Goal: Task Accomplishment & Management: Manage account settings

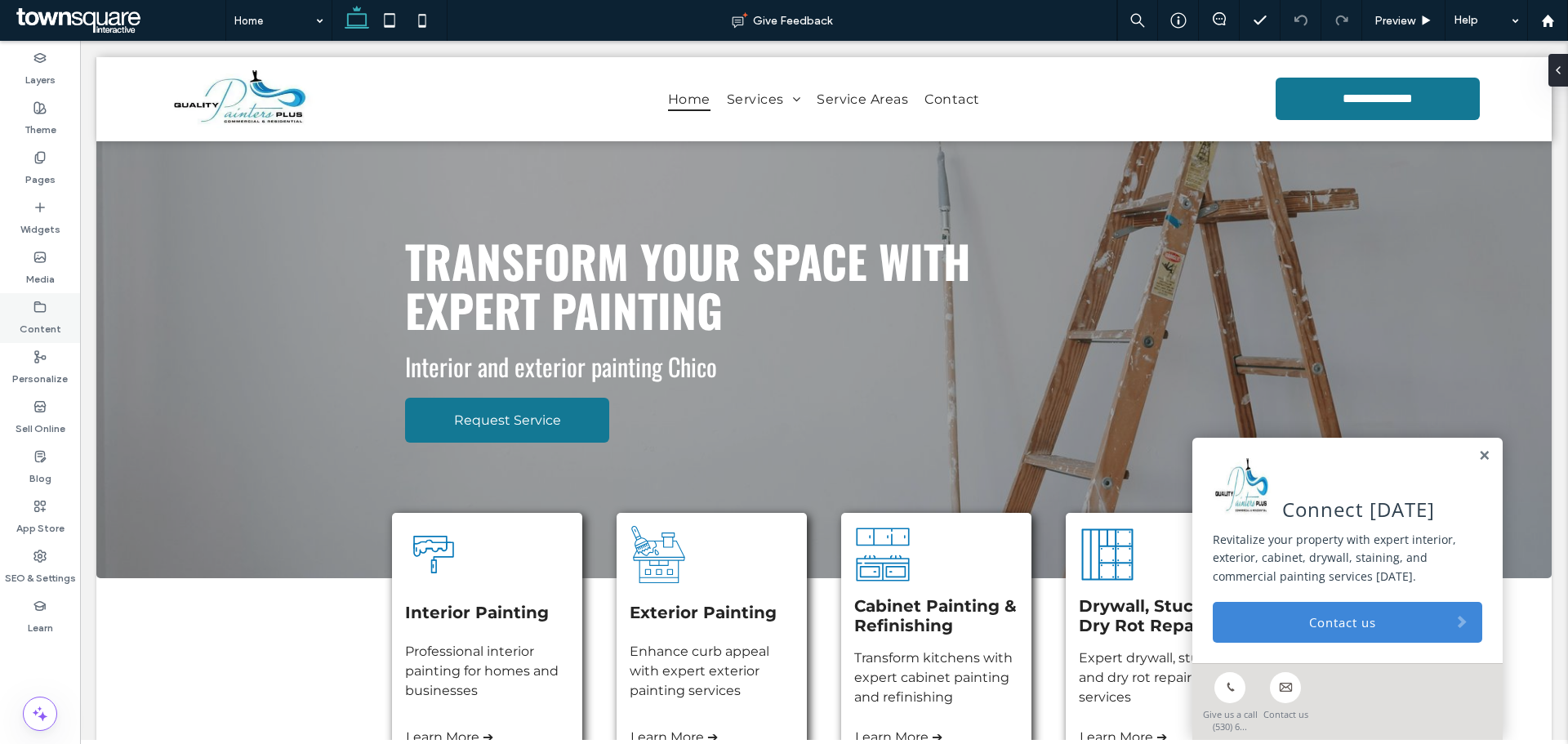
click at [31, 321] on label "Content" at bounding box center [41, 325] width 42 height 23
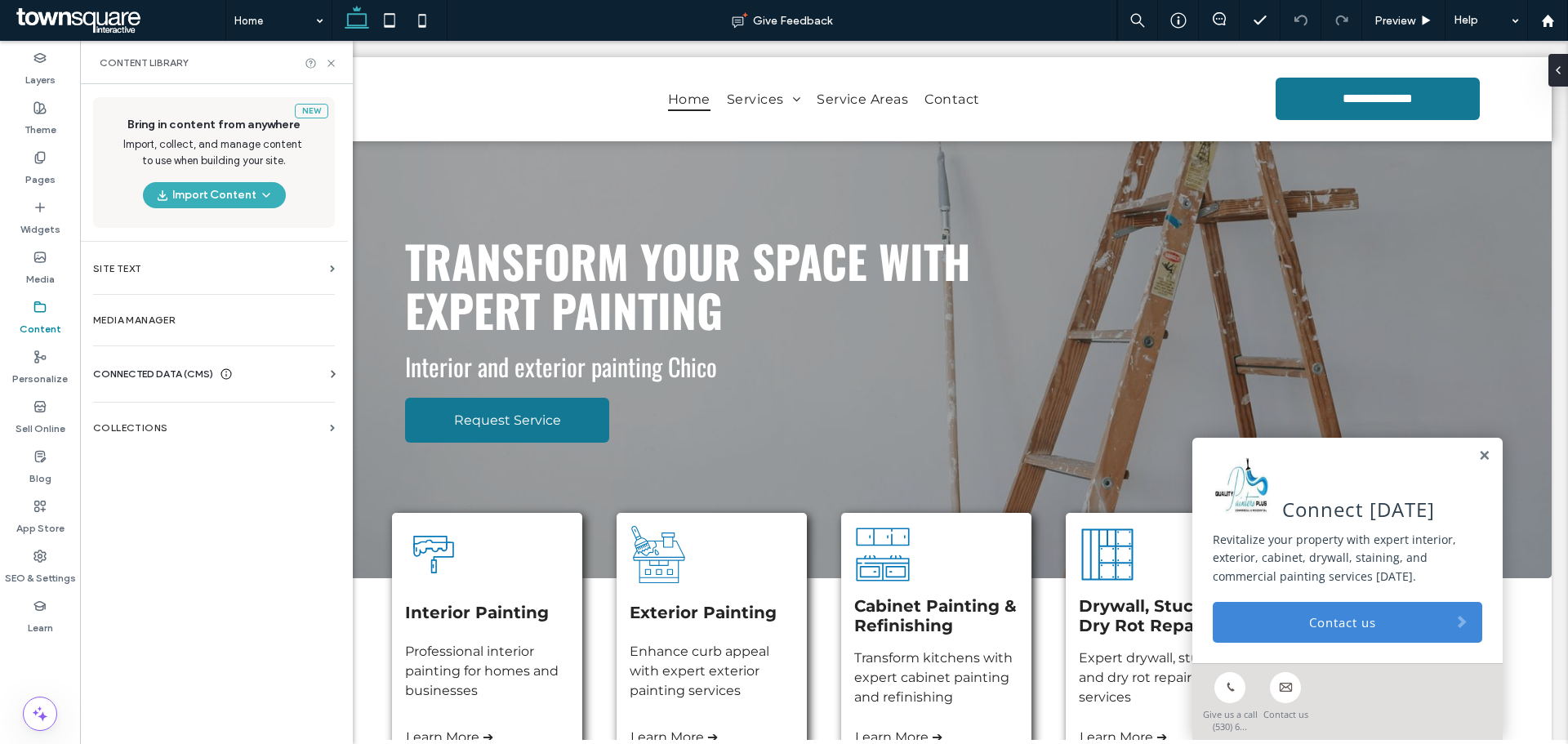
click at [170, 363] on div "CONNECTED DATA (CMS) Business Info Business Text Business Images Find and Repla…" at bounding box center [214, 374] width 268 height 43
click at [185, 376] on span "CONNECTED DATA (CMS)" at bounding box center [154, 374] width 120 height 16
click at [181, 408] on label "Business Info" at bounding box center [217, 414] width 222 height 11
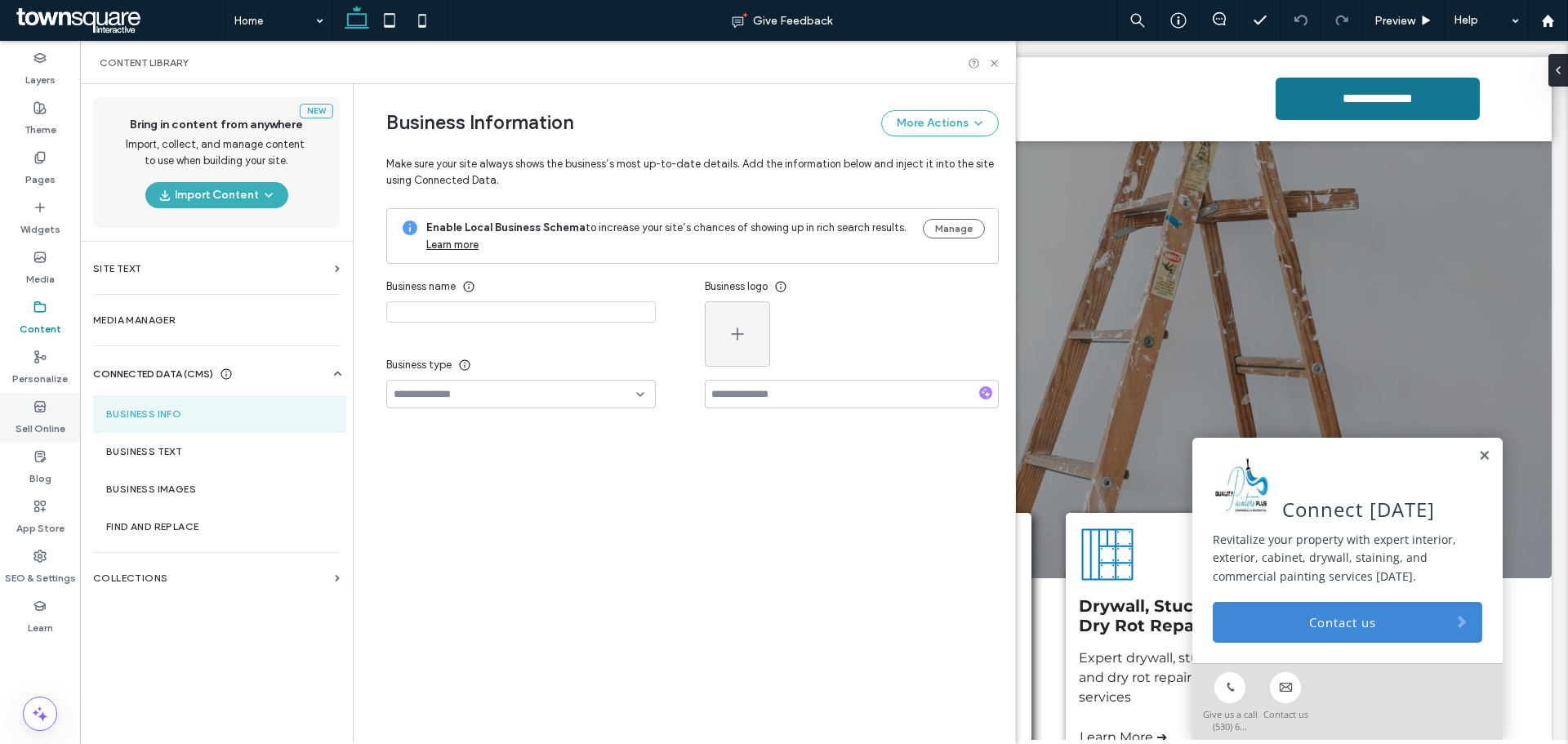
type input "**********"
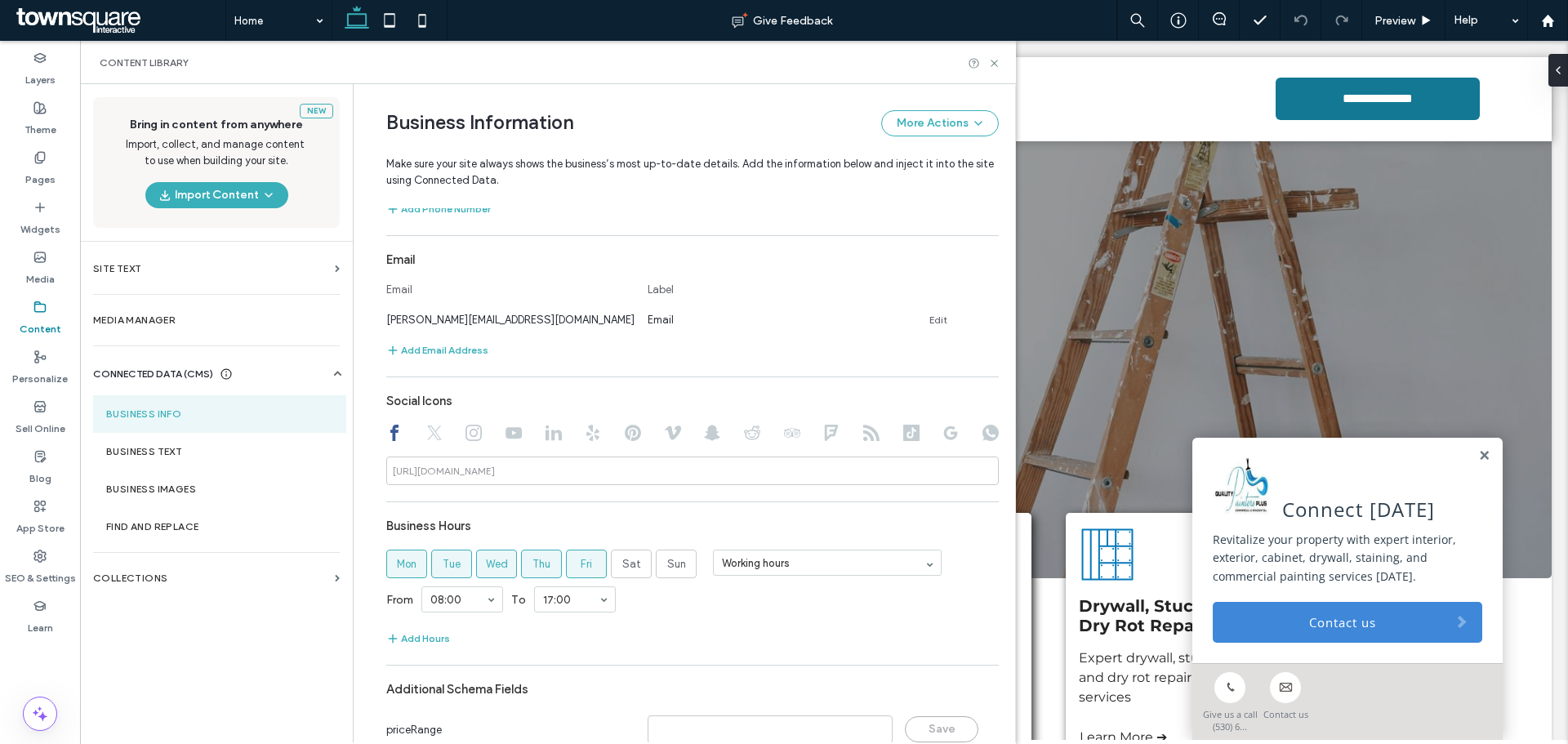
scroll to position [640, 0]
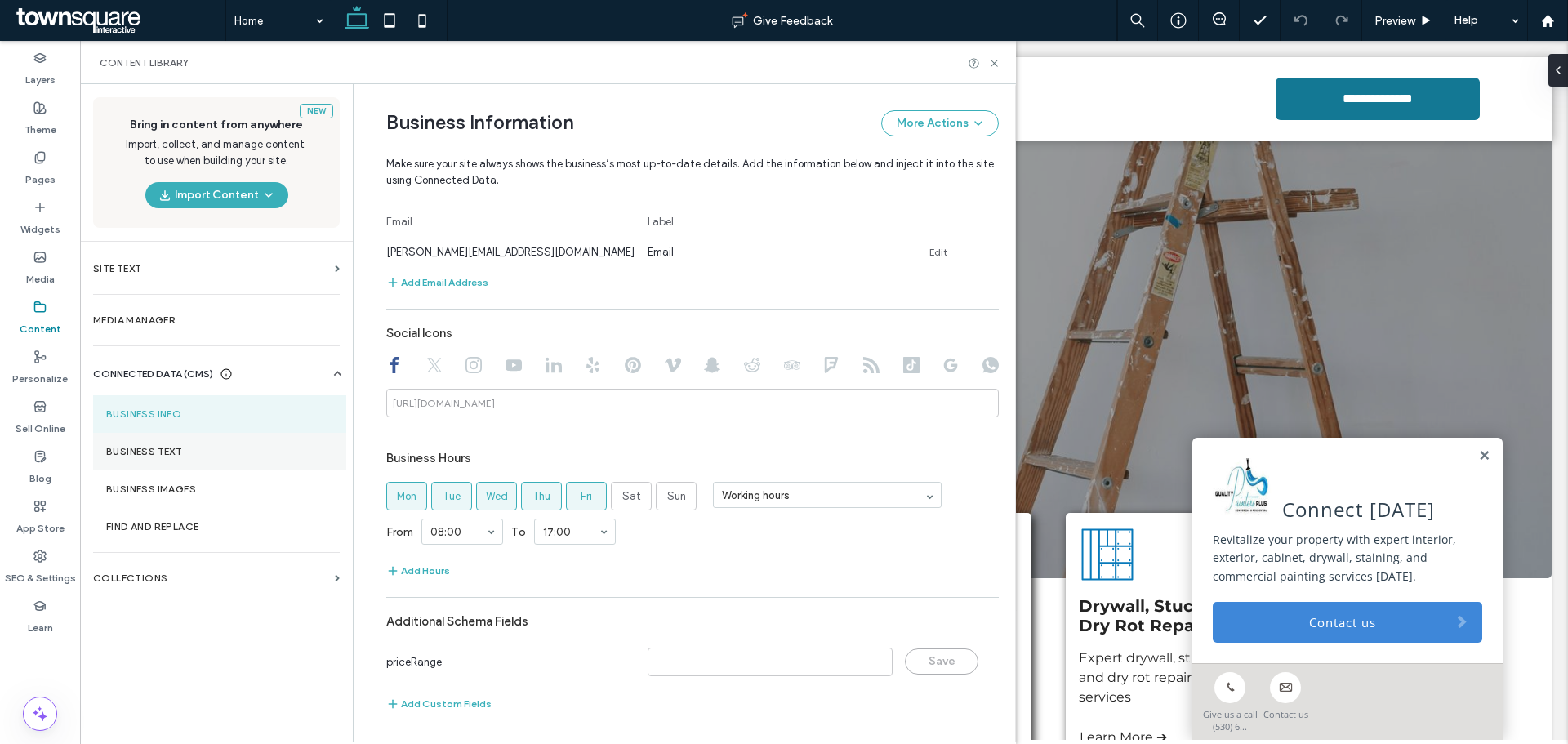
click at [218, 461] on section "Business Text" at bounding box center [219, 451] width 253 height 37
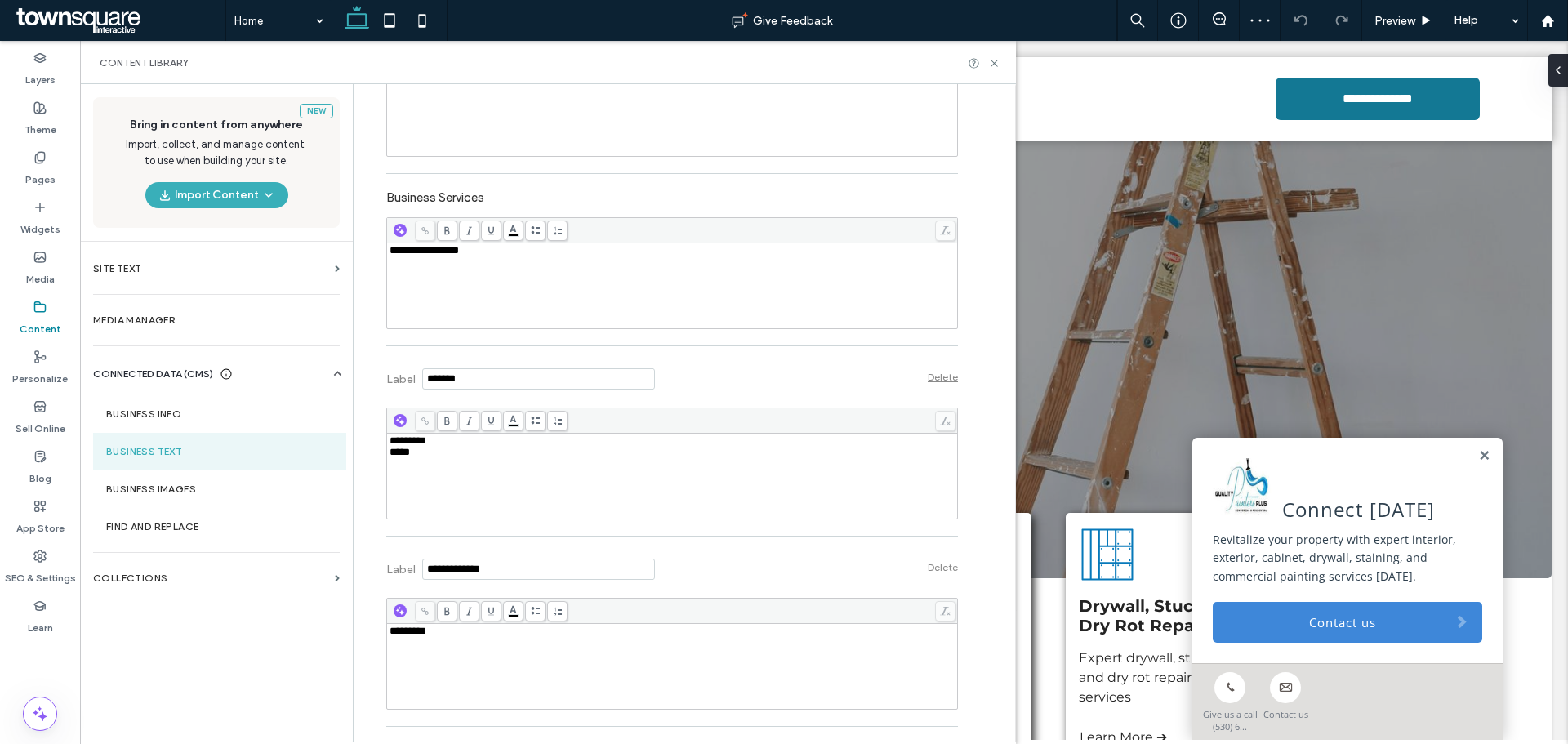
scroll to position [486, 0]
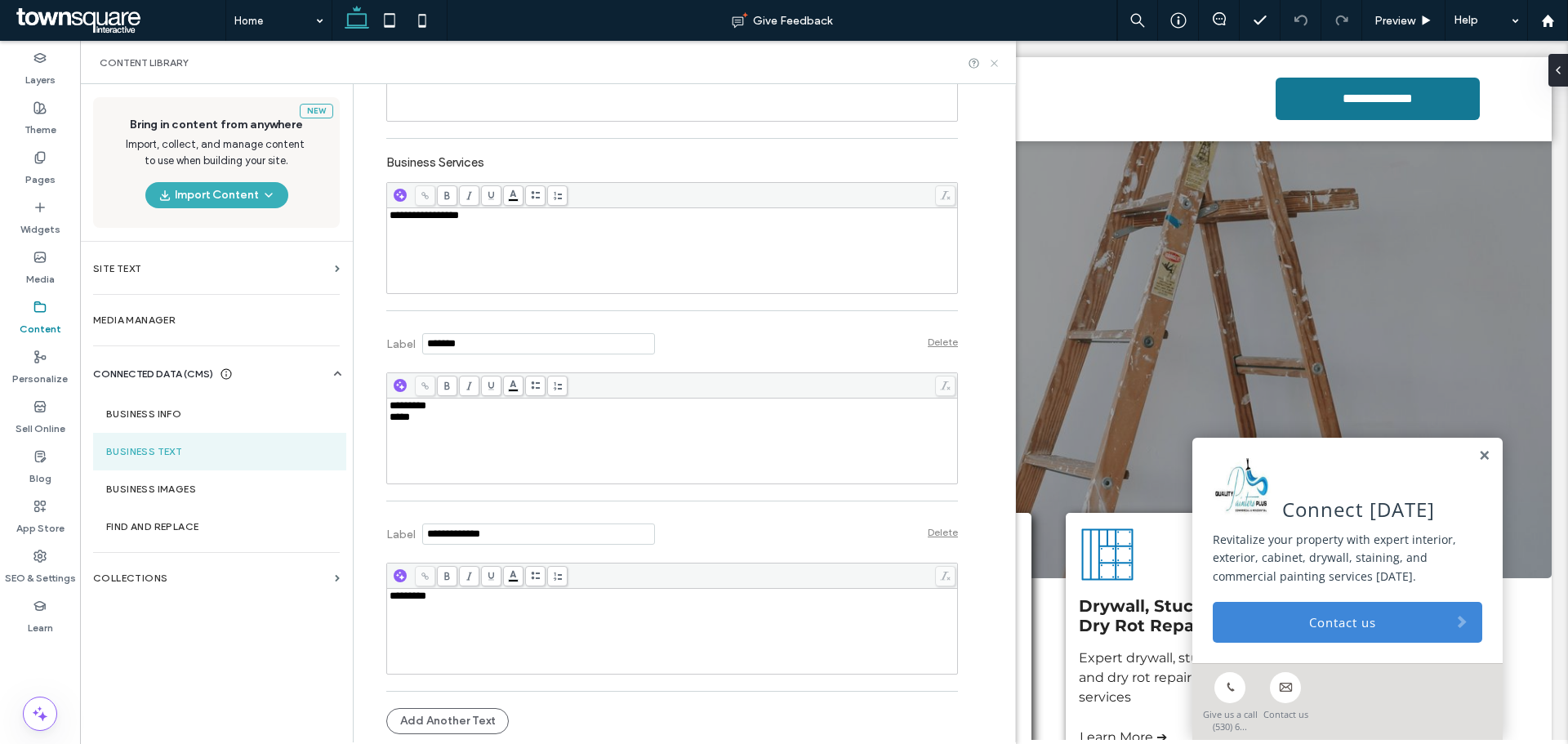
click at [993, 59] on icon at bounding box center [994, 63] width 12 height 12
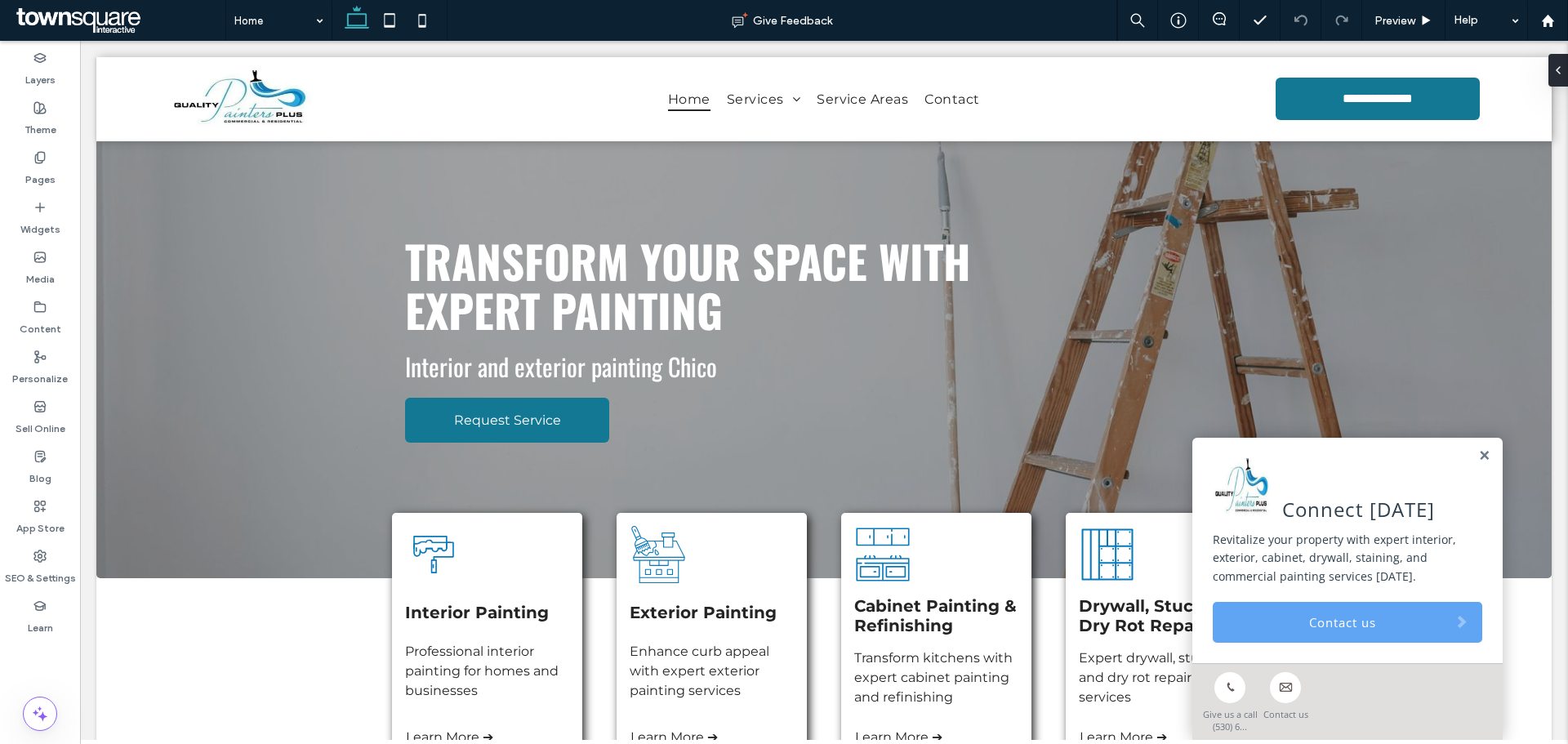
click at [1271, 629] on link "Contact us" at bounding box center [1348, 622] width 270 height 41
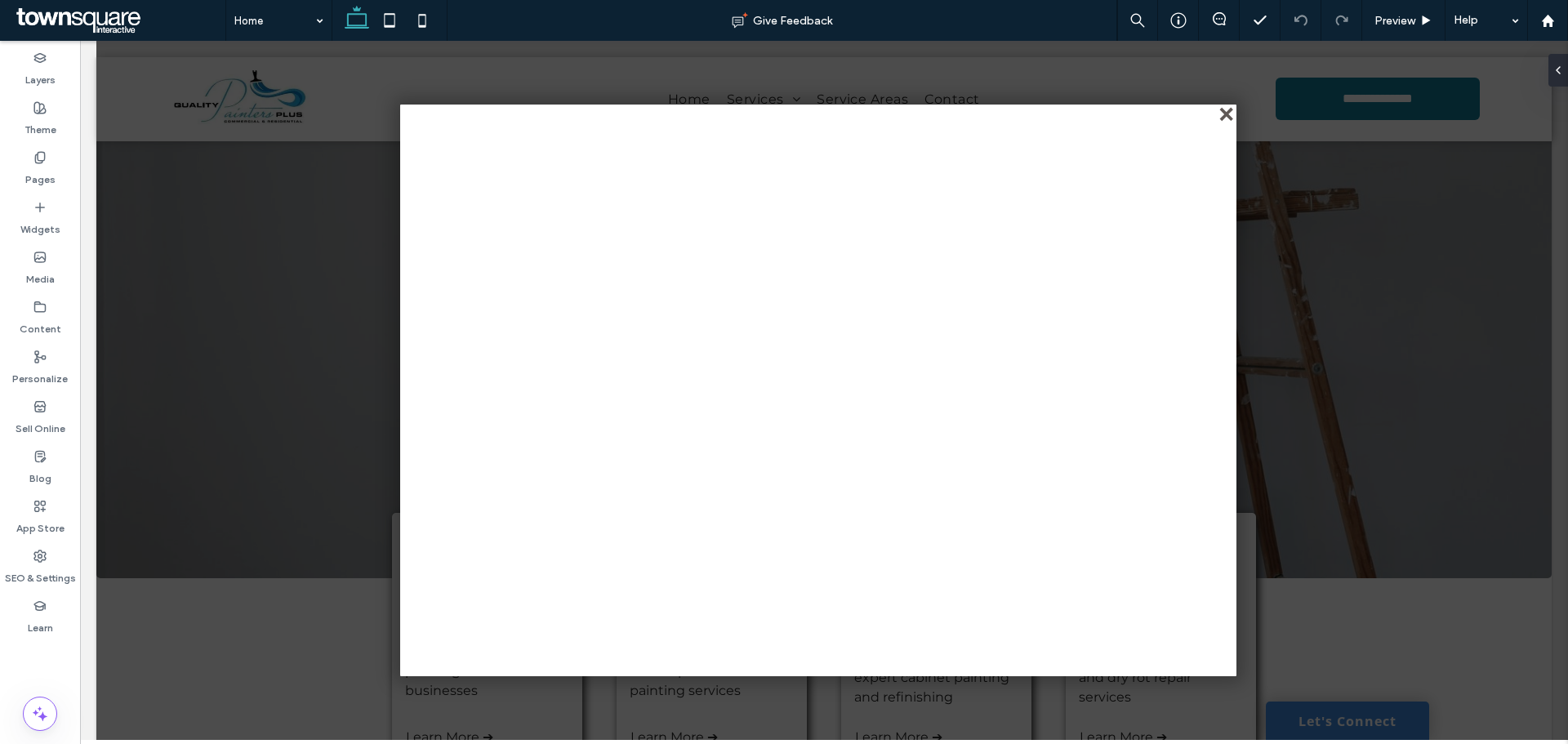
click at [1222, 115] on div "close" at bounding box center [1228, 115] width 12 height 12
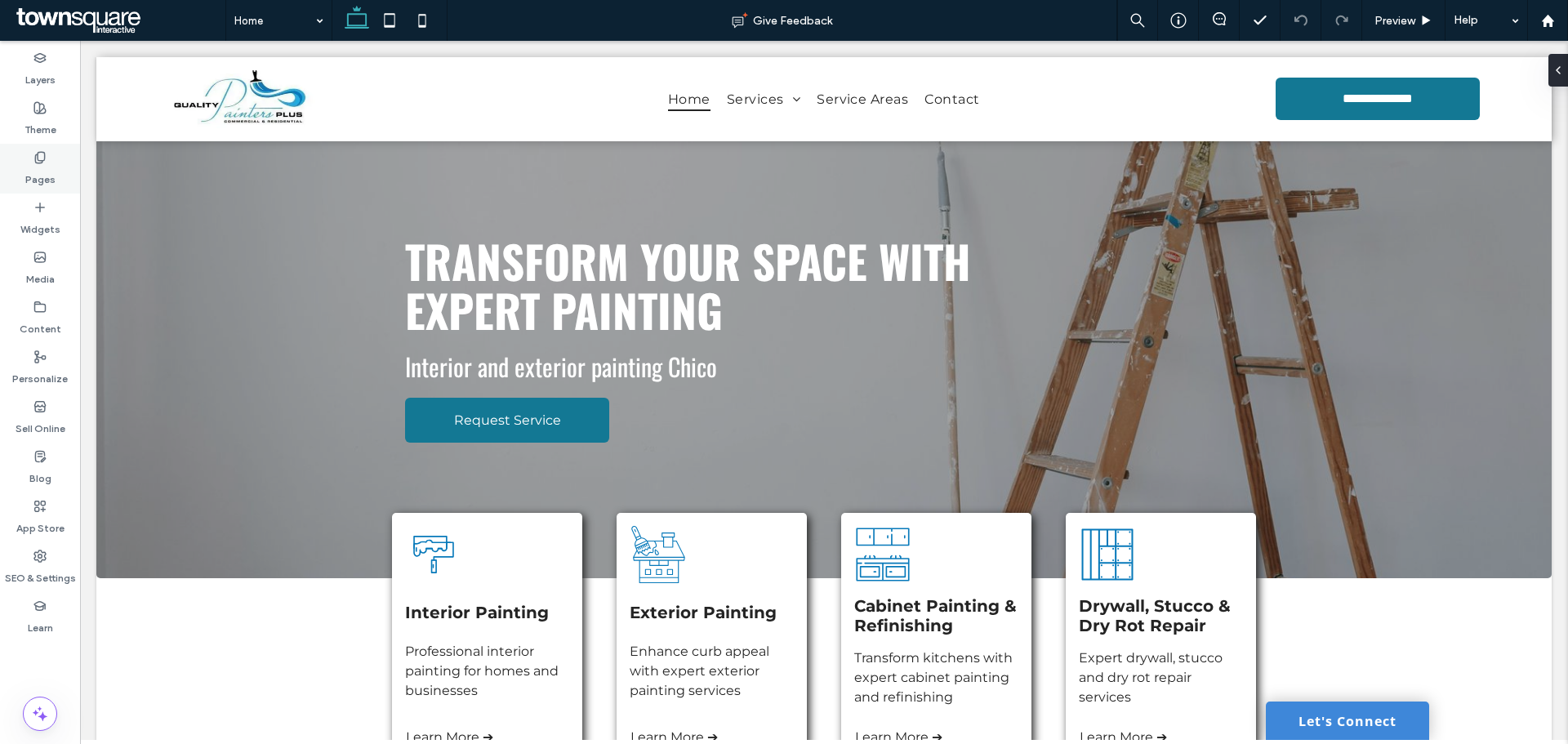
click at [27, 171] on label "Pages" at bounding box center [41, 176] width 31 height 23
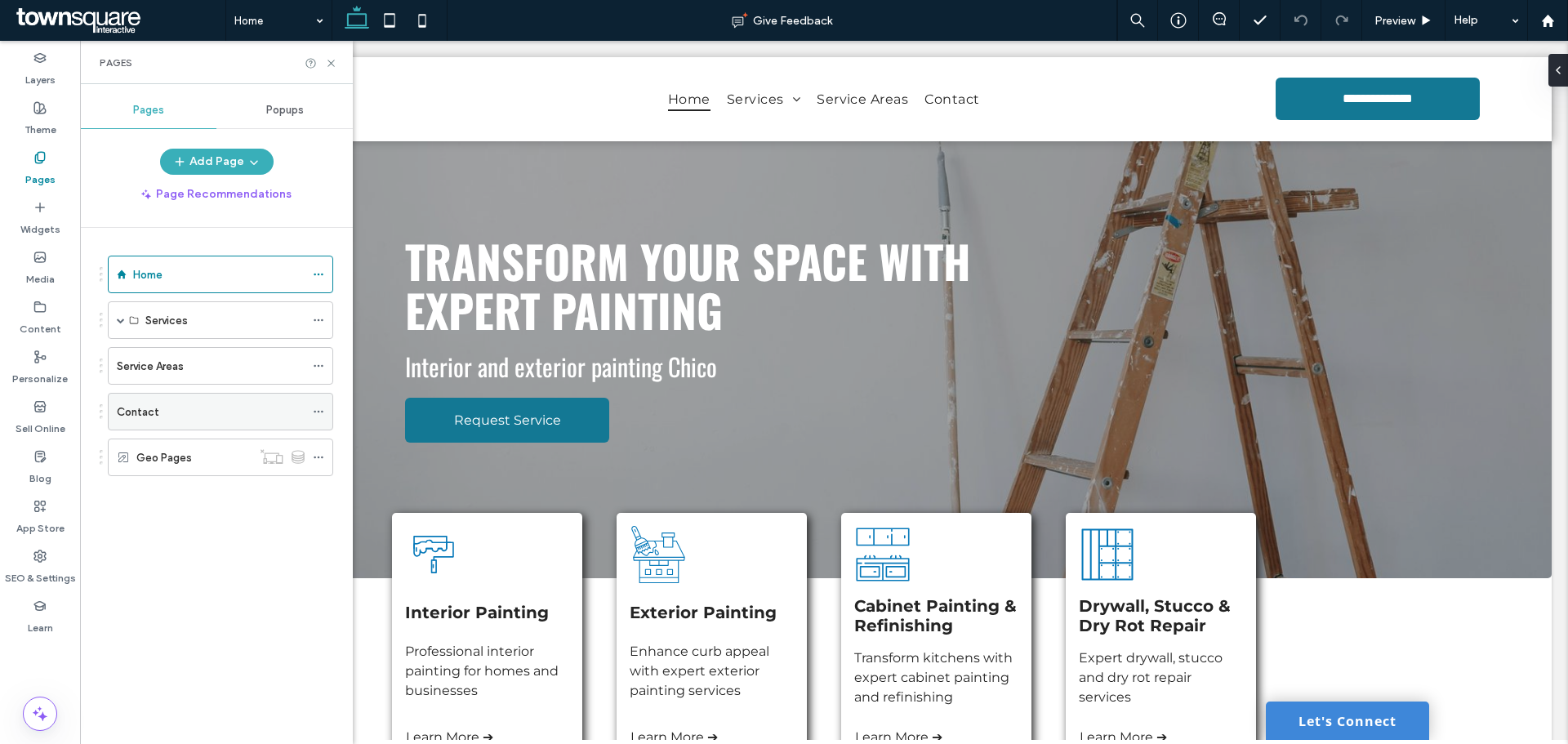
click at [168, 413] on div "Contact" at bounding box center [210, 412] width 188 height 17
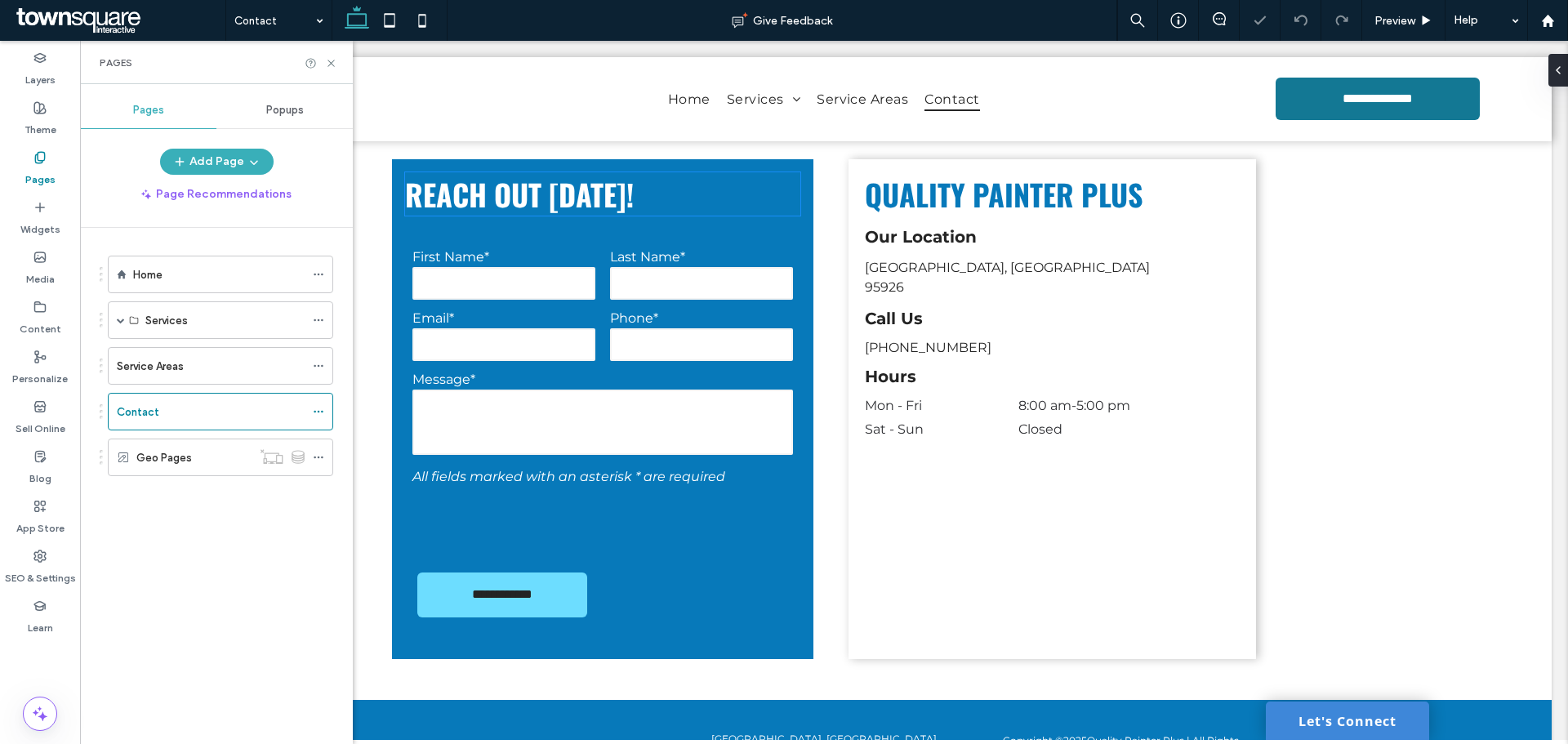
scroll to position [571, 0]
click at [594, 364] on form "**********" at bounding box center [603, 438] width 395 height 418
click at [594, 364] on div "**********" at bounding box center [603, 438] width 395 height 418
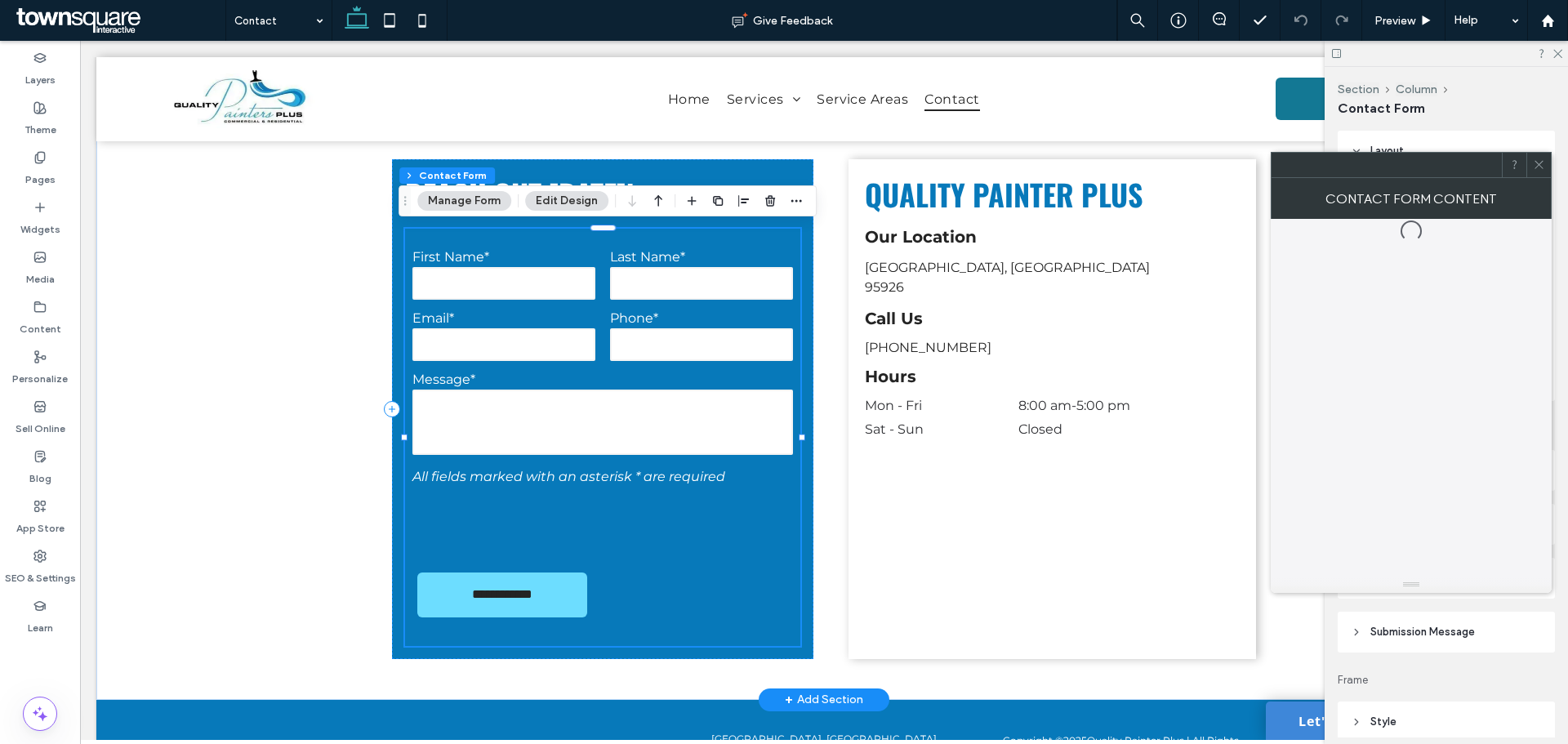
type input "*"
type input "***"
type input "*"
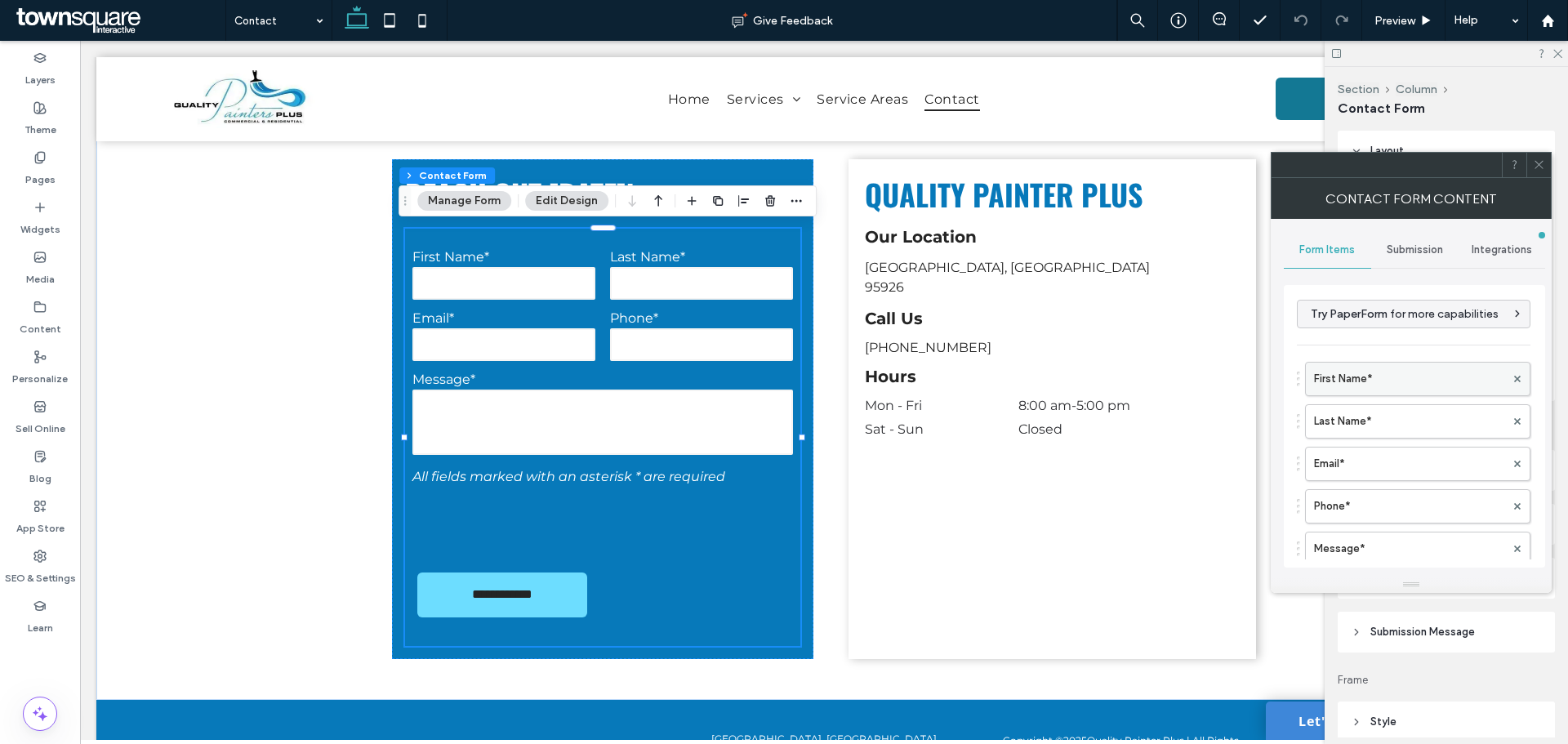
click at [1400, 389] on label "First Name*" at bounding box center [1410, 379] width 191 height 32
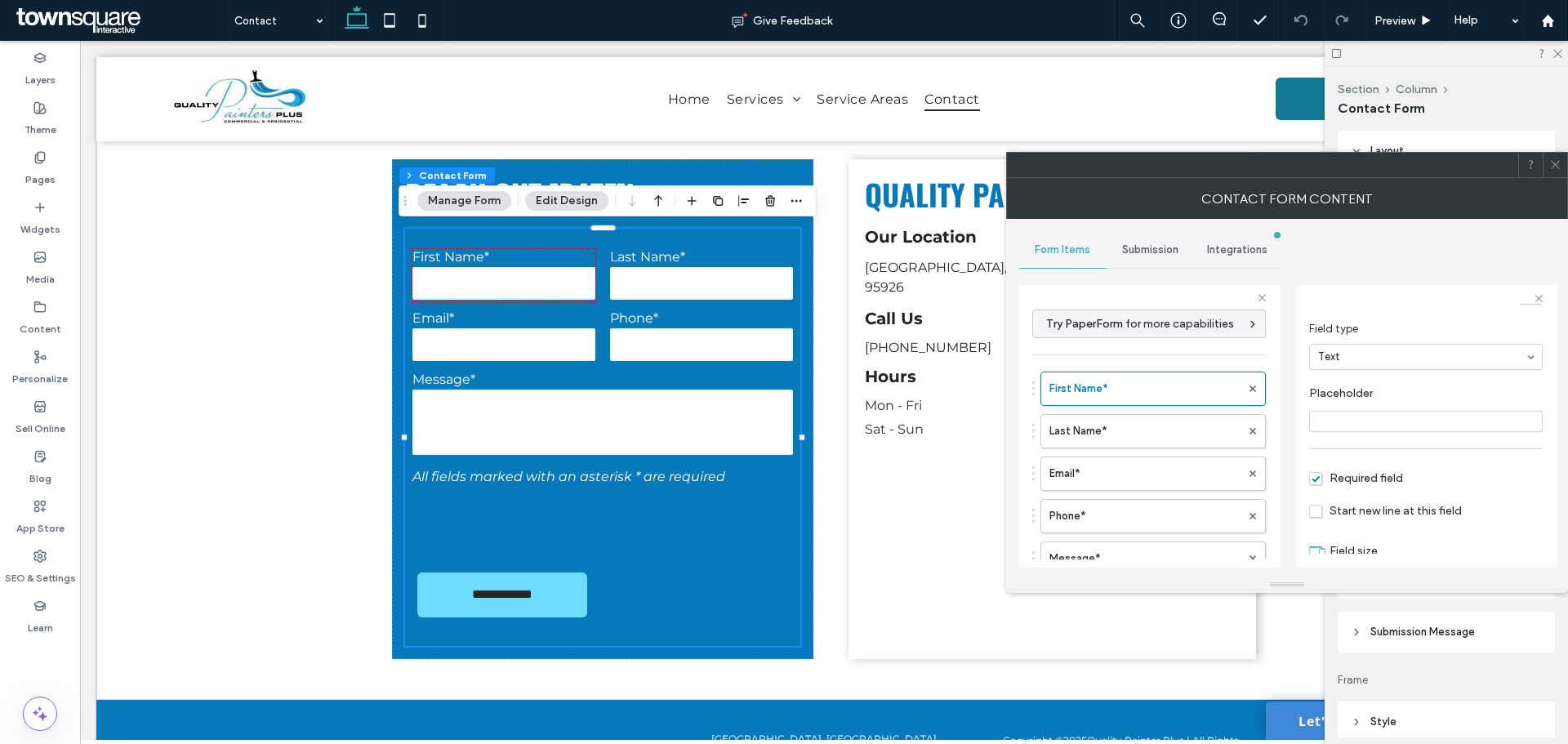
scroll to position [114, 0]
click at [1122, 439] on label "Last Name*" at bounding box center [1145, 431] width 191 height 32
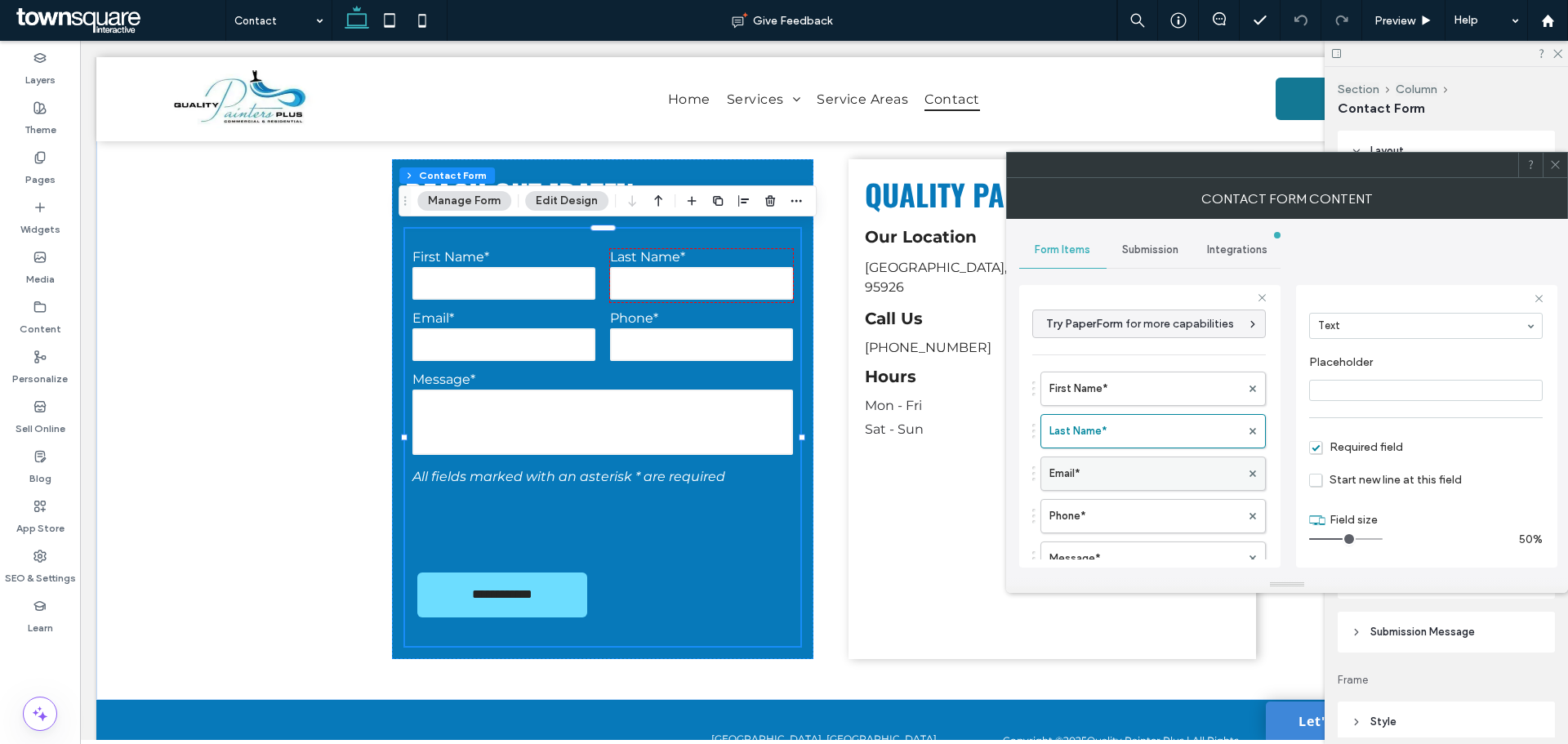
click at [1124, 471] on label "Email*" at bounding box center [1145, 474] width 191 height 32
click at [1133, 515] on label "Phone*" at bounding box center [1145, 516] width 191 height 32
click at [1123, 549] on label "Message*" at bounding box center [1145, 559] width 191 height 32
type input "**"
click at [1558, 171] on span at bounding box center [1556, 165] width 12 height 25
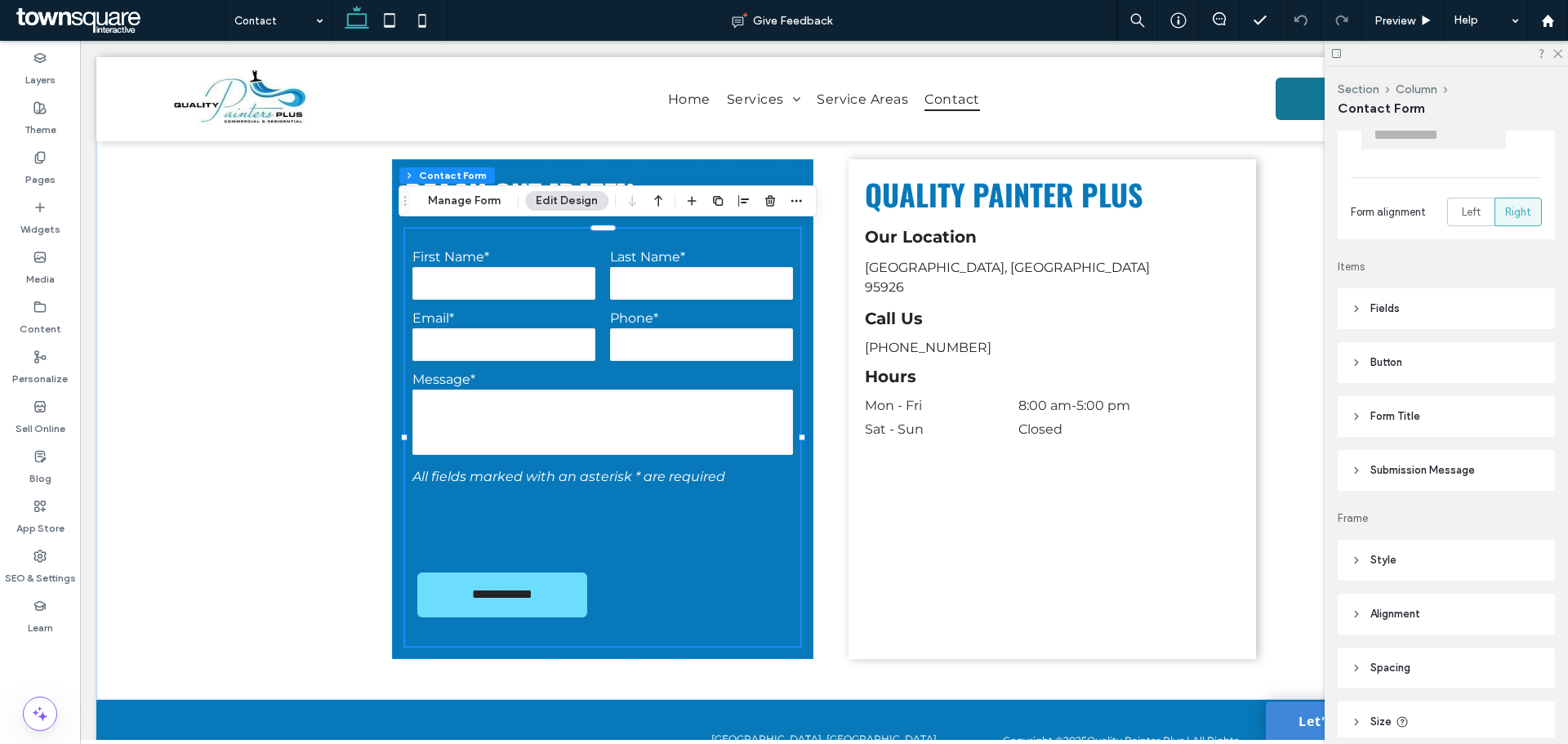
scroll to position [163, 0]
click at [1392, 473] on span "Submission Message" at bounding box center [1423, 468] width 105 height 16
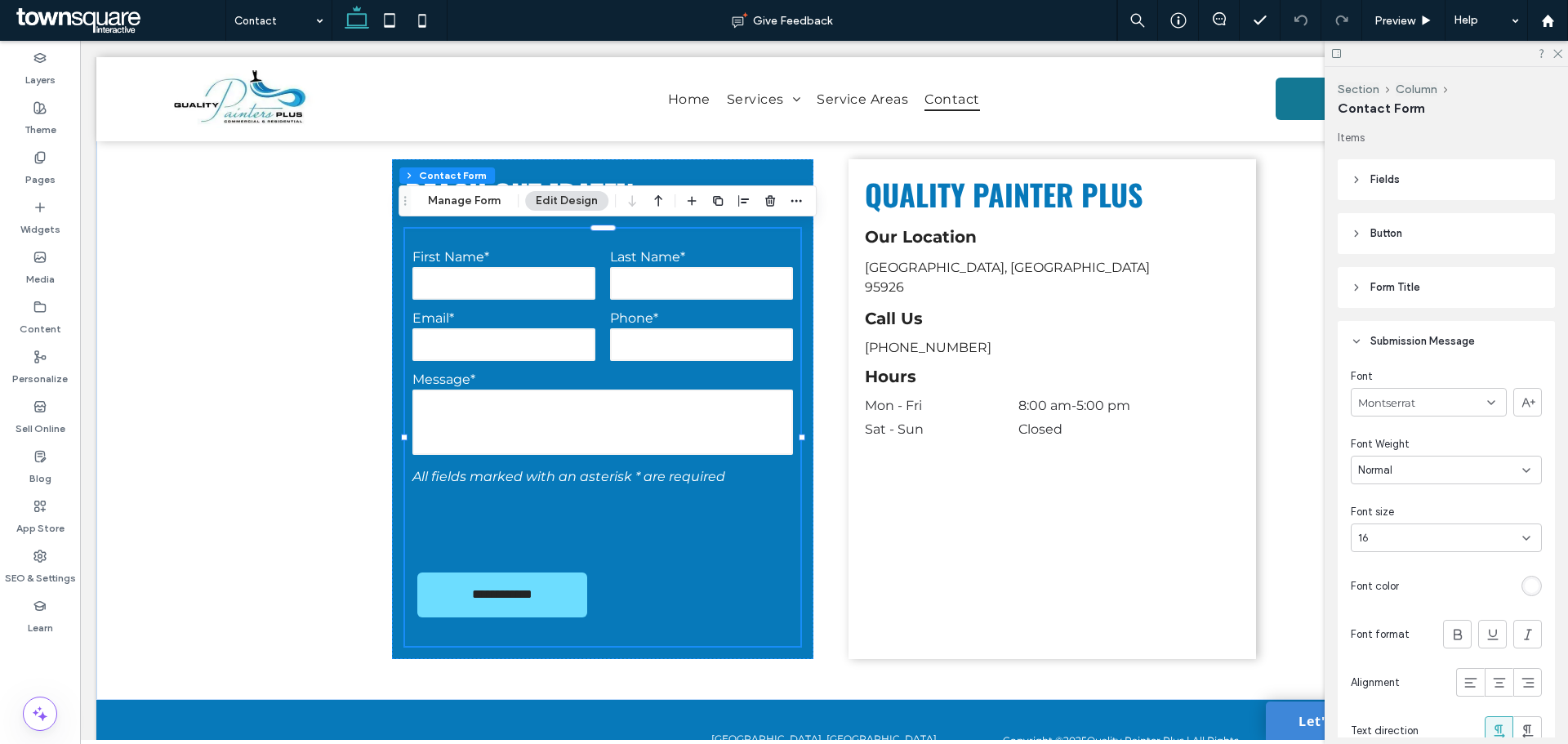
scroll to position [490, 0]
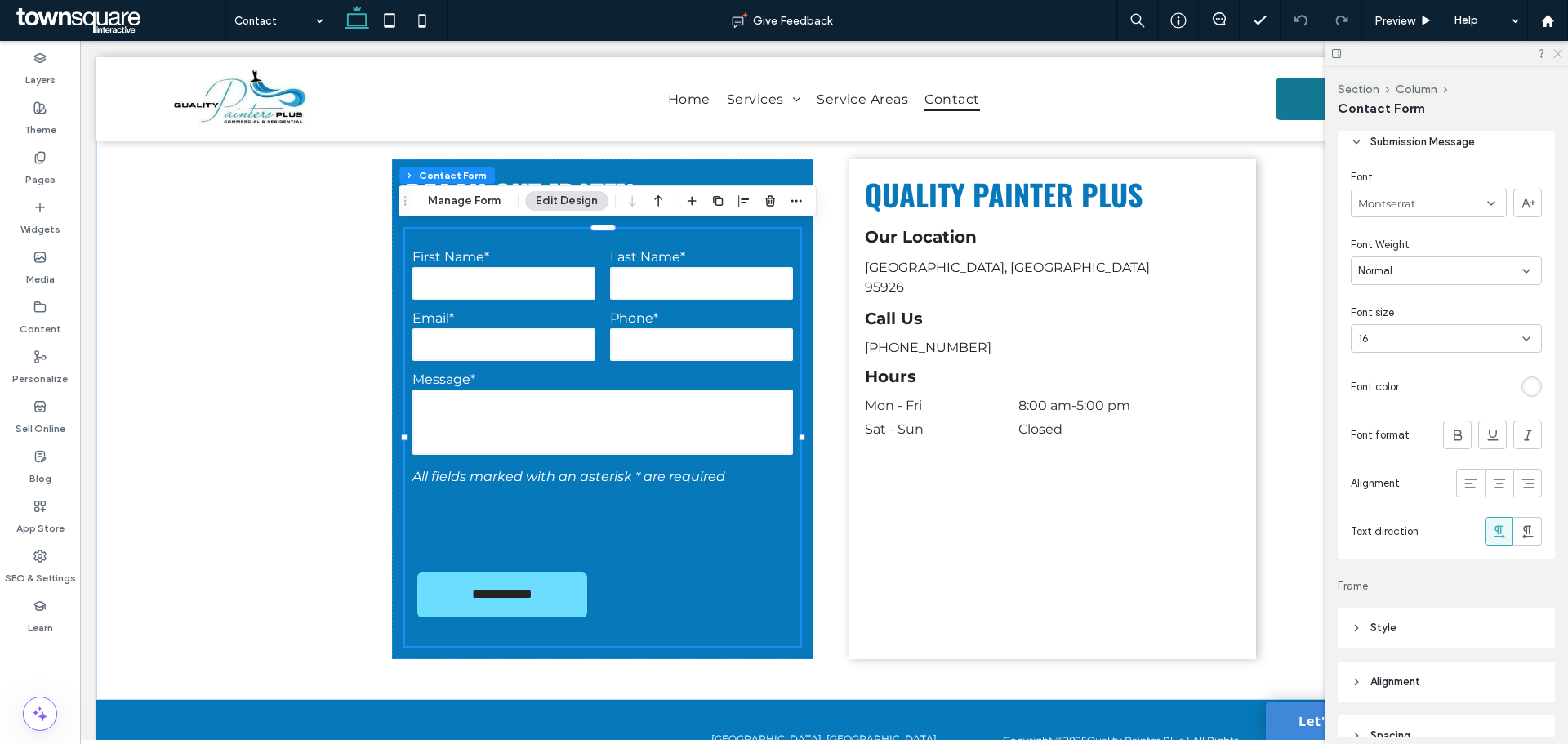
click at [1561, 52] on use at bounding box center [1558, 53] width 9 height 9
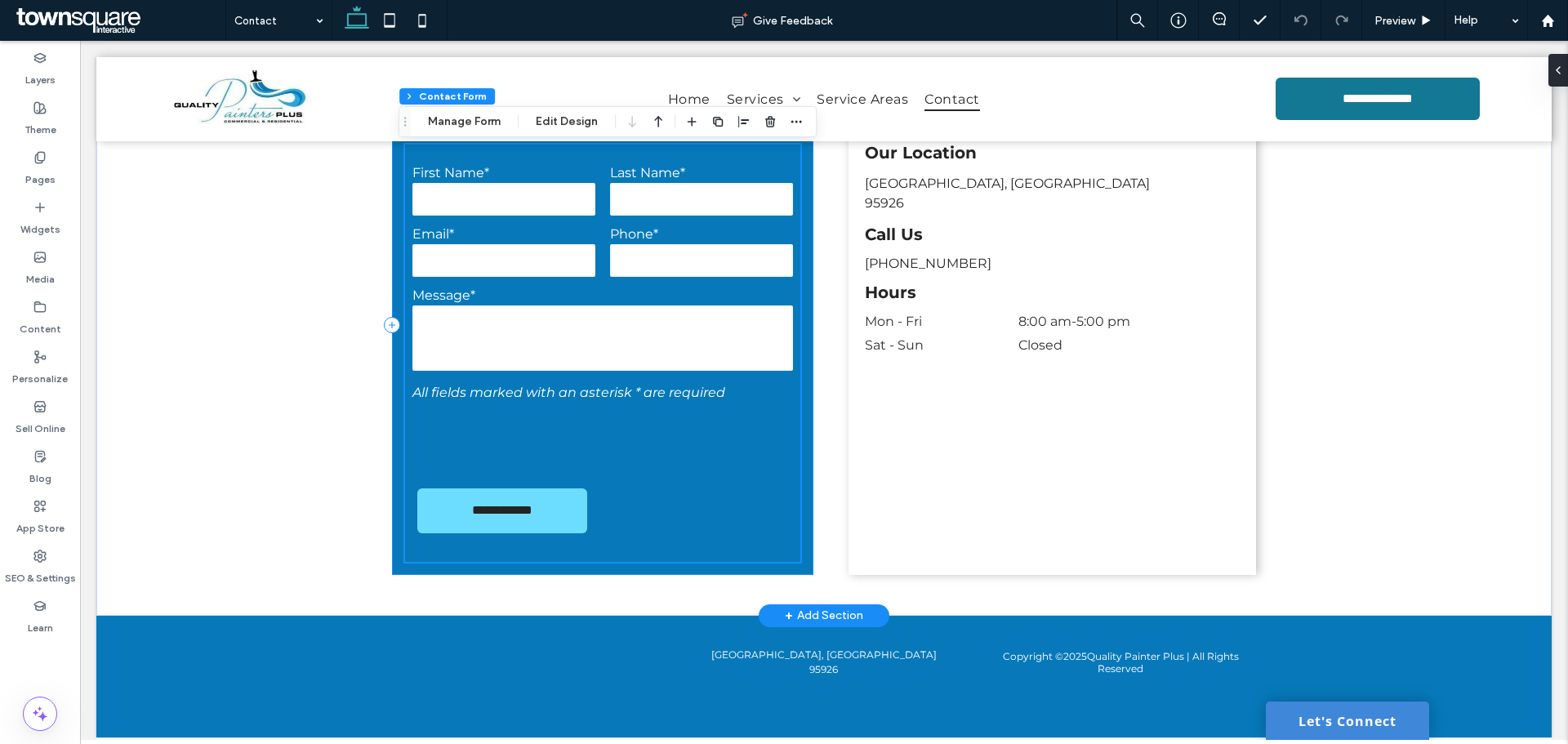
scroll to position [657, 0]
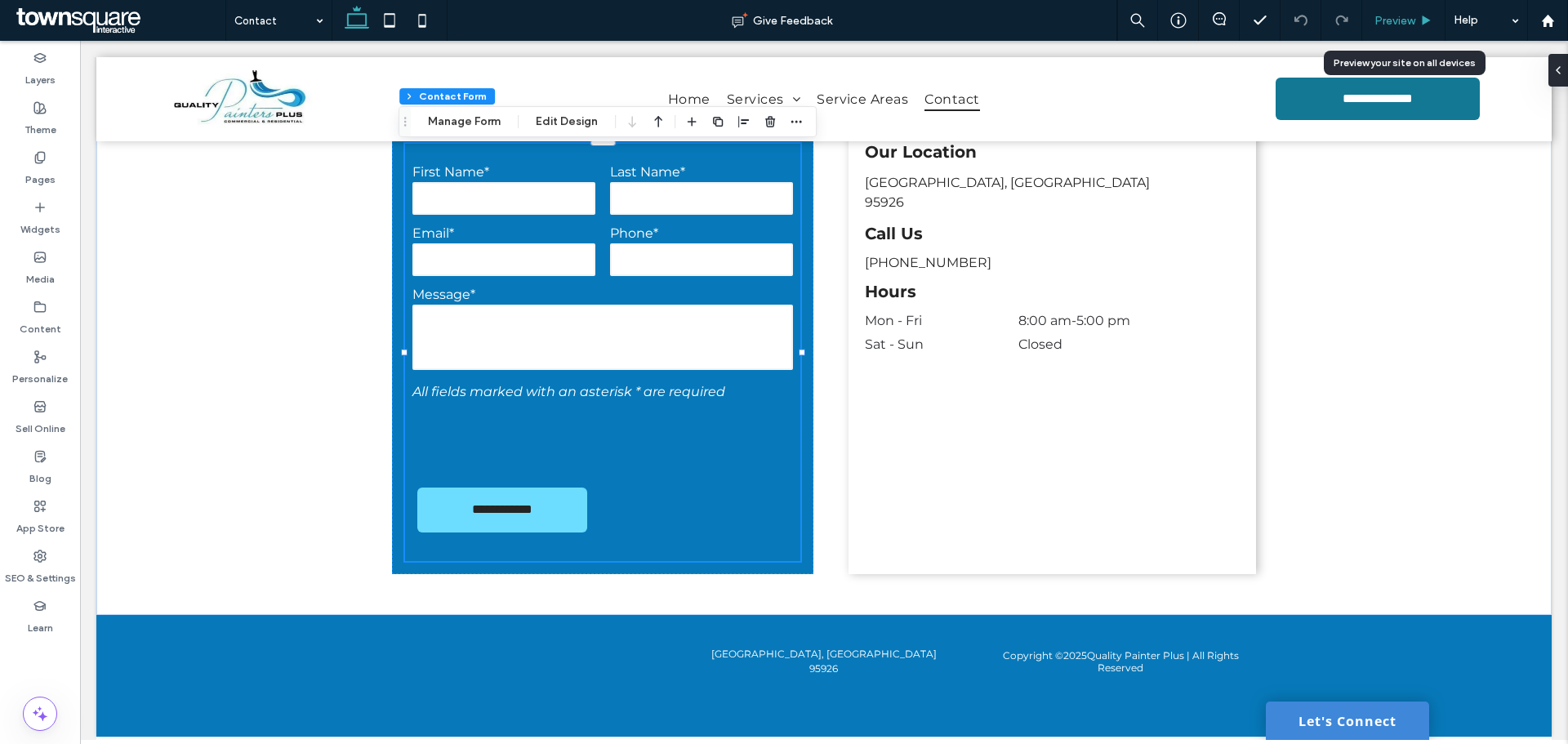
click at [1397, 24] on span "Preview" at bounding box center [1394, 21] width 41 height 14
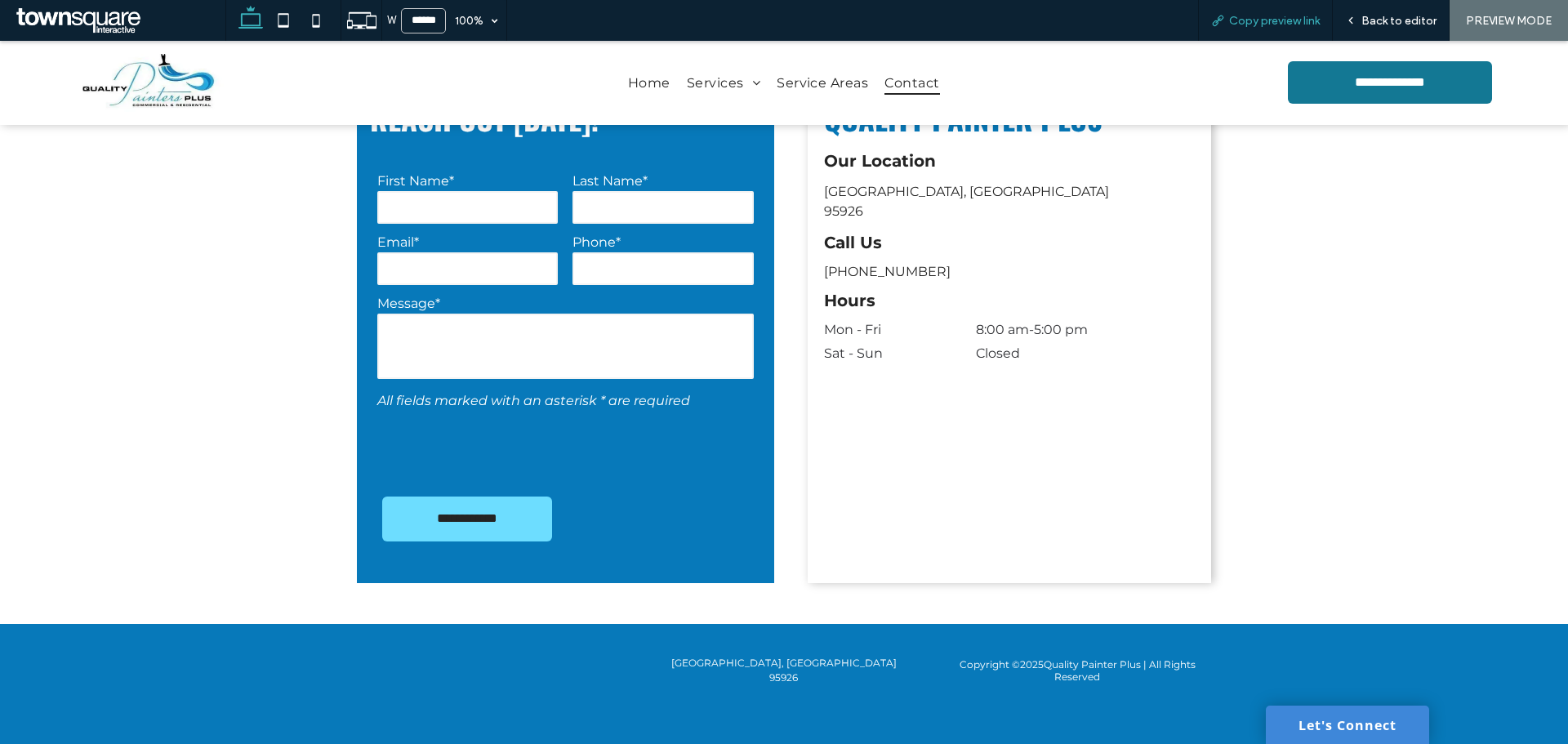
scroll to position [638, 0]
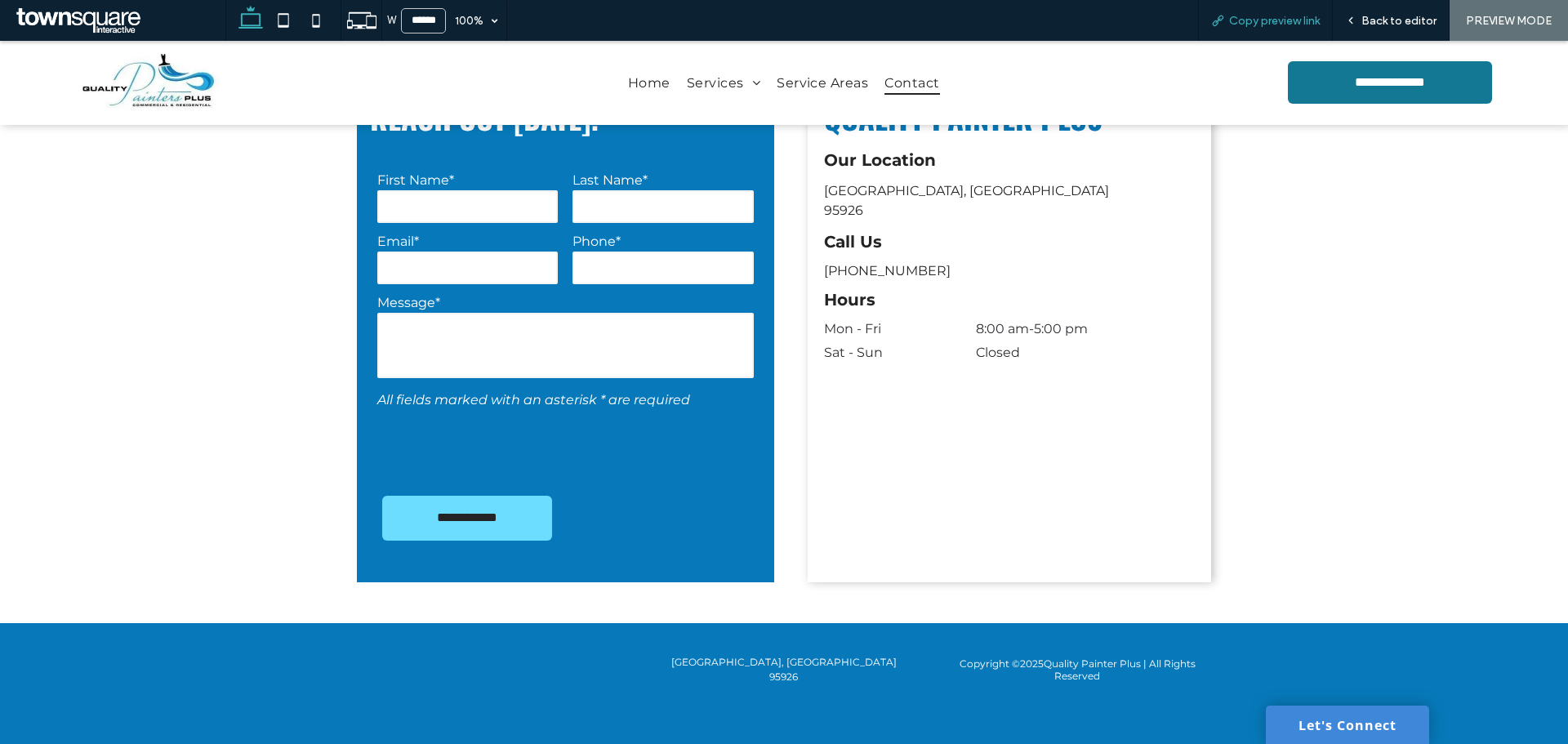
click at [1268, 16] on span "Copy preview link" at bounding box center [1274, 21] width 91 height 14
click at [1357, 9] on div "Back to editor" at bounding box center [1392, 20] width 116 height 41
click at [1361, 11] on div "Back to editor" at bounding box center [1392, 20] width 116 height 41
click at [1363, 20] on div "Back to editor" at bounding box center [1392, 21] width 116 height 14
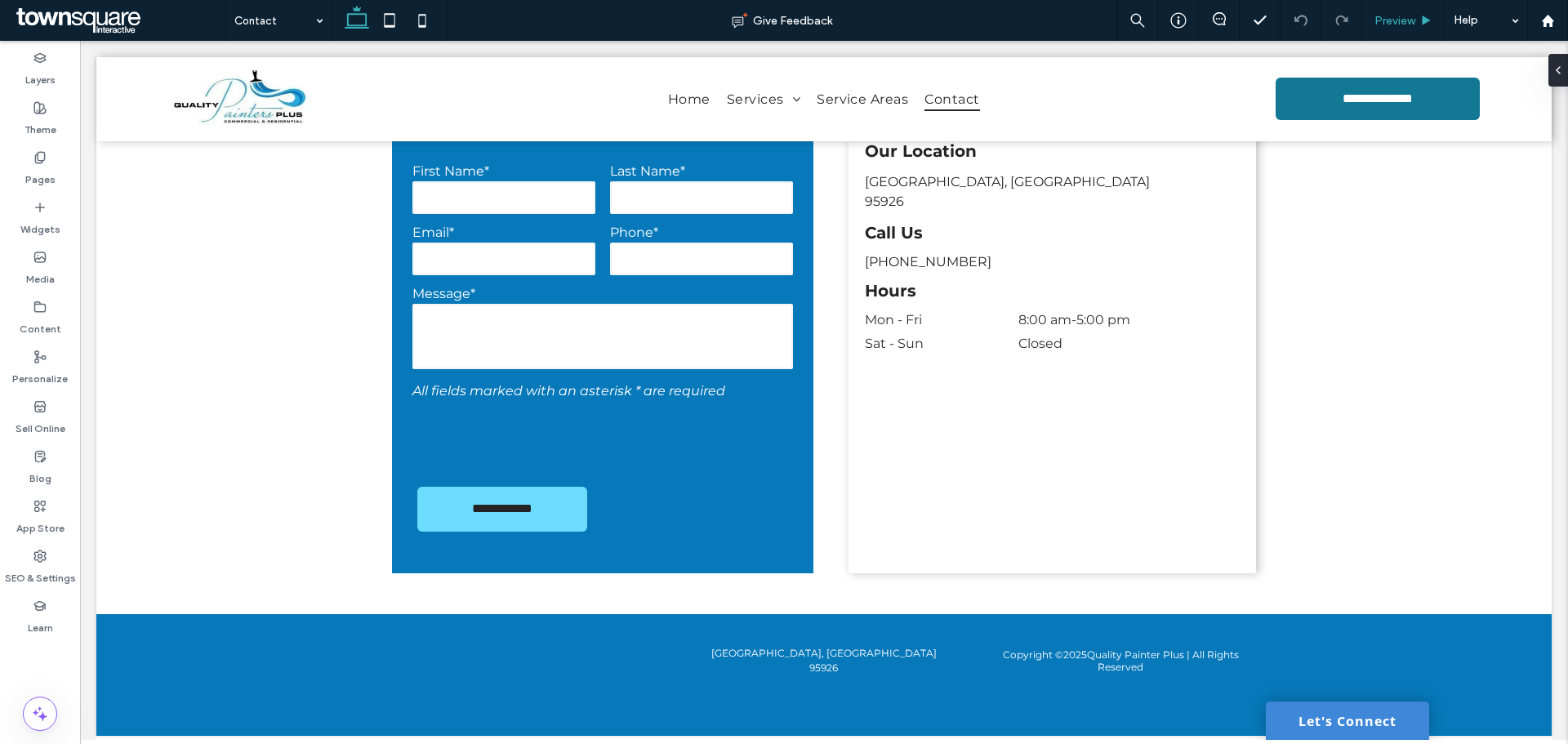
scroll to position [657, 0]
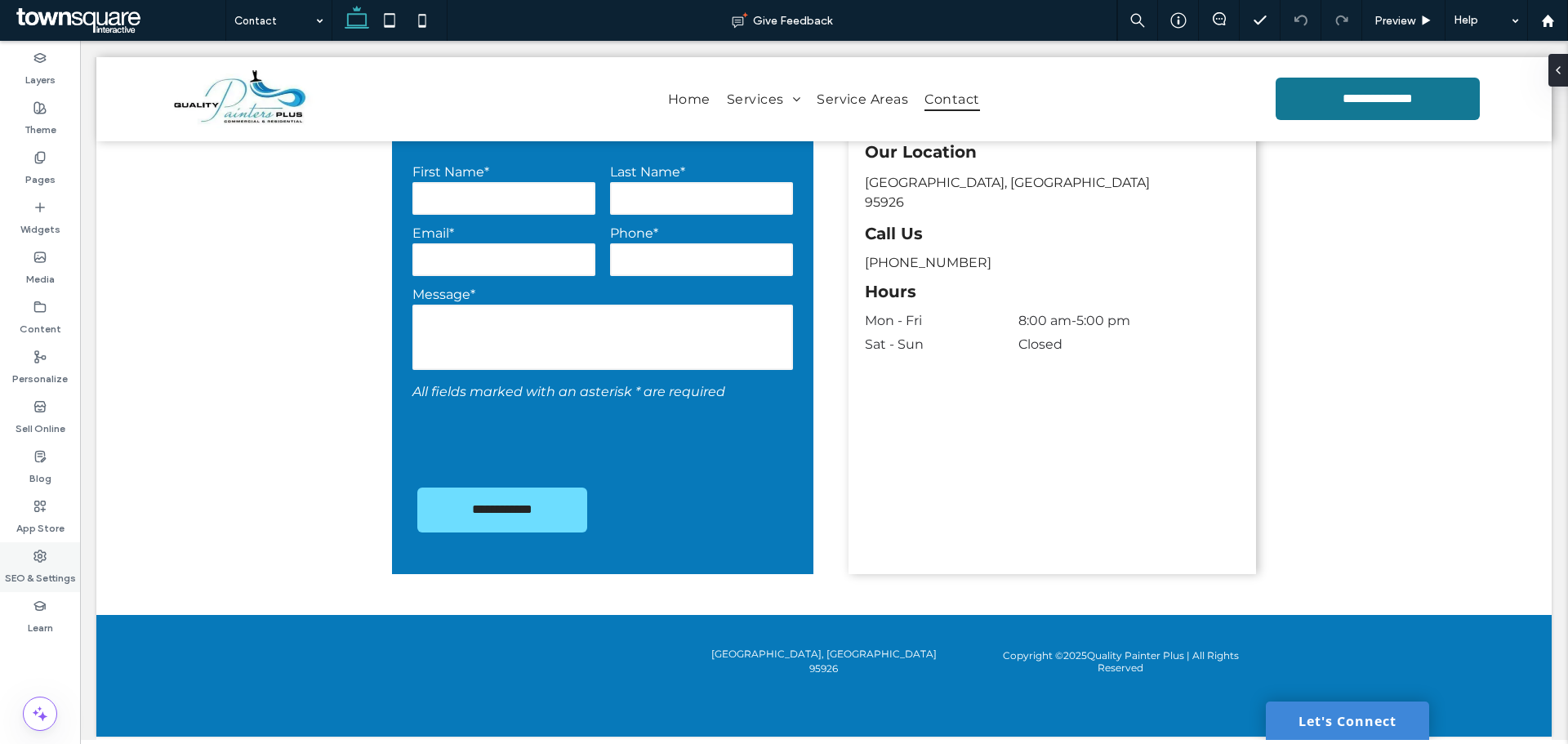
click at [58, 572] on label "SEO & Settings" at bounding box center [40, 574] width 72 height 23
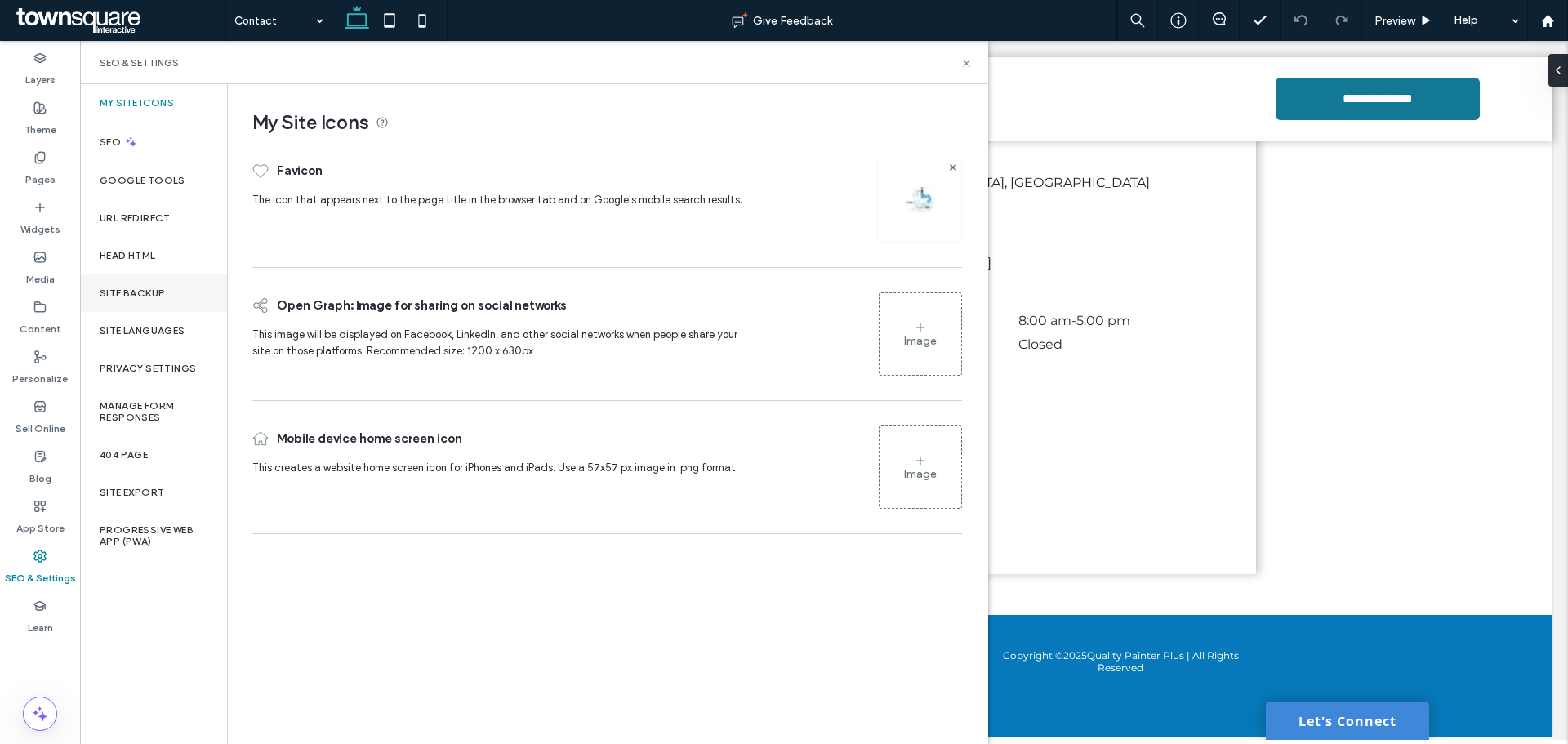
click at [150, 293] on label "Site Backup" at bounding box center [132, 293] width 66 height 11
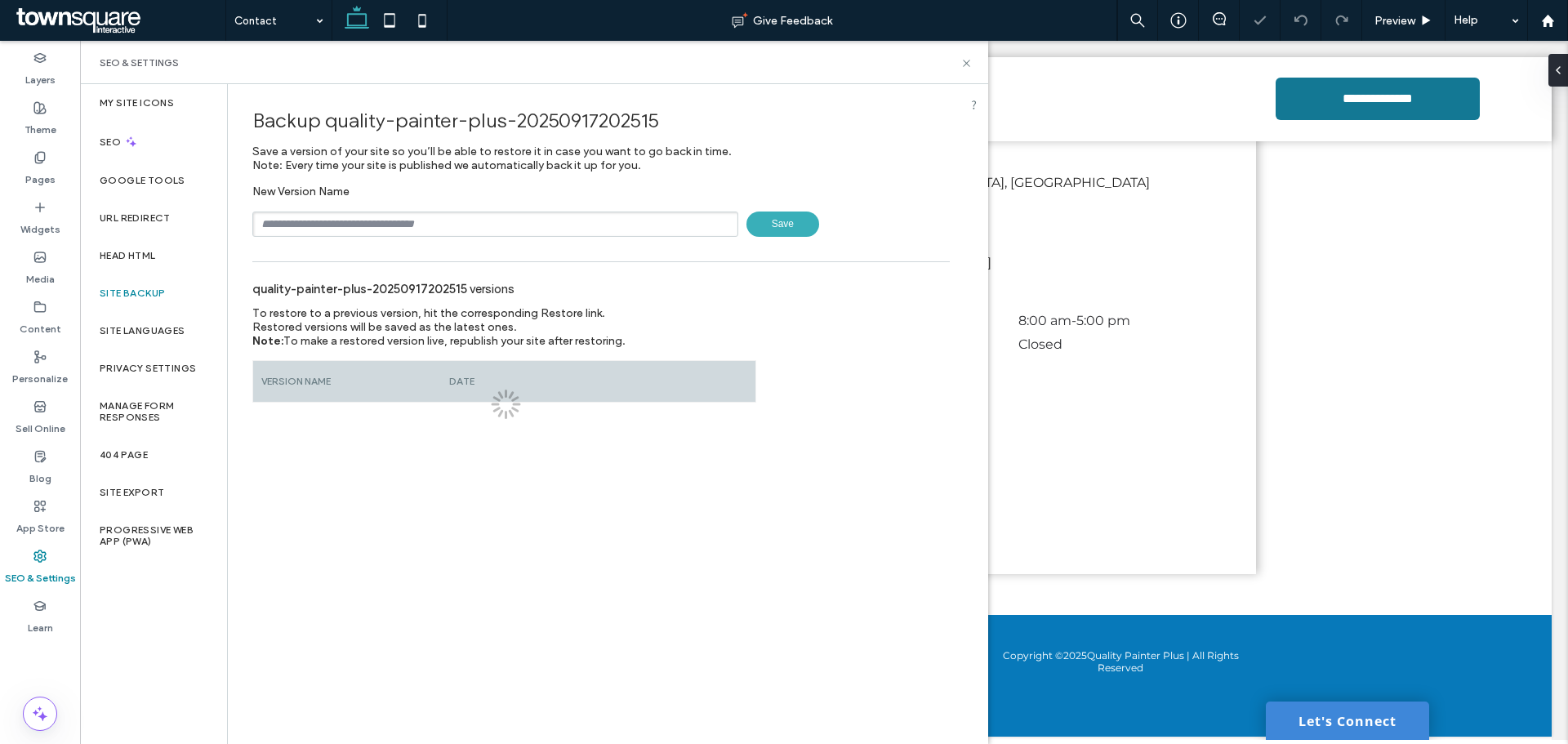
click at [584, 196] on div "New Version Name Save" at bounding box center [601, 211] width 697 height 52
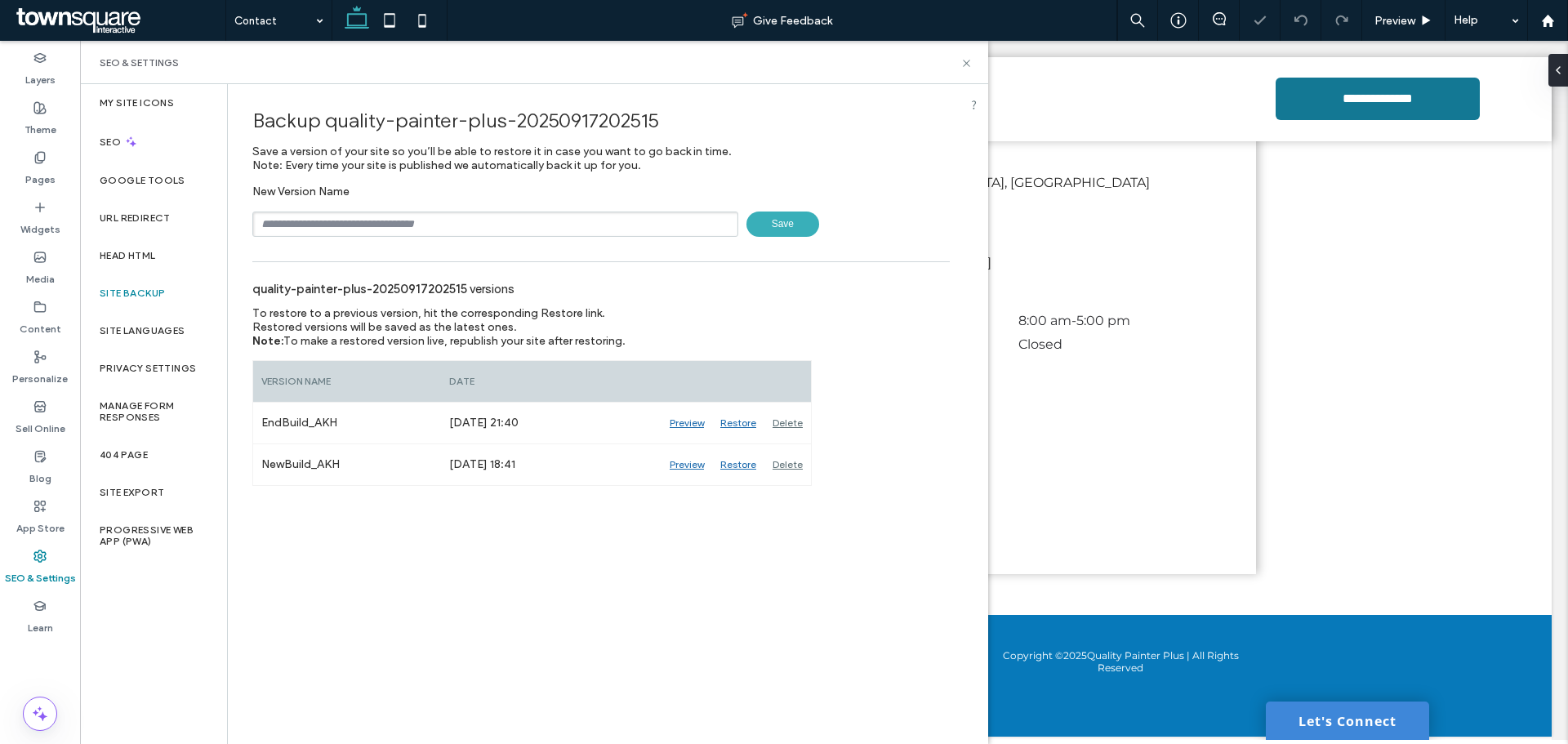
click at [578, 214] on input "text" at bounding box center [496, 224] width 486 height 26
type input "**********"
click at [783, 225] on span "Save" at bounding box center [783, 224] width 72 height 26
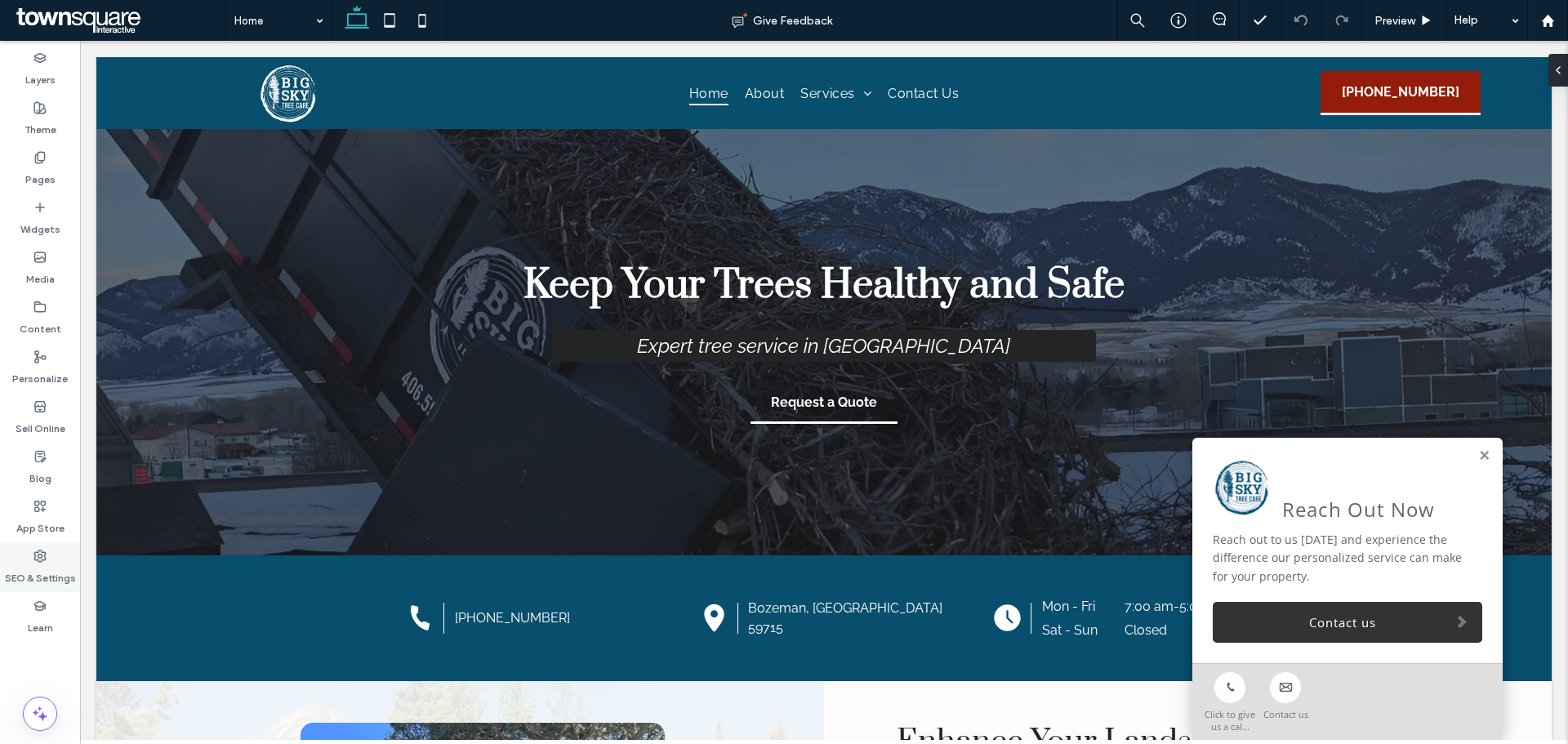
click at [22, 559] on div "SEO & Settings" at bounding box center [40, 568] width 80 height 50
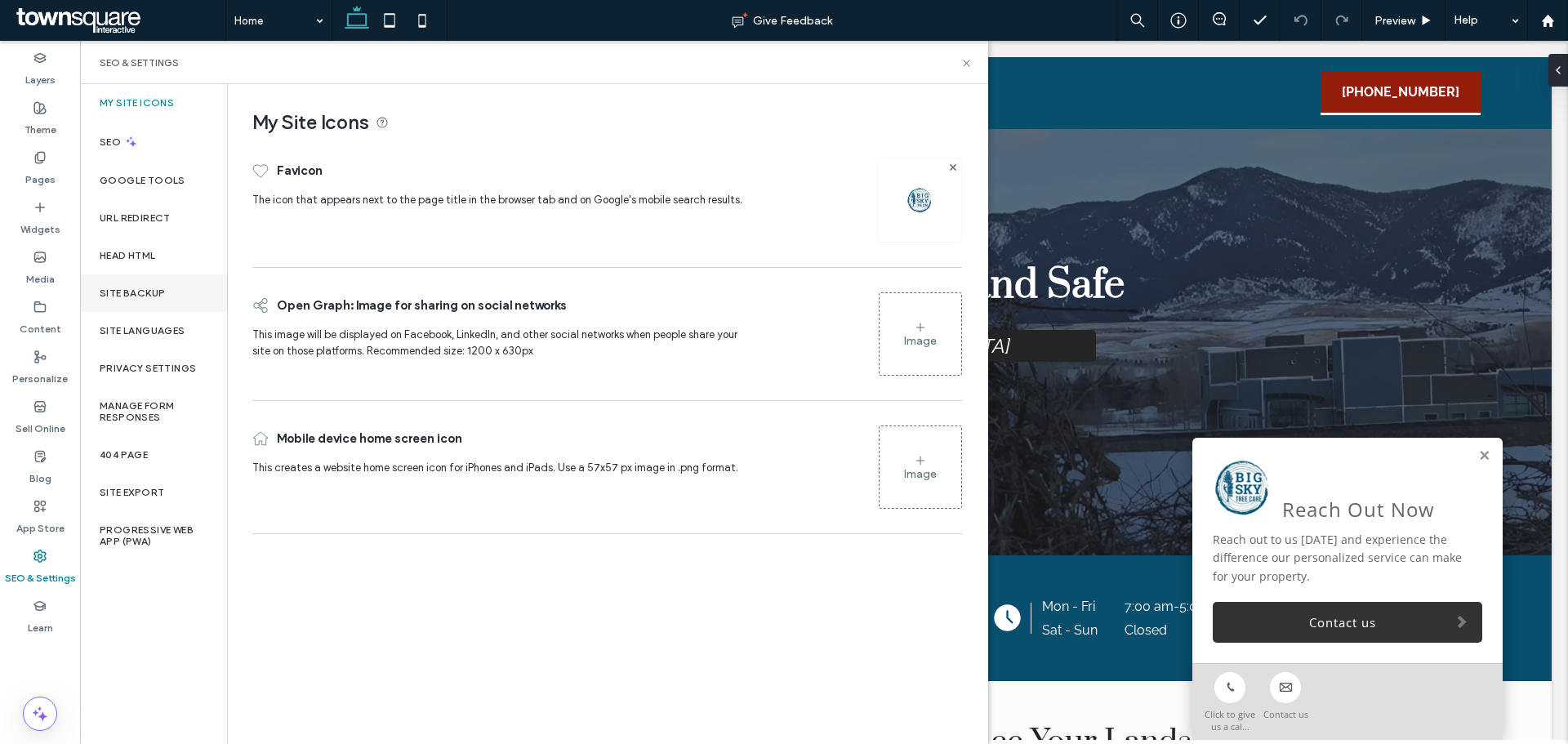
click at [125, 286] on div "Site Backup" at bounding box center [154, 293] width 147 height 37
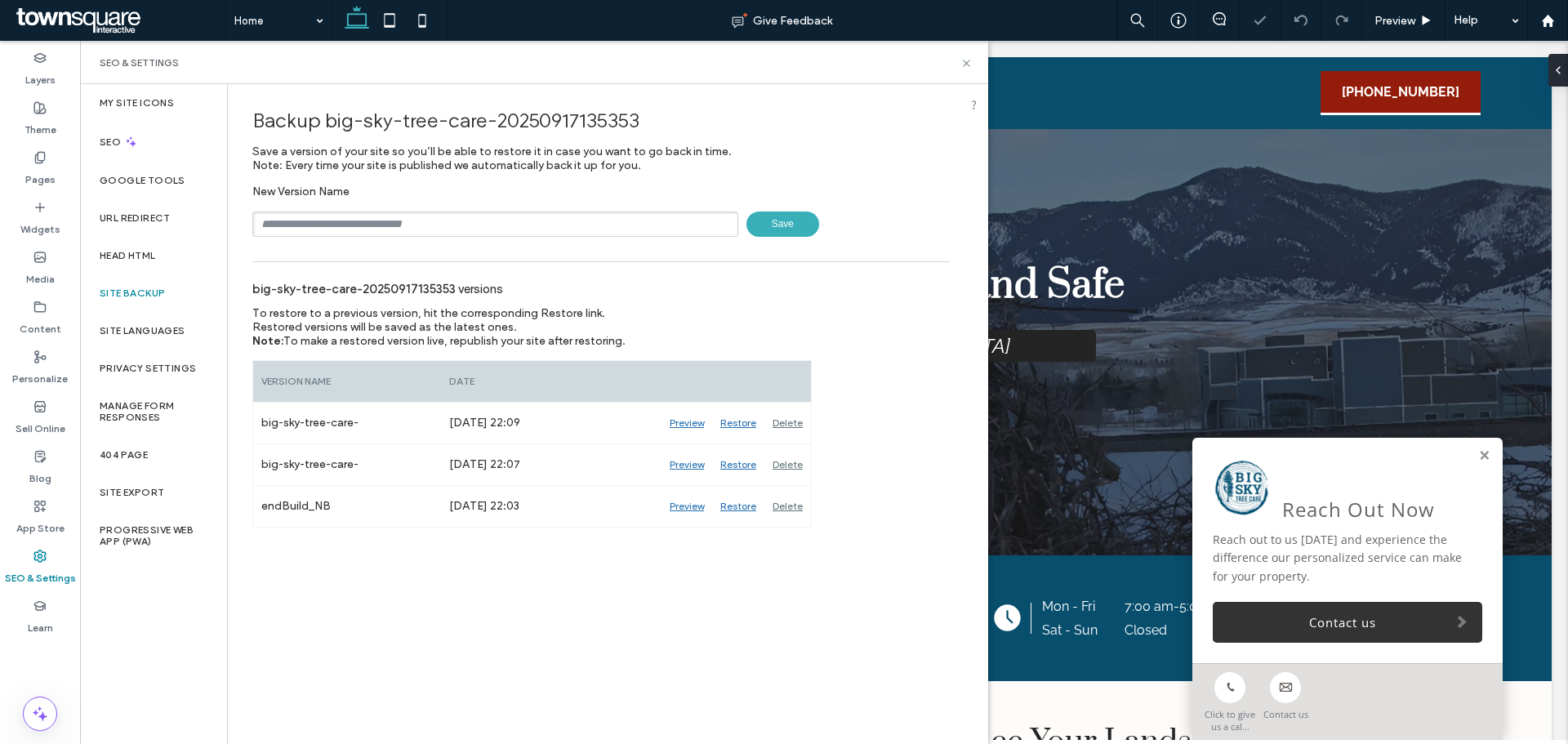
click at [504, 208] on div "New Version Name Save" at bounding box center [601, 211] width 697 height 52
click at [501, 226] on input "text" at bounding box center [496, 224] width 486 height 26
type input "**********"
click at [785, 229] on span "Save" at bounding box center [783, 224] width 72 height 26
drag, startPoint x: 971, startPoint y: 59, endPoint x: 890, endPoint y: 18, distance: 90.8
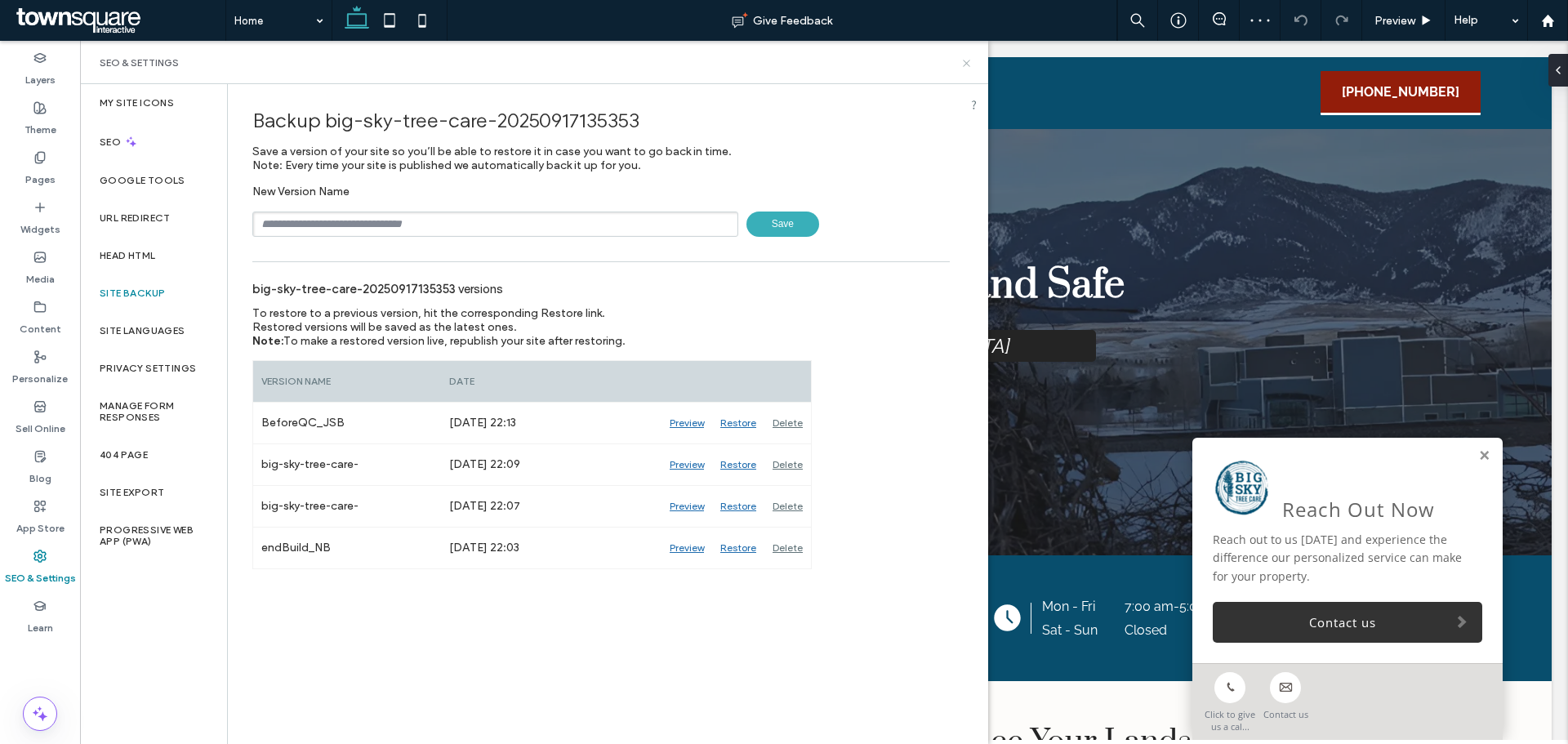
click at [971, 59] on icon at bounding box center [966, 63] width 12 height 12
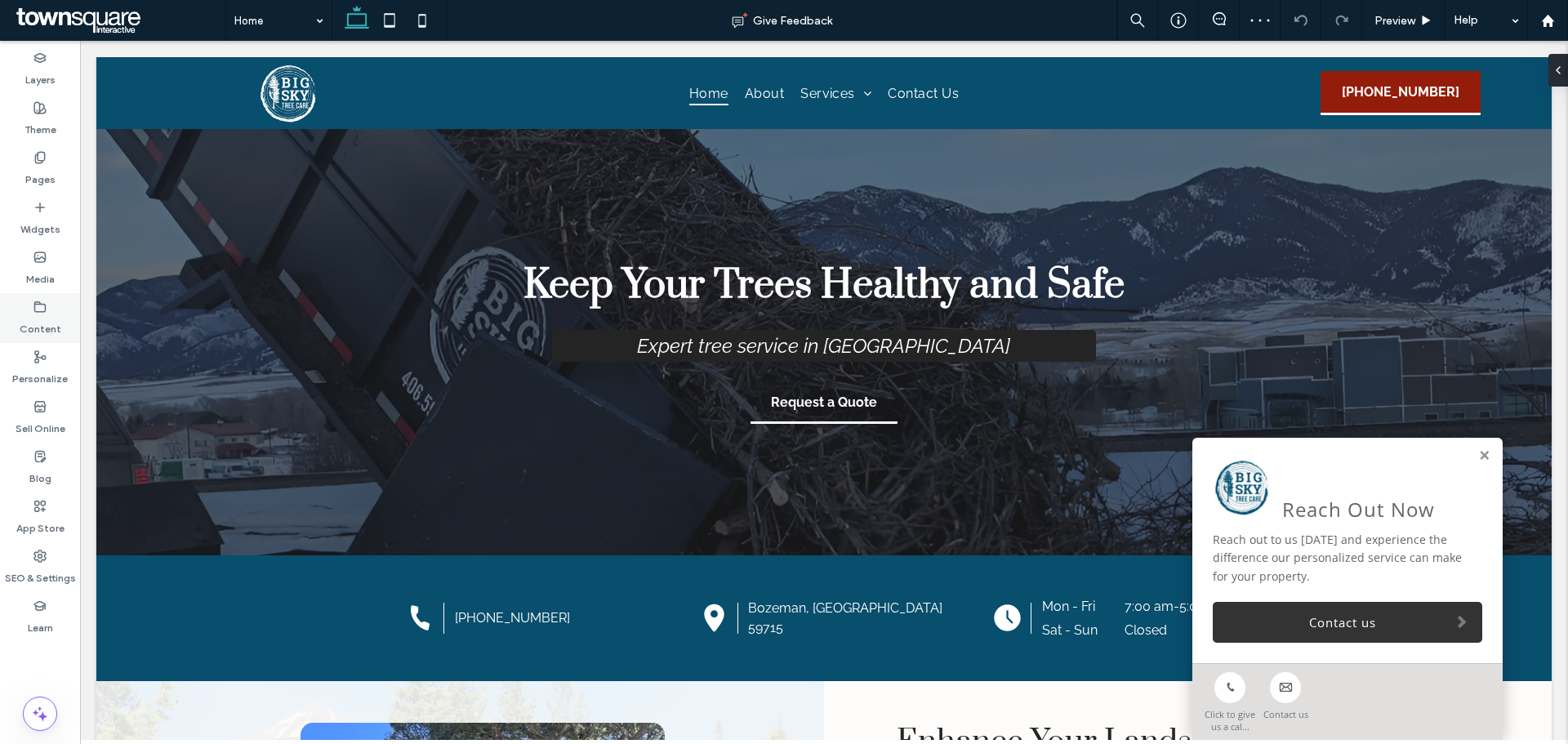
click at [57, 322] on label "Content" at bounding box center [41, 325] width 42 height 23
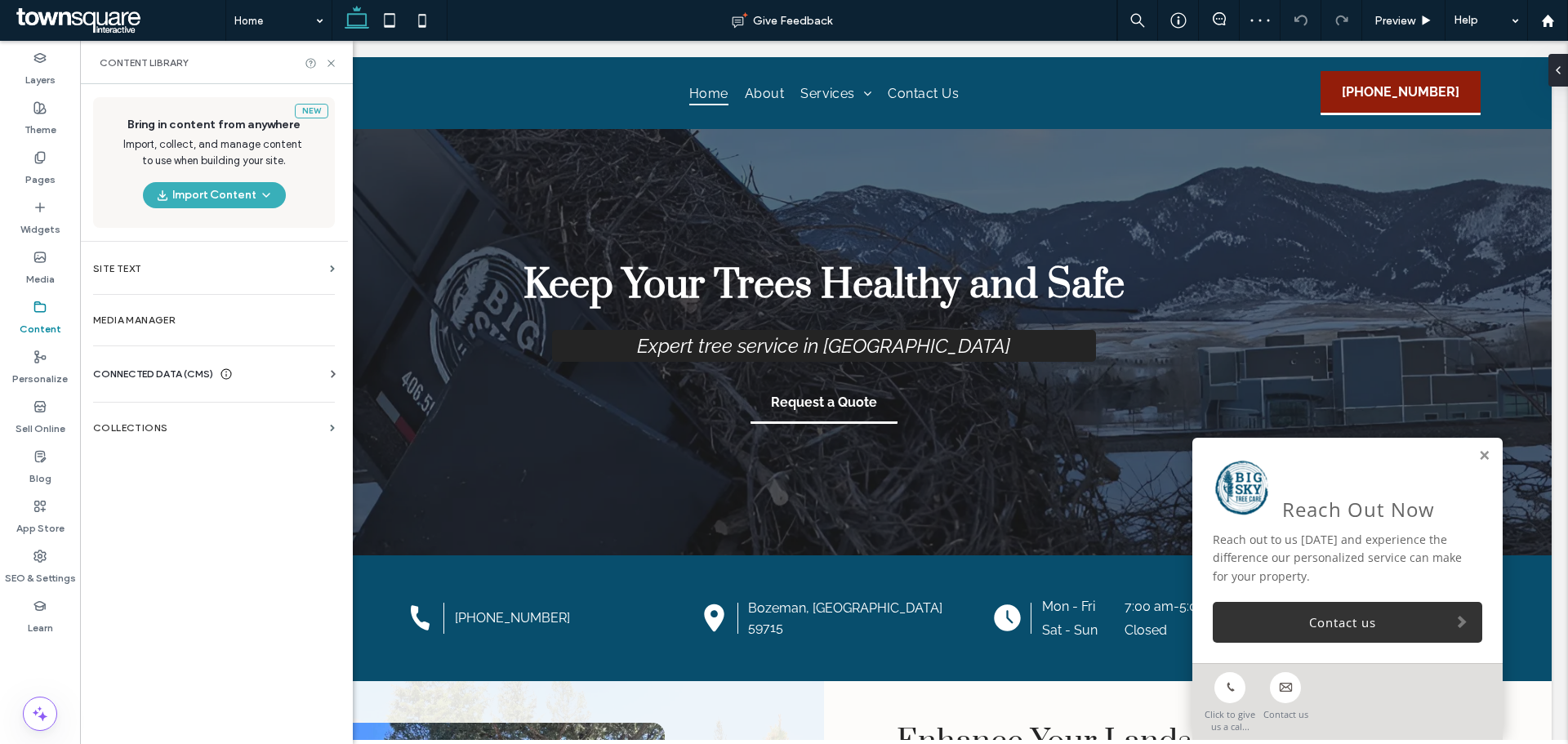
click at [143, 373] on span "CONNECTED DATA (CMS)" at bounding box center [154, 374] width 120 height 16
click at [208, 424] on section "Business Info" at bounding box center [217, 413] width 248 height 37
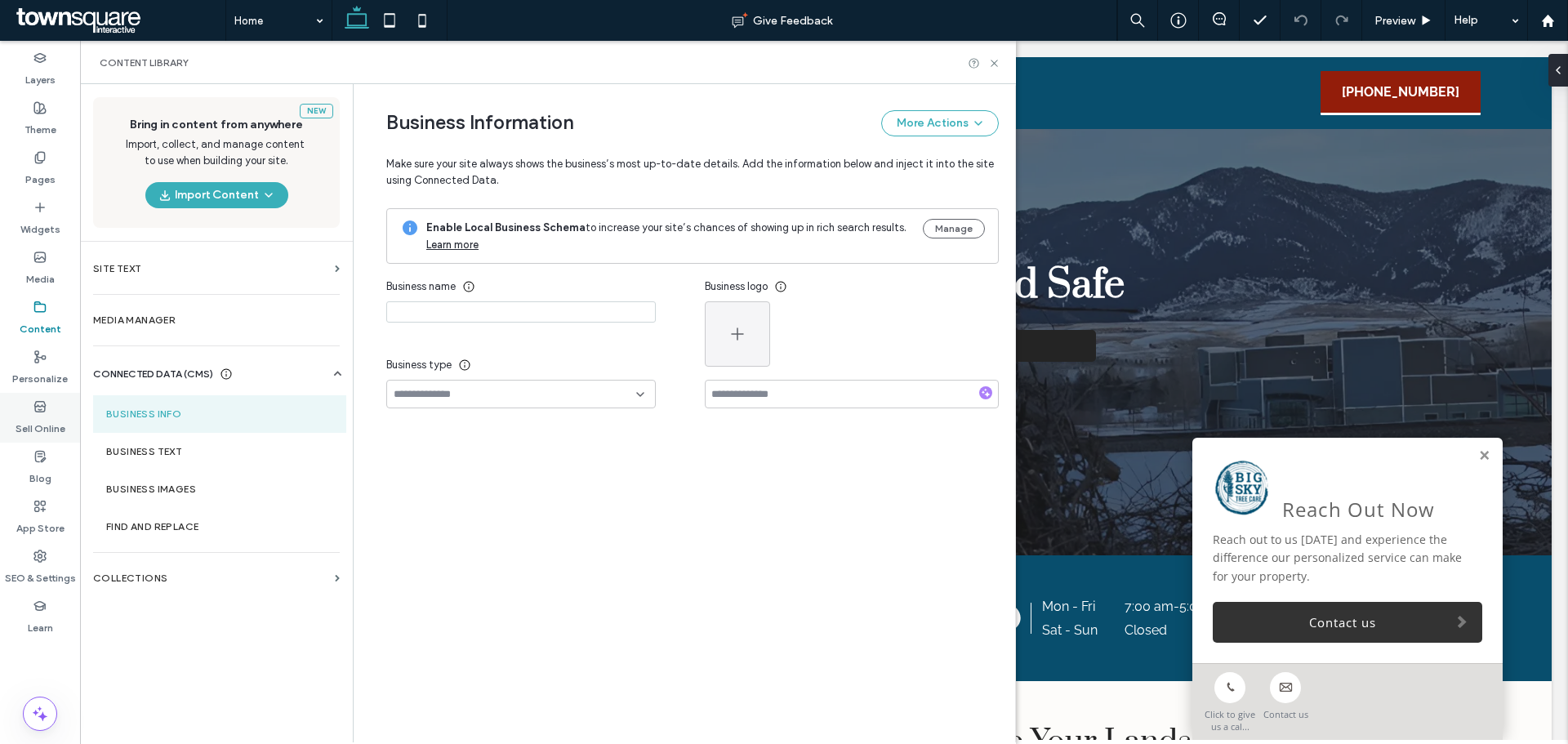
type input "**********"
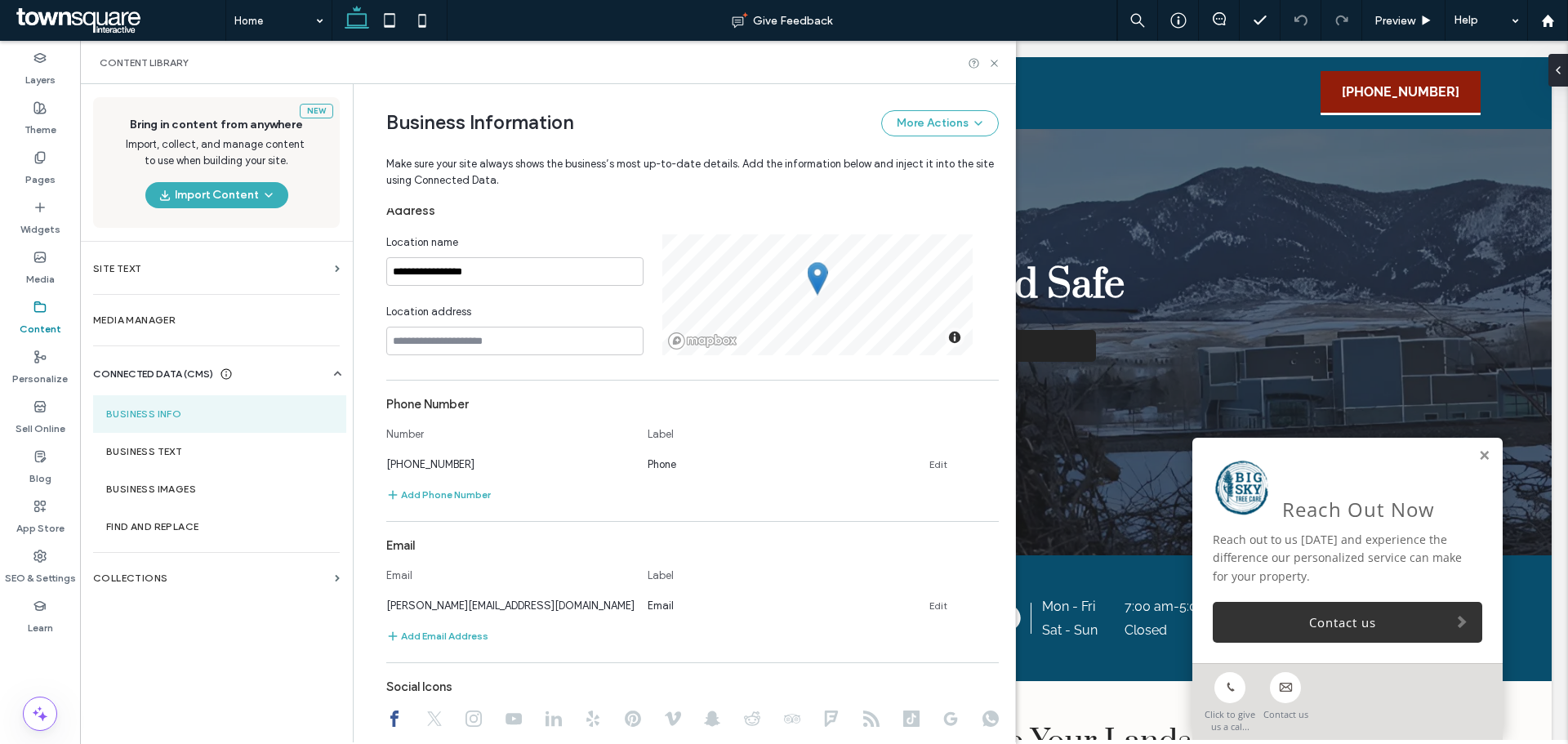
scroll to position [327, 0]
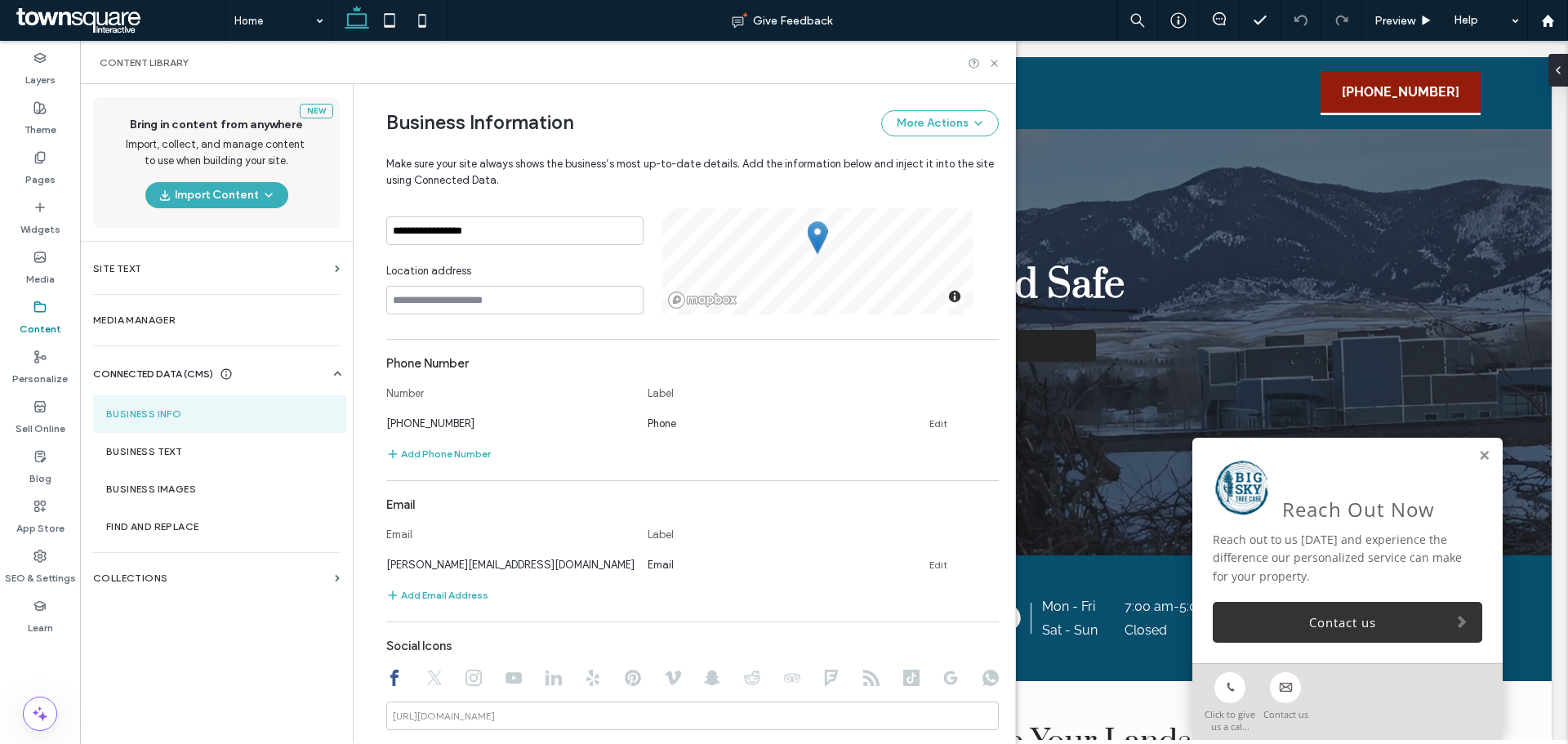
click at [236, 705] on div "New Bring in content from anywhere Import, collect, and manage content to use w…" at bounding box center [217, 412] width 273 height 657
click at [218, 661] on div "New Bring in content from anywhere Import, collect, and manage content to use w…" at bounding box center [217, 412] width 273 height 657
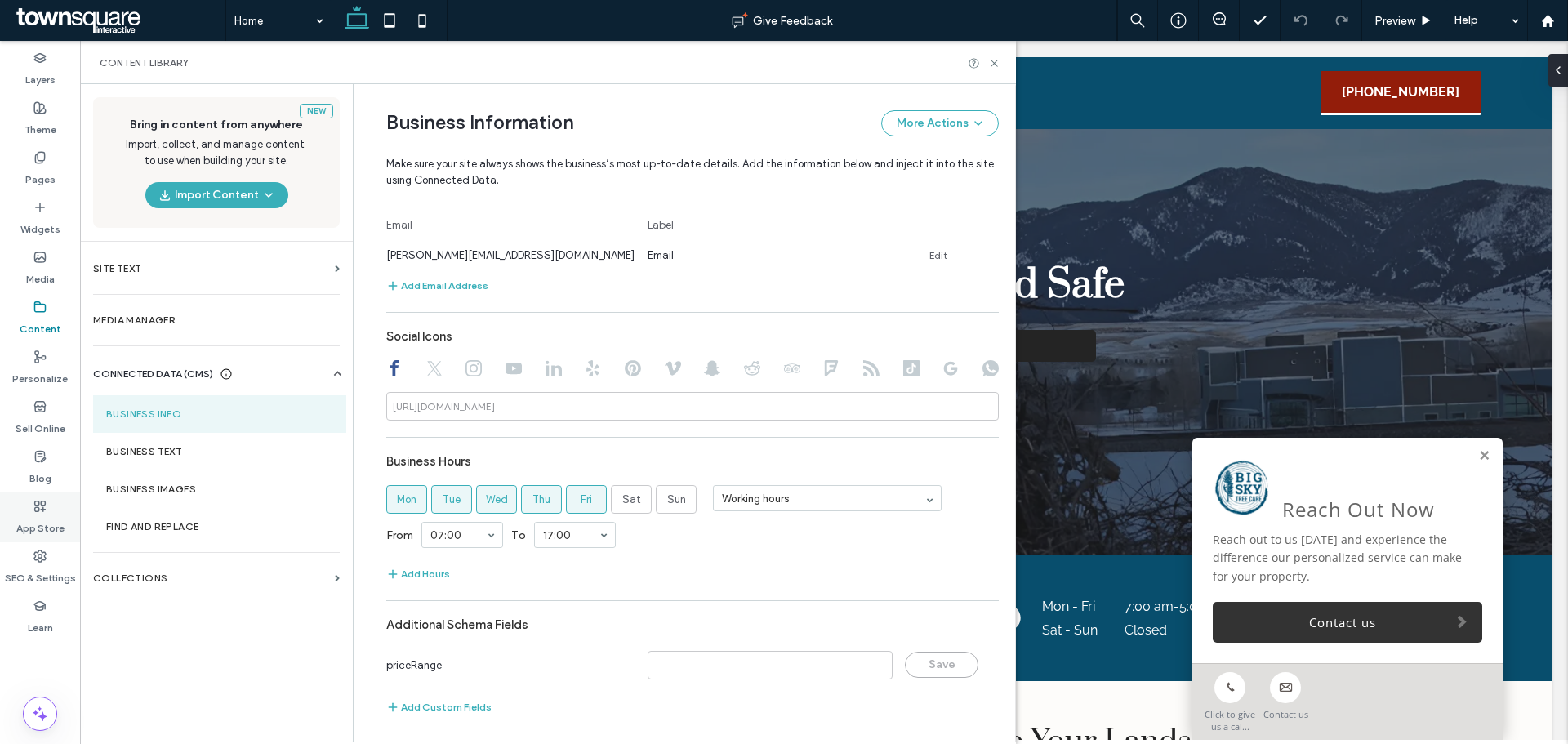
scroll to position [640, 0]
click at [208, 442] on section "Business Text" at bounding box center [219, 451] width 253 height 37
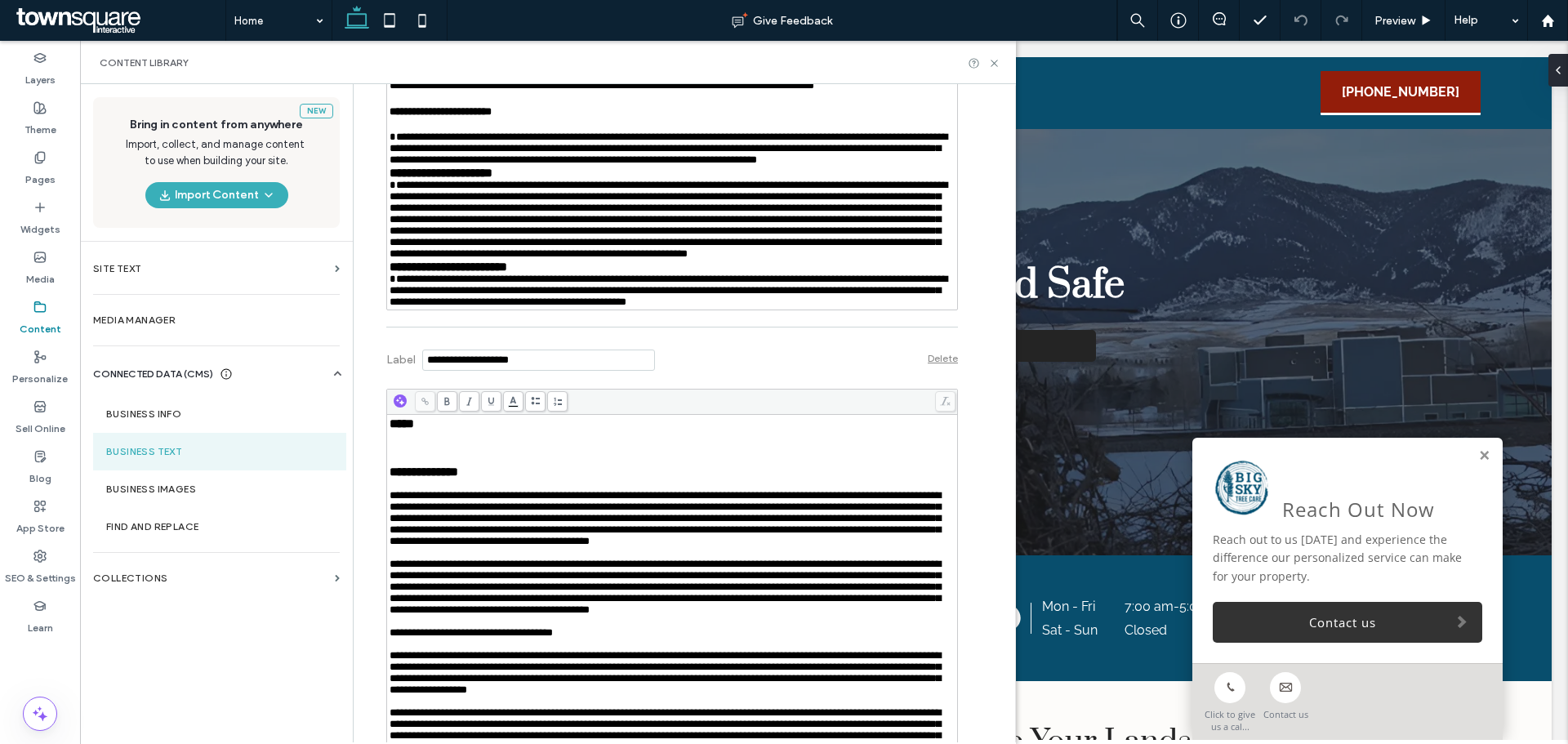
scroll to position [3349, 0]
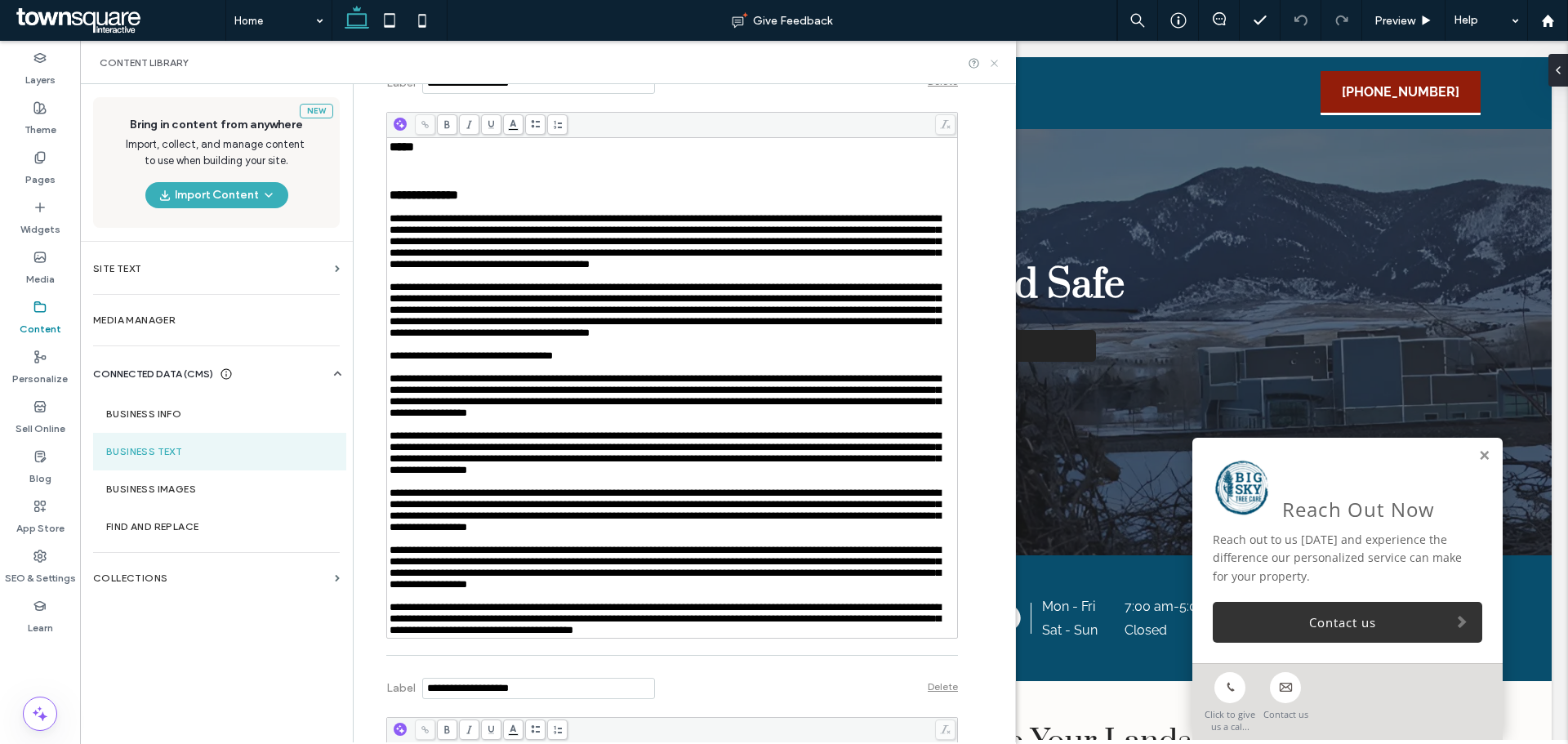
click at [991, 64] on icon at bounding box center [994, 63] width 12 height 12
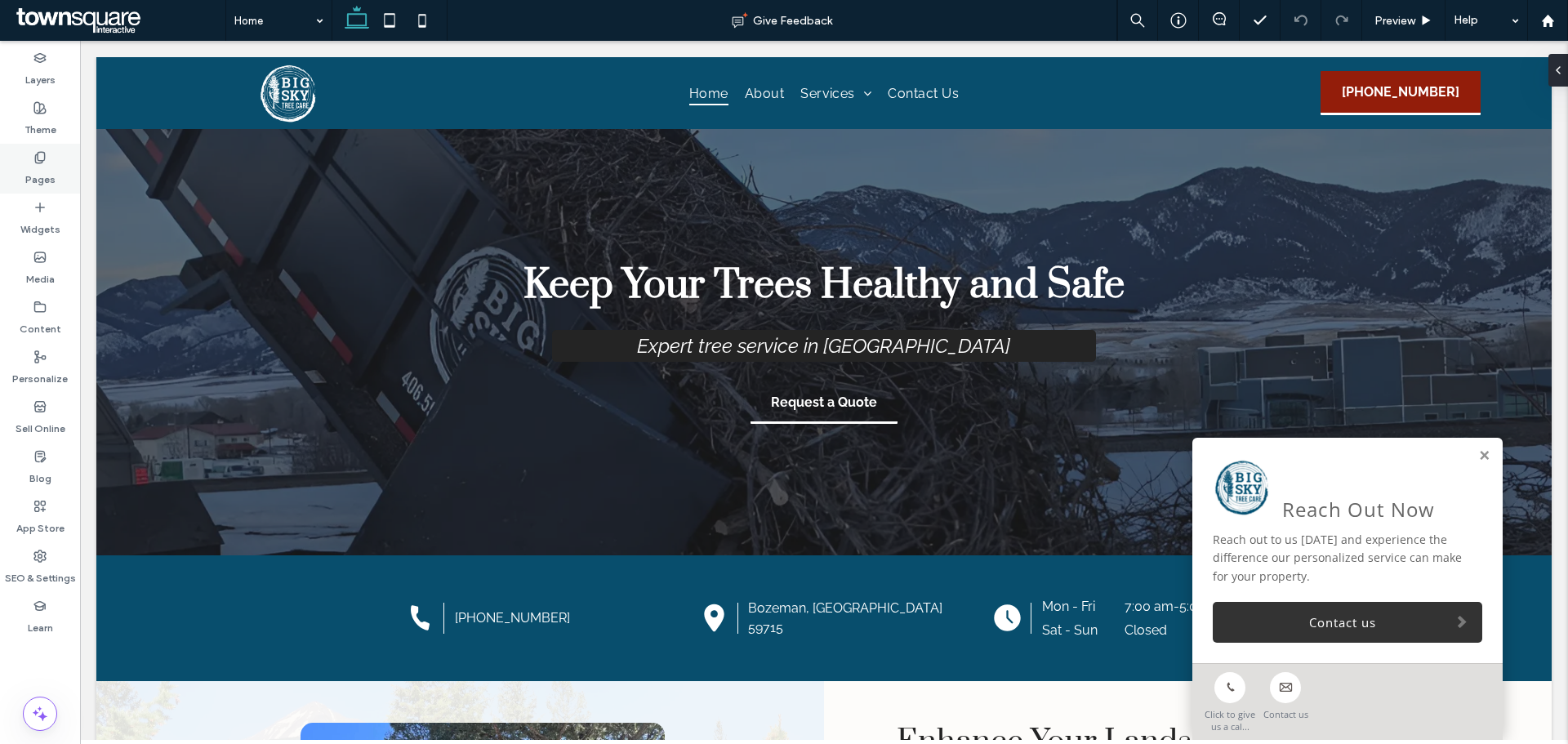
click at [42, 162] on use at bounding box center [39, 156] width 9 height 10
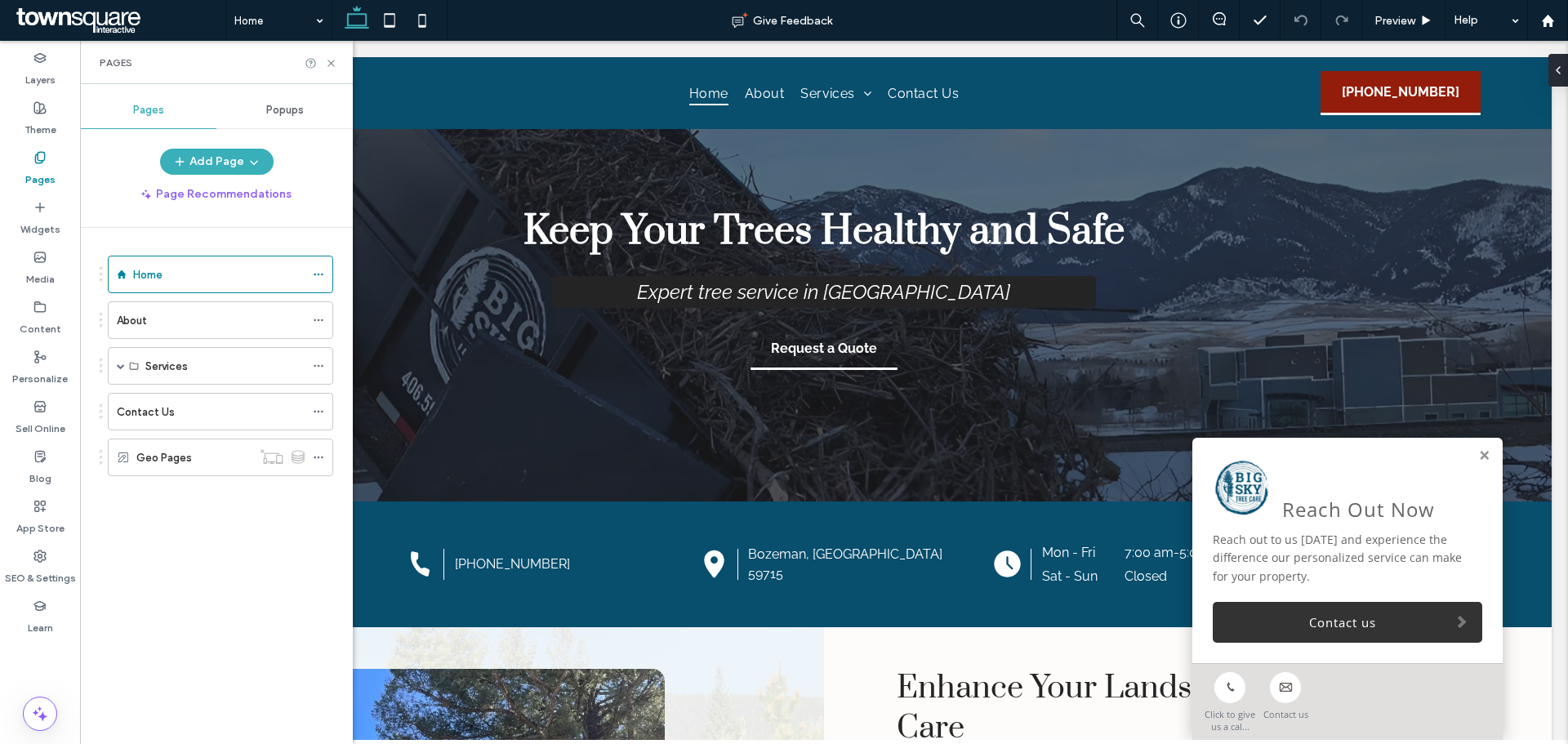
scroll to position [82, 0]
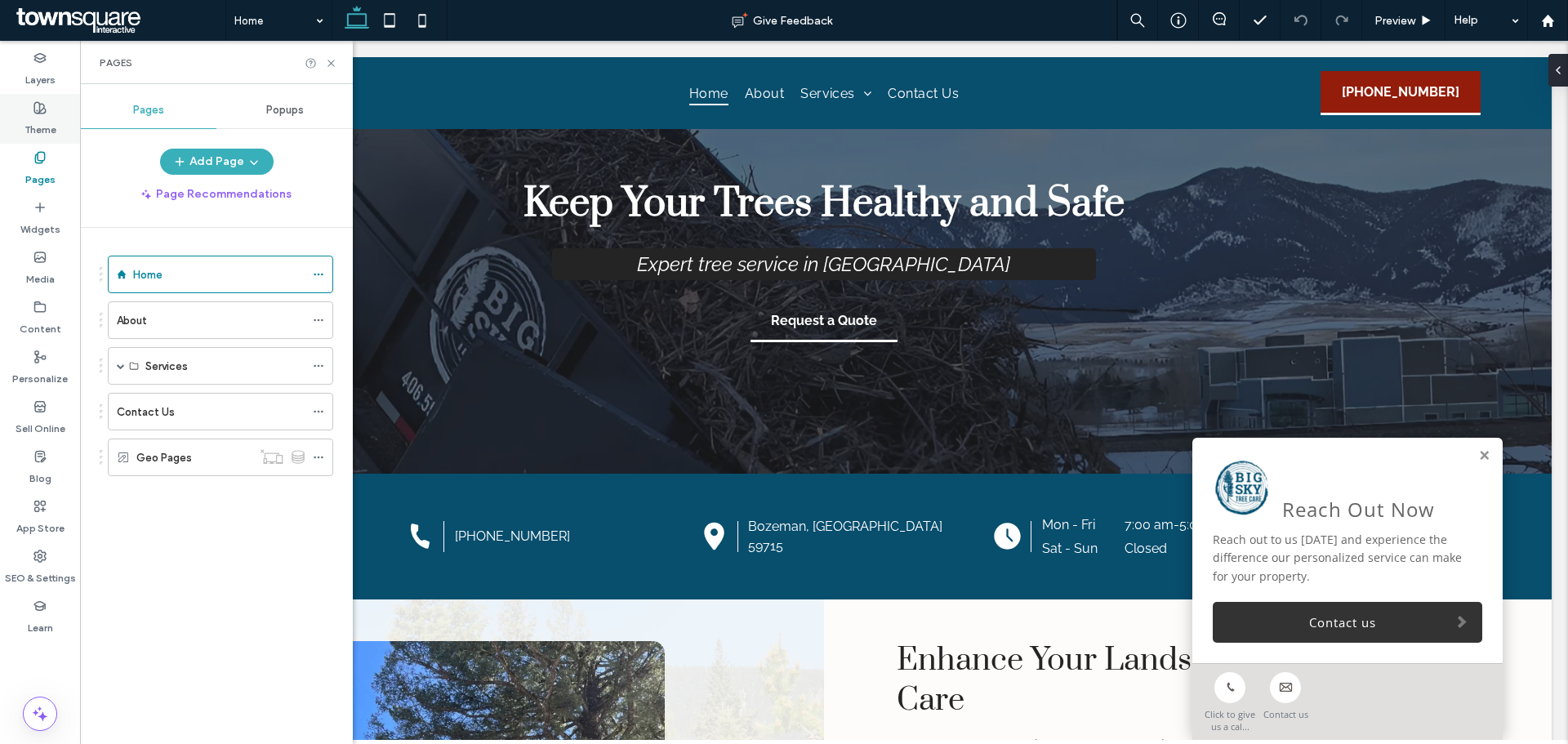
click at [44, 119] on label "Theme" at bounding box center [40, 126] width 31 height 23
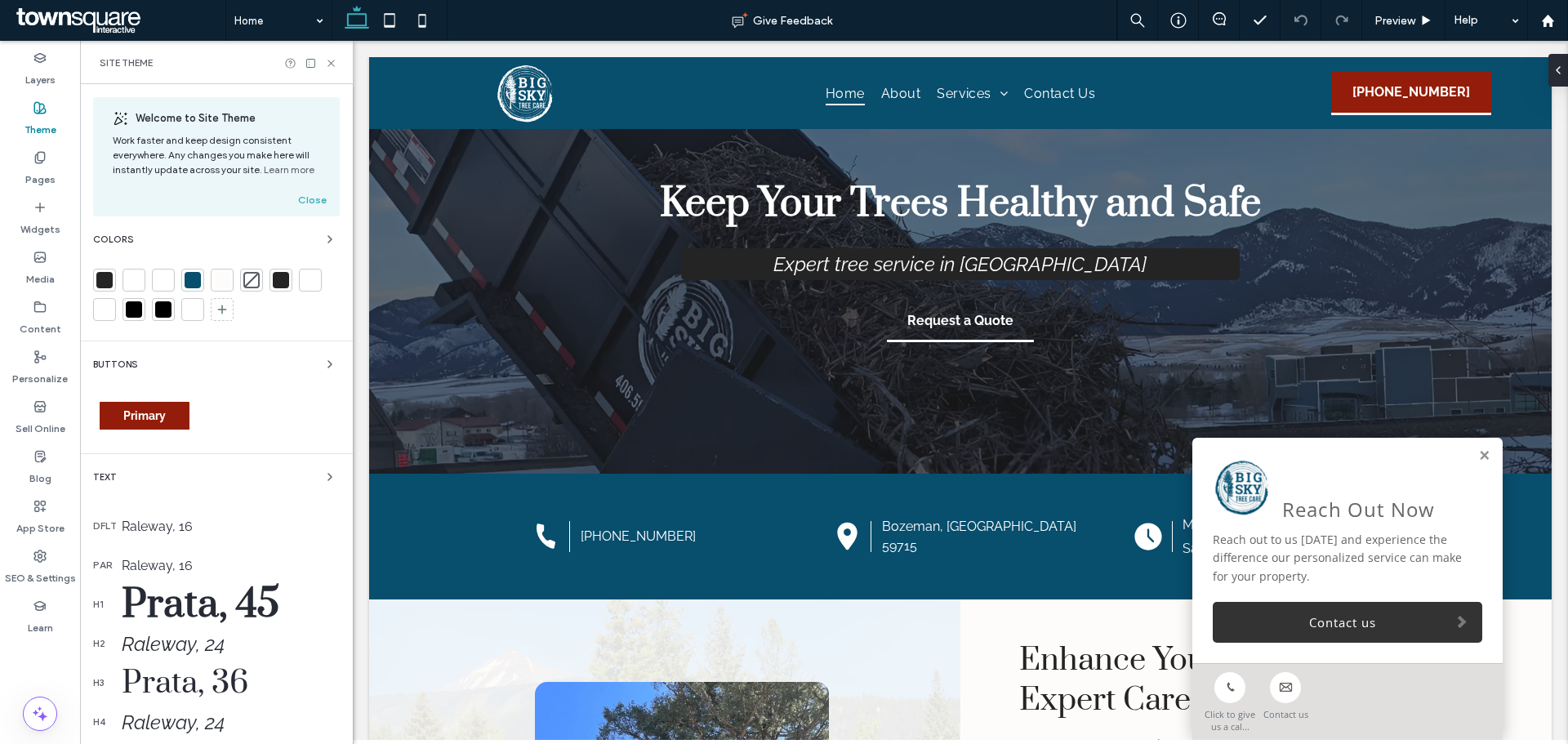
drag, startPoint x: 49, startPoint y: 571, endPoint x: 106, endPoint y: 528, distance: 71.4
click at [49, 571] on label "SEO & Settings" at bounding box center [40, 574] width 72 height 23
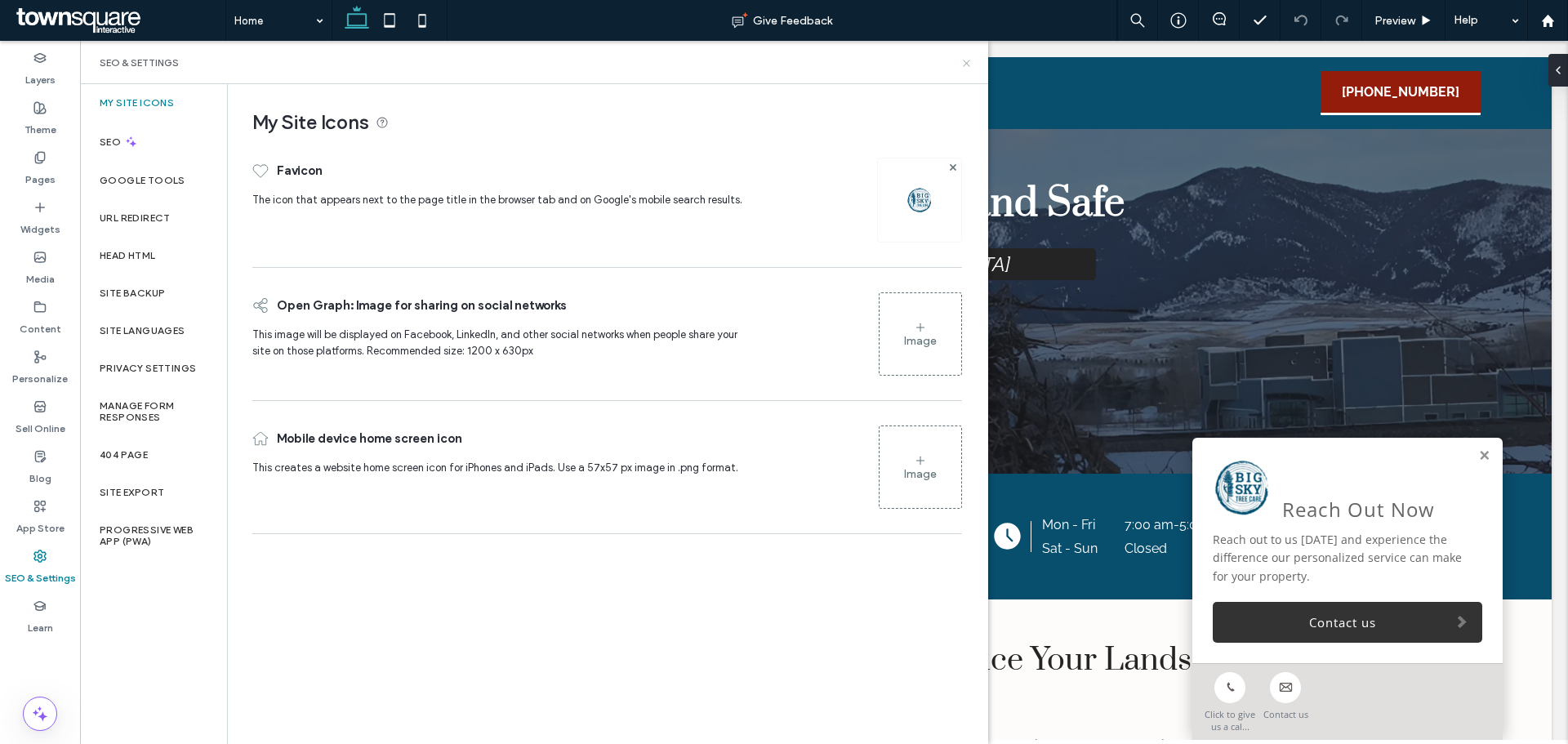
drag, startPoint x: 965, startPoint y: 65, endPoint x: 753, endPoint y: 111, distance: 216.9
click at [965, 65] on use at bounding box center [966, 63] width 7 height 7
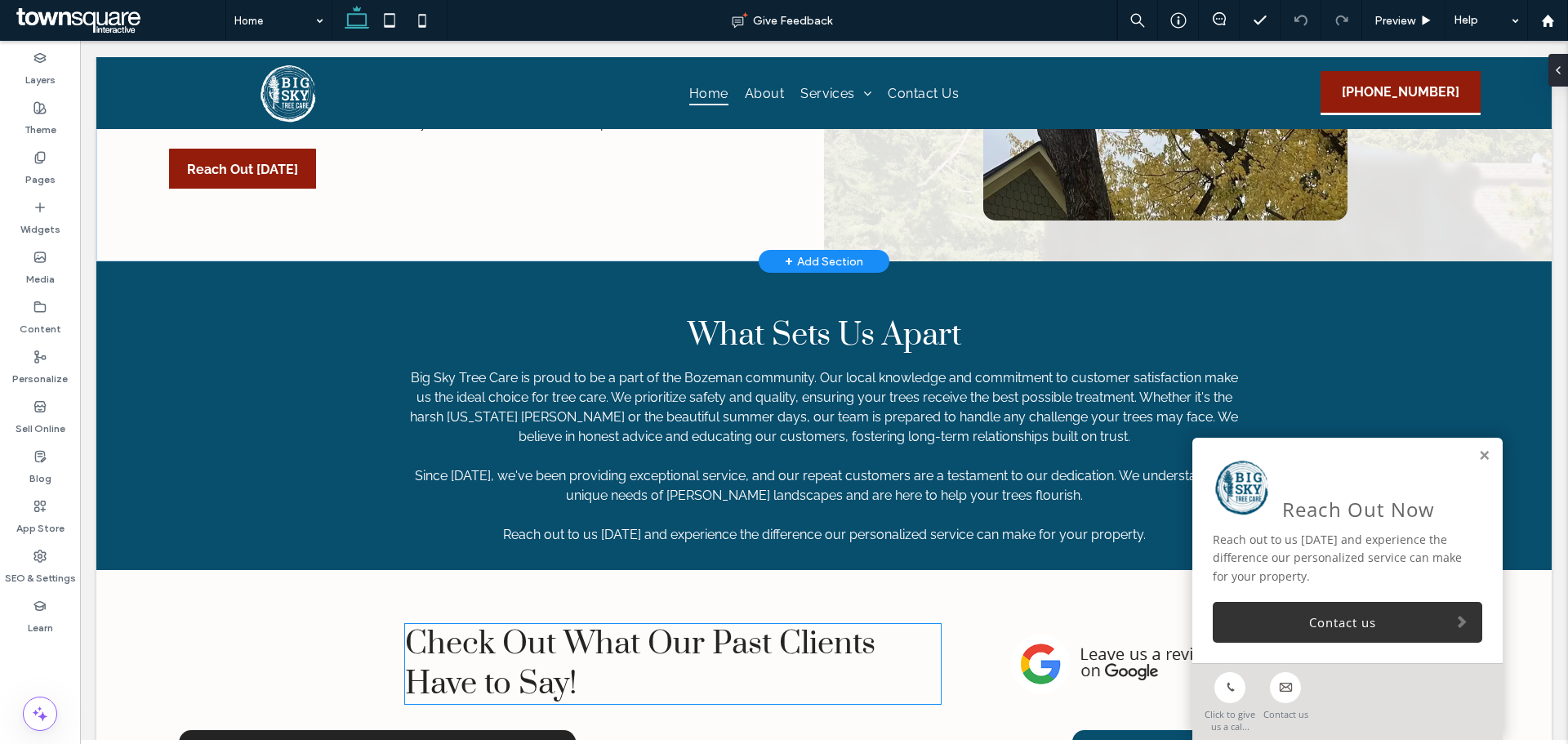
scroll to position [1715, 0]
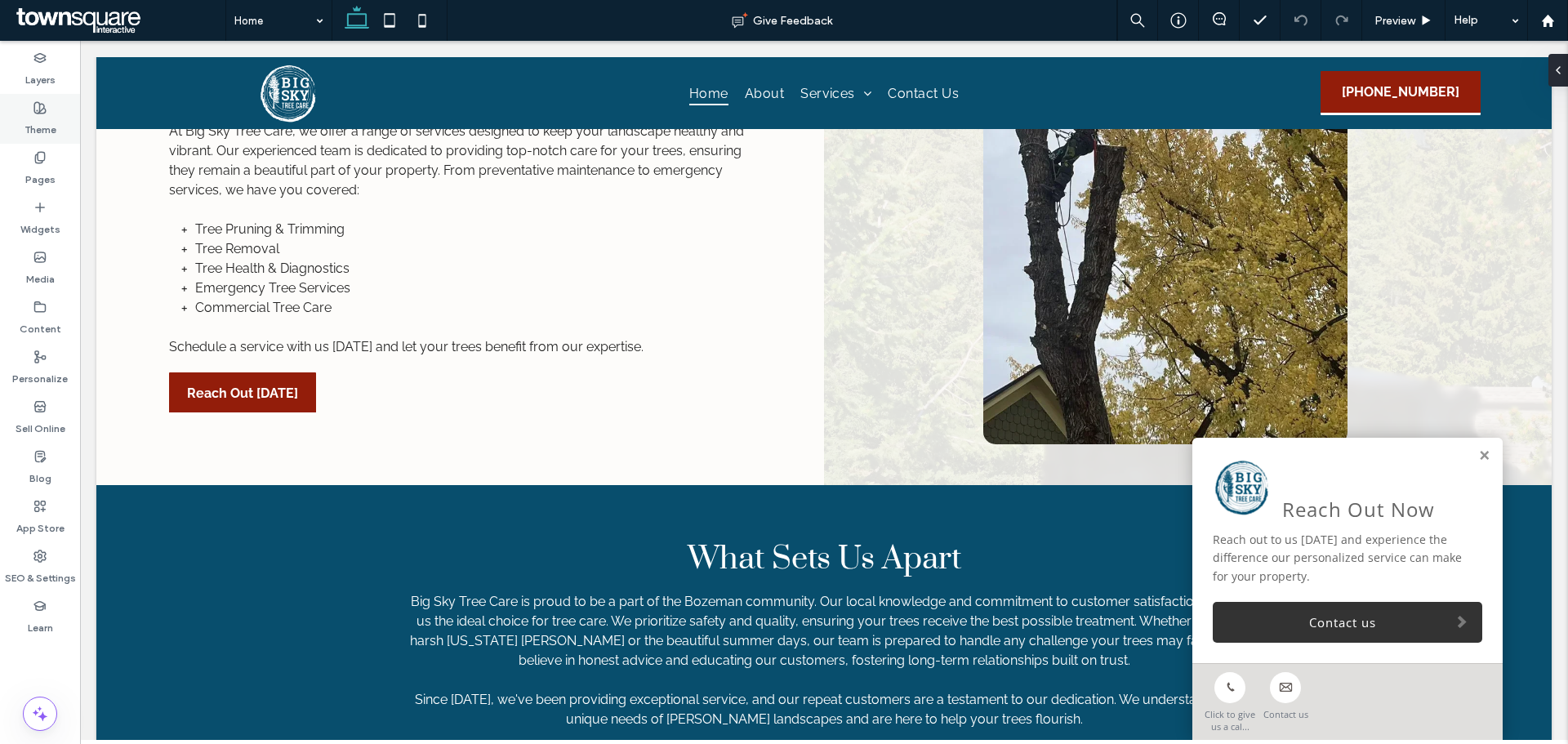
click at [39, 126] on label "Theme" at bounding box center [40, 126] width 31 height 23
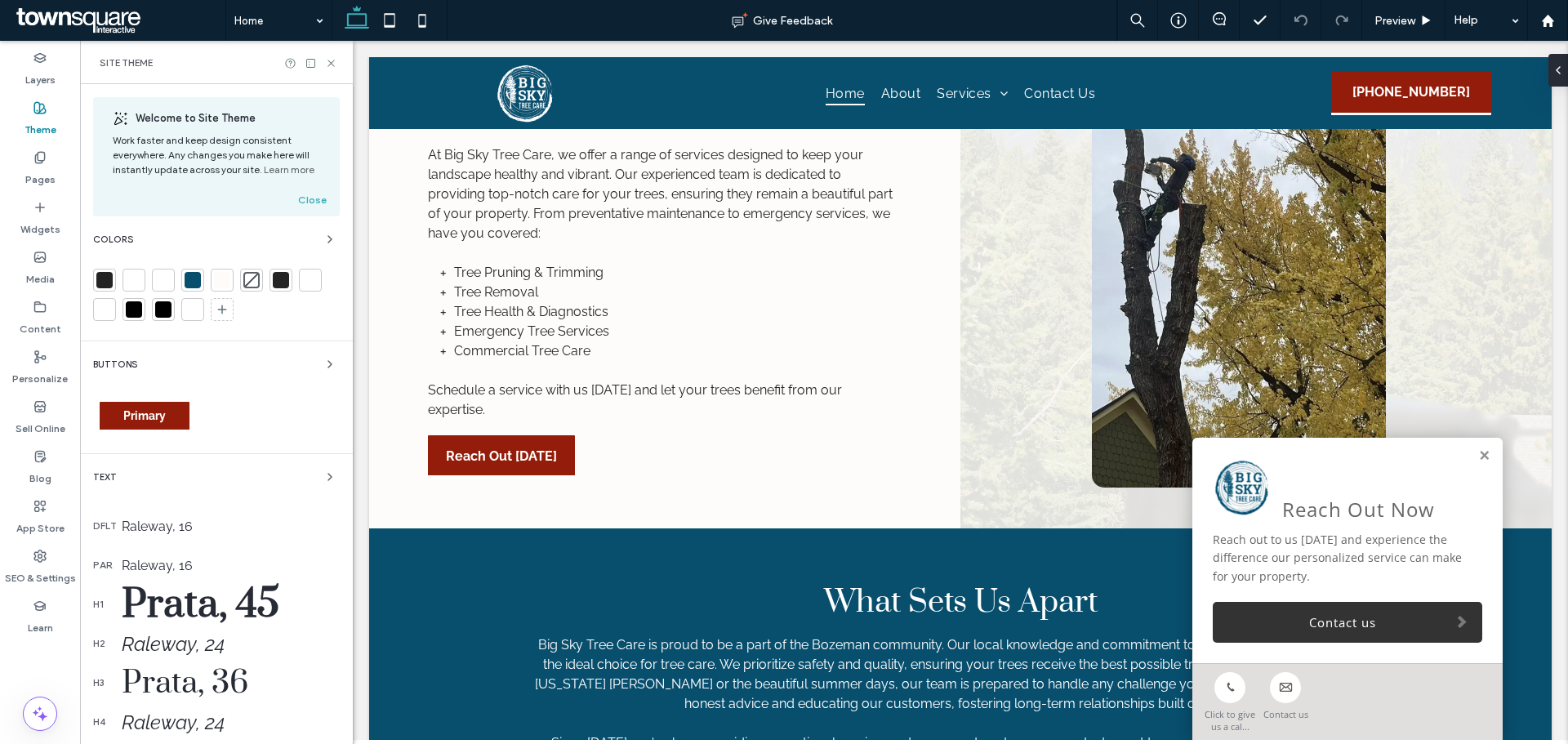
scroll to position [1774, 0]
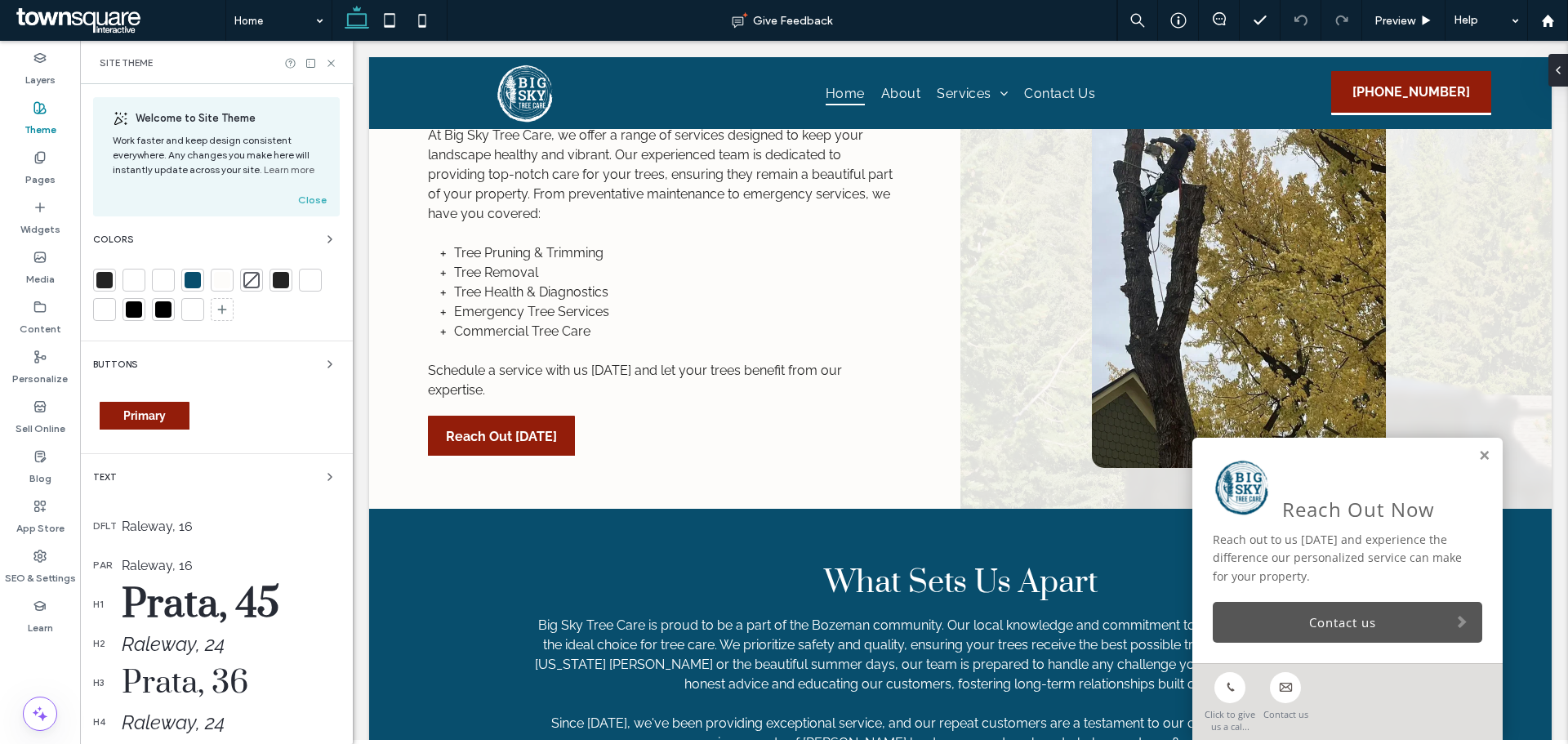
click at [1262, 627] on link "Contact us" at bounding box center [1348, 622] width 270 height 41
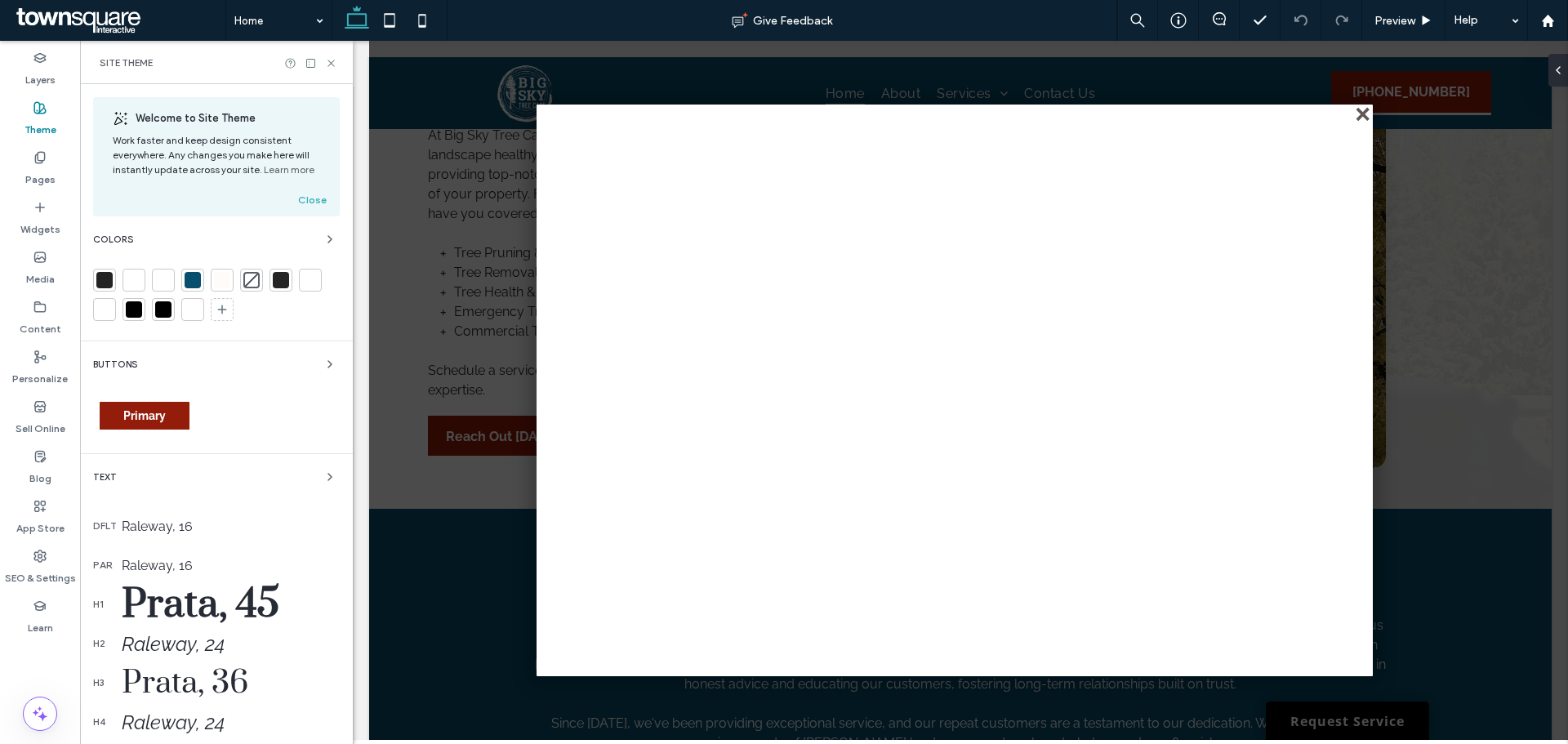
click at [1362, 116] on div "close" at bounding box center [1364, 115] width 12 height 12
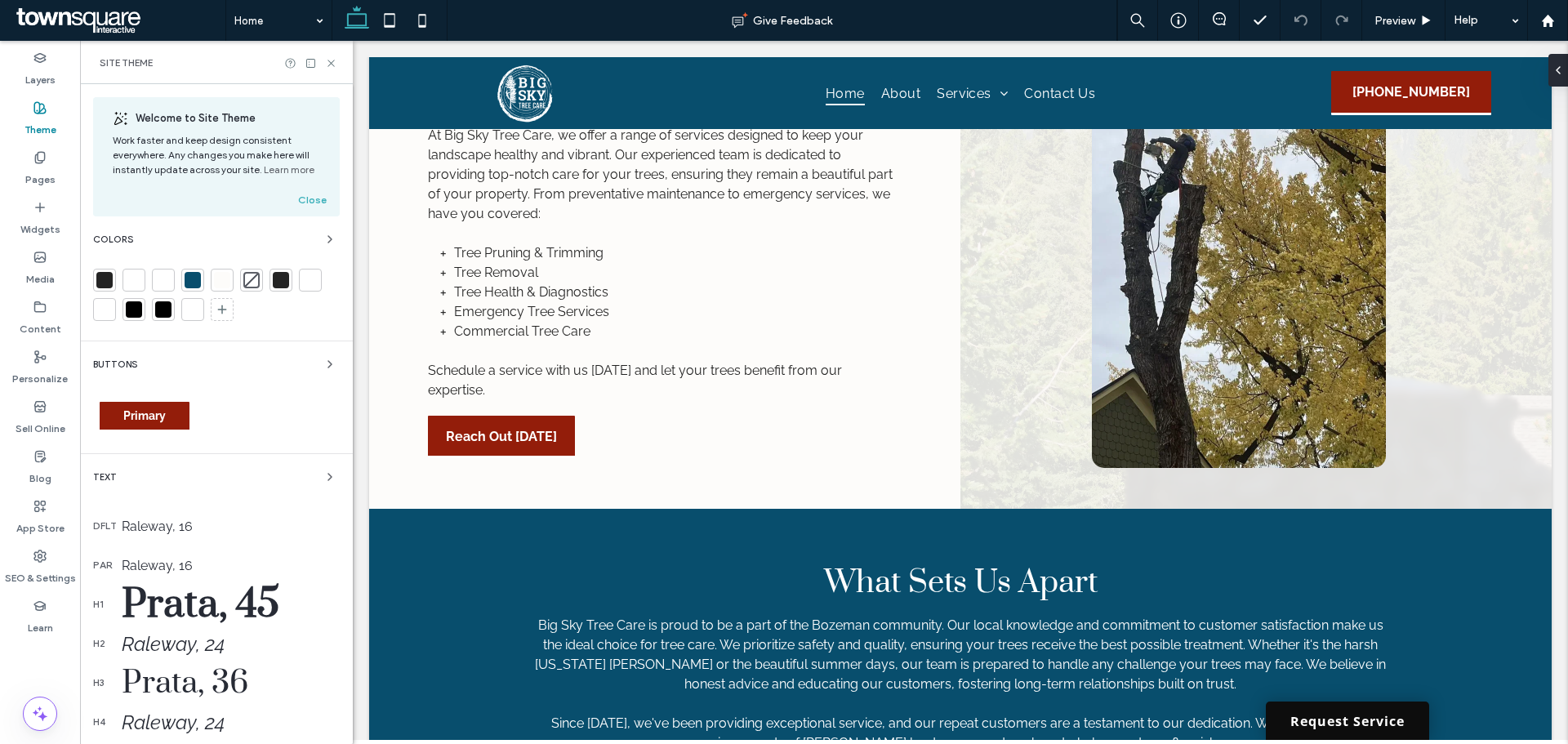
click at [1304, 719] on link "Request Service" at bounding box center [1347, 721] width 163 height 38
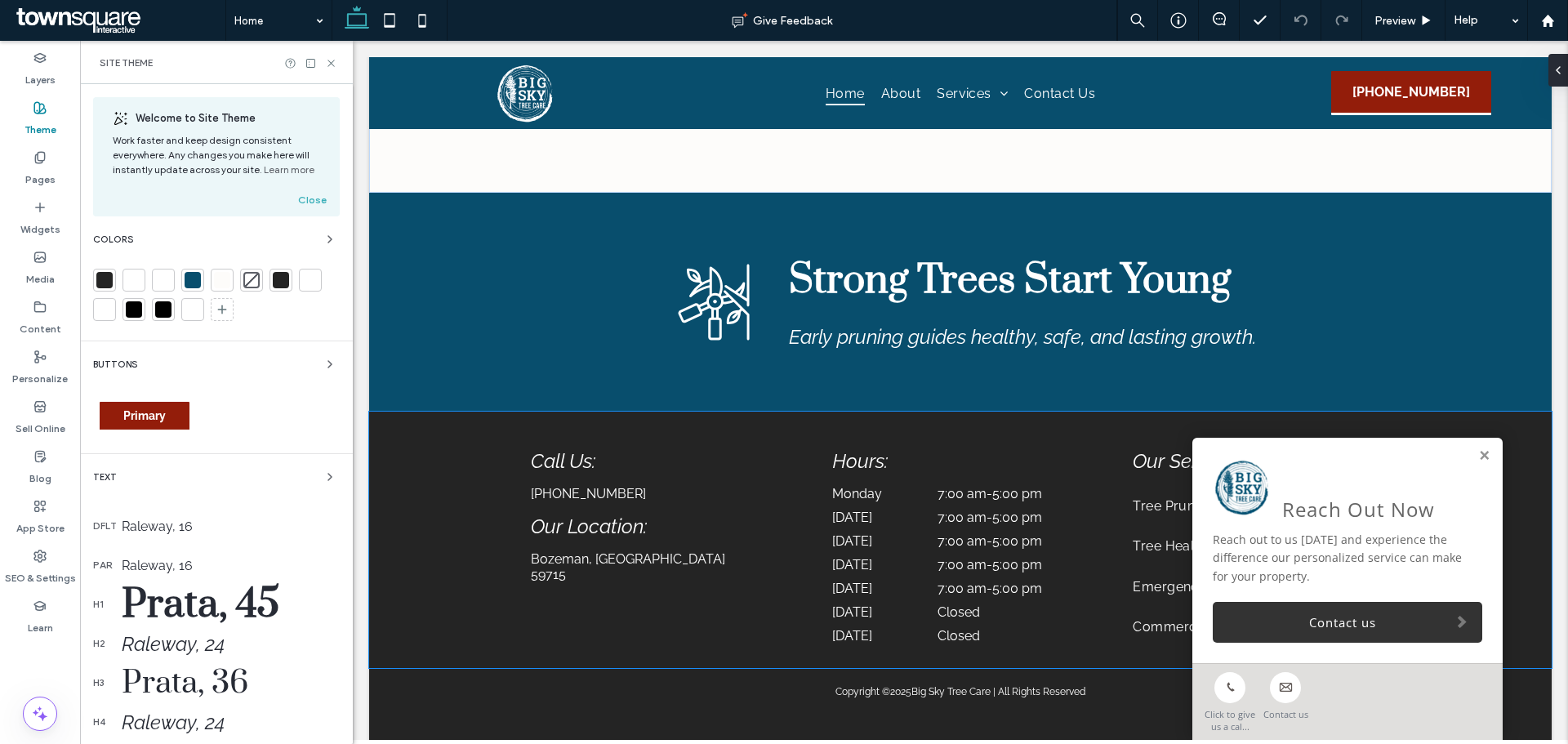
scroll to position [3186, 0]
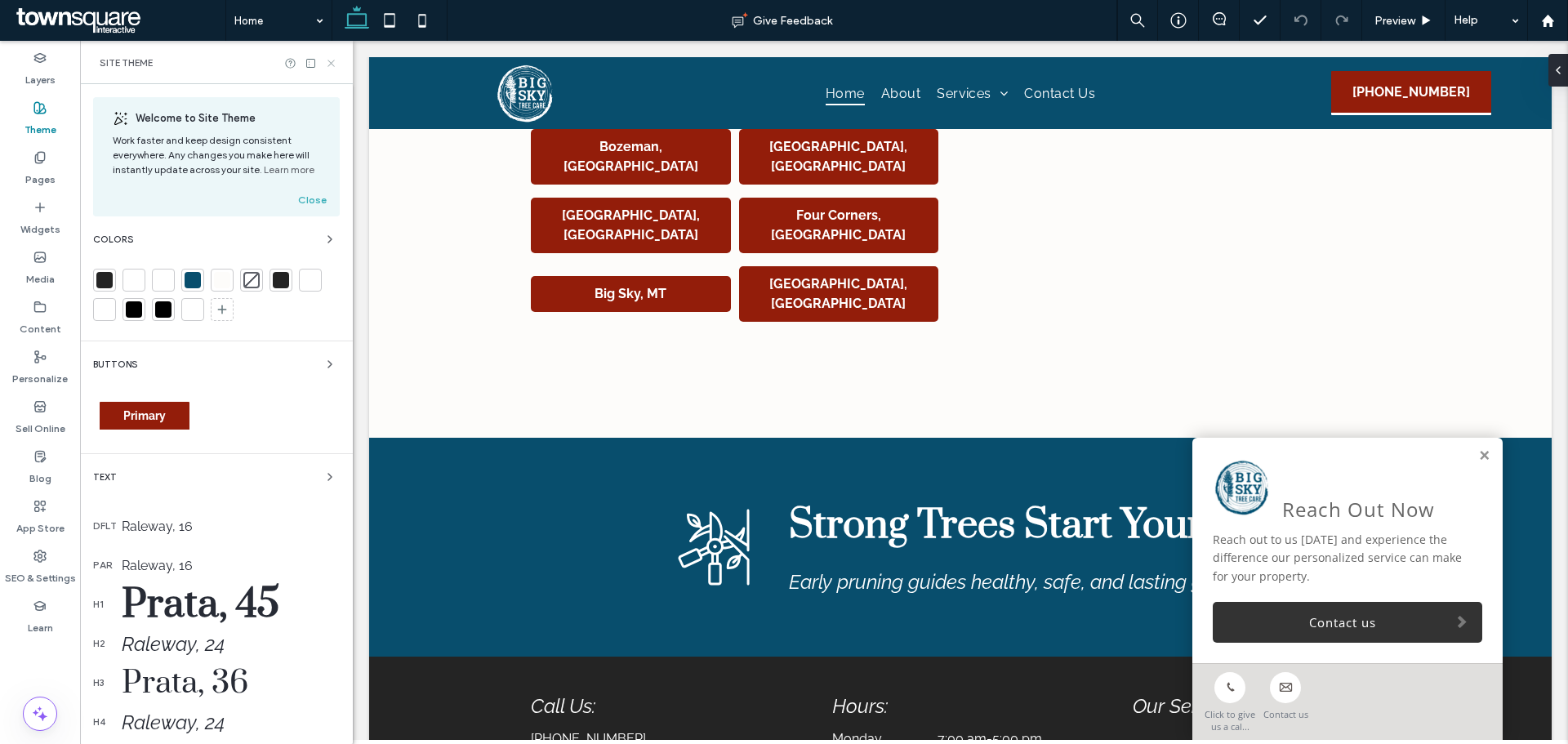
click at [329, 63] on icon at bounding box center [331, 63] width 12 height 12
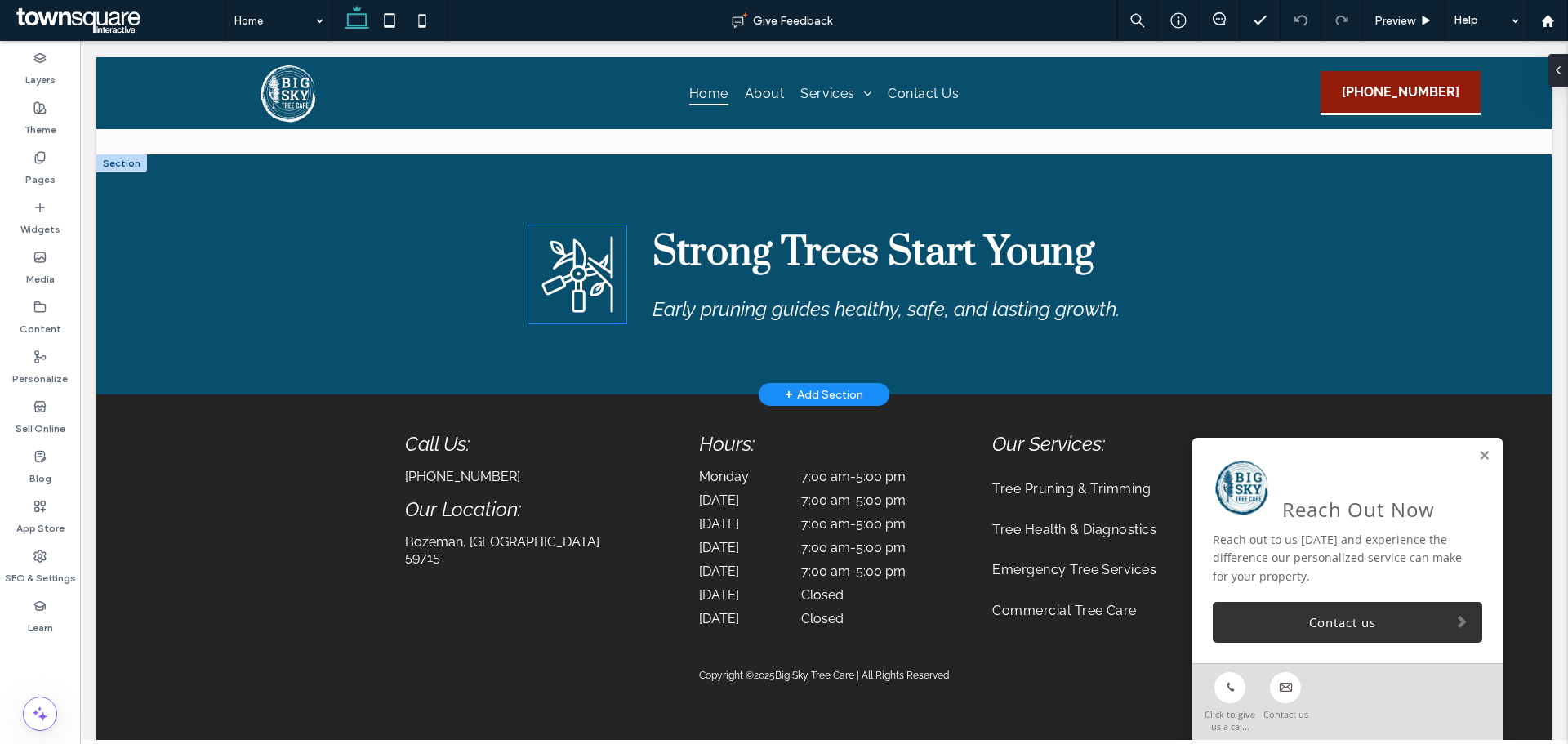
scroll to position [3394, 0]
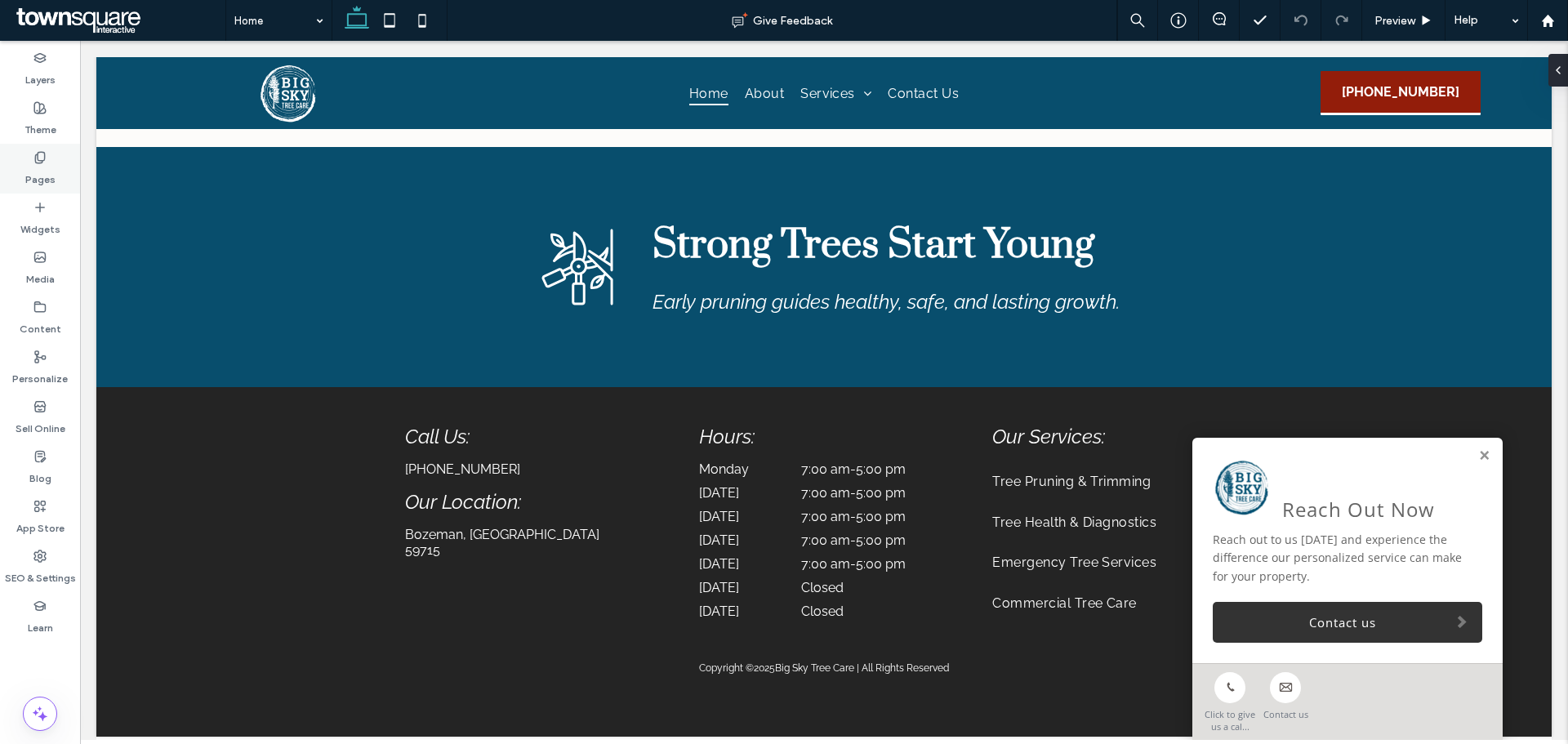
click at [43, 152] on use at bounding box center [39, 156] width 9 height 10
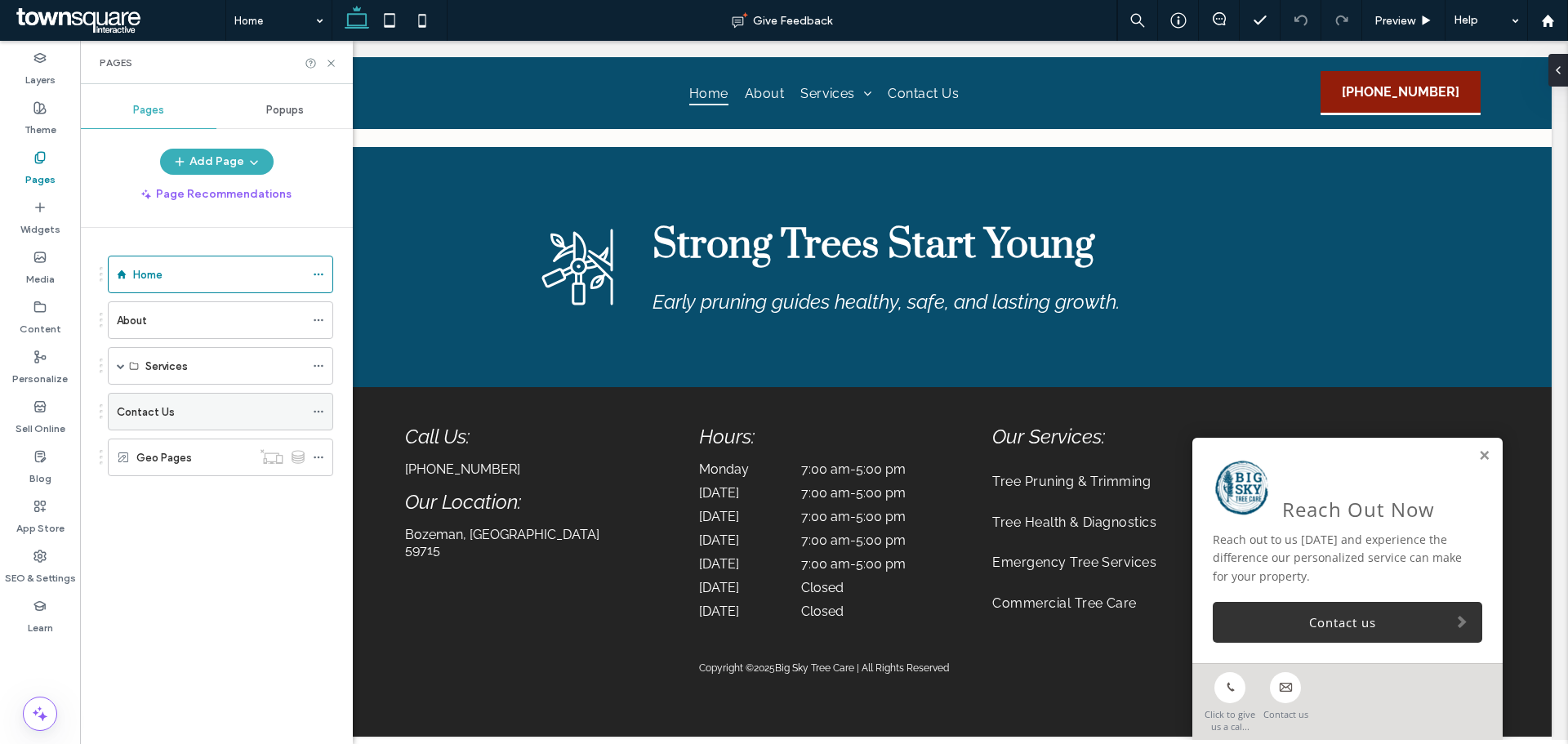
click at [177, 414] on div "Contact Us" at bounding box center [210, 412] width 188 height 17
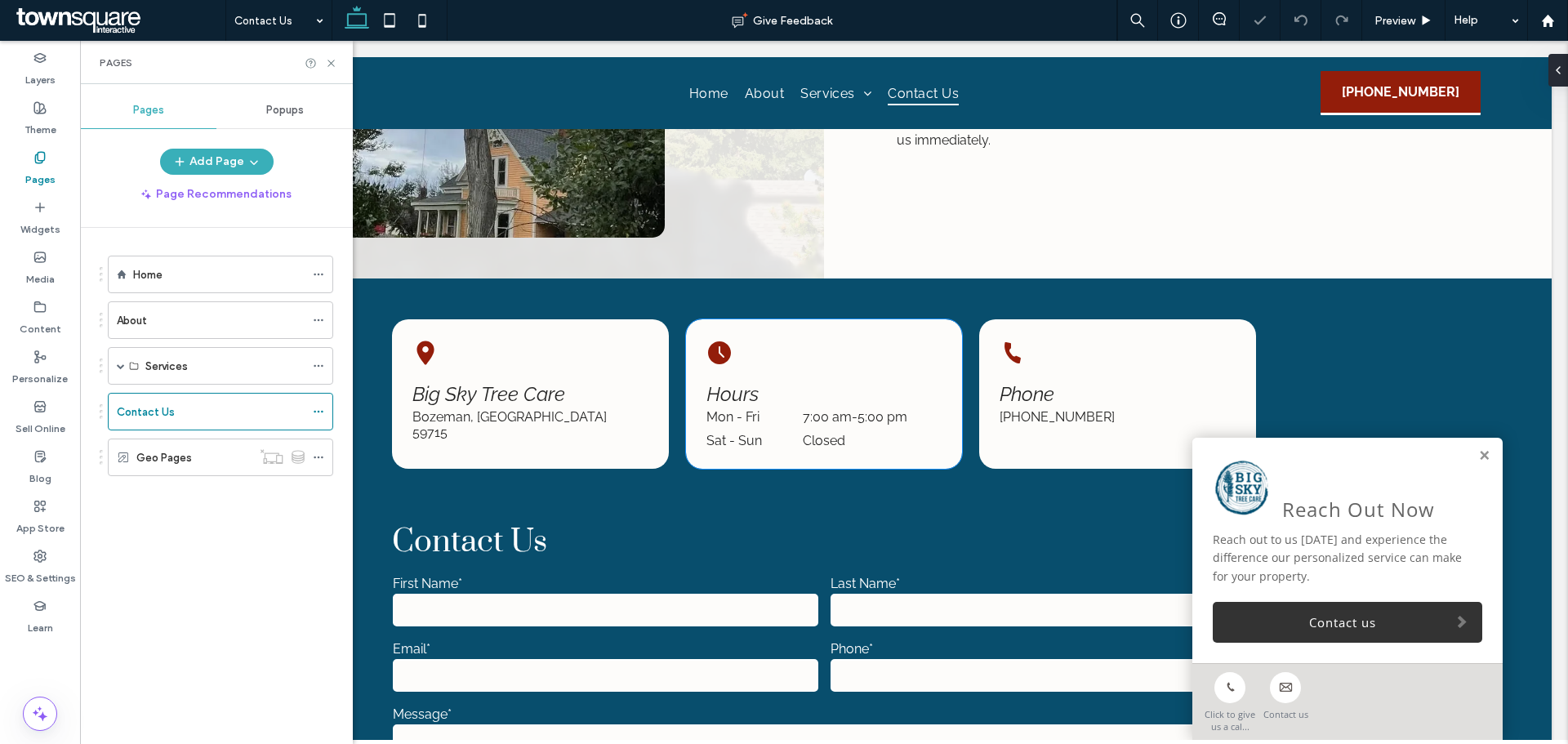
scroll to position [490, 0]
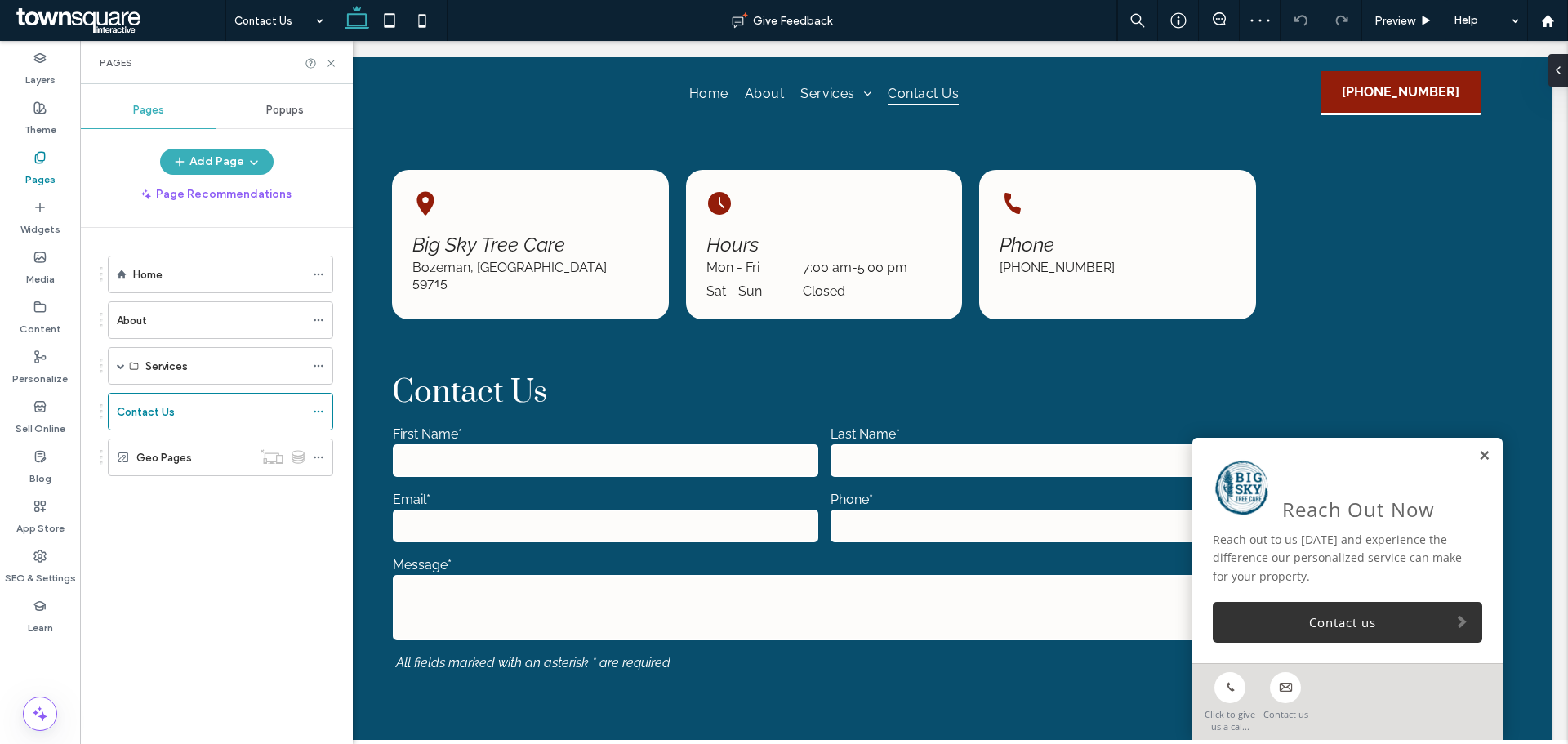
click at [1478, 452] on link at bounding box center [1484, 456] width 12 height 14
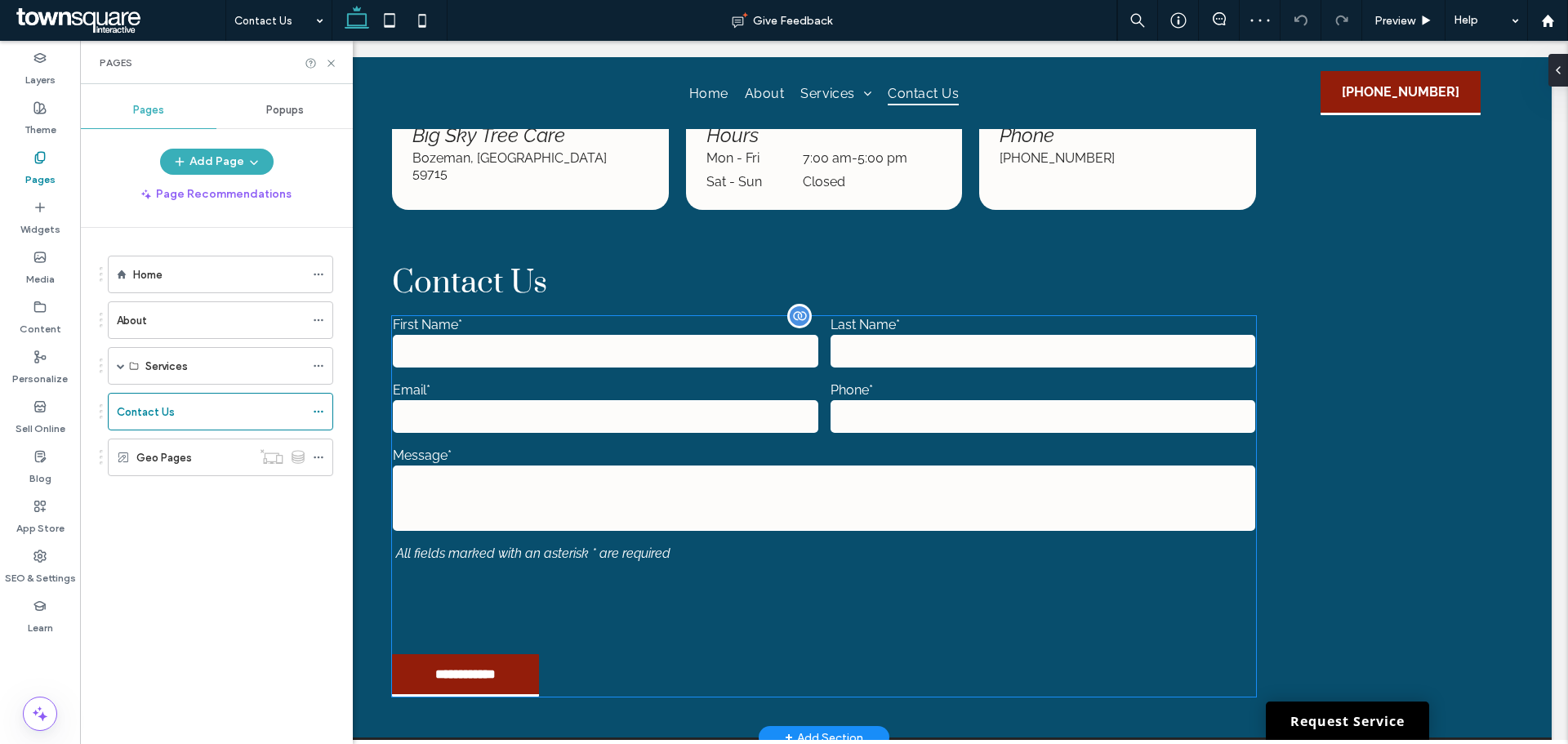
scroll to position [735, 0]
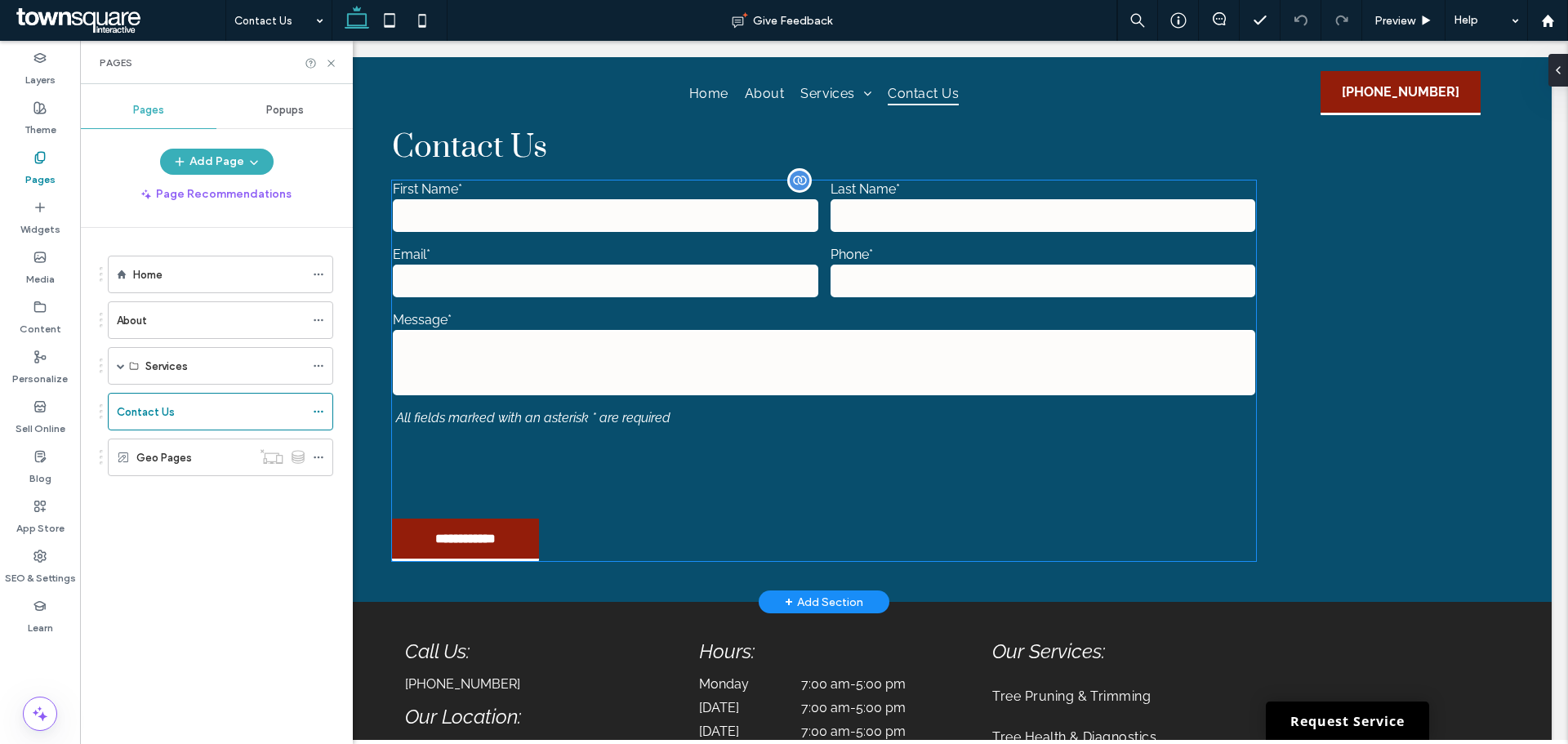
click at [718, 441] on div at bounding box center [824, 470] width 874 height 76
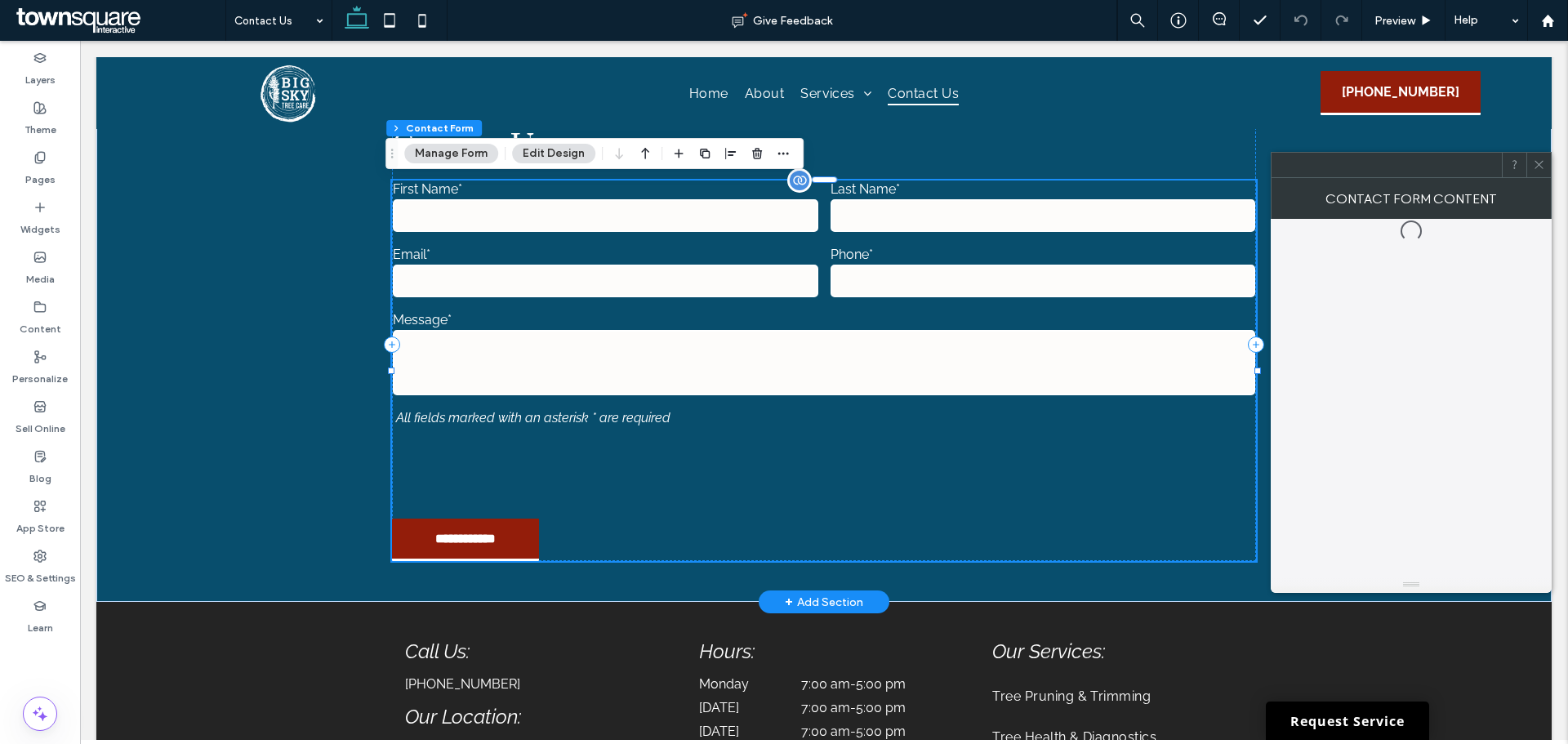
type input "*"
type input "***"
type input "*"
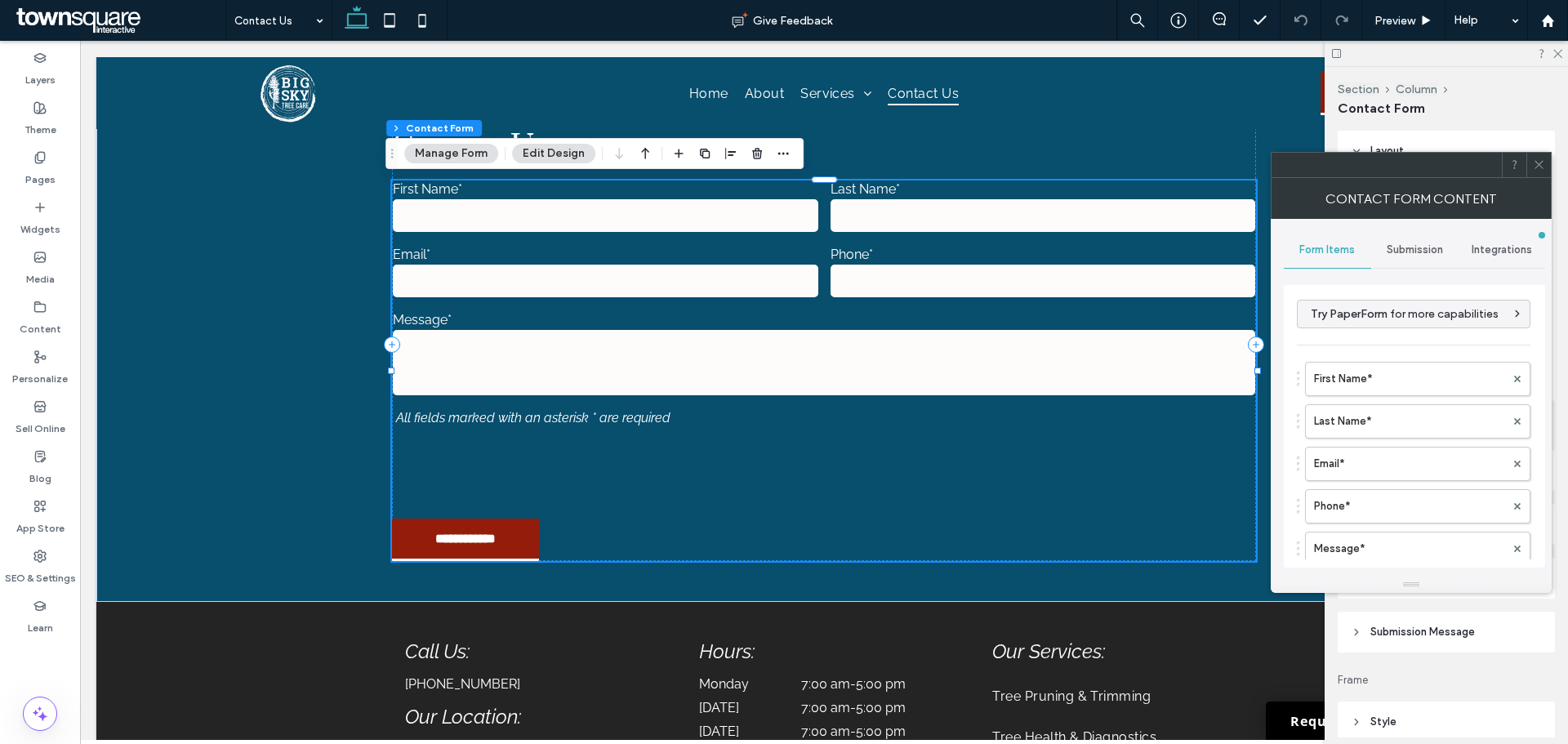
click at [1404, 250] on span "Submission" at bounding box center [1414, 250] width 56 height 13
click at [1386, 316] on label "New submission notification" at bounding box center [1414, 326] width 218 height 32
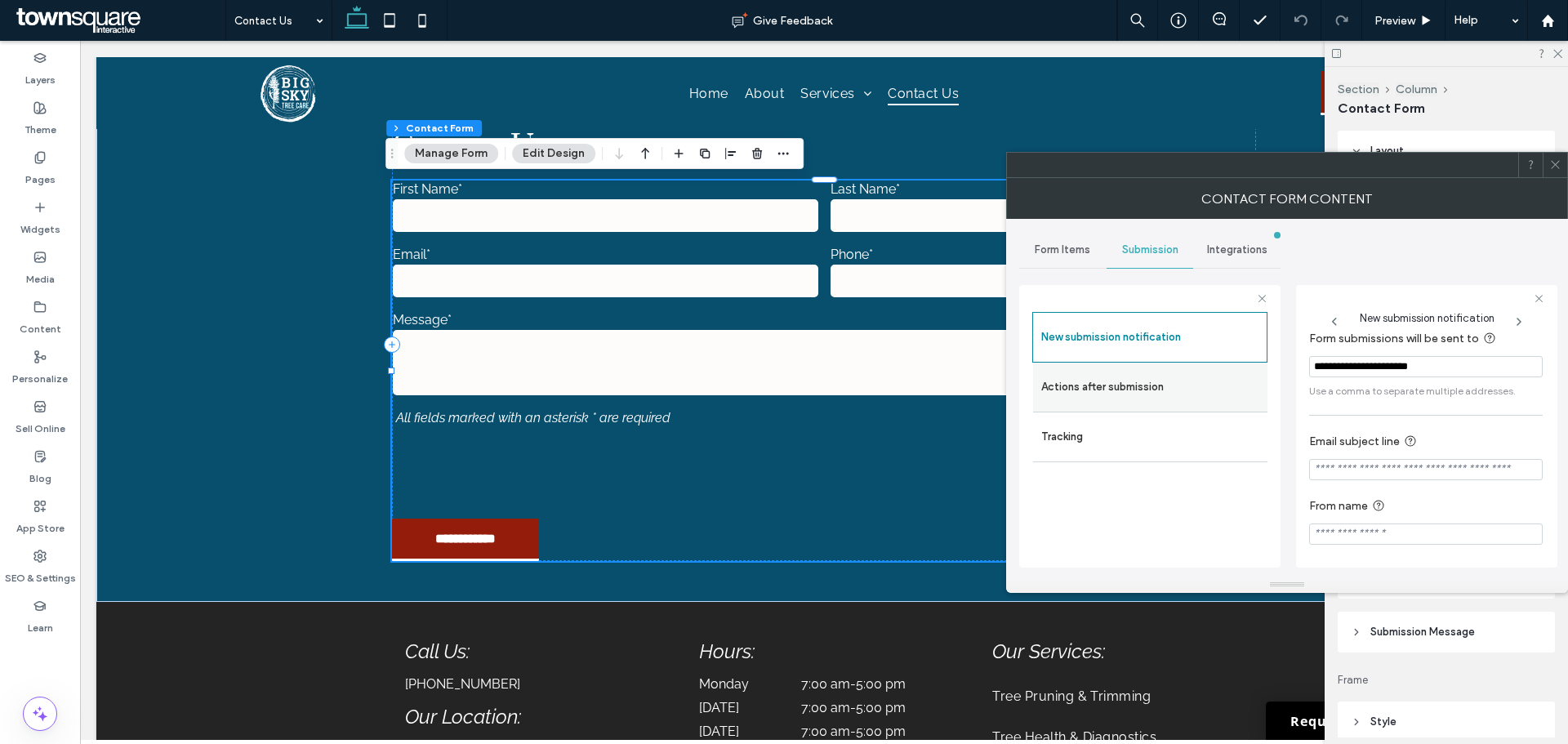
scroll to position [85, 0]
click at [1172, 388] on label "Actions after submission" at bounding box center [1150, 387] width 218 height 32
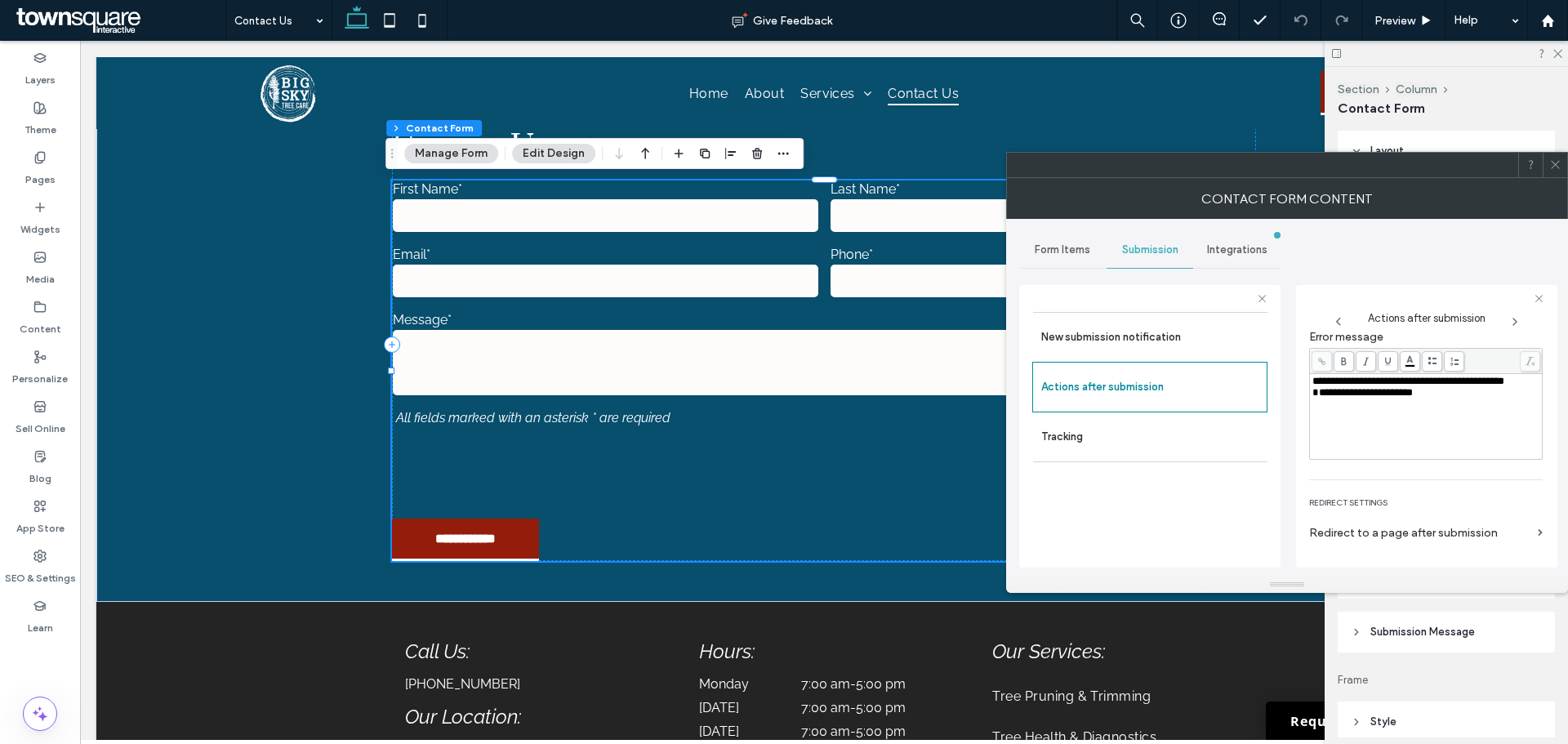
scroll to position [281, 0]
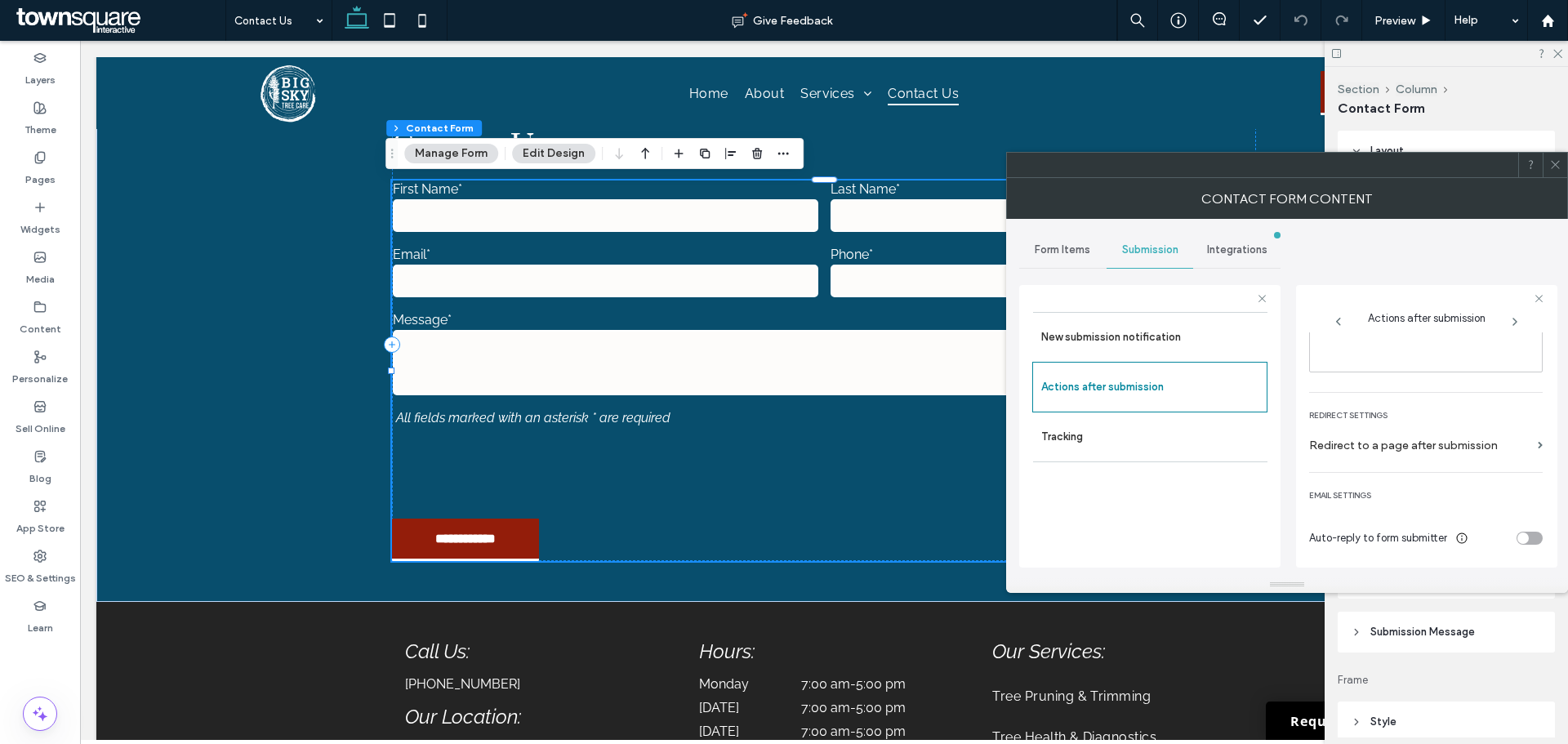
click at [1059, 255] on span "Form Items" at bounding box center [1063, 250] width 55 height 13
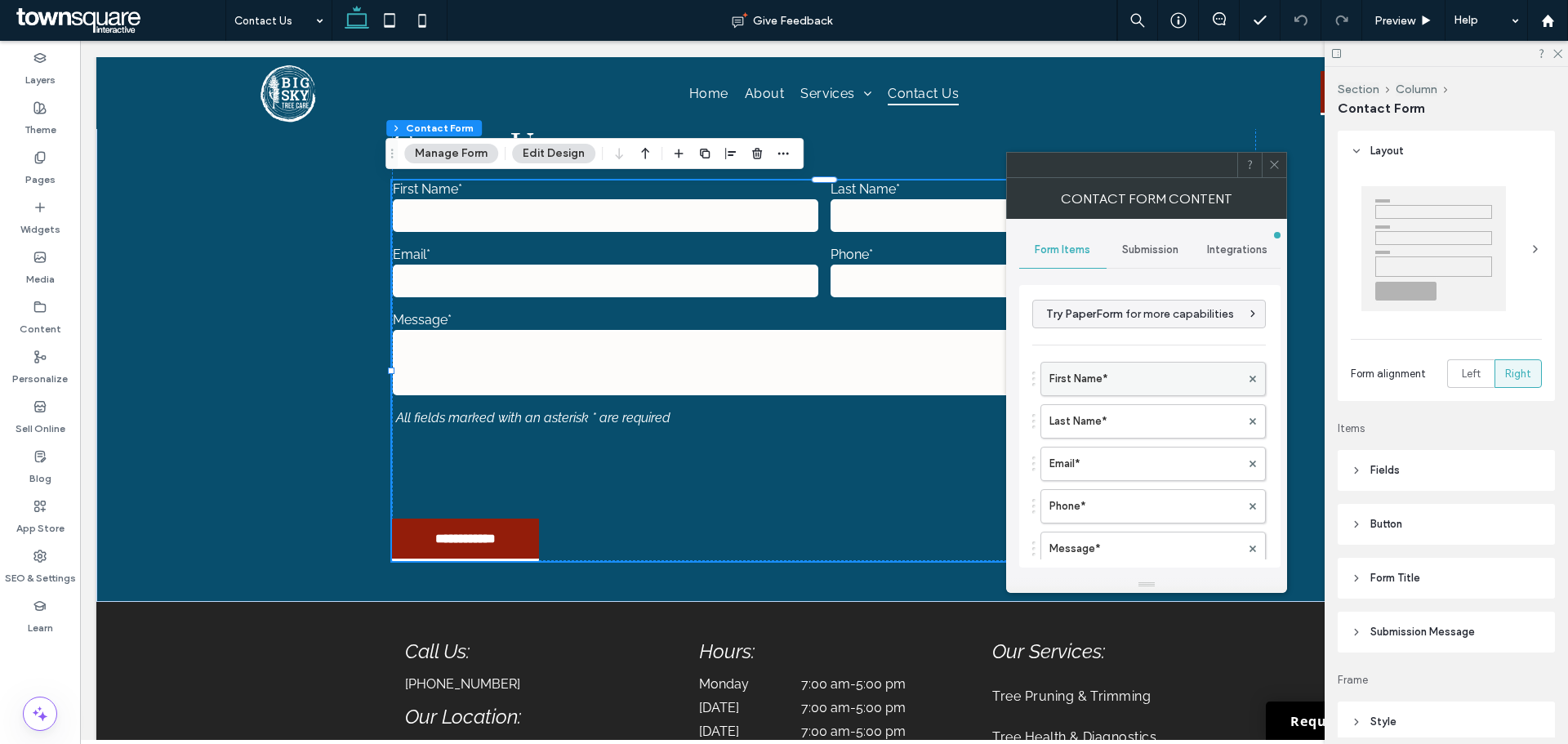
click at [1140, 382] on label "First Name*" at bounding box center [1145, 379] width 191 height 32
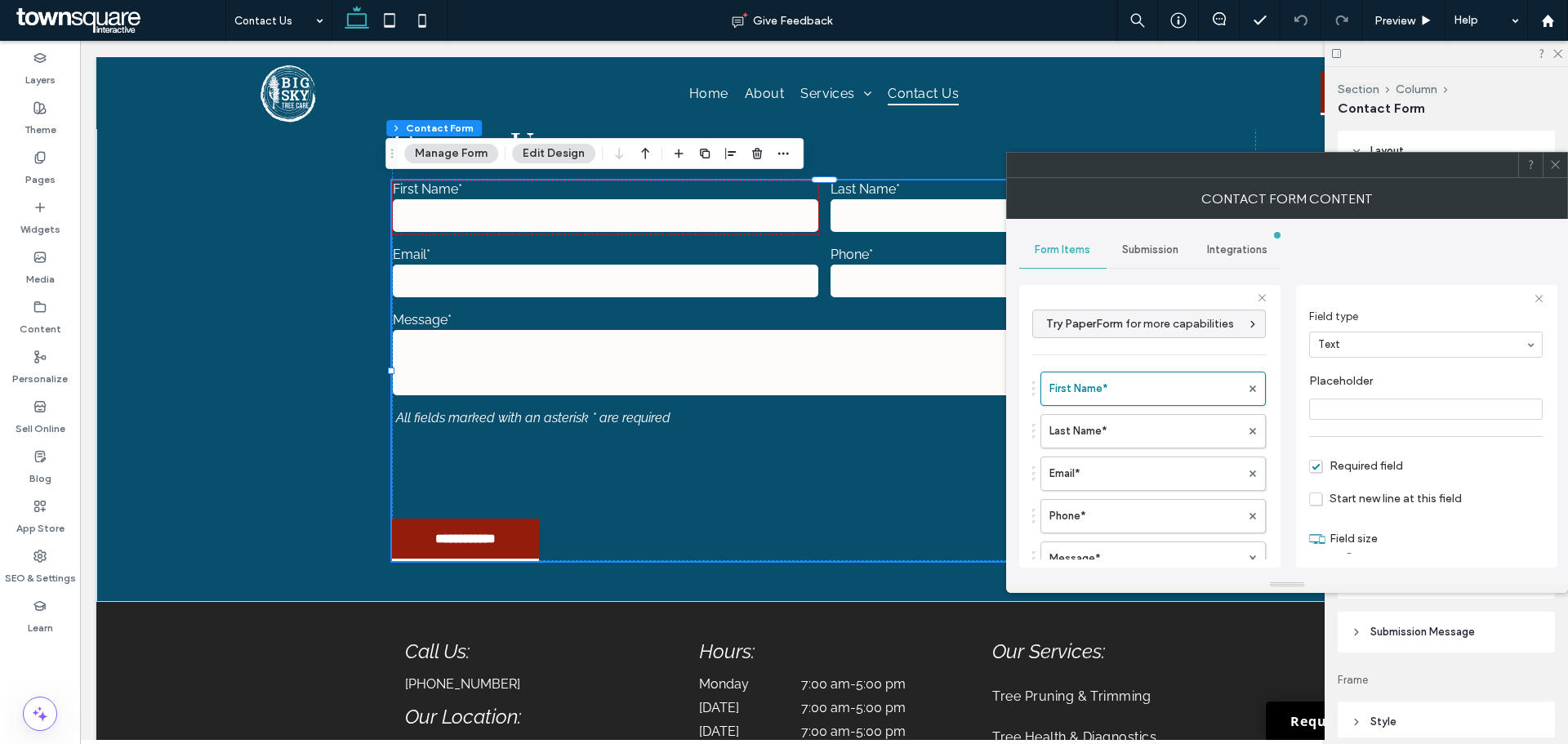
scroll to position [114, 0]
click at [1095, 423] on label "Last Name*" at bounding box center [1145, 431] width 191 height 32
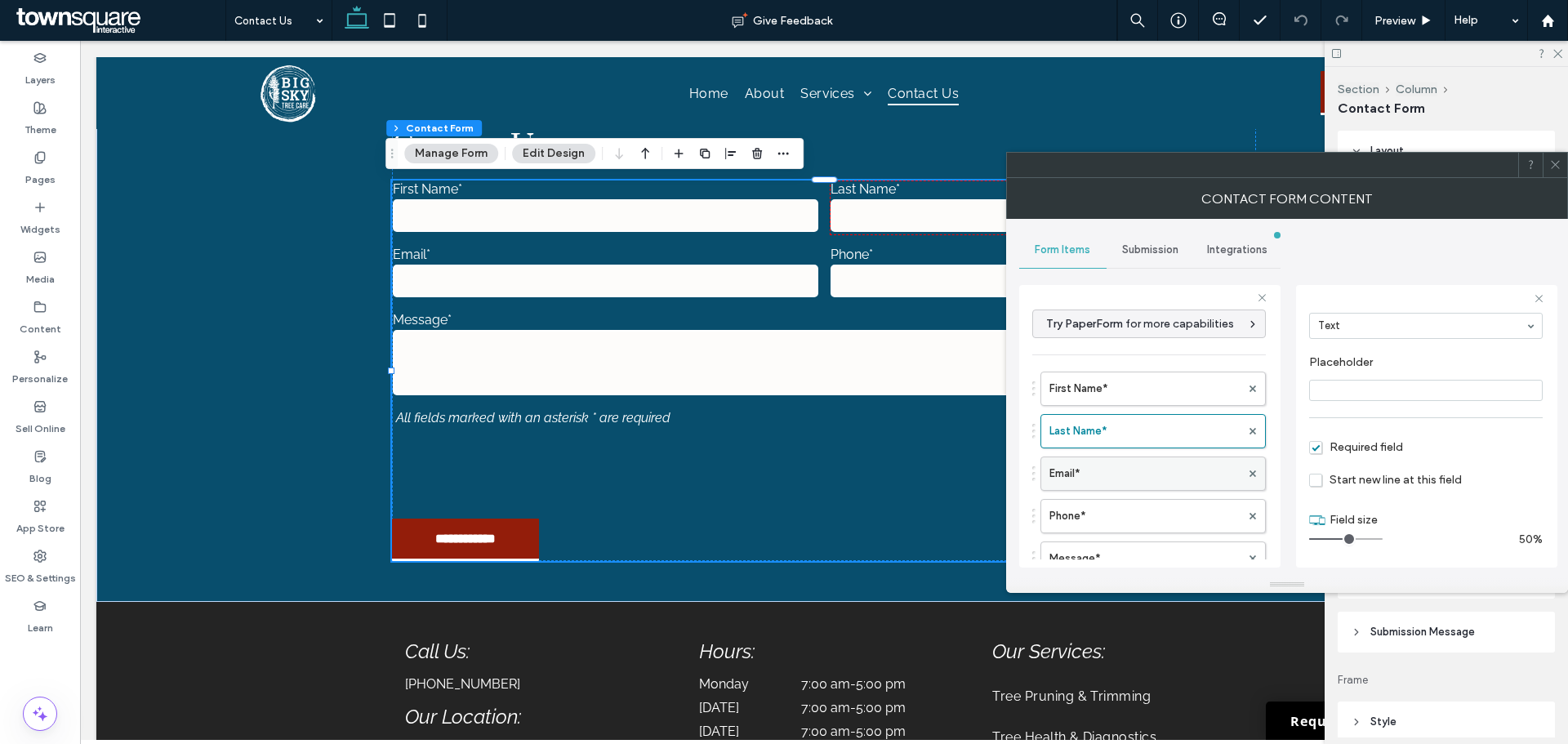
click at [1080, 462] on label "Email*" at bounding box center [1145, 474] width 191 height 32
click at [1092, 509] on label "Phone*" at bounding box center [1145, 516] width 191 height 32
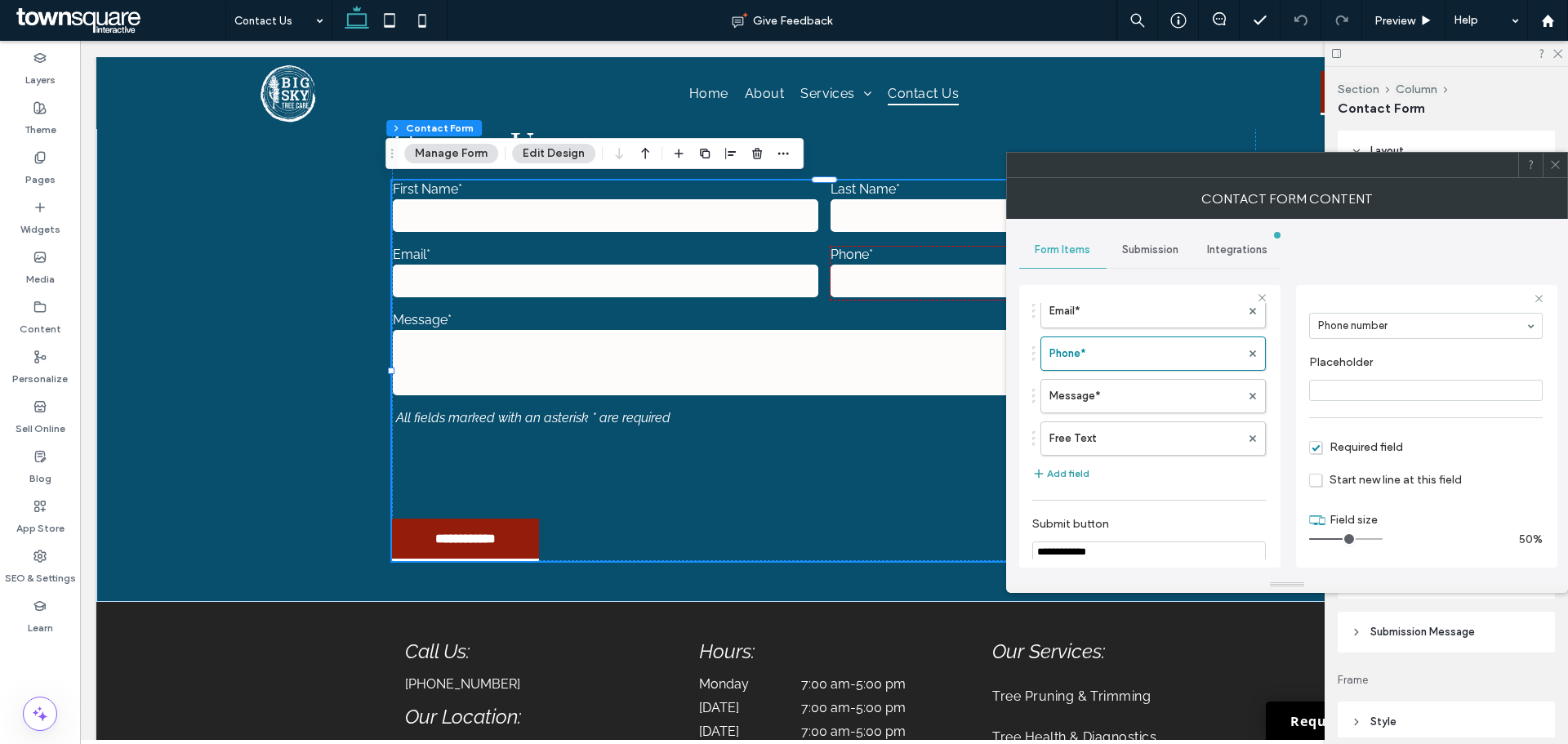
scroll to position [163, 0]
click at [1089, 404] on label "Message*" at bounding box center [1145, 395] width 191 height 32
type input "**"
click at [1560, 171] on span at bounding box center [1556, 165] width 12 height 25
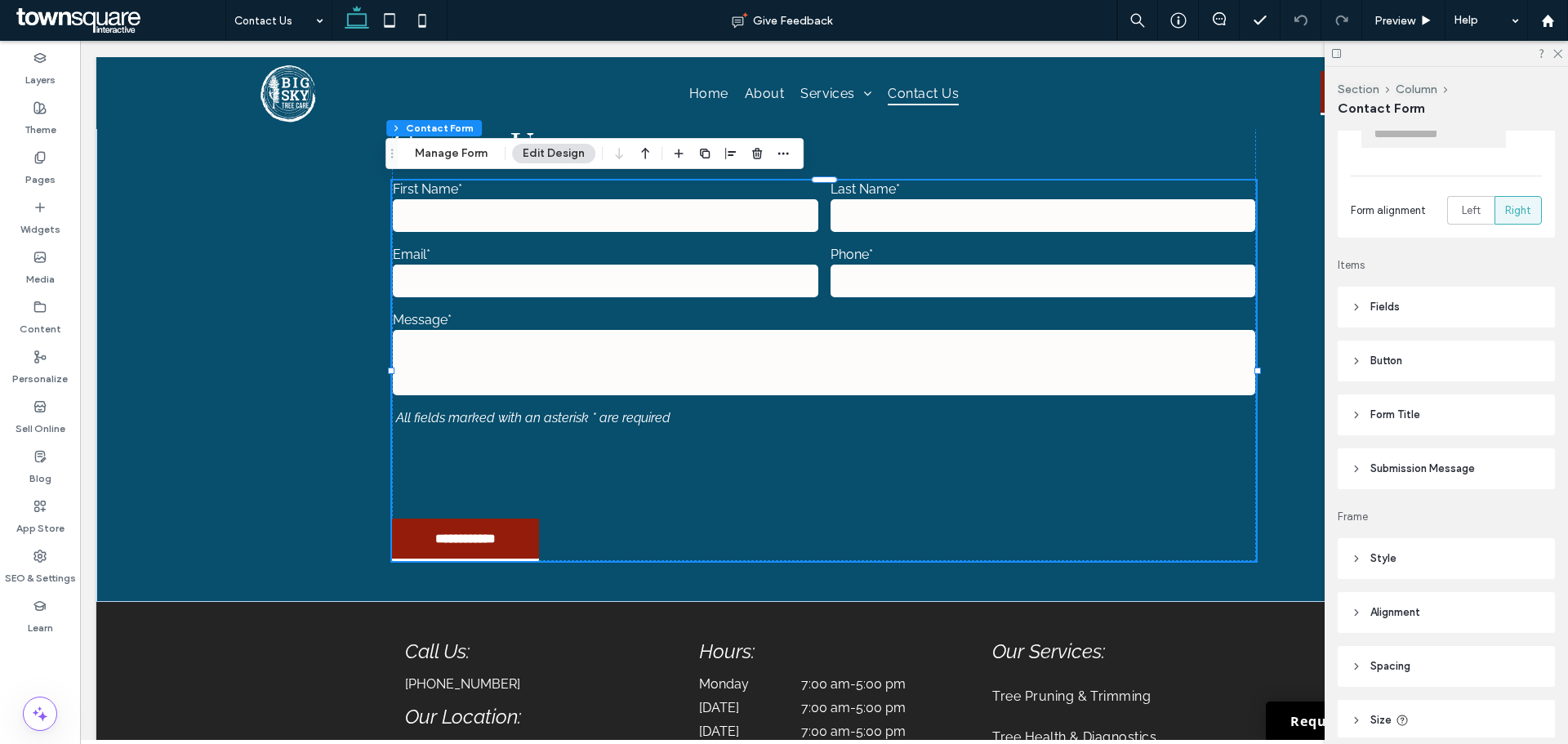
click at [1400, 465] on span "Submission Message" at bounding box center [1423, 468] width 105 height 16
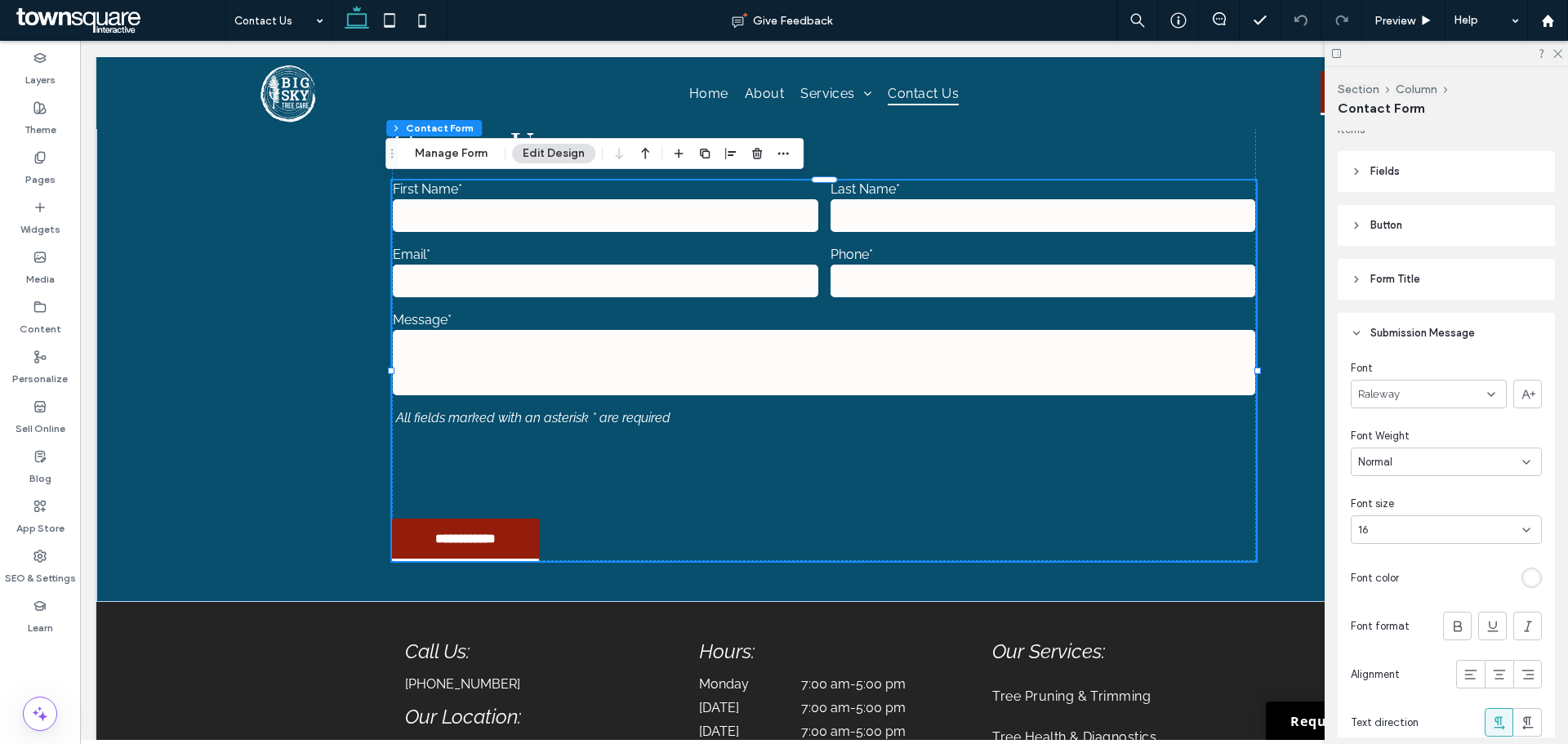
scroll to position [327, 0]
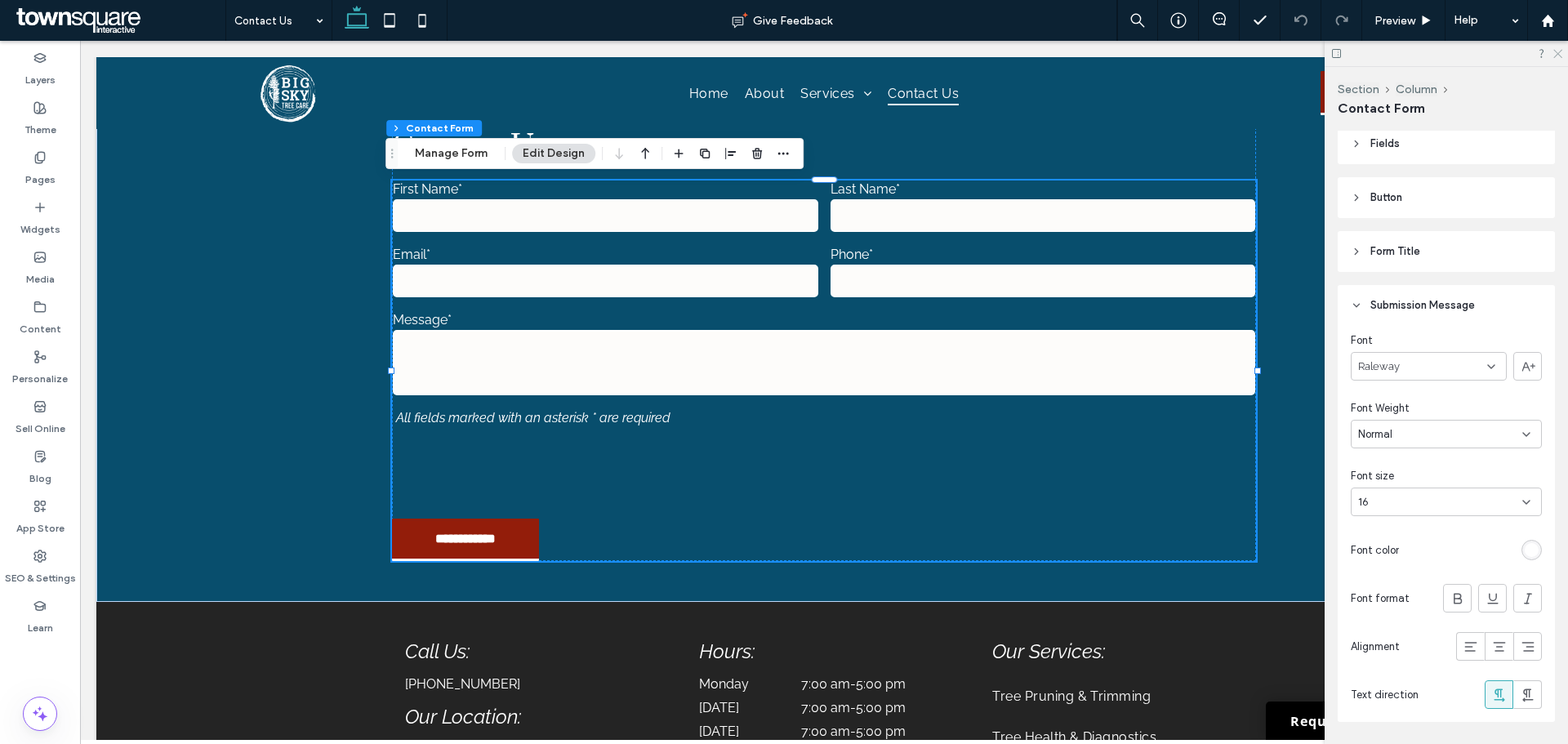
click at [1559, 53] on use at bounding box center [1558, 53] width 9 height 9
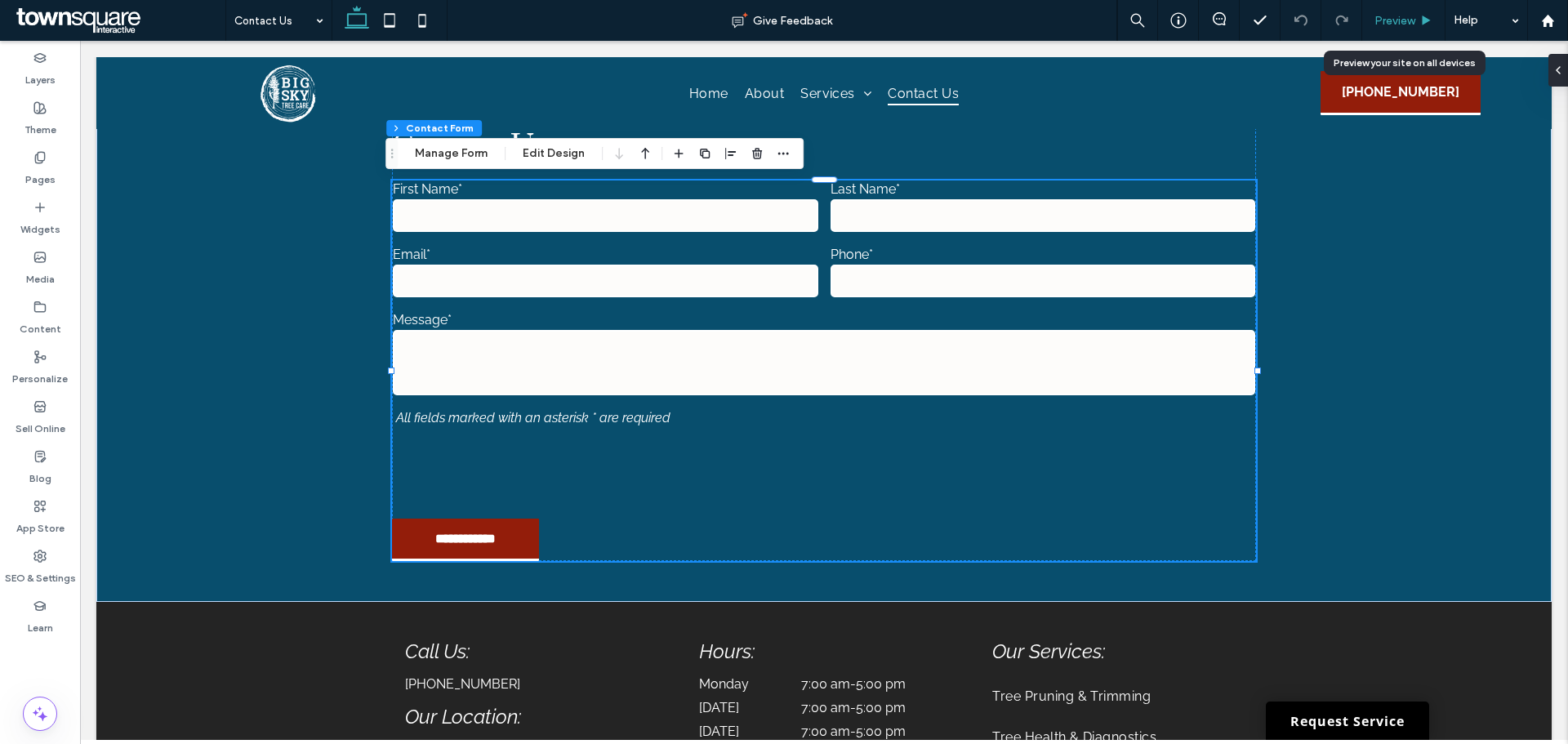
click at [1422, 20] on icon at bounding box center [1426, 20] width 12 height 12
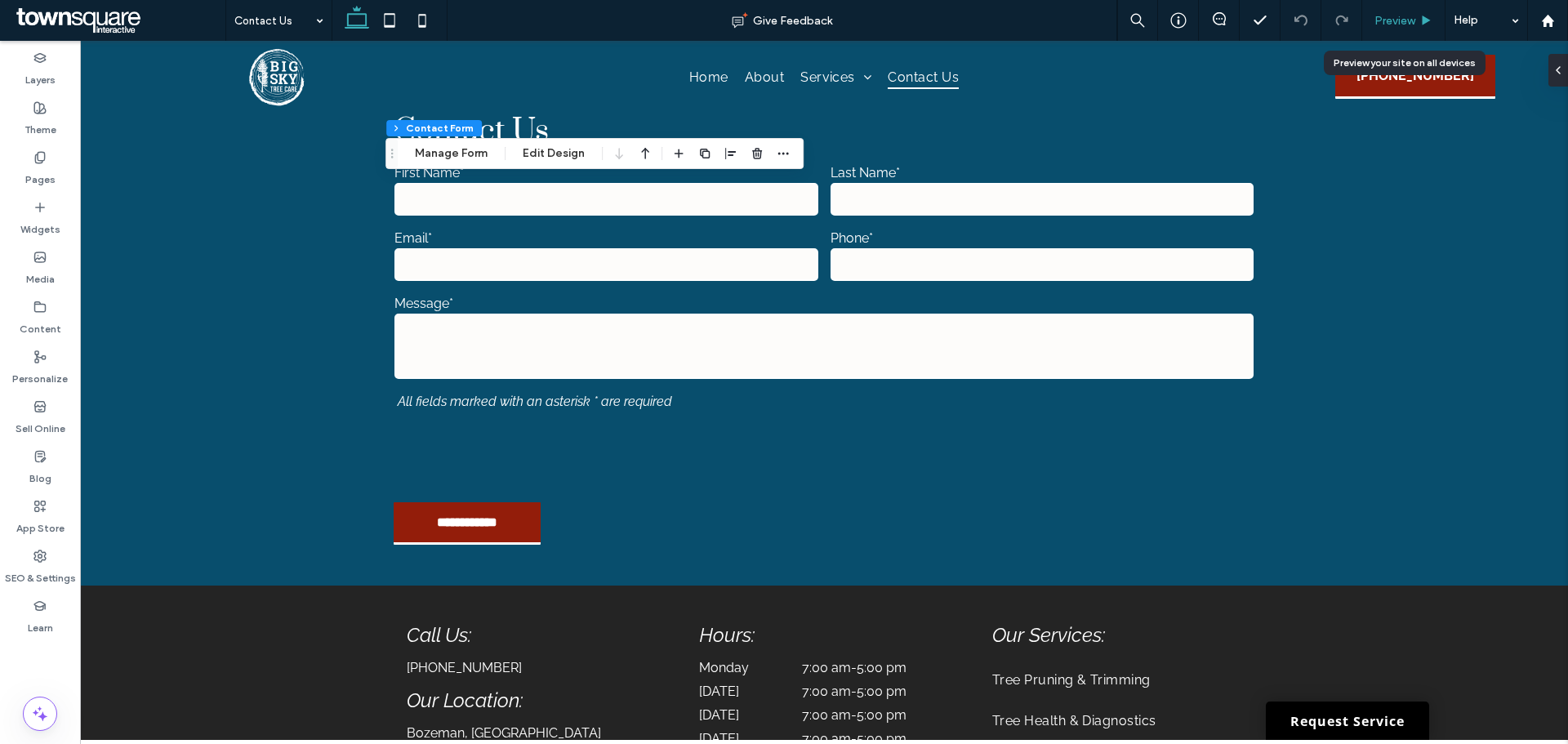
scroll to position [719, 0]
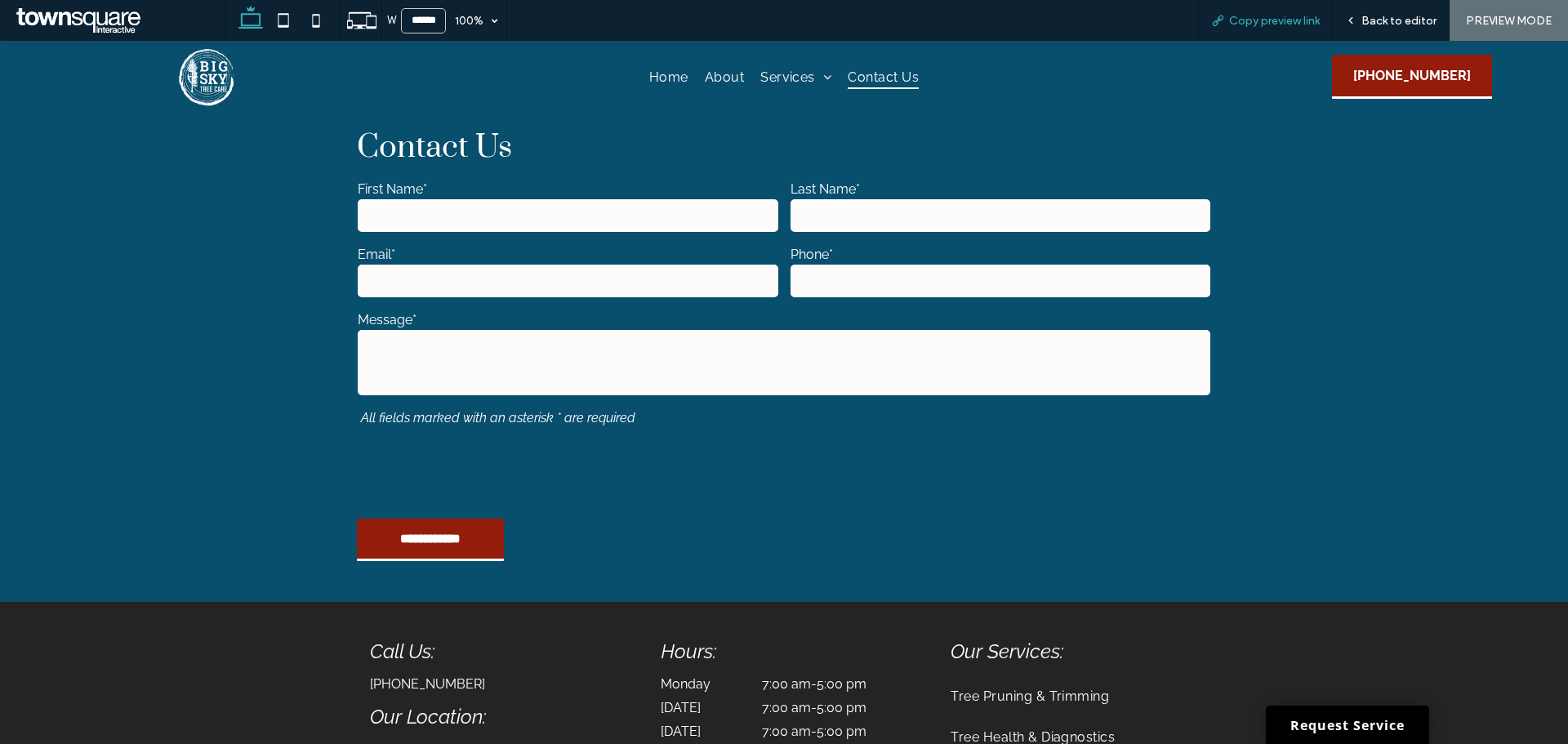
click at [1235, 20] on span "Copy preview link" at bounding box center [1274, 21] width 91 height 14
click at [1399, 23] on span "Back to editor" at bounding box center [1399, 21] width 75 height 14
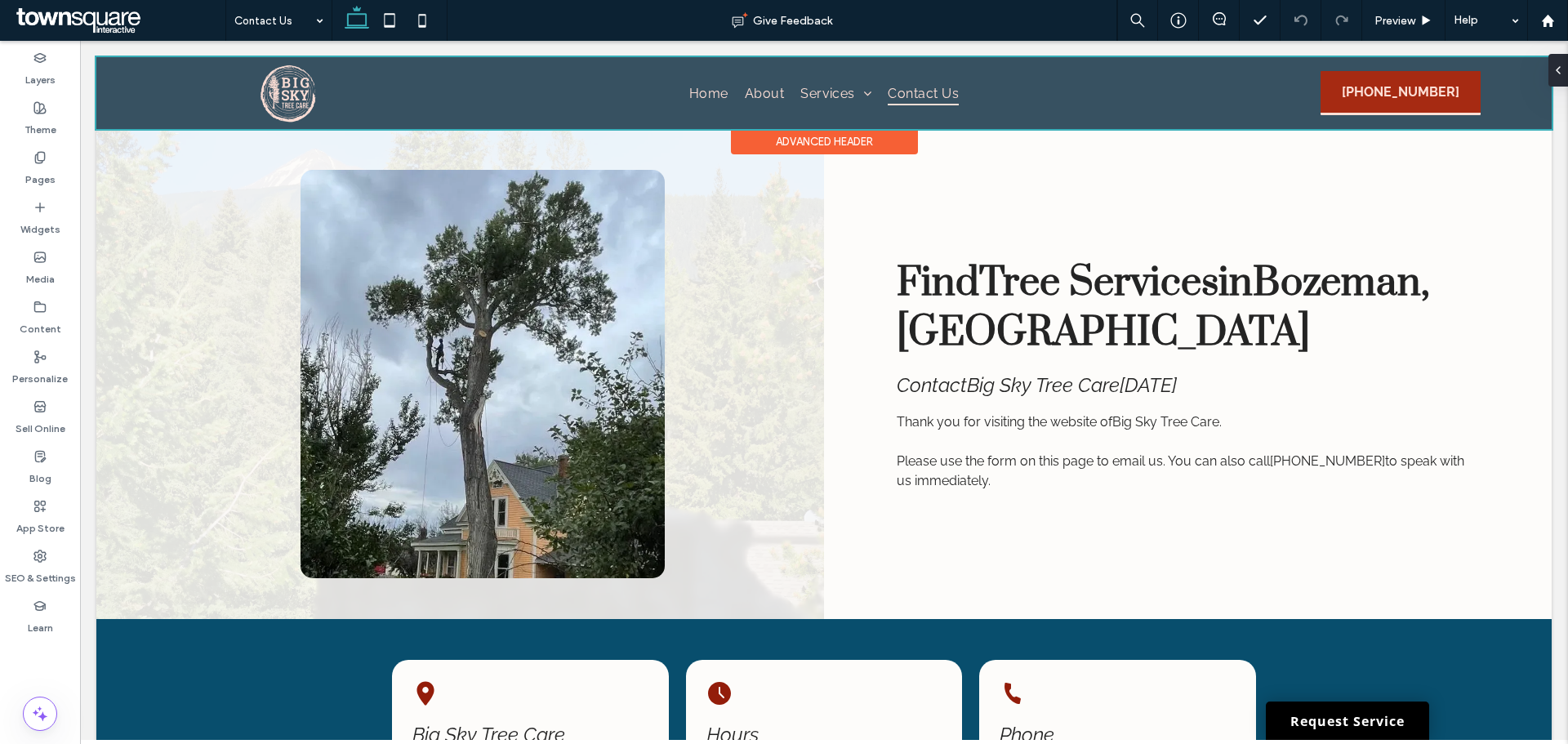
click at [1316, 97] on div at bounding box center [824, 93] width 1455 height 72
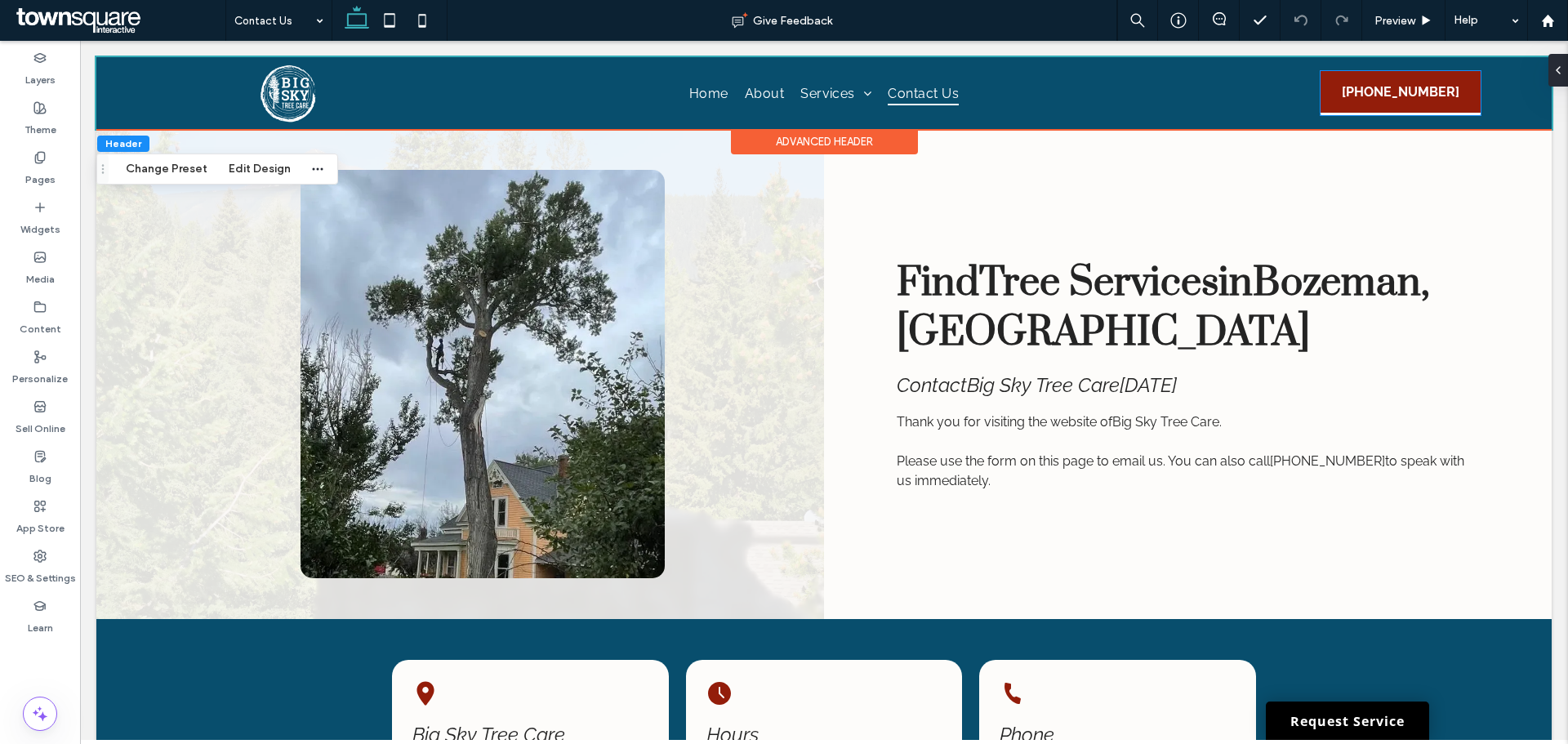
click at [1321, 97] on link "(406) 595-6541" at bounding box center [1401, 93] width 160 height 44
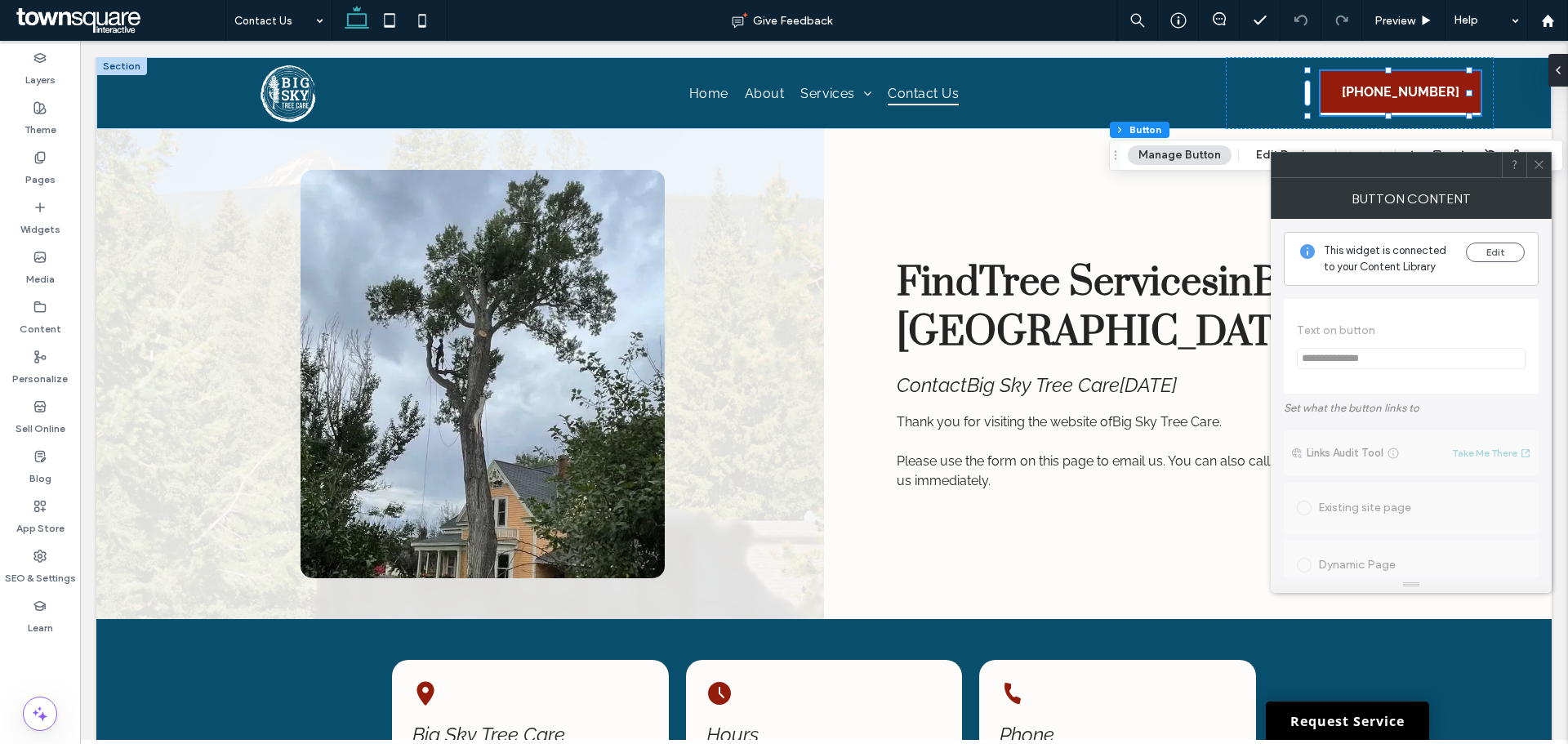
click at [1544, 165] on icon at bounding box center [1538, 164] width 12 height 12
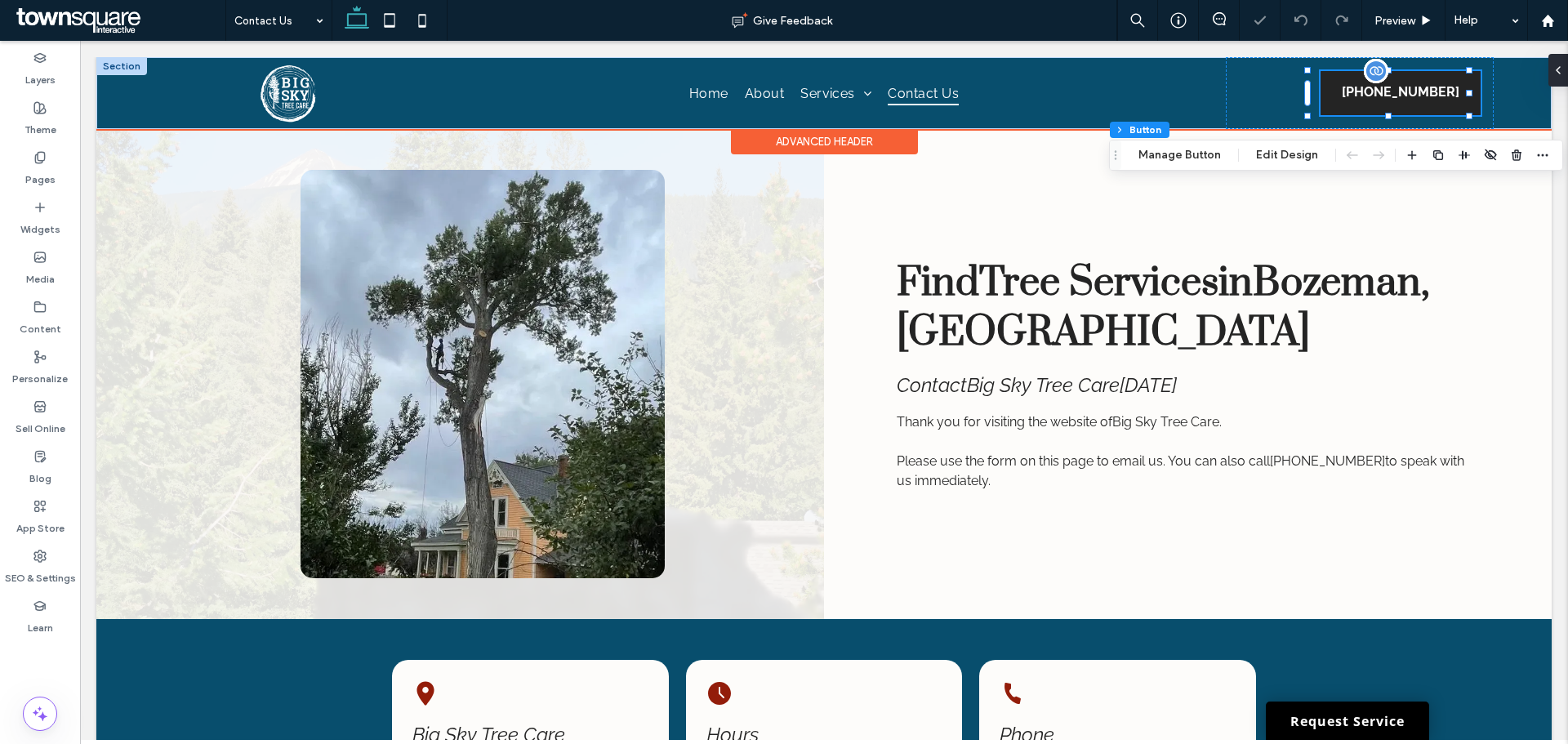
click at [1358, 105] on span "(406) 595-6541" at bounding box center [1400, 93] width 117 height 42
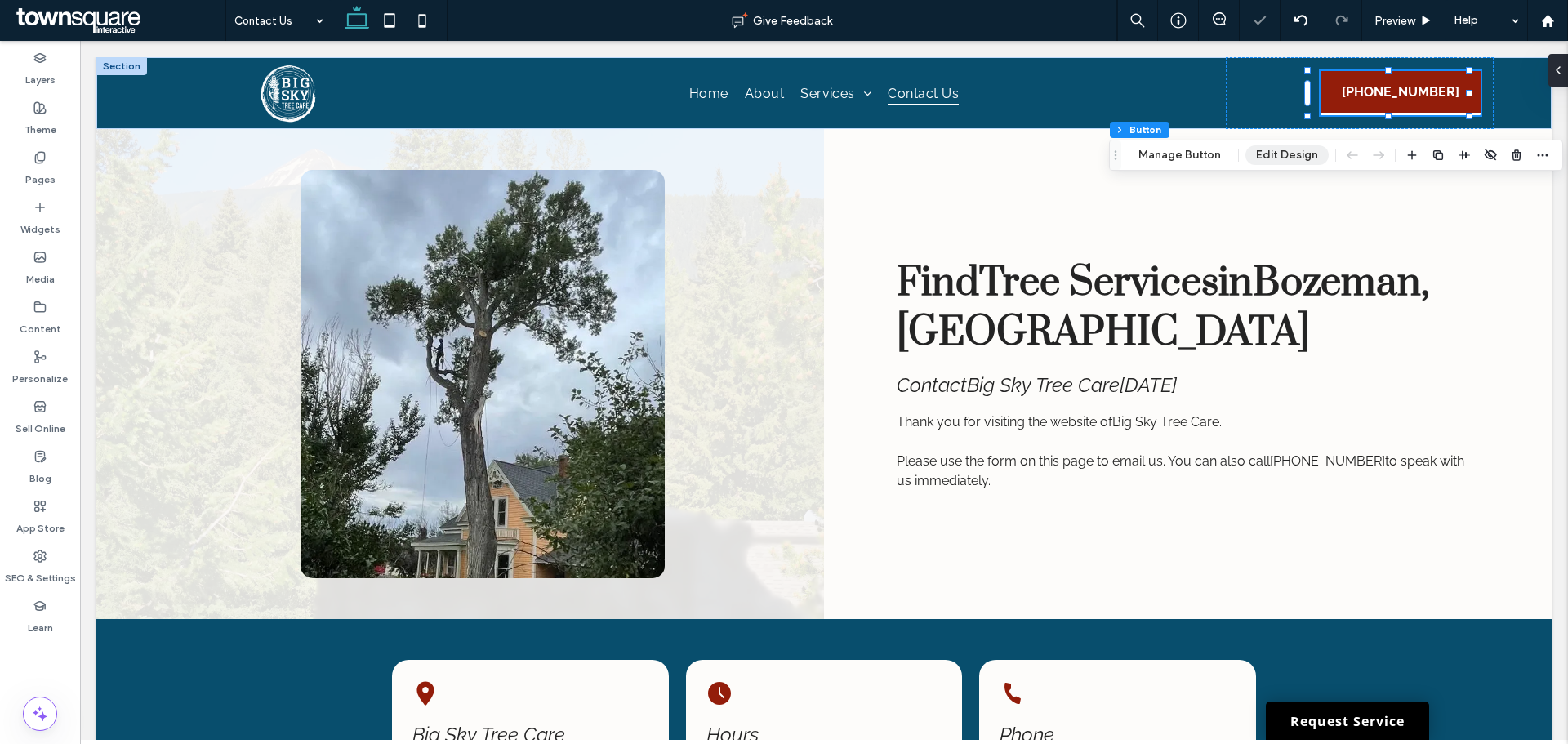
click at [1294, 157] on button "Edit Design" at bounding box center [1287, 155] width 83 height 20
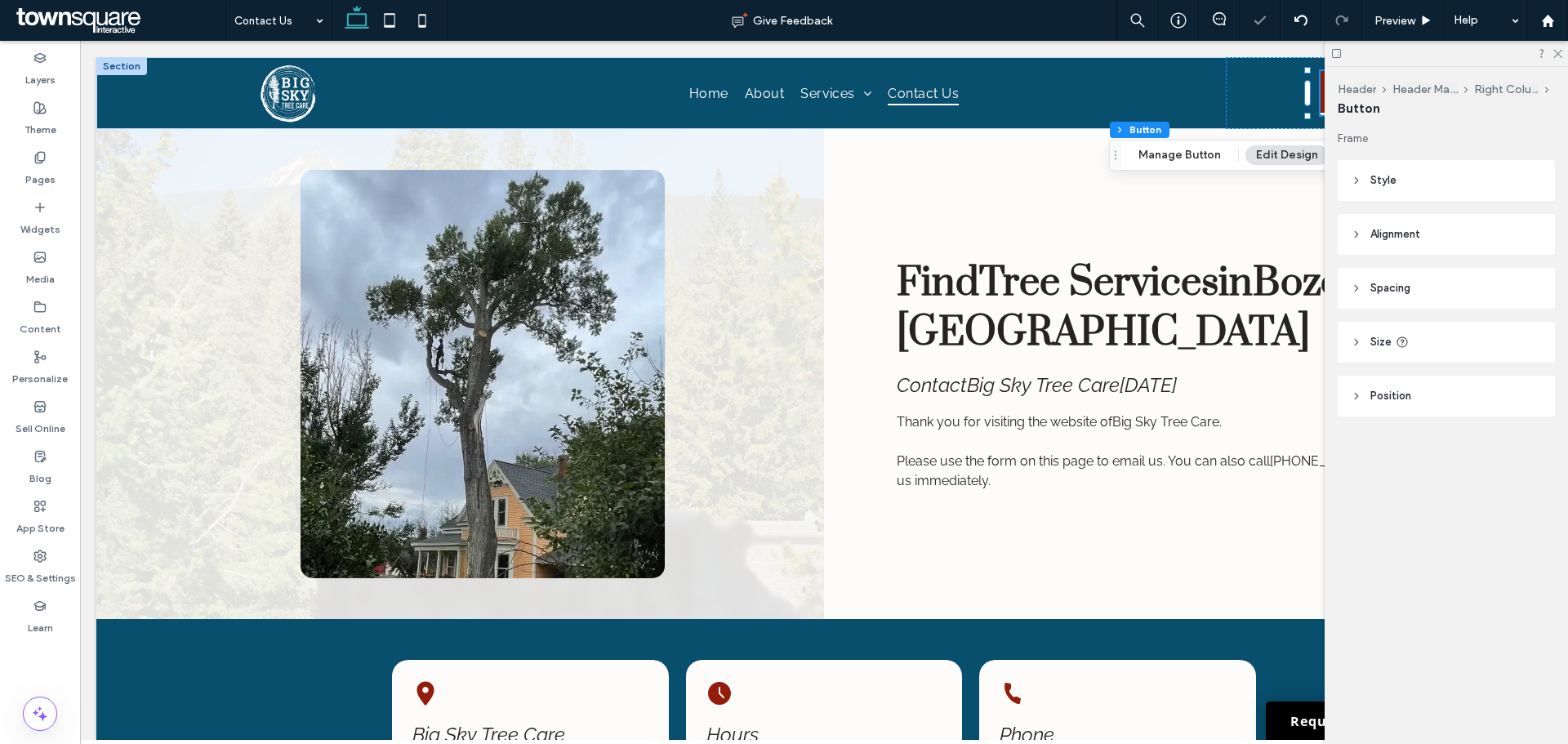
click at [1404, 193] on header "Style" at bounding box center [1447, 180] width 217 height 41
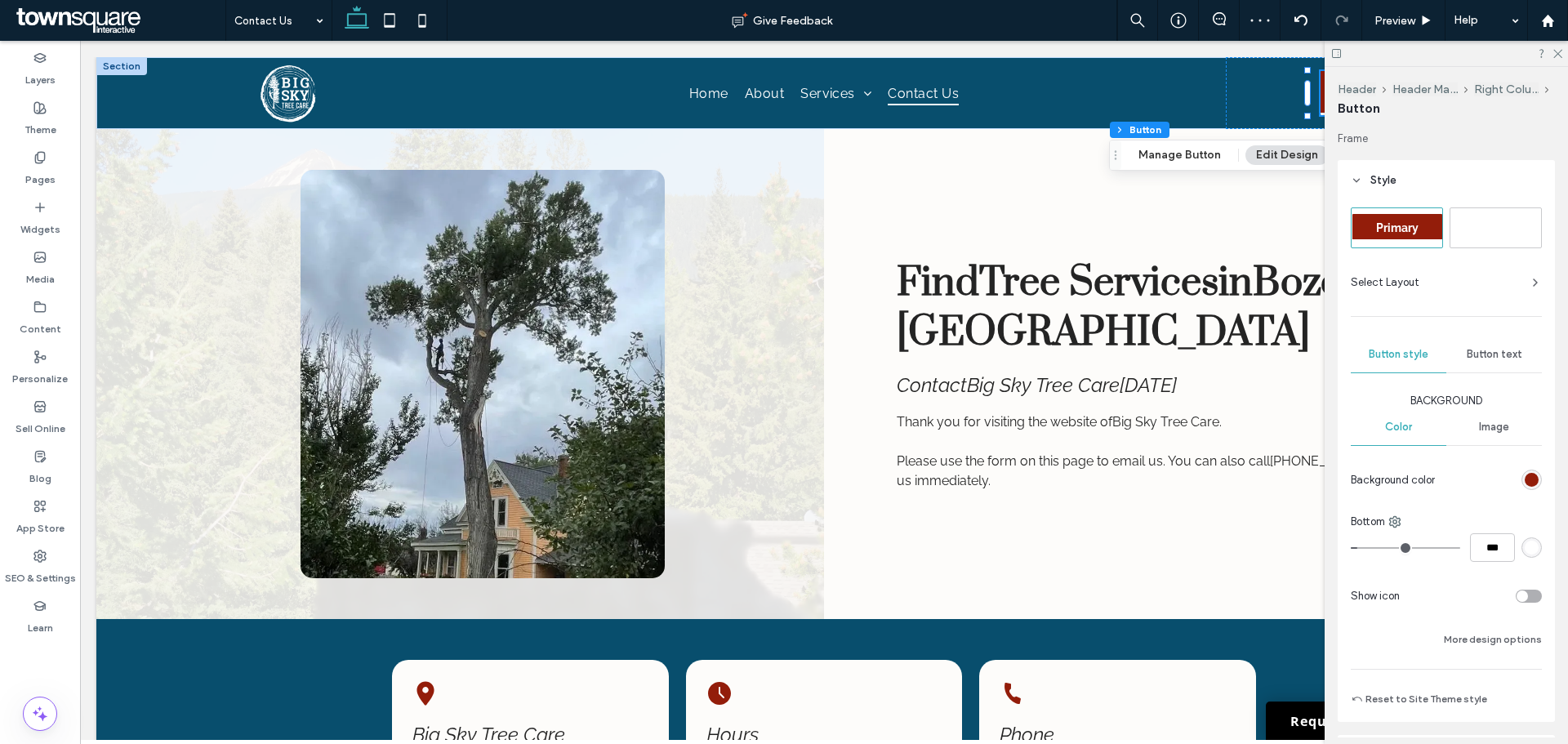
click at [1521, 484] on div "rgb(147, 29, 10)" at bounding box center [1531, 479] width 20 height 20
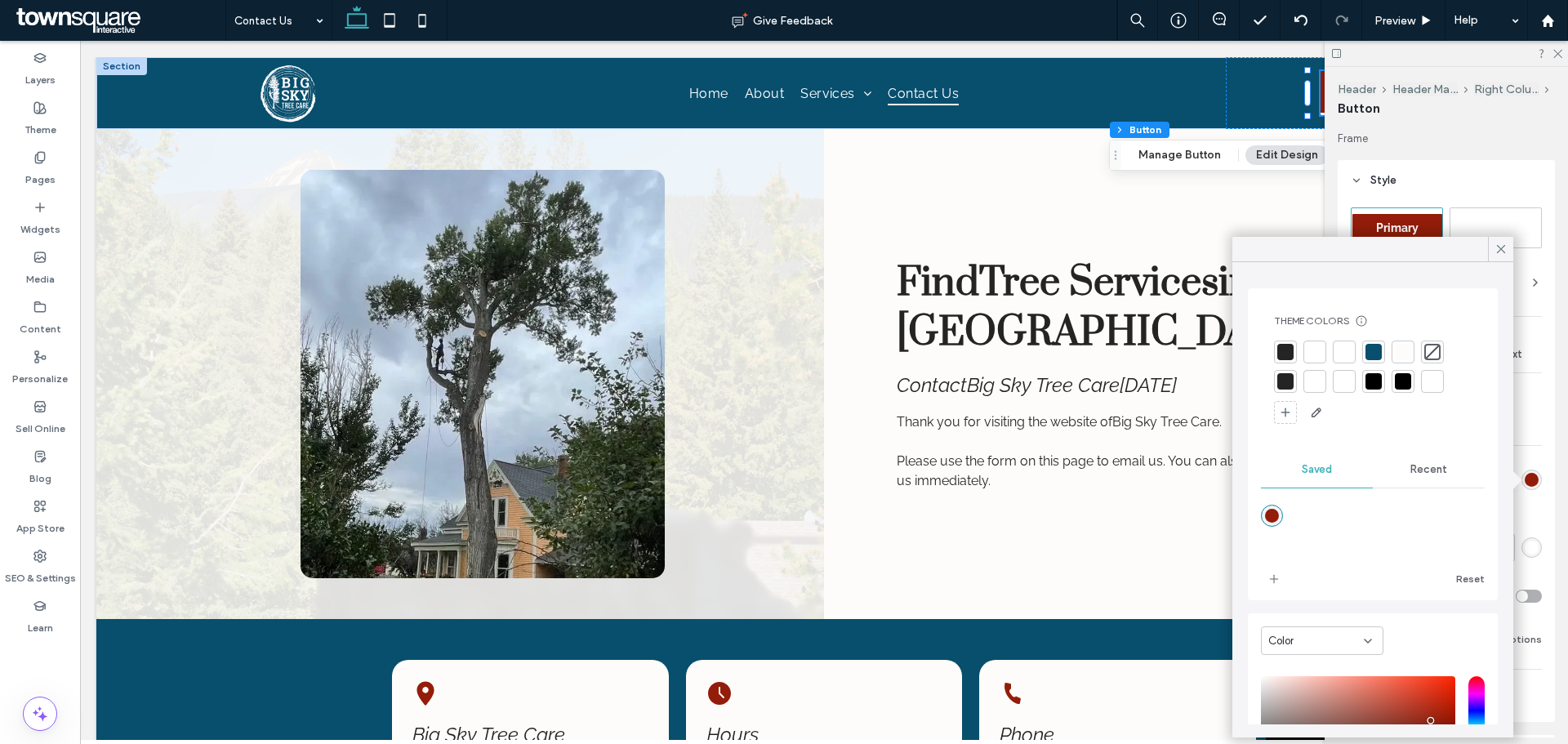
click at [1309, 354] on div at bounding box center [1314, 352] width 16 height 16
click at [1345, 353] on div at bounding box center [1344, 352] width 16 height 16
click at [1368, 353] on div at bounding box center [1373, 352] width 16 height 16
click at [1556, 51] on icon at bounding box center [1557, 52] width 10 height 10
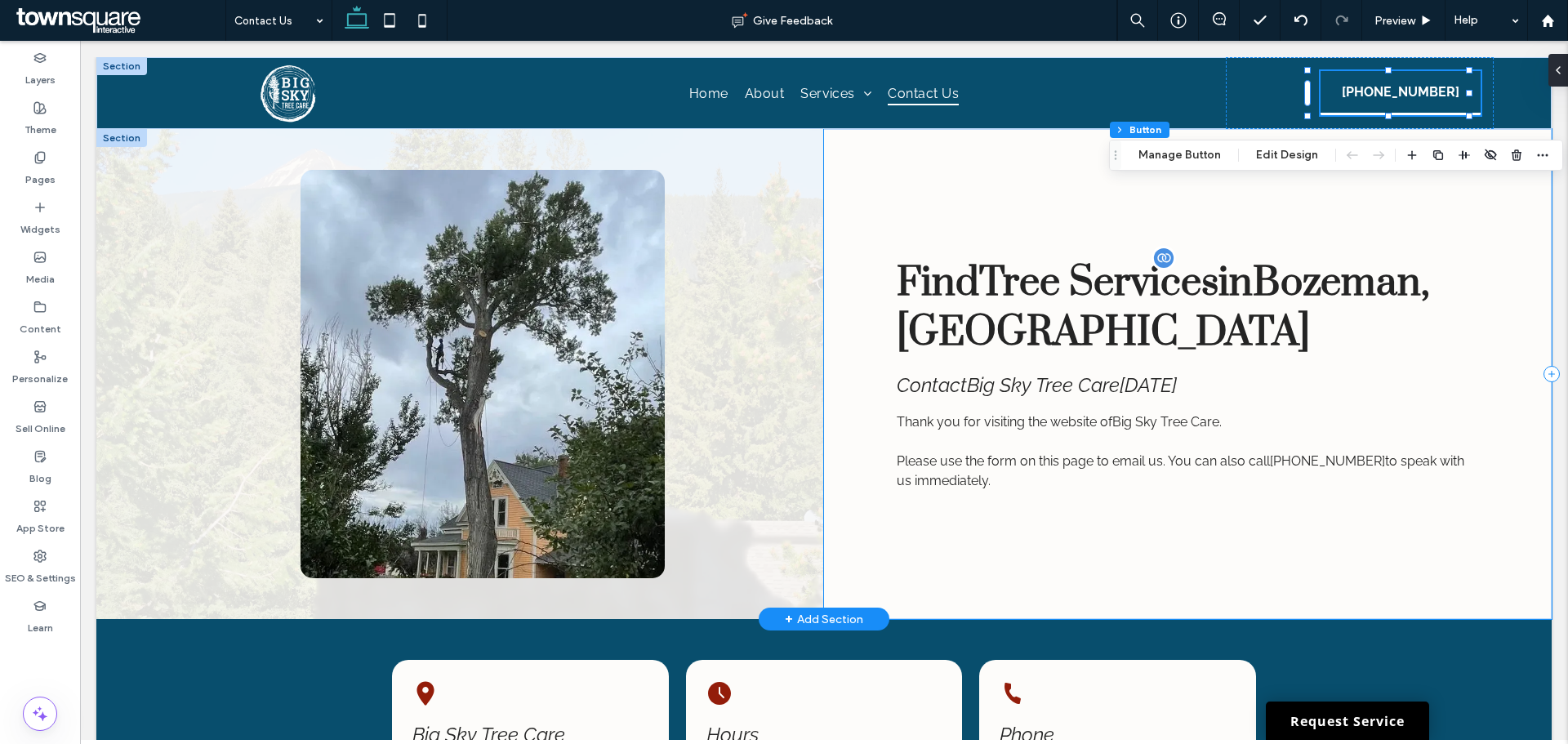
click at [1306, 261] on span "Bozeman, MT" at bounding box center [1163, 308] width 532 height 99
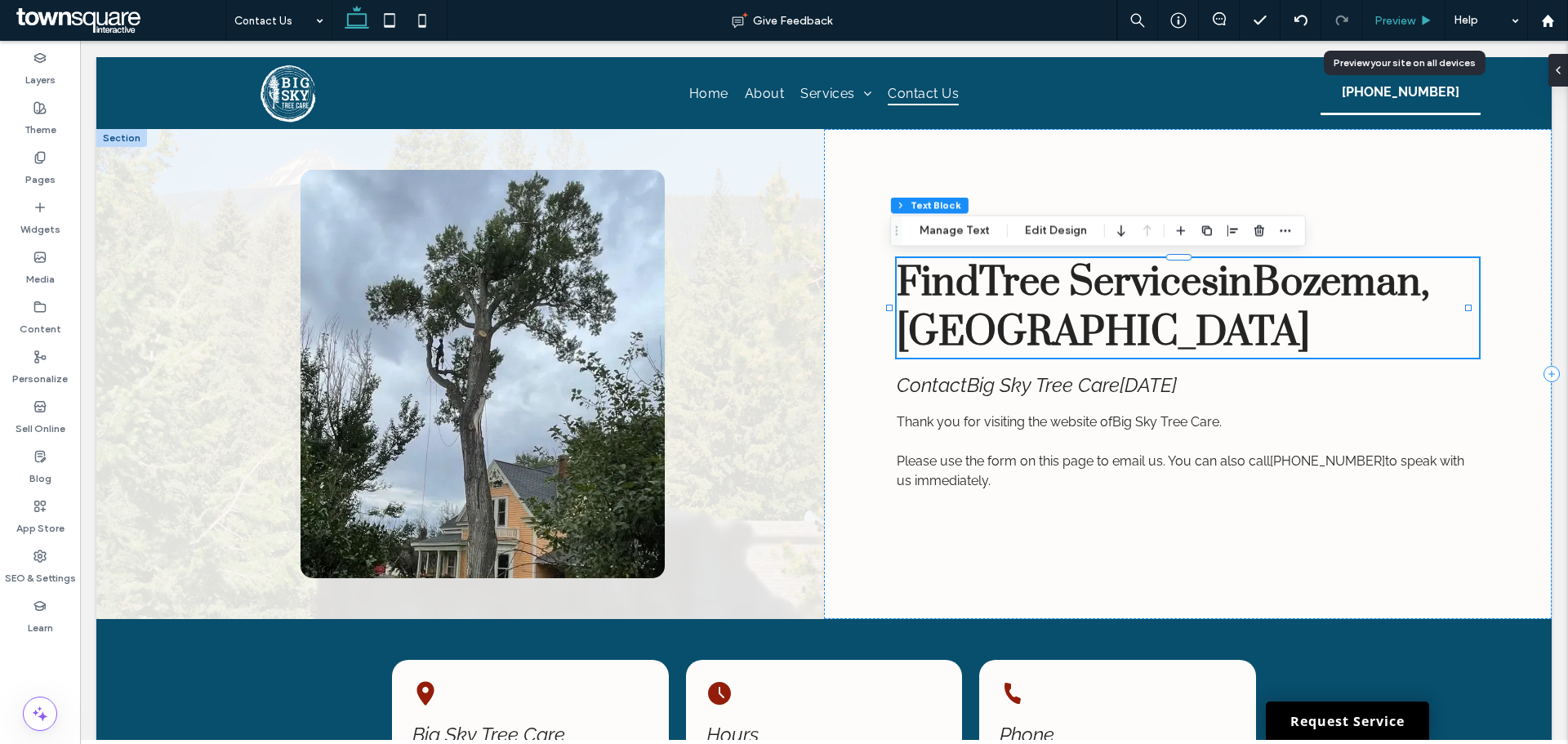
click at [1398, 28] on div "Preview" at bounding box center [1403, 20] width 83 height 41
click at [1393, 19] on span "Preview" at bounding box center [1394, 21] width 41 height 14
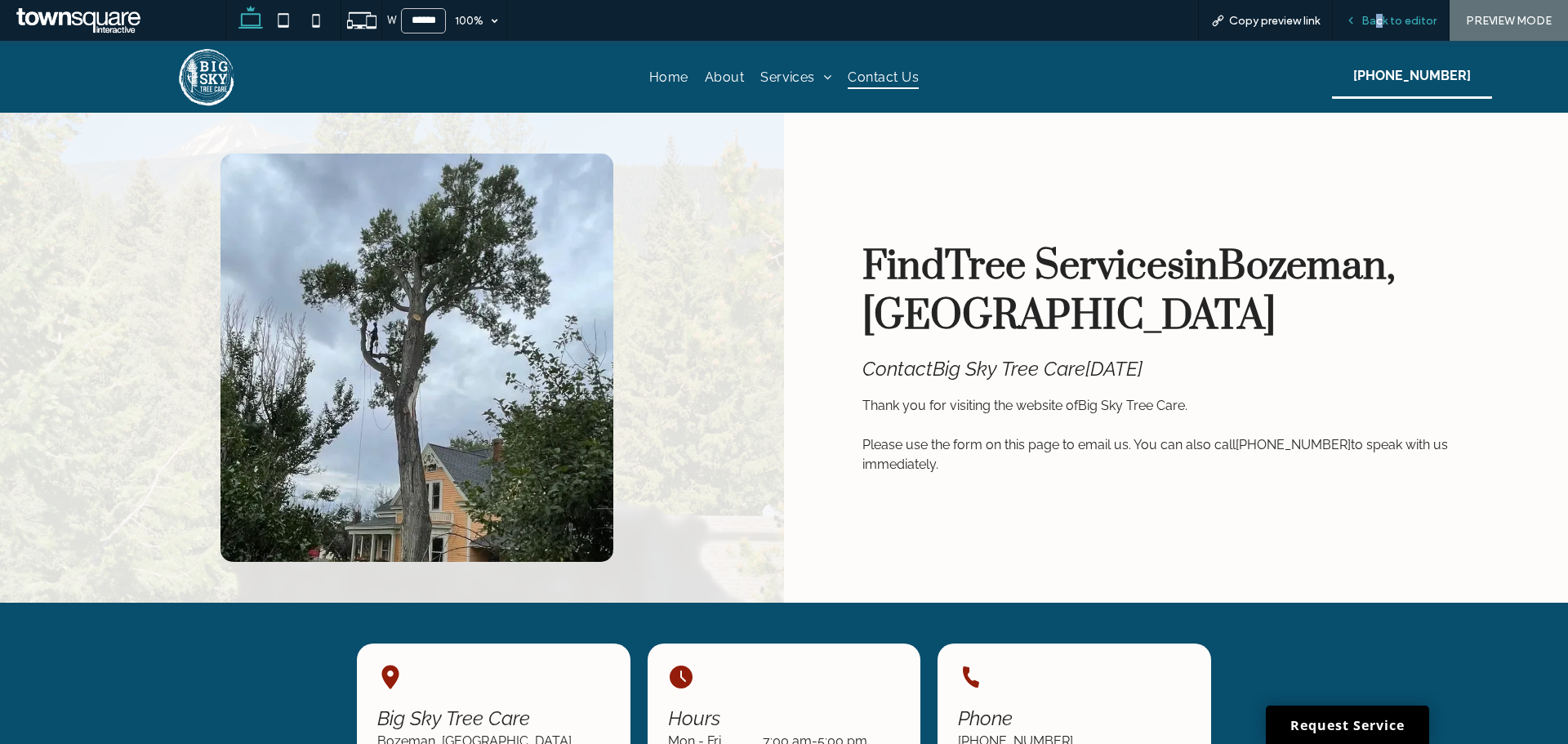
click at [1379, 3] on div "Back to editor" at bounding box center [1392, 20] width 116 height 41
click at [1373, 9] on div "Back to editor" at bounding box center [1392, 20] width 116 height 41
click at [1391, 34] on div "Back to editor" at bounding box center [1392, 20] width 116 height 41
click at [1391, 21] on span "Back to editor" at bounding box center [1399, 21] width 75 height 14
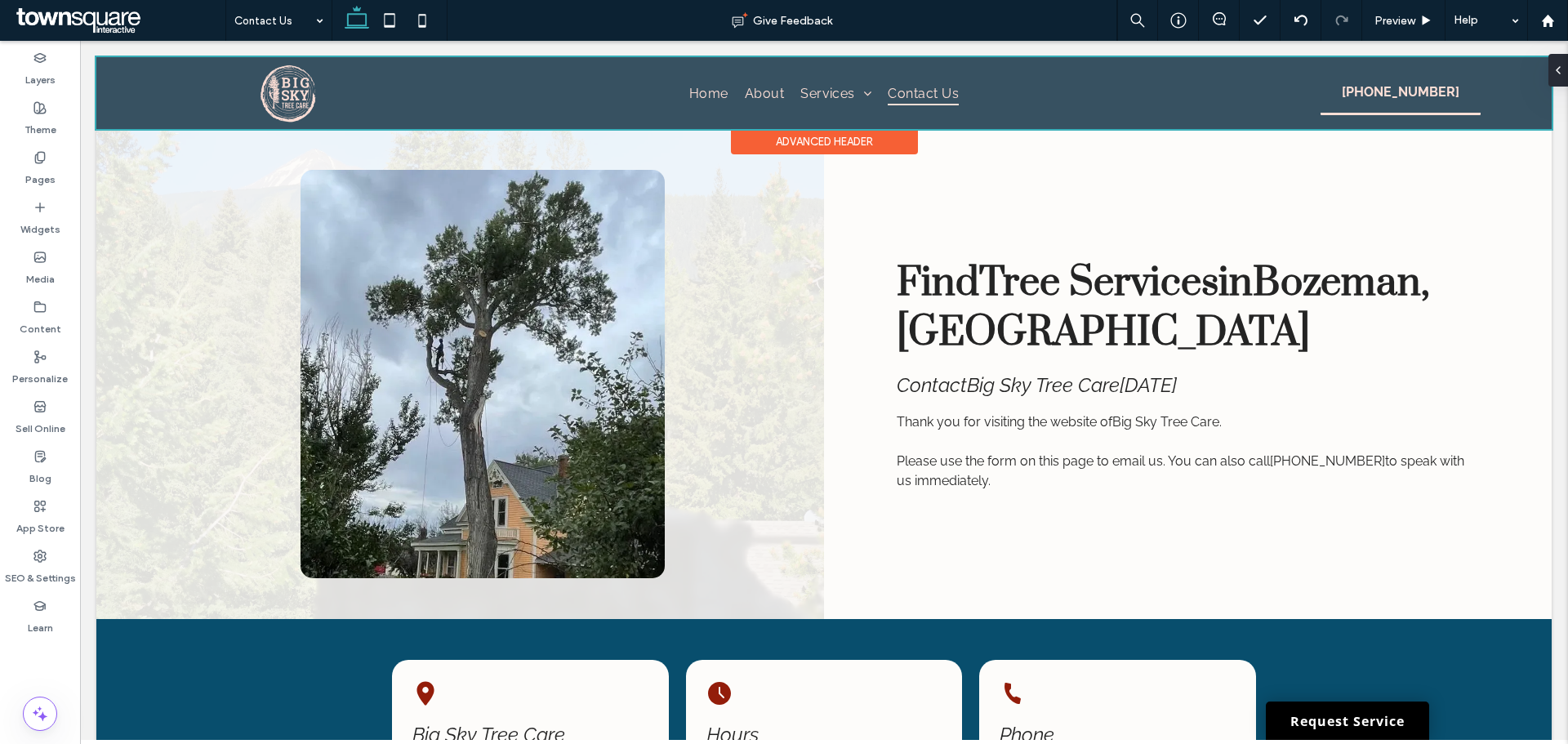
click at [1377, 90] on div at bounding box center [824, 93] width 1455 height 72
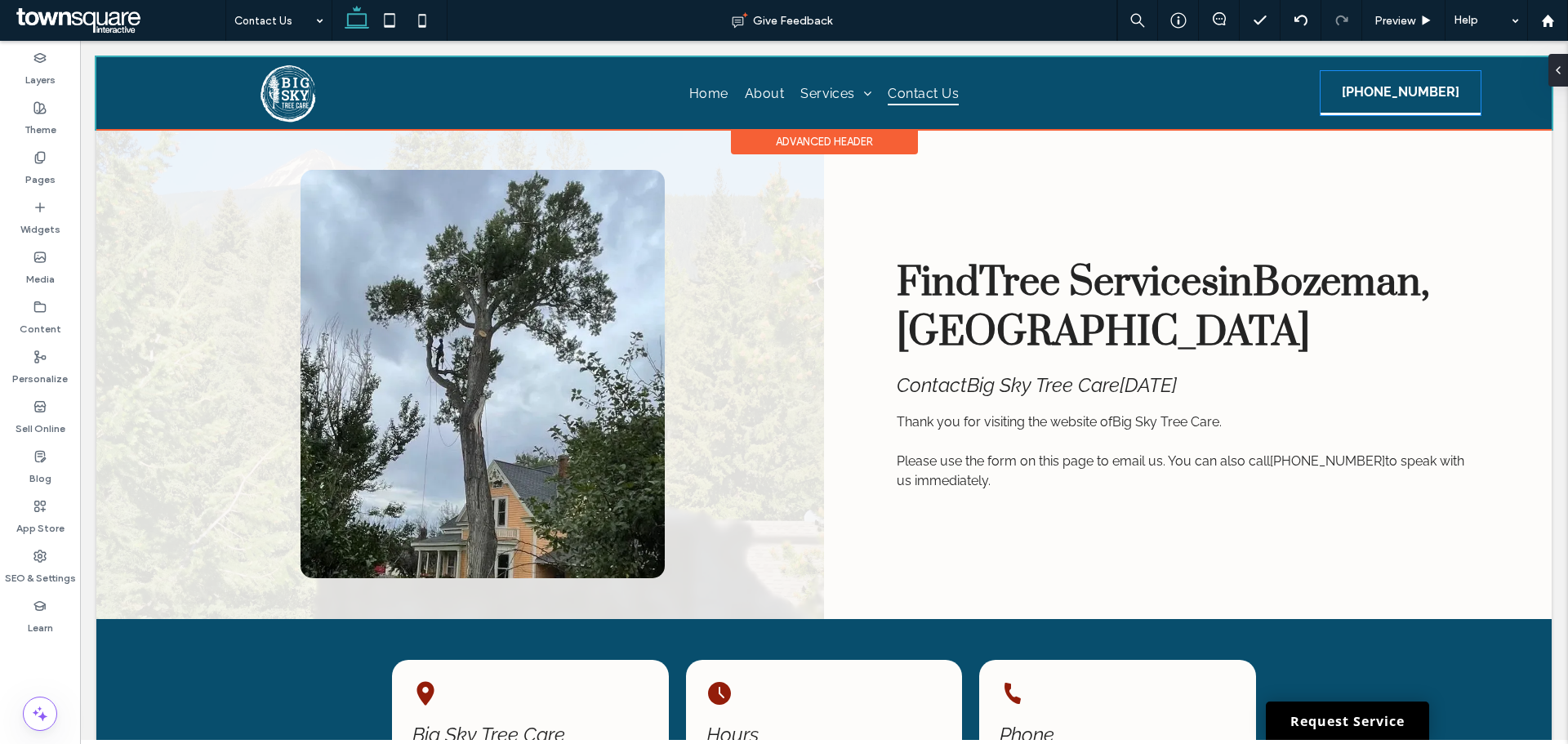
click at [1377, 90] on span "(406) 595-6541" at bounding box center [1400, 93] width 117 height 42
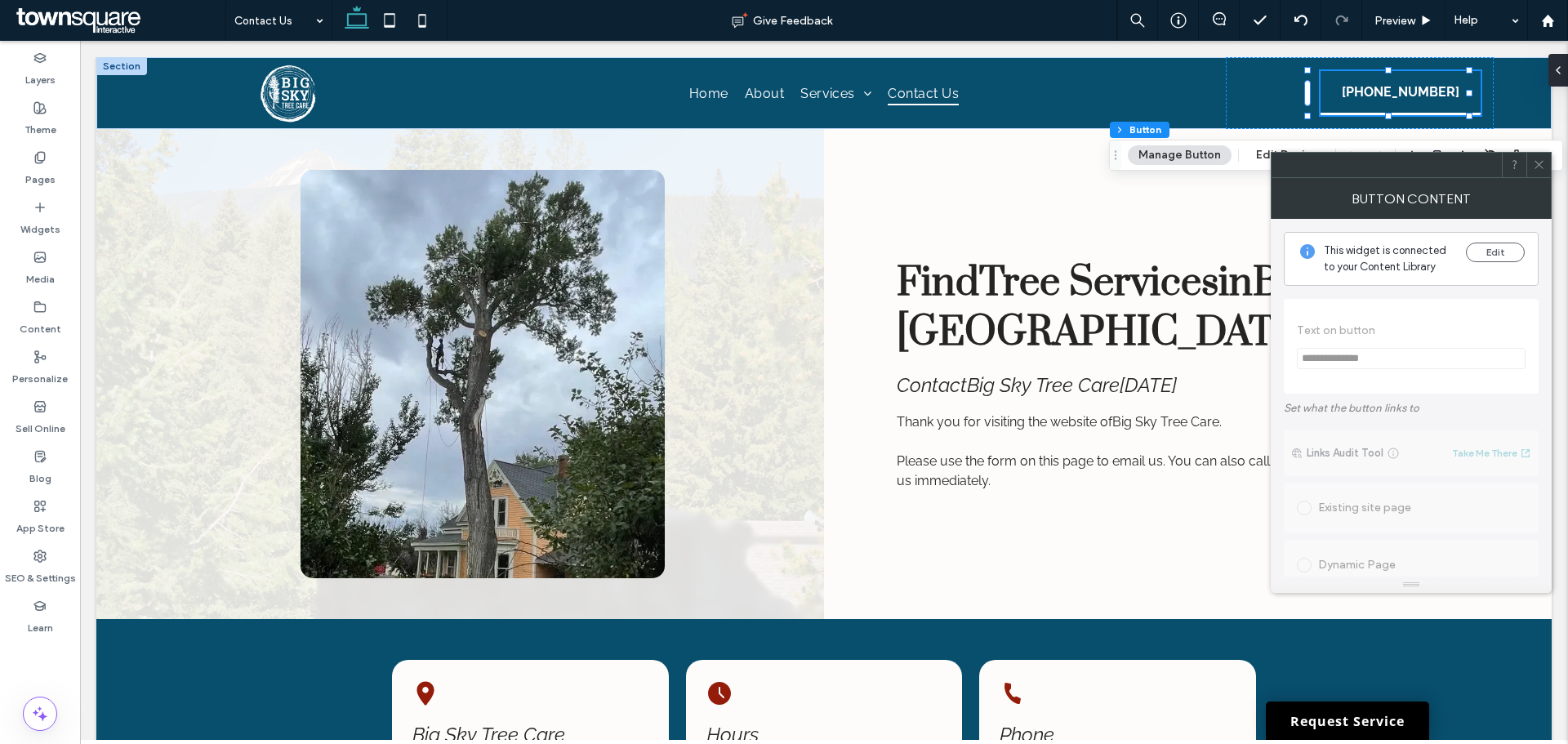
click at [1537, 161] on icon at bounding box center [1538, 164] width 12 height 12
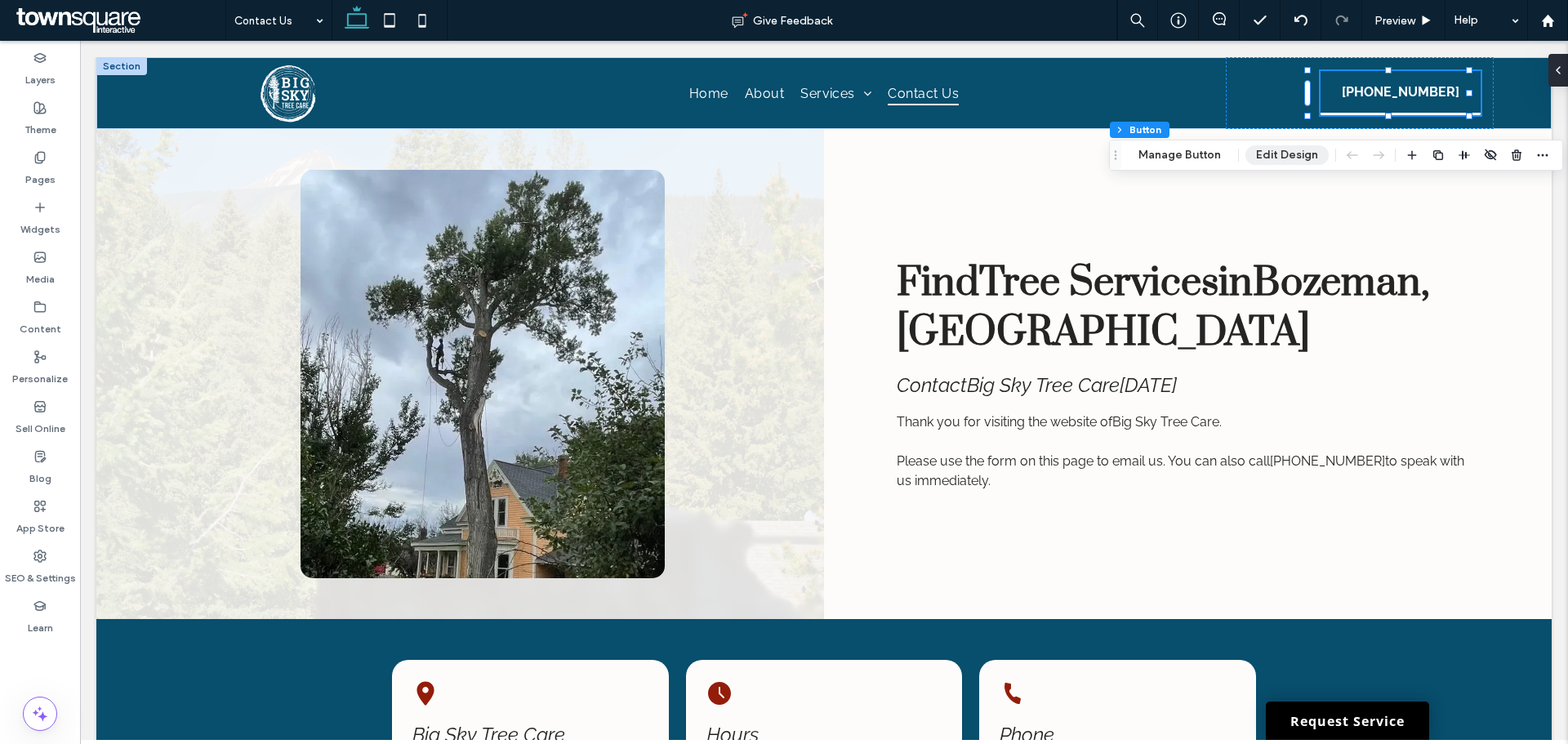
click at [1257, 160] on button "Edit Design" at bounding box center [1287, 155] width 83 height 20
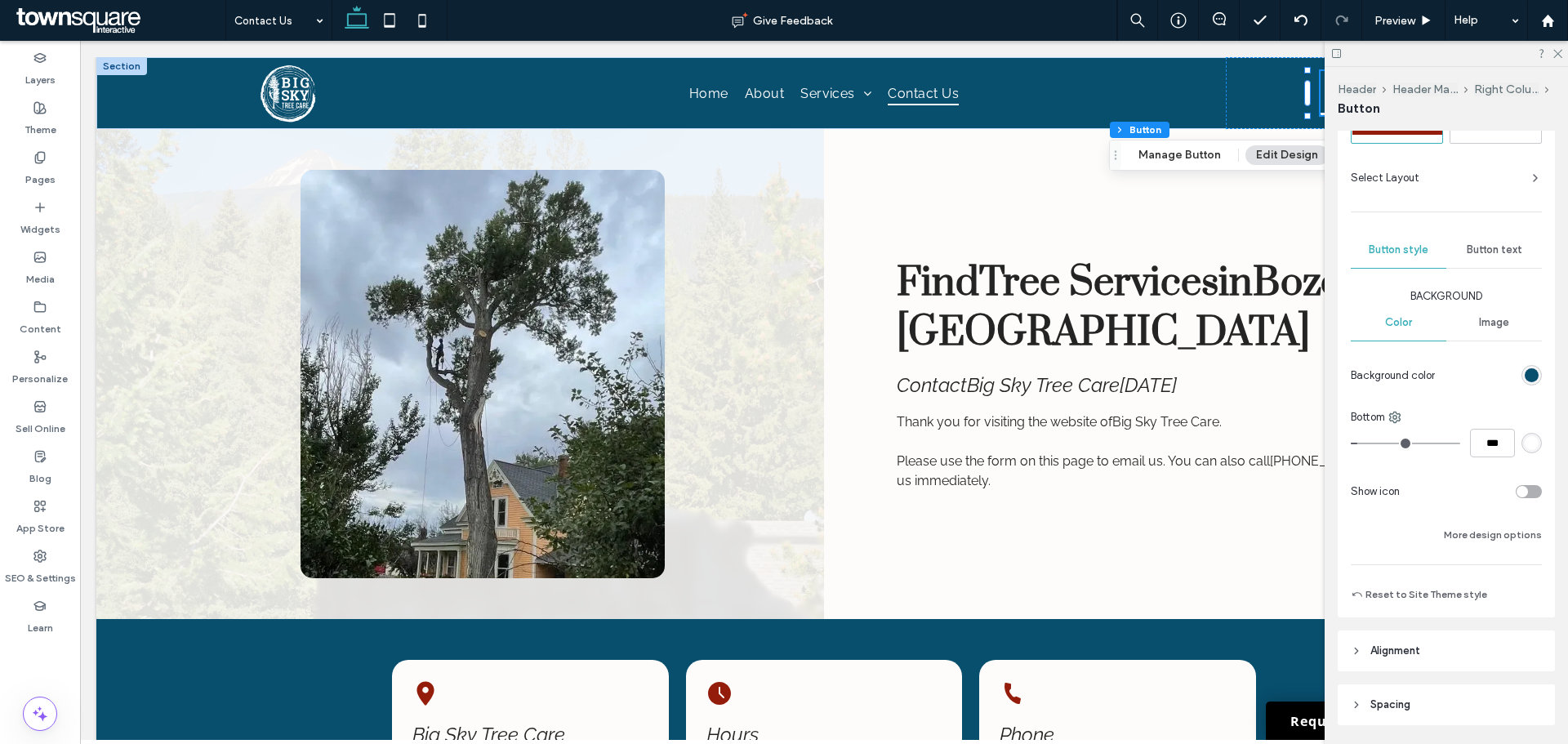
scroll to position [184, 0]
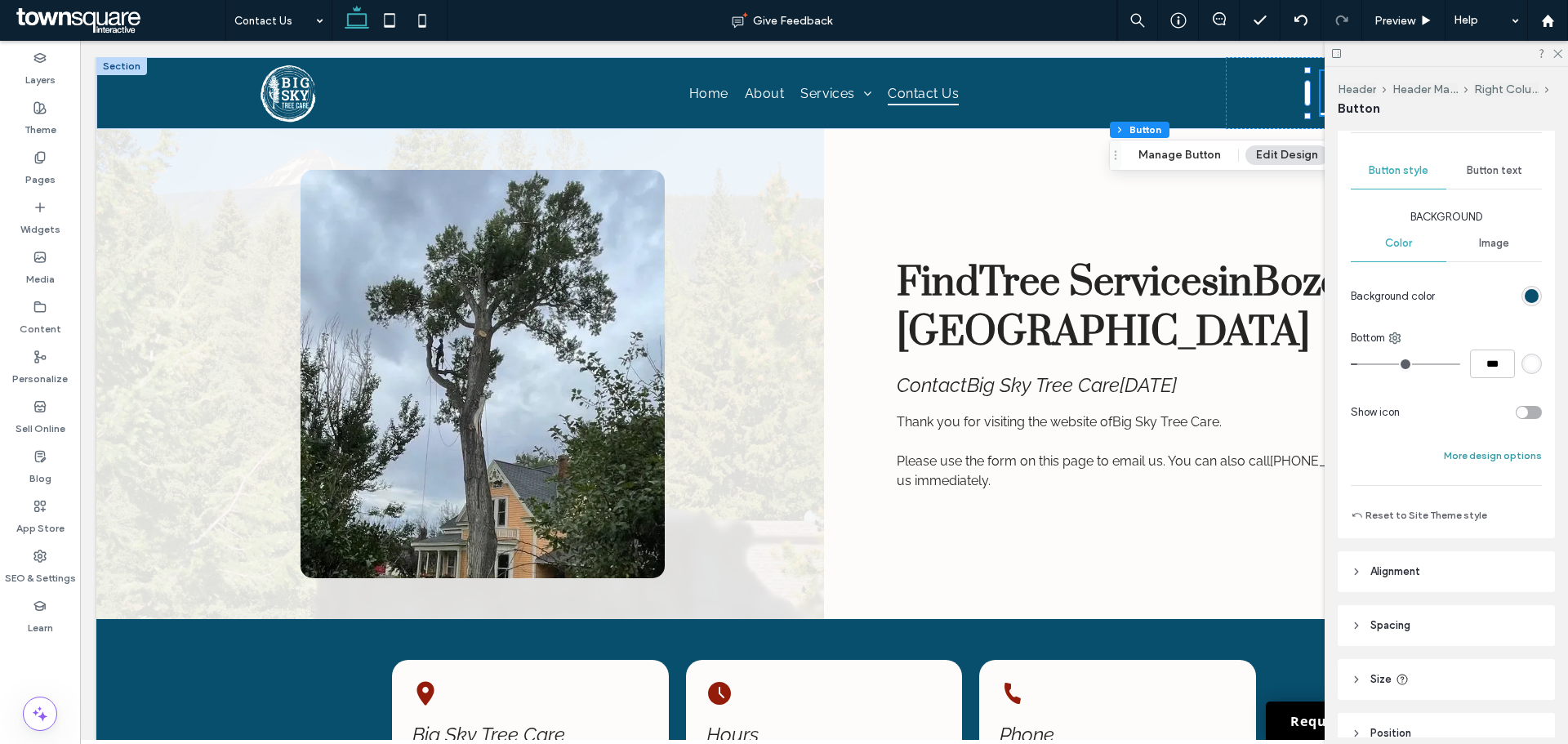
click at [1477, 457] on button "More design options" at bounding box center [1493, 456] width 98 height 20
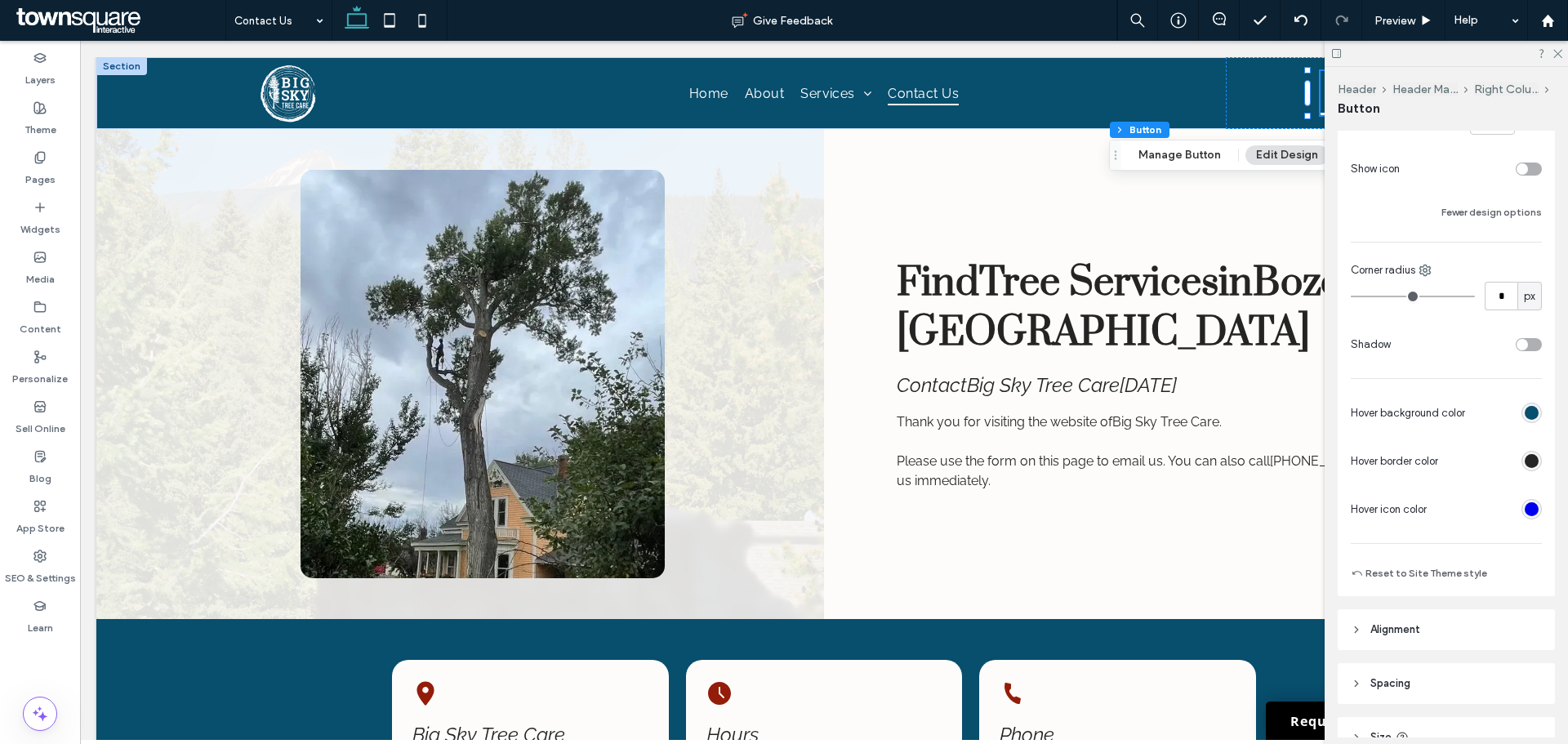
scroll to position [429, 0]
click at [1527, 408] on div "rgb(8, 78, 109)" at bounding box center [1532, 411] width 14 height 14
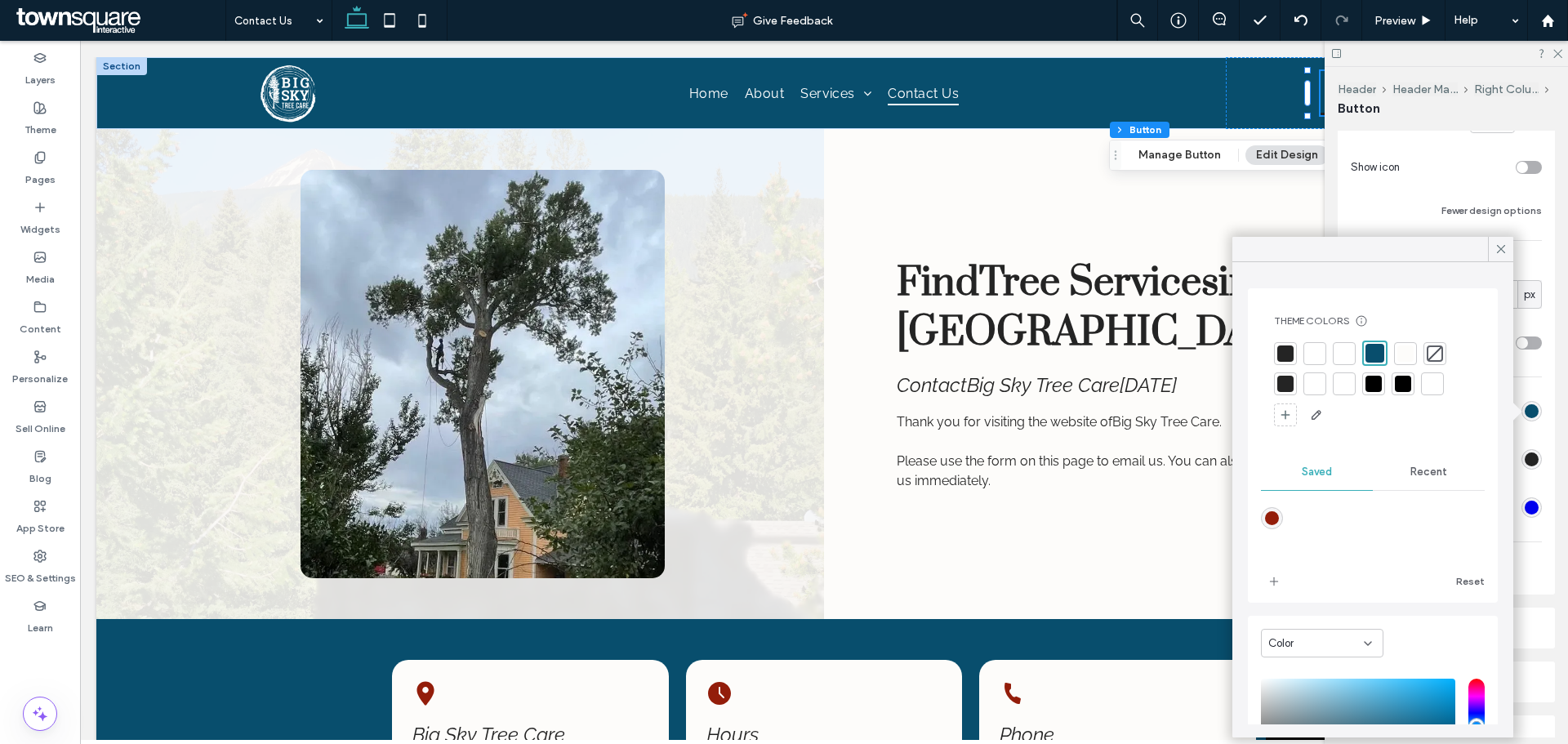
click at [1300, 350] on div at bounding box center [1372, 384] width 197 height 88
click at [1314, 352] on div at bounding box center [1314, 353] width 16 height 16
click at [1500, 247] on icon at bounding box center [1500, 248] width 14 height 14
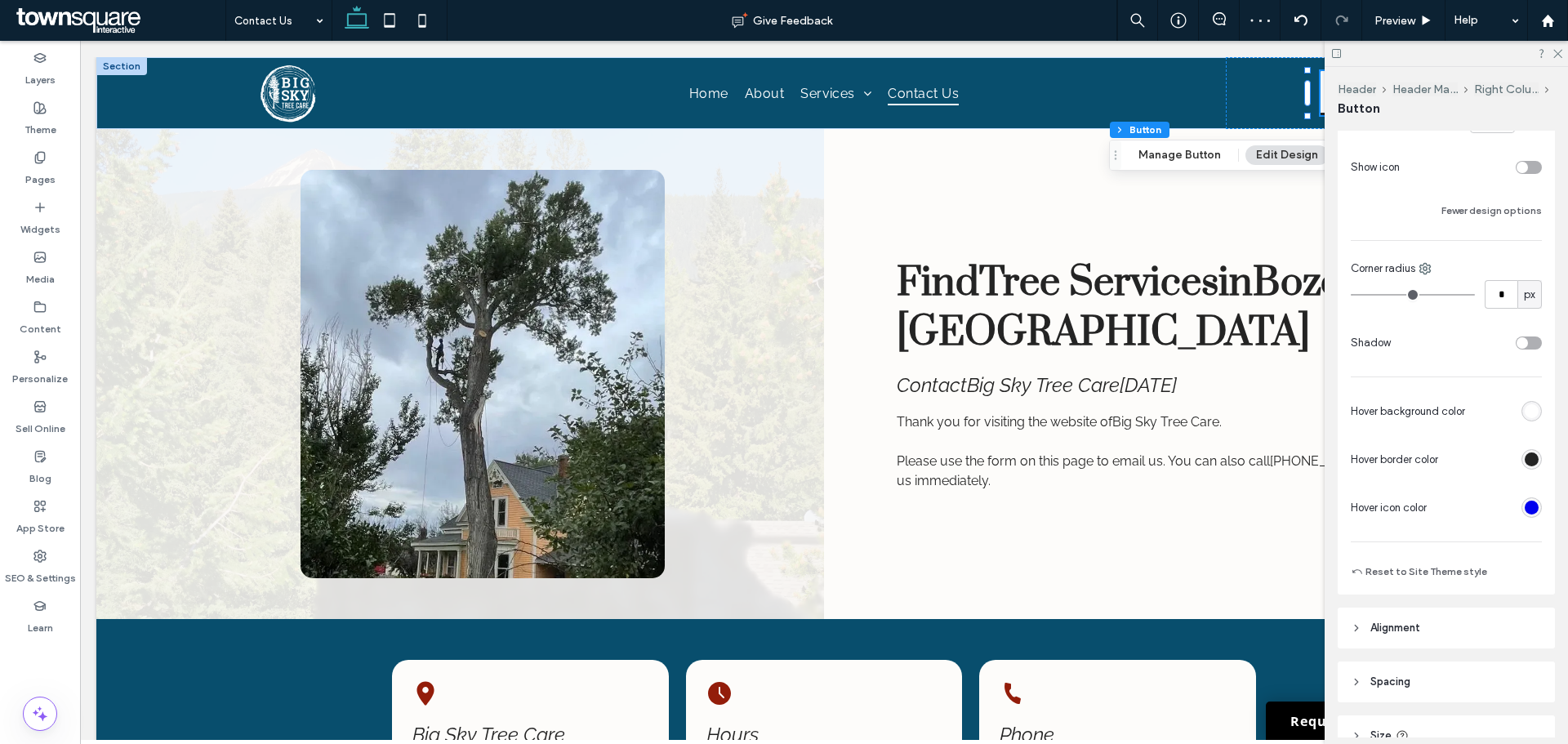
click at [1527, 462] on div "rgb(36, 36, 36)" at bounding box center [1532, 459] width 14 height 14
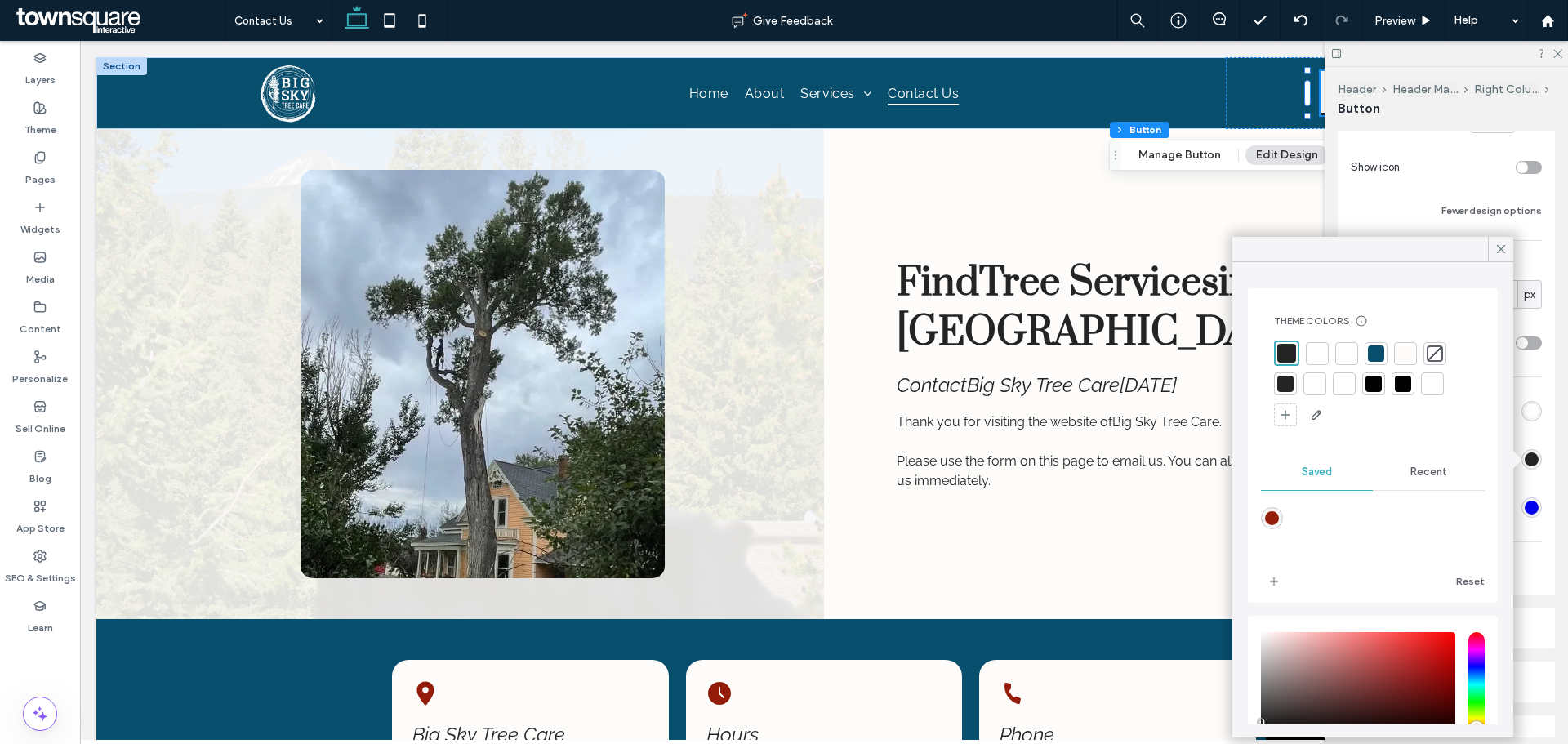
click at [1322, 355] on div at bounding box center [1317, 353] width 16 height 16
click at [1488, 249] on div at bounding box center [1500, 249] width 26 height 25
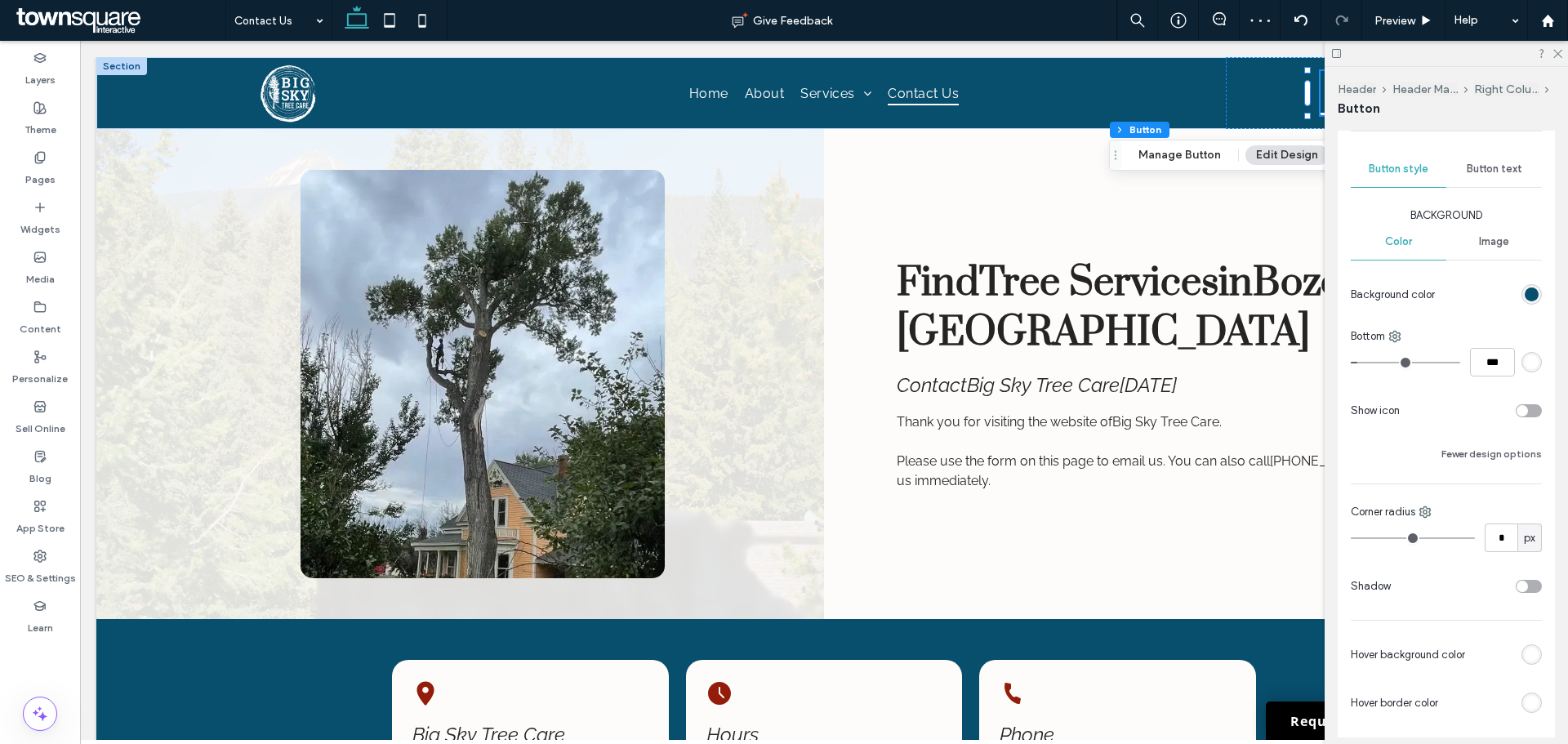
scroll to position [184, 0]
click at [1470, 171] on span "Button text" at bounding box center [1495, 171] width 55 height 13
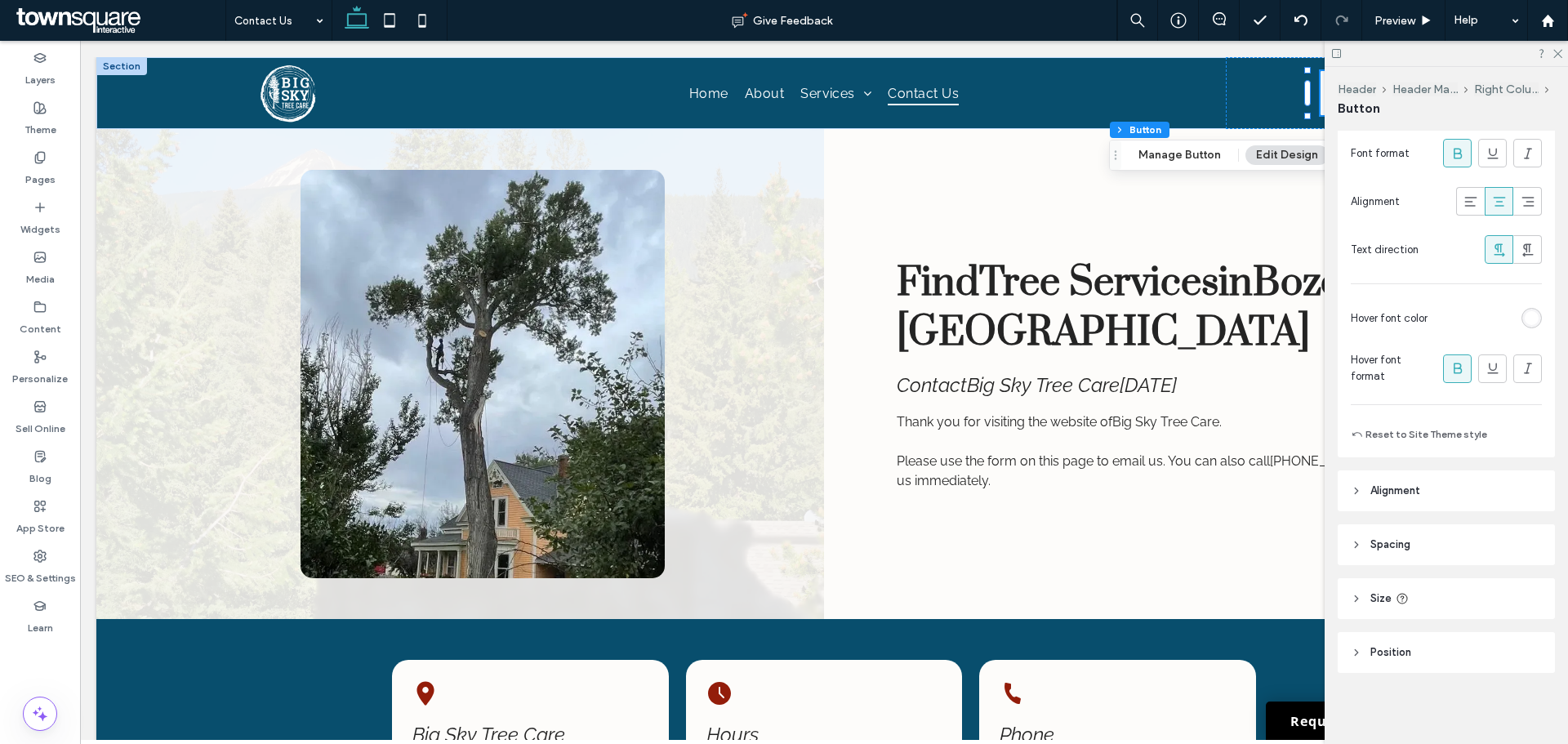
scroll to position [486, 0]
click at [1531, 310] on div "rgb(255, 255, 255)" at bounding box center [1531, 317] width 20 height 20
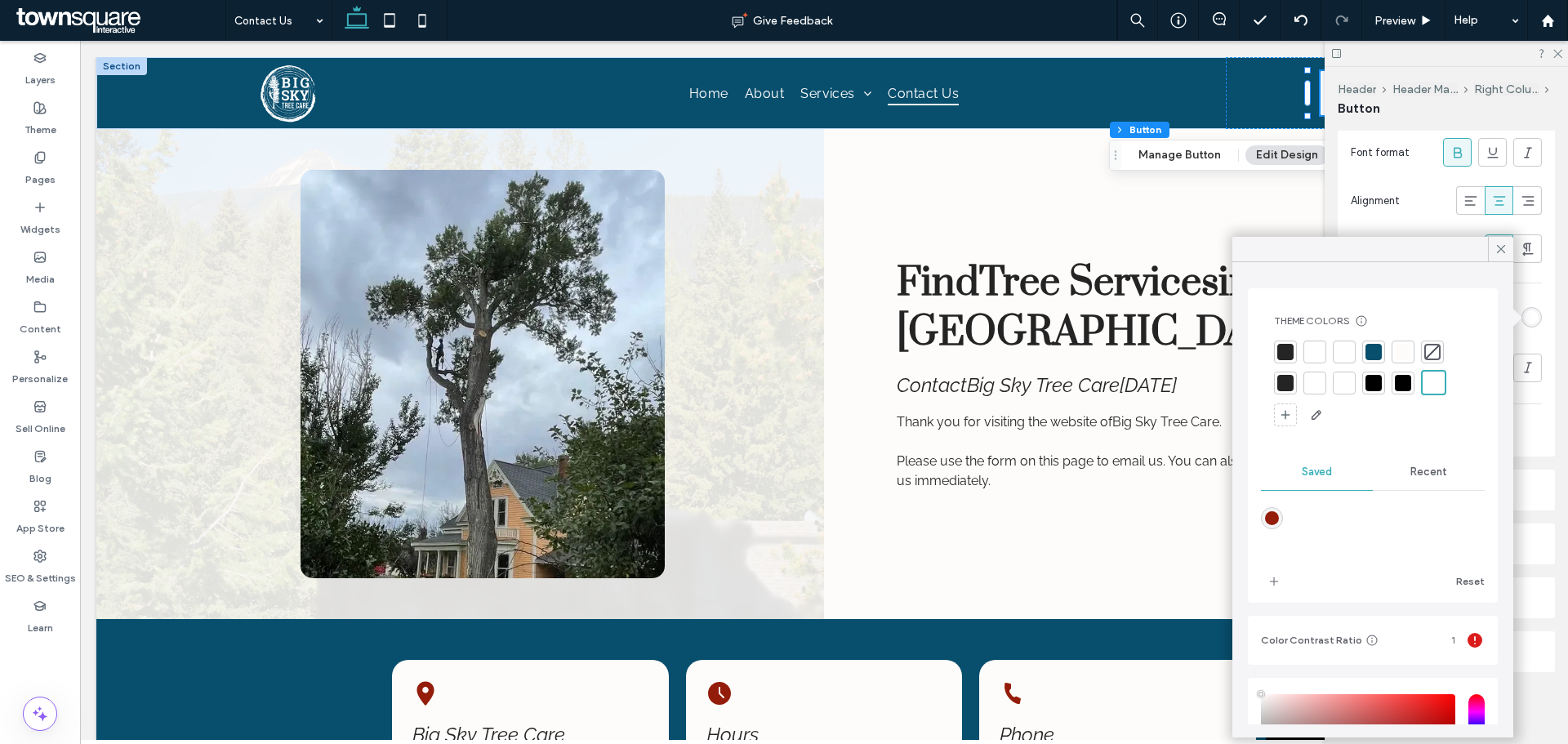
click at [1284, 353] on div at bounding box center [1285, 352] width 16 height 16
click at [1505, 247] on icon at bounding box center [1500, 248] width 14 height 14
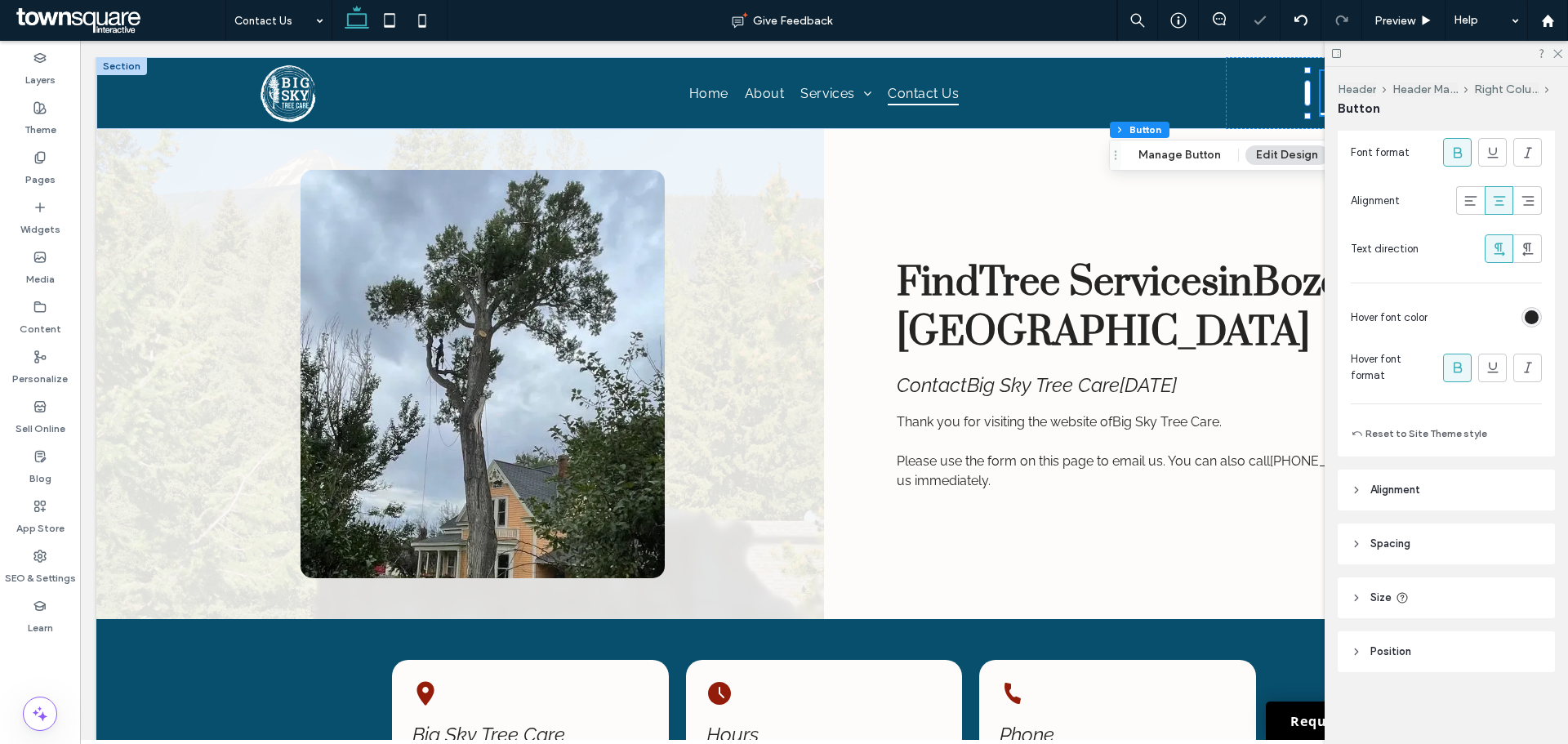
click at [1567, 56] on div at bounding box center [1446, 53] width 243 height 26
click at [1563, 55] on div at bounding box center [1446, 53] width 243 height 26
click at [1561, 55] on icon at bounding box center [1557, 52] width 10 height 10
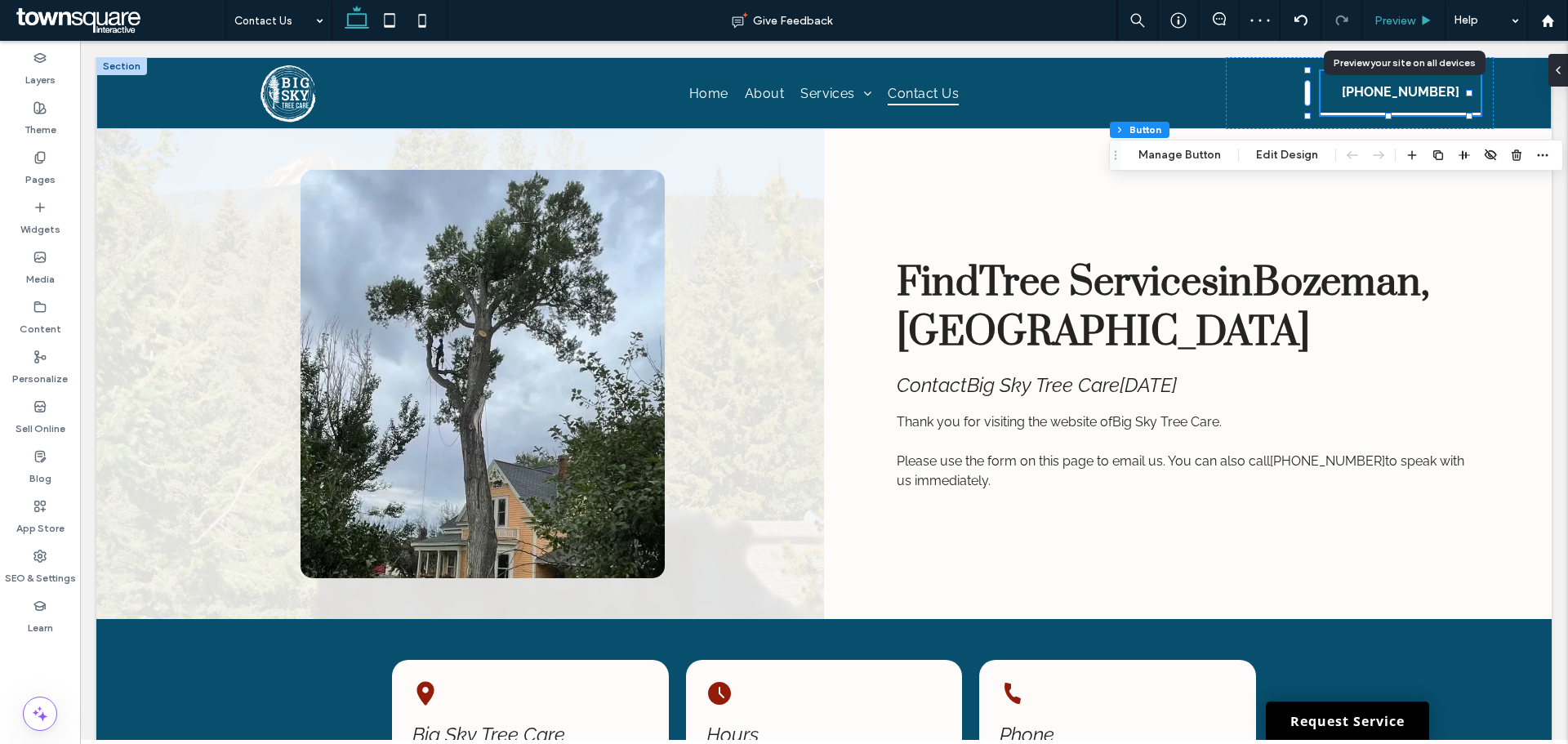
click at [1402, 26] on span "Preview" at bounding box center [1394, 21] width 41 height 14
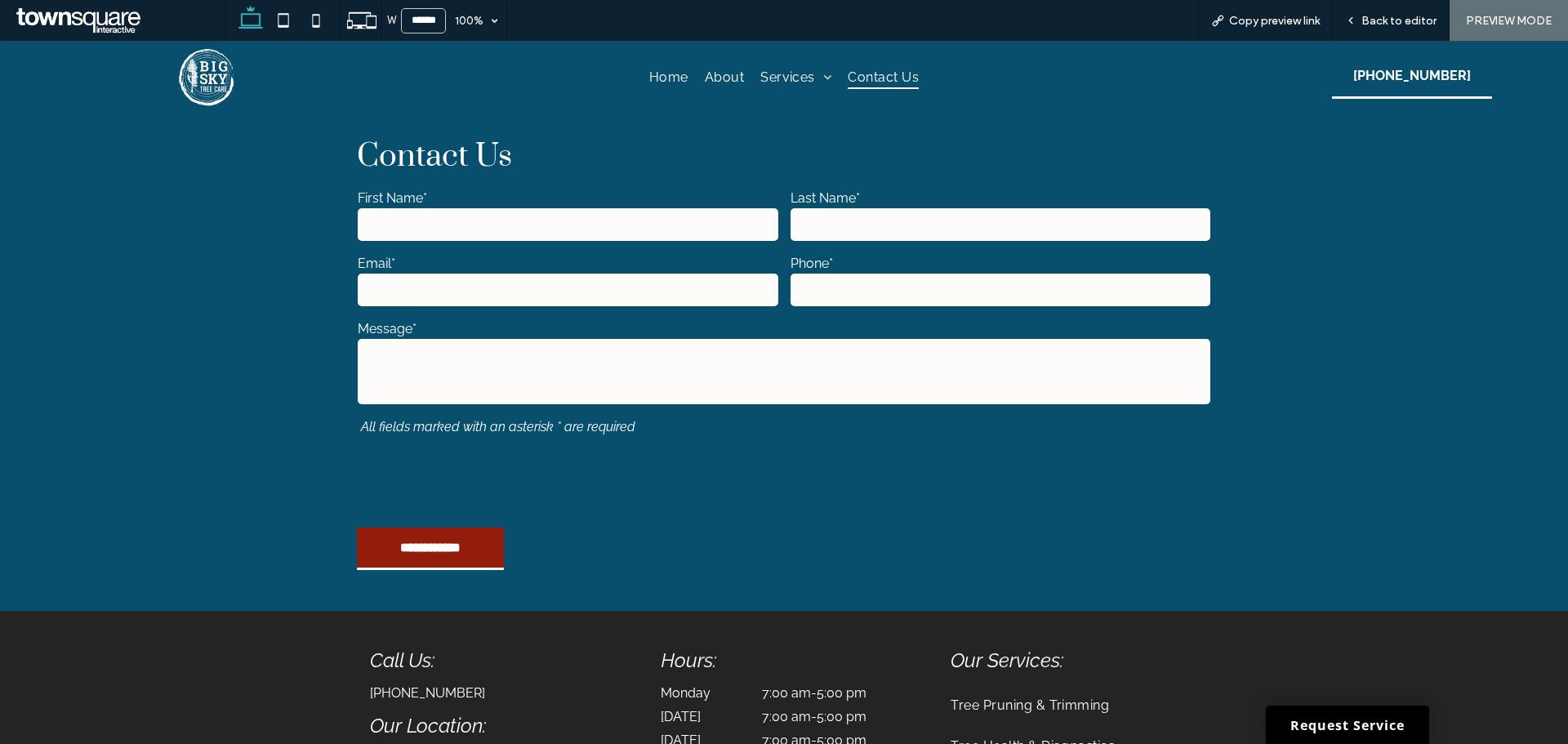
scroll to position [926, 0]
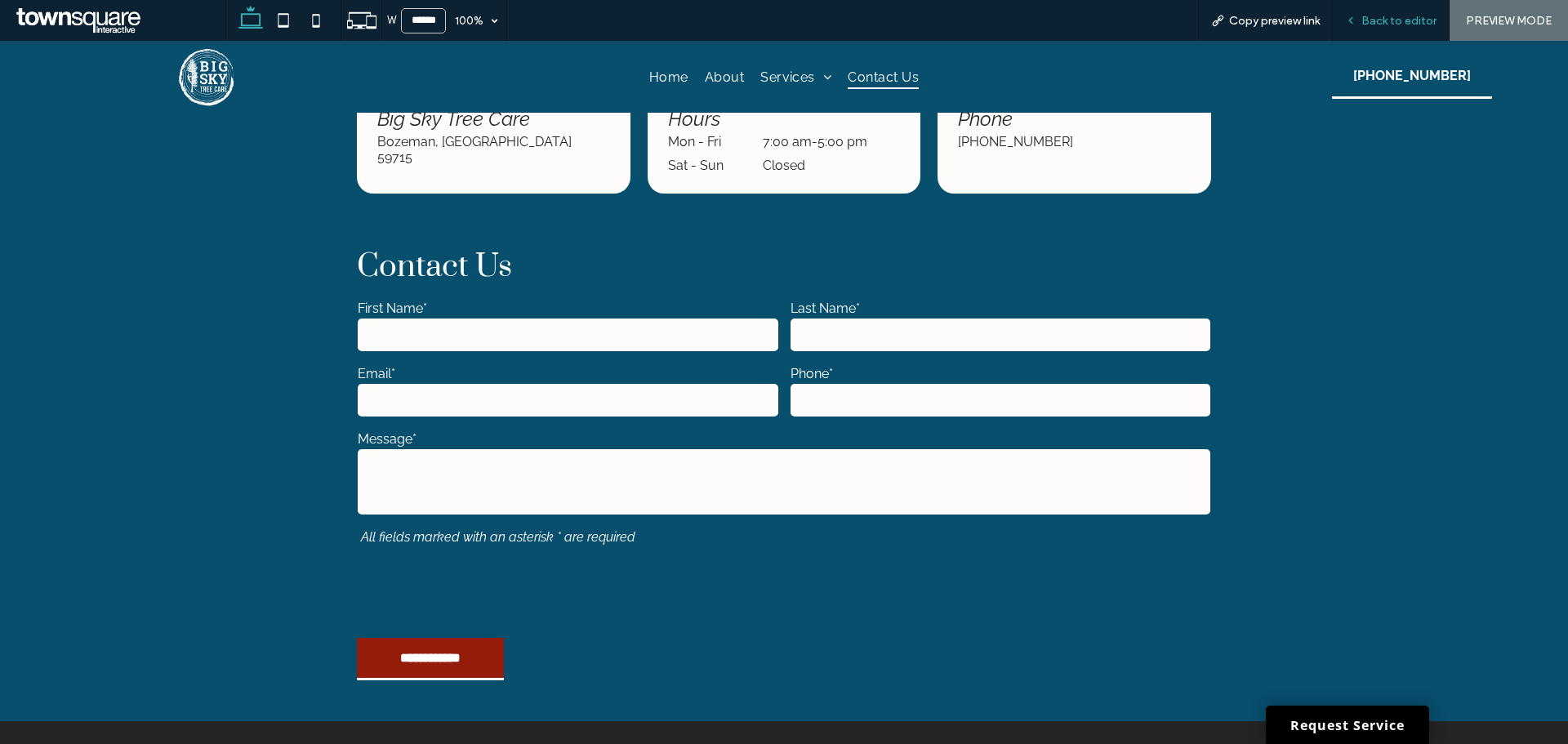
click at [1351, 22] on icon at bounding box center [1351, 20] width 11 height 11
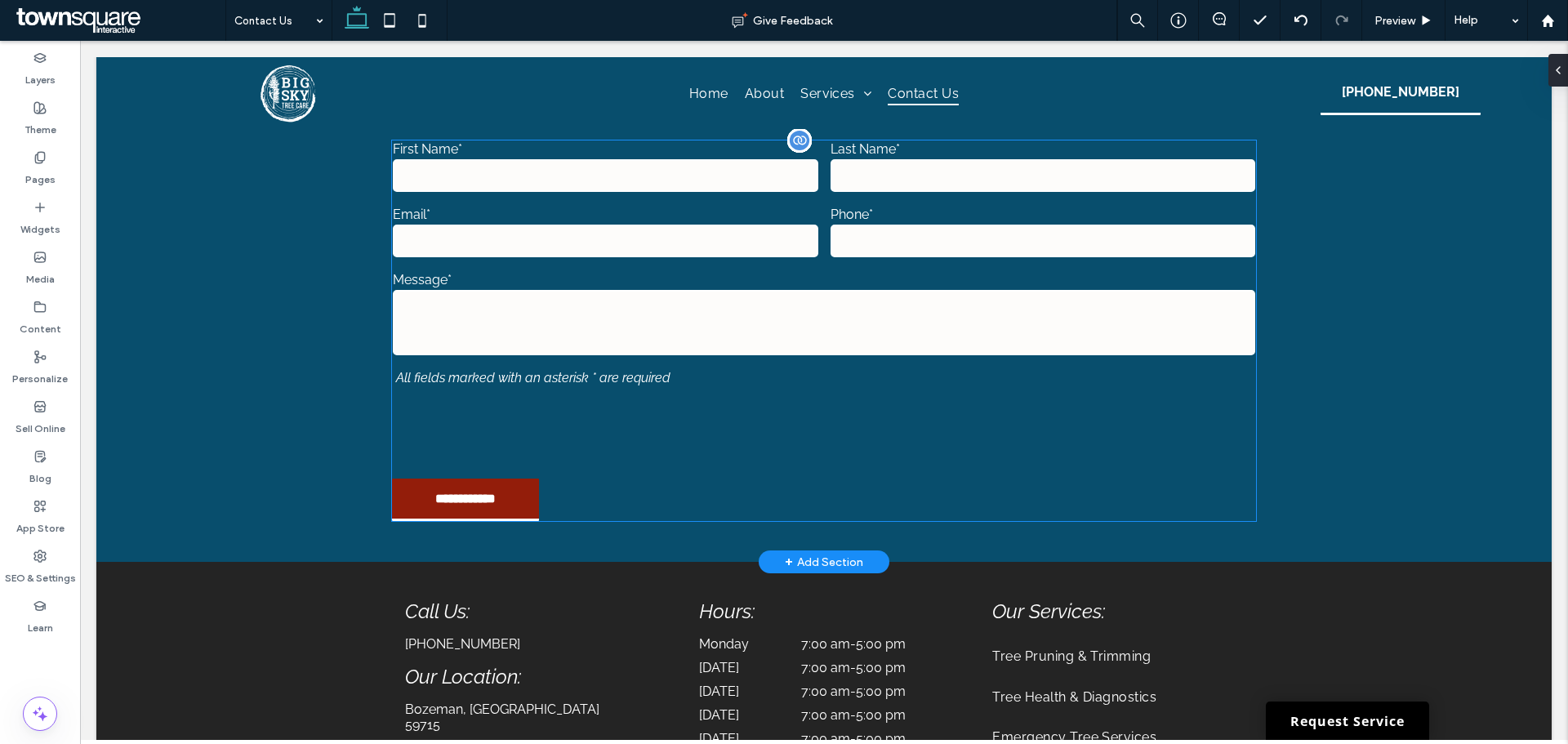
scroll to position [779, 0]
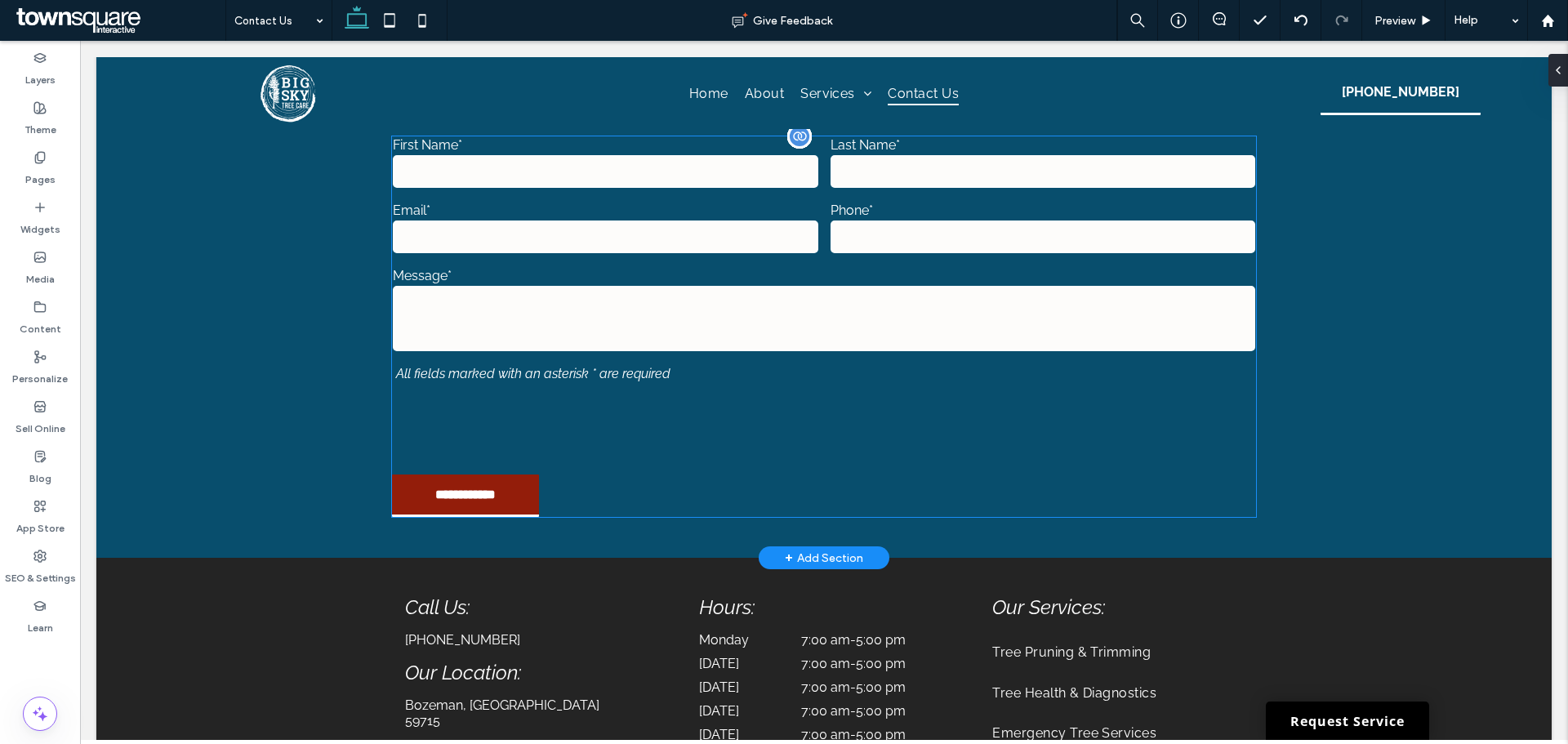
click at [521, 447] on div at bounding box center [517, 425] width 248 height 64
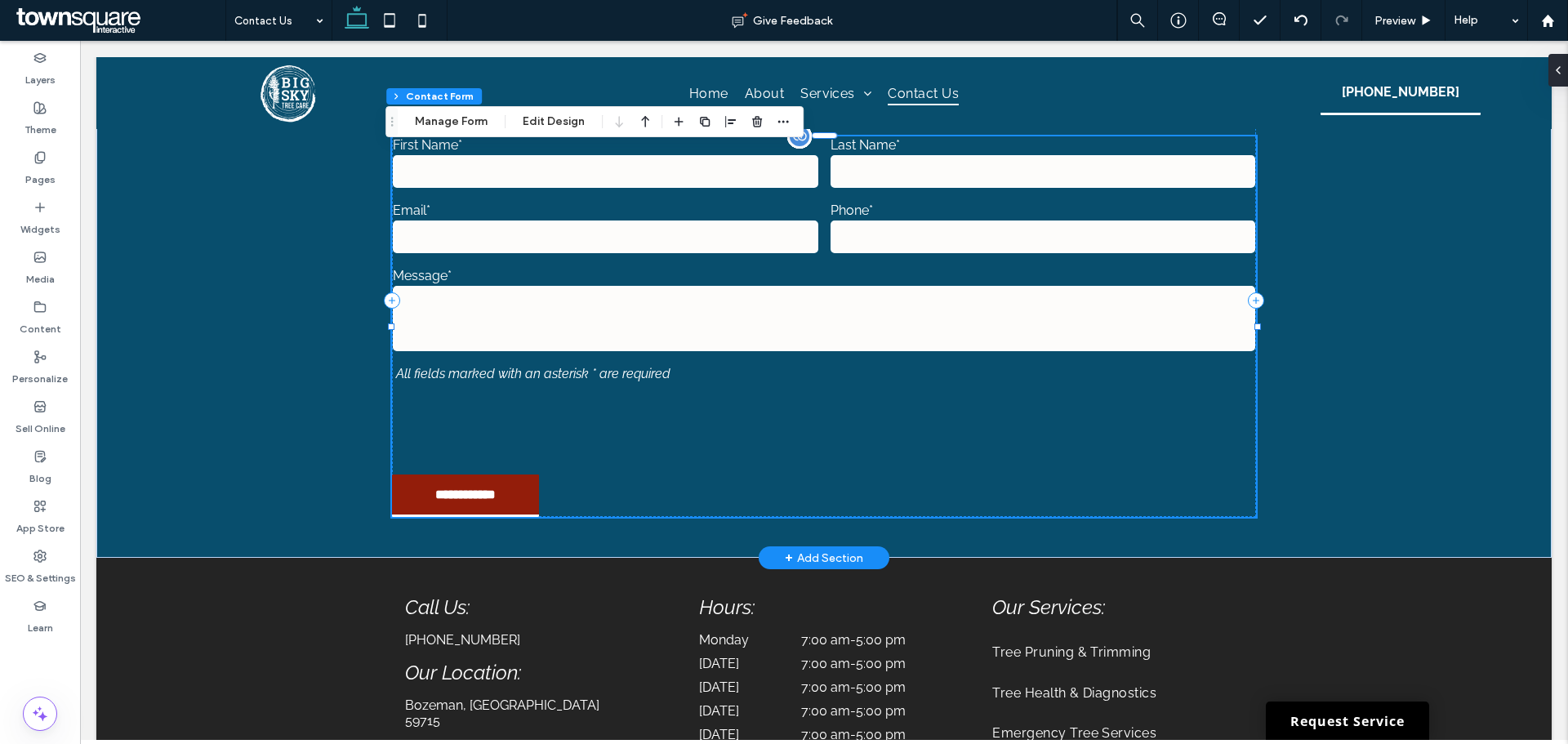
type input "*"
type input "***"
type input "*"
click at [558, 123] on button "Edit Design" at bounding box center [553, 121] width 83 height 20
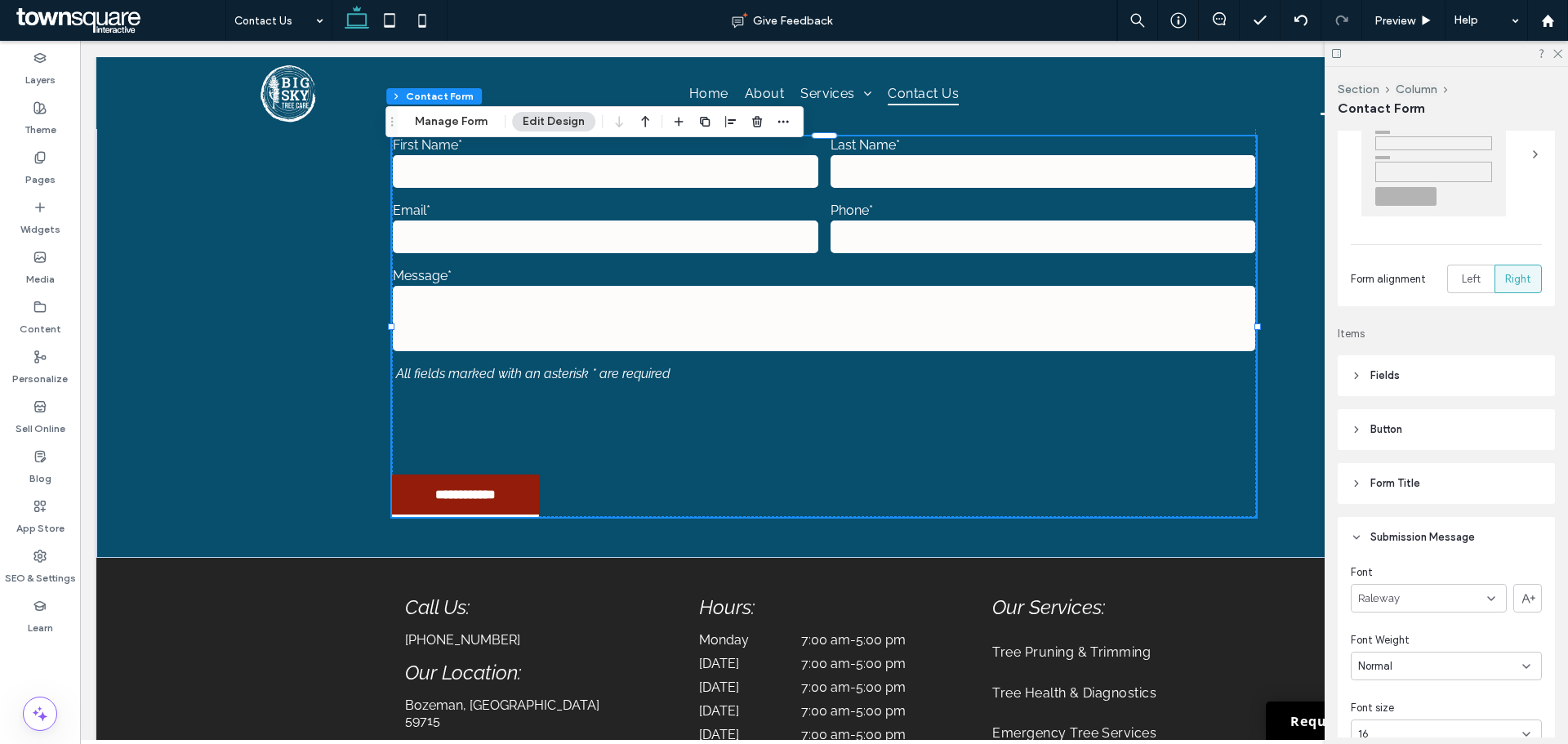
scroll to position [245, 0]
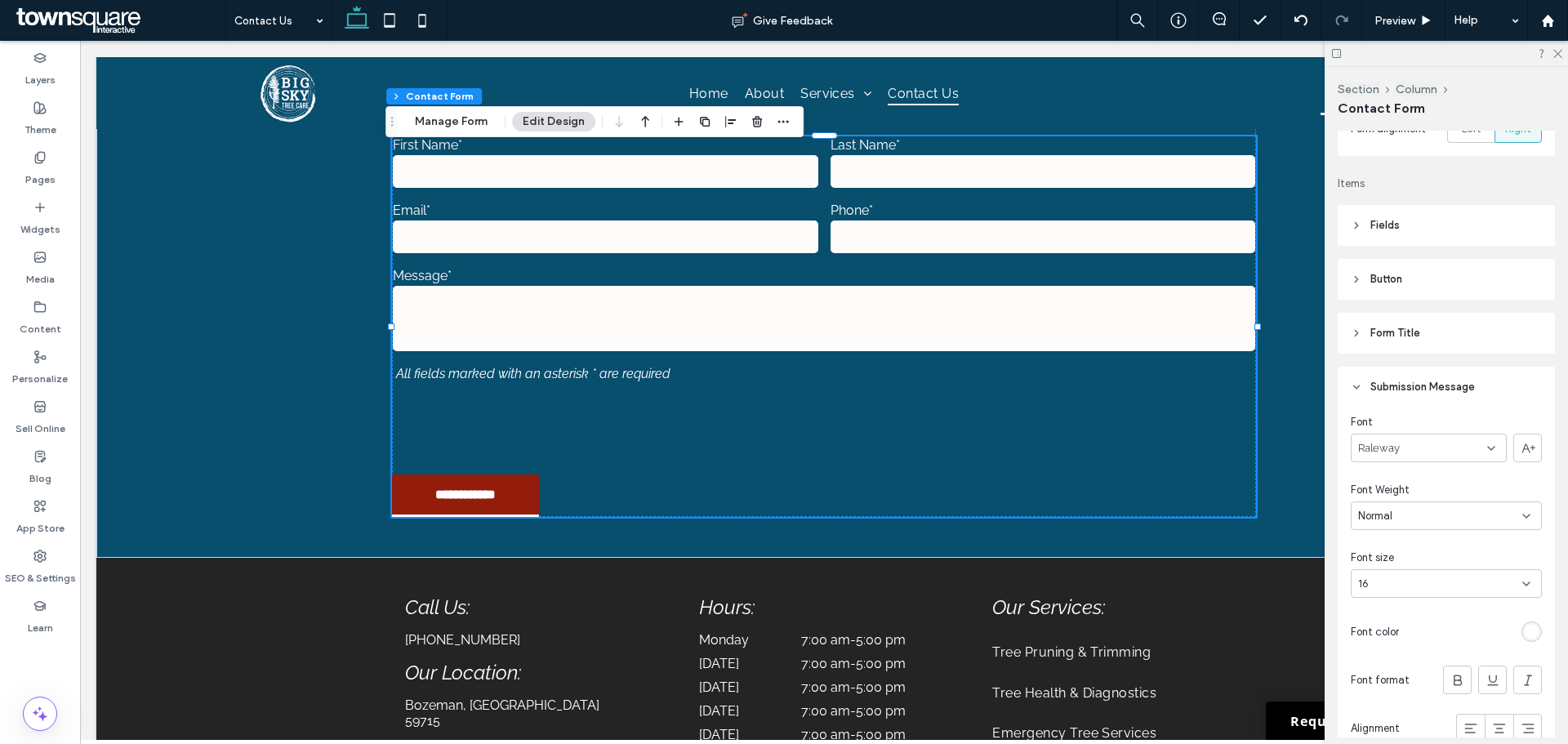
click at [1391, 284] on span "Button" at bounding box center [1386, 279] width 31 height 16
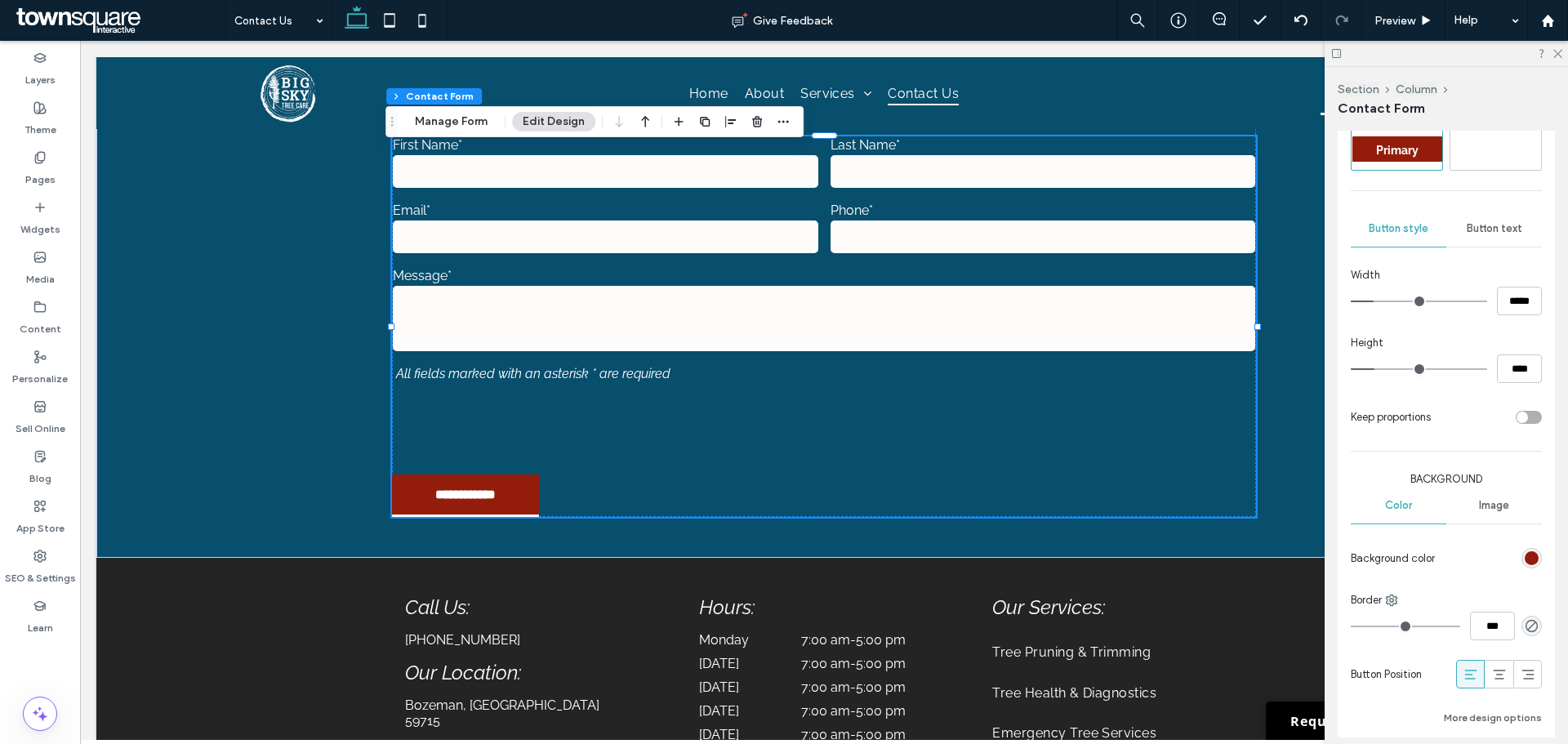
scroll to position [490, 0]
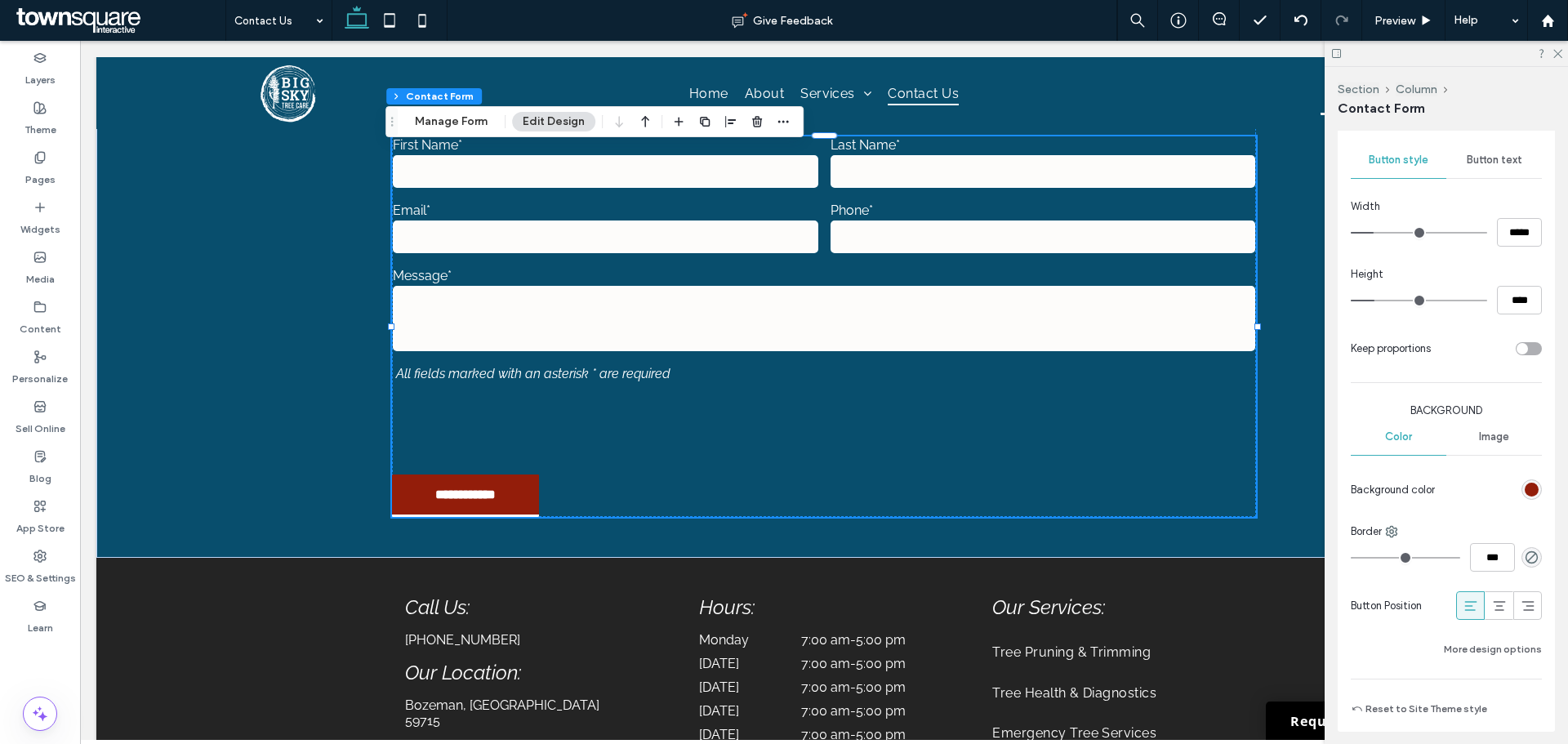
click at [1526, 490] on div "rgb(147, 29, 10)" at bounding box center [1532, 489] width 14 height 14
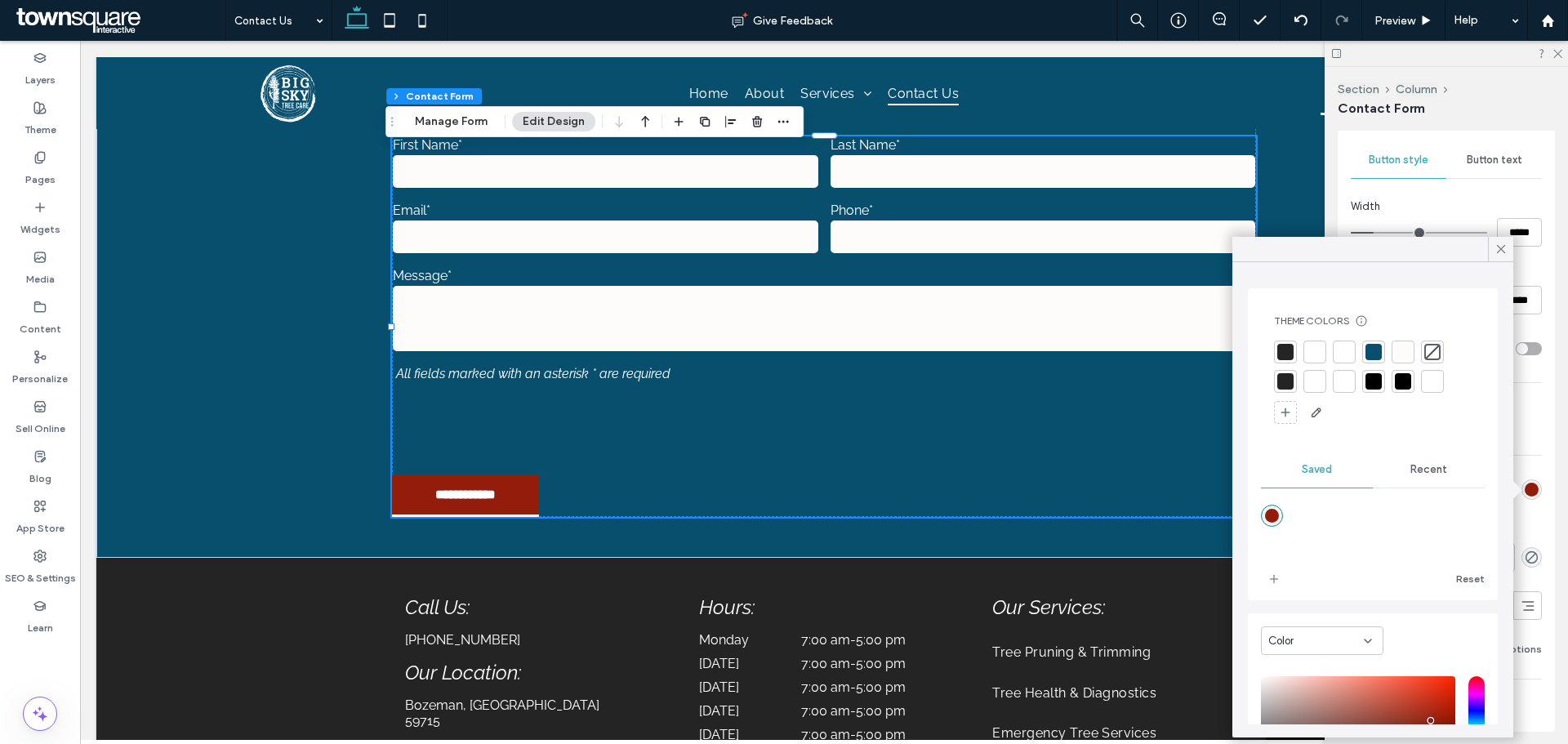
click at [1373, 350] on div at bounding box center [1373, 352] width 16 height 16
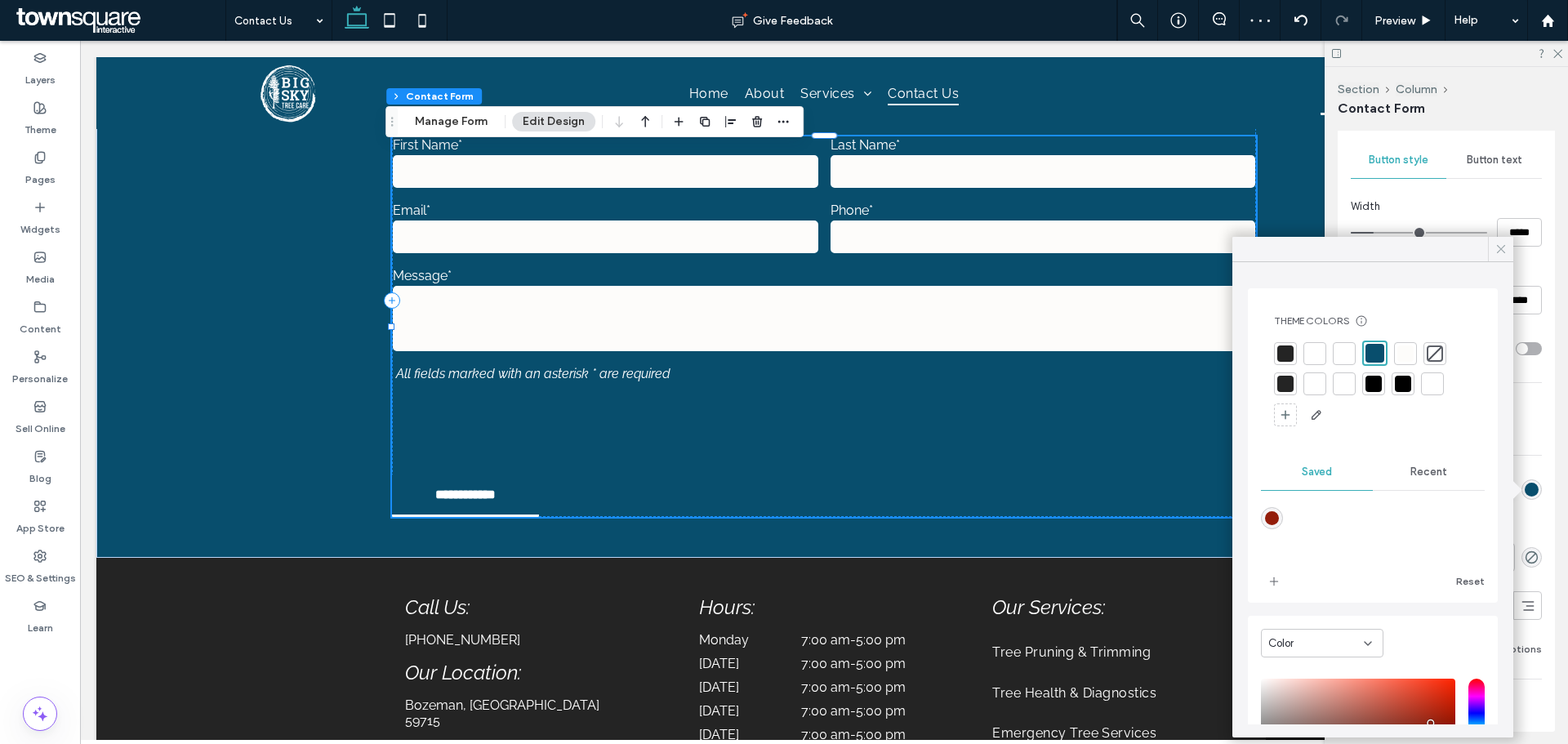
click at [1498, 249] on icon at bounding box center [1500, 248] width 14 height 14
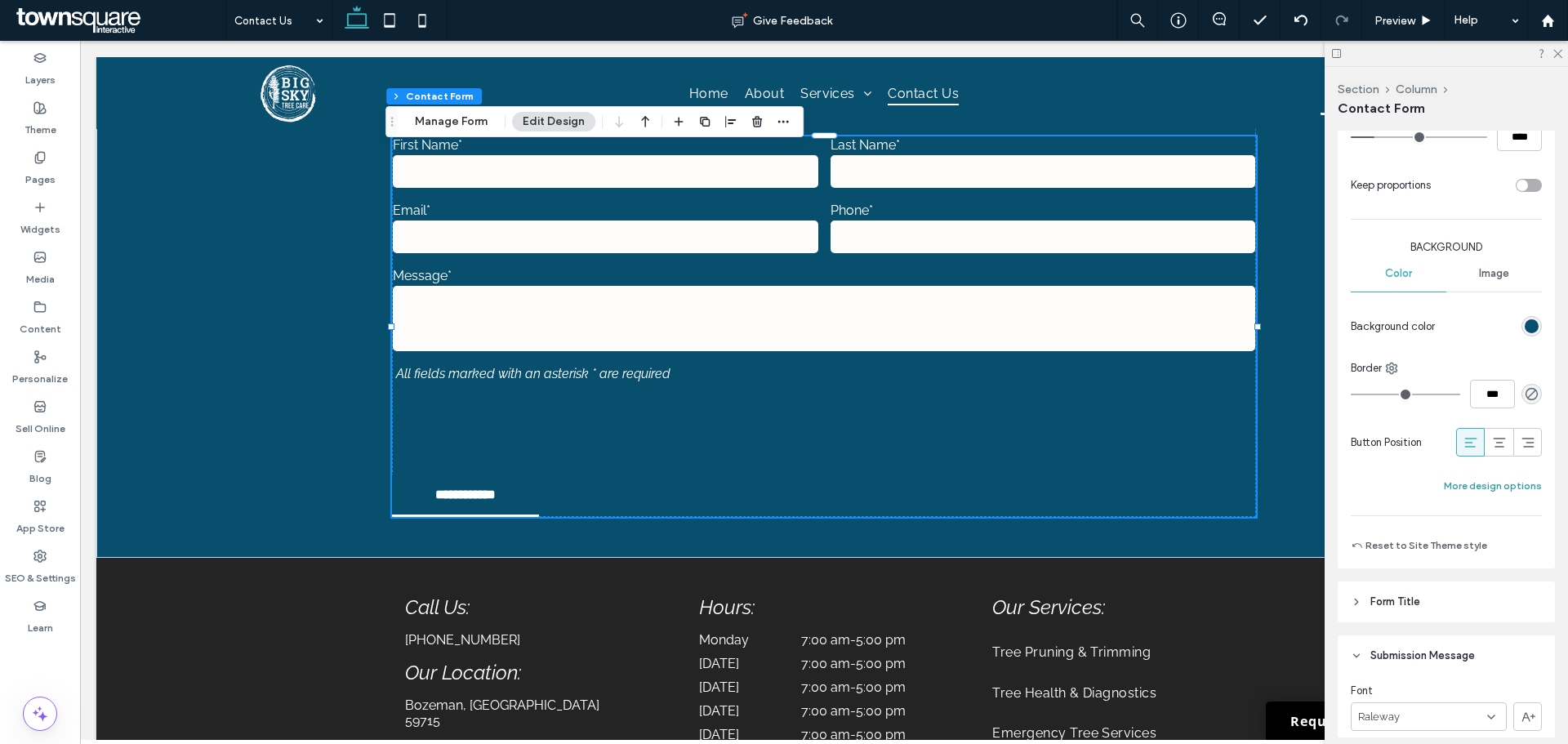
click at [1467, 484] on button "More design options" at bounding box center [1493, 486] width 98 height 20
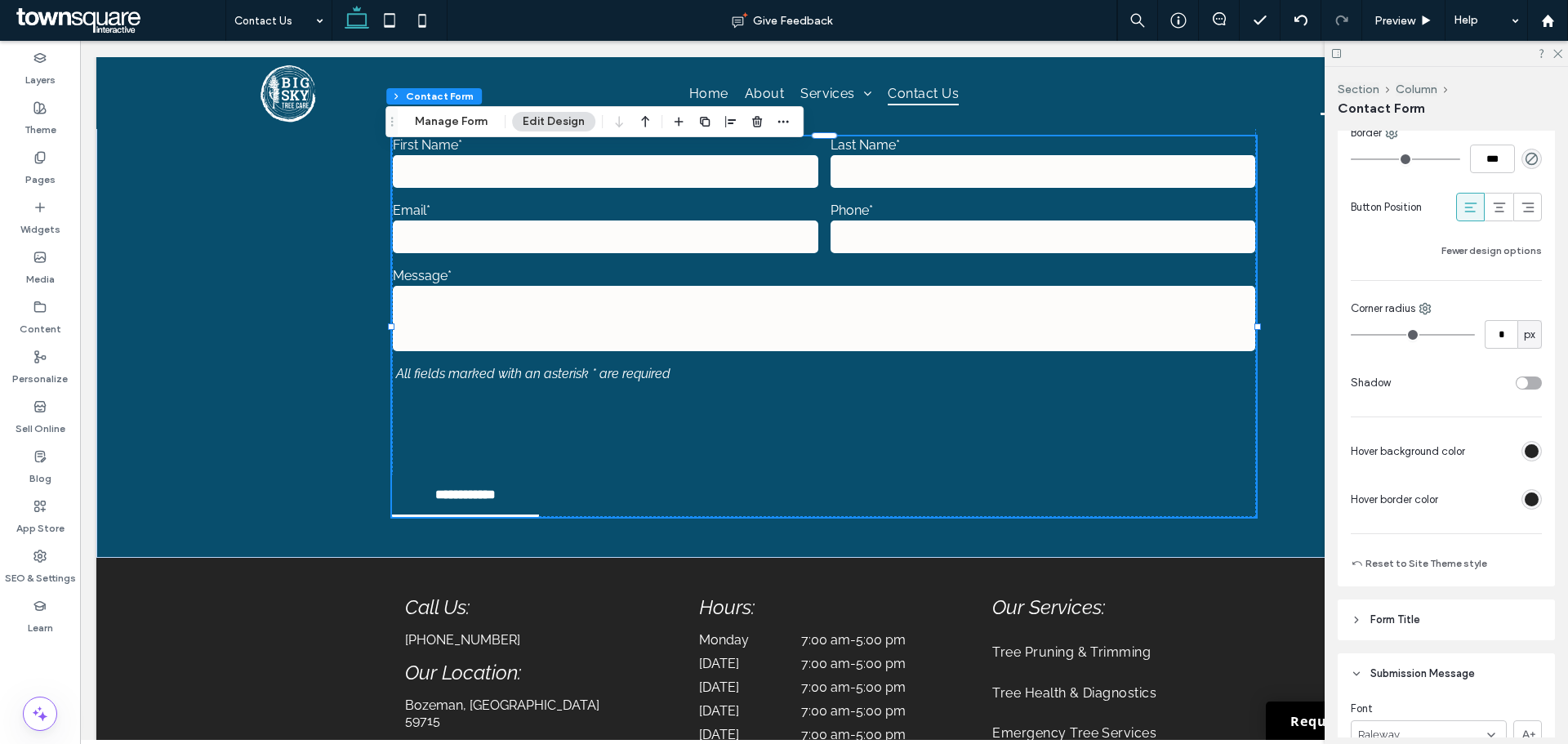
scroll to position [899, 0]
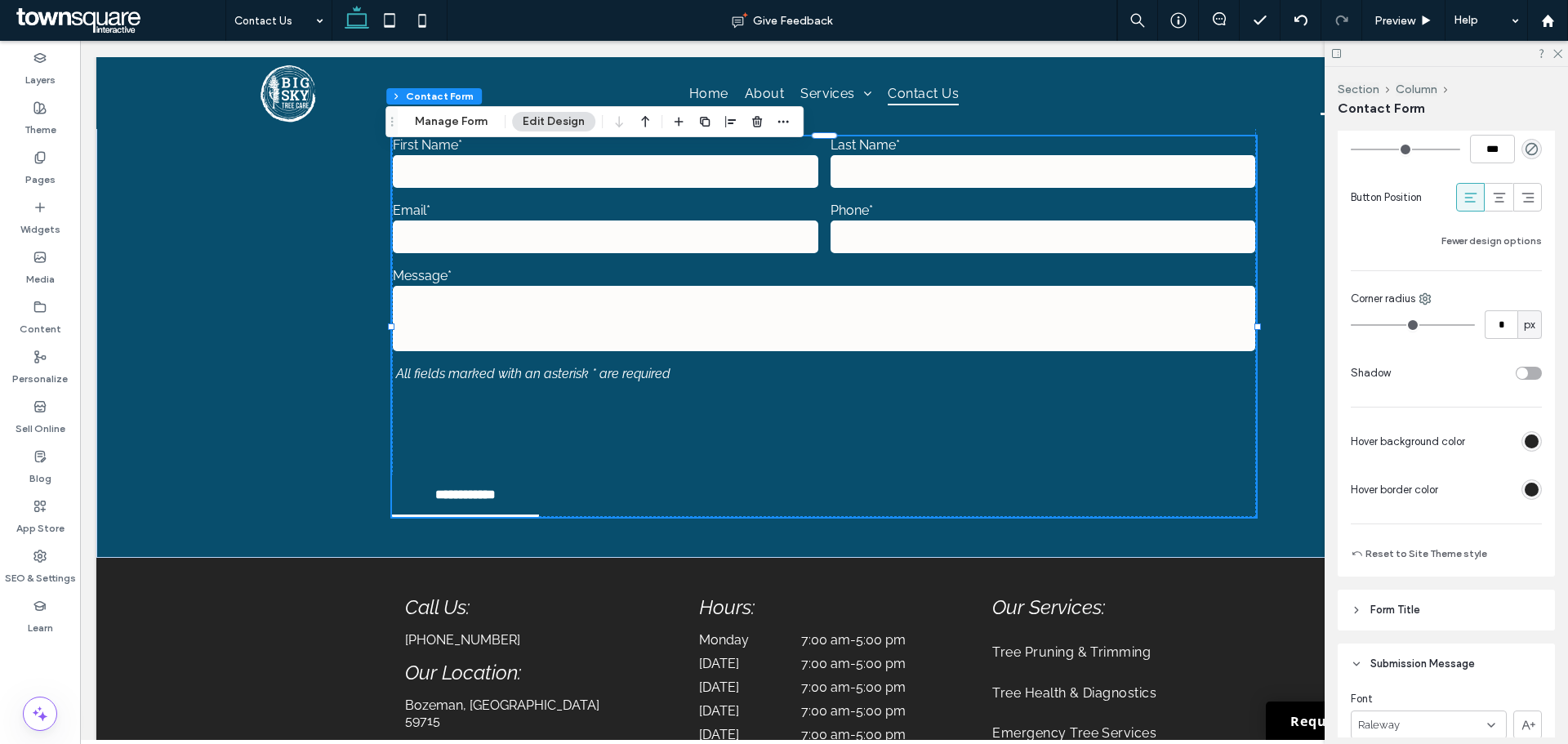
click at [1525, 447] on div "rgb(36, 36, 36)" at bounding box center [1532, 442] width 14 height 14
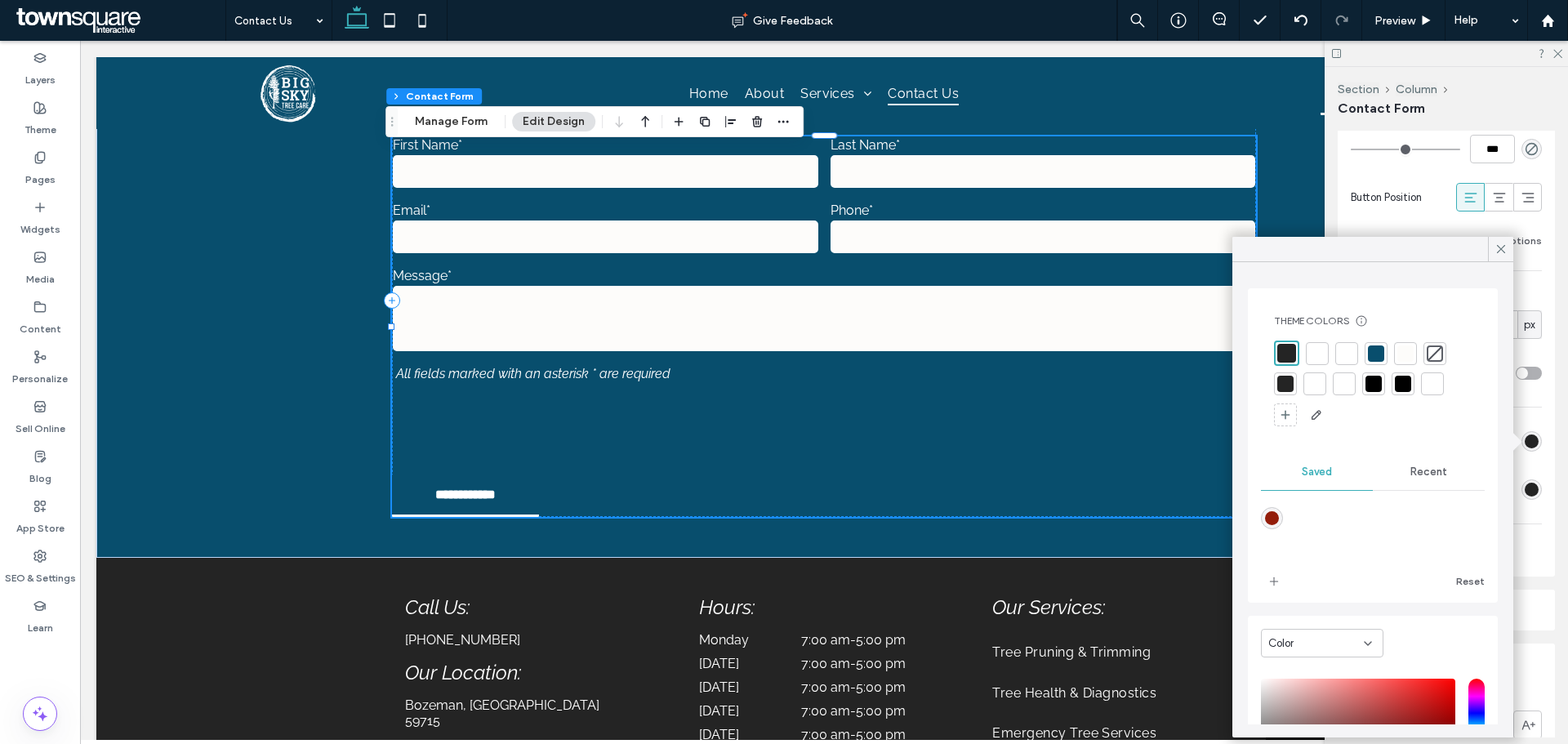
click at [1310, 354] on div at bounding box center [1317, 353] width 16 height 16
click at [1272, 352] on div "Theme Colors Save time with Theme Colors Create a color palette to instantly ad…" at bounding box center [1372, 371] width 224 height 139
click at [1271, 357] on div "Theme Colors Save time with Theme Colors Create a color palette to instantly ad…" at bounding box center [1372, 371] width 224 height 139
click at [1280, 356] on div at bounding box center [1285, 352] width 16 height 16
click at [1309, 362] on div at bounding box center [1317, 354] width 23 height 23
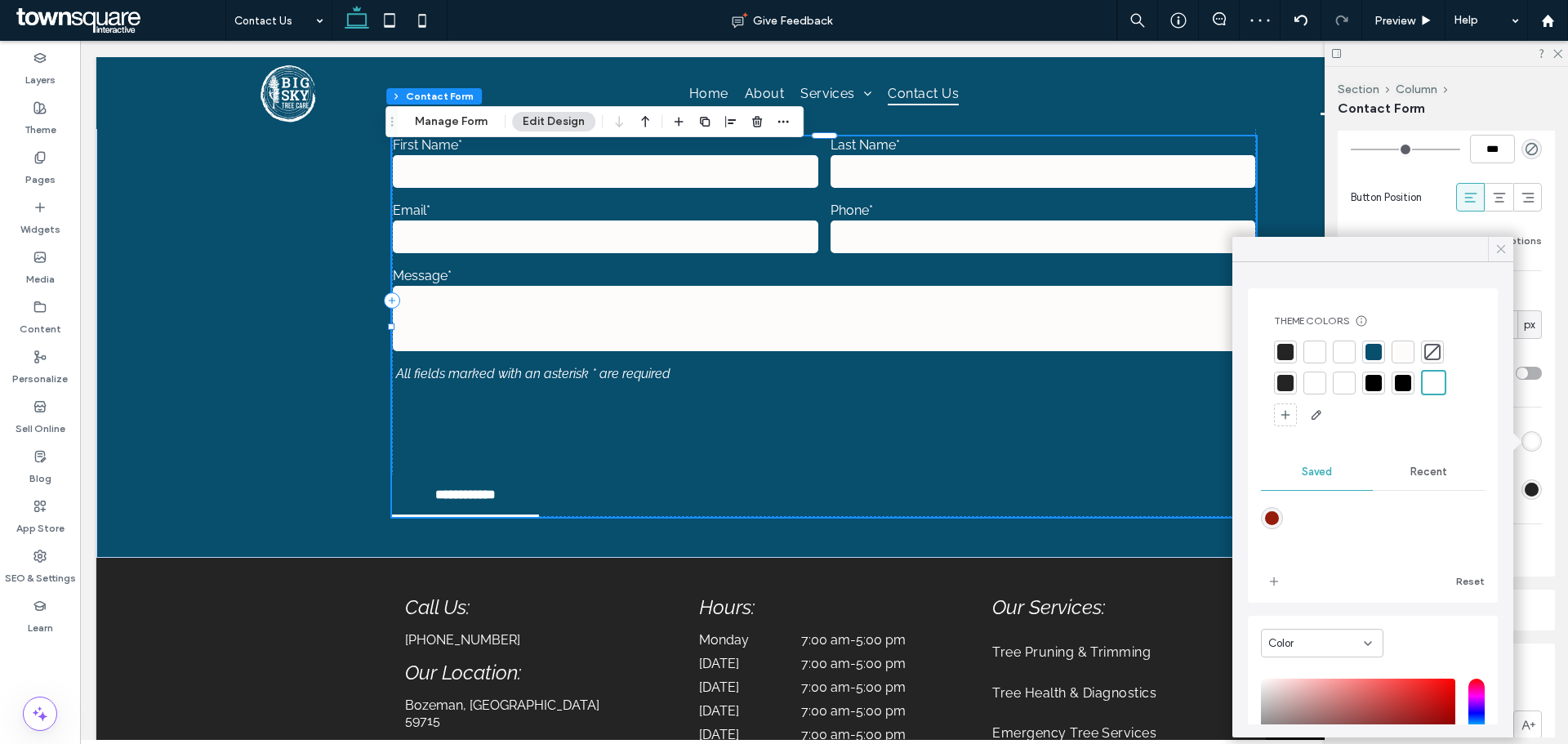
click at [1506, 243] on icon at bounding box center [1500, 248] width 14 height 14
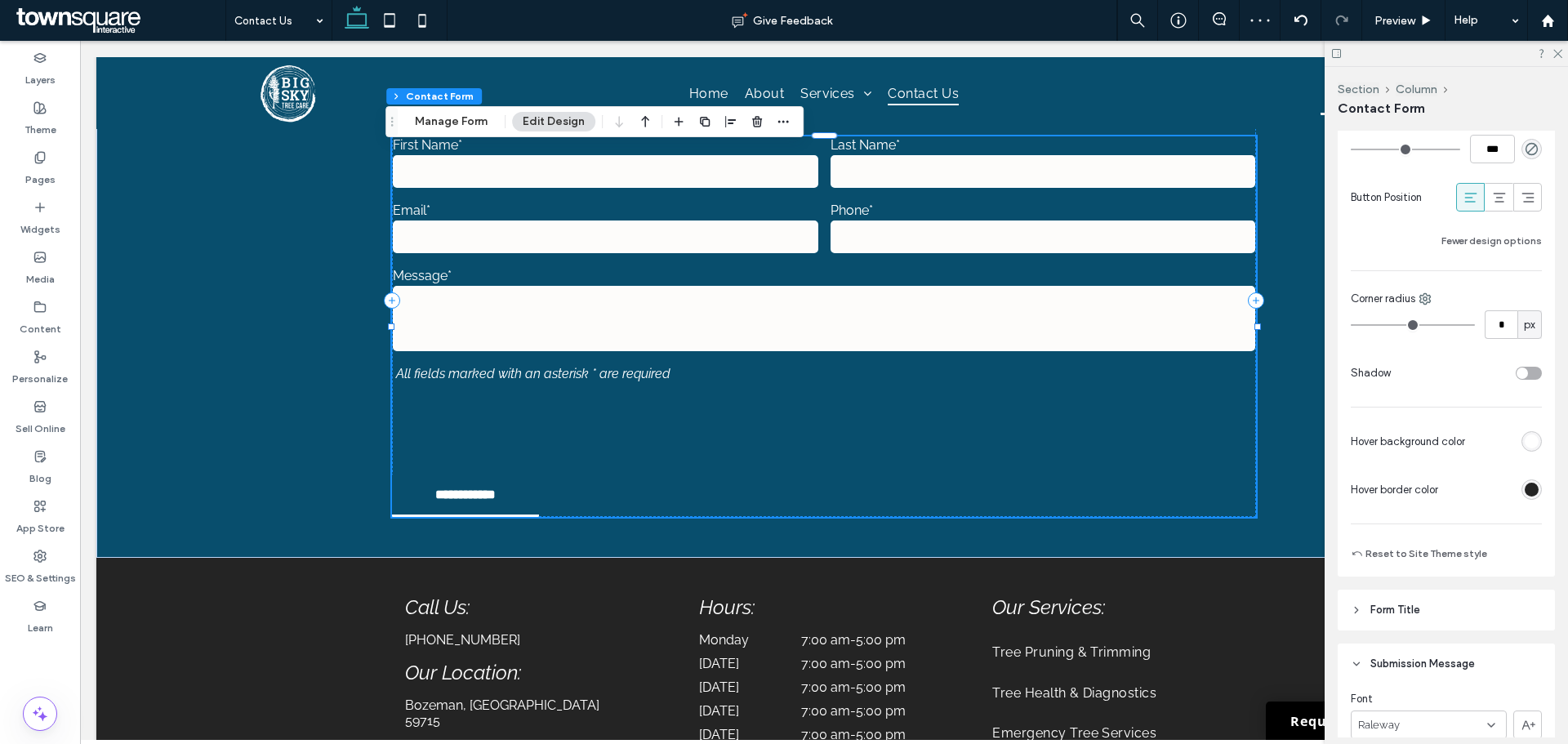
click at [1525, 490] on div "rgb(36, 36, 36)" at bounding box center [1532, 489] width 14 height 14
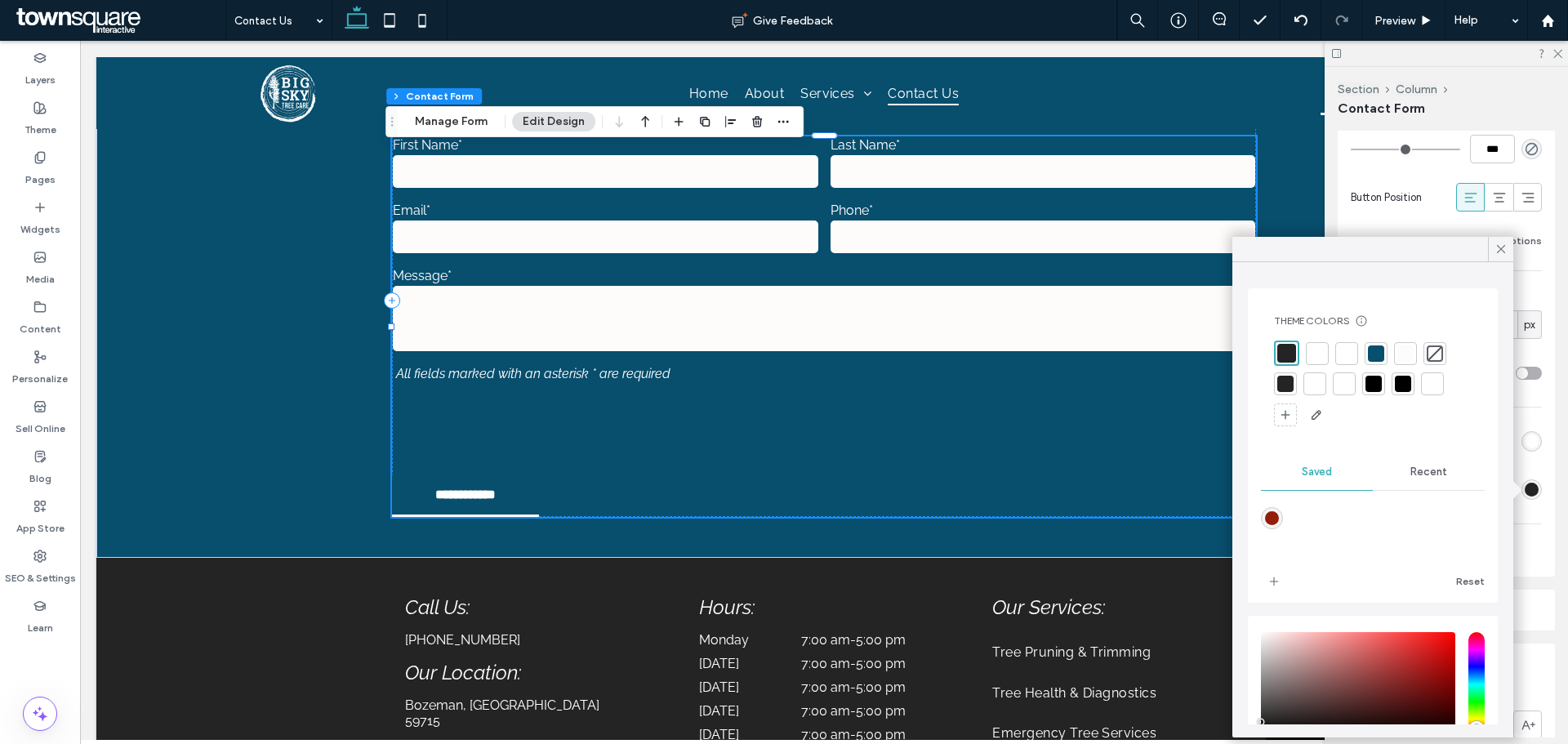
click at [1315, 356] on div at bounding box center [1317, 353] width 16 height 16
click at [1500, 247] on icon at bounding box center [1500, 248] width 14 height 14
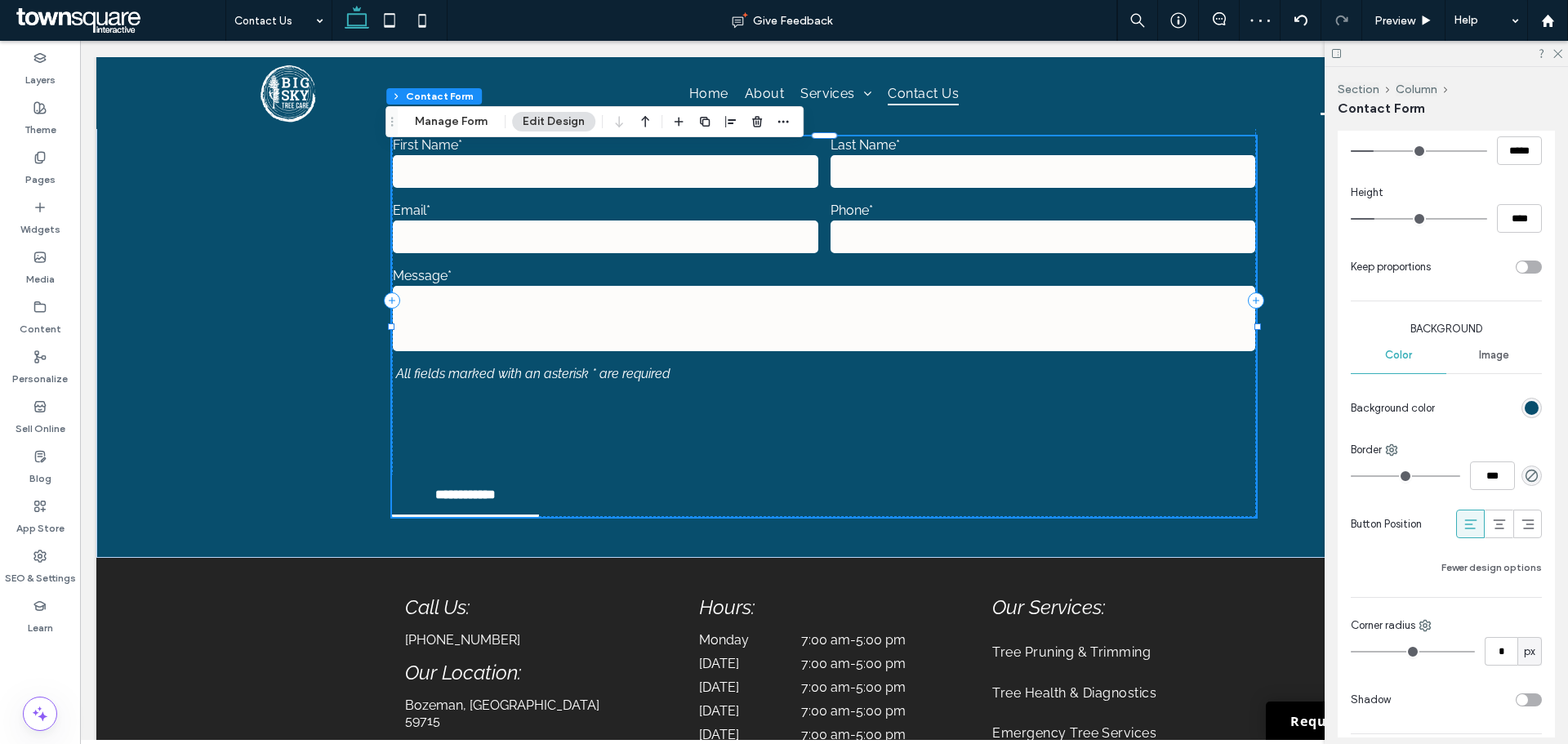
scroll to position [327, 0]
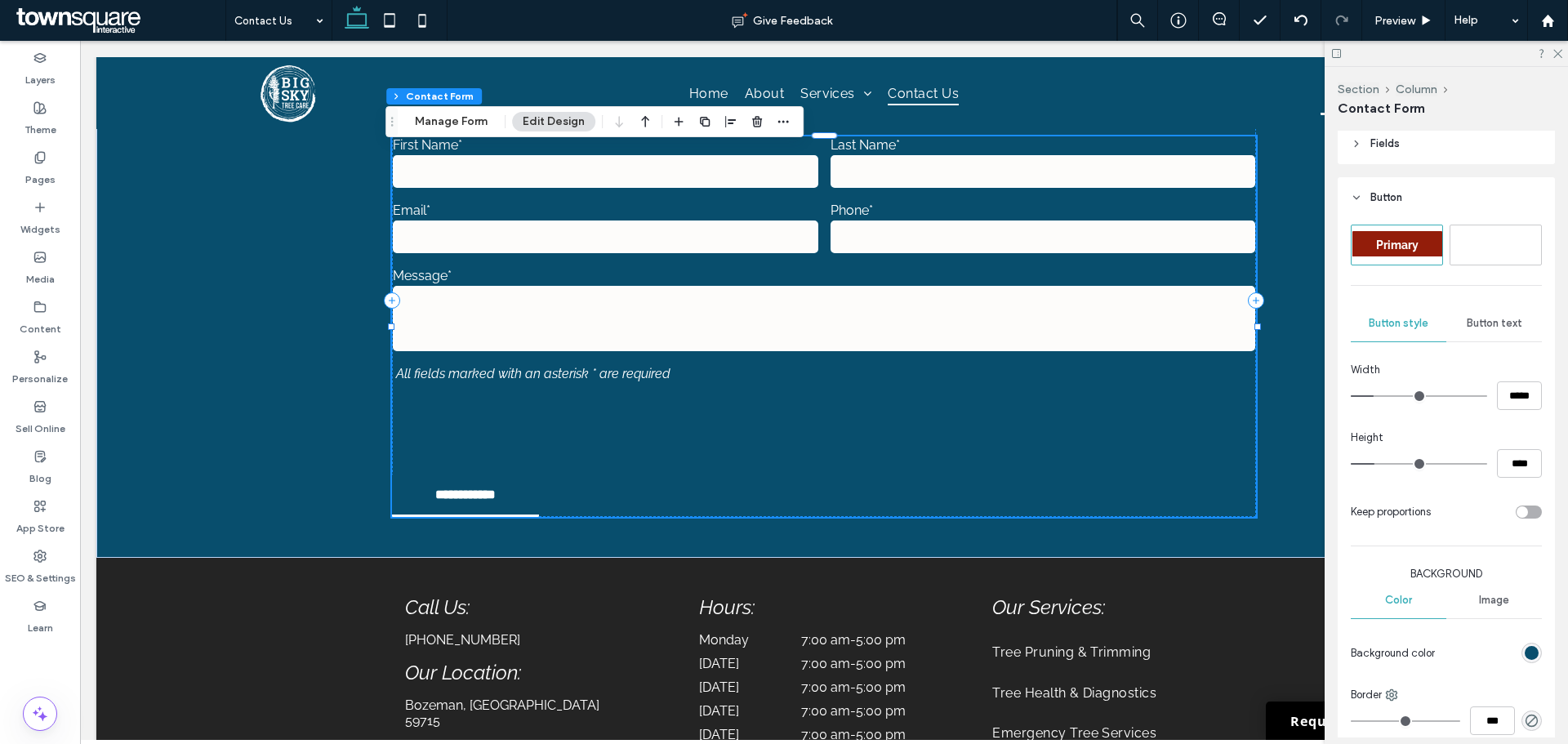
click at [1492, 311] on div "Button text" at bounding box center [1495, 323] width 95 height 36
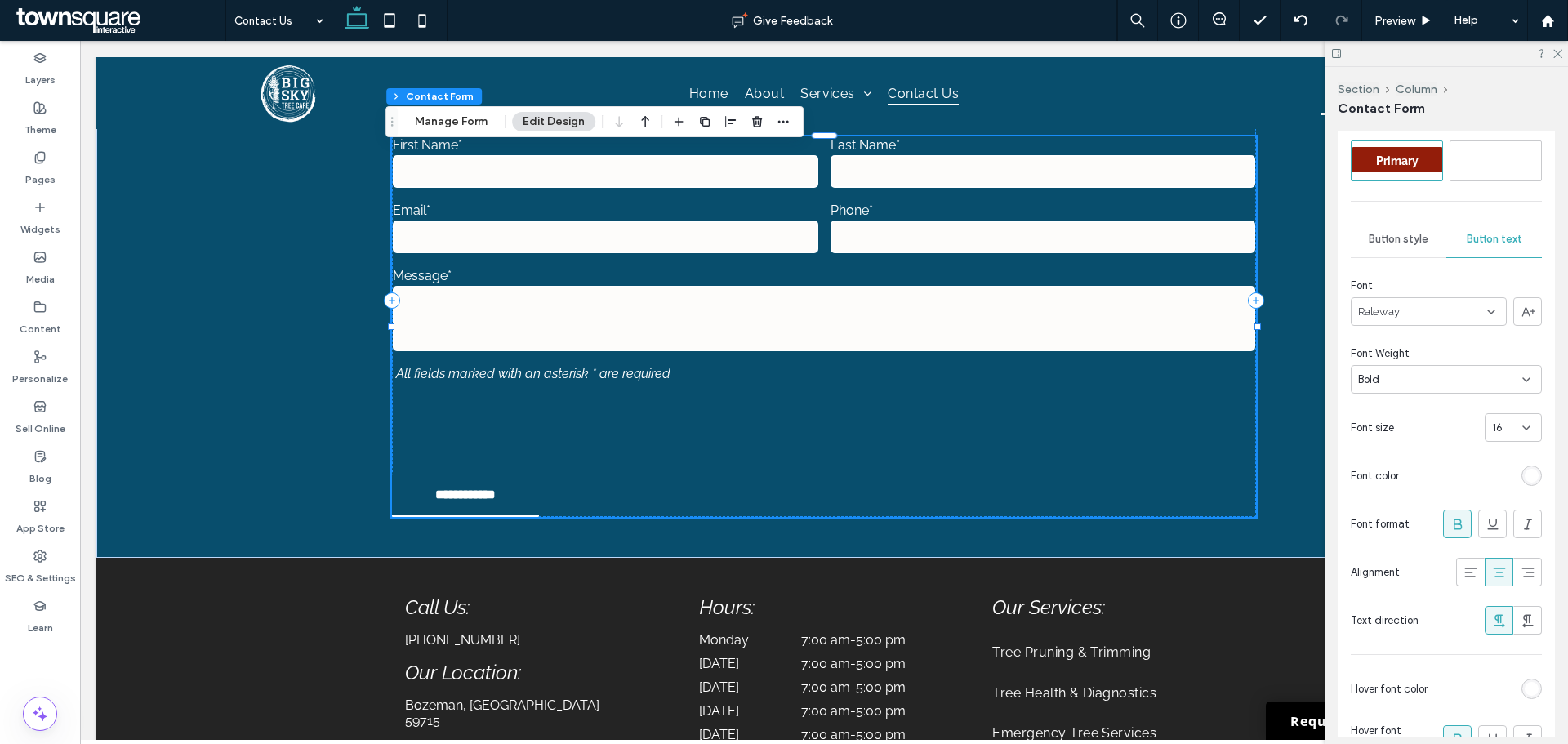
scroll to position [571, 0]
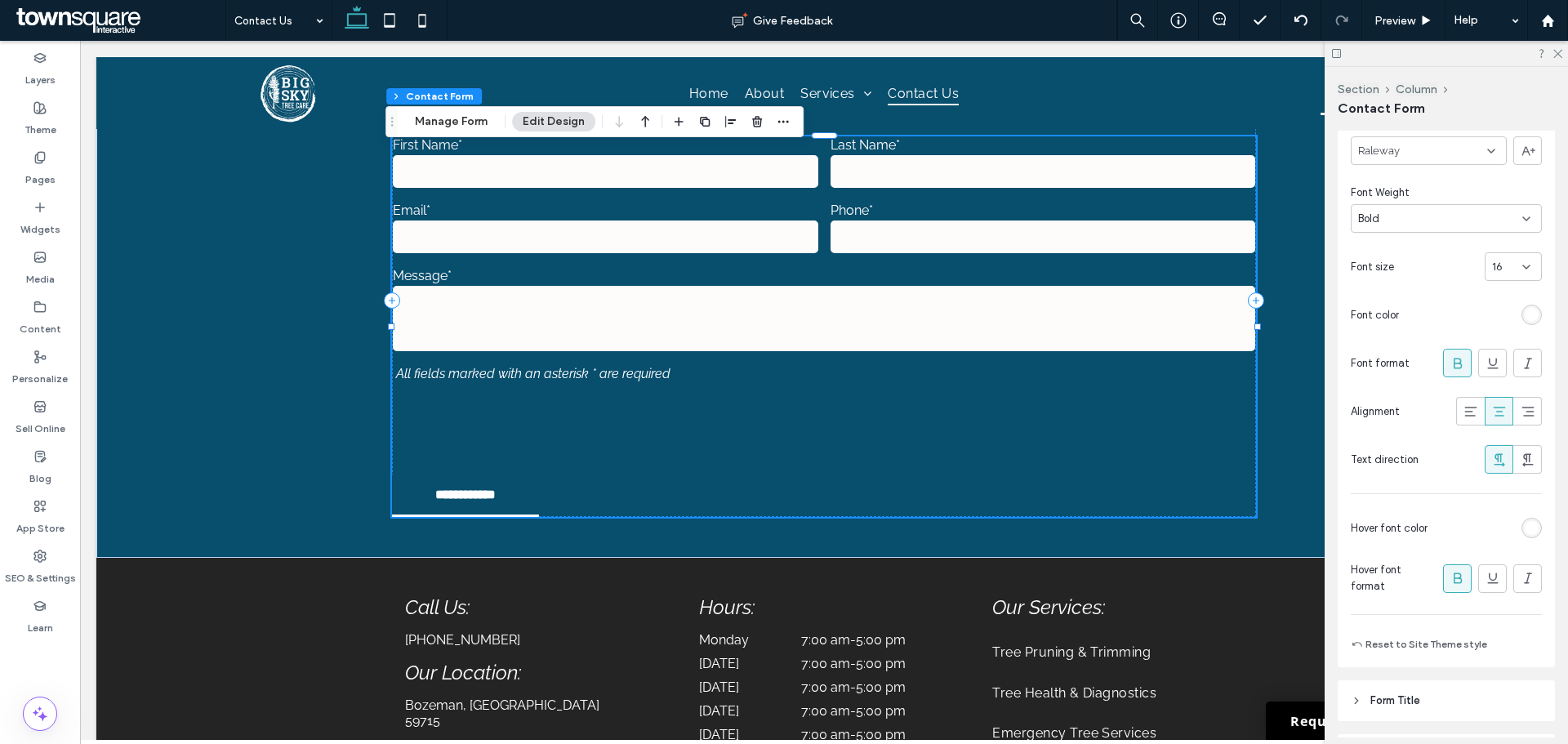
click at [1525, 521] on div "rgb(255, 255, 255)" at bounding box center [1532, 527] width 14 height 14
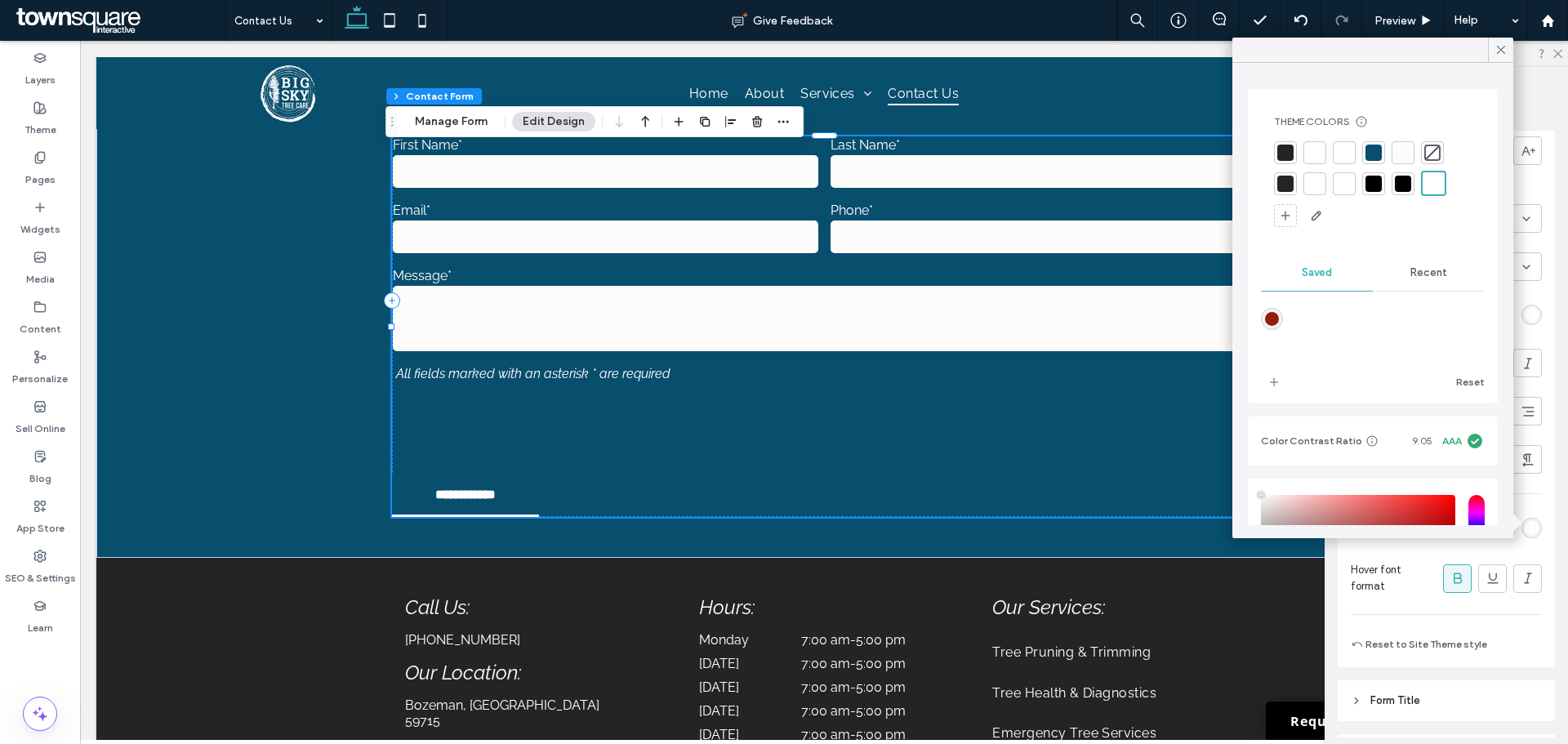
click at [1288, 155] on div at bounding box center [1285, 153] width 16 height 16
click at [1493, 43] on div at bounding box center [1500, 50] width 26 height 25
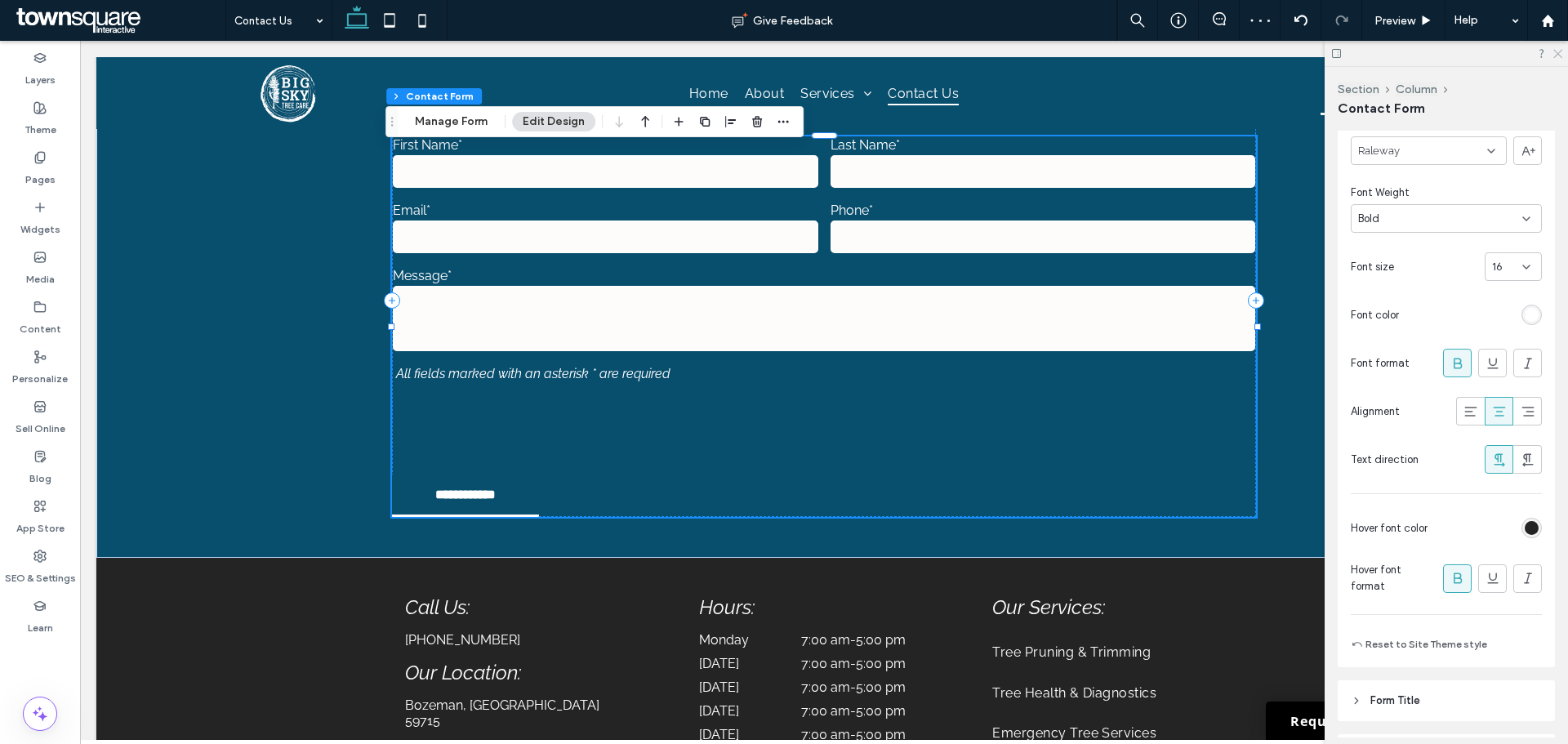
drag, startPoint x: 1555, startPoint y: 52, endPoint x: 1460, endPoint y: 16, distance: 101.6
click at [1555, 52] on icon at bounding box center [1557, 52] width 10 height 10
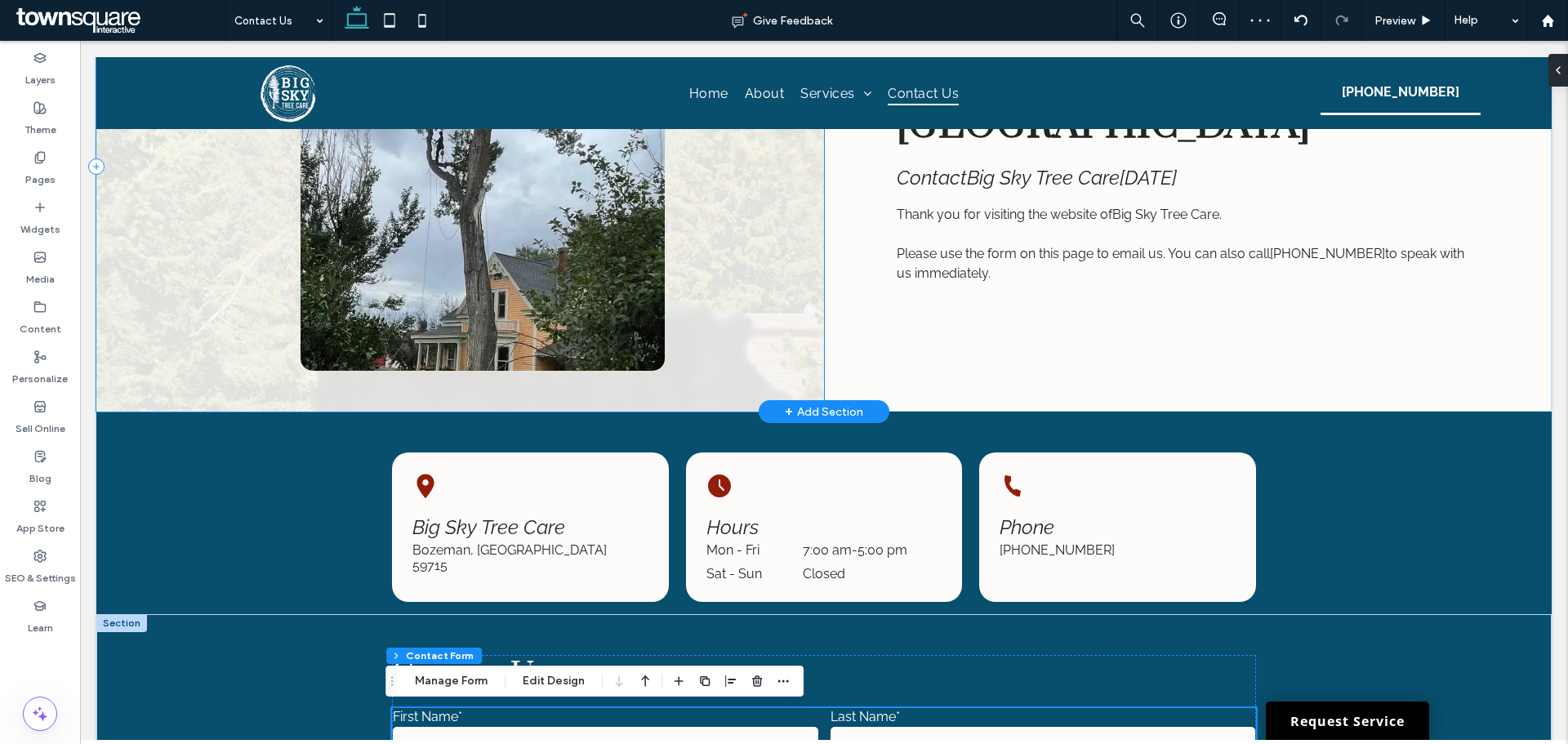
scroll to position [0, 0]
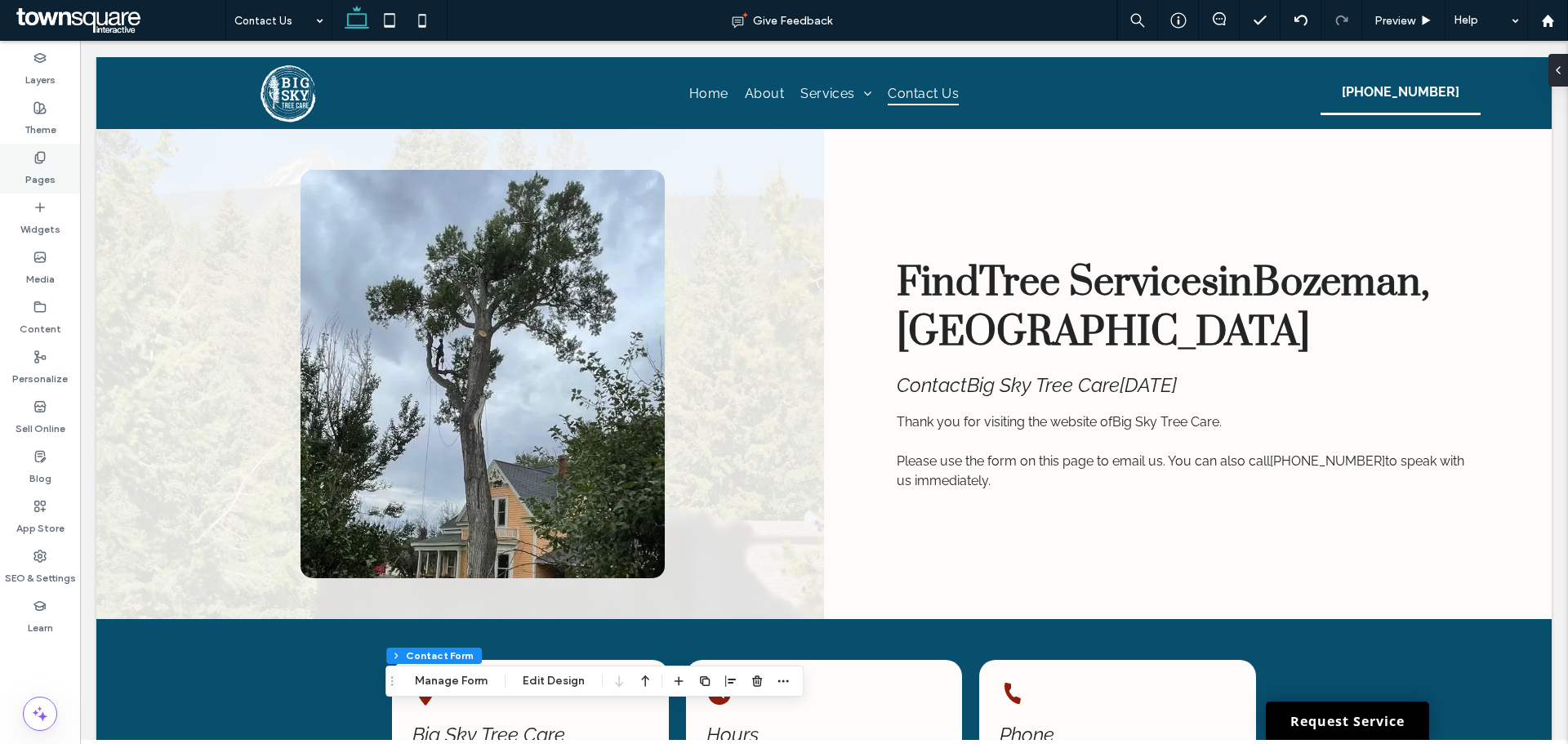
click at [21, 163] on div "Pages" at bounding box center [40, 169] width 80 height 50
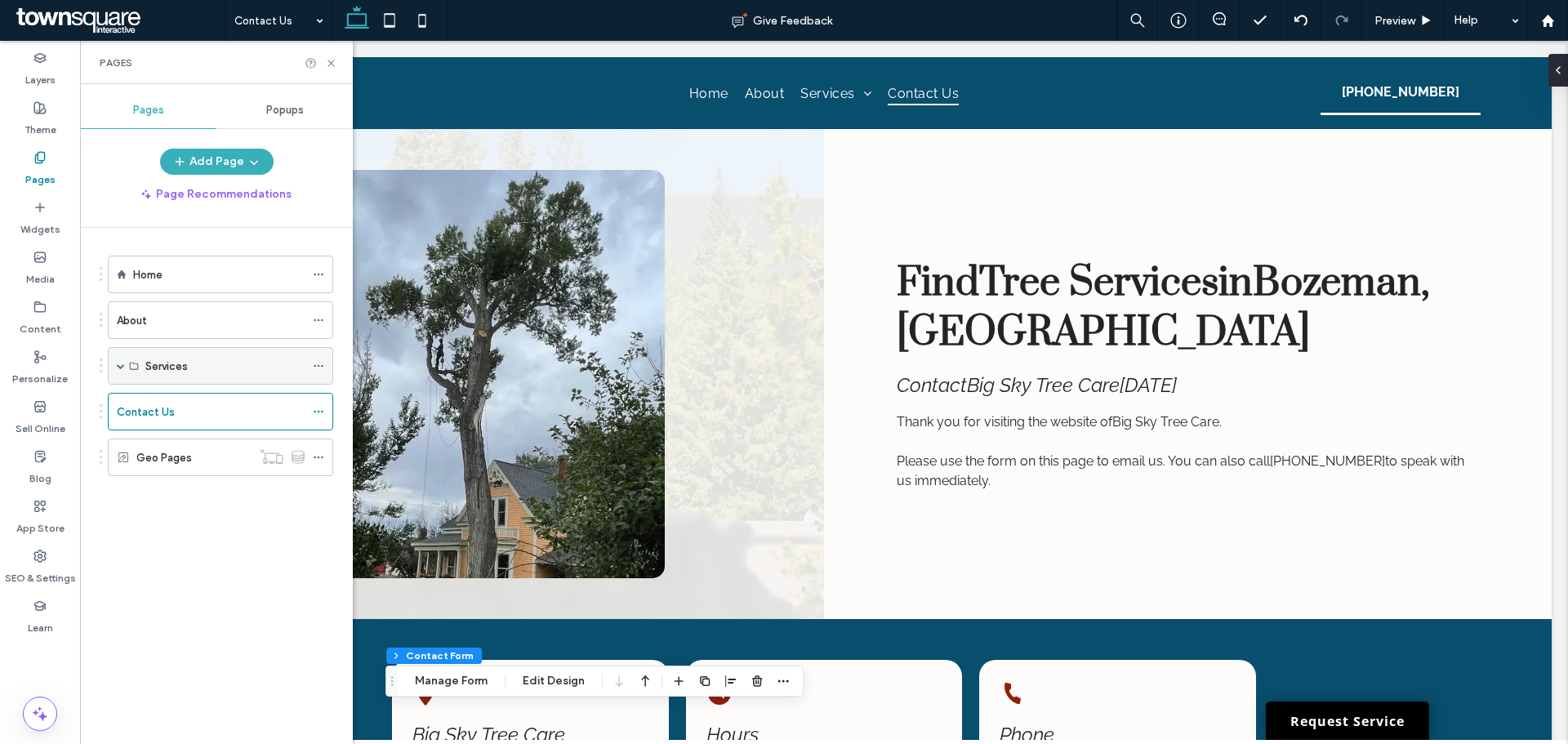
click at [123, 359] on span at bounding box center [120, 366] width 9 height 36
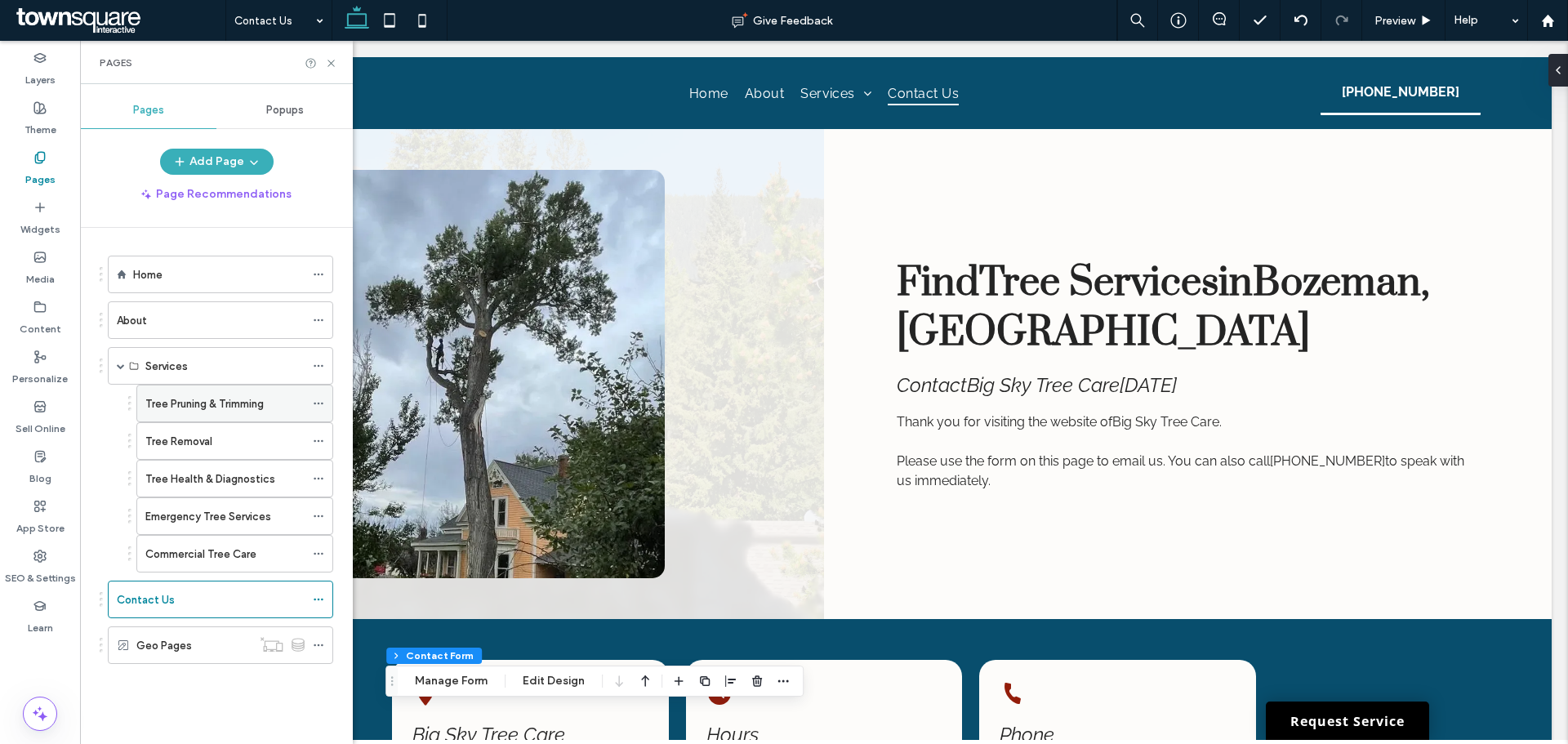
click at [195, 418] on div "Tree Pruning & Trimming" at bounding box center [224, 403] width 159 height 36
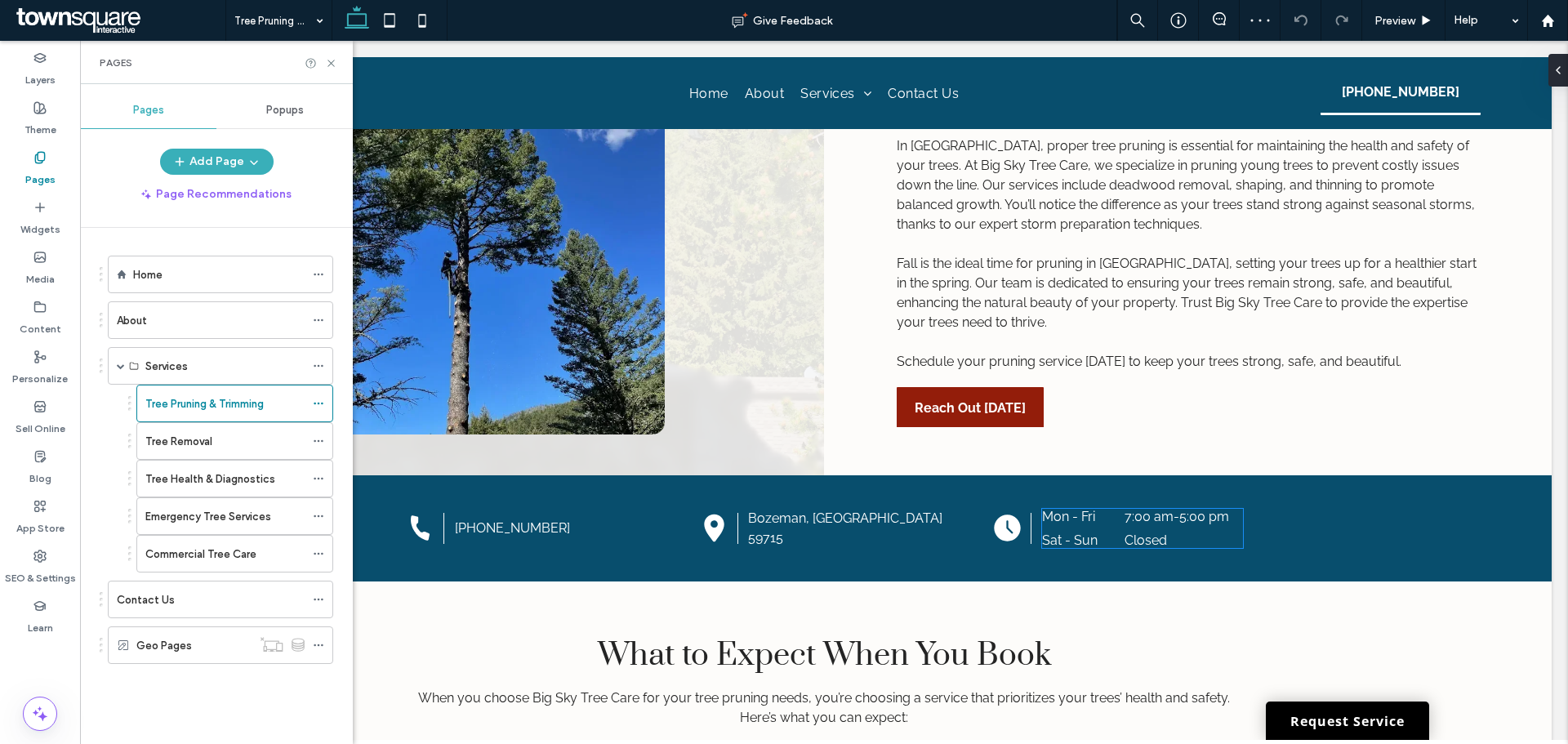
scroll to position [163, 0]
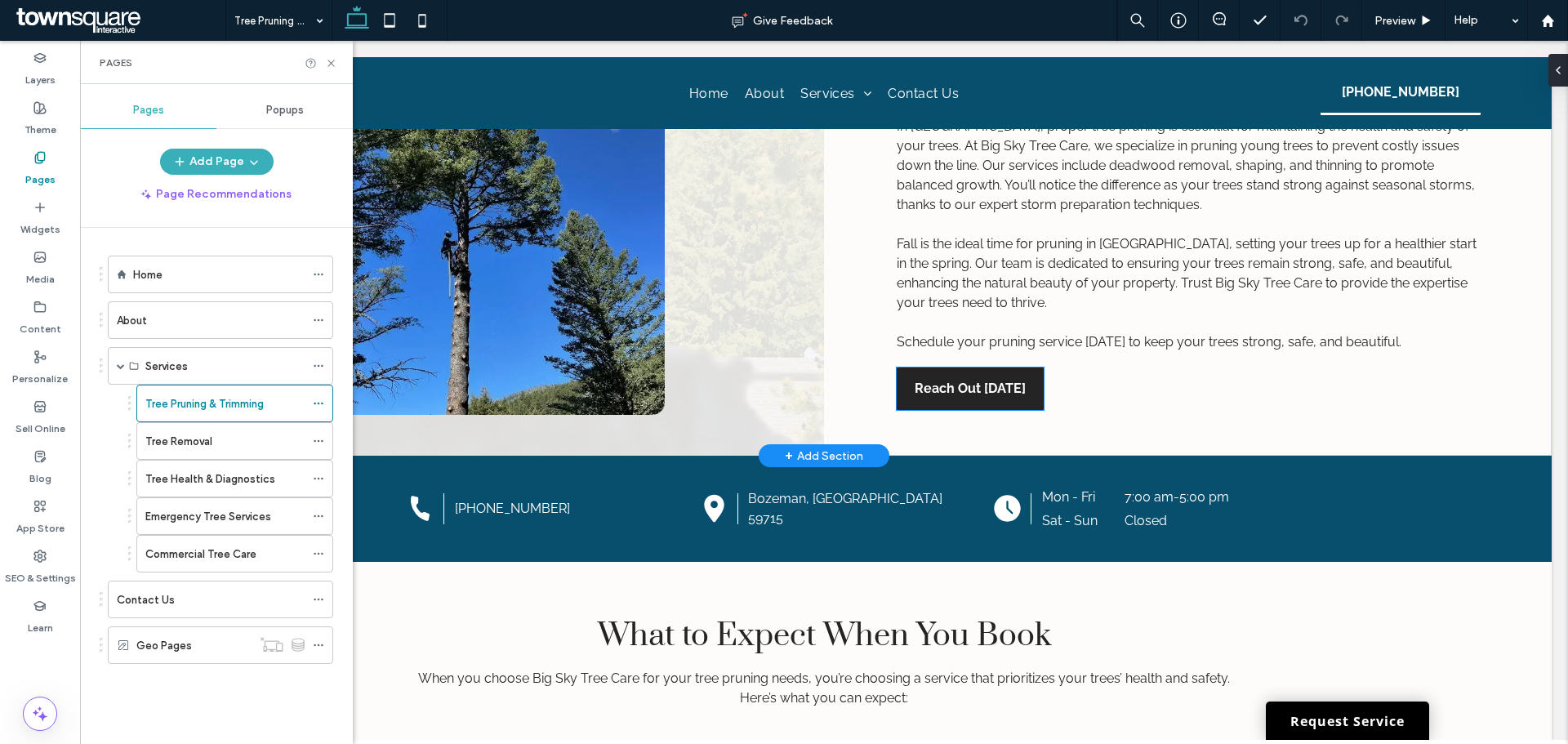
click at [992, 401] on span "Reach Out [DATE]" at bounding box center [970, 388] width 111 height 42
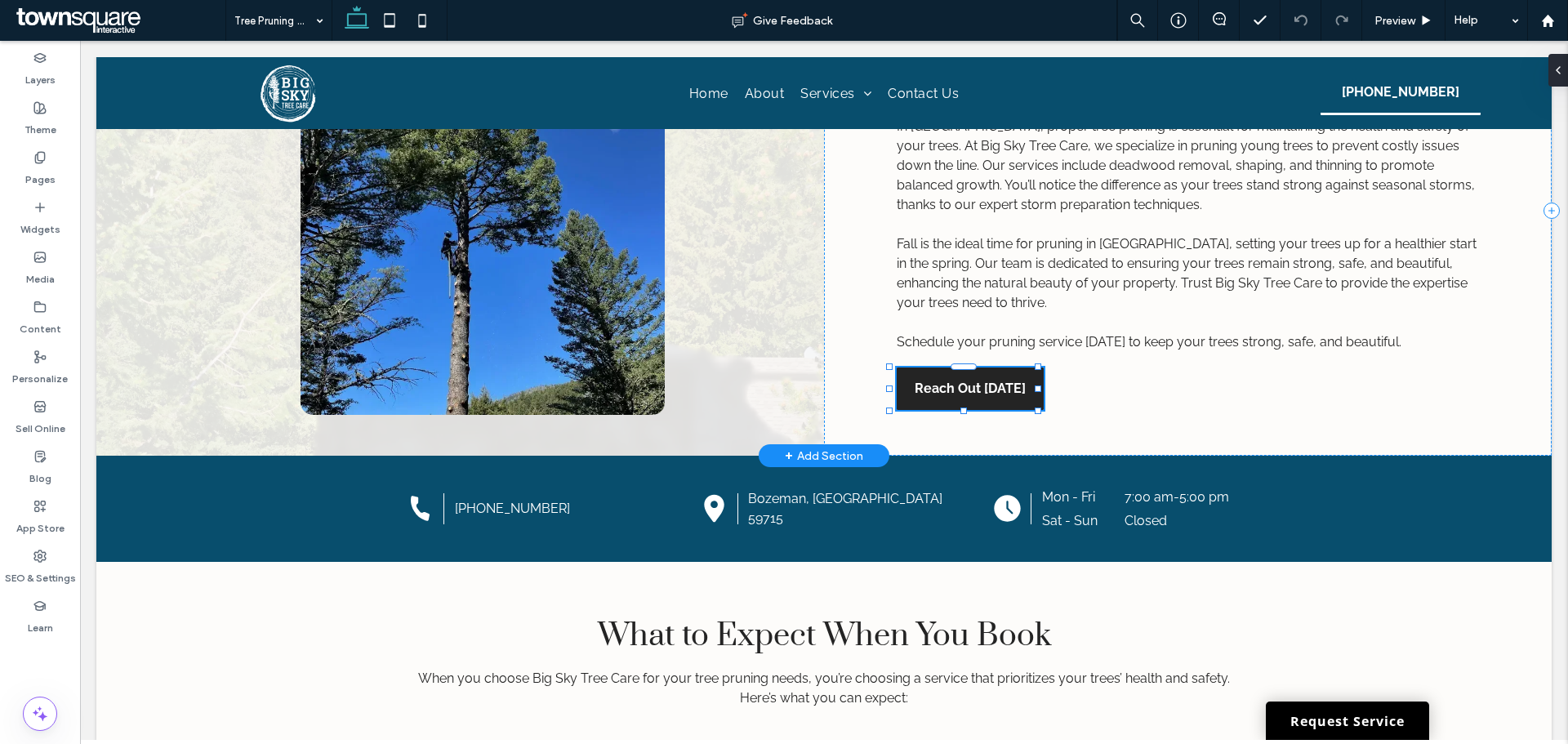
click at [992, 401] on div "Reach Out [DATE]" at bounding box center [970, 388] width 147 height 43
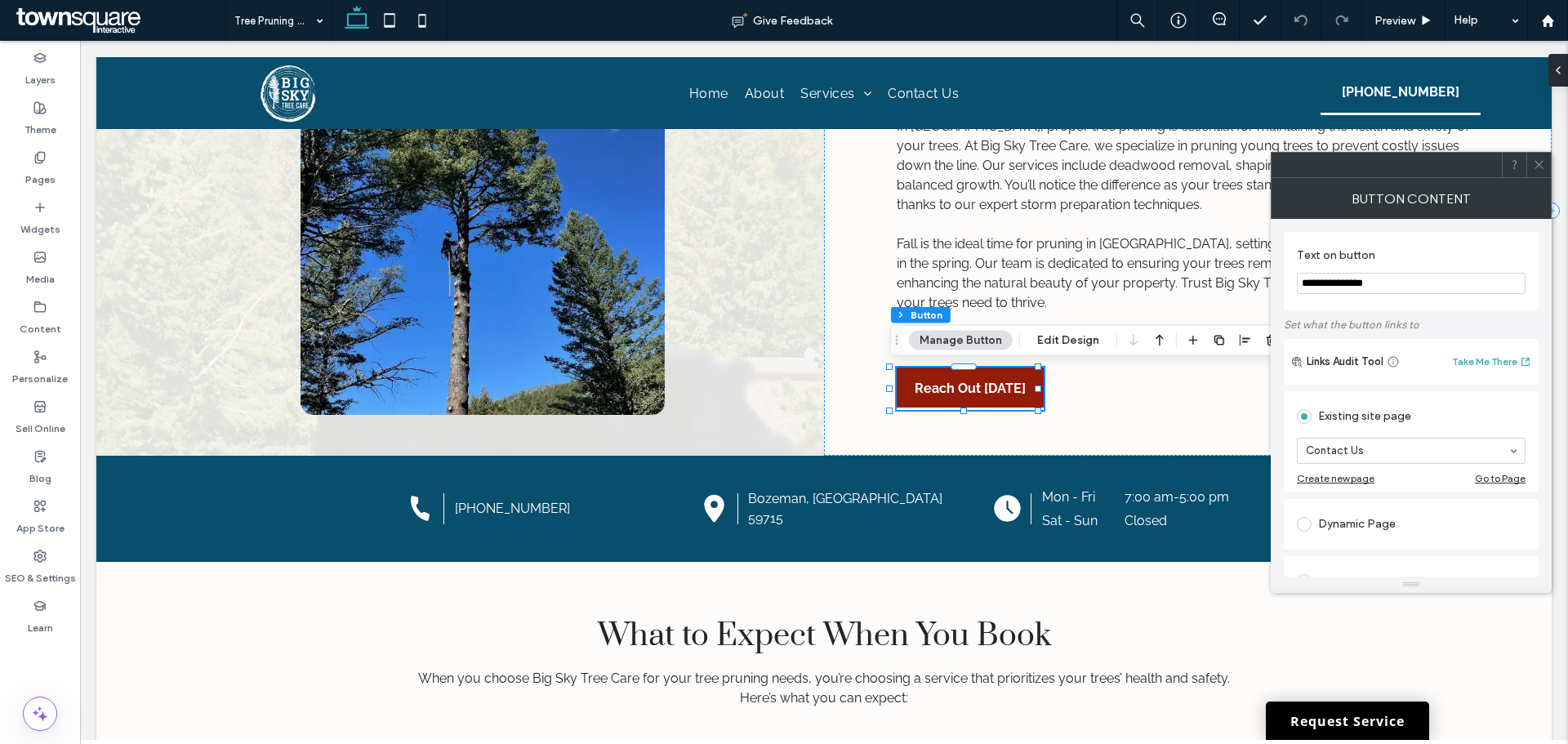
click at [1536, 172] on span at bounding box center [1538, 165] width 12 height 25
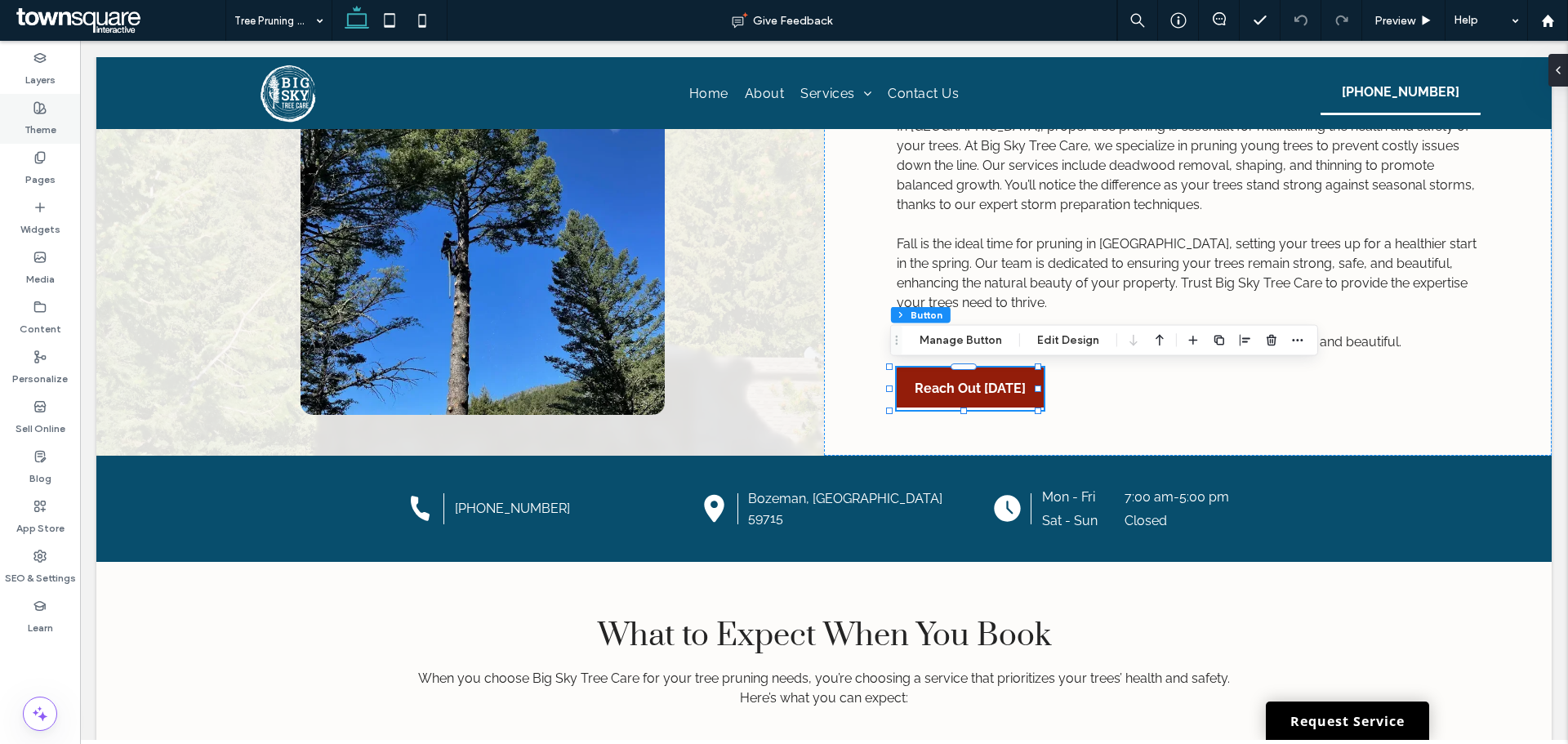
click at [40, 116] on label "Theme" at bounding box center [40, 126] width 31 height 23
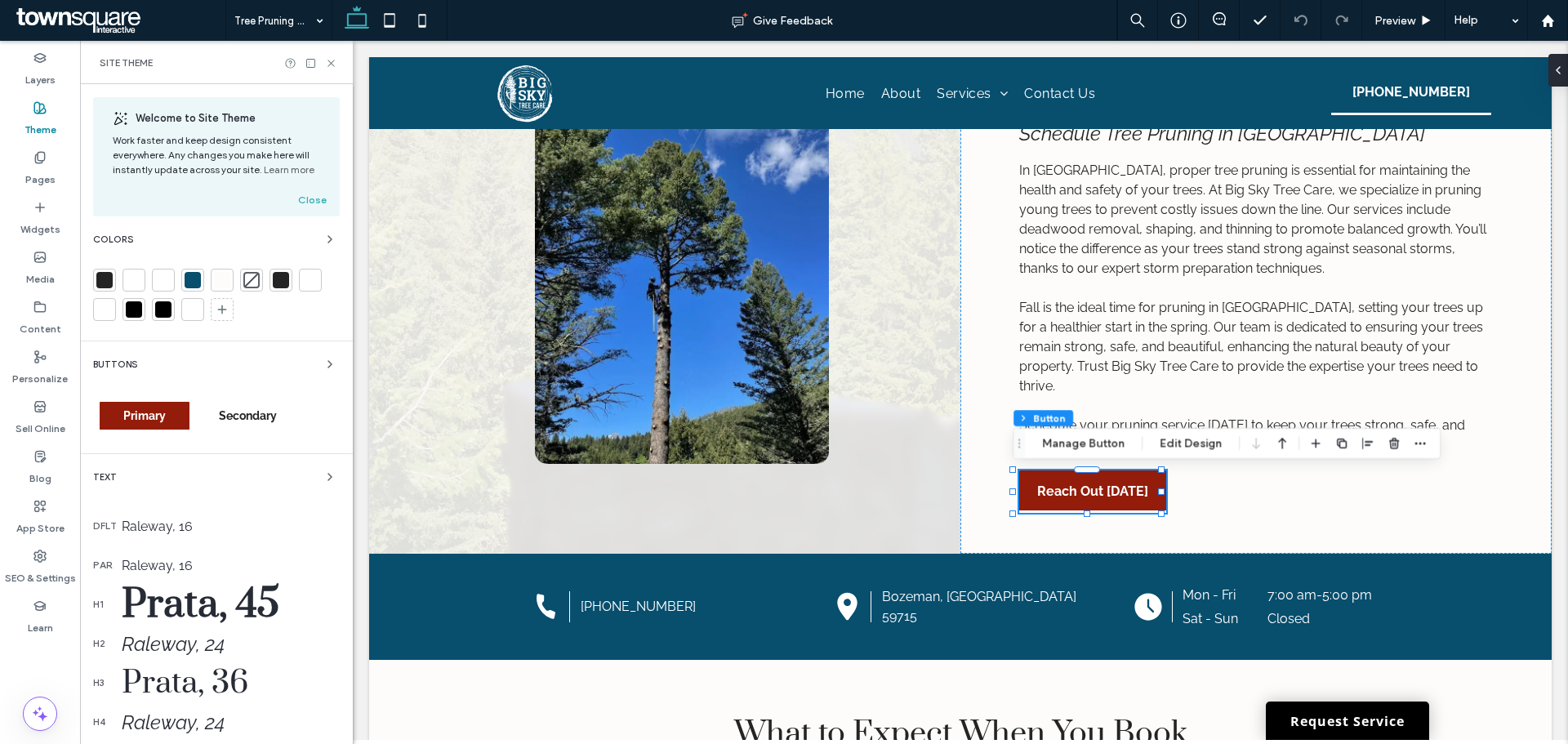
click at [306, 380] on div "Buttons Primary Secondary" at bounding box center [217, 398] width 247 height 86
click at [310, 369] on div "Buttons" at bounding box center [217, 364] width 247 height 20
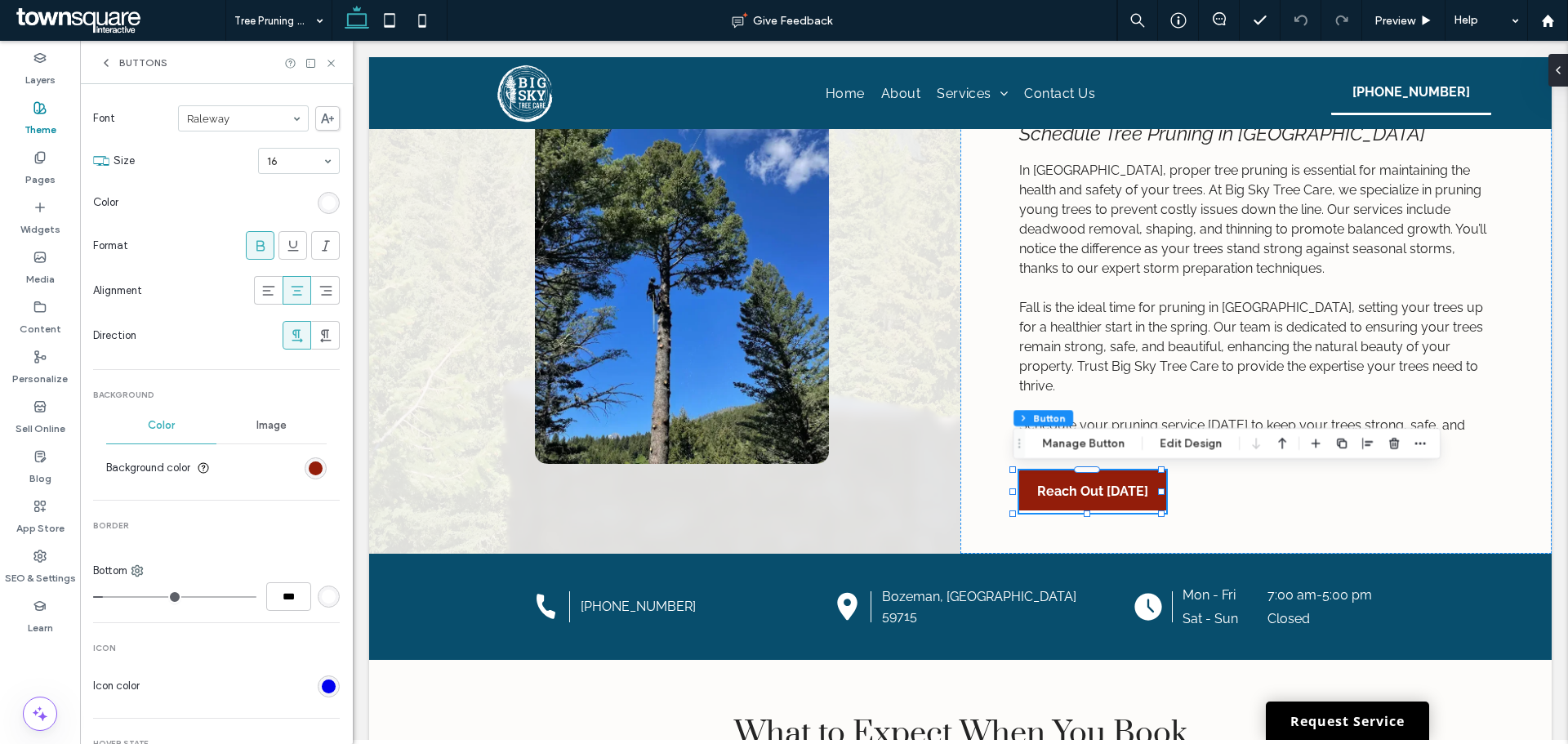
scroll to position [327, 0]
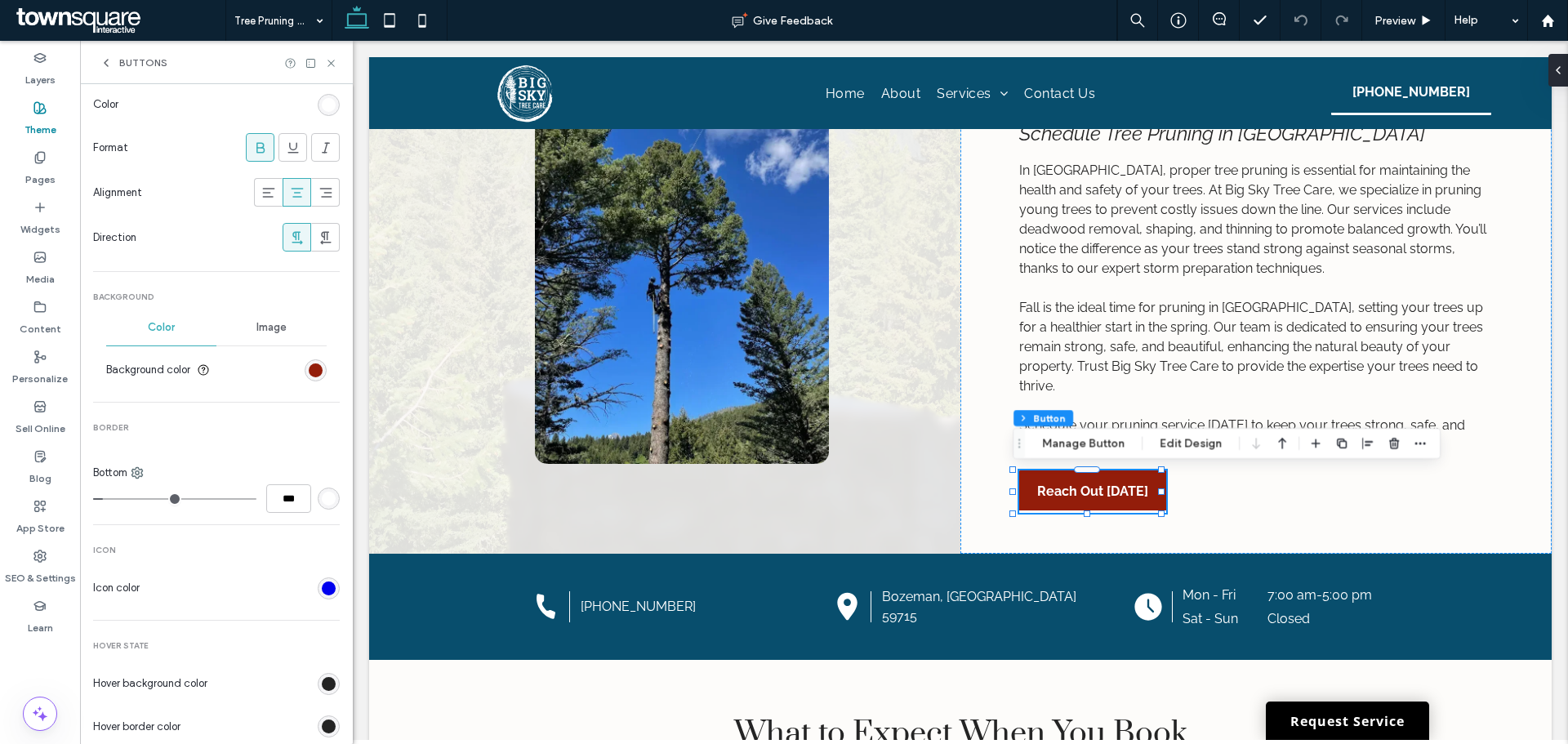
click at [316, 378] on section "Background color" at bounding box center [216, 370] width 220 height 41
click at [310, 373] on div "rgb(147, 29, 10)" at bounding box center [316, 370] width 14 height 14
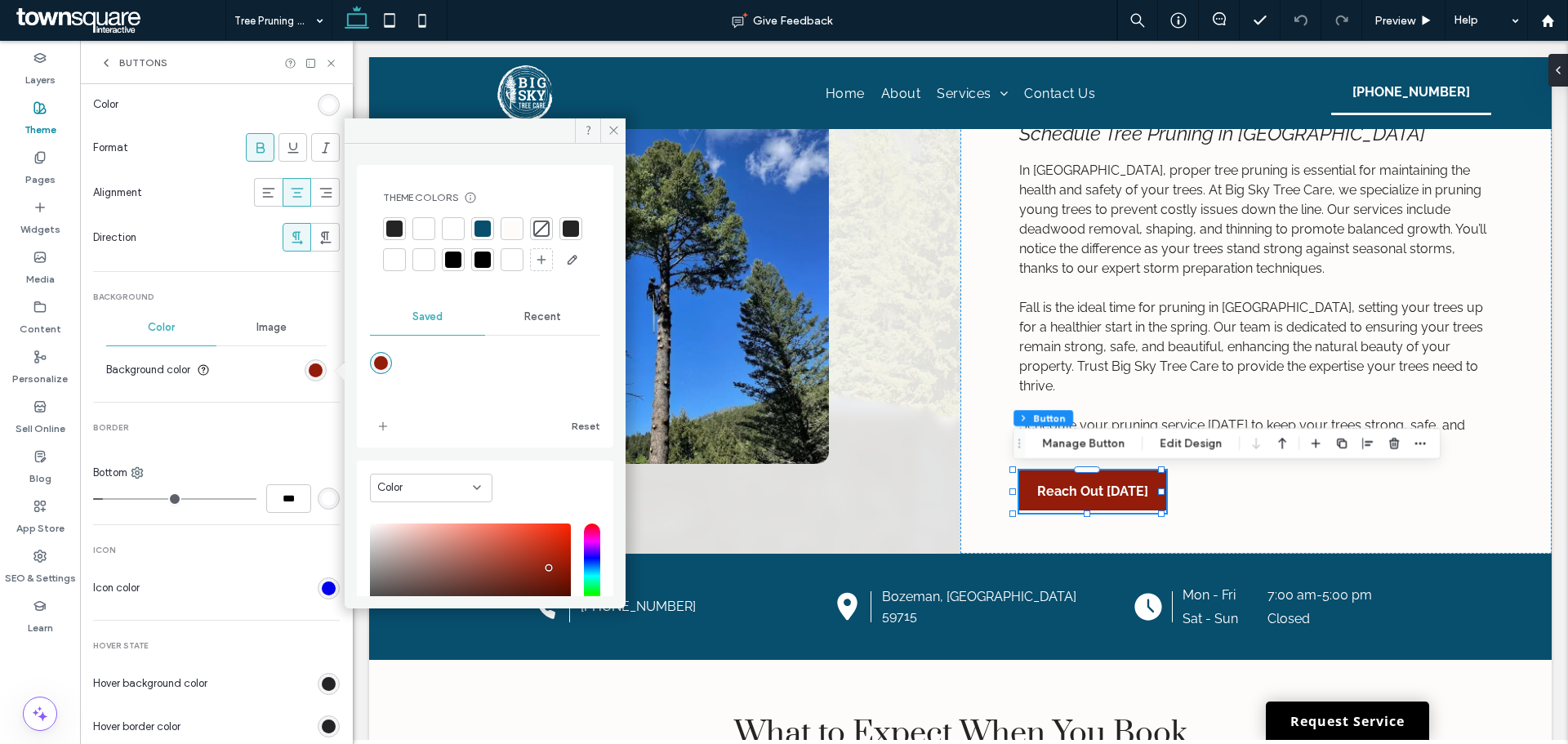
click at [414, 223] on div at bounding box center [485, 245] width 204 height 55
click at [423, 230] on div at bounding box center [423, 228] width 16 height 16
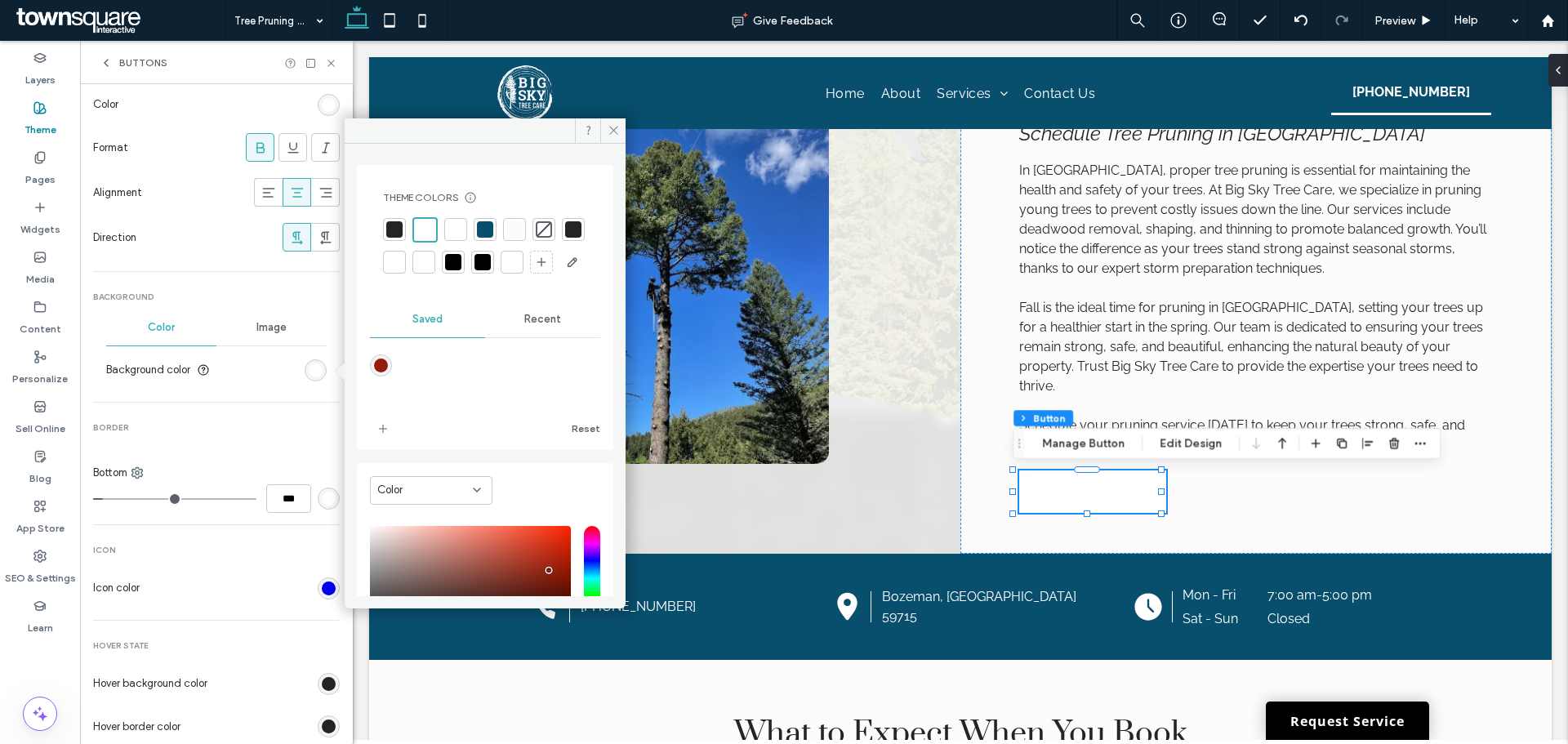
click at [321, 502] on div "rgb(255, 255, 255)" at bounding box center [328, 499] width 14 height 14
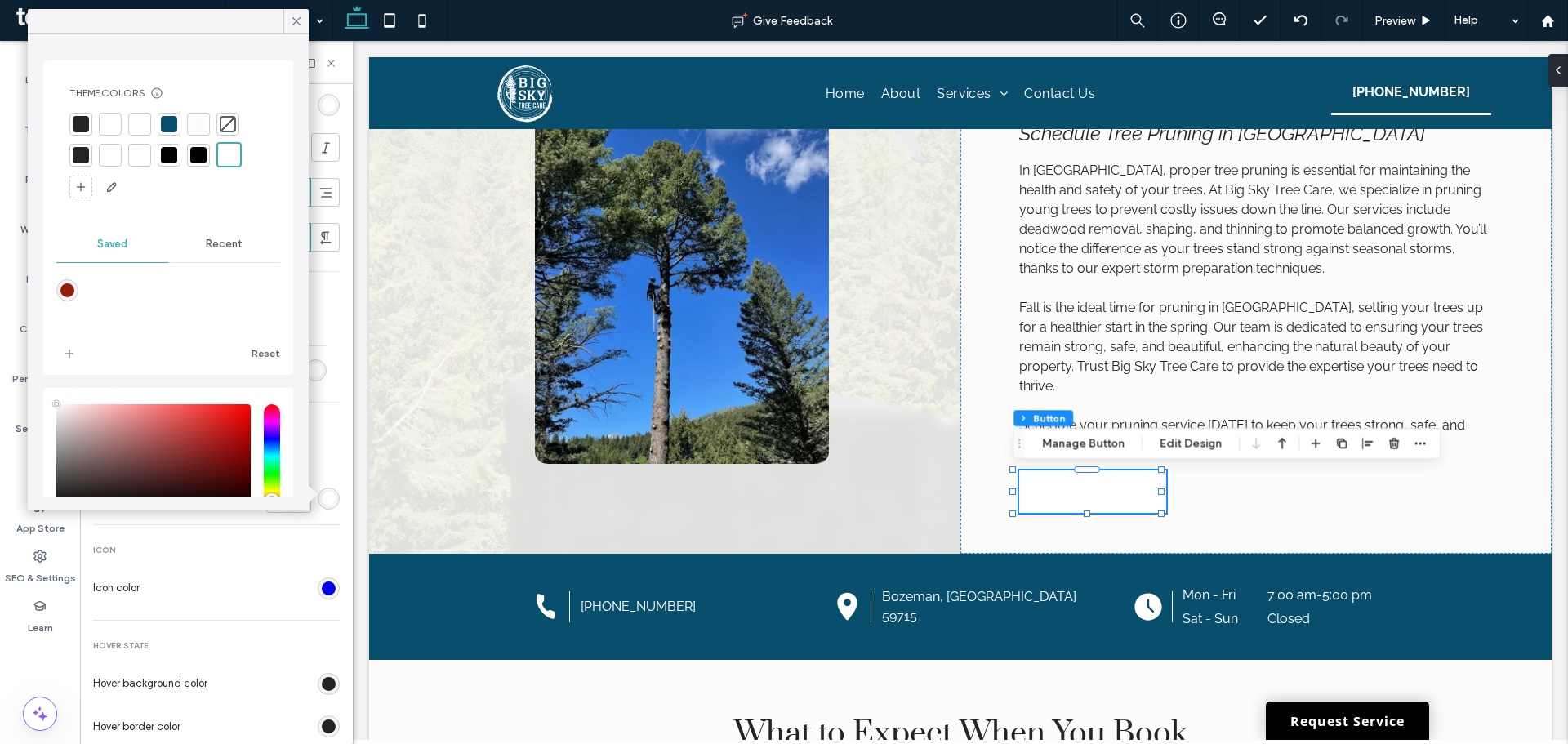
click at [76, 152] on div at bounding box center [80, 155] width 16 height 16
click at [66, 293] on div "rgba(147,29,10,1)" at bounding box center [67, 290] width 14 height 14
type input "*******"
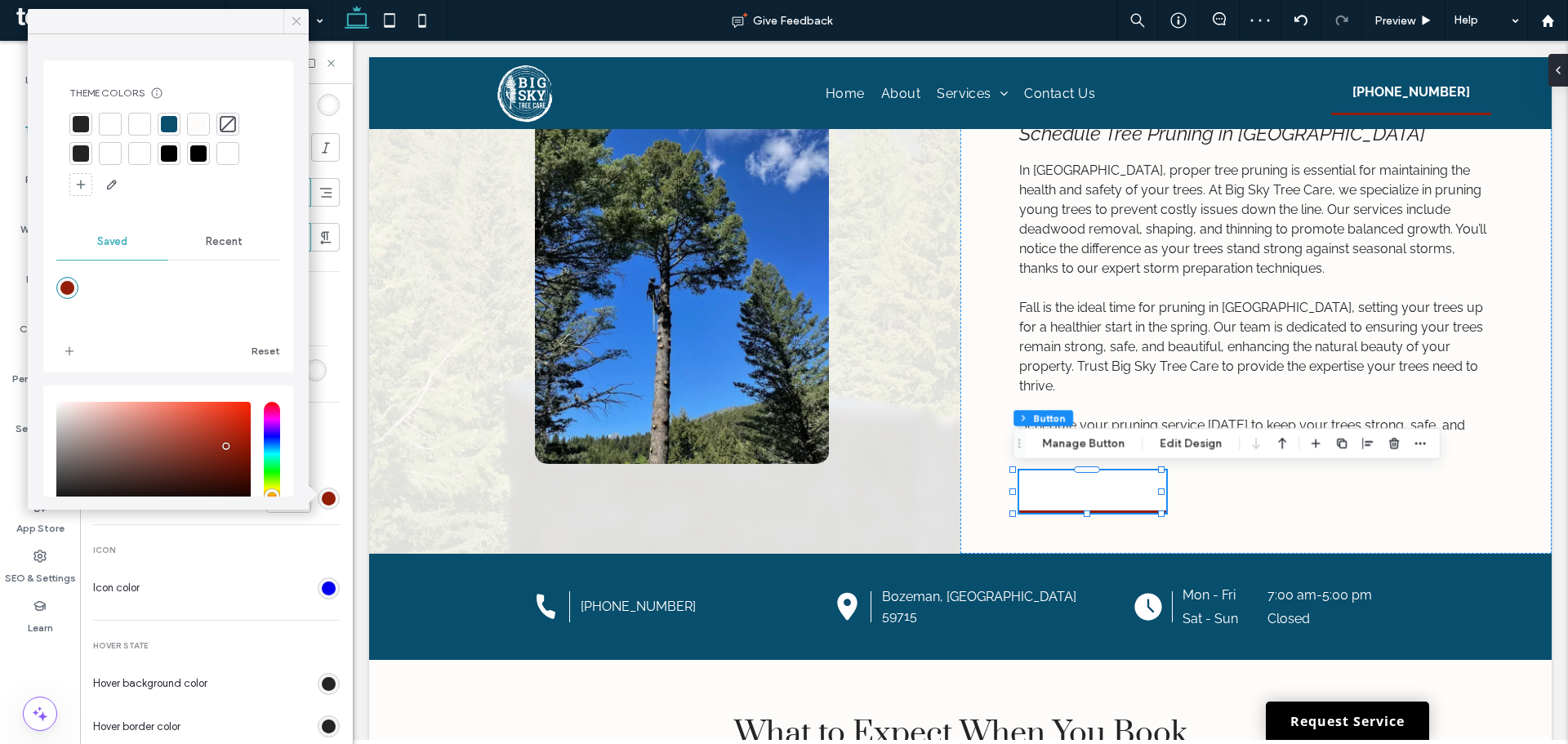
click at [296, 26] on icon at bounding box center [296, 21] width 14 height 14
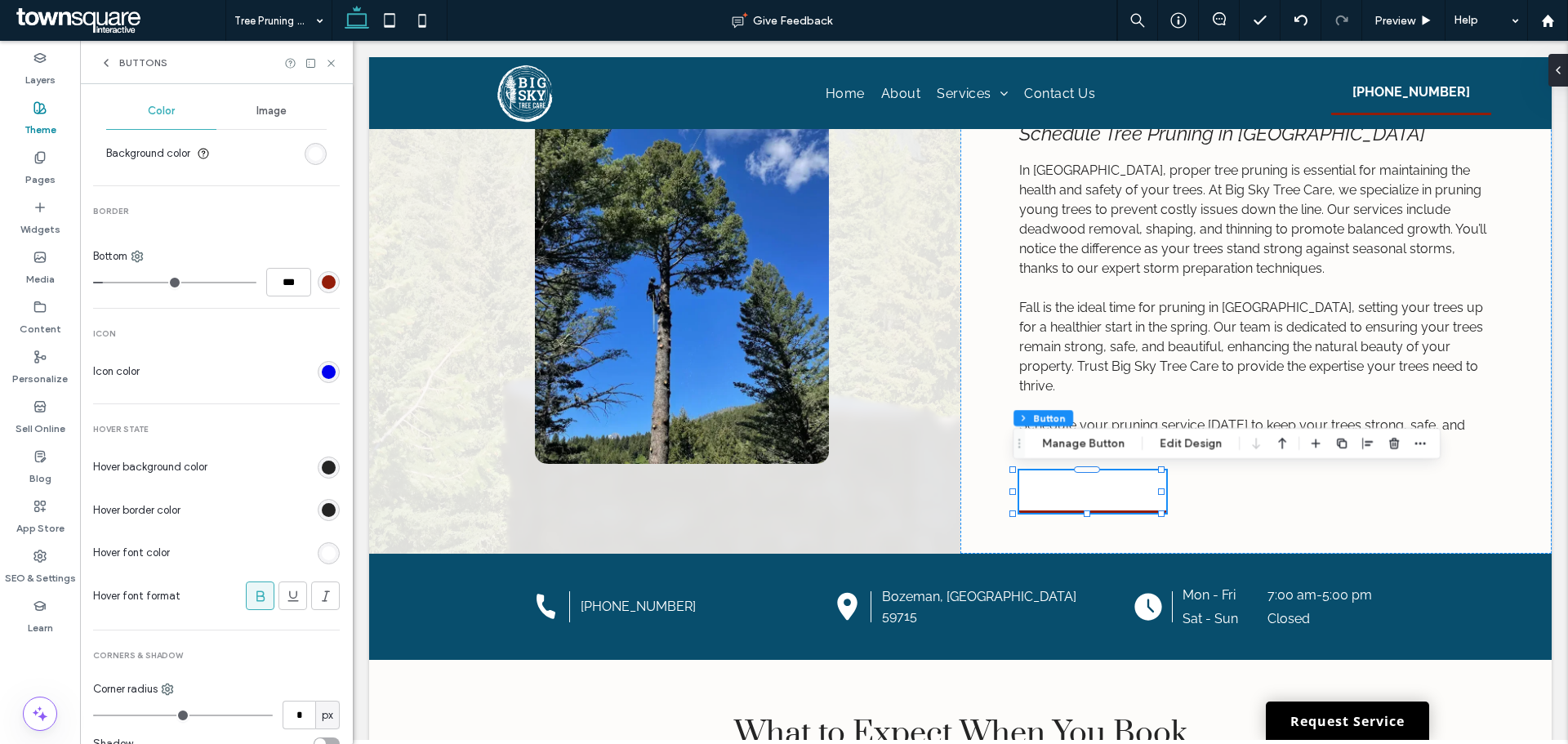
scroll to position [571, 0]
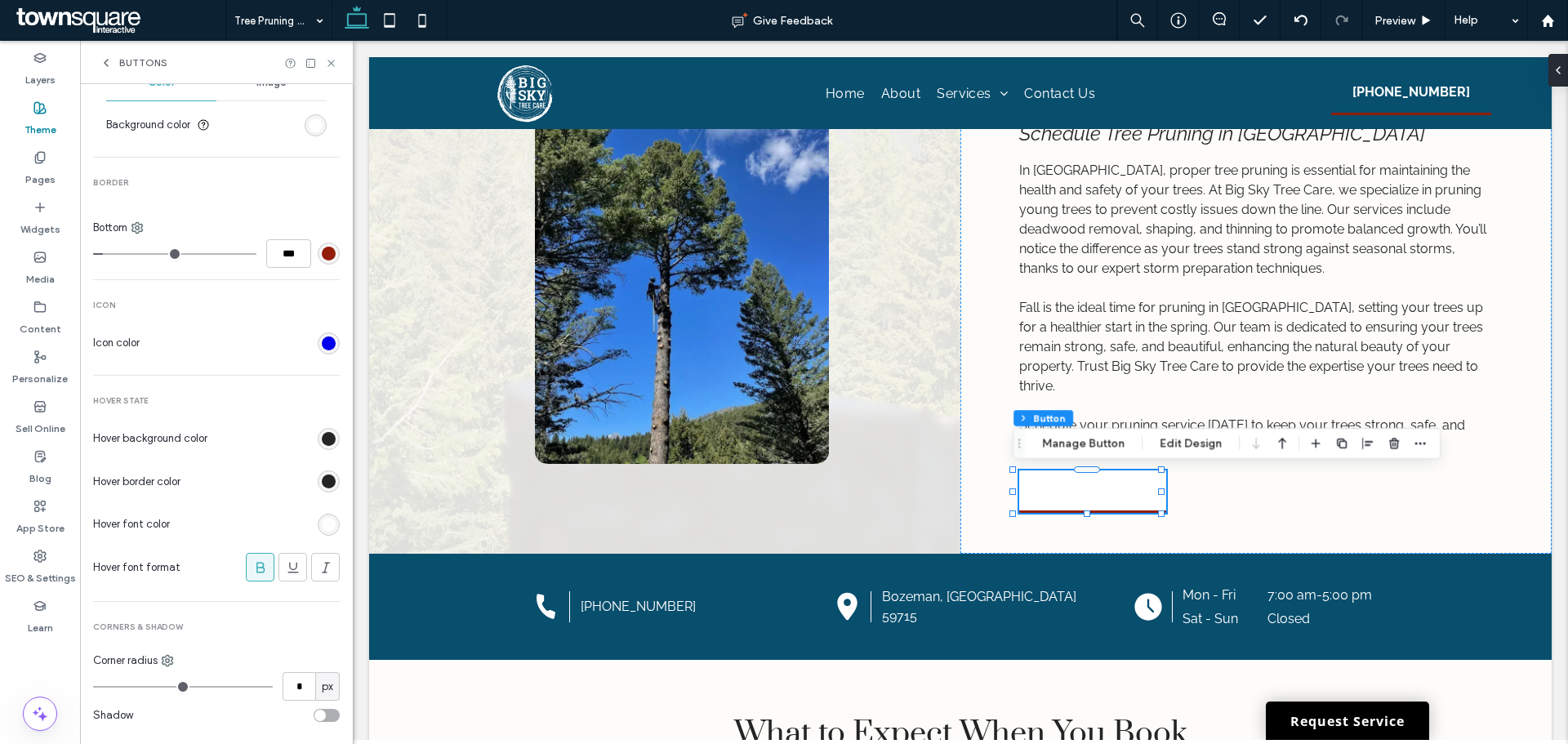
click at [319, 446] on div "rgb(36, 36, 36)" at bounding box center [328, 439] width 22 height 22
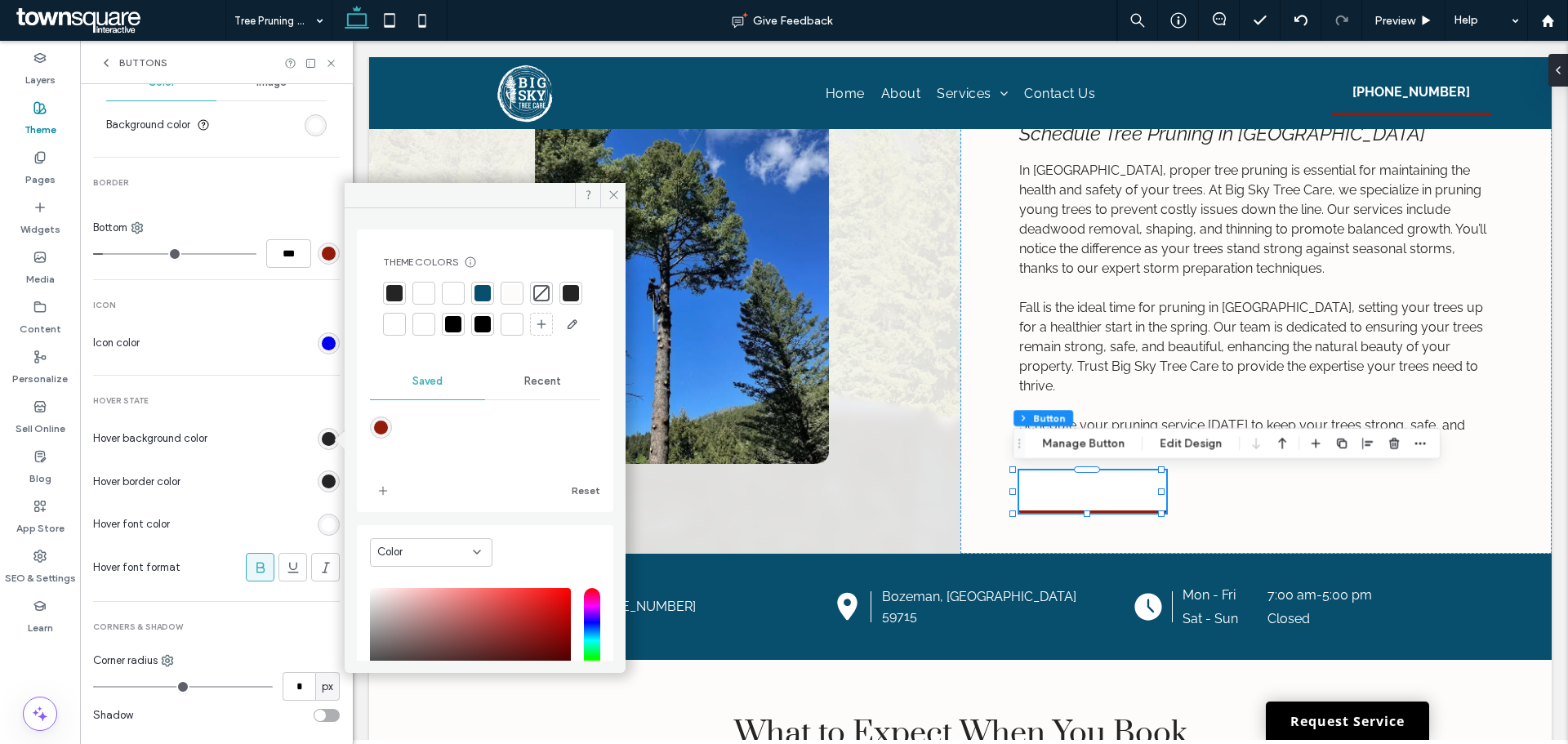
click at [378, 435] on div "rgba(147,29,10,1)" at bounding box center [381, 427] width 14 height 14
type input "*******"
click at [327, 474] on div at bounding box center [328, 481] width 22 height 22
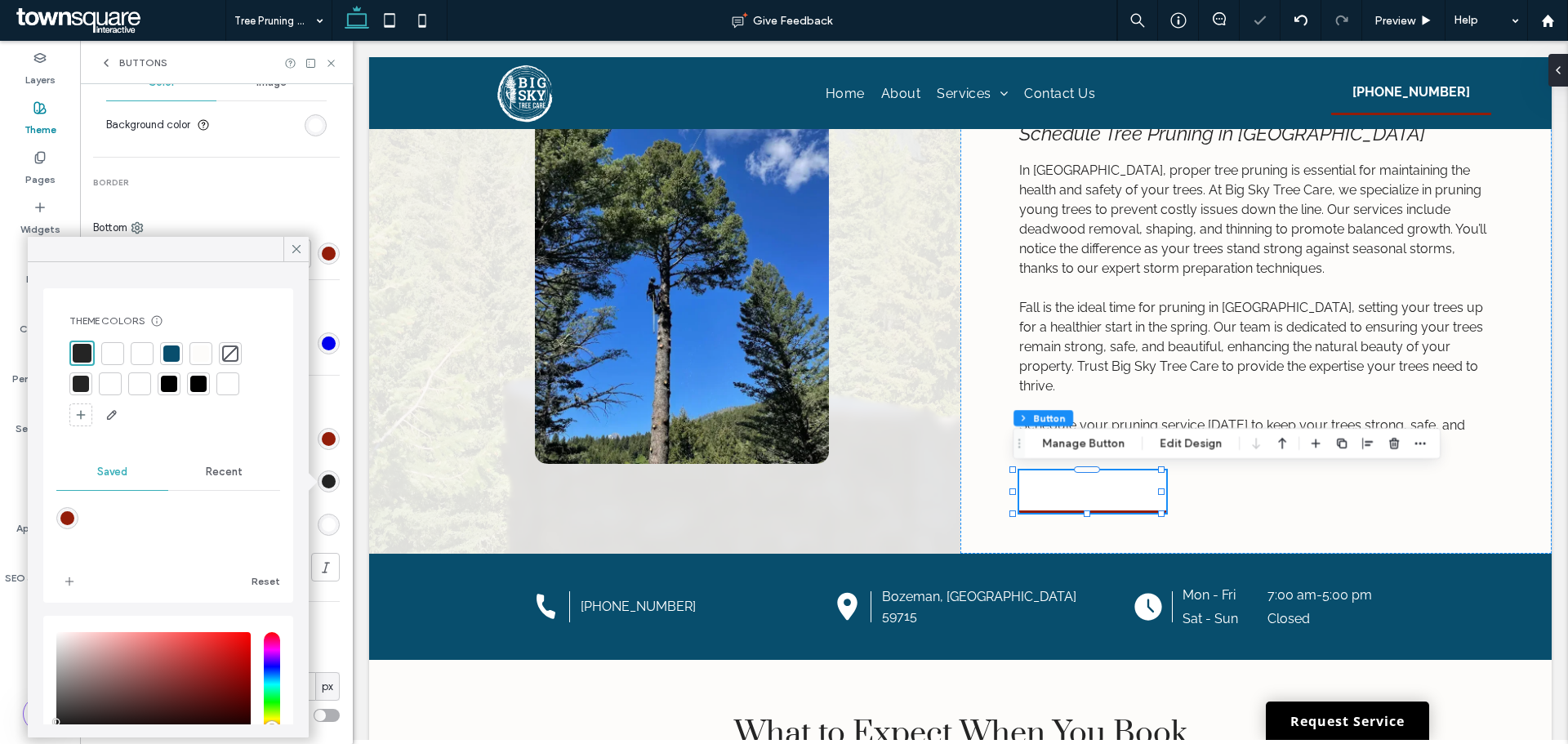
click at [321, 474] on div "rgb(36, 36, 36)" at bounding box center [328, 481] width 22 height 22
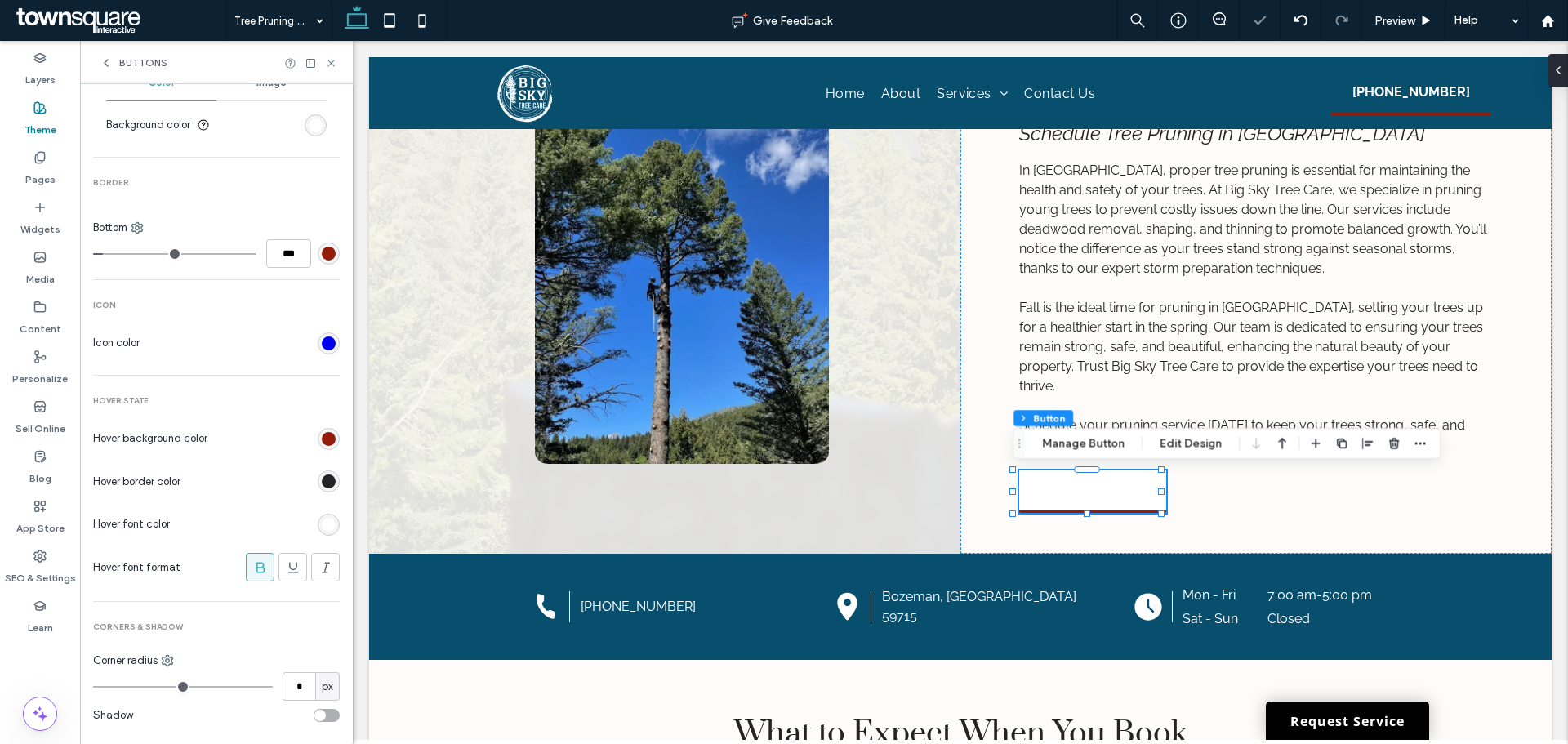
click at [321, 474] on div "rgb(36, 36, 36)" at bounding box center [328, 481] width 22 height 22
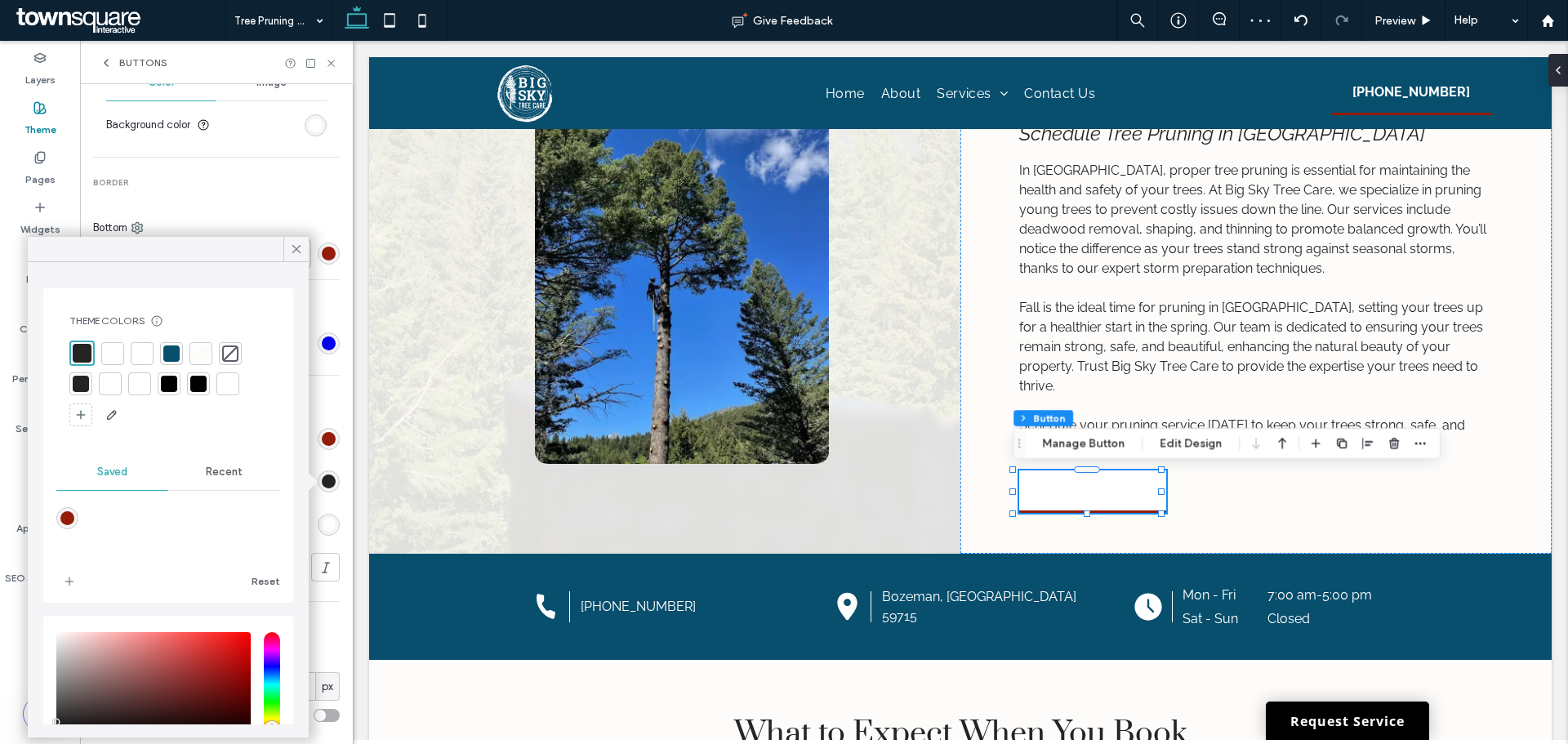
drag, startPoint x: 72, startPoint y: 515, endPoint x: 603, endPoint y: 470, distance: 532.9
click at [72, 515] on div "rgba(147,29,10,1)" at bounding box center [67, 518] width 14 height 14
type input "*******"
click at [299, 247] on icon at bounding box center [296, 248] width 14 height 14
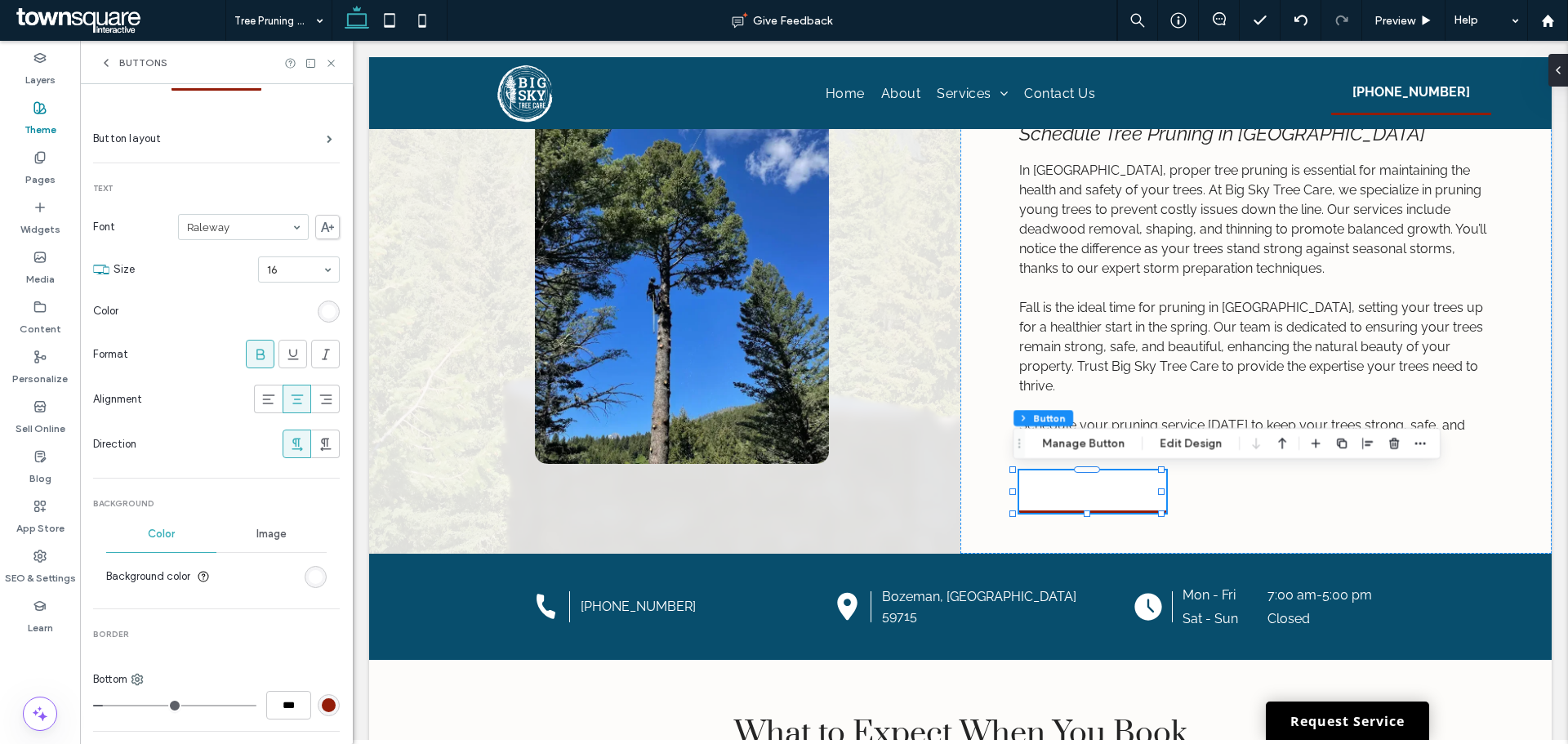
scroll to position [26, 0]
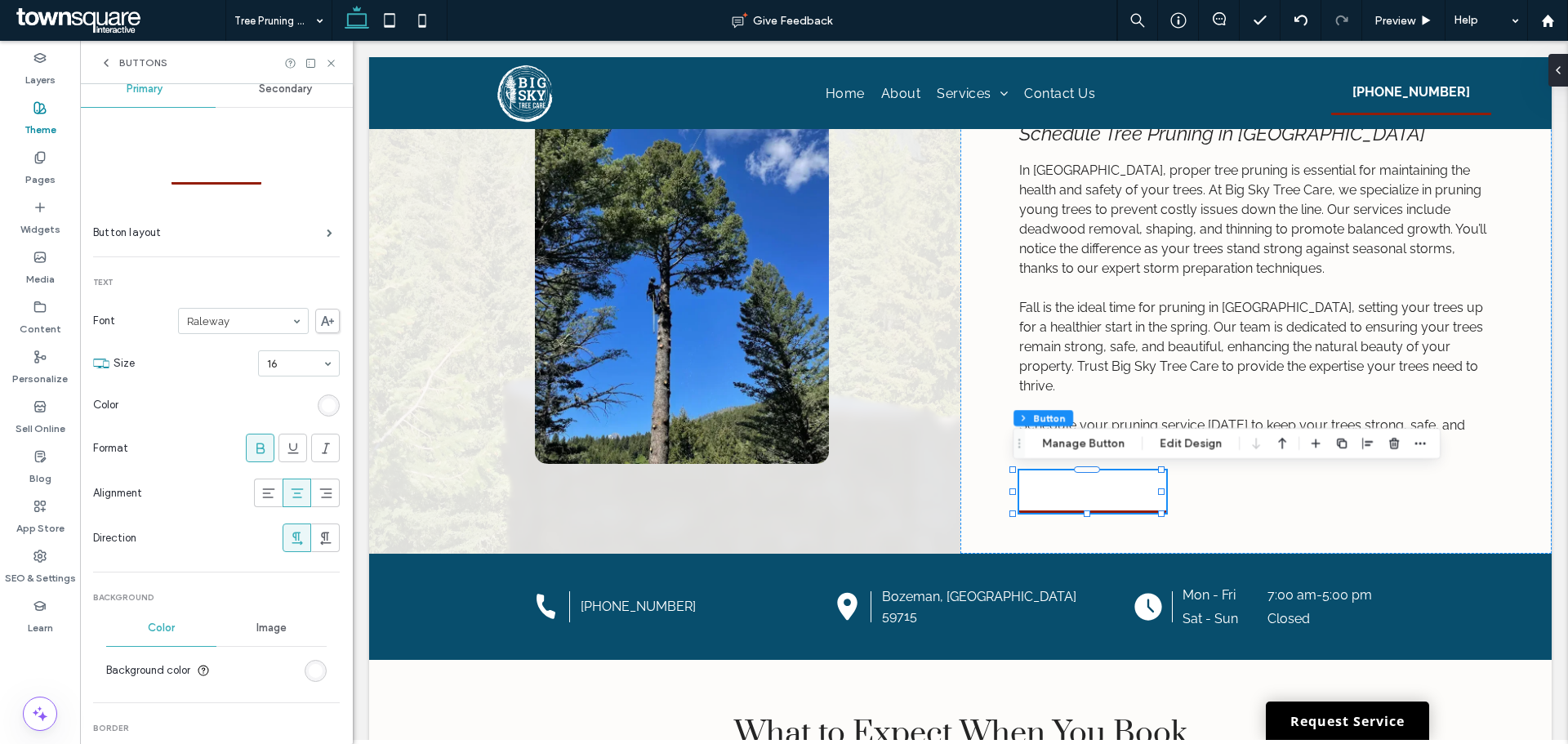
click at [324, 404] on div "rgb(255, 255, 255)" at bounding box center [328, 405] width 14 height 14
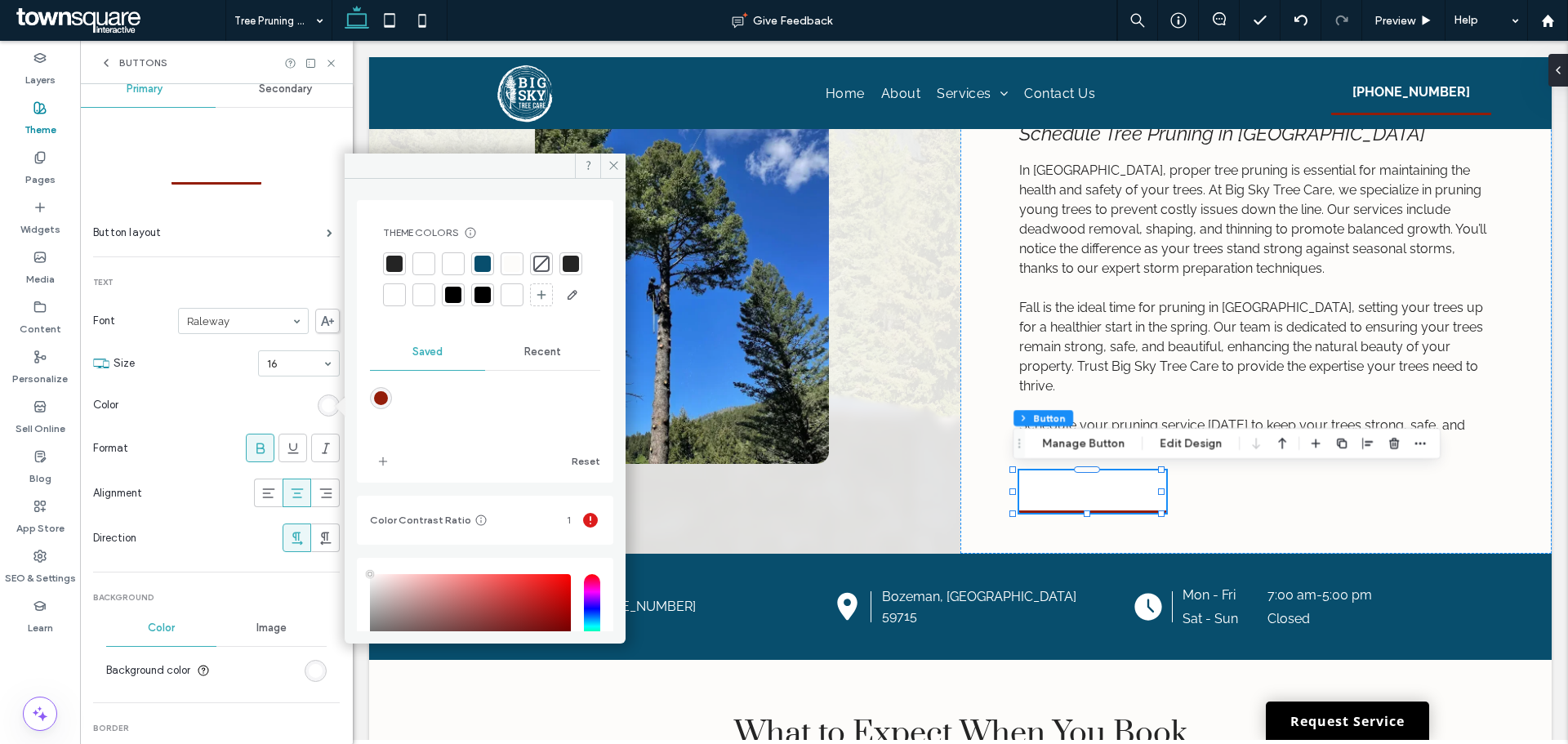
click at [395, 262] on div at bounding box center [394, 263] width 16 height 16
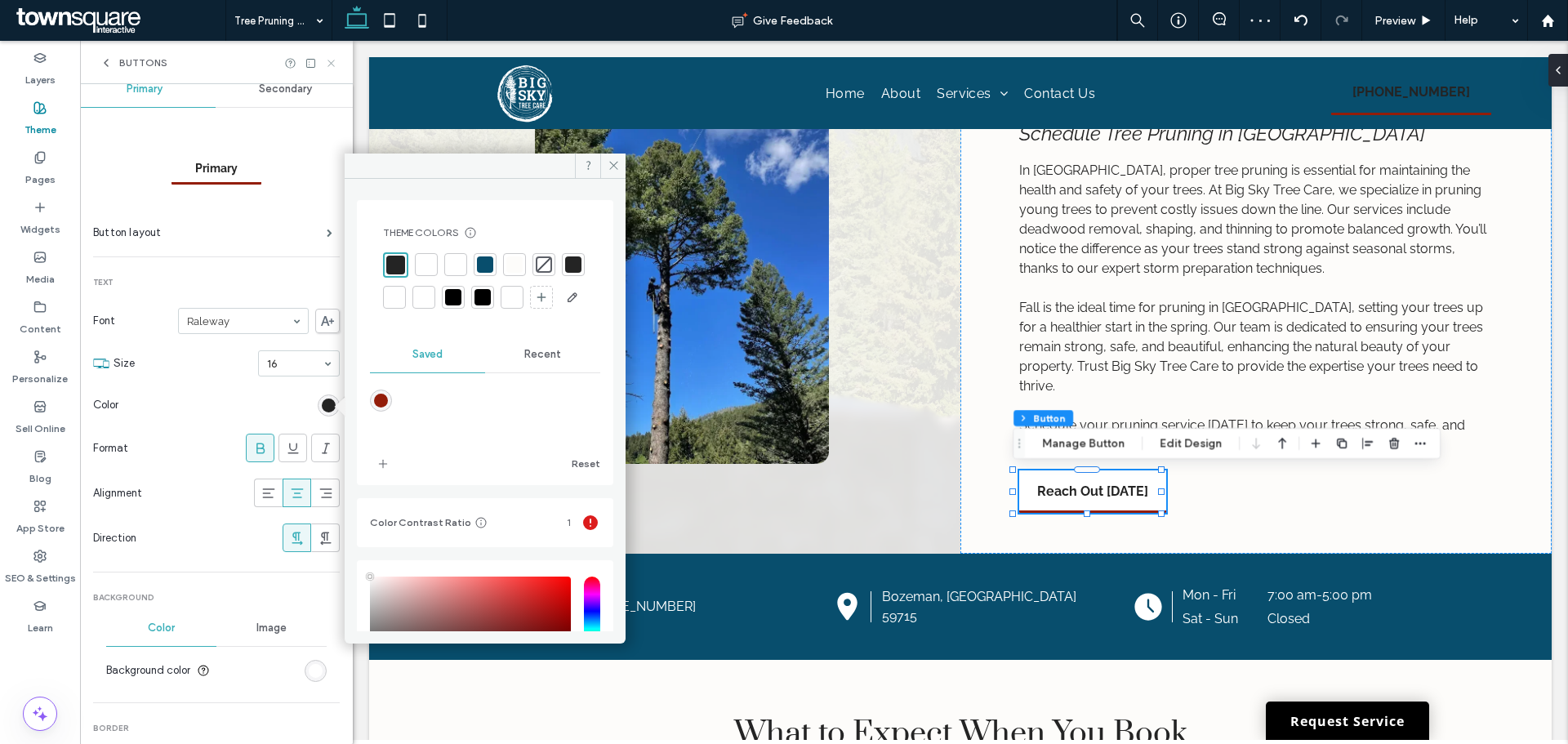
click at [332, 58] on icon at bounding box center [331, 63] width 12 height 12
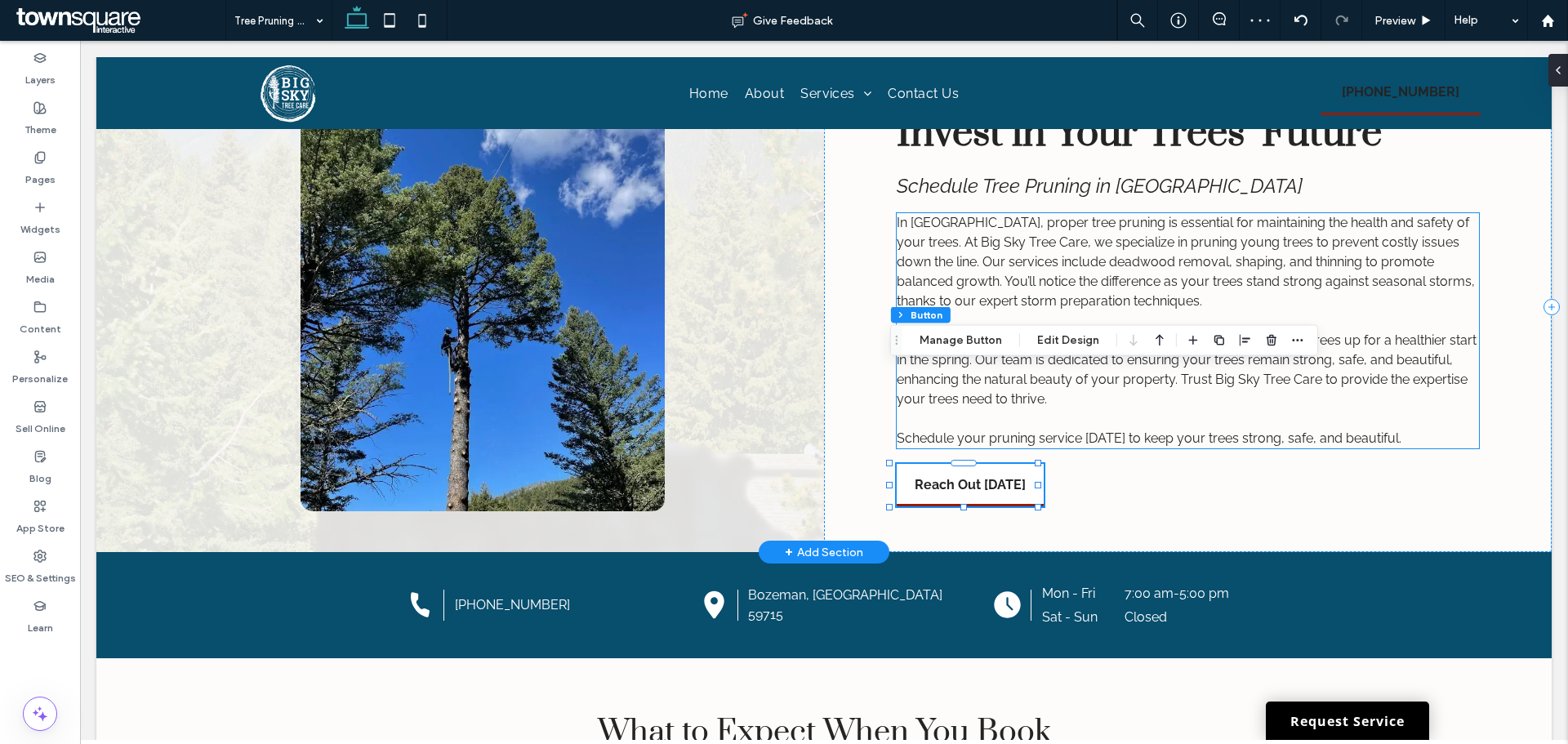
scroll to position [0, 0]
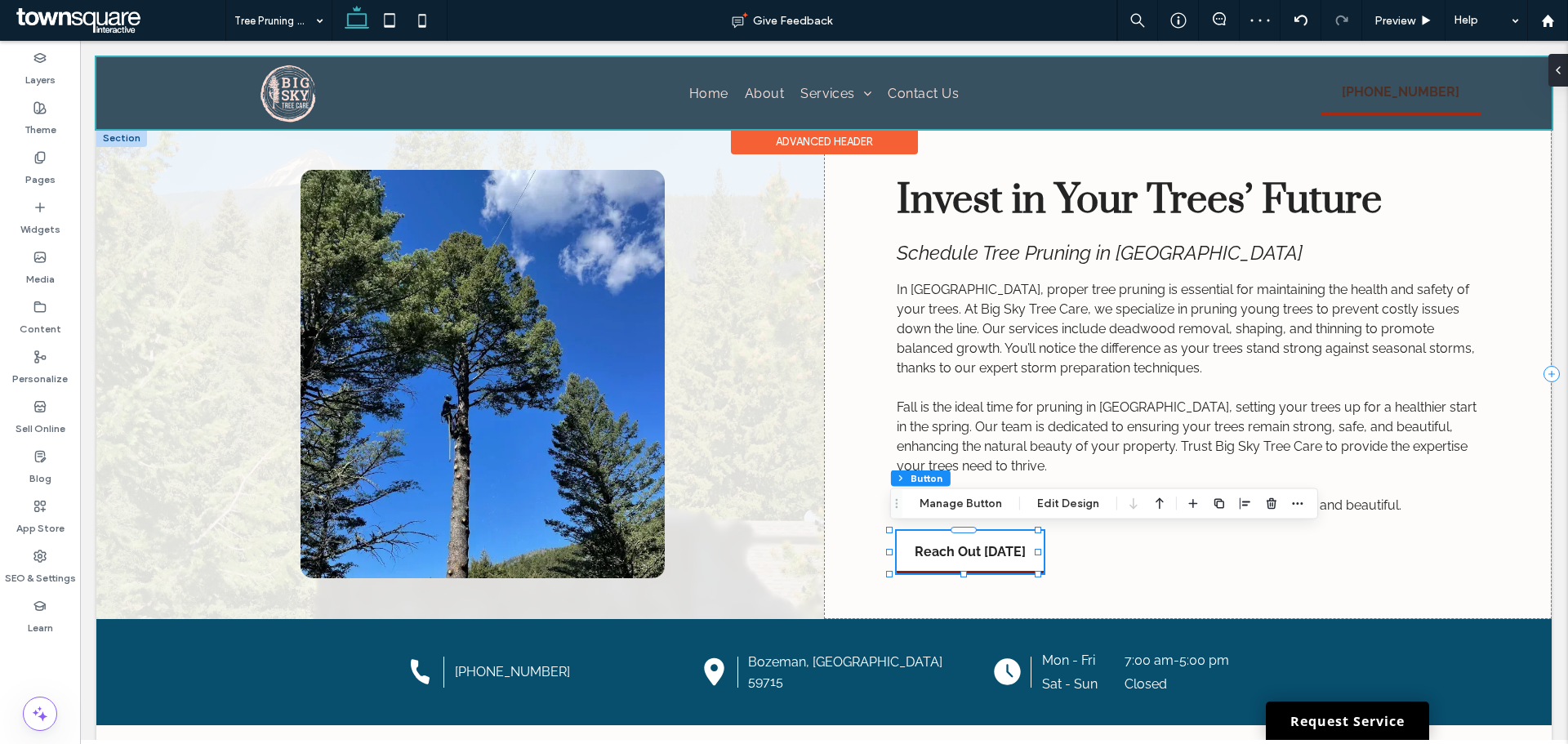
click at [1382, 105] on div at bounding box center [824, 93] width 1455 height 72
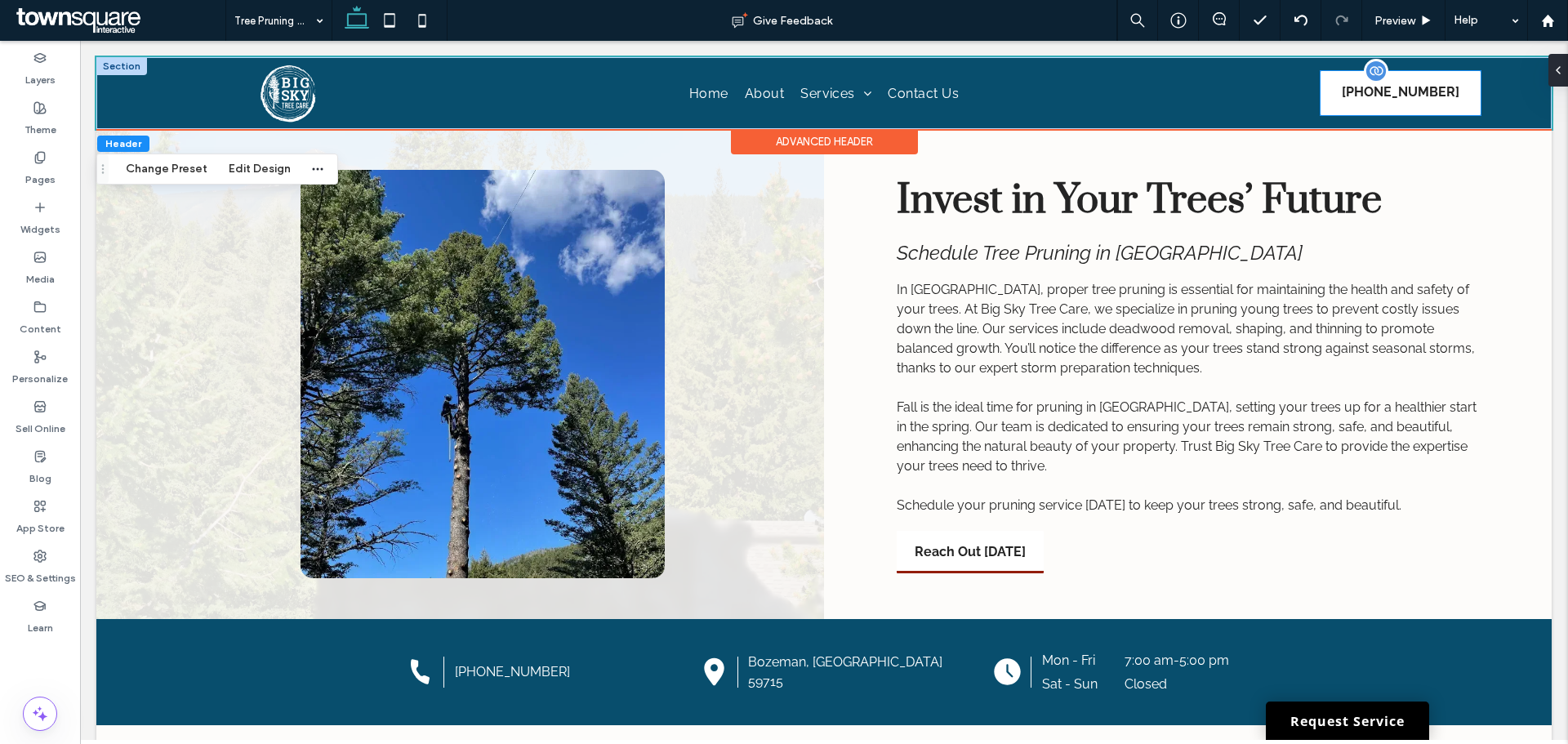
click at [1383, 101] on span "(406) 595-6541" at bounding box center [1400, 93] width 117 height 42
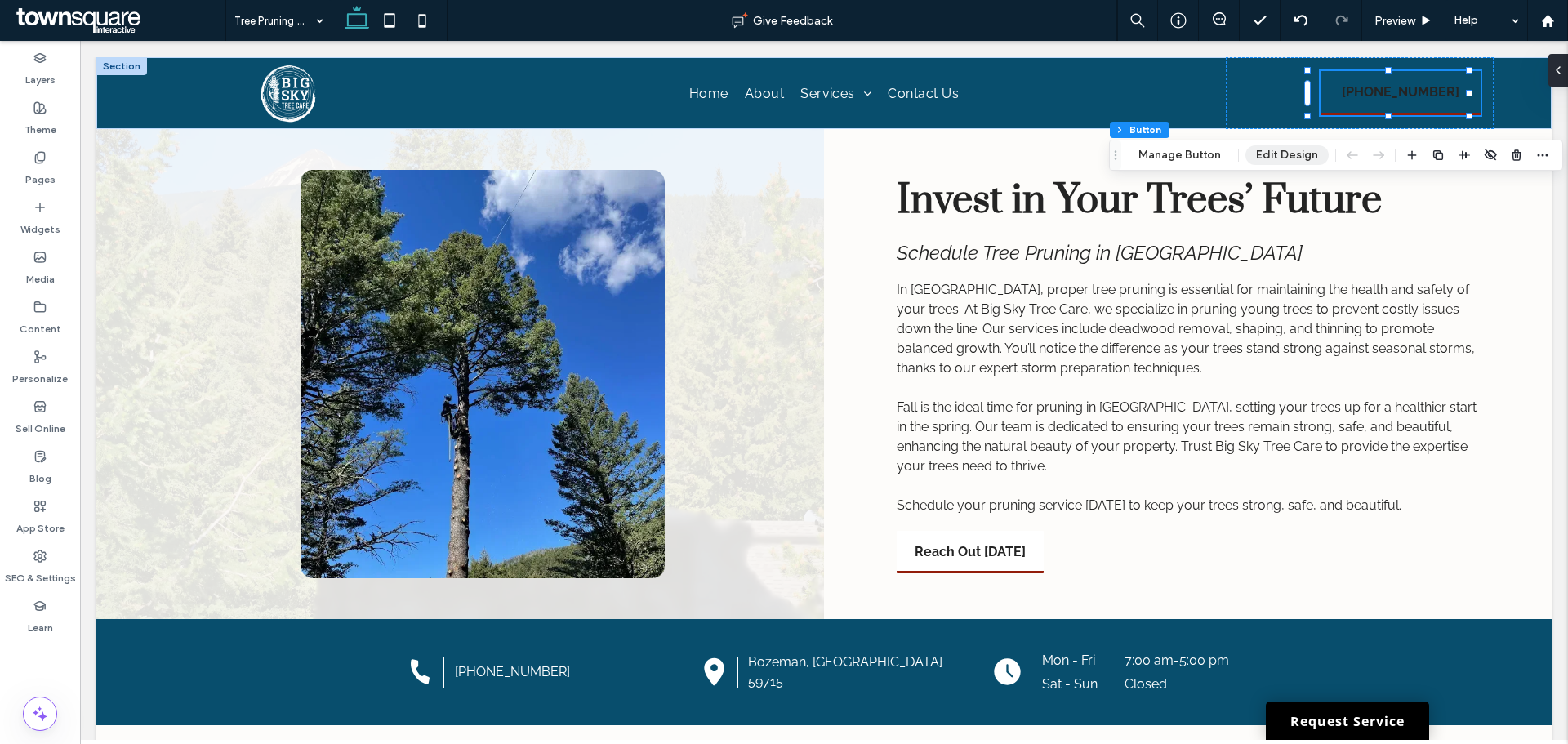
click at [1310, 154] on button "Edit Design" at bounding box center [1287, 155] width 83 height 20
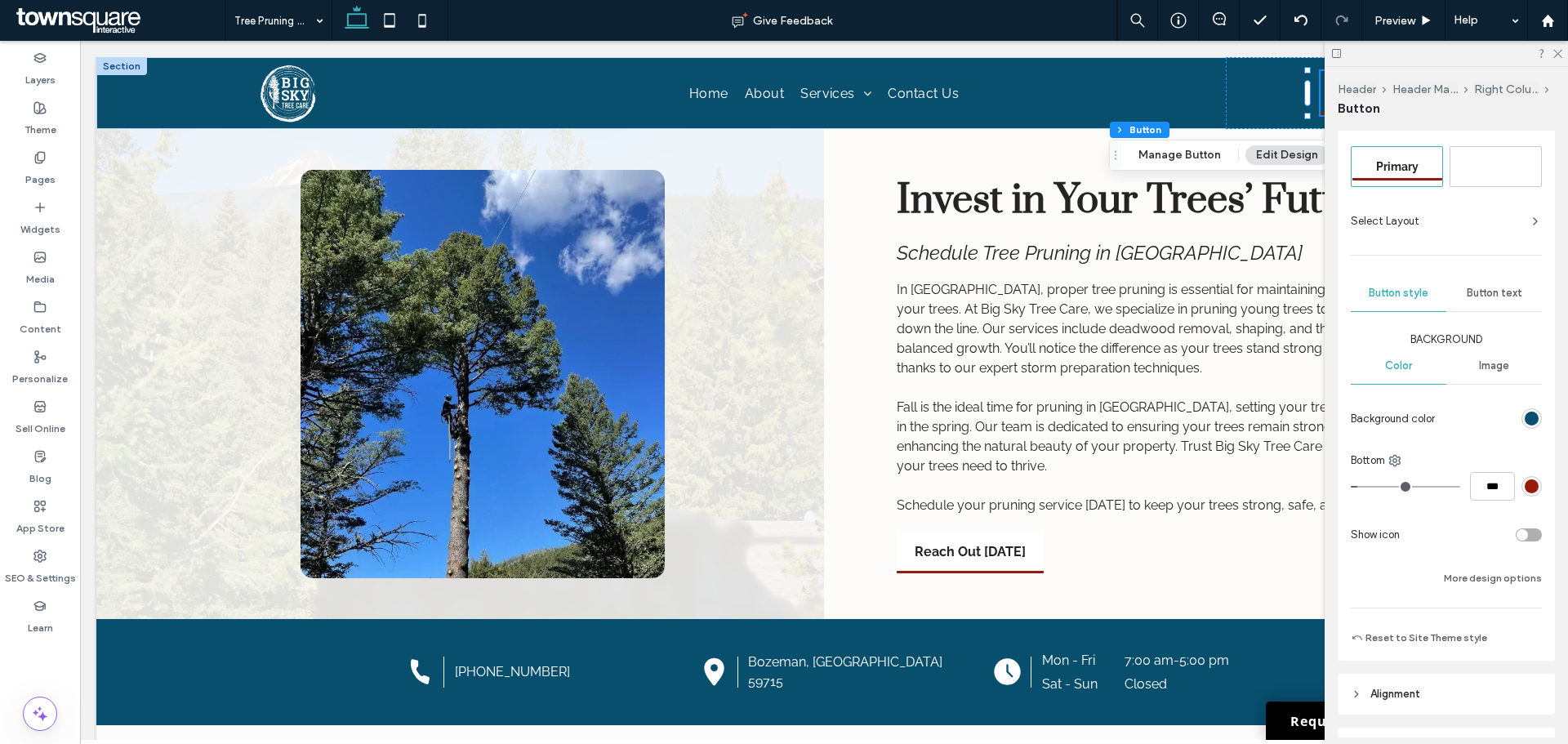
scroll to position [163, 0]
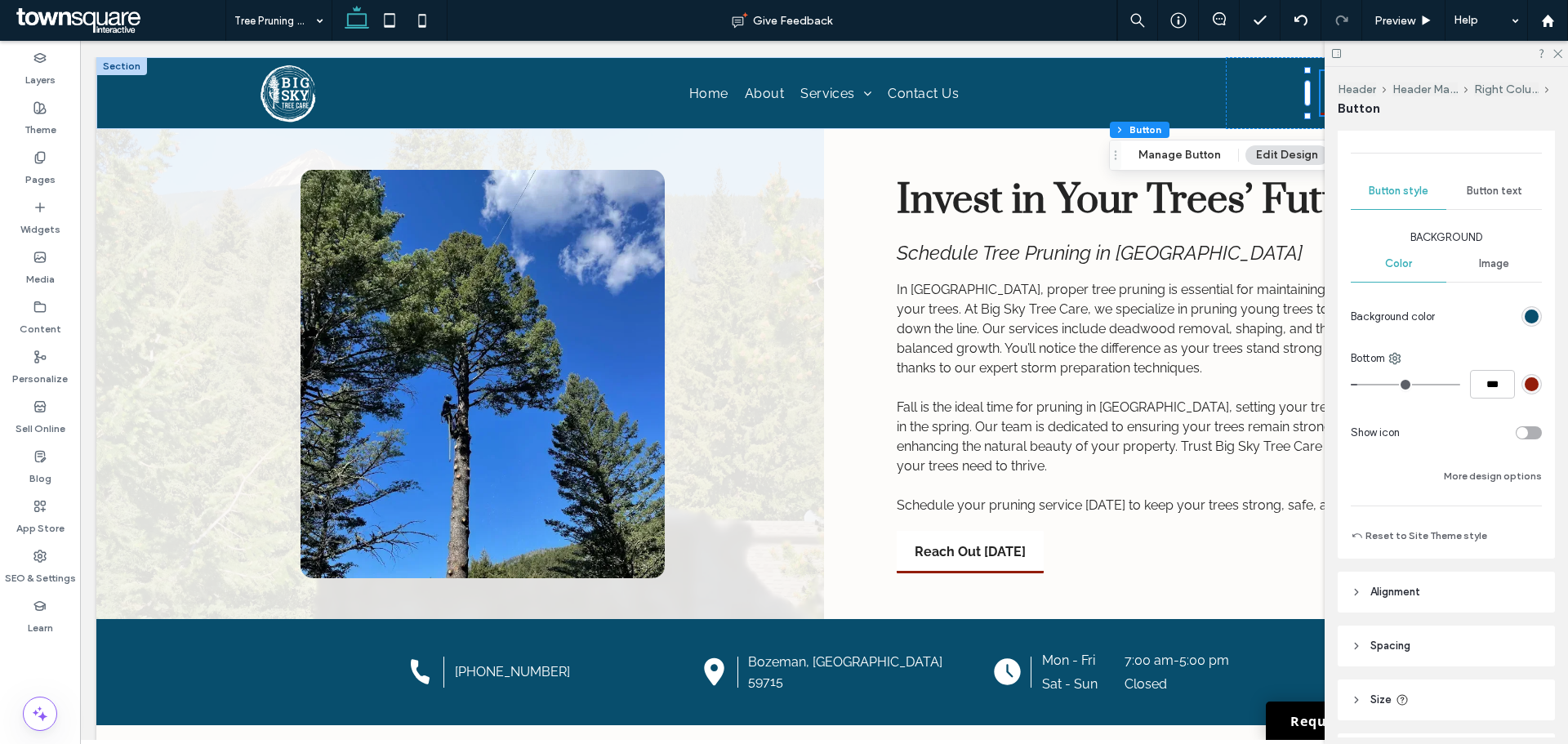
click at [1527, 385] on div "rgb(147, 29, 10)" at bounding box center [1532, 384] width 14 height 14
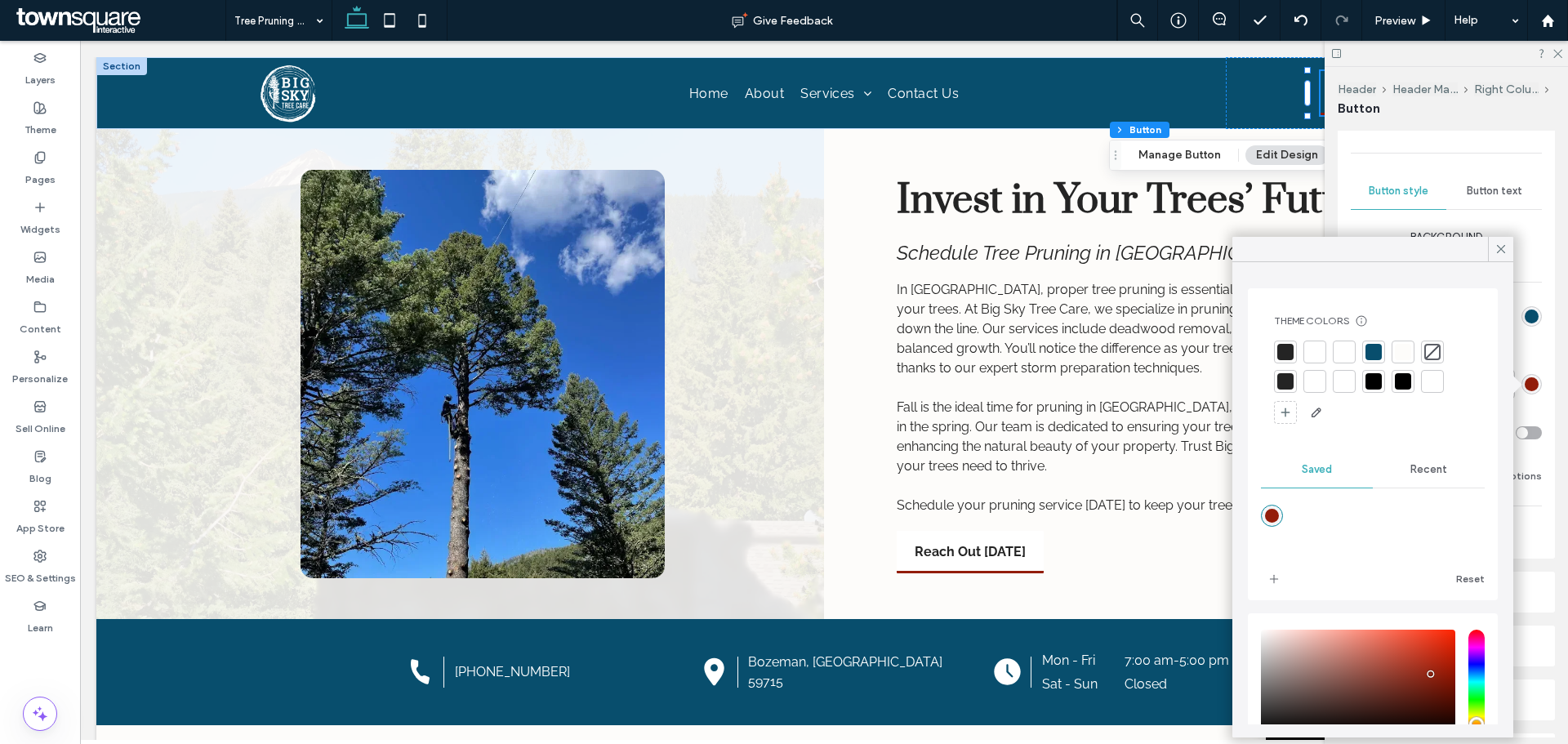
click at [1310, 345] on div at bounding box center [1314, 352] width 16 height 16
click at [1470, 200] on div "Button text" at bounding box center [1495, 192] width 95 height 36
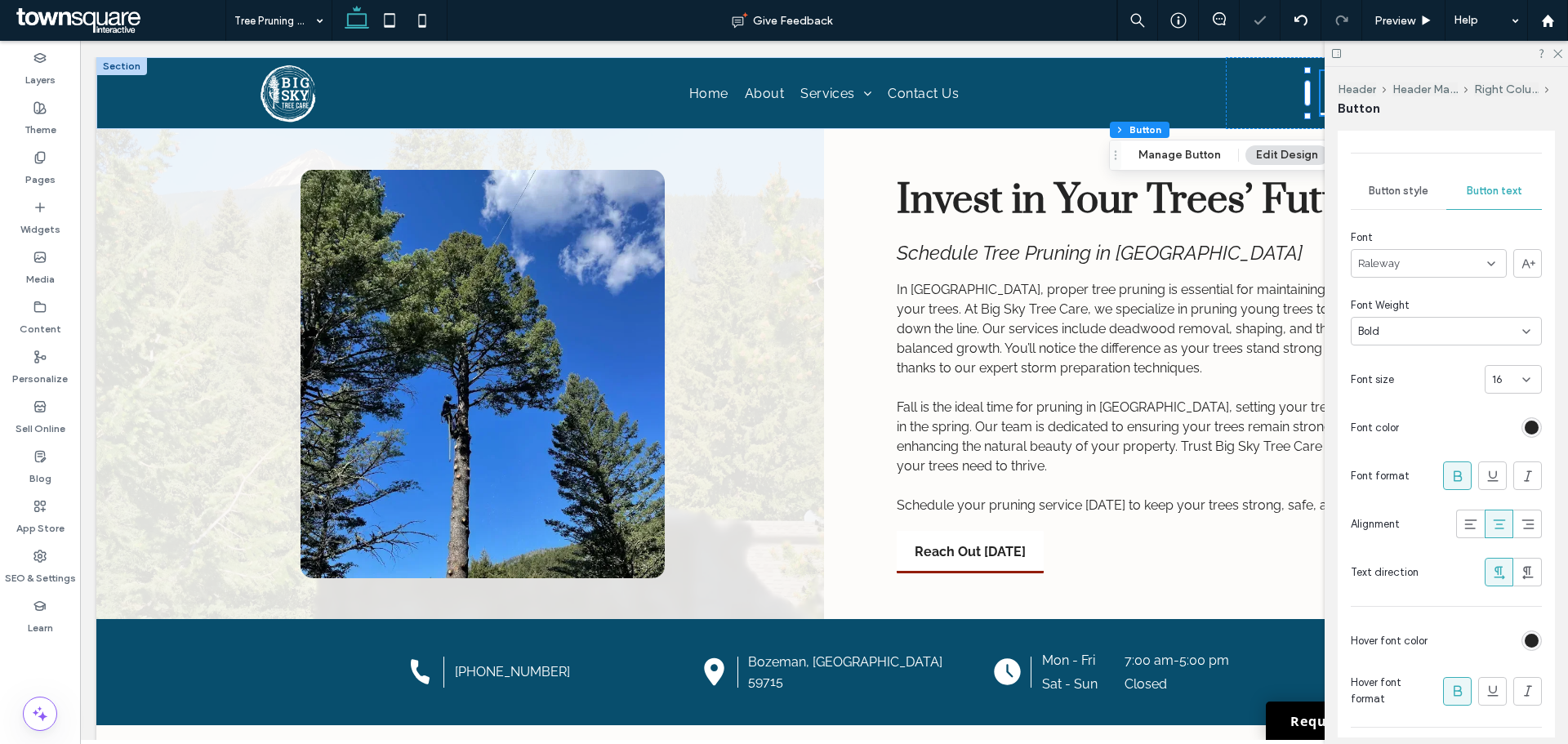
click at [1527, 422] on div "rgb(36, 36, 36)" at bounding box center [1532, 427] width 14 height 14
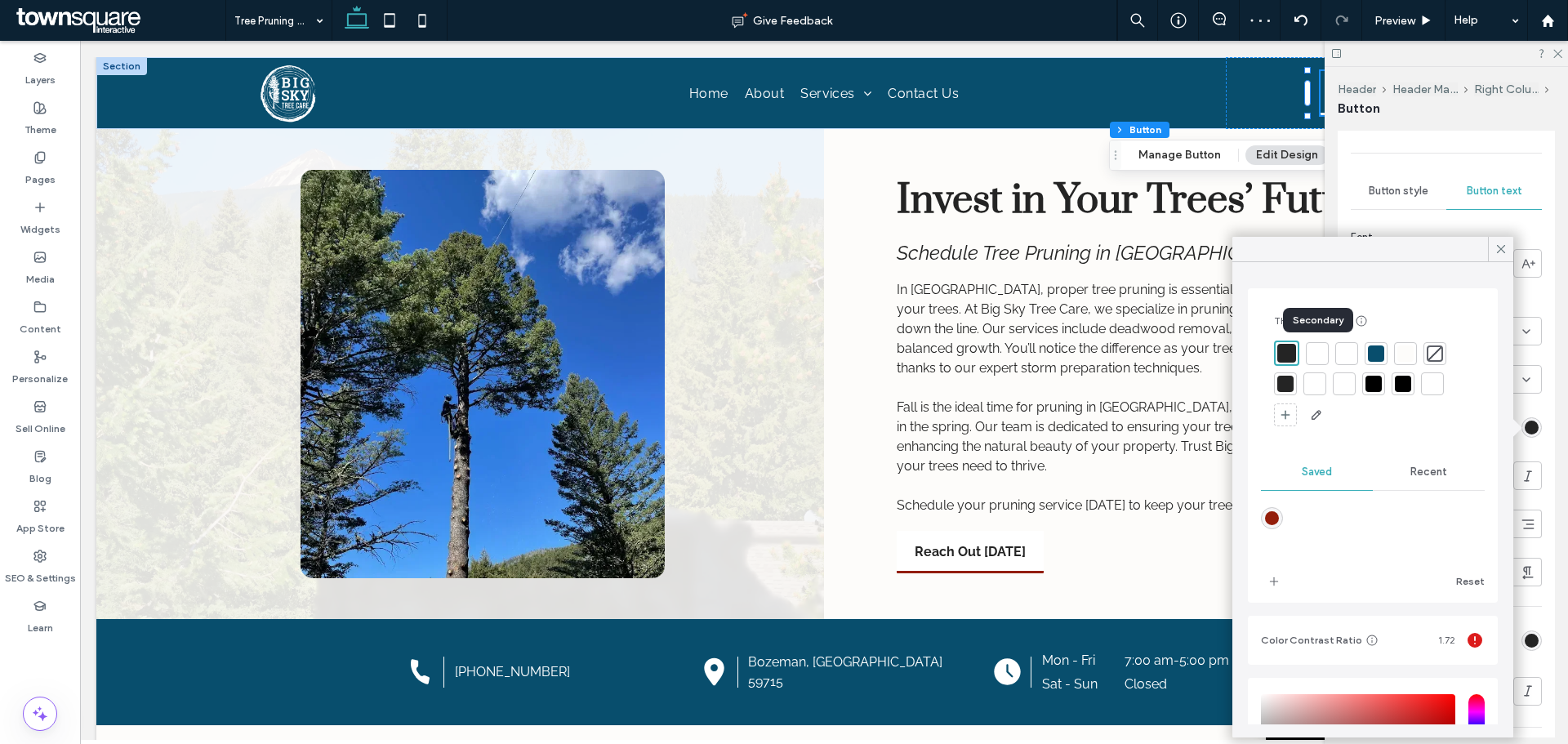
click at [1311, 356] on div at bounding box center [1317, 353] width 16 height 16
click at [1494, 253] on div at bounding box center [1500, 249] width 26 height 25
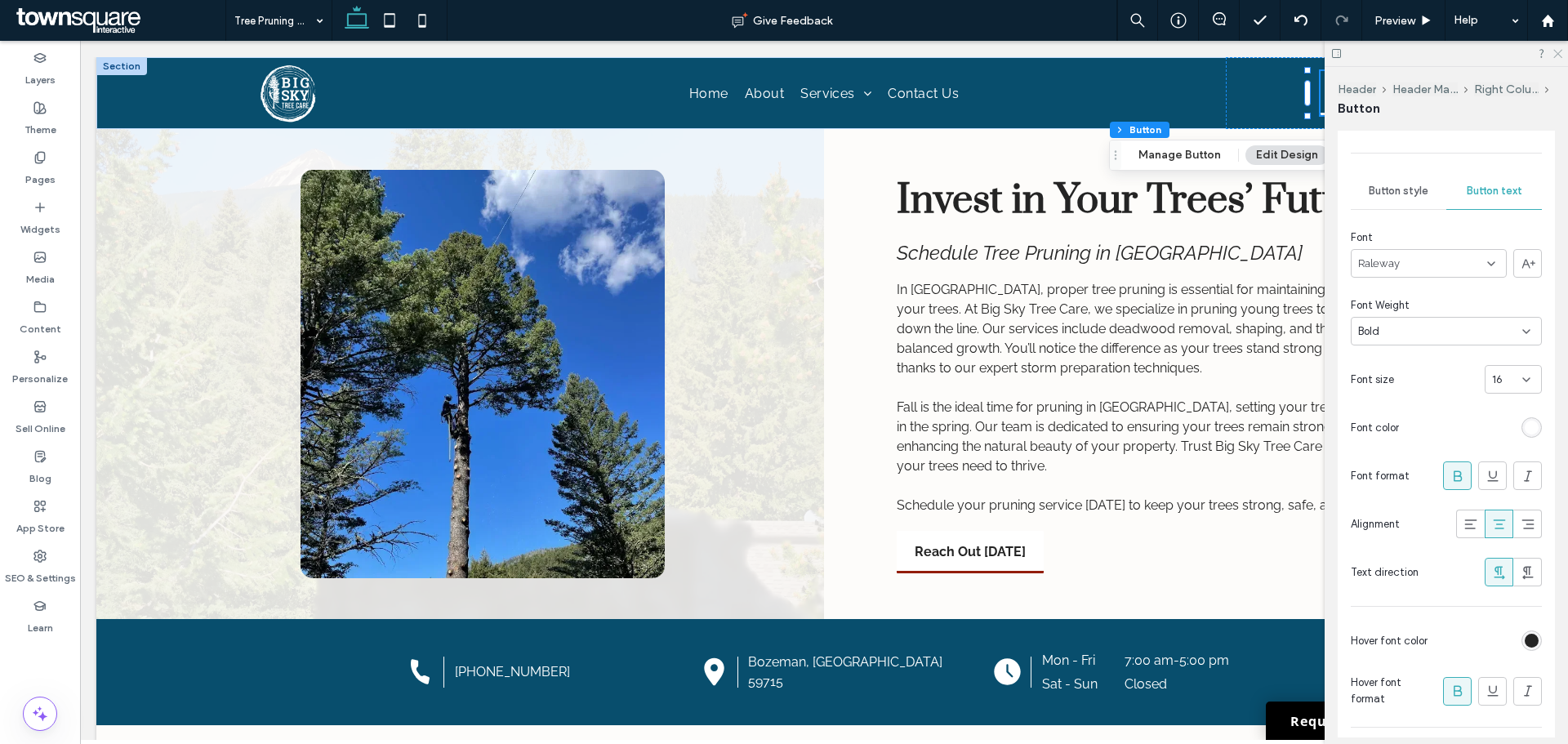
drag, startPoint x: 1555, startPoint y: 52, endPoint x: 1400, endPoint y: 43, distance: 155.3
click at [1555, 52] on icon at bounding box center [1557, 52] width 10 height 10
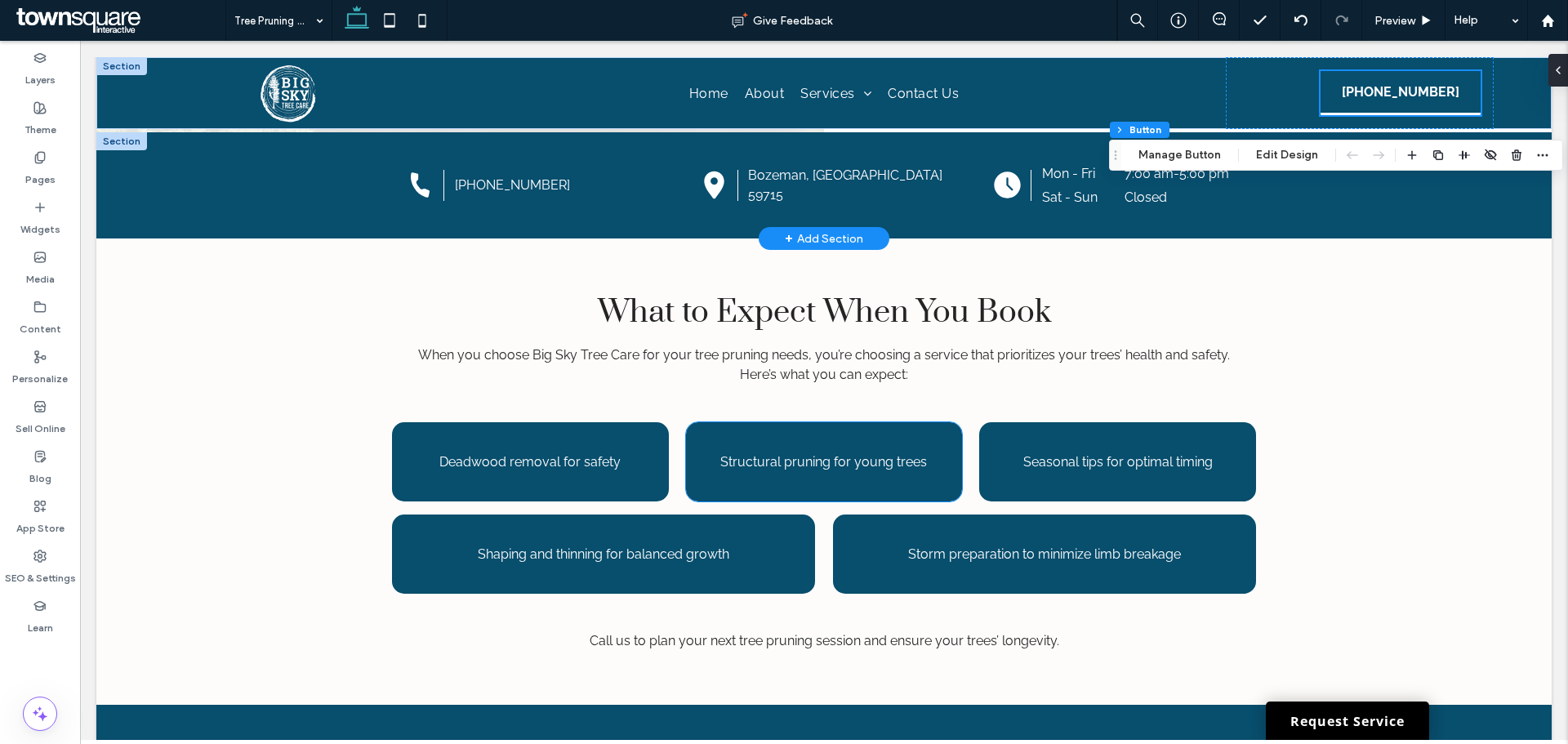
scroll to position [408, 0]
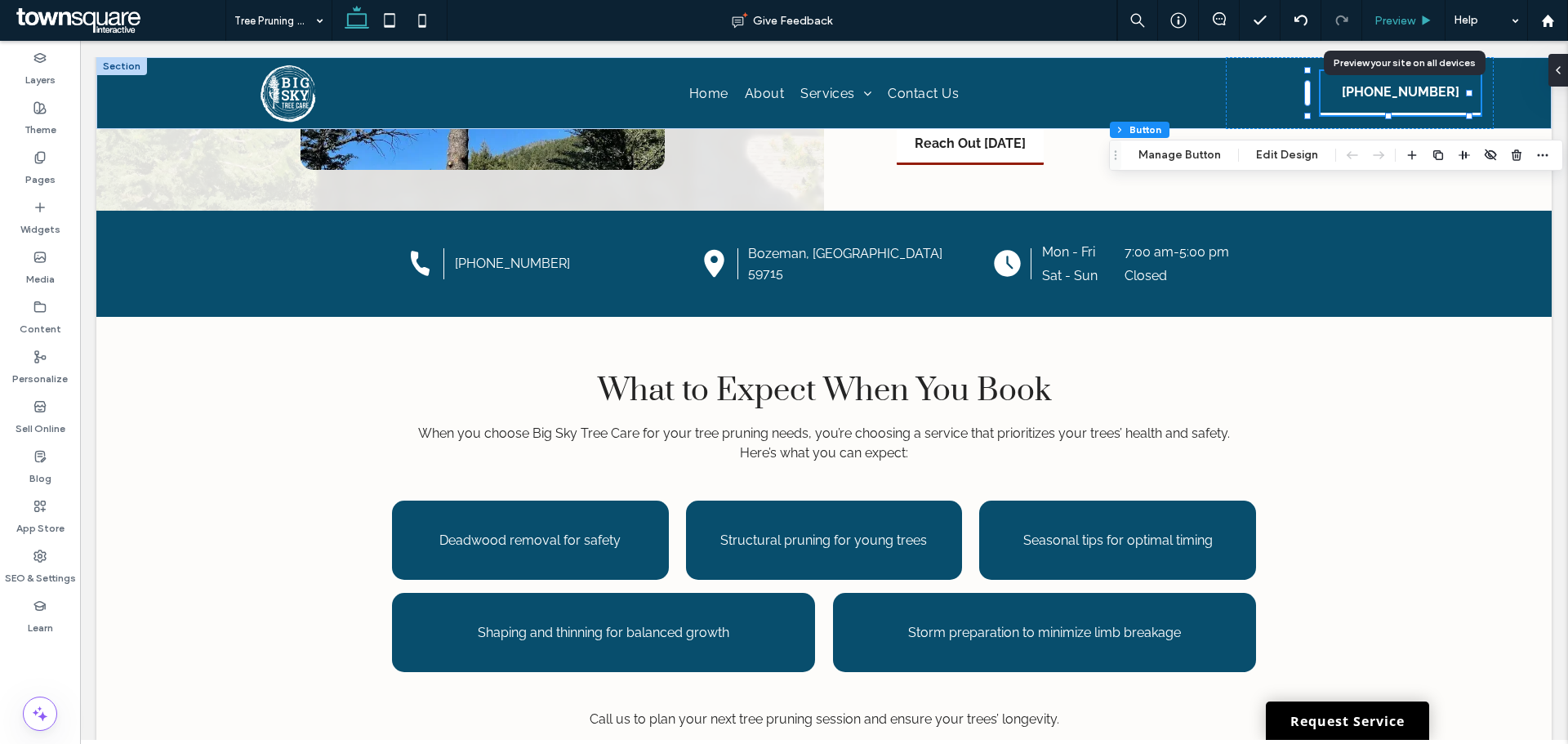
drag, startPoint x: 1382, startPoint y: 24, endPoint x: 254, endPoint y: 225, distance: 1145.8
click at [1382, 24] on span "Preview" at bounding box center [1394, 21] width 41 height 14
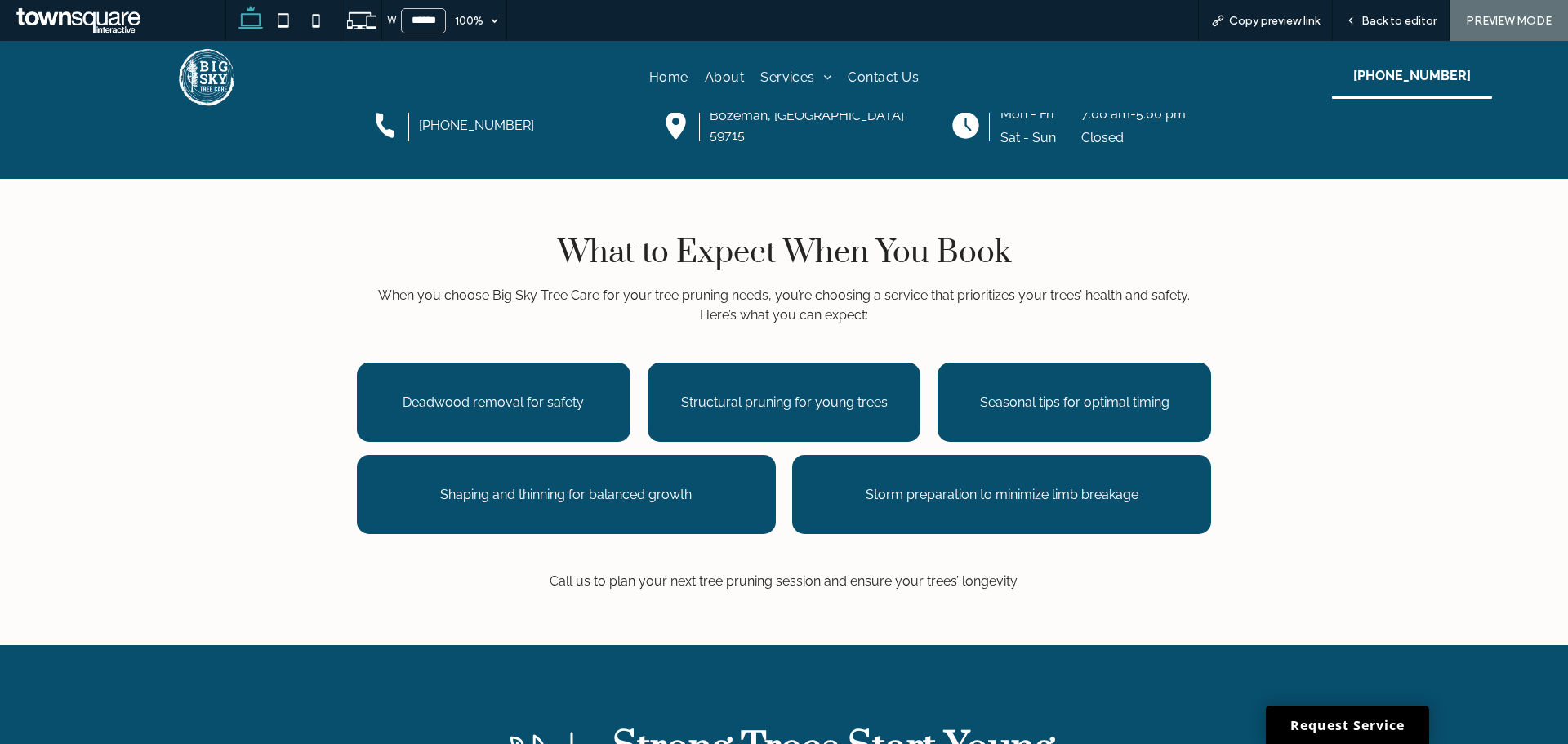
scroll to position [327, 0]
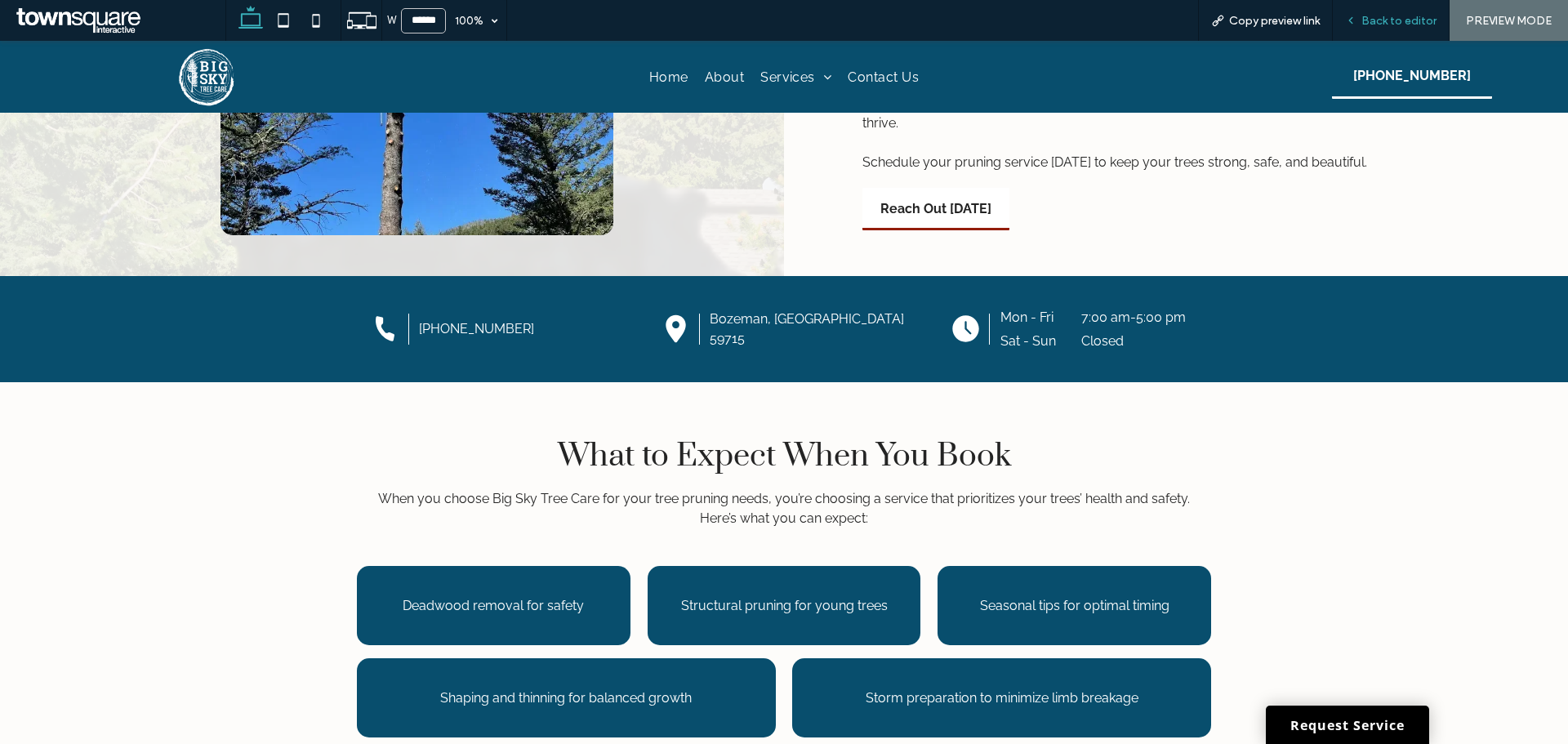
click at [1364, 21] on span "Back to editor" at bounding box center [1399, 21] width 75 height 14
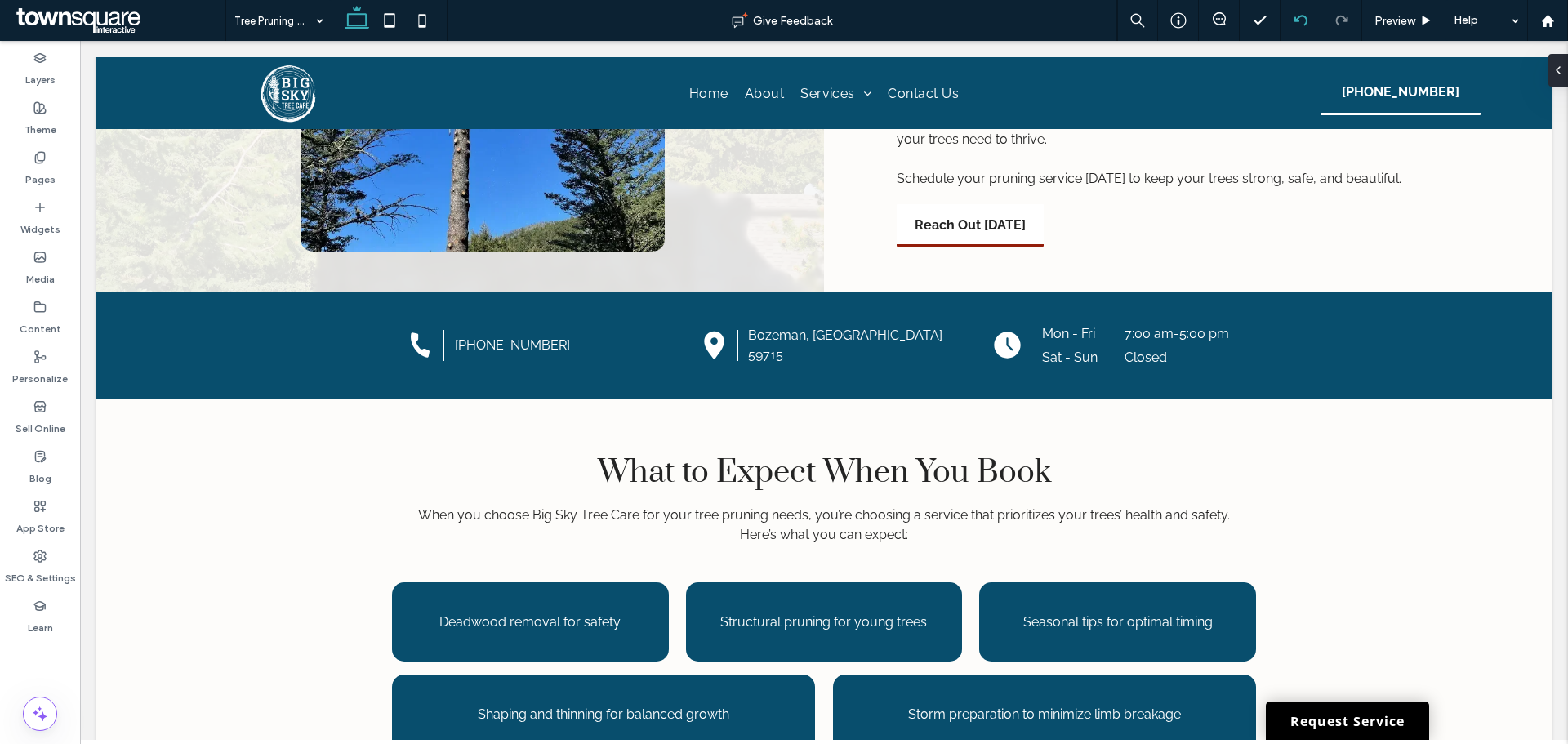
scroll to position [343, 0]
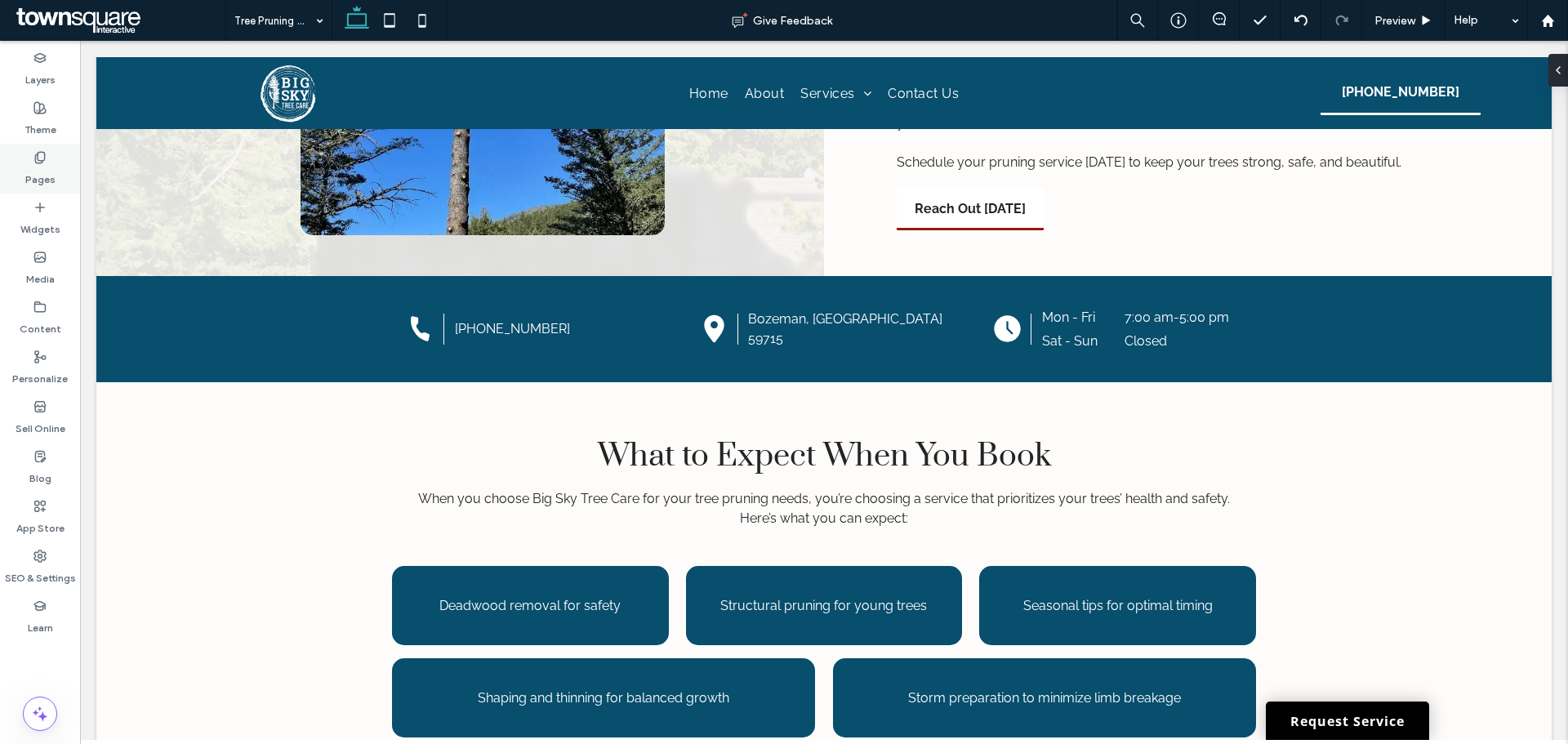
click at [38, 175] on label "Pages" at bounding box center [41, 176] width 31 height 23
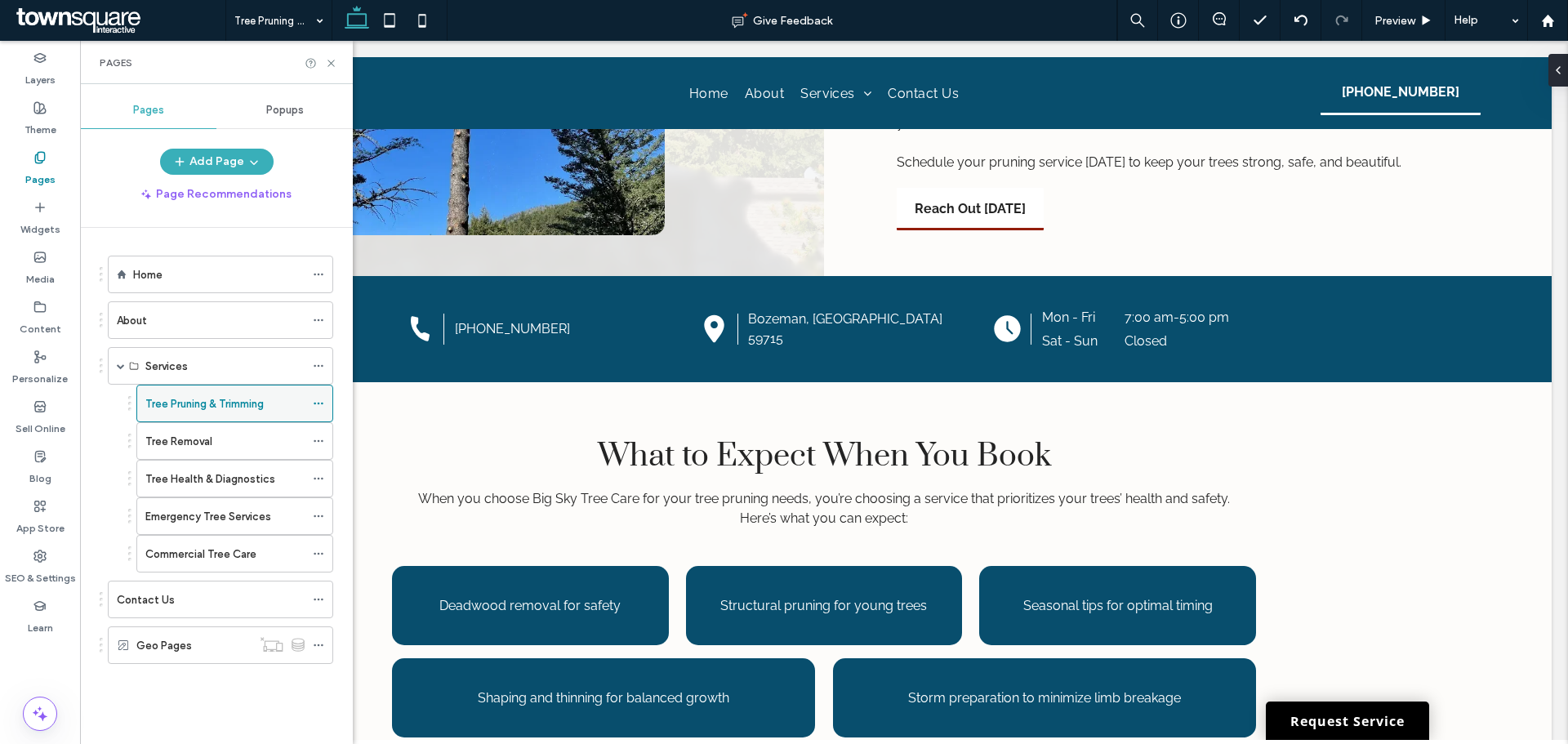
click at [316, 401] on icon at bounding box center [319, 403] width 11 height 11
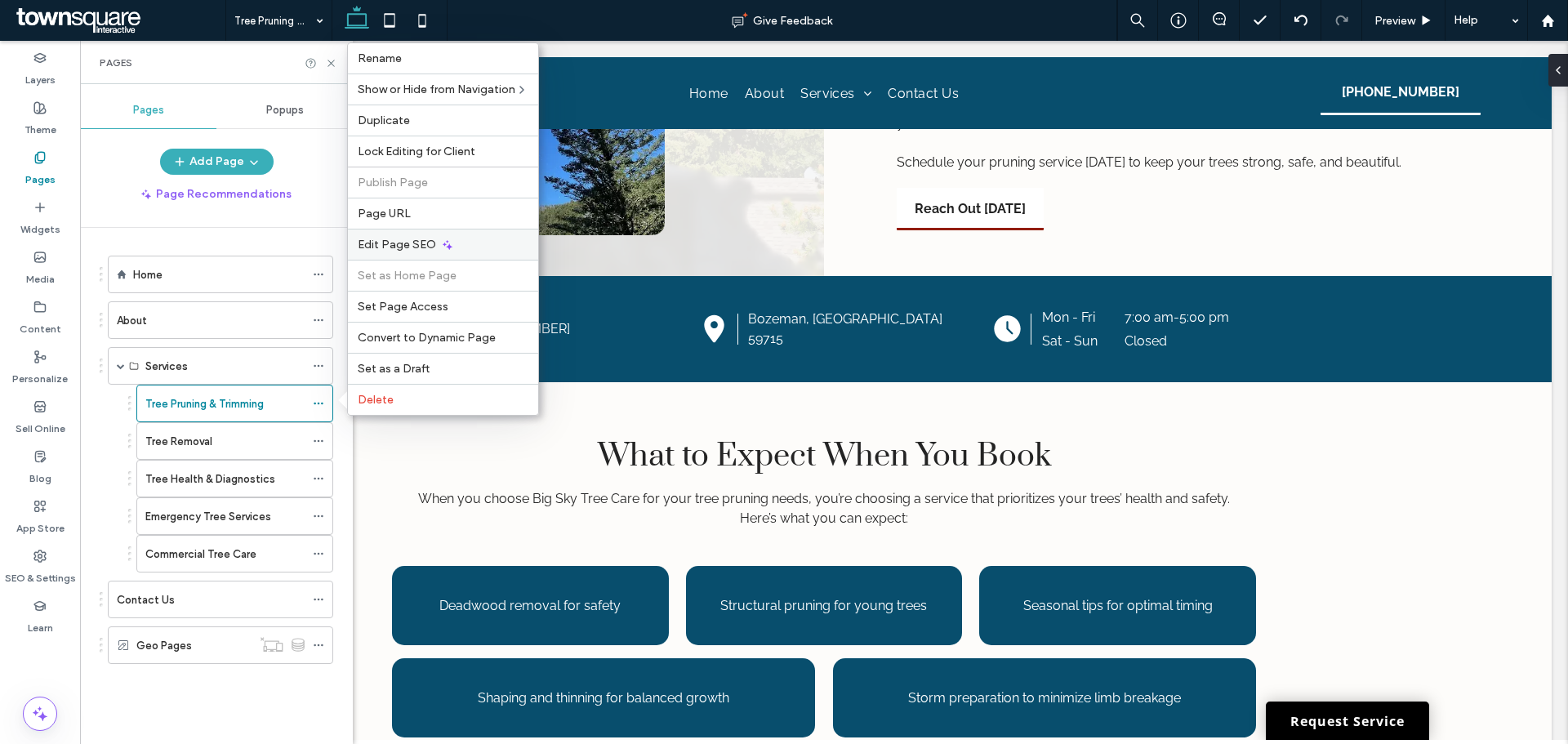
click at [380, 244] on span "Edit Page SEO" at bounding box center [397, 244] width 78 height 14
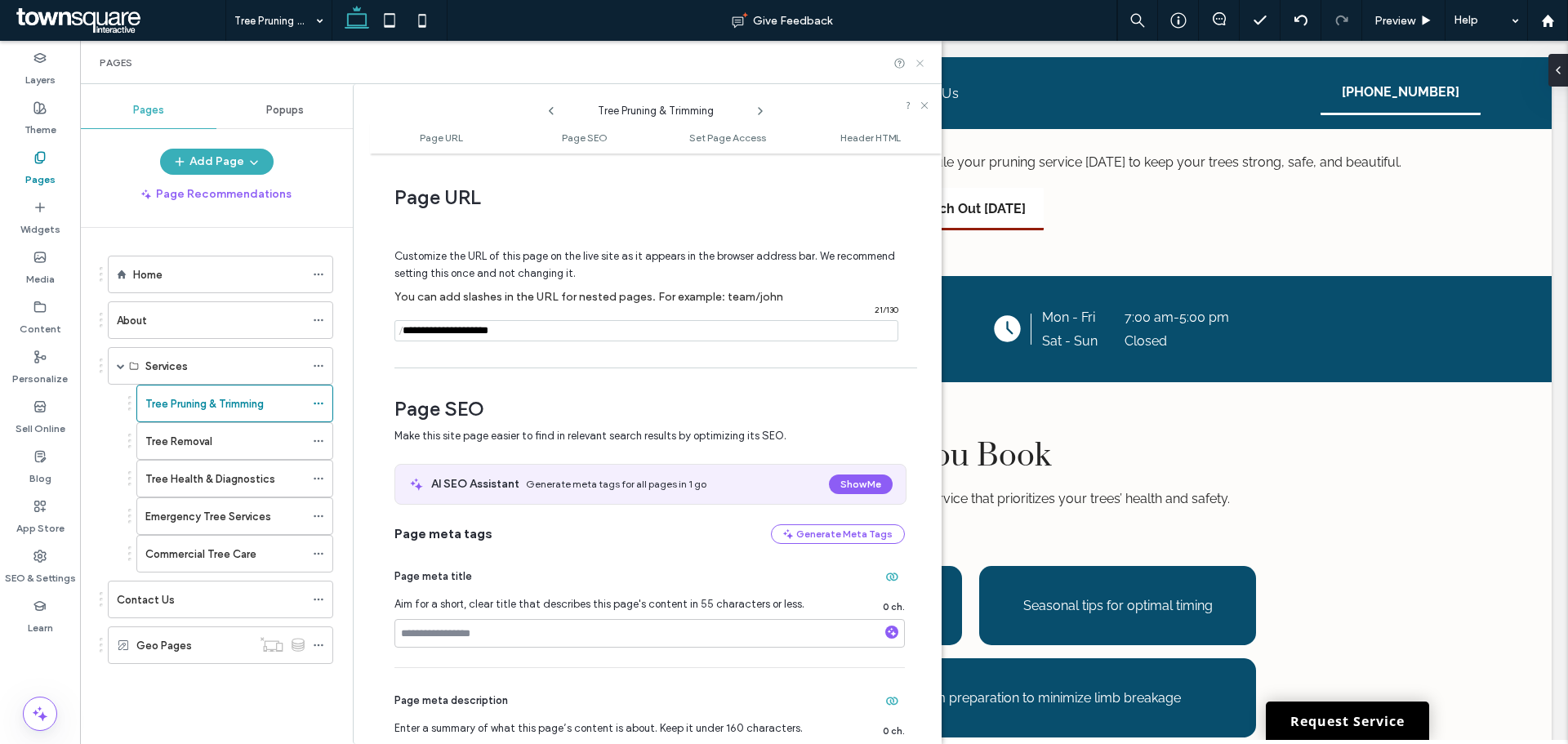
click at [918, 64] on use at bounding box center [919, 63] width 7 height 7
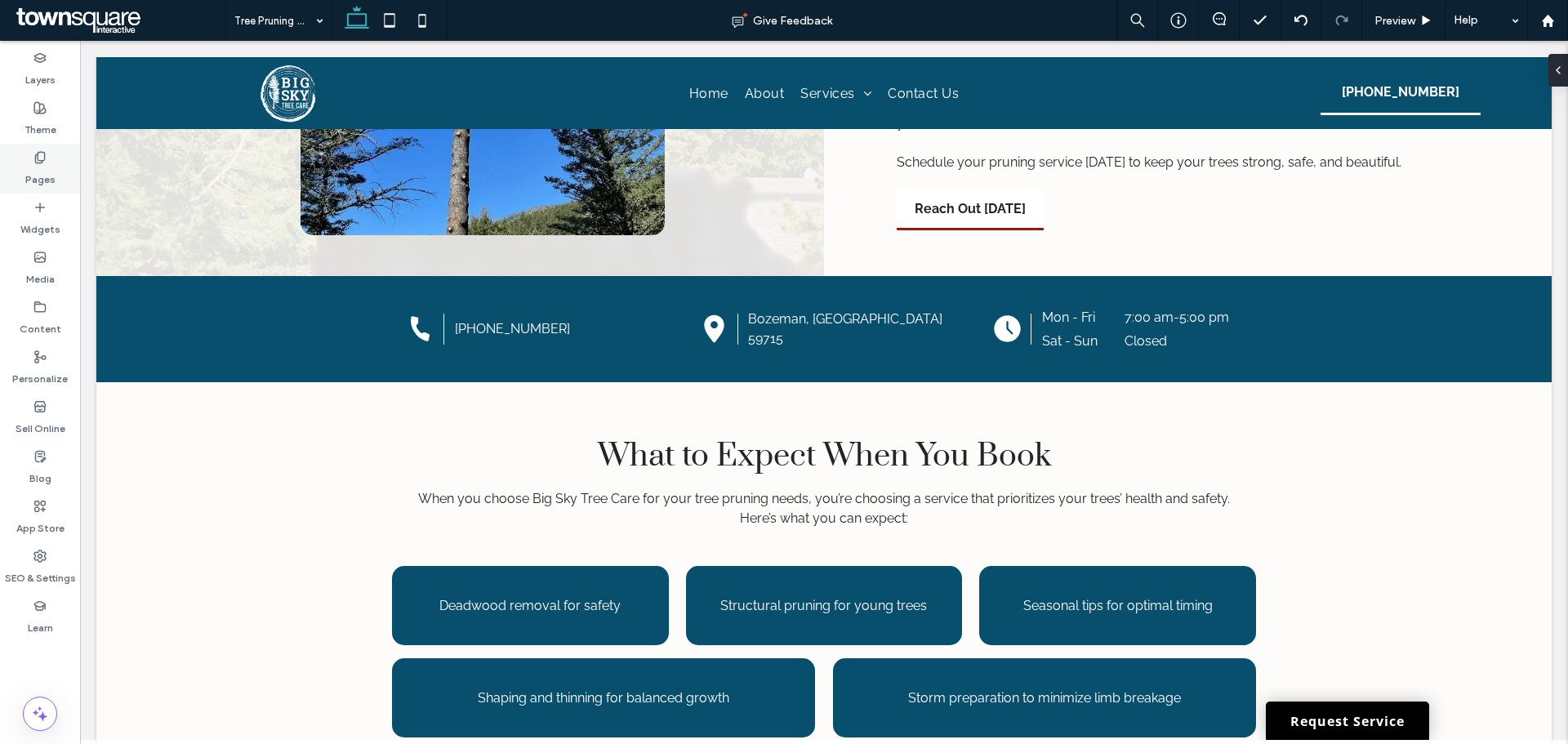
click at [46, 155] on icon at bounding box center [40, 157] width 13 height 13
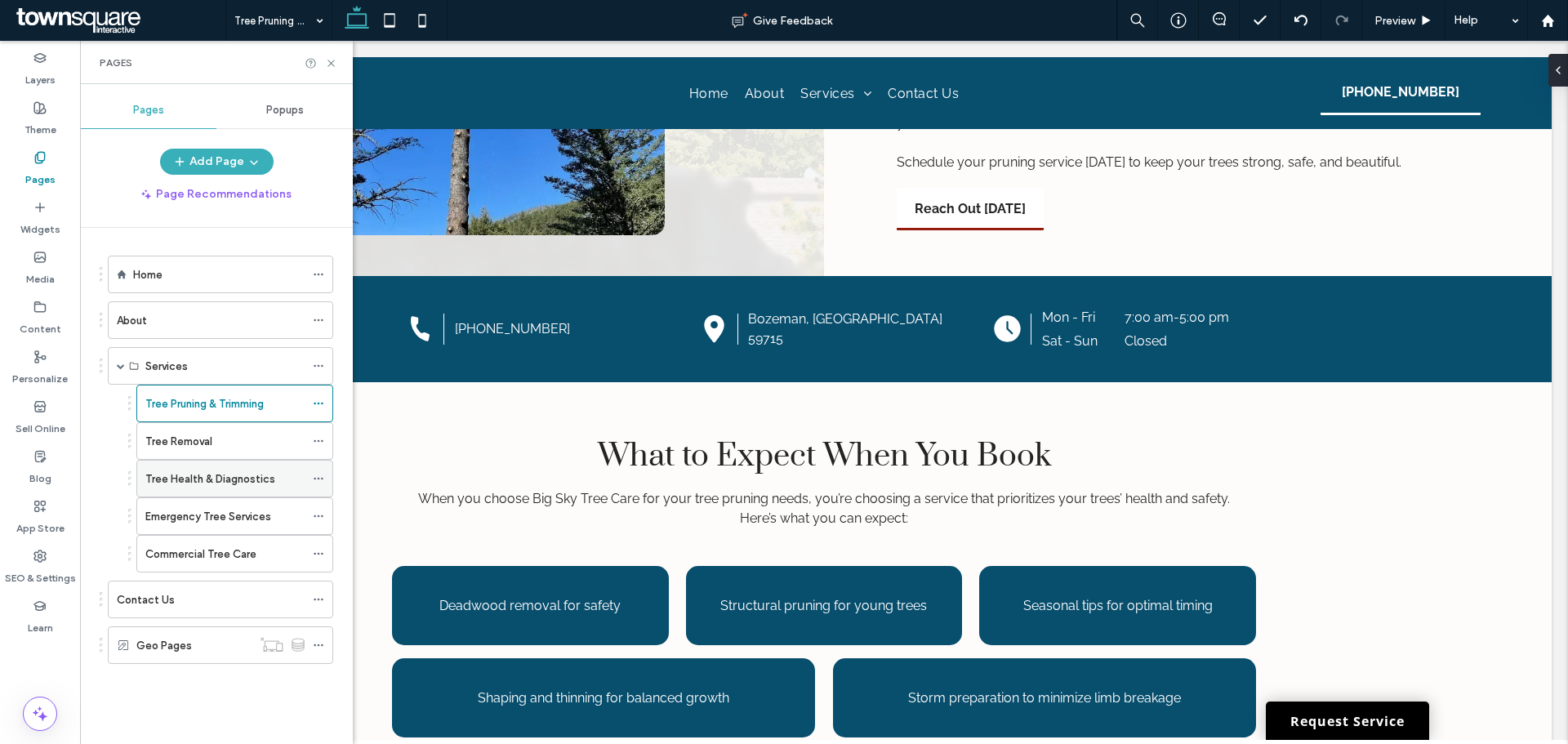
click at [309, 478] on div "Tree Health & Diagnostics" at bounding box center [235, 478] width 196 height 37
click at [316, 478] on use at bounding box center [318, 479] width 9 height 3
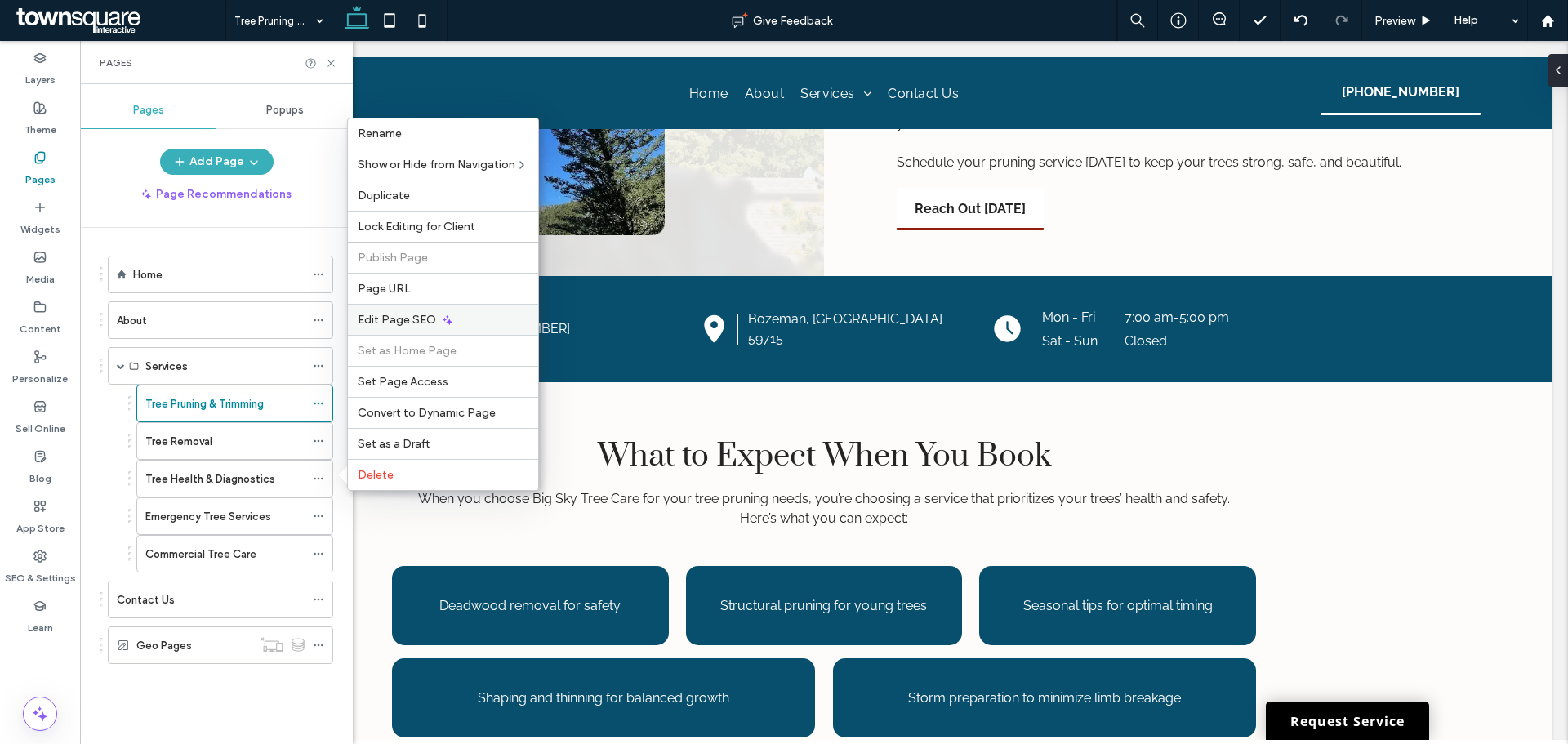
click at [377, 314] on span "Edit Page SEO" at bounding box center [397, 320] width 78 height 14
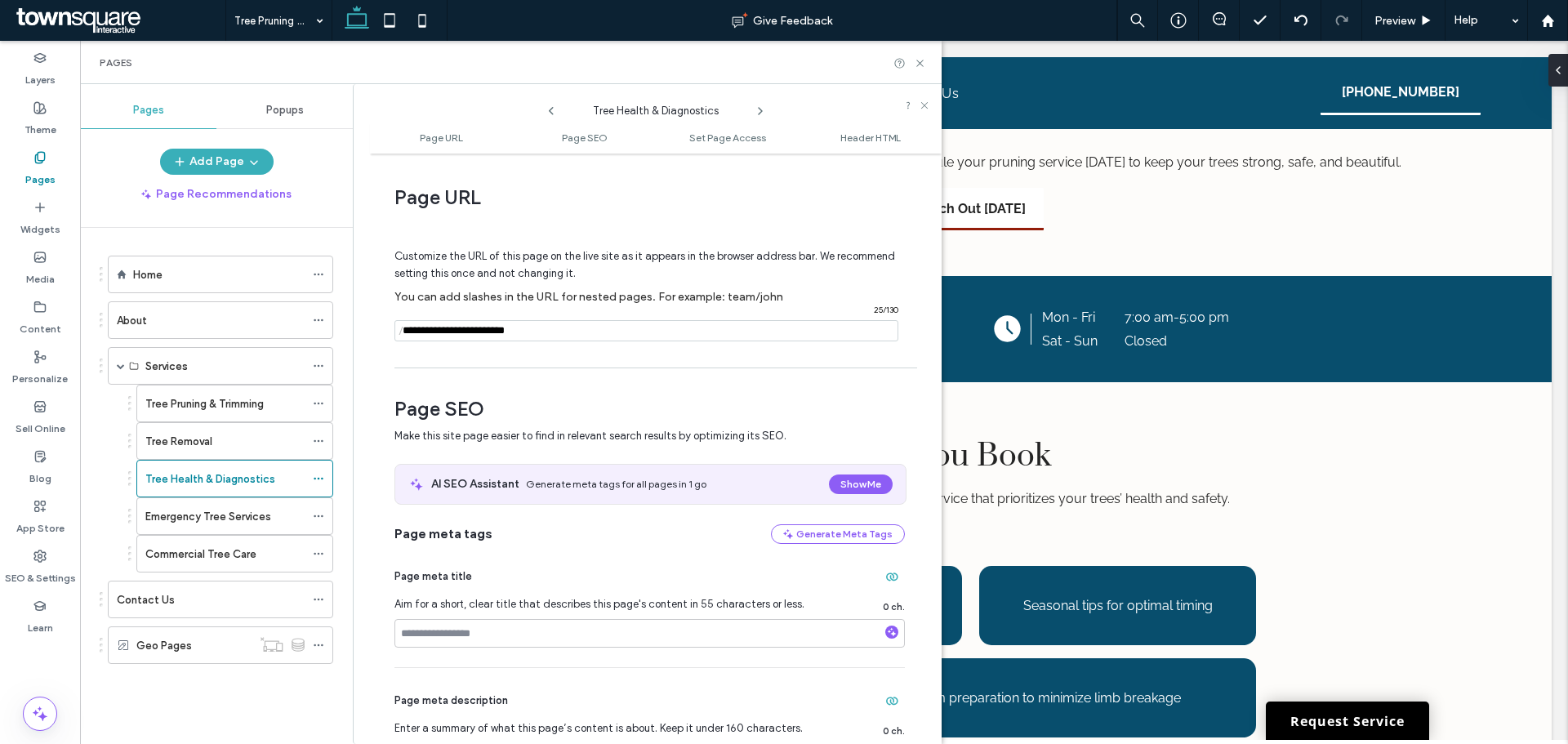
click at [469, 326] on input "notEmpty" at bounding box center [647, 331] width 504 height 21
type input "**********"
click at [596, 343] on div "Customize the URL of this page on the live site as it appears in the browser ad…" at bounding box center [650, 288] width 510 height 143
click at [920, 60] on icon at bounding box center [919, 63] width 12 height 12
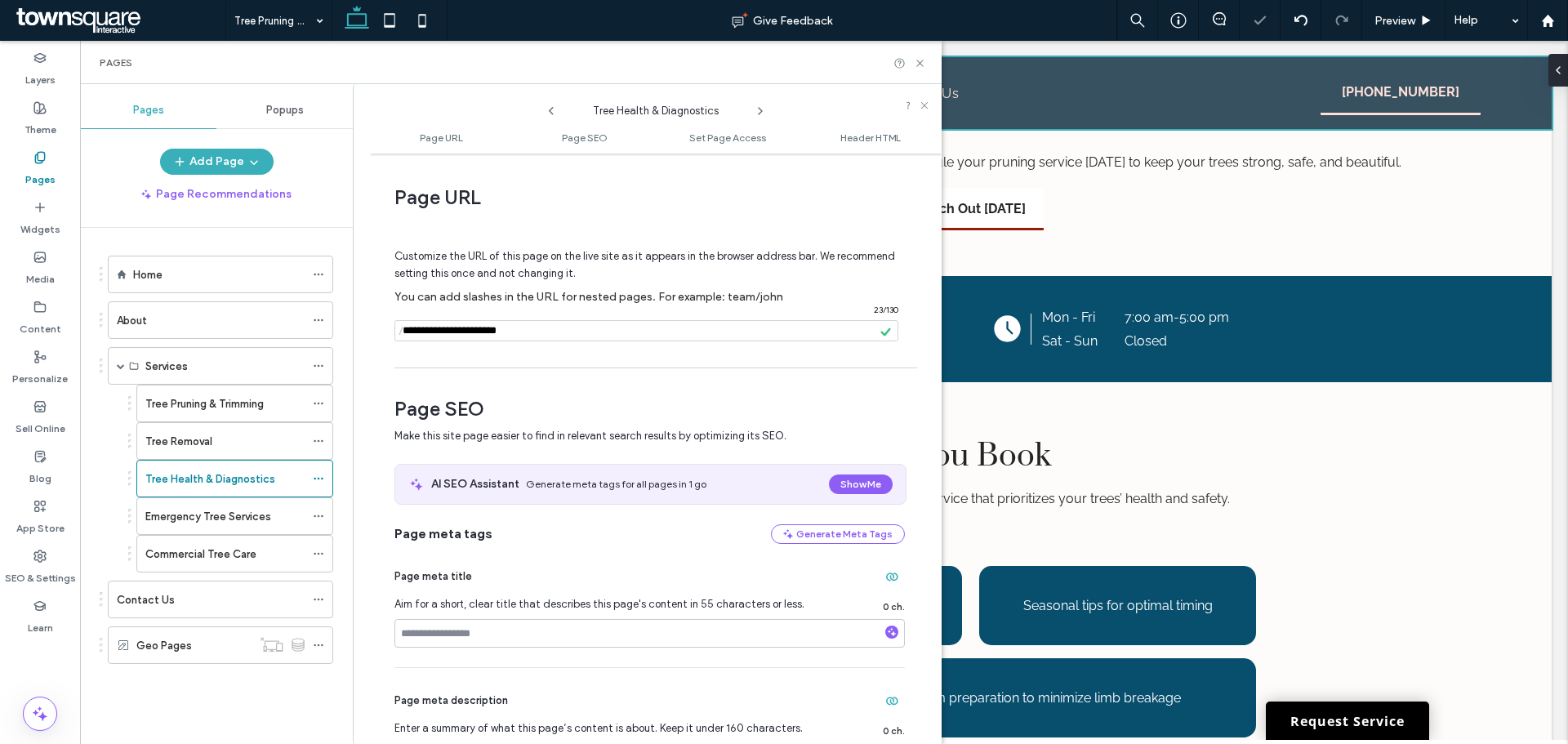
click at [916, 66] on div at bounding box center [824, 93] width 1455 height 72
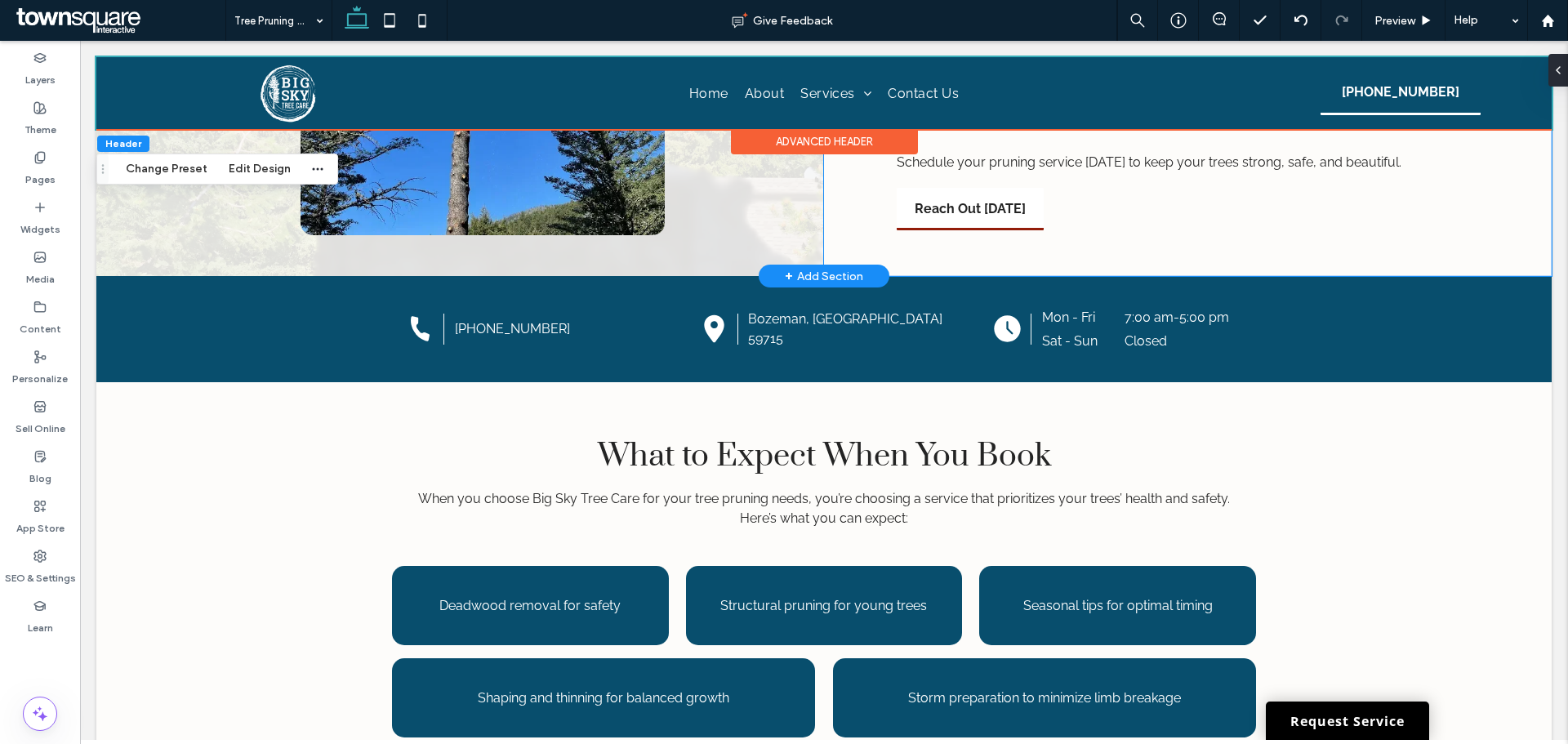
scroll to position [0, 0]
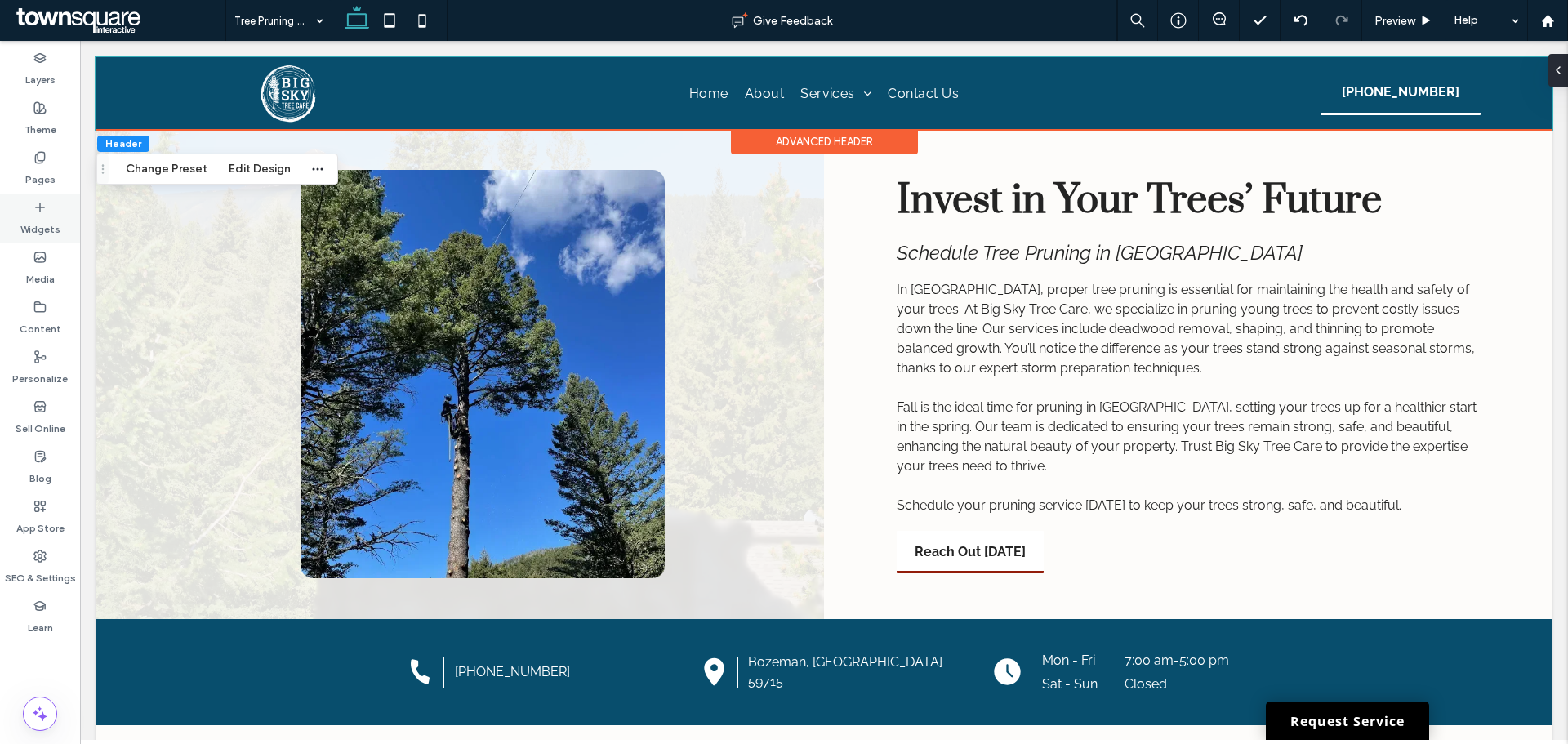
drag, startPoint x: 49, startPoint y: 156, endPoint x: 67, endPoint y: 203, distance: 50.3
click at [48, 156] on div "Pages" at bounding box center [40, 169] width 80 height 50
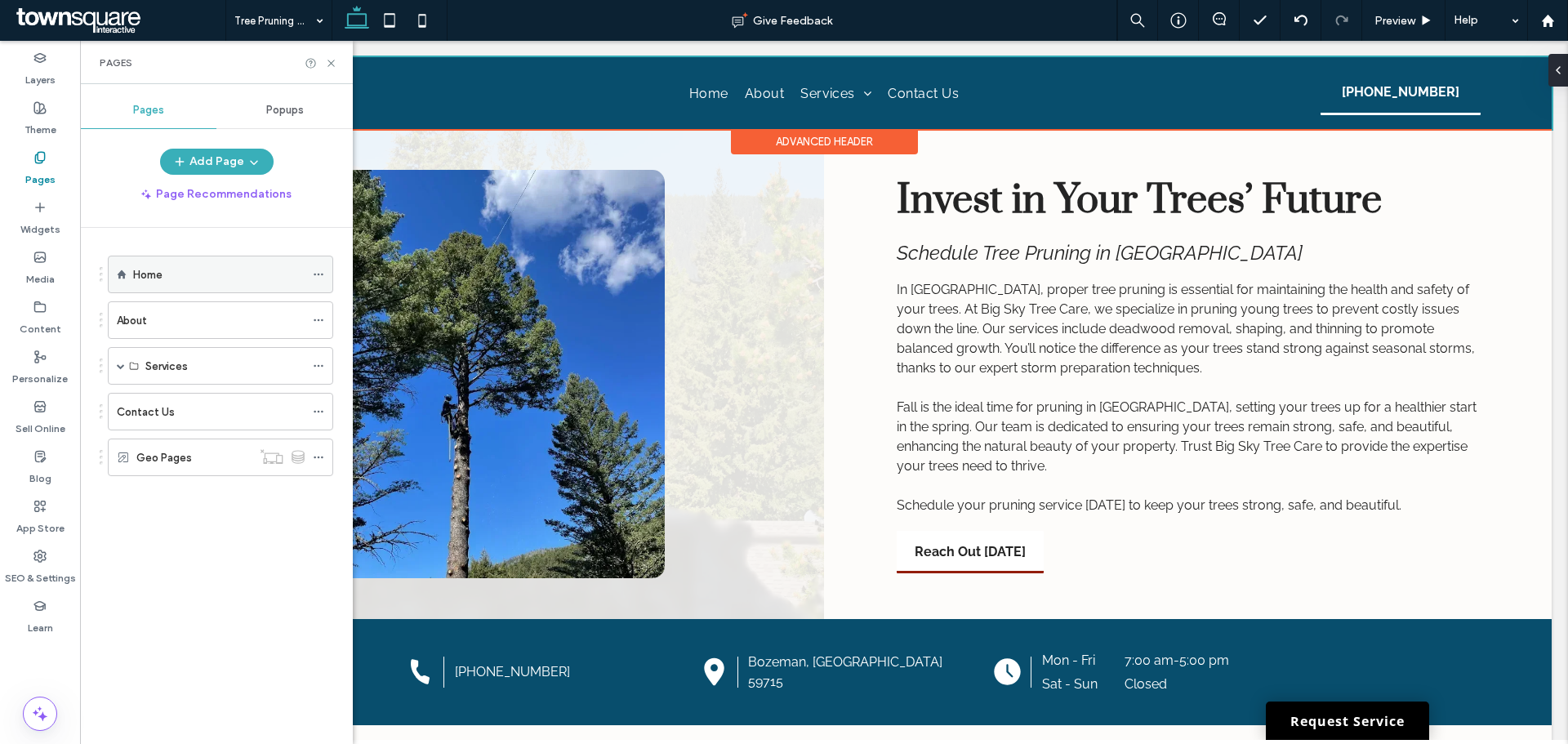
click at [137, 263] on div "Home" at bounding box center [219, 275] width 172 height 36
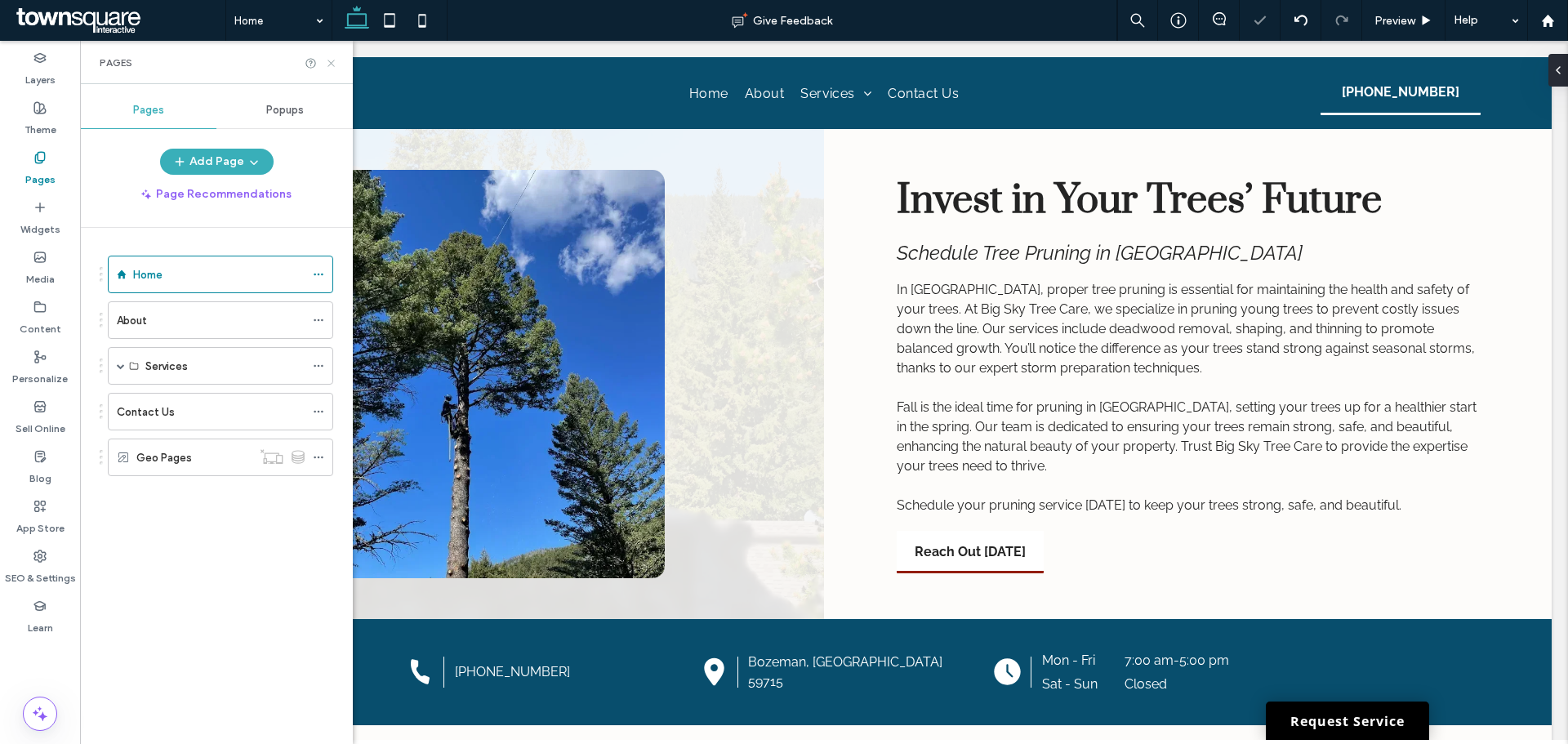
click at [333, 62] on icon at bounding box center [331, 63] width 12 height 12
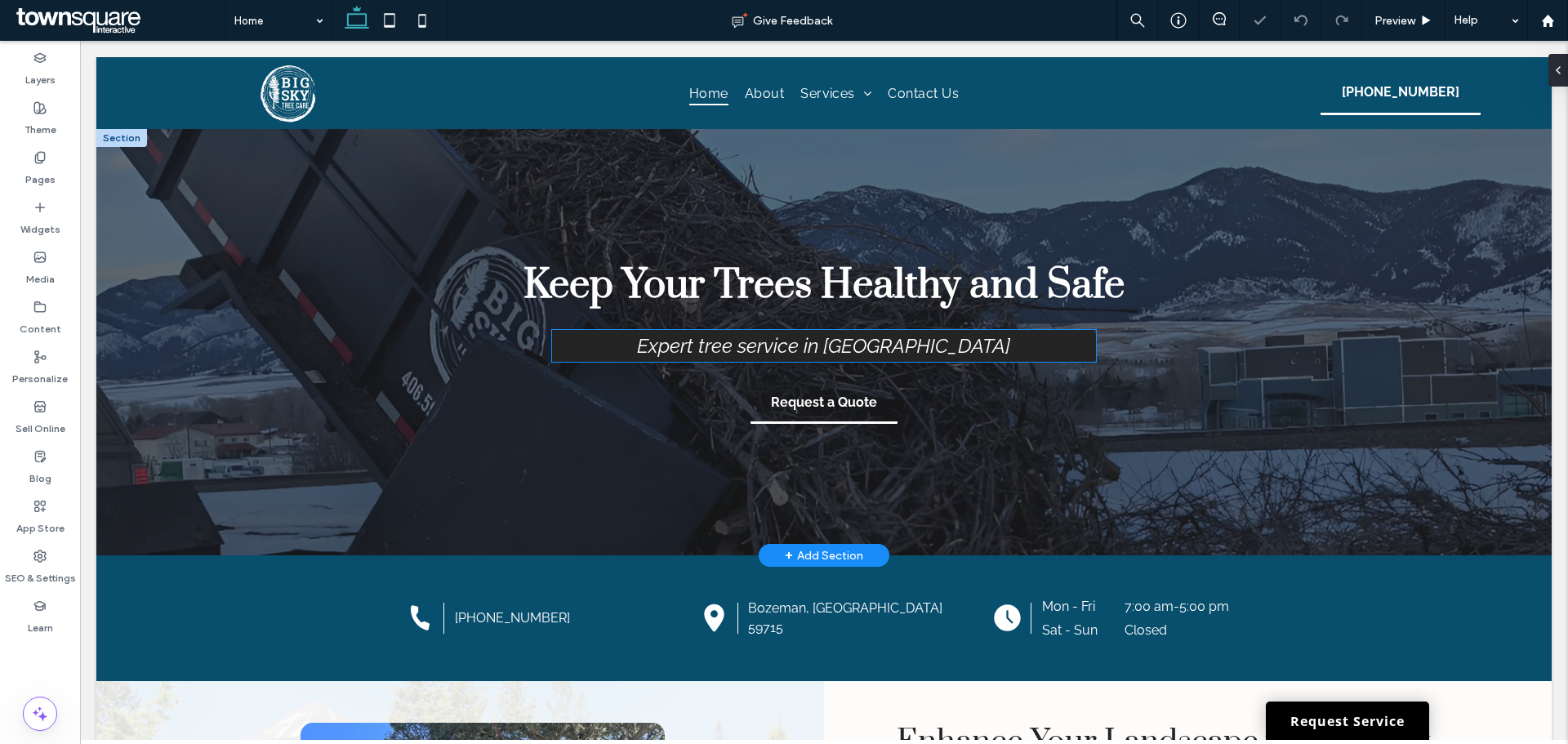
click at [627, 357] on h2 "Expert tree service in Bozeman" at bounding box center [825, 345] width 496 height 24
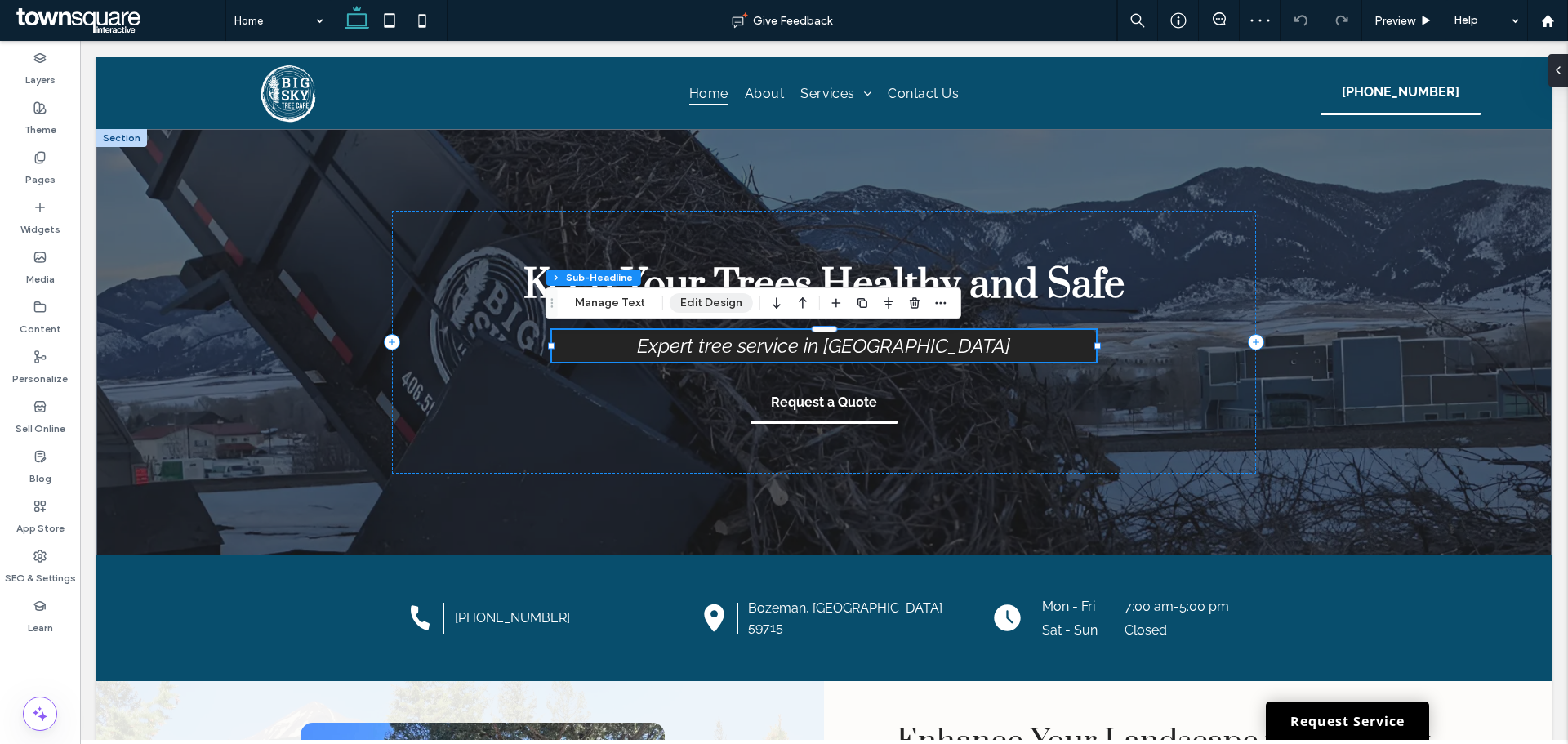
click at [702, 295] on button "Edit Design" at bounding box center [711, 302] width 83 height 20
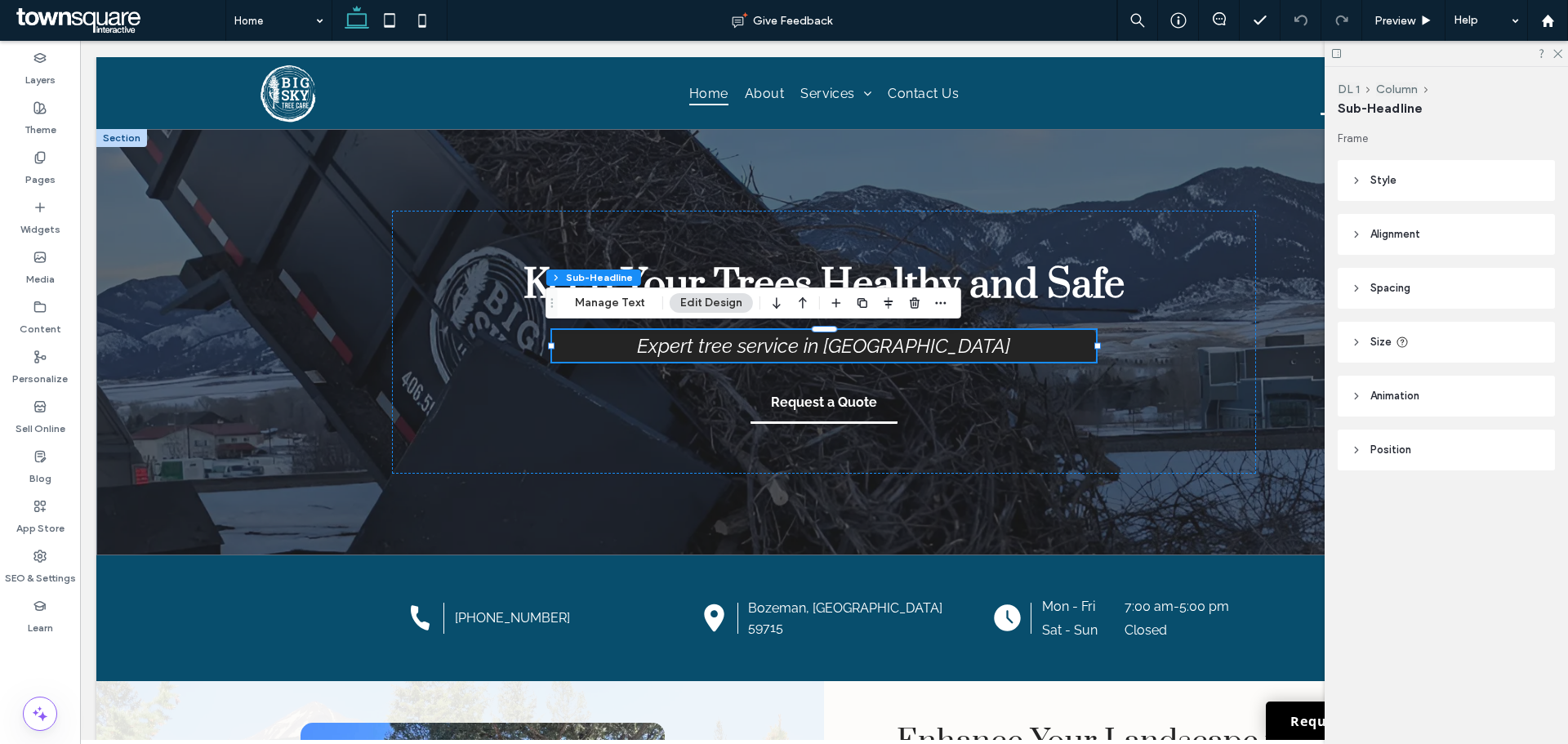
click at [1391, 173] on span "Style" at bounding box center [1383, 180] width 26 height 16
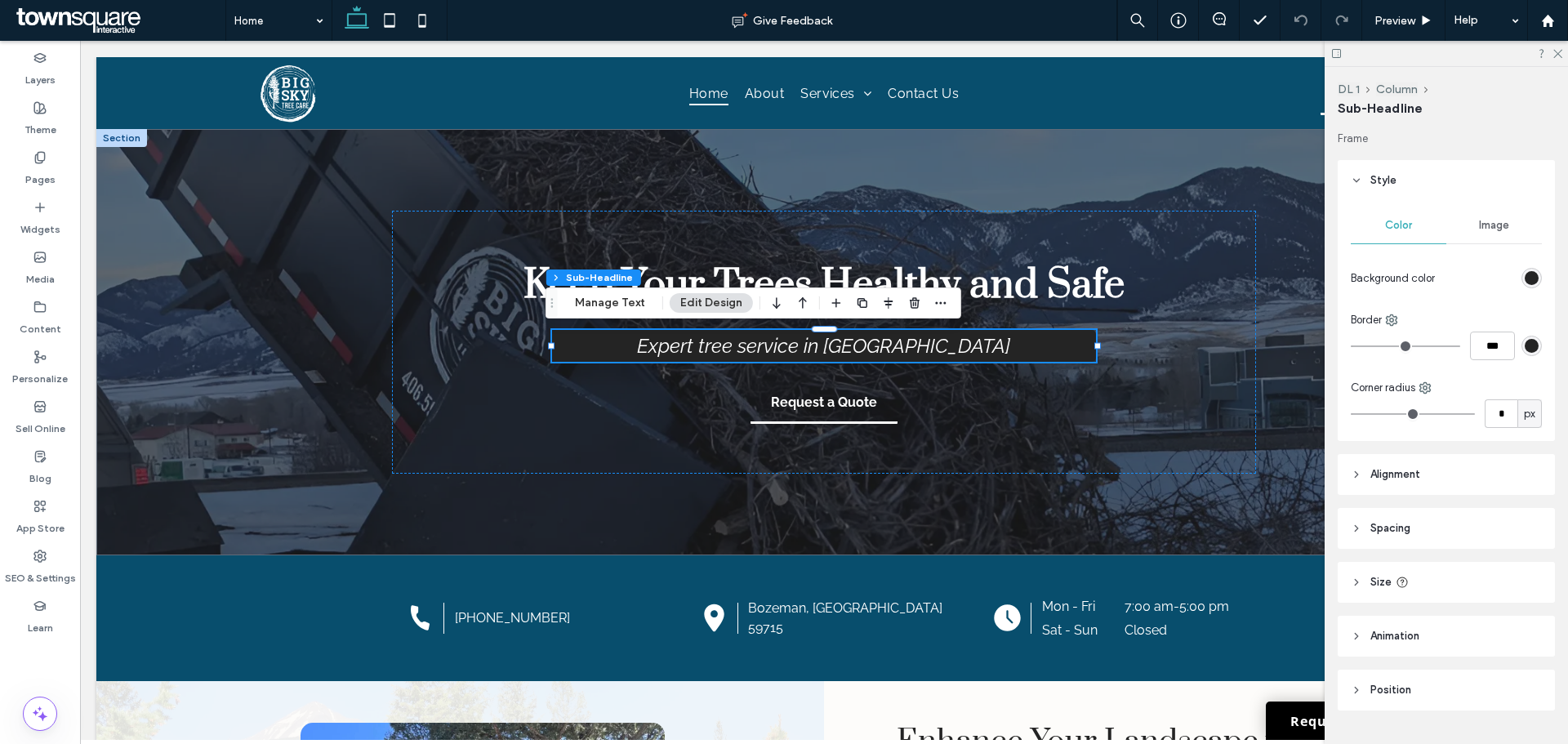
click at [1521, 269] on div "rgb(36, 36, 36)" at bounding box center [1531, 278] width 20 height 20
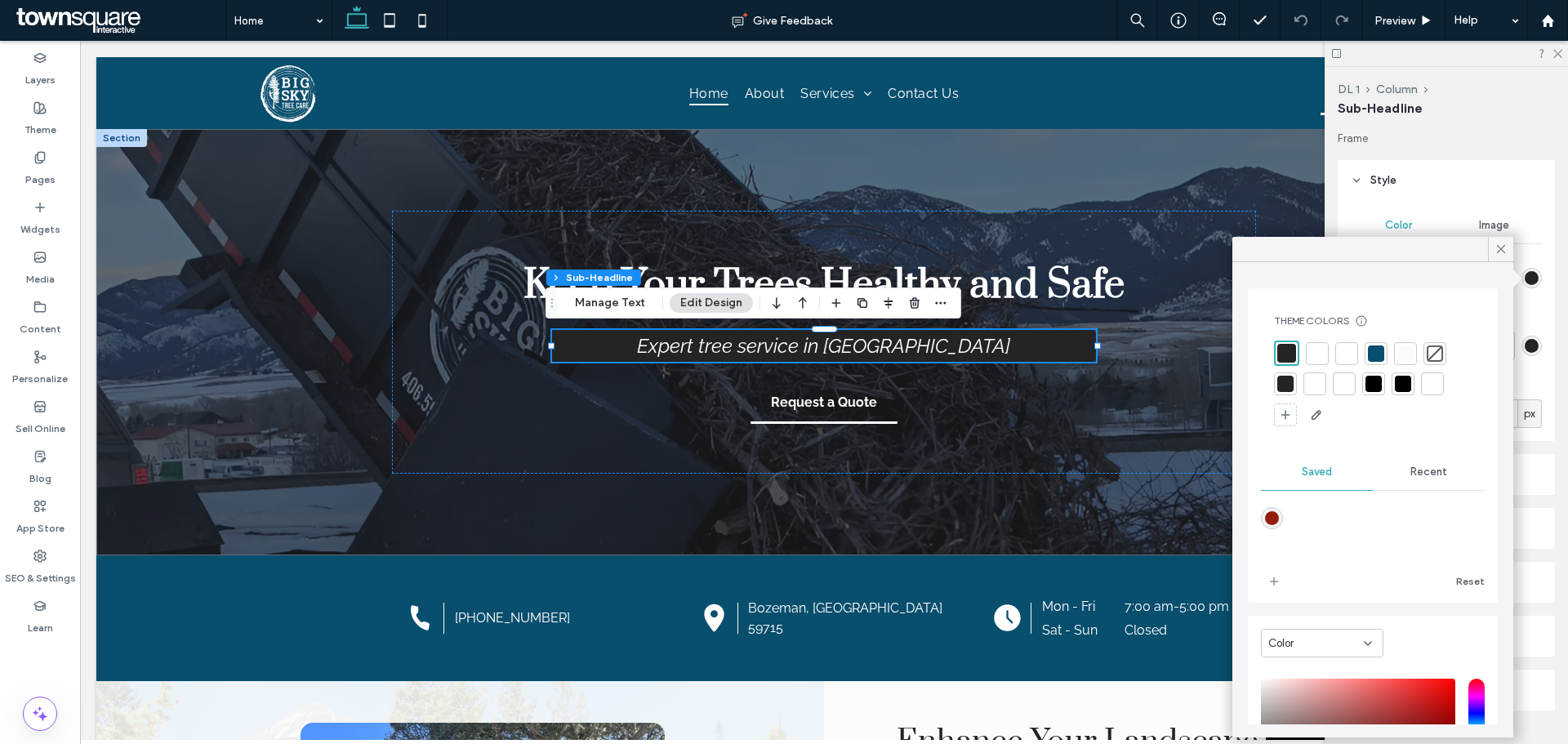
click at [1373, 357] on div at bounding box center [1375, 353] width 16 height 16
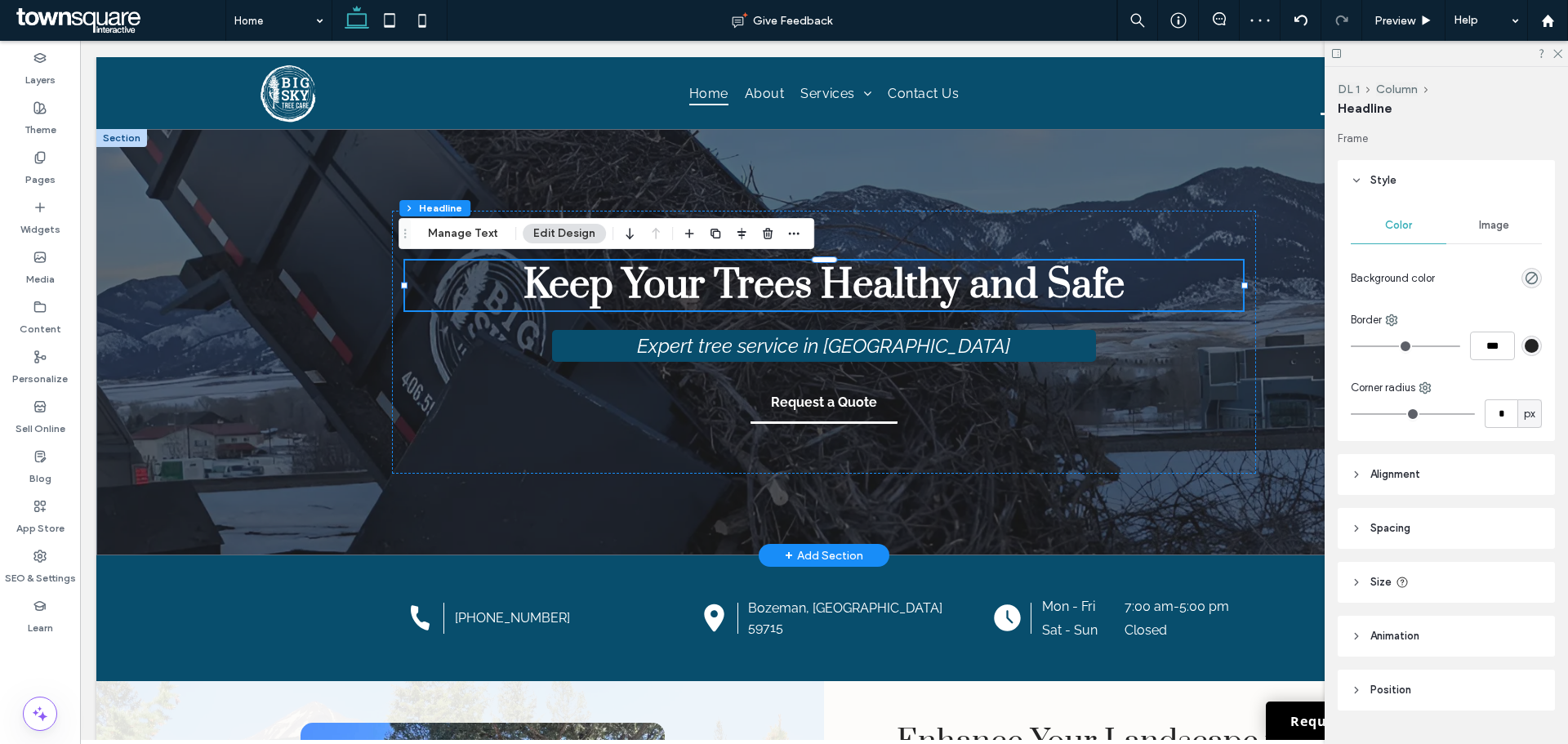
click at [1562, 54] on div at bounding box center [1446, 53] width 243 height 26
click at [1561, 54] on icon at bounding box center [1557, 52] width 10 height 10
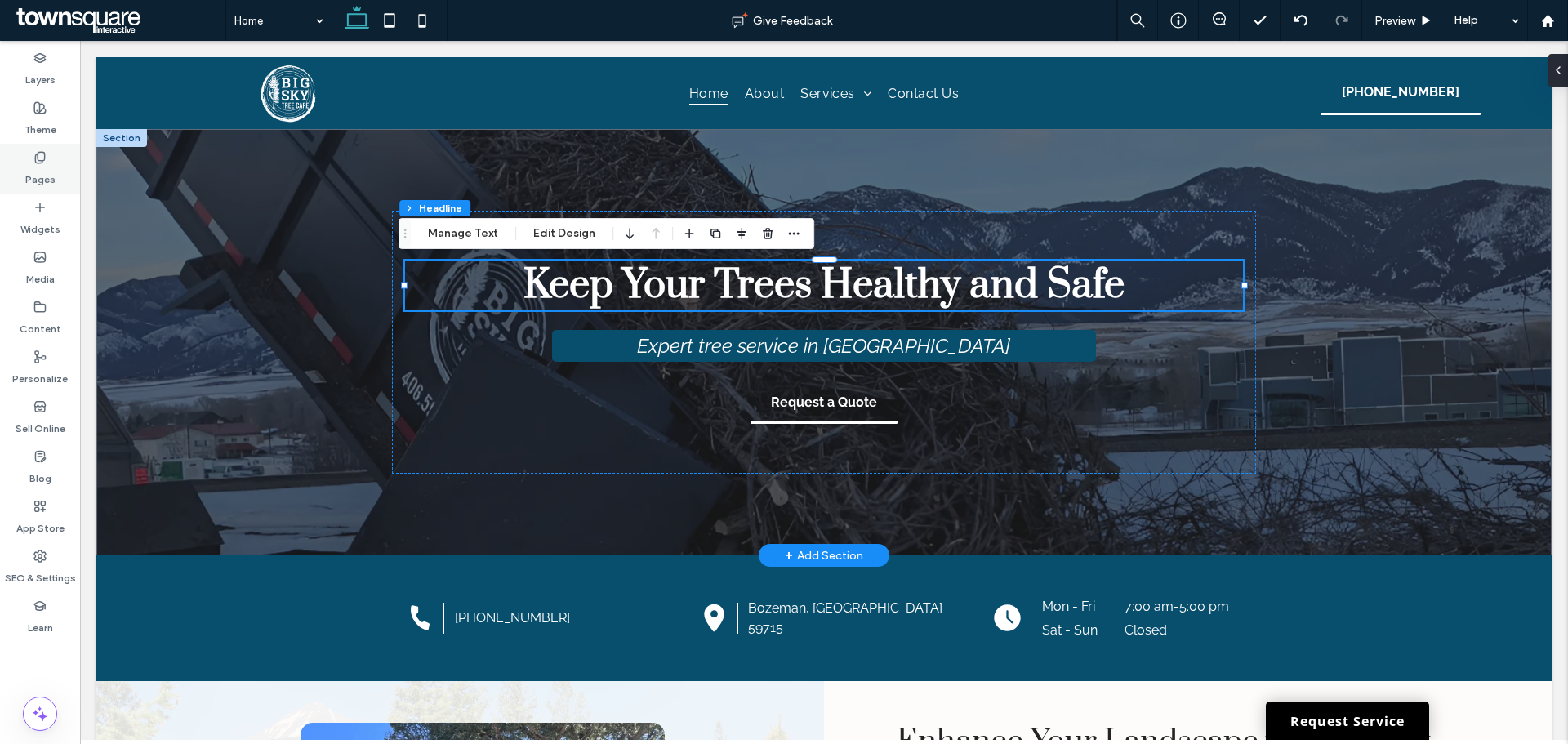
click at [31, 176] on label "Pages" at bounding box center [41, 176] width 31 height 23
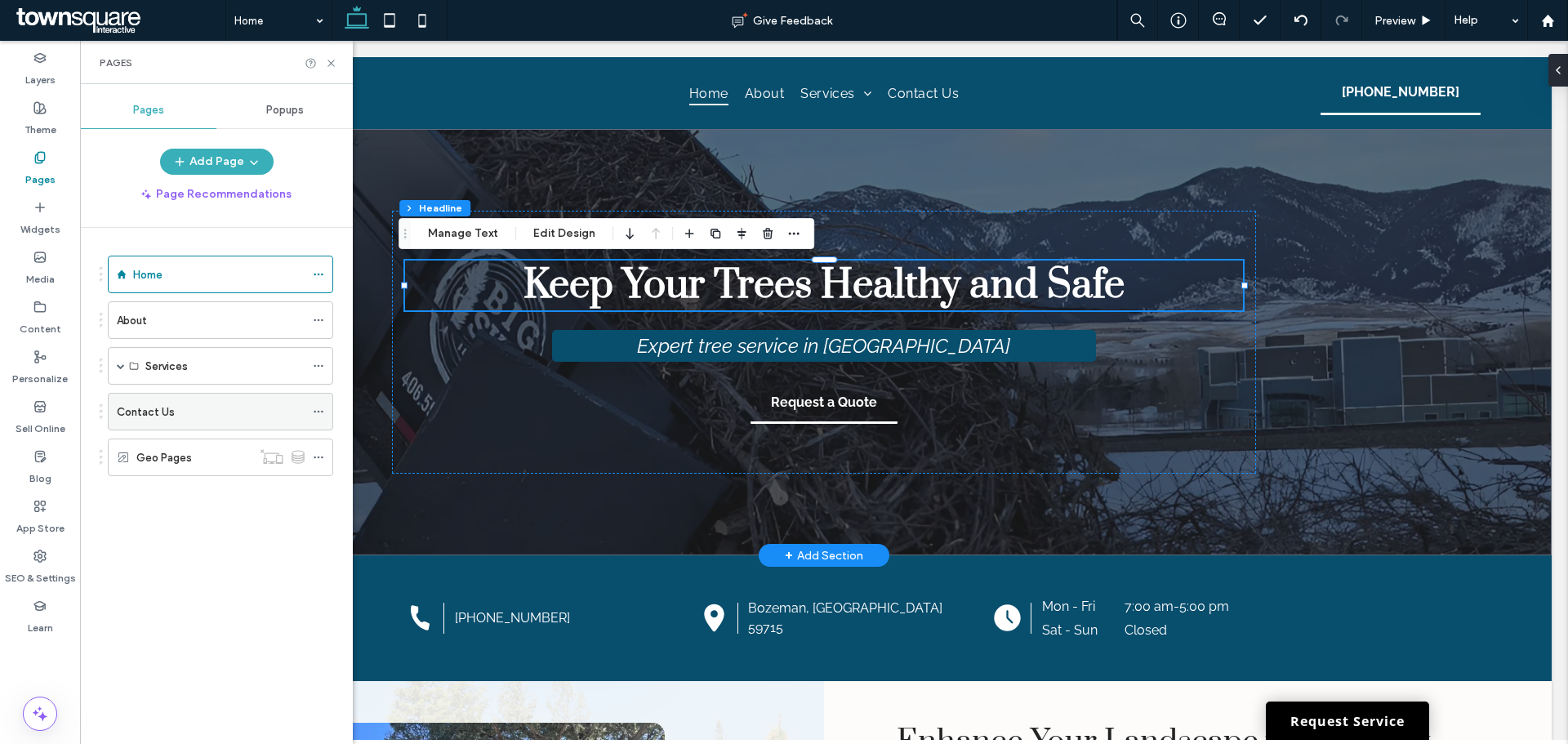
click at [147, 409] on label "Contact Us" at bounding box center [145, 412] width 58 height 29
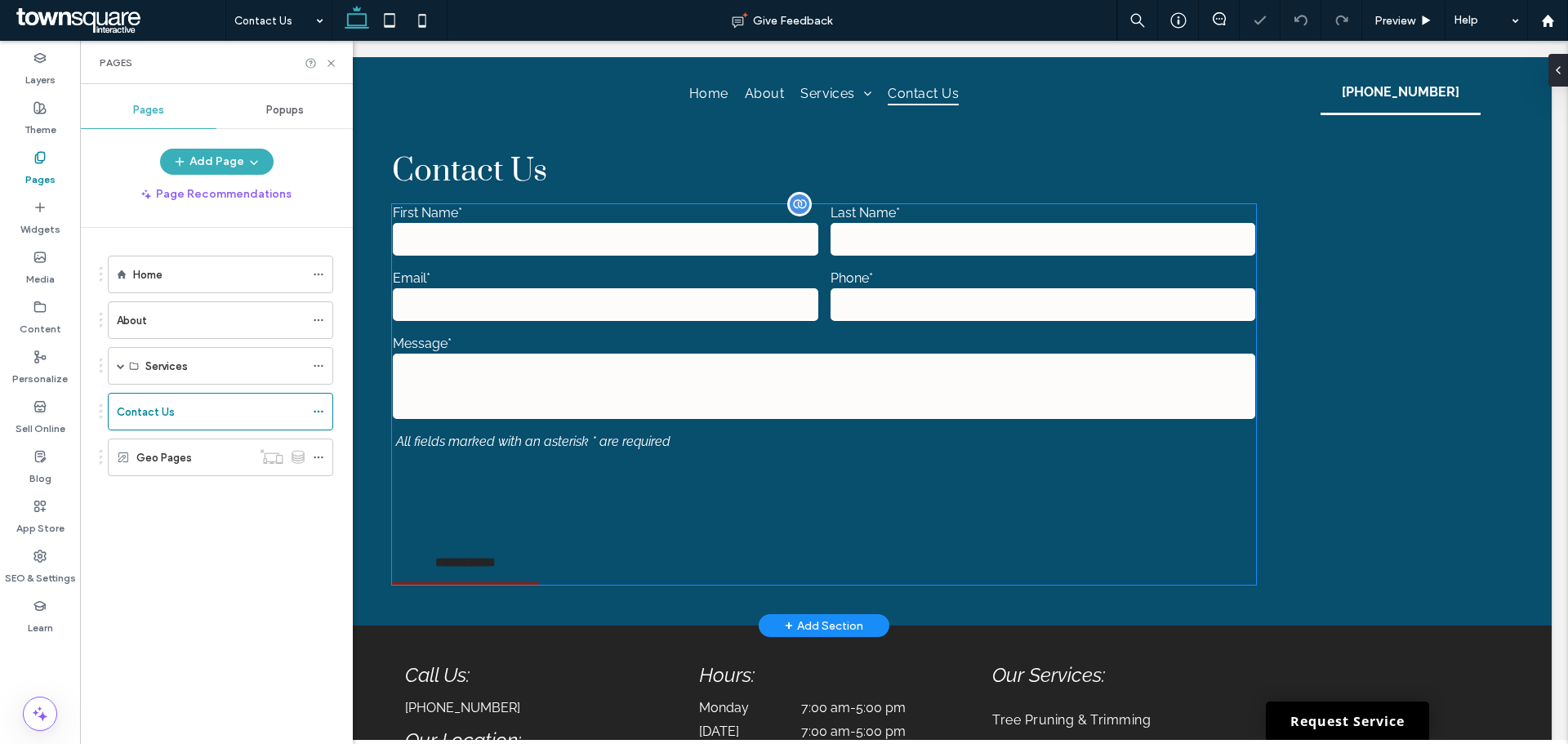
scroll to position [706, 0]
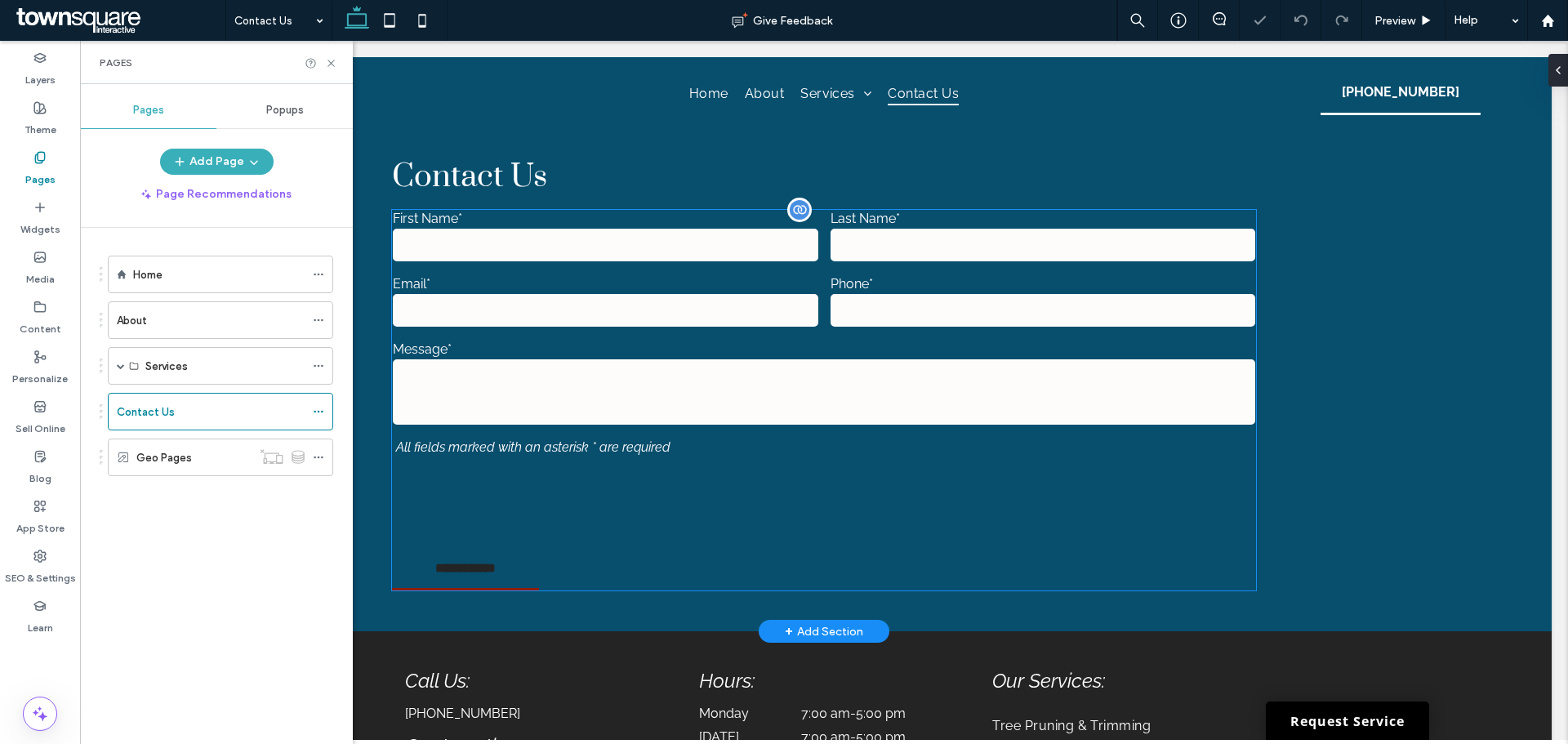
click at [718, 385] on textarea at bounding box center [823, 392] width 861 height 66
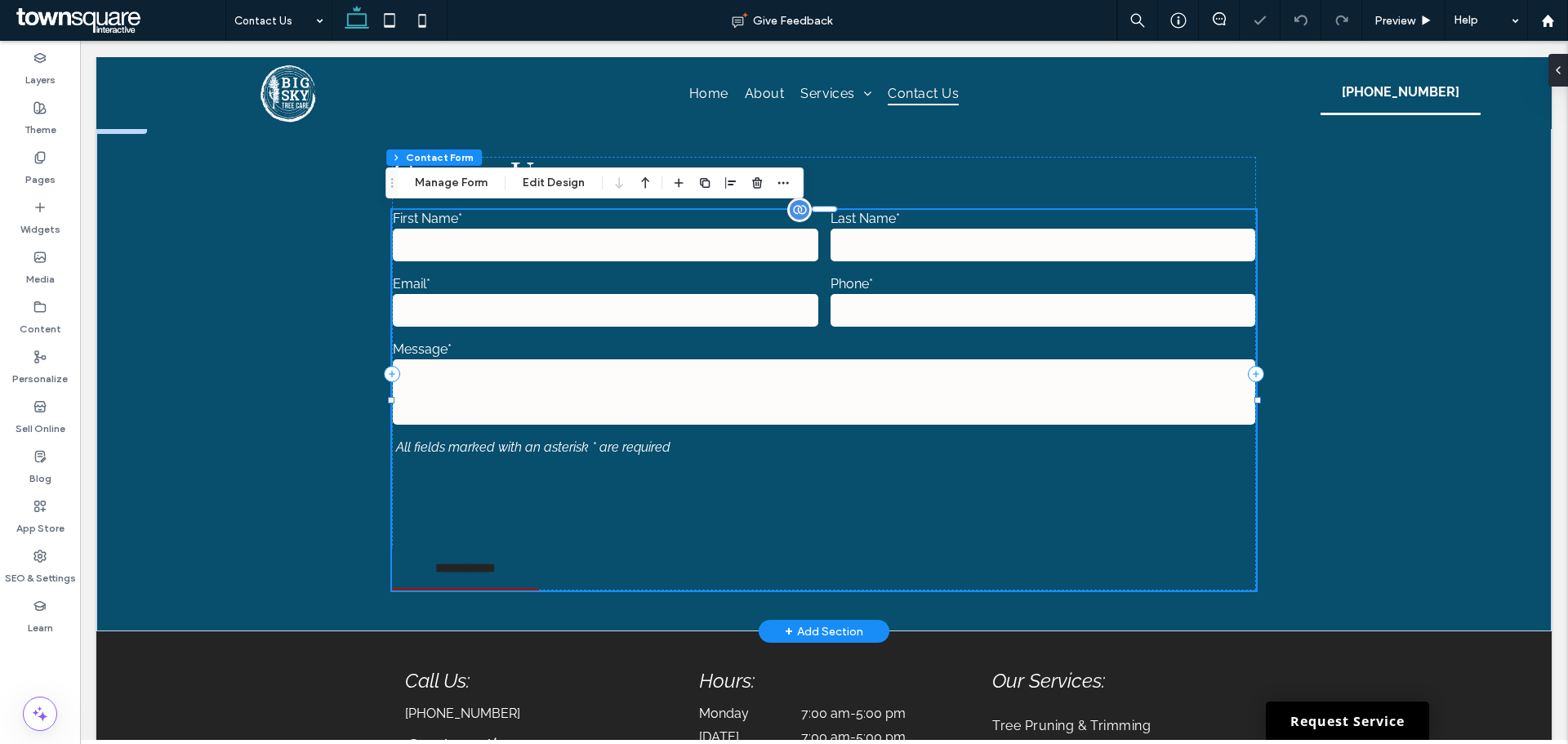
type input "*"
type input "***"
type input "*"
click at [527, 178] on button "Edit Design" at bounding box center [553, 183] width 83 height 20
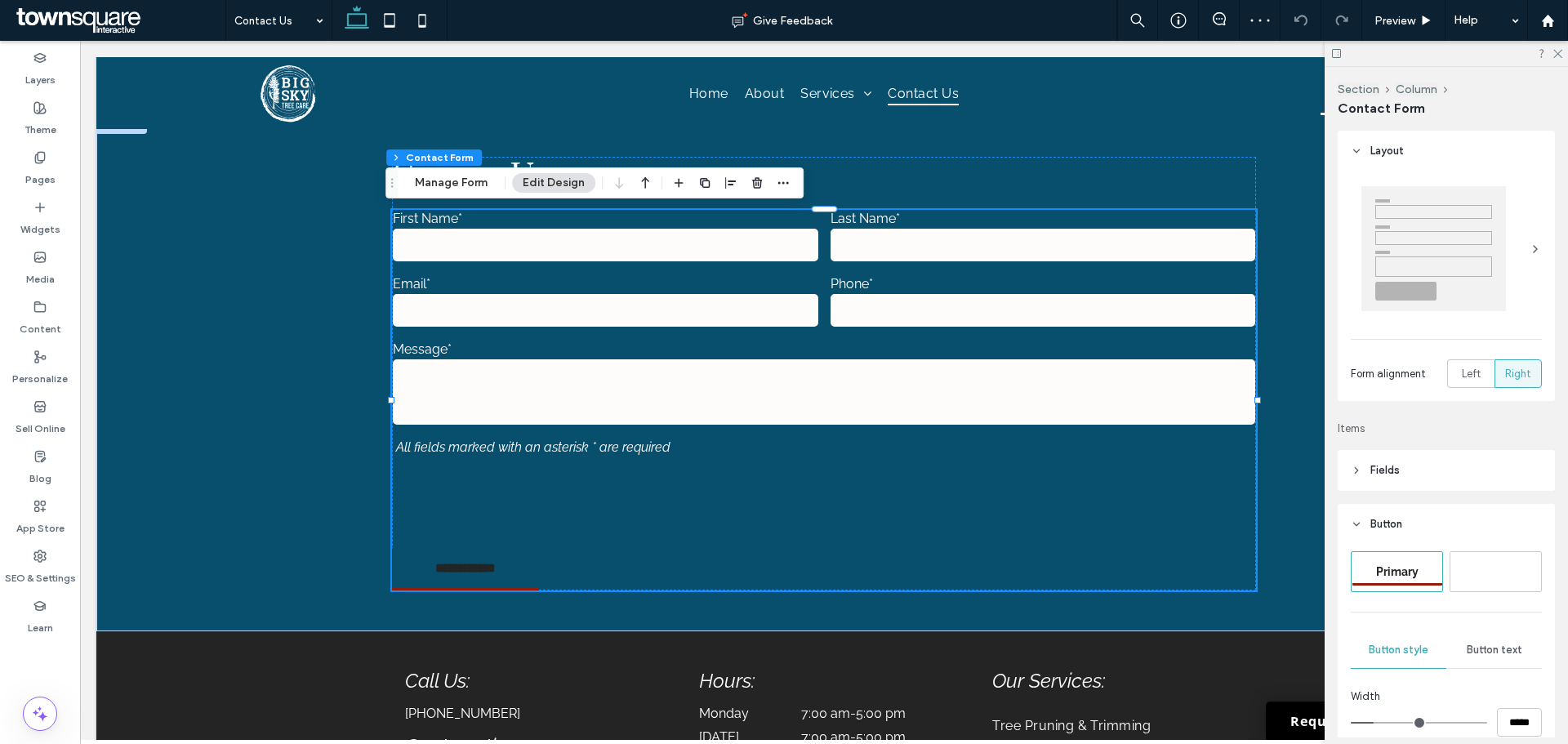
scroll to position [245, 0]
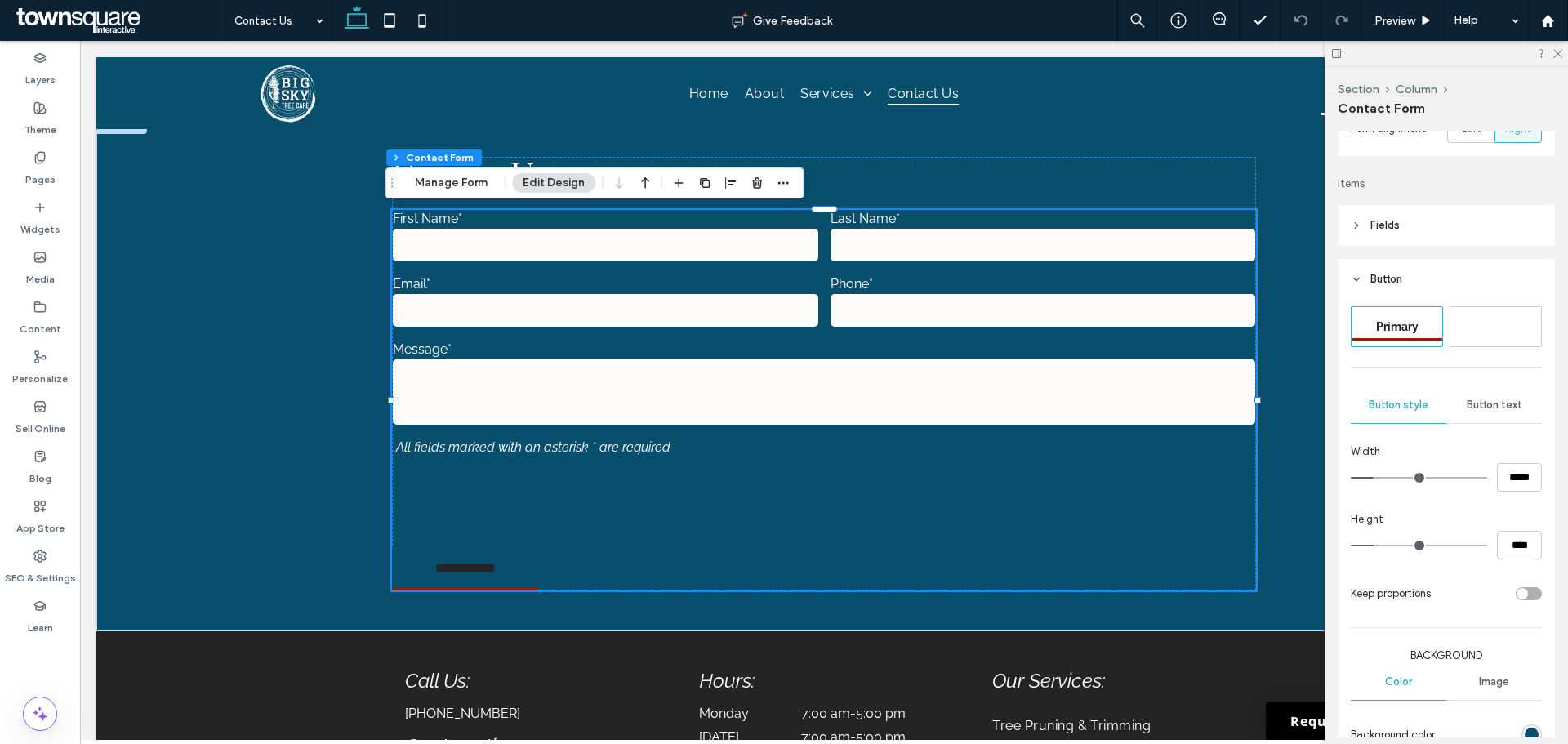
click at [1470, 400] on span "Button text" at bounding box center [1495, 405] width 55 height 13
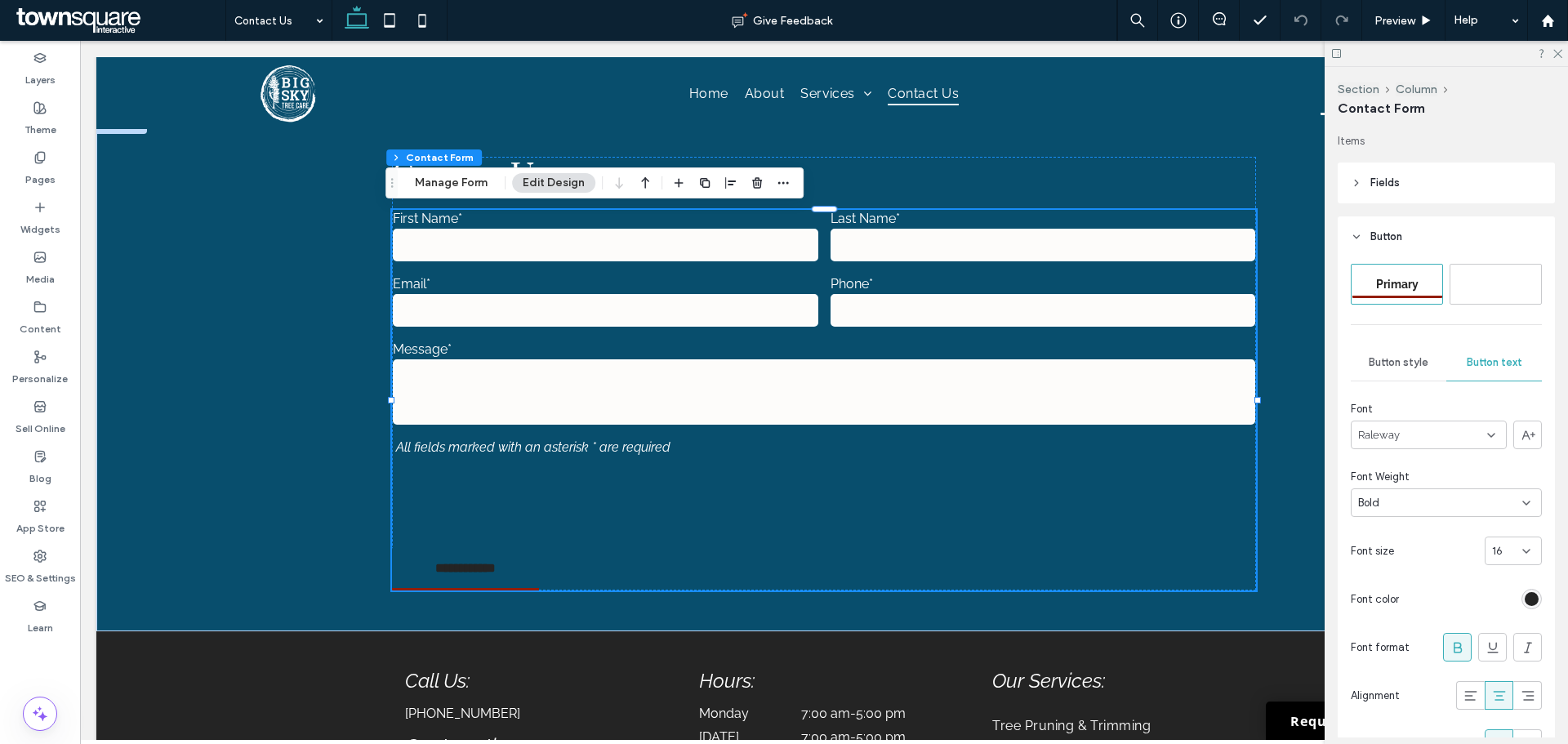
scroll to position [327, 0]
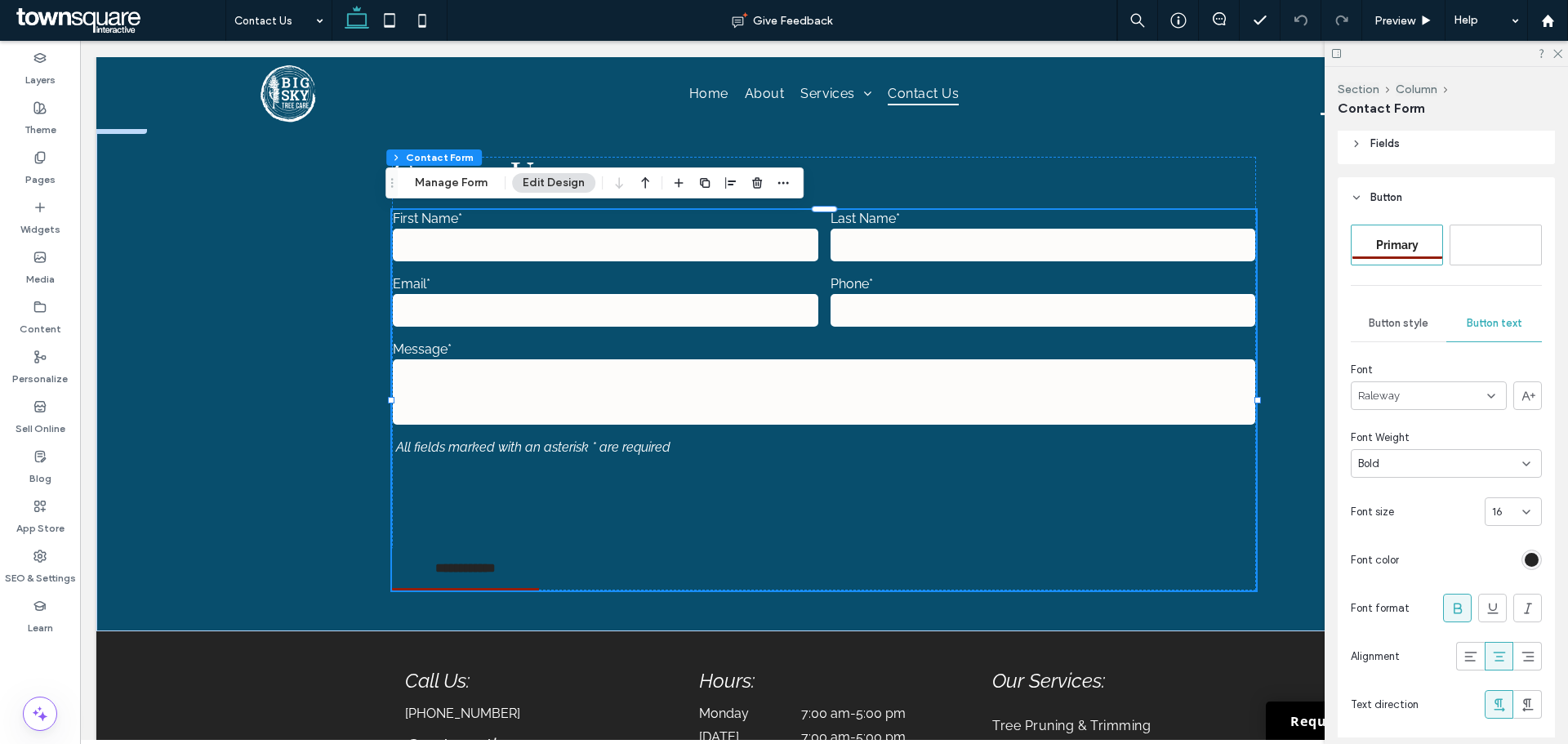
click at [1527, 570] on div at bounding box center [1474, 560] width 136 height 29
click at [1525, 567] on div "rgb(36, 36, 36)" at bounding box center [1531, 559] width 20 height 20
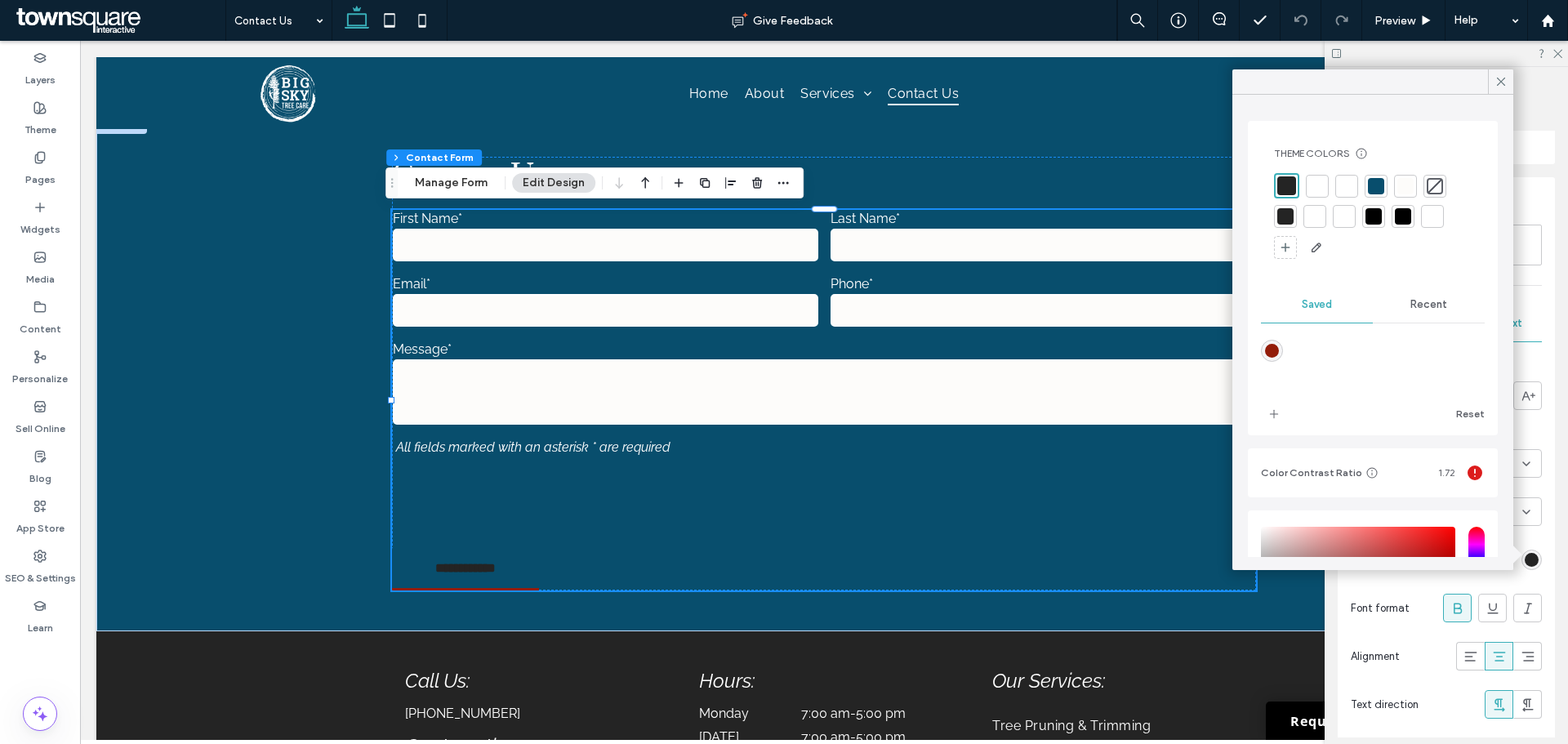
click at [1310, 189] on div at bounding box center [1317, 186] width 16 height 16
click at [1527, 559] on div "rgb(255, 255, 255)" at bounding box center [1532, 560] width 14 height 14
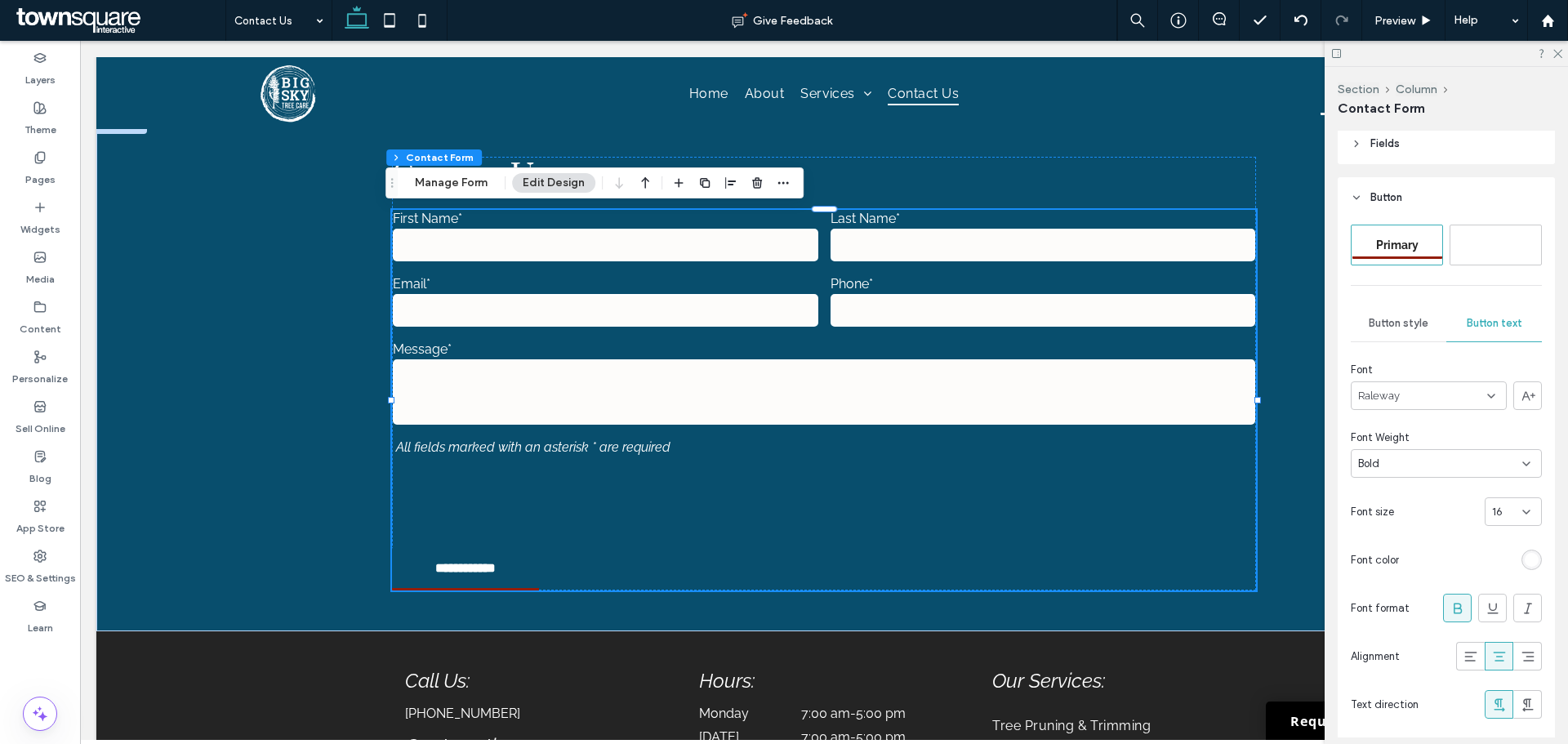
click at [1414, 324] on span "Button style" at bounding box center [1398, 323] width 60 height 13
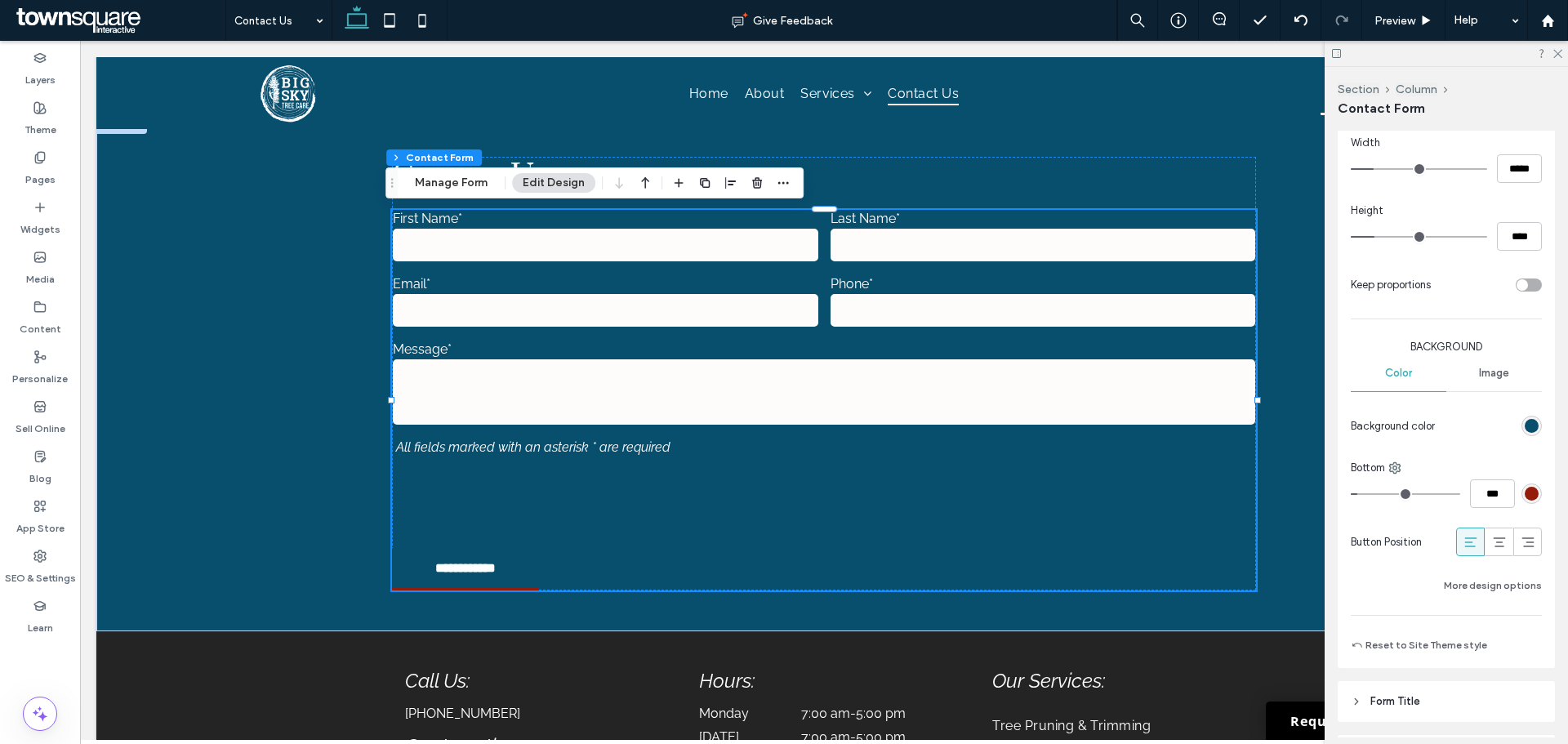
scroll to position [571, 0]
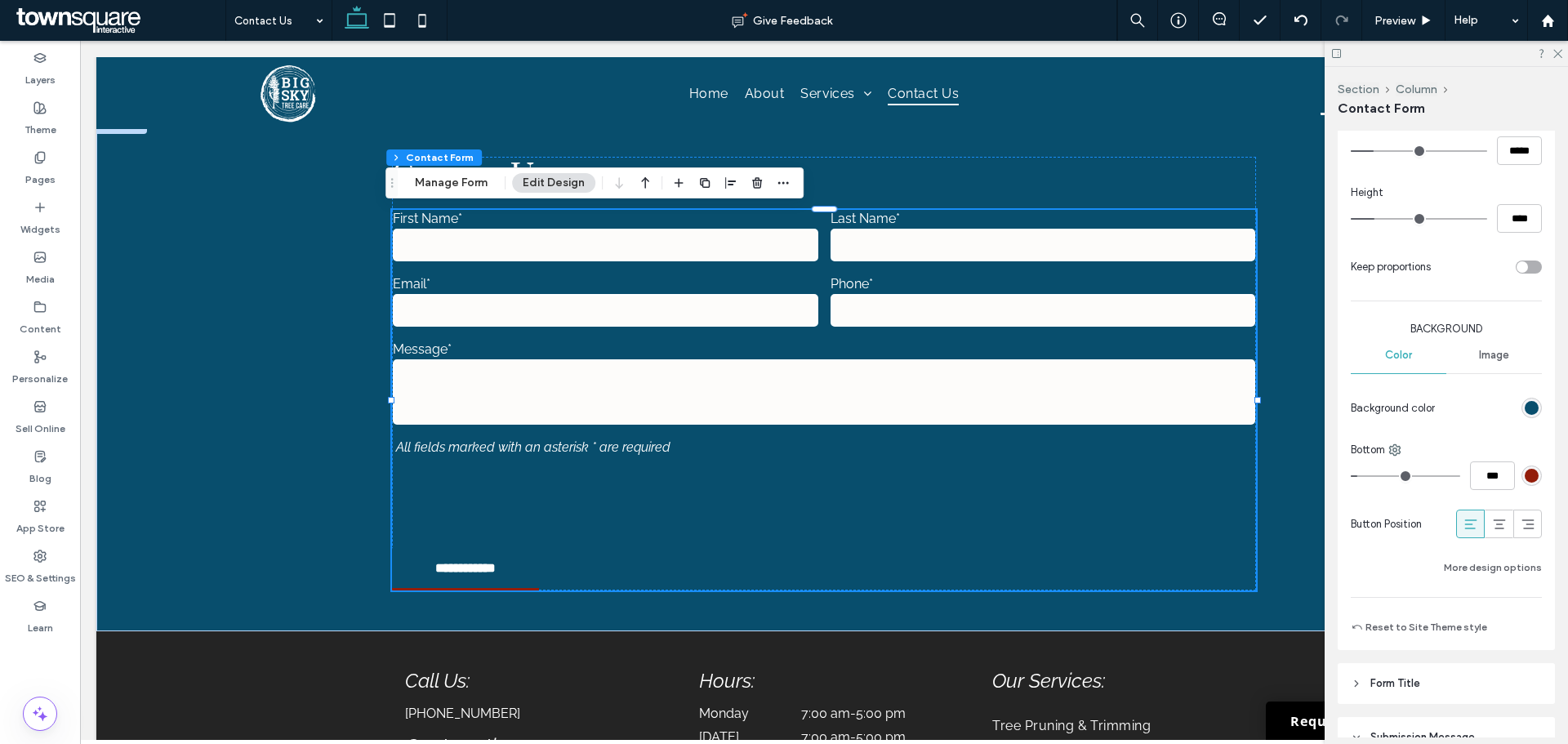
click at [1525, 477] on div "rgb(147, 29, 10)" at bounding box center [1532, 476] width 14 height 14
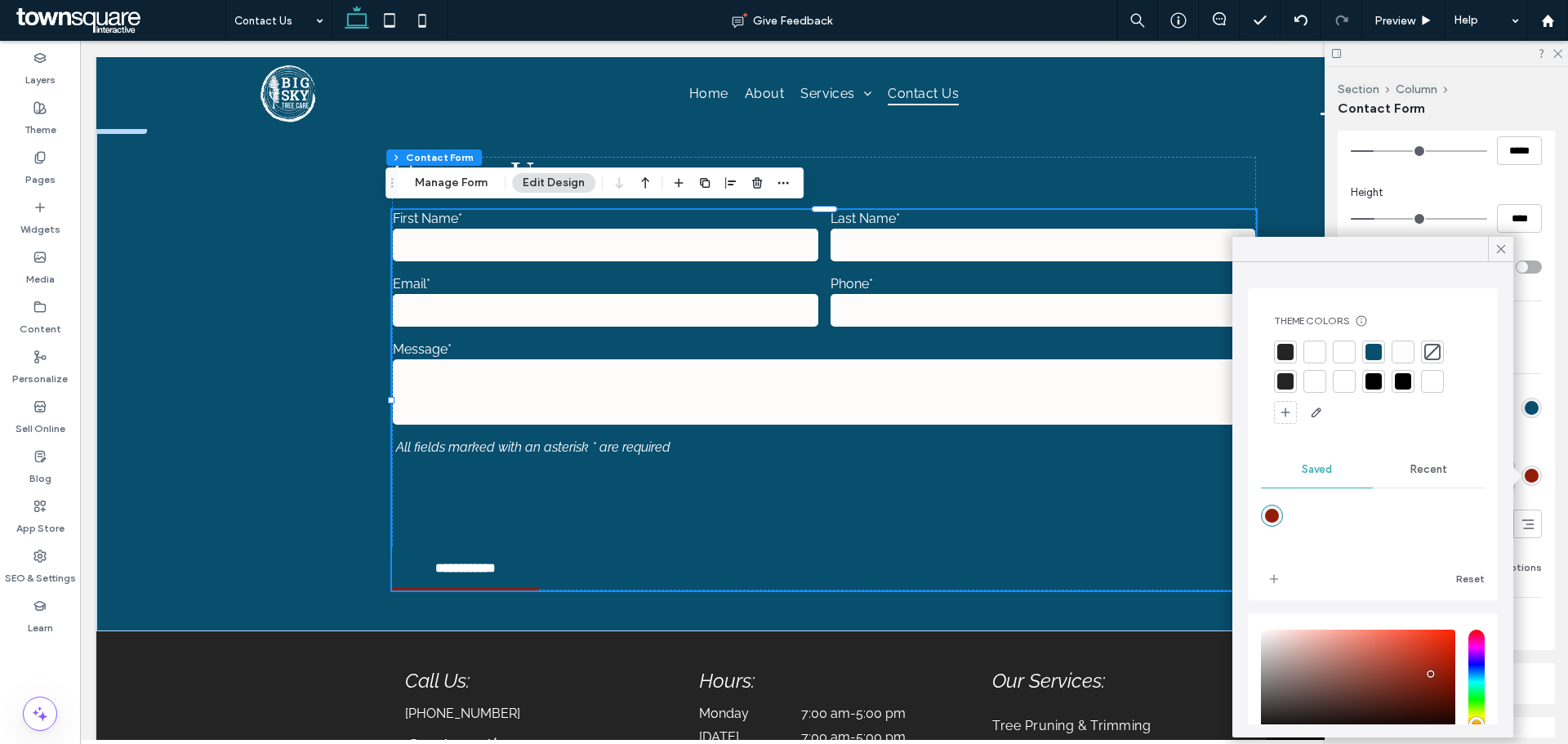
click at [1312, 350] on div at bounding box center [1314, 352] width 16 height 16
click at [1556, 52] on icon at bounding box center [1557, 52] width 10 height 10
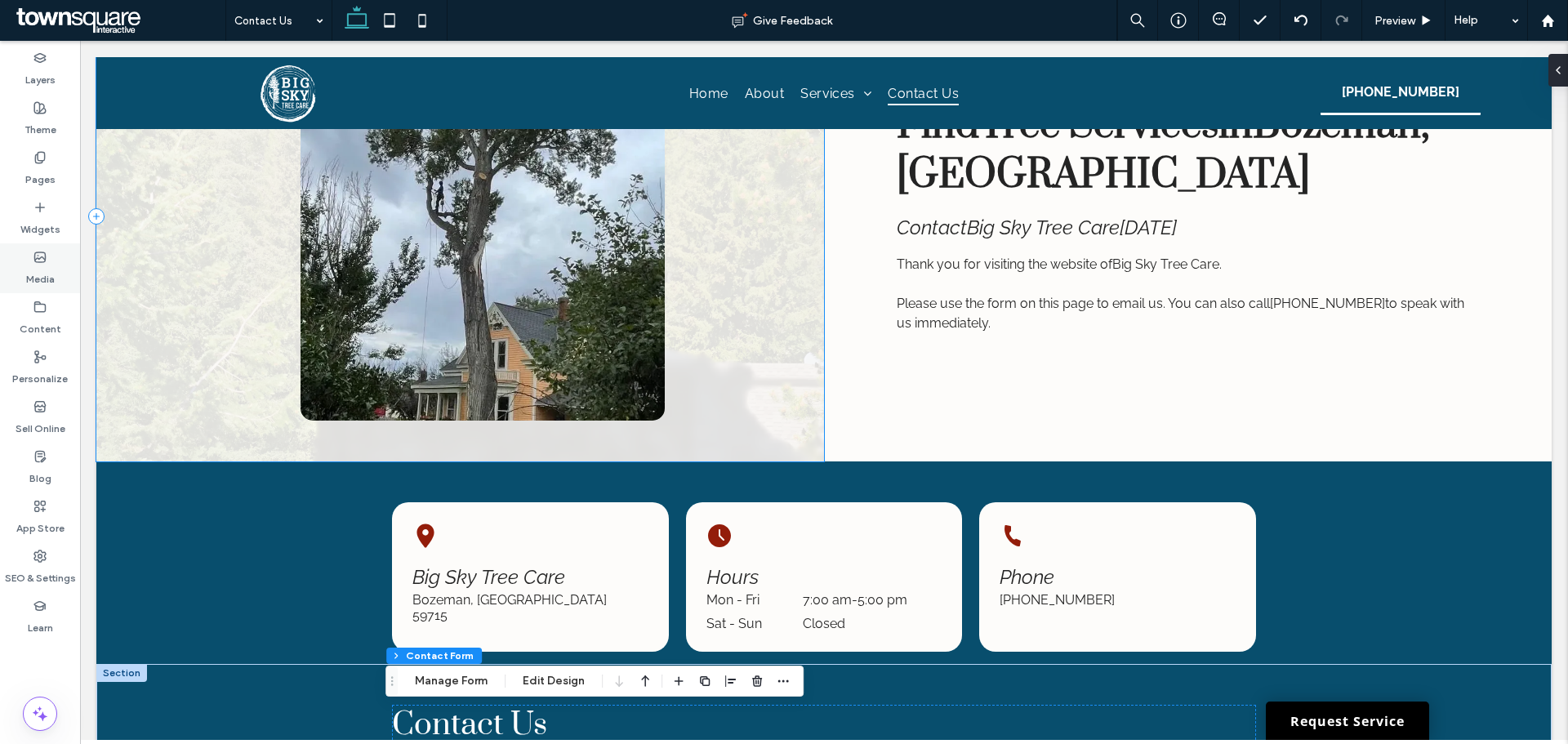
scroll to position [0, 0]
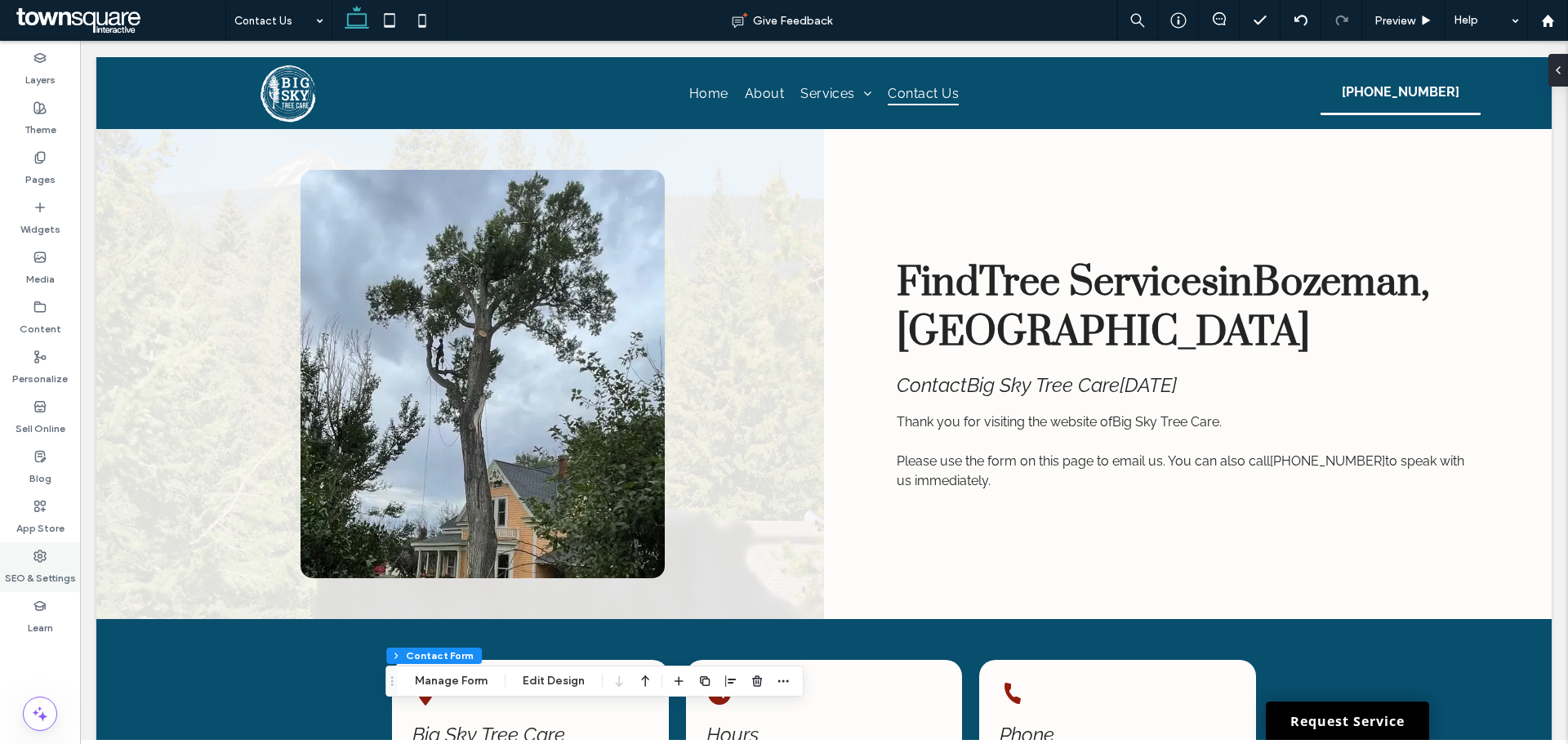
click at [48, 548] on div "SEO & Settings" at bounding box center [40, 568] width 80 height 50
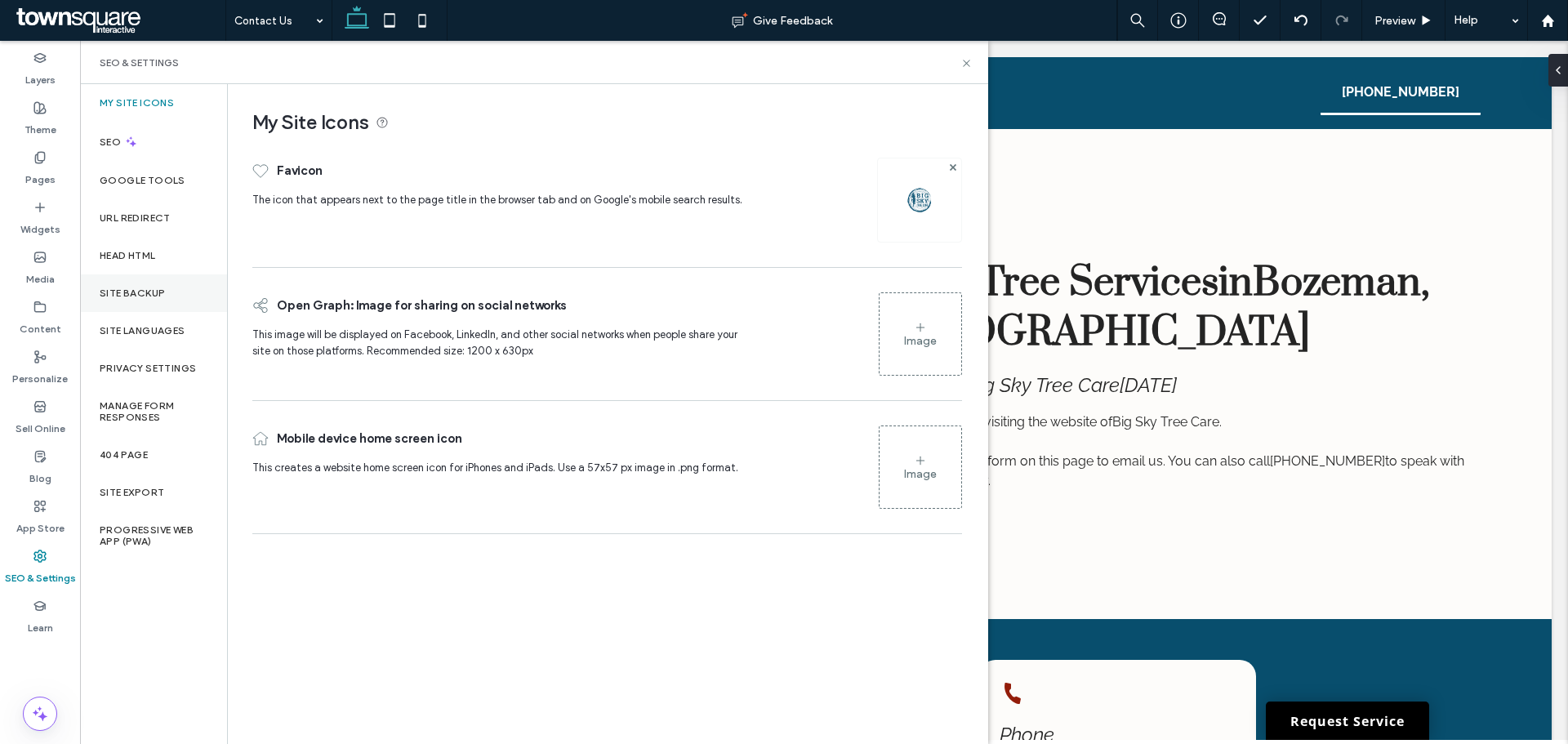
click at [153, 299] on div "Site Backup" at bounding box center [154, 293] width 147 height 37
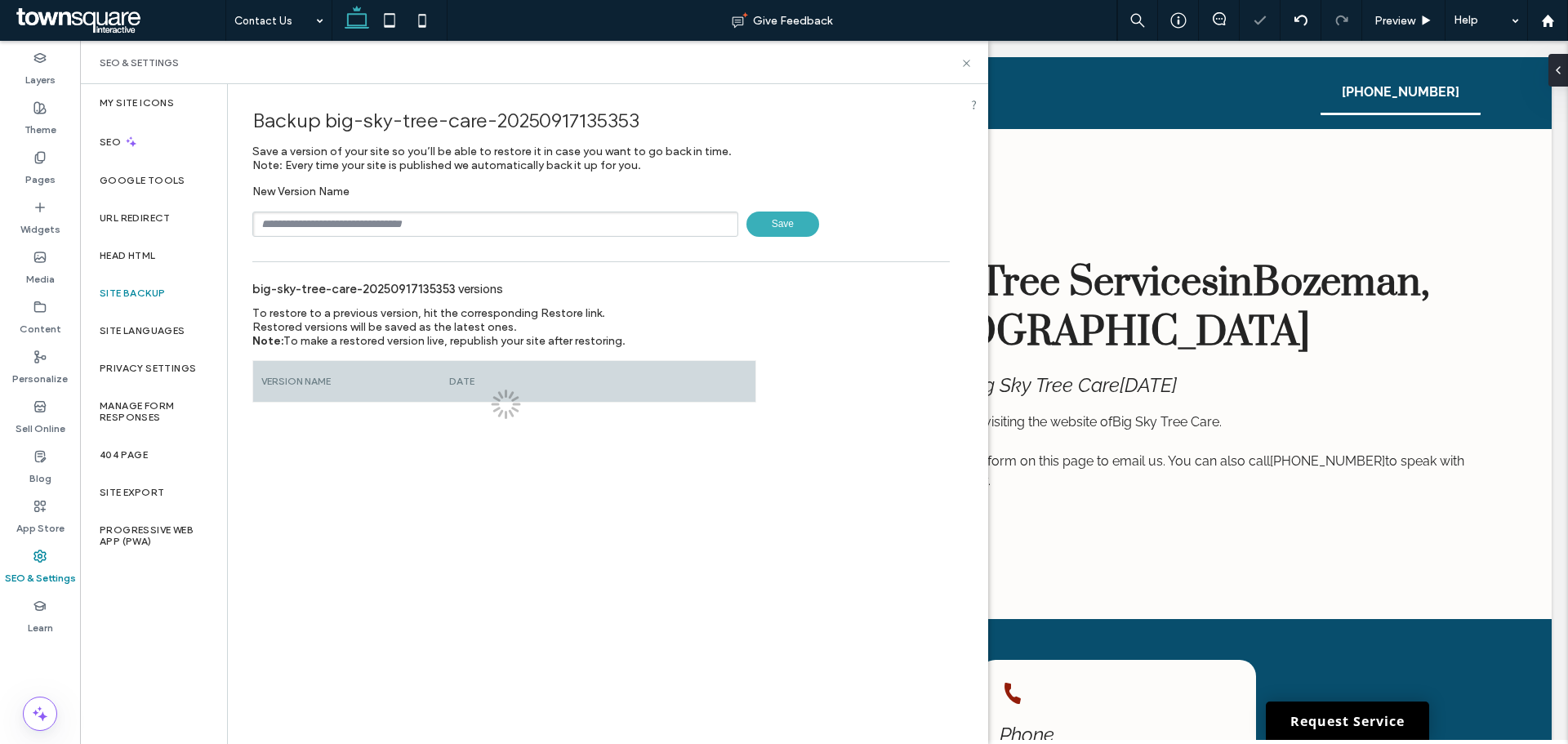
click at [370, 205] on div "New Version Name Save" at bounding box center [601, 211] width 697 height 52
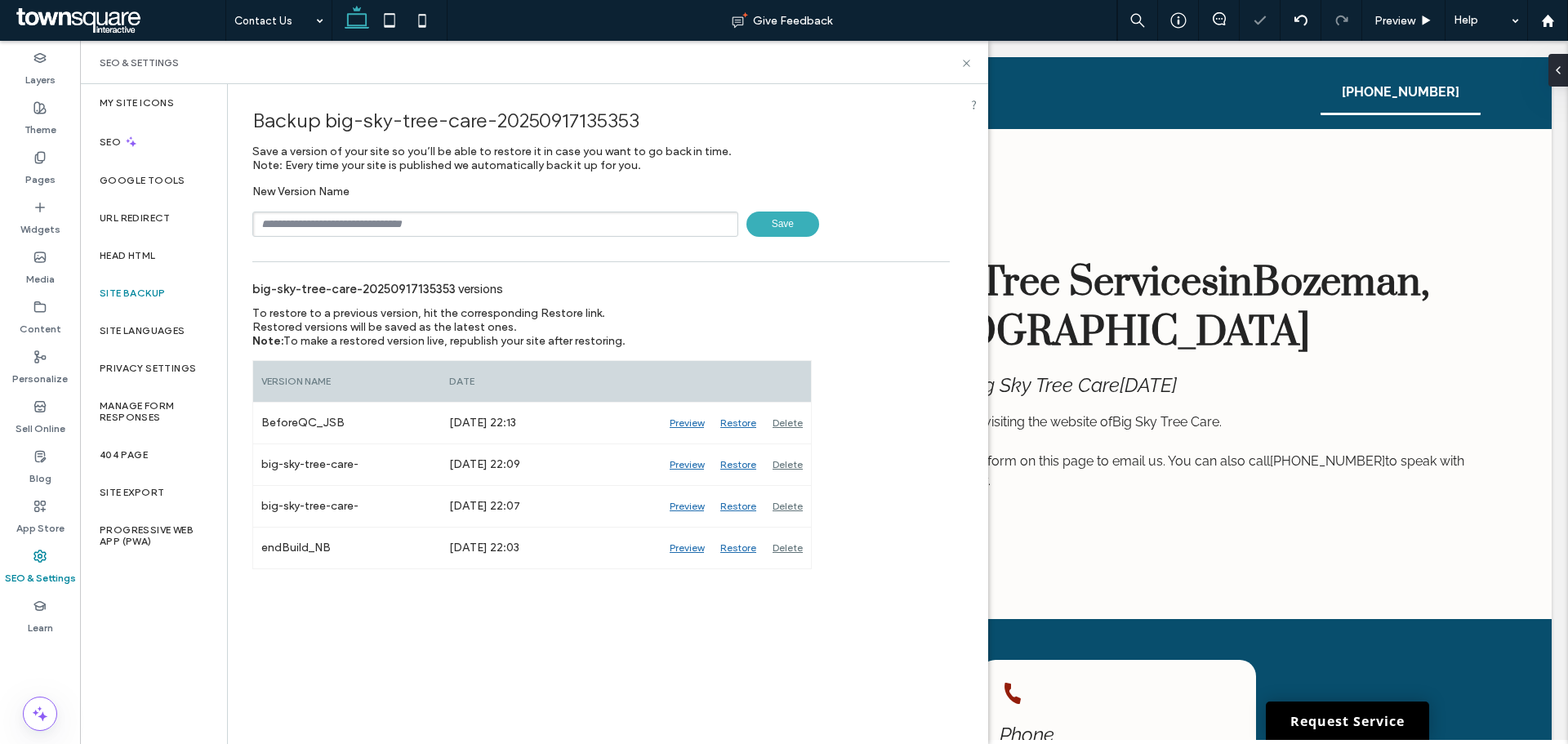
click at [365, 211] on div "New Version Name Save" at bounding box center [601, 211] width 697 height 52
click at [365, 217] on input "text" at bounding box center [496, 224] width 486 height 26
type input "**********"
click at [769, 222] on span "Save" at bounding box center [783, 224] width 72 height 26
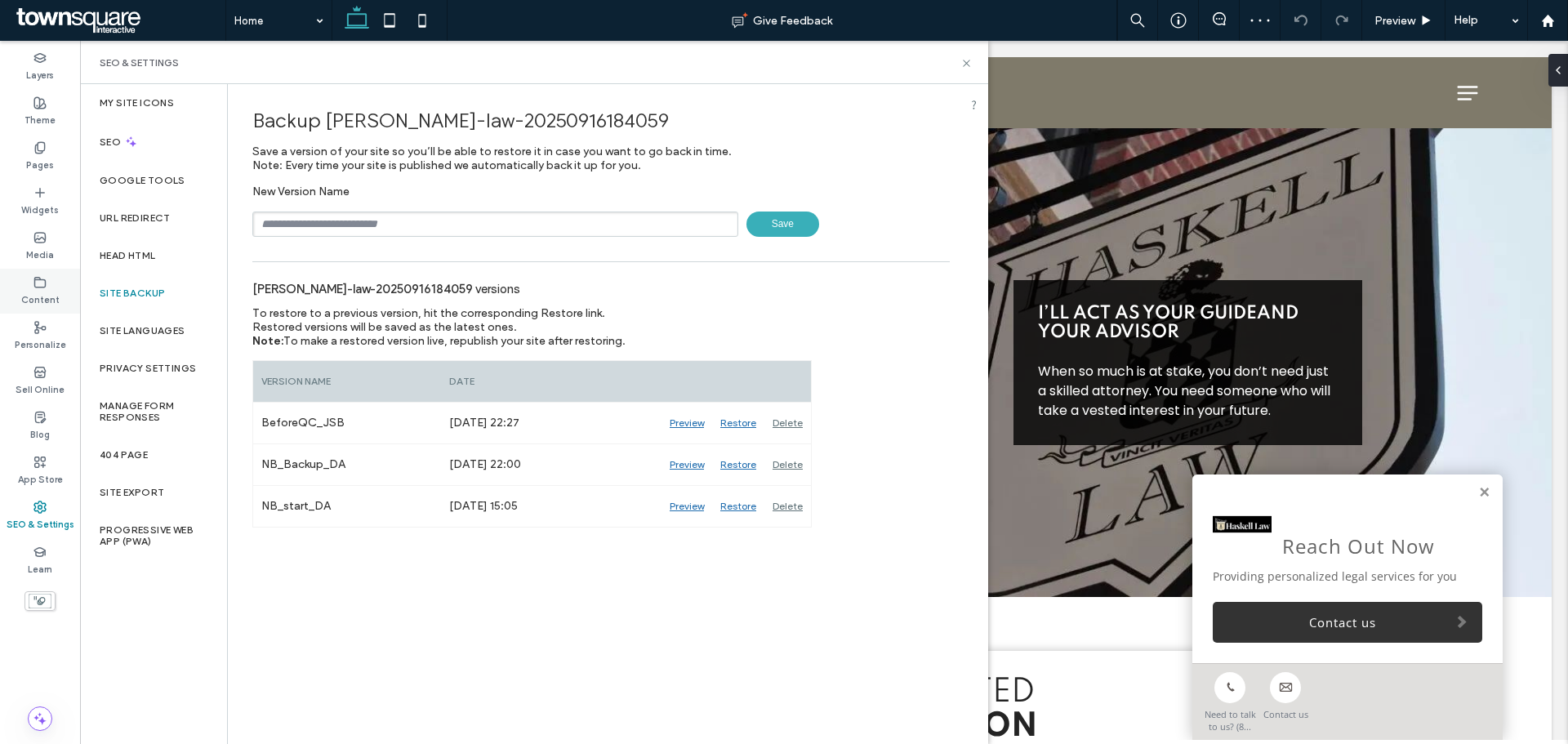
click at [45, 293] on label "Content" at bounding box center [40, 298] width 38 height 18
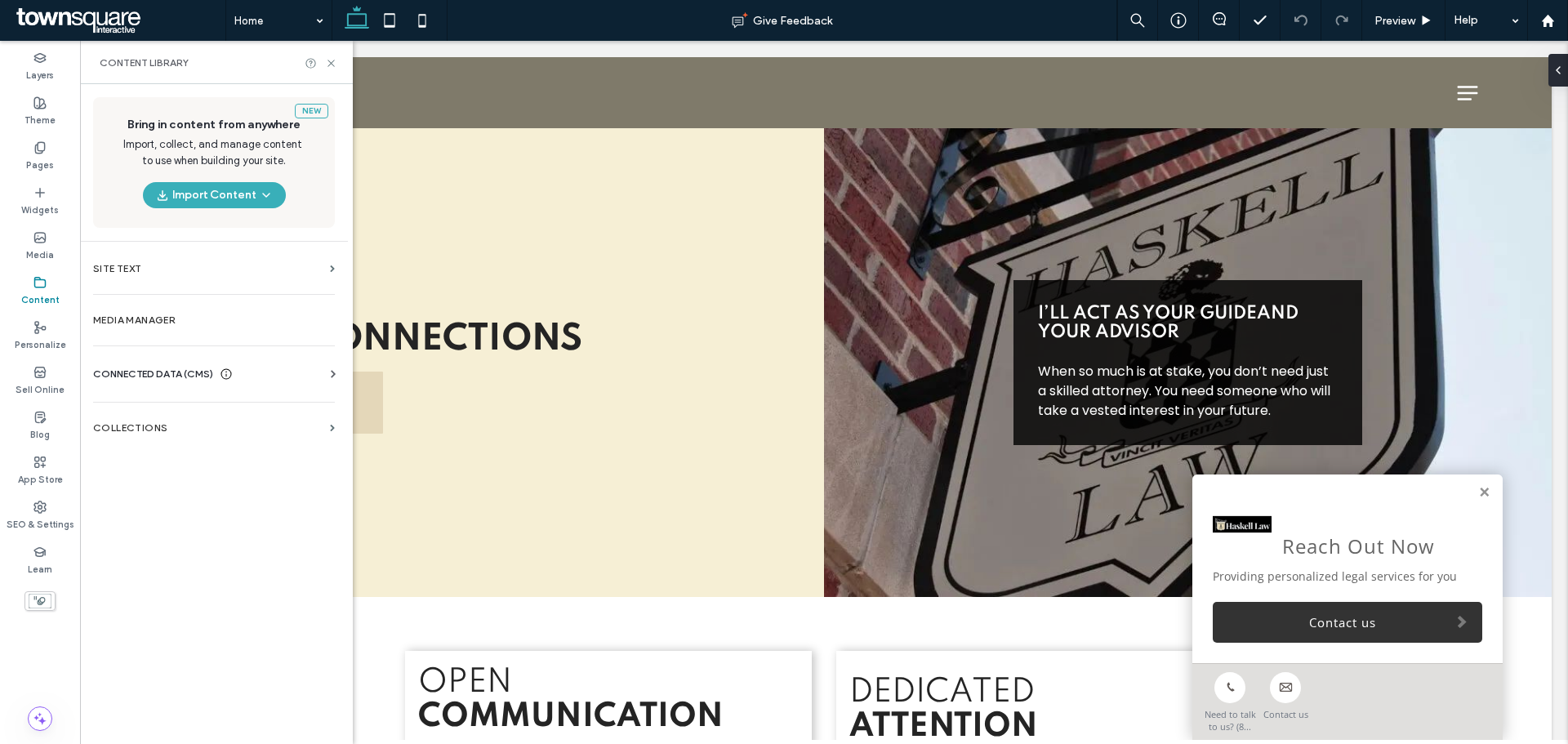
click at [152, 356] on div "CONNECTED DATA (CMS) Business Info Business Text Business Images Find and Repla…" at bounding box center [214, 374] width 268 height 43
click at [175, 368] on span "CONNECTED DATA (CMS)" at bounding box center [154, 374] width 120 height 16
click at [208, 409] on label "Business Info" at bounding box center [217, 414] width 222 height 11
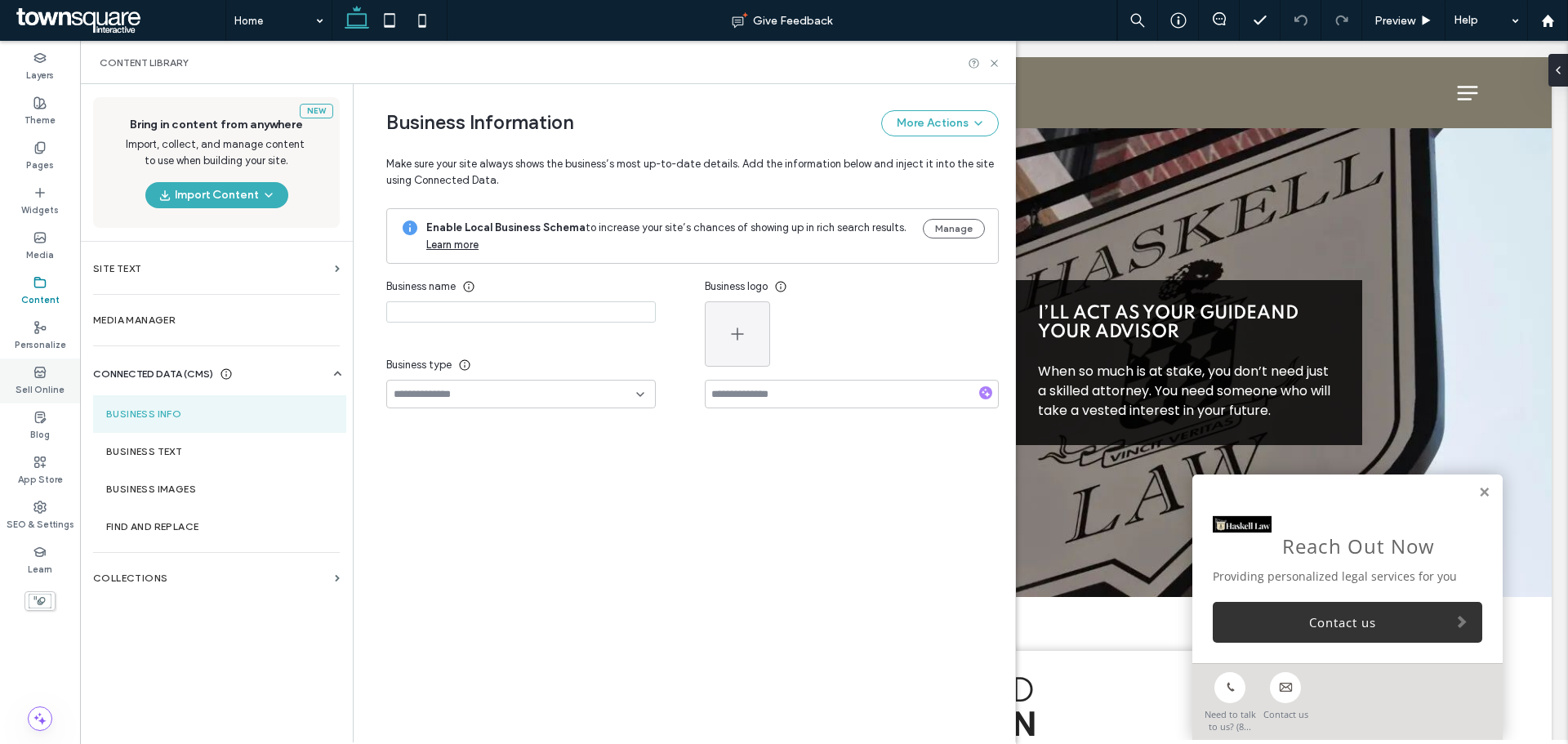
type input "**********"
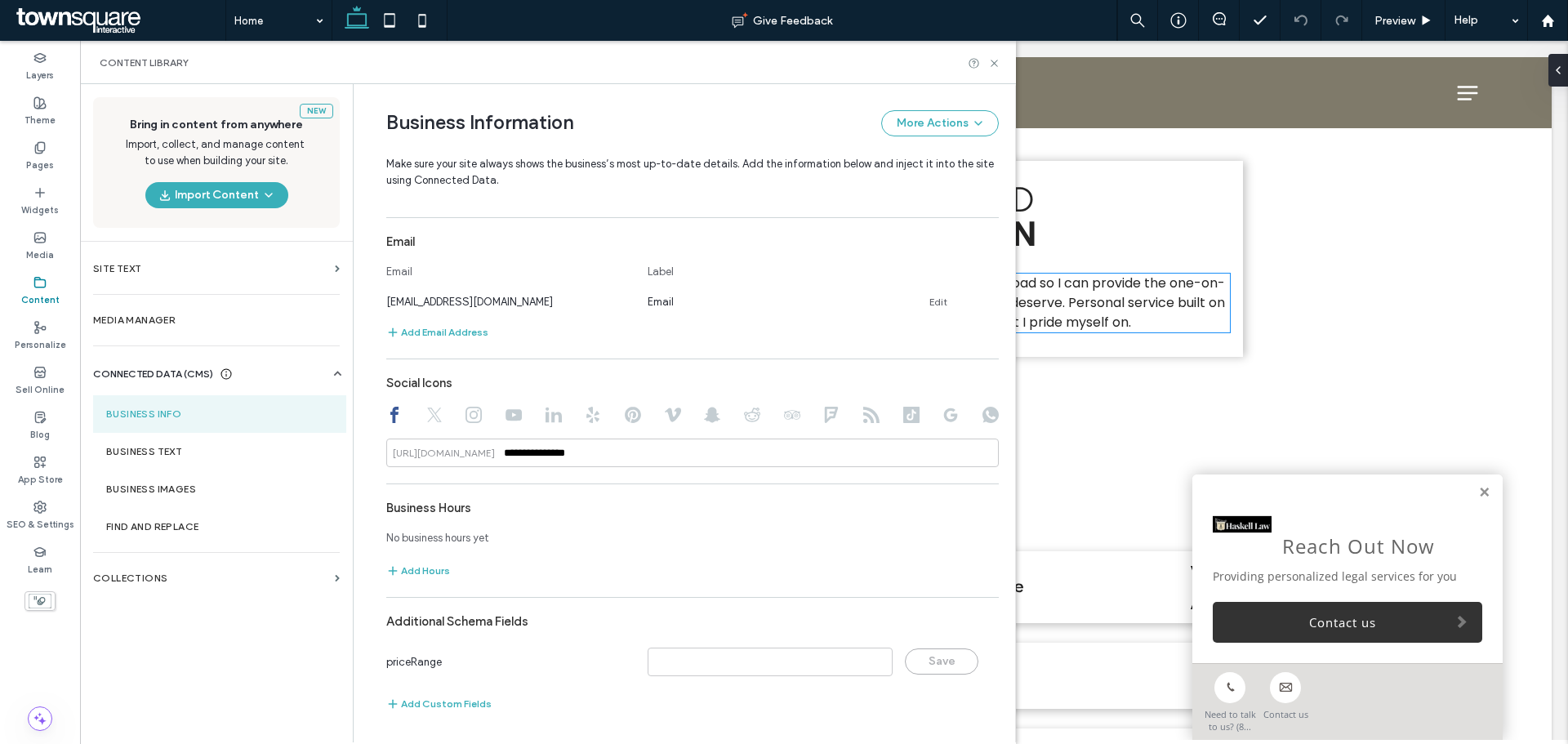
scroll to position [1062, 0]
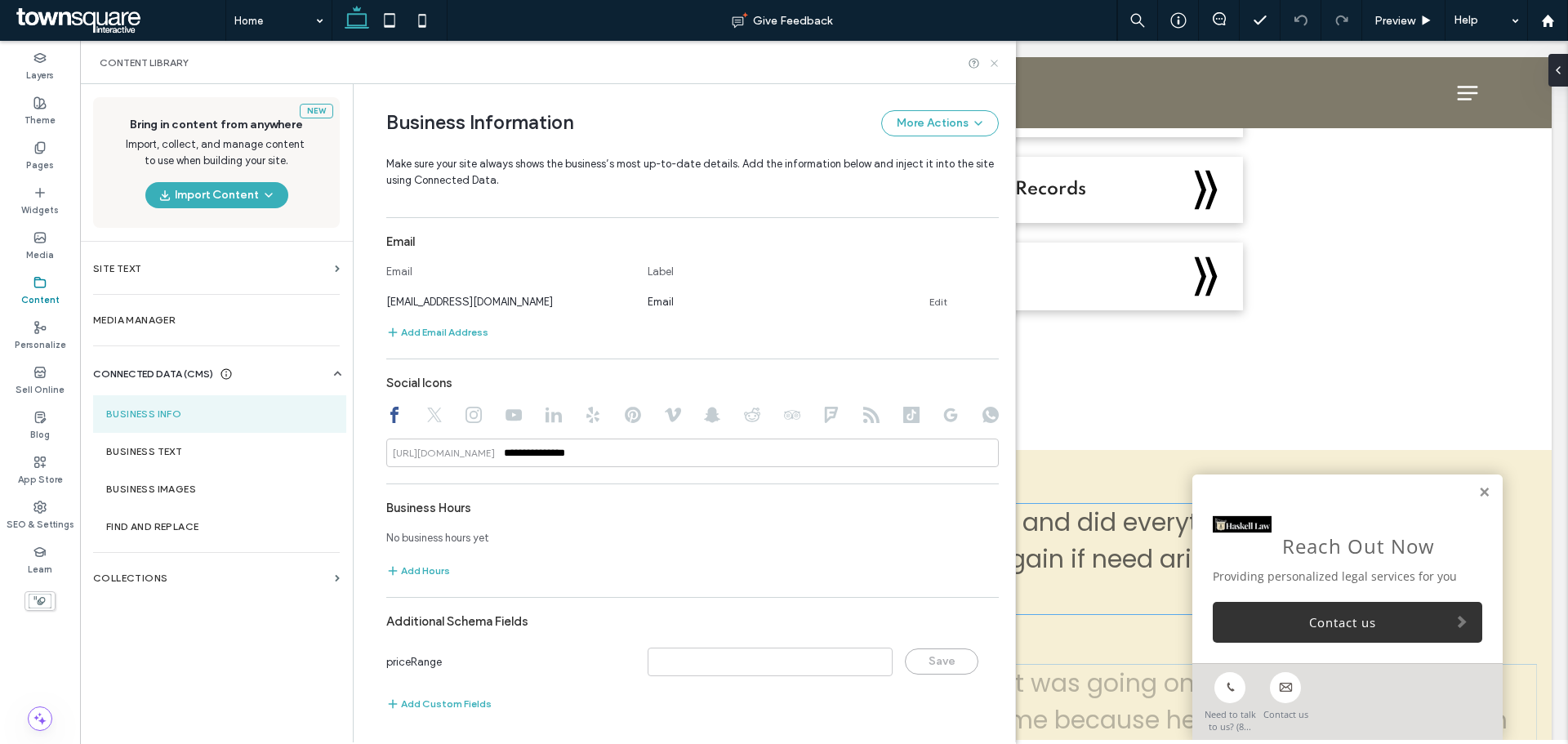
click at [992, 63] on icon at bounding box center [994, 63] width 12 height 12
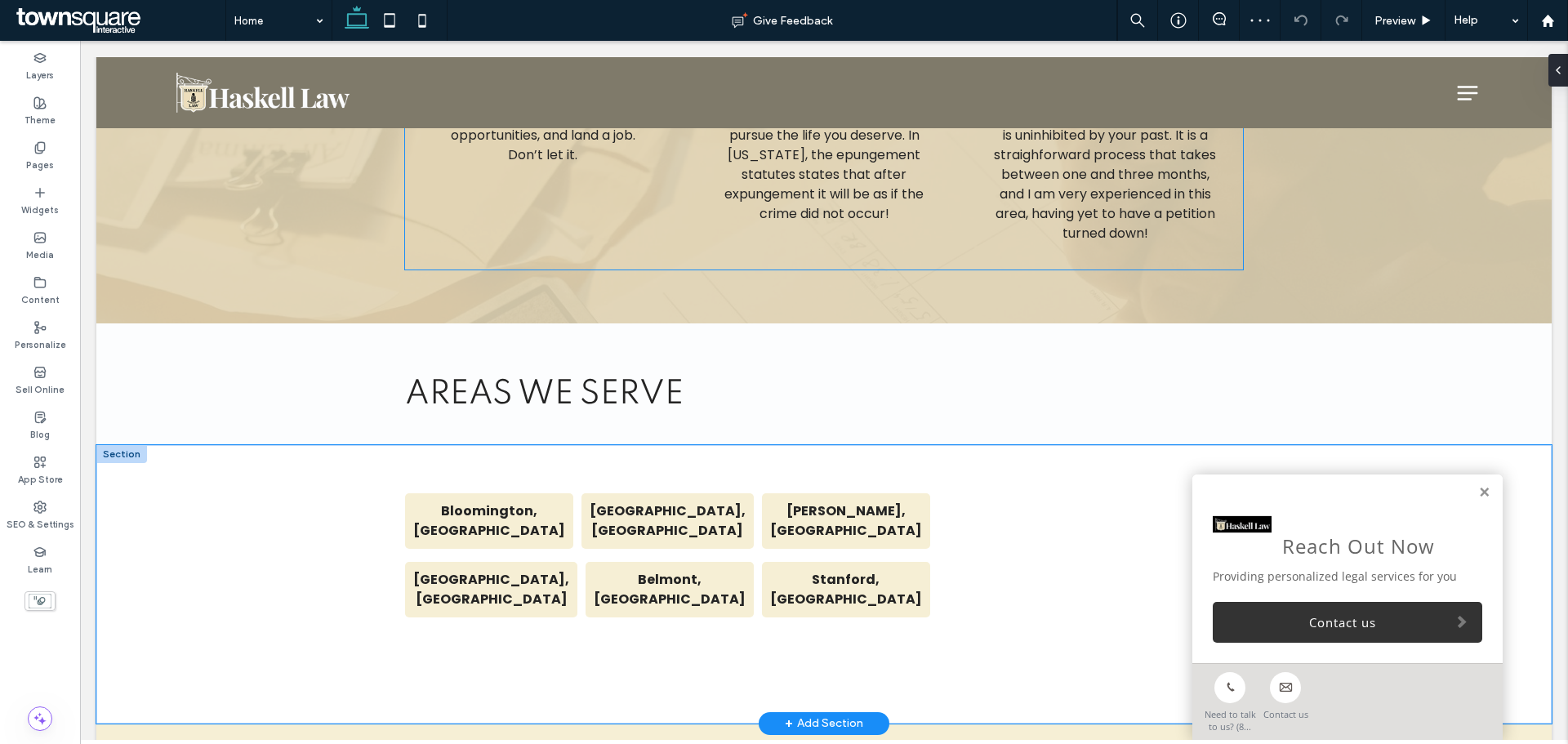
scroll to position [6332, 0]
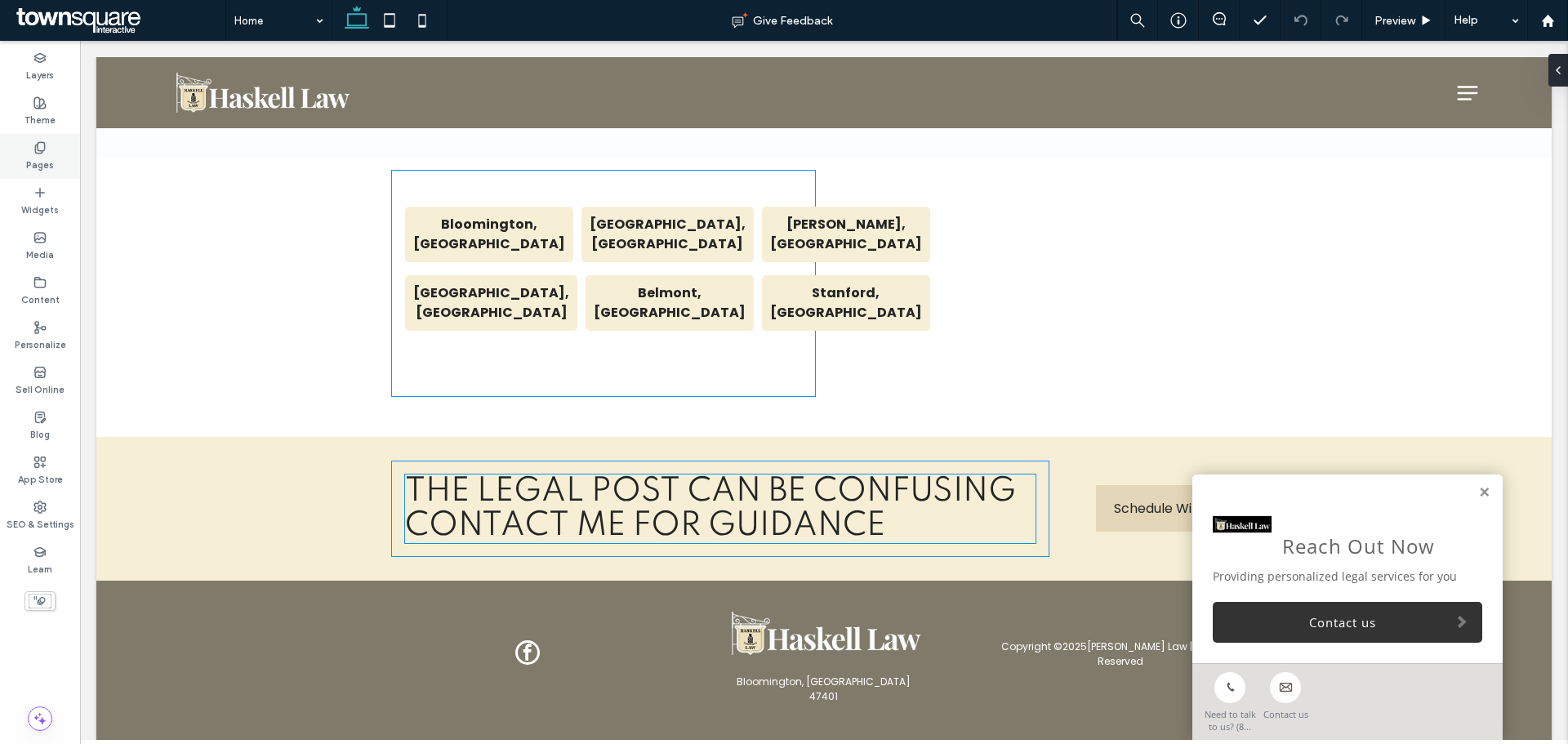
click at [24, 152] on div "Pages" at bounding box center [40, 155] width 80 height 45
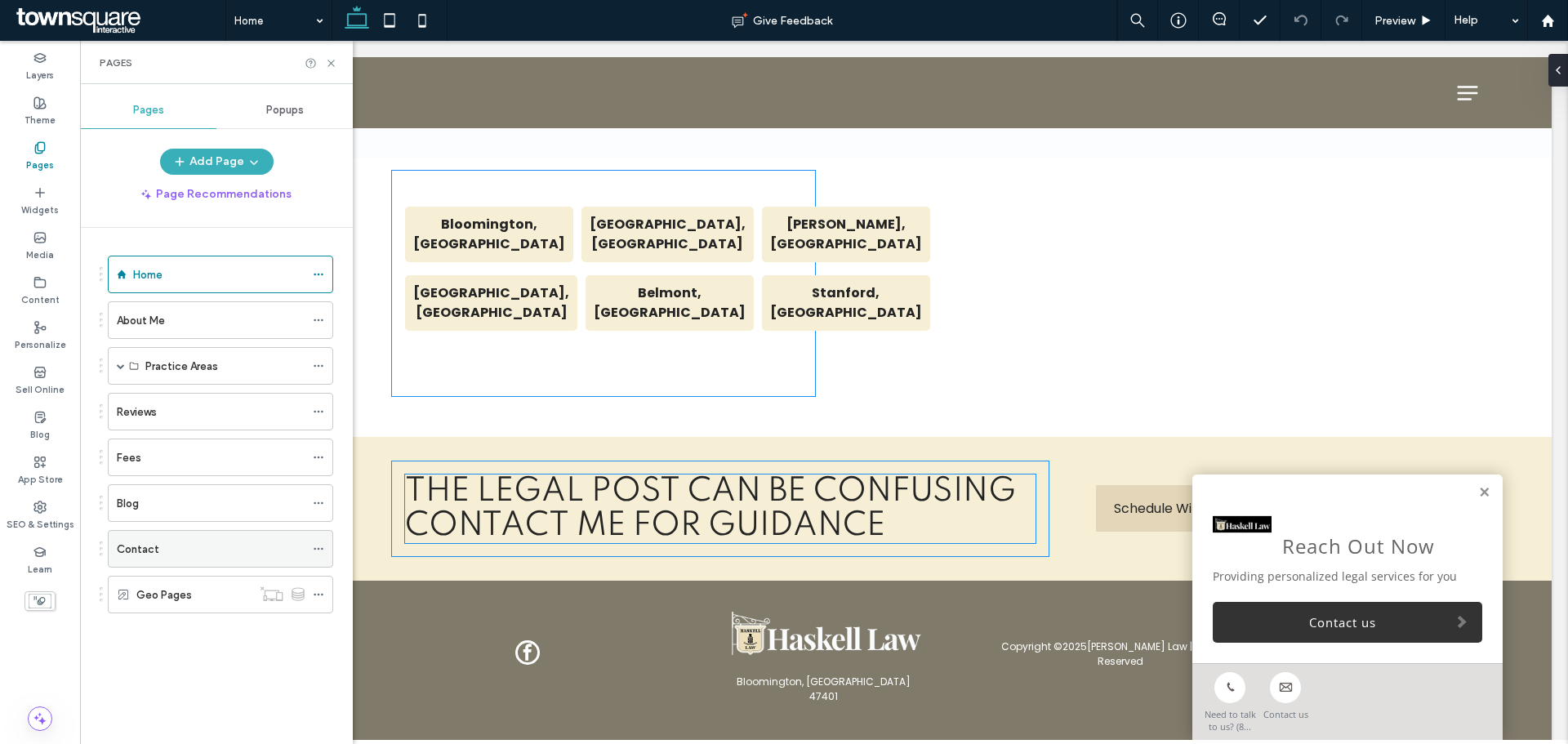
click at [188, 555] on div "Contact" at bounding box center [210, 549] width 188 height 17
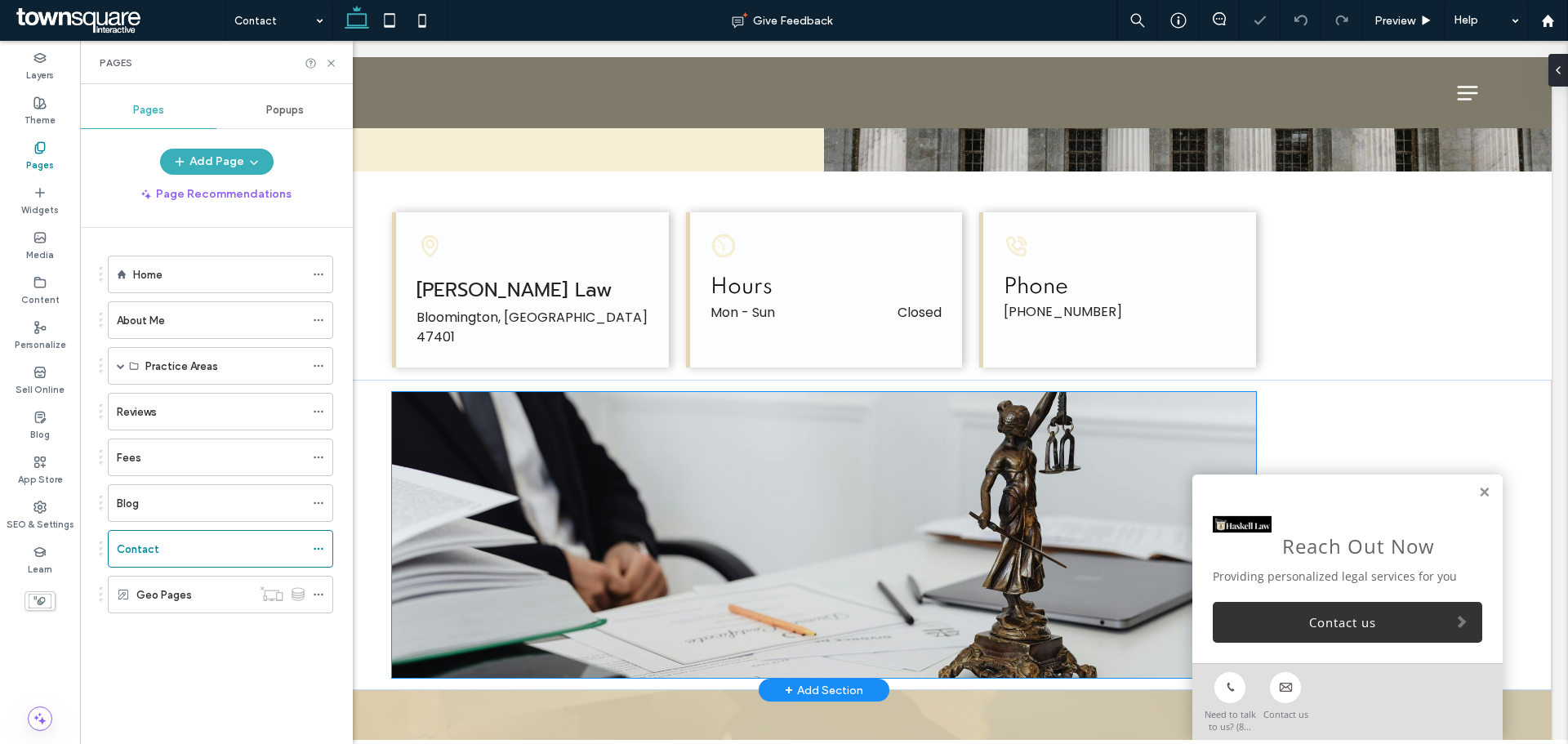
scroll to position [245, 0]
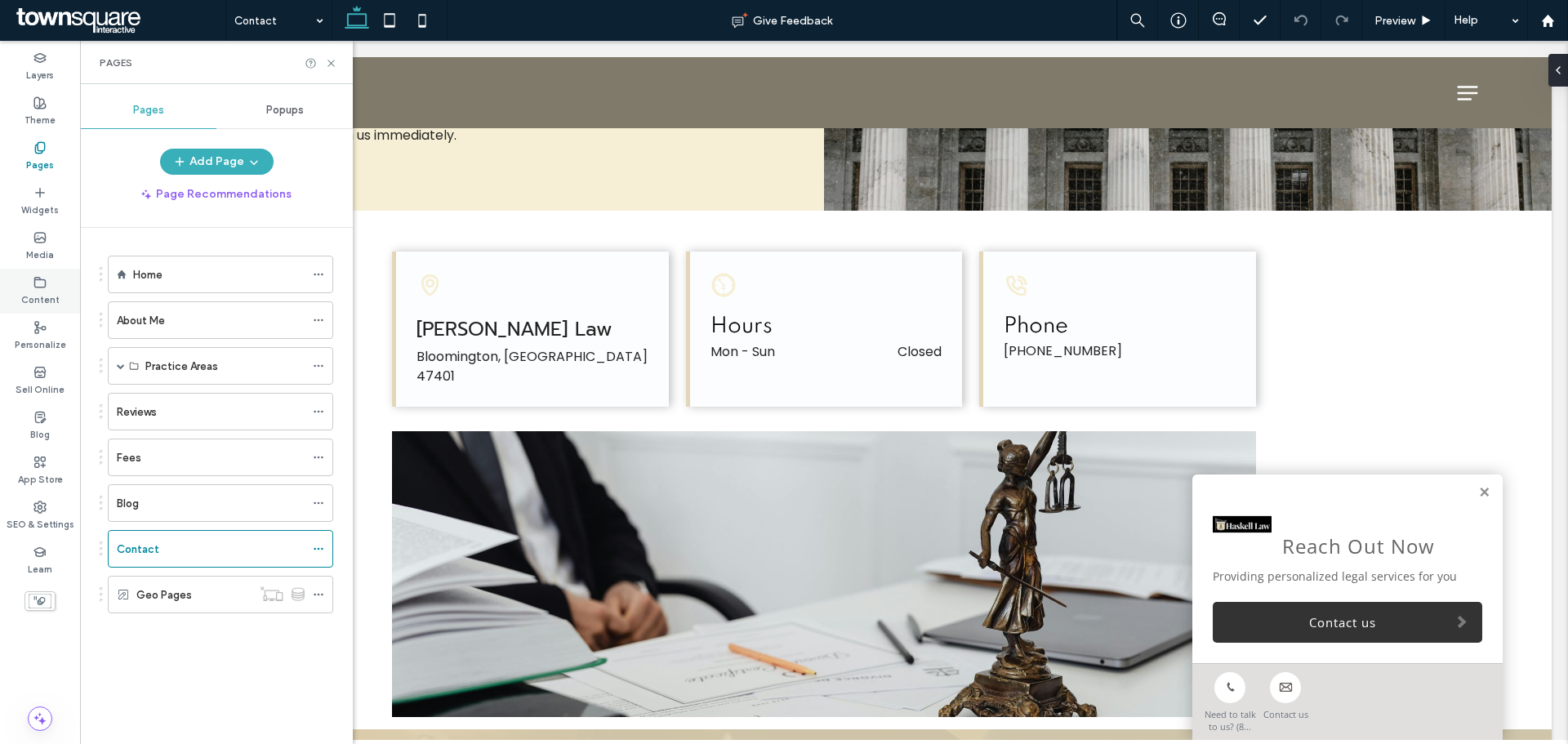
click at [48, 288] on div "Content" at bounding box center [40, 291] width 80 height 45
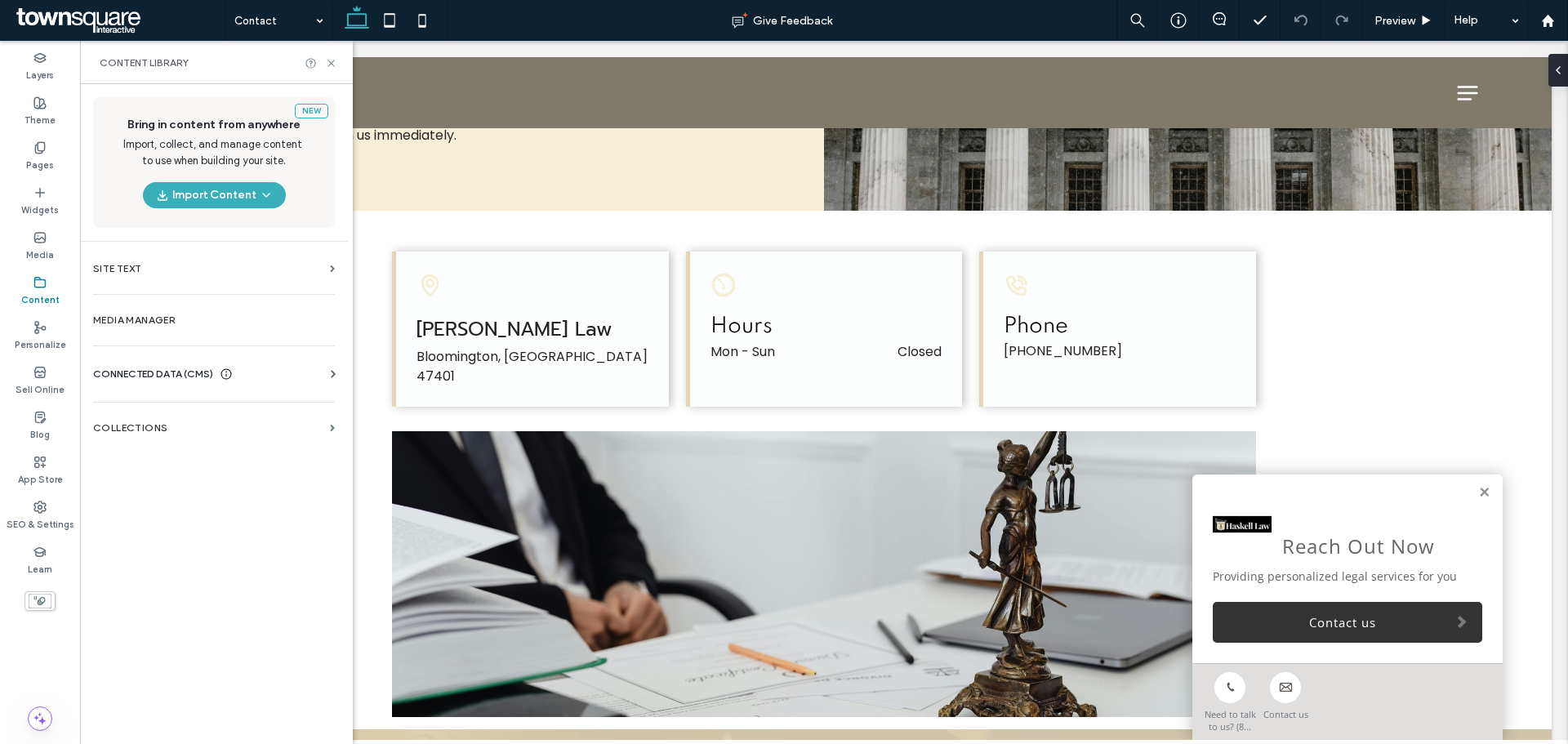
click at [241, 367] on div "CONNECTED DATA (CMS)" at bounding box center [217, 374] width 248 height 16
click at [208, 420] on section "Business Info" at bounding box center [217, 413] width 248 height 37
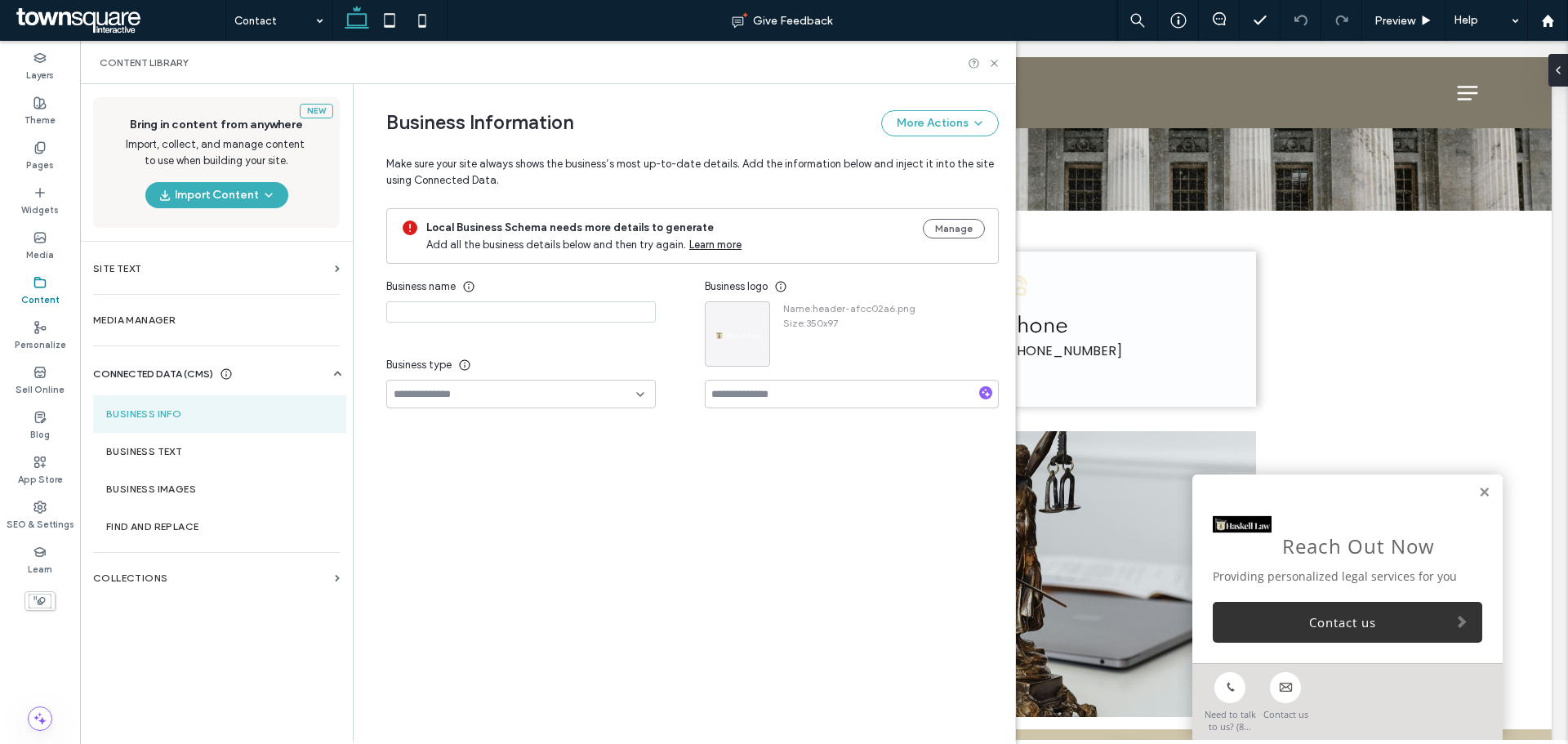
type input "**********"
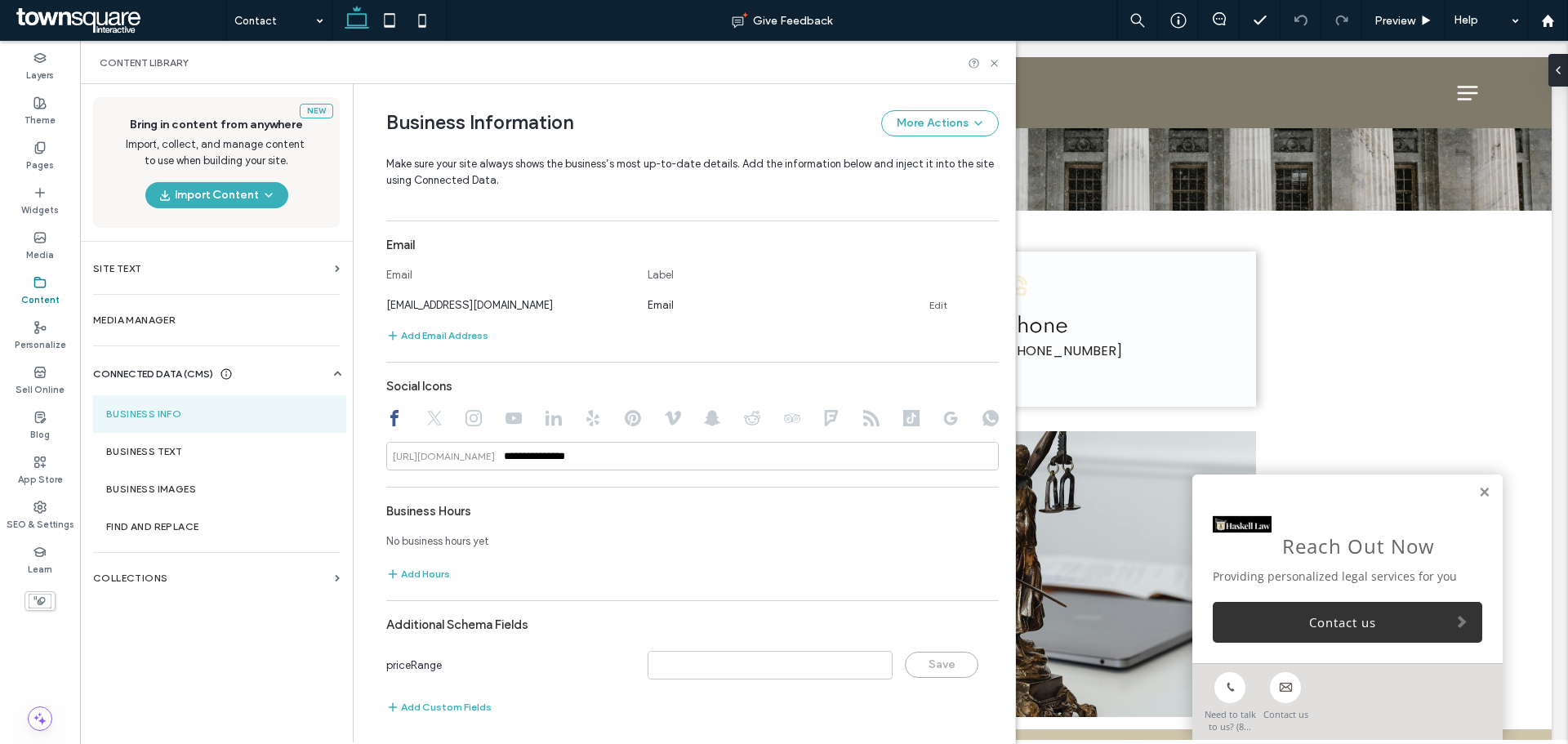
scroll to position [589, 0]
click at [416, 571] on button "Add Hours" at bounding box center [418, 570] width 64 height 20
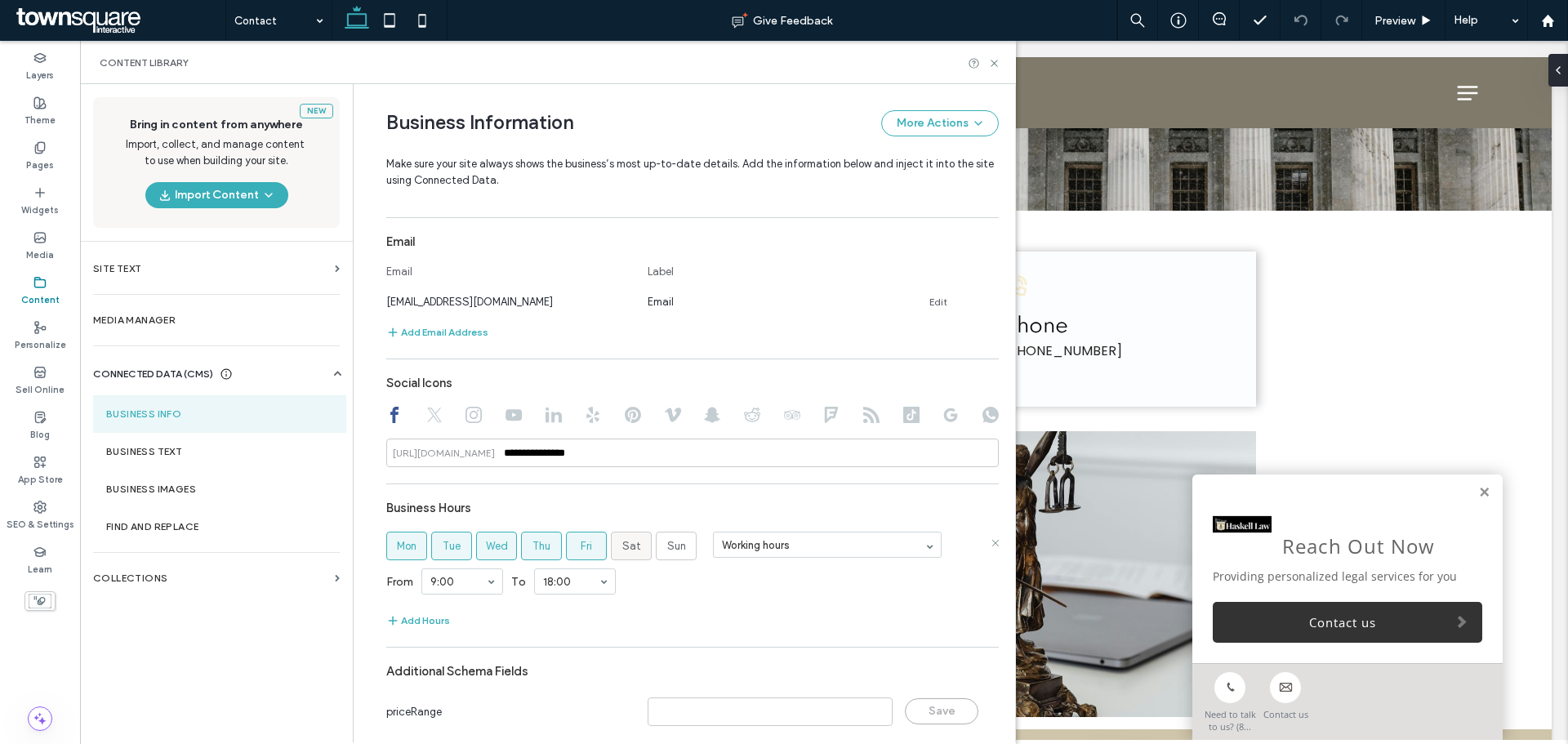
click at [634, 541] on label "Sat" at bounding box center [631, 547] width 41 height 29
click at [656, 542] on label "Sun" at bounding box center [676, 547] width 41 height 29
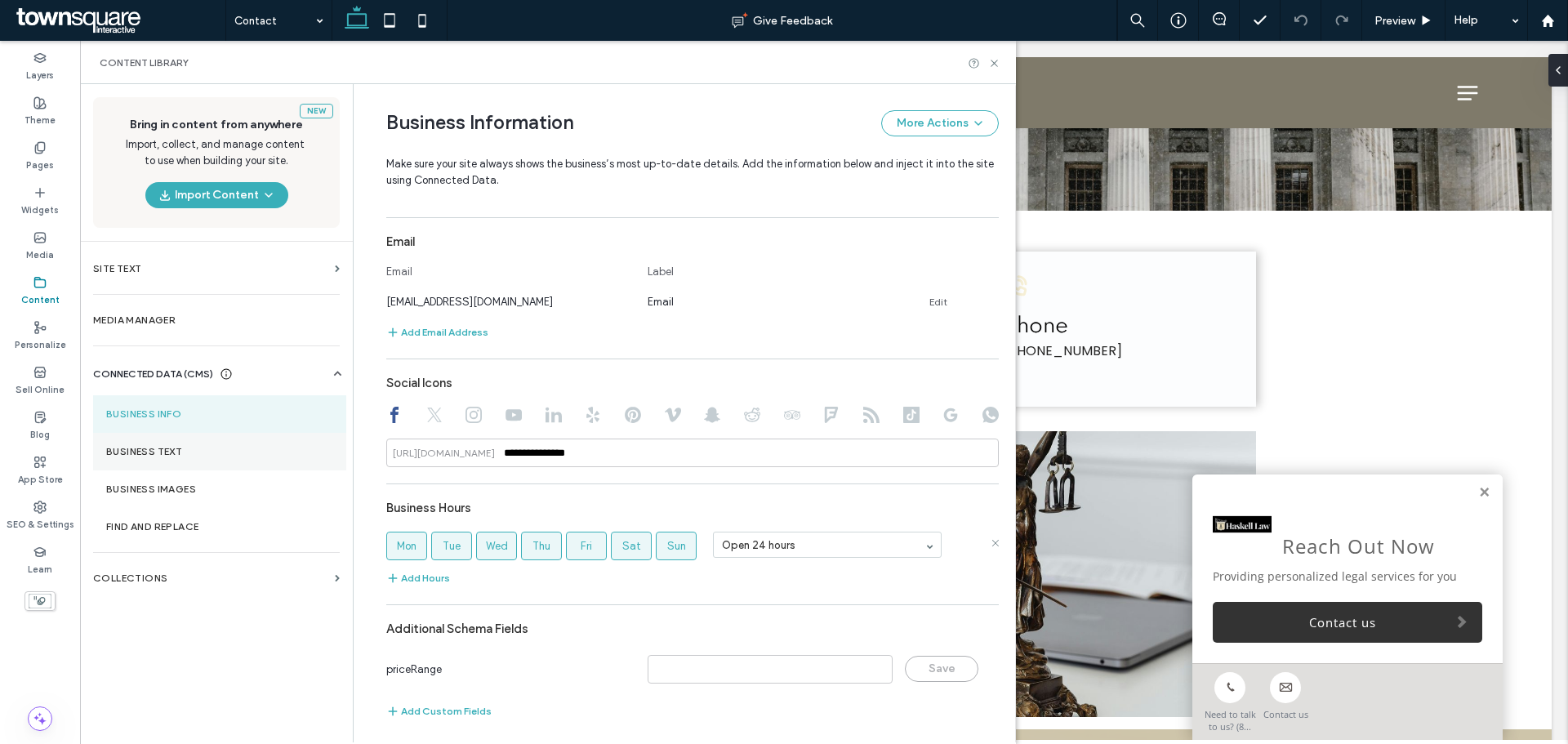
click at [188, 444] on section "Business Text" at bounding box center [219, 451] width 253 height 37
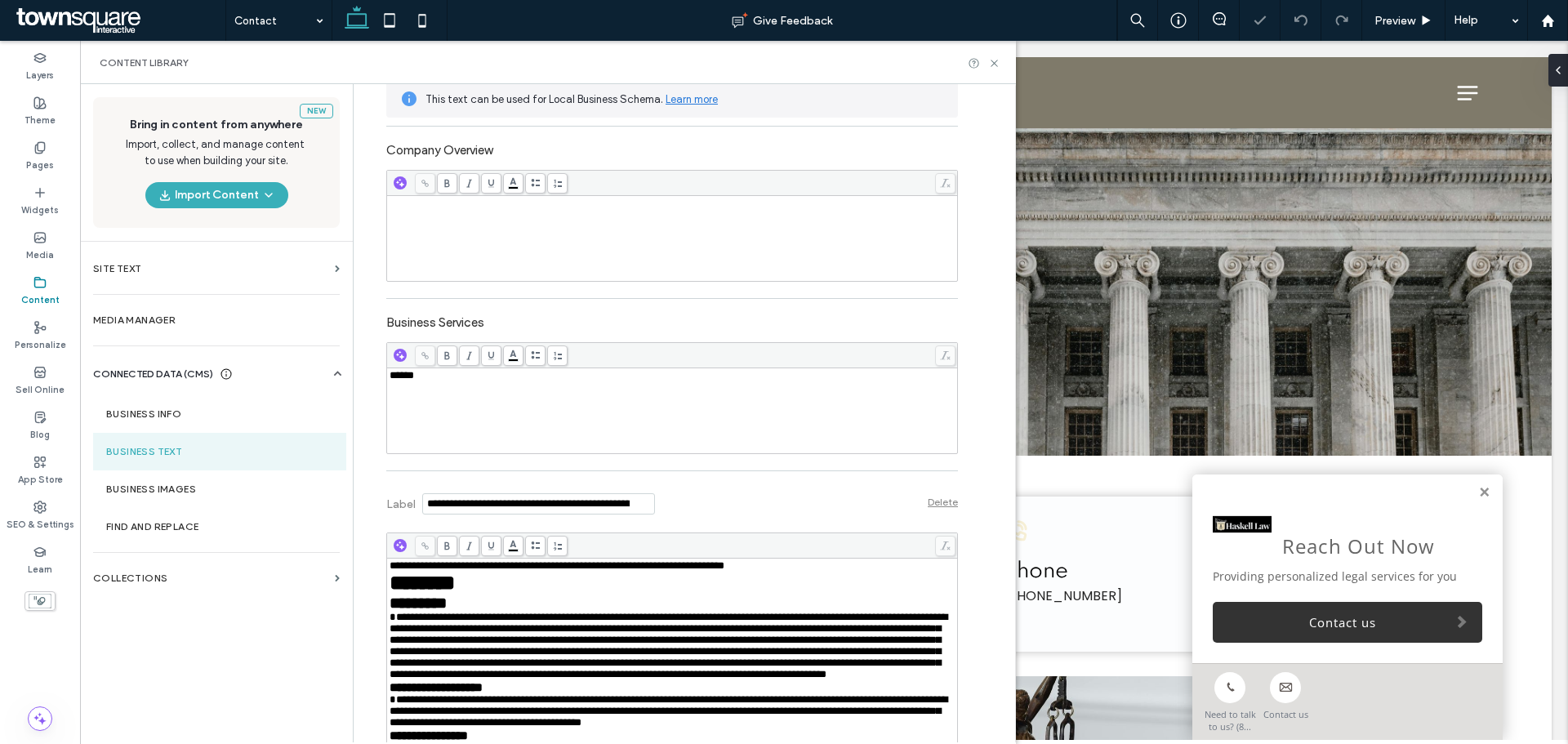
scroll to position [0, 0]
click at [442, 366] on div at bounding box center [672, 356] width 570 height 26
click at [443, 383] on div "******" at bounding box center [671, 411] width 566 height 82
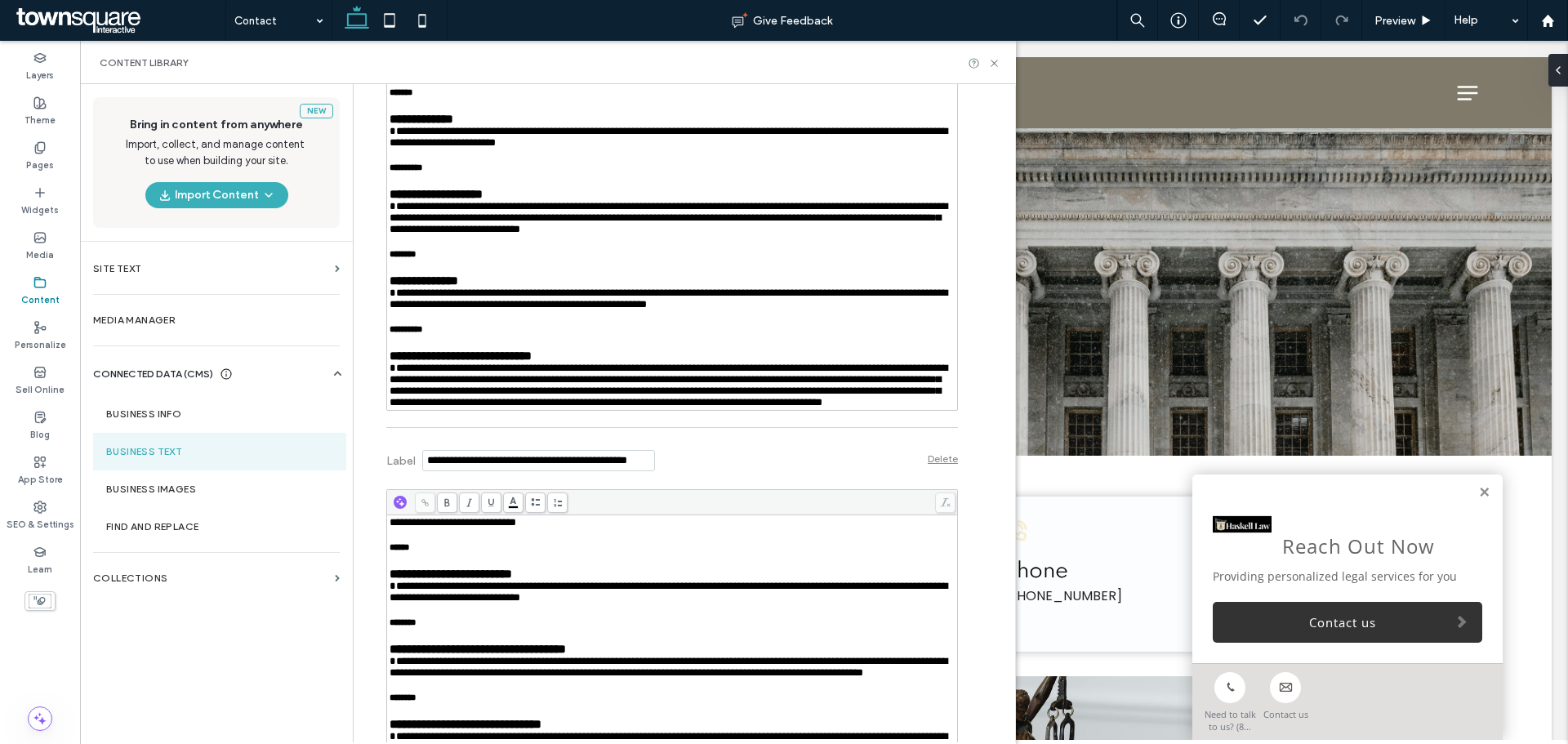
scroll to position [8169, 0]
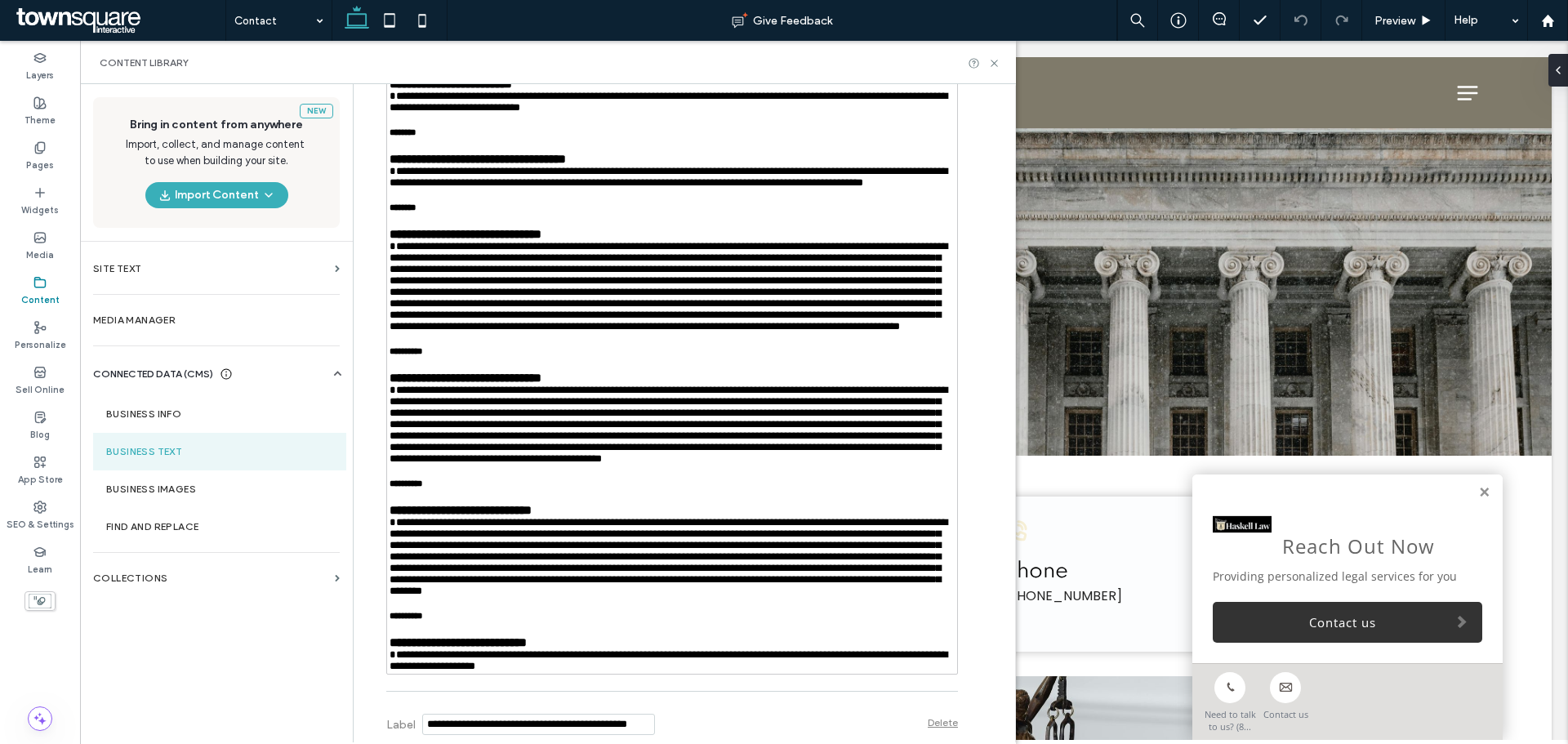
click at [1002, 65] on div "Content Library" at bounding box center [547, 62] width 936 height 43
drag, startPoint x: 998, startPoint y: 62, endPoint x: 1003, endPoint y: 181, distance: 119.1
click at [998, 62] on icon at bounding box center [994, 63] width 12 height 12
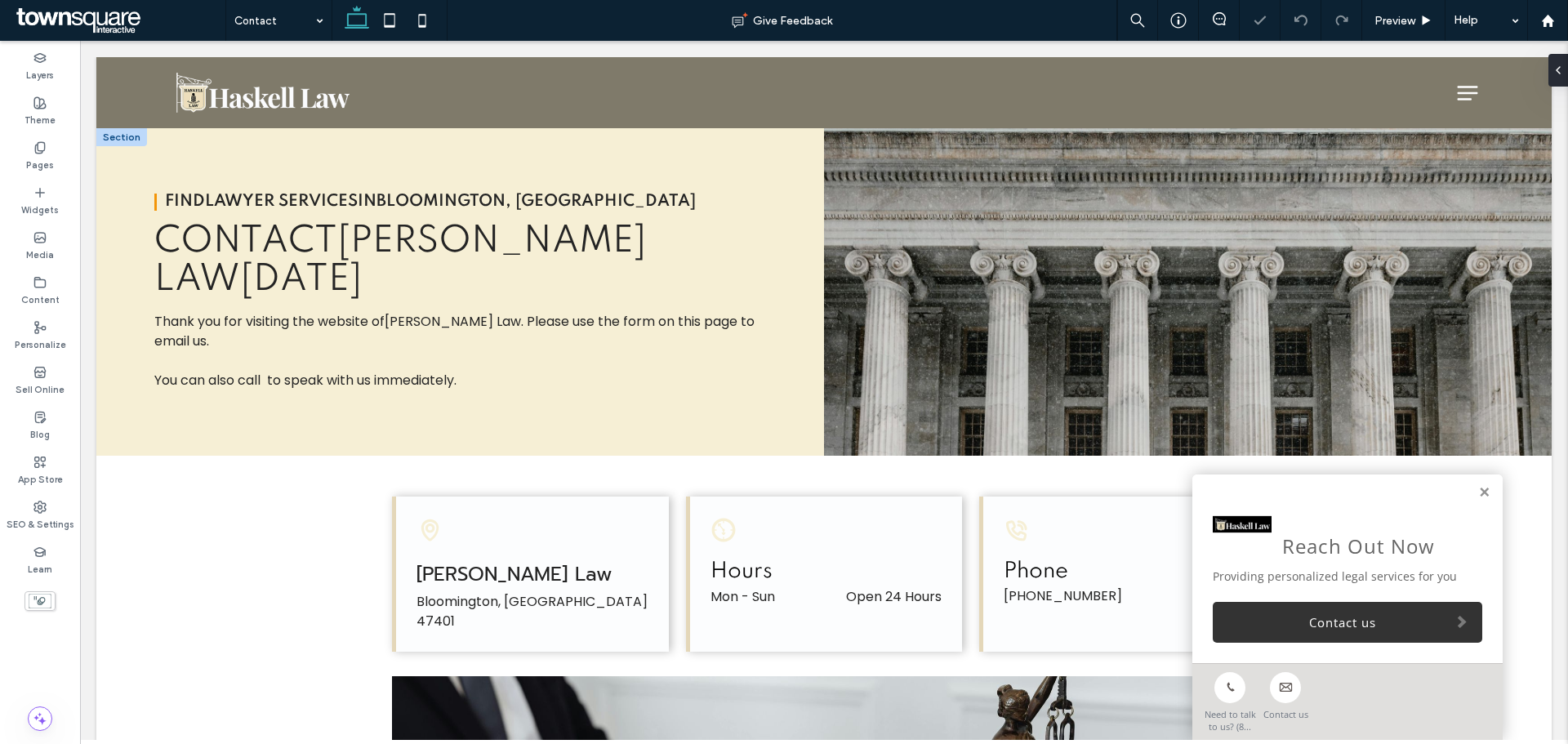
scroll to position [0, 0]
click at [20, 292] on div "Content" at bounding box center [40, 291] width 80 height 45
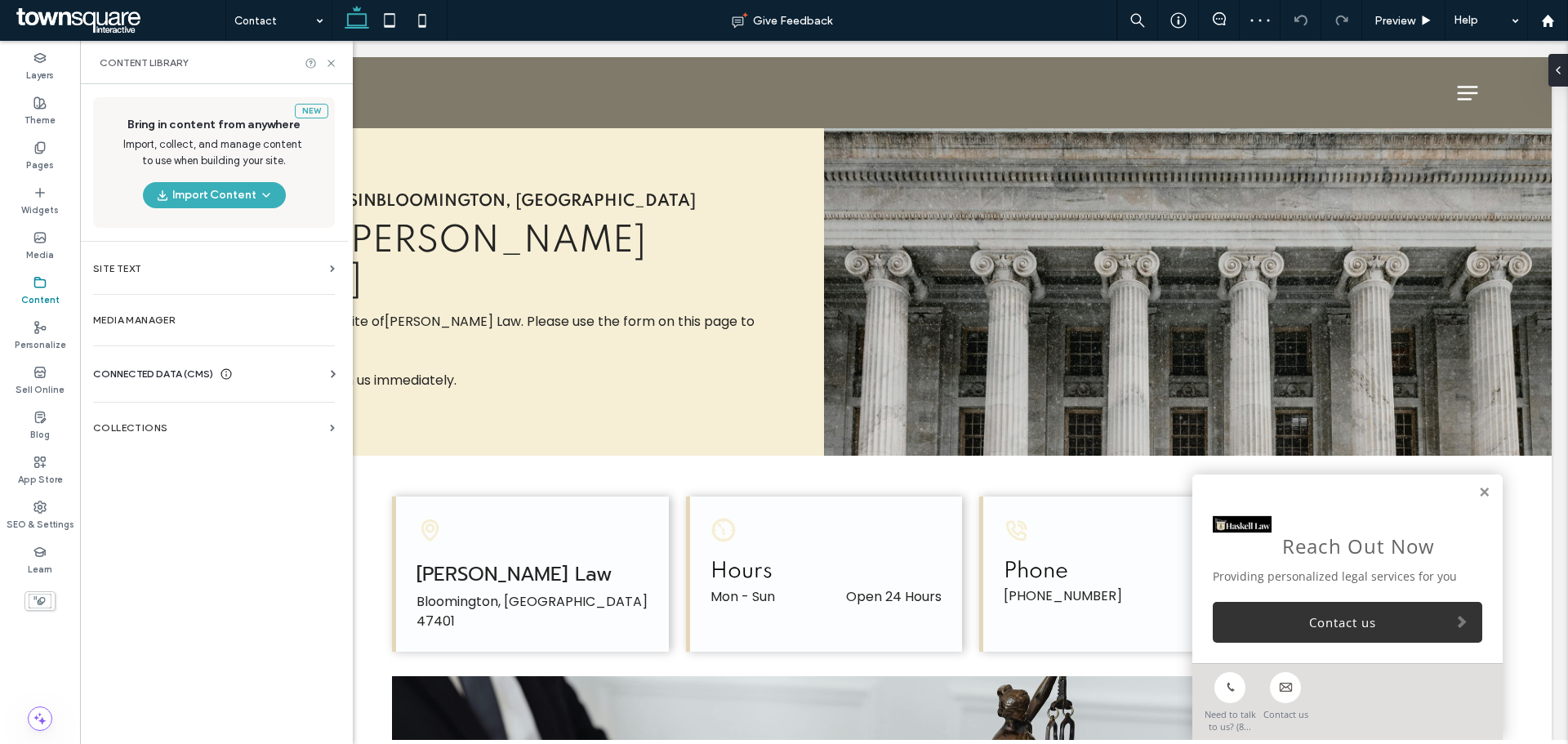
click at [138, 372] on span "CONNECTED DATA (CMS)" at bounding box center [154, 374] width 120 height 16
click at [181, 442] on section "Business Text" at bounding box center [217, 451] width 248 height 37
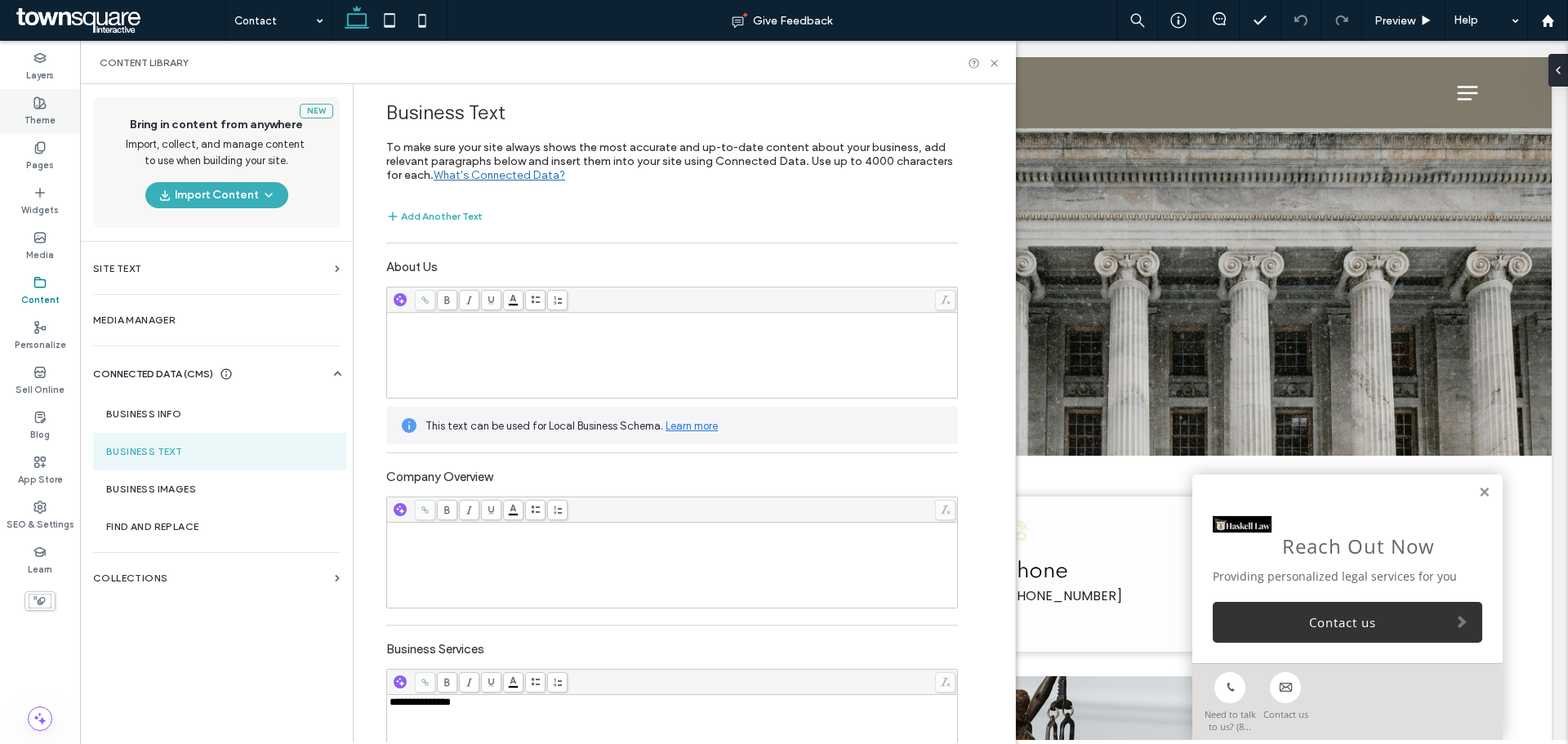
click at [31, 128] on div "Theme" at bounding box center [40, 111] width 80 height 45
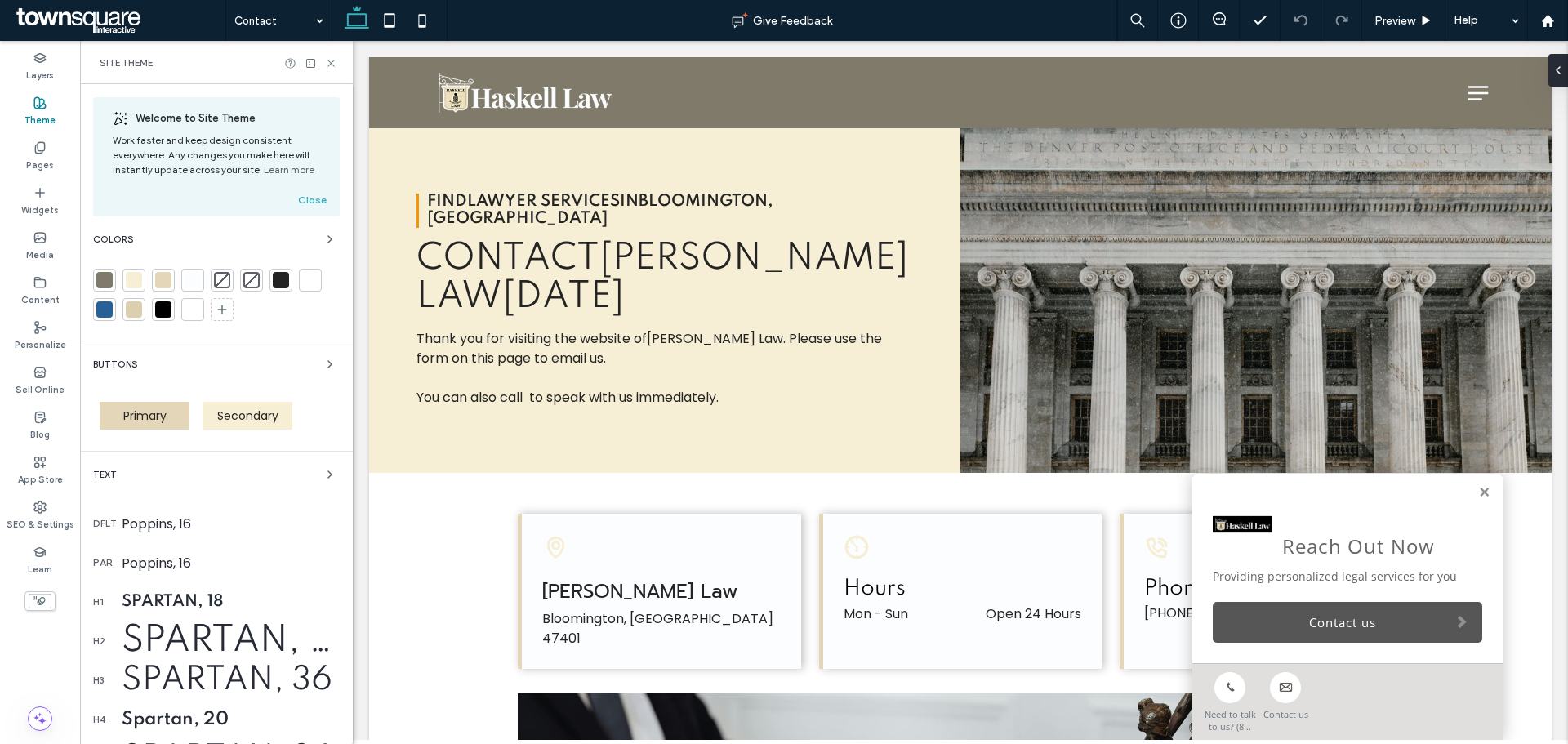
click at [1453, 618] on link "Contact us" at bounding box center [1348, 622] width 270 height 41
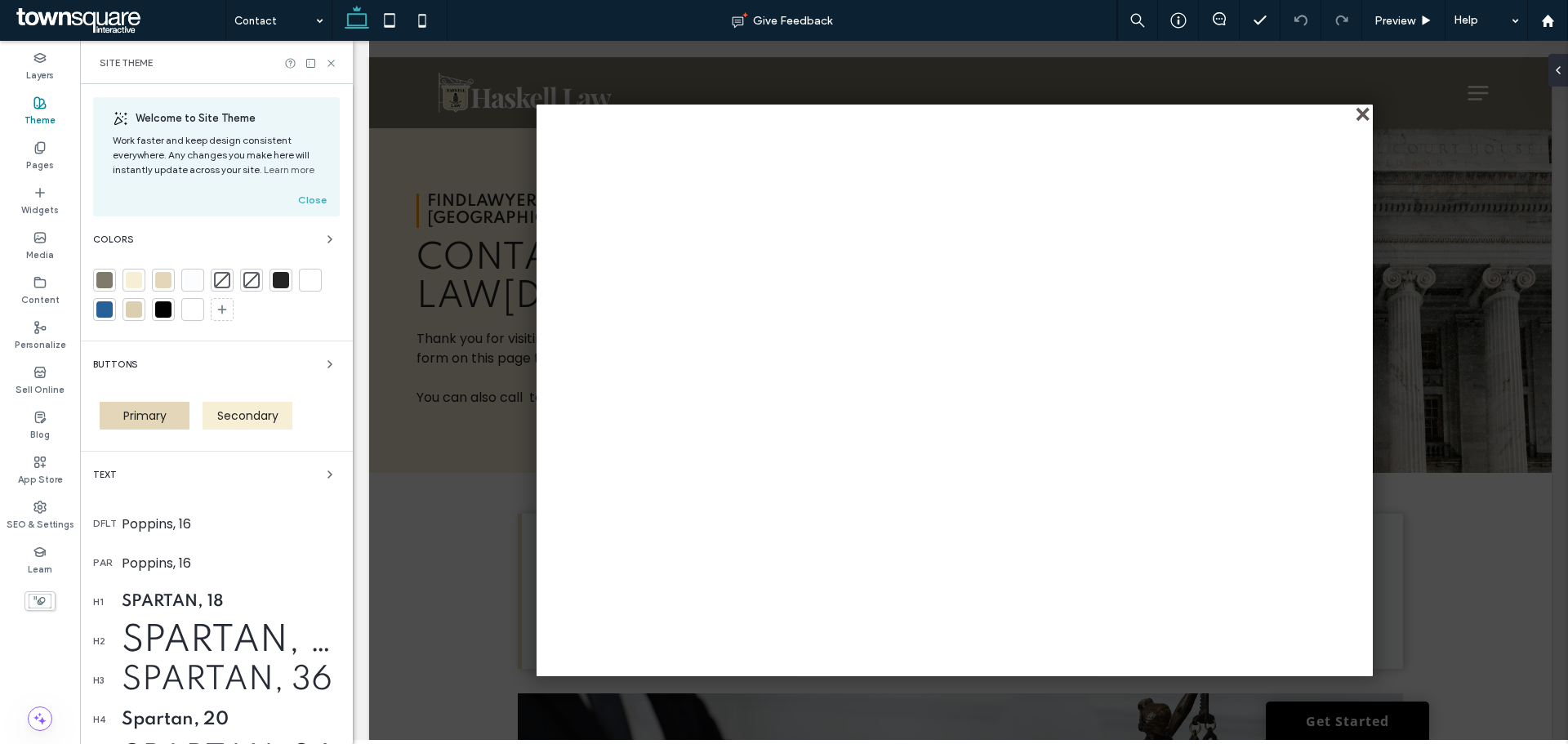
click at [1363, 114] on div "close" at bounding box center [1364, 115] width 12 height 12
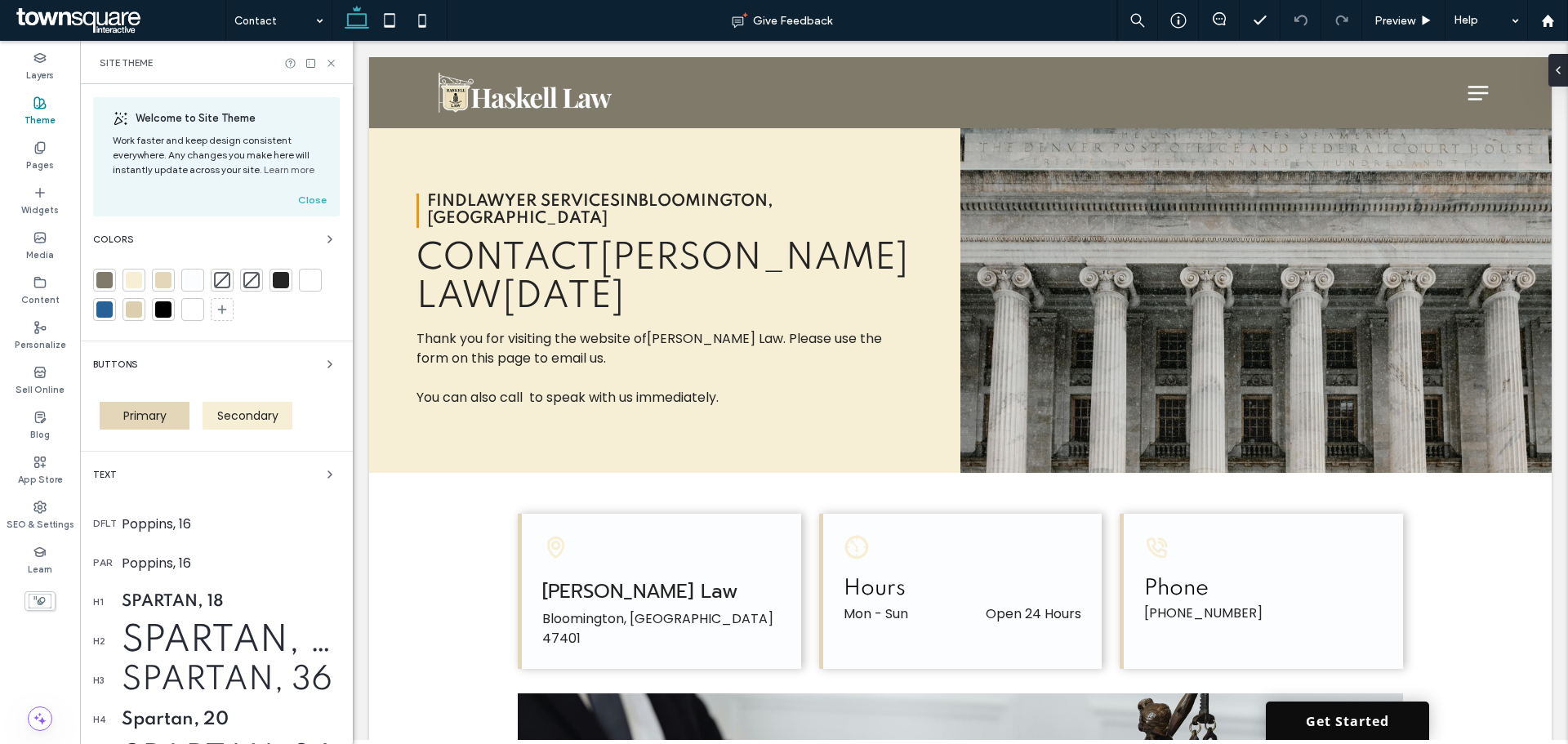
click at [1294, 722] on link "Get Started" at bounding box center [1347, 721] width 163 height 38
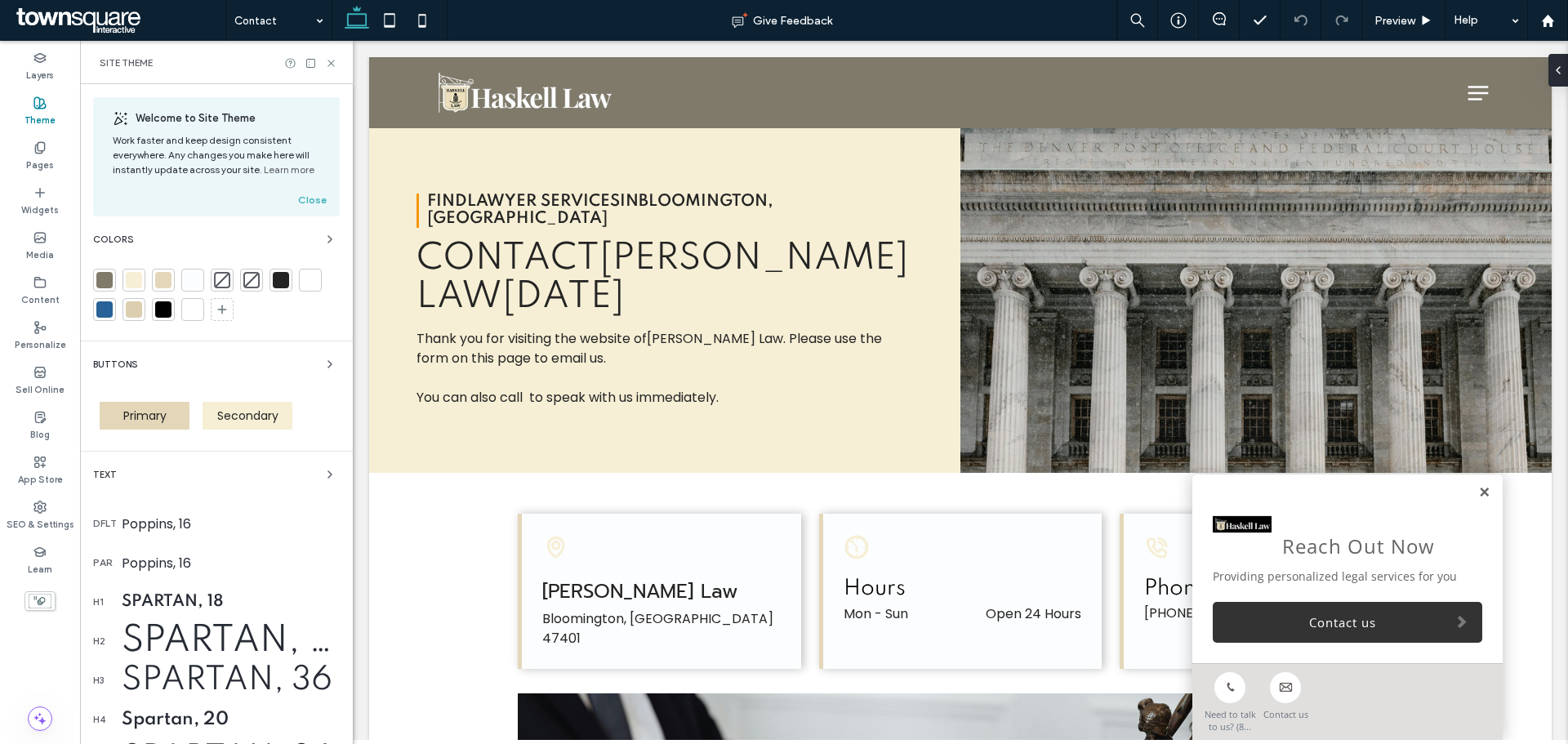
click at [1478, 491] on link at bounding box center [1484, 493] width 12 height 14
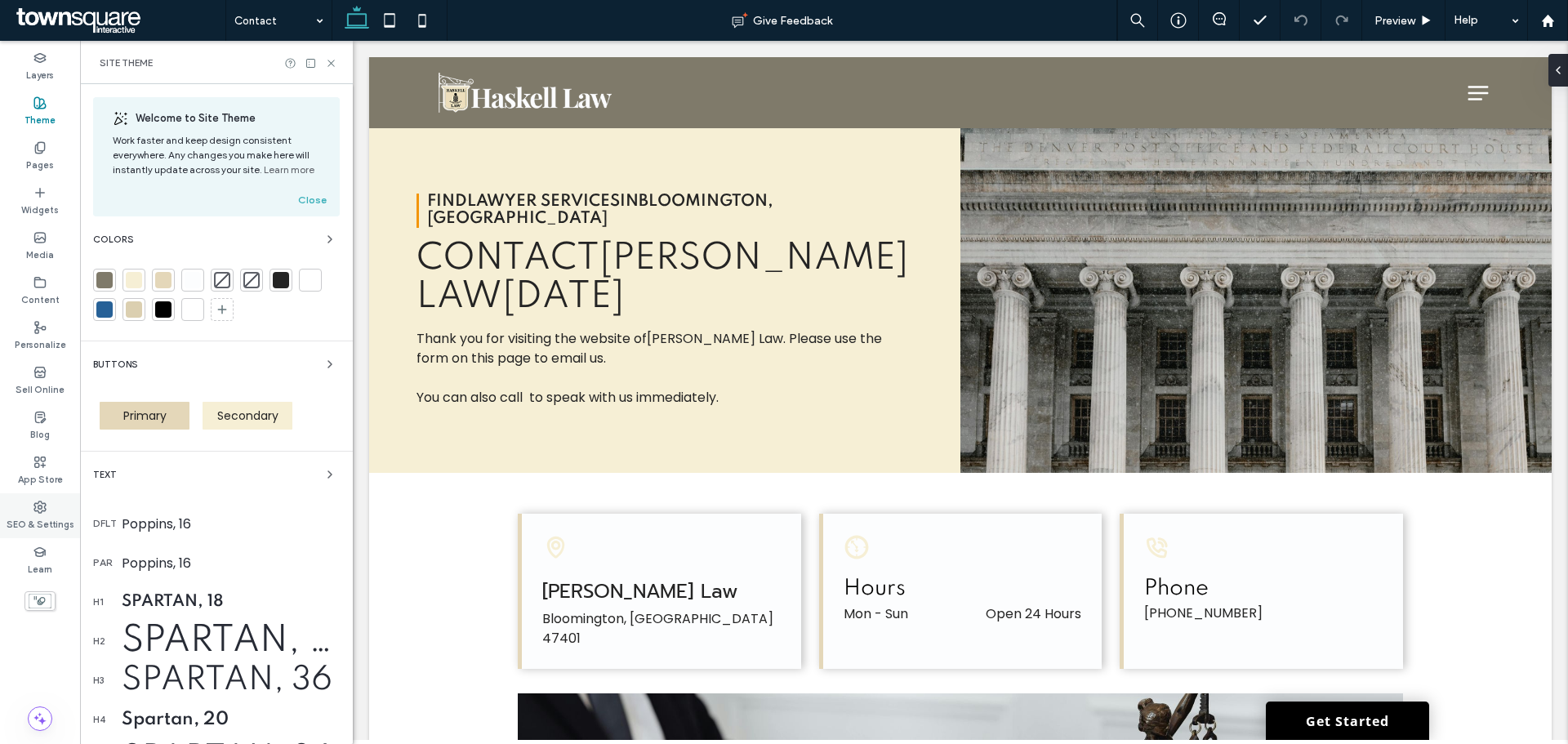
click at [34, 521] on label "SEO & Settings" at bounding box center [40, 523] width 68 height 18
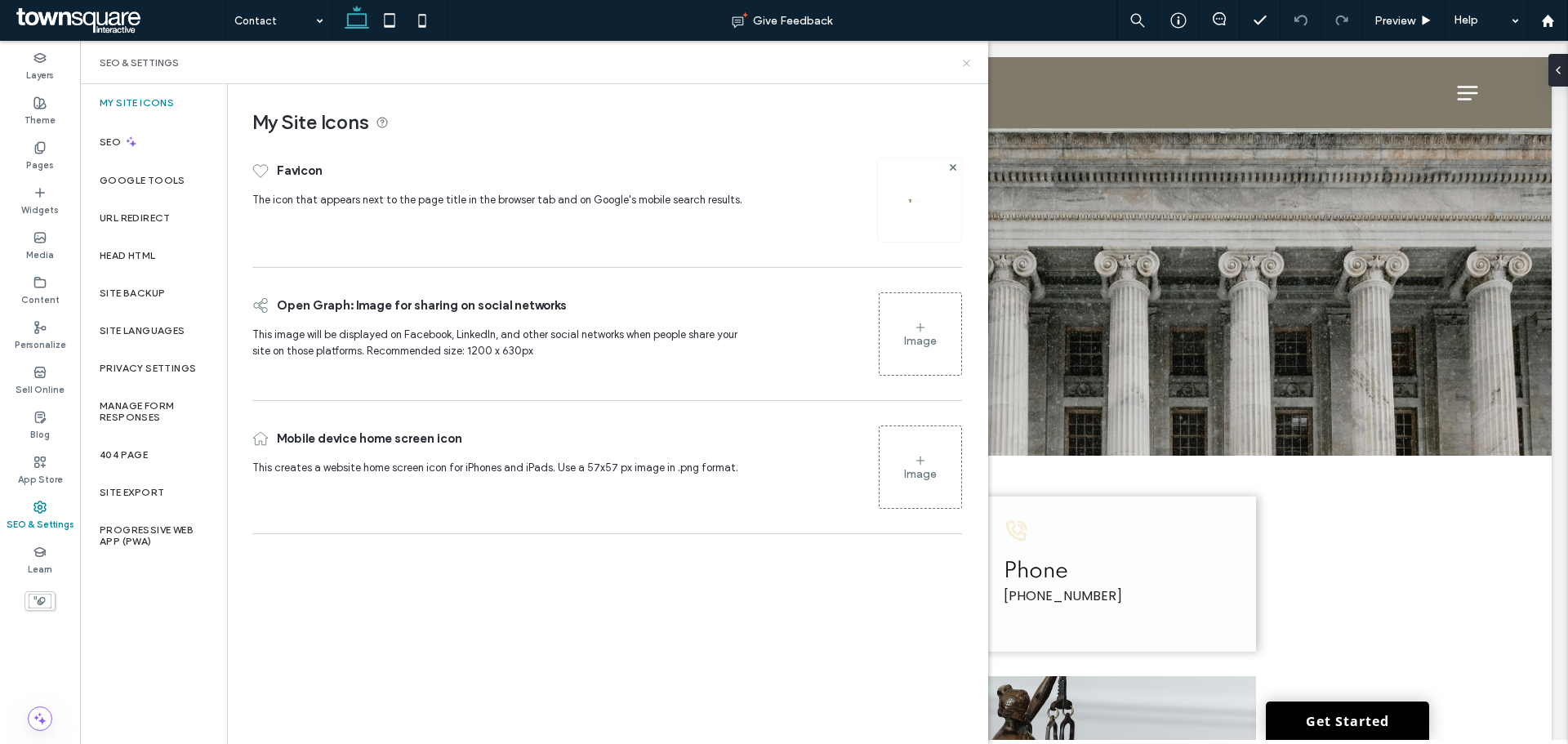
click at [966, 62] on use at bounding box center [966, 63] width 7 height 7
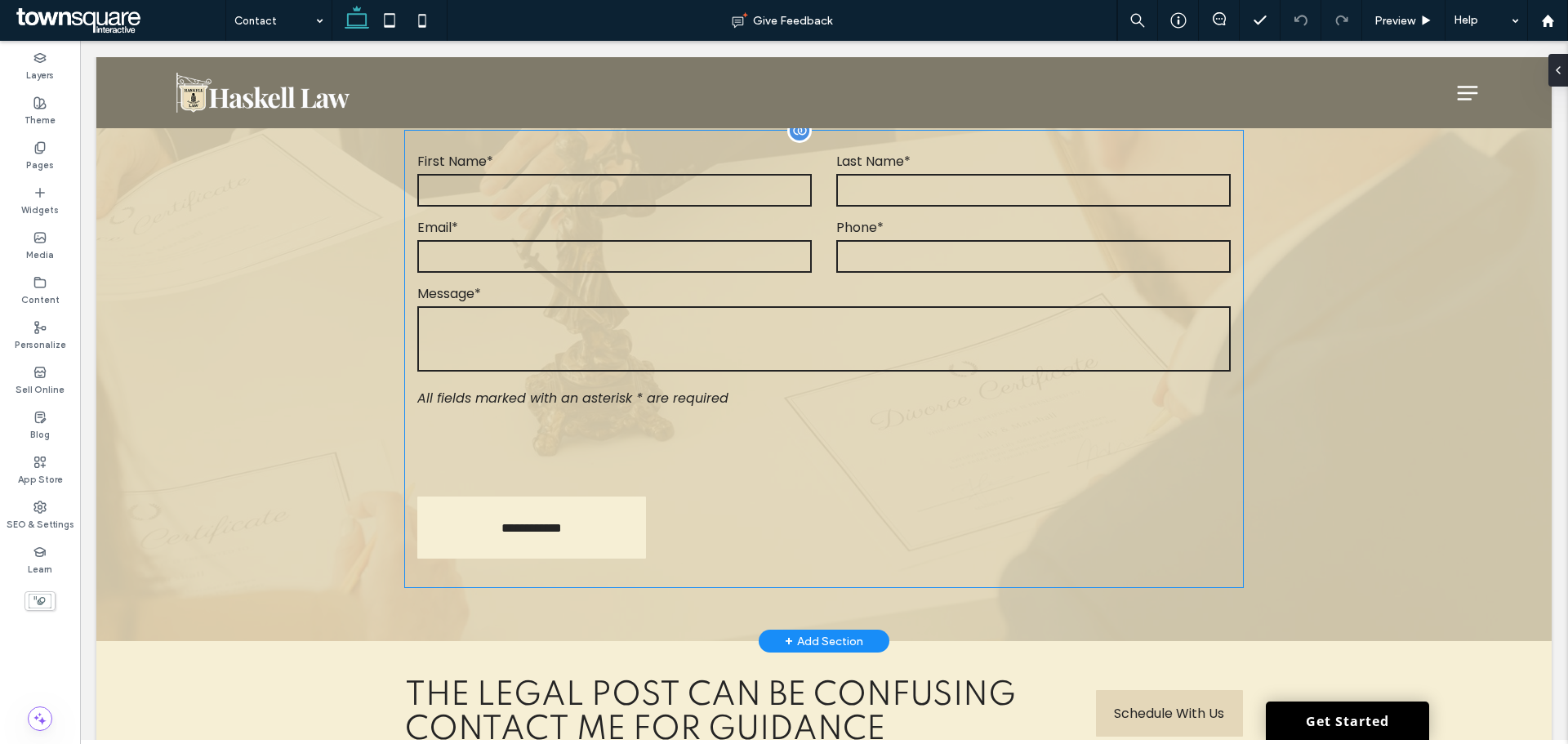
scroll to position [813, 0]
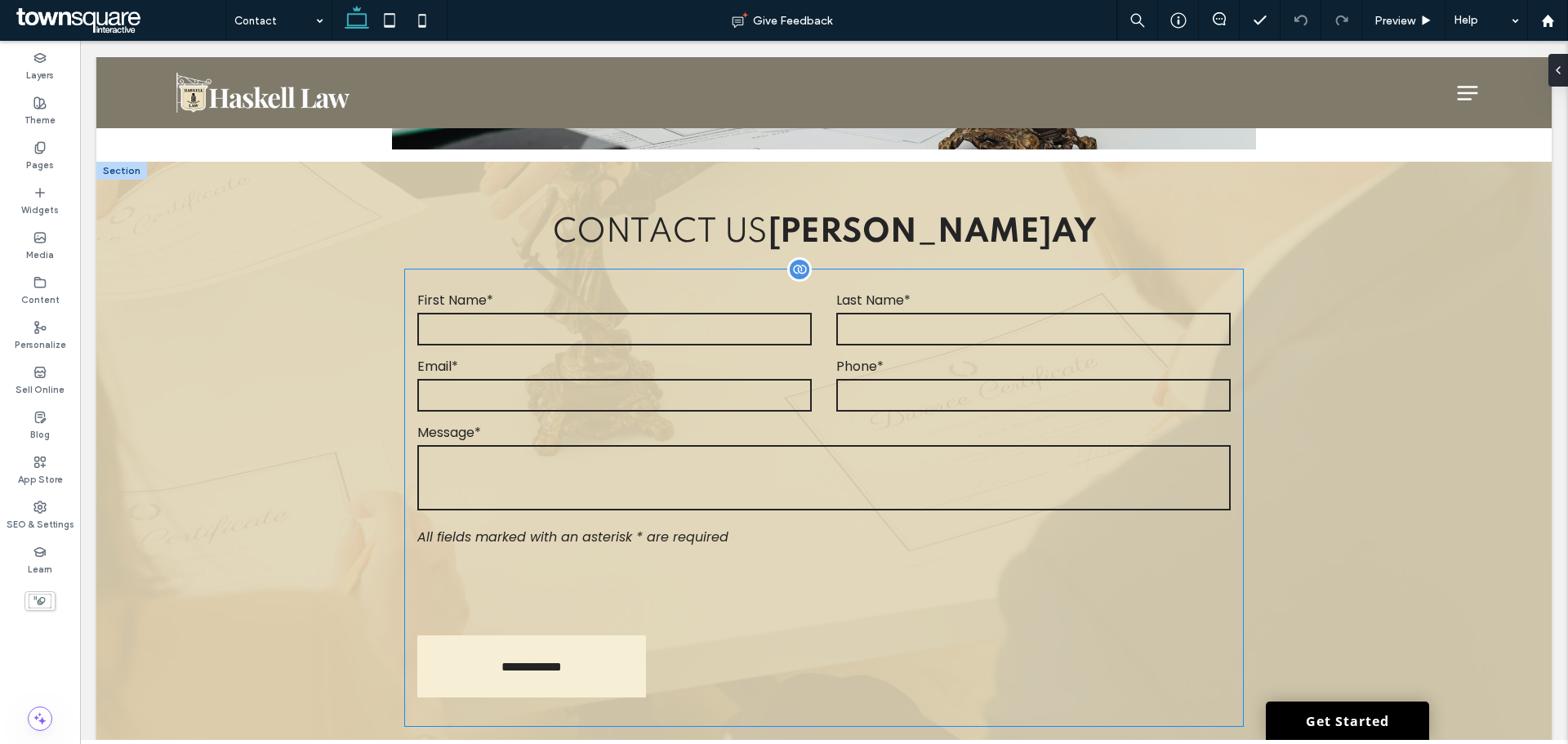
click at [672, 445] on textarea at bounding box center [824, 478] width 813 height 66
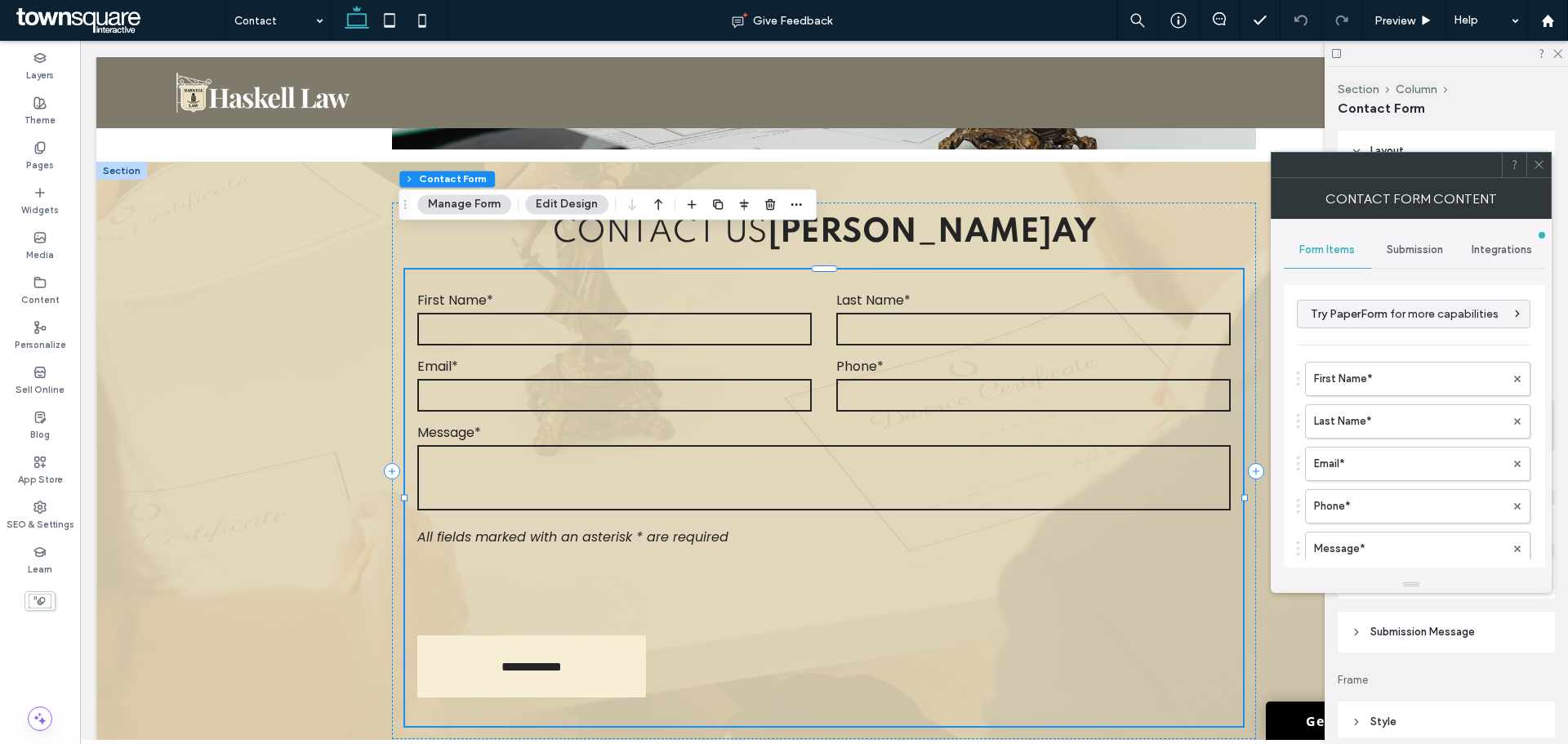
type input "*"
type input "***"
click at [1489, 624] on header "Submission Message" at bounding box center [1447, 631] width 217 height 41
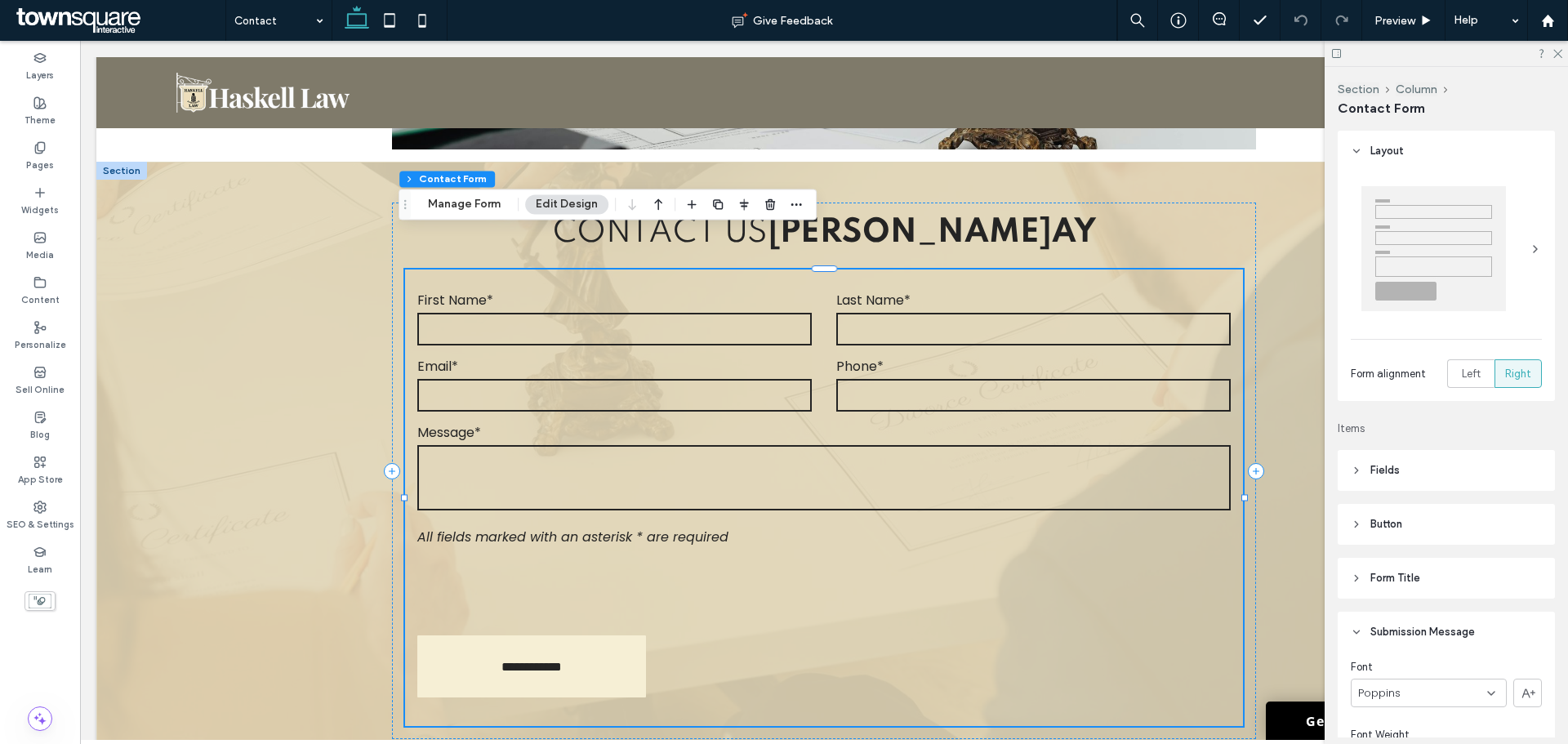
scroll to position [245, 0]
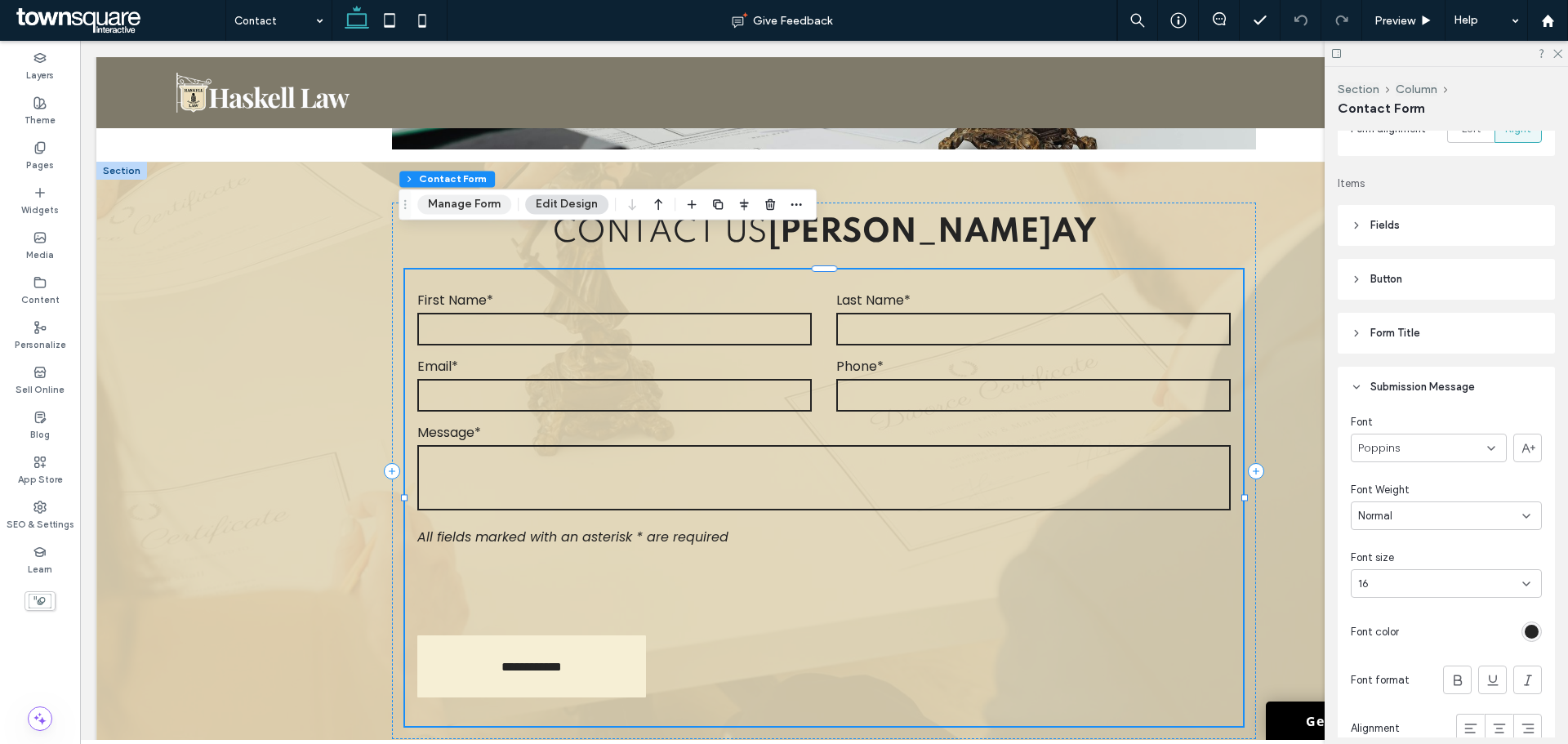
click at [473, 207] on button "Manage Form" at bounding box center [464, 204] width 93 height 20
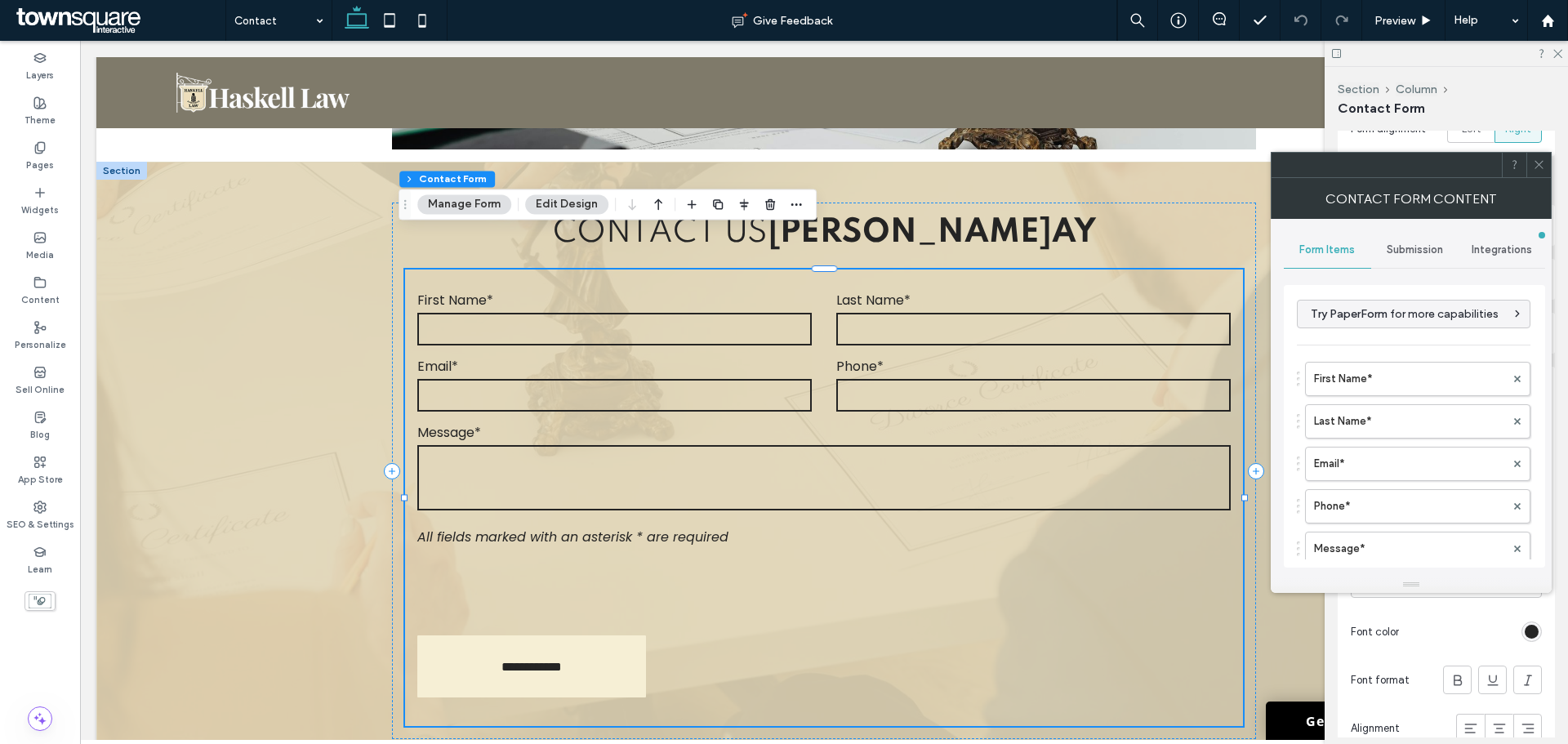
click at [1384, 239] on div "Submission" at bounding box center [1415, 250] width 88 height 36
click at [1379, 328] on label "New submission notification" at bounding box center [1414, 326] width 218 height 32
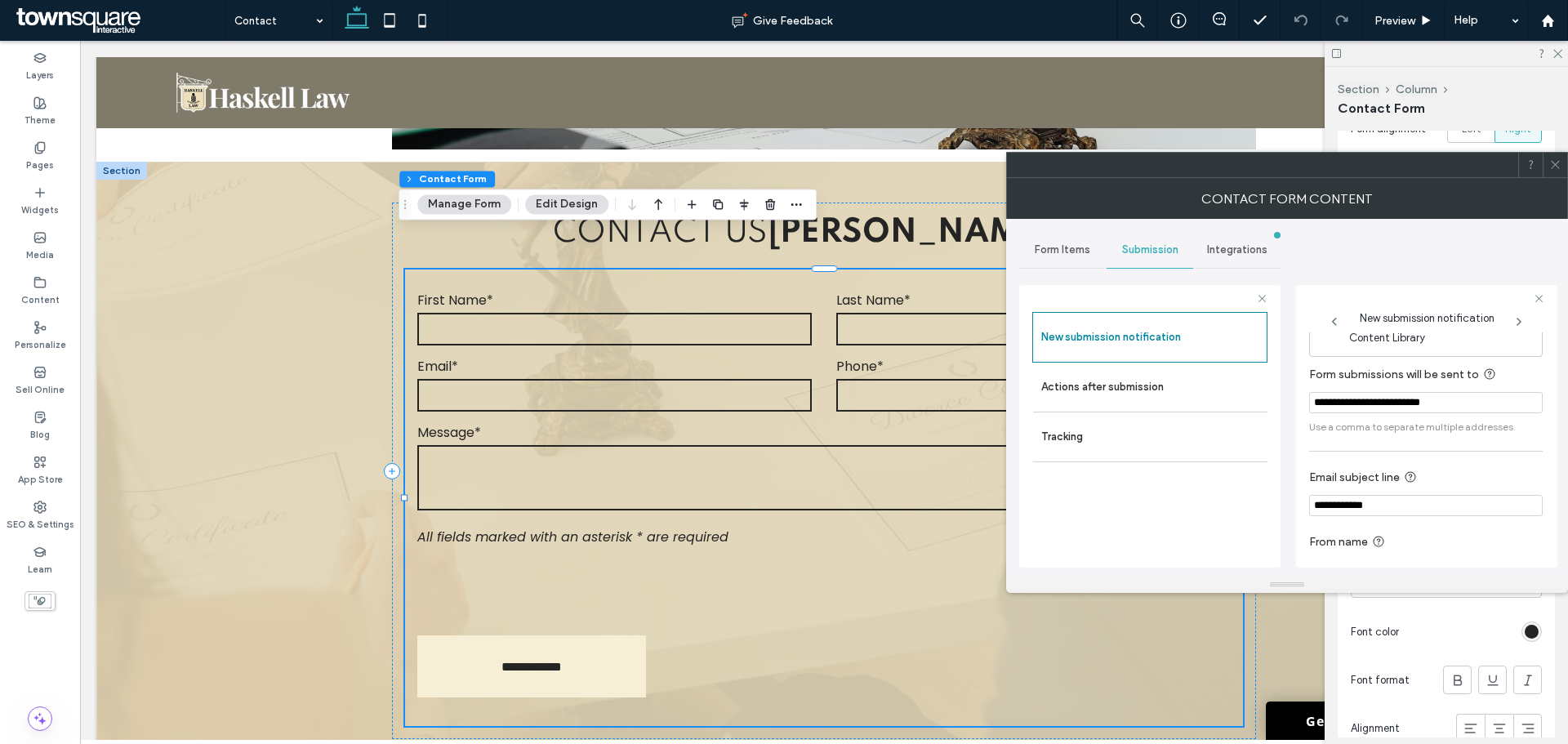
scroll to position [85, 0]
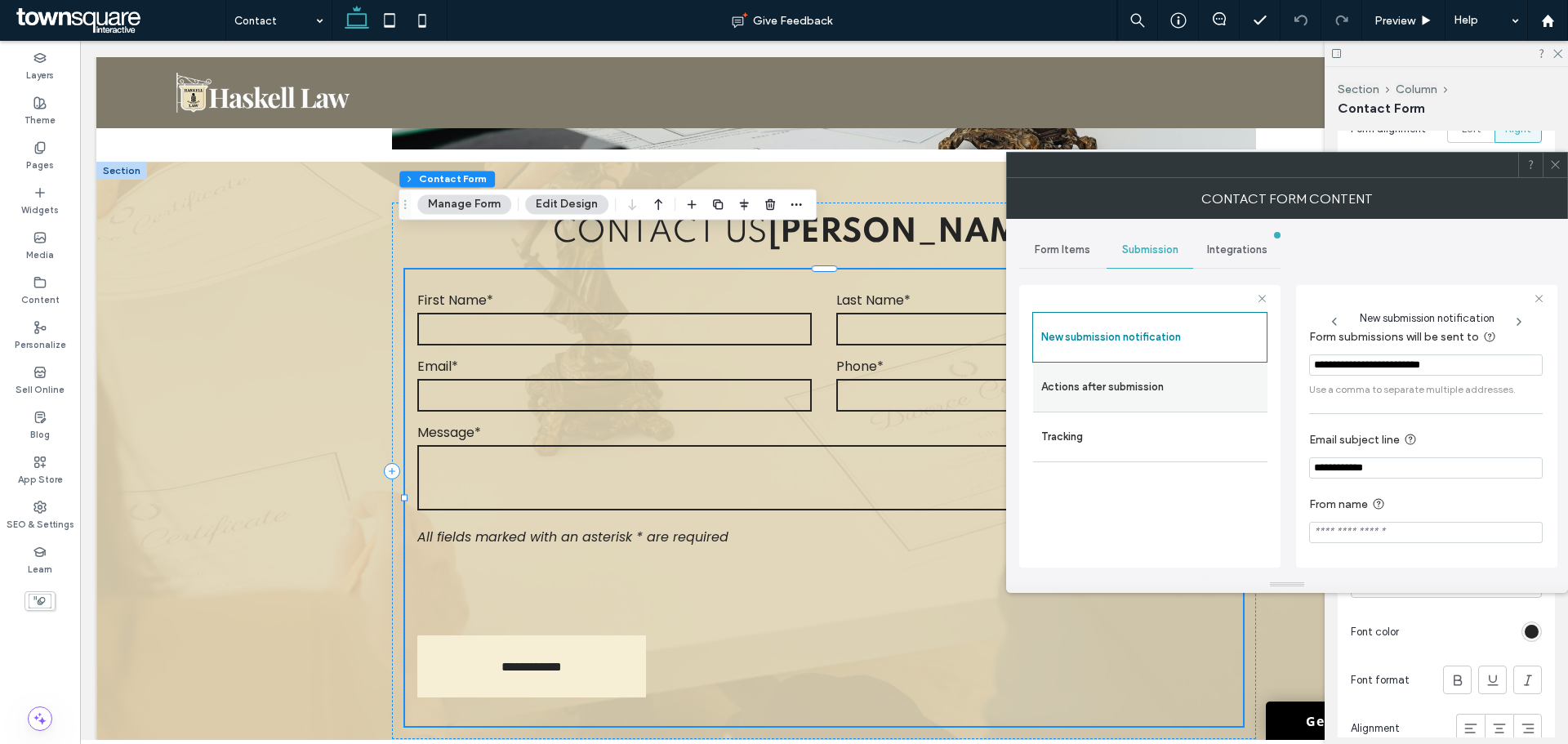
click at [1174, 390] on label "Actions after submission" at bounding box center [1150, 387] width 218 height 32
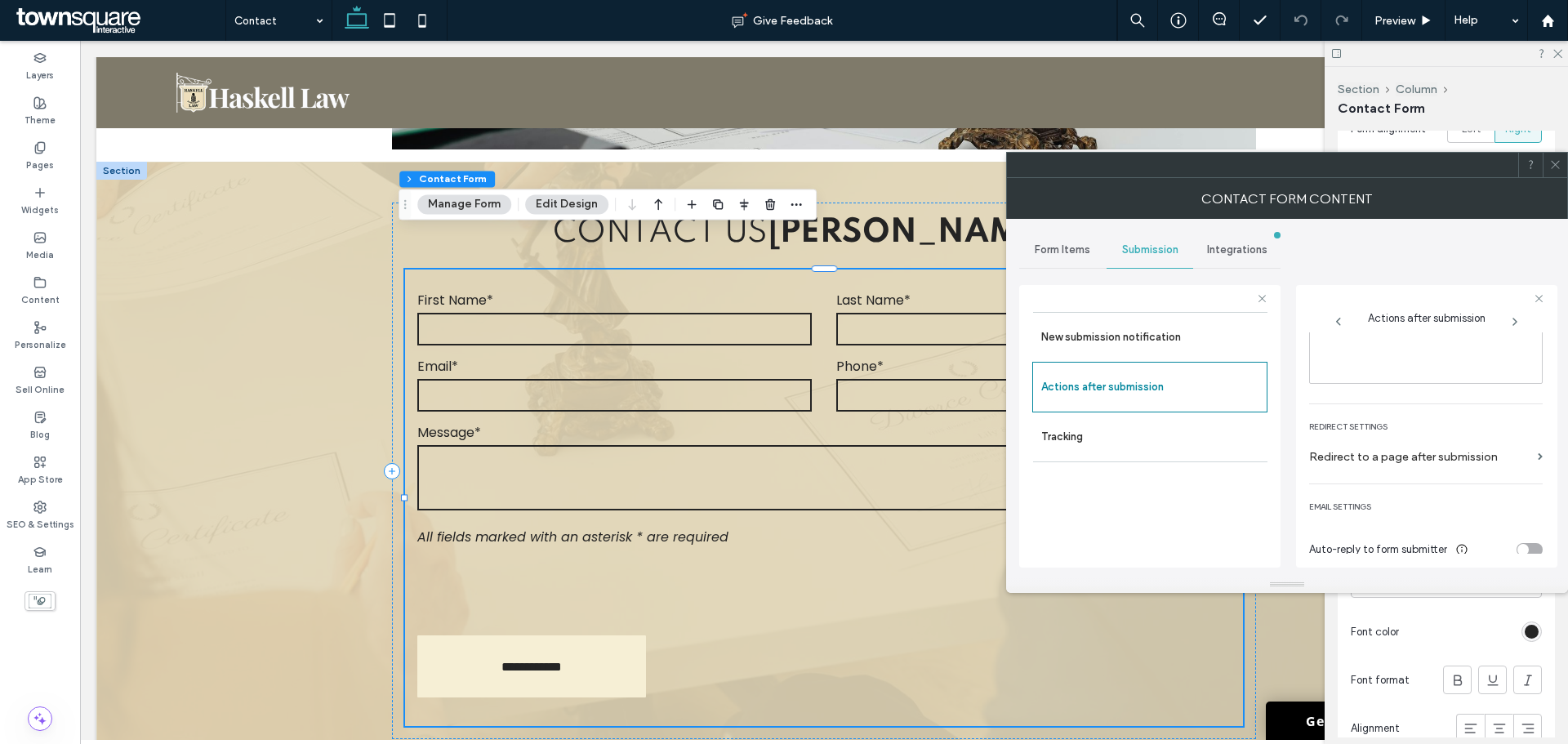
scroll to position [281, 0]
click at [1066, 259] on div "Form Items" at bounding box center [1063, 250] width 88 height 36
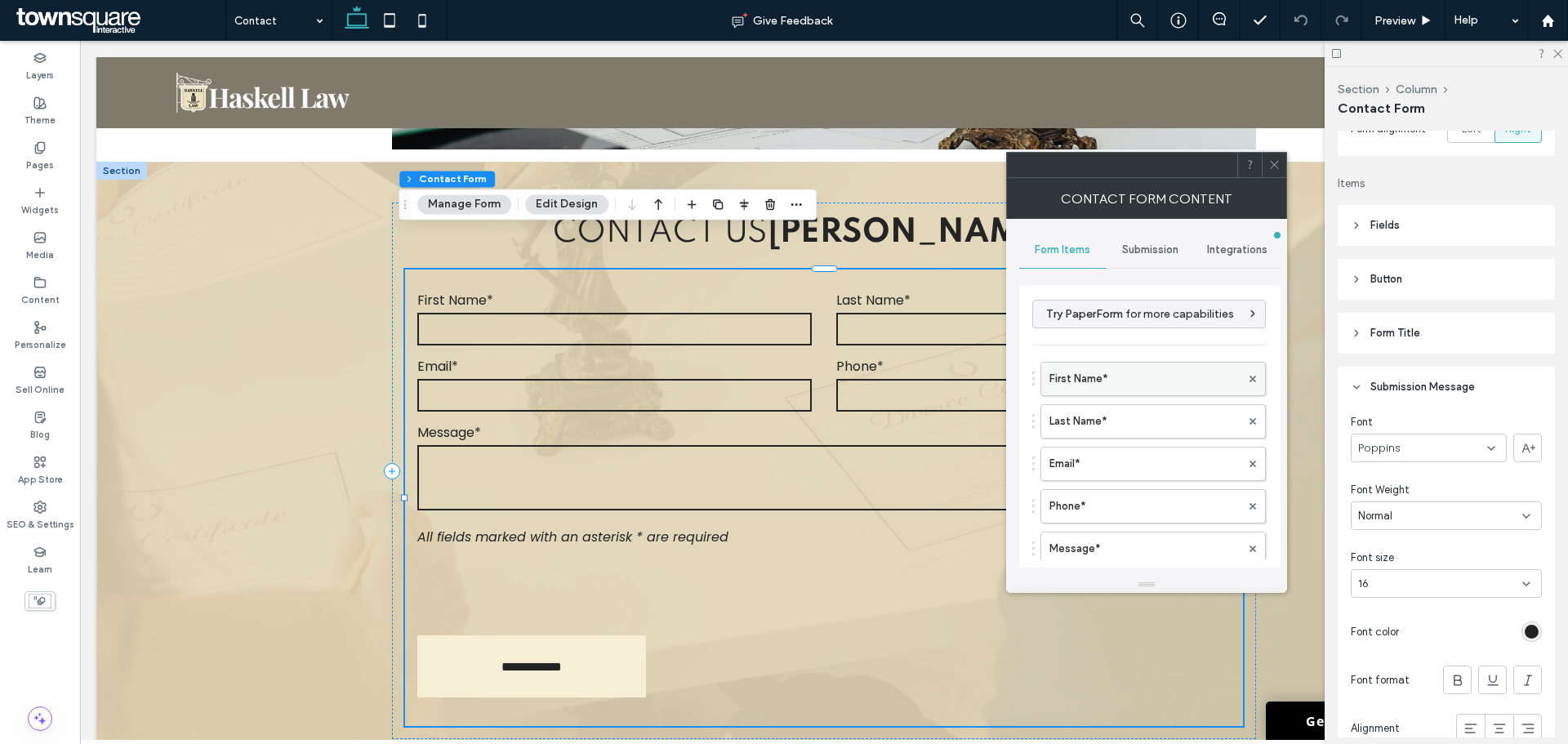
click at [1157, 364] on label "First Name*" at bounding box center [1145, 379] width 191 height 32
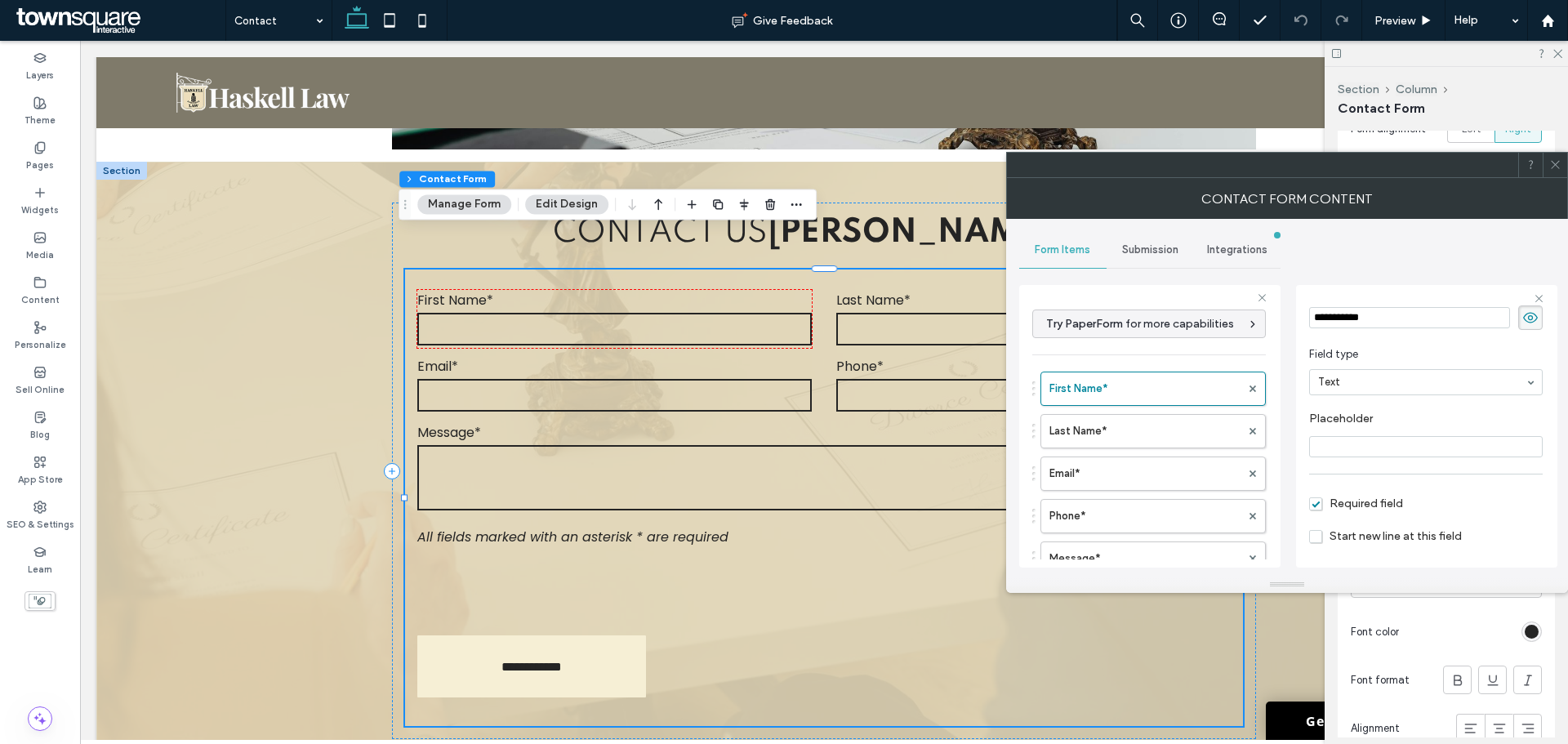
scroll to position [114, 0]
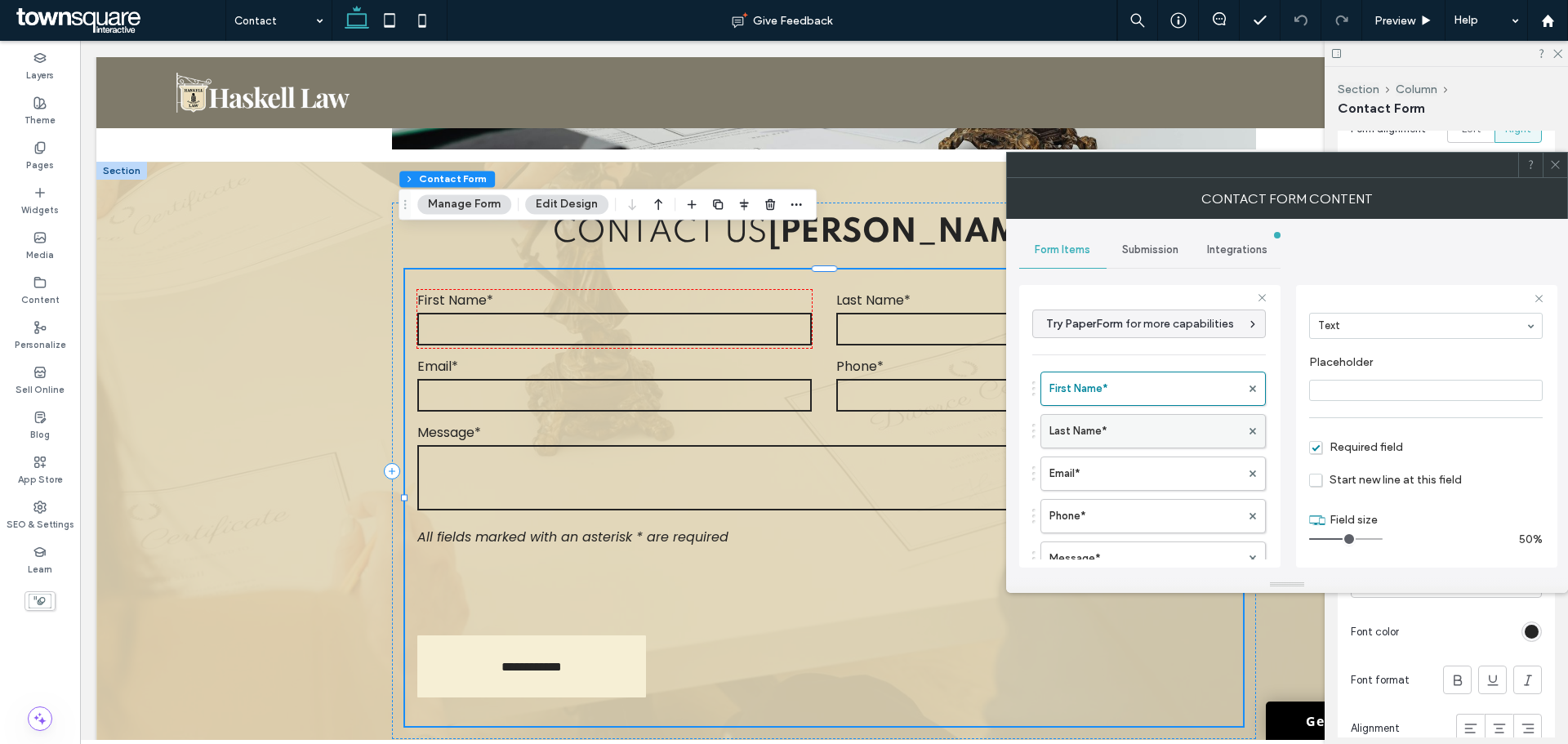
click at [1118, 418] on label "Last Name*" at bounding box center [1145, 431] width 191 height 32
click at [1103, 465] on label "Email*" at bounding box center [1145, 474] width 191 height 32
click at [1090, 512] on label "Message*" at bounding box center [1145, 525] width 191 height 32
click at [1083, 470] on label "Email*" at bounding box center [1145, 474] width 191 height 32
type input "*"
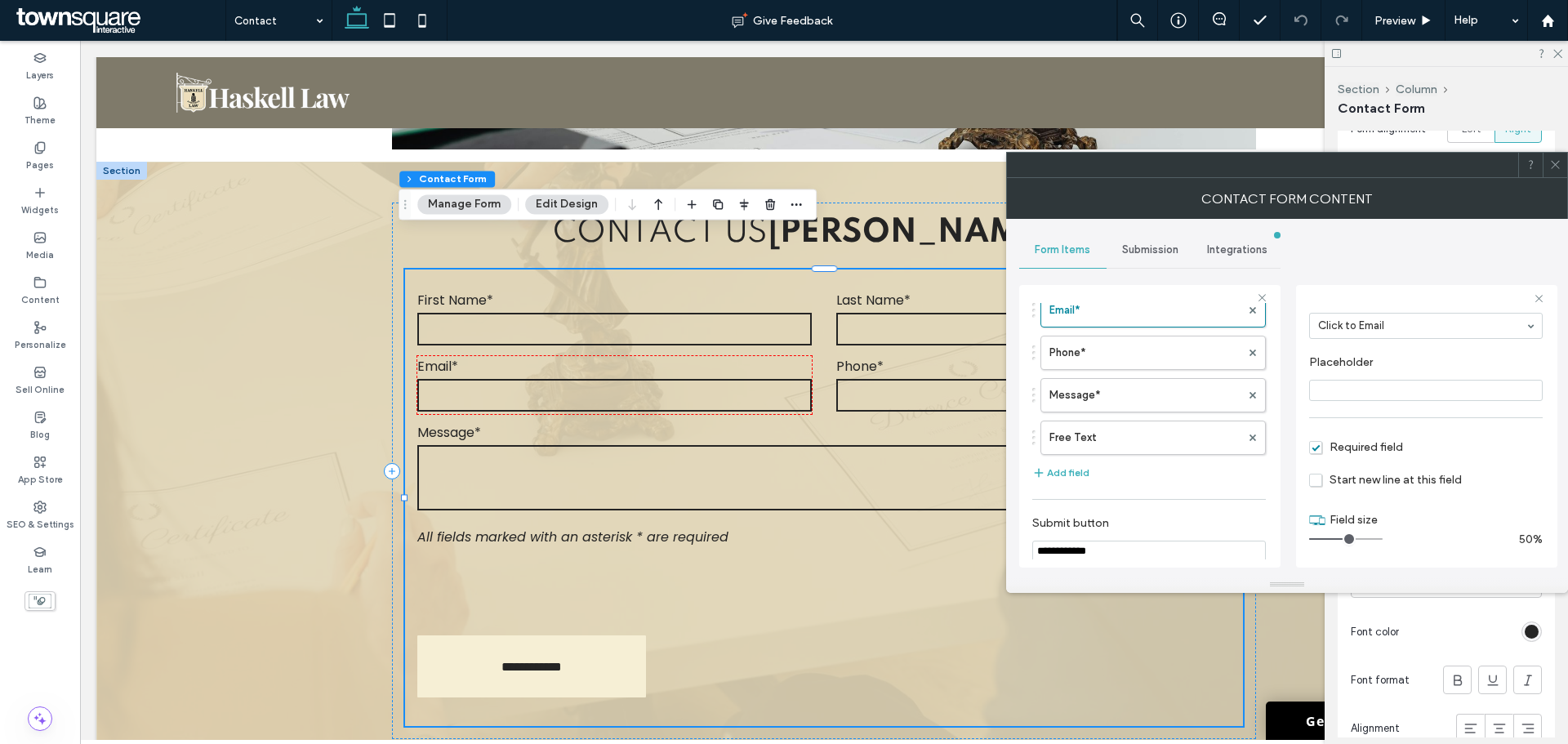
scroll to position [82, 0]
click at [1562, 160] on div at bounding box center [1556, 165] width 25 height 25
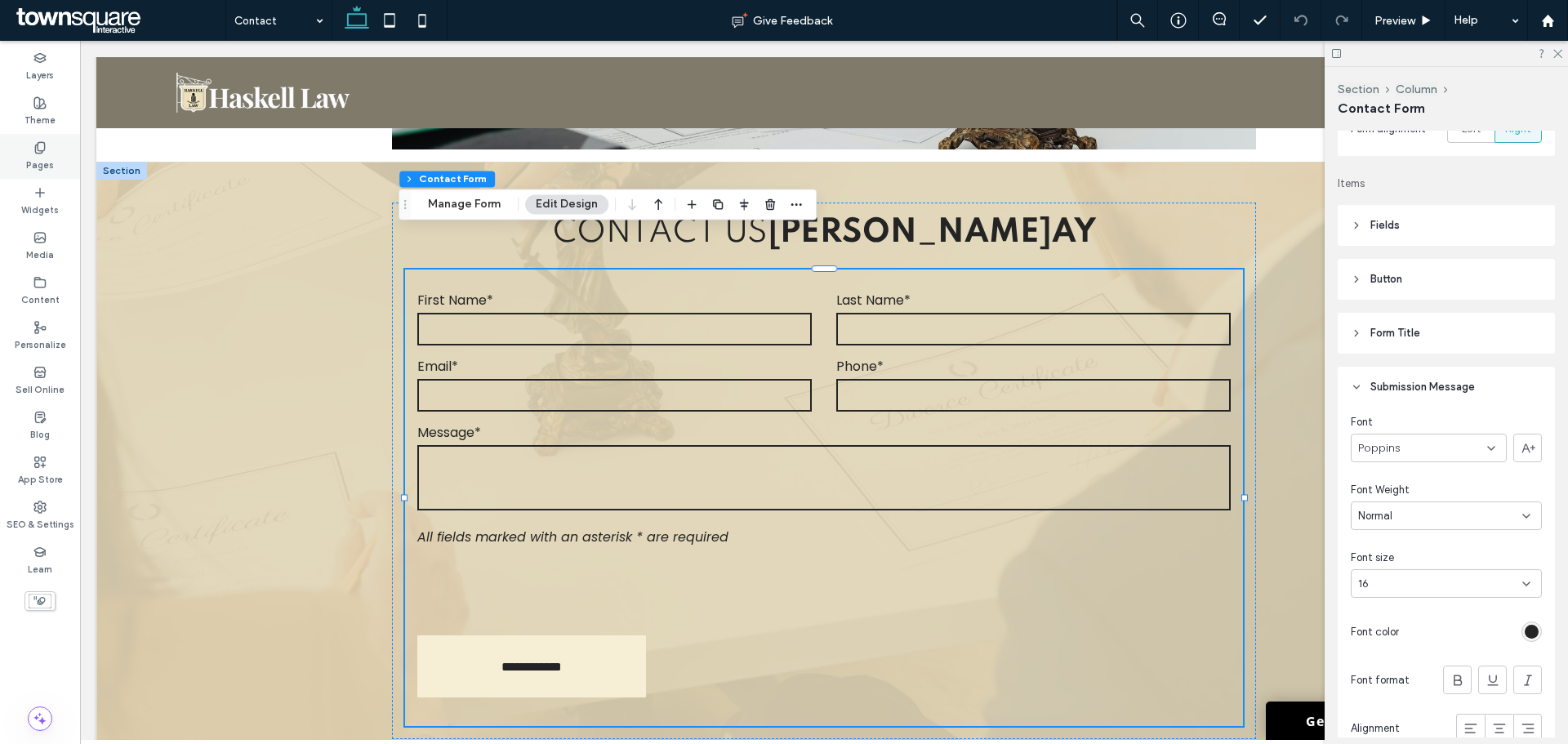
click at [29, 157] on label "Pages" at bounding box center [39, 163] width 28 height 18
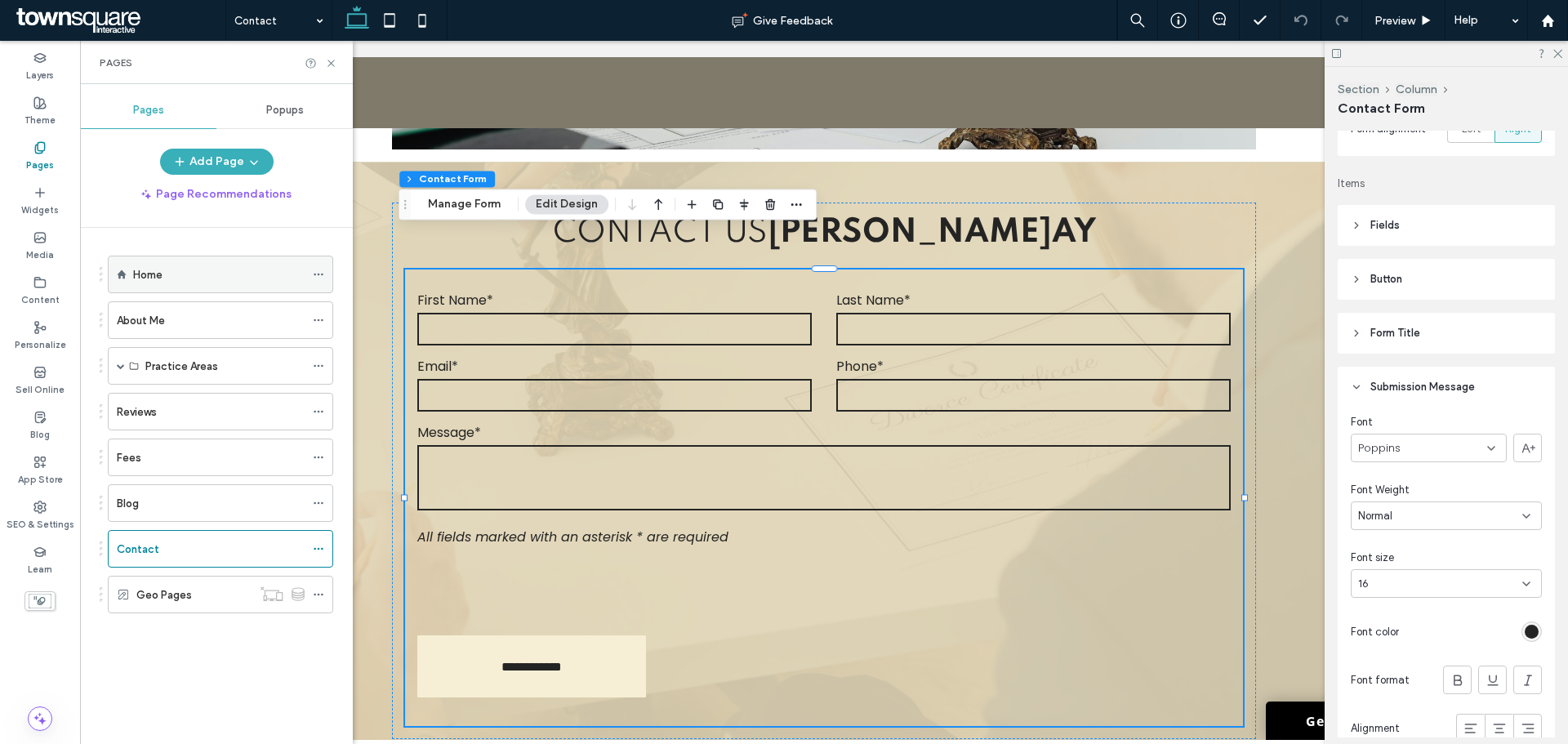
click at [167, 279] on div "Home" at bounding box center [219, 275] width 172 height 17
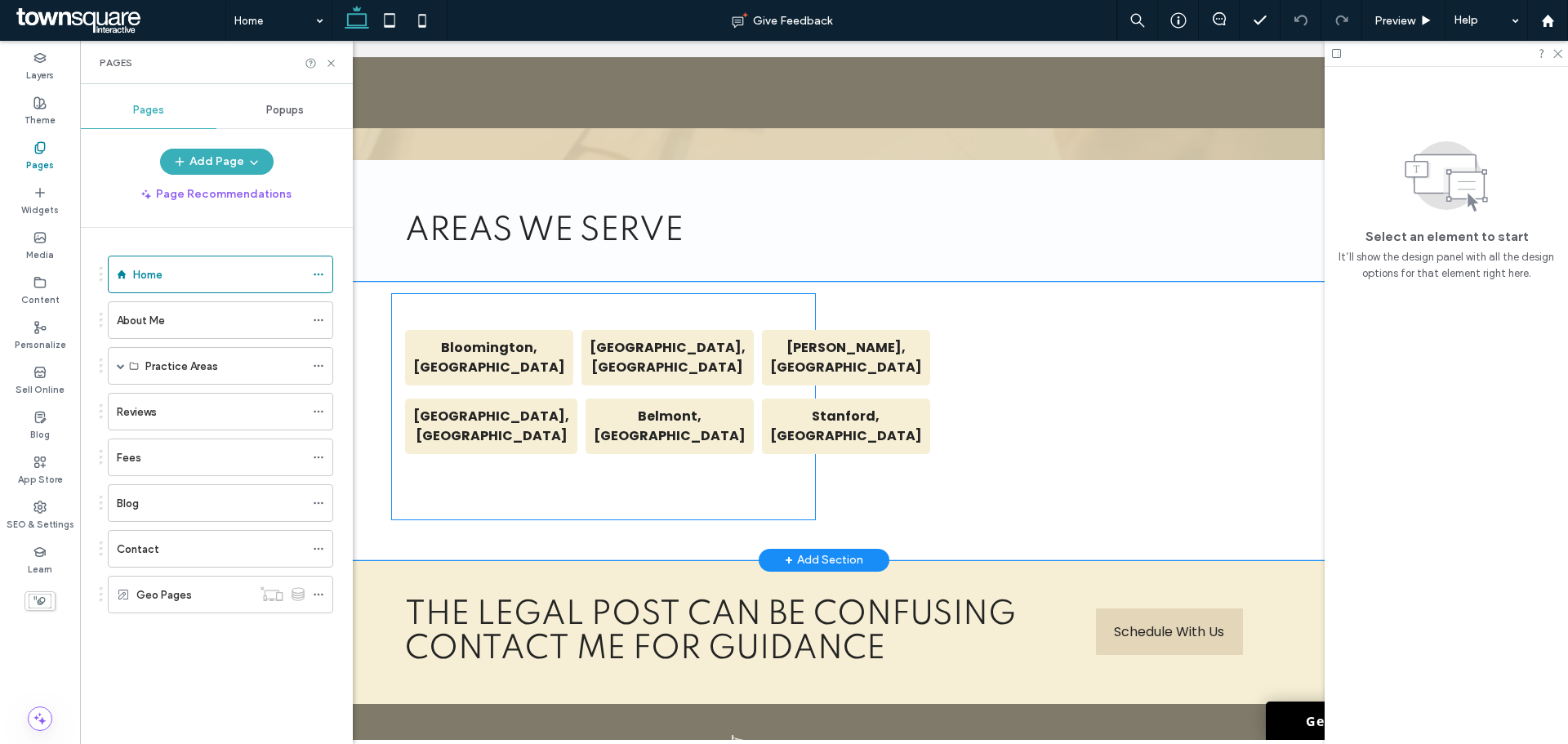
scroll to position [6344, 0]
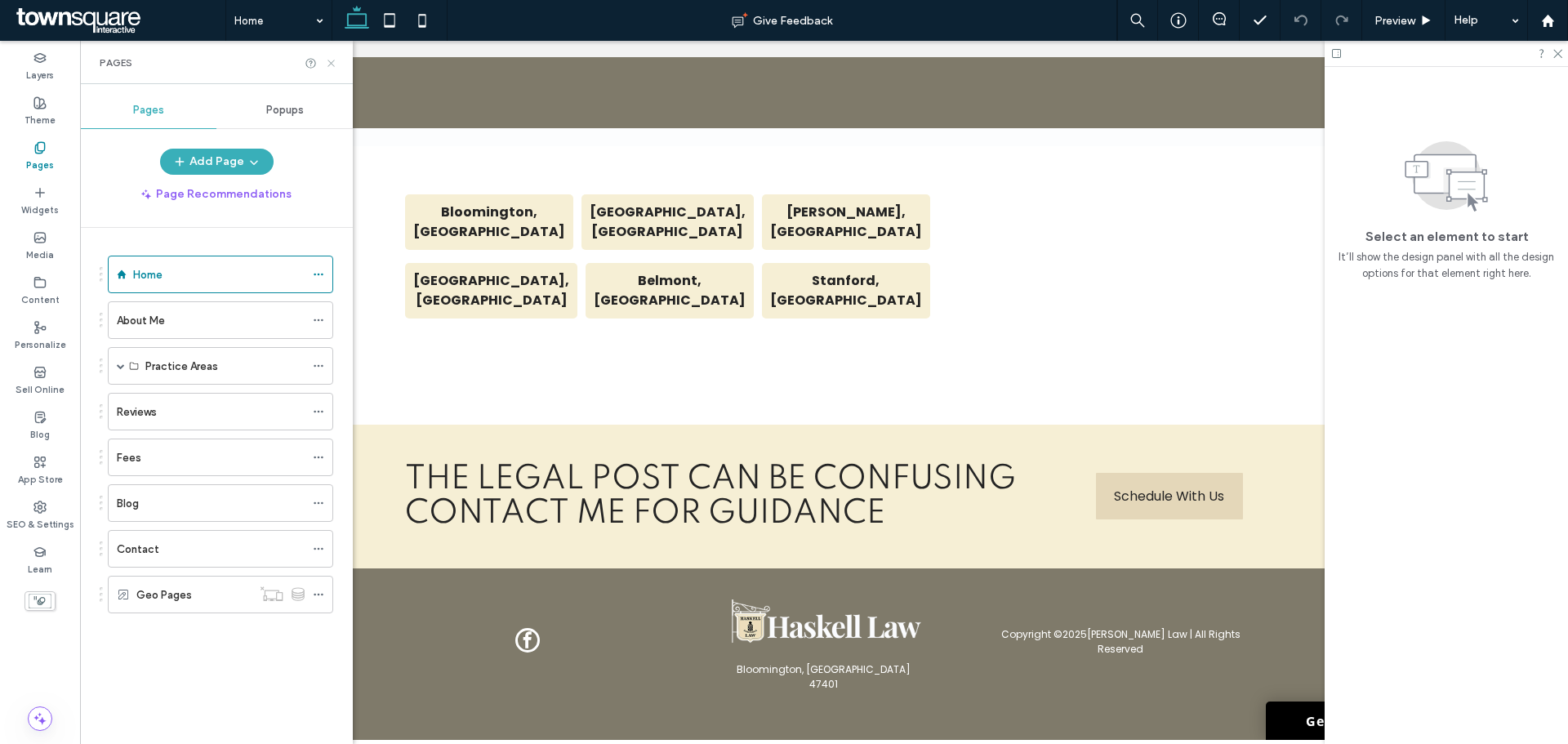
click at [332, 62] on use at bounding box center [330, 63] width 7 height 7
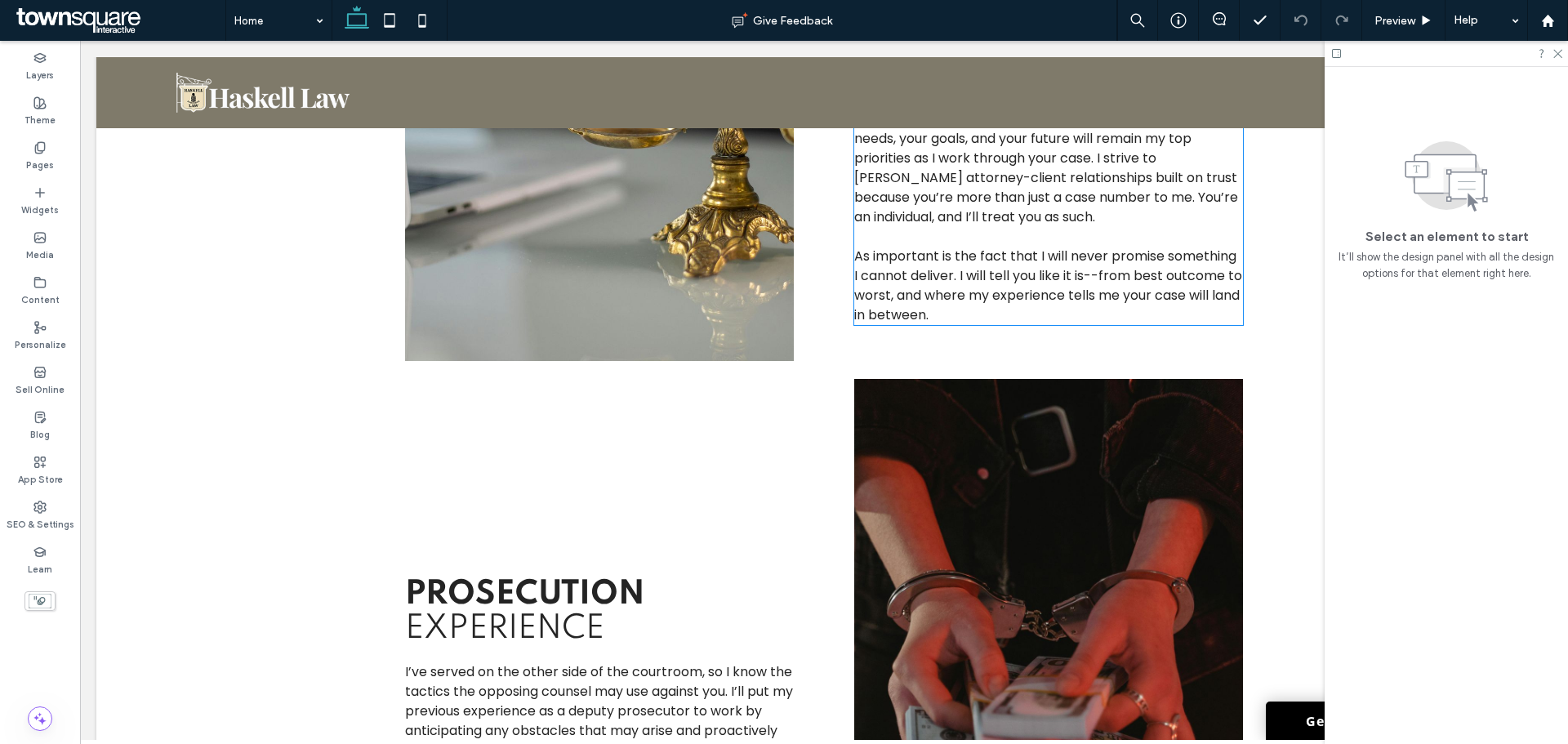
scroll to position [4302, 0]
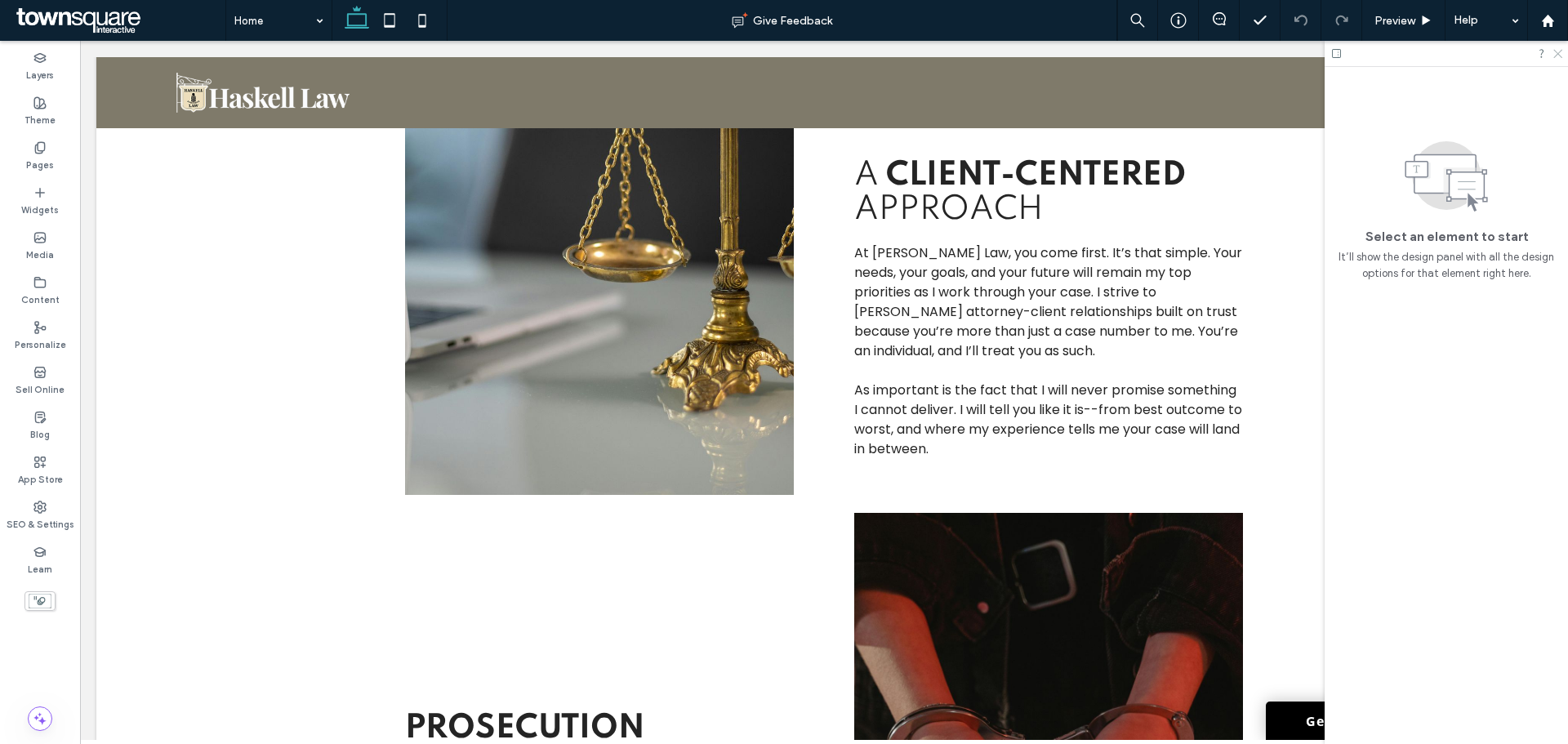
click at [1556, 54] on icon at bounding box center [1557, 52] width 10 height 10
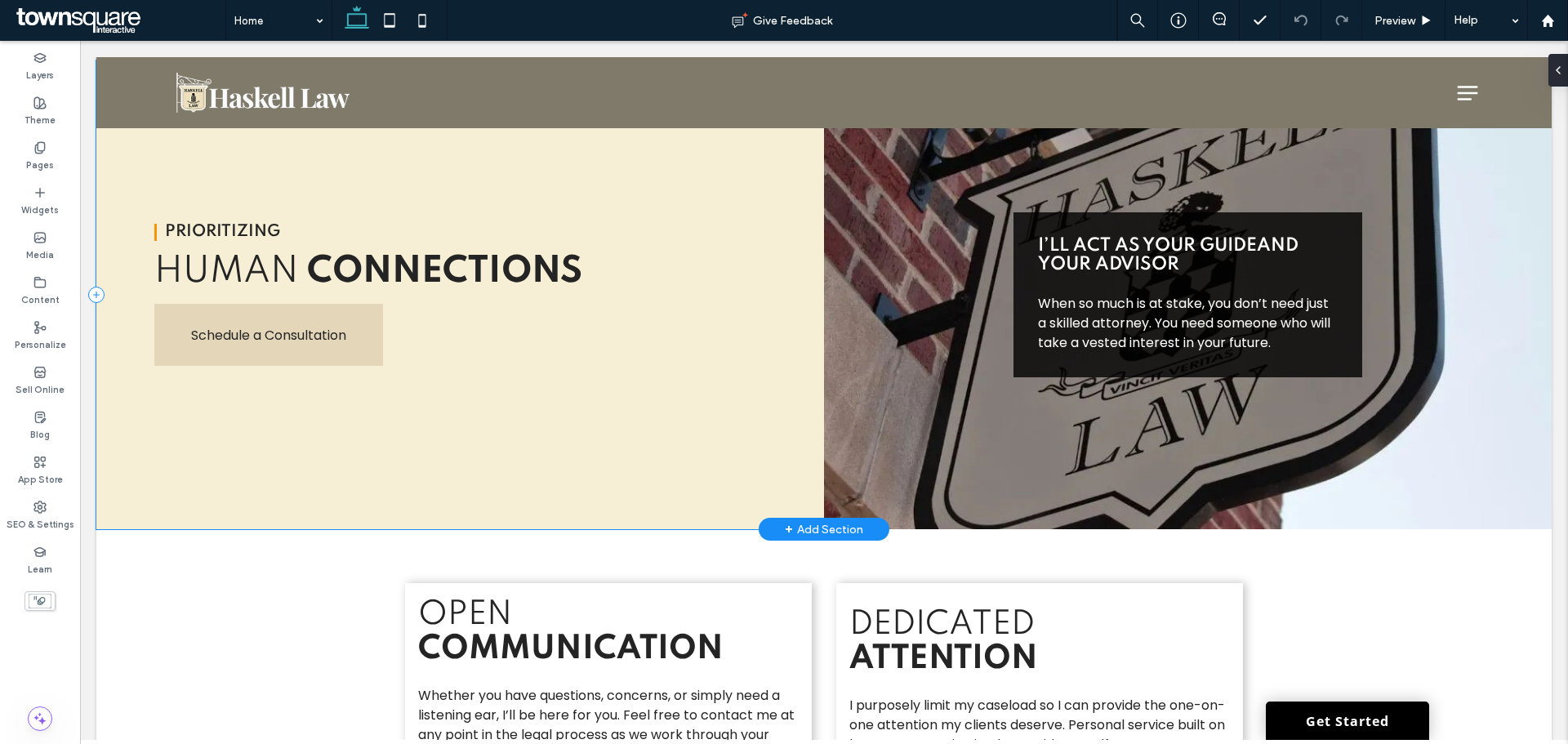
scroll to position [0, 0]
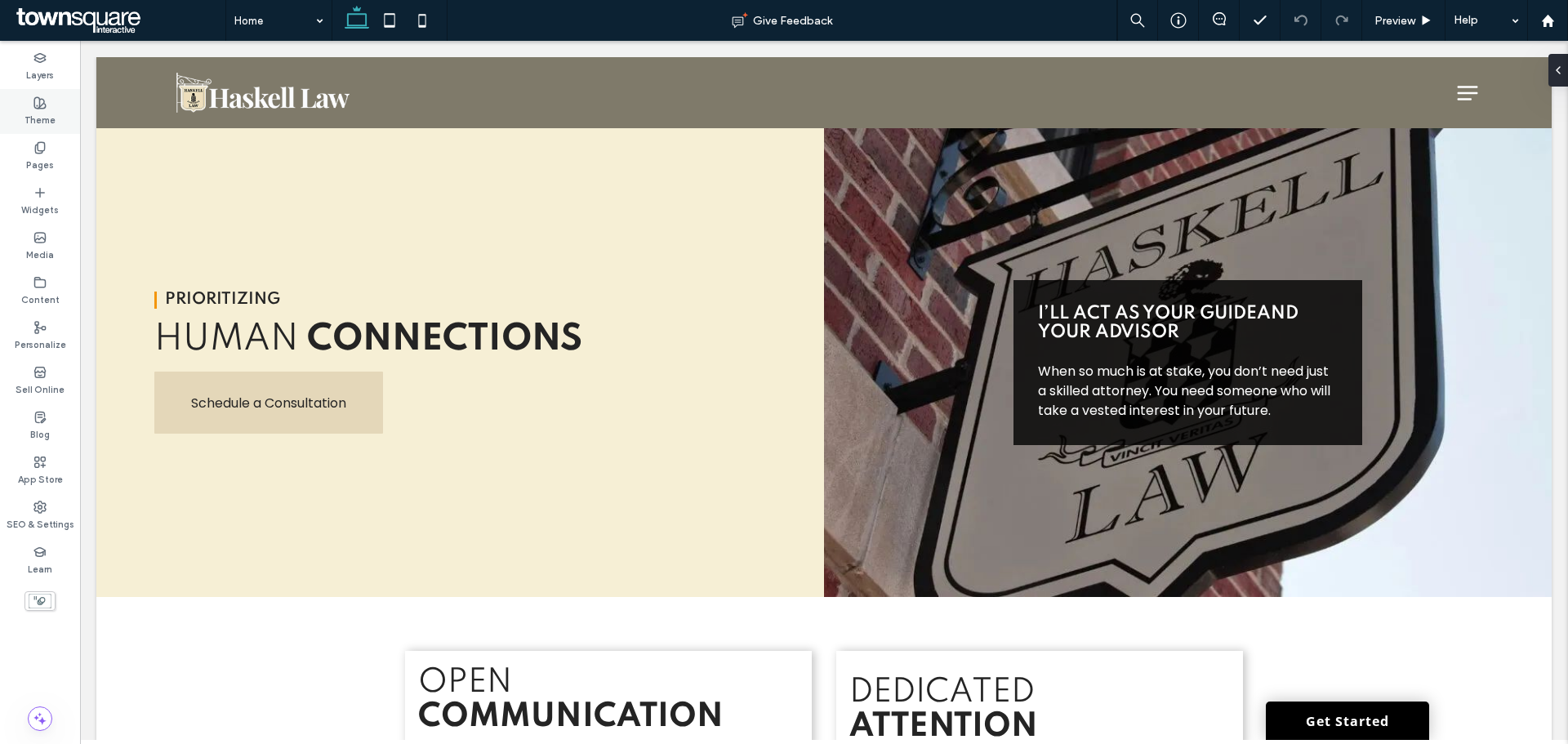
click at [32, 116] on label "Theme" at bounding box center [40, 118] width 31 height 18
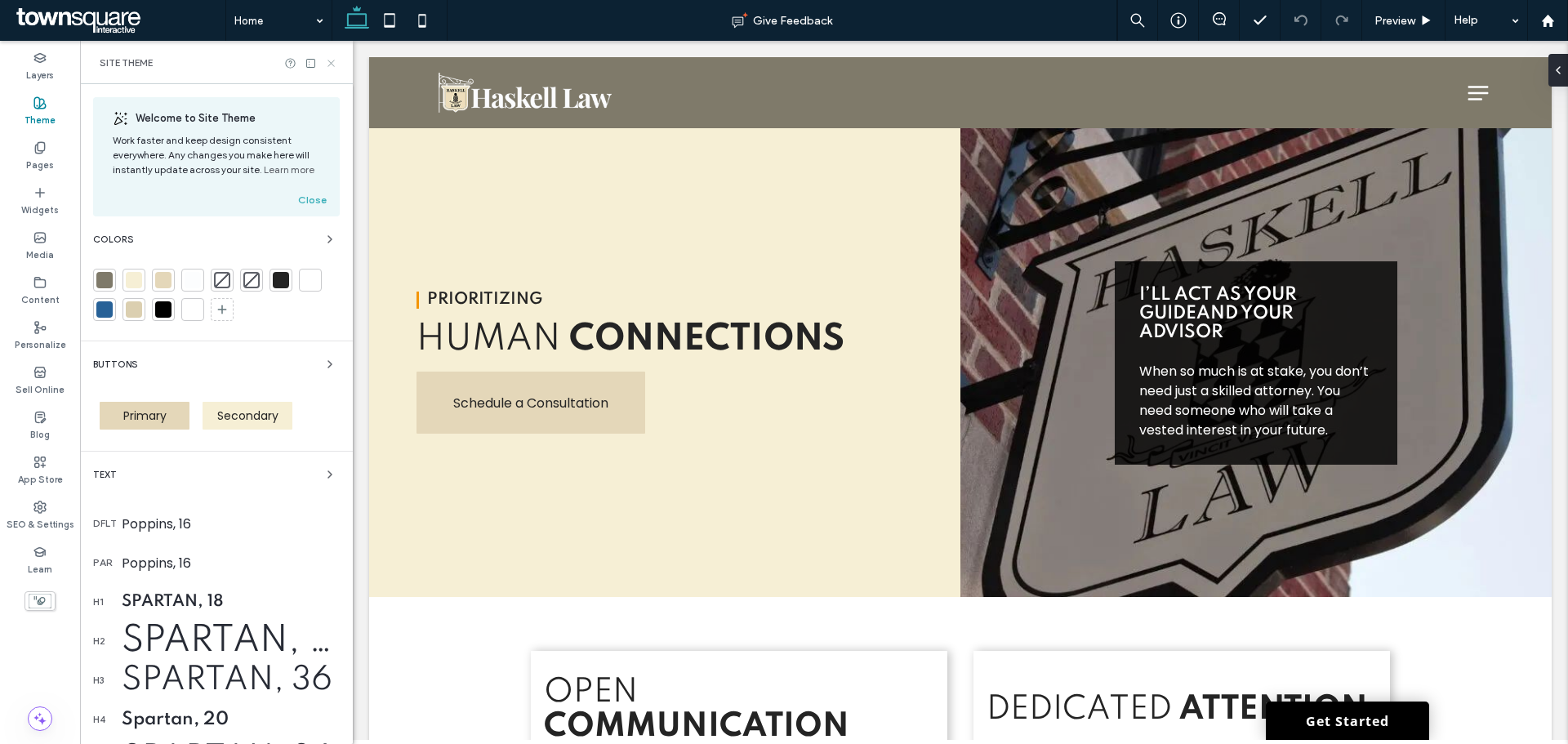
click at [331, 61] on icon at bounding box center [331, 63] width 12 height 12
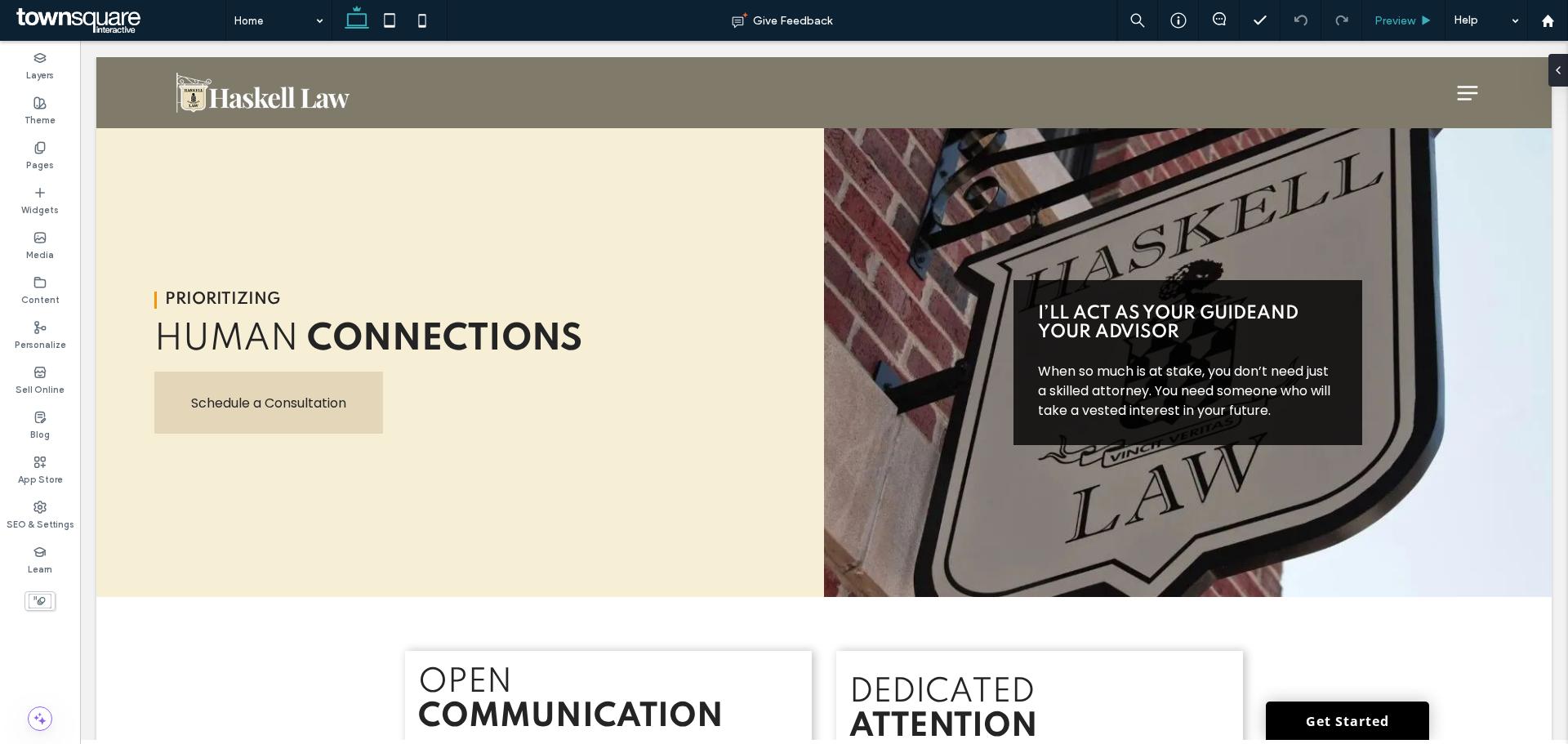
click at [1401, 28] on div "Preview" at bounding box center [1403, 20] width 83 height 41
click at [1396, 21] on span "Preview" at bounding box center [1394, 21] width 41 height 14
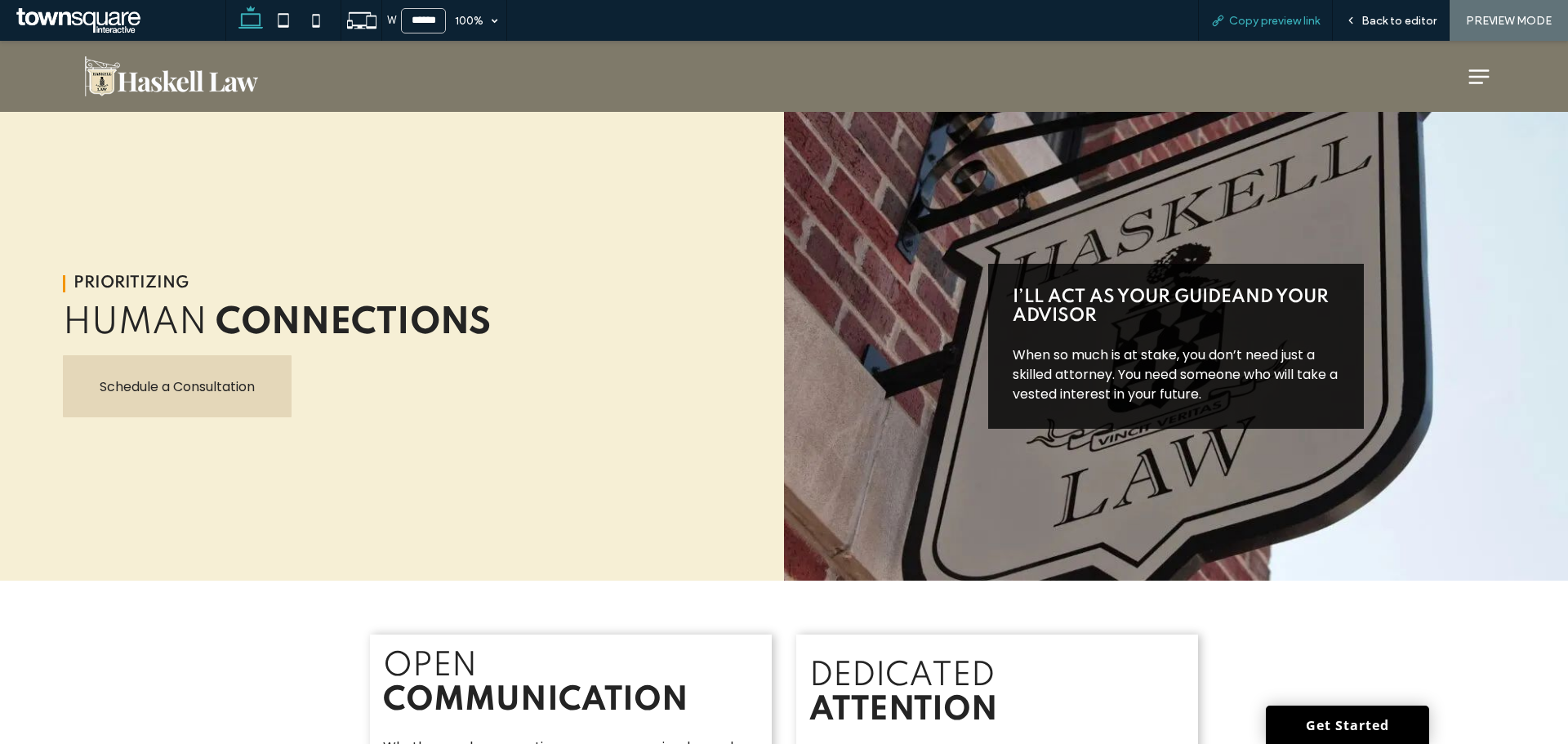
click at [1271, 28] on div "Copy preview link" at bounding box center [1265, 20] width 134 height 41
drag, startPoint x: 1211, startPoint y: 8, endPoint x: 1225, endPoint y: 15, distance: 15.7
click at [1213, 9] on div "Copy preview link" at bounding box center [1265, 20] width 134 height 41
click at [1225, 15] on icon at bounding box center [1218, 21] width 13 height 13
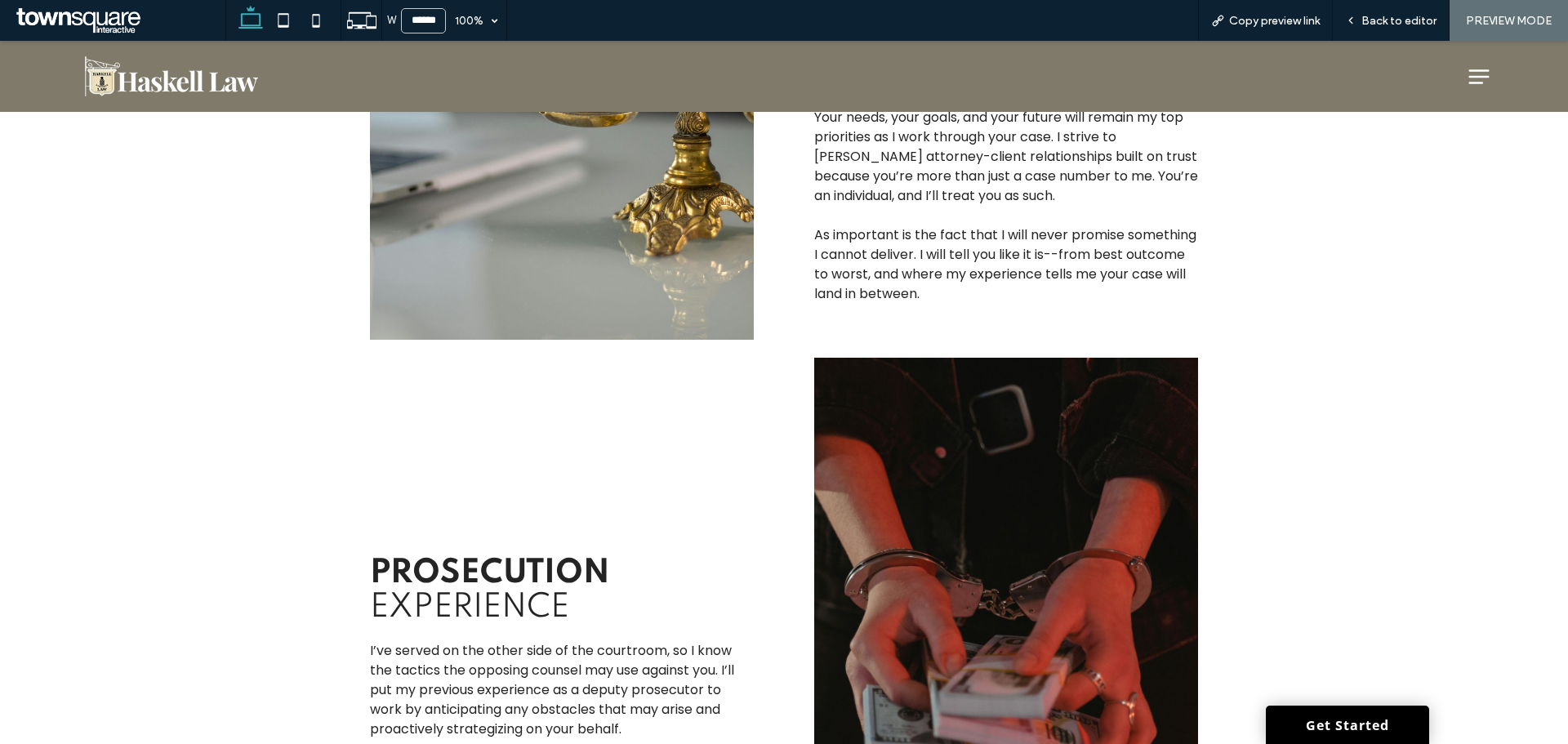
scroll to position [4273, 0]
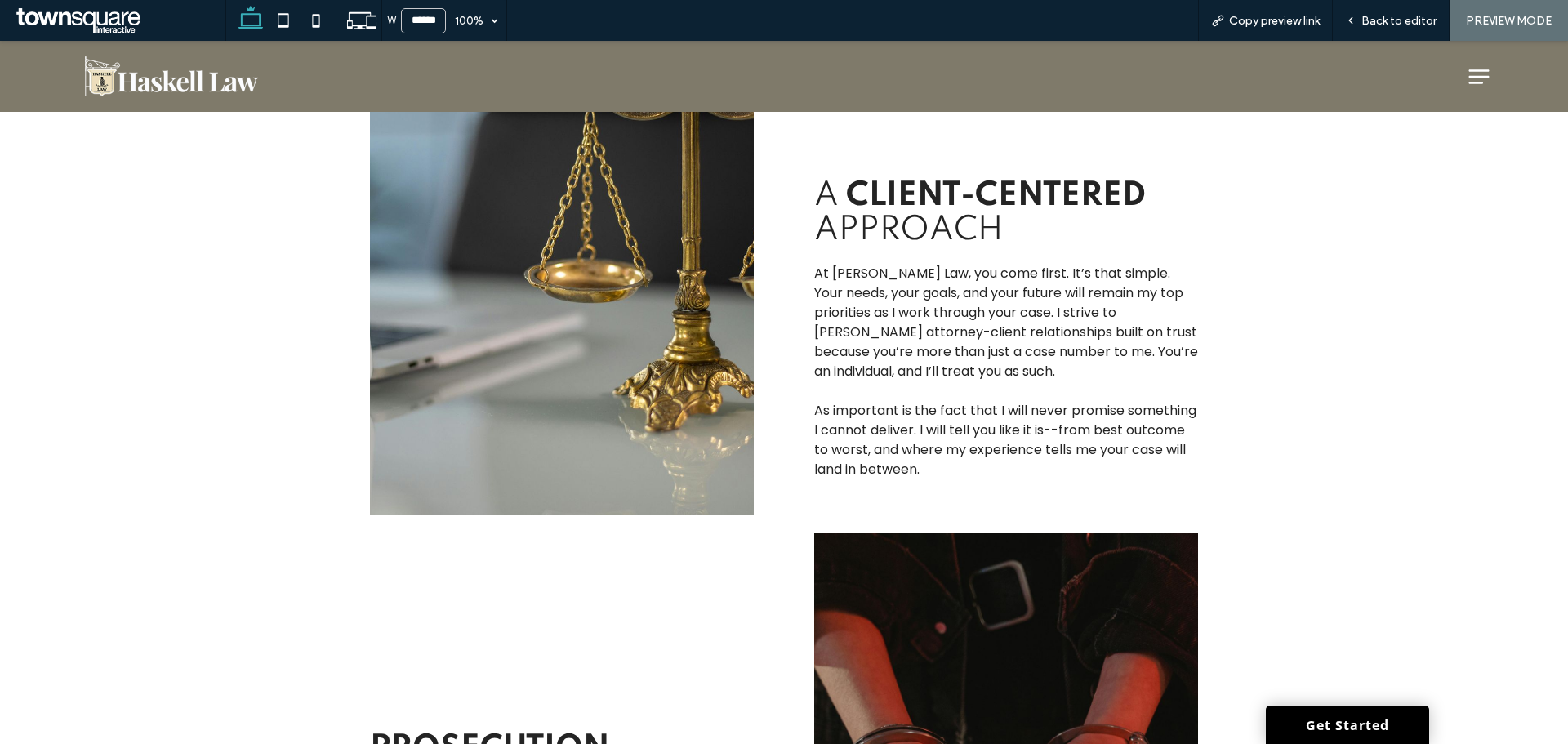
click at [217, 93] on img at bounding box center [170, 76] width 187 height 52
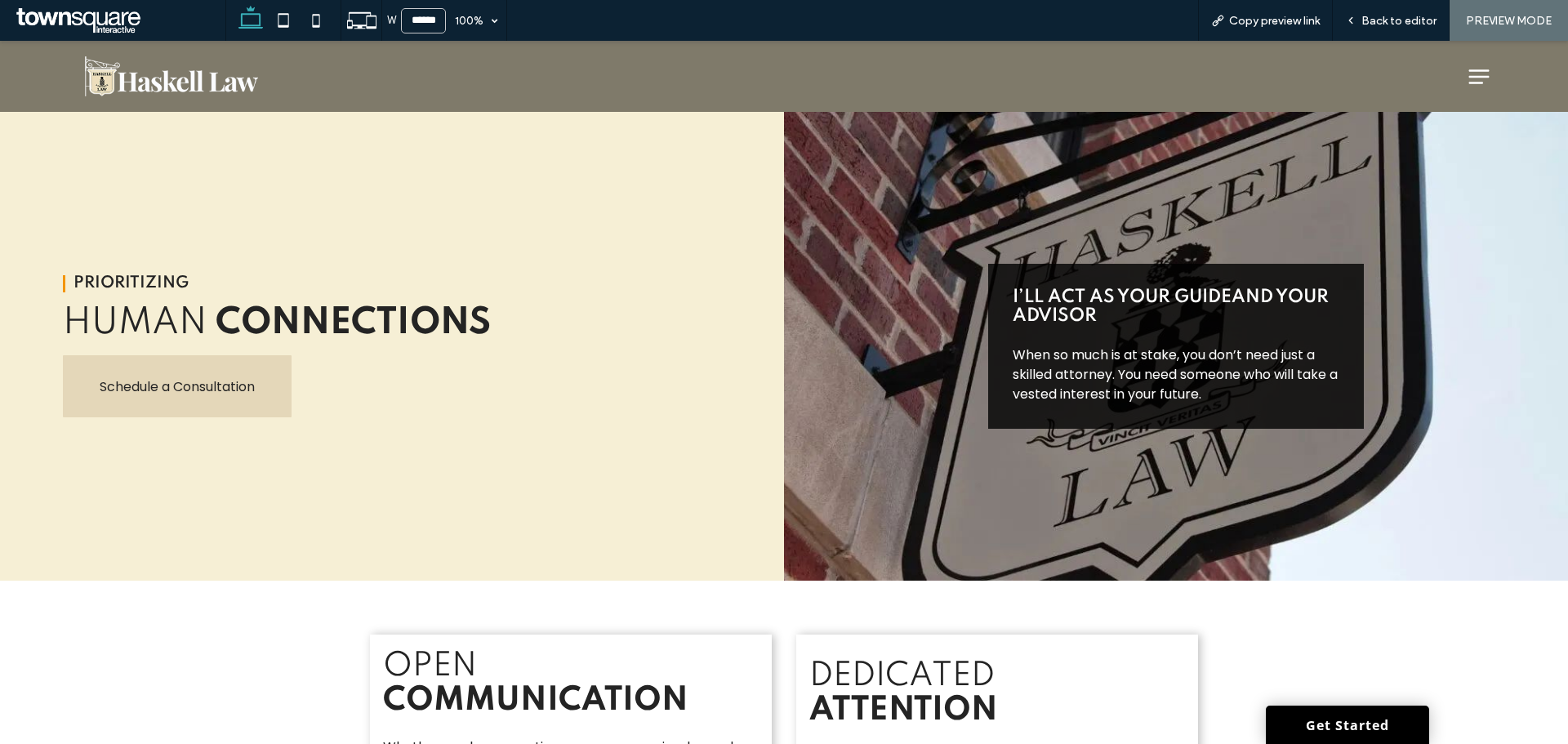
scroll to position [1470, 0]
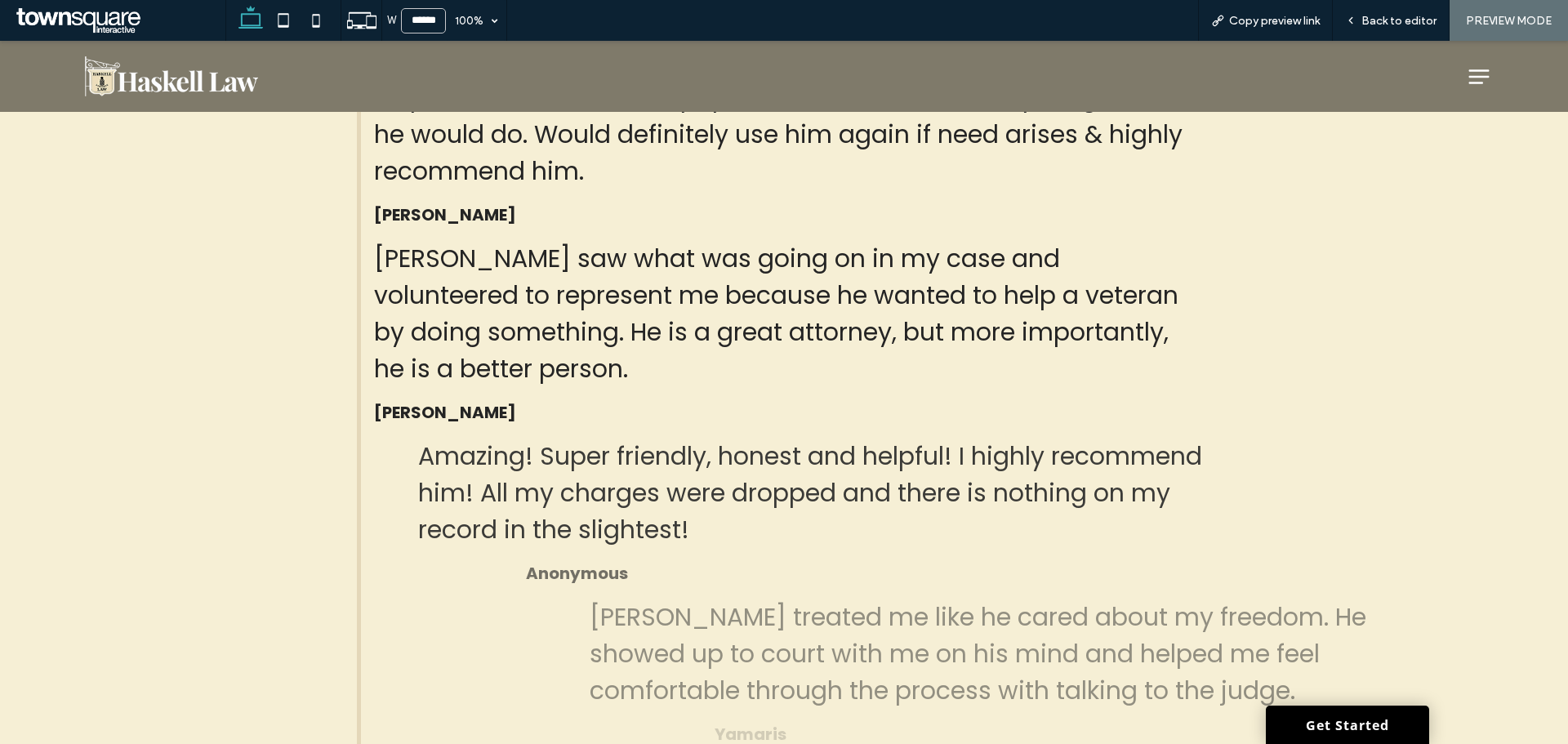
click at [1471, 70] on icon at bounding box center [1479, 76] width 20 height 14
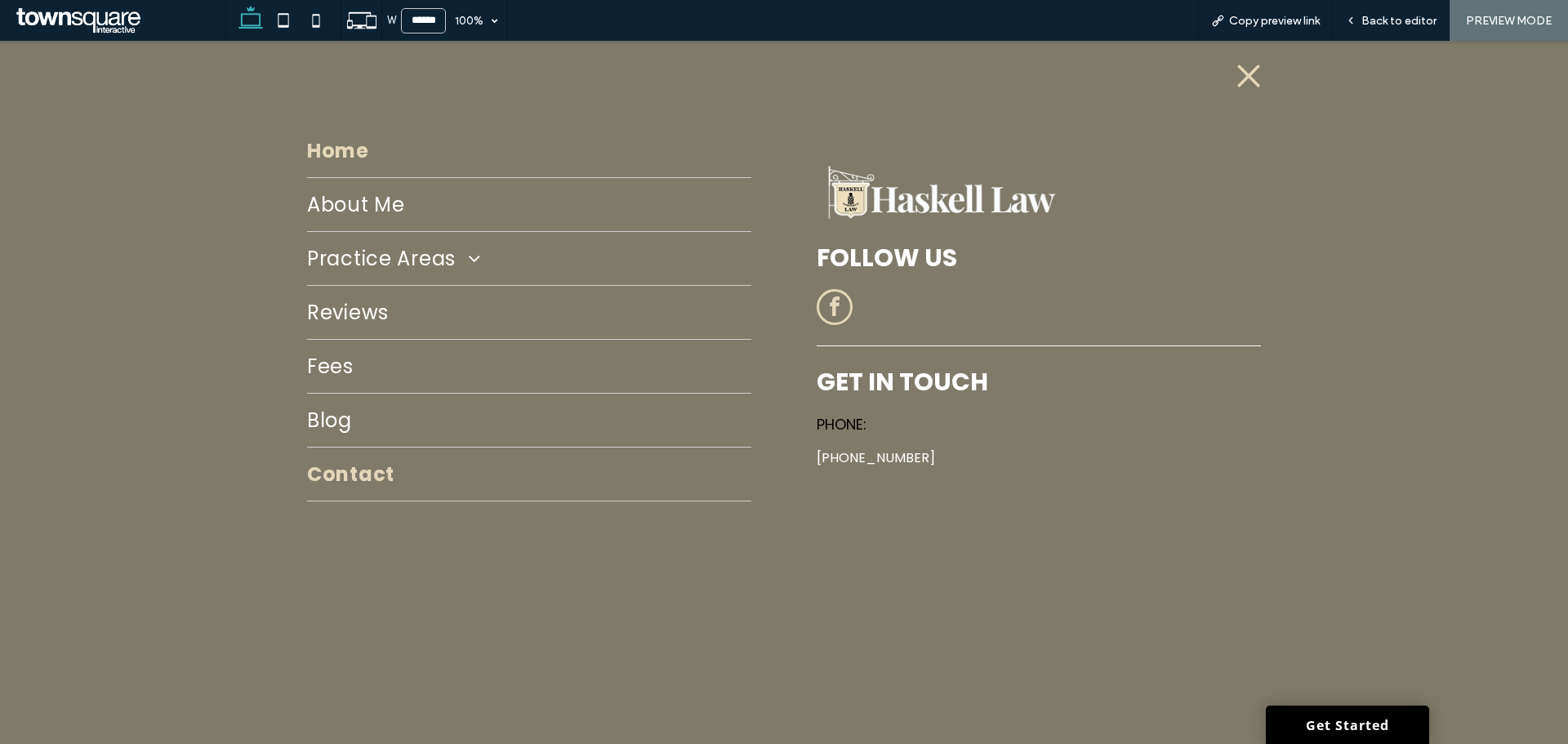
click at [340, 484] on span "Contact" at bounding box center [351, 474] width 88 height 29
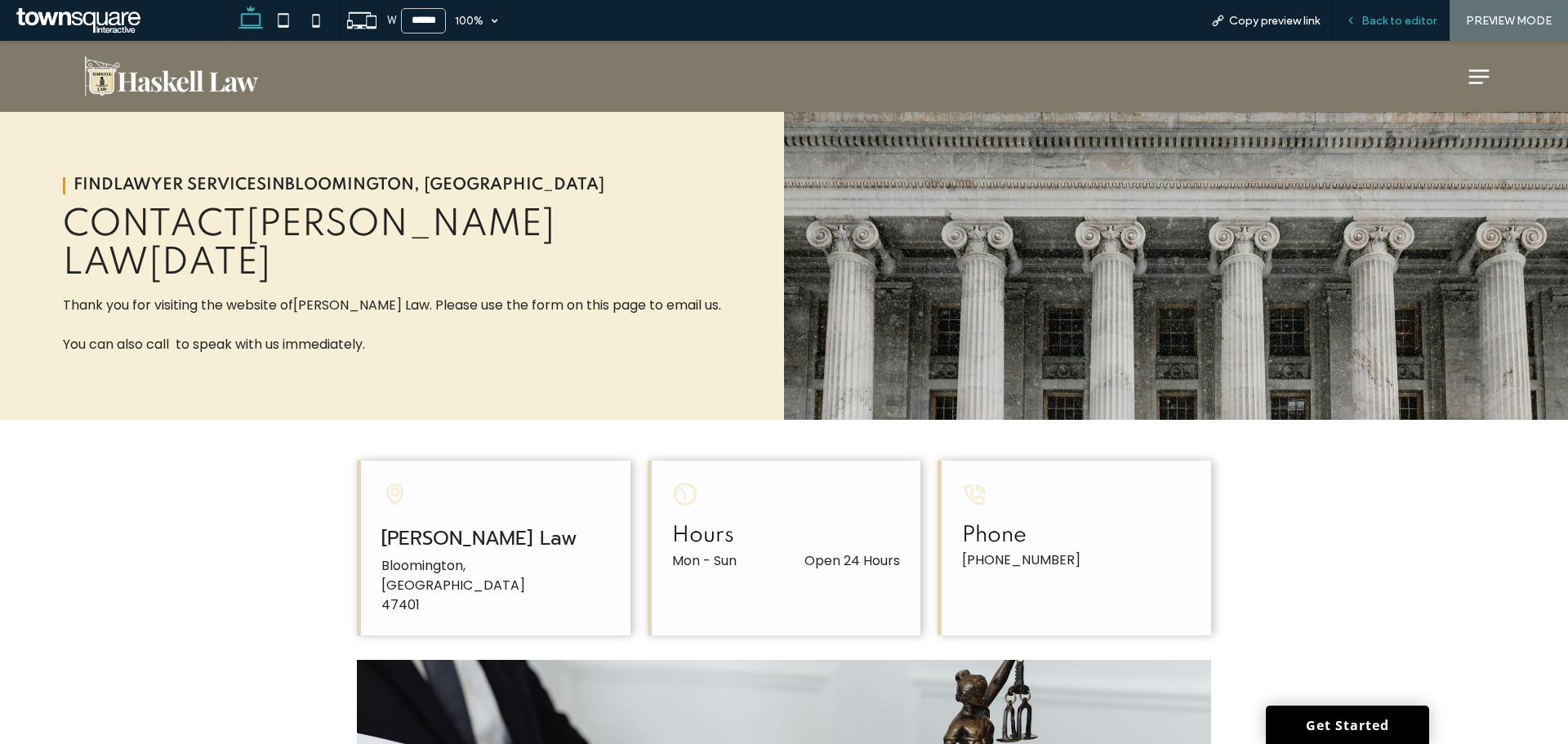
click at [1391, 17] on span "Back to editor" at bounding box center [1399, 21] width 75 height 14
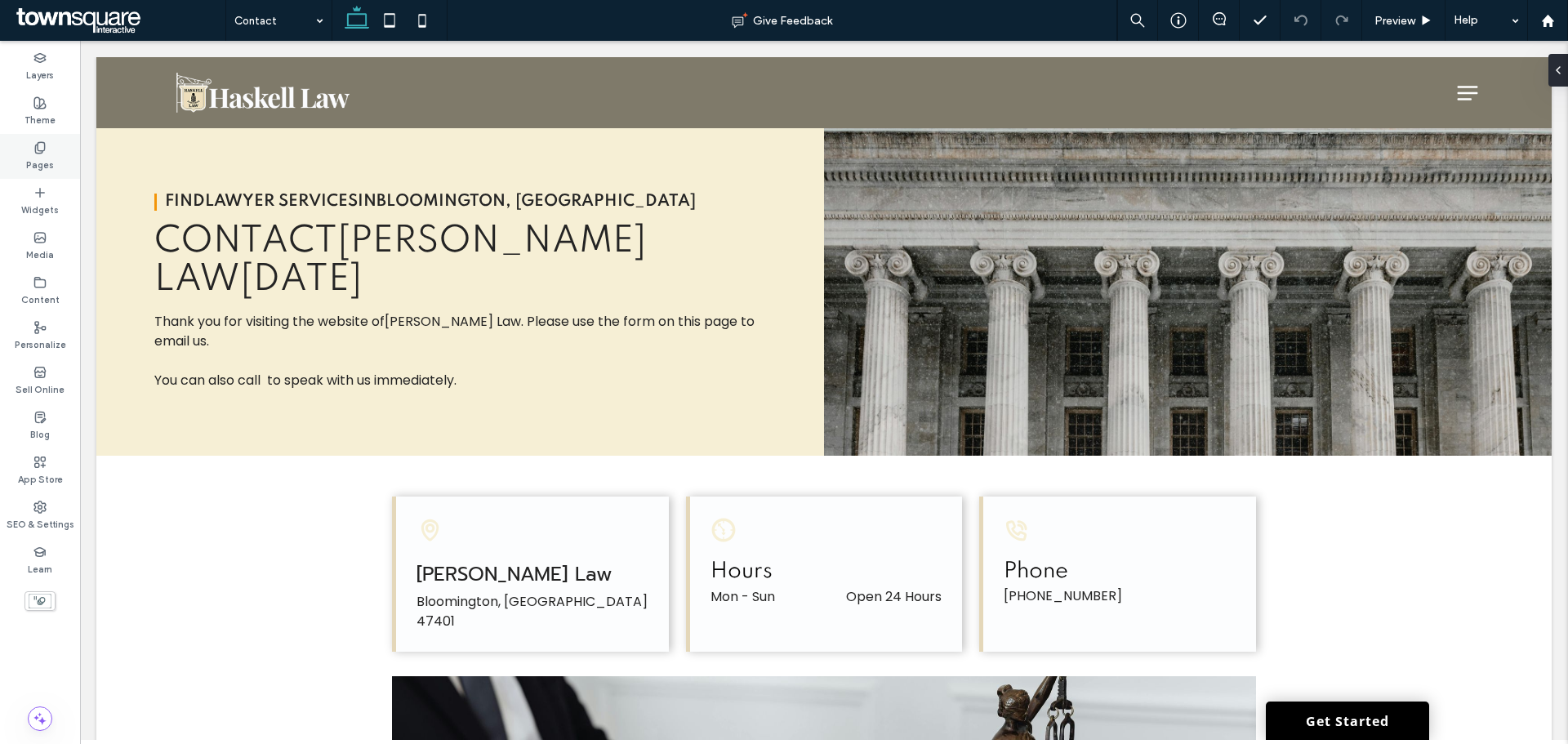
click at [58, 159] on div "Pages" at bounding box center [40, 155] width 80 height 45
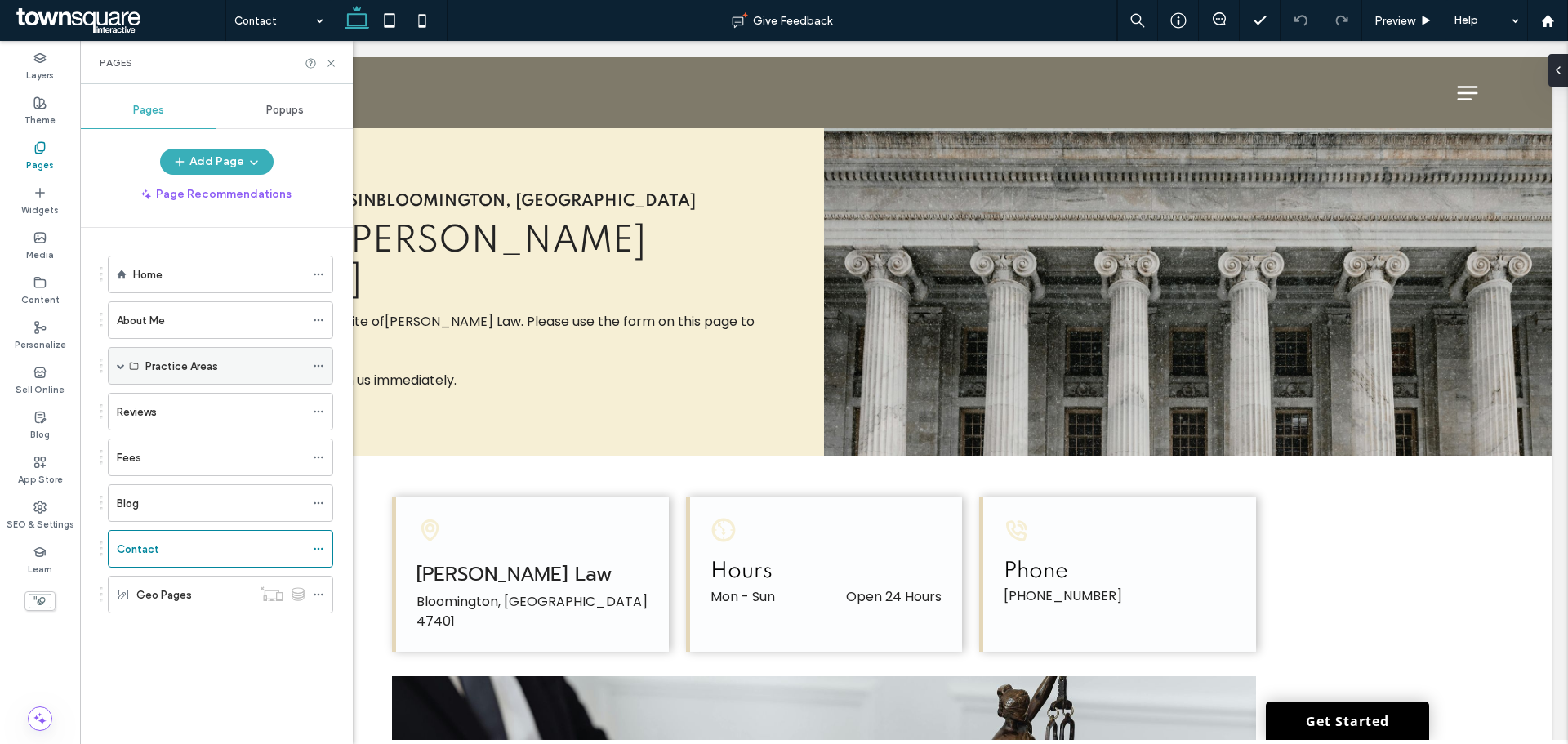
click at [116, 367] on div "Practice Areas" at bounding box center [220, 365] width 225 height 37
click at [119, 367] on span at bounding box center [120, 365] width 9 height 9
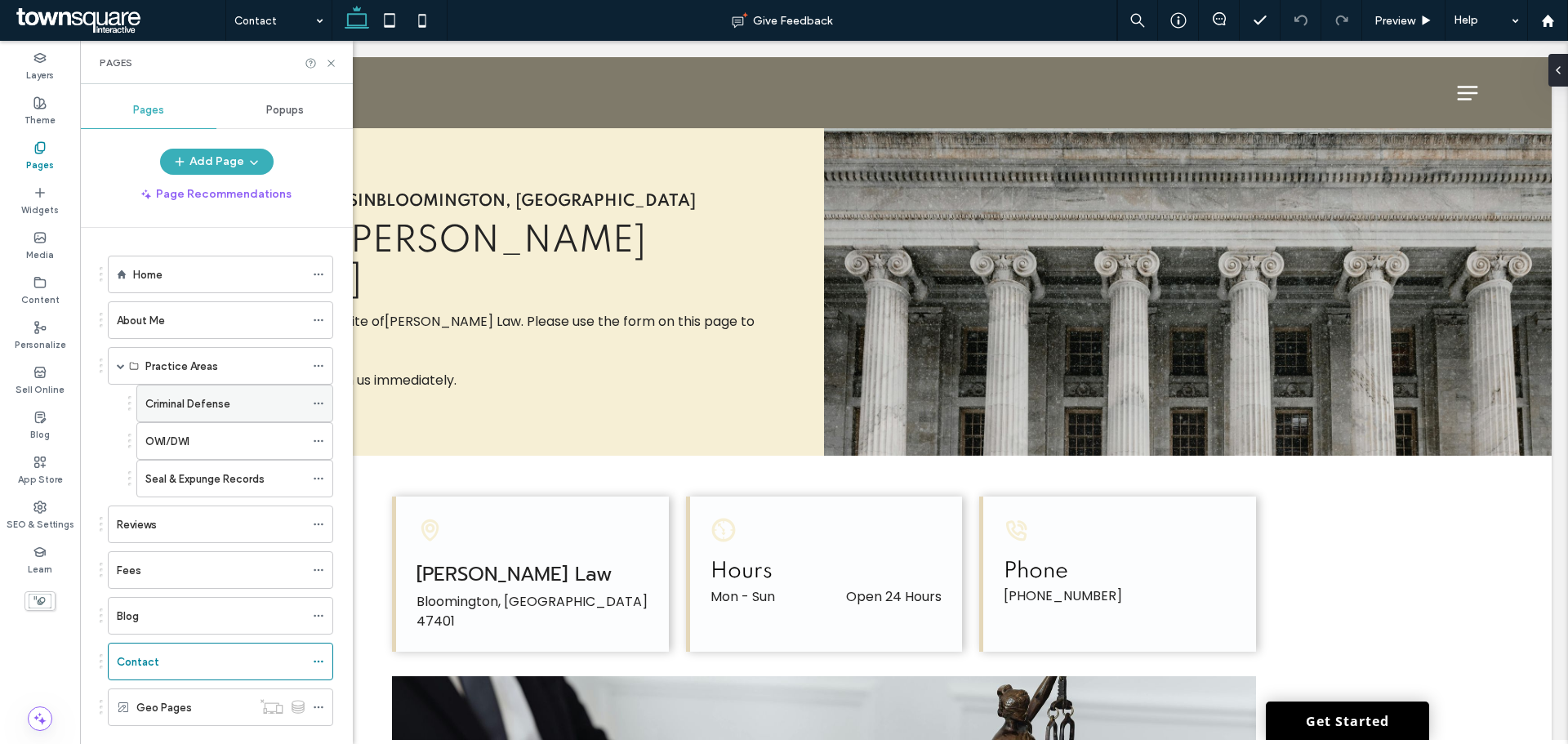
click at [151, 399] on label "Criminal Defense" at bounding box center [187, 403] width 85 height 29
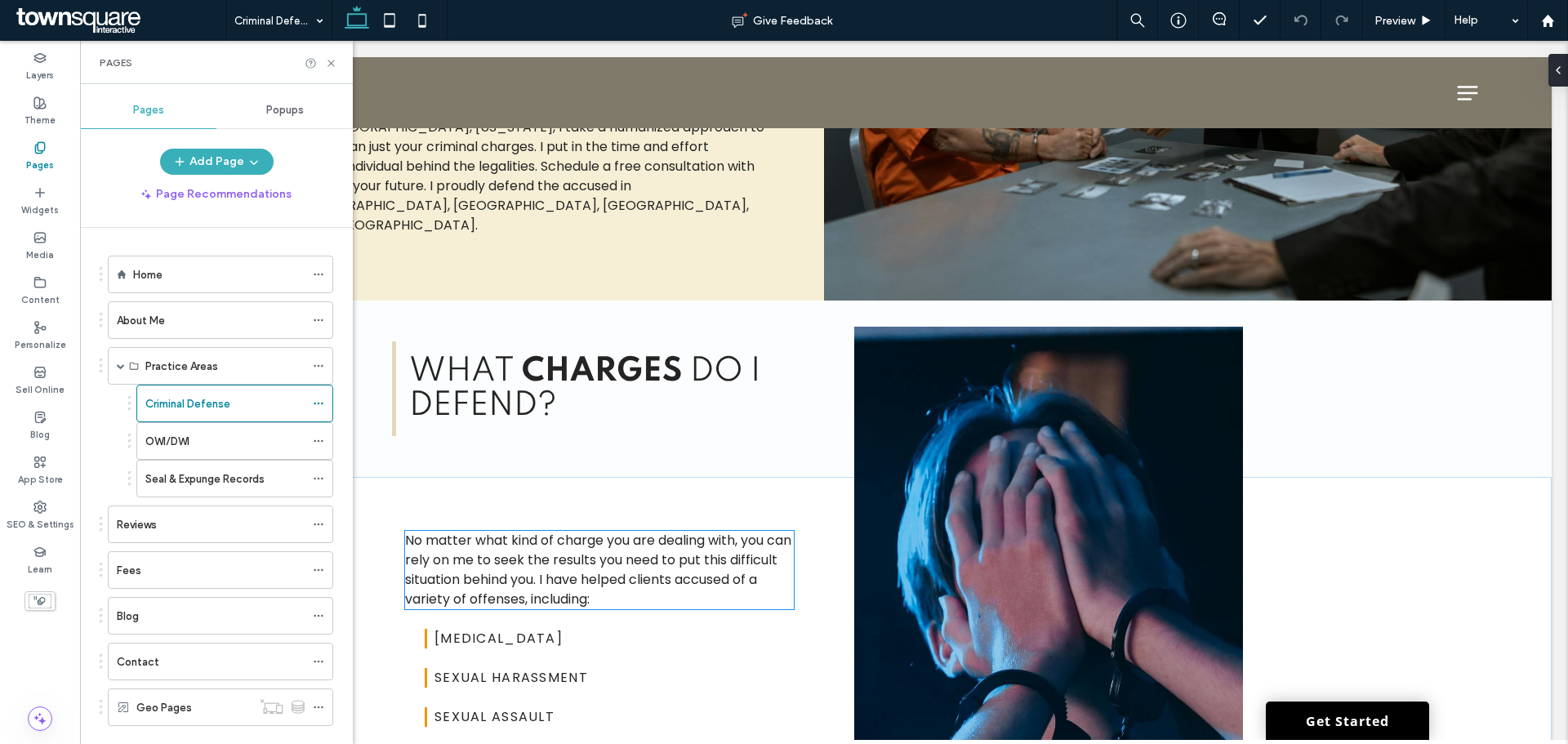
scroll to position [571, 0]
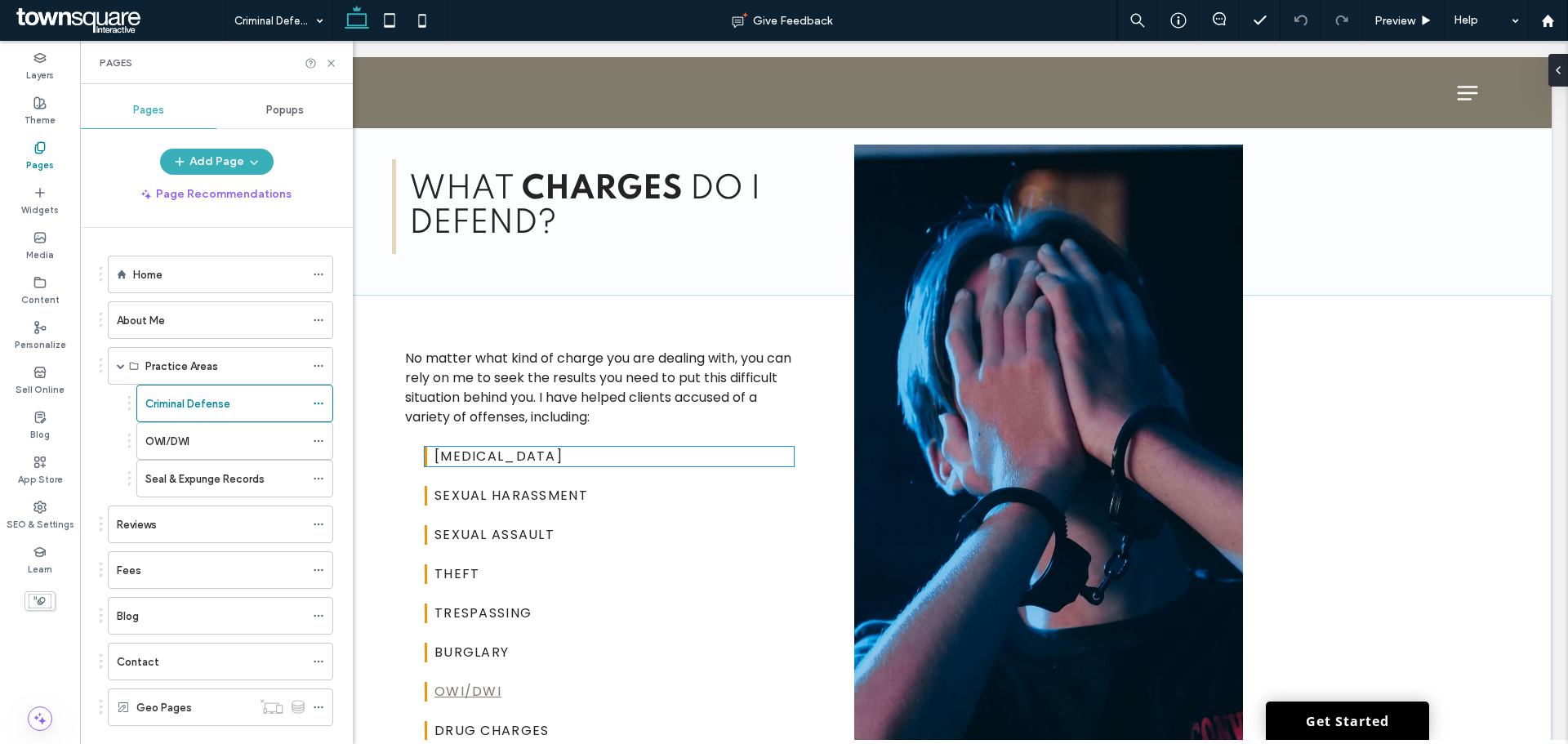
click at [453, 446] on span "Assault and battery" at bounding box center [499, 456] width 128 height 19
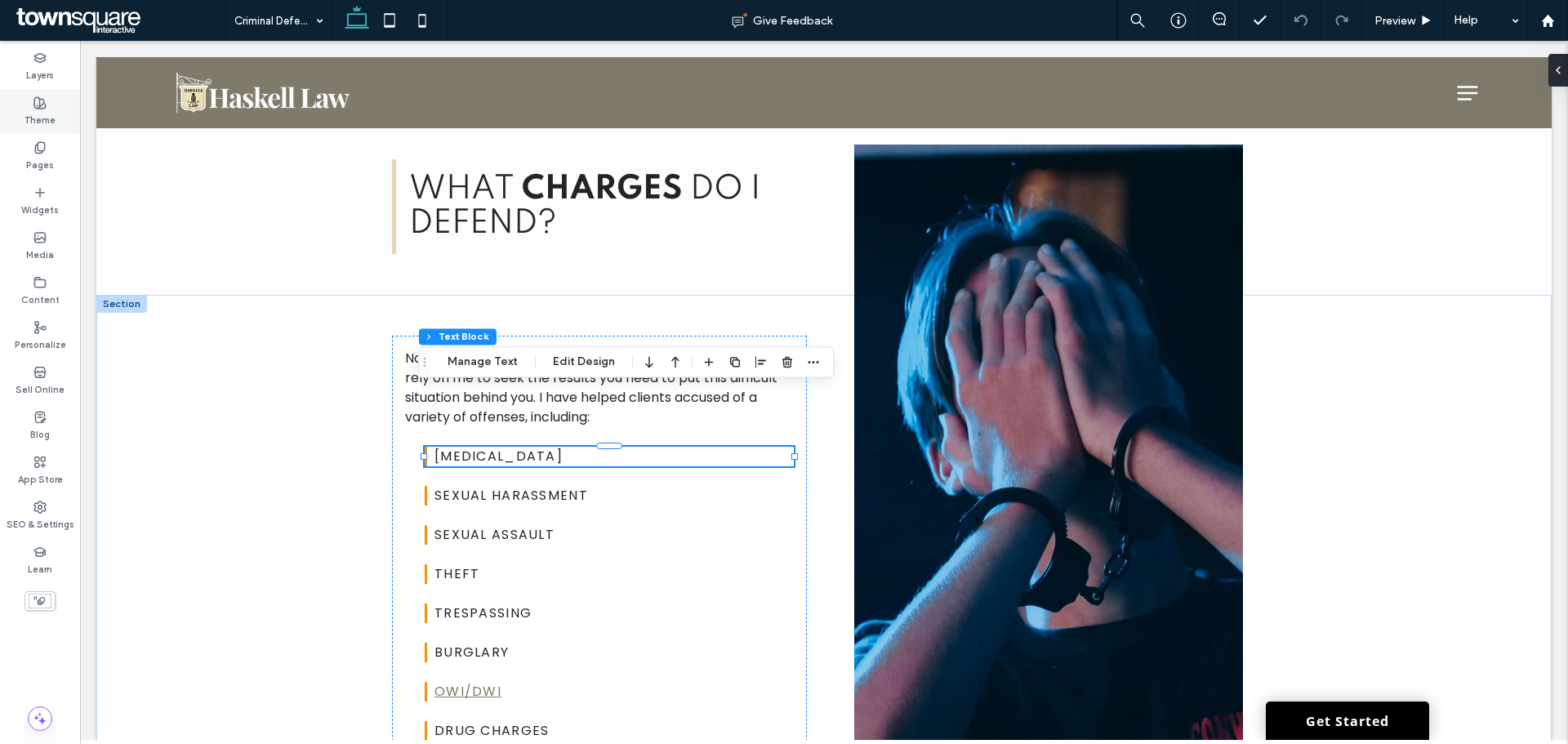
click at [37, 120] on label "Theme" at bounding box center [40, 118] width 31 height 18
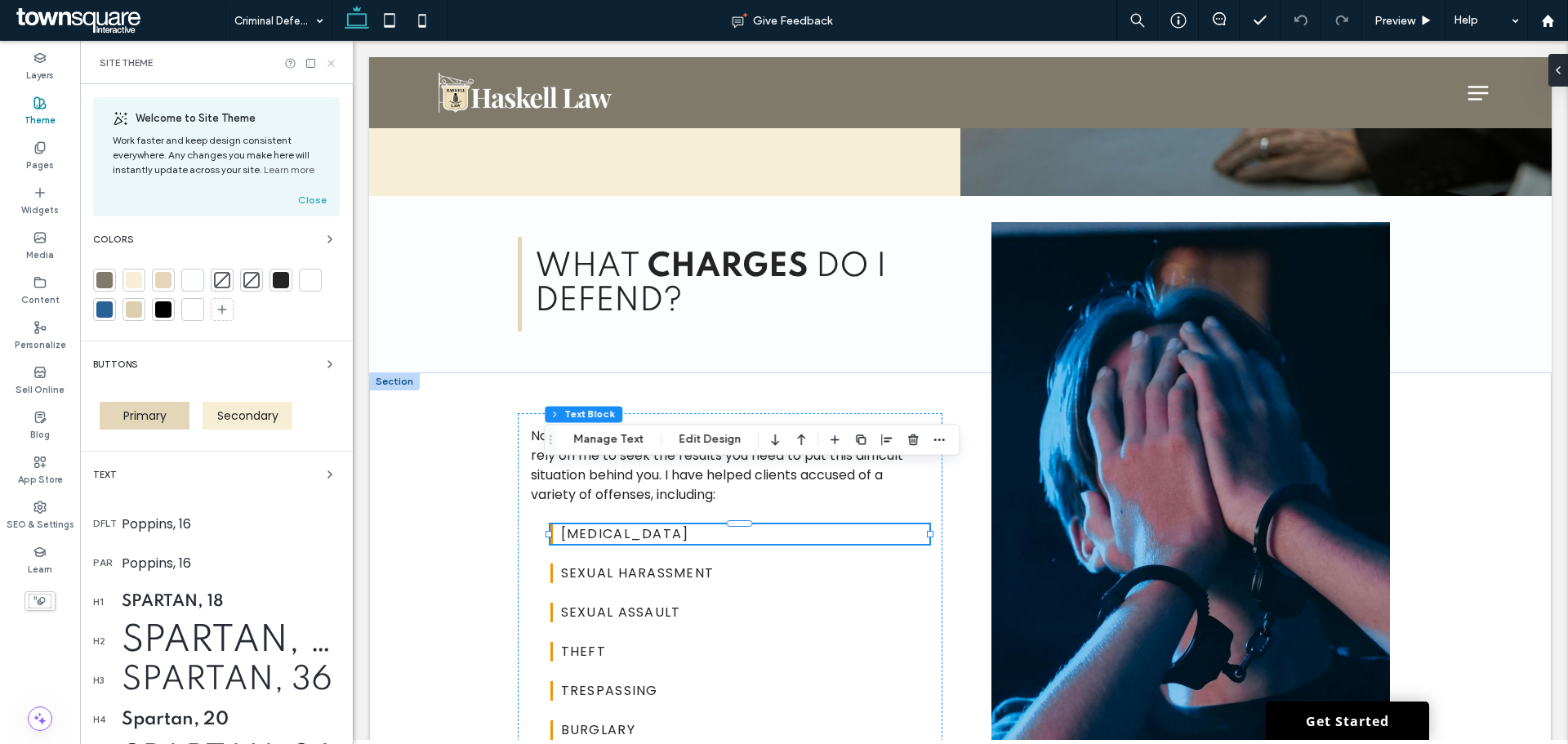
click at [327, 58] on icon at bounding box center [331, 63] width 12 height 12
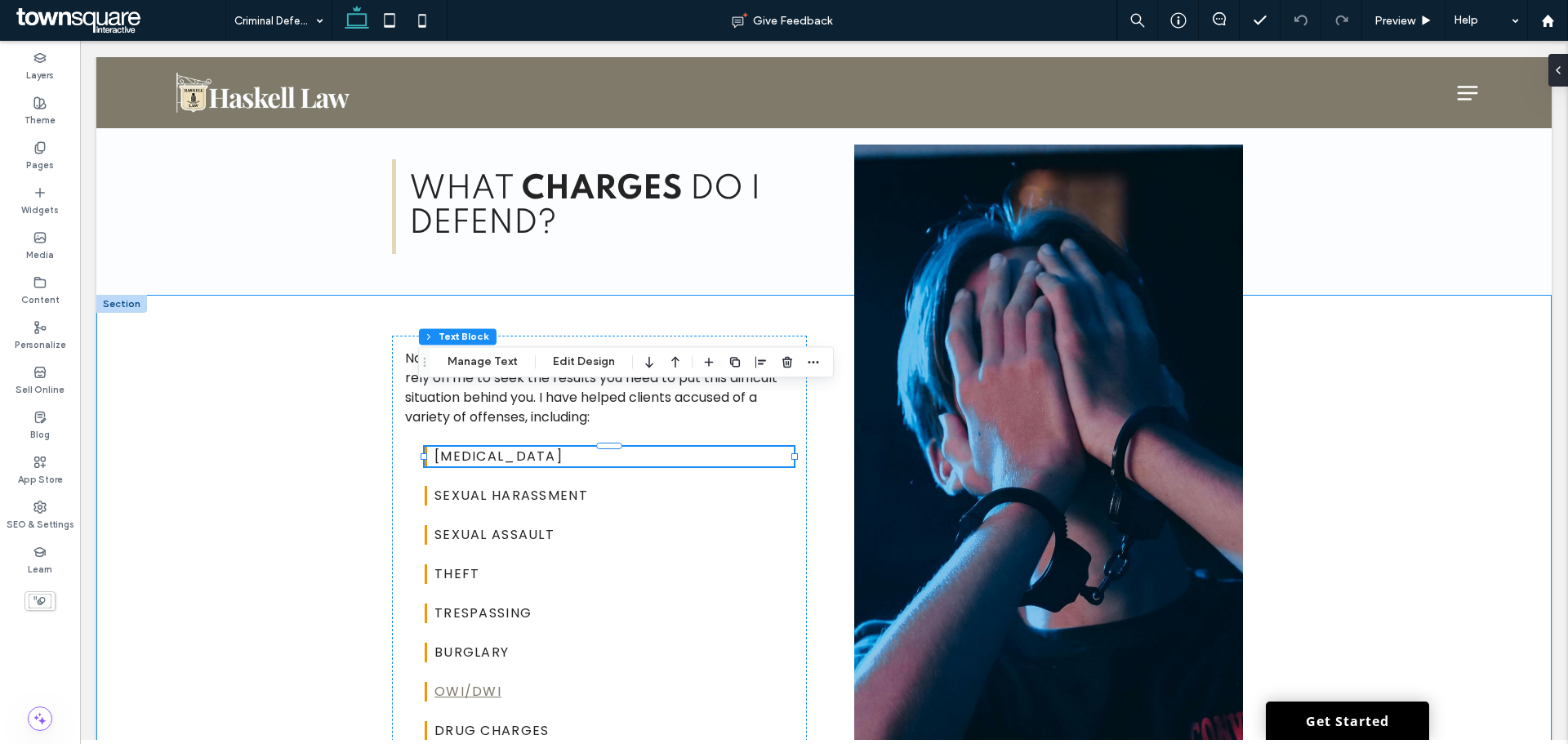
click at [281, 373] on div "No matter what kind of charge you are dealing with, you can rely on me to seek …" at bounding box center [824, 644] width 1455 height 699
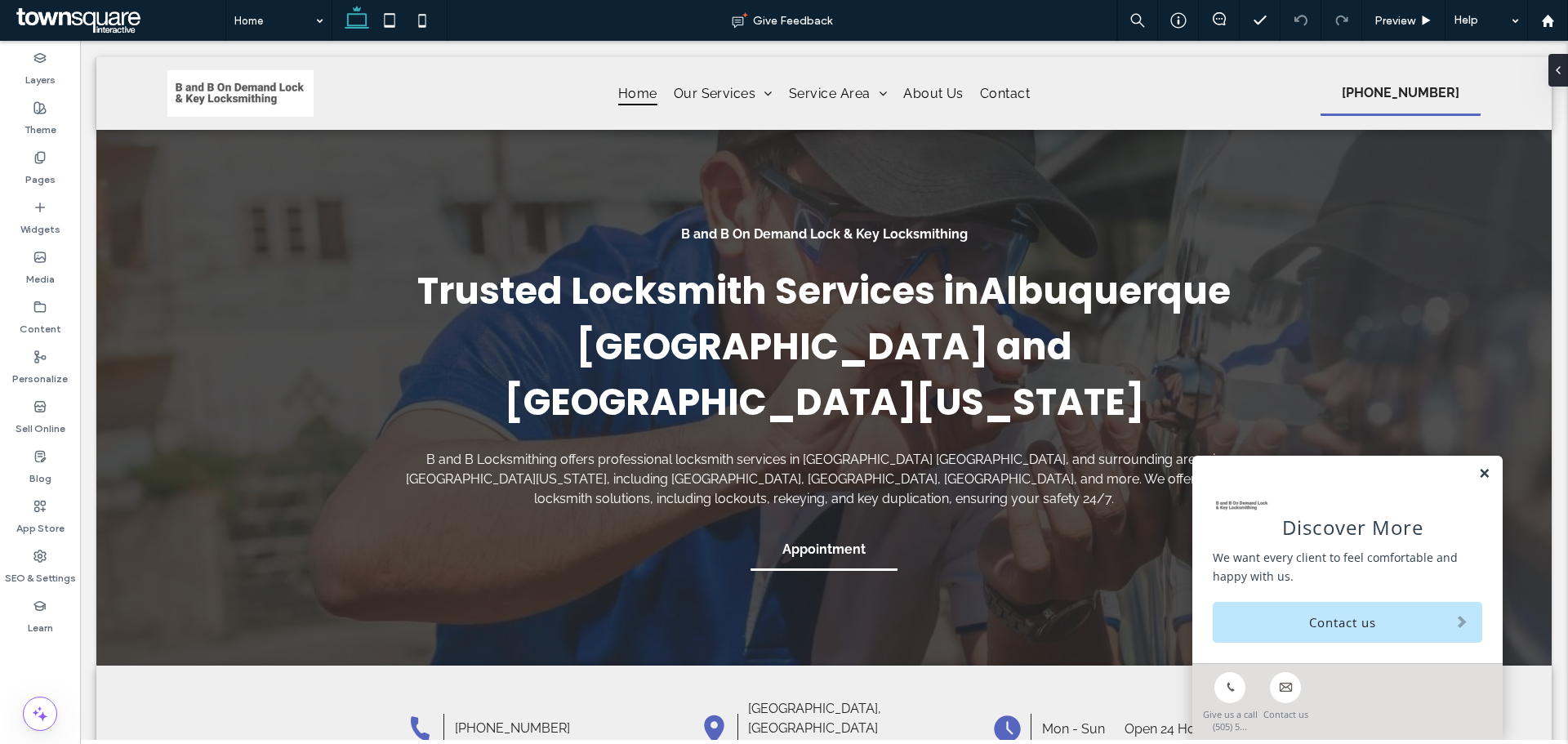
click at [1478, 470] on link at bounding box center [1484, 474] width 12 height 14
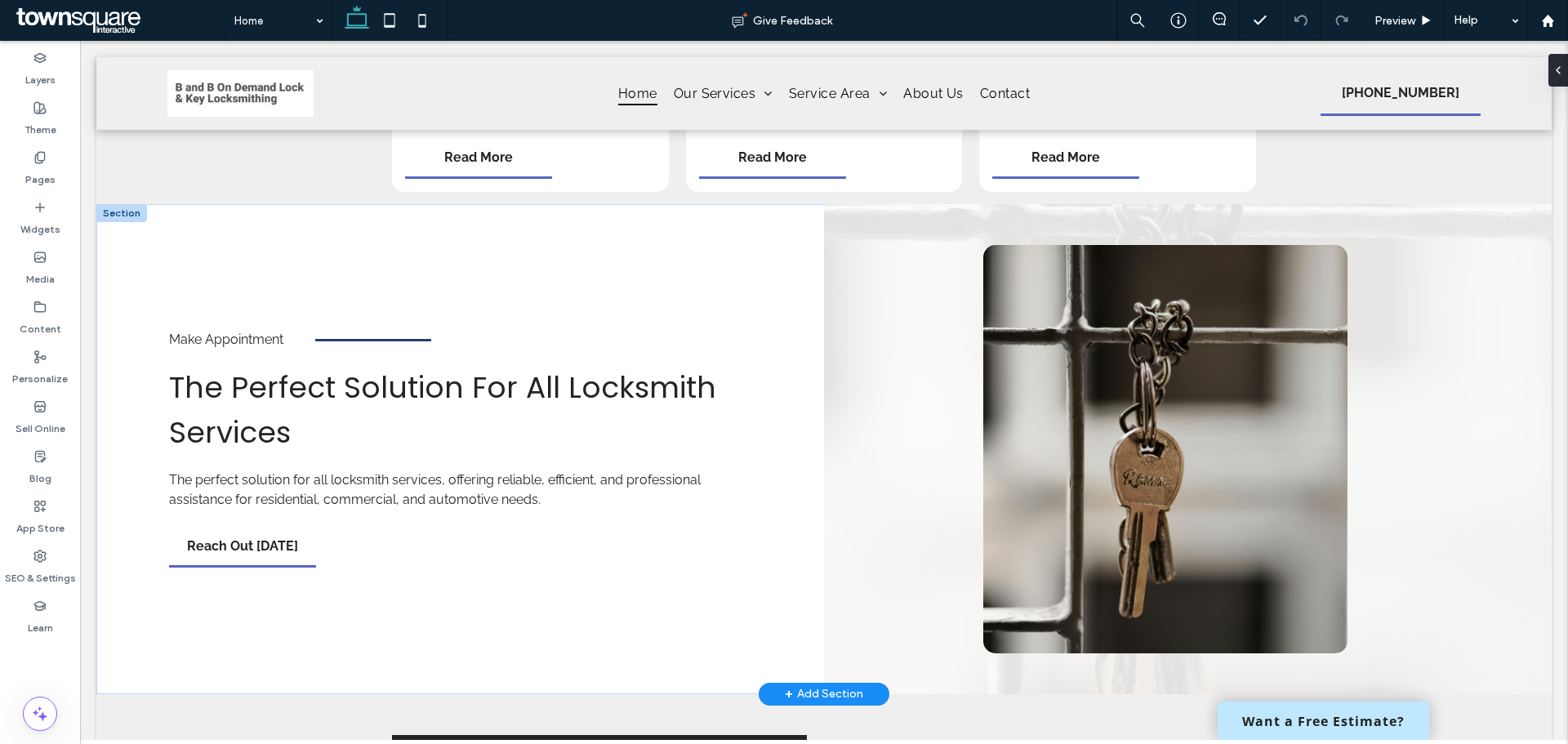
scroll to position [3431, 0]
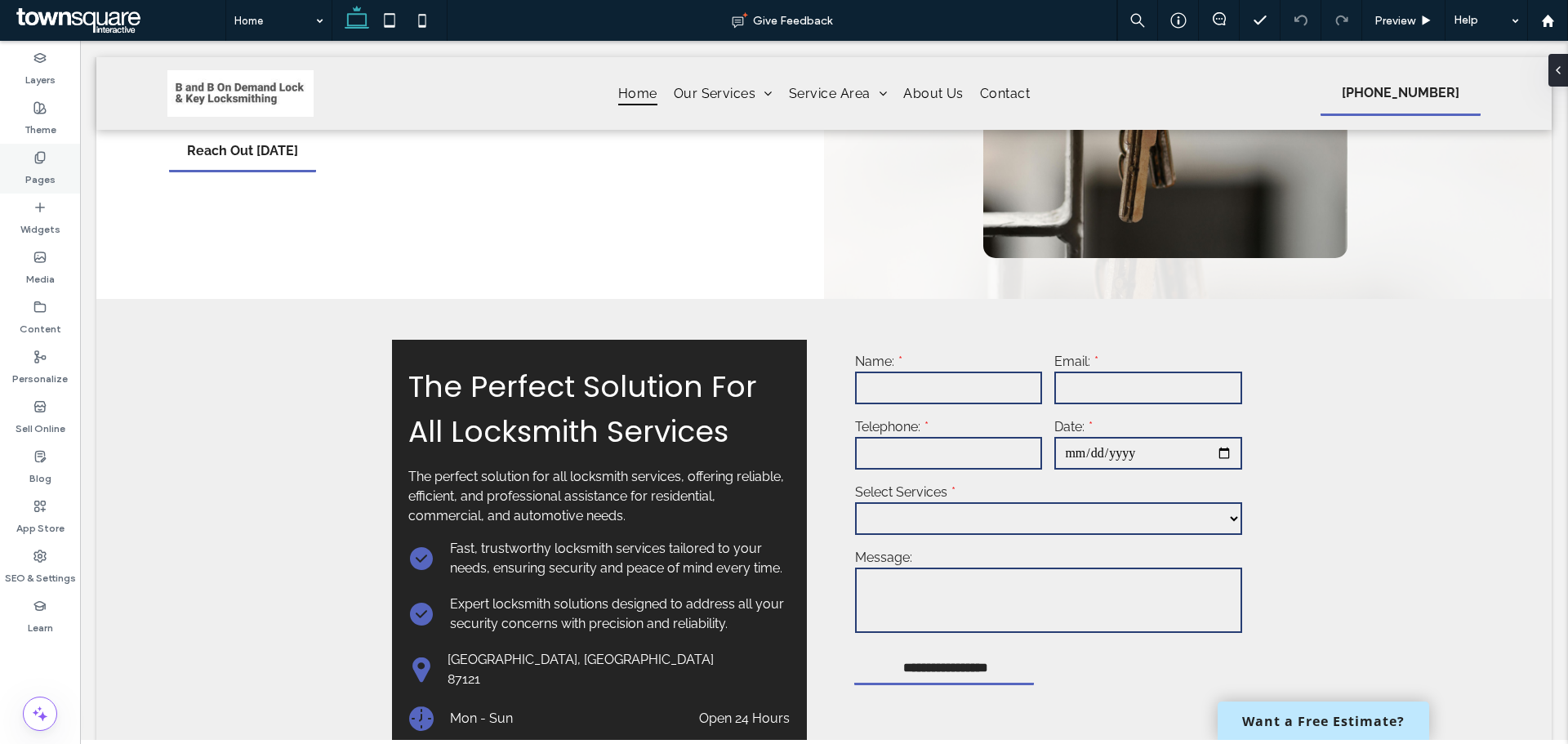
click at [50, 153] on div "Pages" at bounding box center [40, 169] width 80 height 50
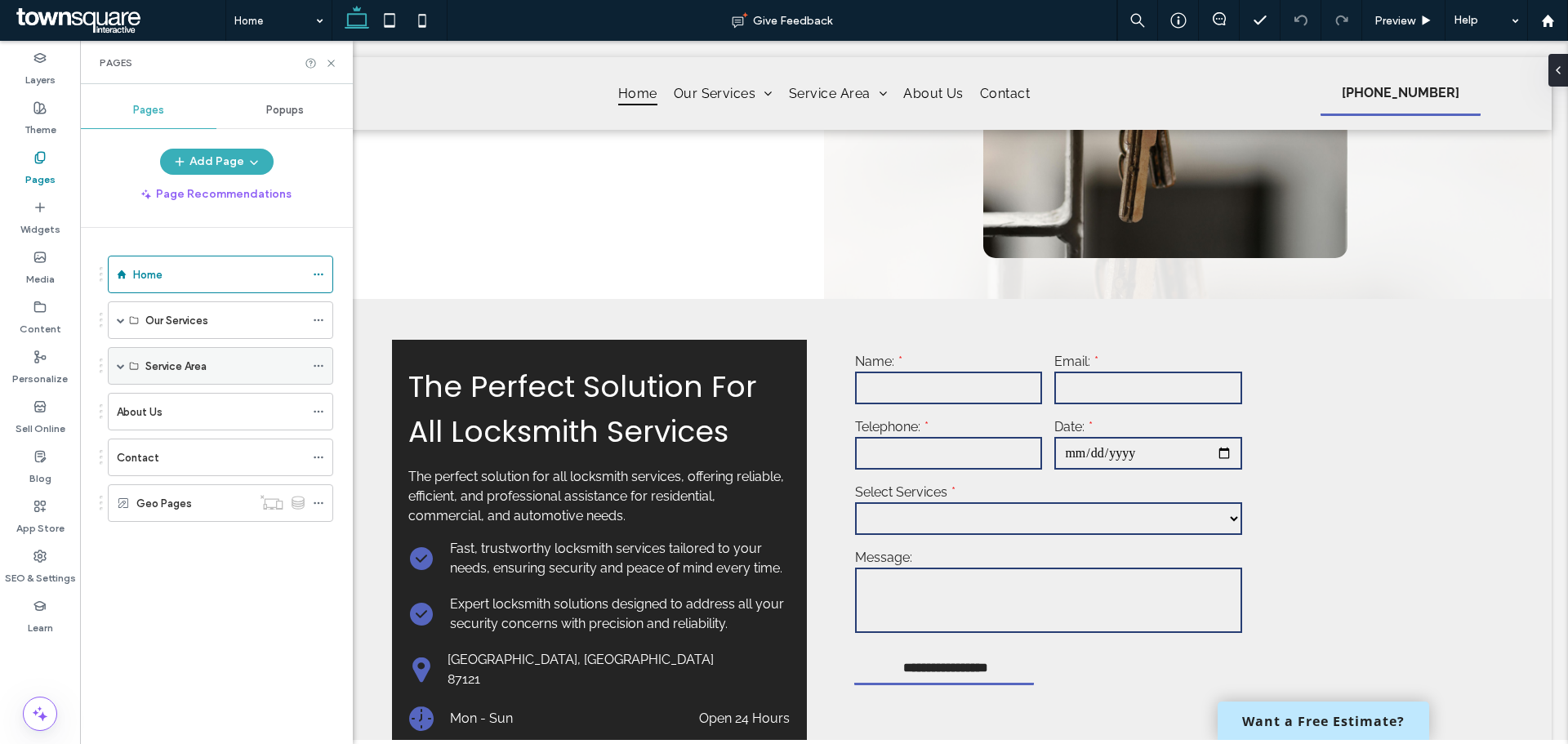
click at [122, 365] on span at bounding box center [120, 365] width 9 height 9
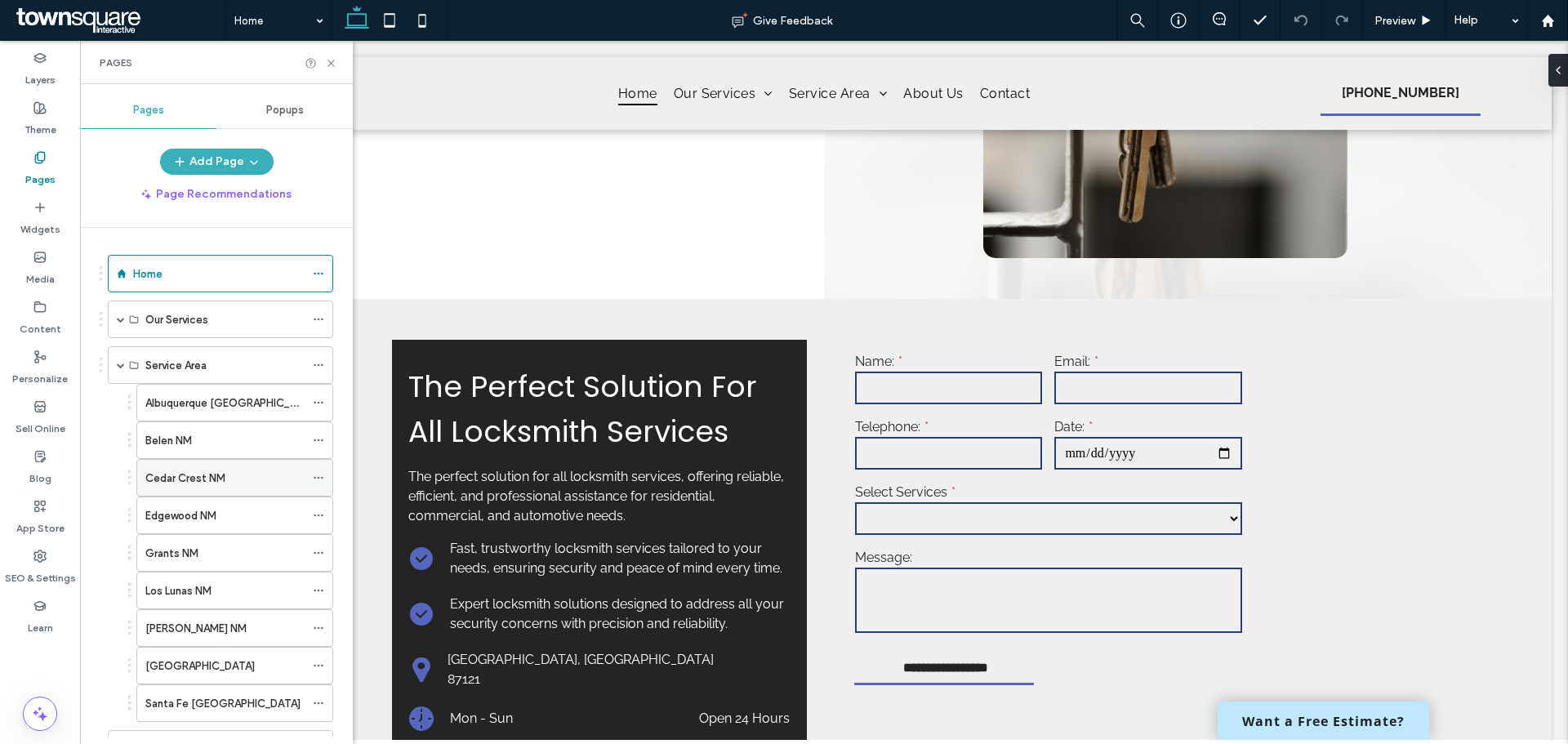
scroll to position [0, 0]
click at [330, 65] on use at bounding box center [330, 63] width 7 height 7
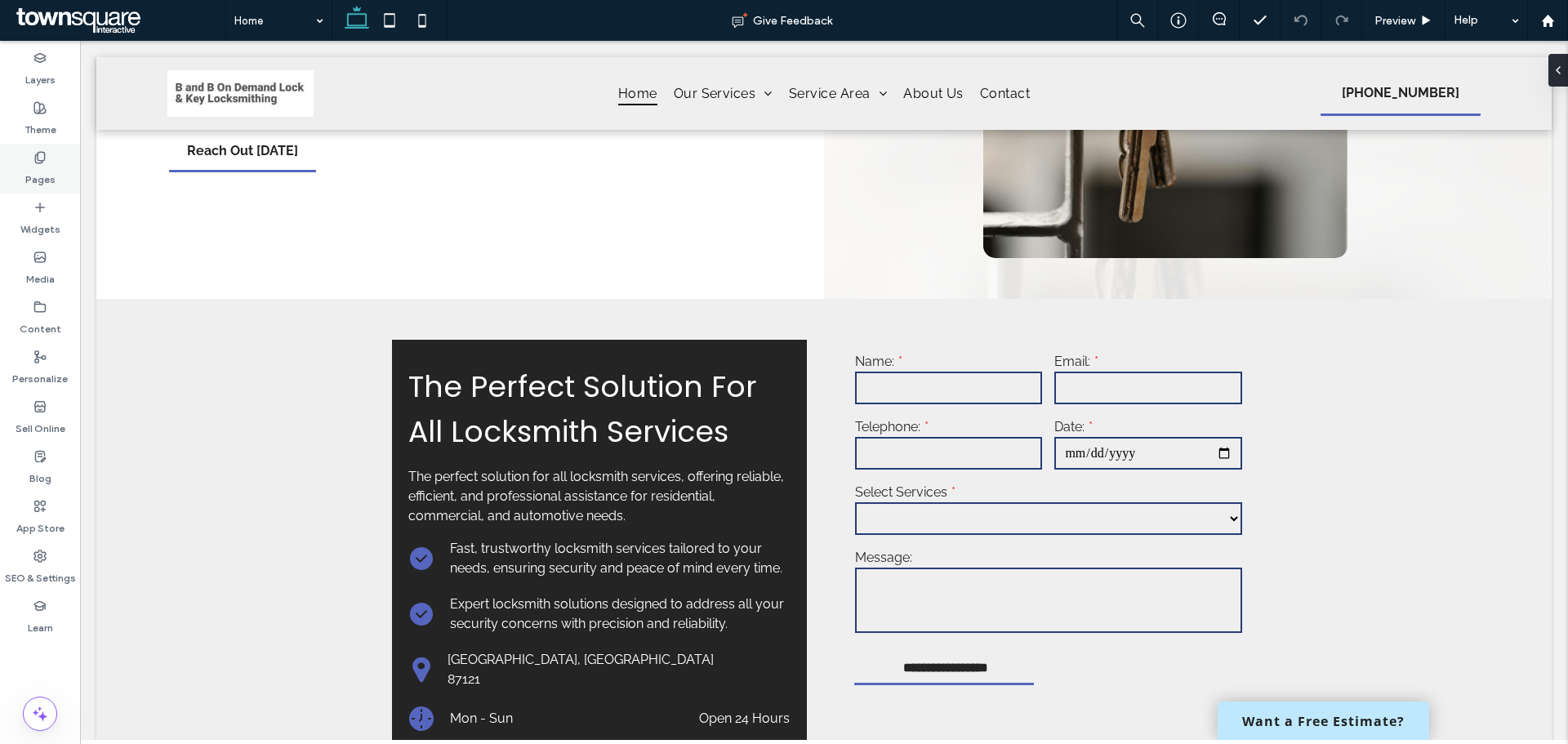
click at [60, 171] on div "Pages" at bounding box center [40, 169] width 80 height 50
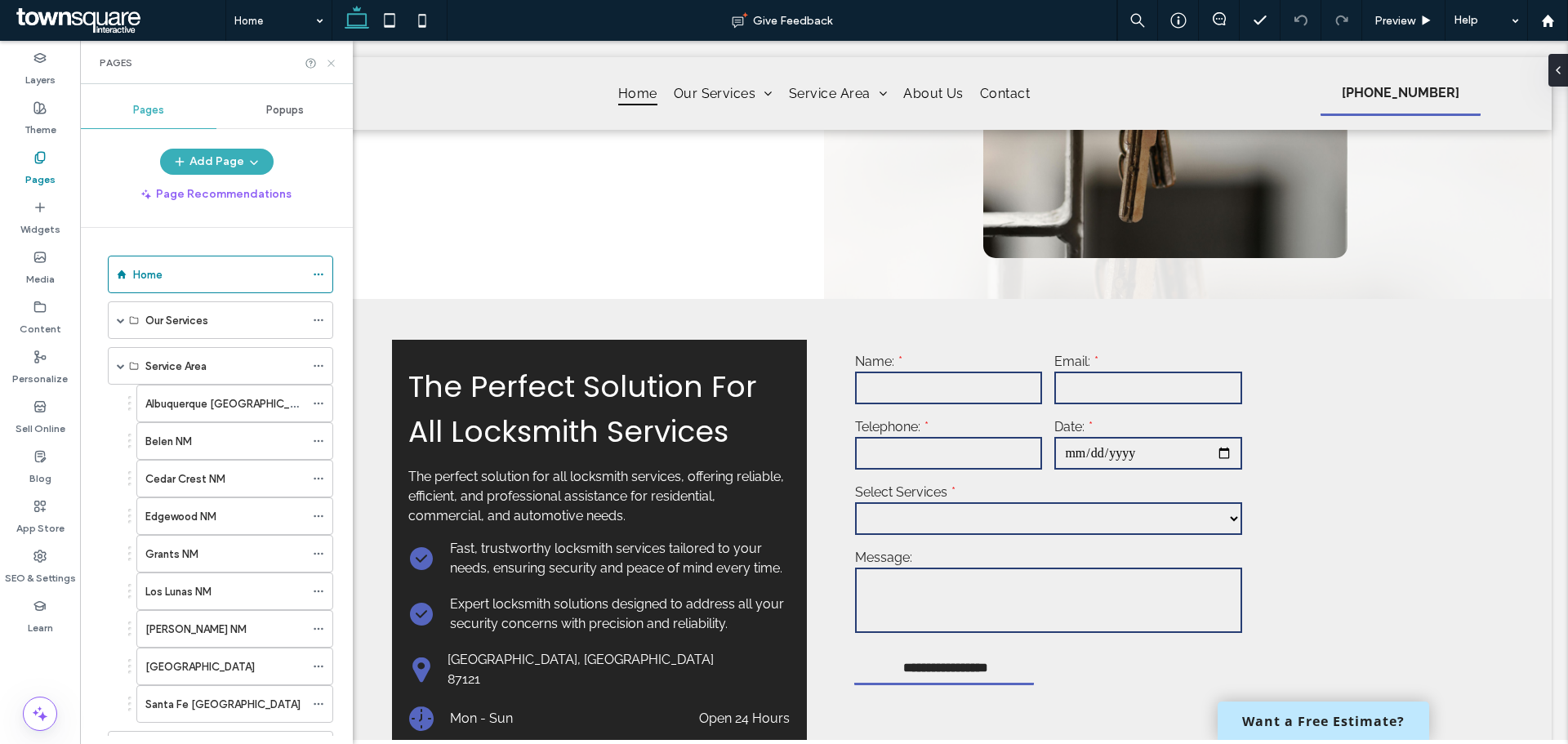
click at [328, 66] on use at bounding box center [330, 63] width 7 height 7
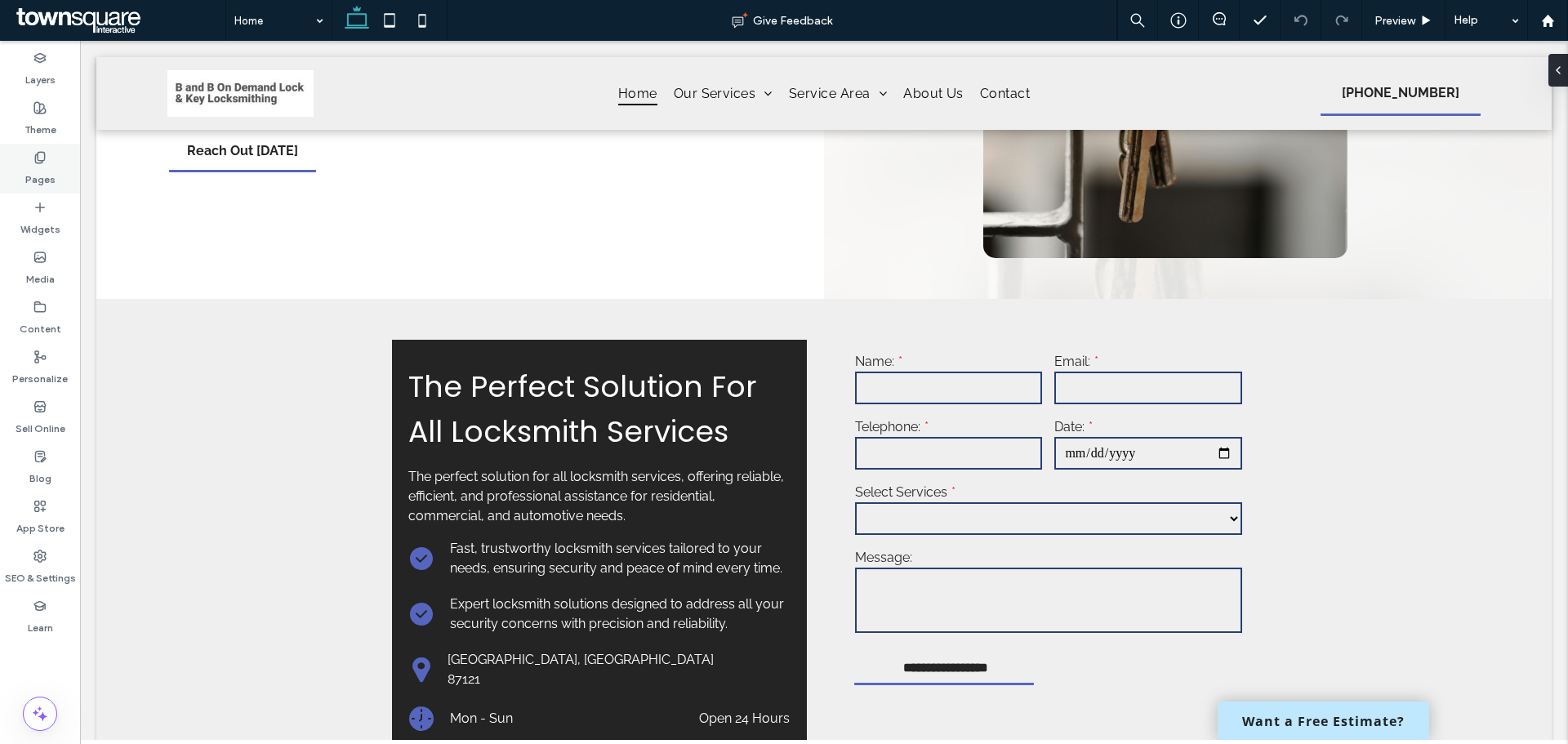
click at [42, 154] on icon at bounding box center [40, 157] width 13 height 13
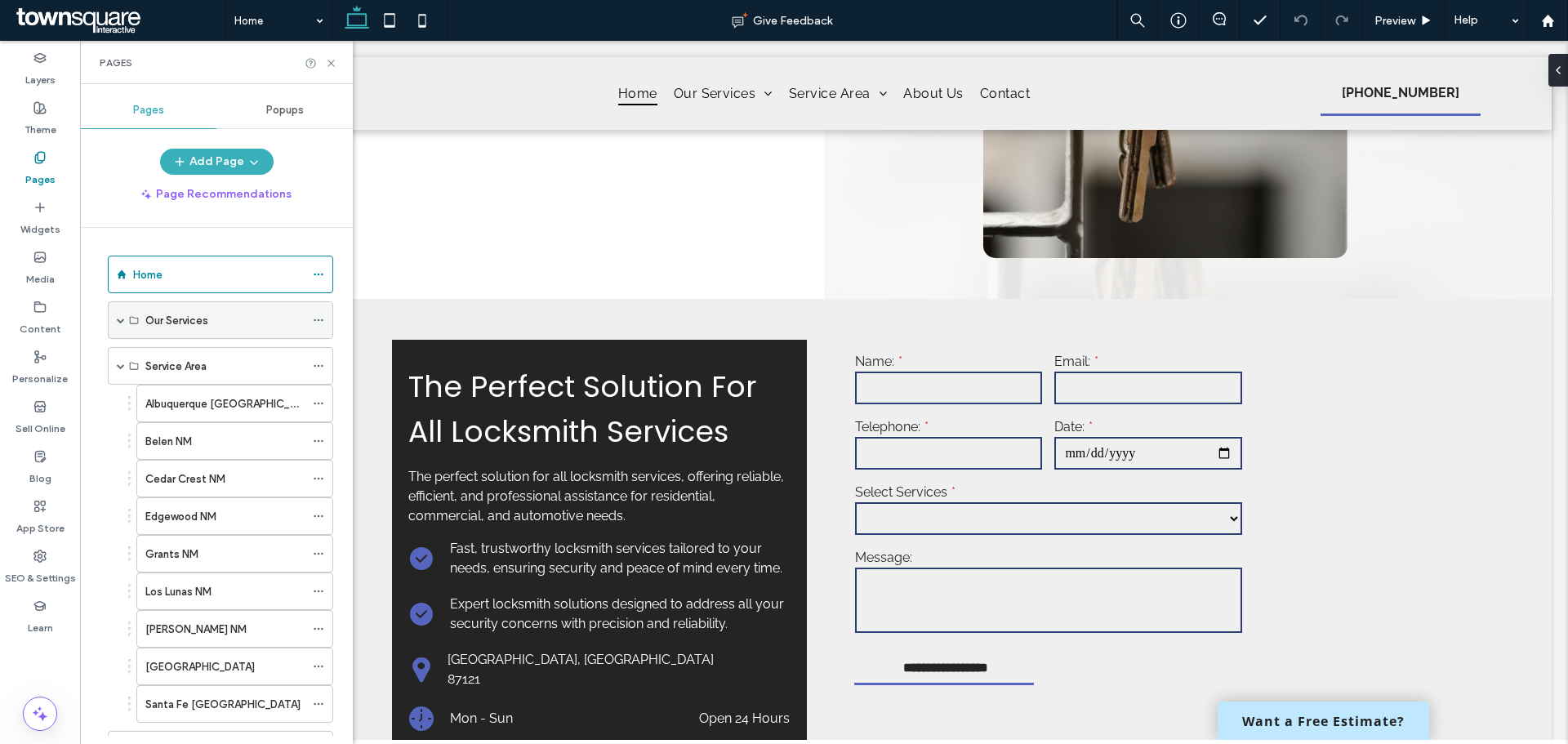
click at [118, 317] on span at bounding box center [120, 320] width 9 height 9
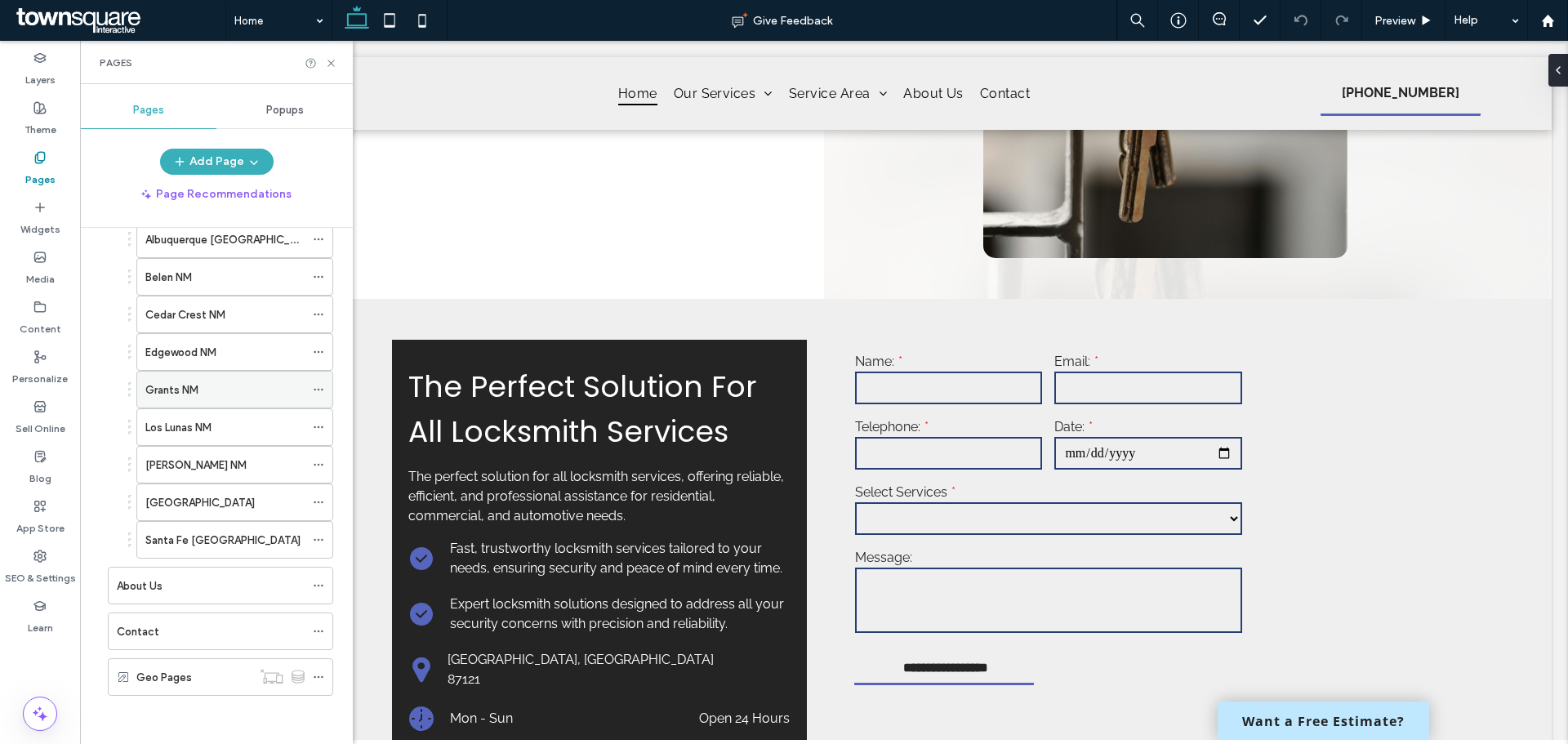
scroll to position [165, 0]
click at [174, 595] on div "About Us" at bounding box center [210, 585] width 188 height 36
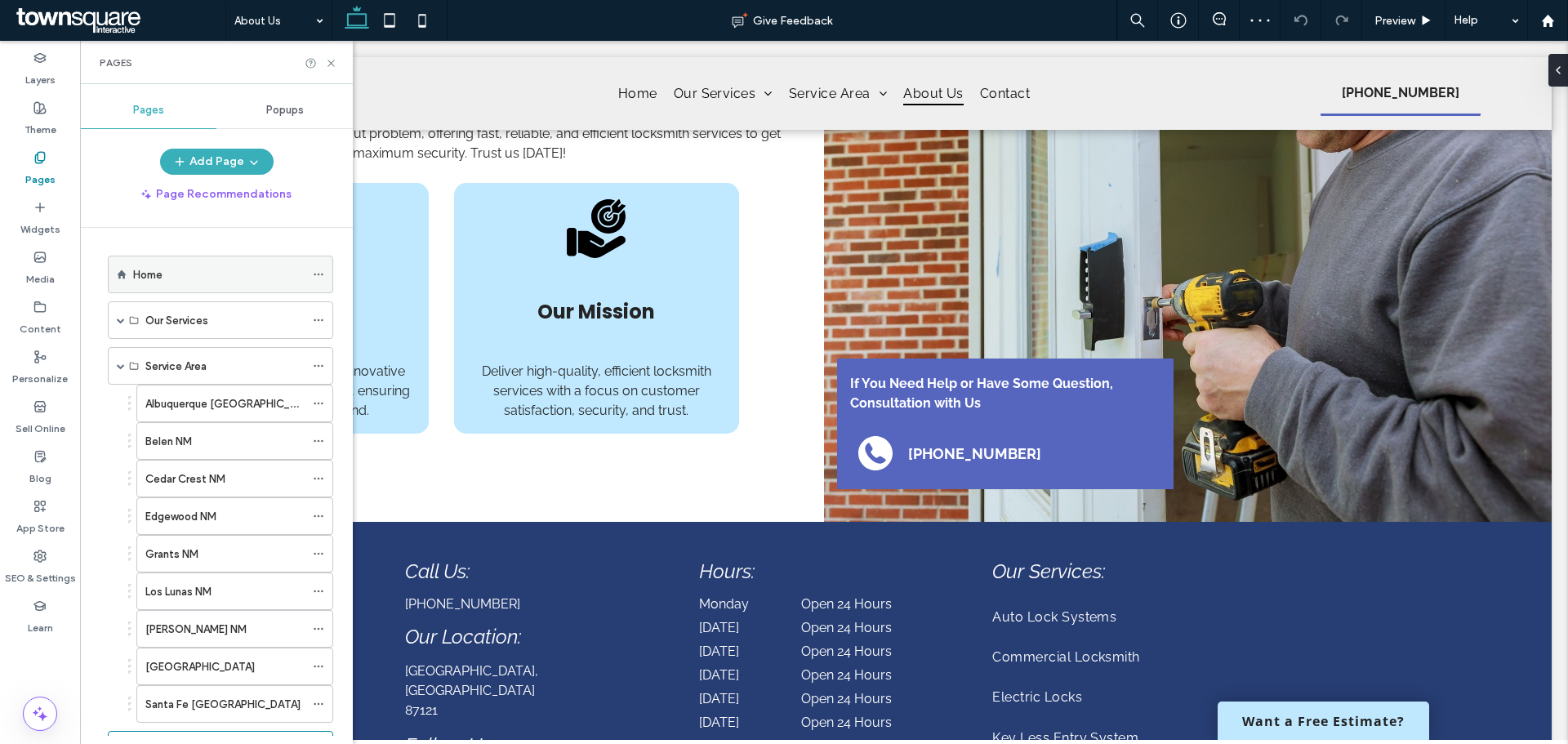
click at [237, 293] on div "Home" at bounding box center [220, 274] width 225 height 37
click at [230, 277] on div "Home" at bounding box center [219, 275] width 172 height 17
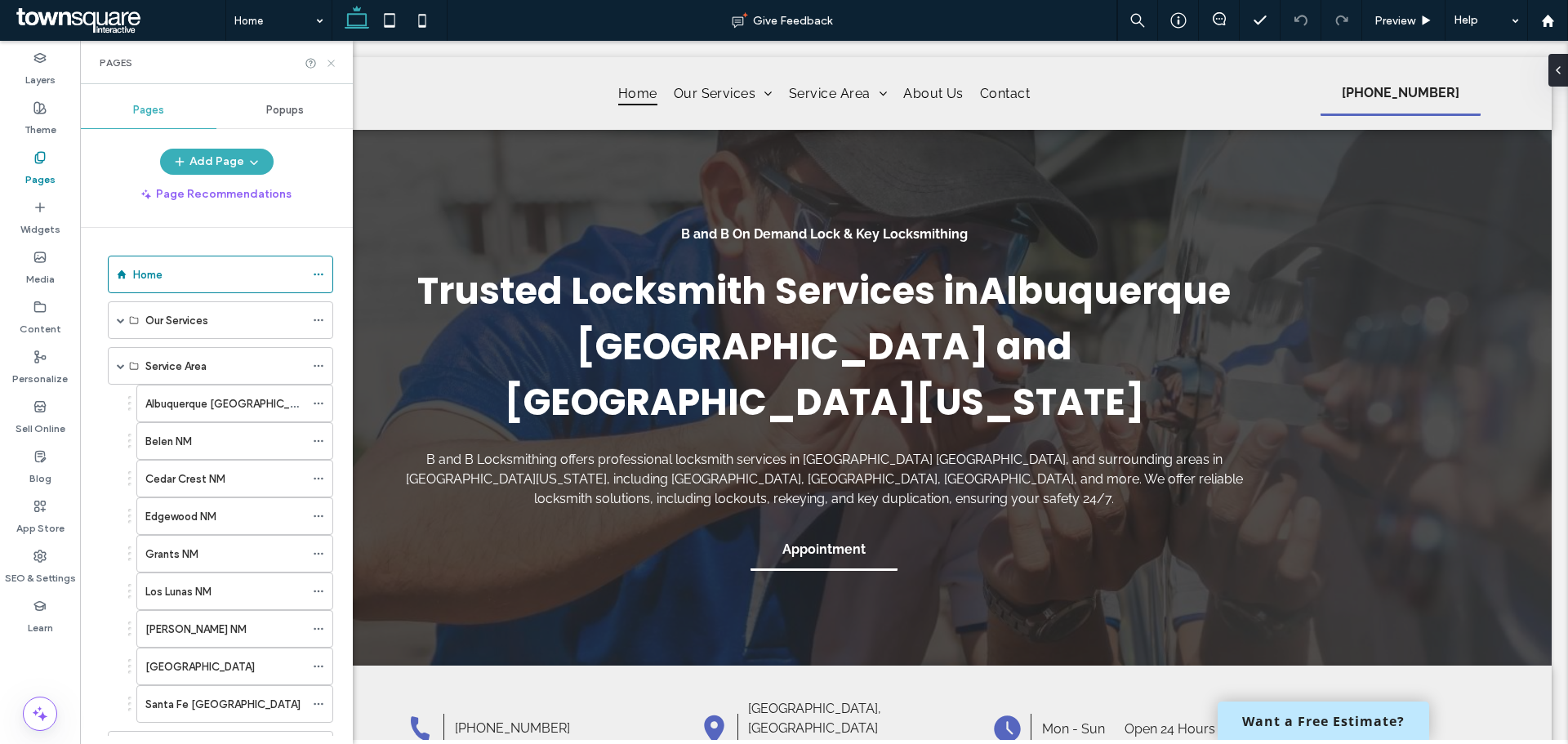
click at [327, 67] on icon at bounding box center [331, 63] width 12 height 12
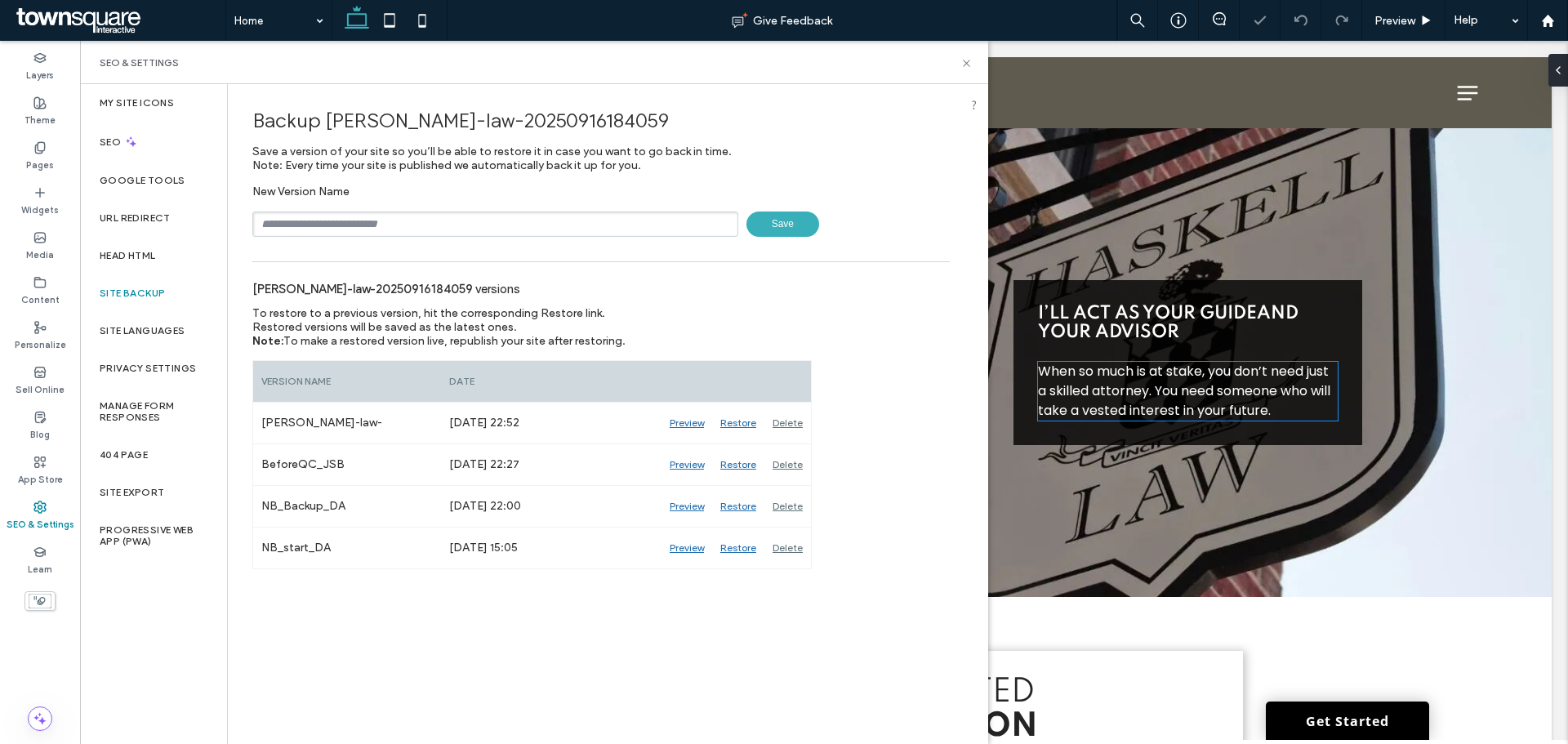
click at [318, 211] on div "New Version Name Save" at bounding box center [601, 211] width 697 height 52
click at [325, 218] on input "text" at bounding box center [496, 224] width 486 height 26
type input "**********"
click at [967, 62] on use at bounding box center [966, 63] width 7 height 7
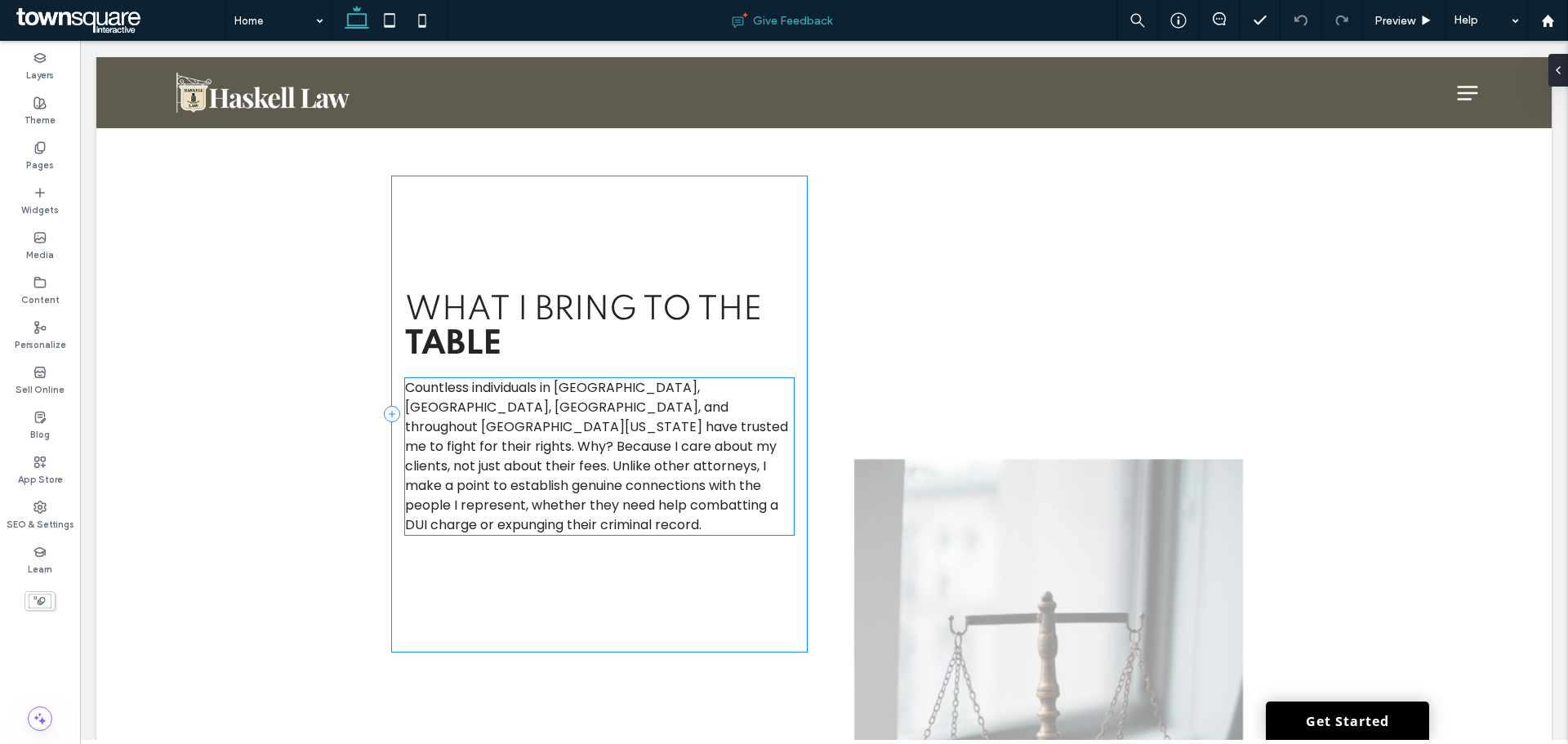
scroll to position [4084, 0]
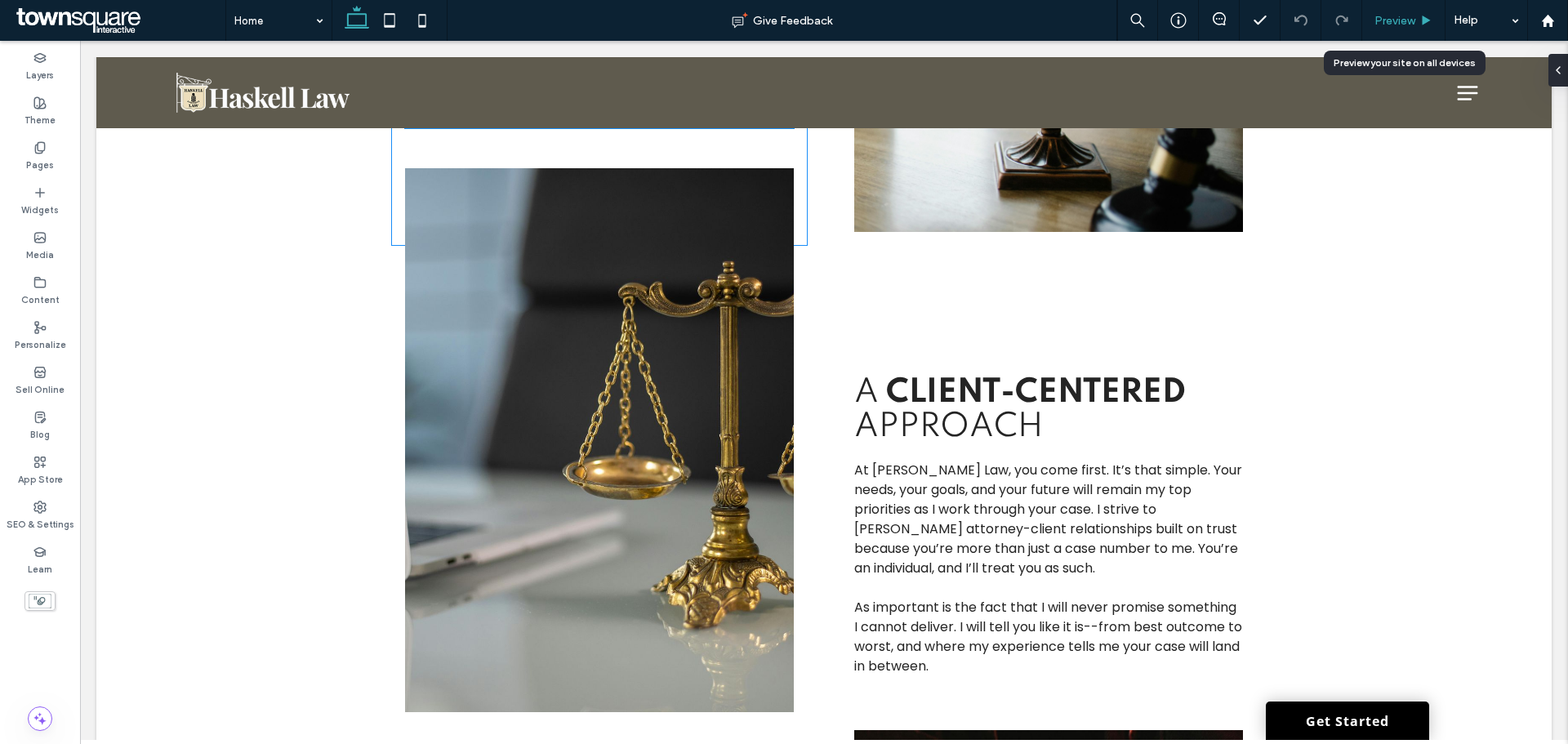
click at [1389, 19] on span "Preview" at bounding box center [1394, 21] width 41 height 14
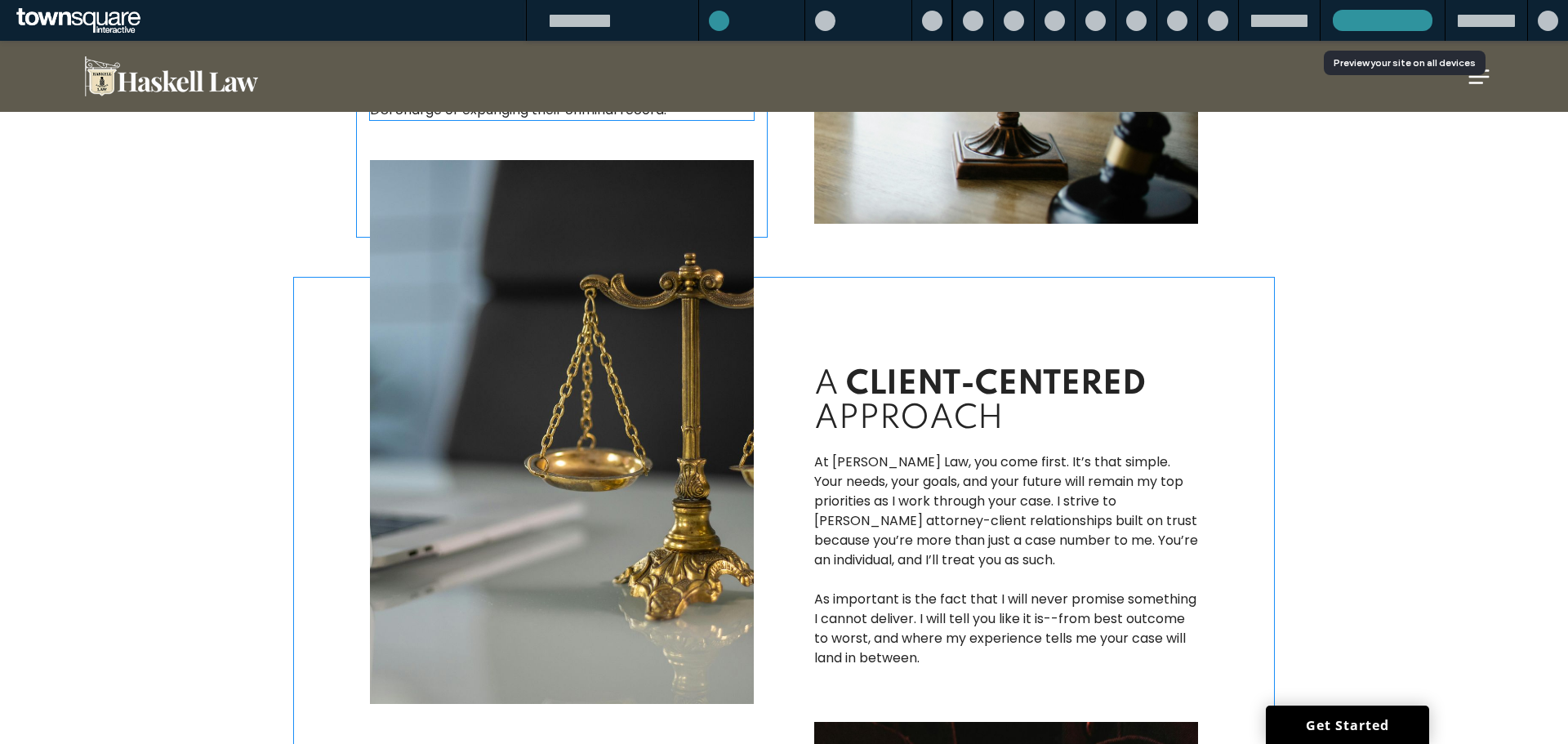
scroll to position [4077, 0]
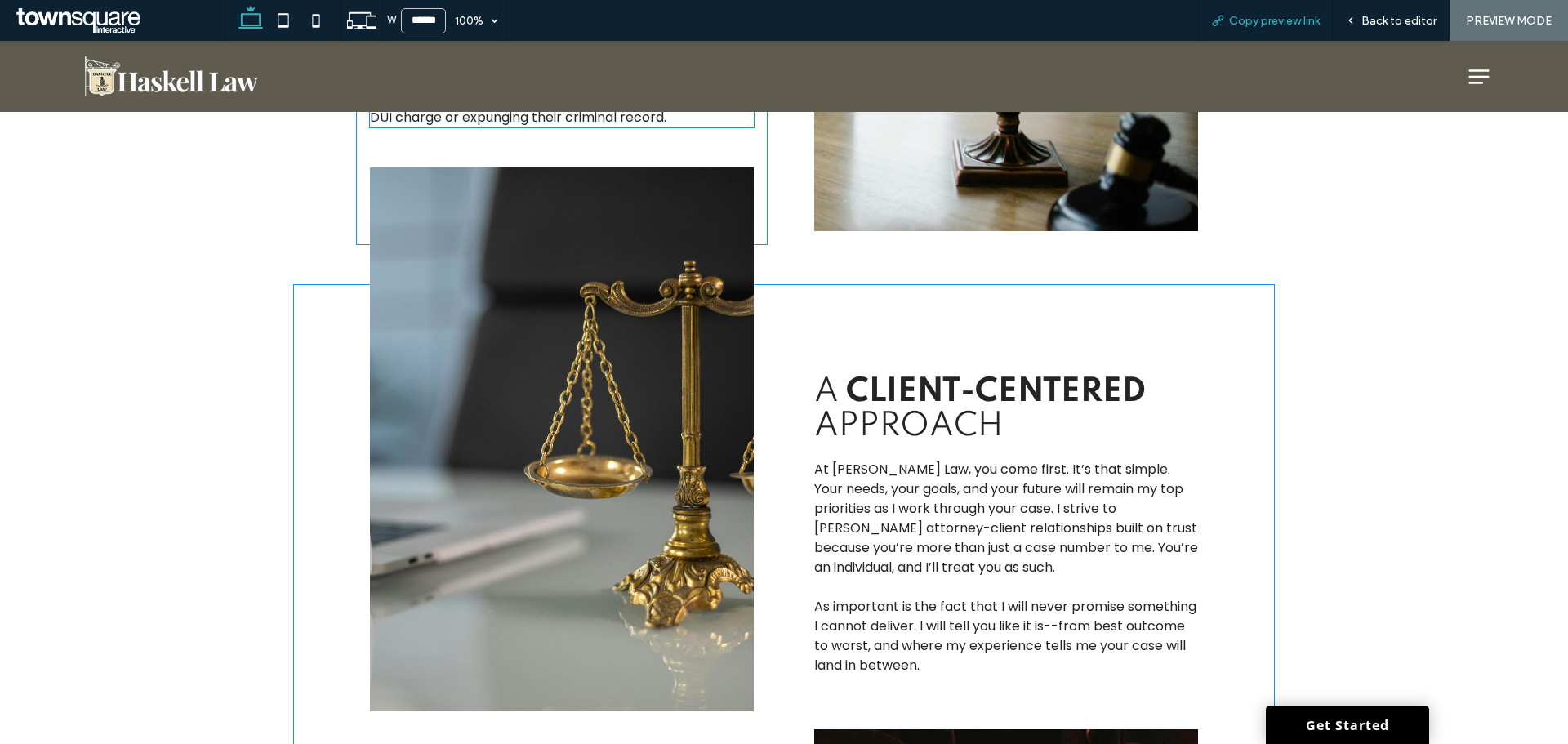
click at [1250, 18] on span "Copy preview link" at bounding box center [1274, 21] width 91 height 14
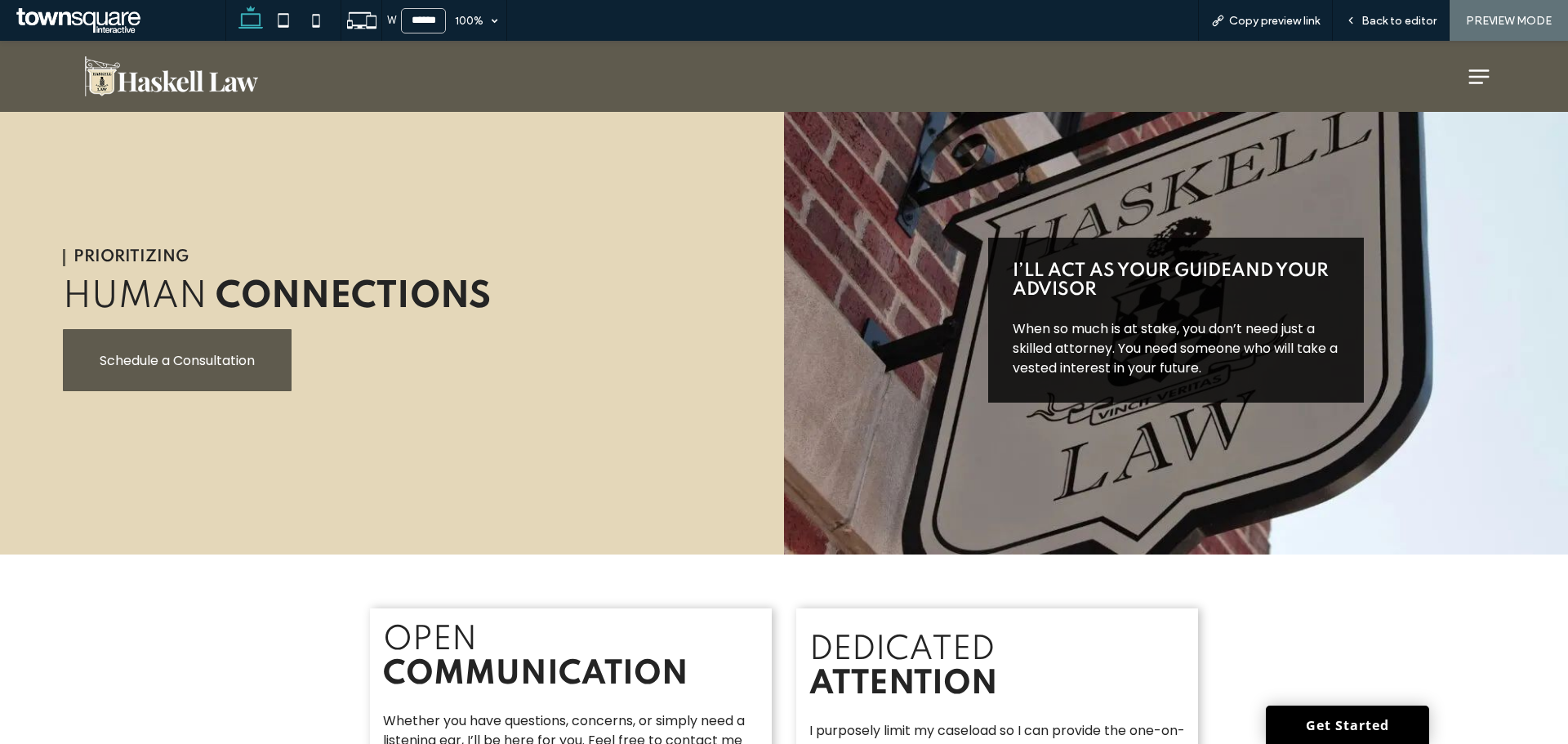
scroll to position [0, 0]
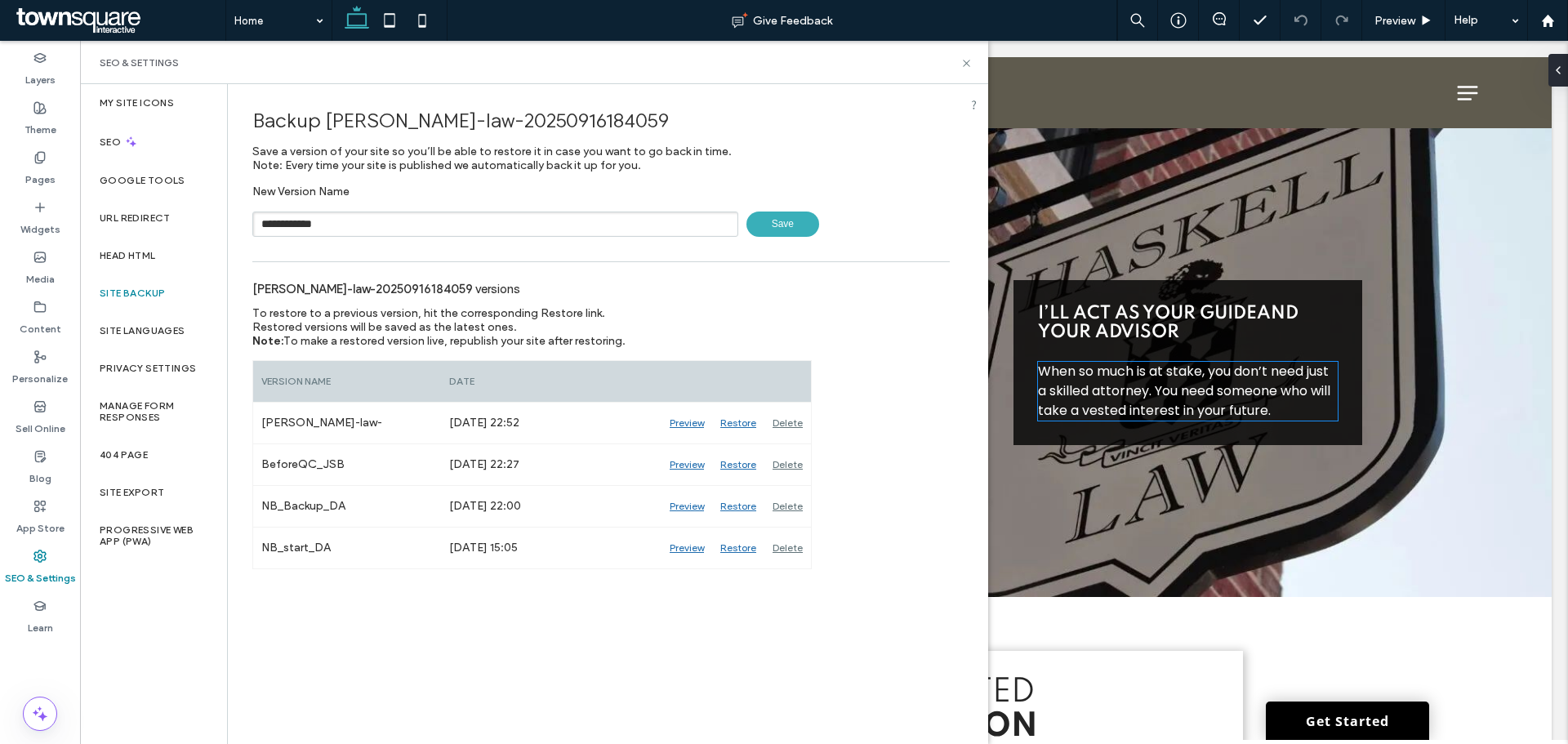
click at [776, 226] on span "Save" at bounding box center [783, 224] width 72 height 26
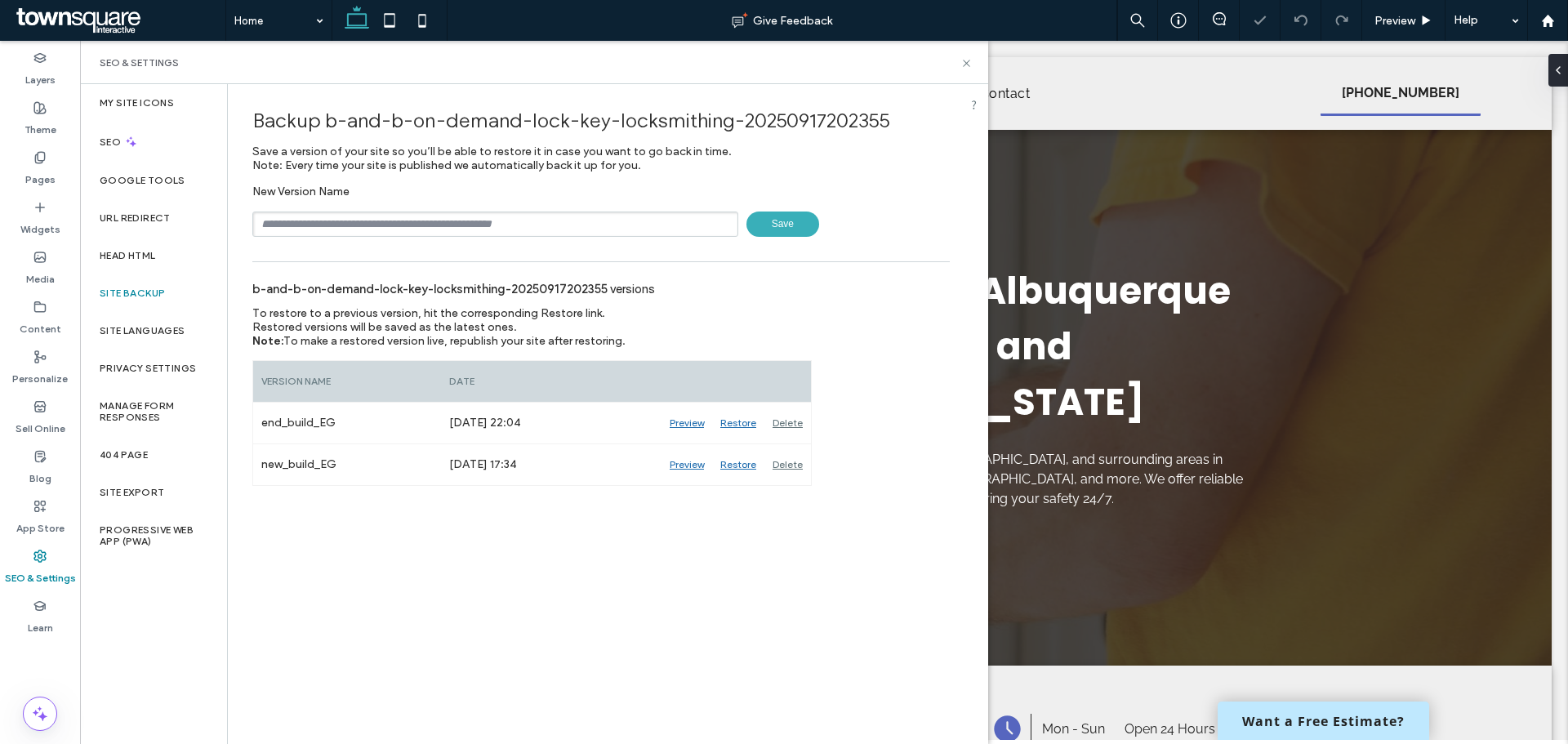
click at [361, 221] on input "text" at bounding box center [496, 224] width 486 height 26
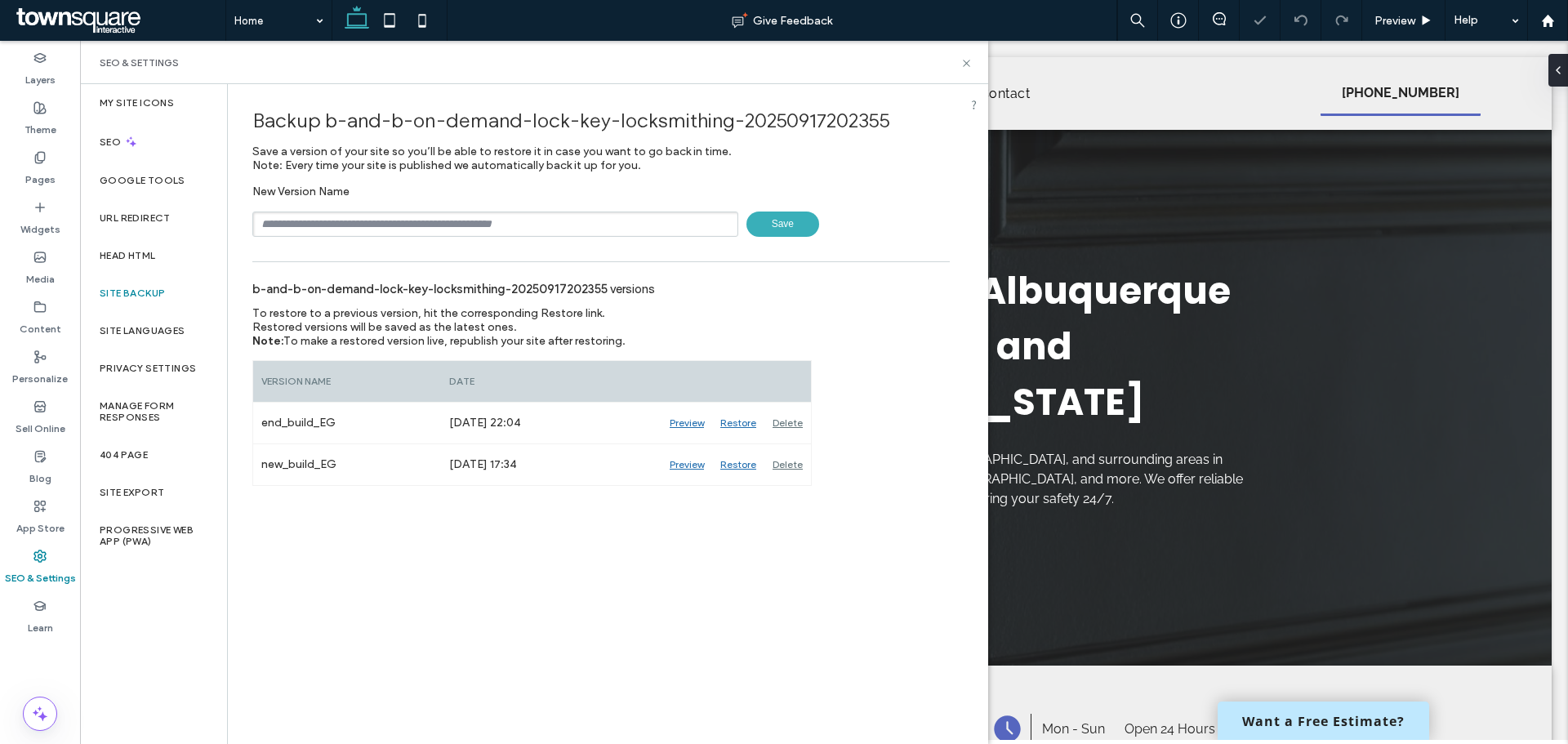
type input "**********"
click at [794, 221] on span "Save" at bounding box center [783, 224] width 72 height 26
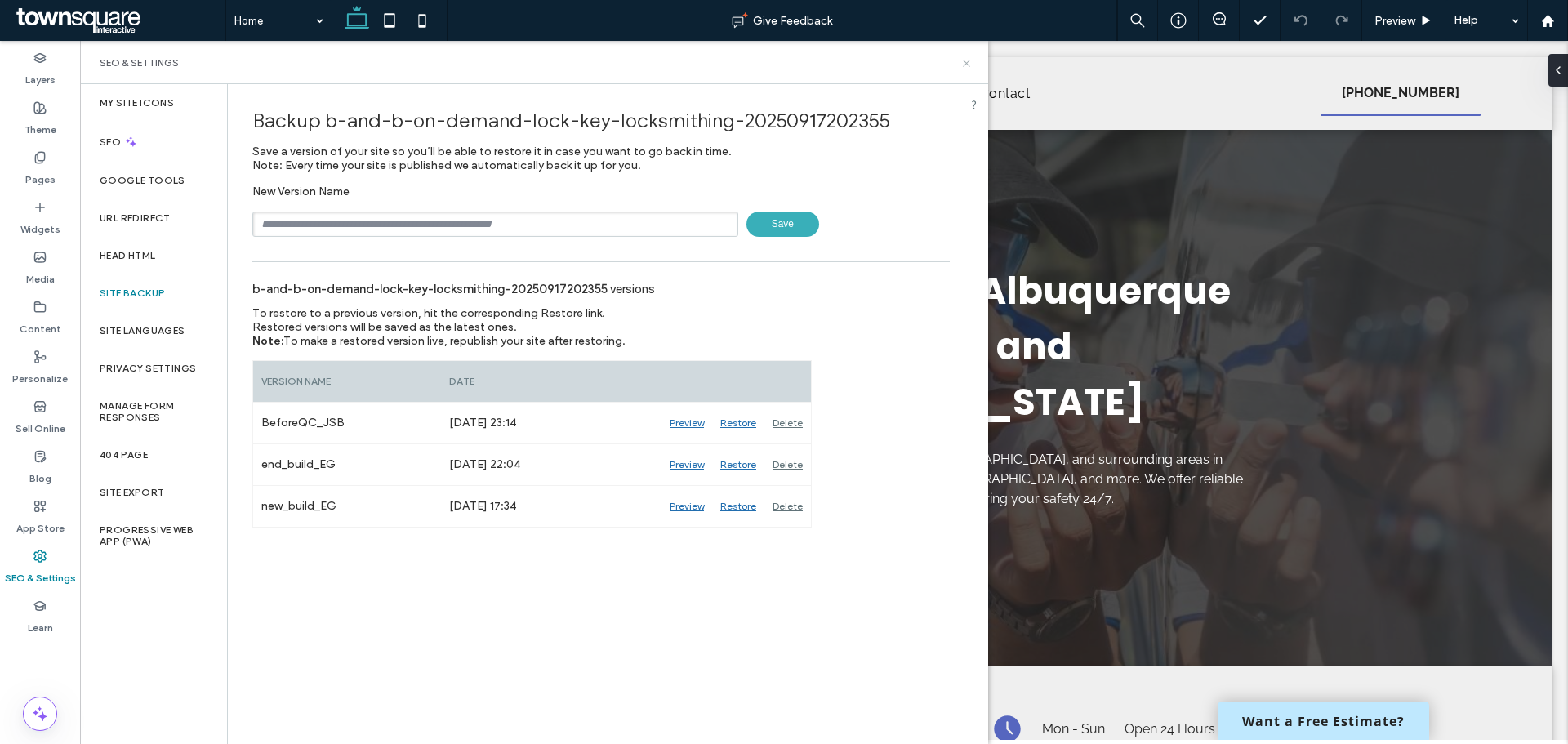
drag, startPoint x: 969, startPoint y: 67, endPoint x: 778, endPoint y: 51, distance: 191.7
click at [969, 67] on icon at bounding box center [966, 63] width 12 height 12
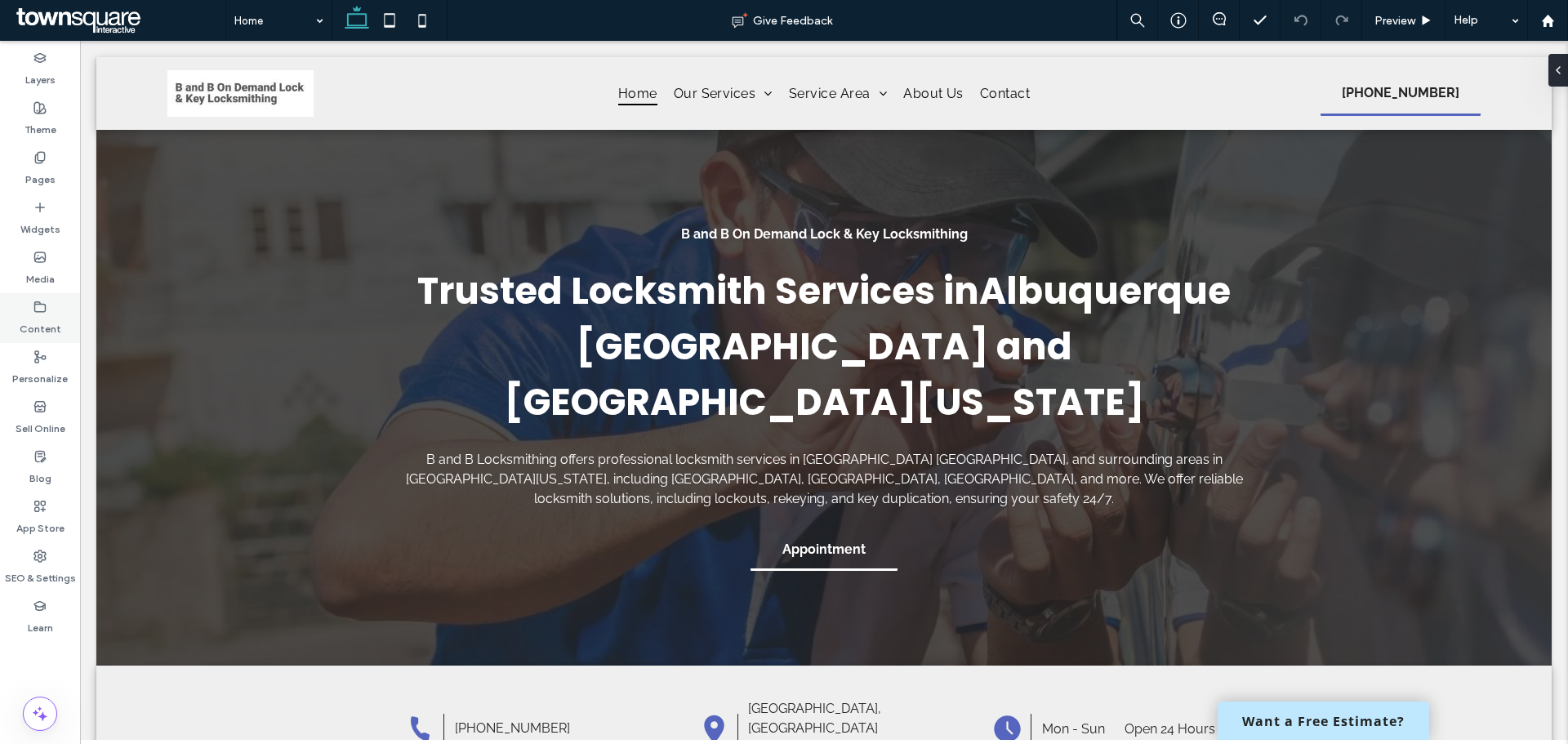
click at [34, 316] on label "Content" at bounding box center [41, 325] width 42 height 23
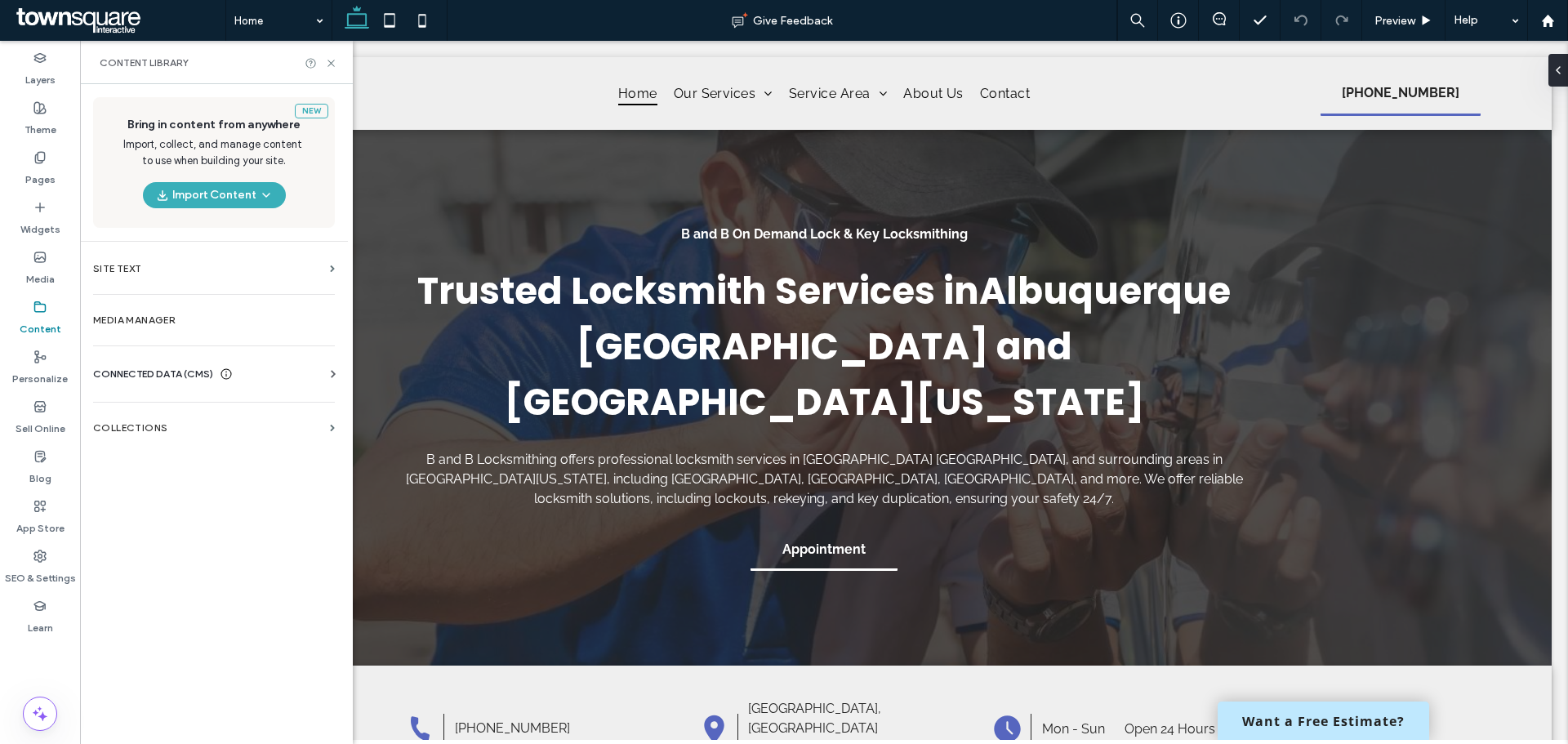
click at [195, 379] on span "CONNECTED DATA (CMS)" at bounding box center [154, 374] width 120 height 16
click at [223, 415] on label "Business Info" at bounding box center [217, 414] width 222 height 11
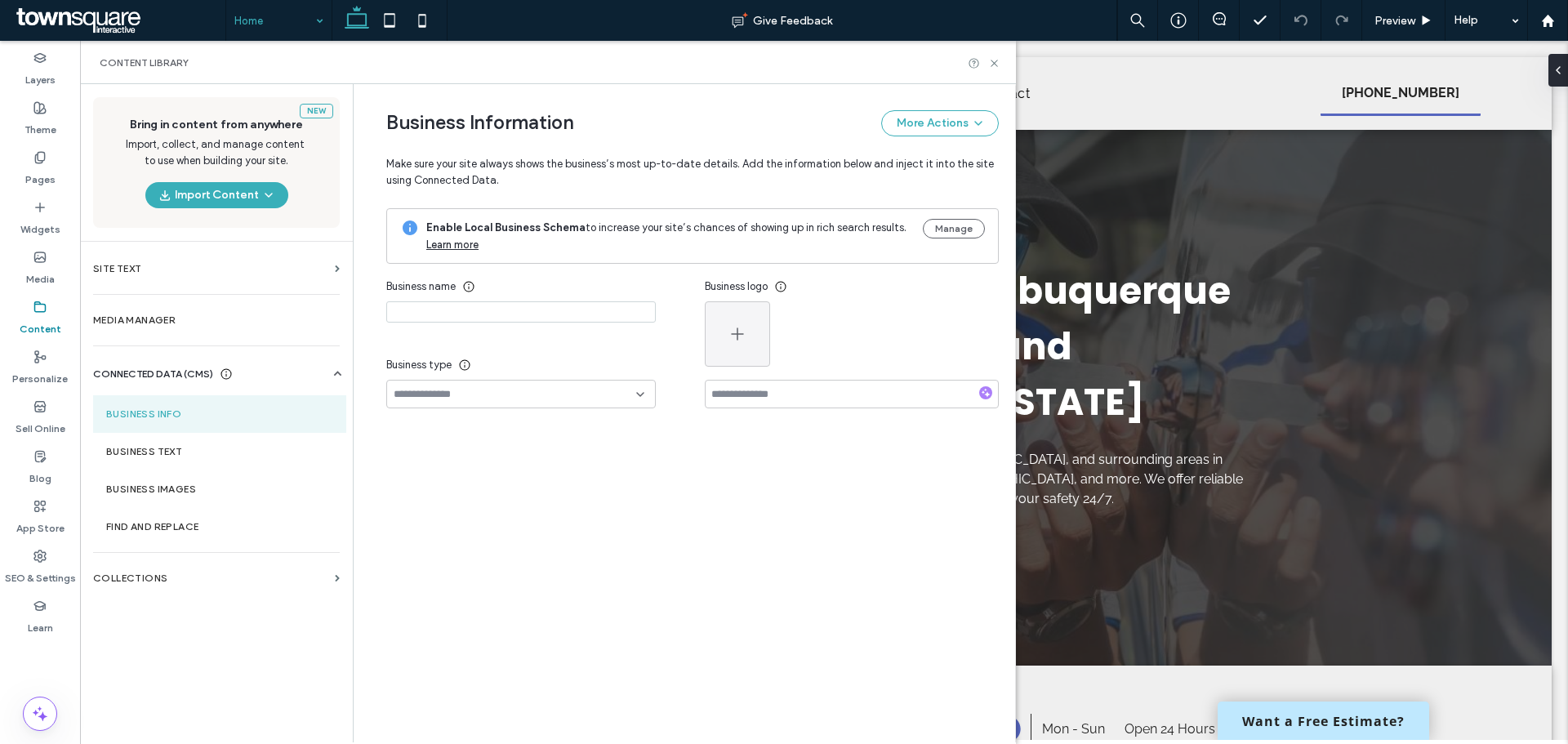
type input "**********"
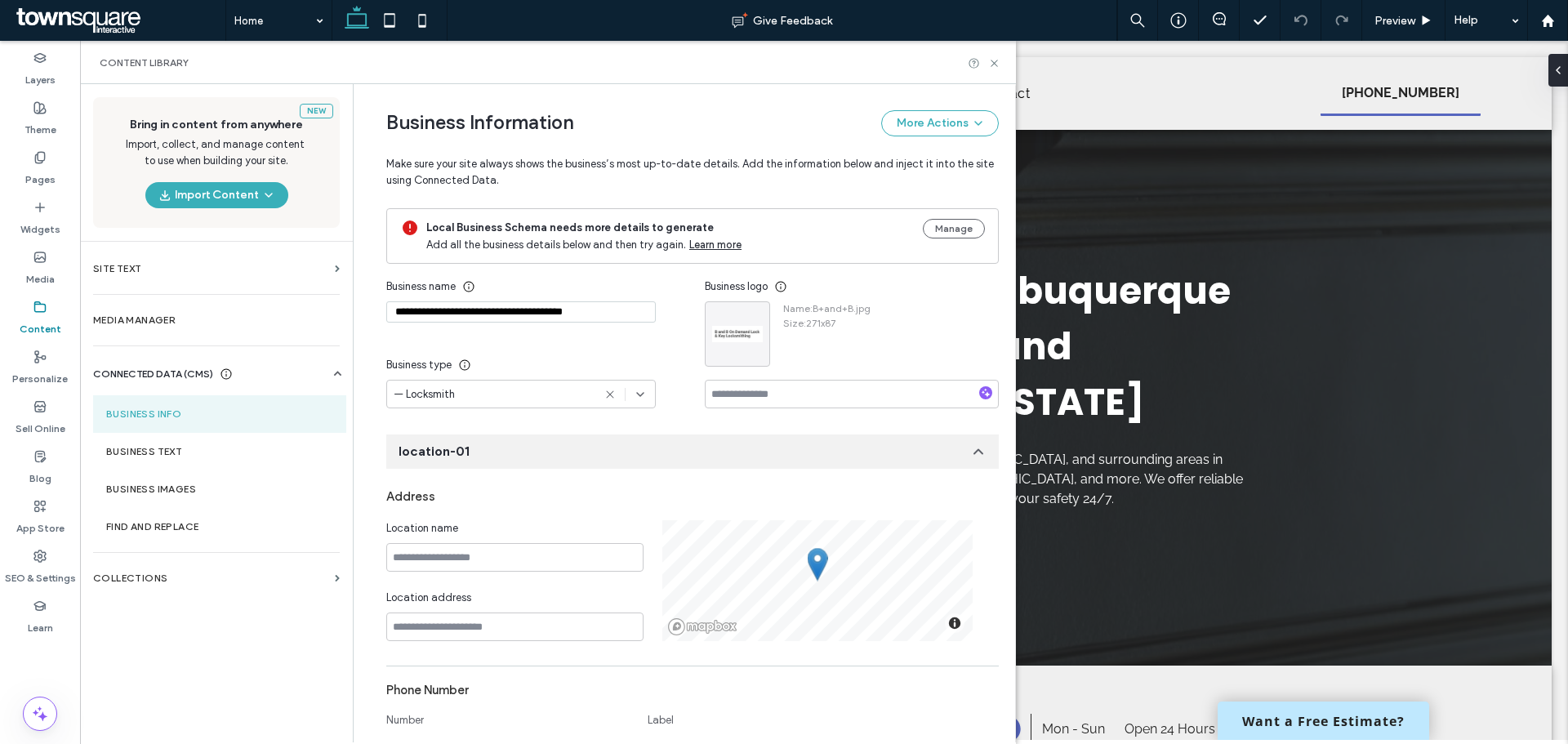
click at [258, 637] on div "New Bring in content from anywhere Import, collect, and manage content to use w…" at bounding box center [217, 412] width 273 height 657
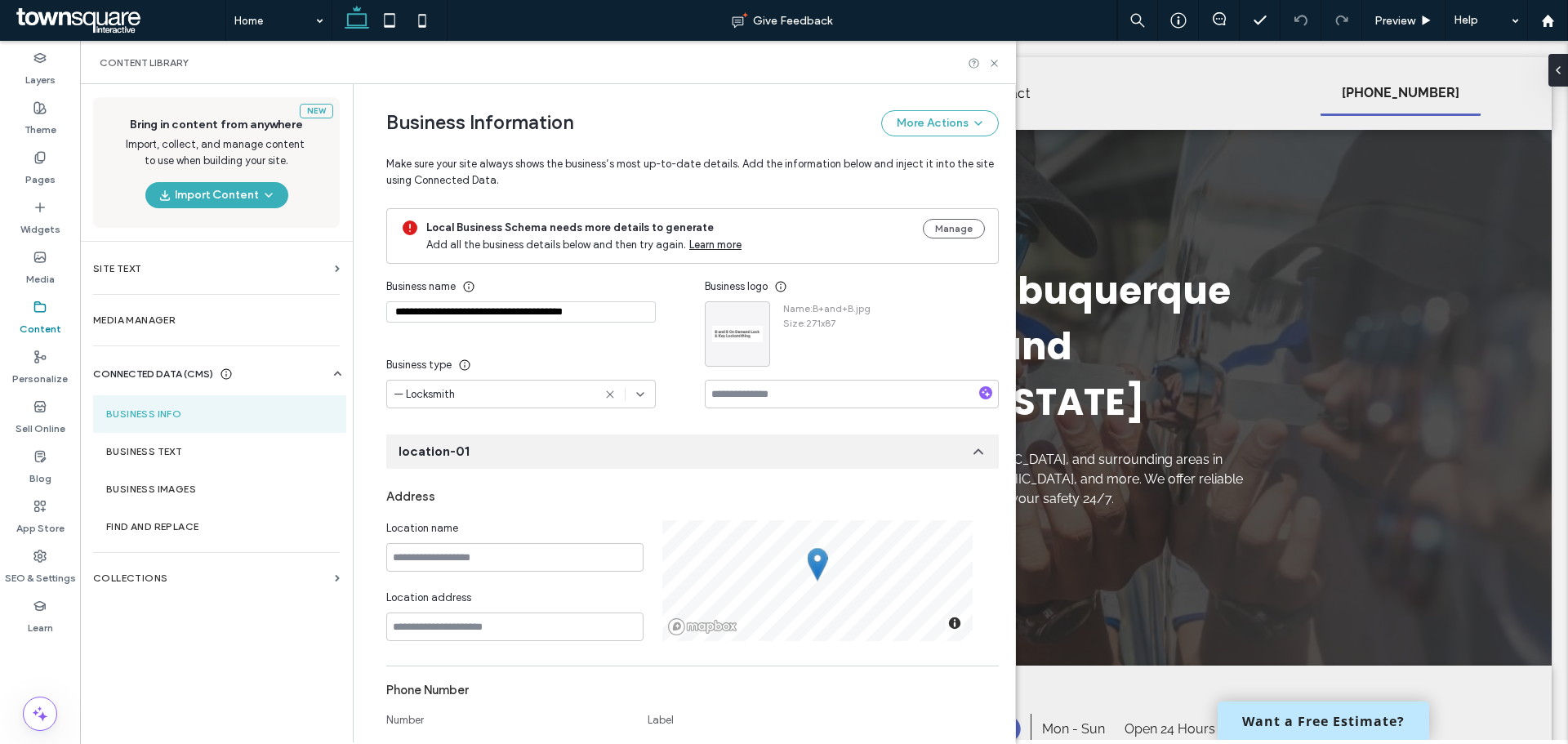
click at [225, 690] on div "New Bring in content from anywhere Import, collect, and manage content to use w…" at bounding box center [217, 412] width 273 height 657
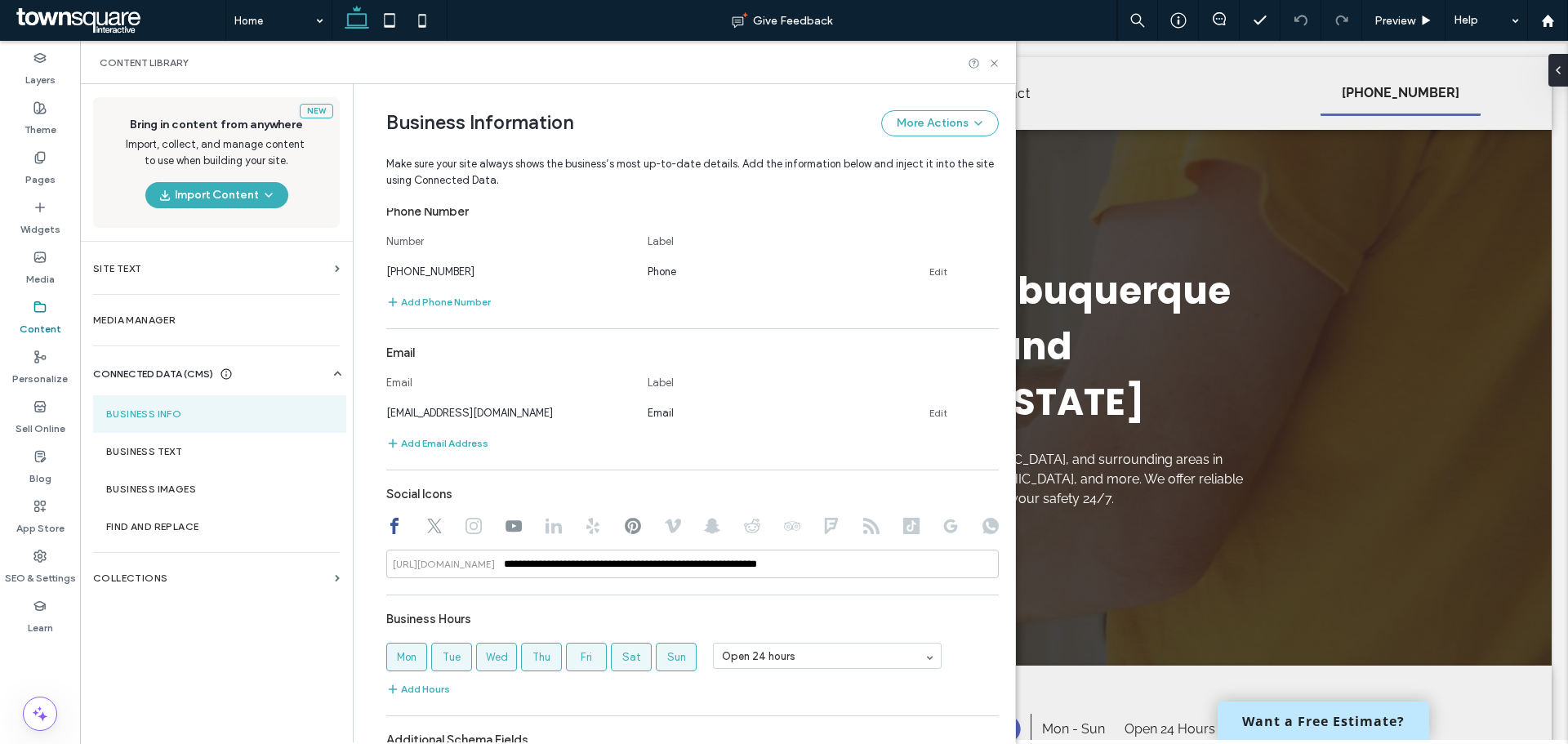
click at [227, 650] on div "New Bring in content from anywhere Import, collect, and manage content to use w…" at bounding box center [217, 412] width 273 height 657
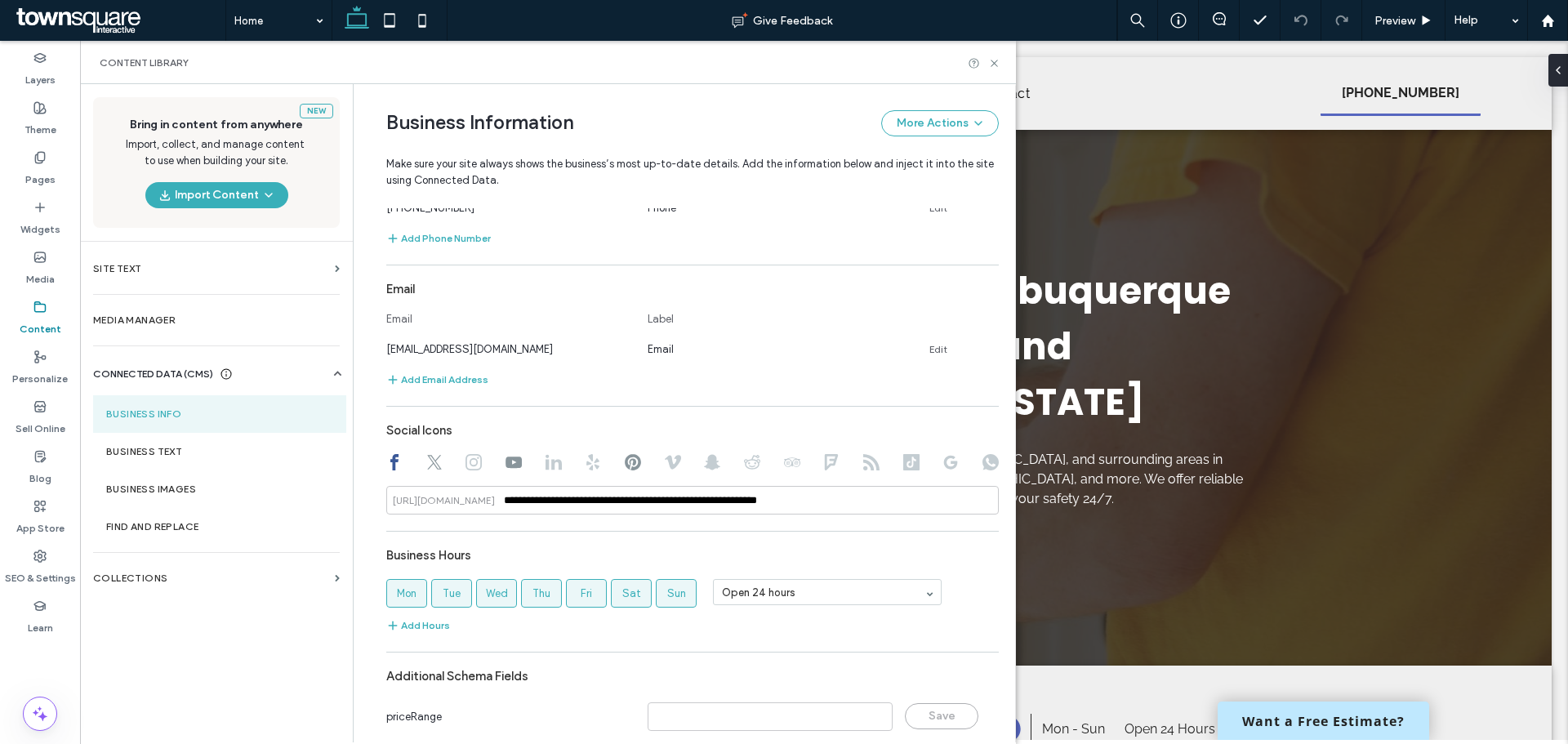
scroll to position [515, 0]
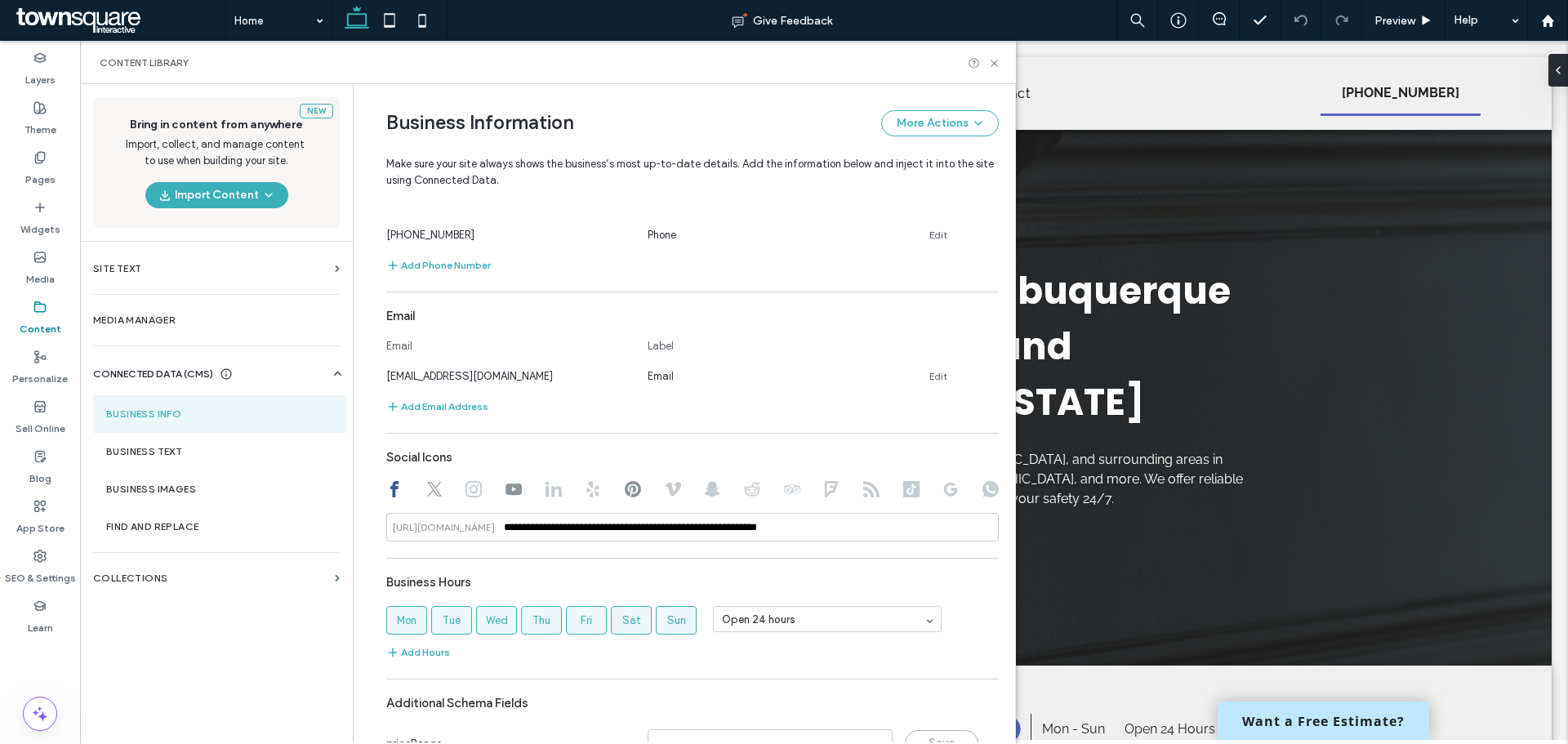
click at [214, 693] on div "New Bring in content from anywhere Import, collect, and manage content to use w…" at bounding box center [217, 412] width 273 height 657
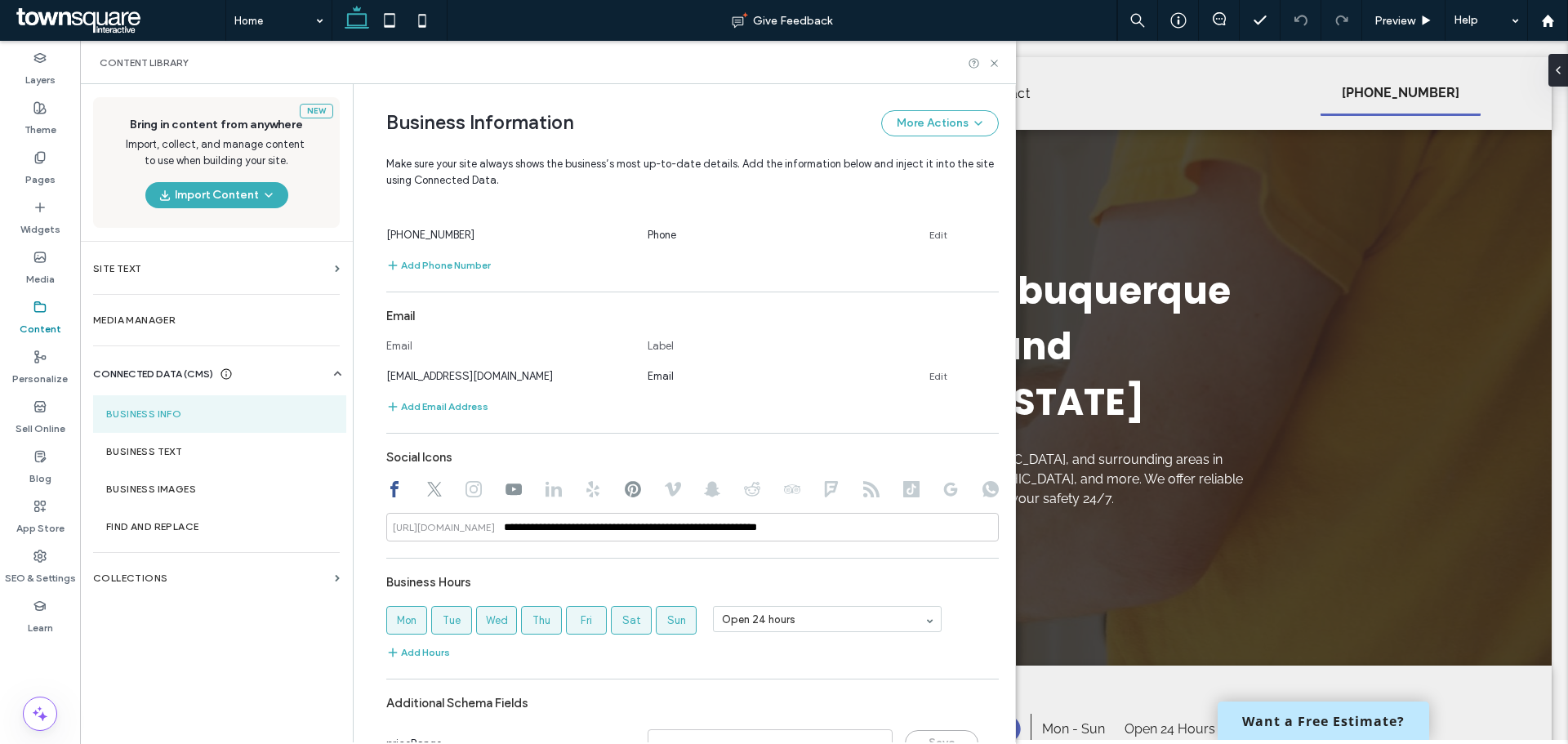
click at [625, 486] on use at bounding box center [632, 488] width 16 height 16
click at [248, 660] on div "New Bring in content from anywhere Import, collect, and manage content to use w…" at bounding box center [217, 412] width 273 height 657
click at [430, 489] on icon at bounding box center [434, 488] width 16 height 16
click at [246, 642] on div "New Bring in content from anywhere Import, collect, and manage content to use w…" at bounding box center [217, 412] width 273 height 657
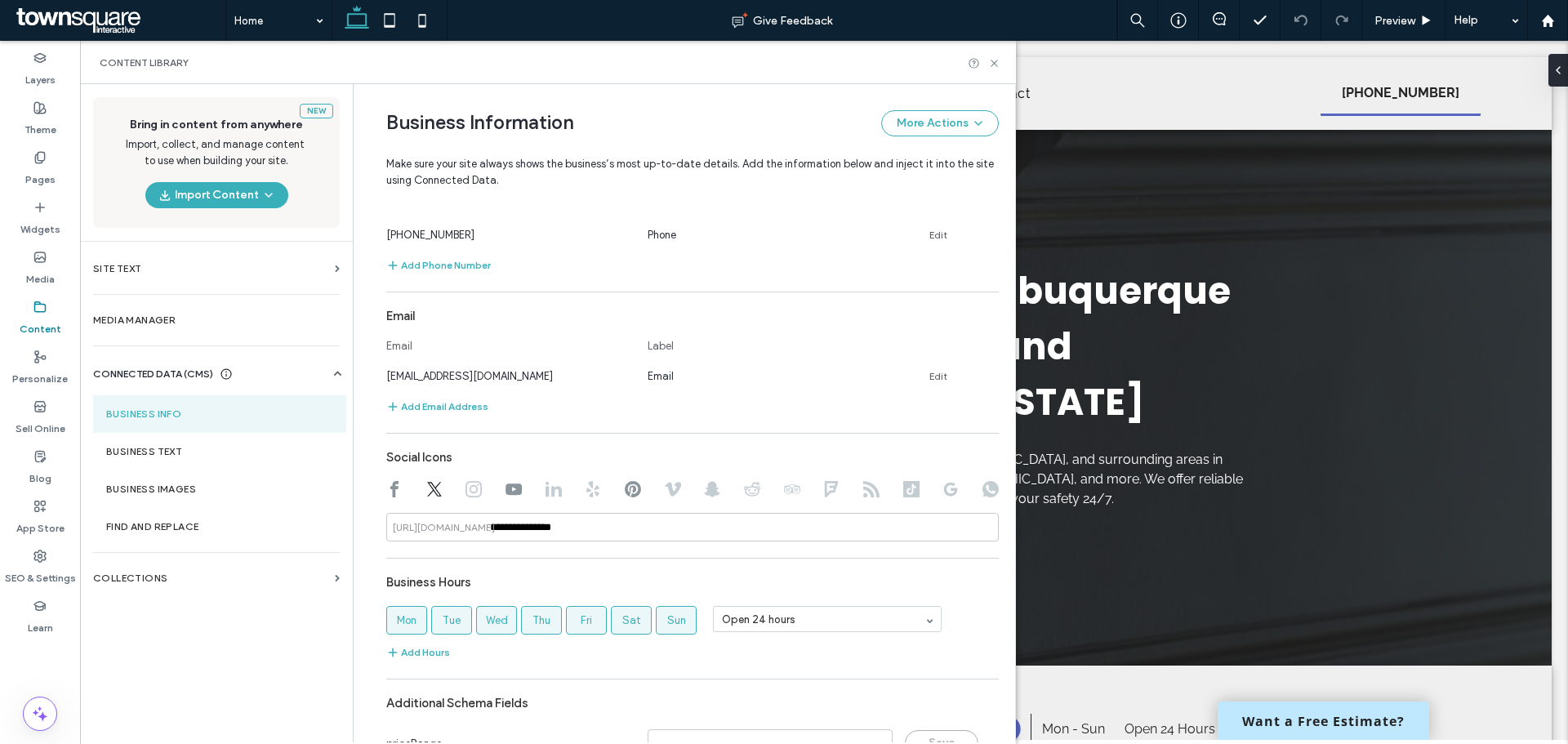
click at [505, 486] on use at bounding box center [513, 489] width 16 height 11
type input "**********"
click at [260, 661] on div "New Bring in content from anywhere Import, collect, and manage content to use w…" at bounding box center [217, 412] width 273 height 657
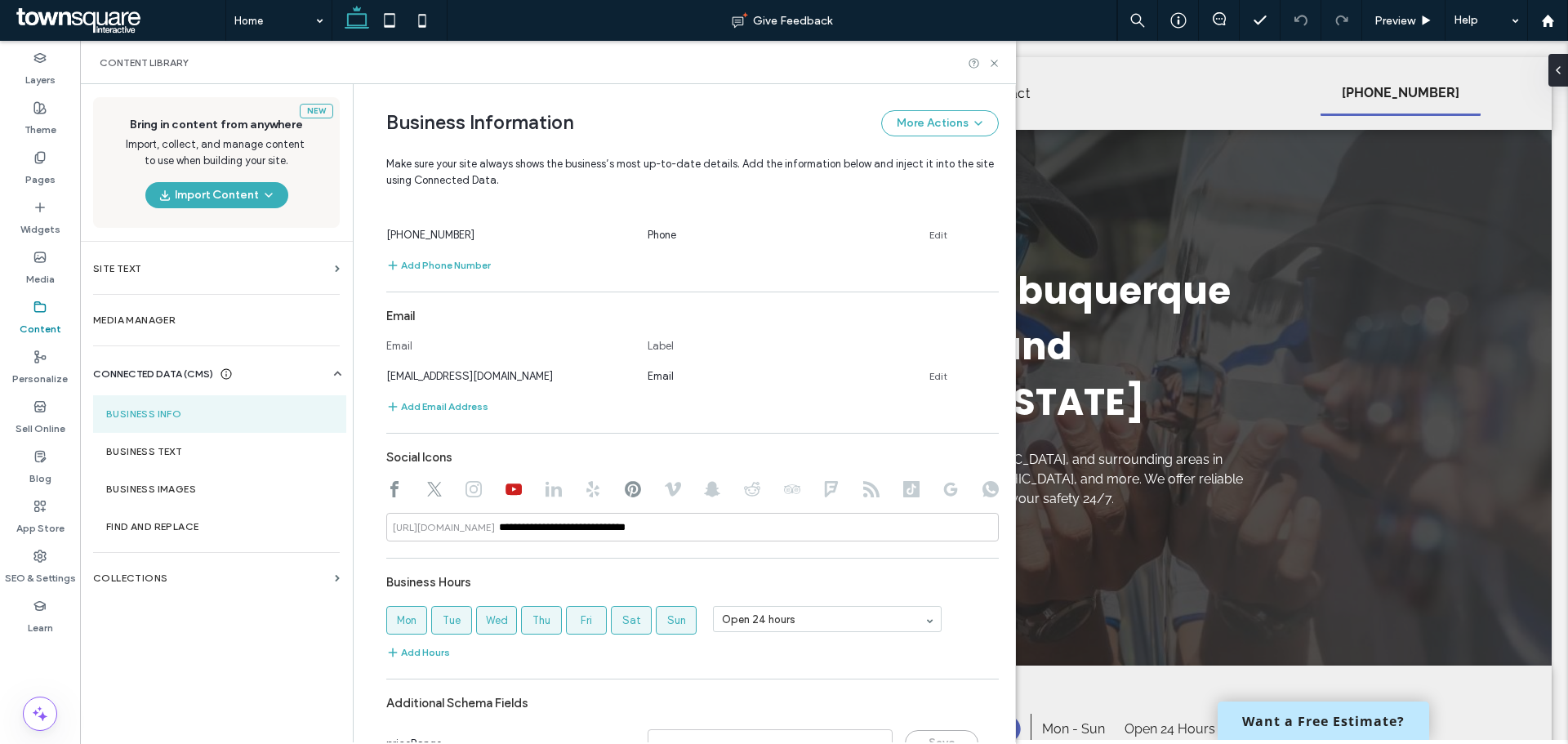
scroll to position [597, 0]
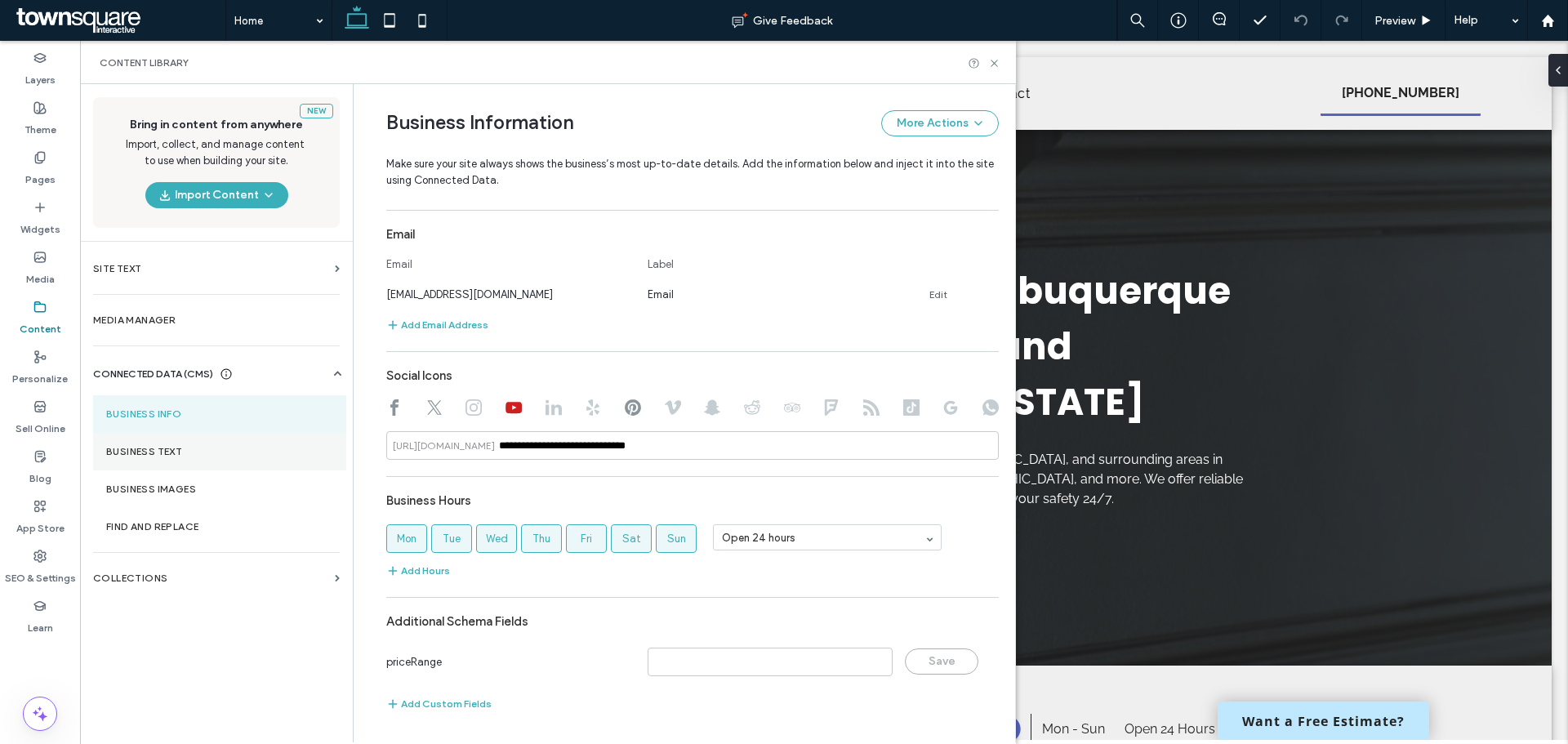
click at [186, 458] on section "Business Text" at bounding box center [219, 451] width 253 height 37
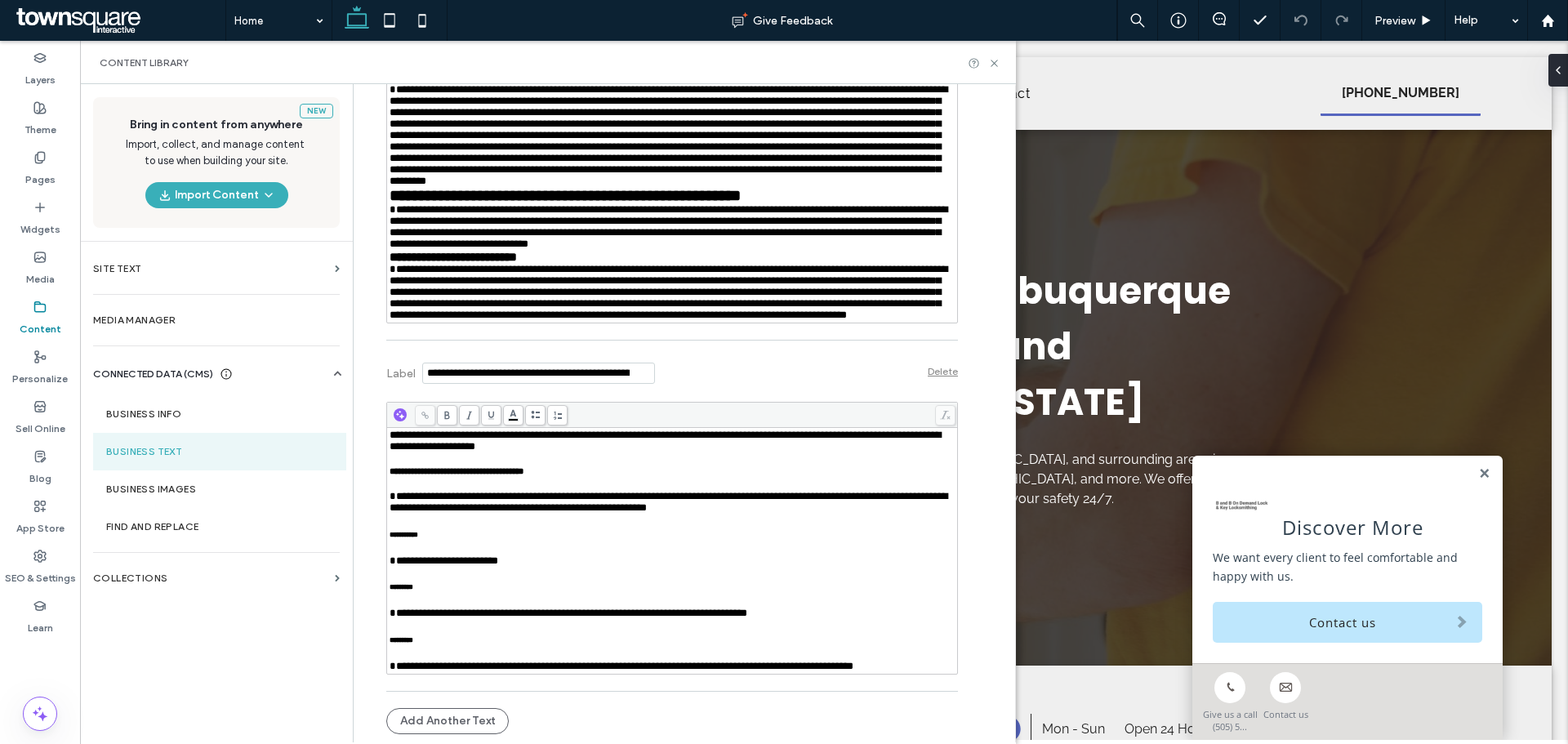
scroll to position [24208, 0]
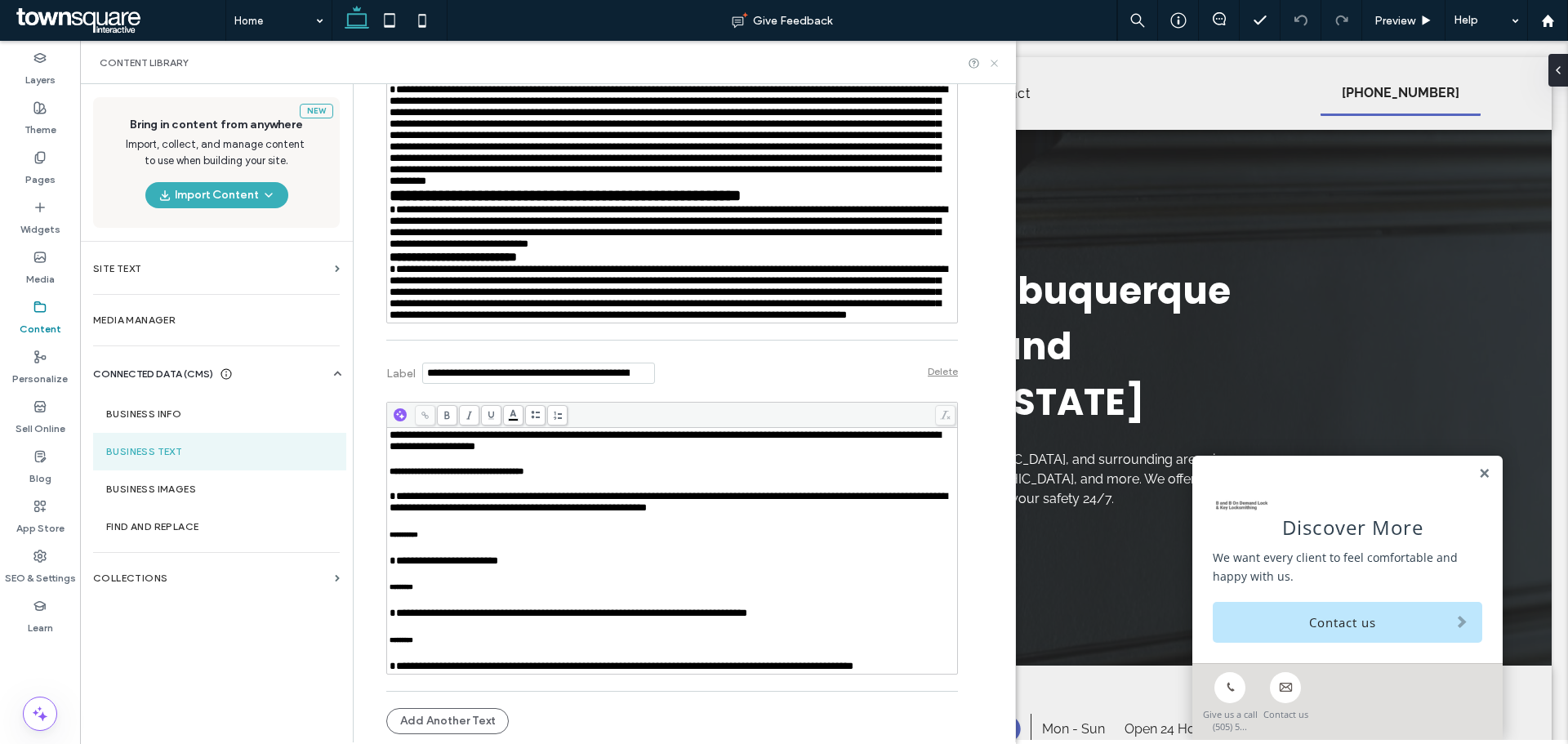
click at [993, 64] on icon at bounding box center [994, 63] width 12 height 12
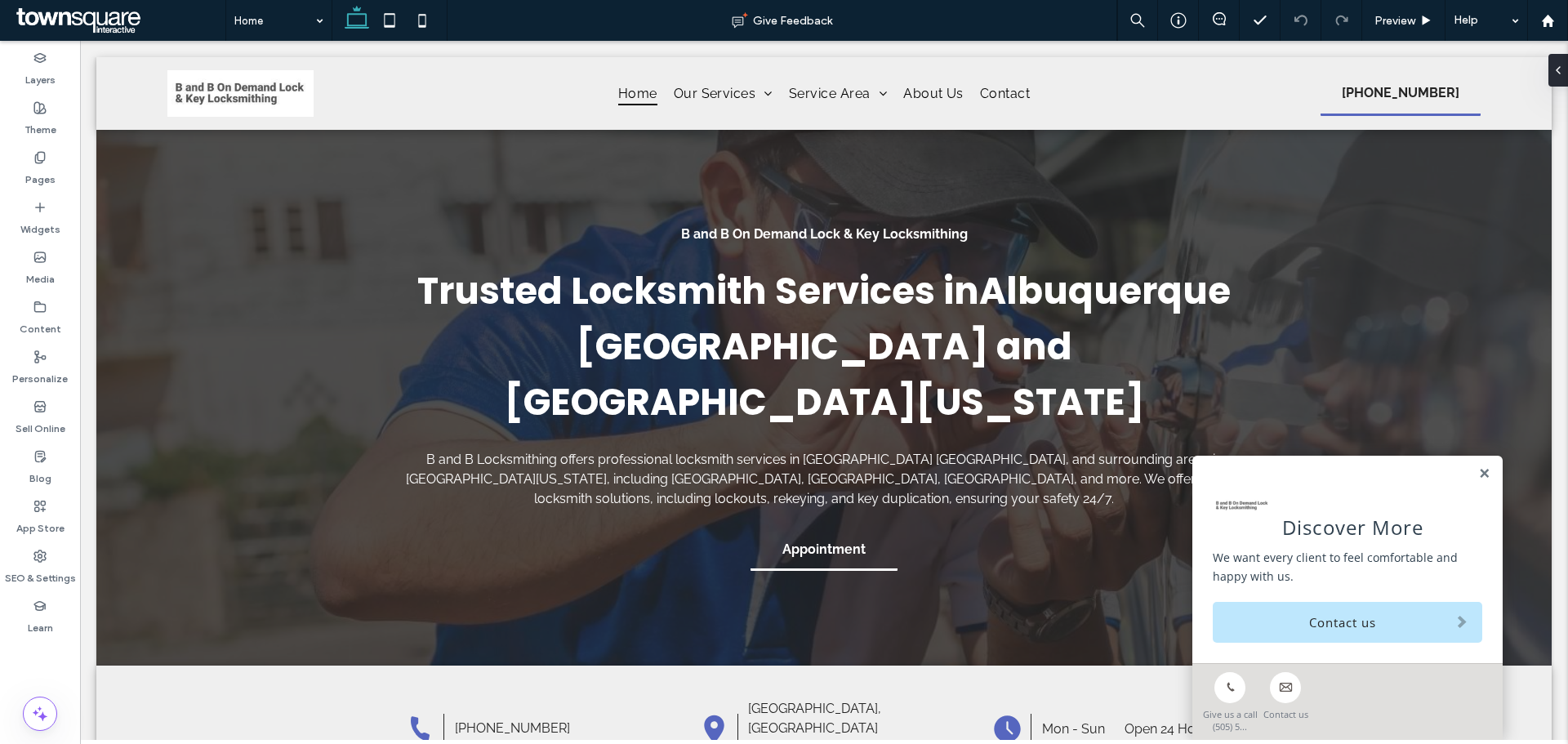
click at [1291, 616] on link "Contact us" at bounding box center [1348, 622] width 270 height 41
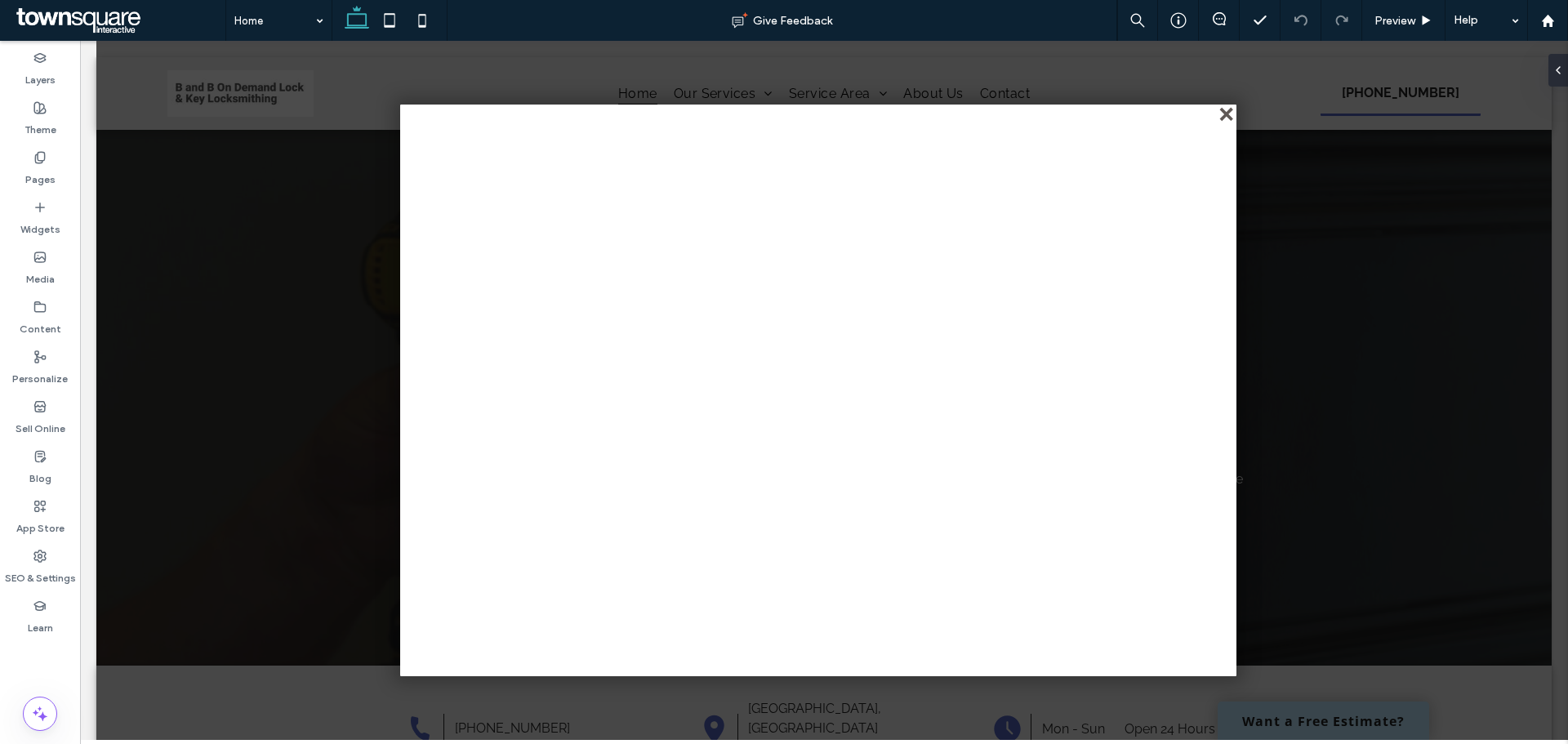
click at [1231, 110] on div "close" at bounding box center [1228, 115] width 12 height 12
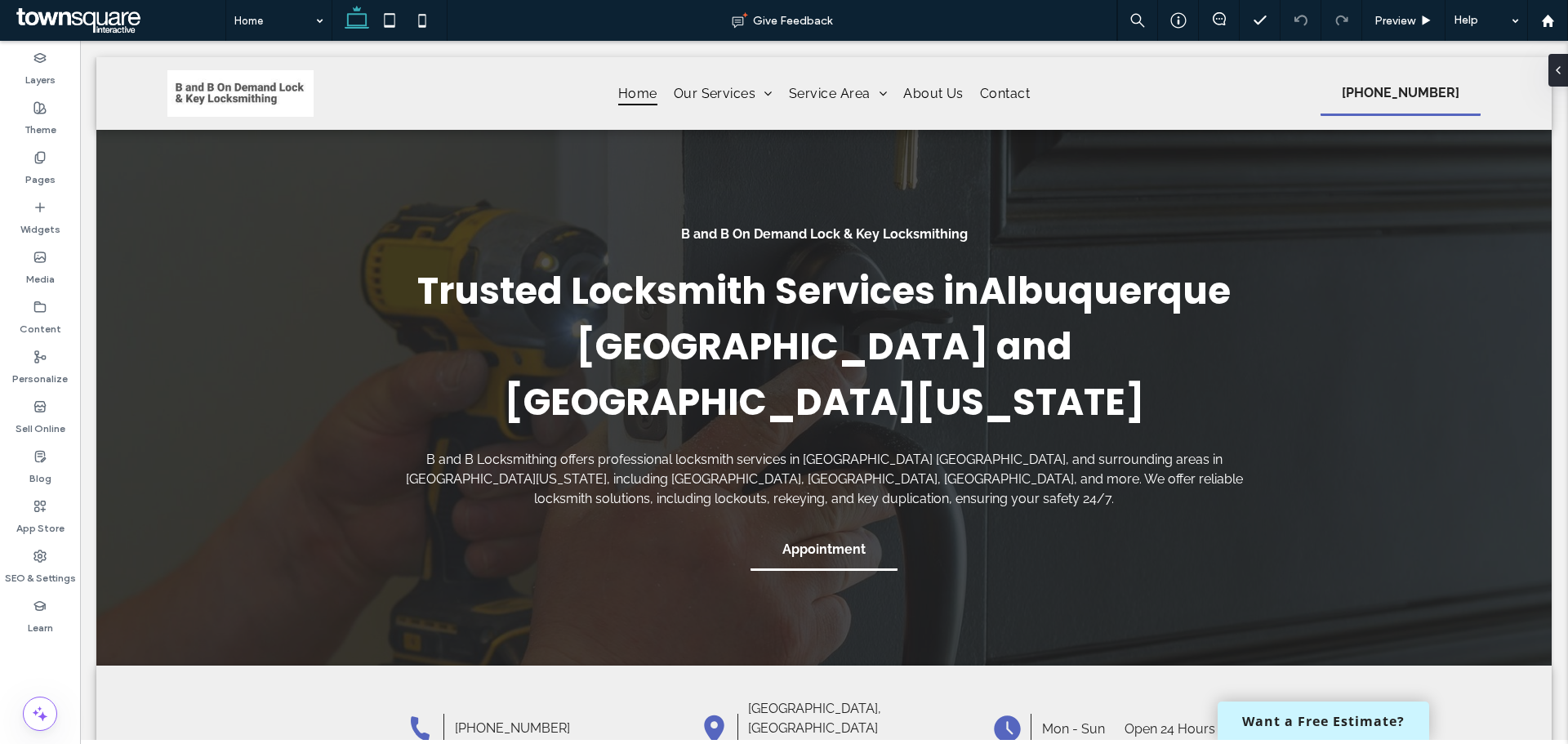
click at [1345, 713] on link "Want a Free Estimate?" at bounding box center [1324, 721] width 212 height 38
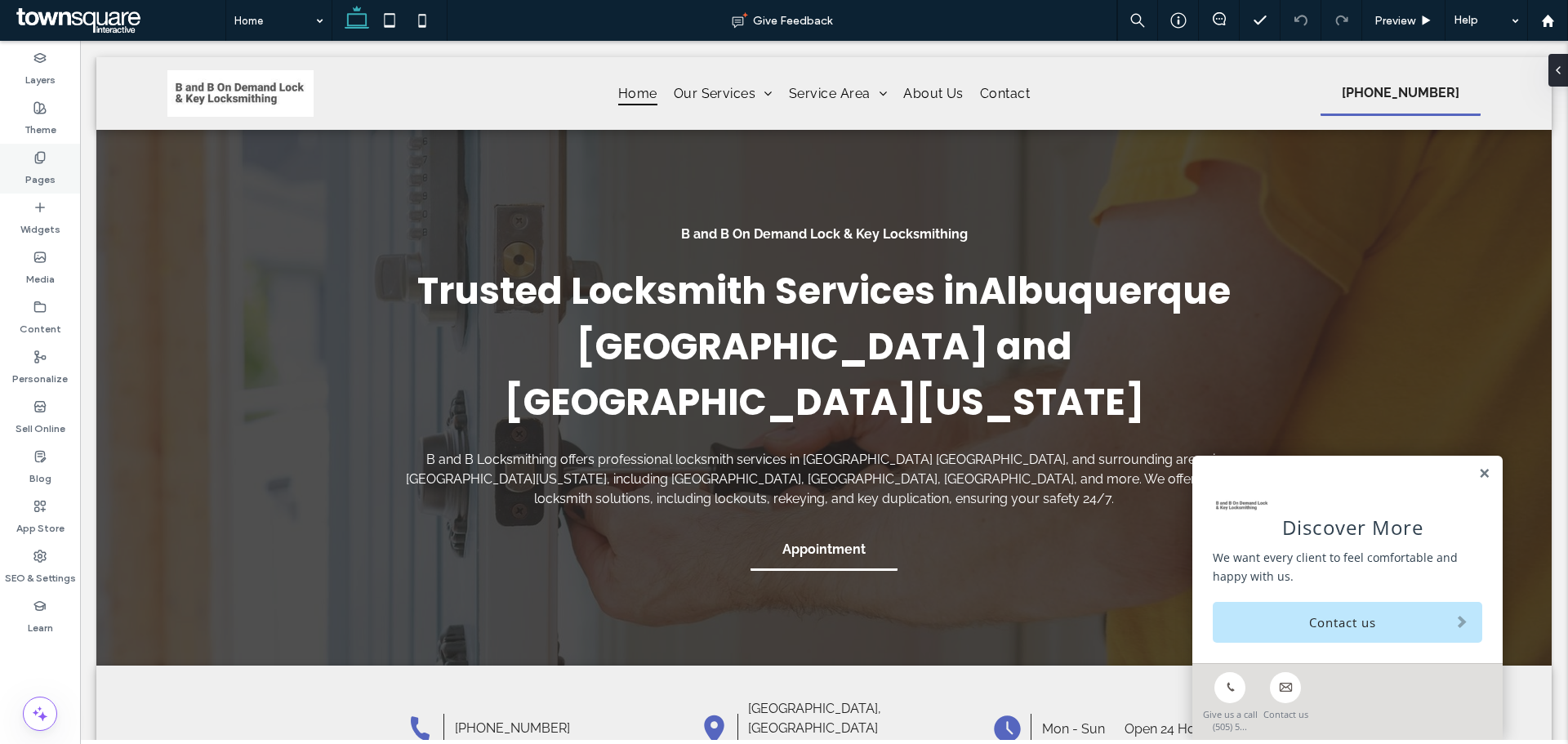
click at [36, 179] on label "Pages" at bounding box center [41, 176] width 31 height 23
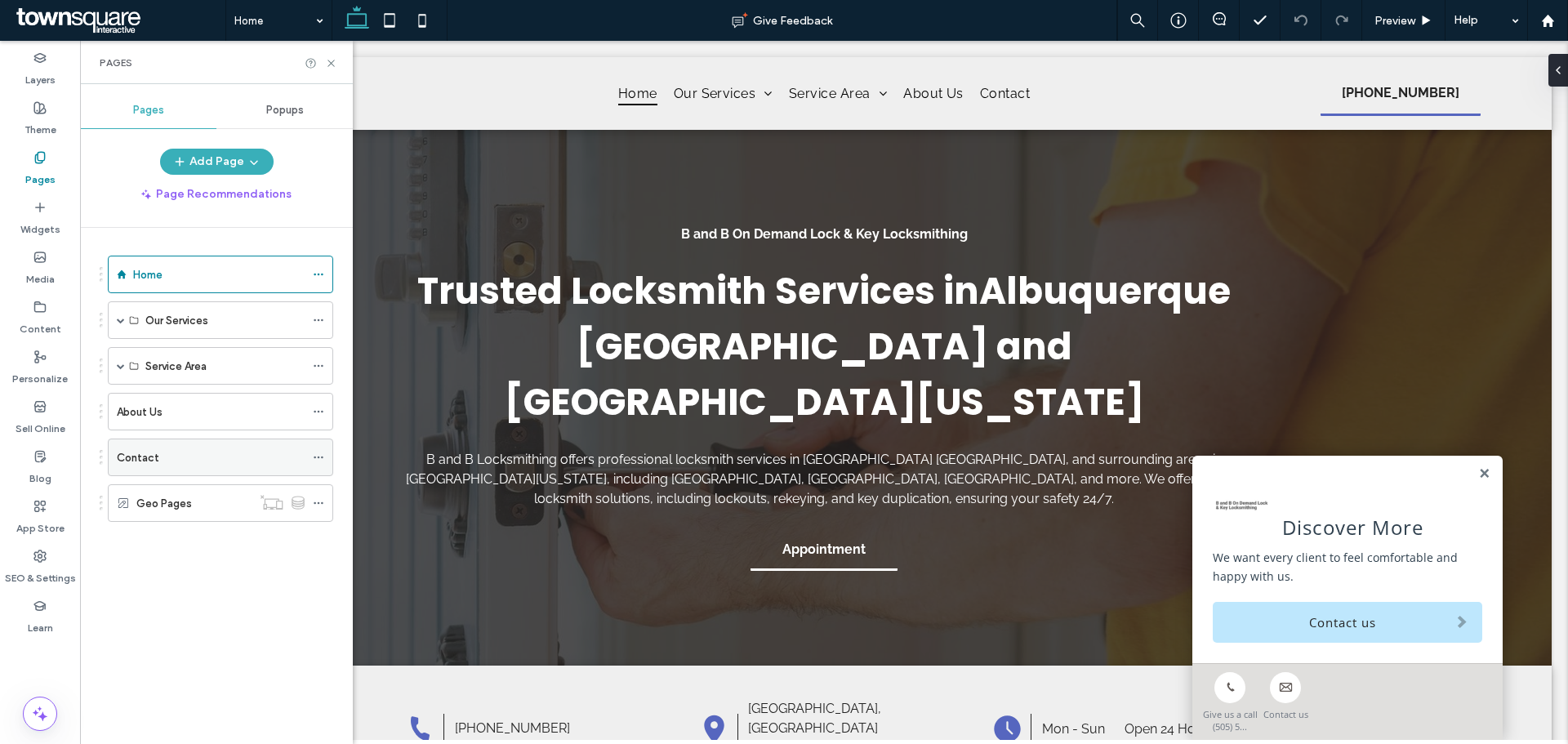
click at [131, 466] on div "Contact" at bounding box center [210, 458] width 188 height 36
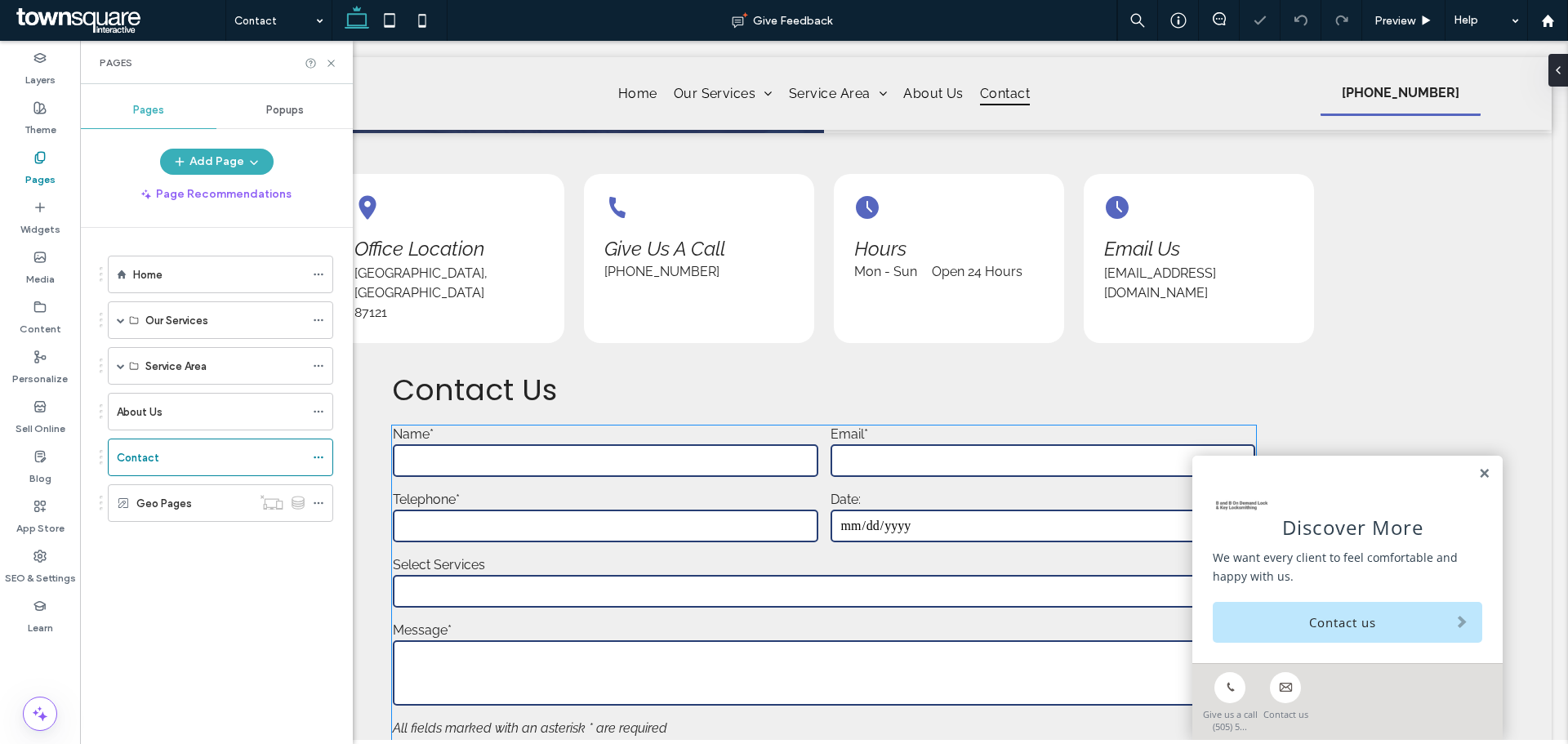
scroll to position [571, 0]
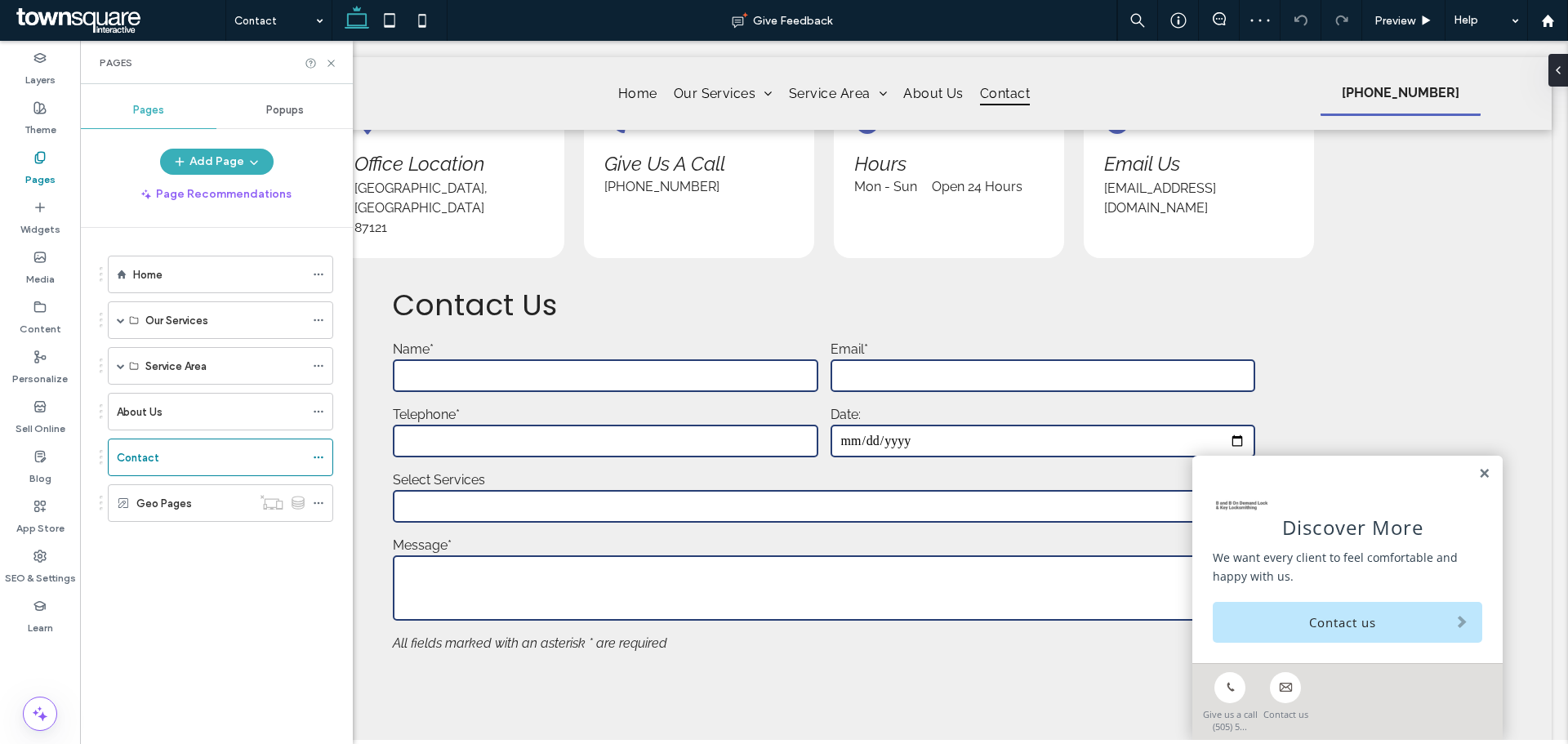
drag, startPoint x: 1475, startPoint y: 475, endPoint x: 1379, endPoint y: 475, distance: 96.0
click at [1478, 475] on link at bounding box center [1484, 474] width 12 height 14
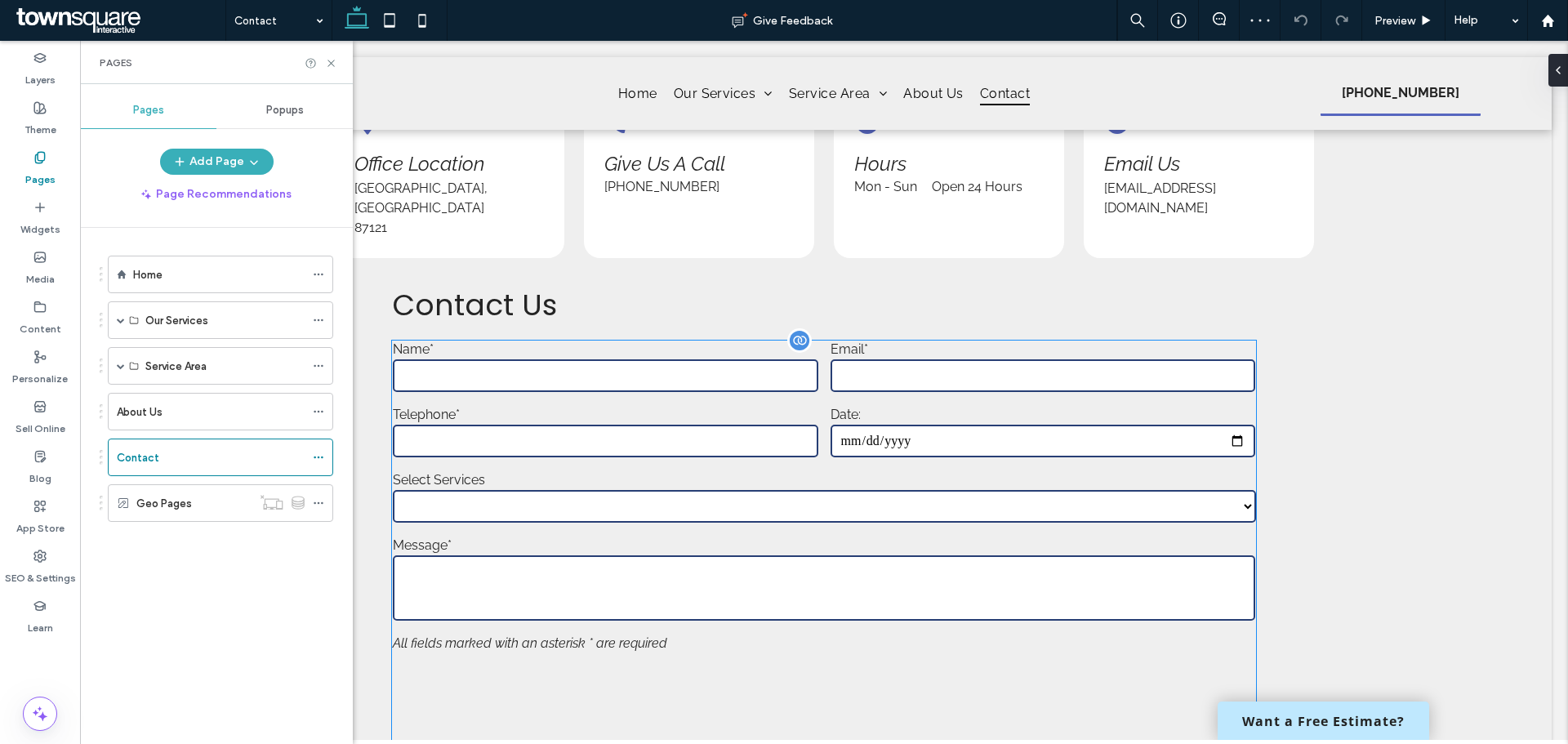
scroll to position [735, 0]
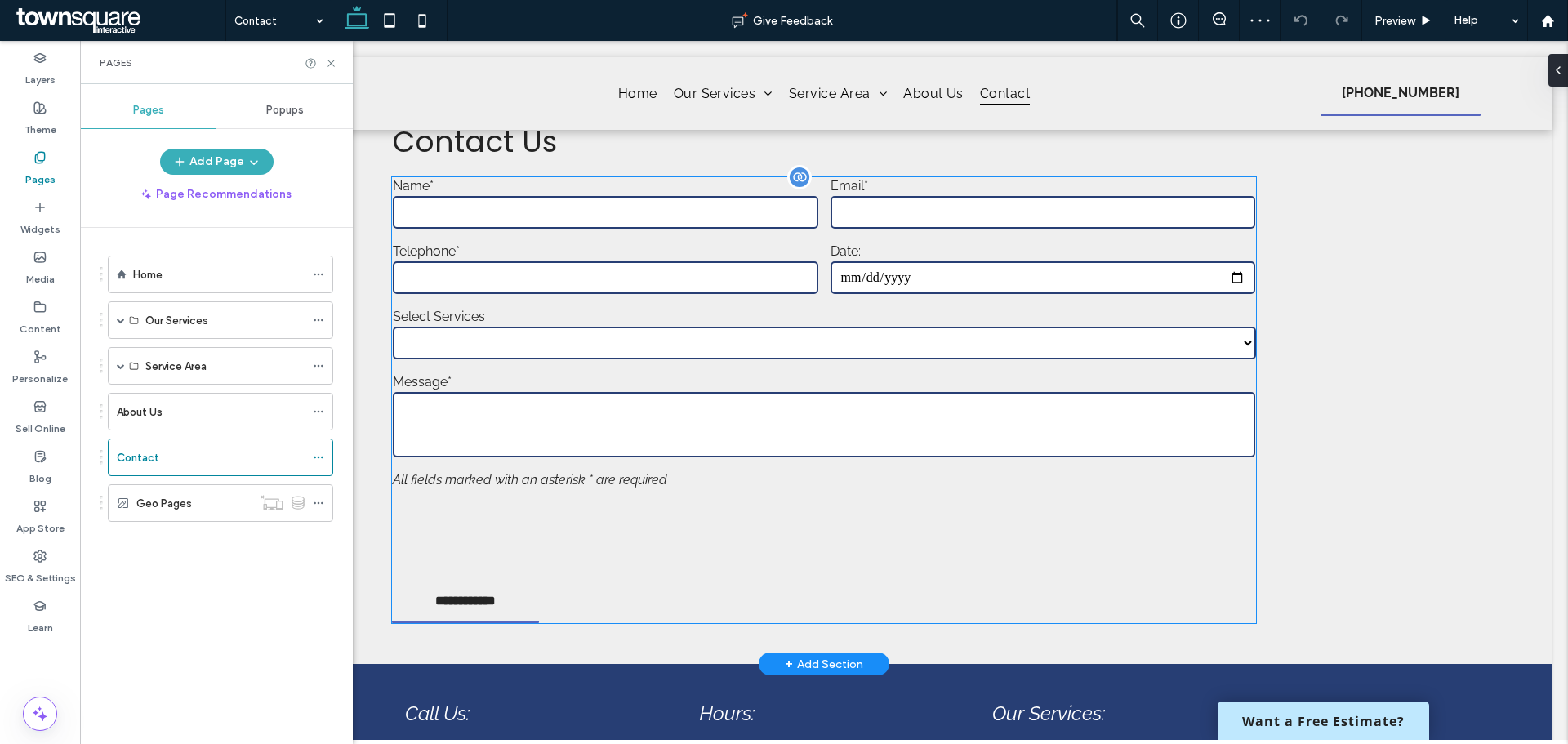
click at [737, 392] on textarea at bounding box center [823, 424] width 861 height 66
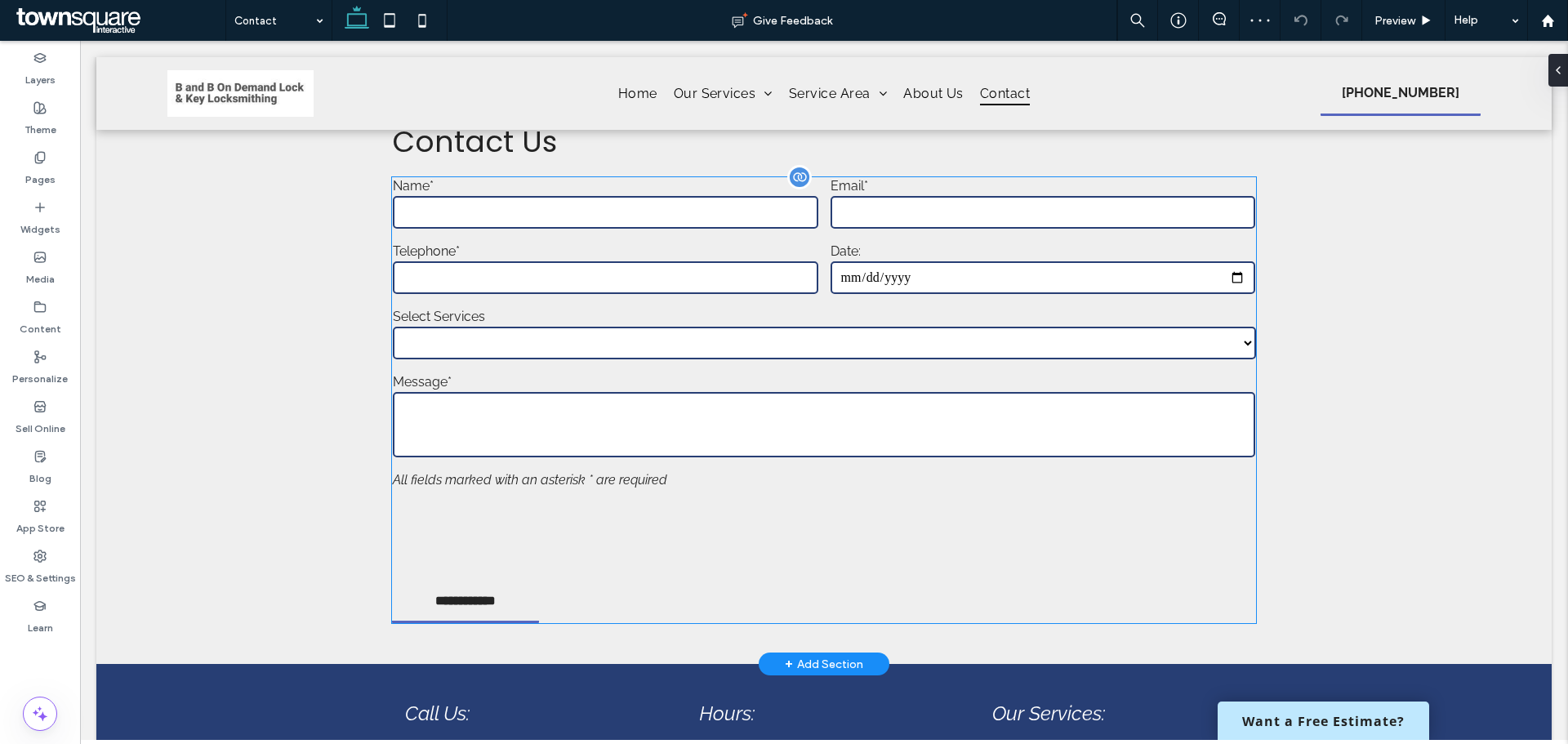
click at [737, 392] on textarea at bounding box center [823, 424] width 861 height 66
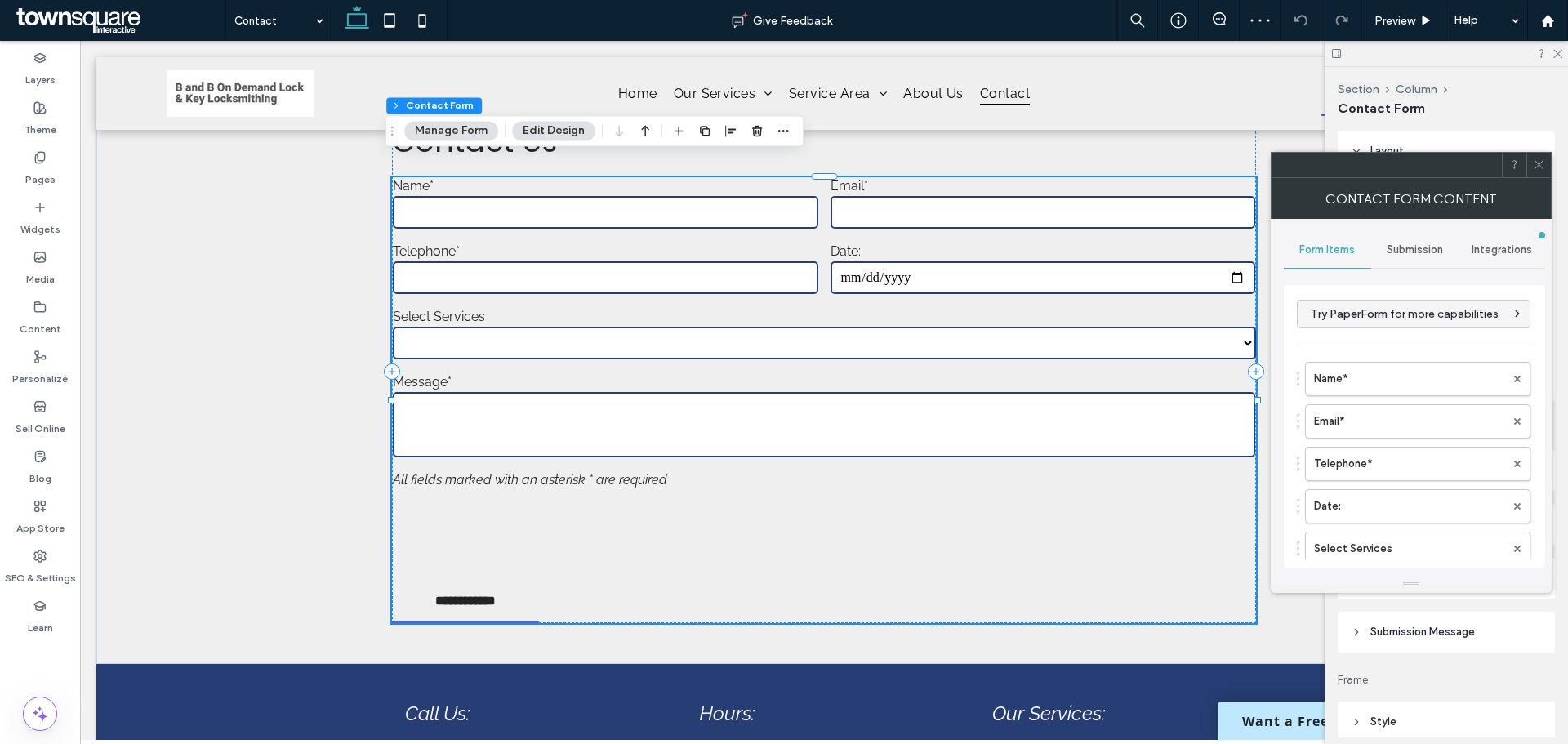
type input "**********"
type input "*"
type input "***"
type input "*"
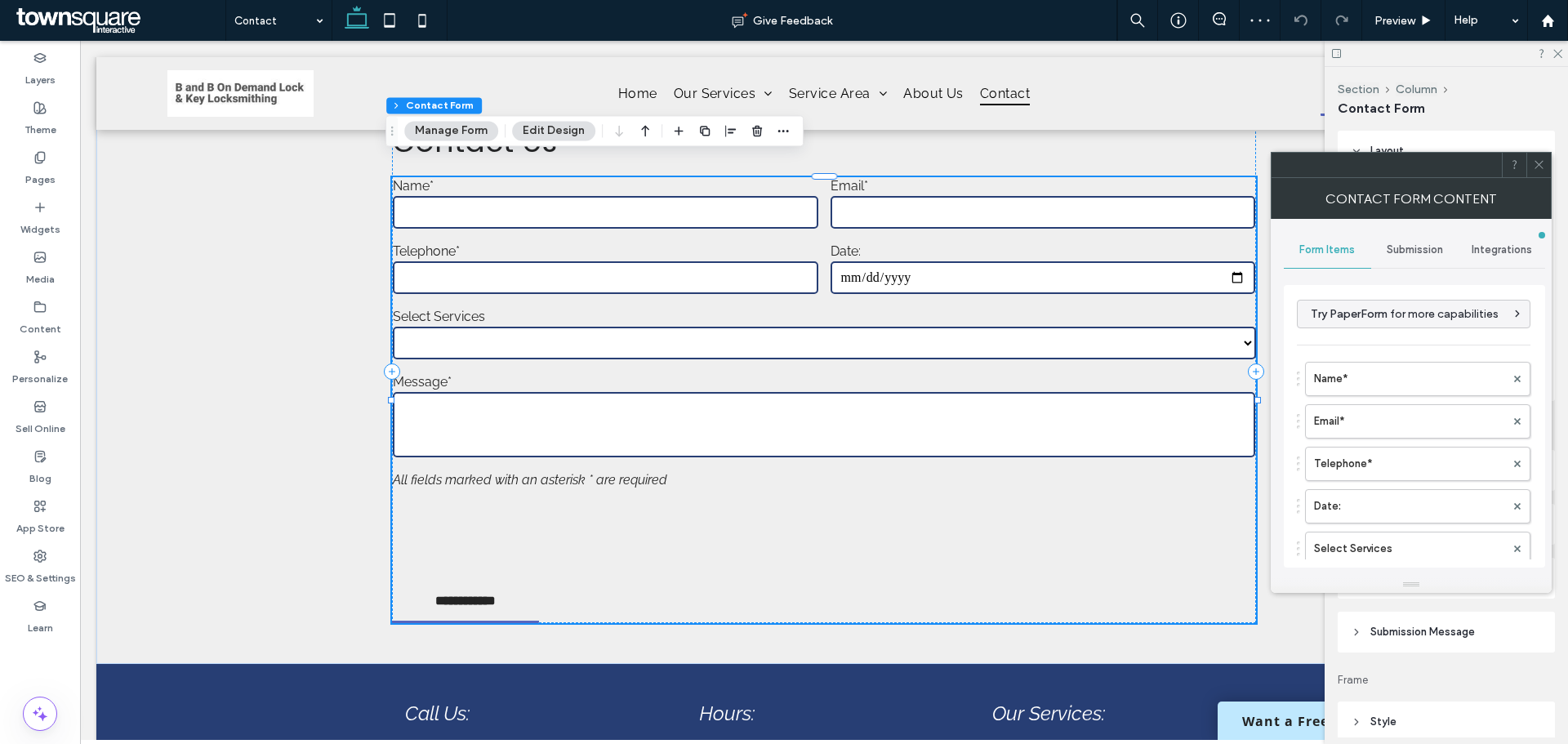
type input "*"
click at [1368, 378] on label "Name*" at bounding box center [1410, 379] width 191 height 32
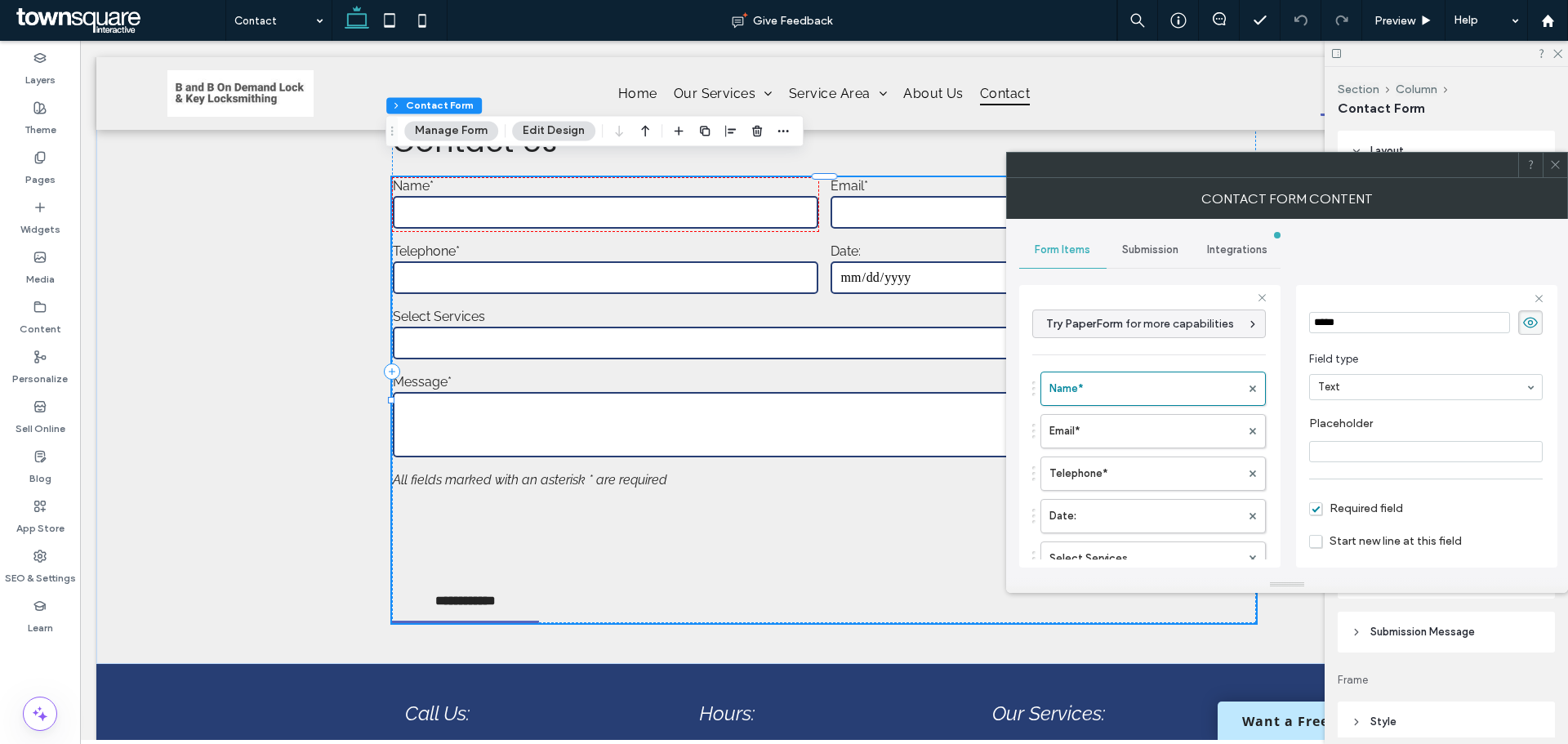
scroll to position [114, 0]
click at [1124, 434] on label "Email*" at bounding box center [1145, 431] width 191 height 32
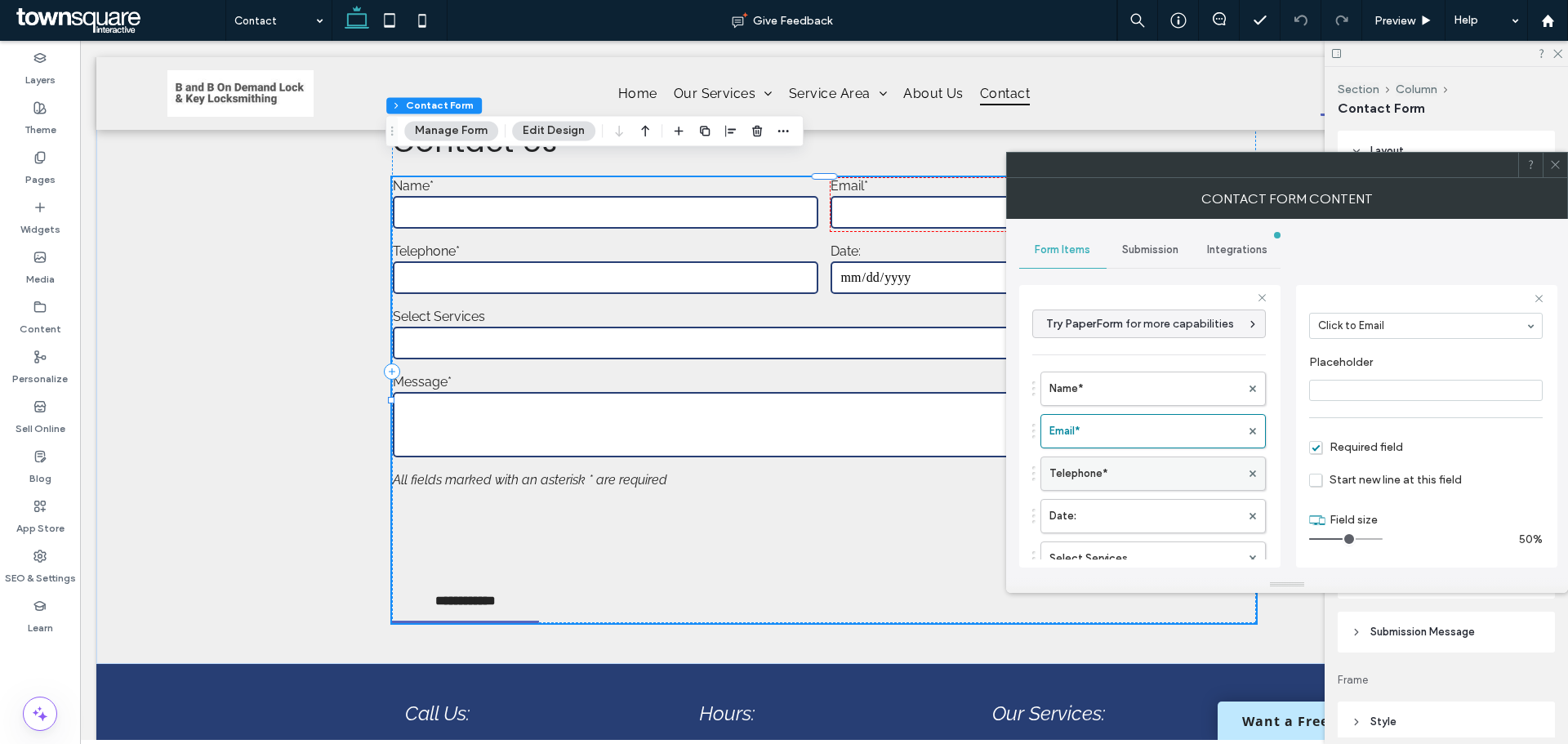
click at [1115, 471] on label "Telephone*" at bounding box center [1145, 474] width 191 height 32
click at [1121, 512] on label "Date:" at bounding box center [1145, 516] width 191 height 32
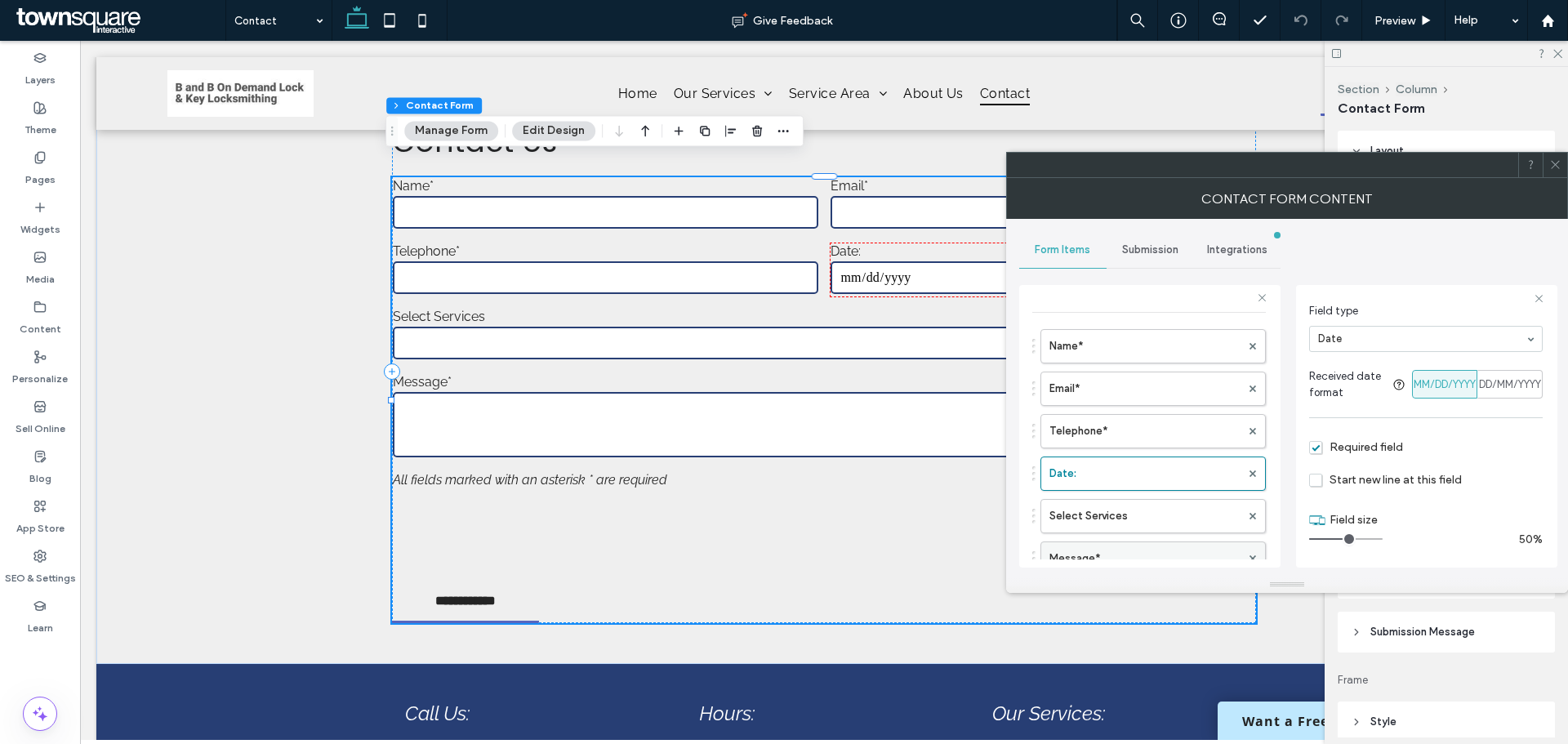
scroll to position [82, 0]
click at [1090, 465] on label "Select Services" at bounding box center [1145, 477] width 191 height 32
type input "**"
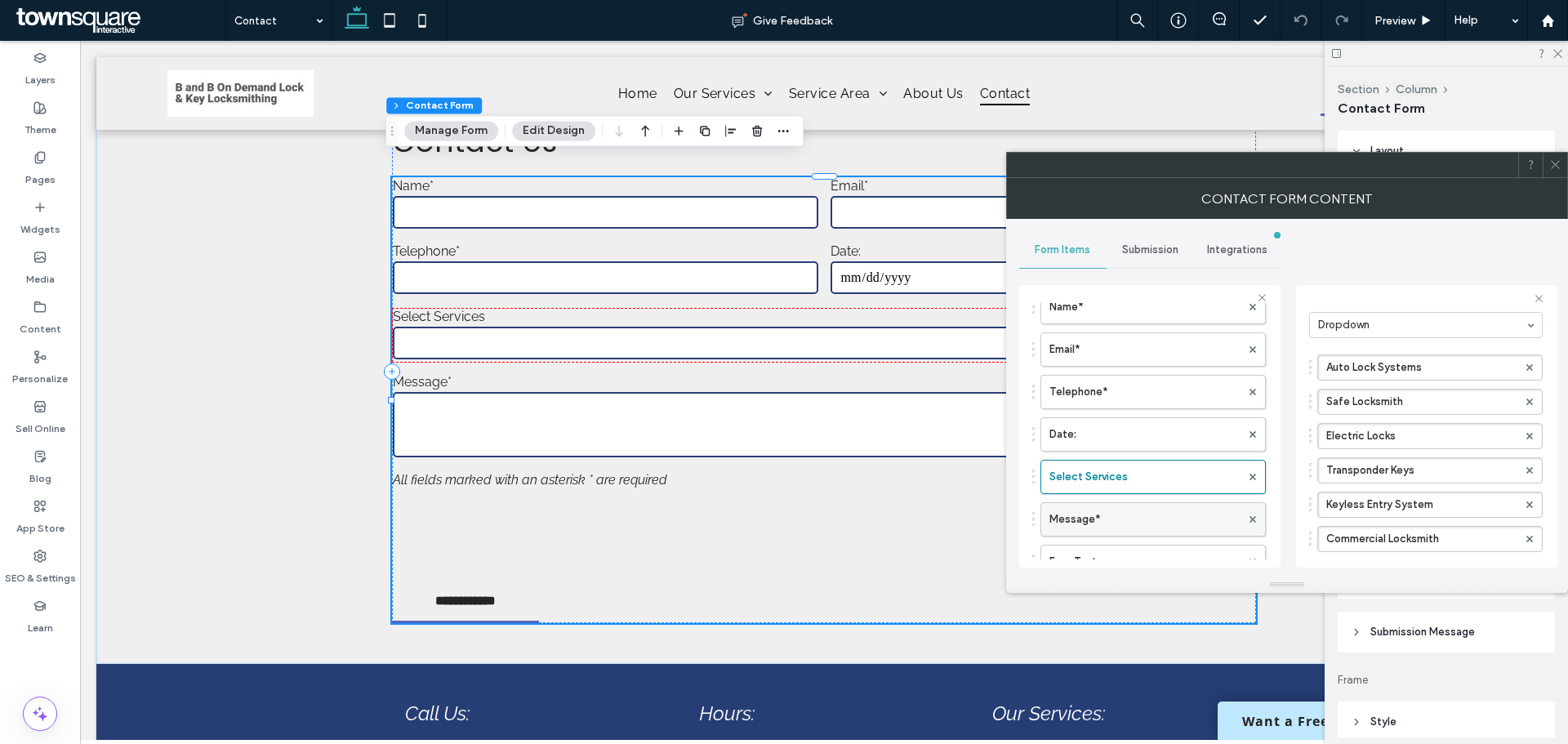
click at [1106, 512] on label "Message*" at bounding box center [1145, 520] width 191 height 32
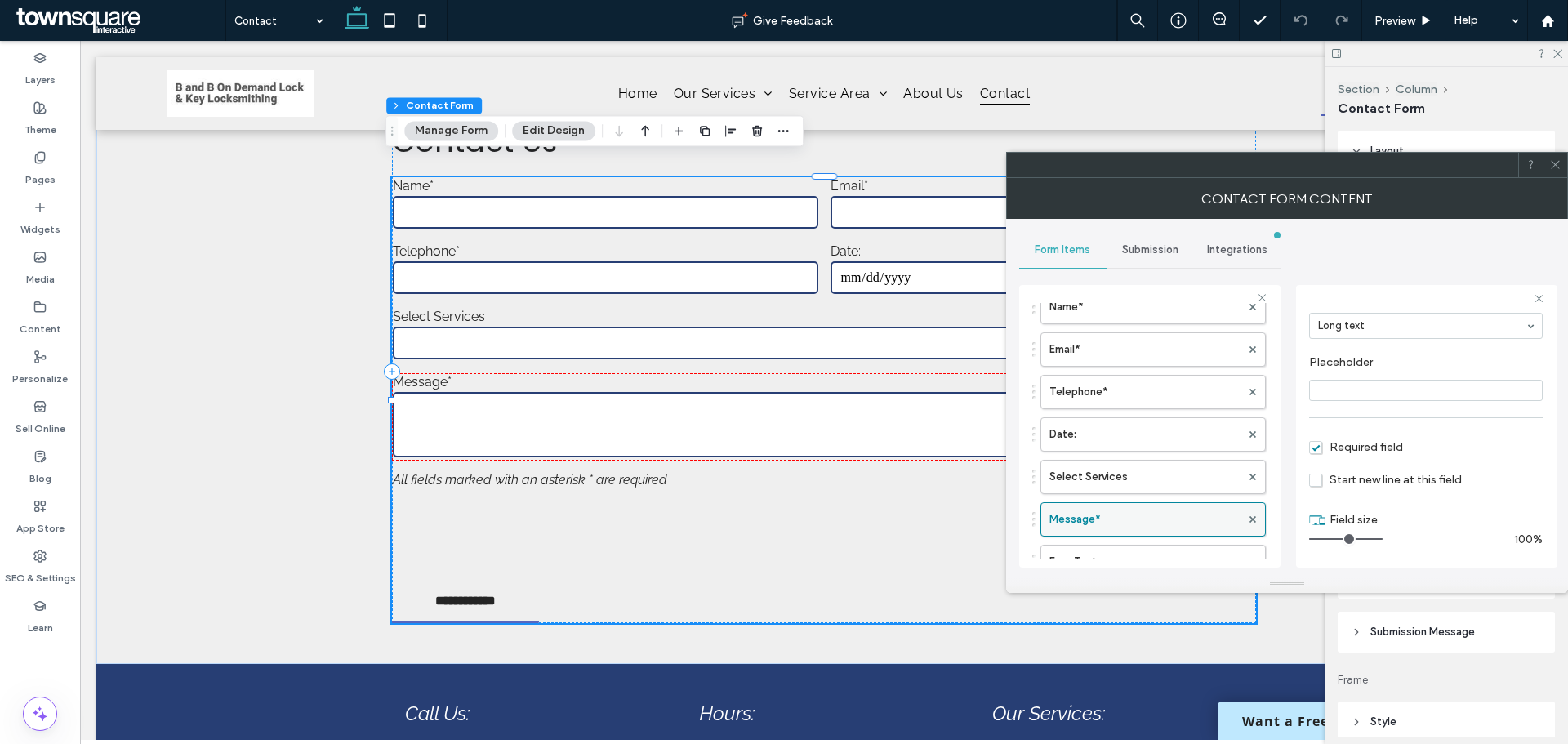
scroll to position [163, 0]
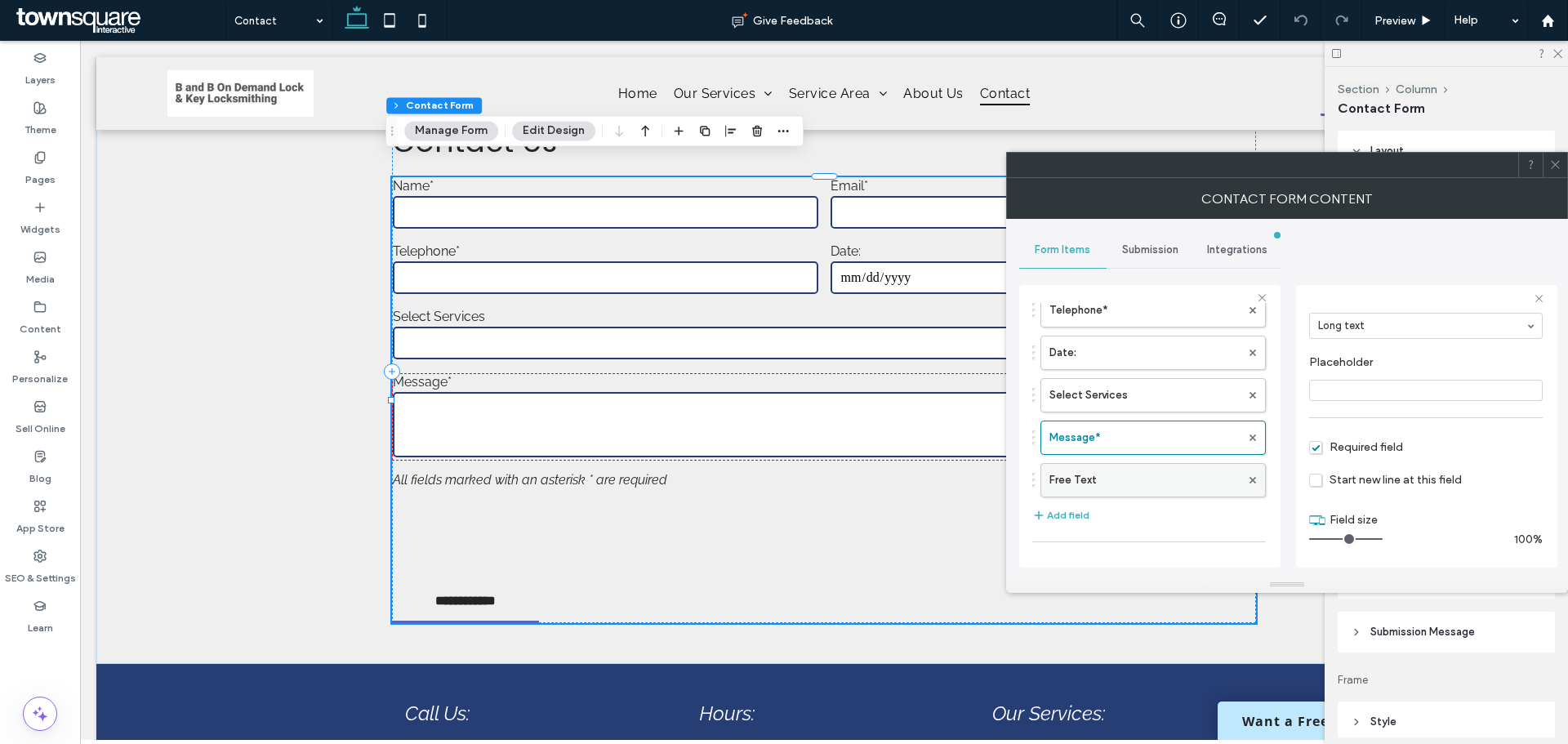
click at [1088, 479] on label "Free Text" at bounding box center [1145, 480] width 191 height 32
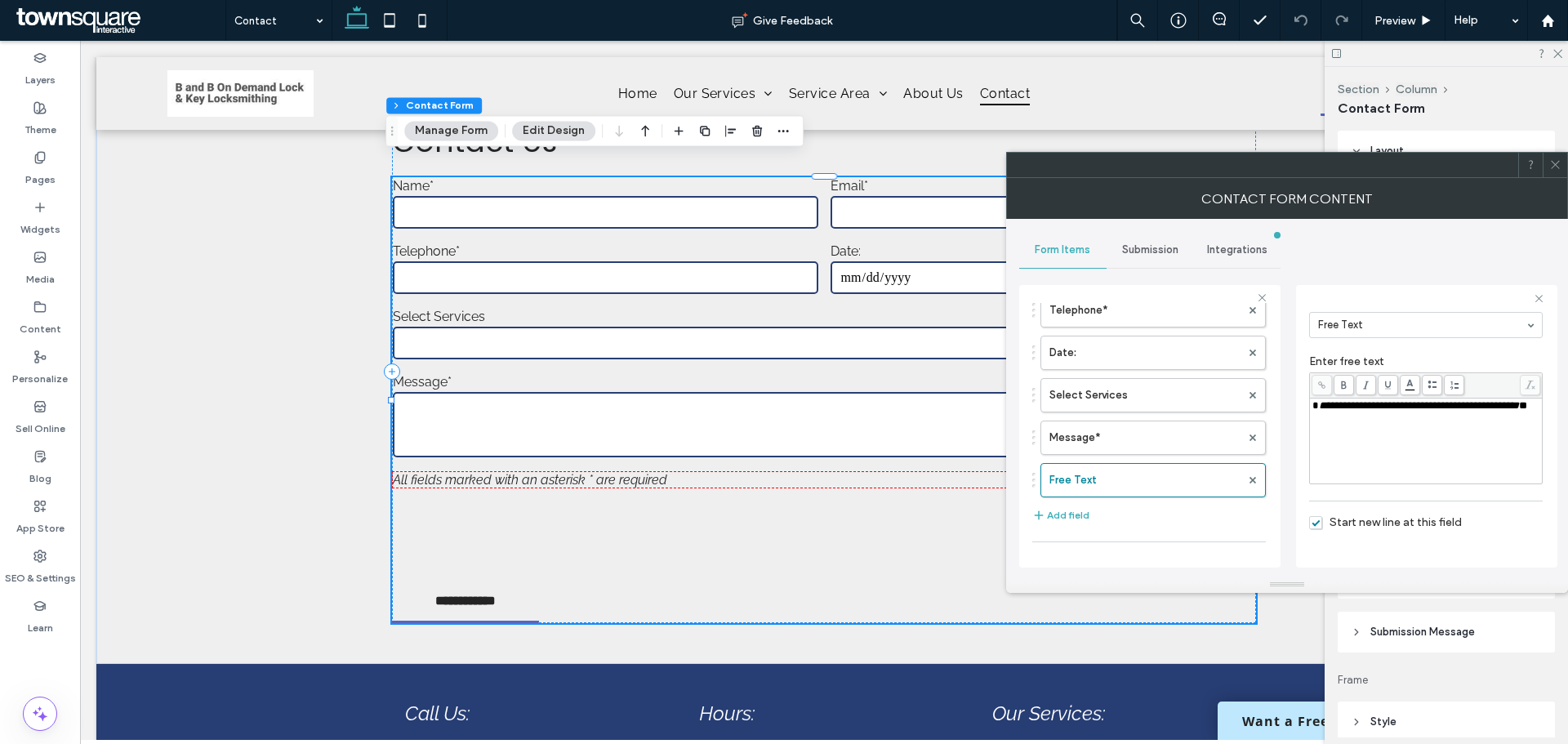
click at [1137, 248] on span "Submission" at bounding box center [1150, 250] width 56 height 13
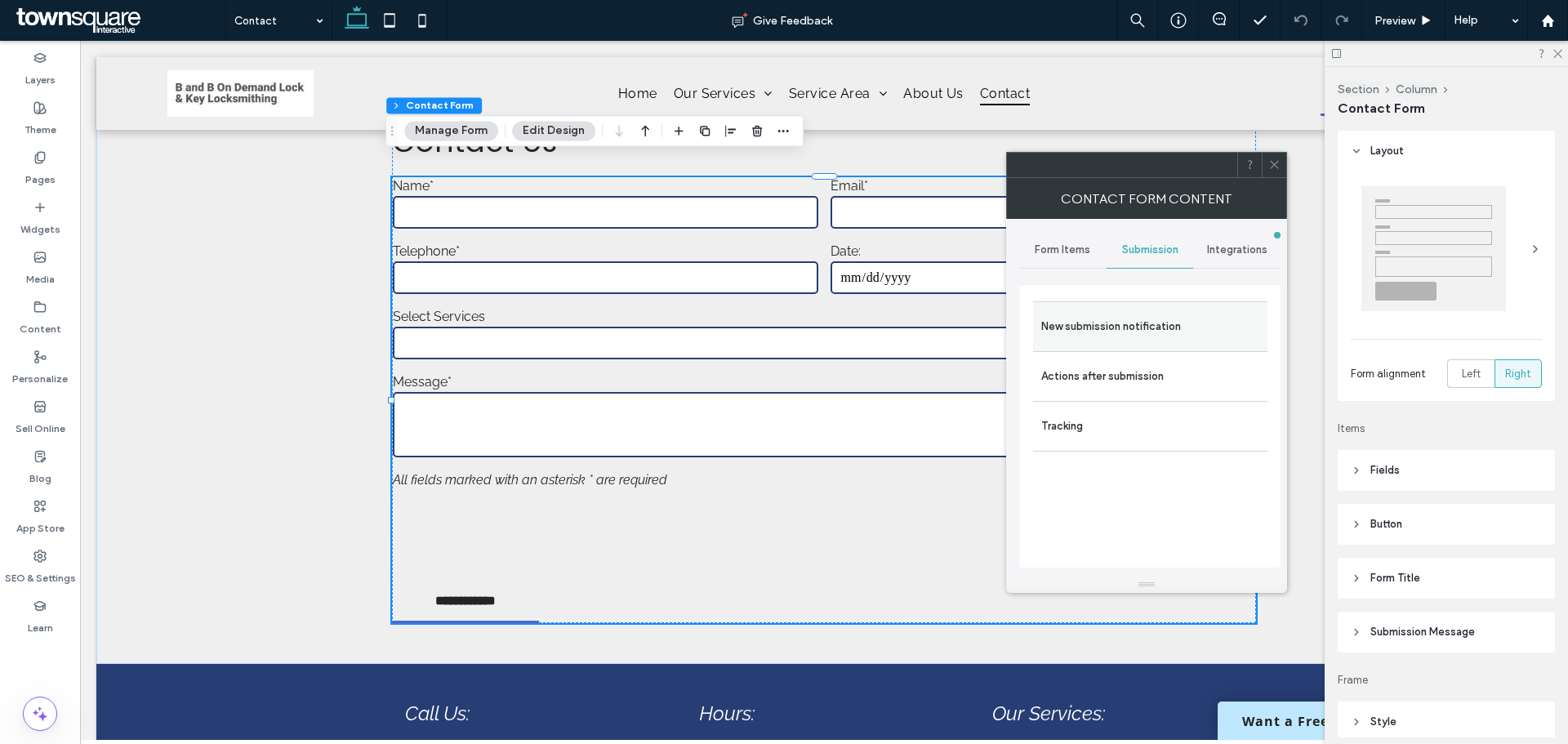
click at [1186, 327] on label "New submission notification" at bounding box center [1150, 326] width 218 height 32
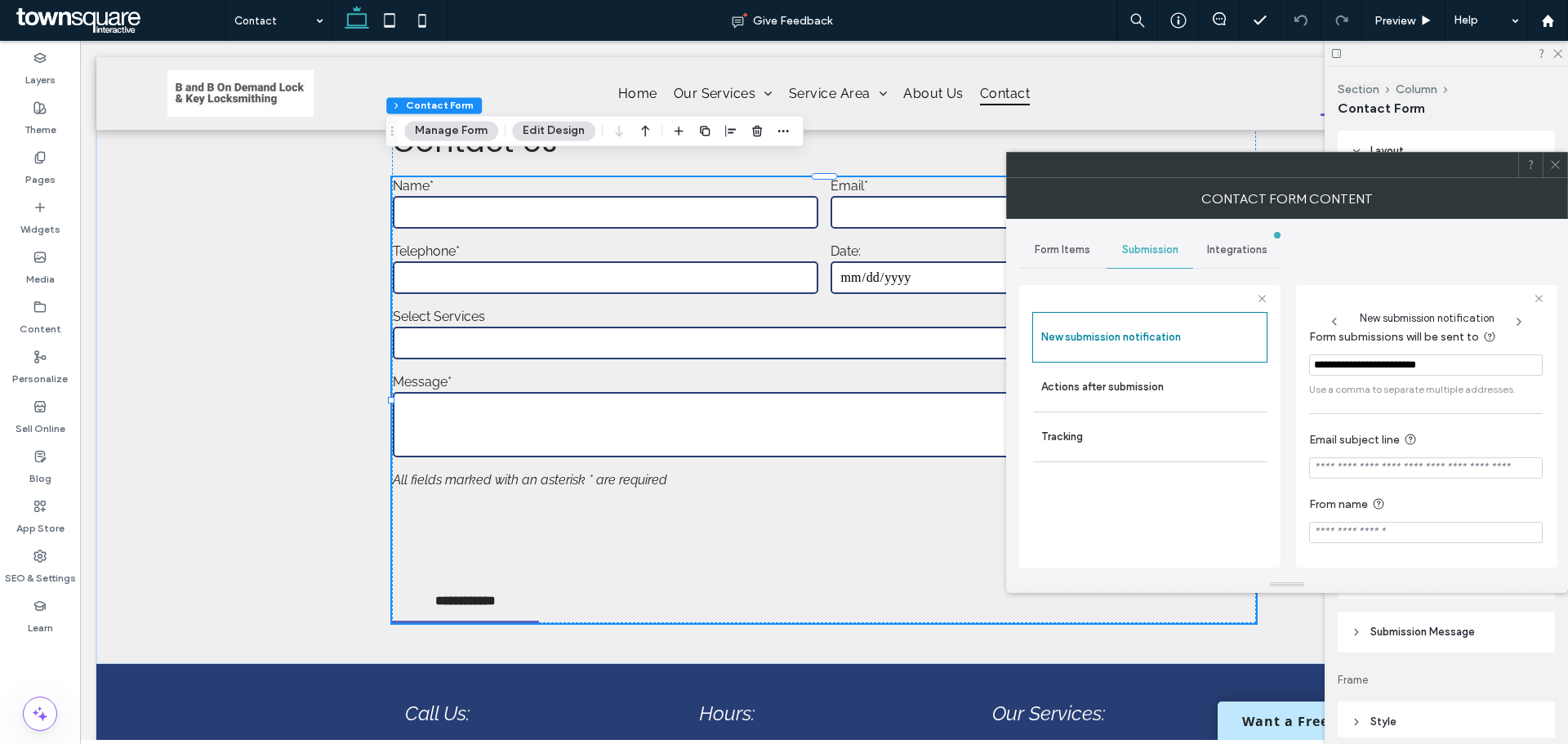
scroll to position [85, 0]
click at [1168, 390] on label "Actions after submission" at bounding box center [1150, 387] width 218 height 32
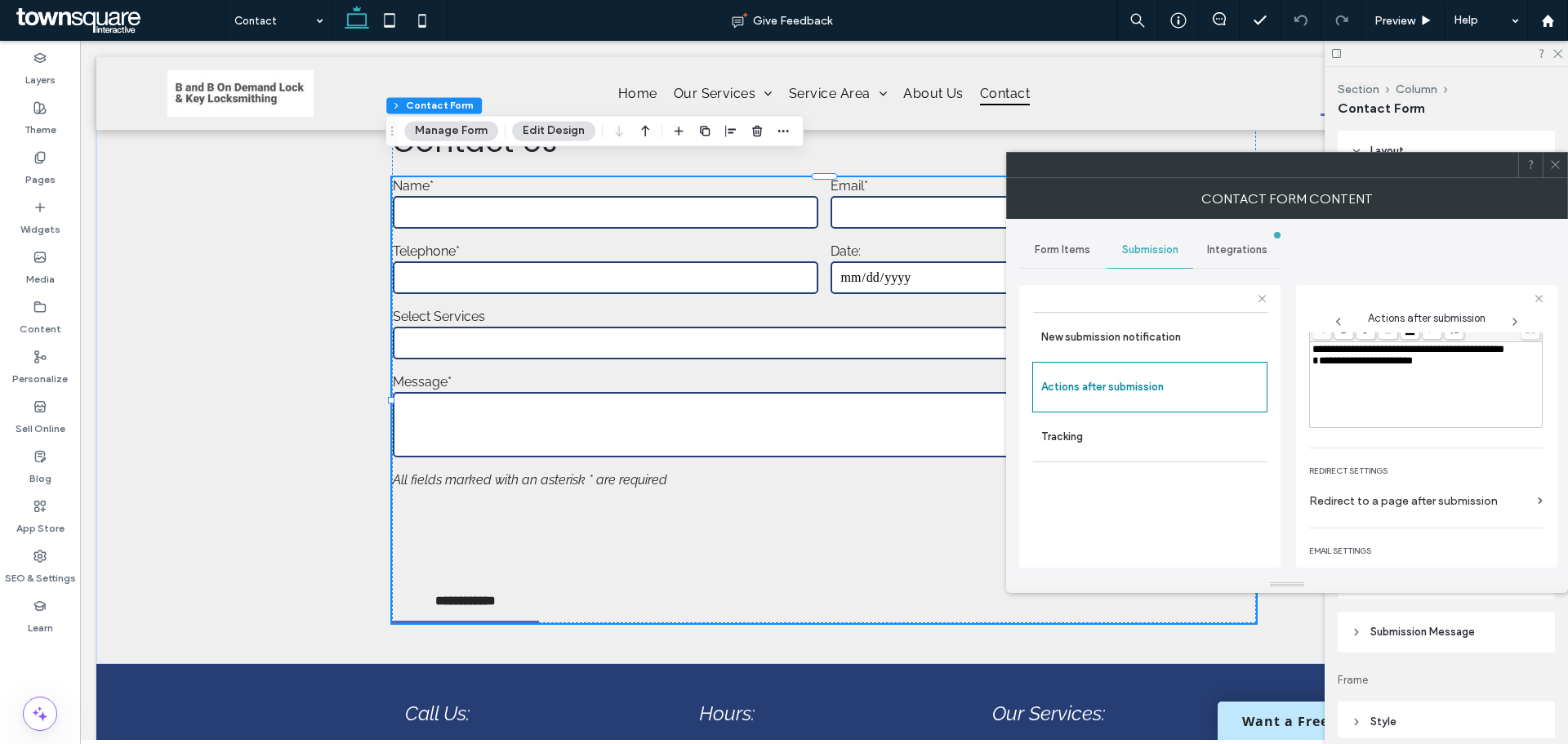
scroll to position [200, 0]
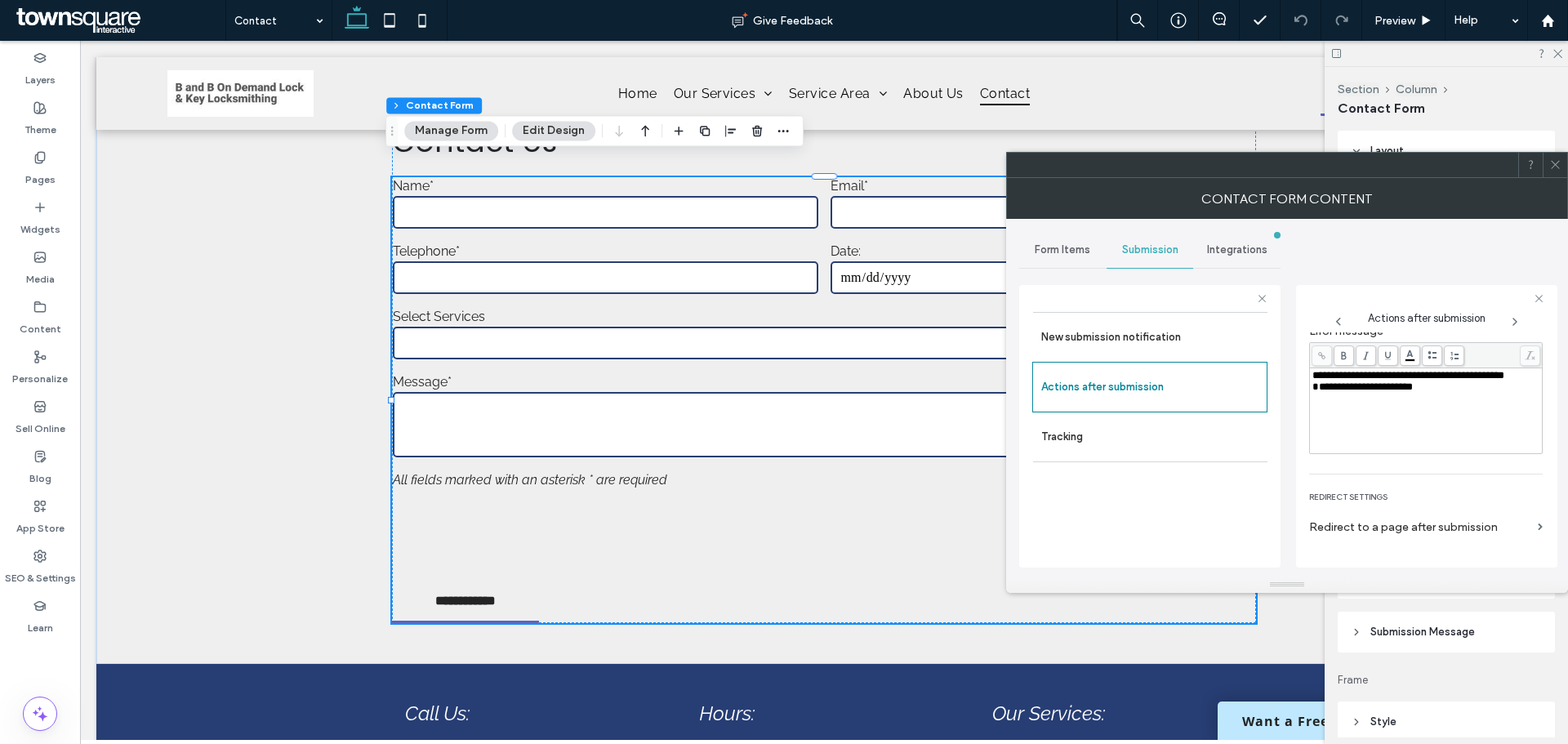
click at [1551, 165] on icon at bounding box center [1556, 164] width 12 height 12
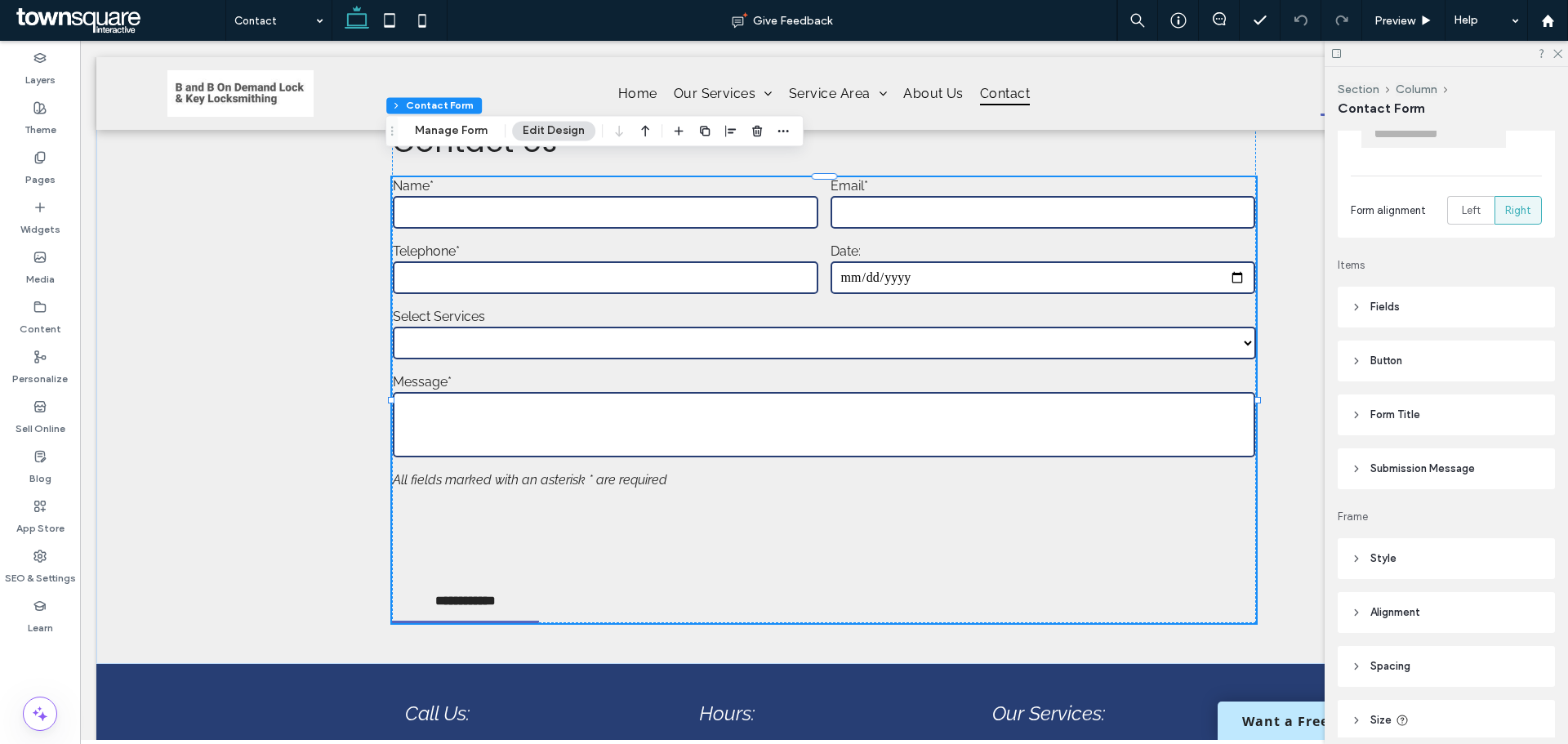
click at [1400, 474] on span "Submission Message" at bounding box center [1423, 468] width 105 height 16
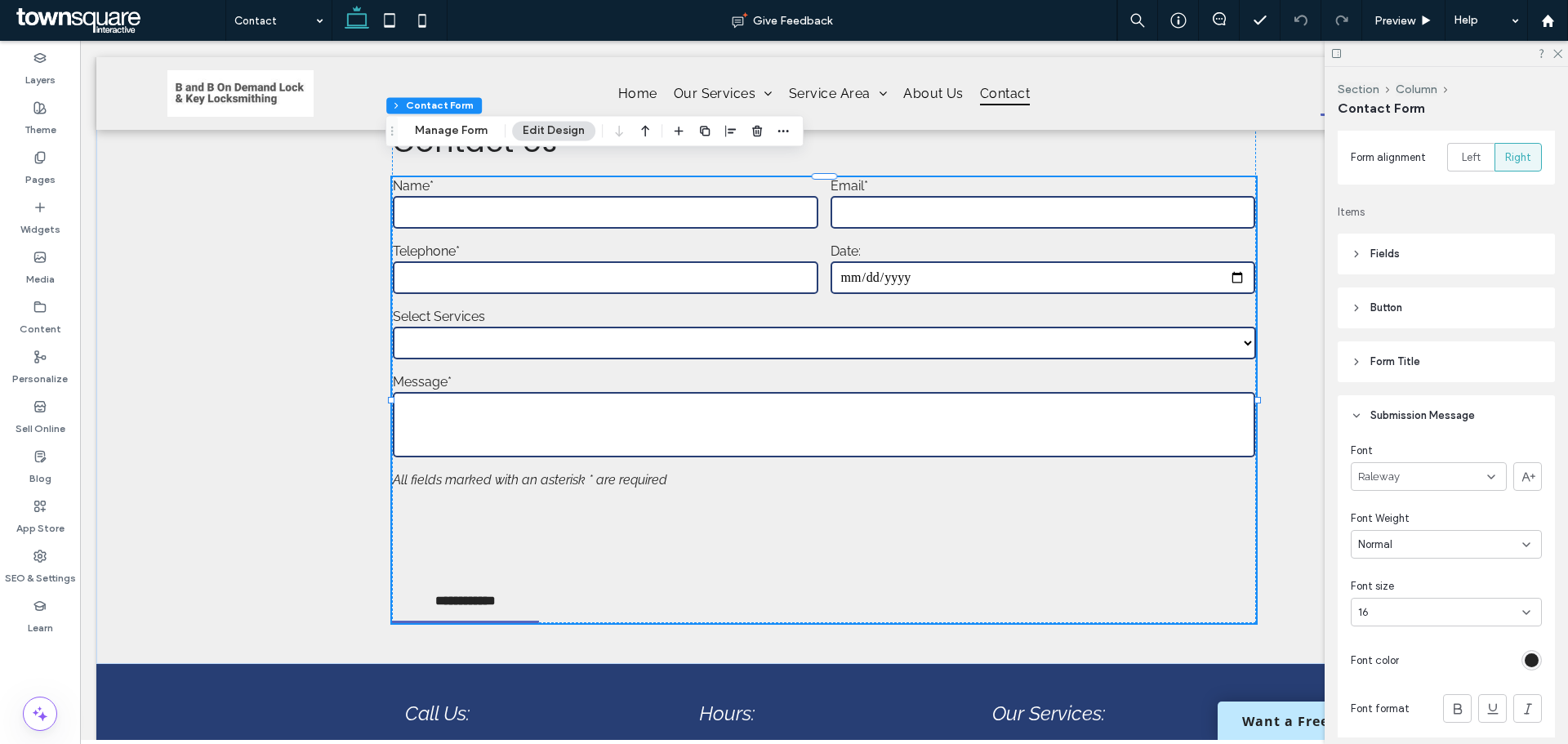
scroll to position [82, 0]
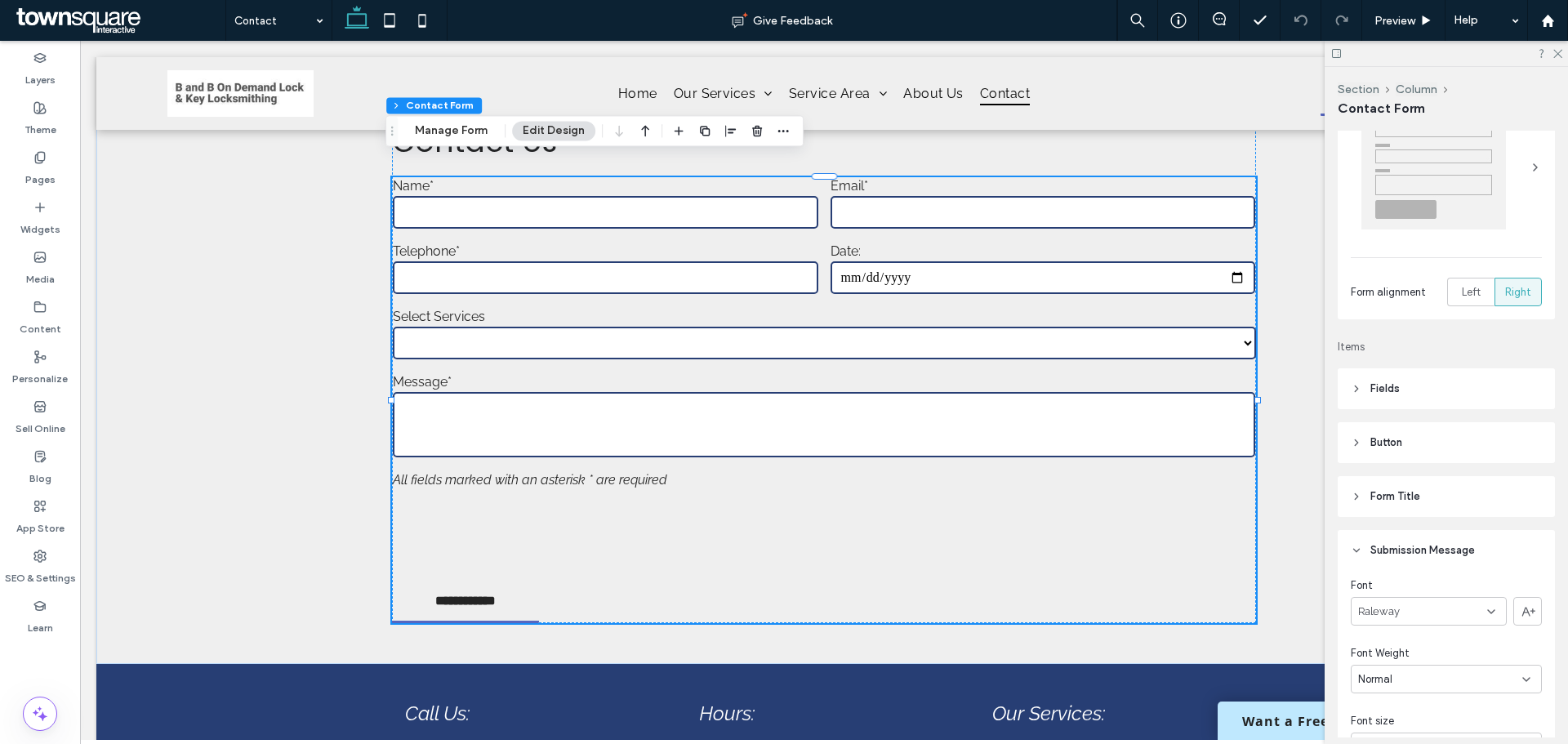
click at [1375, 549] on span "Submission Message" at bounding box center [1423, 550] width 105 height 16
click at [1561, 56] on use at bounding box center [1558, 53] width 9 height 9
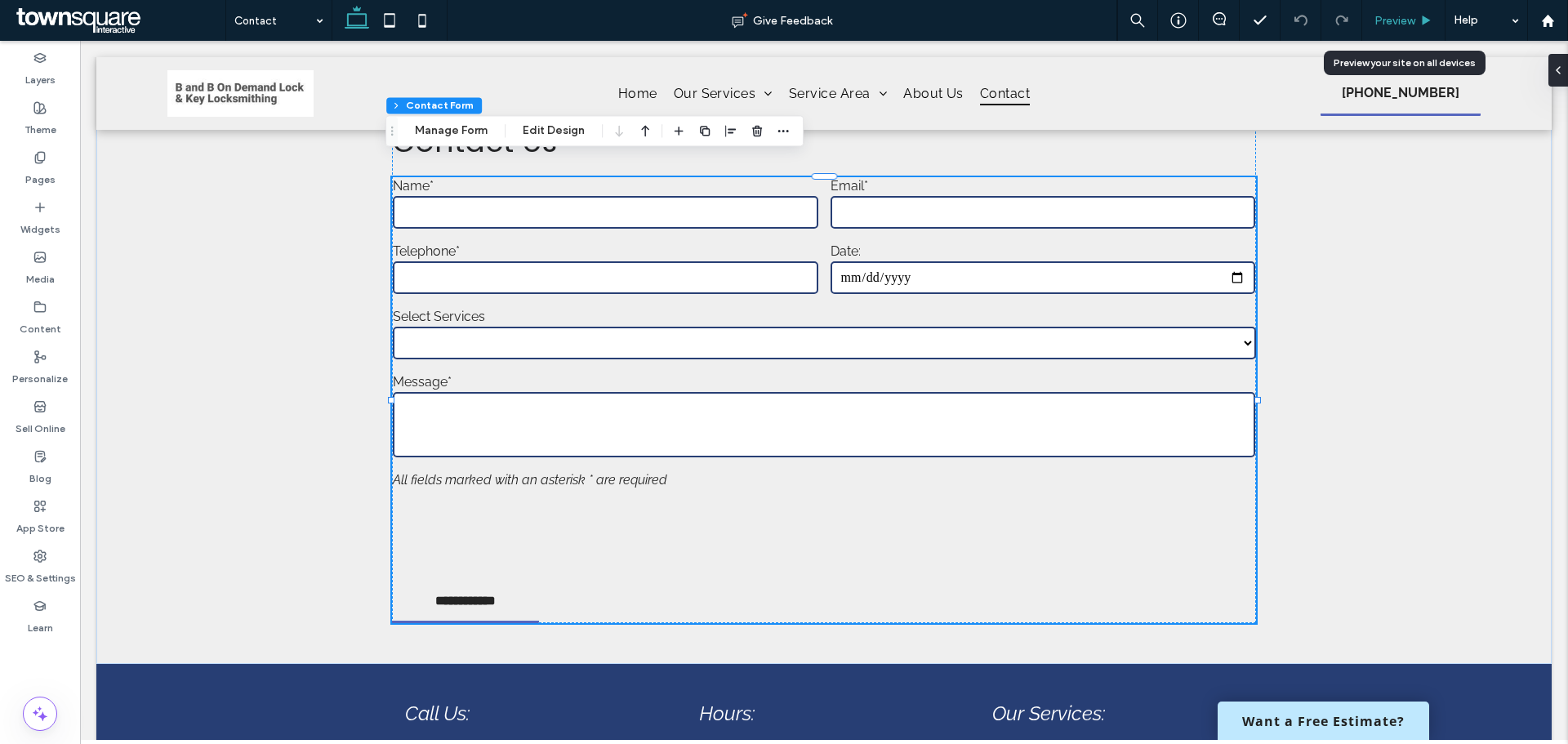
click at [1395, 14] on span "Preview" at bounding box center [1394, 21] width 41 height 14
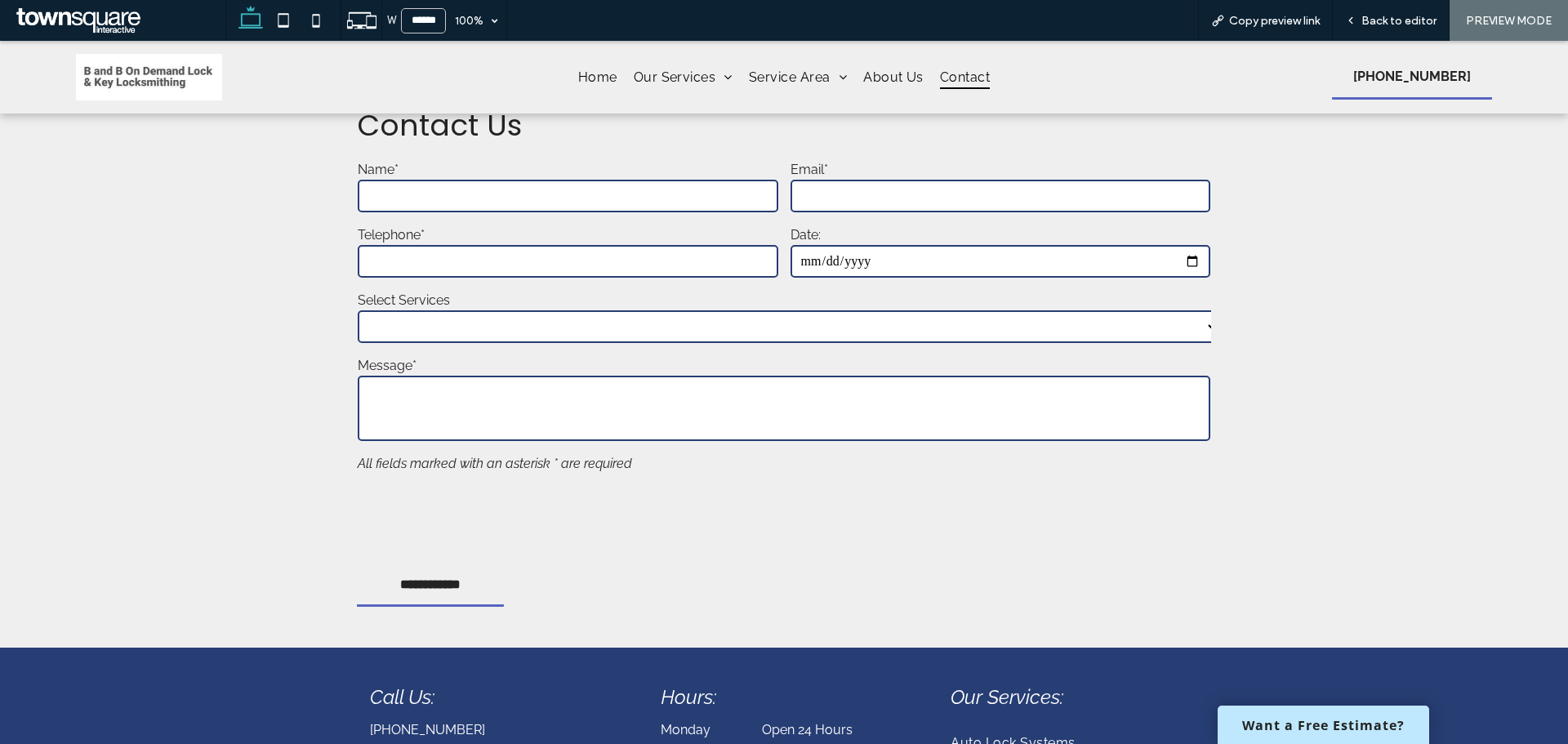
scroll to position [719, 0]
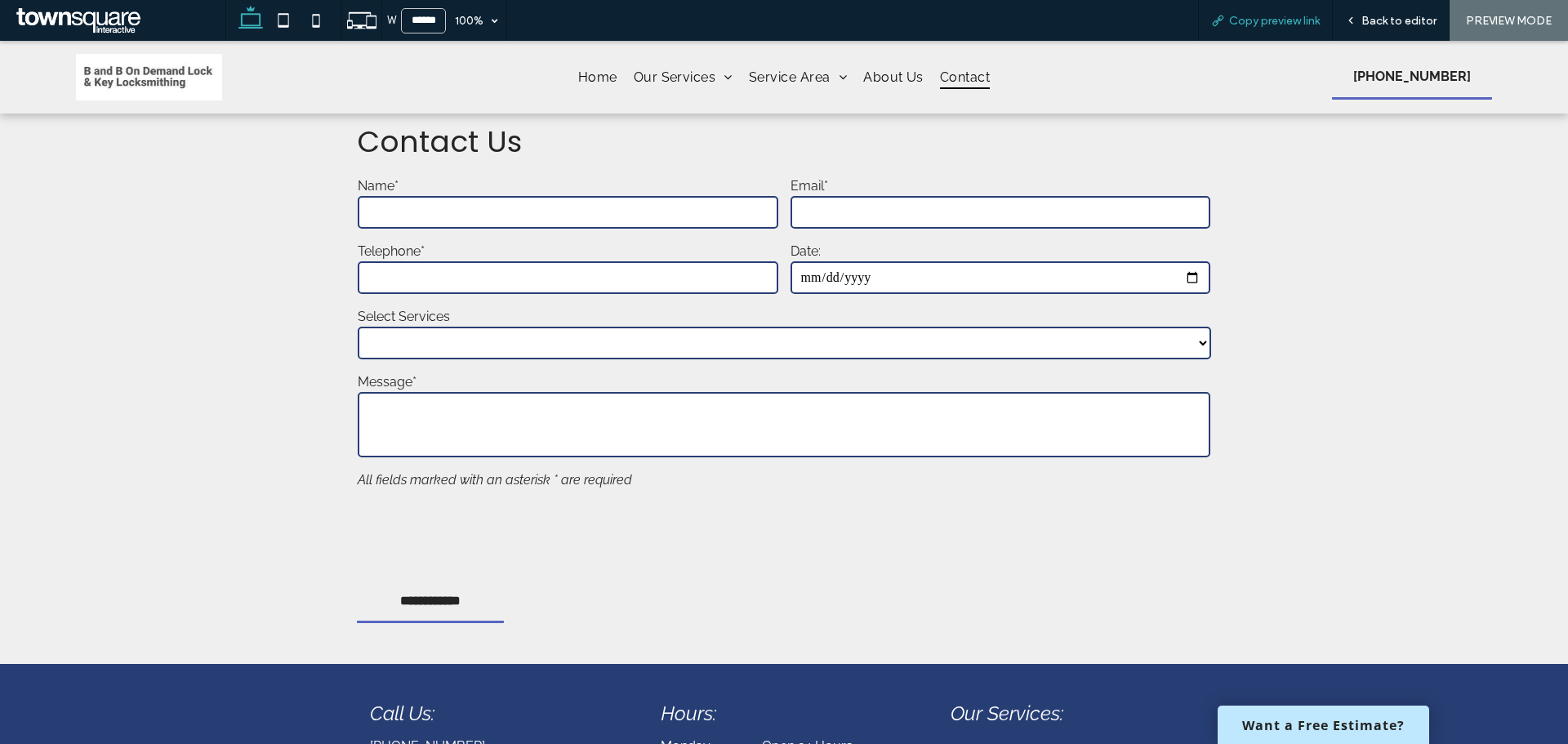
click at [1257, 24] on span "Copy preview link" at bounding box center [1274, 21] width 91 height 14
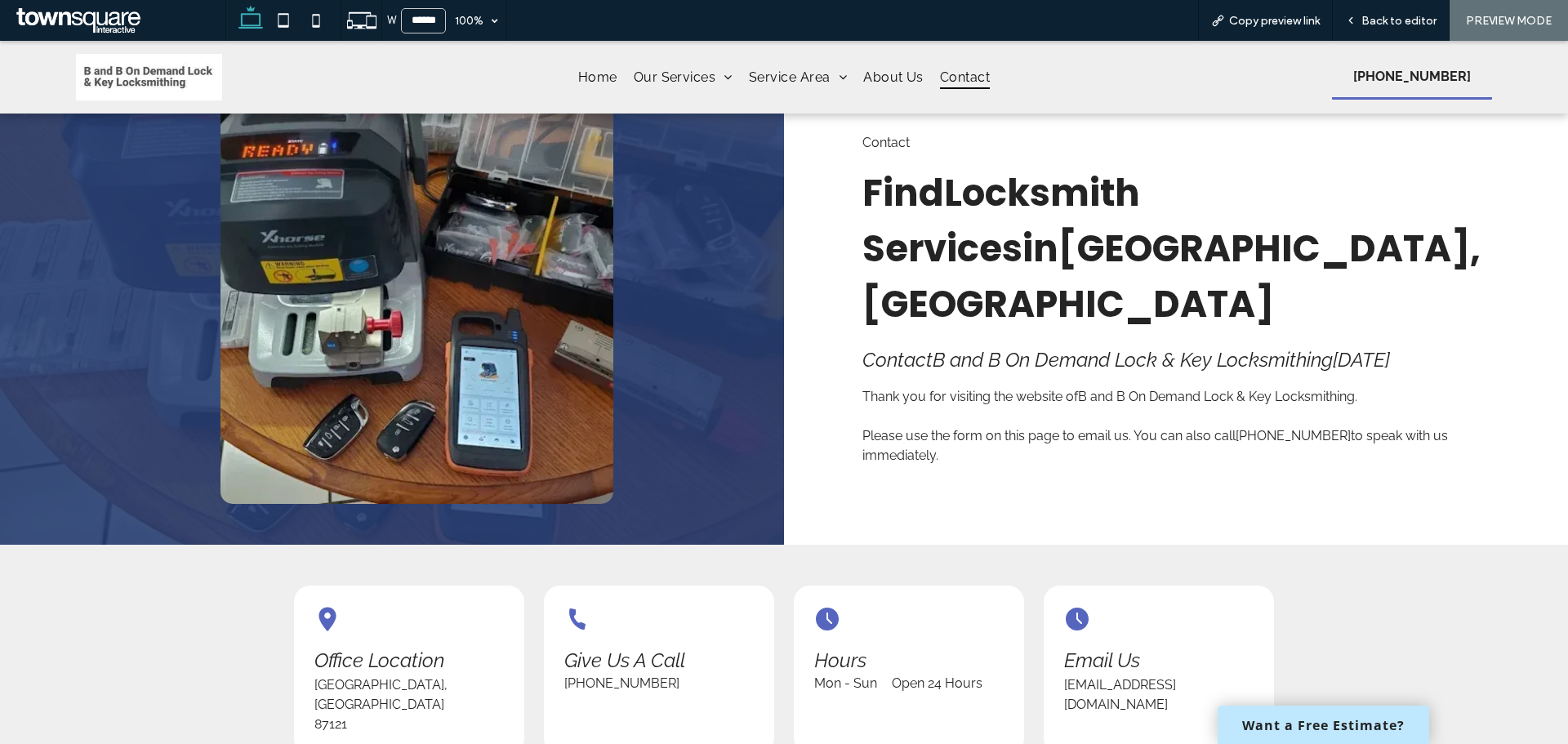
scroll to position [0, 0]
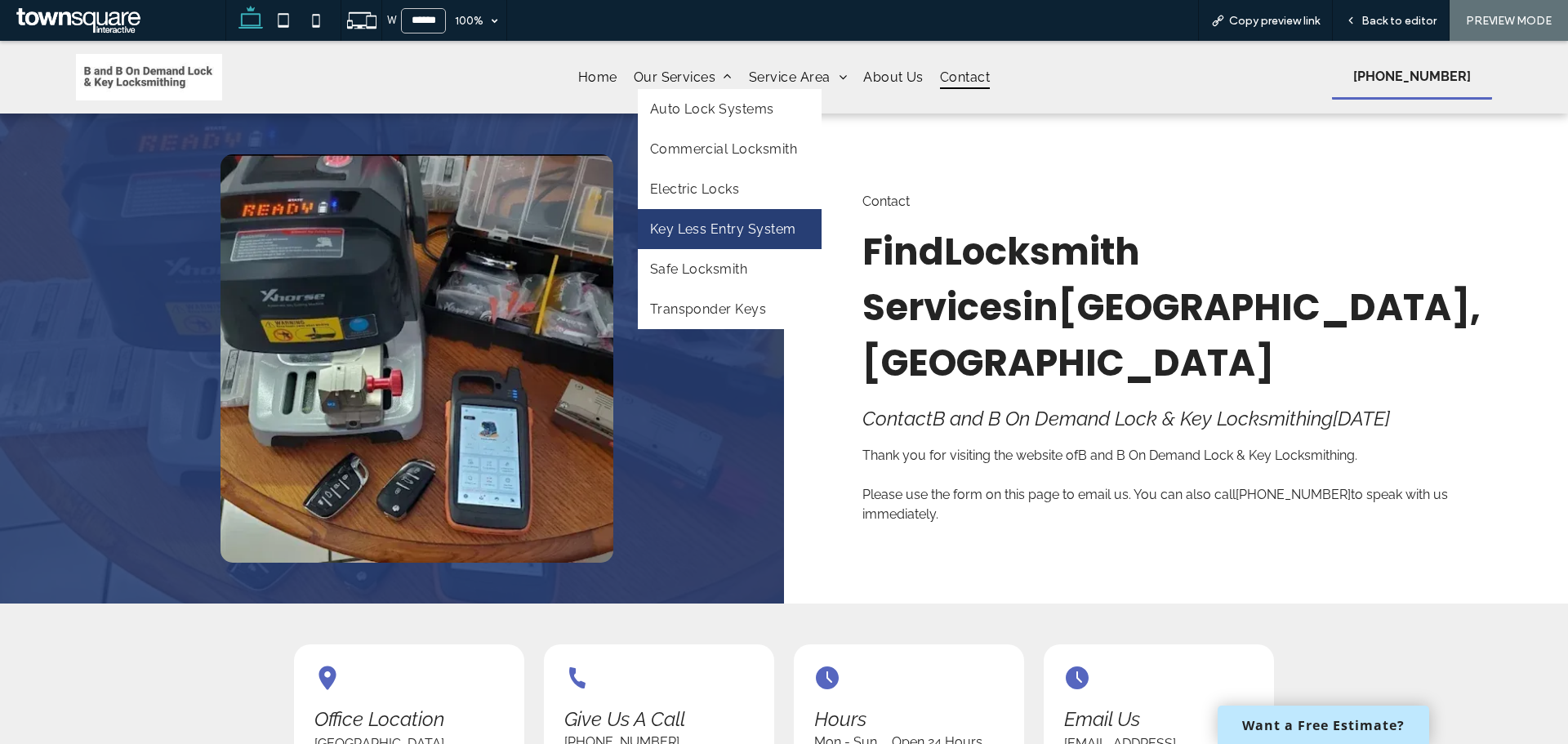
drag, startPoint x: 702, startPoint y: 269, endPoint x: 702, endPoint y: 227, distance: 42.0
click at [702, 227] on span "Key Less Entry System" at bounding box center [723, 229] width 146 height 15
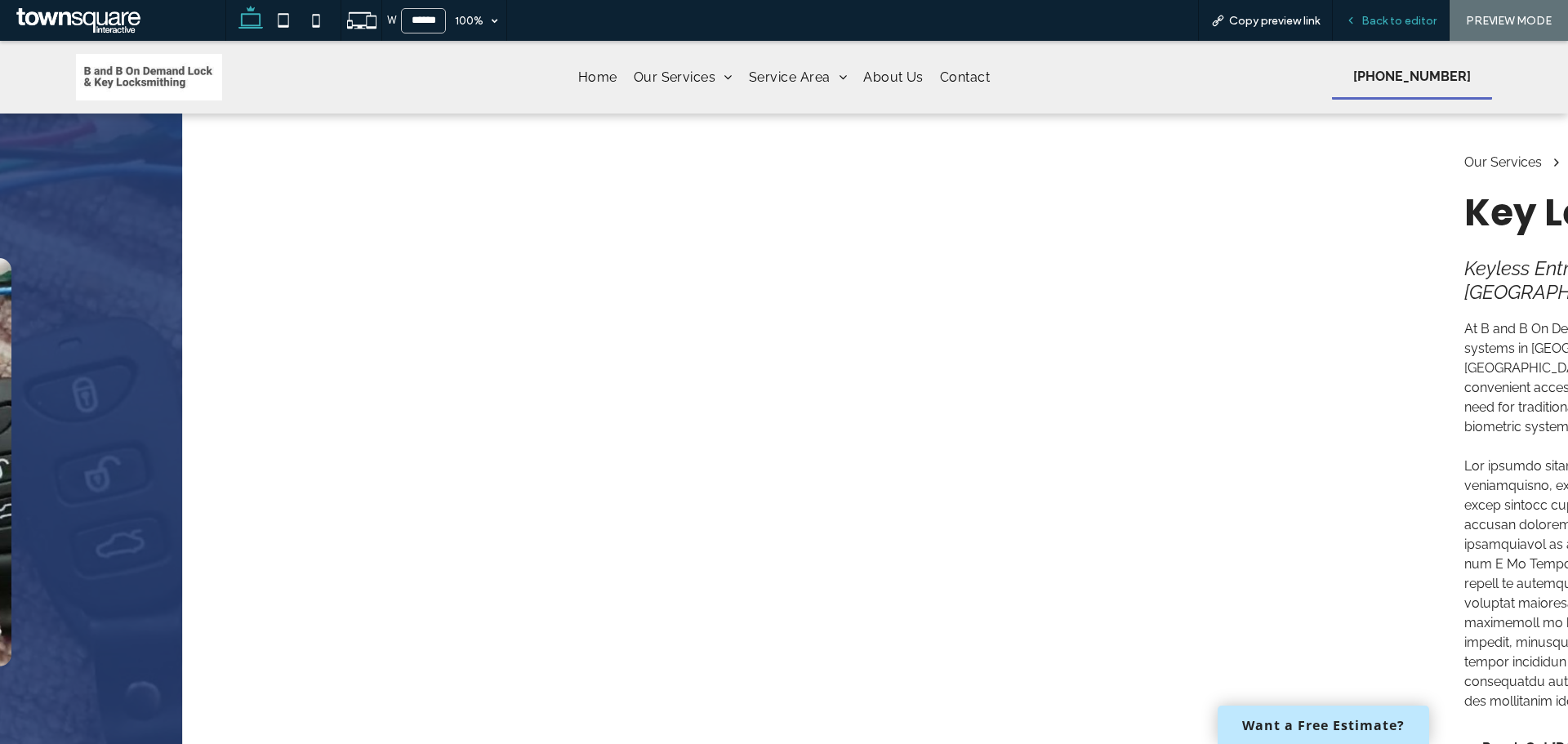
click at [1404, 22] on span "Back to editor" at bounding box center [1399, 21] width 75 height 14
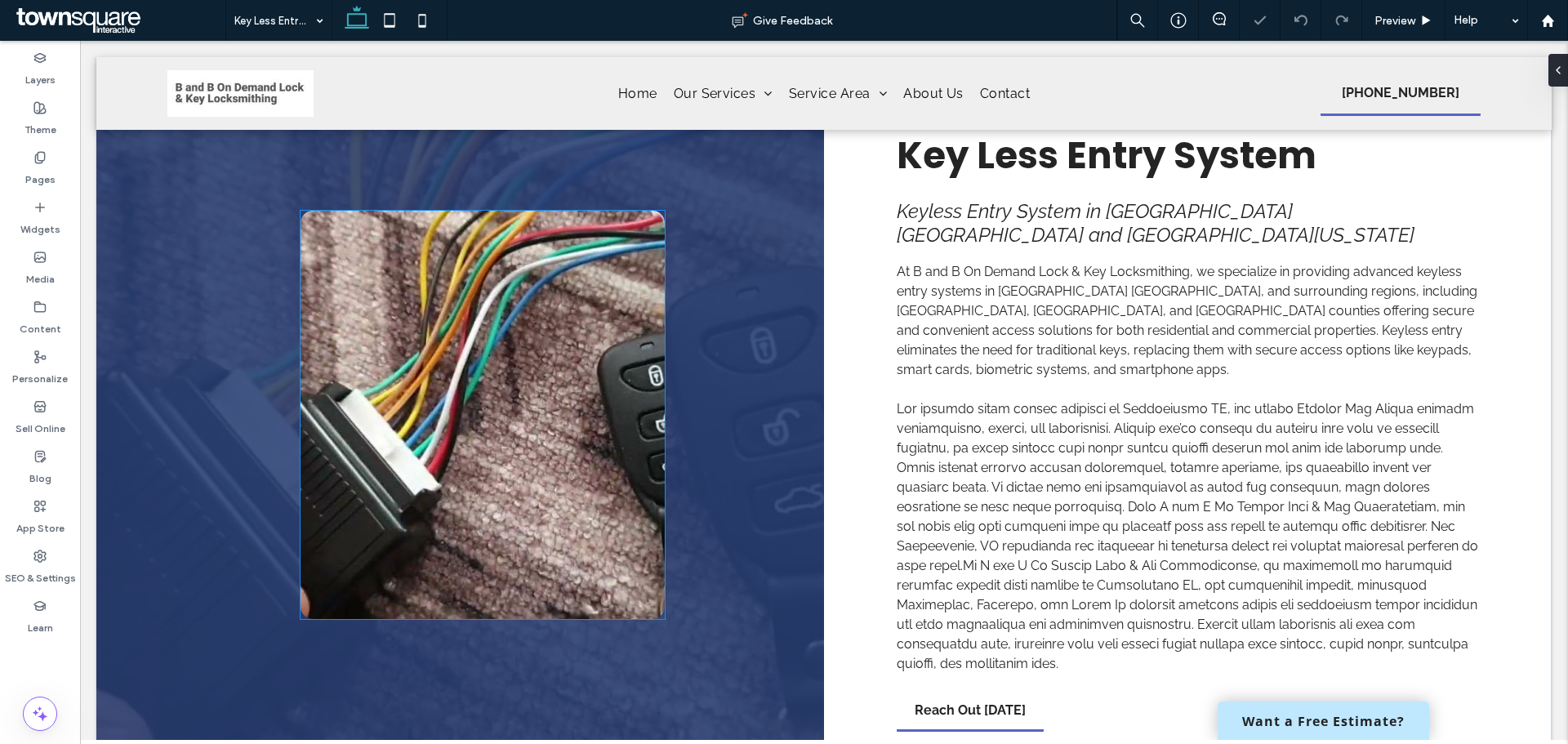
scroll to position [82, 0]
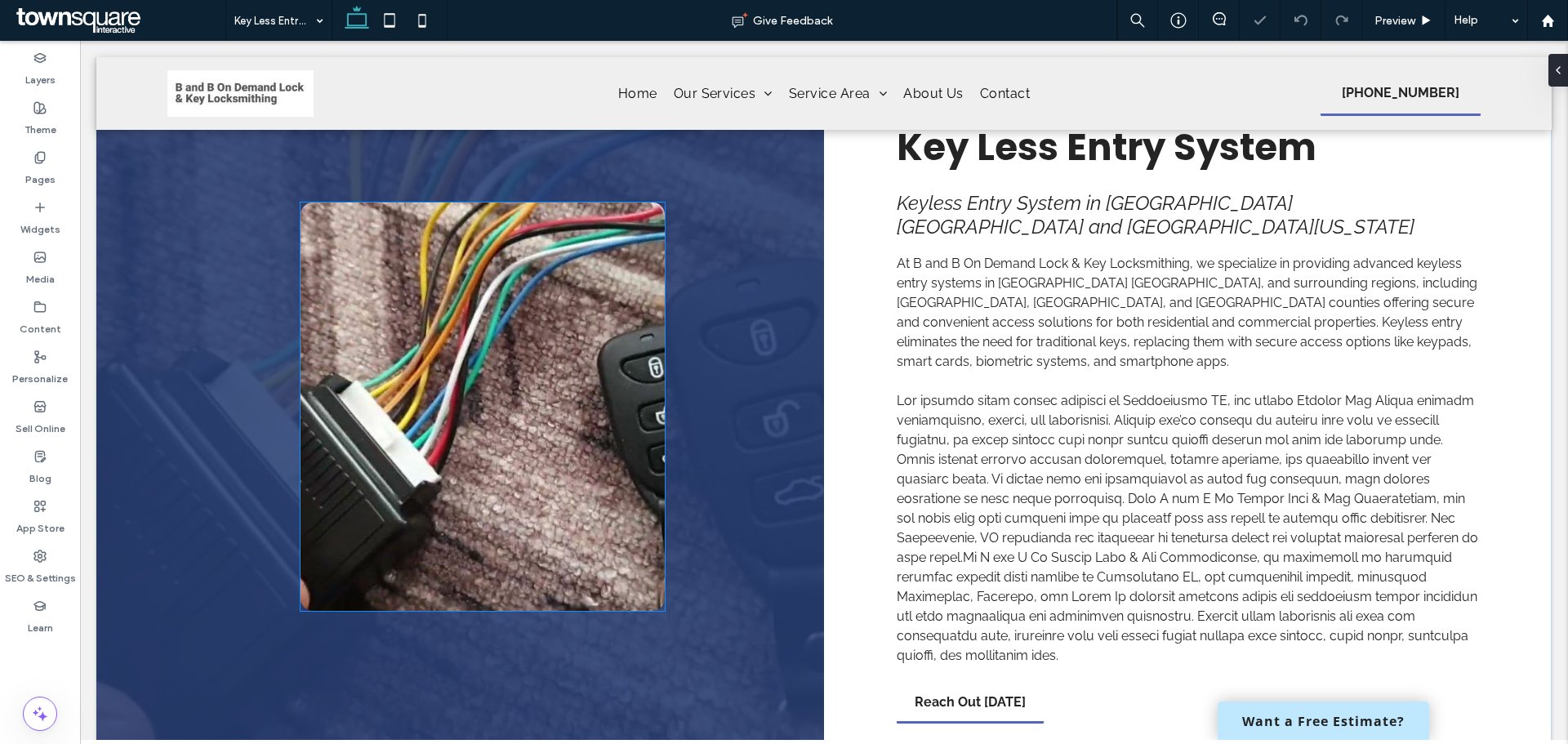
click at [439, 359] on img at bounding box center [483, 406] width 364 height 408
click at [439, 359] on div at bounding box center [483, 406] width 364 height 408
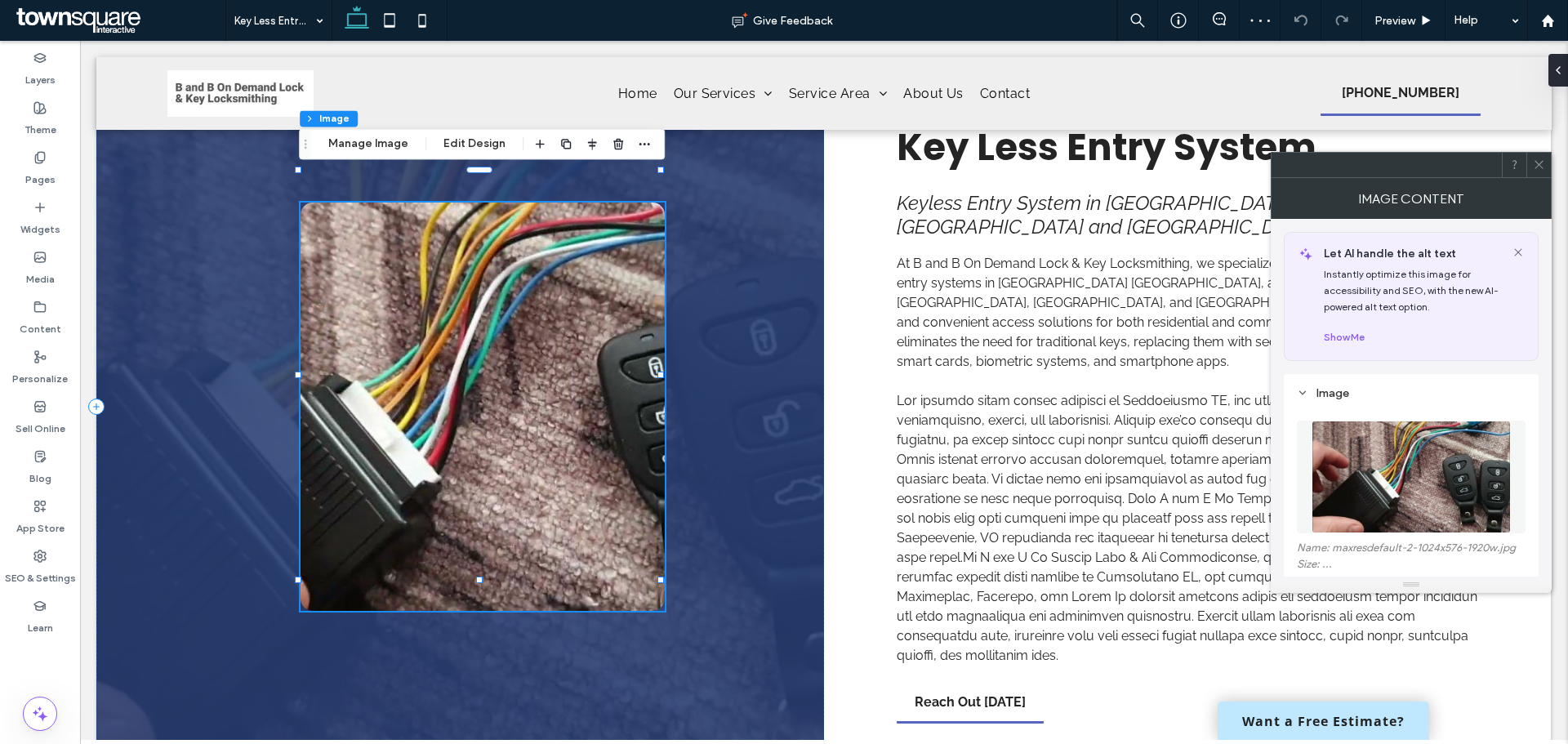
type input "**"
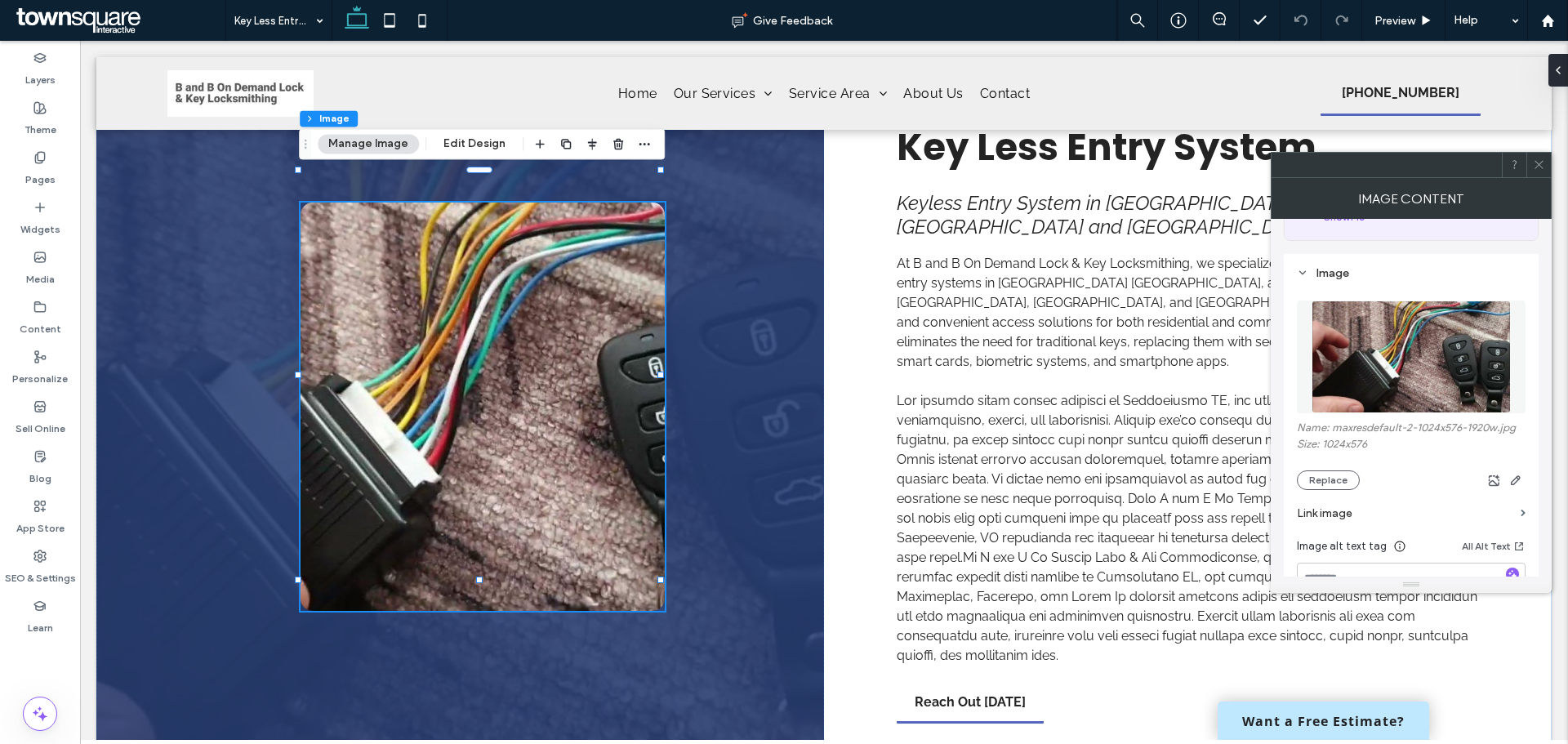
scroll to position [42, 0]
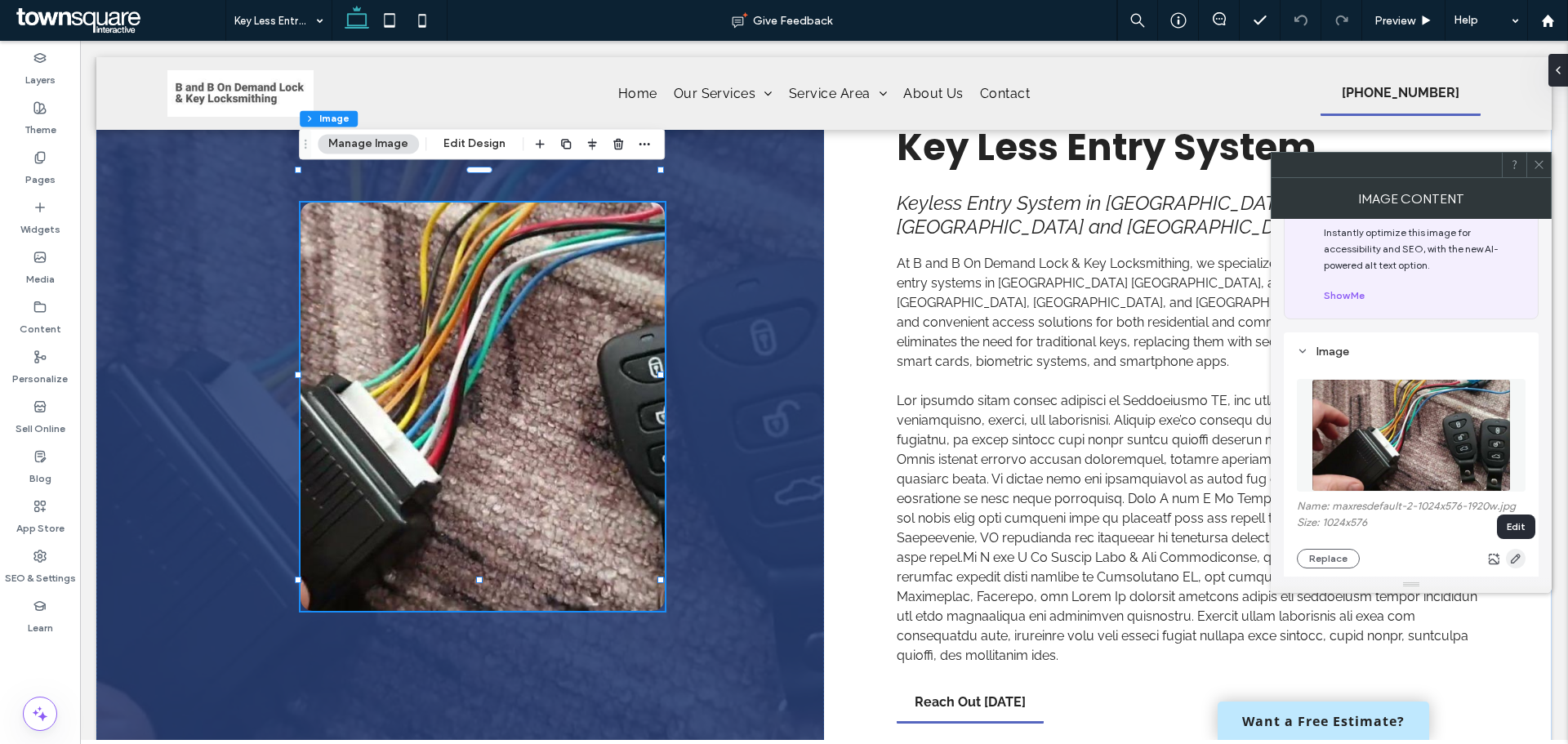
click at [1510, 558] on icon "button" at bounding box center [1516, 559] width 13 height 13
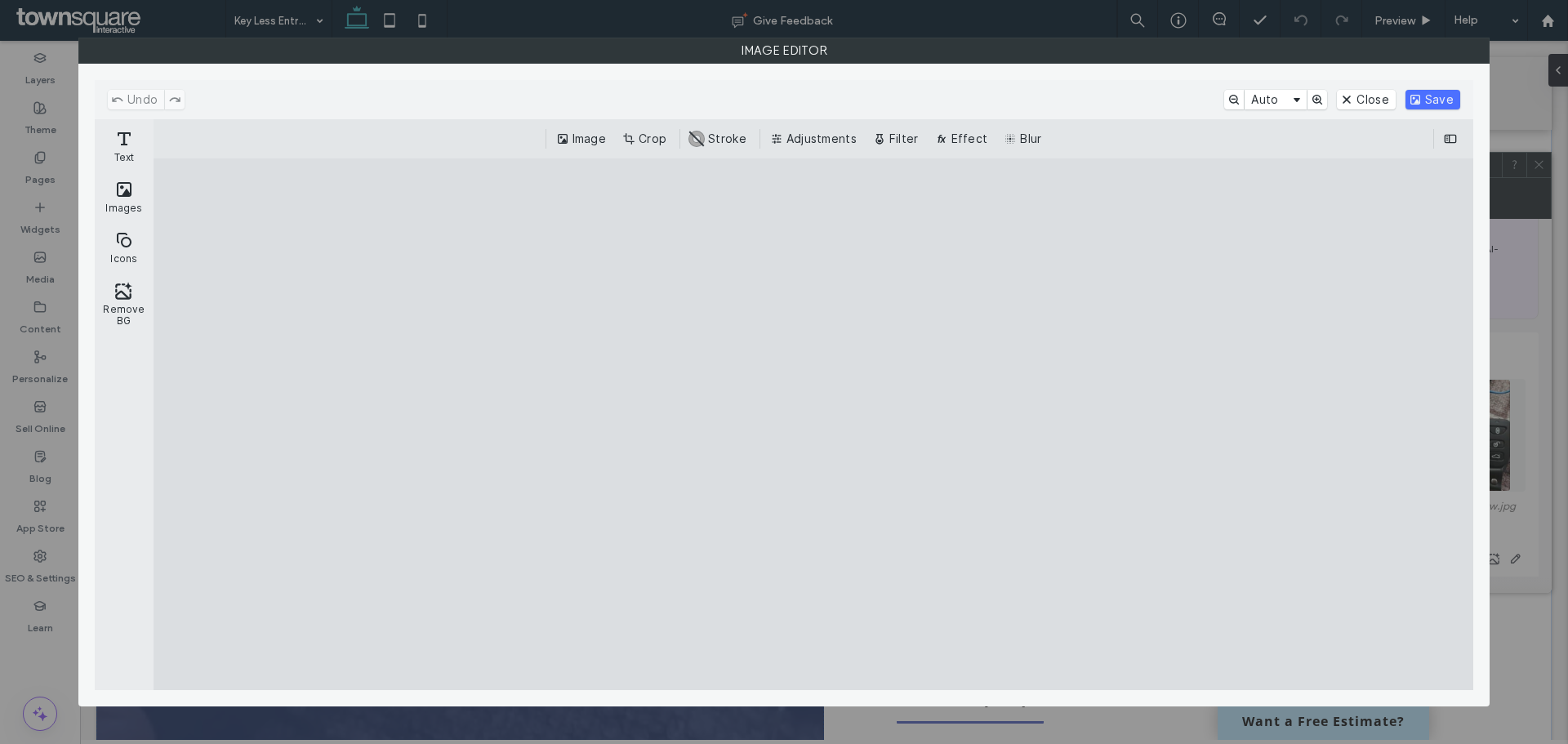
click at [639, 140] on button "Crop" at bounding box center [646, 138] width 54 height 20
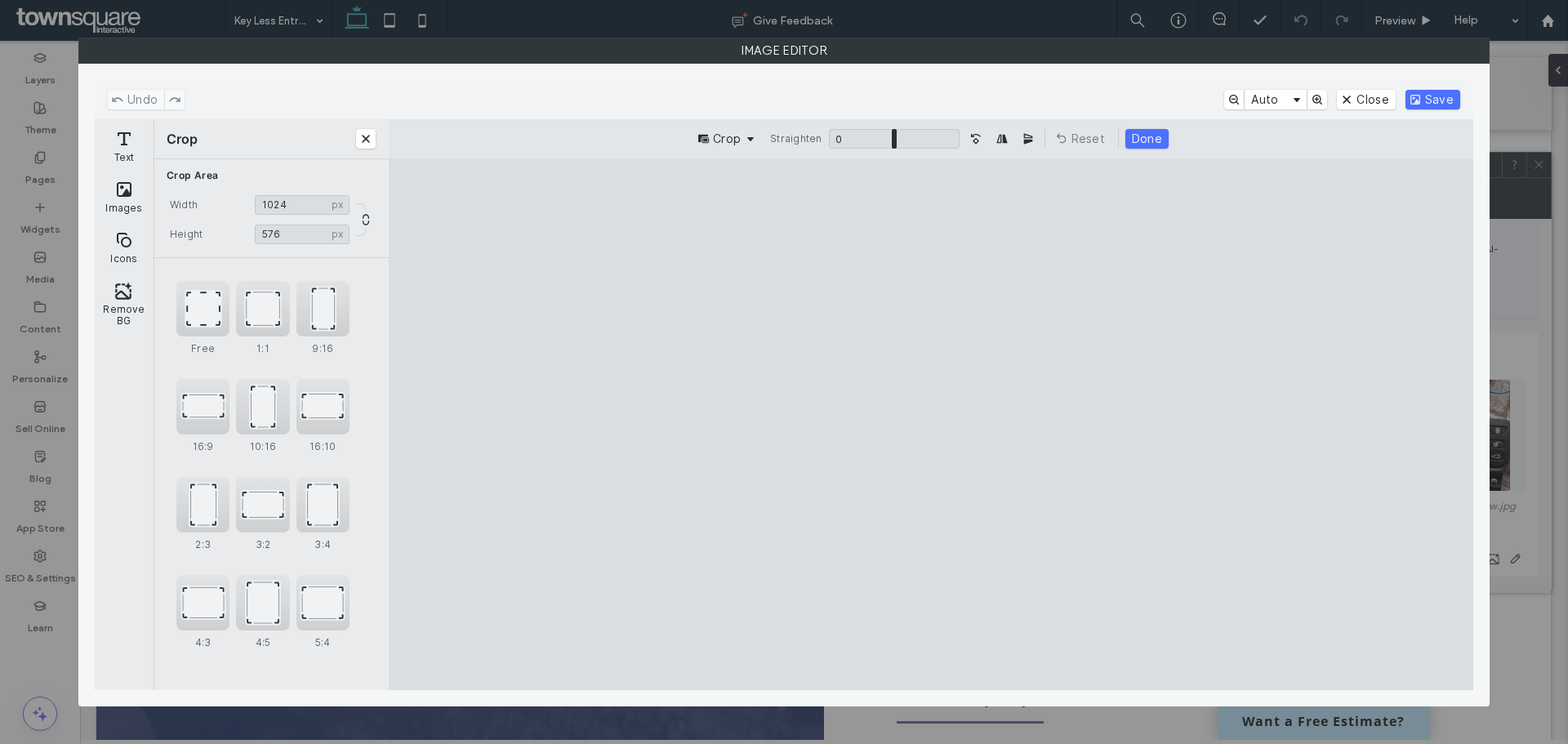
drag, startPoint x: 559, startPoint y: 636, endPoint x: 783, endPoint y: 651, distance: 224.5
click at [931, 424] on cesdk-canvas "Editor canvas" at bounding box center [931, 424] width 0 height 0
drag, startPoint x: 552, startPoint y: 427, endPoint x: 1027, endPoint y: 341, distance: 482.7
click at [931, 424] on cesdk-canvas "Editor canvas" at bounding box center [931, 424] width 0 height 0
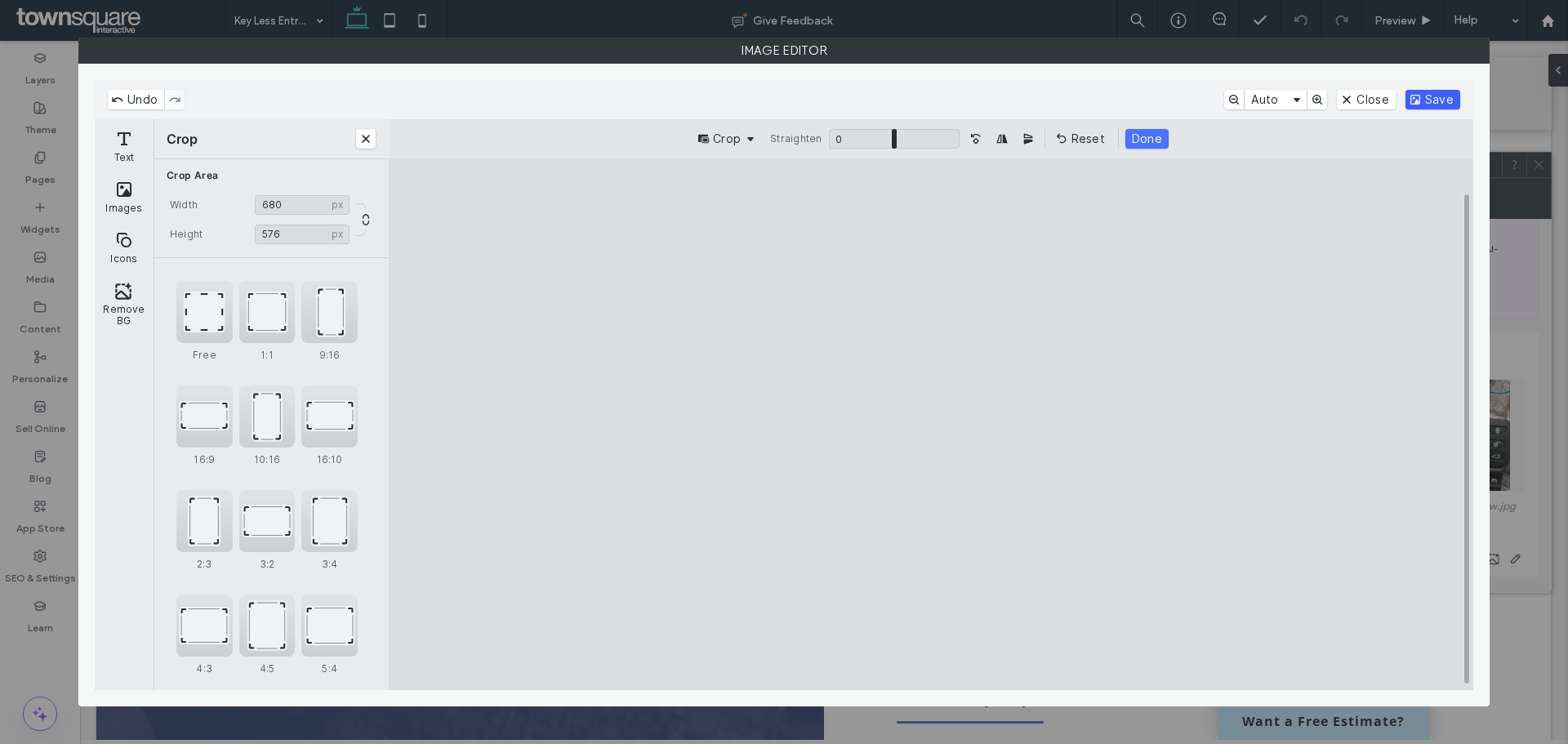
type input "***"
click at [1442, 97] on button "Save" at bounding box center [1433, 99] width 54 height 20
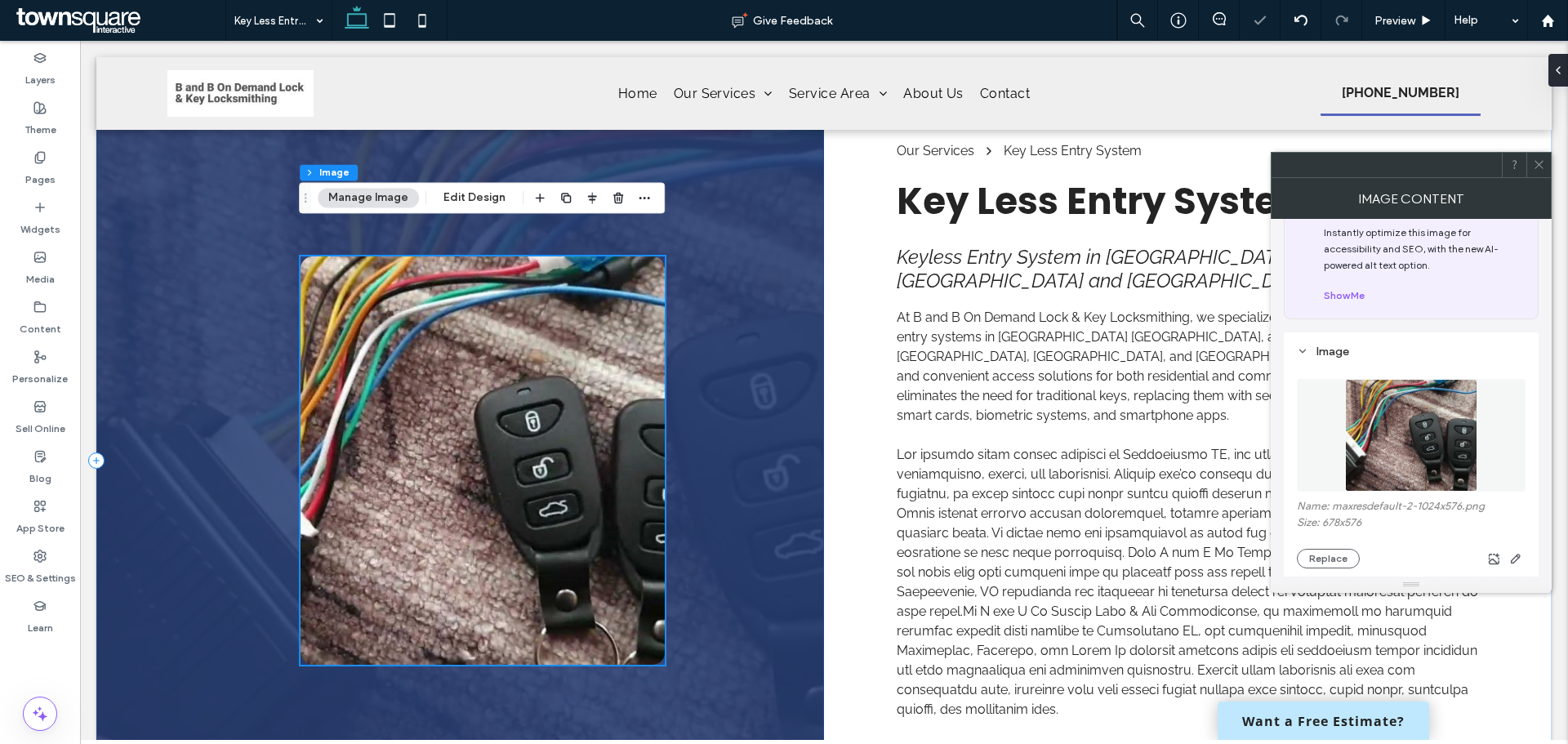
scroll to position [0, 0]
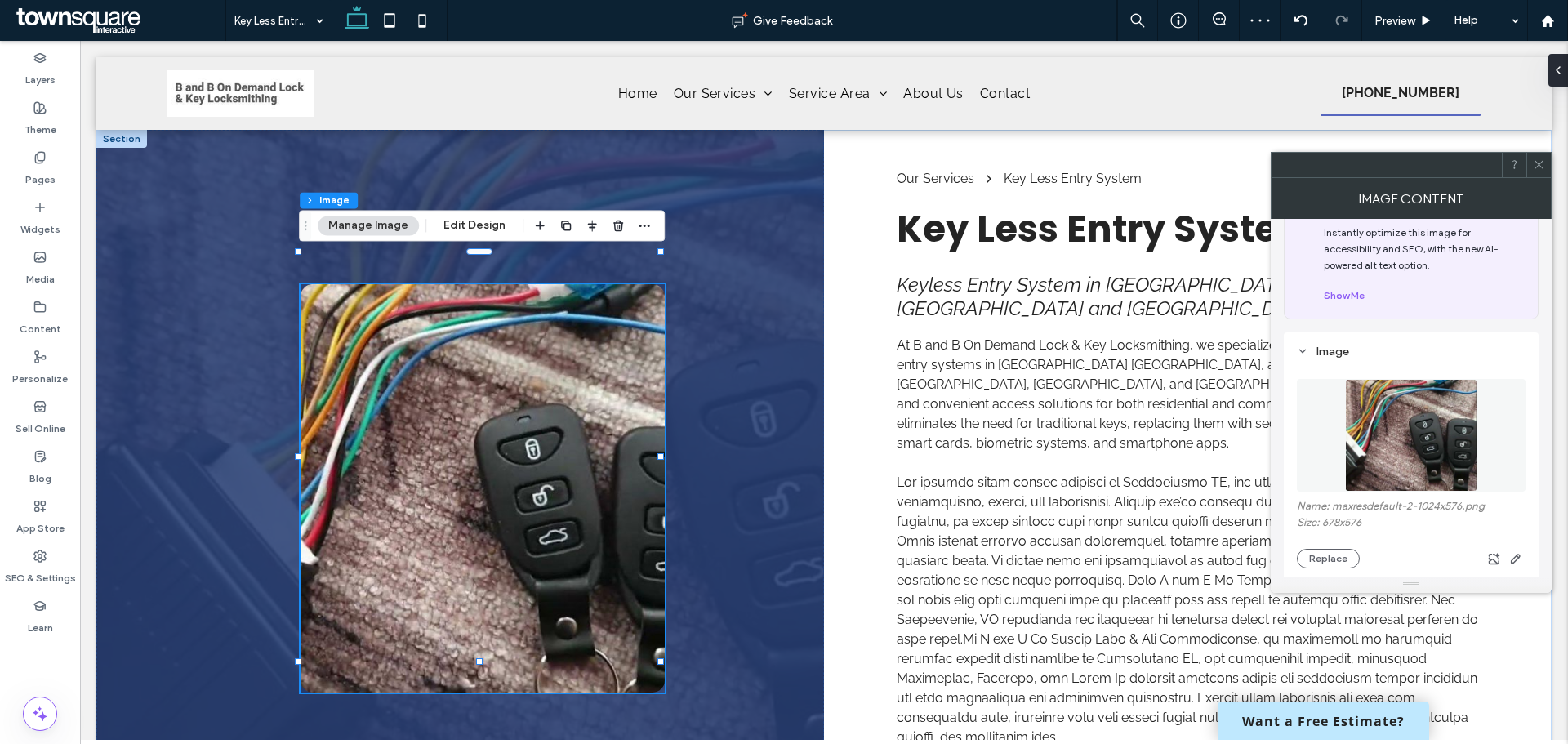
click at [1536, 173] on span at bounding box center [1538, 165] width 12 height 25
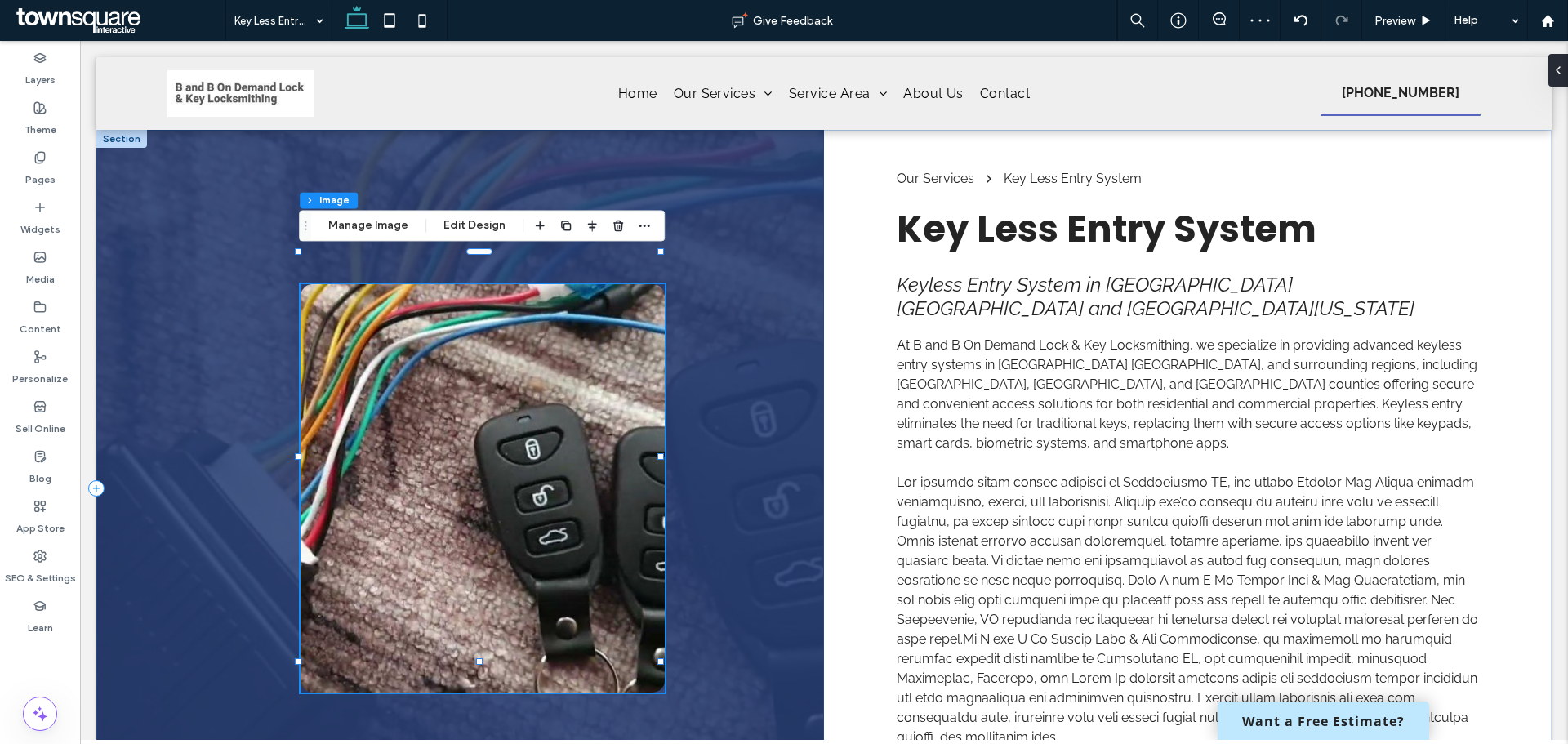
click at [771, 235] on div at bounding box center [460, 487] width 728 height 716
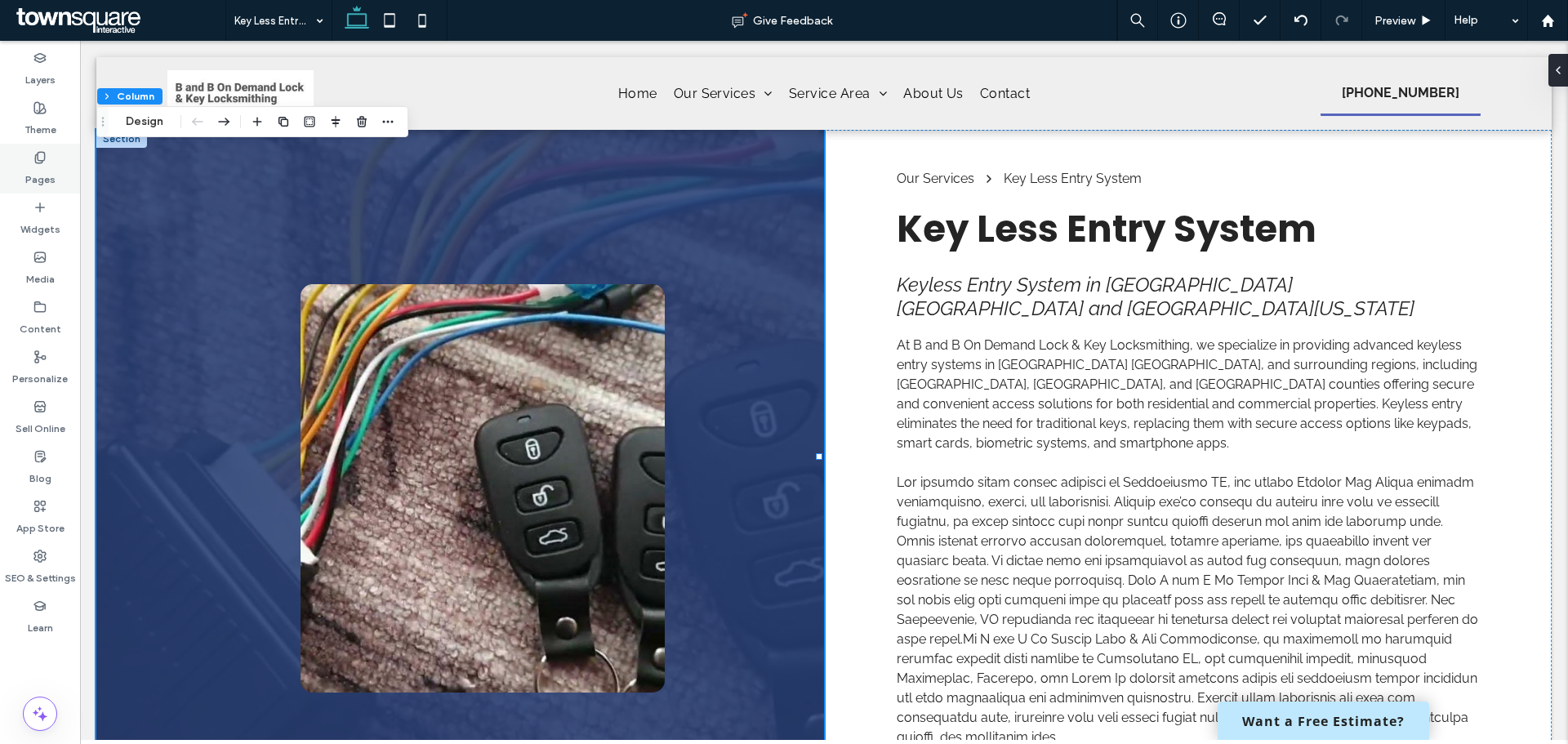
click at [45, 171] on label "Pages" at bounding box center [41, 176] width 31 height 23
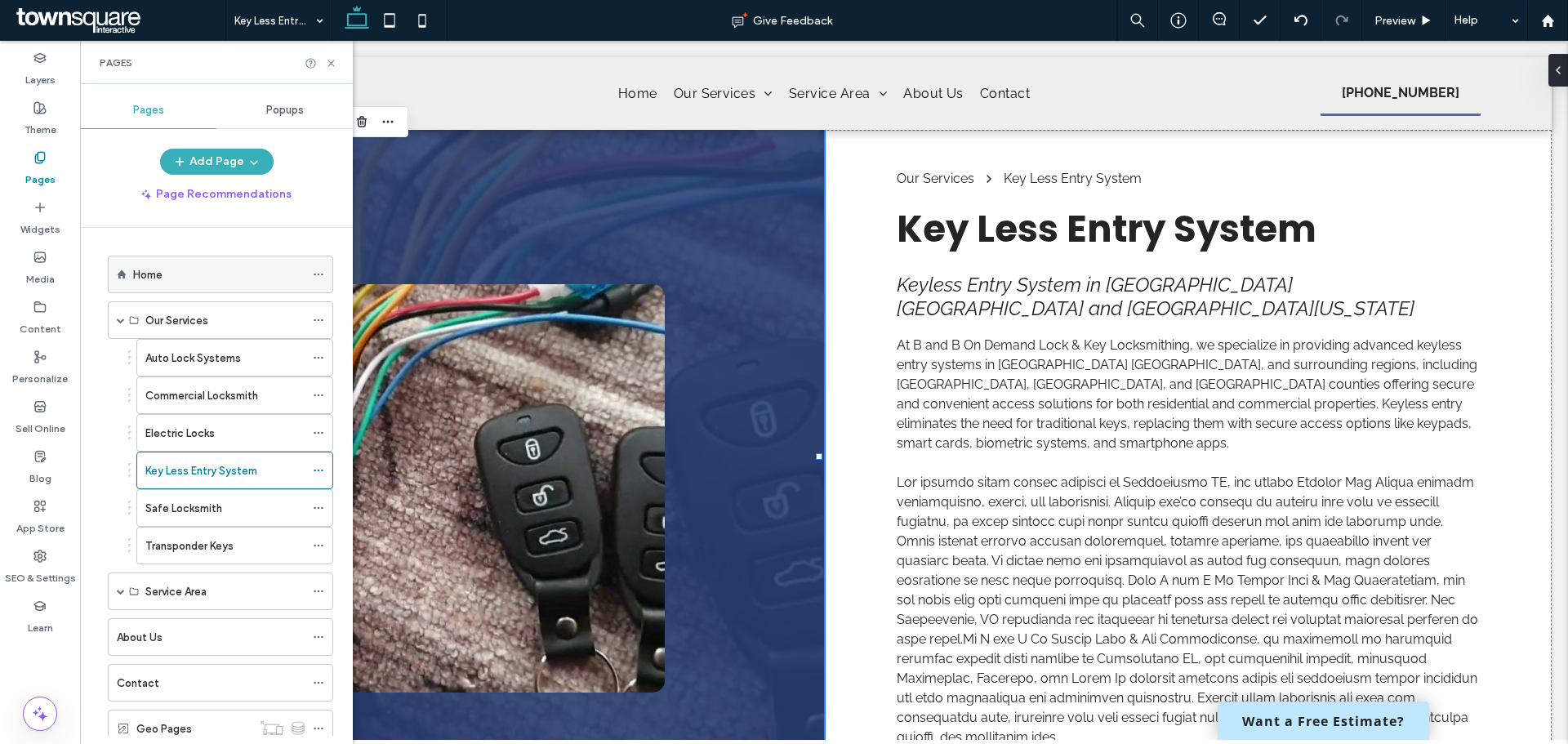
click at [163, 276] on div "Home" at bounding box center [219, 275] width 172 height 17
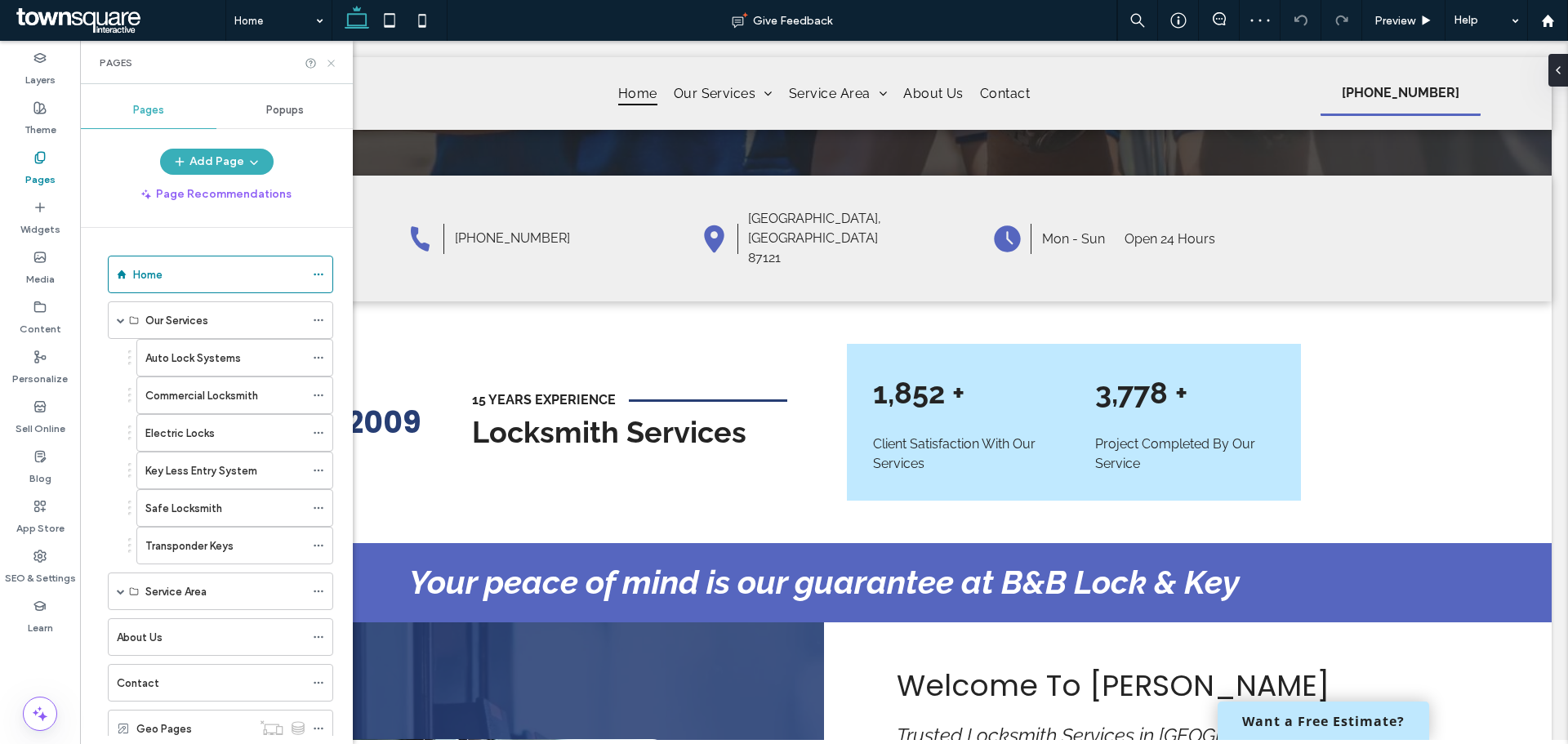
click at [334, 67] on icon at bounding box center [331, 63] width 12 height 12
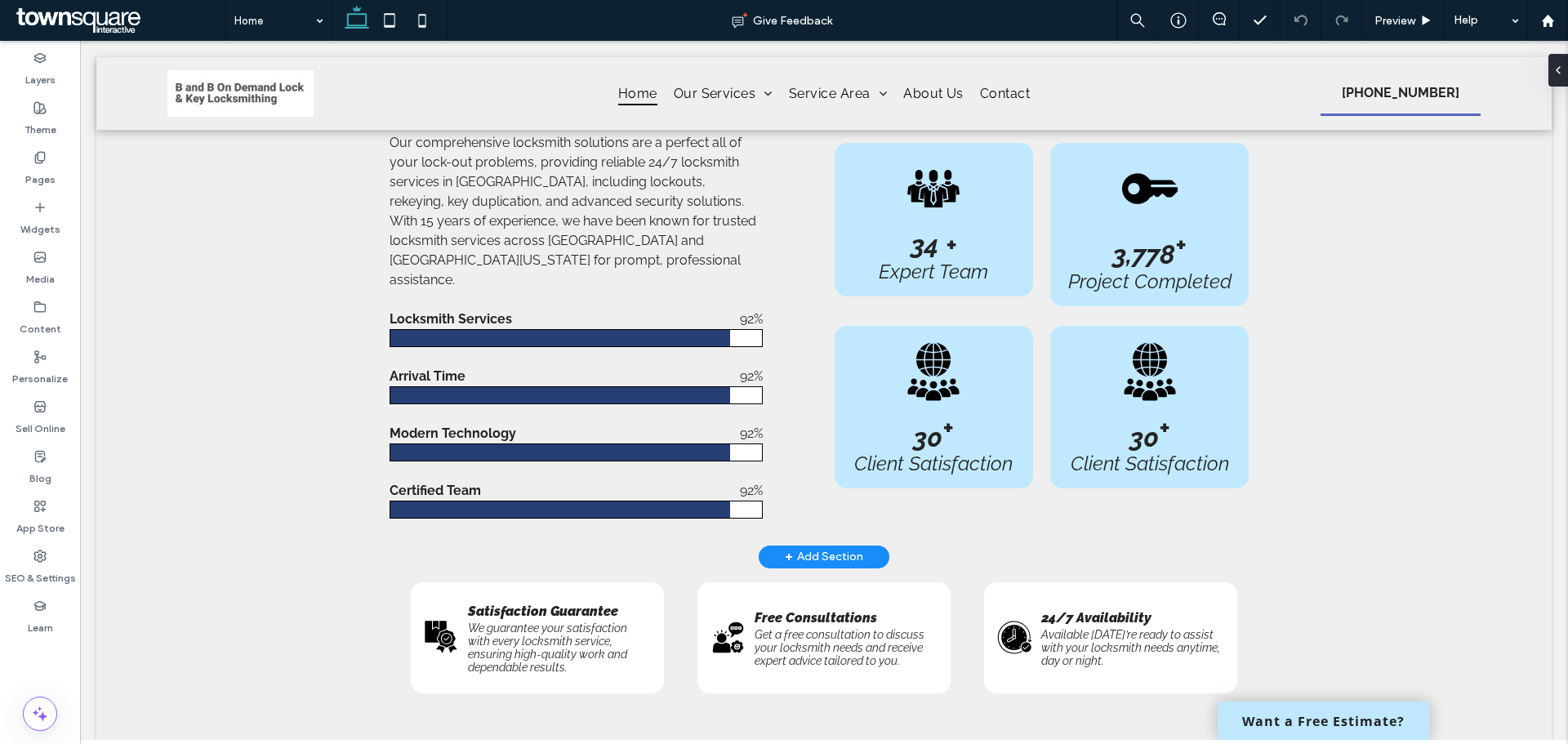
scroll to position [1694, 0]
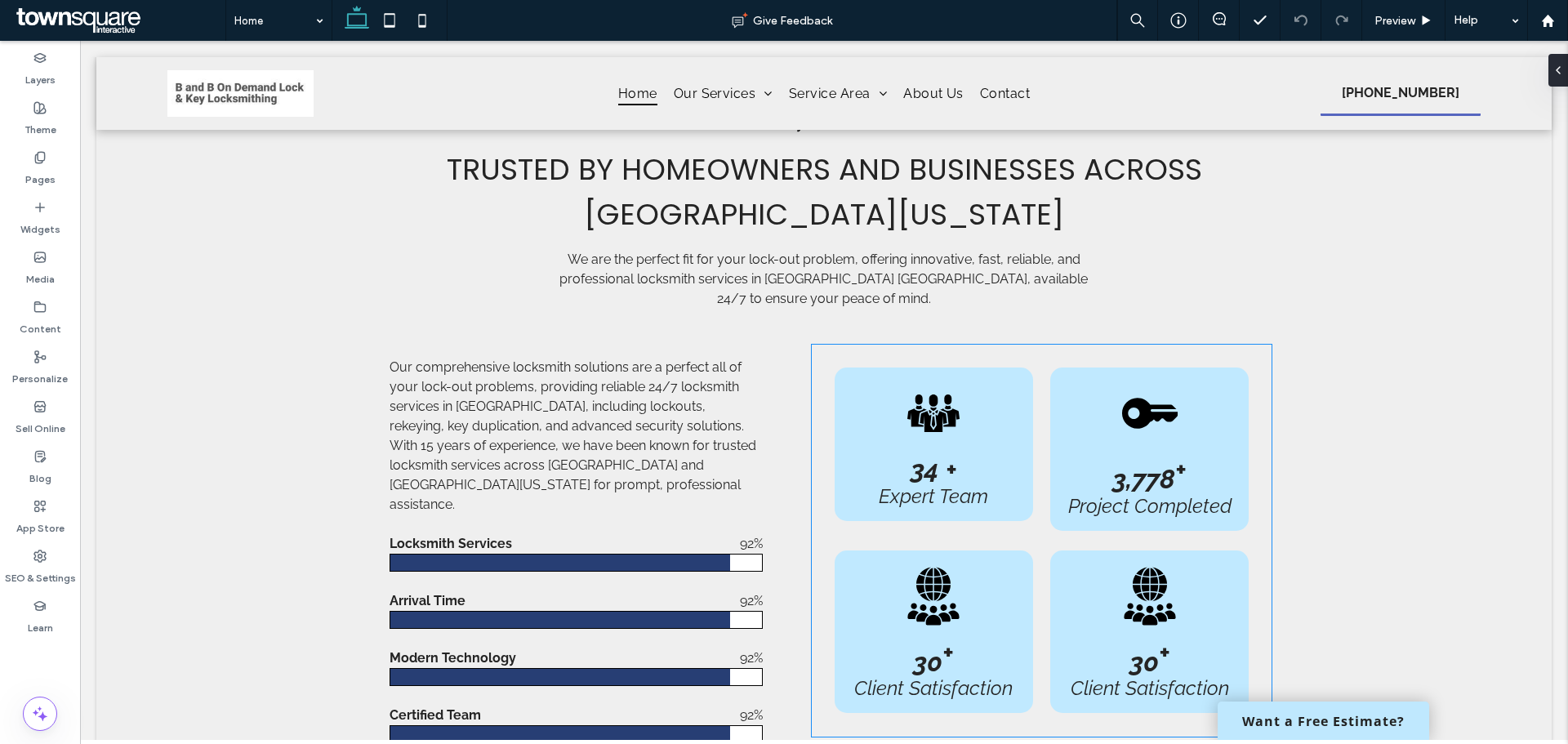
click at [1145, 646] on strong "30" at bounding box center [1144, 661] width 30 height 31
type input "*******"
click at [1138, 647] on strong "**" at bounding box center [1142, 659] width 31 height 26
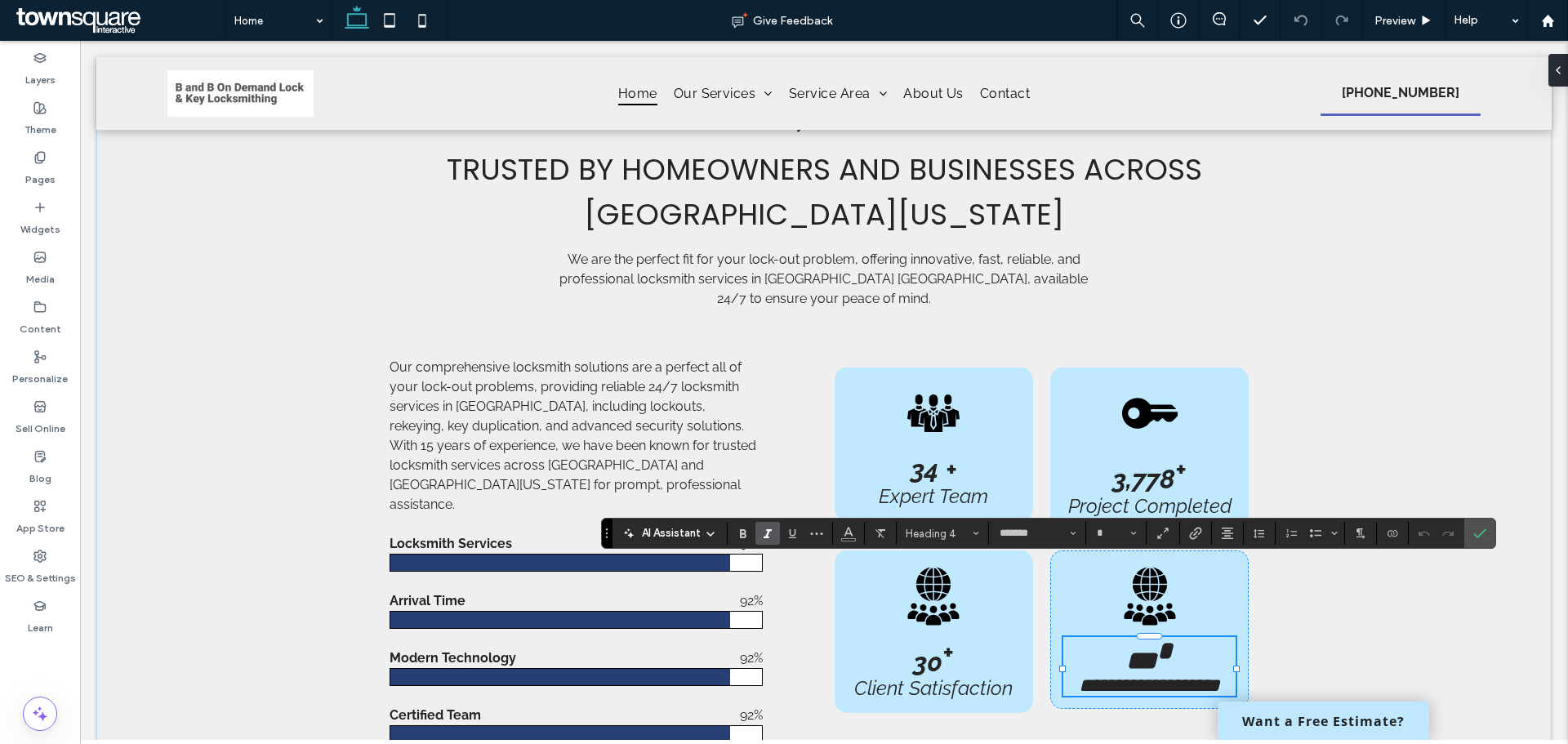
type input "**"
drag, startPoint x: 1150, startPoint y: 589, endPoint x: 1124, endPoint y: 589, distance: 26.0
click at [1126, 647] on strong "**" at bounding box center [1142, 659] width 31 height 26
drag, startPoint x: 1222, startPoint y: 615, endPoint x: 1070, endPoint y: 615, distance: 152.0
click at [1079, 675] on span "**********" at bounding box center [1149, 685] width 141 height 20
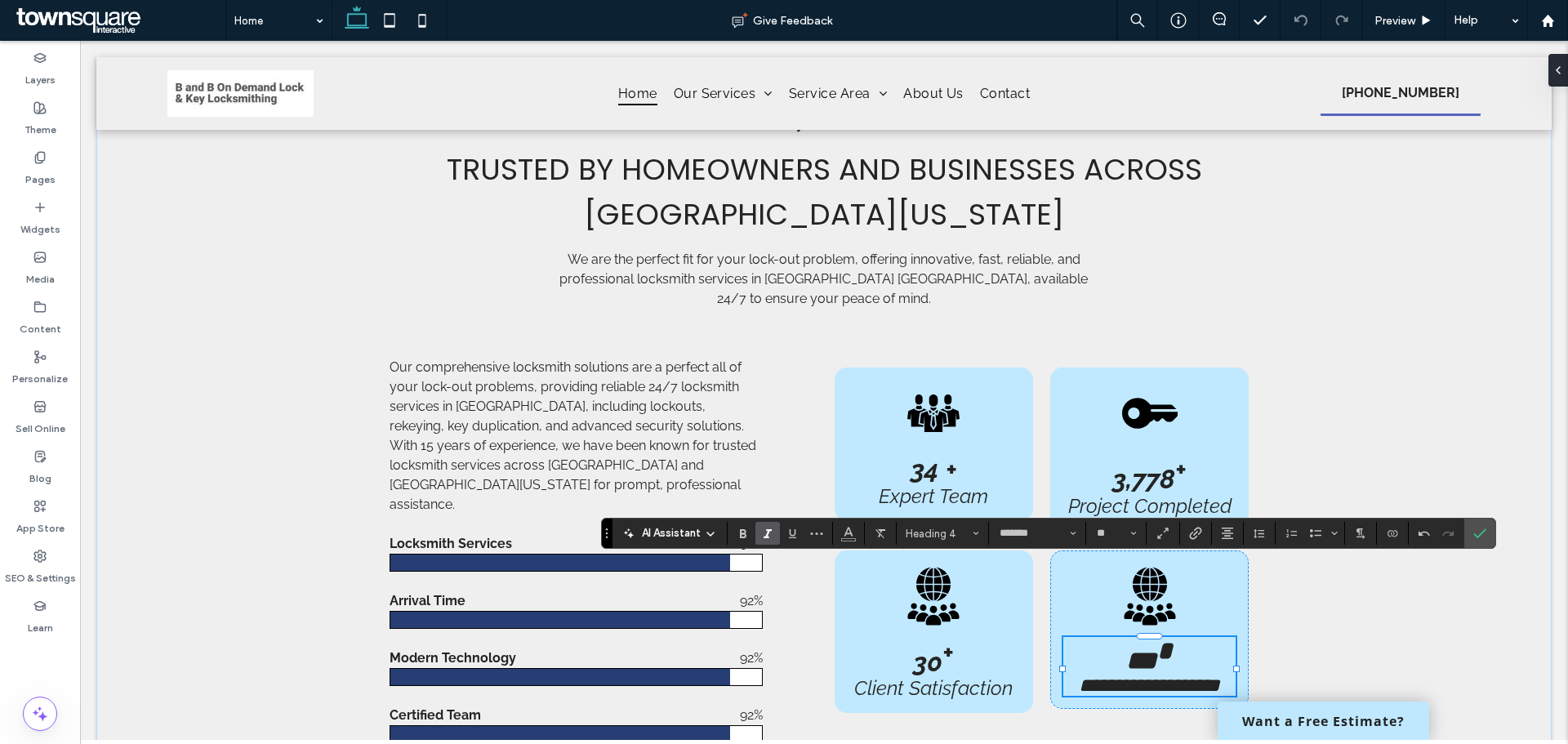
type input "**"
click at [1146, 567] on icon at bounding box center [1149, 595] width 52 height 58
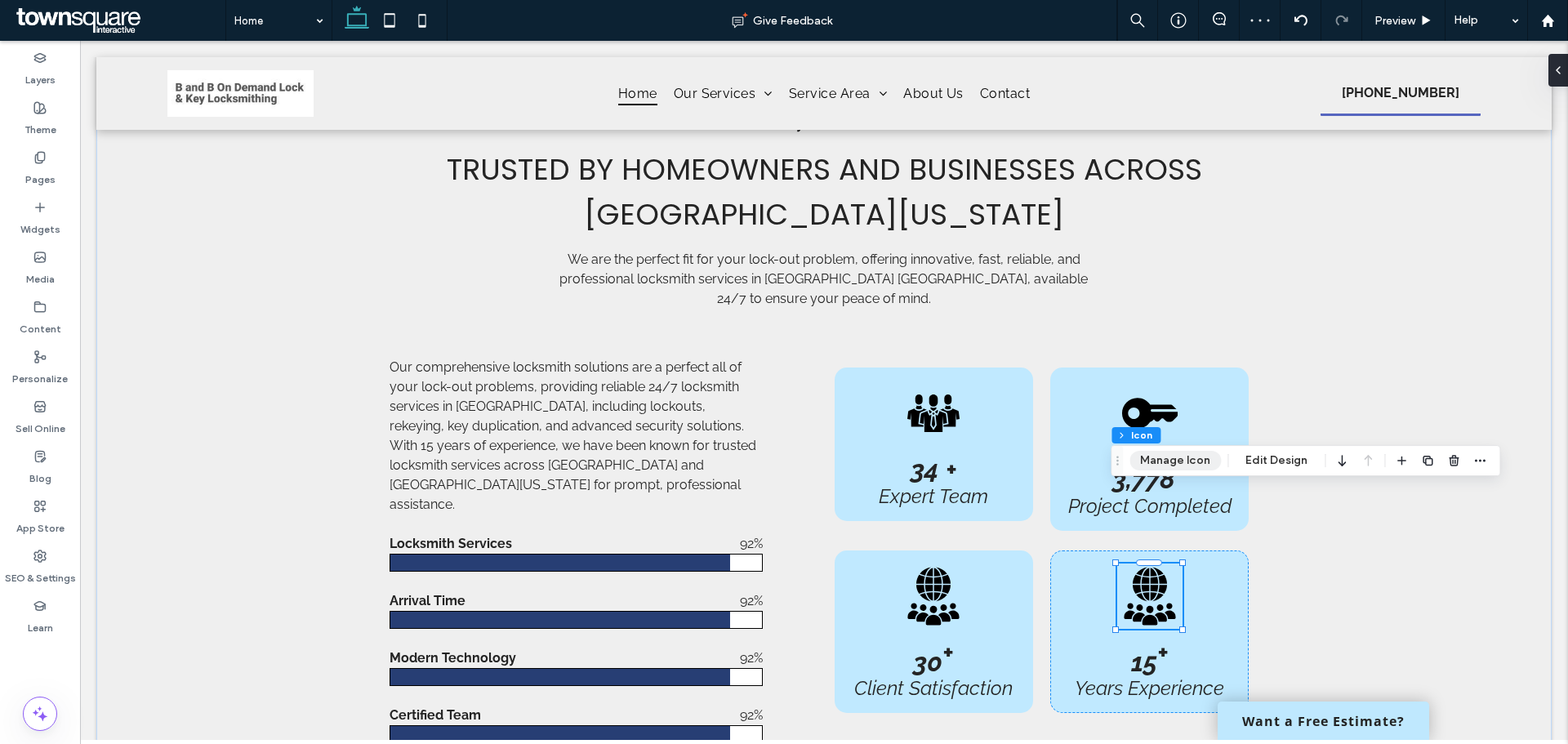
click at [1201, 465] on button "Manage Icon" at bounding box center [1175, 461] width 92 height 20
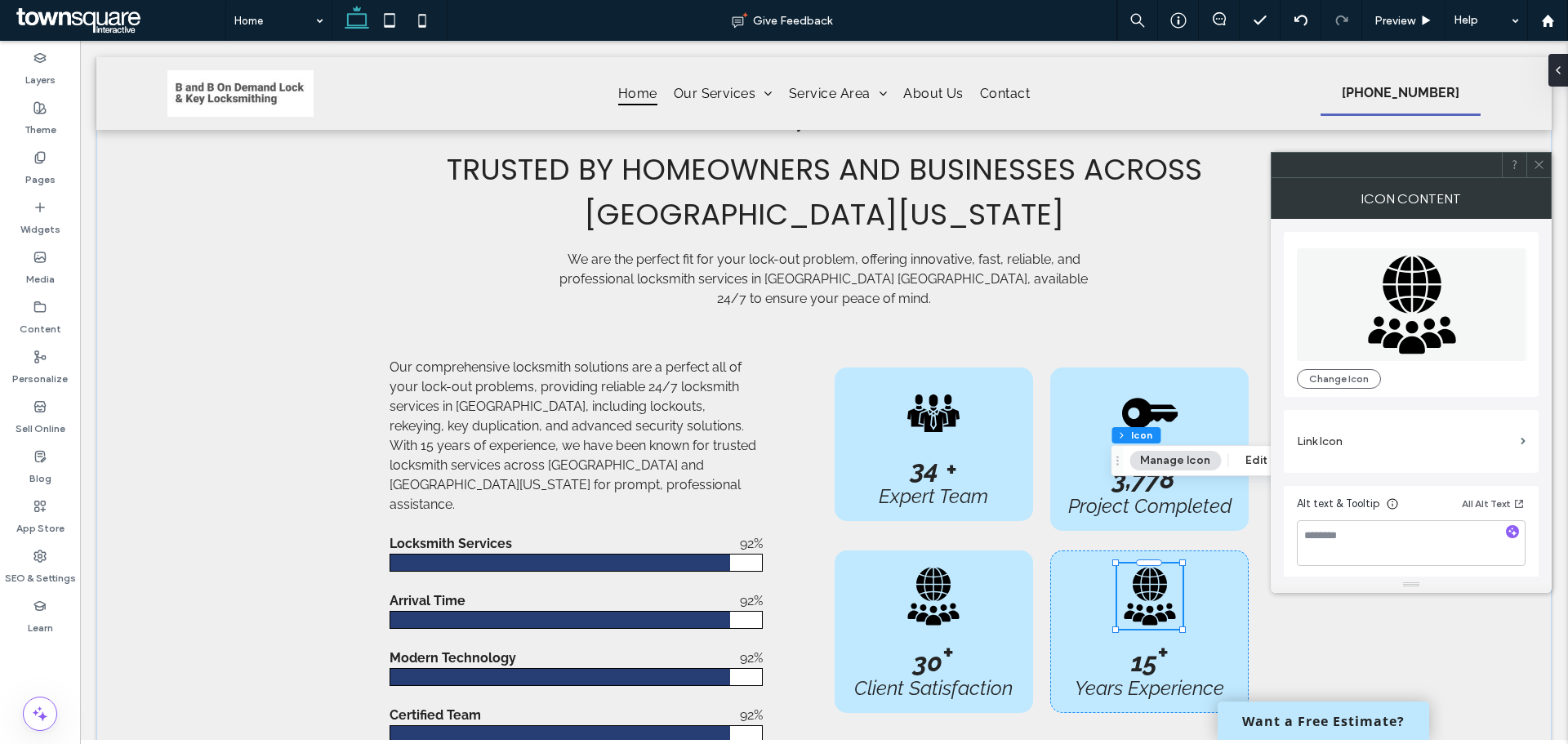
click at [1434, 322] on icon at bounding box center [1412, 303] width 88 height 98
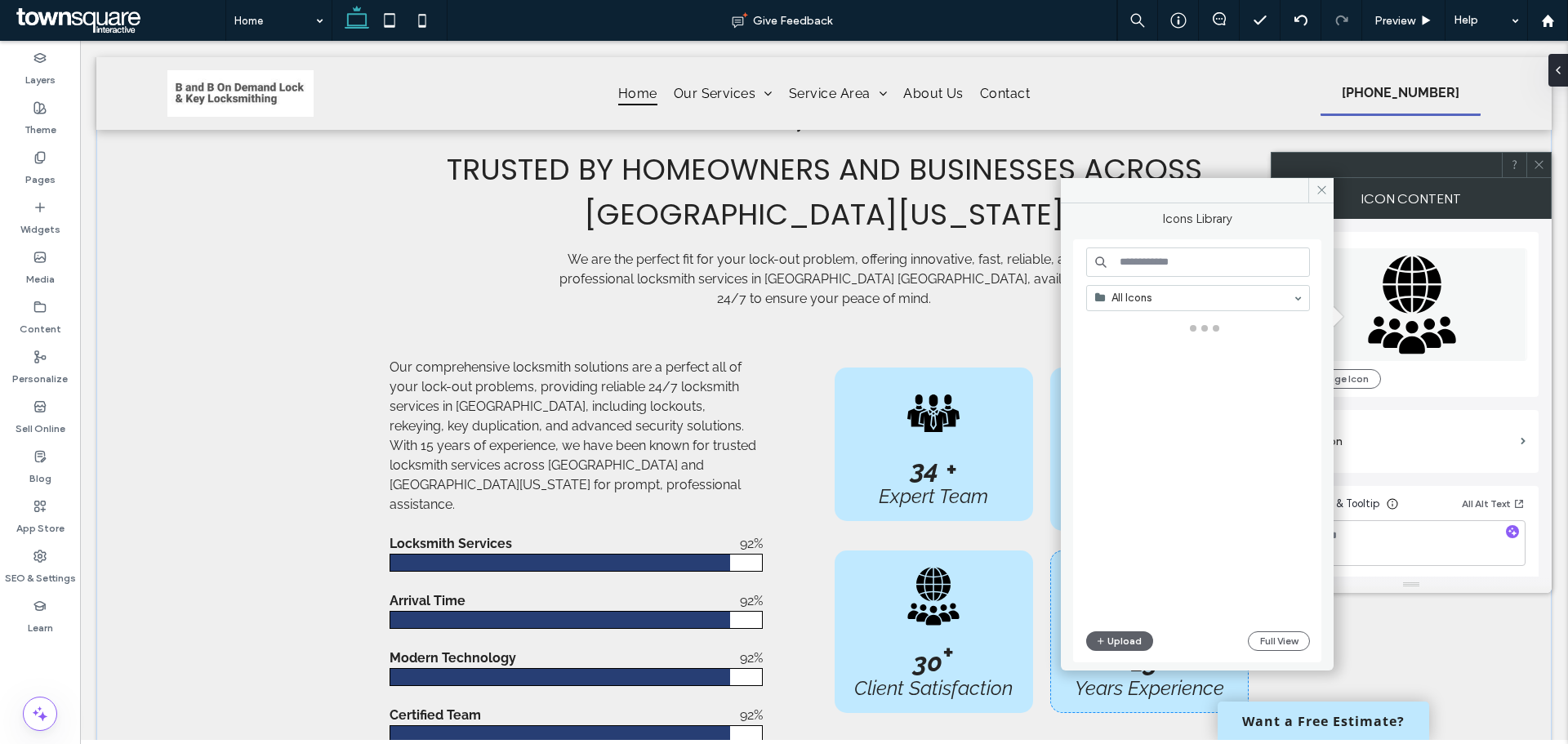
click at [1157, 258] on input at bounding box center [1198, 261] width 224 height 30
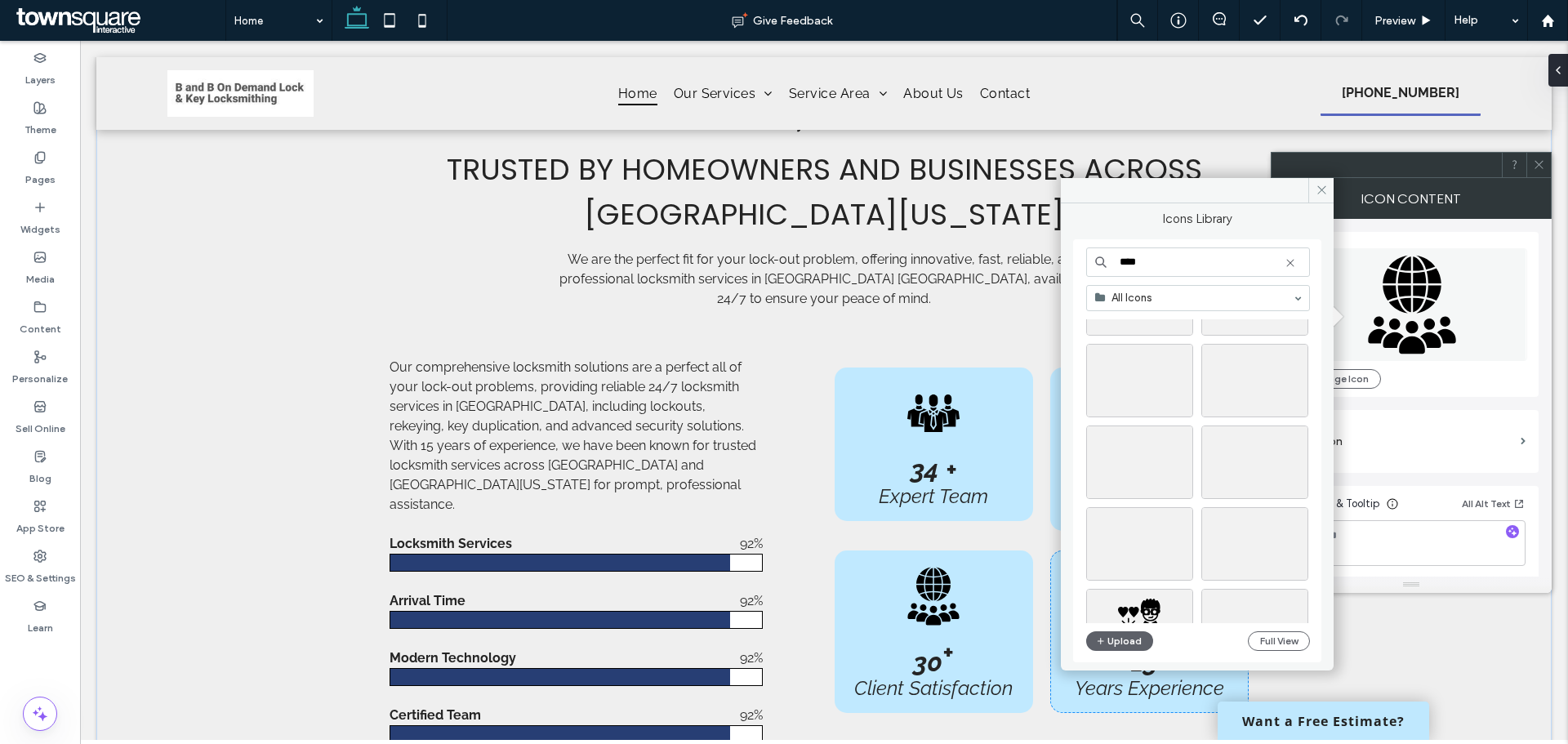
scroll to position [1062, 0]
click at [1147, 267] on input "****" at bounding box center [1198, 261] width 224 height 30
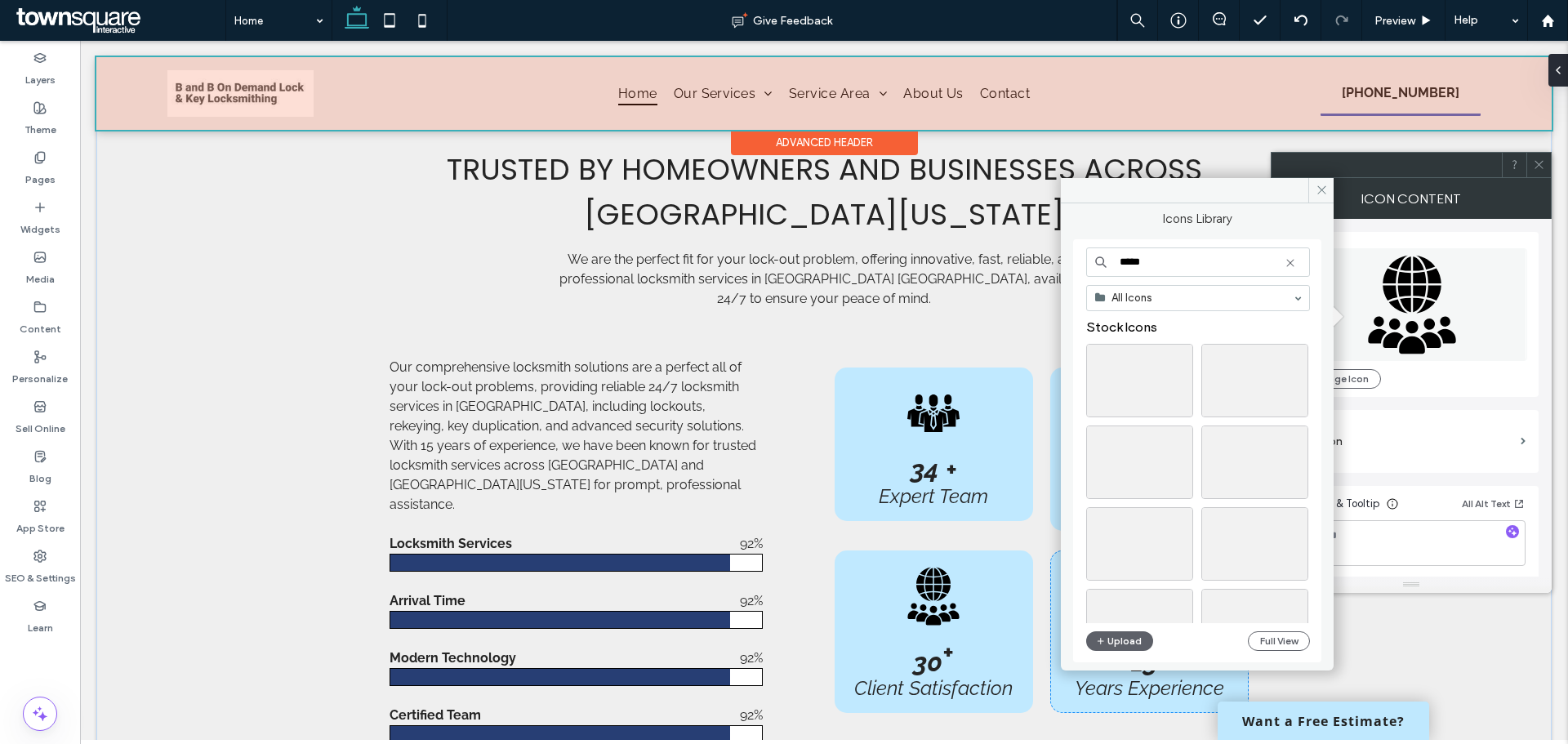
type input "****"
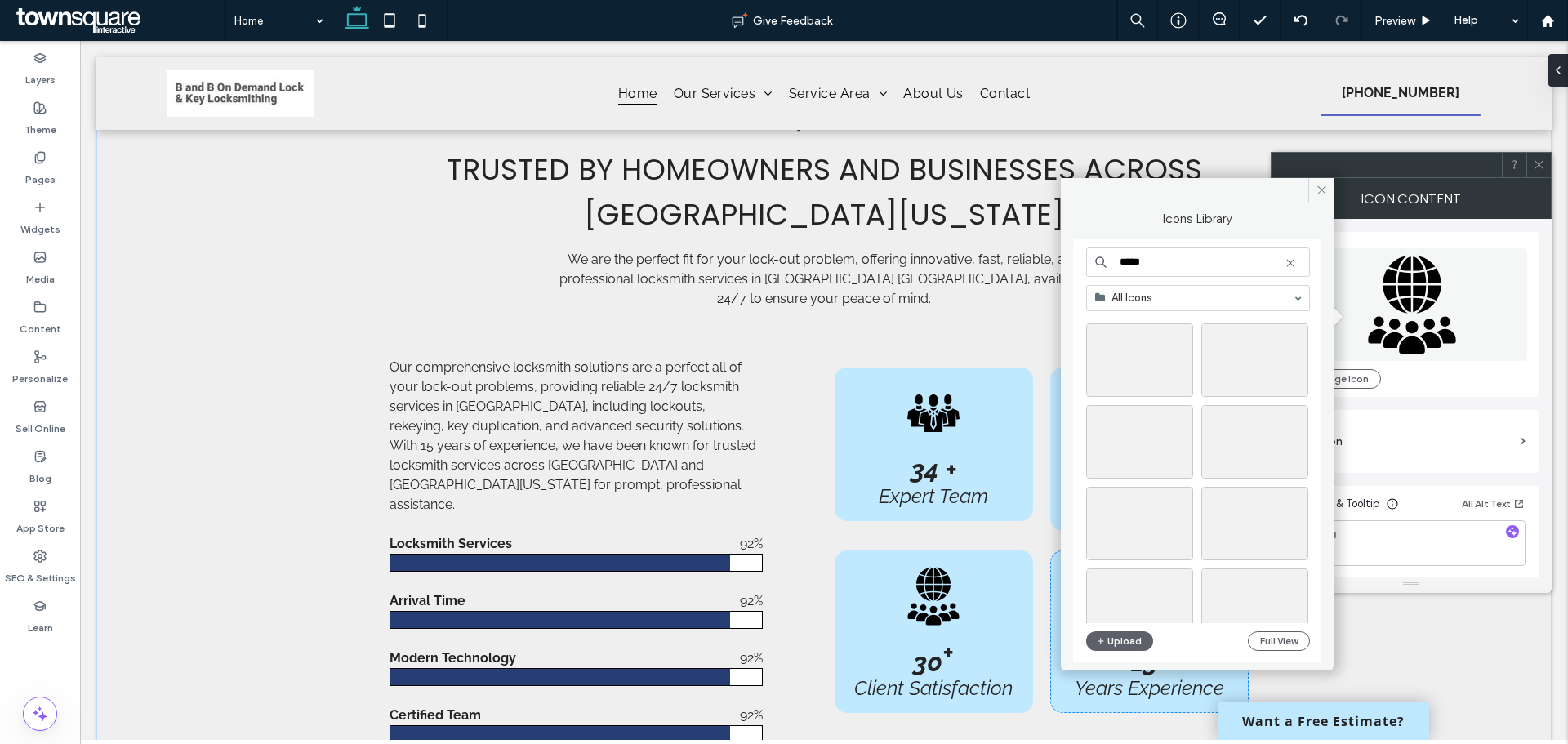
scroll to position [0, 0]
click at [1266, 388] on div "Select" at bounding box center [1255, 381] width 107 height 73
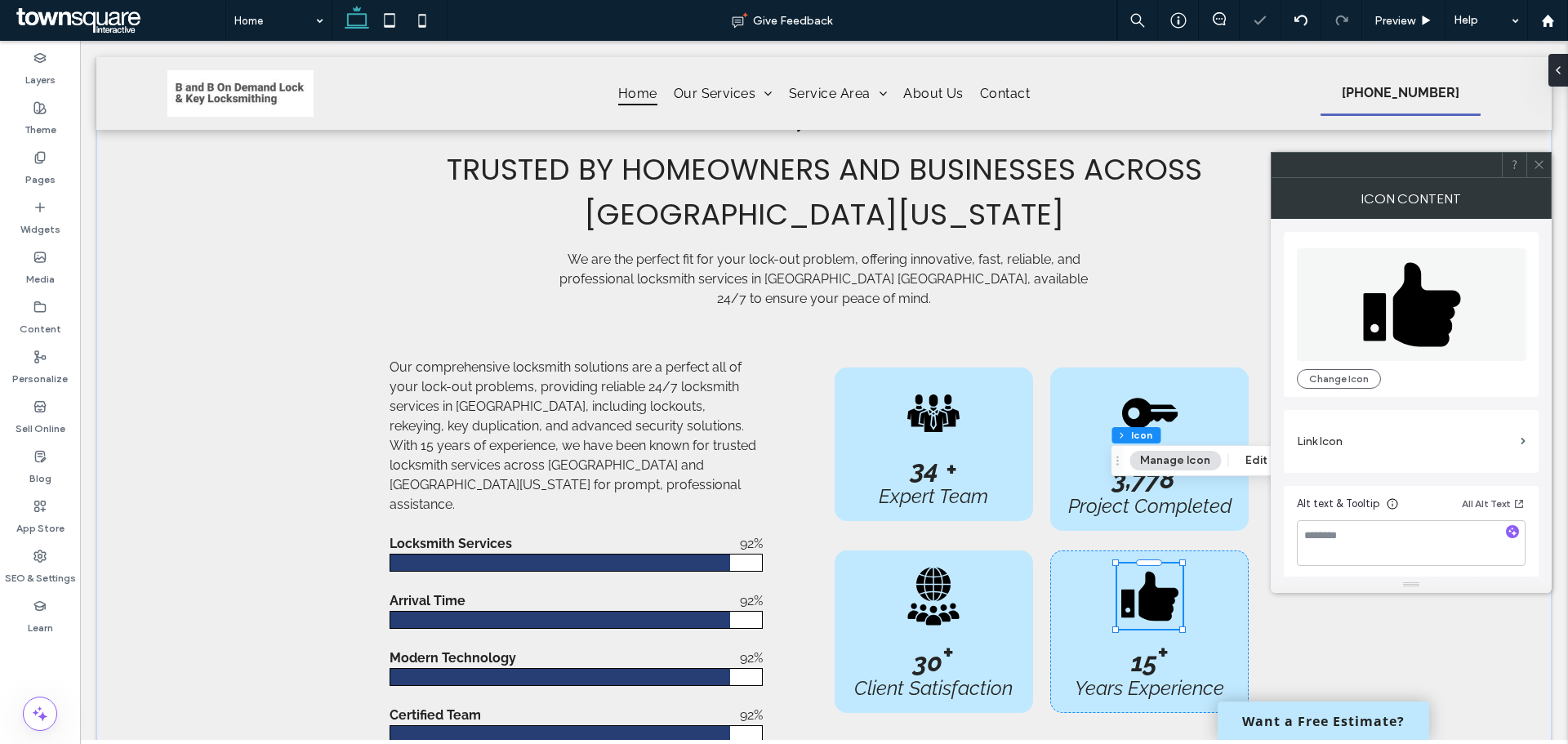
click at [1532, 159] on div at bounding box center [1539, 165] width 25 height 25
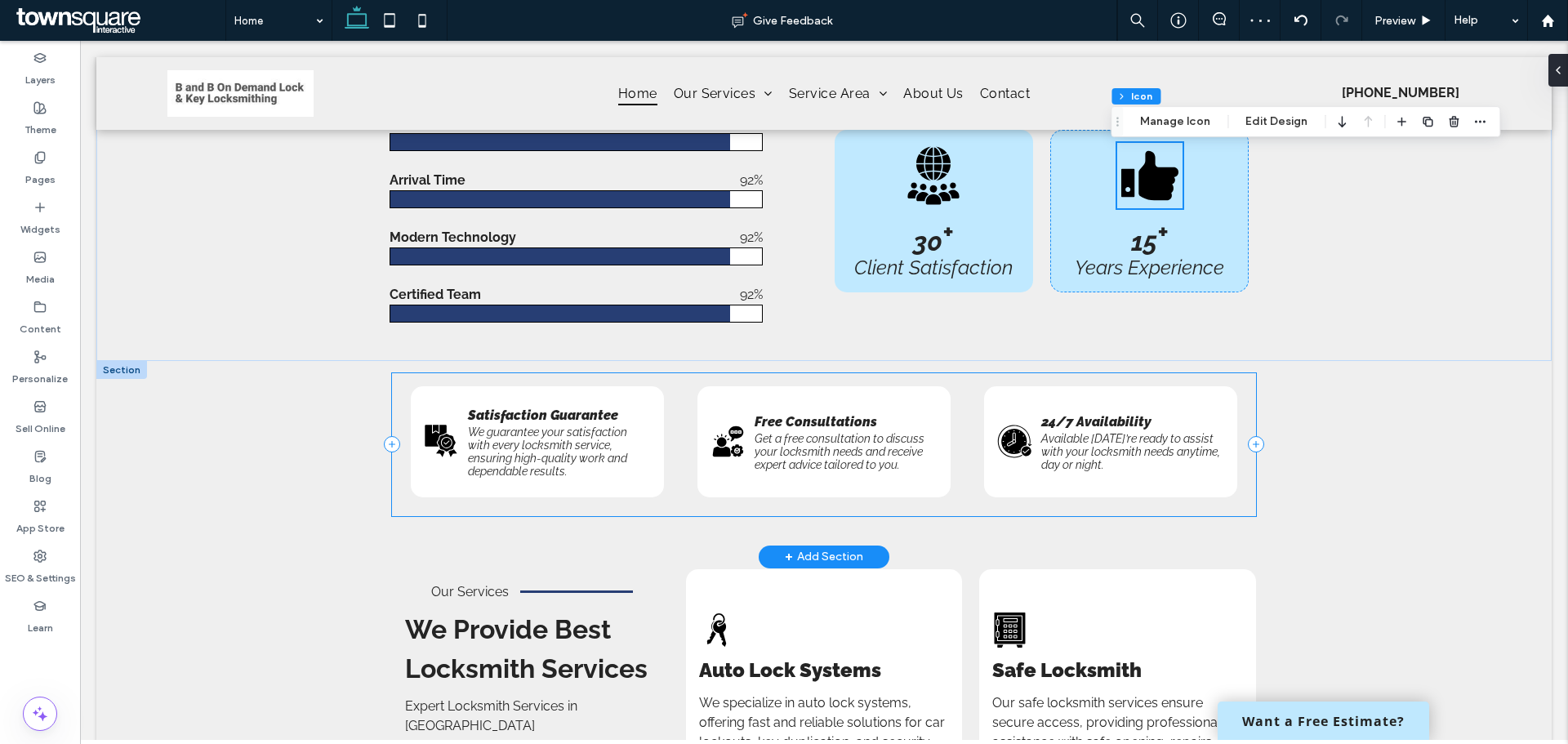
scroll to position [2184, 0]
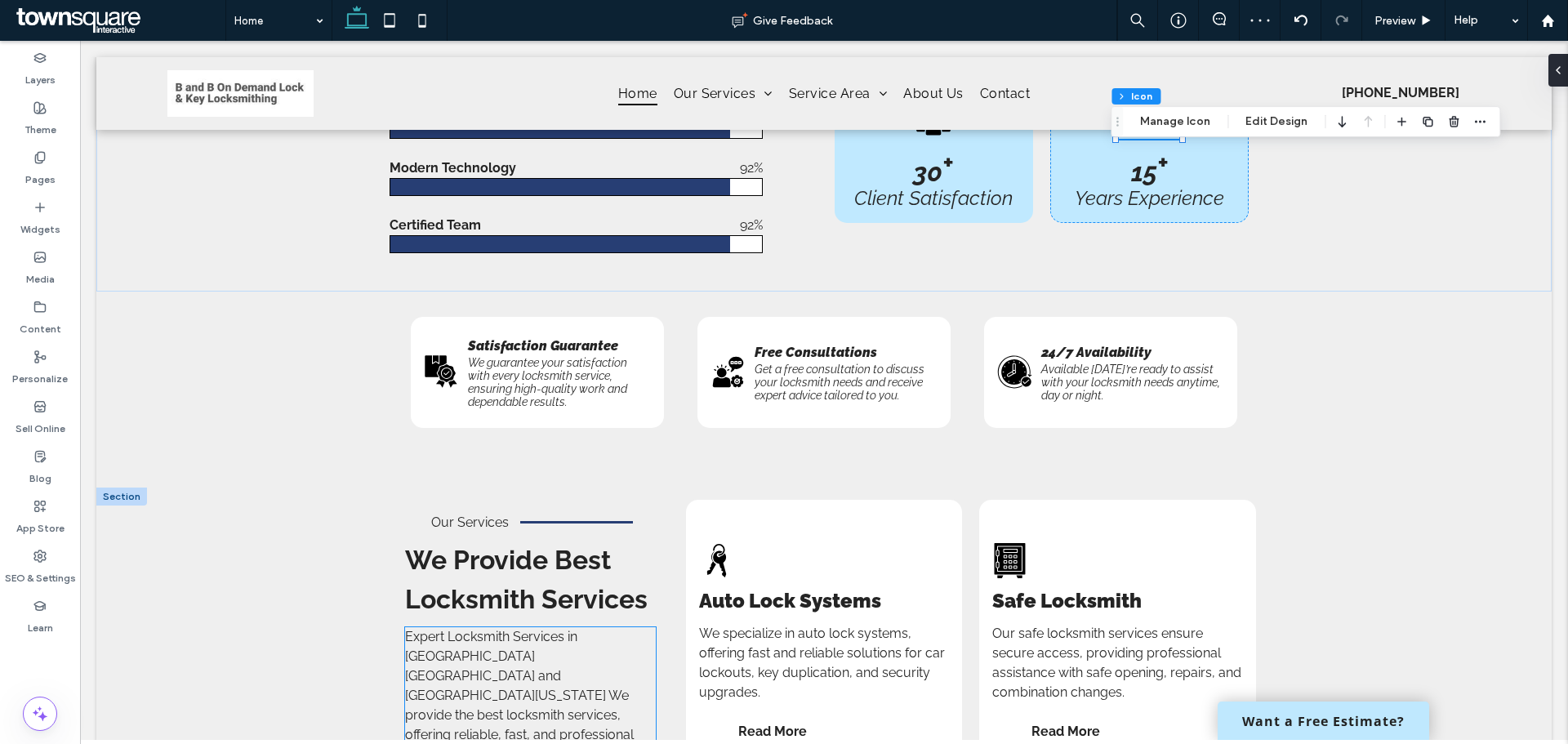
click at [604, 629] on span "Expert Locksmith Services in Albuquerque NM and Central New Mexico We provide t…" at bounding box center [520, 705] width 229 height 153
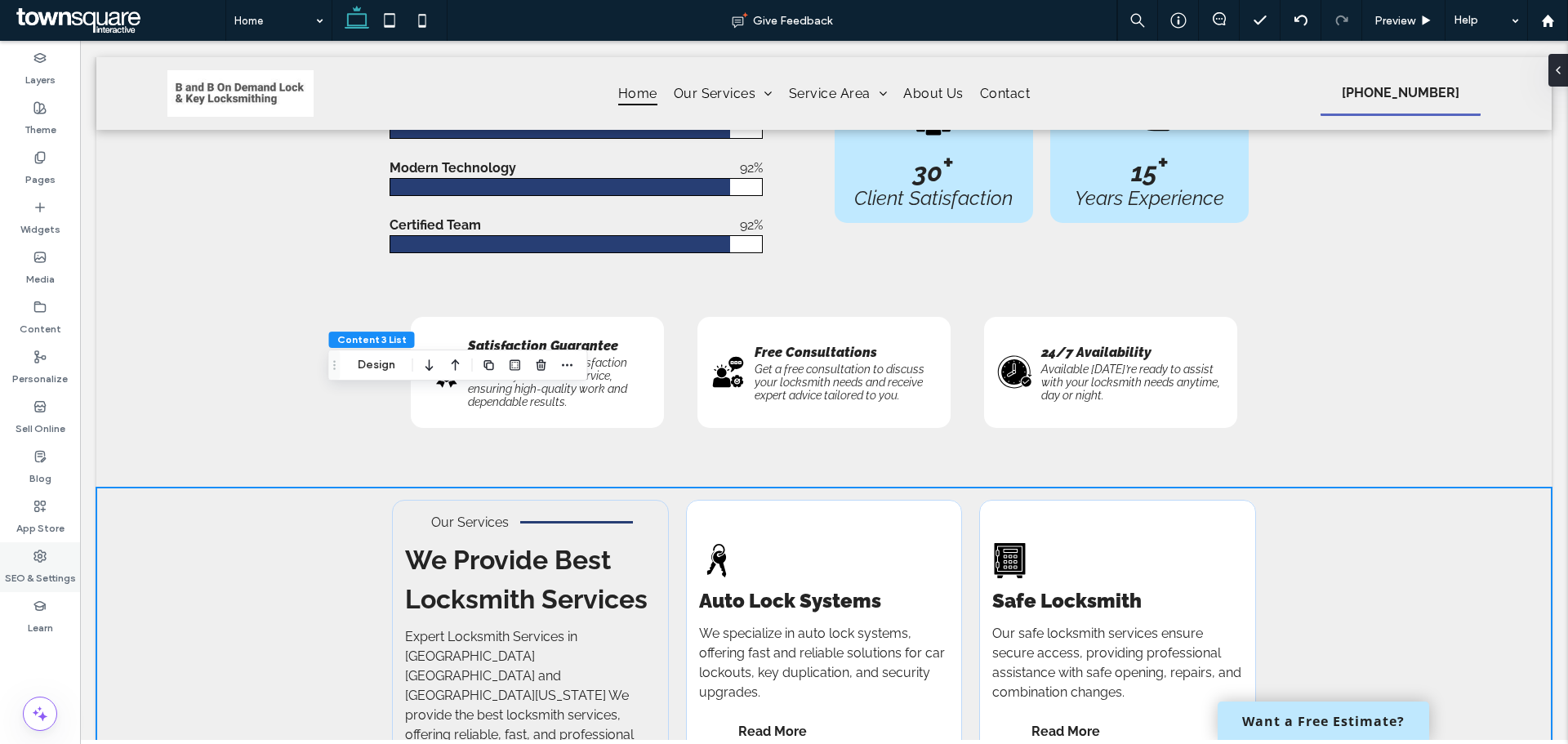
click at [42, 567] on label "SEO & Settings" at bounding box center [40, 574] width 72 height 23
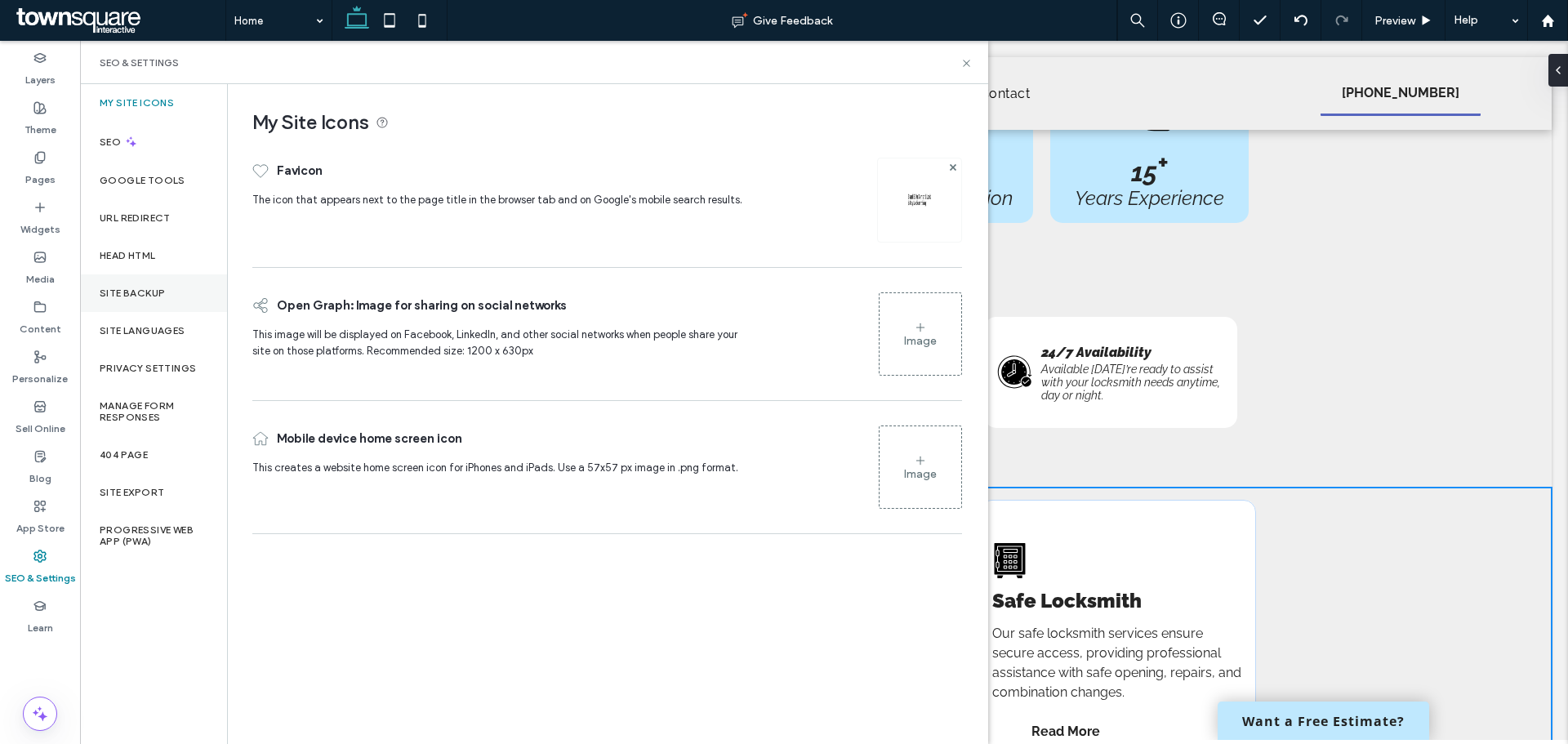
click at [159, 287] on label "Site Backup" at bounding box center [132, 293] width 66 height 11
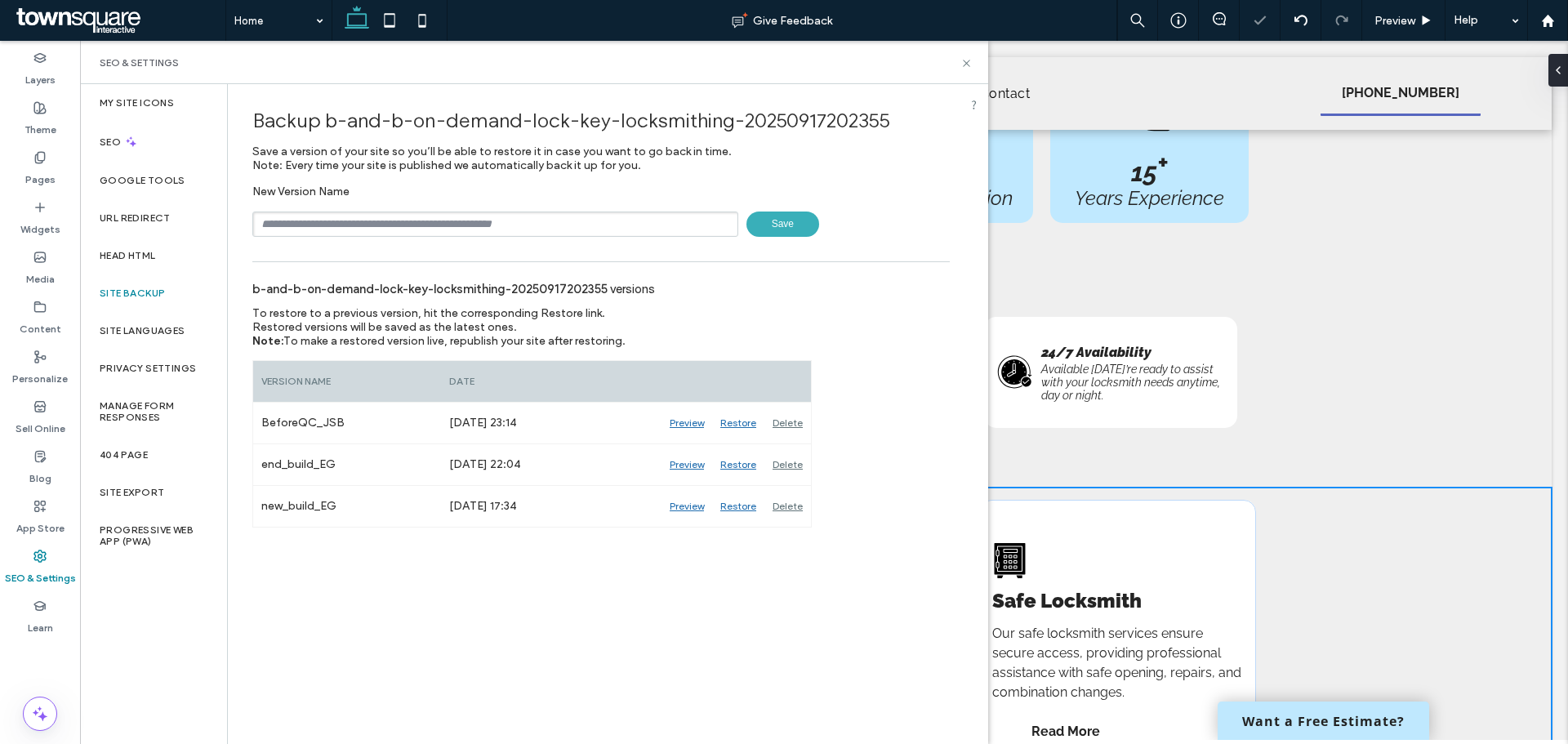
click at [493, 230] on input "text" at bounding box center [496, 224] width 486 height 26
type input "**********"
click at [784, 225] on span "Save" at bounding box center [783, 224] width 72 height 26
click at [967, 62] on use at bounding box center [966, 63] width 7 height 7
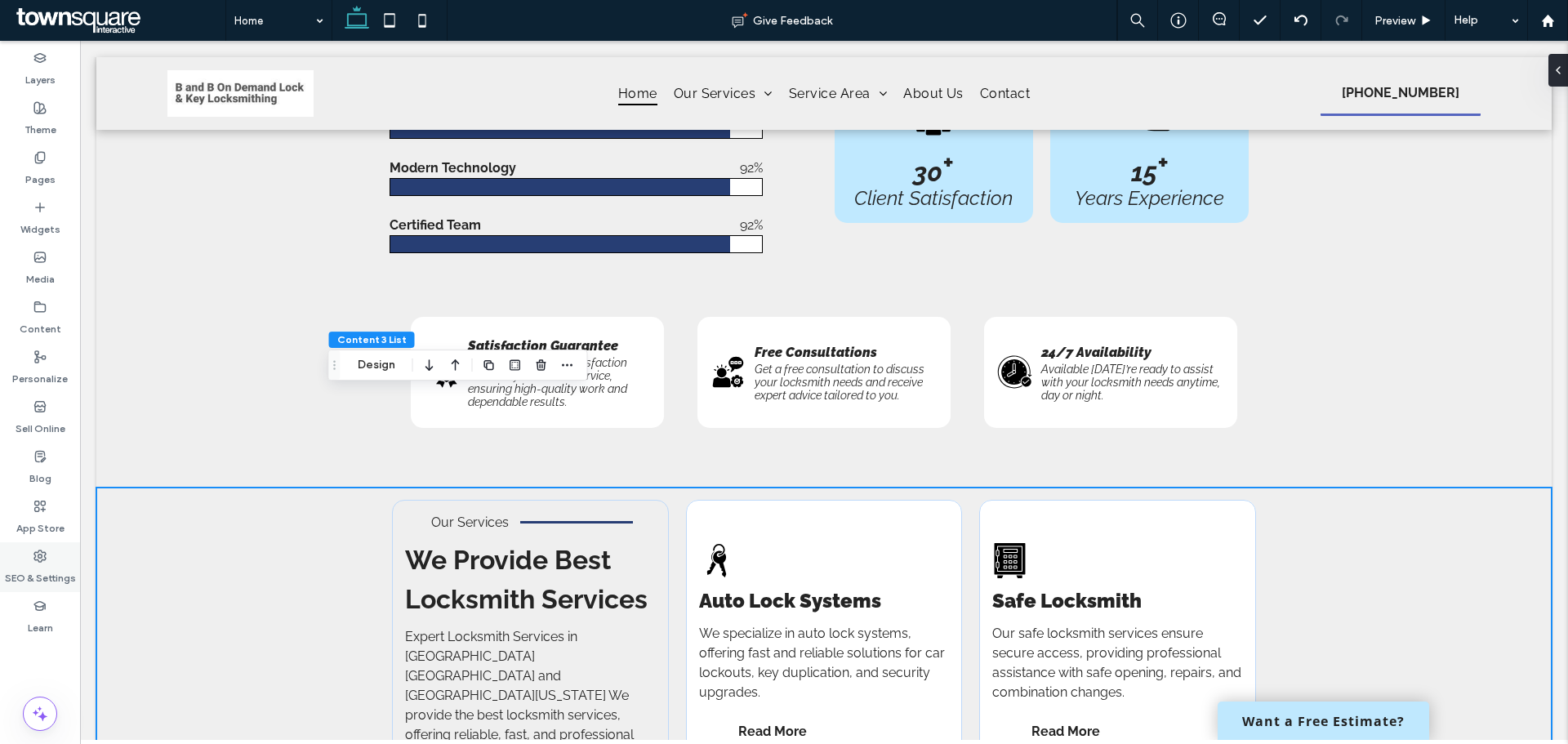
click at [62, 568] on label "SEO & Settings" at bounding box center [40, 574] width 72 height 23
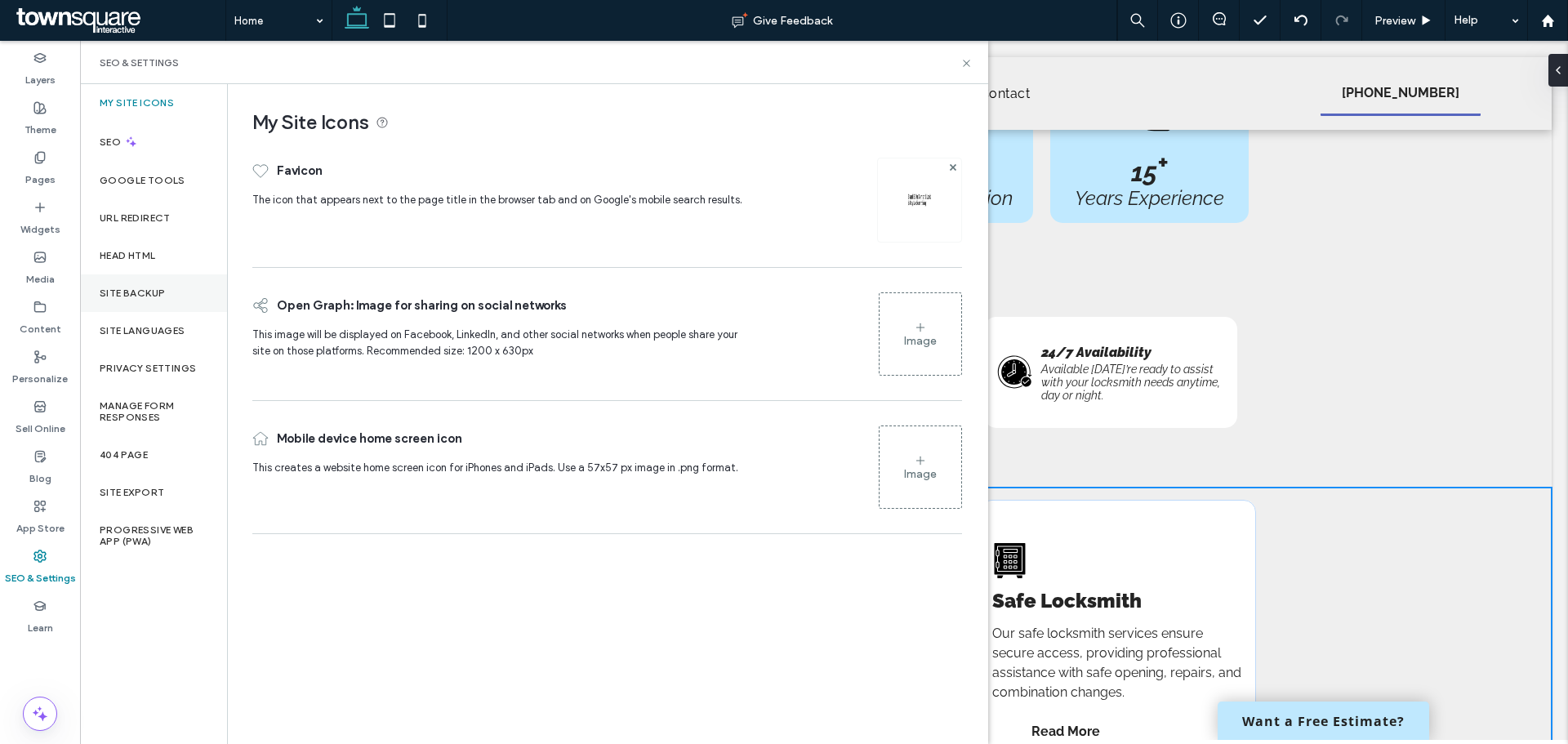
click at [131, 294] on label "Site Backup" at bounding box center [132, 293] width 66 height 11
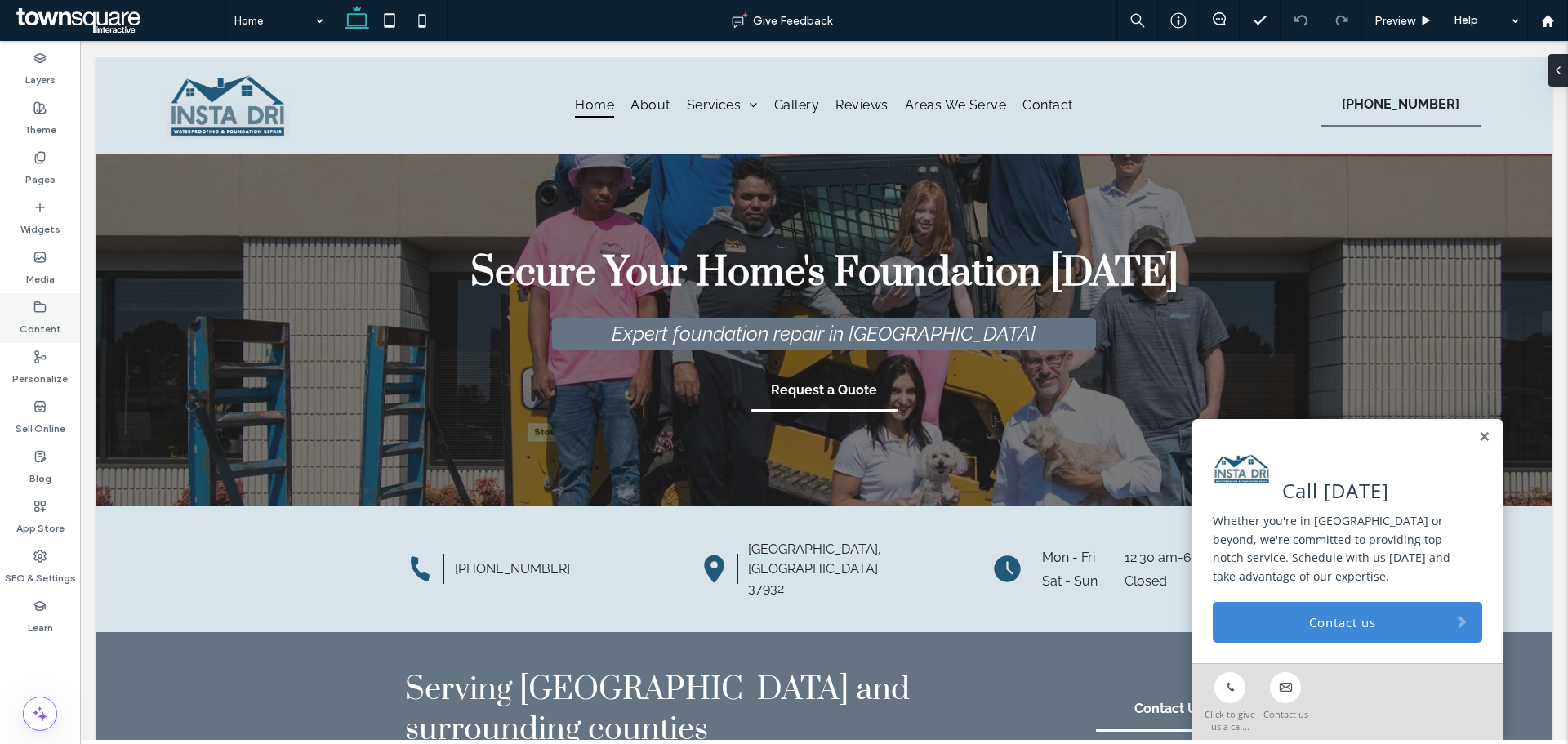
click at [31, 321] on label "Content" at bounding box center [41, 325] width 42 height 23
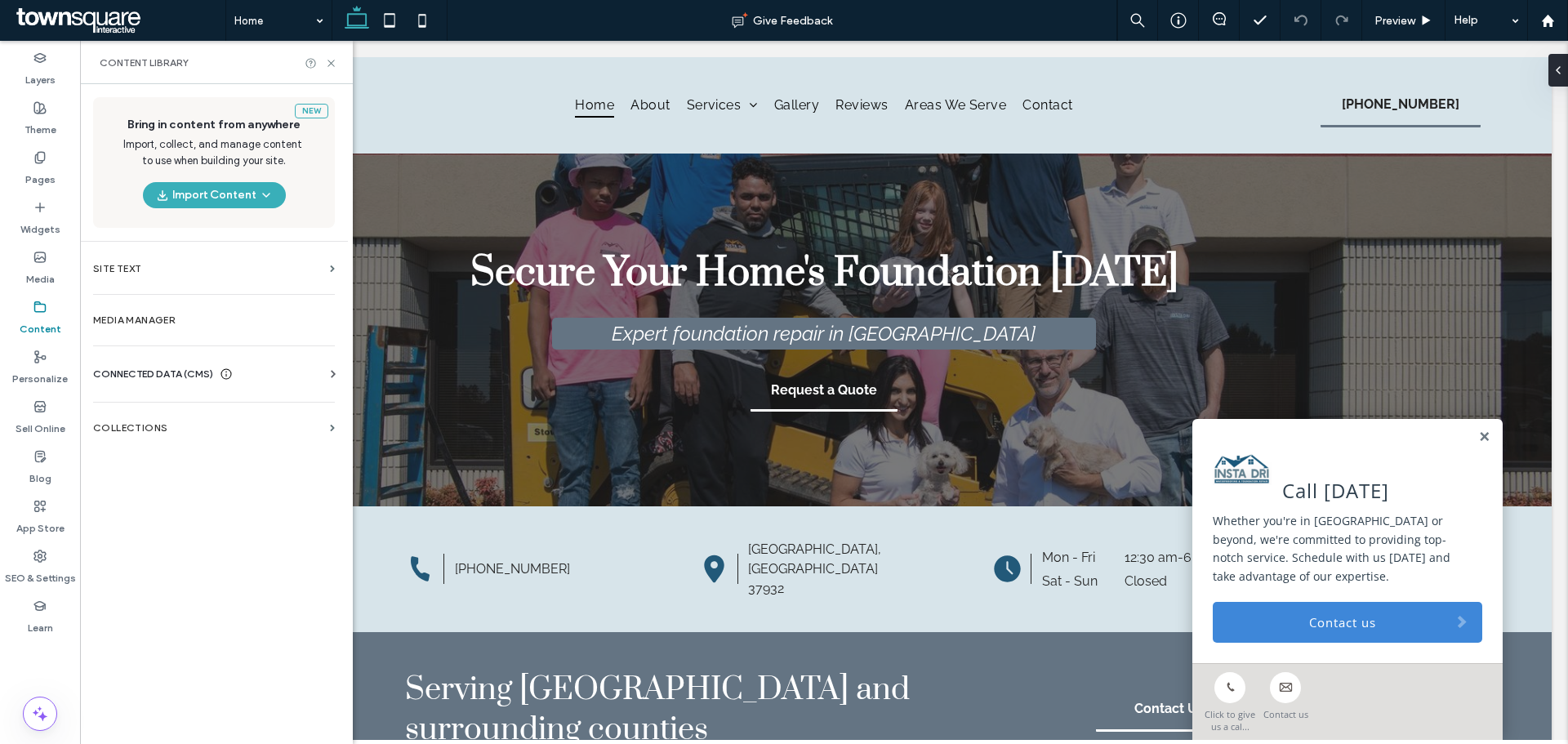
click at [153, 391] on div "Business Info Business Text Business Images Find and Replace" at bounding box center [217, 389] width 248 height 13
click at [210, 381] on span "CONNECTED DATA (CMS)" at bounding box center [154, 374] width 120 height 16
click at [258, 415] on label "Business Info" at bounding box center [217, 414] width 222 height 11
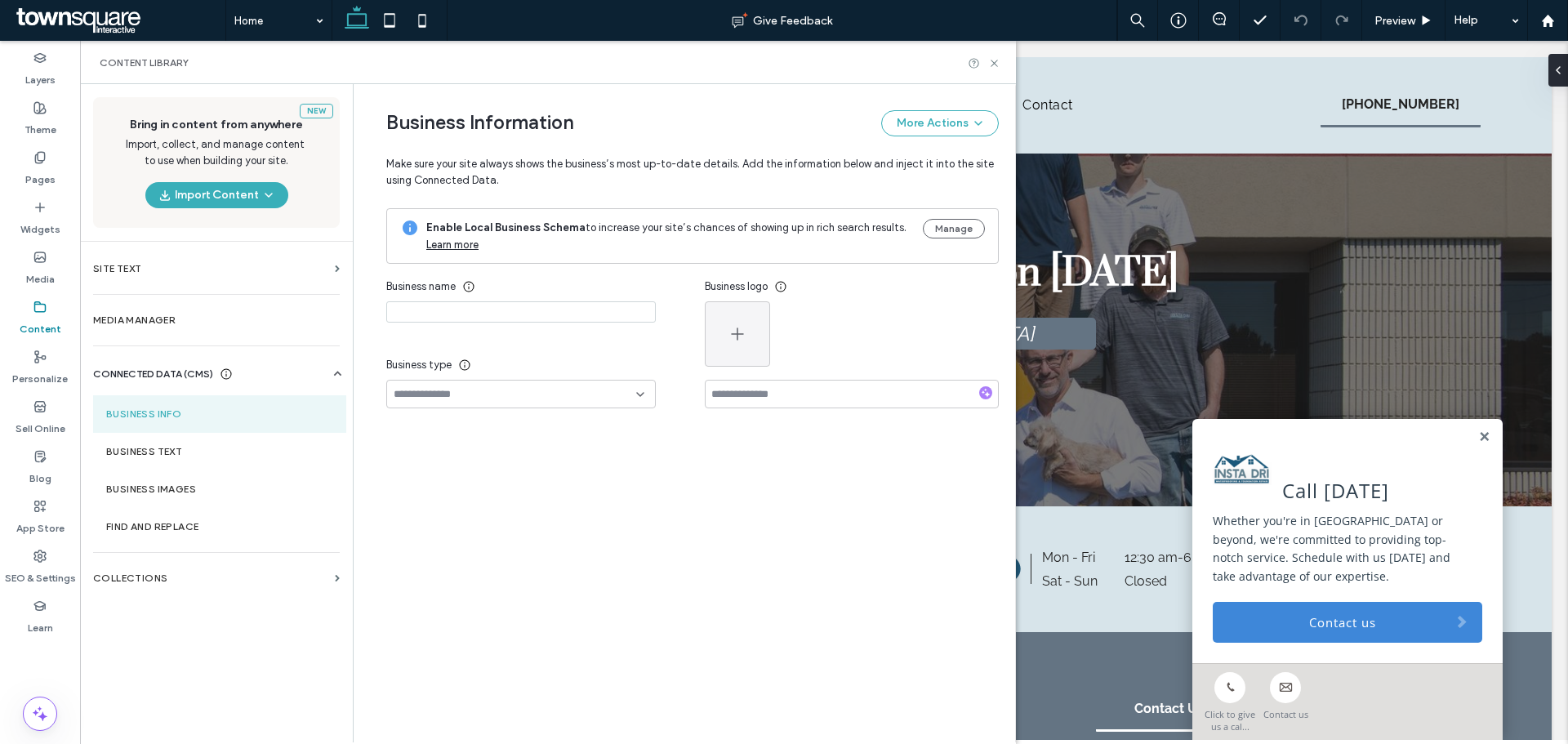
type input "*********"
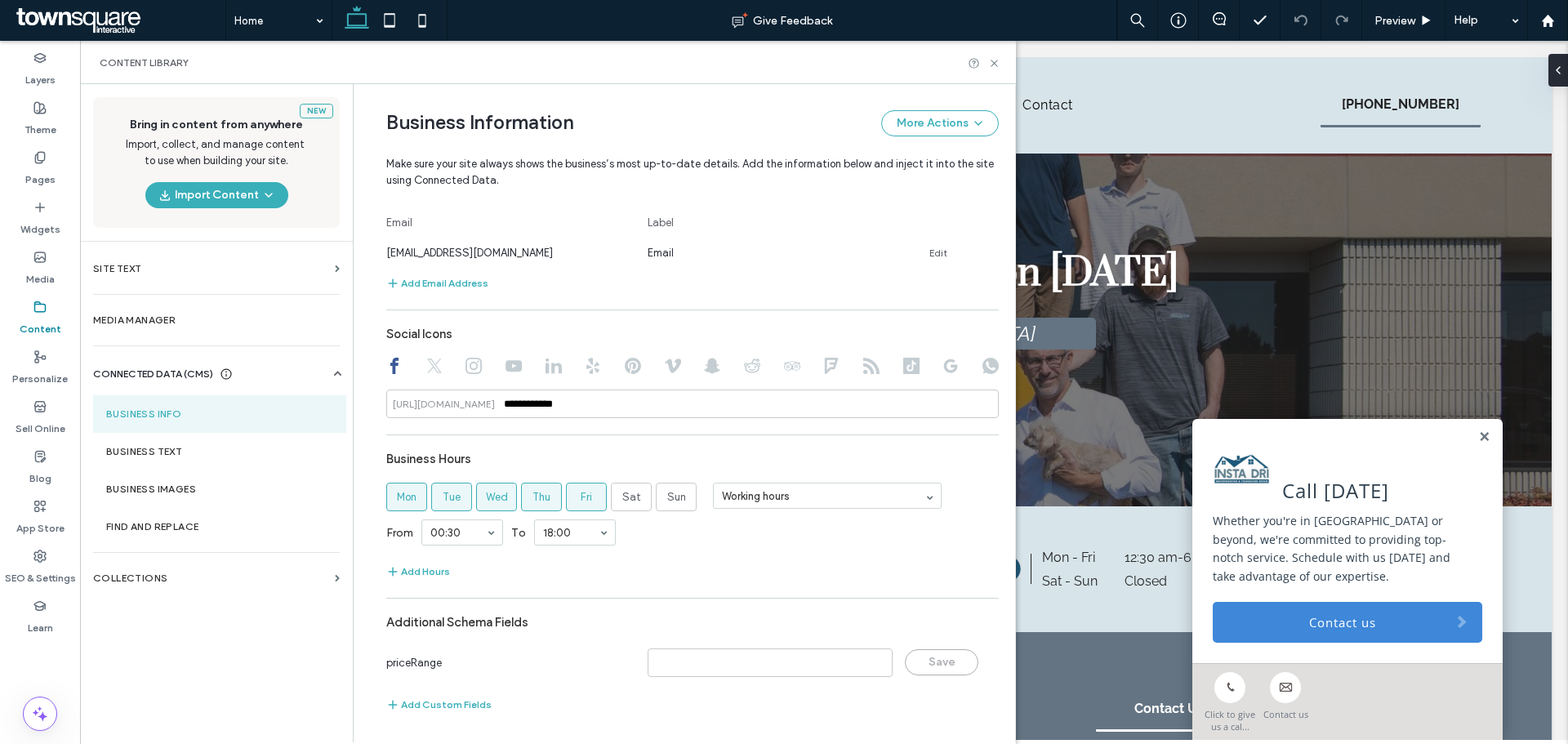
scroll to position [640, 0]
click at [192, 442] on section "Business Text" at bounding box center [219, 451] width 253 height 37
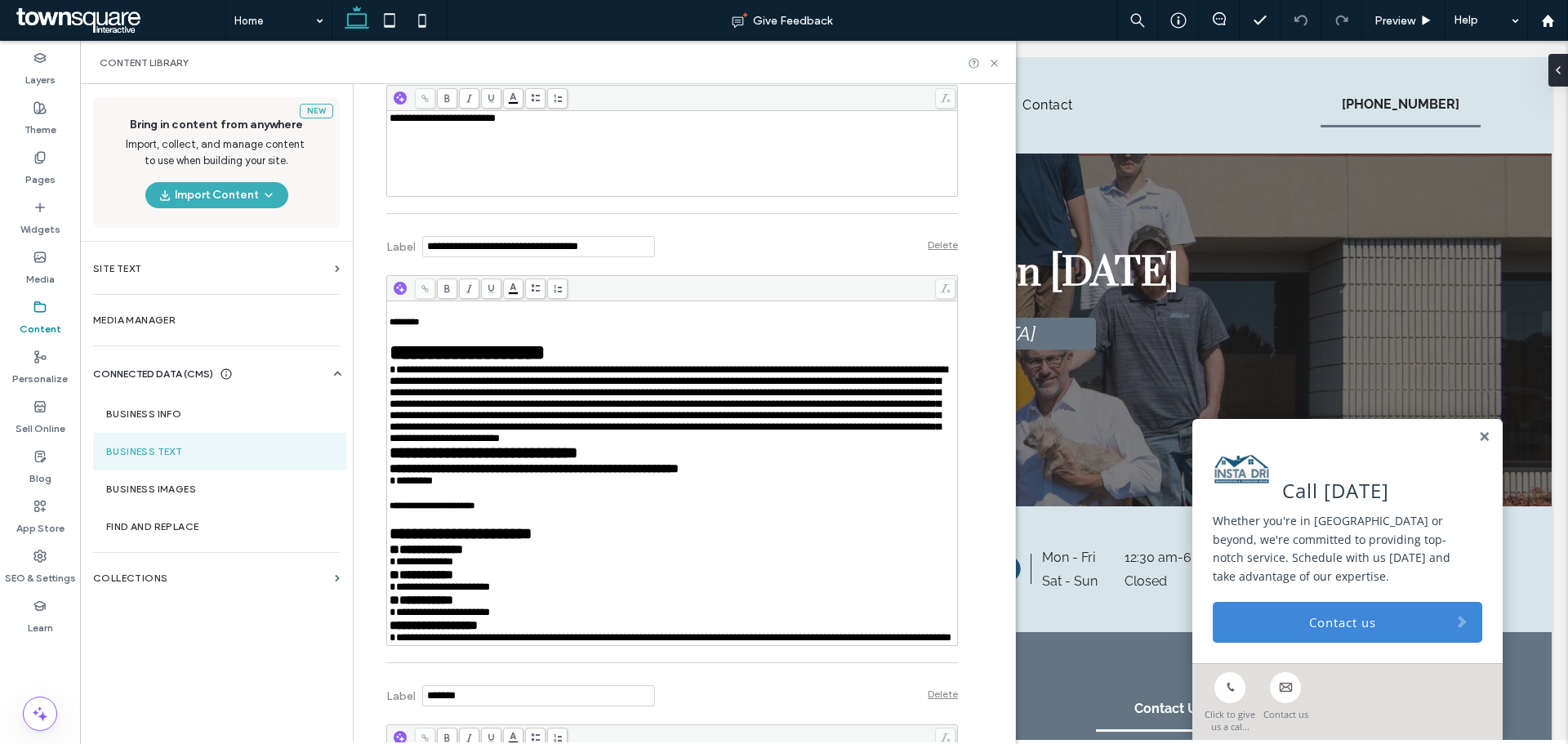
scroll to position [571, 0]
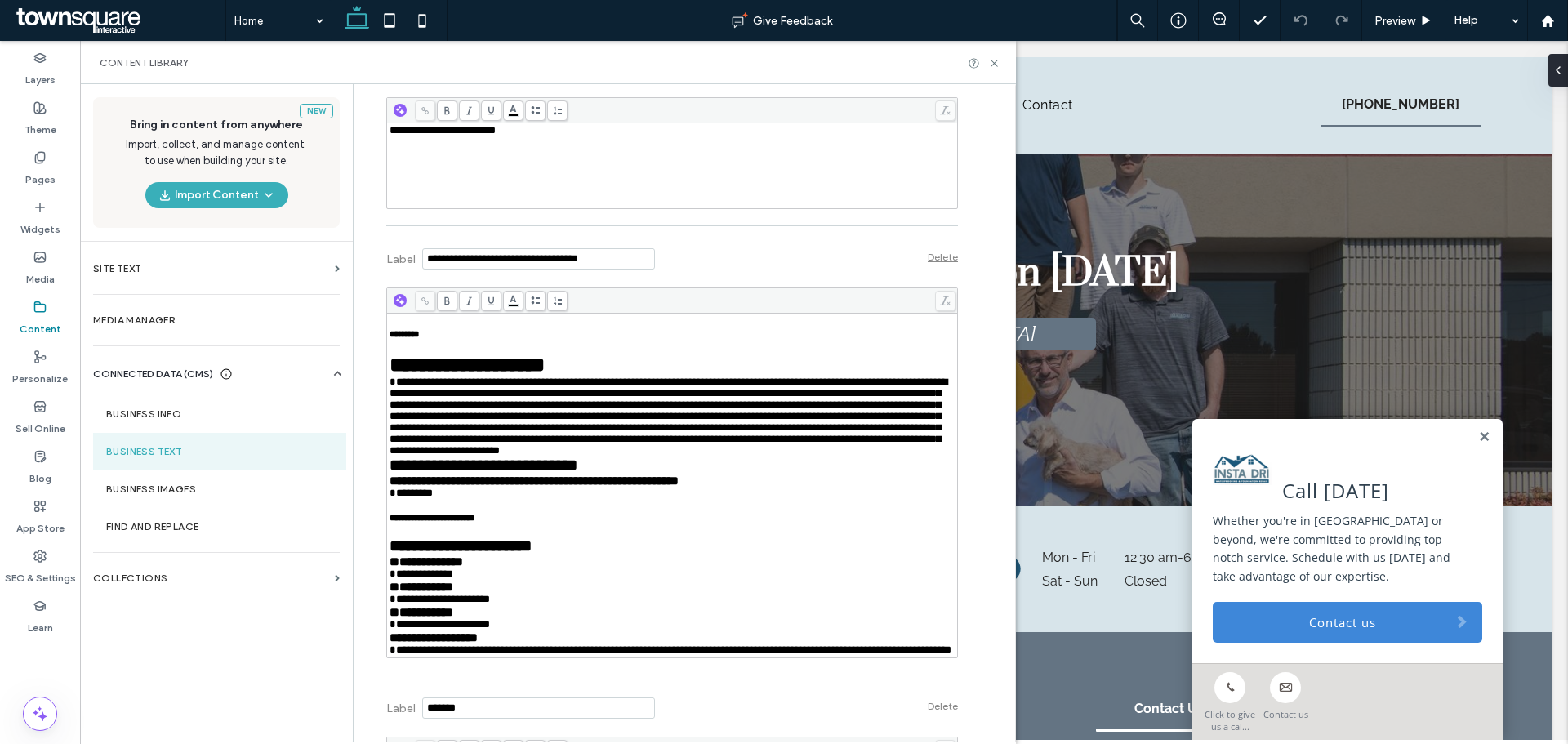
click at [463, 167] on div "**********" at bounding box center [671, 166] width 566 height 82
copy span "**********"
click at [463, 169] on div "**********" at bounding box center [671, 166] width 566 height 82
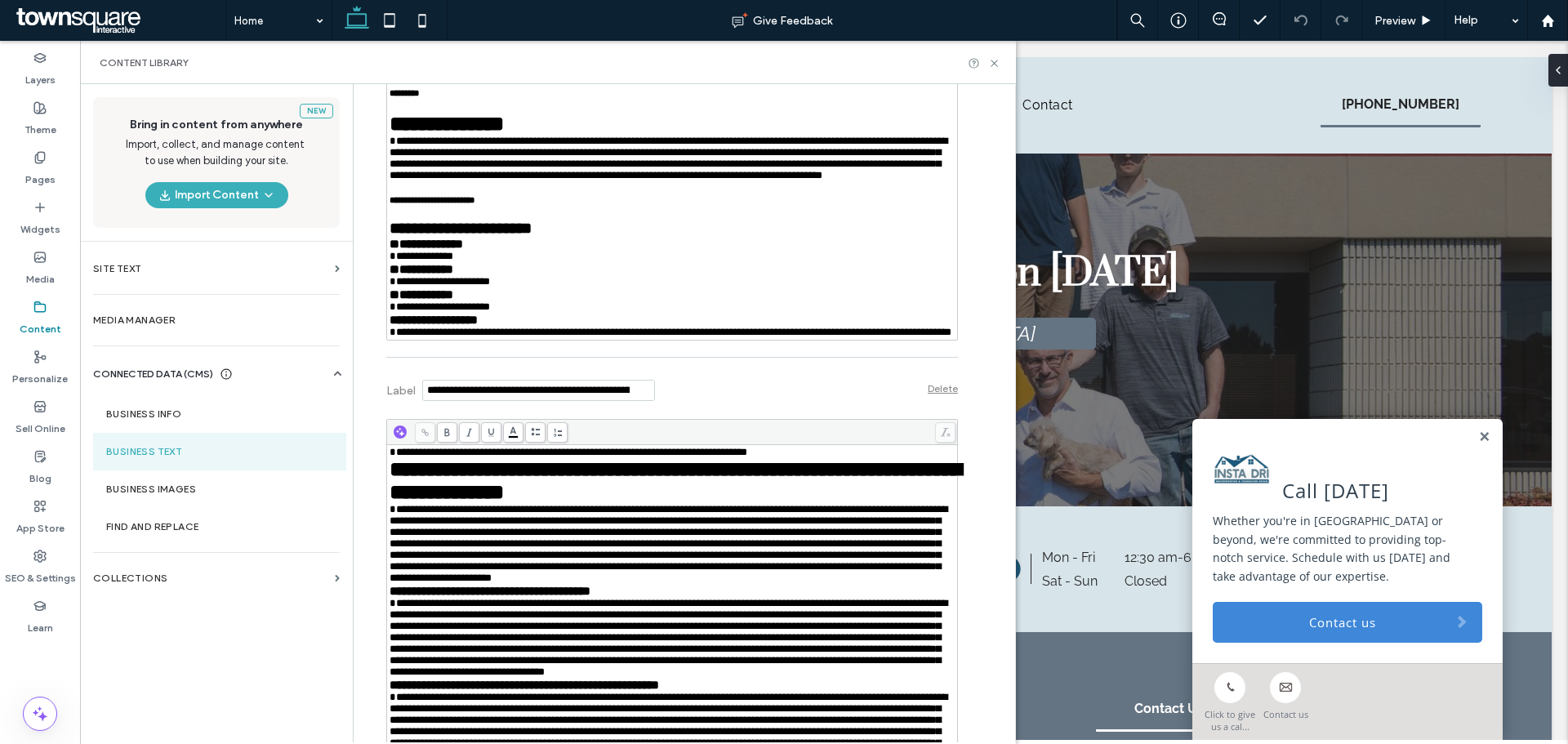
scroll to position [1470, 0]
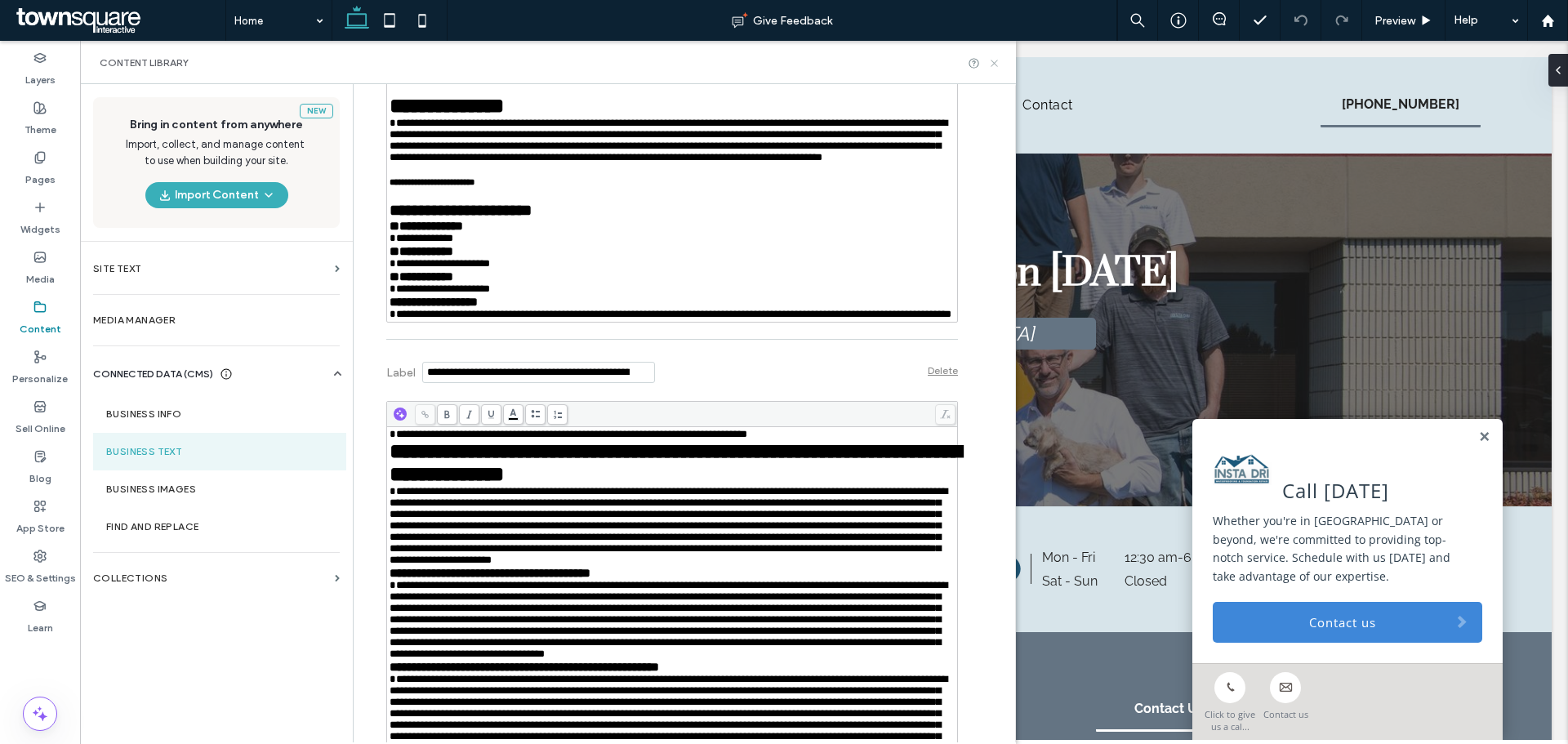
click at [990, 62] on icon at bounding box center [994, 63] width 12 height 12
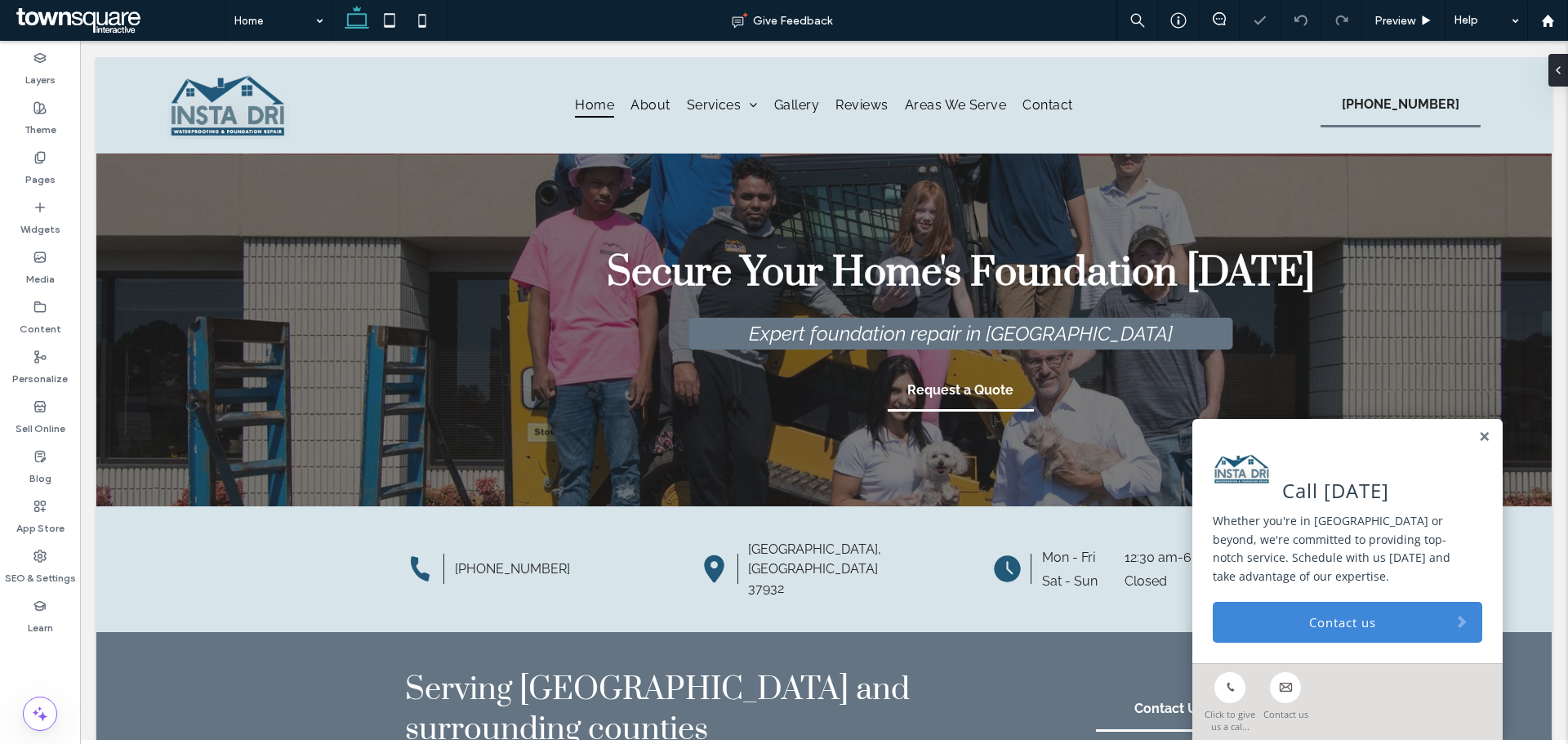
scroll to position [0, 0]
drag, startPoint x: 1230, startPoint y: 597, endPoint x: 1254, endPoint y: 619, distance: 32.6
click at [1254, 619] on link "Contact us" at bounding box center [1348, 622] width 270 height 41
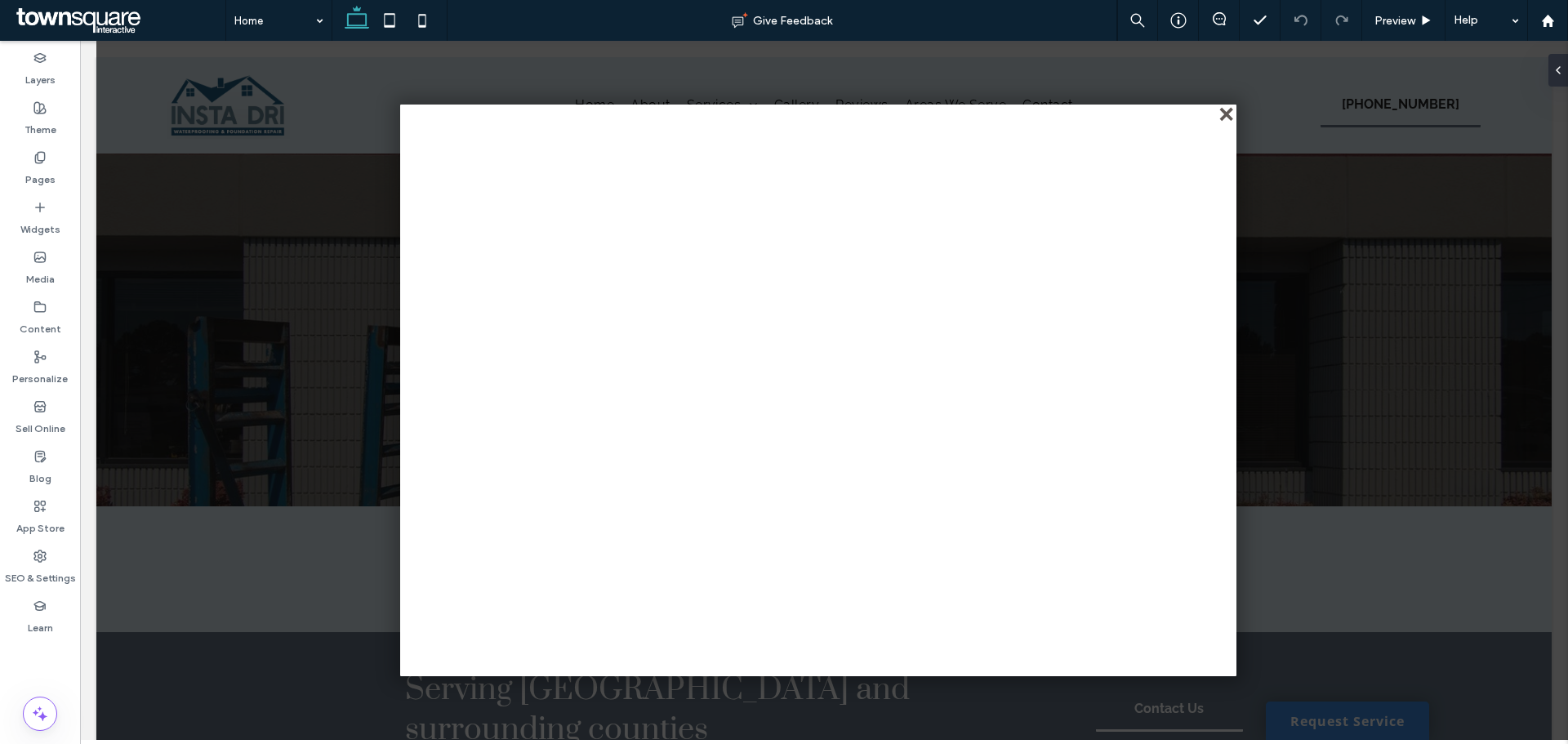
click at [1228, 113] on div "close" at bounding box center [1228, 115] width 12 height 12
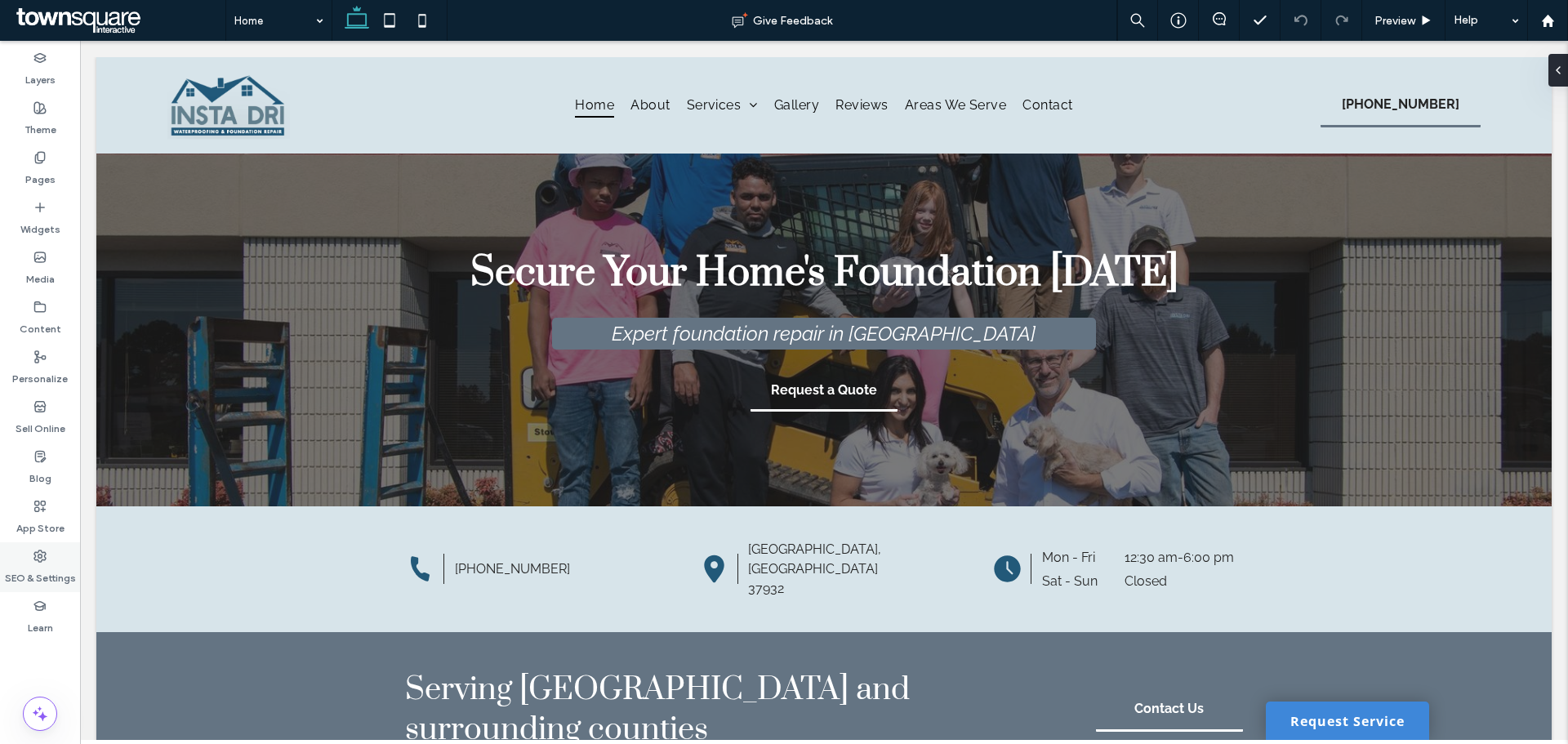
click at [52, 548] on div "SEO & Settings" at bounding box center [40, 568] width 80 height 50
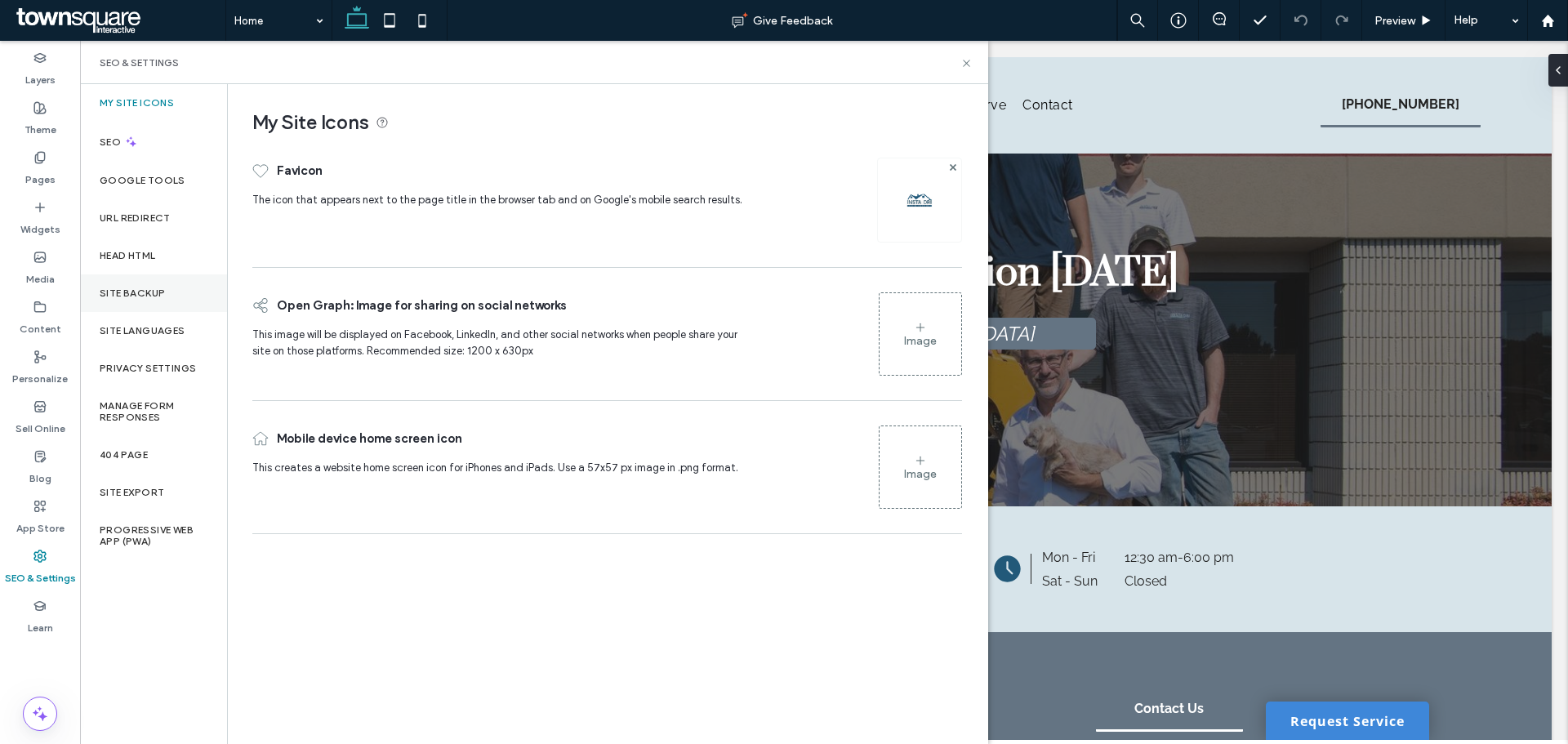
click at [178, 293] on div "Site Backup" at bounding box center [154, 293] width 147 height 37
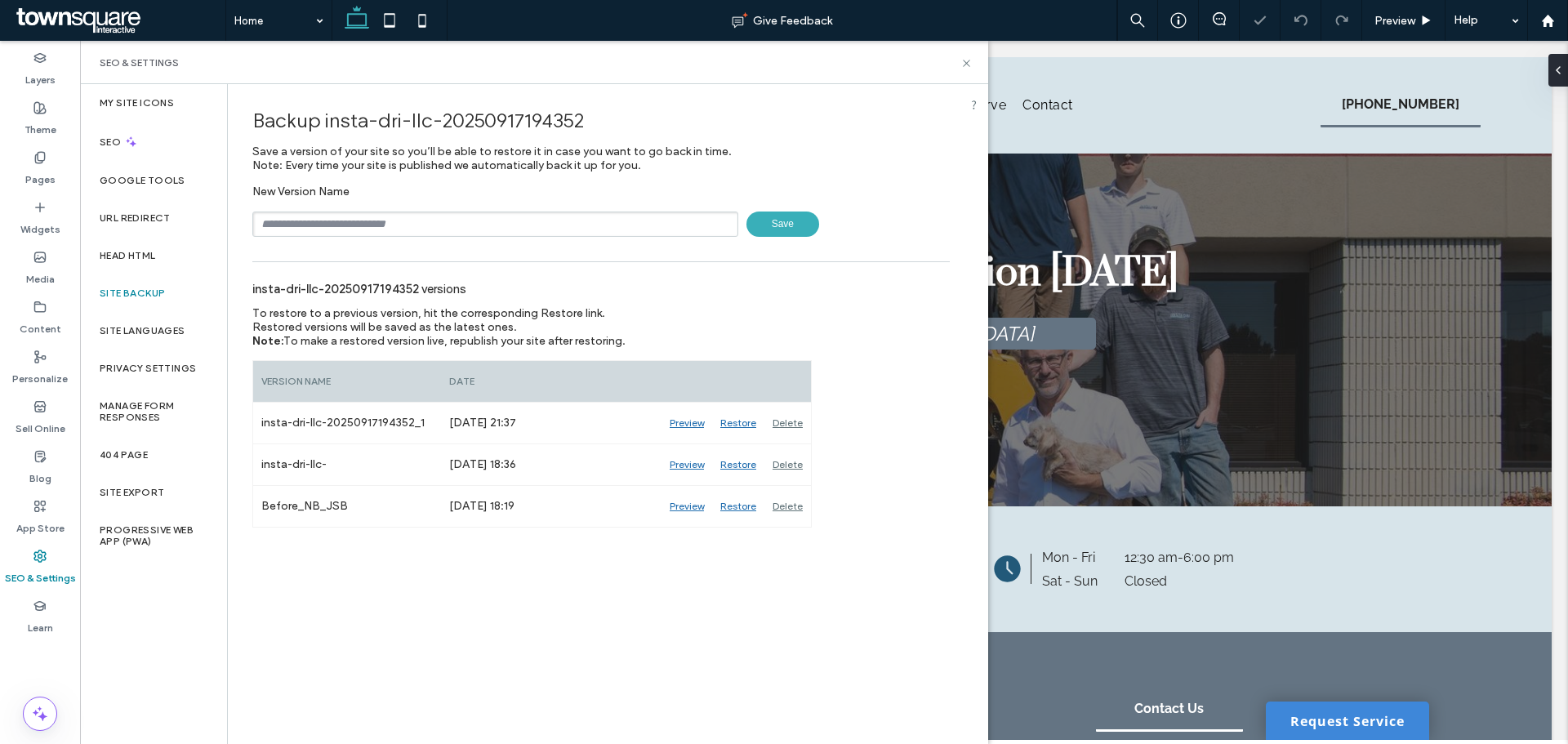
click at [435, 225] on input "text" at bounding box center [496, 224] width 486 height 26
type input "**********"
click at [790, 230] on span "Save" at bounding box center [783, 224] width 72 height 26
drag, startPoint x: 965, startPoint y: 63, endPoint x: 887, endPoint y: 25, distance: 86.8
click at [965, 63] on icon at bounding box center [966, 63] width 12 height 12
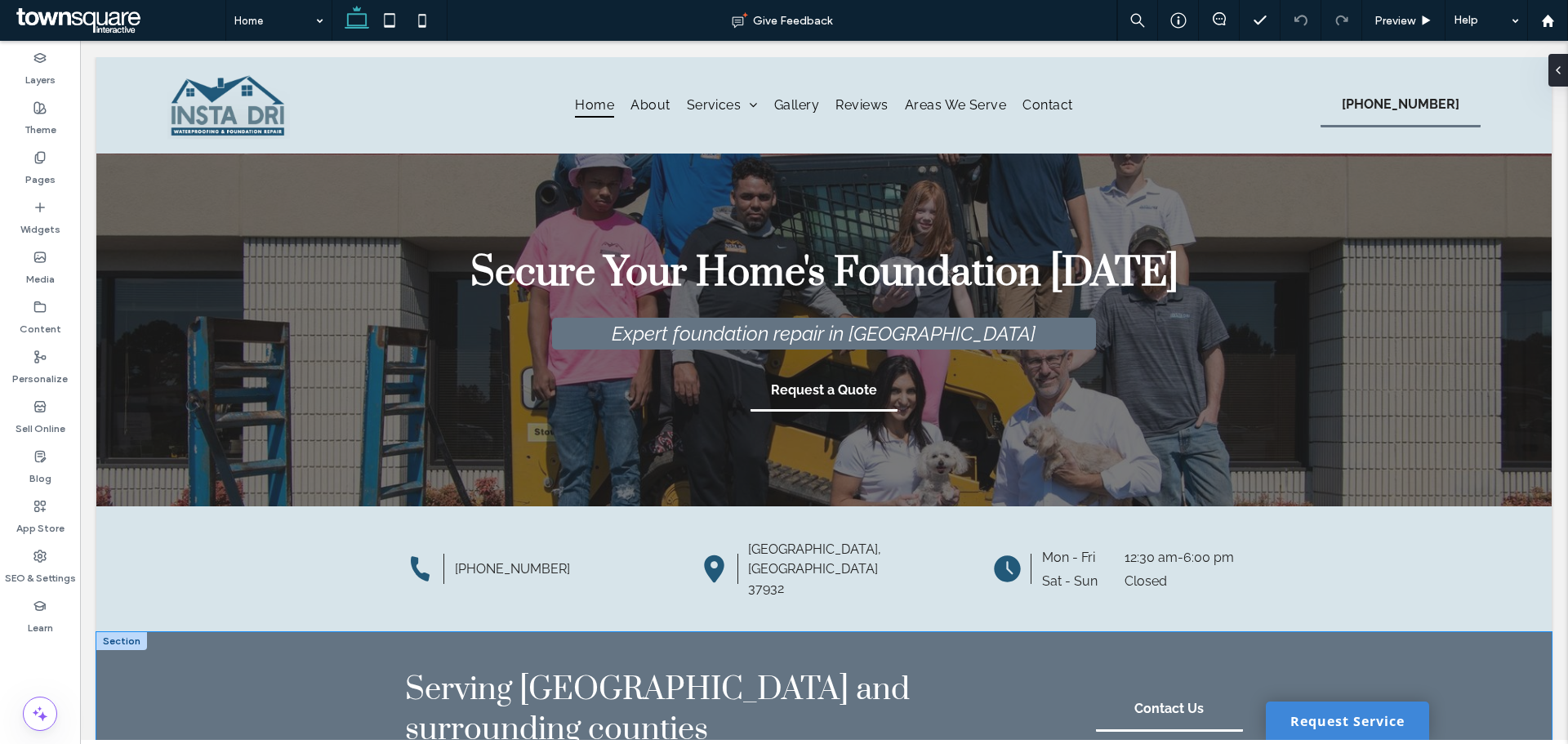
click at [1321, 701] on div "Serving [GEOGRAPHIC_DATA] and surrounding counties Contact Us" at bounding box center [824, 710] width 1455 height 155
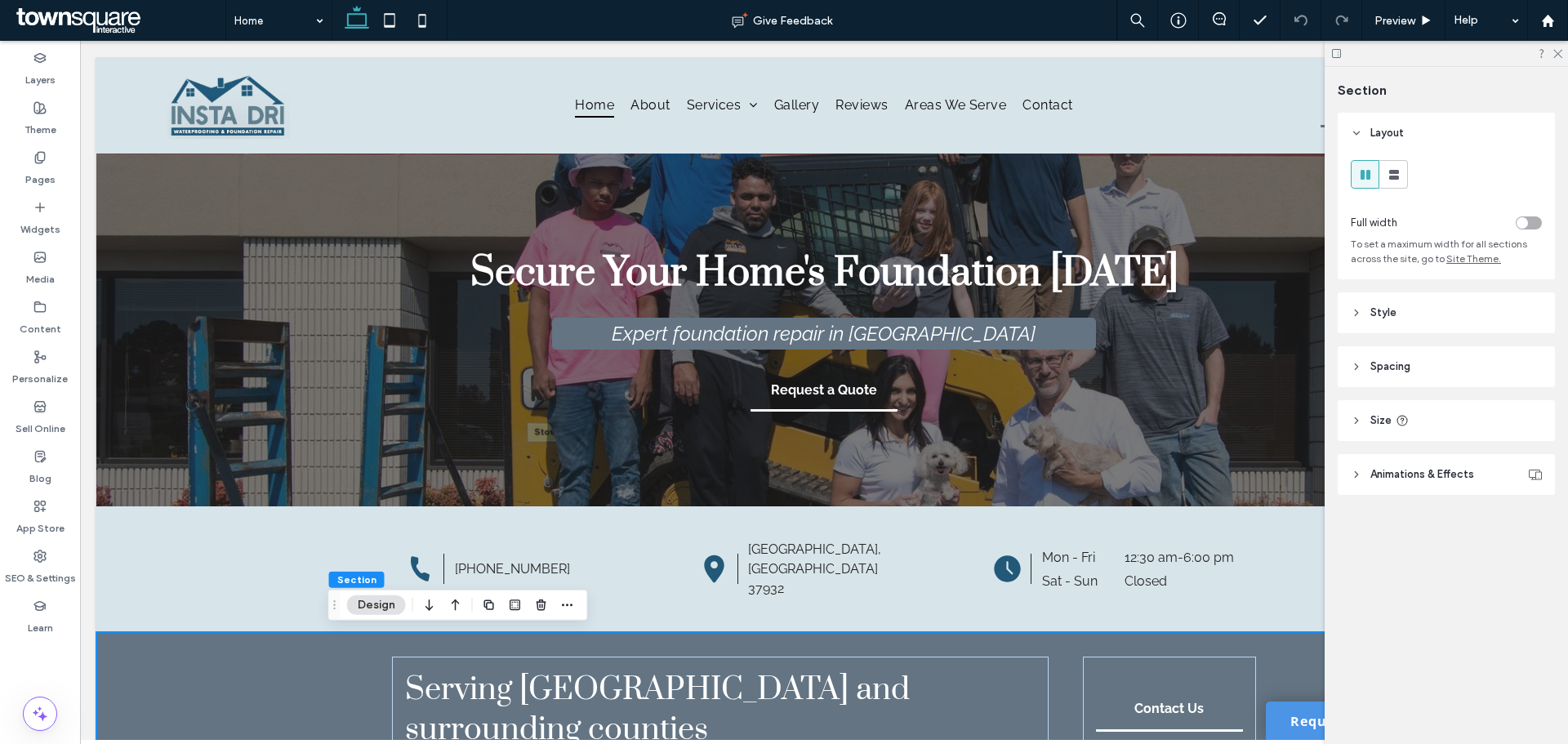
click at [1321, 713] on link "Request Service" at bounding box center [1347, 721] width 163 height 38
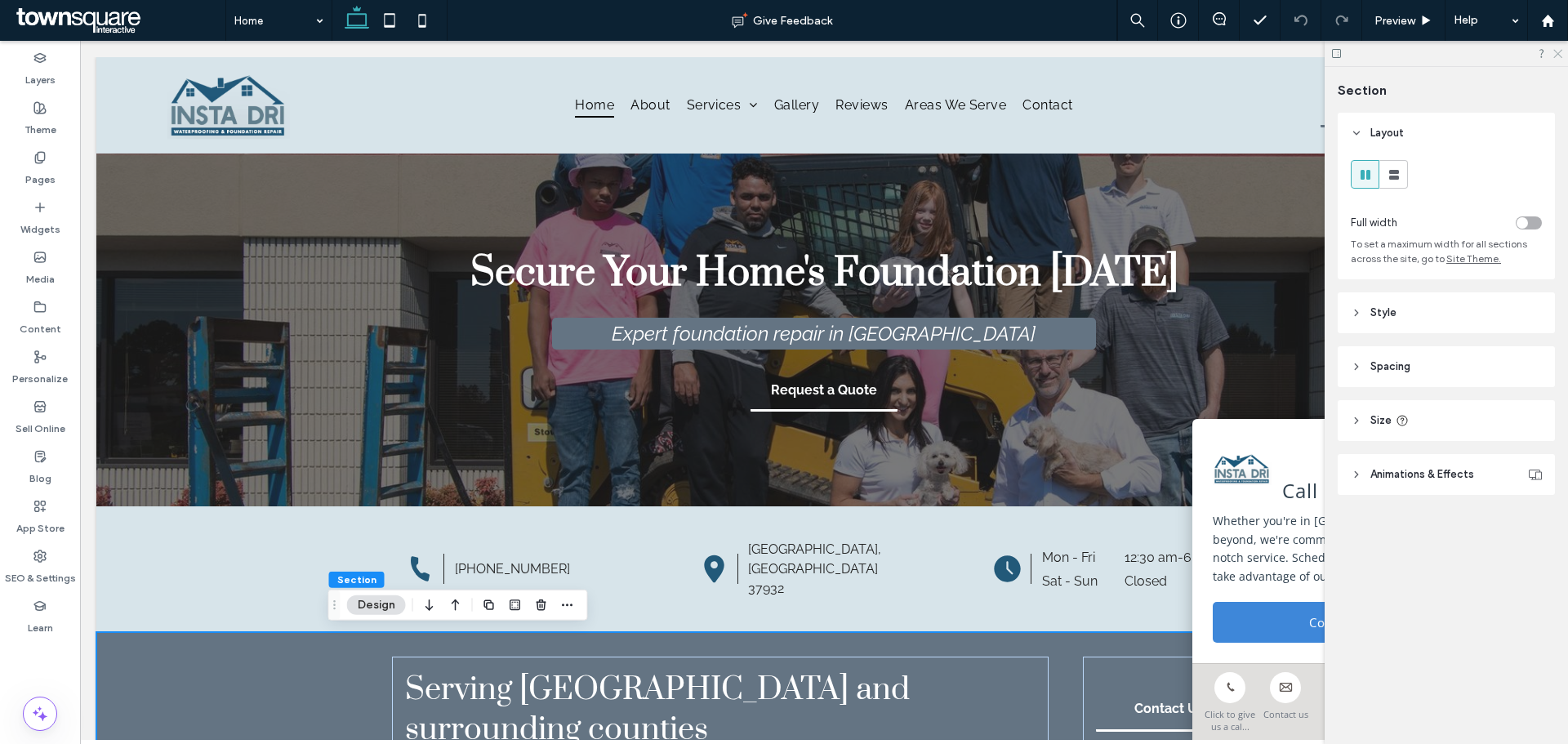
click at [1555, 54] on icon at bounding box center [1557, 52] width 10 height 10
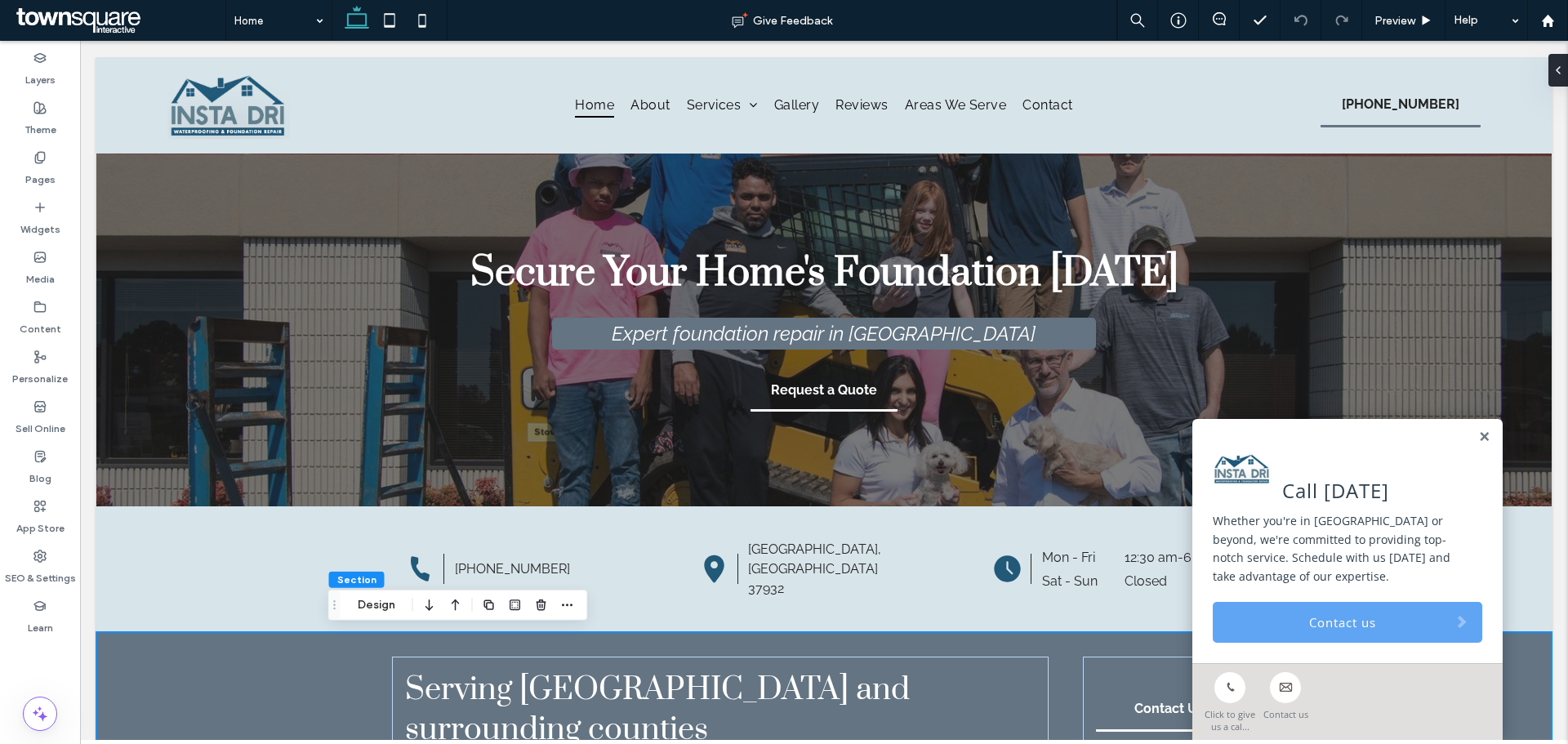
click at [1321, 610] on link "Contact us" at bounding box center [1348, 622] width 270 height 41
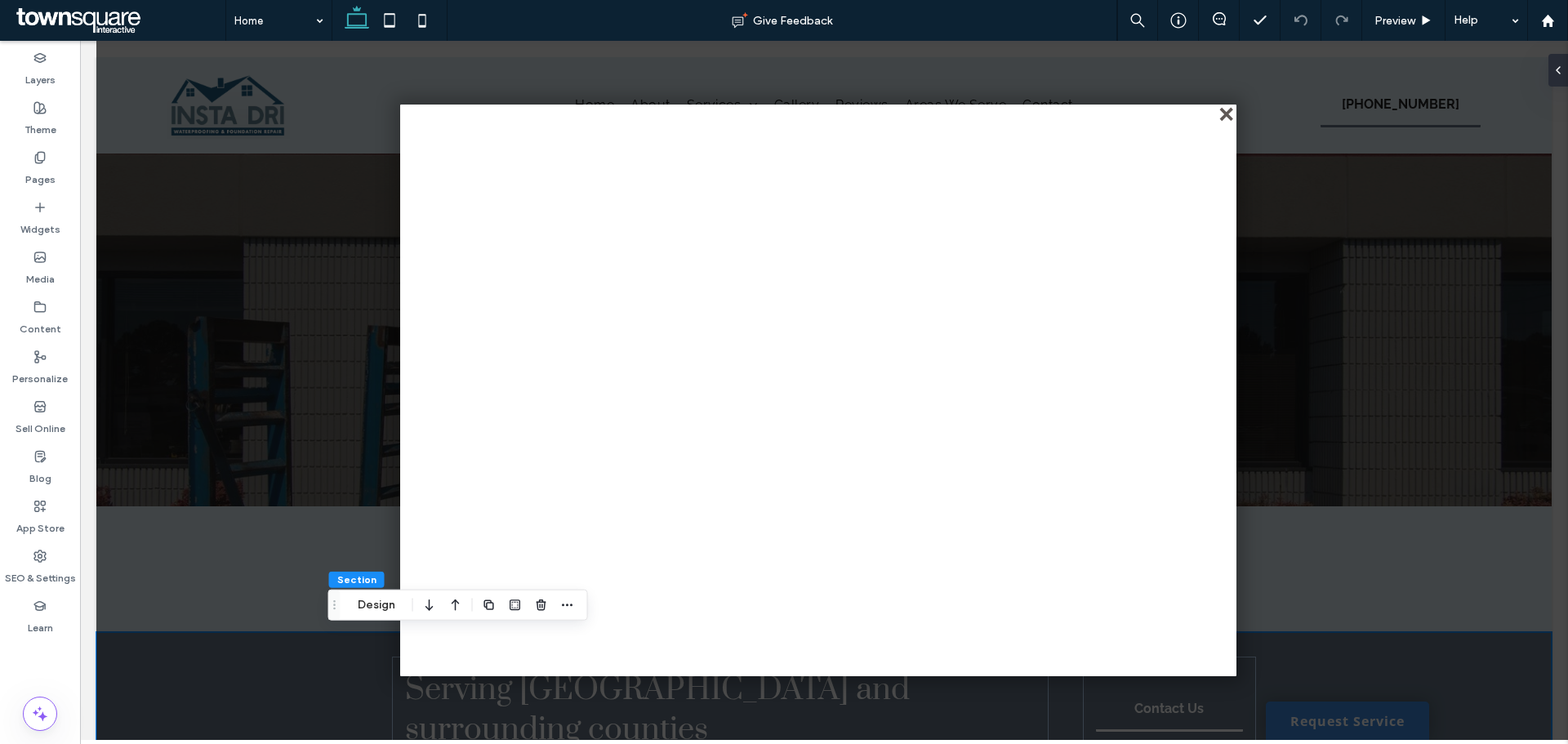
click at [1226, 111] on div "close" at bounding box center [1228, 115] width 12 height 12
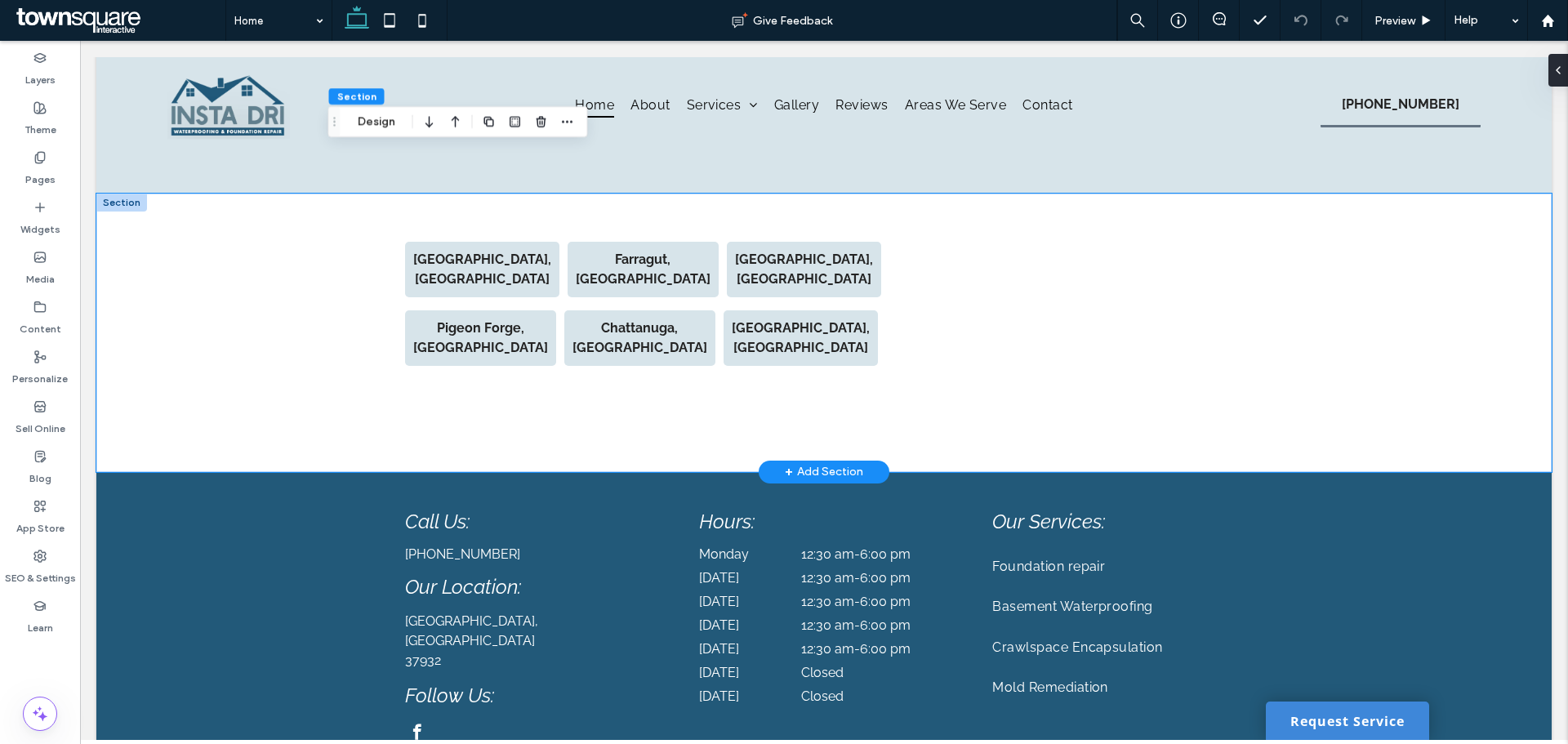
scroll to position [3542, 0]
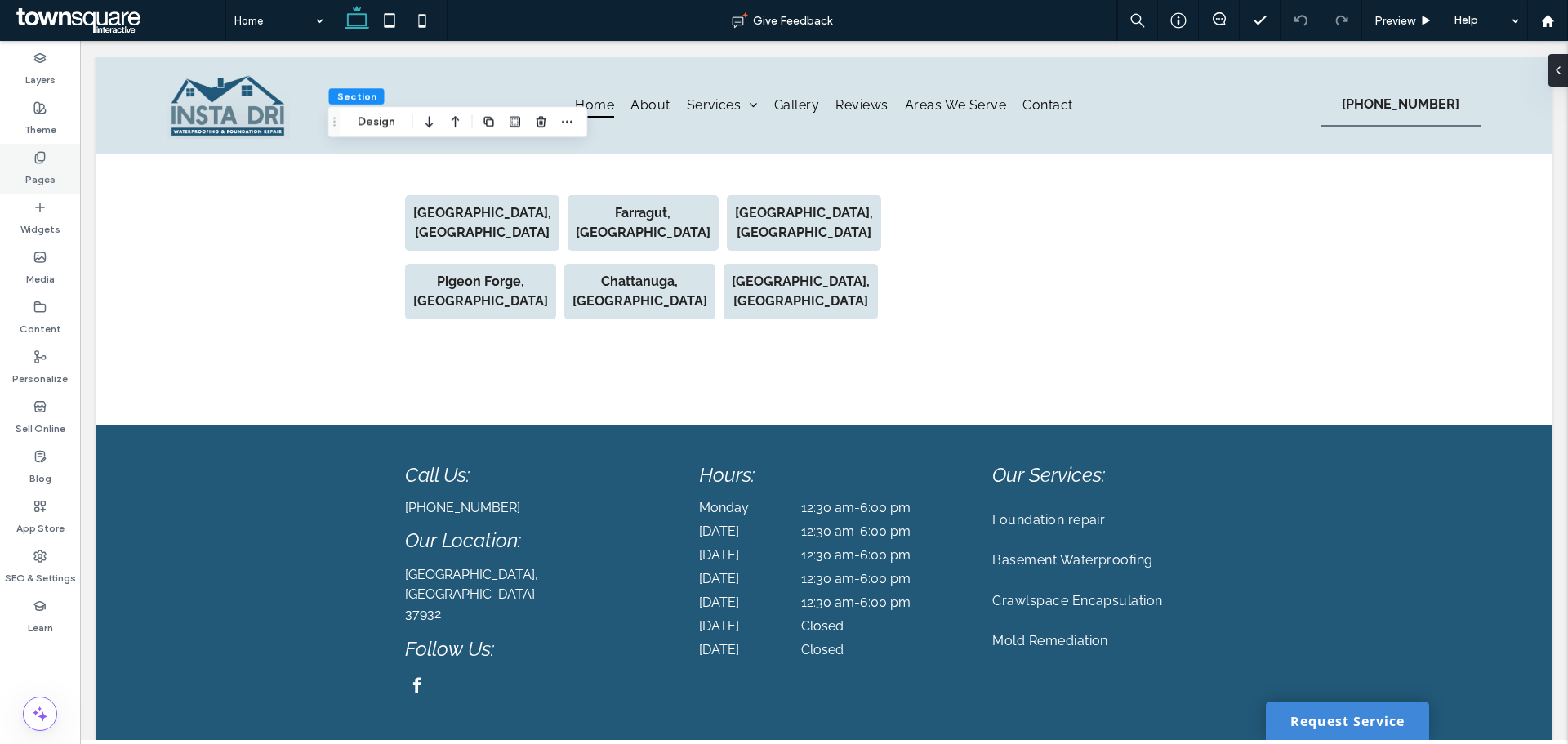
click at [55, 174] on div "Pages" at bounding box center [40, 169] width 80 height 50
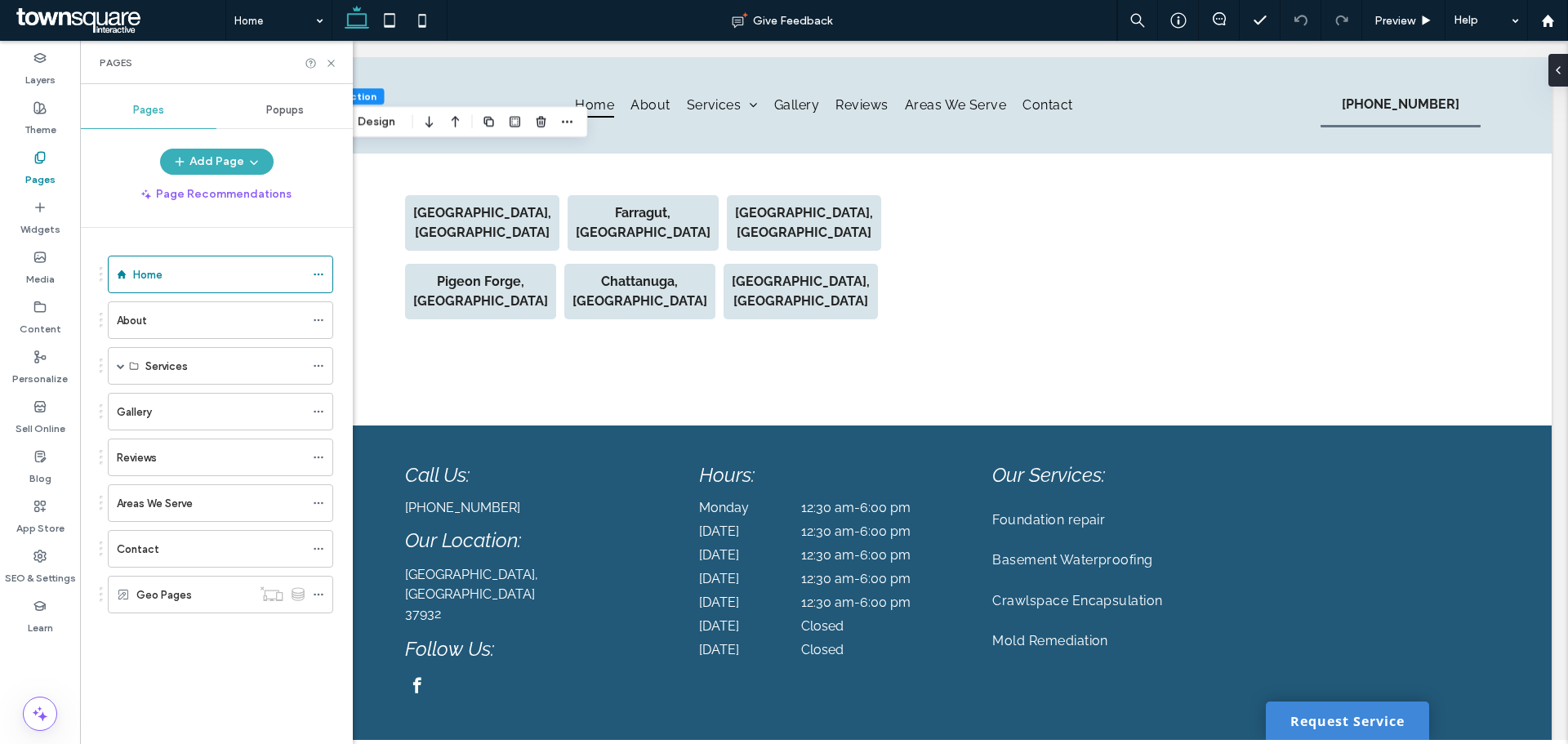
click at [144, 529] on ol "Home About Services Foundation repair Basement Waterproofing Crawlspace Encapsu…" at bounding box center [211, 434] width 246 height 358
click at [146, 535] on div "Contact" at bounding box center [210, 549] width 188 height 36
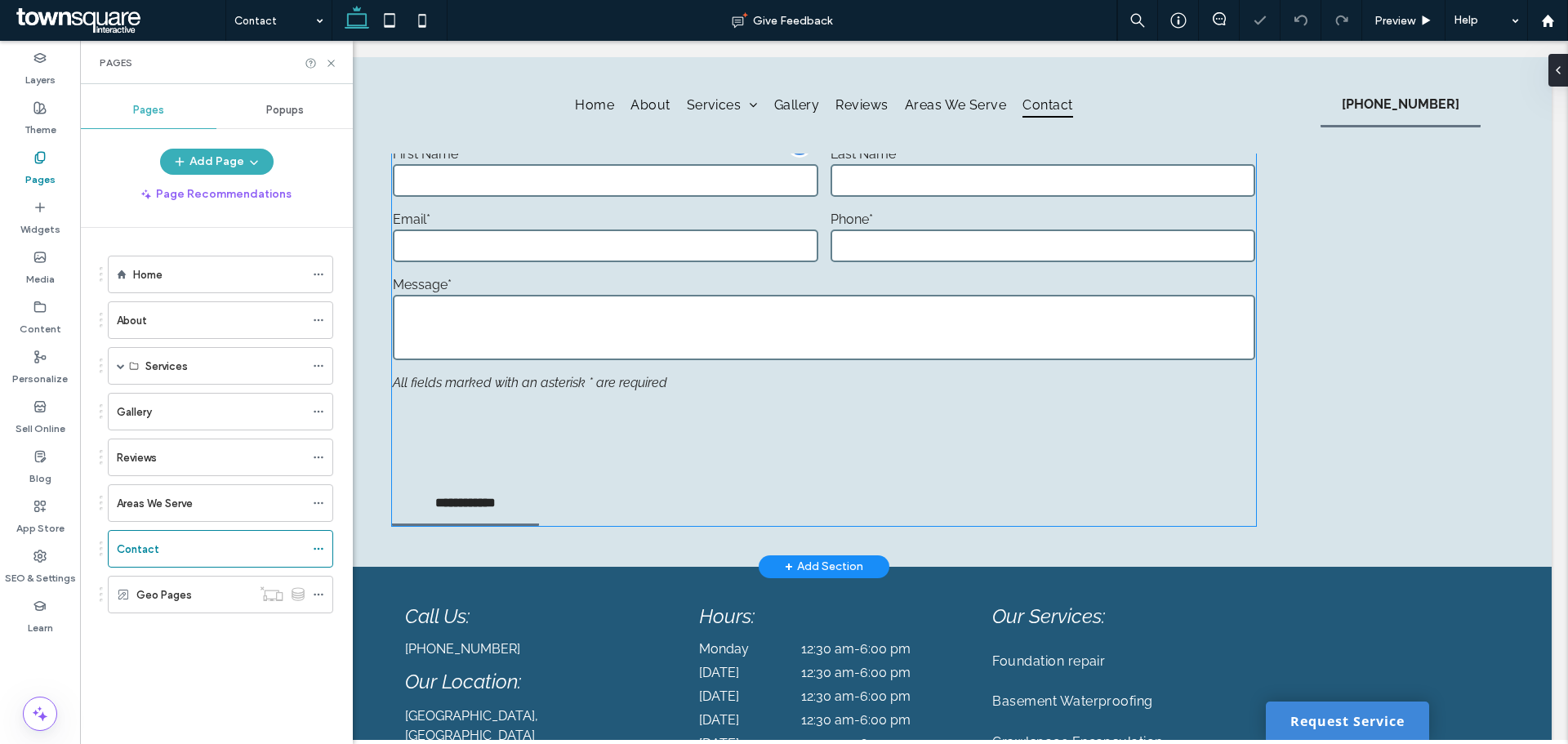
scroll to position [816, 0]
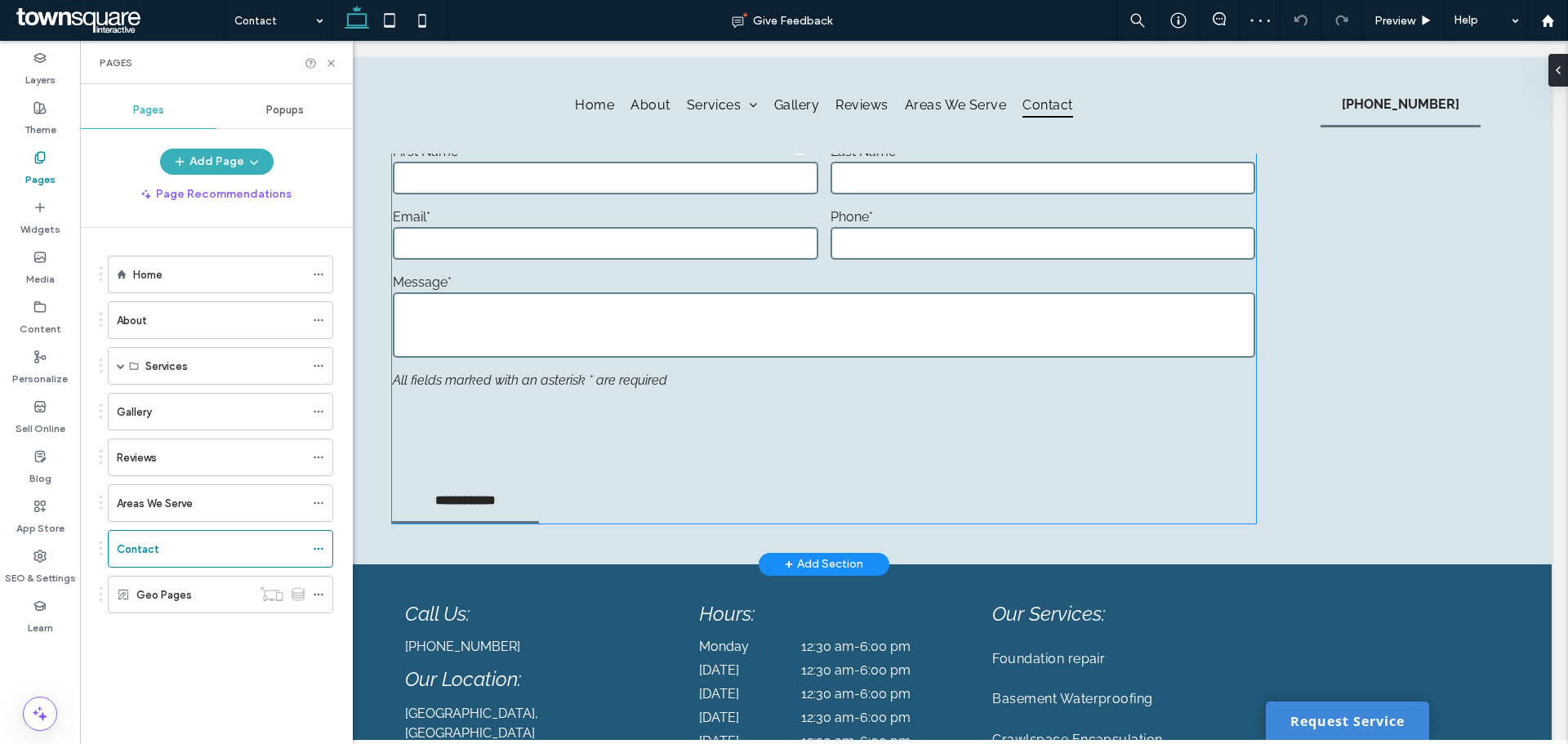
click at [880, 408] on div at bounding box center [824, 432] width 874 height 76
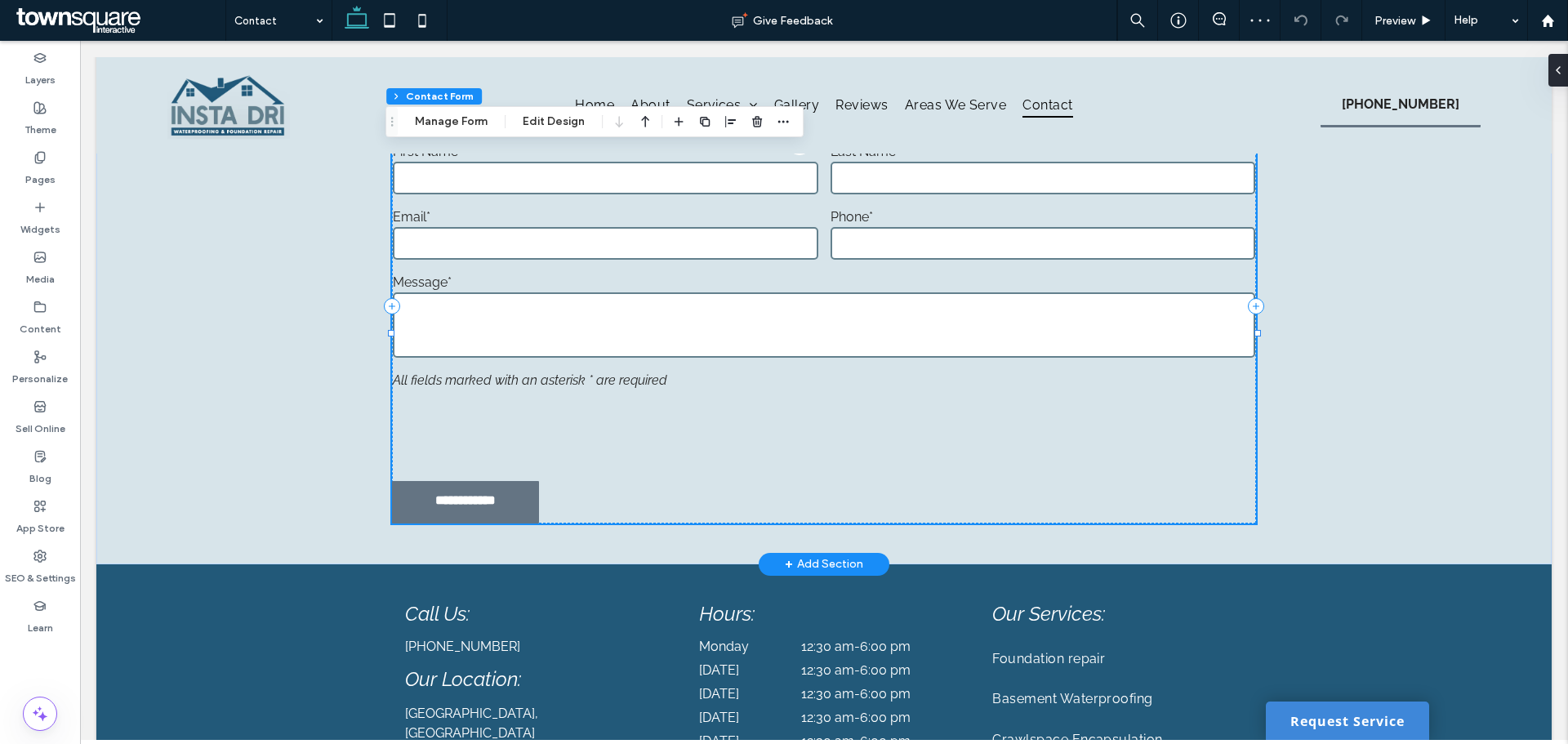
type input "*"
type input "***"
type input "*"
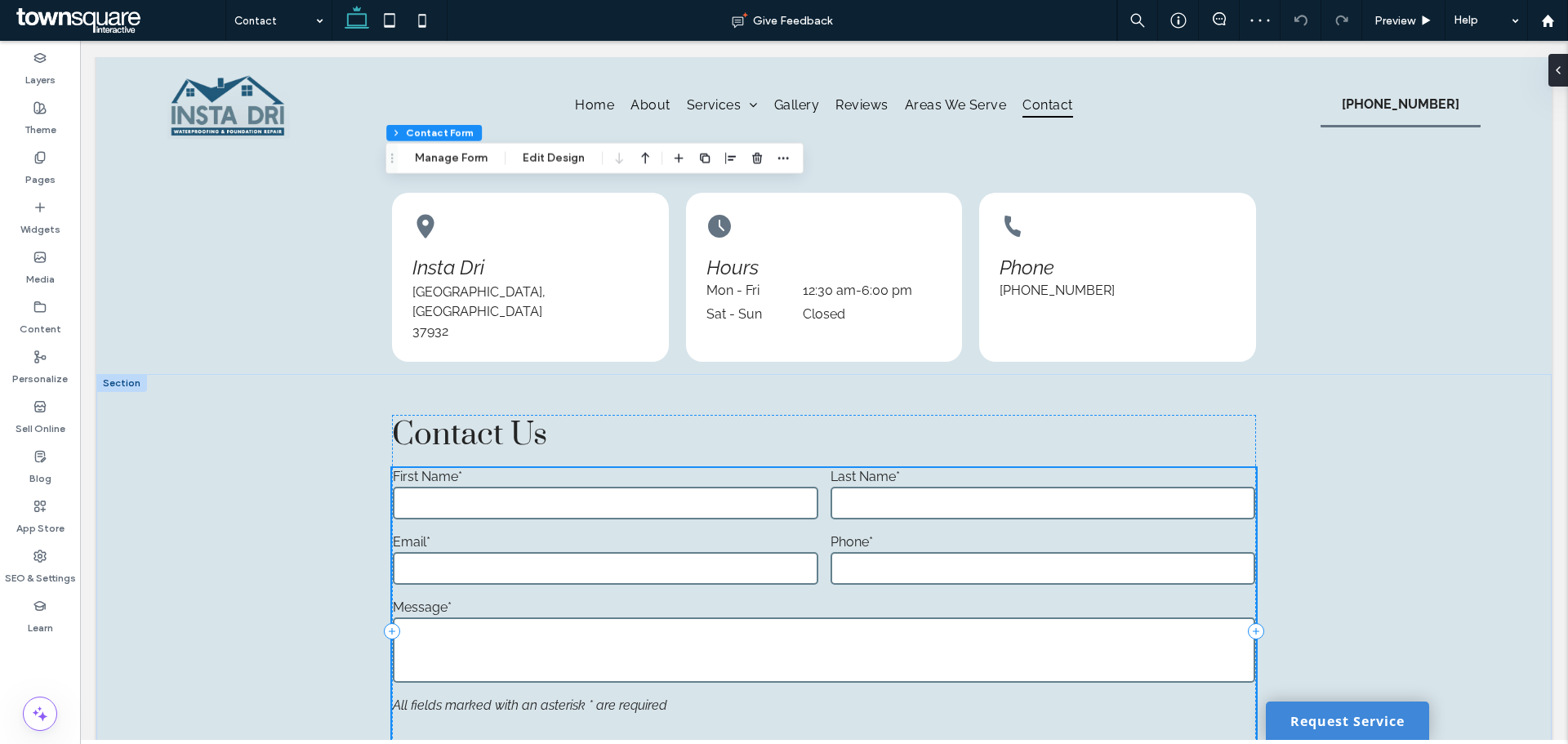
scroll to position [490, 0]
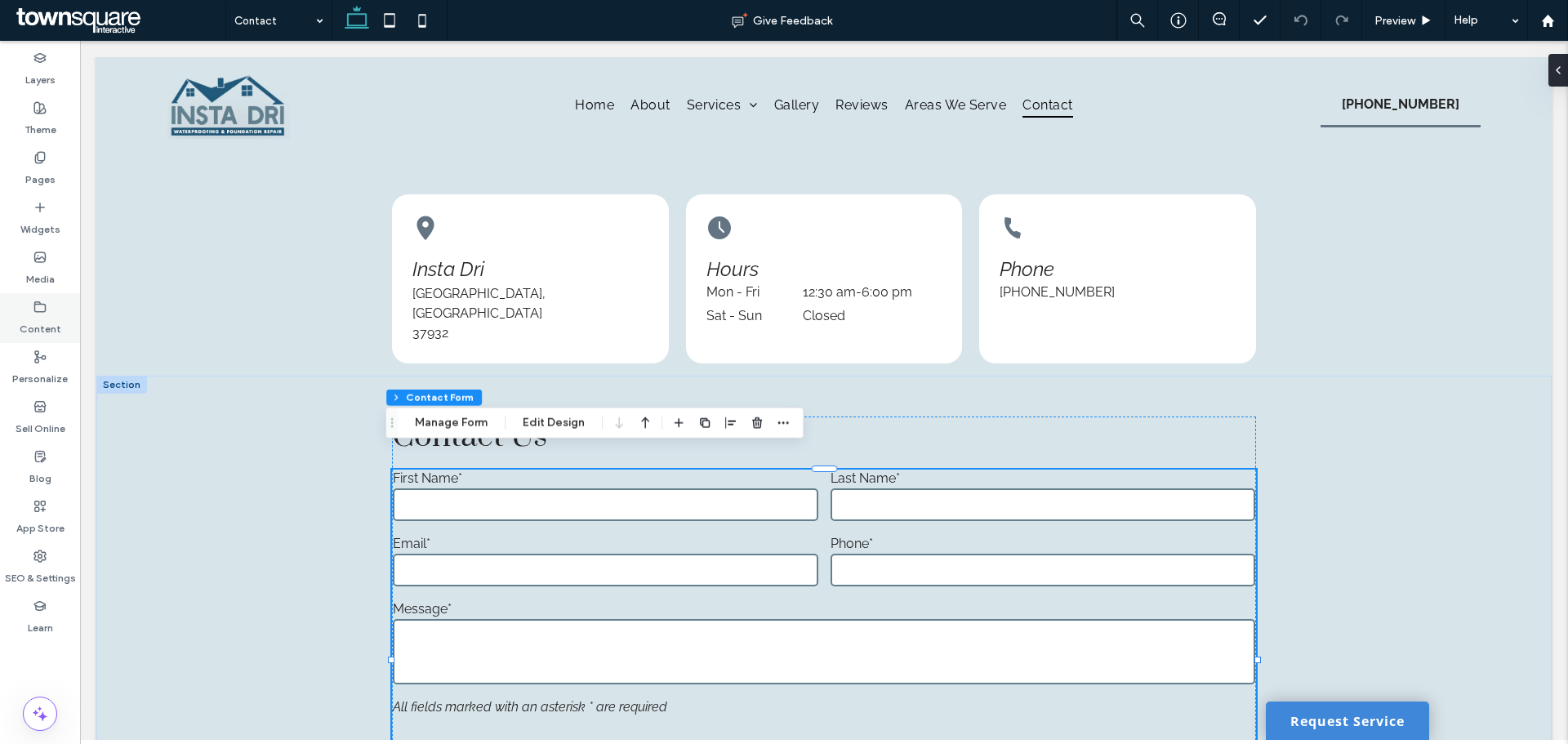
click at [49, 311] on div "Content" at bounding box center [40, 318] width 80 height 50
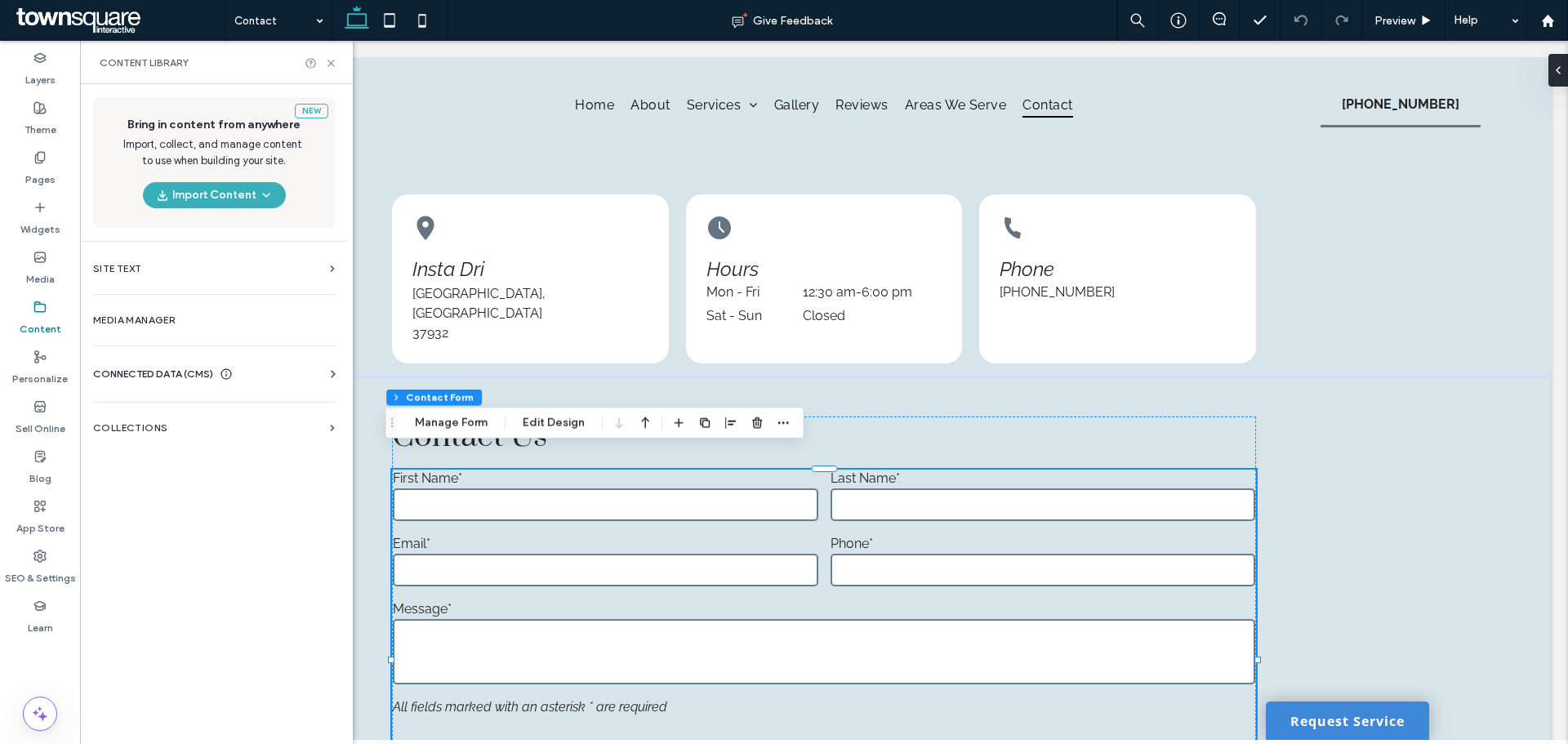
click at [162, 374] on span "CONNECTED DATA (CMS)" at bounding box center [154, 374] width 120 height 16
click at [156, 418] on label "Business Info" at bounding box center [217, 414] width 222 height 11
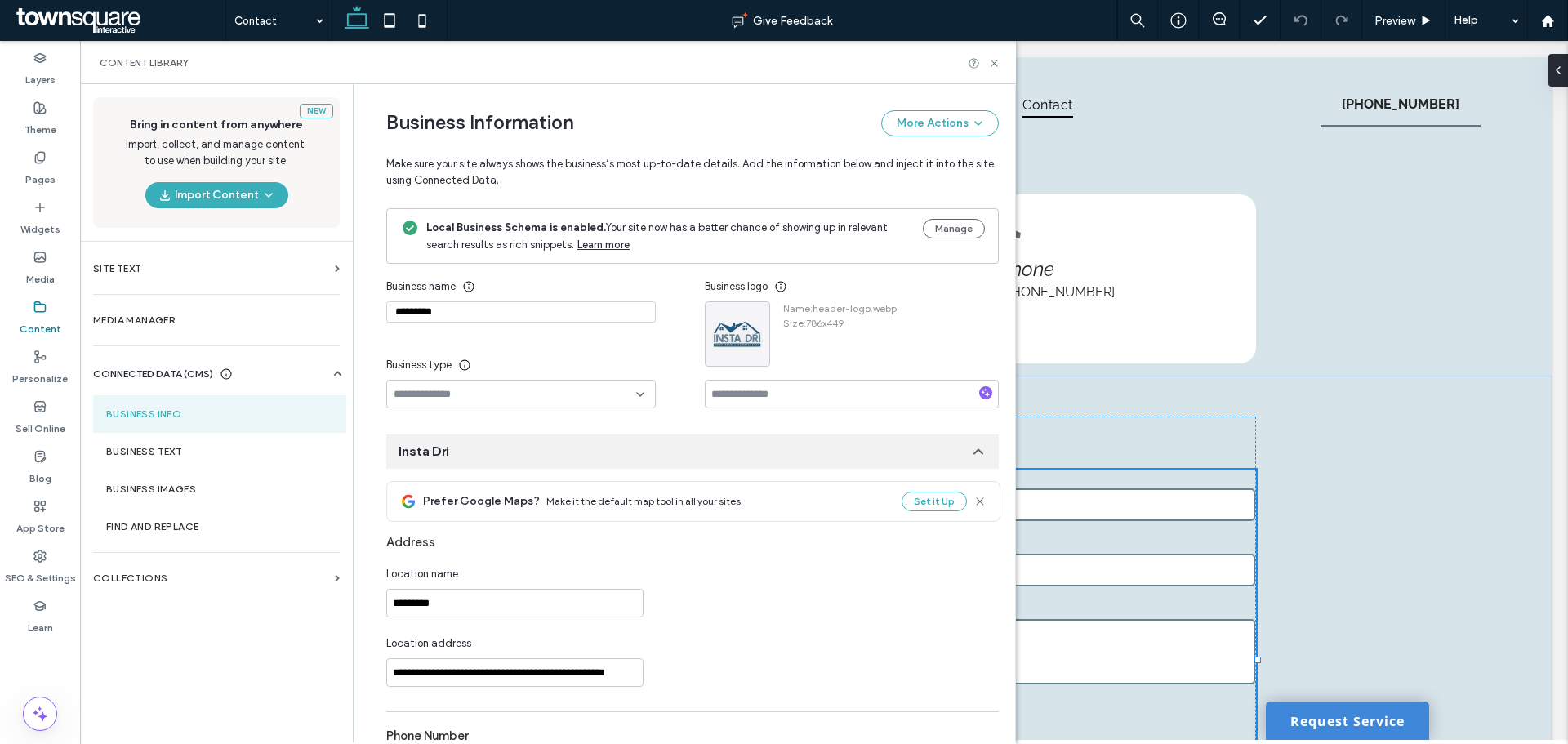
type input "*********"
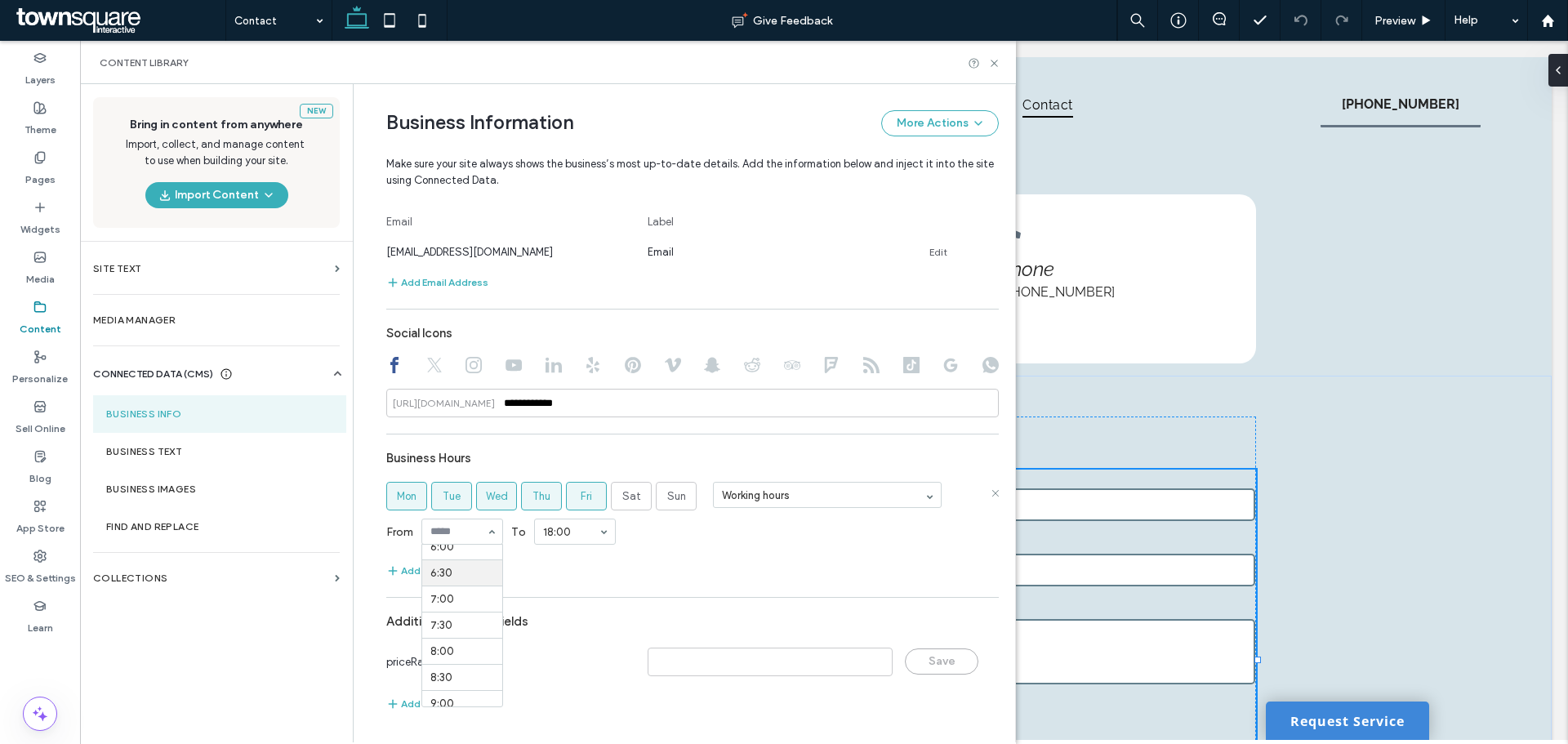
scroll to position [353, 0]
click at [992, 64] on icon at bounding box center [994, 63] width 12 height 12
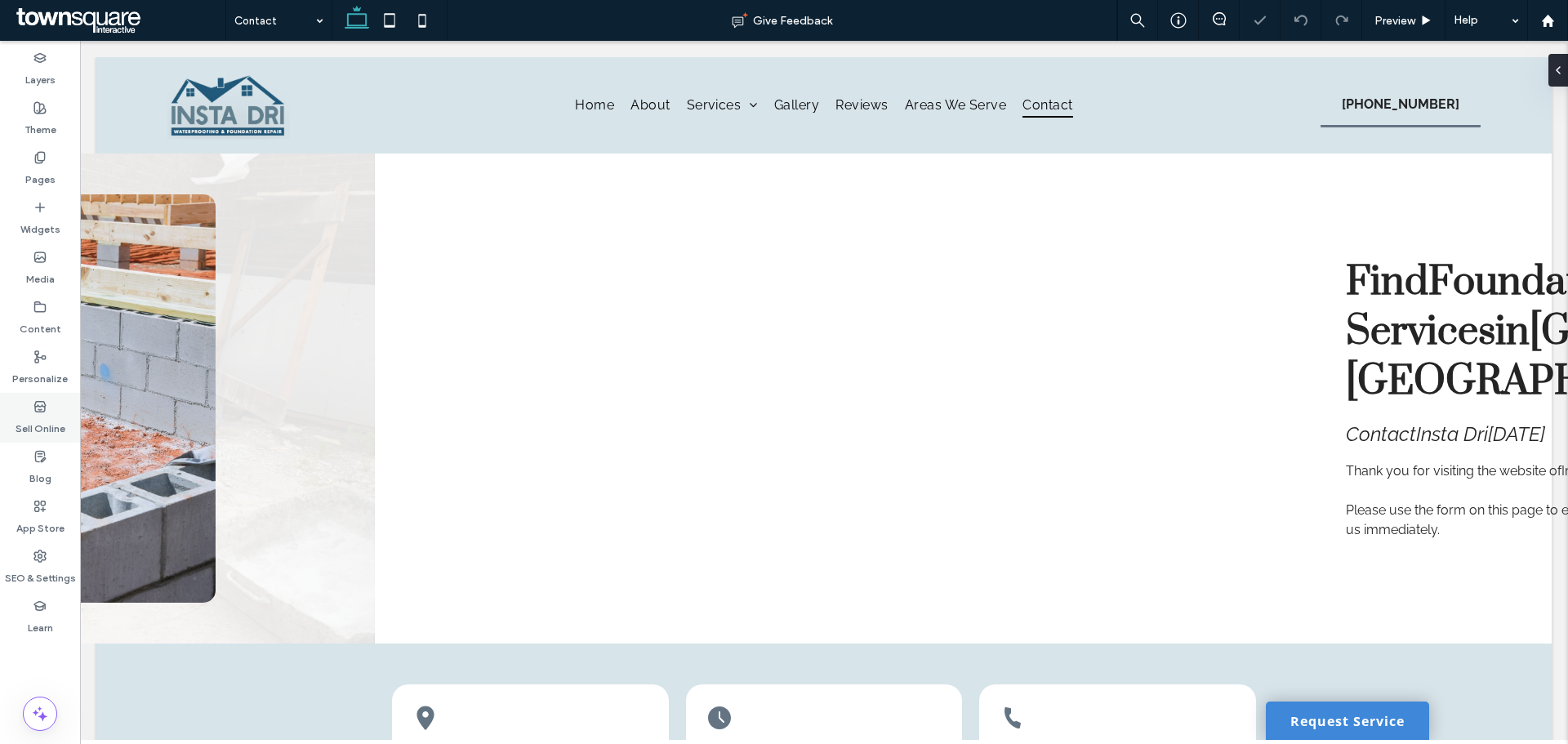
scroll to position [0, 0]
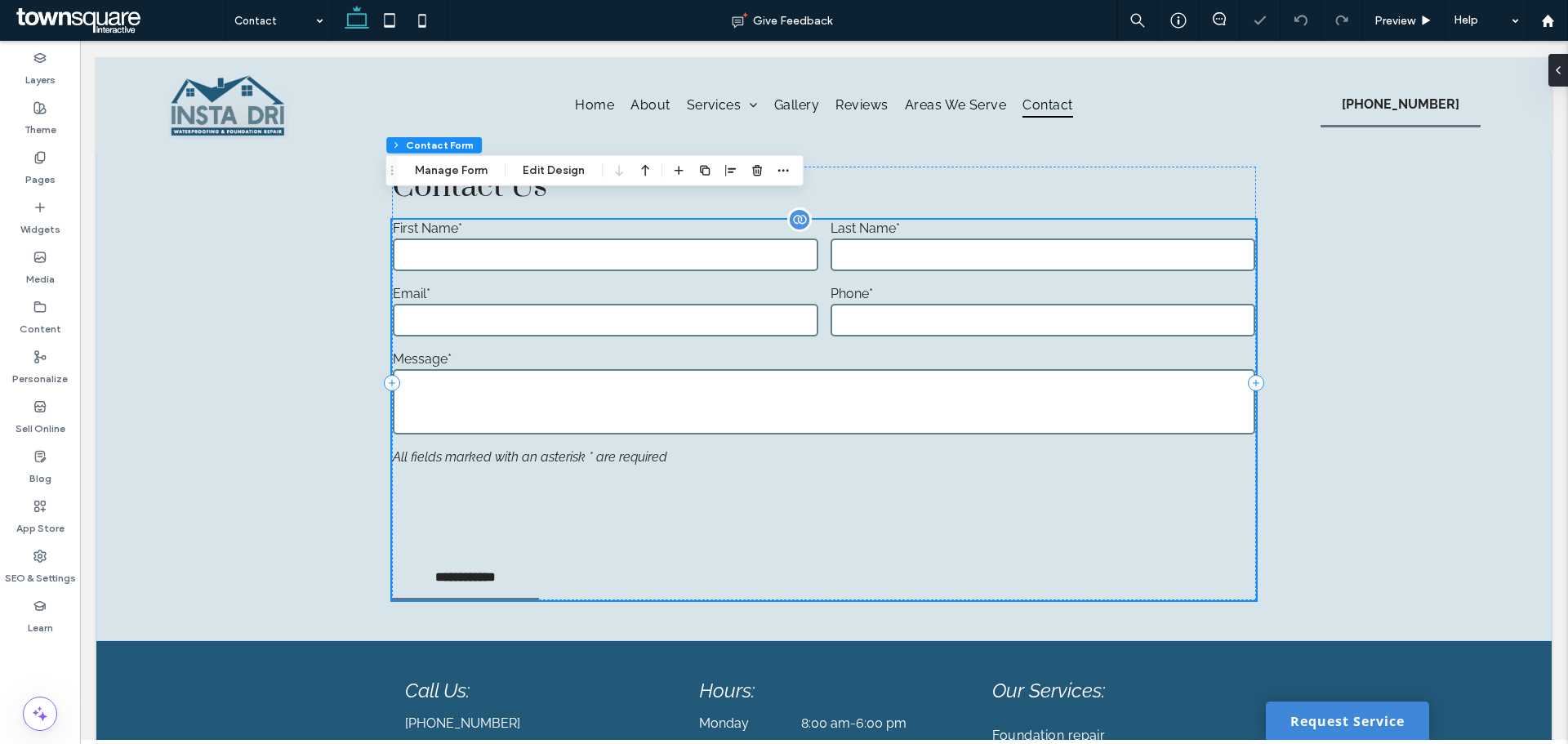
type input "*"
type input "***"
type input "*"
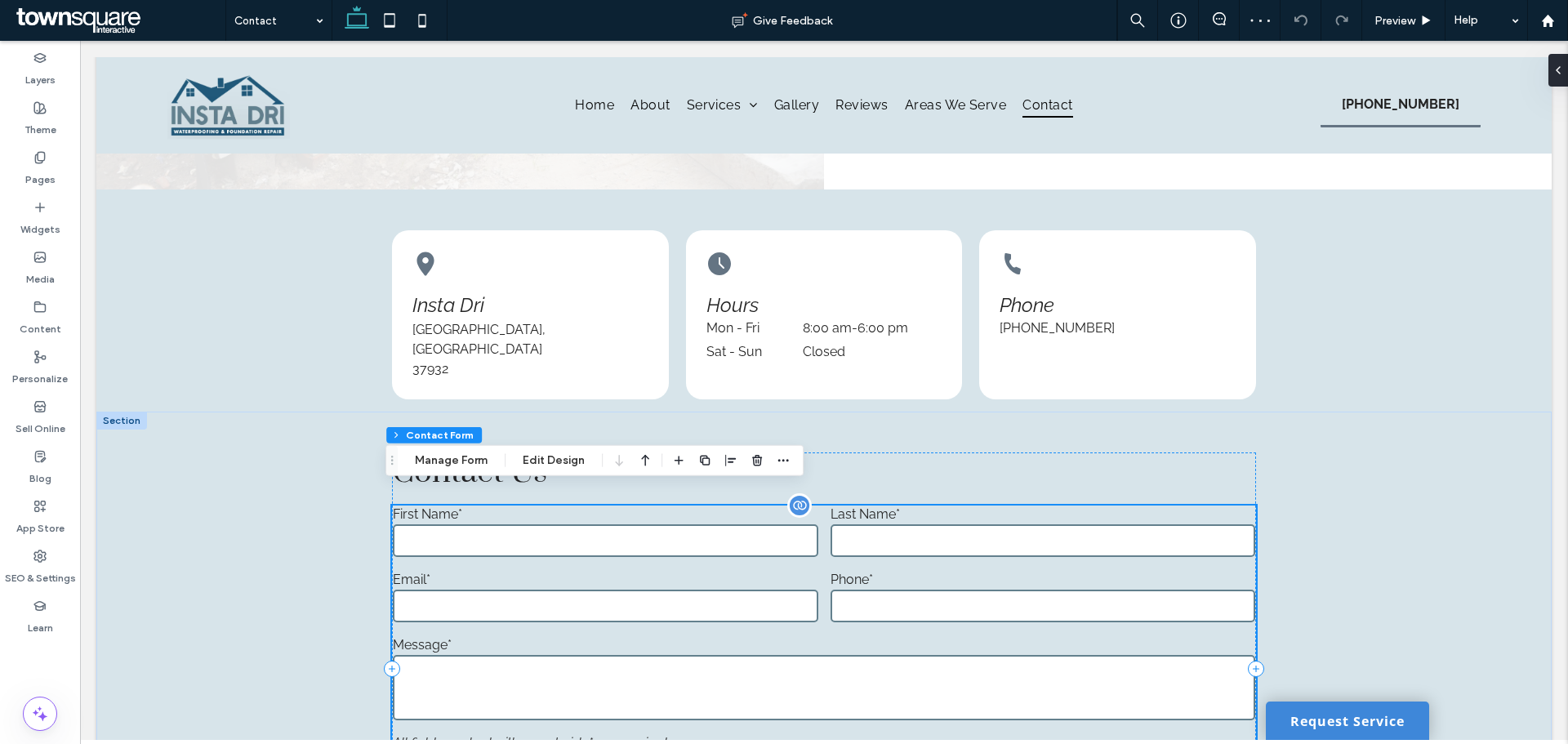
scroll to position [452, 0]
click at [62, 333] on div "Content" at bounding box center [40, 318] width 80 height 50
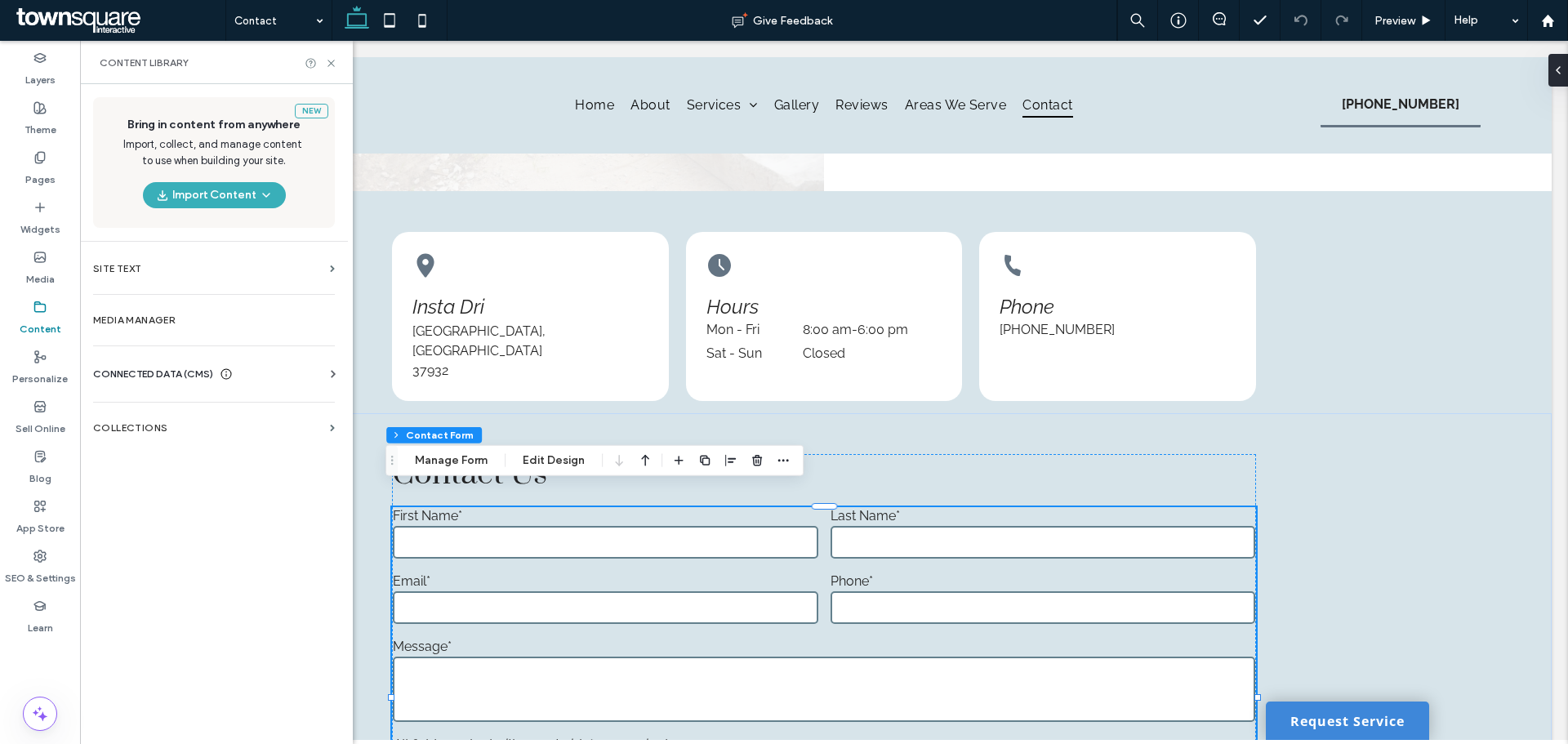
click at [302, 371] on div "CONNECTED DATA (CMS)" at bounding box center [217, 374] width 248 height 16
click at [183, 449] on label "Business Text" at bounding box center [217, 452] width 222 height 11
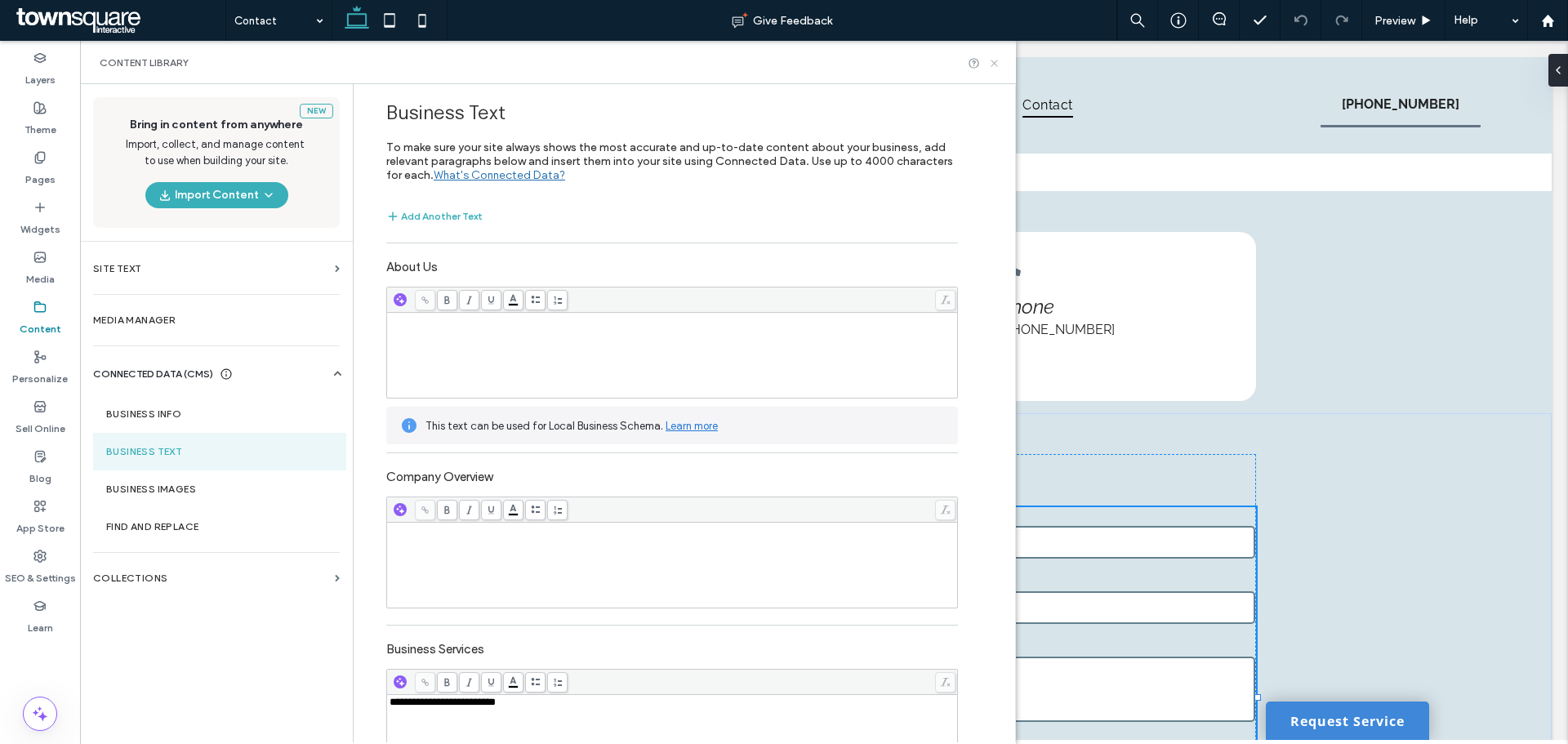
click at [992, 62] on icon at bounding box center [994, 63] width 12 height 12
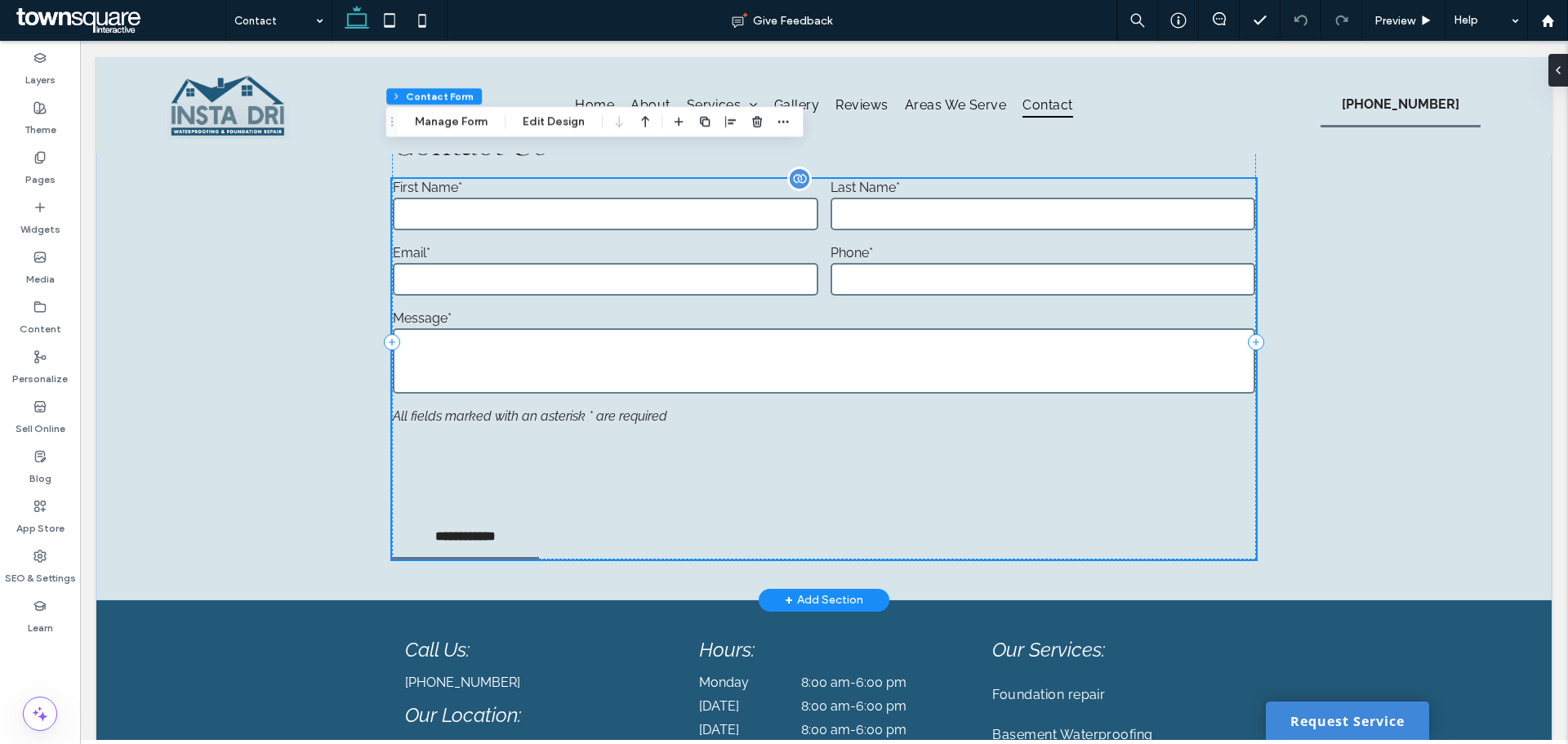
scroll to position [861, 0]
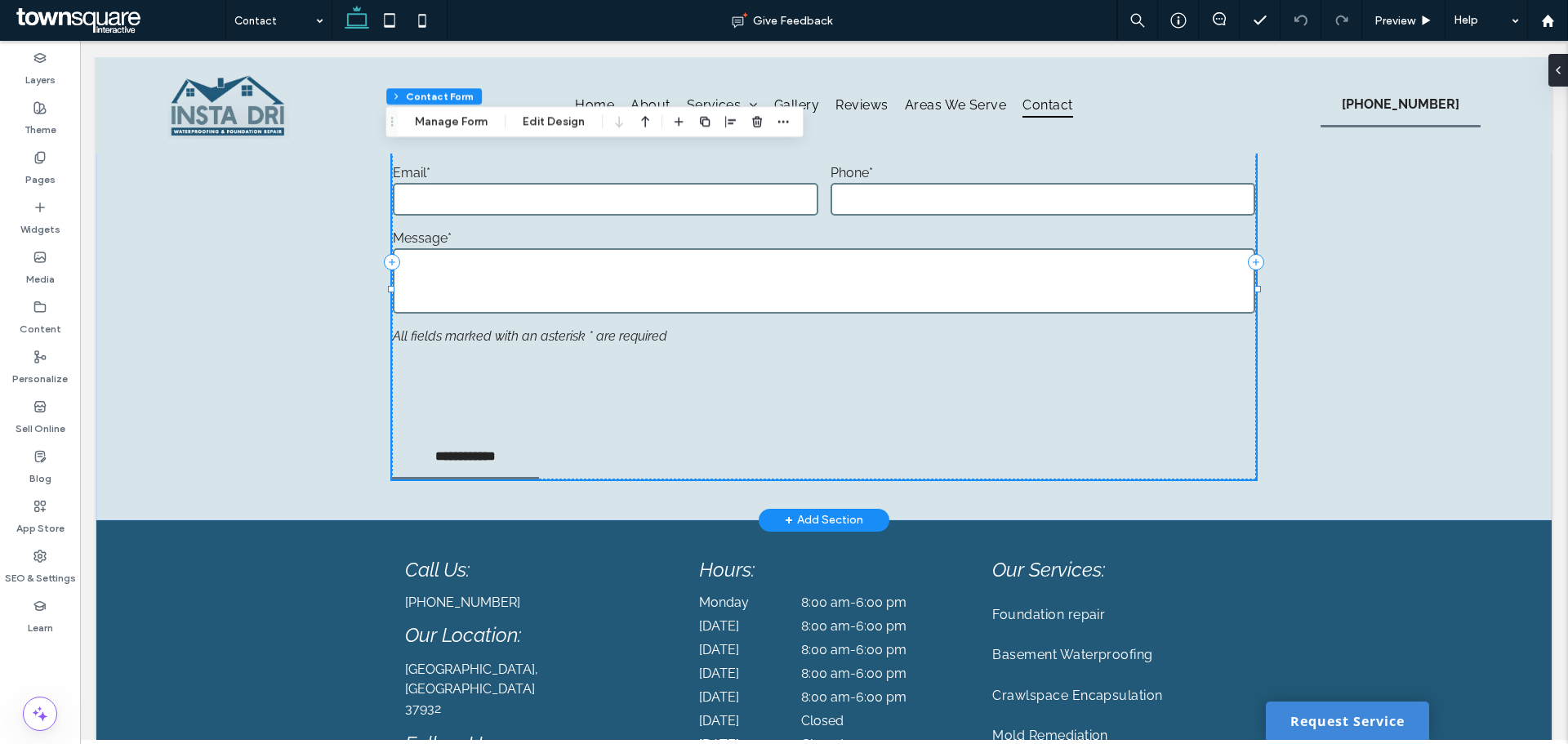
click at [506, 328] on em "All fields marked with an asterisk * are required" at bounding box center [530, 336] width 275 height 15
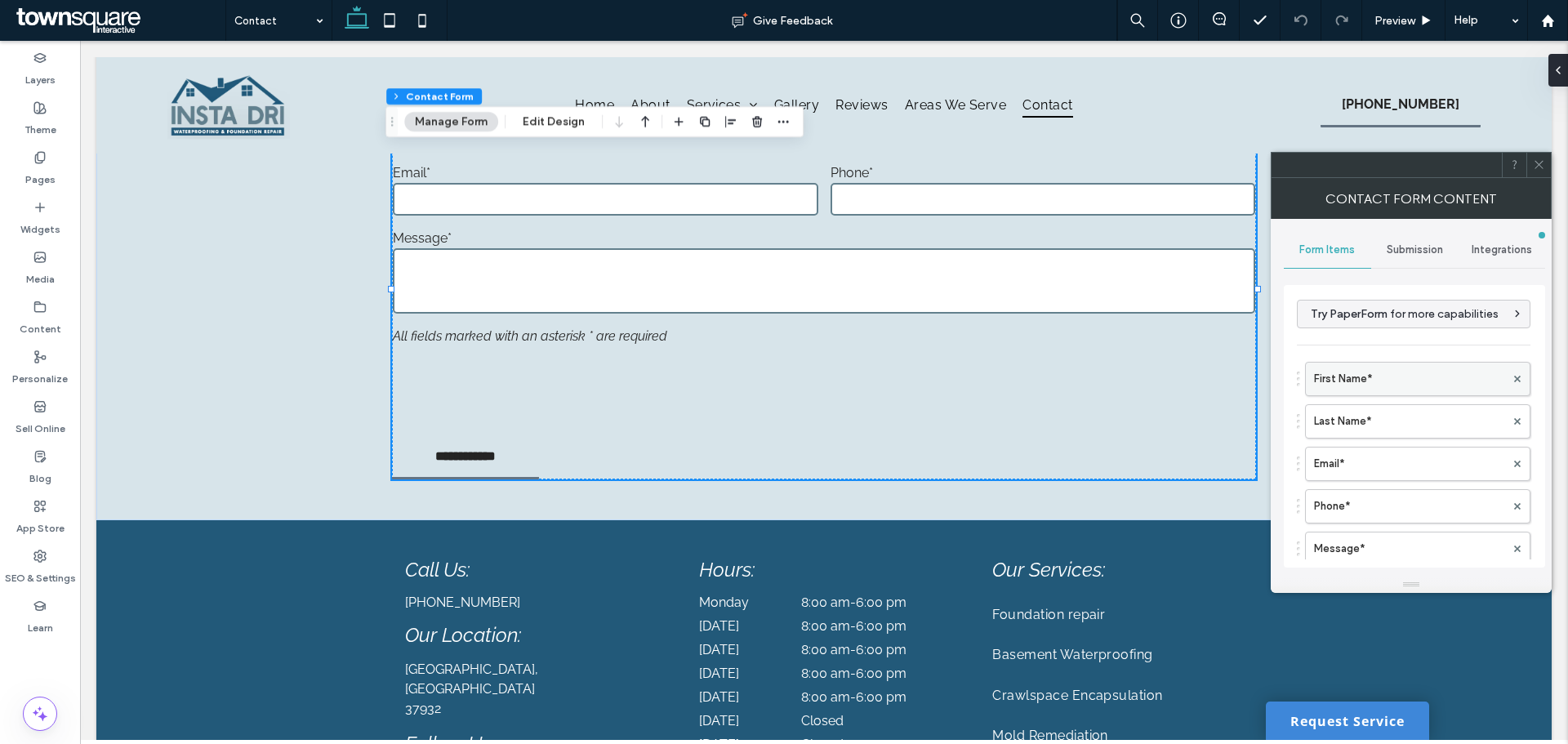
click at [1360, 369] on label "First Name*" at bounding box center [1410, 379] width 191 height 32
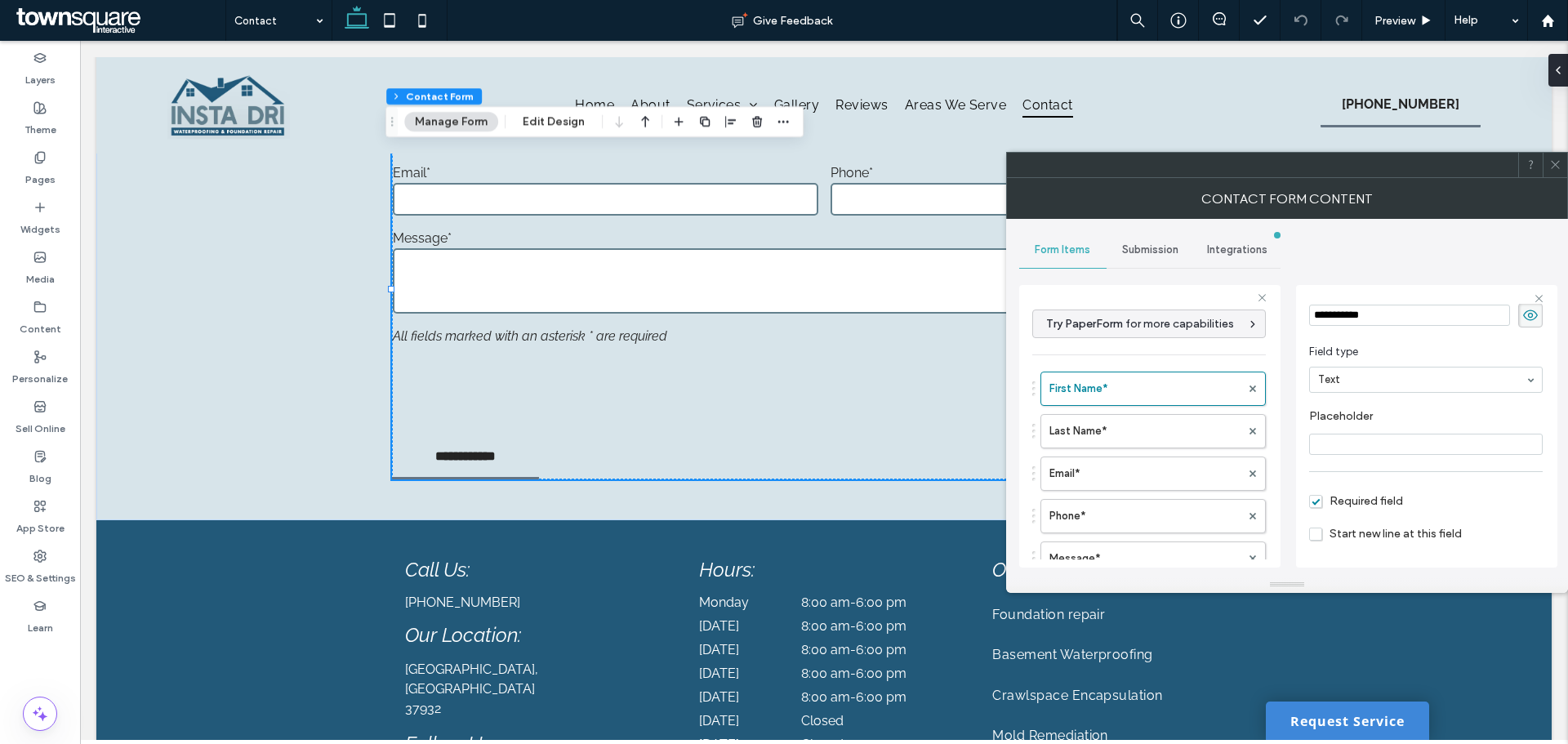
scroll to position [114, 0]
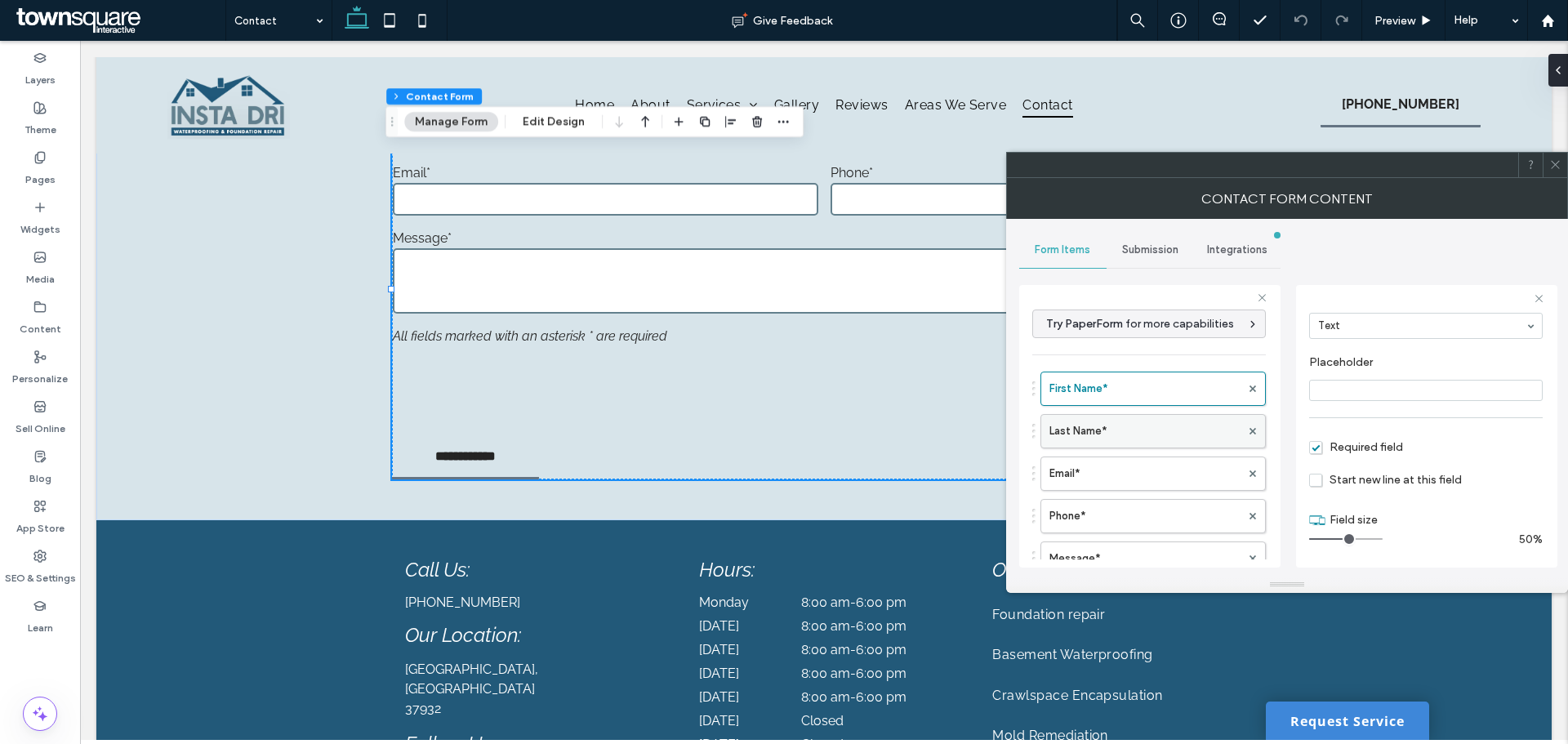
click at [1157, 438] on label "Last Name*" at bounding box center [1145, 431] width 191 height 32
click at [1146, 480] on label "Email*" at bounding box center [1145, 474] width 191 height 32
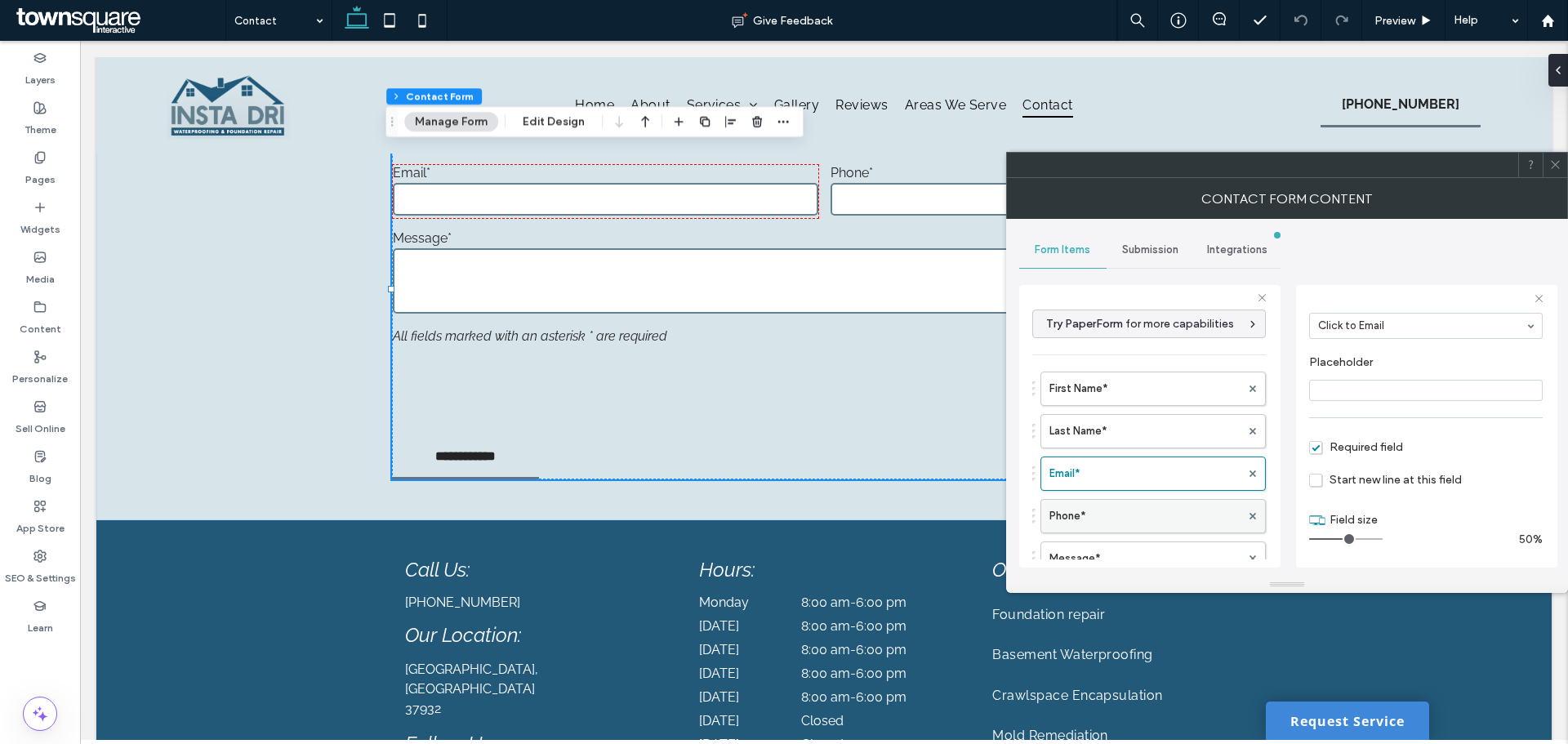
click at [1137, 510] on label "Phone*" at bounding box center [1145, 516] width 191 height 32
click at [1119, 466] on label "Message*" at bounding box center [1145, 477] width 191 height 32
type input "**"
click at [1113, 504] on label "Free Text" at bounding box center [1145, 520] width 191 height 32
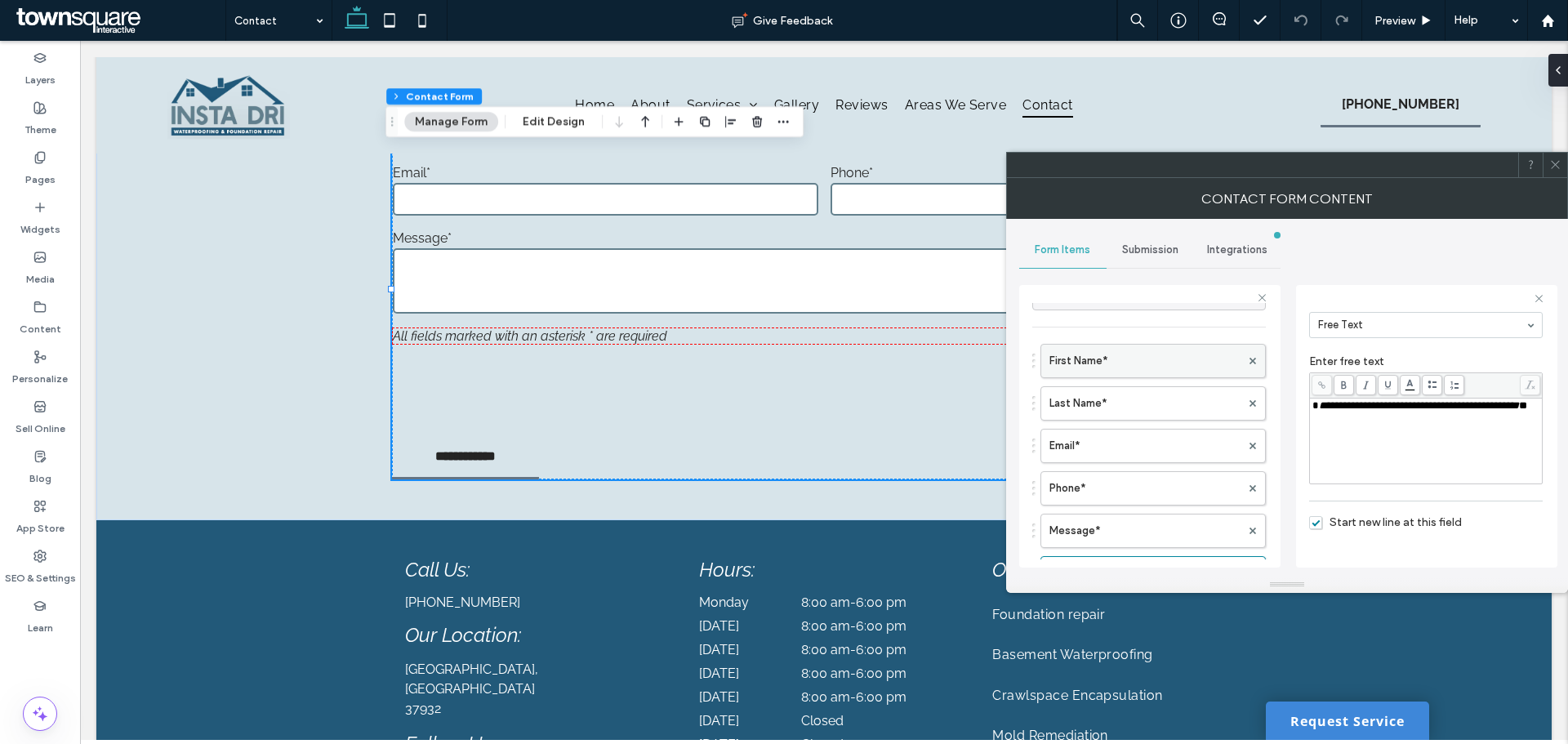
scroll to position [0, 0]
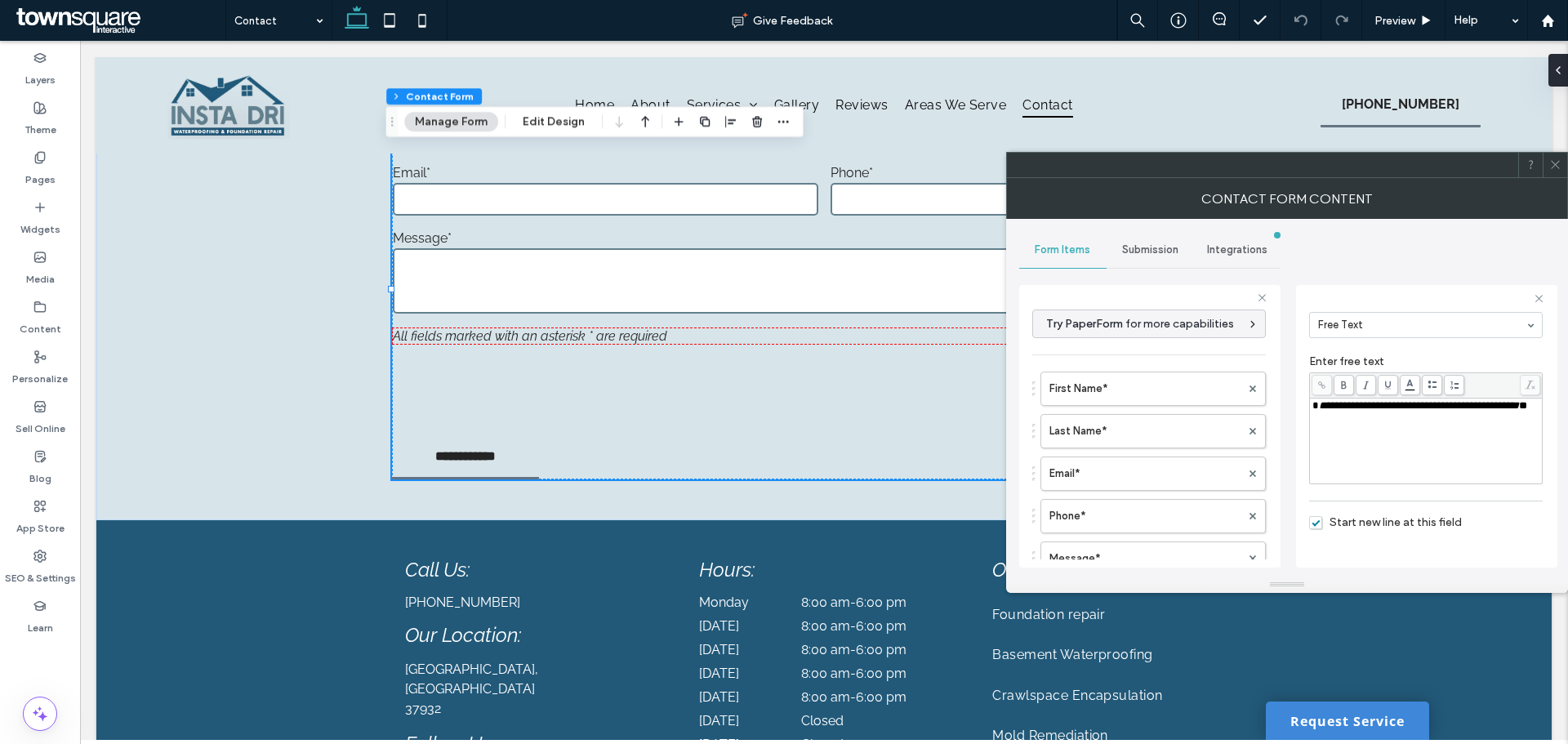
click at [1133, 253] on span "Submission" at bounding box center [1150, 250] width 56 height 13
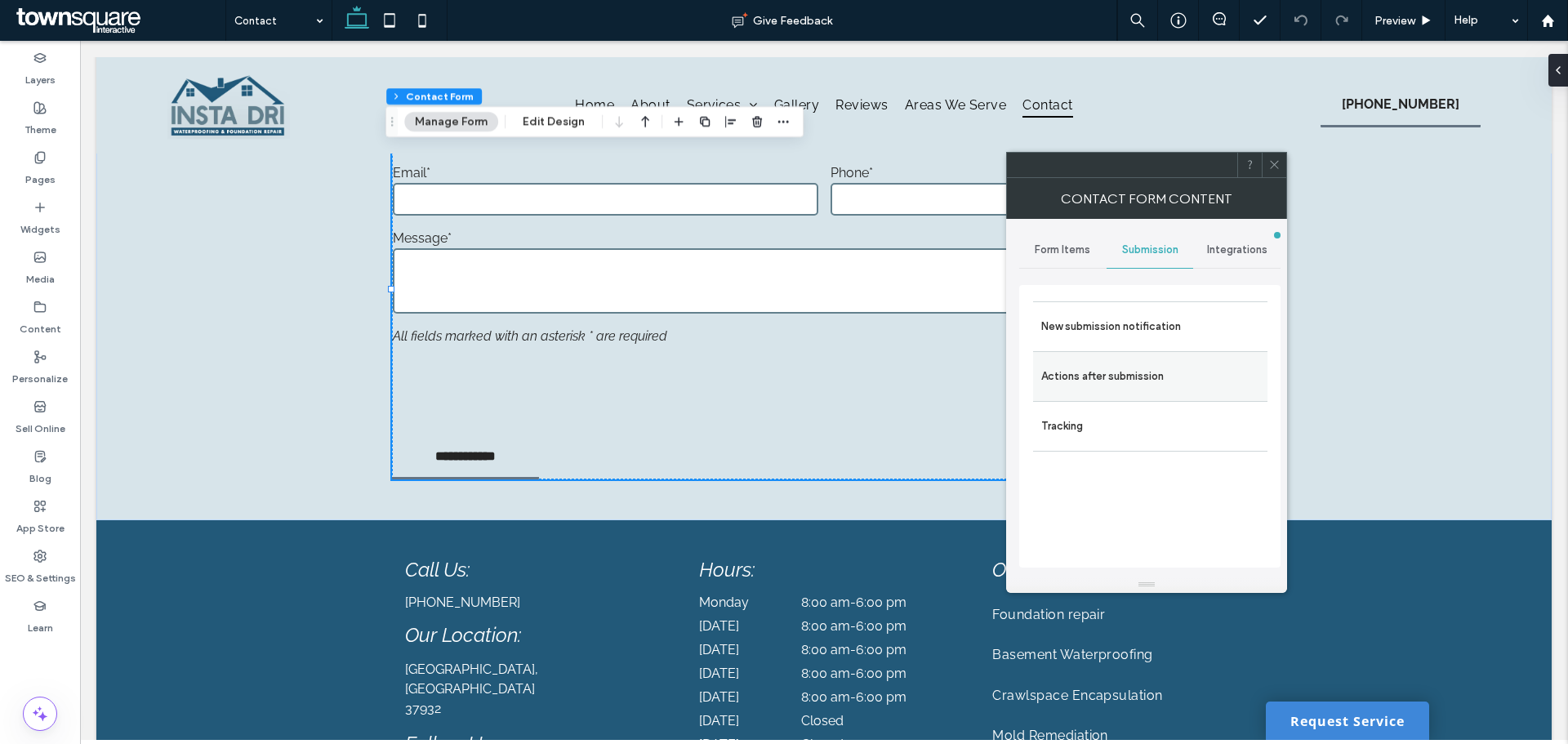
click at [1149, 373] on label "Actions after submission" at bounding box center [1150, 377] width 218 height 32
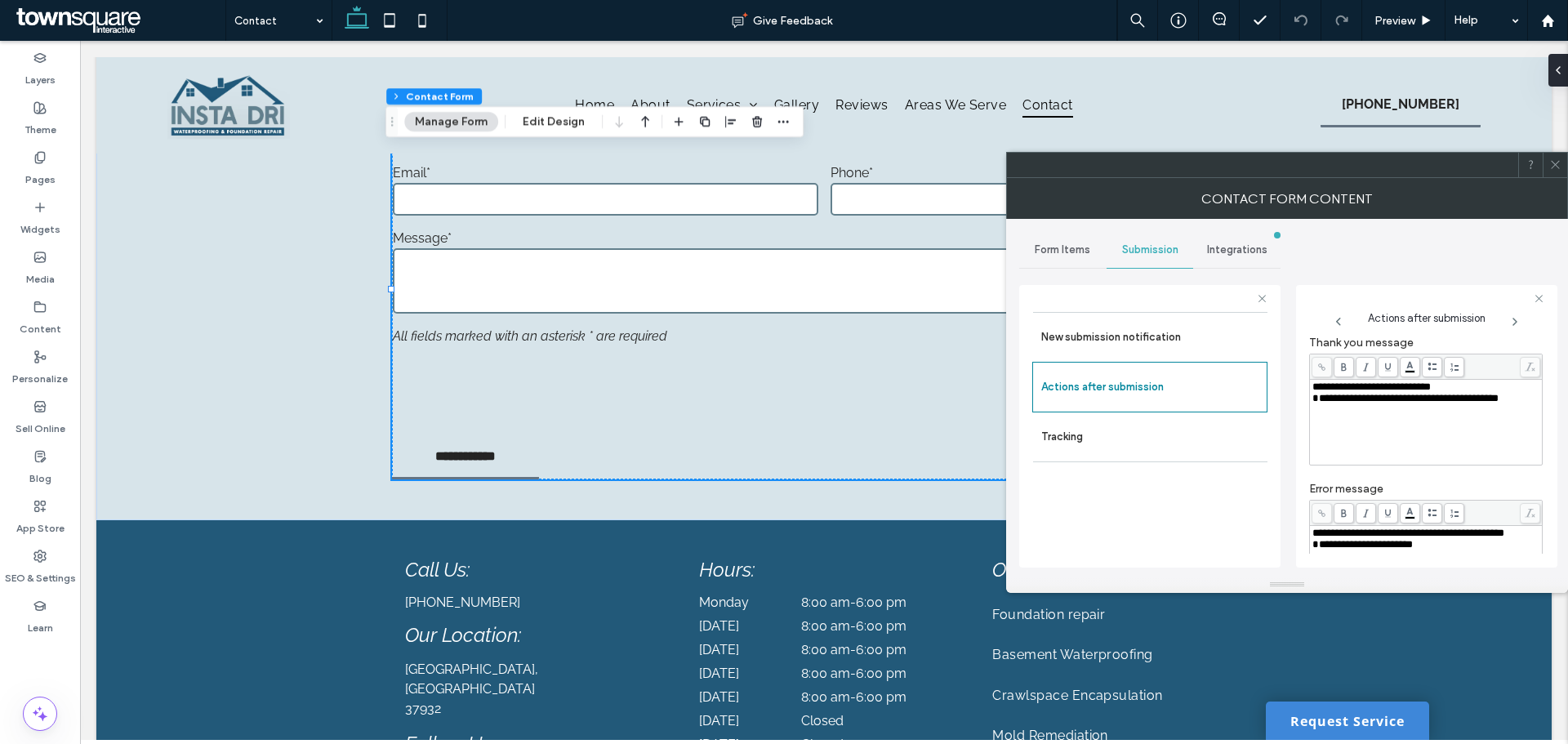
scroll to position [37, 0]
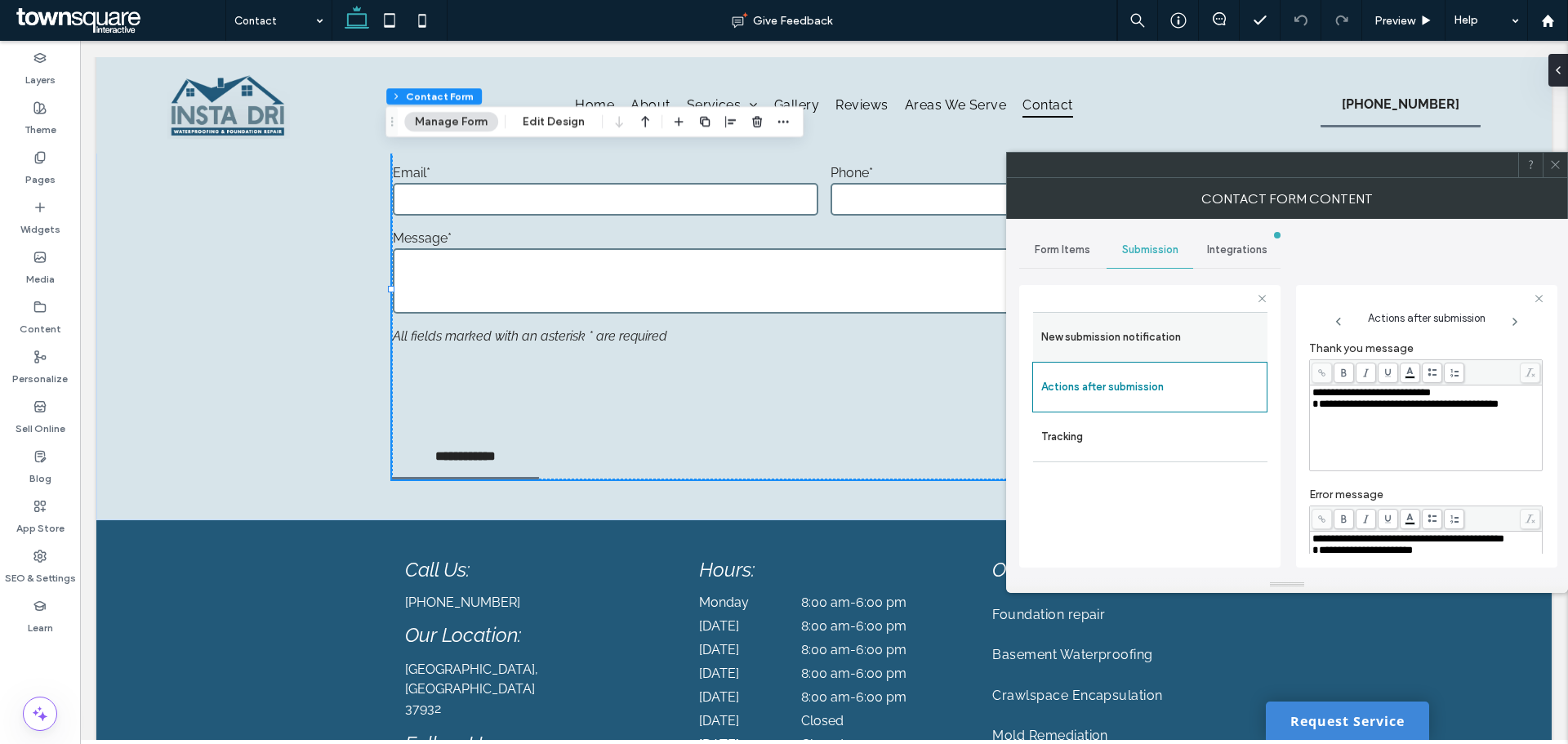
click at [1211, 344] on label "New submission notification" at bounding box center [1150, 338] width 218 height 32
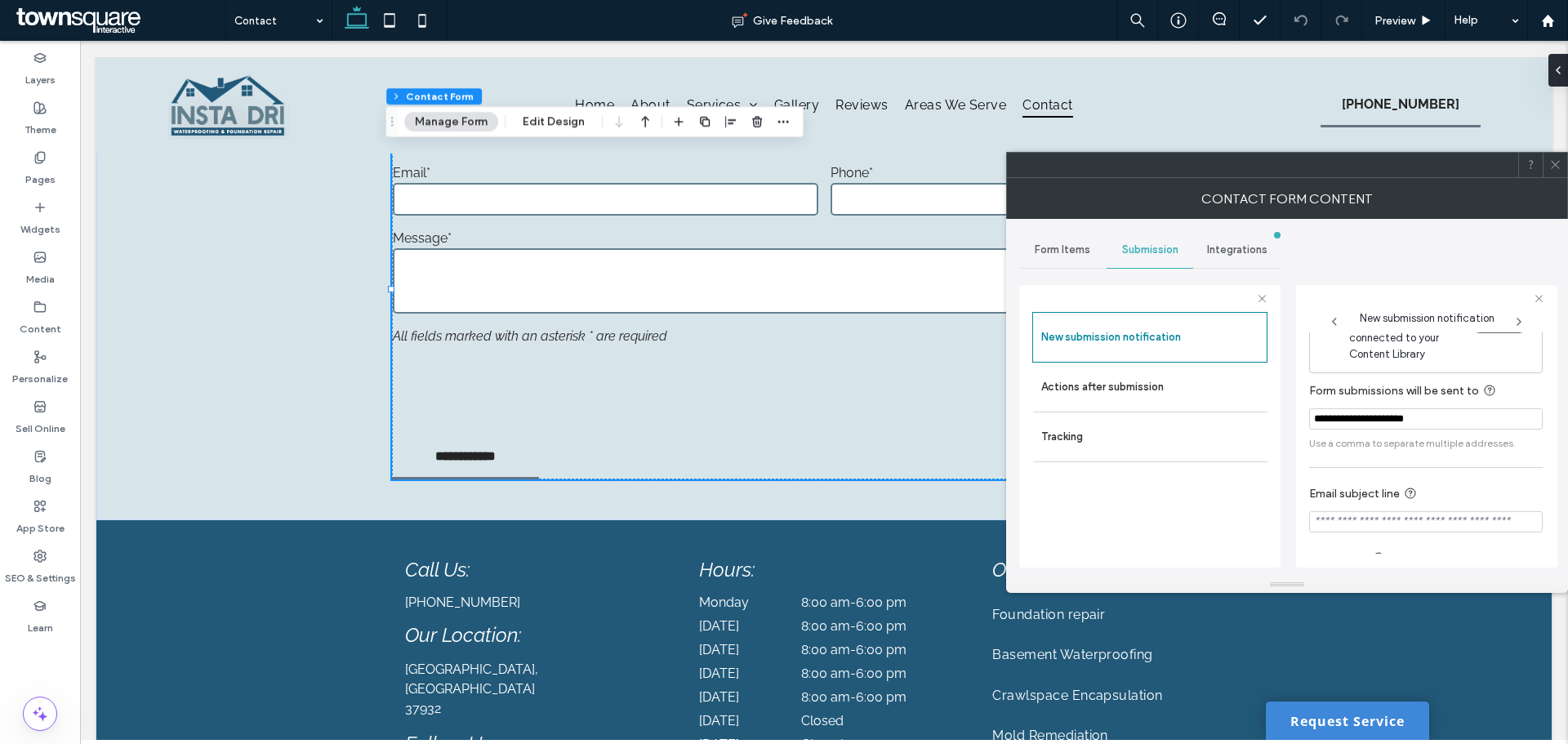
scroll to position [0, 0]
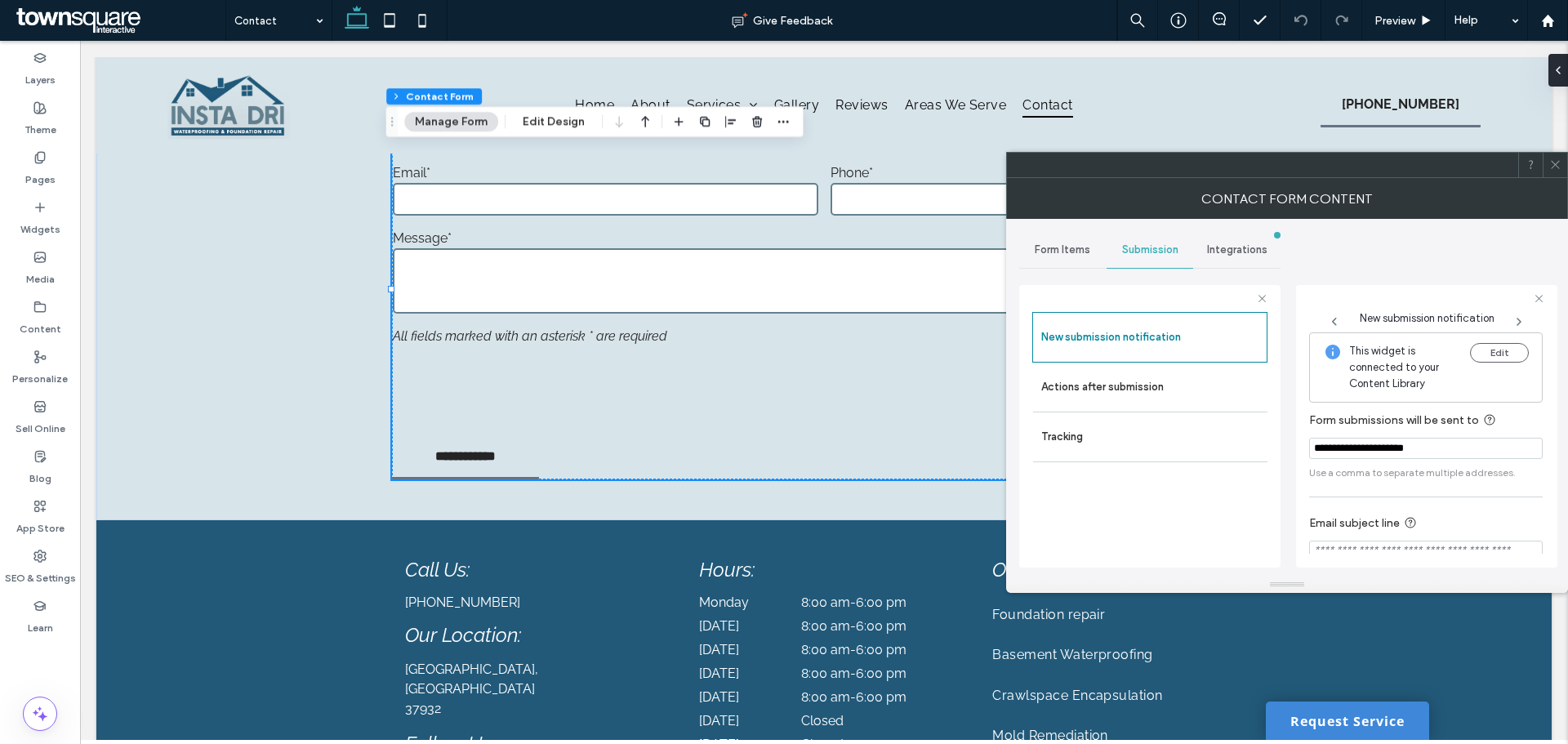
click at [1554, 162] on icon at bounding box center [1556, 164] width 12 height 12
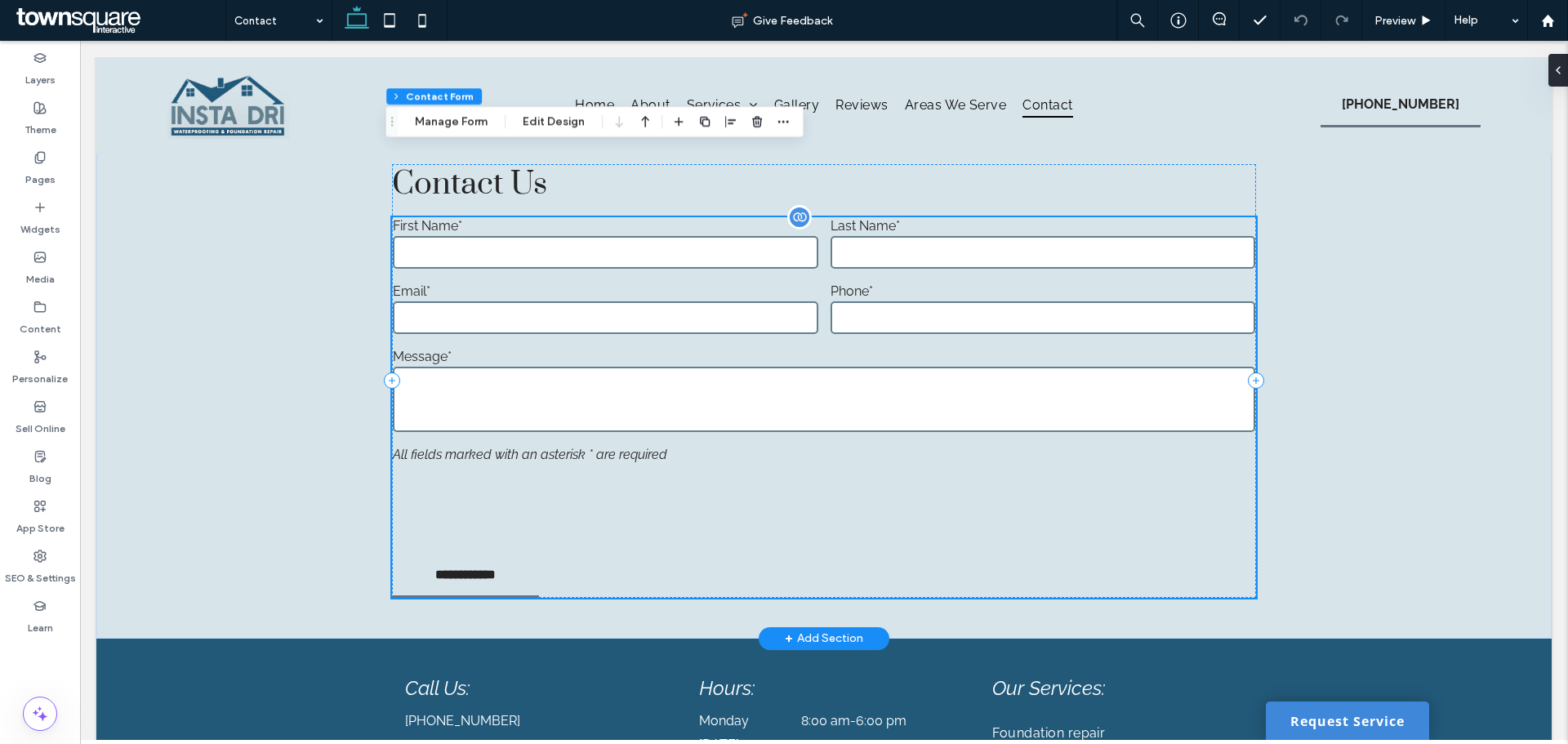
scroll to position [616, 0]
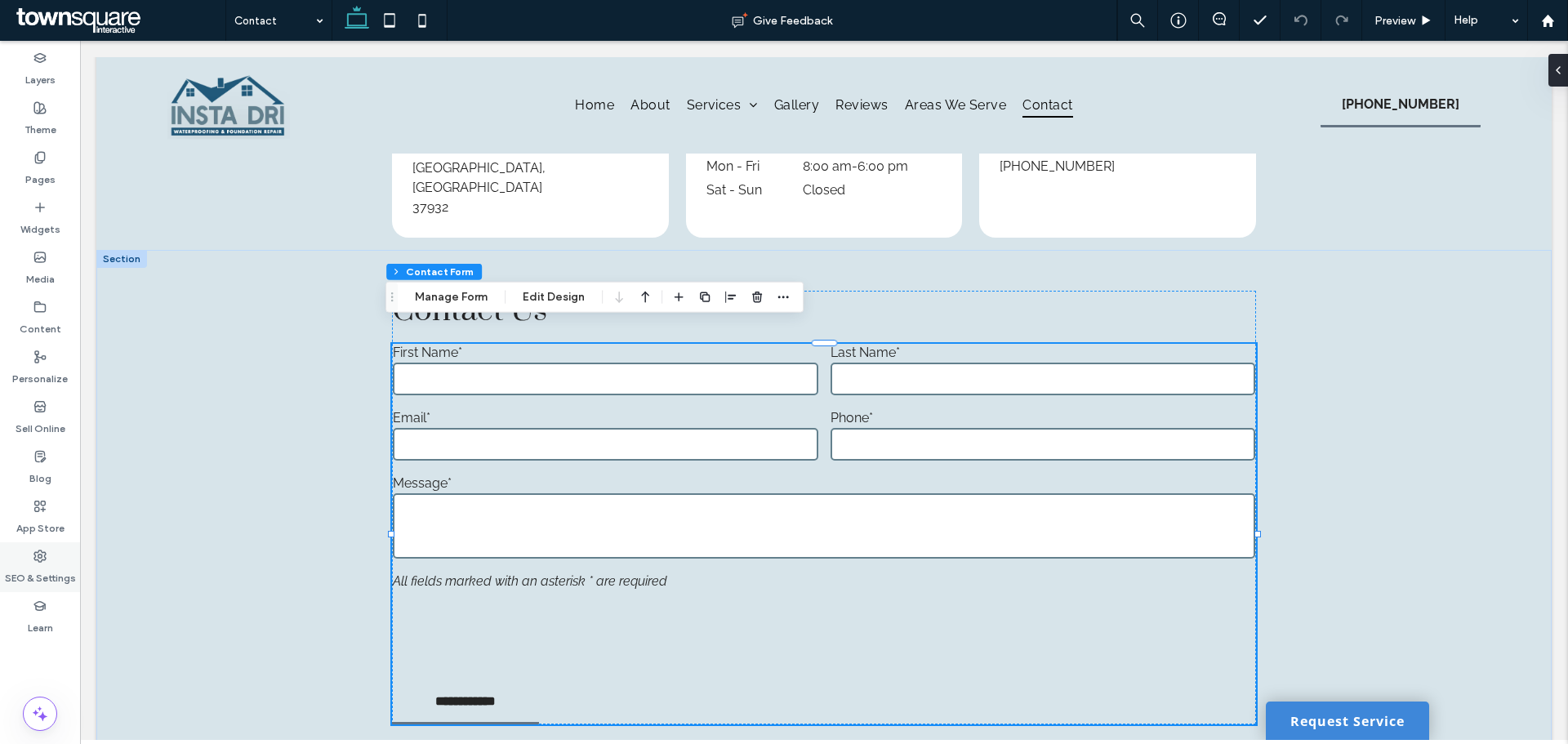
click at [11, 569] on label "SEO & Settings" at bounding box center [40, 574] width 72 height 23
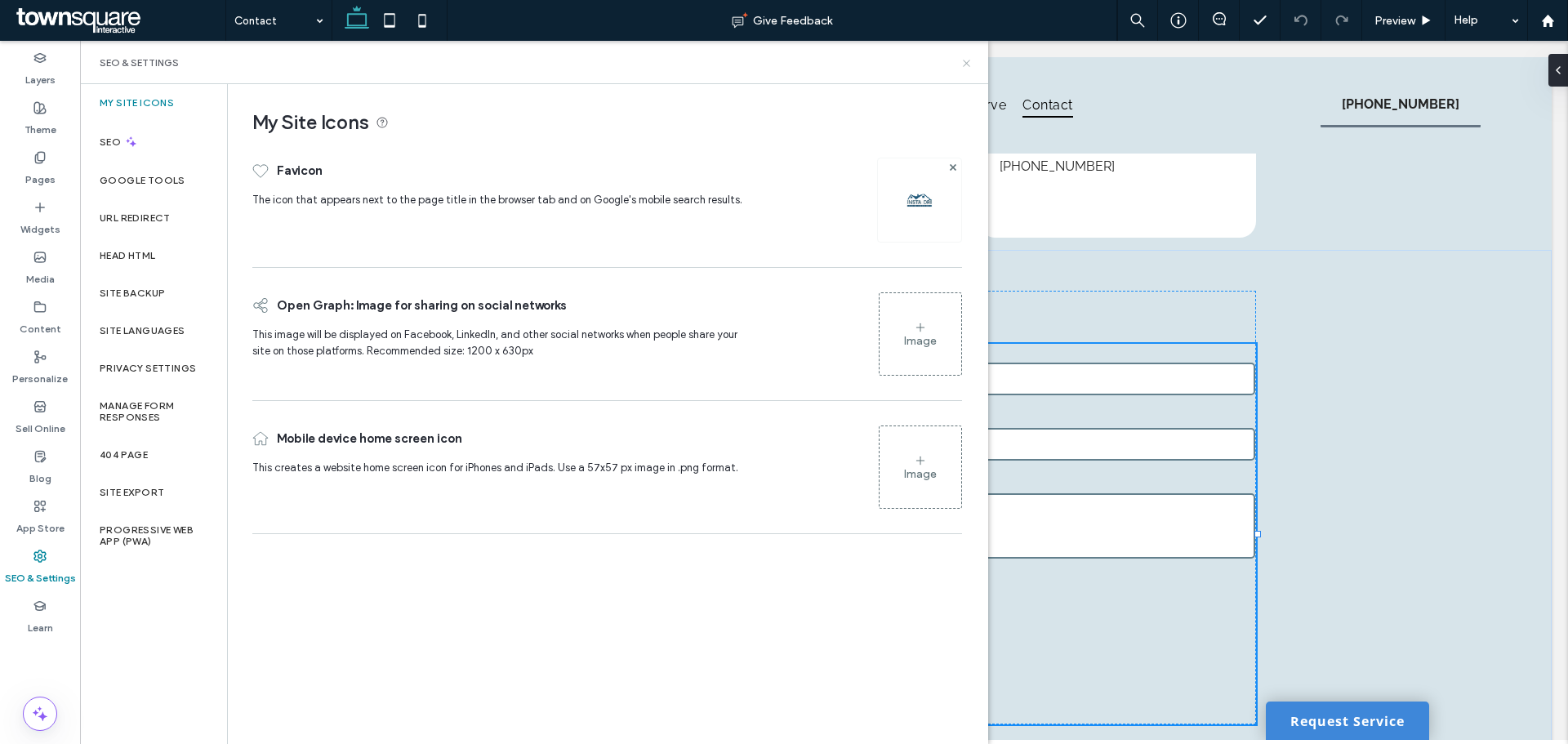
click at [971, 58] on icon at bounding box center [966, 63] width 12 height 12
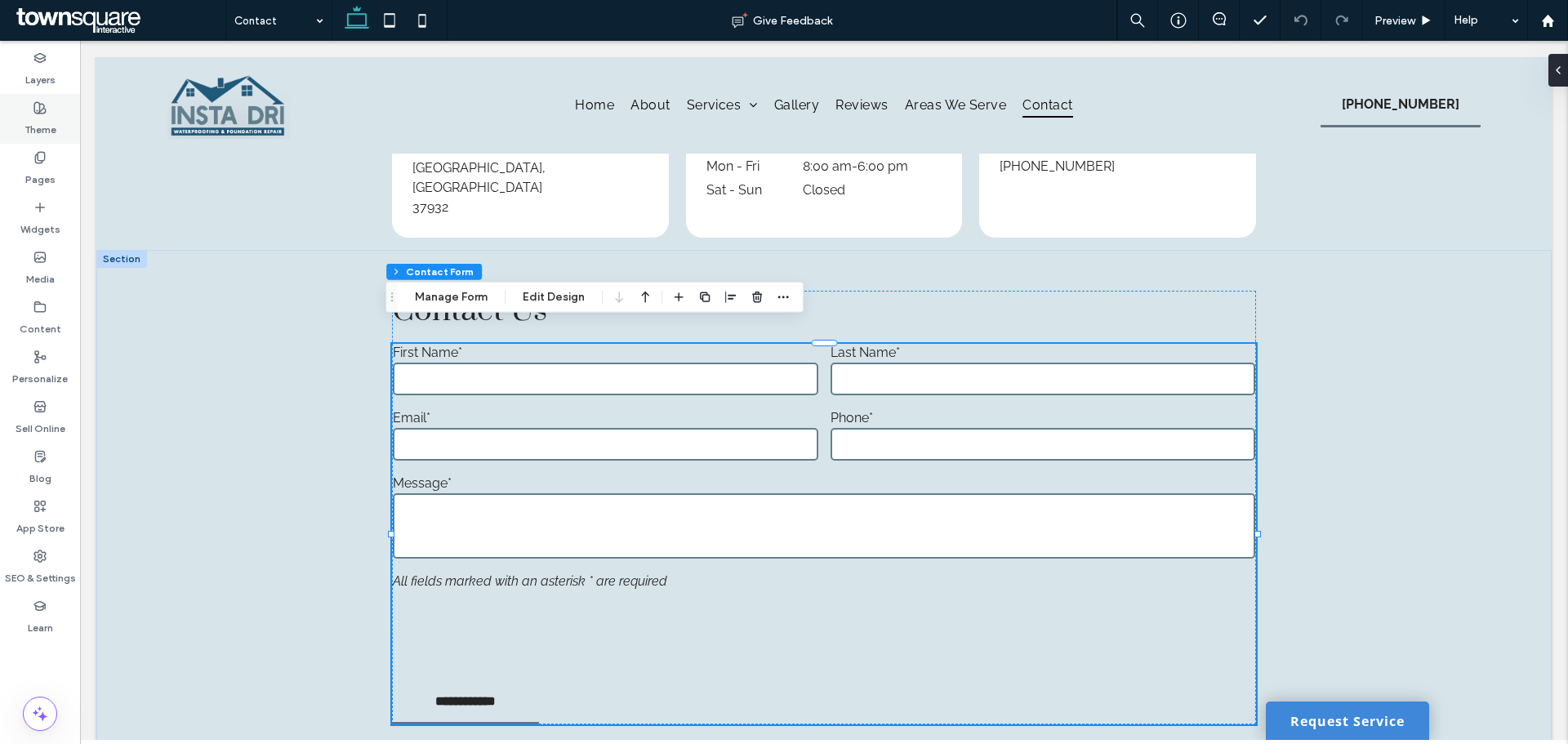
click at [23, 114] on div "Theme" at bounding box center [40, 118] width 80 height 50
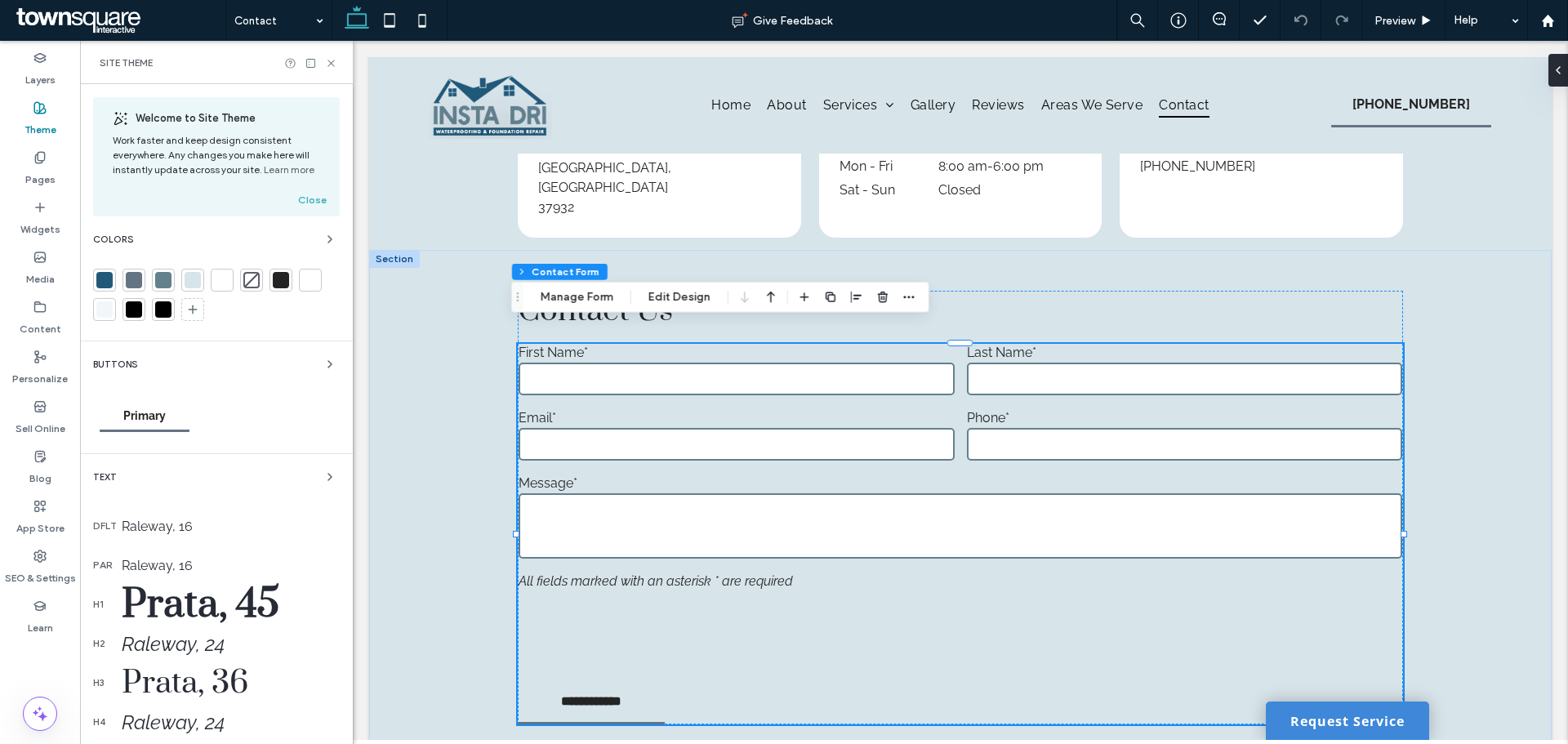
click at [334, 57] on icon at bounding box center [331, 63] width 12 height 12
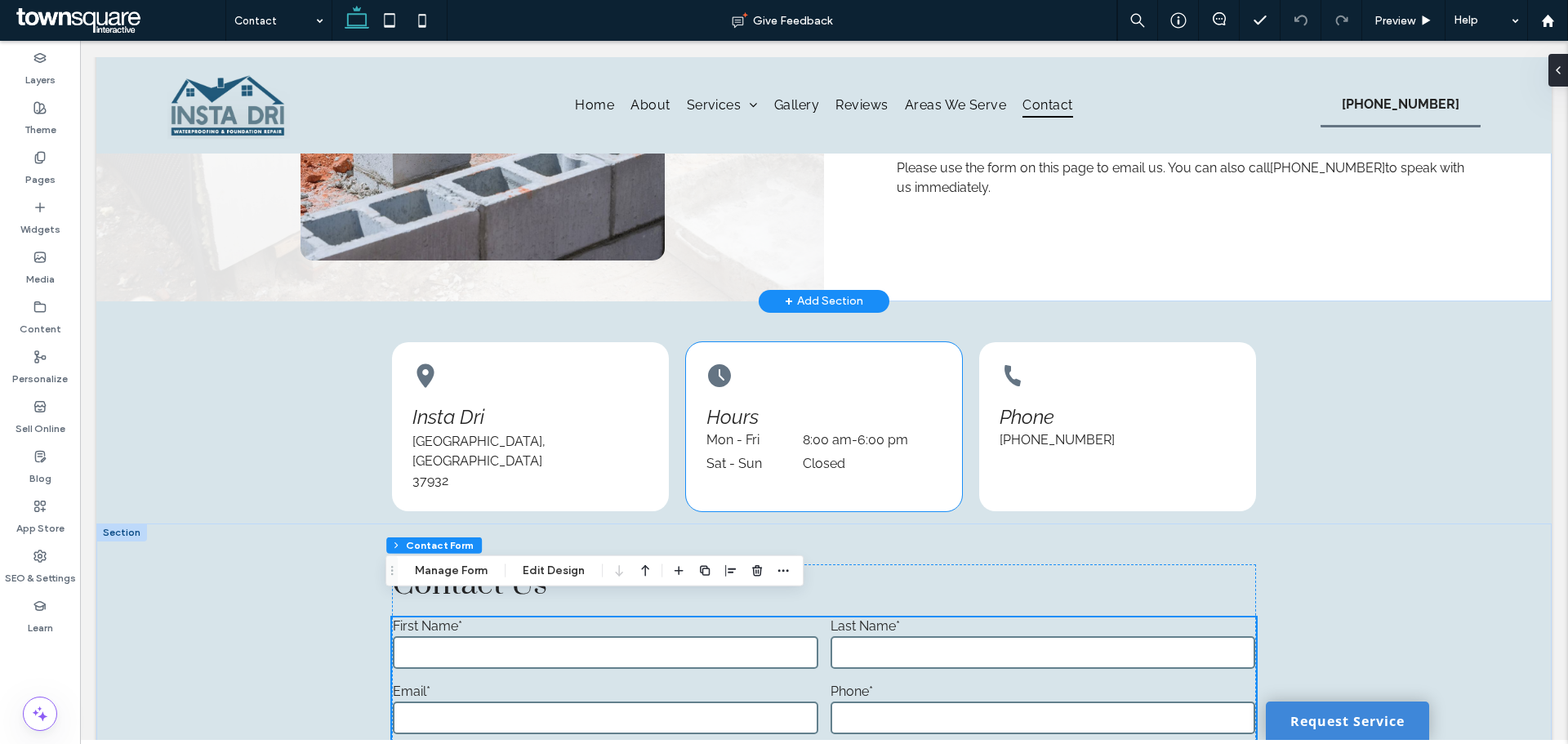
scroll to position [0, 0]
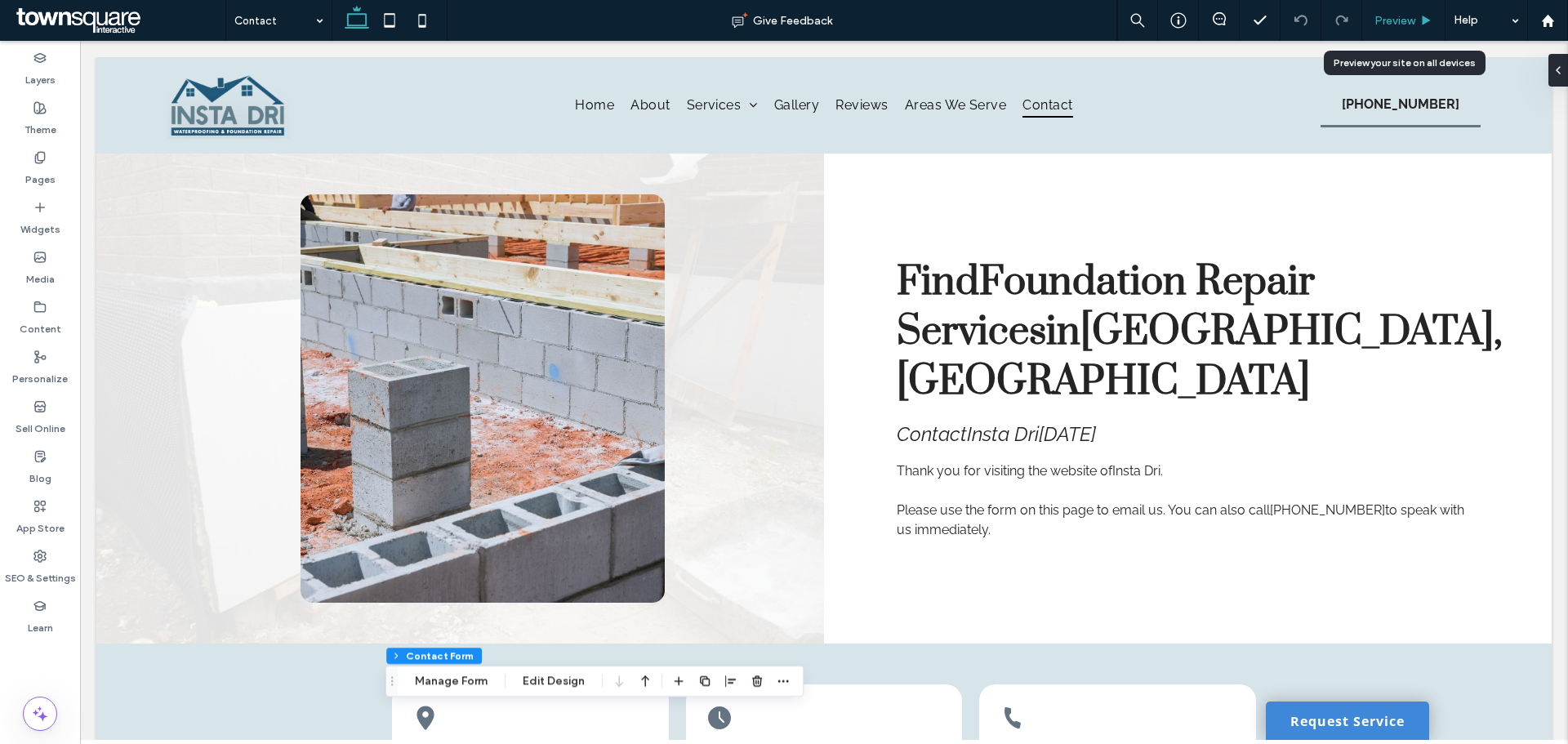
click at [1426, 18] on use at bounding box center [1427, 19] width 9 height 9
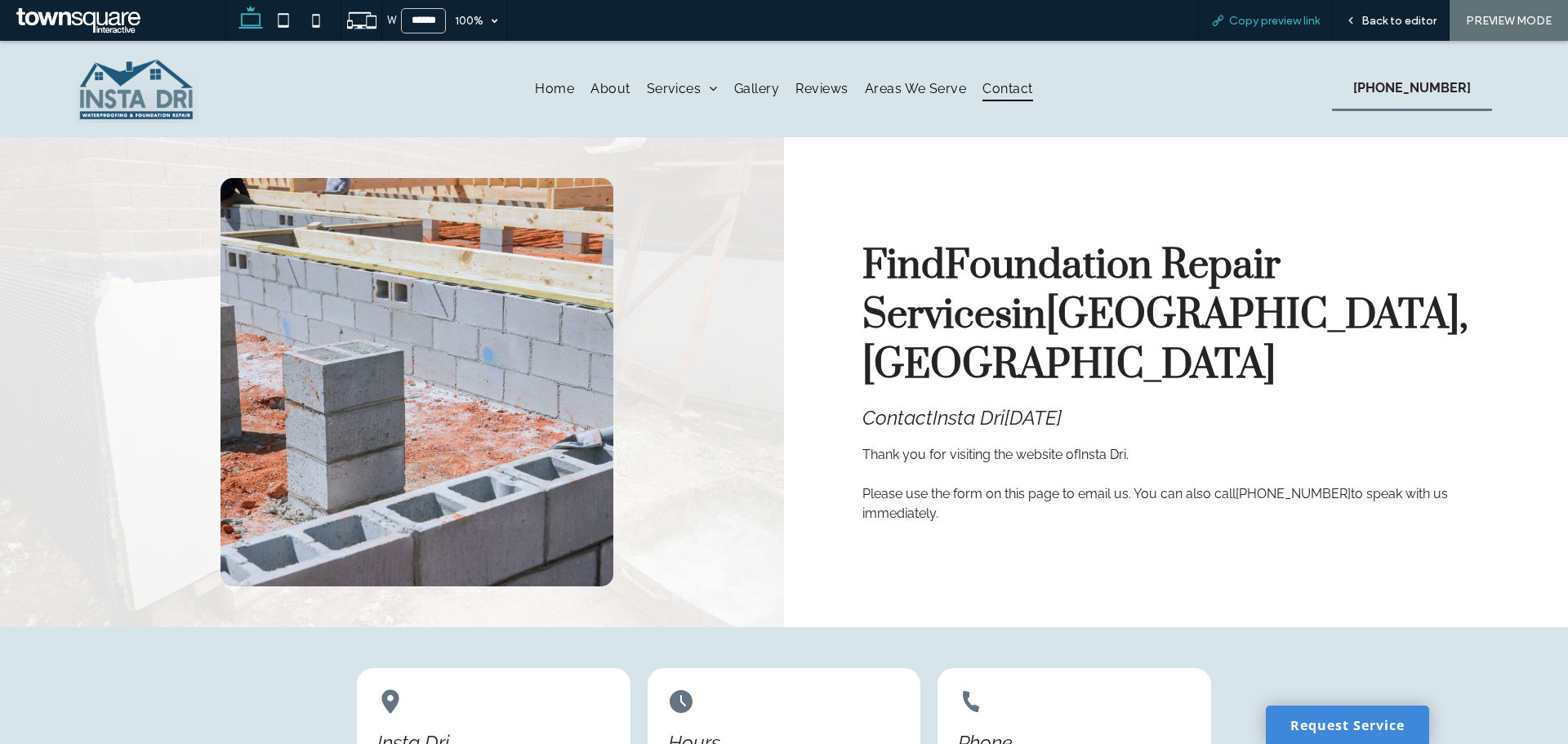
click at [1289, 21] on span "Copy preview link" at bounding box center [1274, 21] width 91 height 14
click at [1386, 24] on span "Back to editor" at bounding box center [1399, 21] width 75 height 14
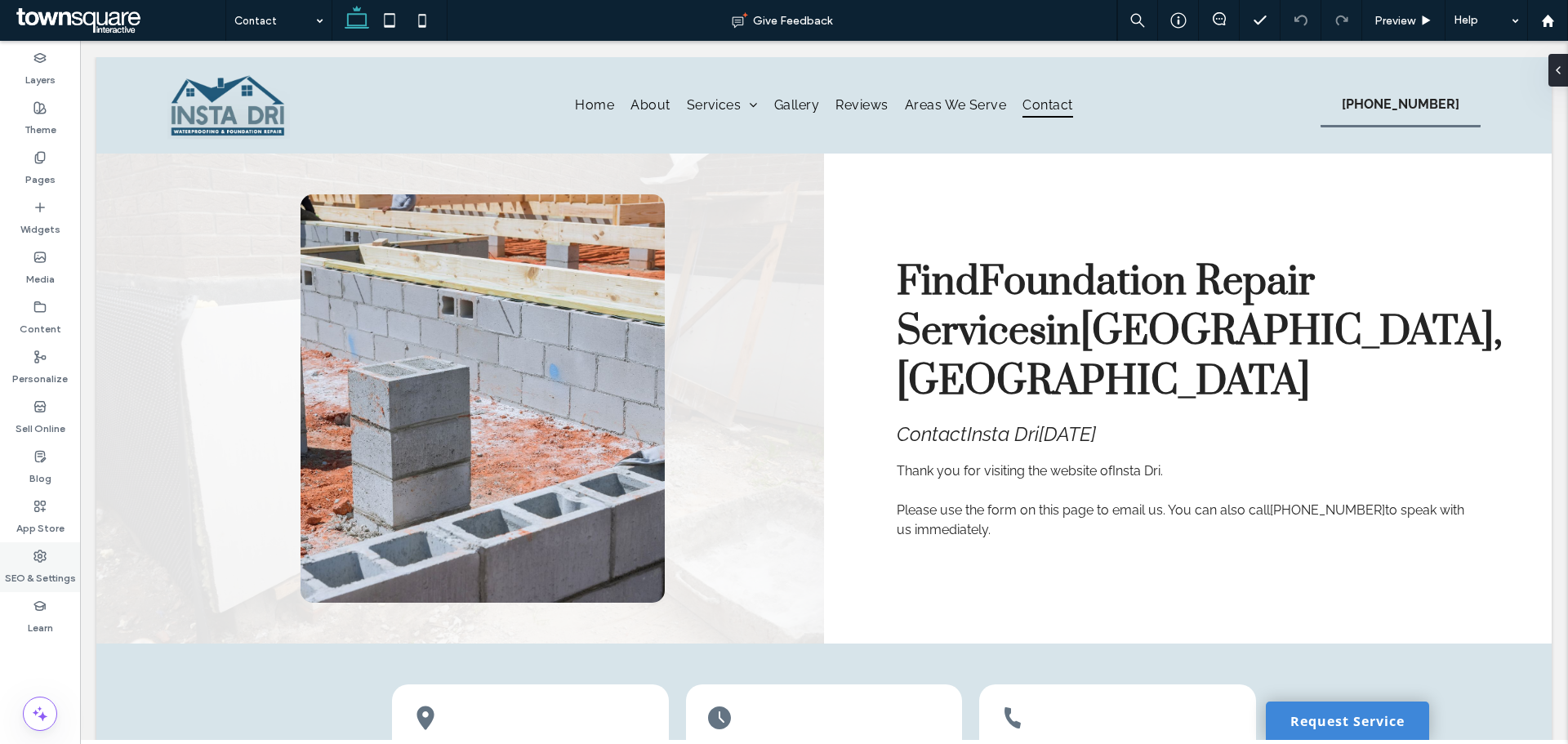
click at [32, 563] on label "SEO & Settings" at bounding box center [40, 574] width 72 height 23
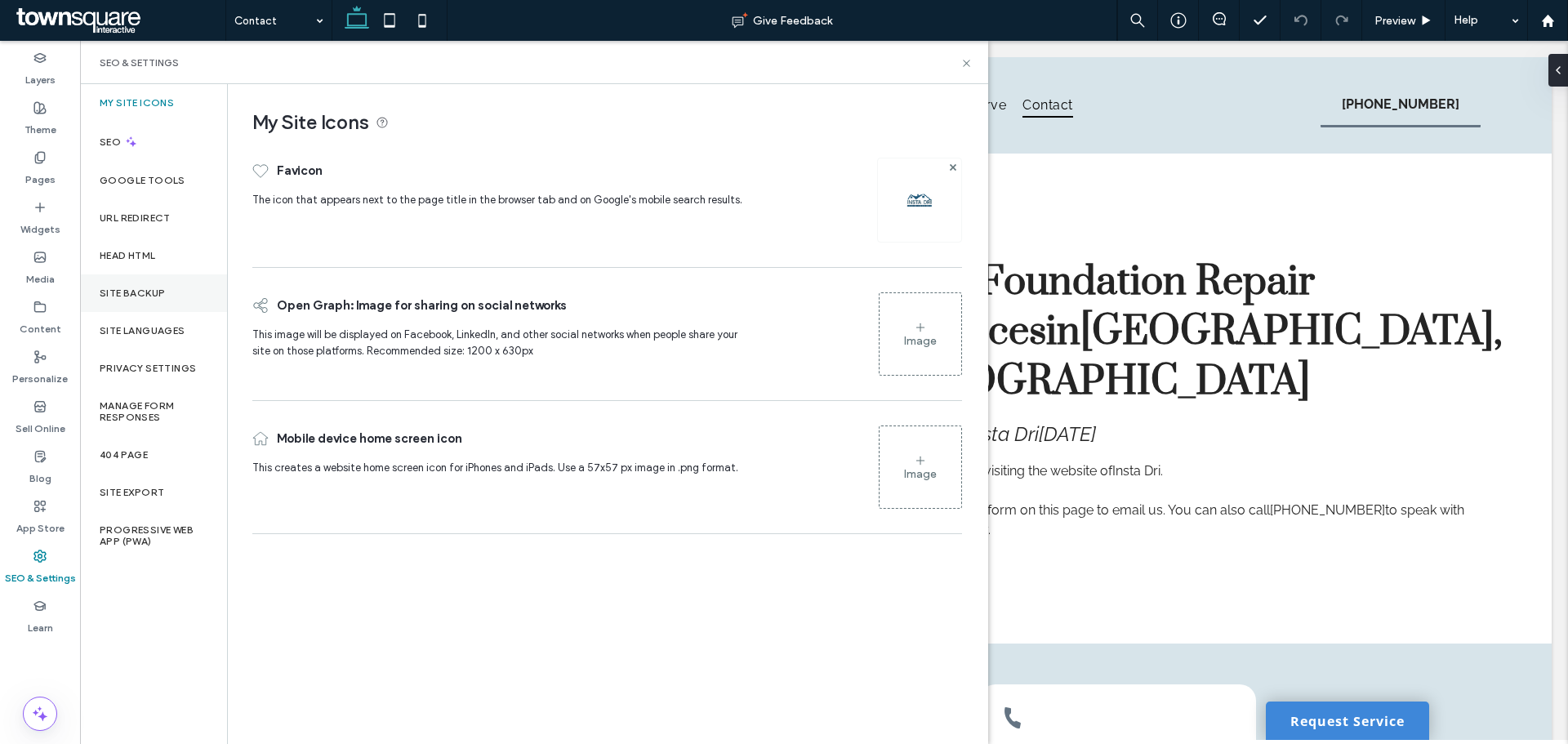
click at [156, 300] on div "Site Backup" at bounding box center [154, 293] width 147 height 37
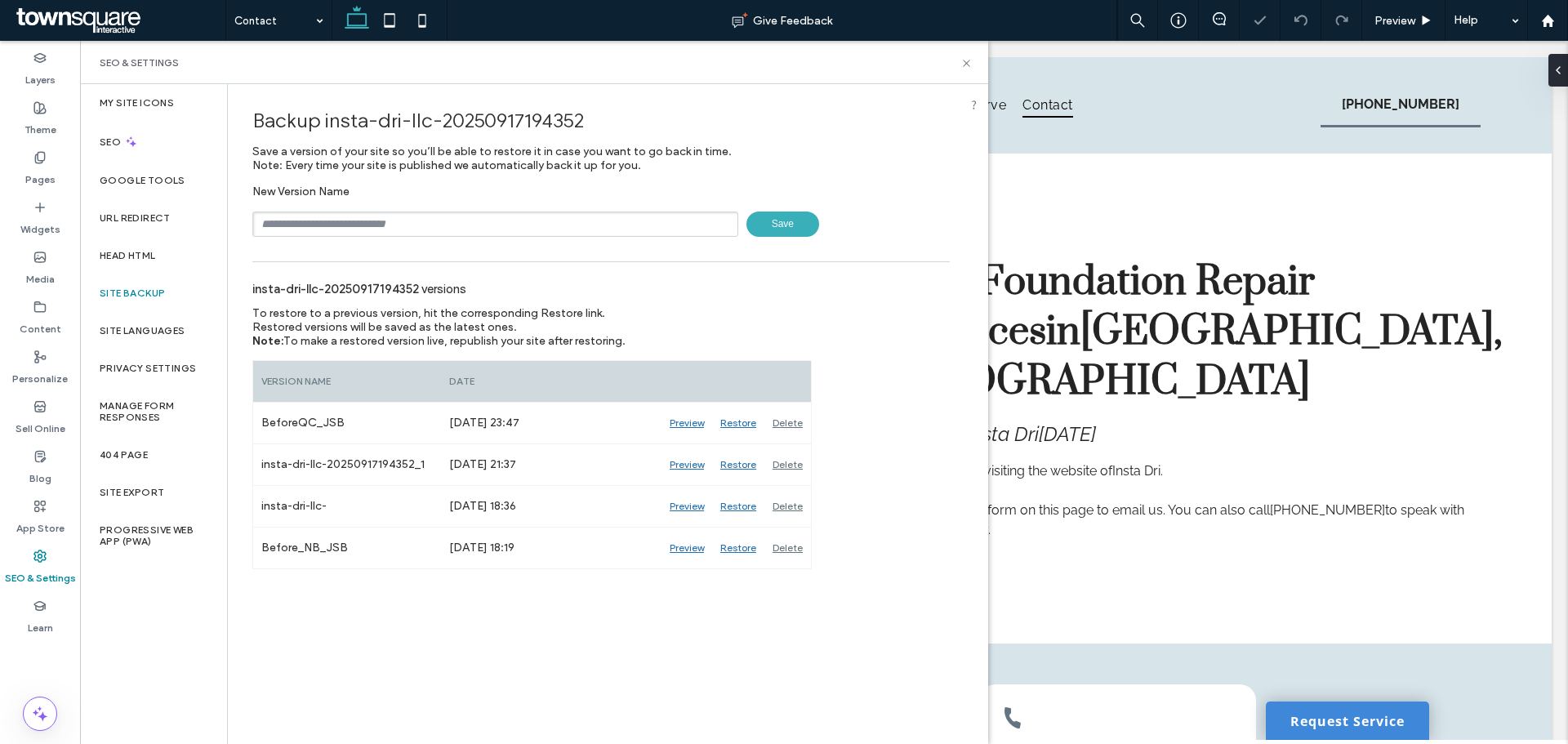
click at [451, 222] on input "text" at bounding box center [496, 224] width 486 height 26
type input "**********"
click at [791, 214] on span "Save" at bounding box center [783, 224] width 72 height 26
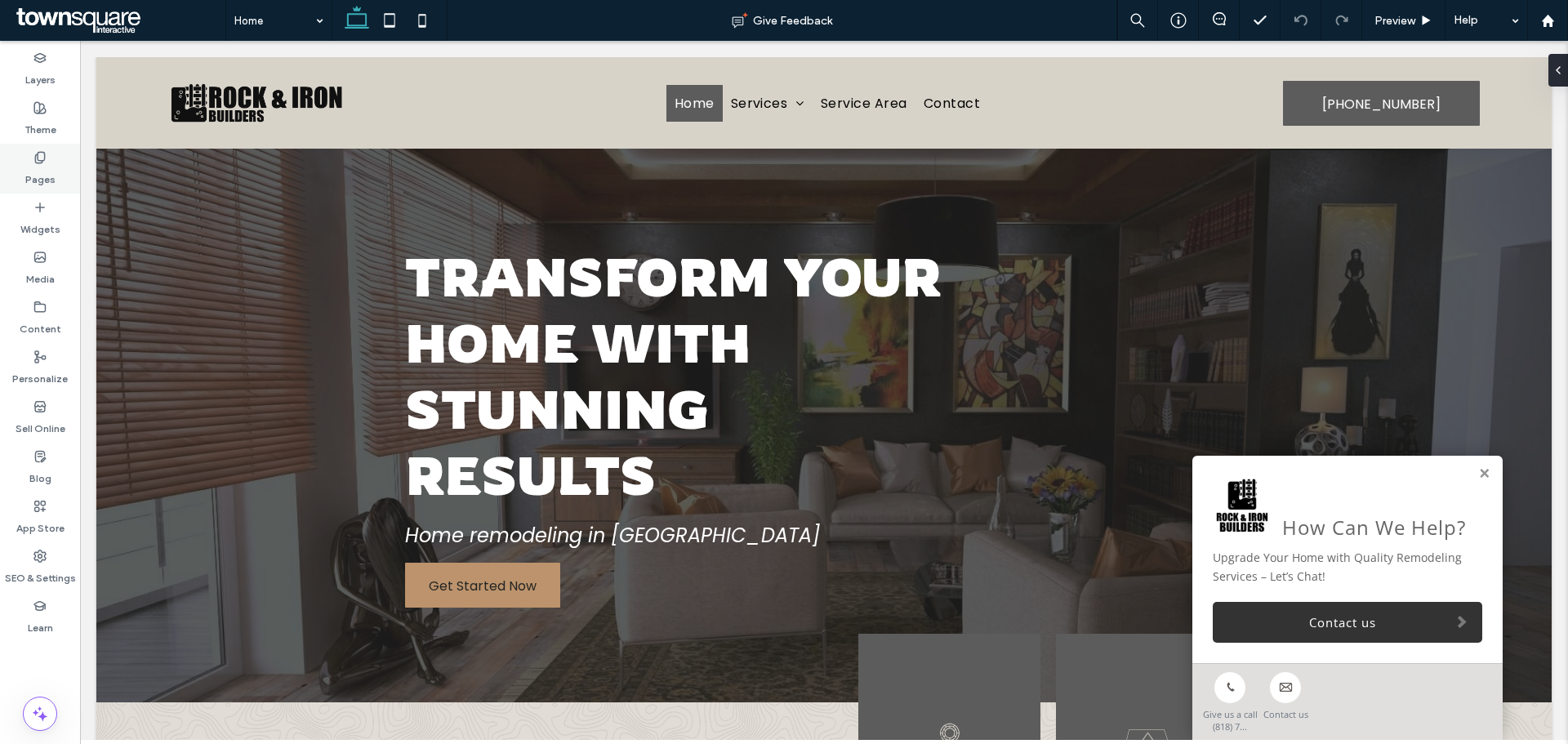
click at [38, 170] on label "Pages" at bounding box center [41, 176] width 31 height 23
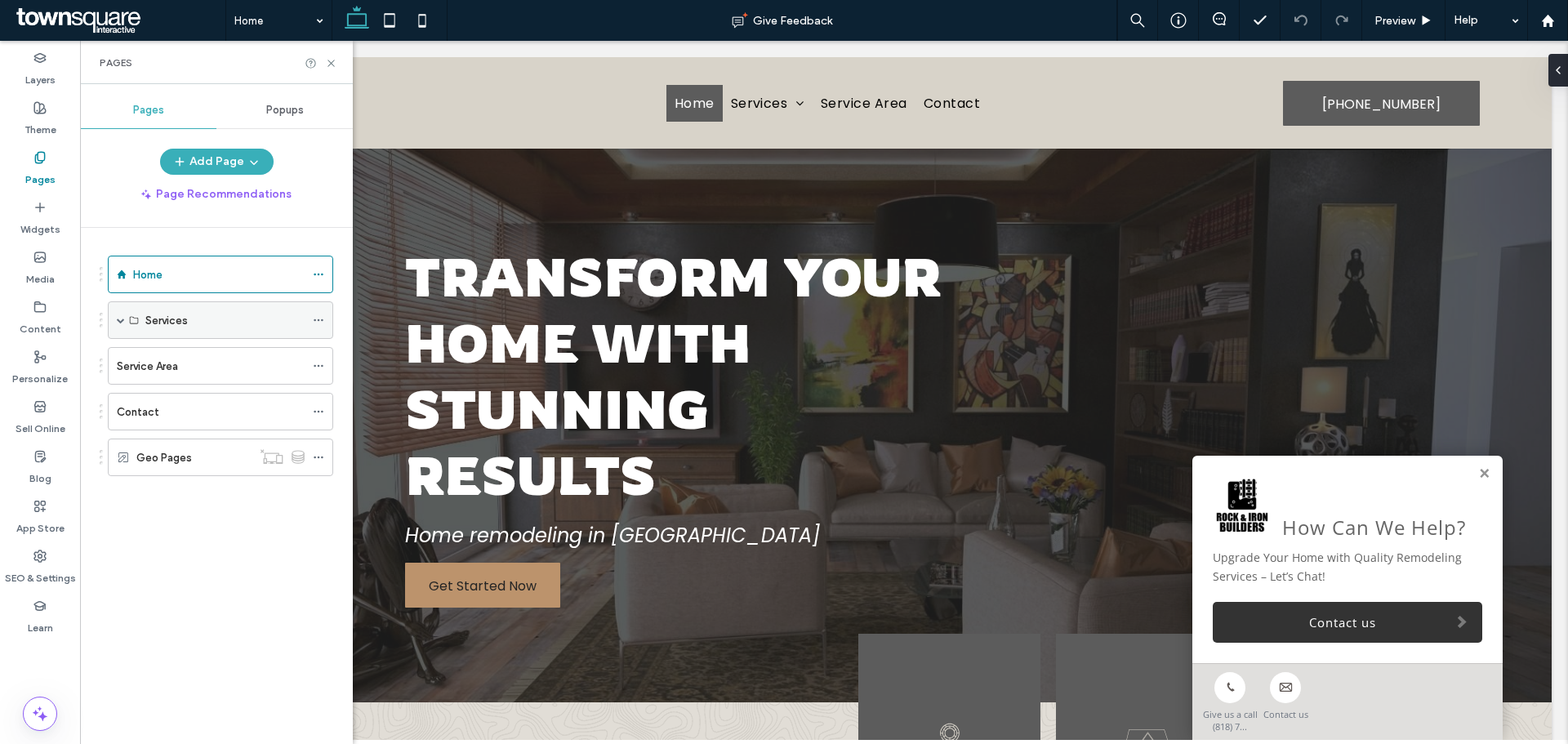
click at [123, 321] on span at bounding box center [120, 320] width 9 height 9
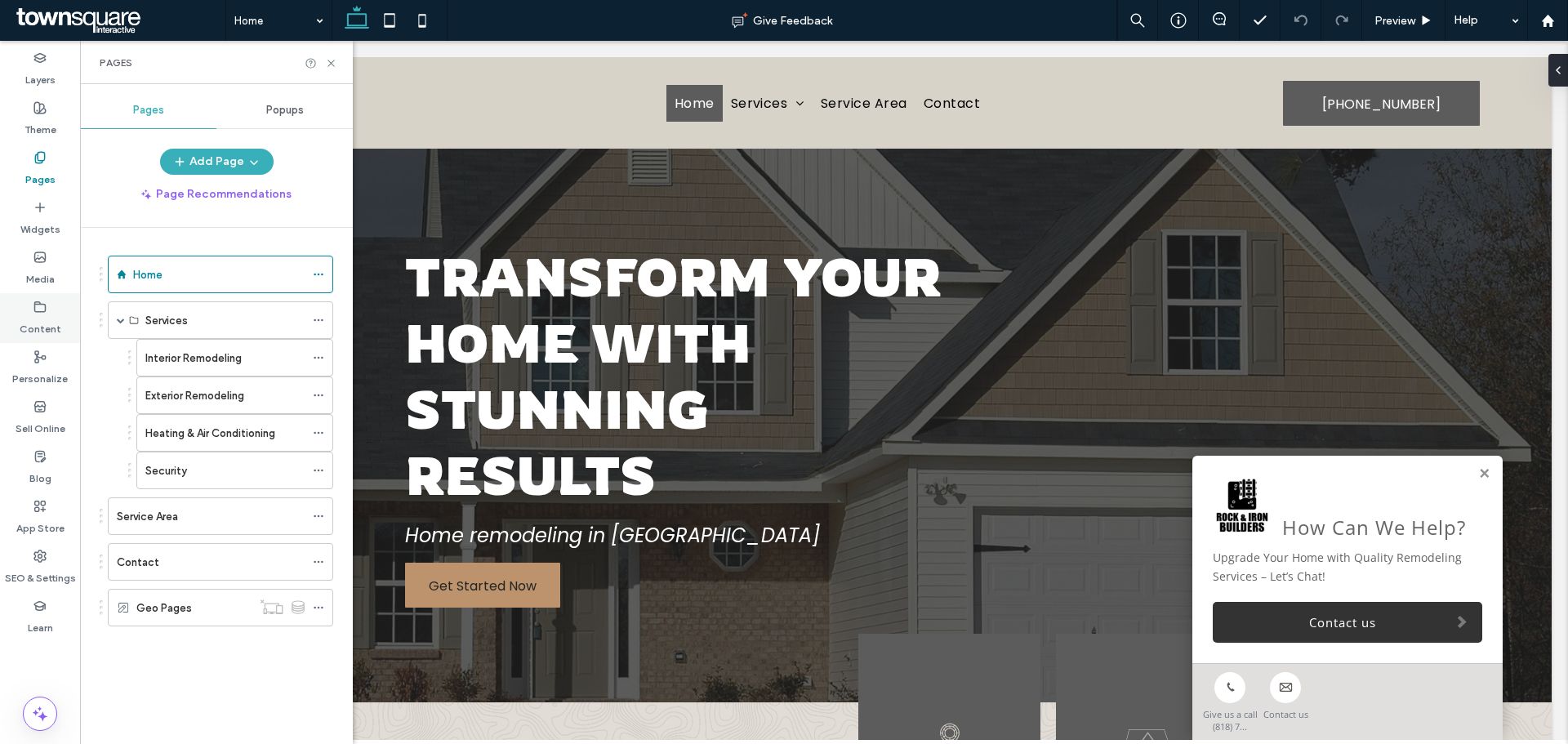
click at [50, 306] on div "Content" at bounding box center [40, 318] width 80 height 50
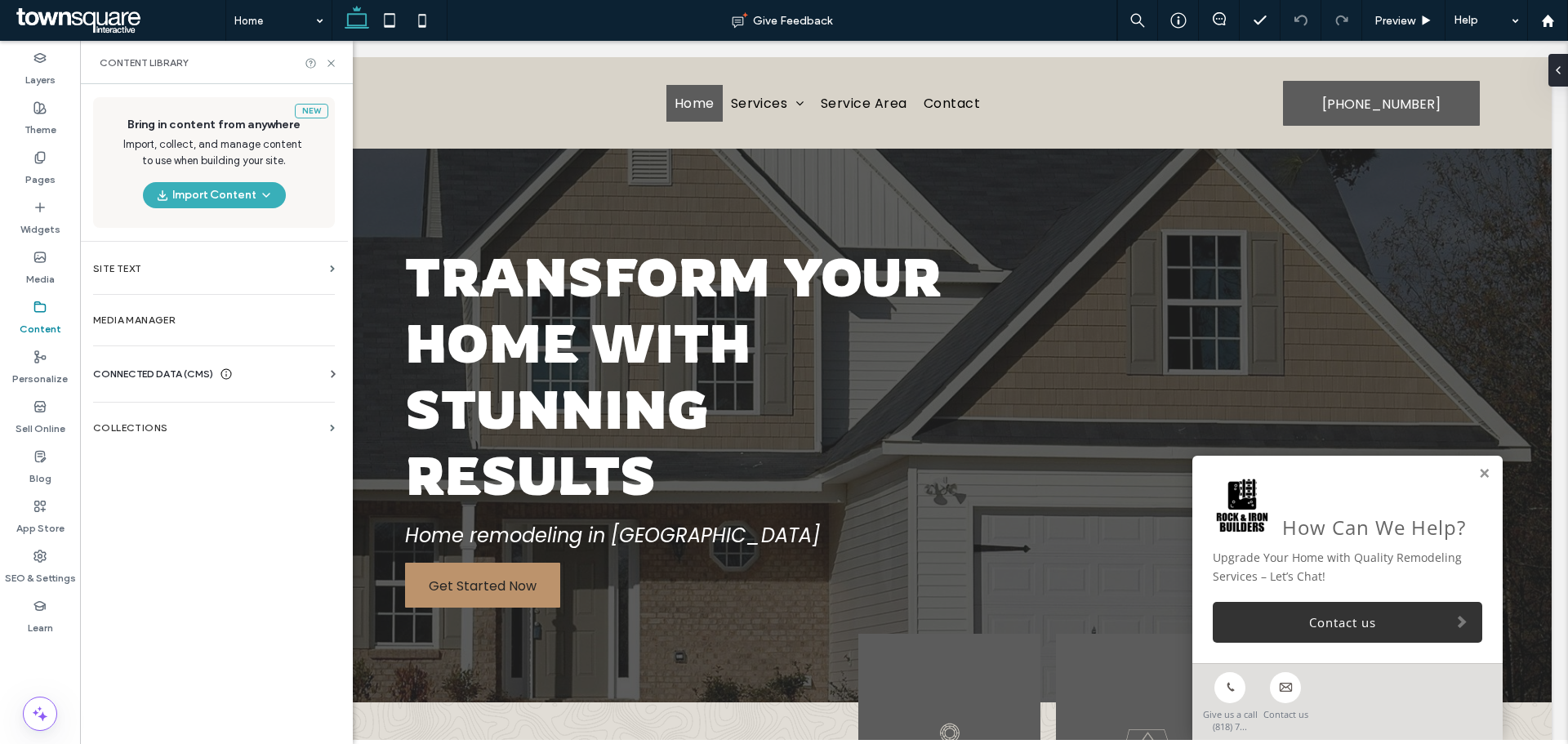
click at [155, 364] on label "Interior Remodeling" at bounding box center [193, 359] width 96 height 29
click at [326, 379] on icon at bounding box center [333, 374] width 16 height 16
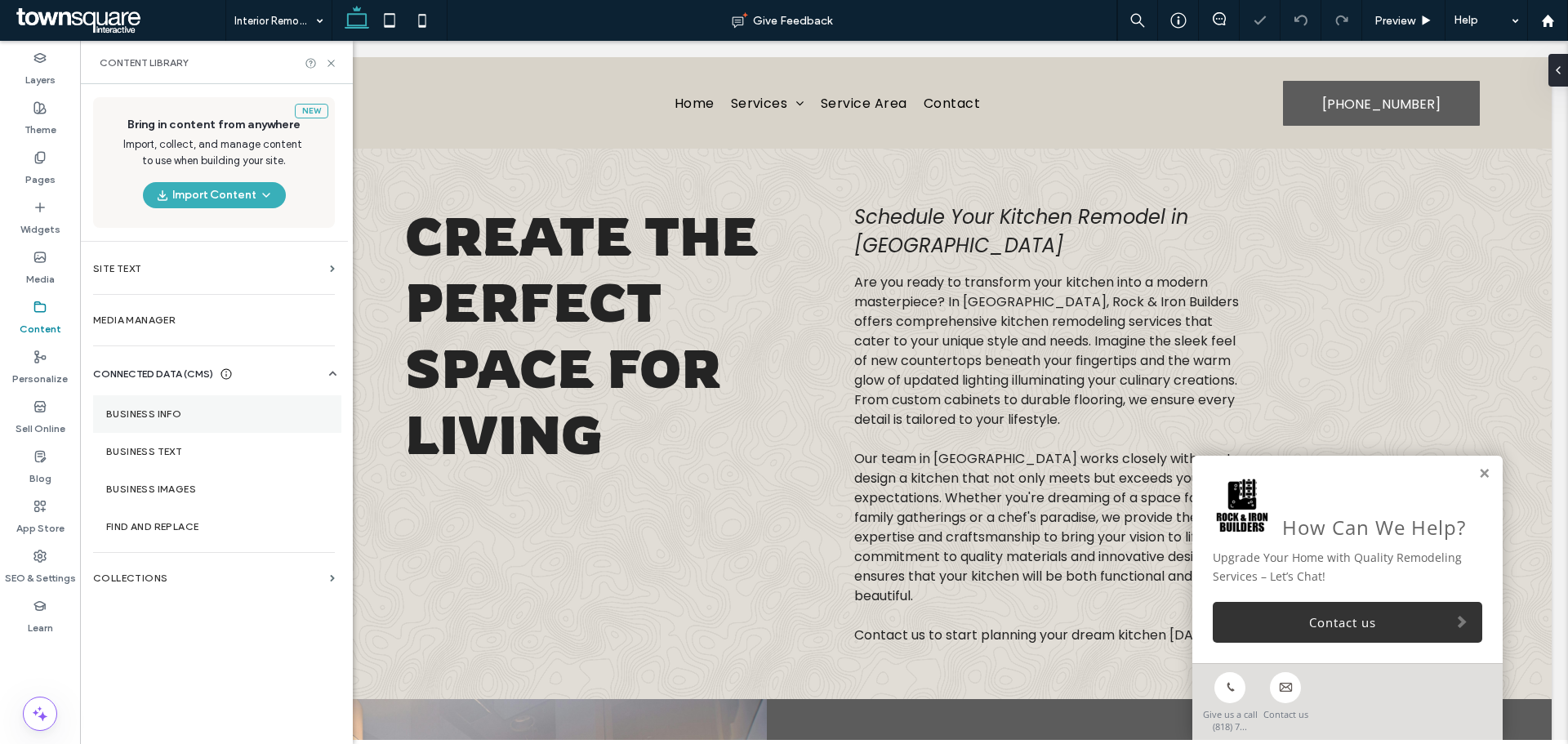
click at [247, 412] on label "Business Info" at bounding box center [217, 414] width 222 height 11
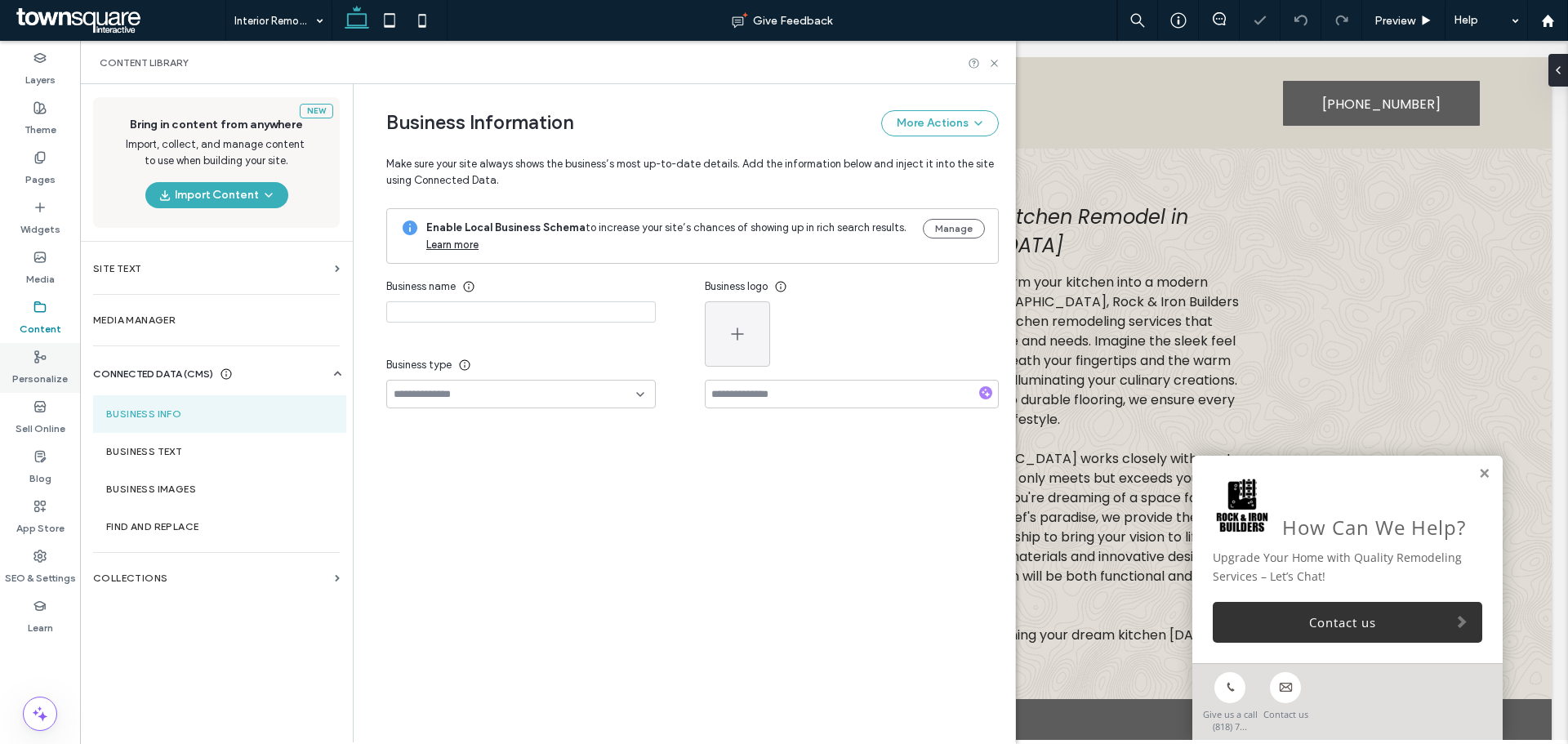
type input "**********"
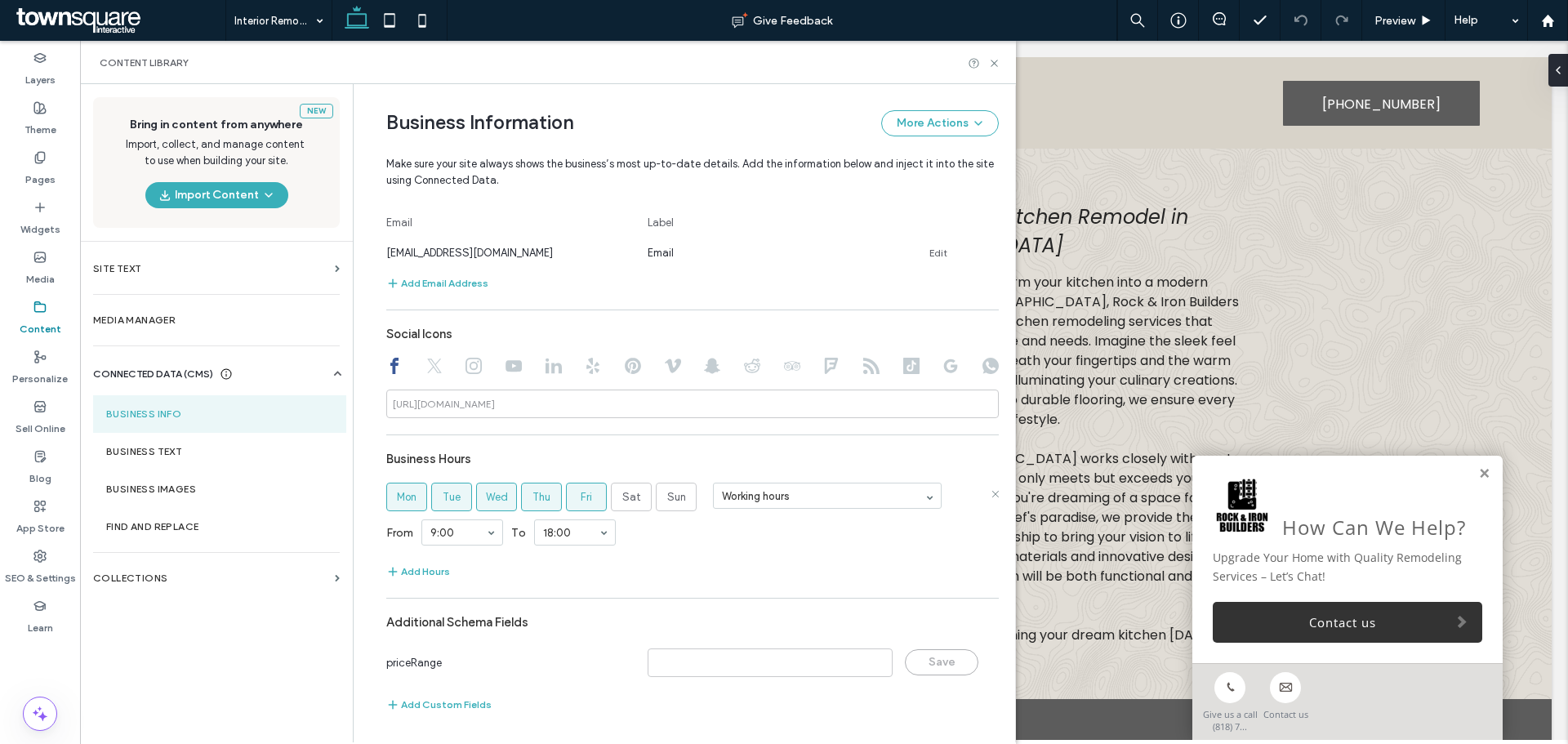
scroll to position [640, 0]
click at [200, 445] on section "Business Text" at bounding box center [219, 451] width 253 height 37
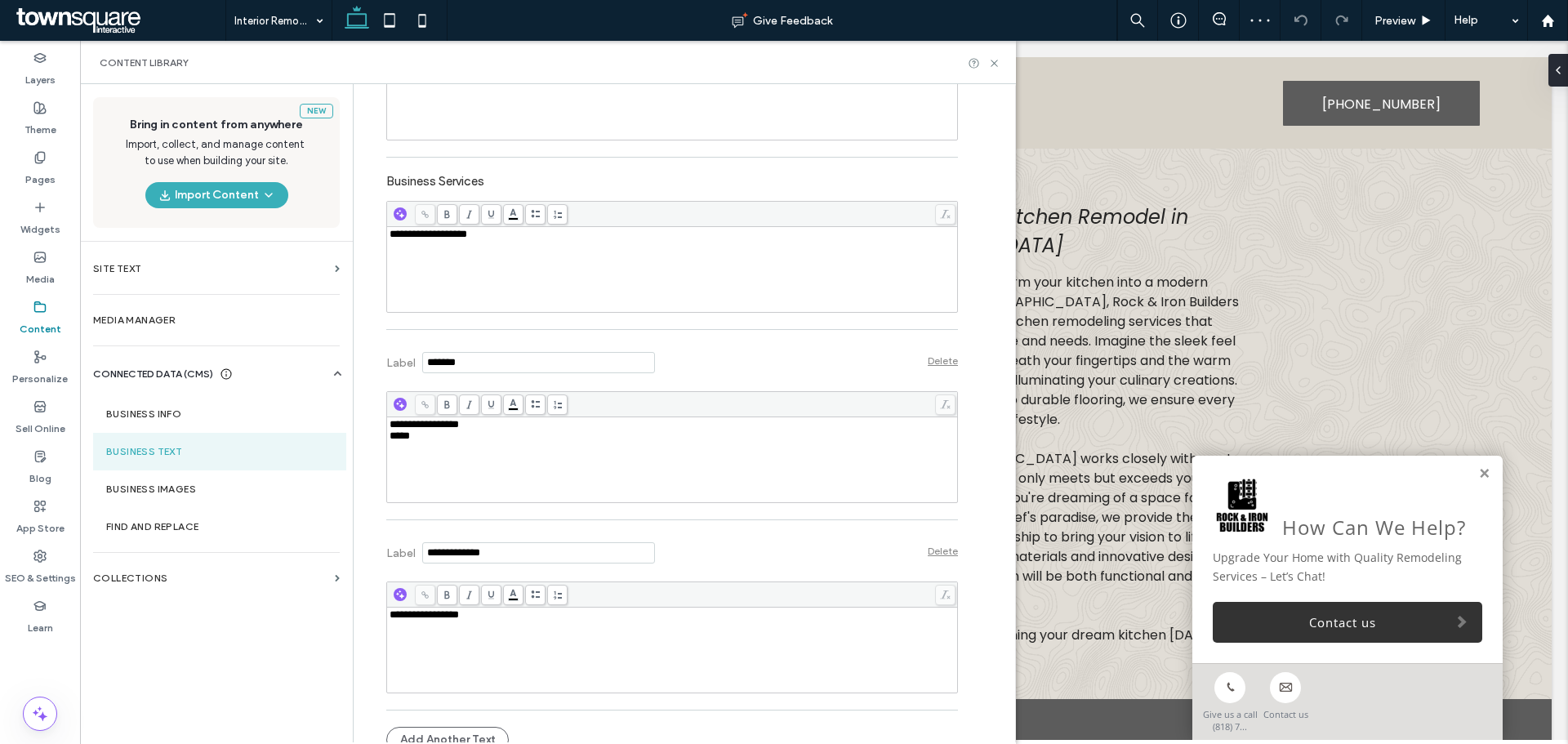
scroll to position [486, 0]
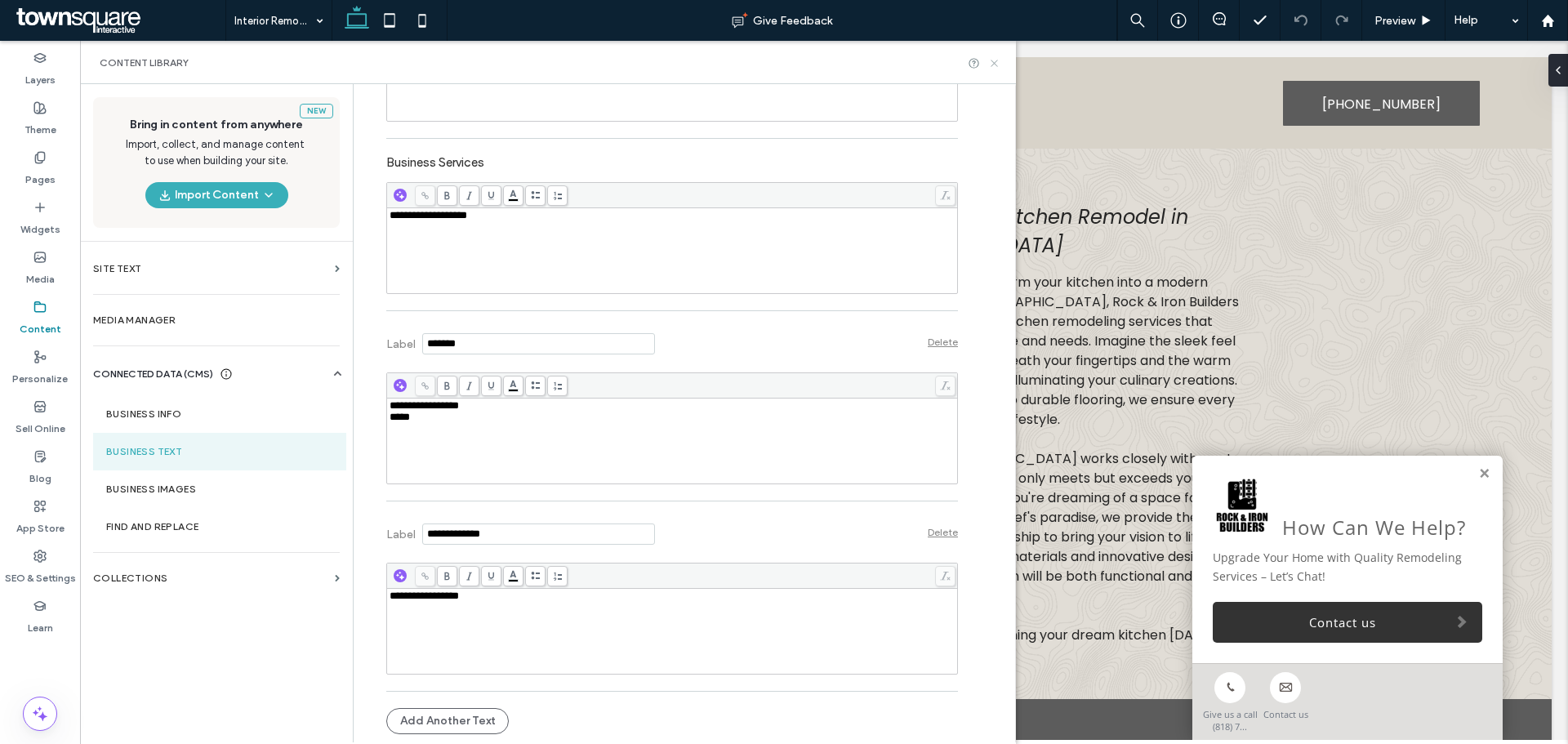
click at [990, 65] on icon at bounding box center [994, 63] width 12 height 12
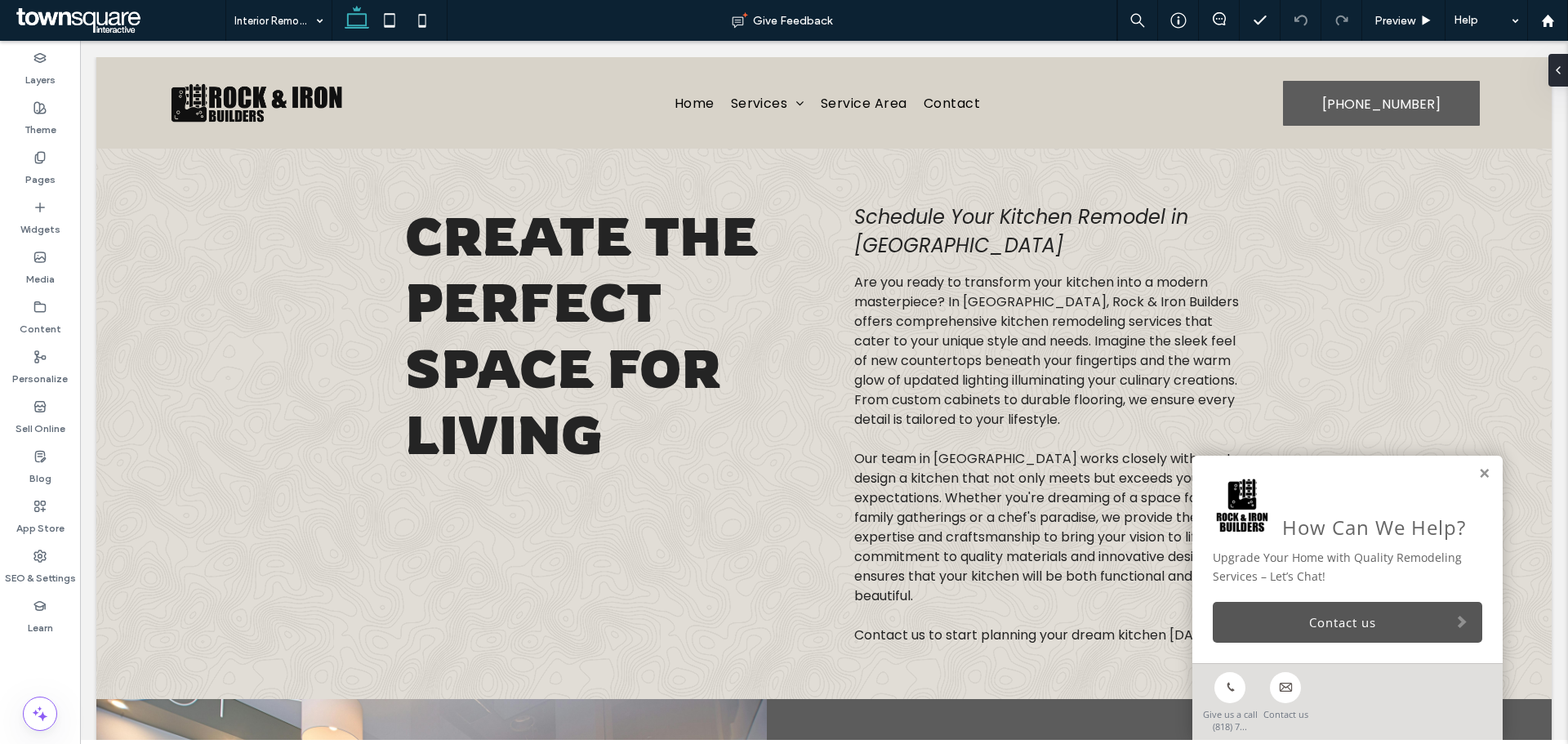
click at [1311, 607] on link "Contact us" at bounding box center [1348, 622] width 270 height 41
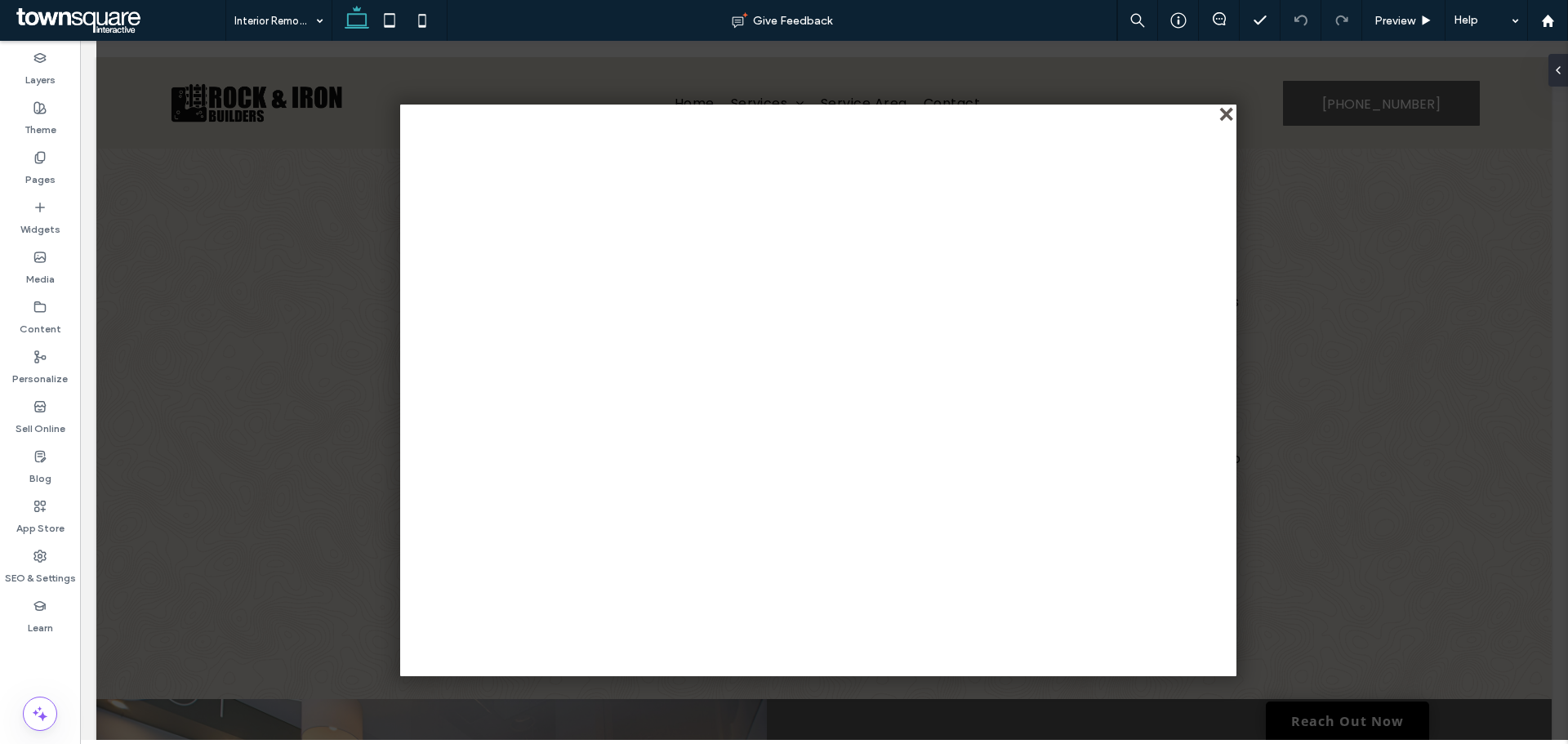
click at [1230, 122] on div "close" at bounding box center [1228, 115] width 12 height 12
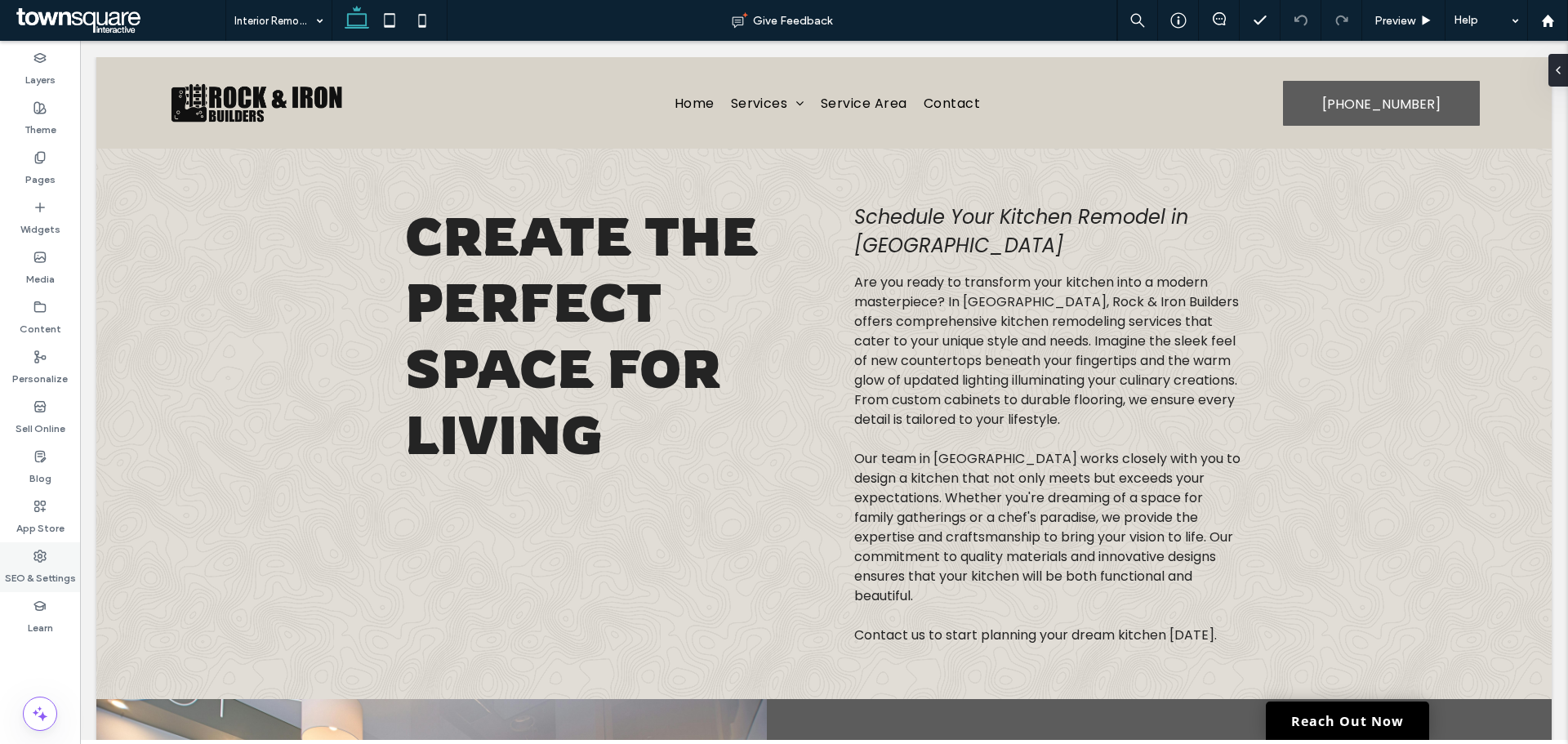
click at [38, 578] on label "SEO & Settings" at bounding box center [40, 574] width 72 height 23
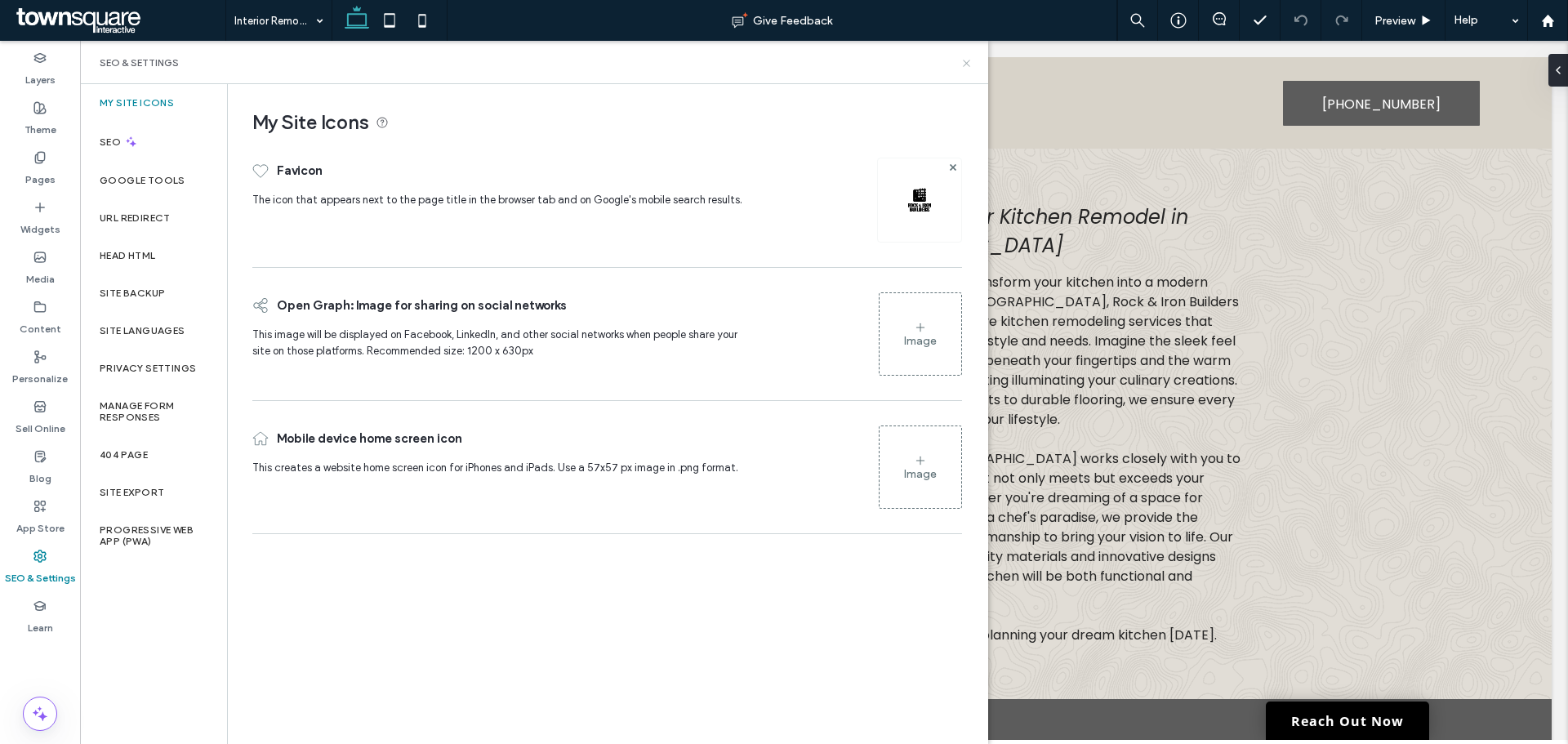
click at [964, 56] on div "SEO & Settings" at bounding box center [534, 62] width 908 height 43
click at [964, 60] on icon at bounding box center [966, 63] width 12 height 12
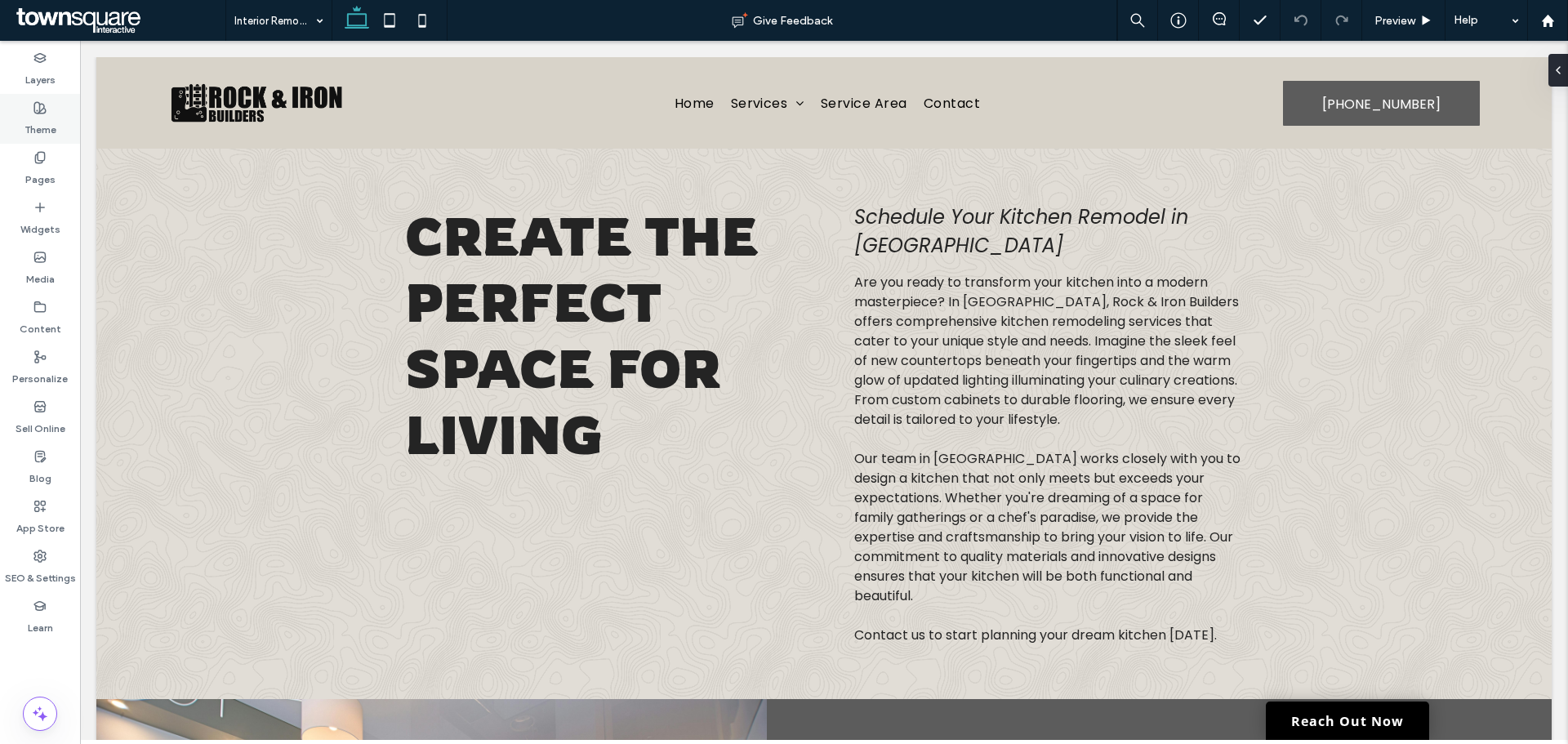
drag, startPoint x: 50, startPoint y: 111, endPoint x: 3, endPoint y: 134, distance: 52.3
click at [50, 113] on div "Theme" at bounding box center [40, 118] width 80 height 50
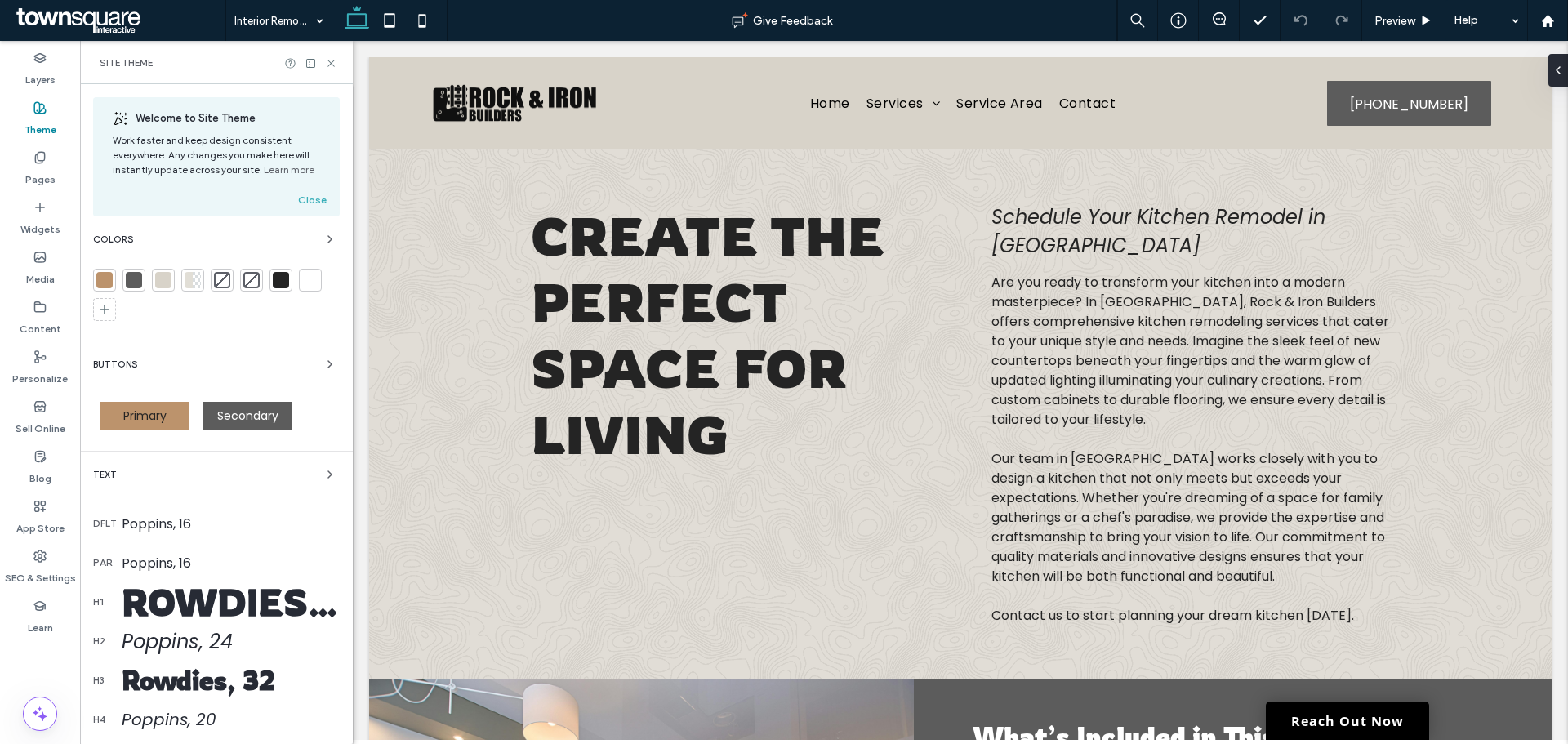
click at [161, 287] on div at bounding box center [163, 279] width 16 height 16
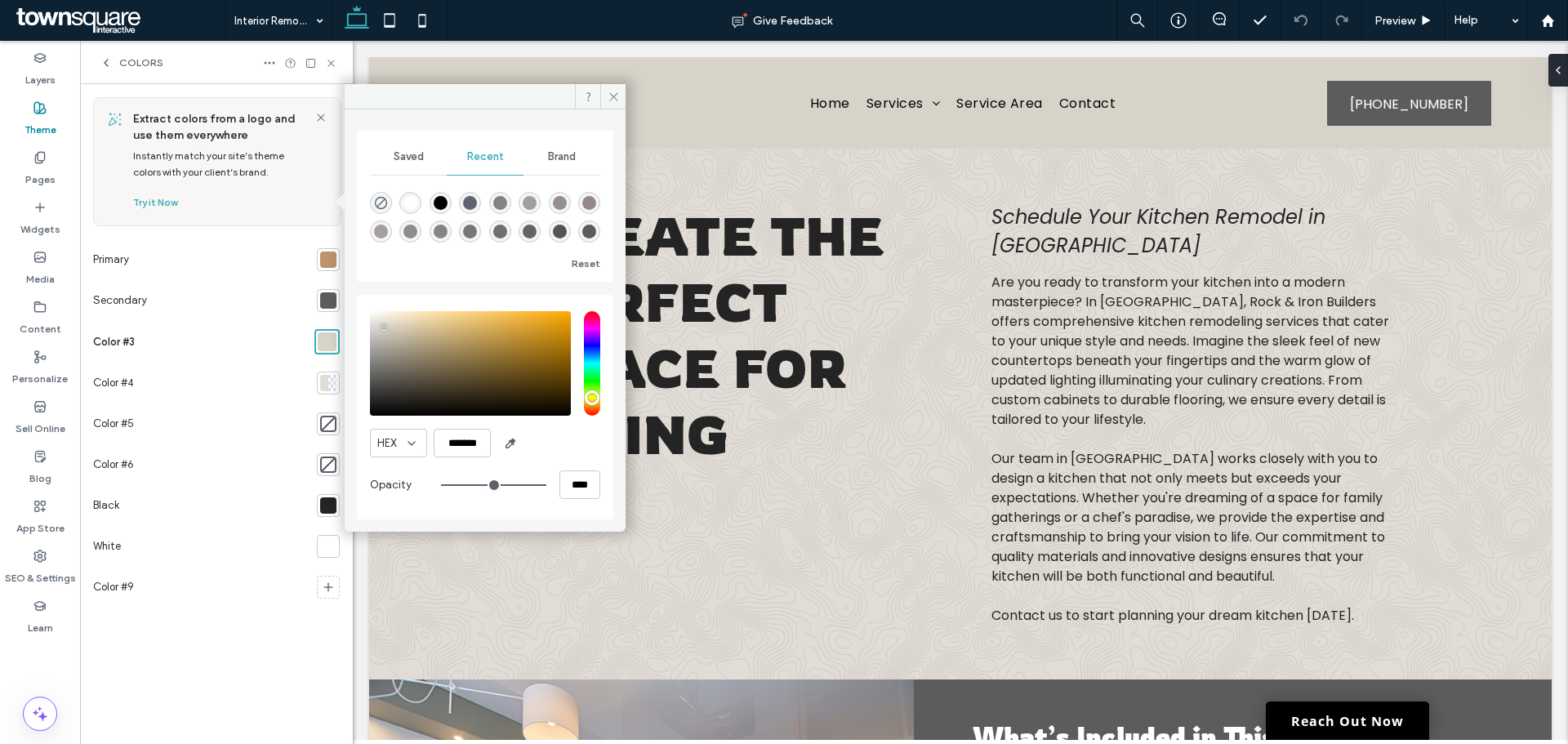
click at [373, 333] on div "saturation and value" at bounding box center [470, 363] width 201 height 105
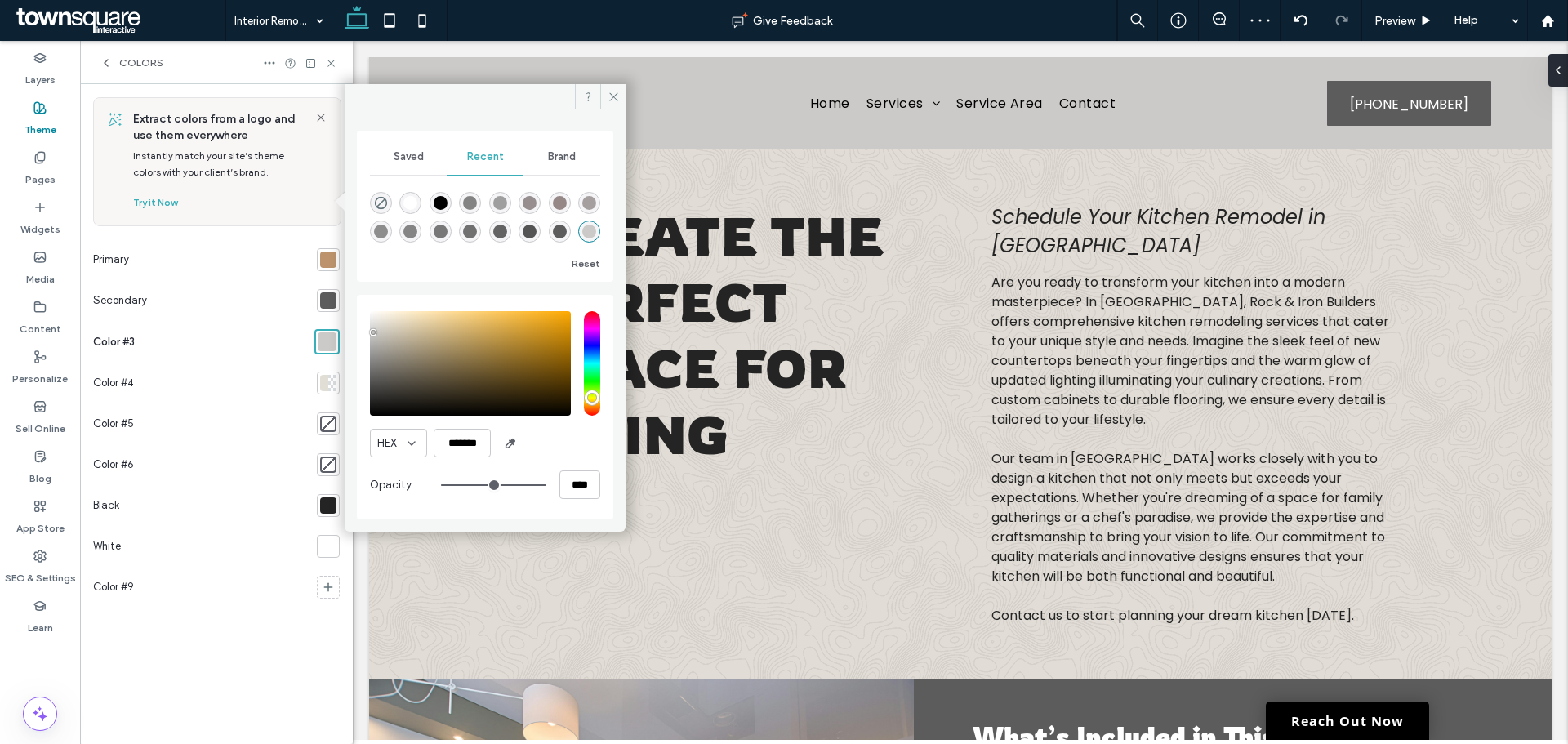
type input "*******"
click at [367, 332] on div "HEX ******* Opacity ****" at bounding box center [485, 407] width 257 height 225
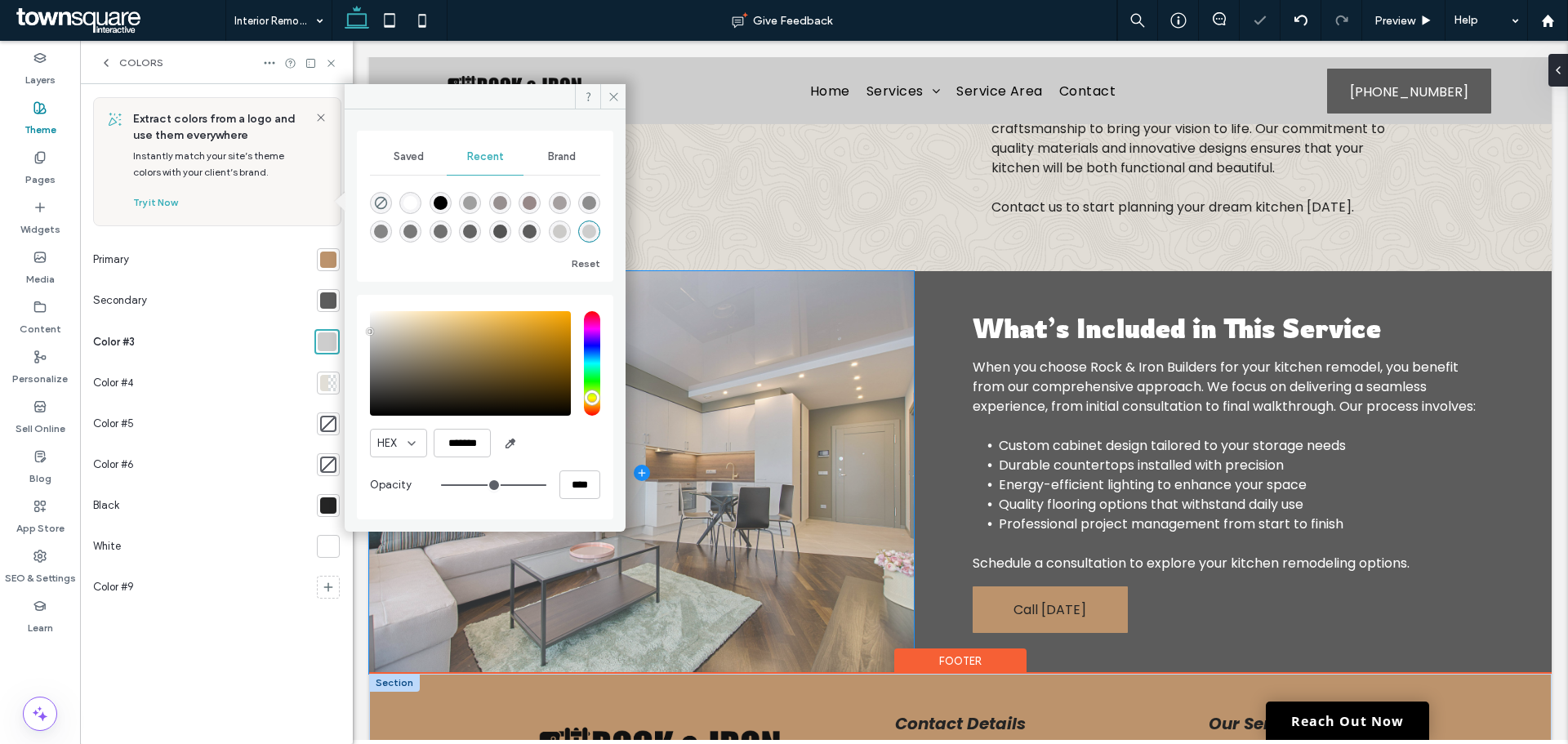
scroll to position [700, 0]
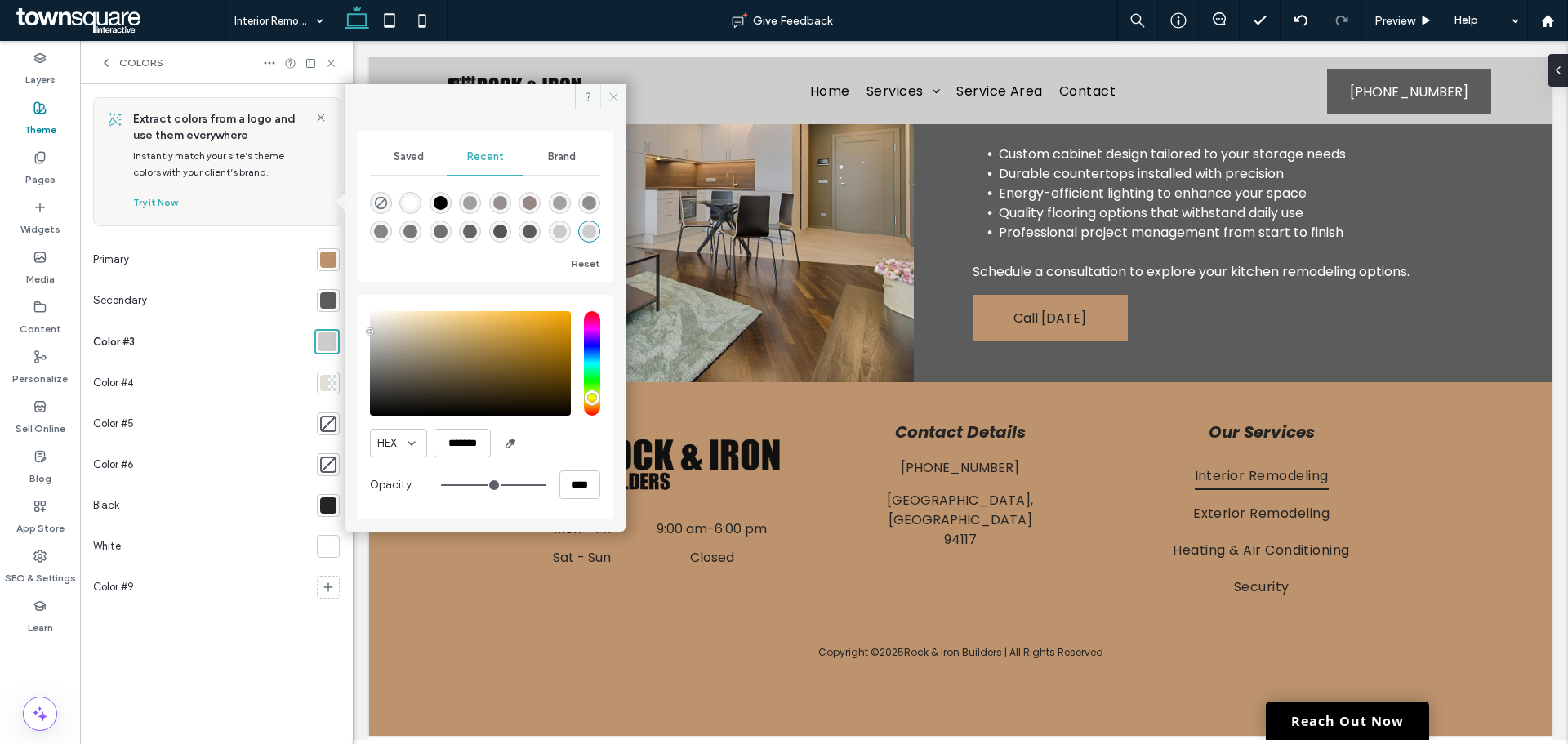
click at [609, 93] on icon at bounding box center [613, 96] width 12 height 12
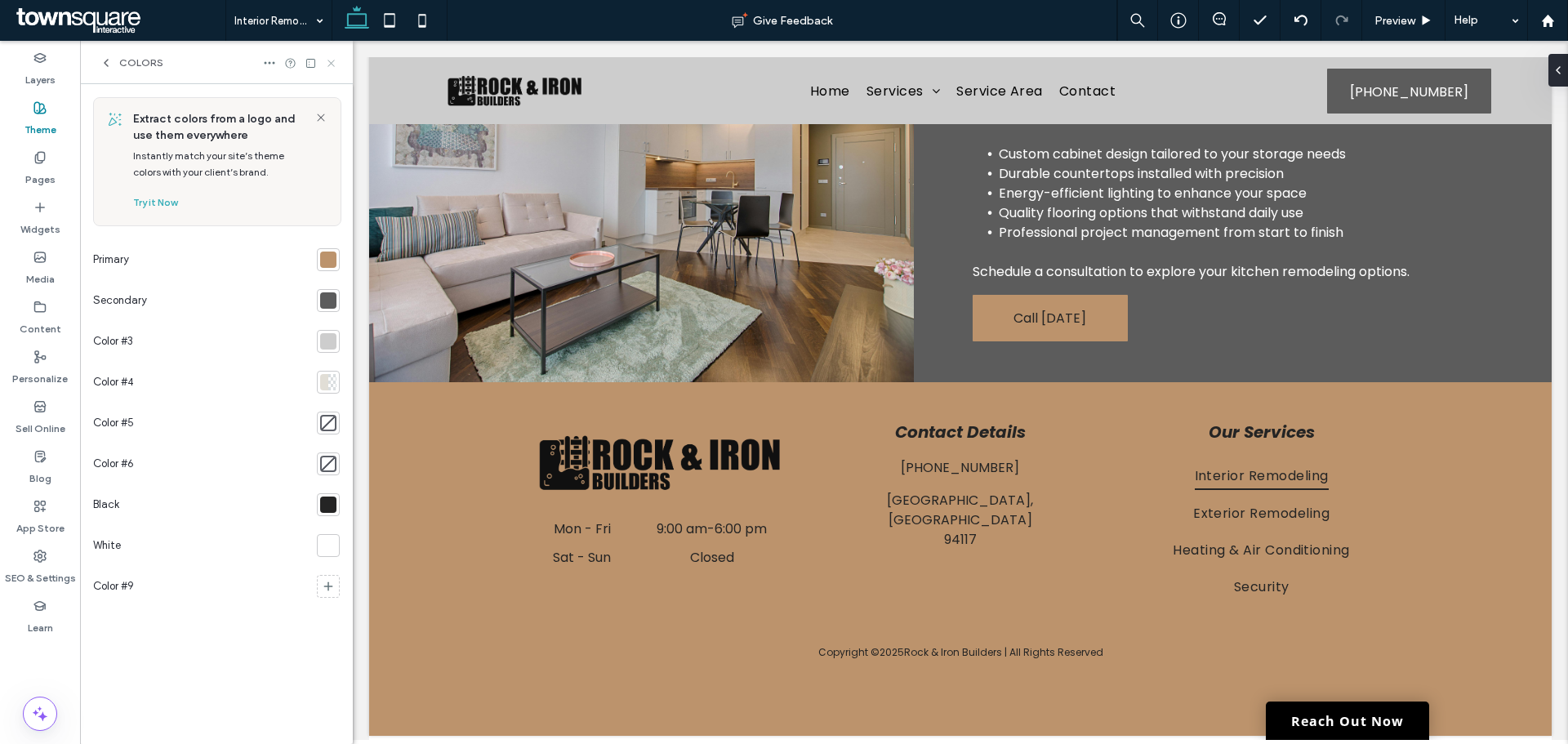
click at [327, 66] on icon at bounding box center [331, 63] width 12 height 12
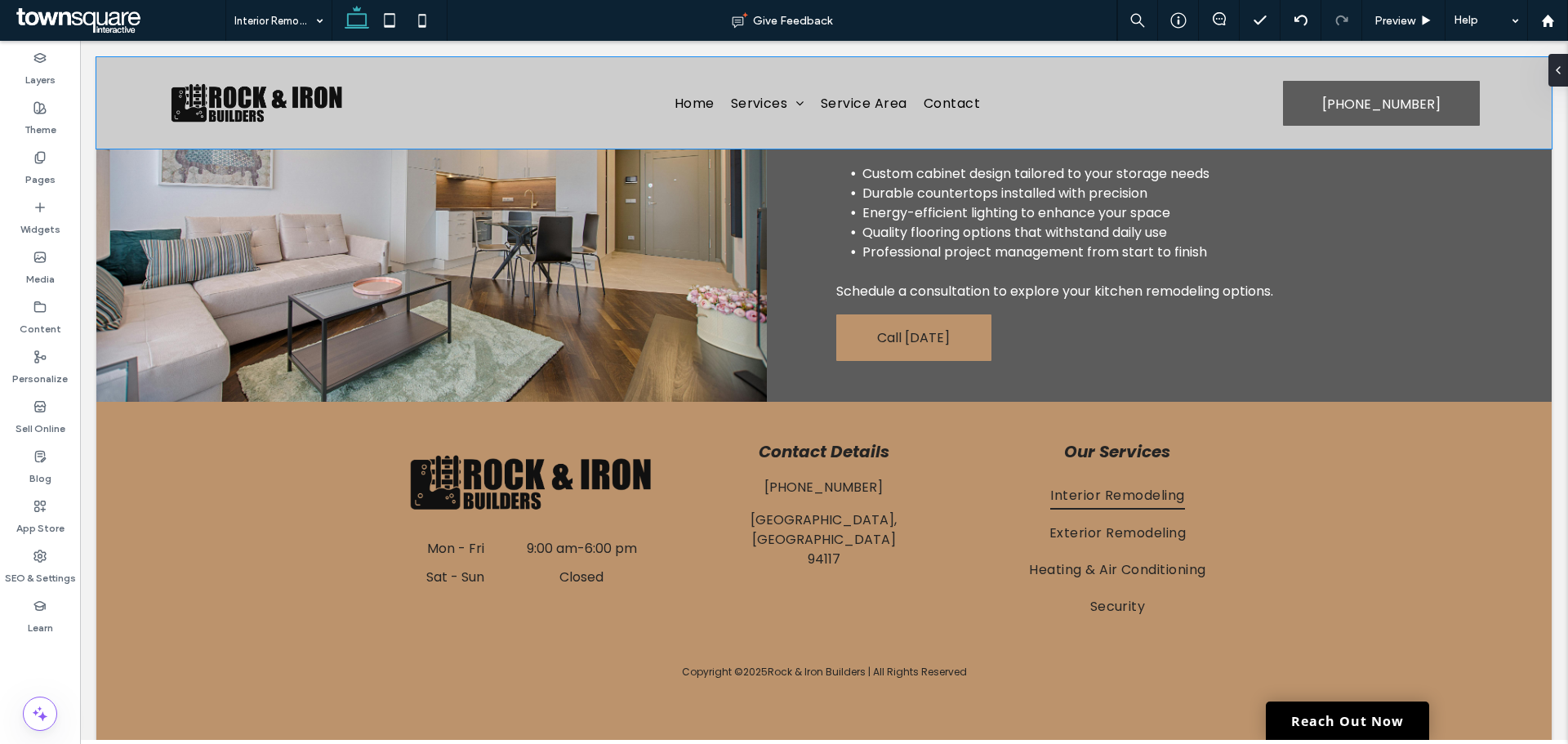
scroll to position [675, 0]
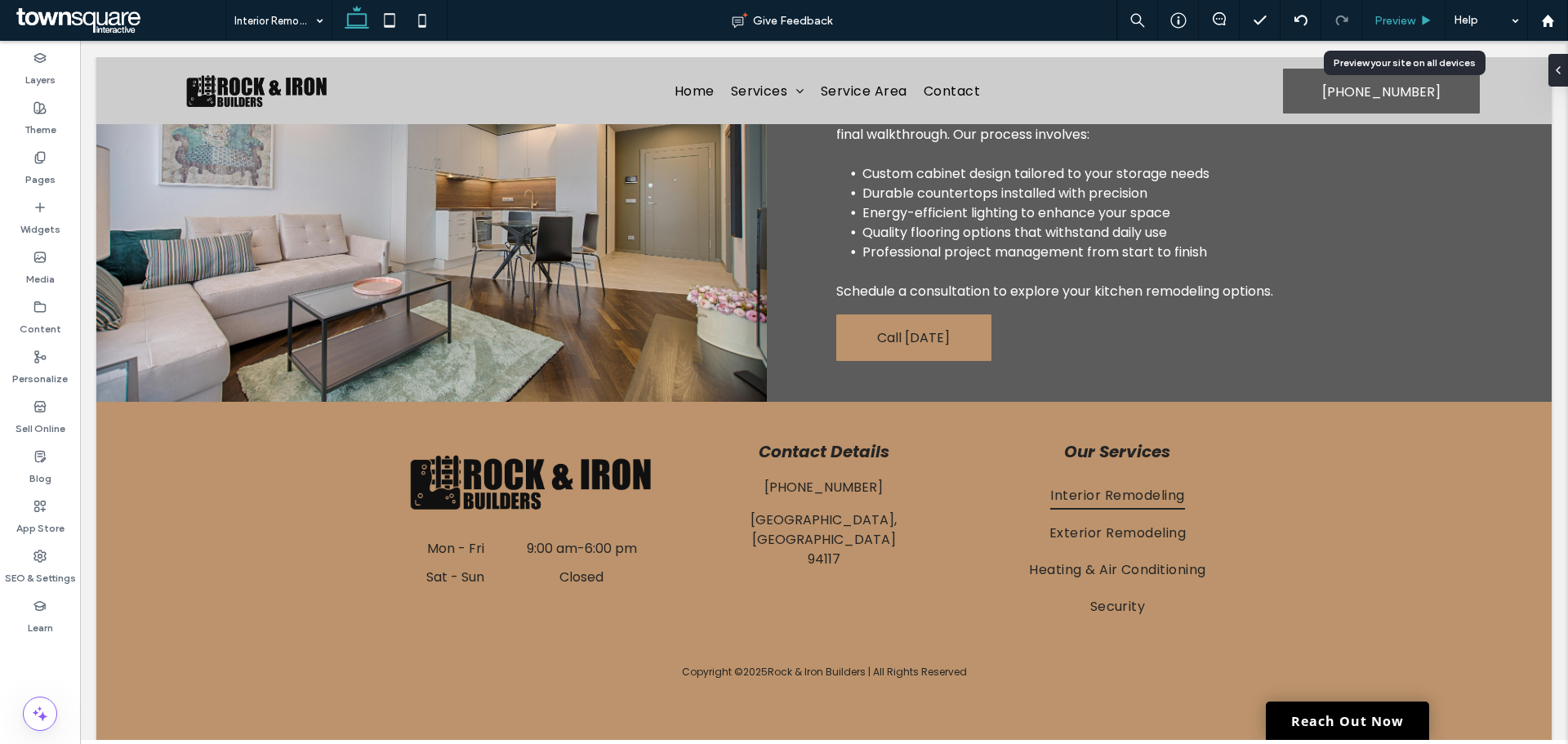
click at [1377, 17] on span "Preview" at bounding box center [1394, 21] width 41 height 14
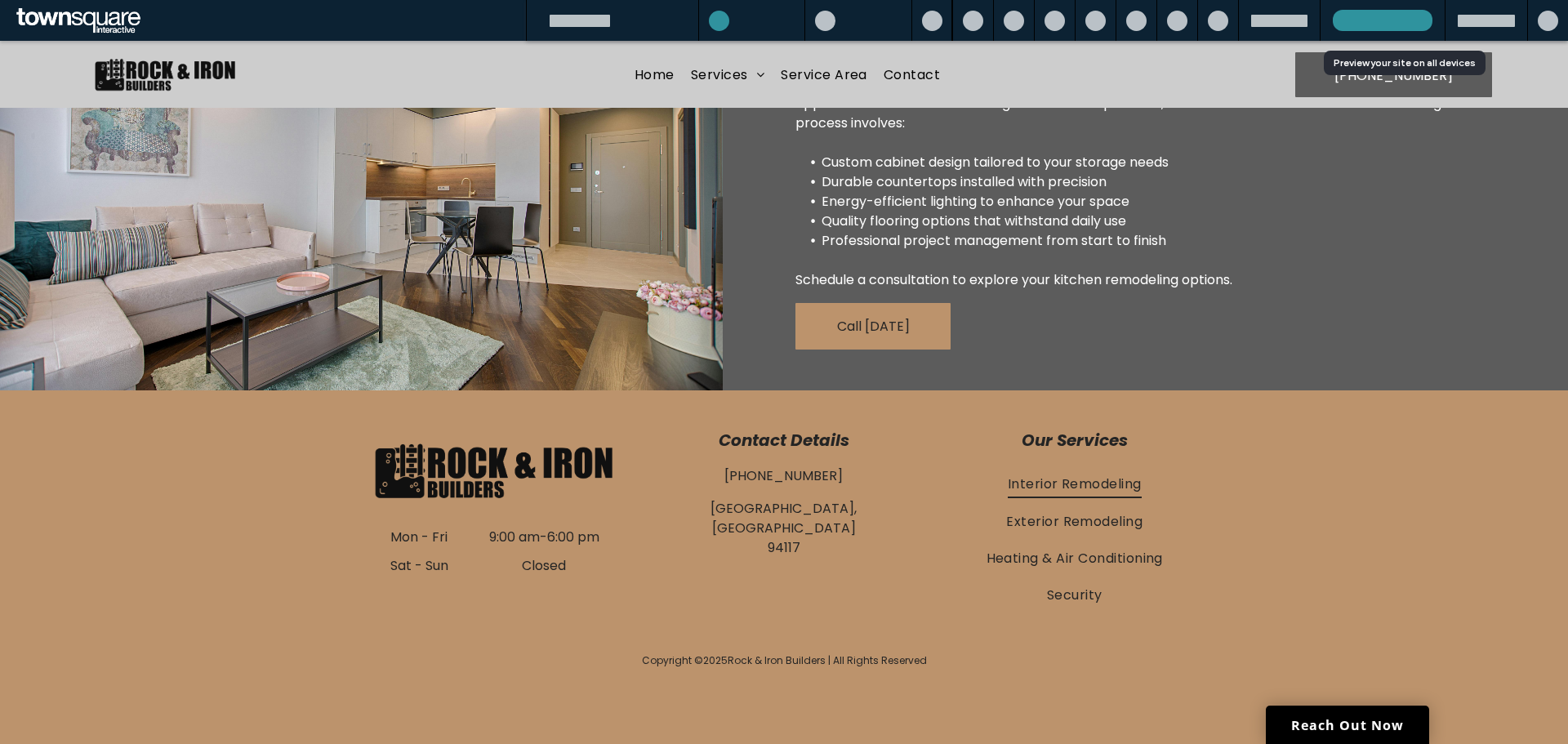
scroll to position [651, 0]
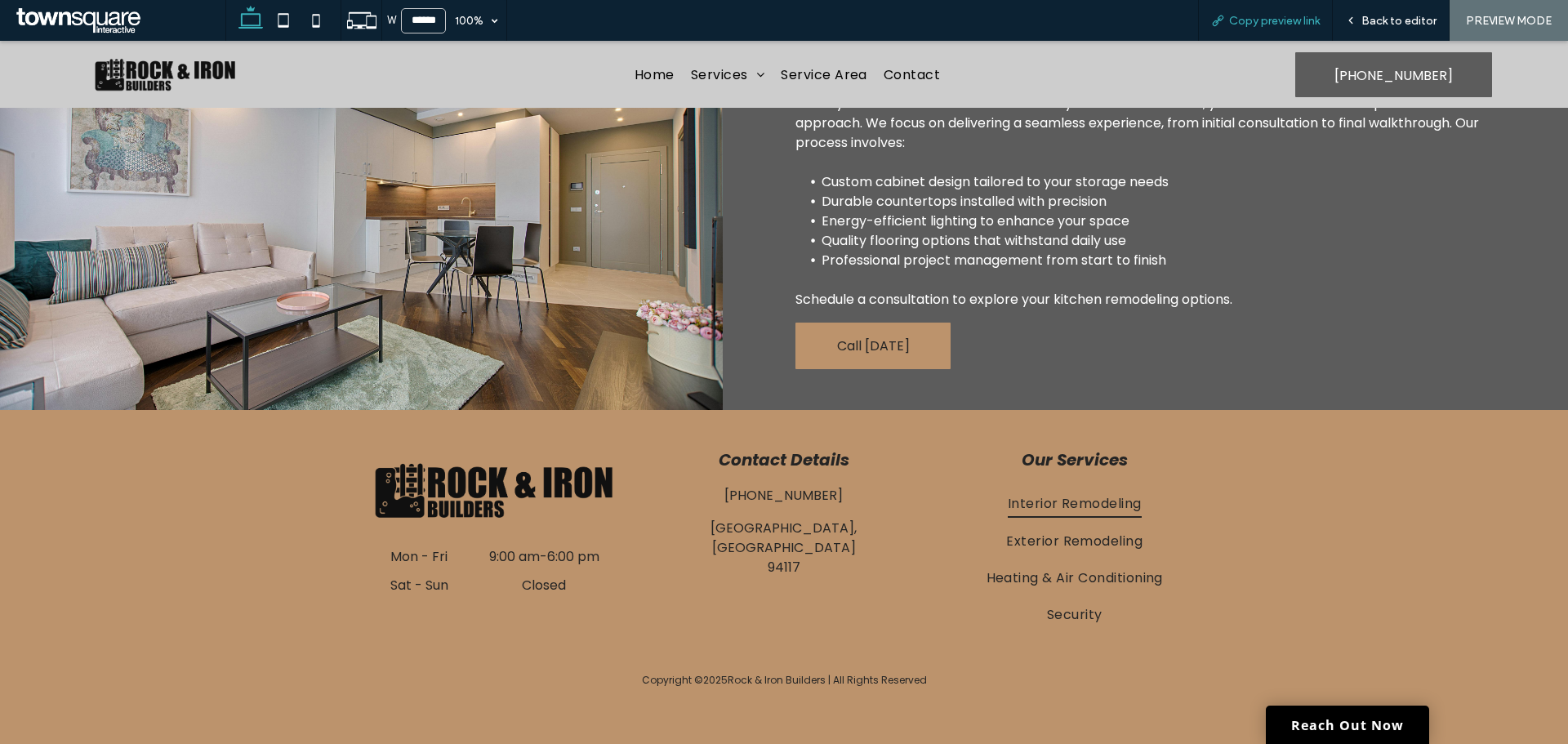
click at [1244, 16] on span "Copy preview link" at bounding box center [1274, 21] width 91 height 14
click at [1383, 14] on span "Back to editor" at bounding box center [1399, 21] width 75 height 14
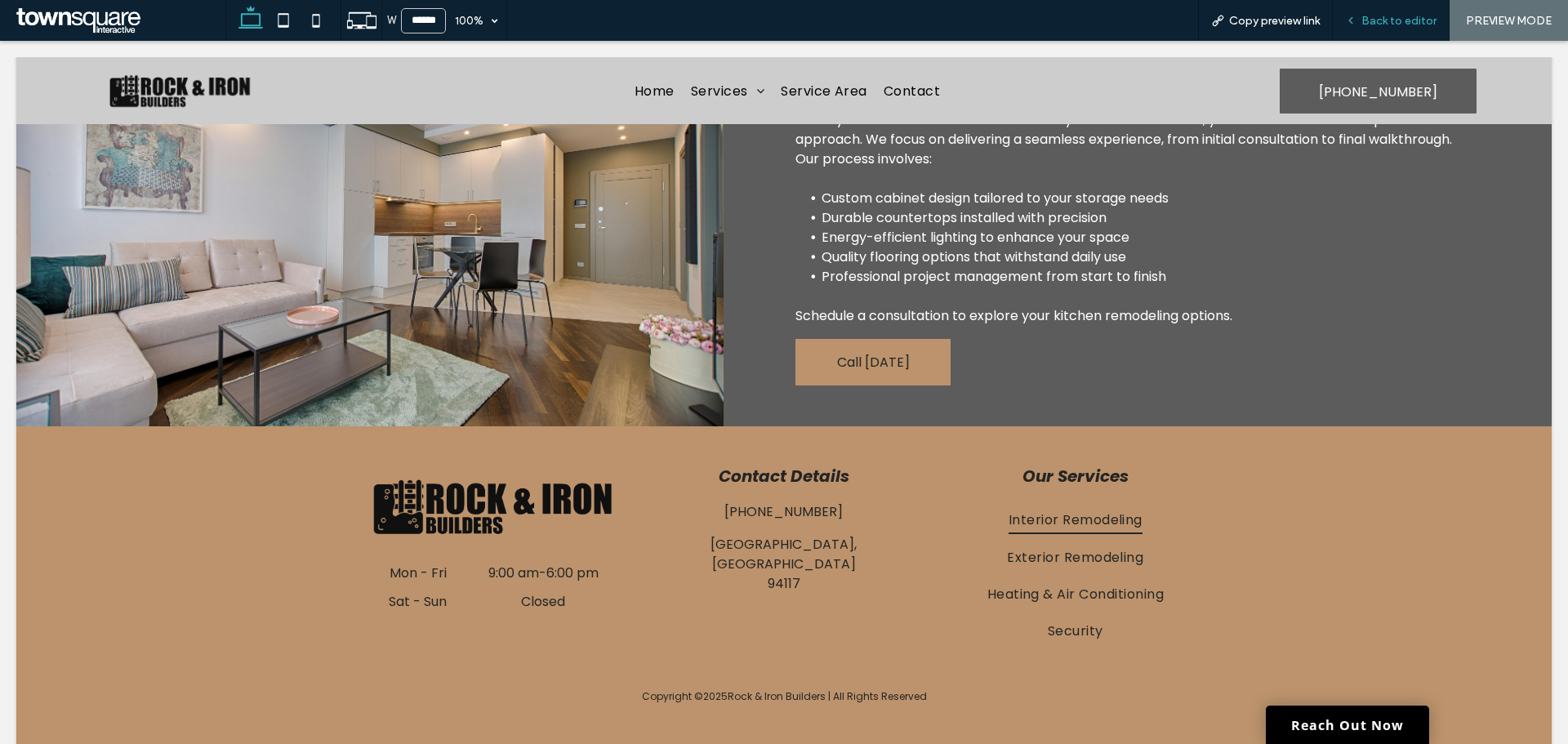
scroll to position [675, 0]
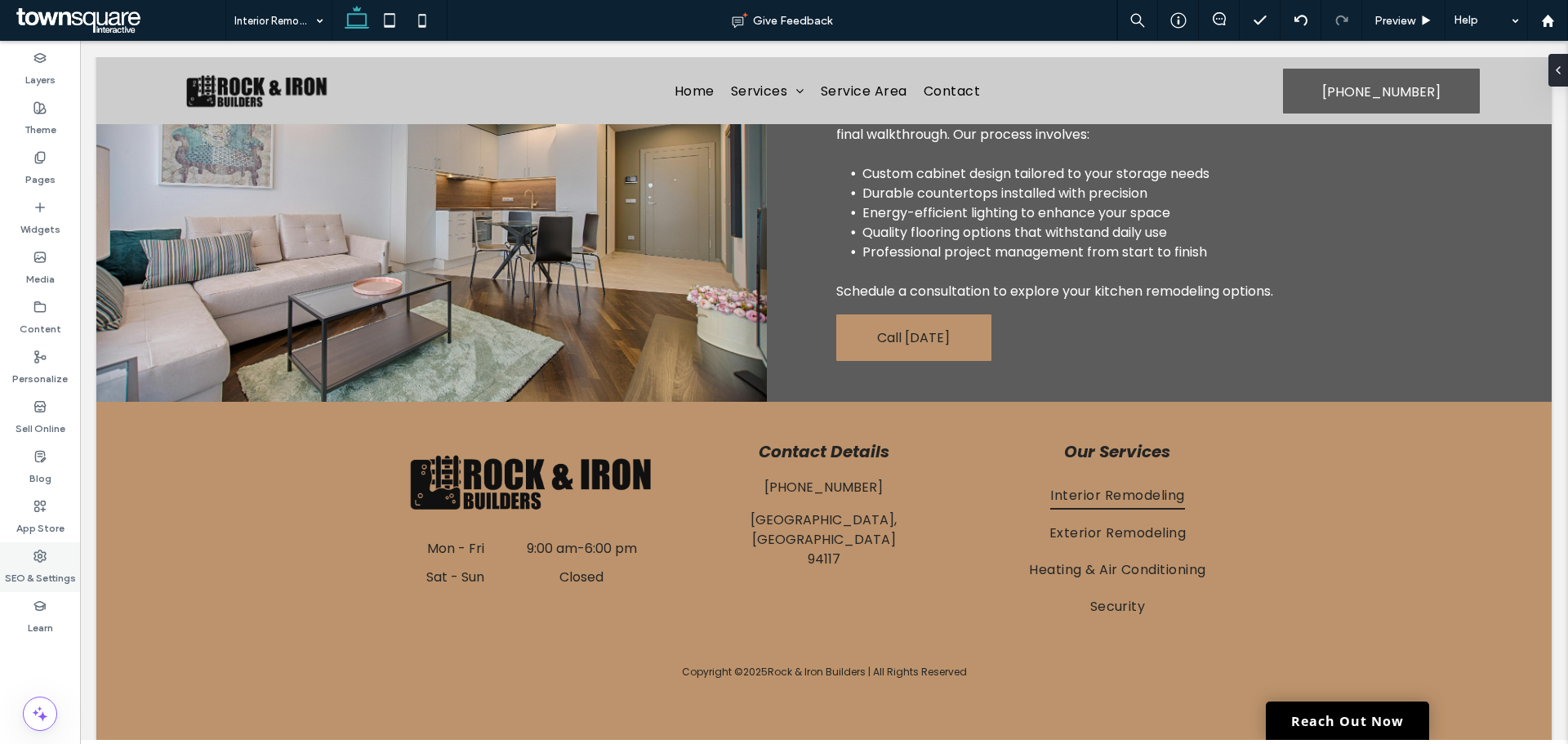
click at [52, 558] on div "SEO & Settings" at bounding box center [40, 568] width 80 height 50
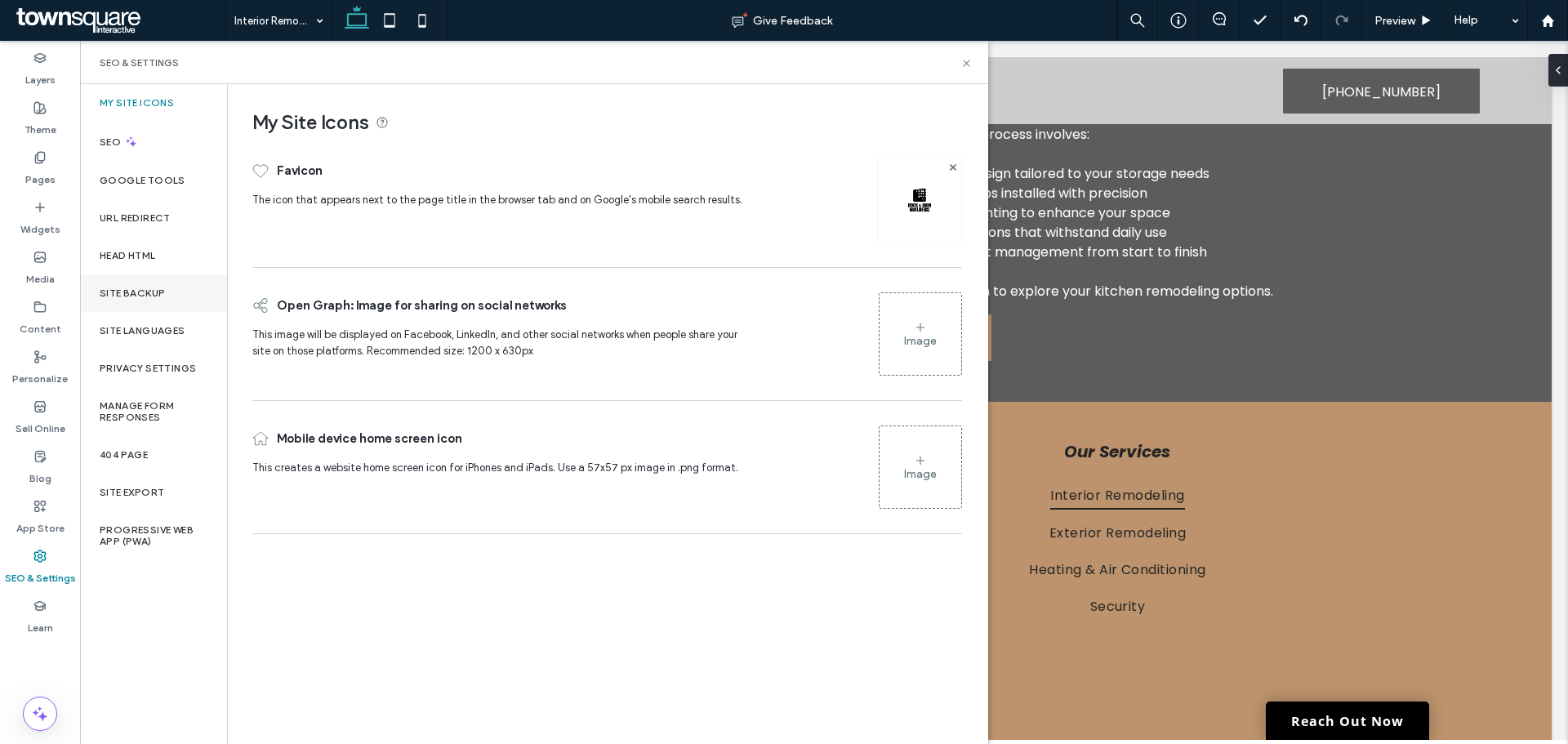
click at [168, 300] on div "Site Backup" at bounding box center [154, 293] width 147 height 37
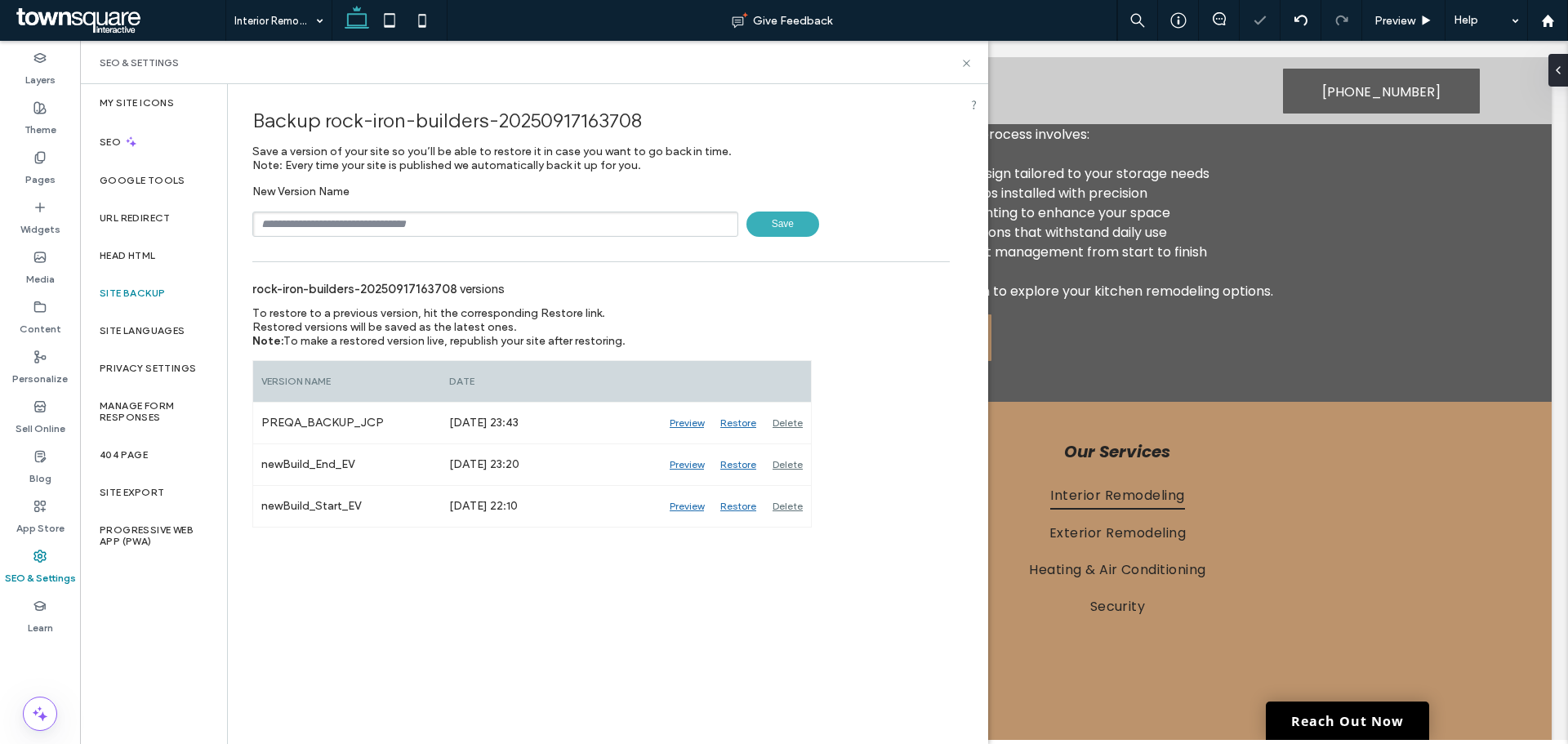
click at [355, 235] on input "text" at bounding box center [496, 224] width 486 height 26
click at [276, 258] on div "Backup rock-iron-builders-20250917163708 Save a version of your site so you’ll …" at bounding box center [601, 305] width 747 height 444
click at [339, 208] on div "New Version Name Save" at bounding box center [601, 211] width 697 height 52
click at [356, 200] on div "New Version Name Save" at bounding box center [601, 211] width 697 height 52
click at [360, 219] on input "text" at bounding box center [496, 224] width 486 height 26
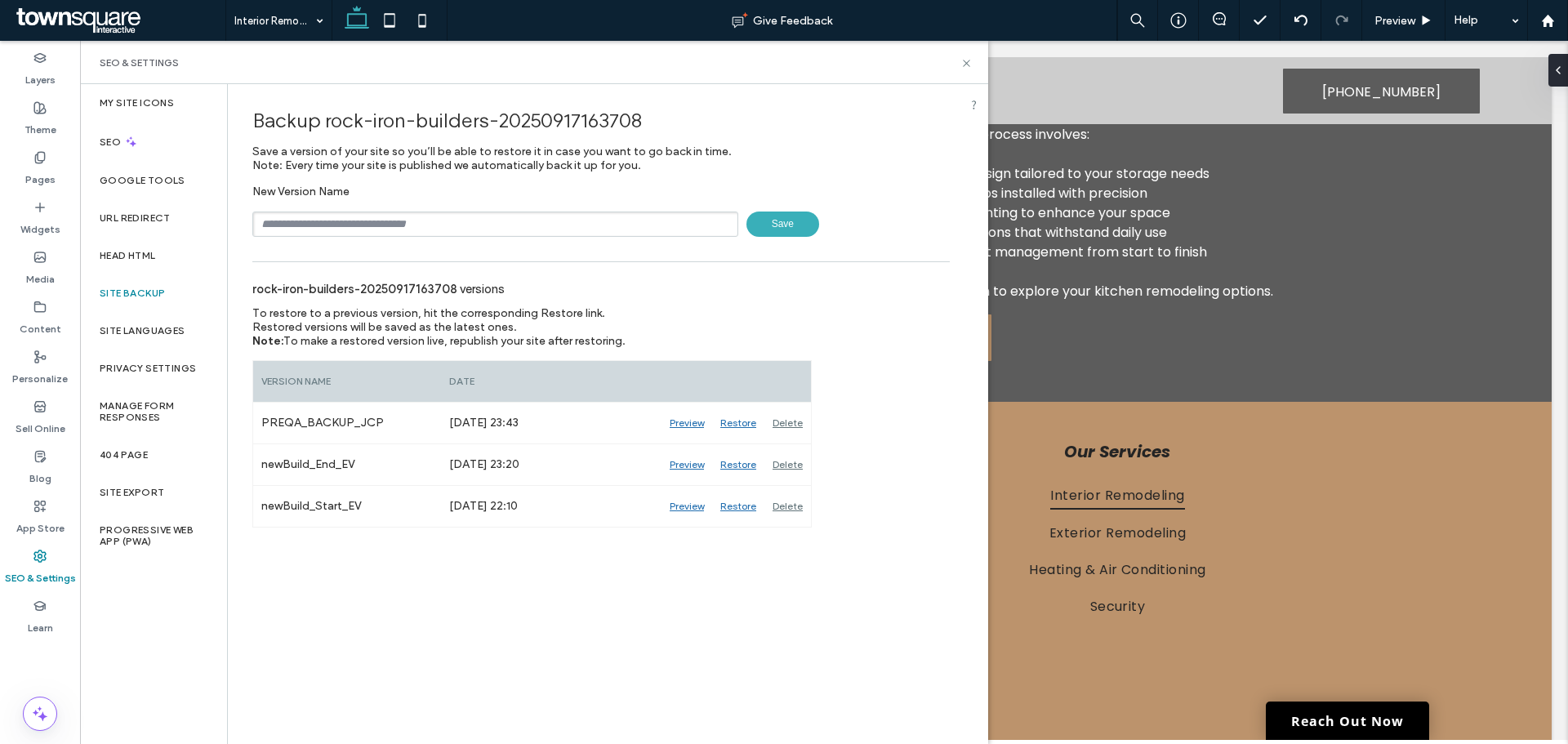
type input "**********"
click at [782, 226] on span "Save" at bounding box center [783, 224] width 72 height 26
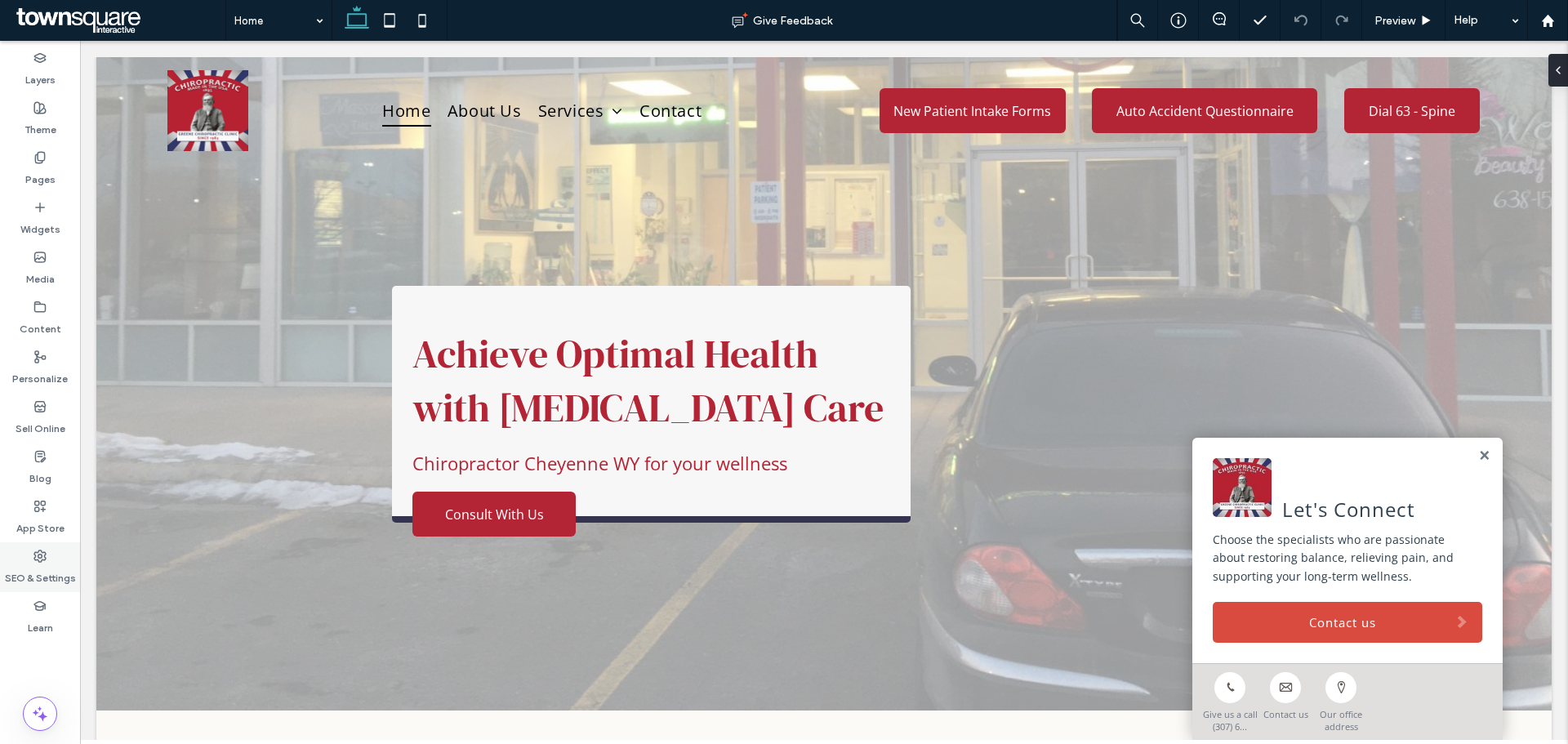
click at [65, 554] on div "SEO & Settings" at bounding box center [40, 568] width 80 height 50
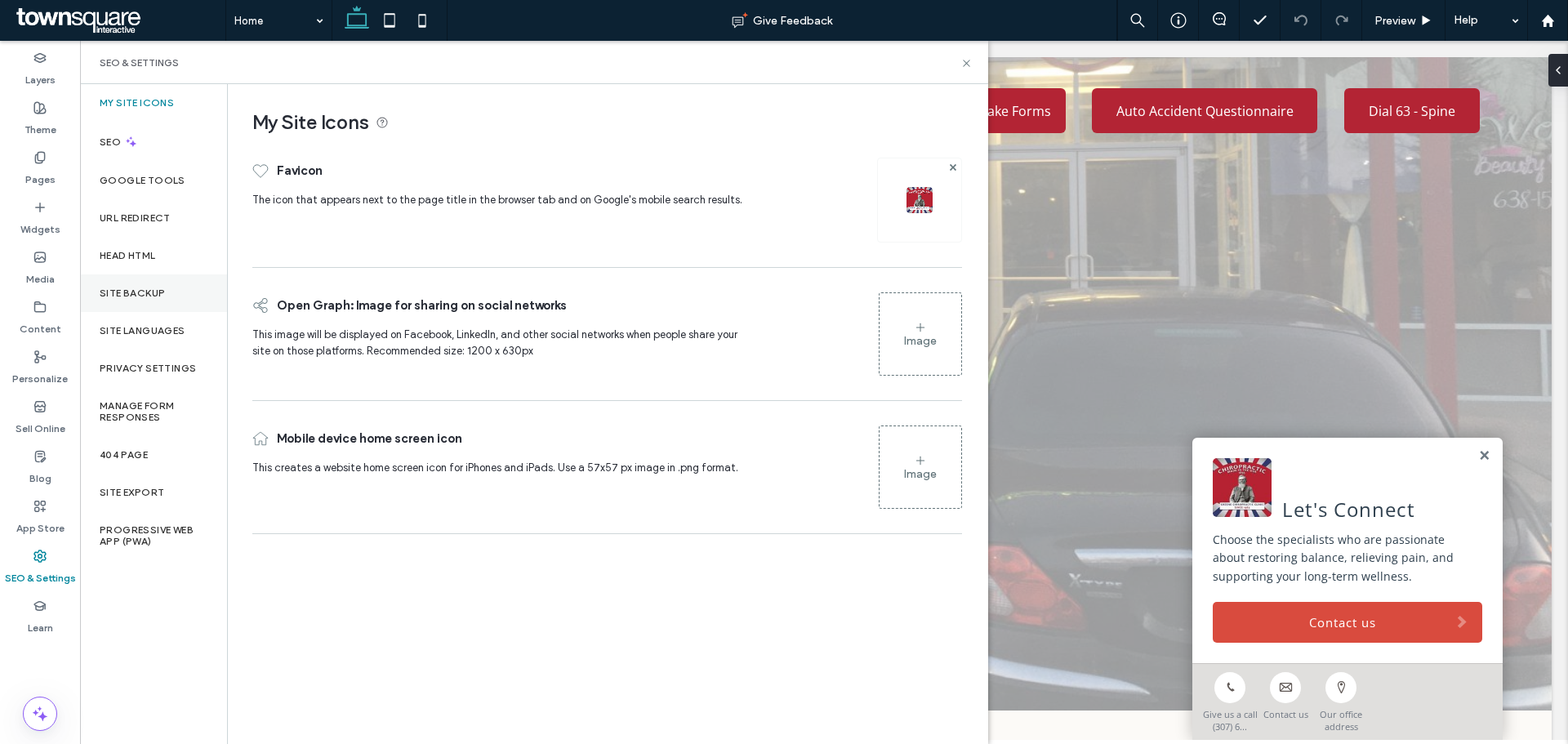
click at [133, 298] on label "Site Backup" at bounding box center [132, 293] width 66 height 11
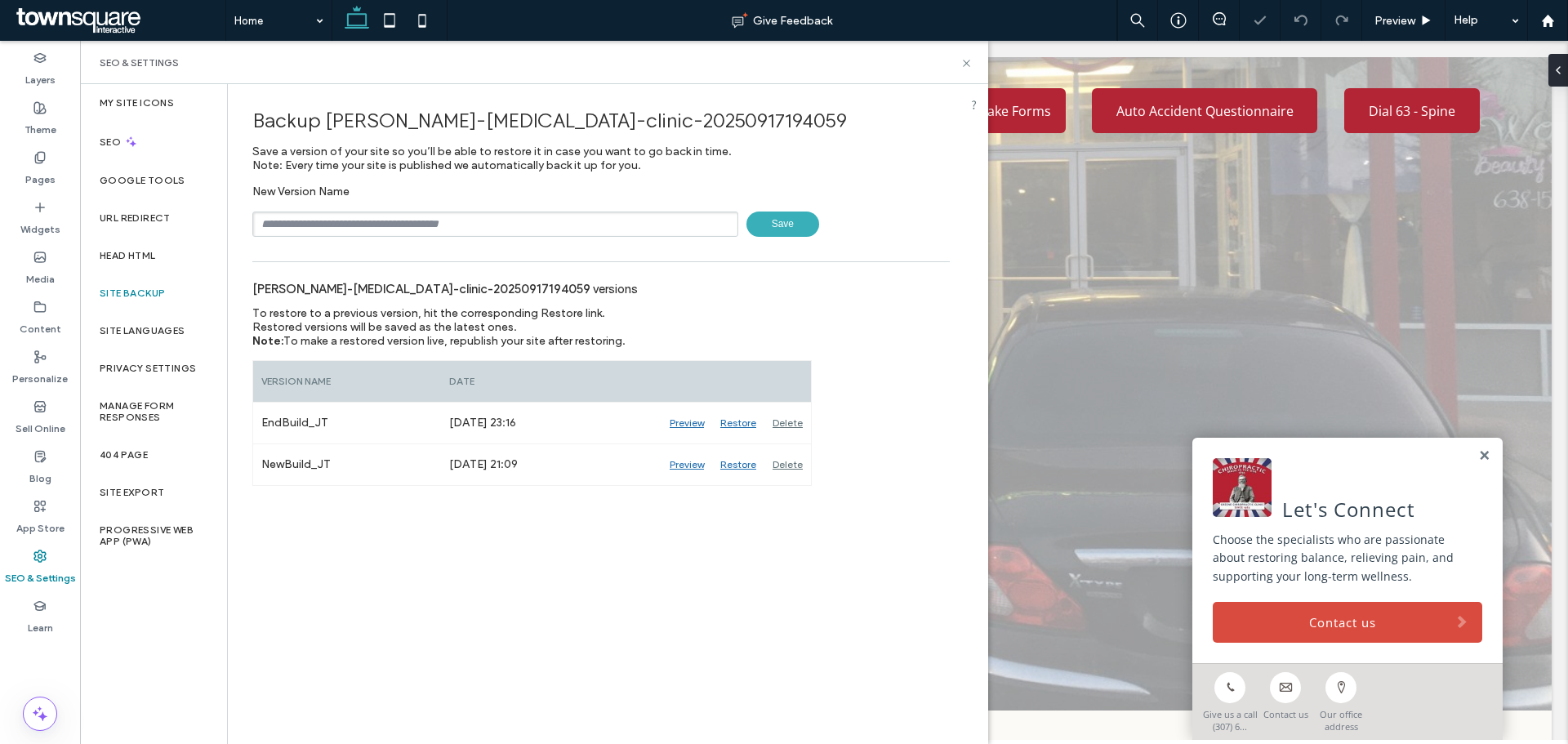
click at [373, 214] on input "text" at bounding box center [496, 224] width 486 height 26
type input "**********"
click at [795, 233] on span "Save" at bounding box center [783, 224] width 72 height 26
click at [52, 317] on label "Content" at bounding box center [41, 325] width 42 height 23
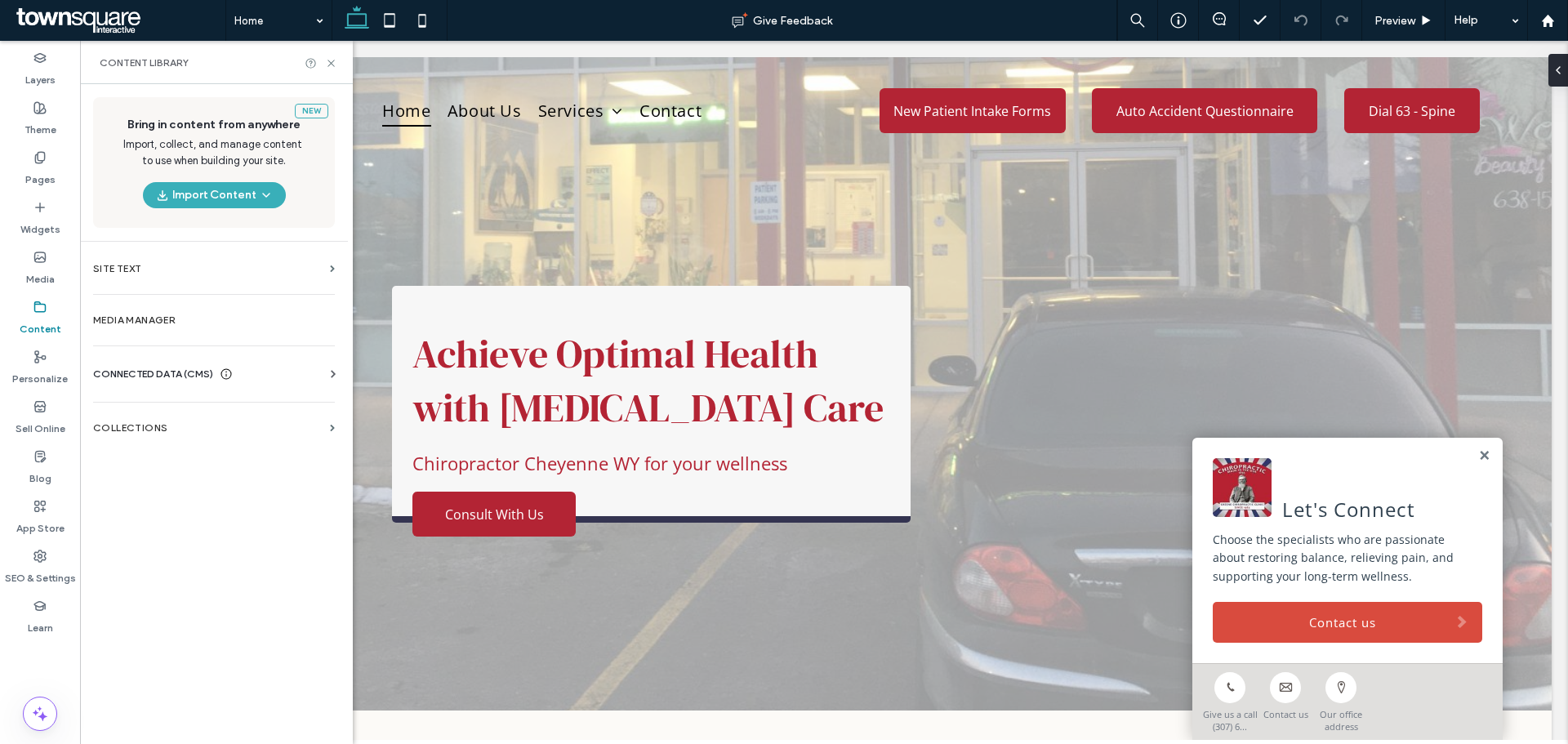
click at [294, 379] on div "CONNECTED DATA (CMS)" at bounding box center [217, 374] width 248 height 16
click at [166, 423] on section "Business Info" at bounding box center [217, 413] width 248 height 37
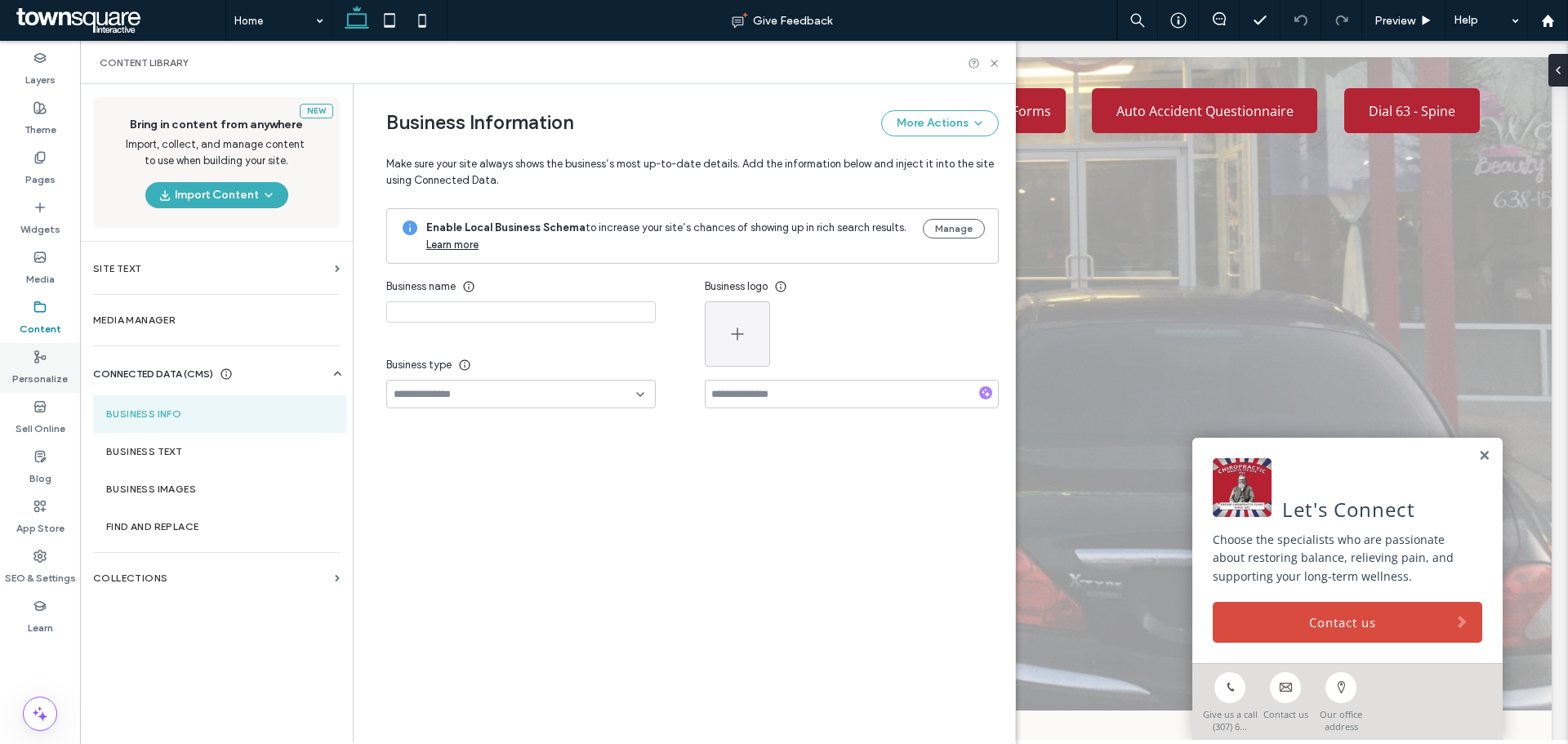
type input "**********"
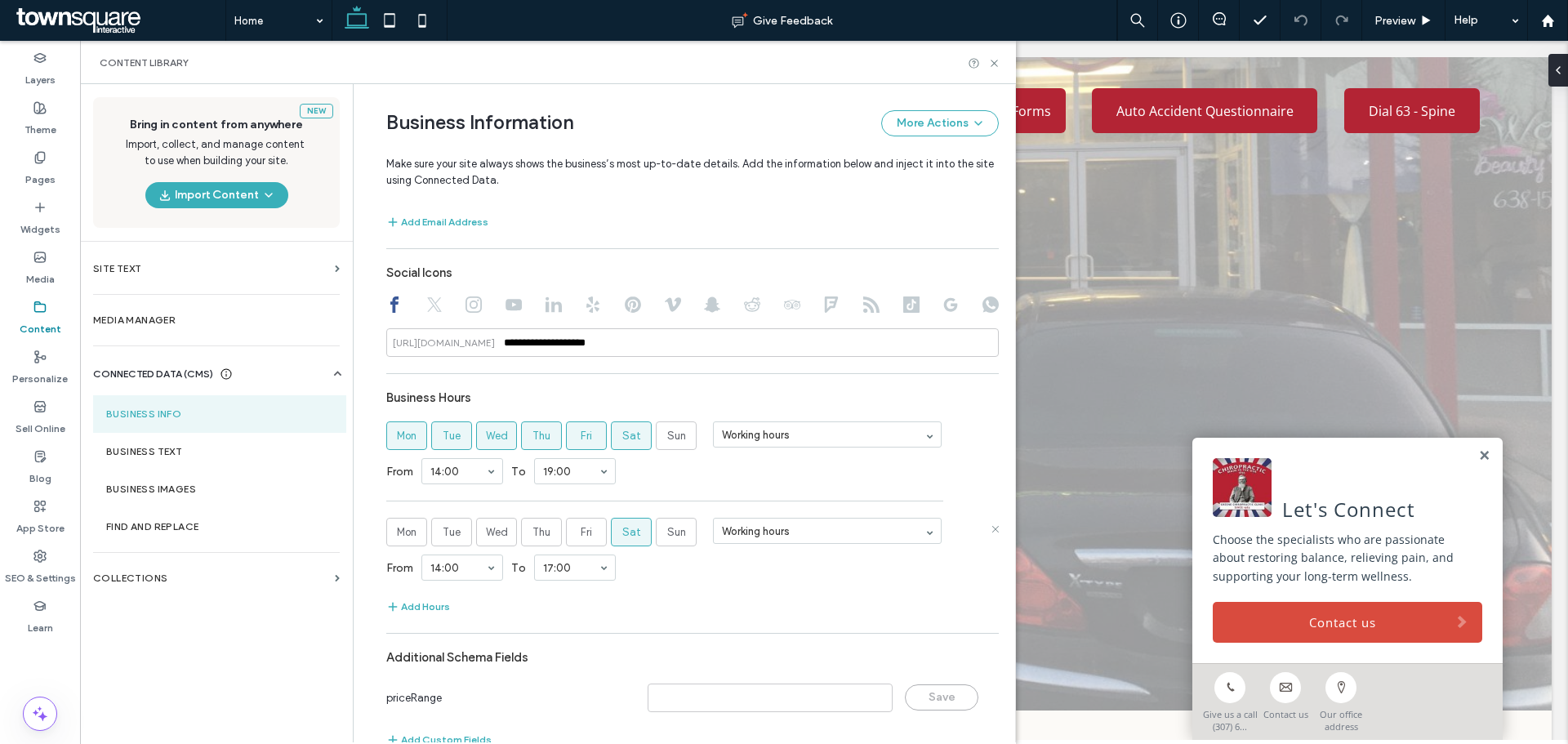
scroll to position [736, 0]
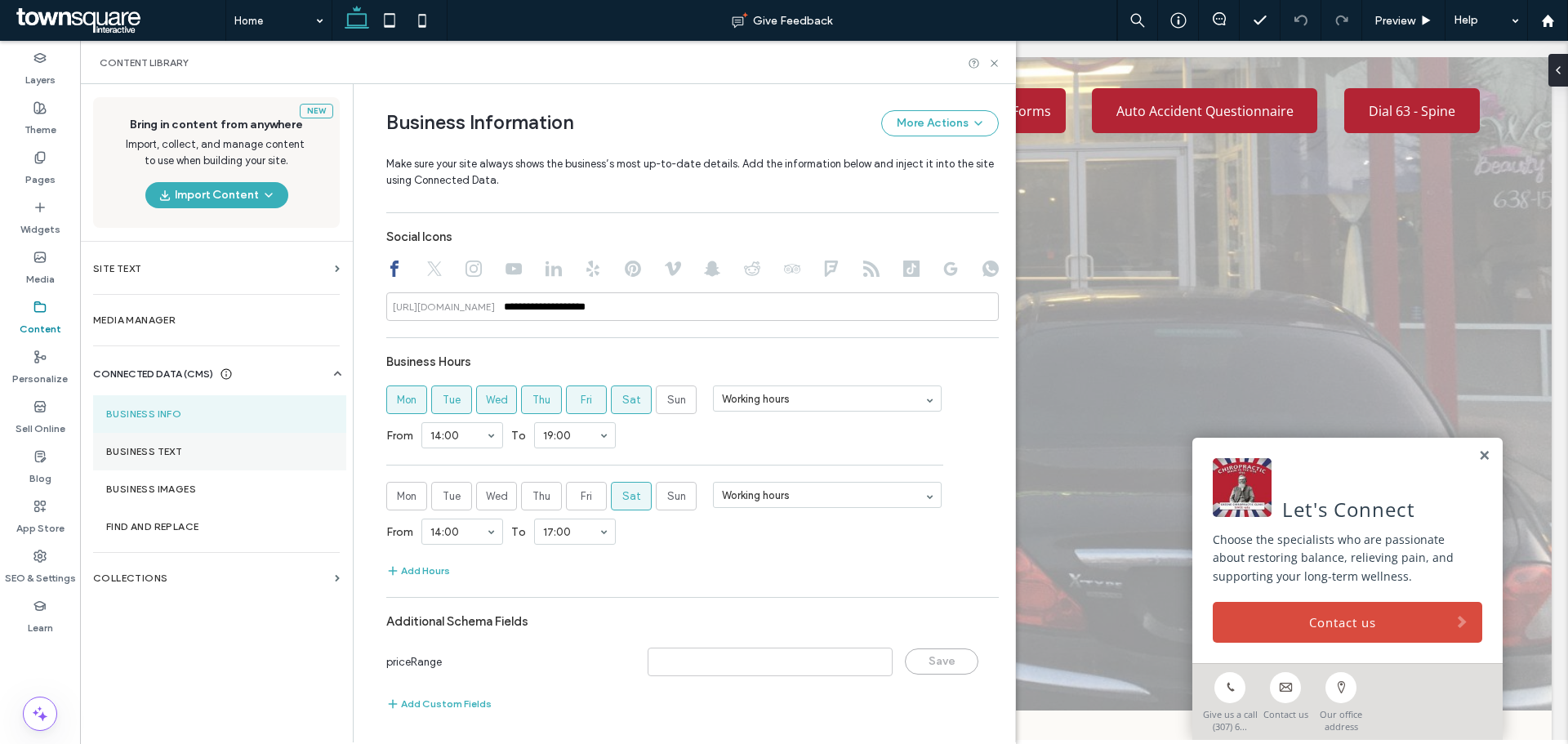
click at [160, 442] on section "Business Text" at bounding box center [219, 451] width 253 height 37
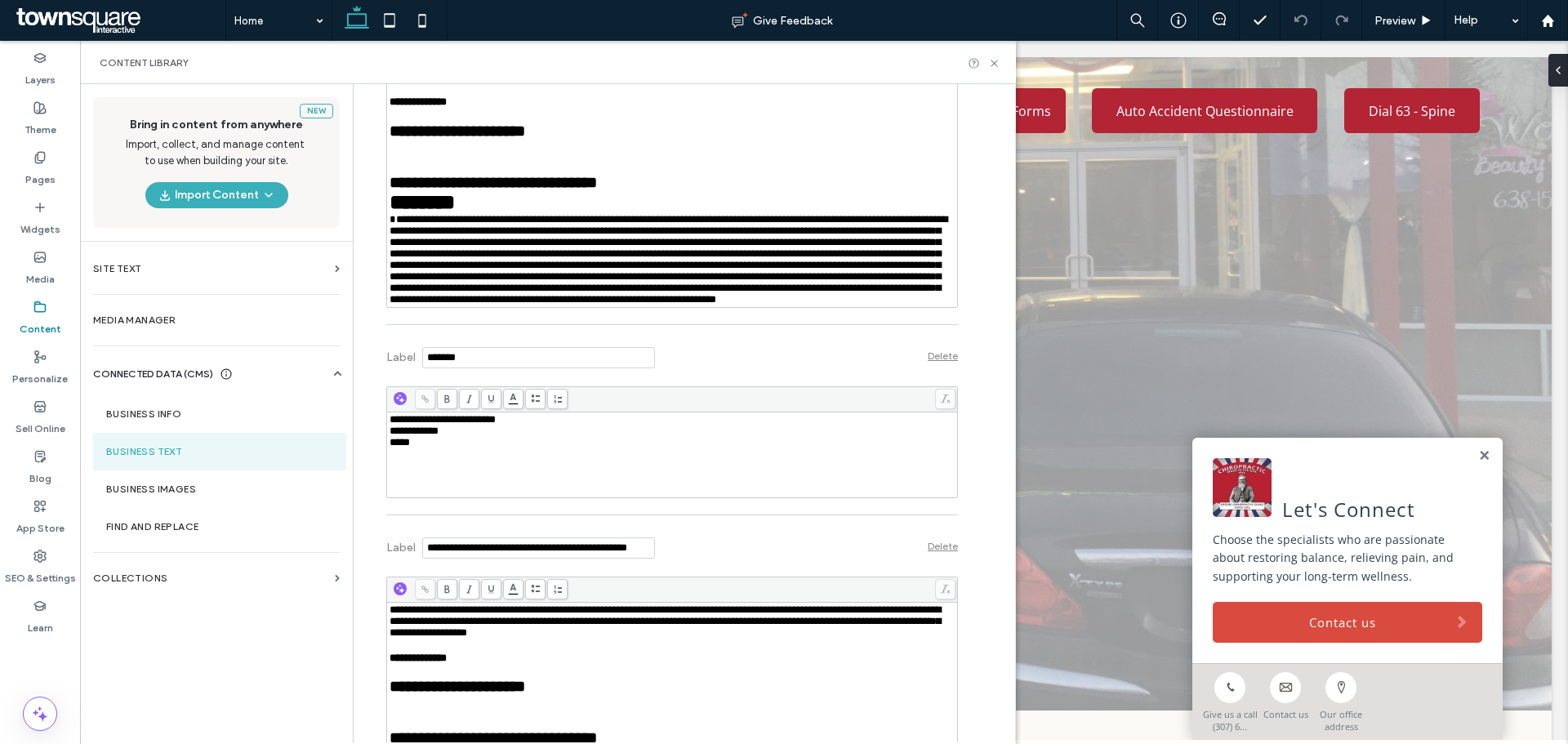
scroll to position [1062, 0]
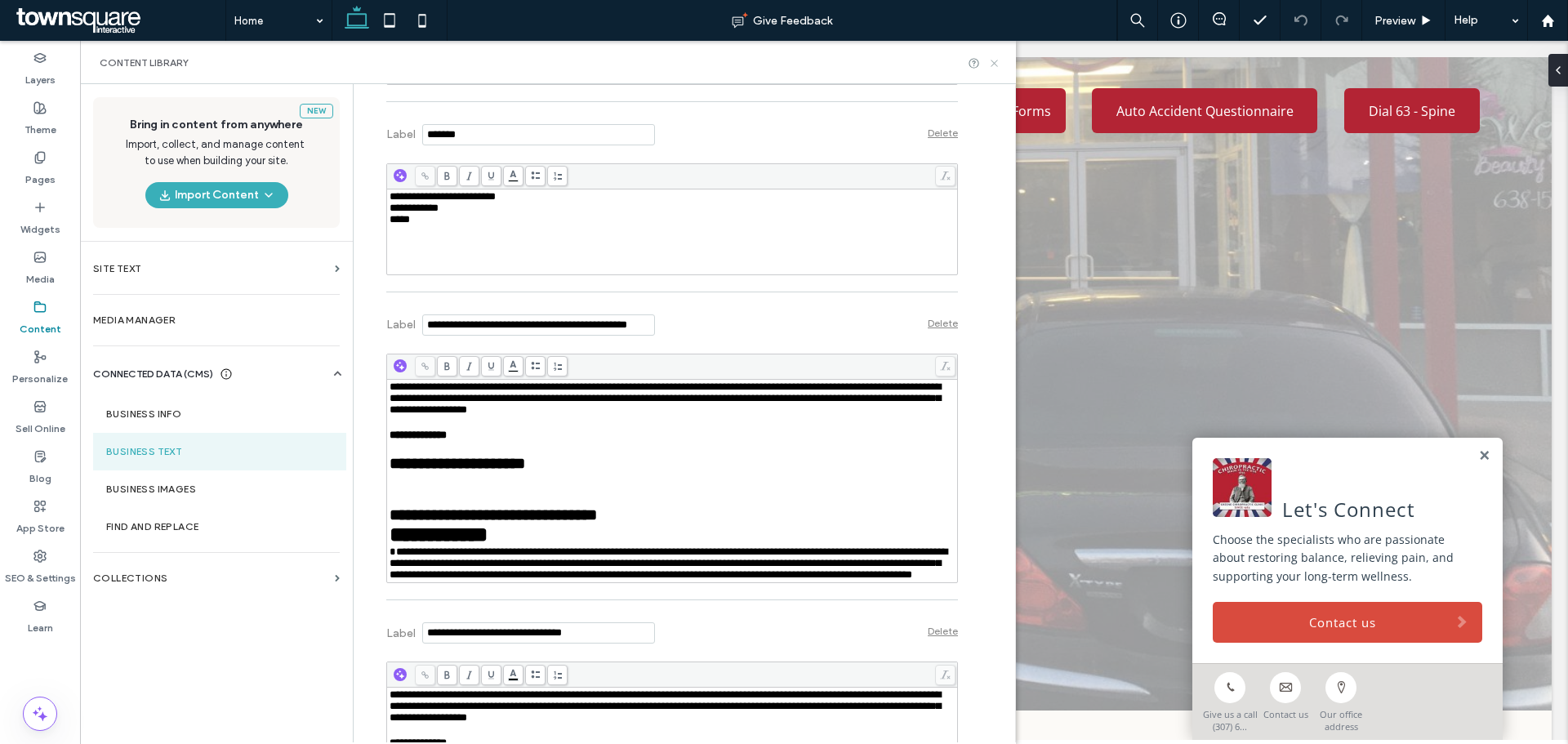
click at [998, 63] on icon at bounding box center [994, 63] width 12 height 12
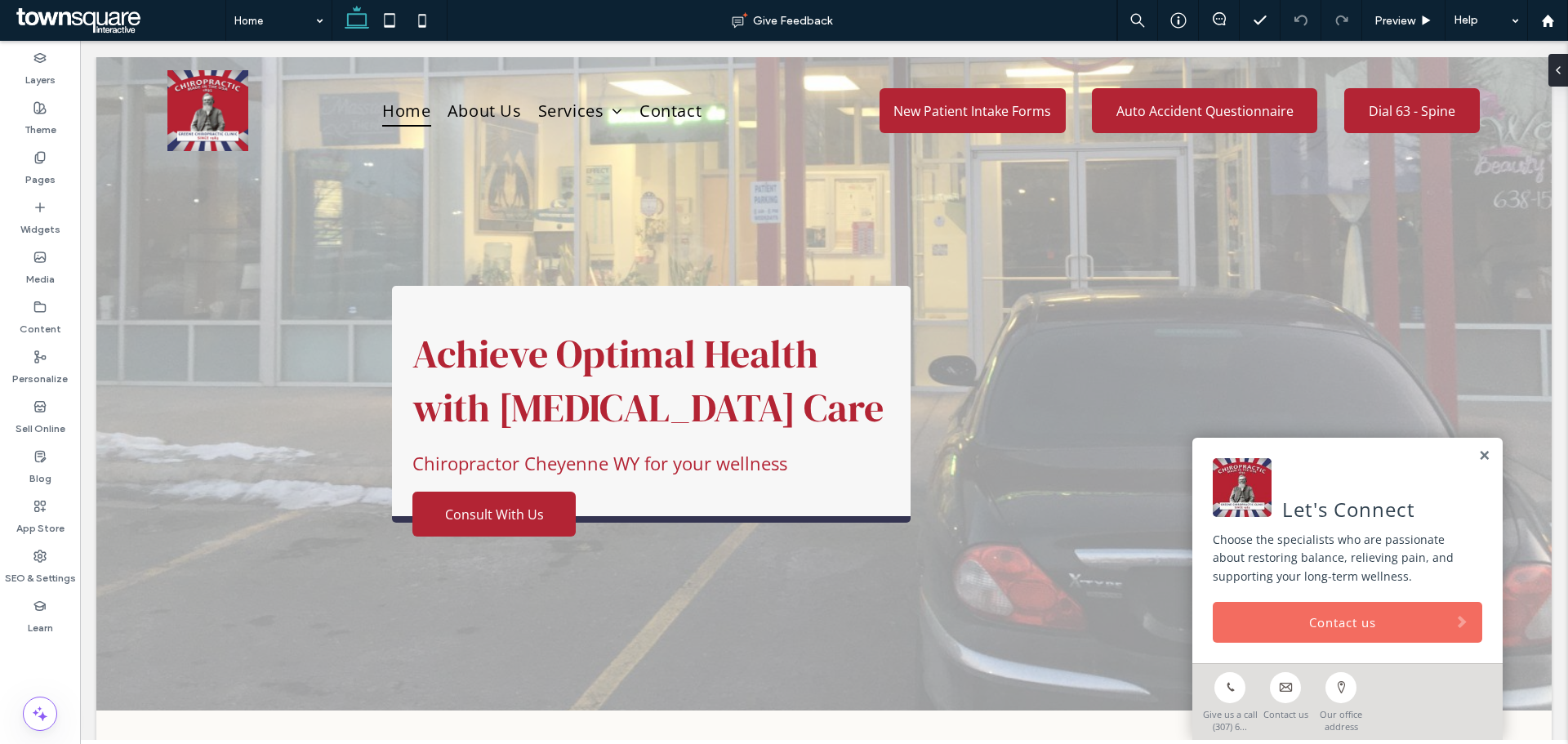
click at [1283, 639] on link "Contact us" at bounding box center [1348, 622] width 270 height 41
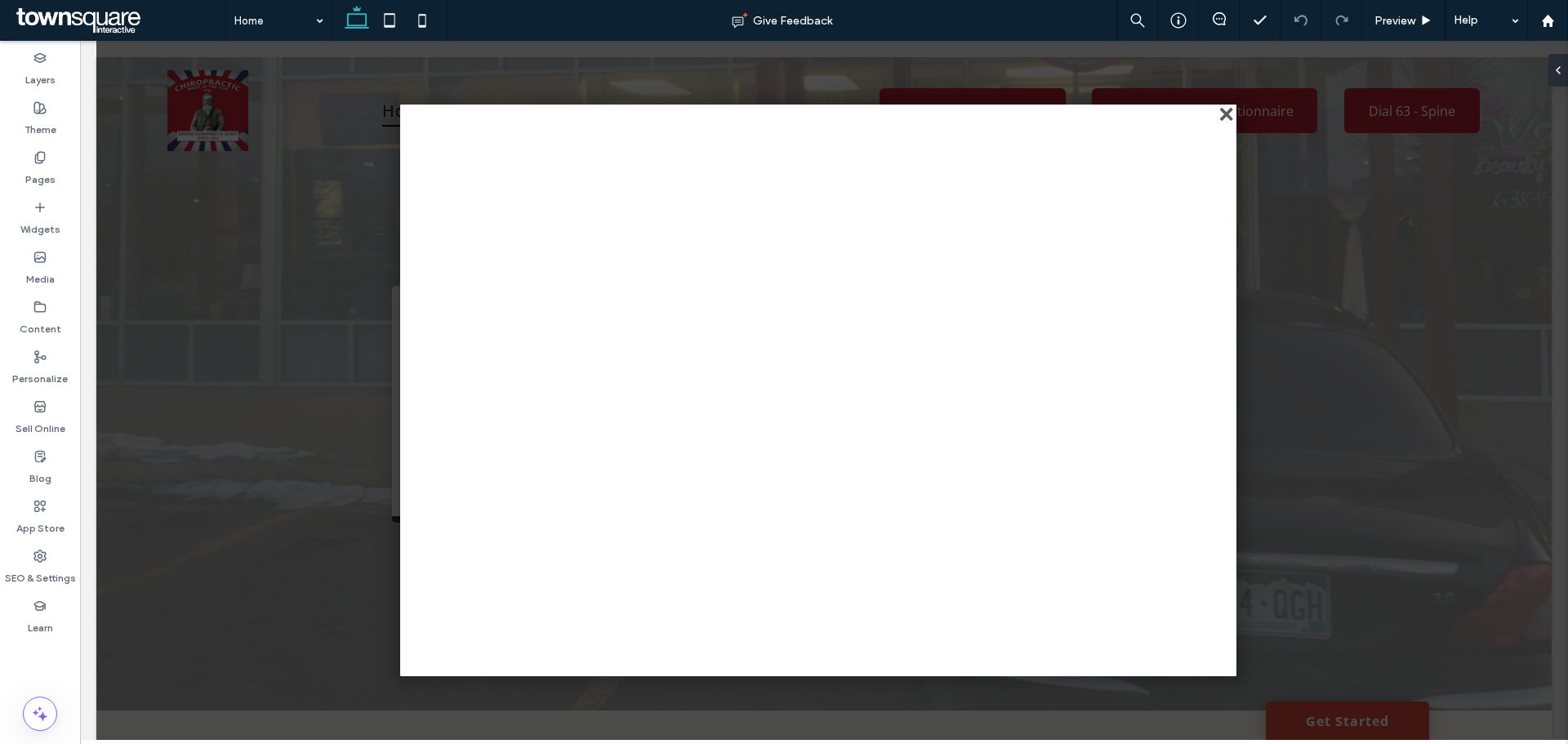
click at [1222, 116] on div "close" at bounding box center [1228, 115] width 12 height 12
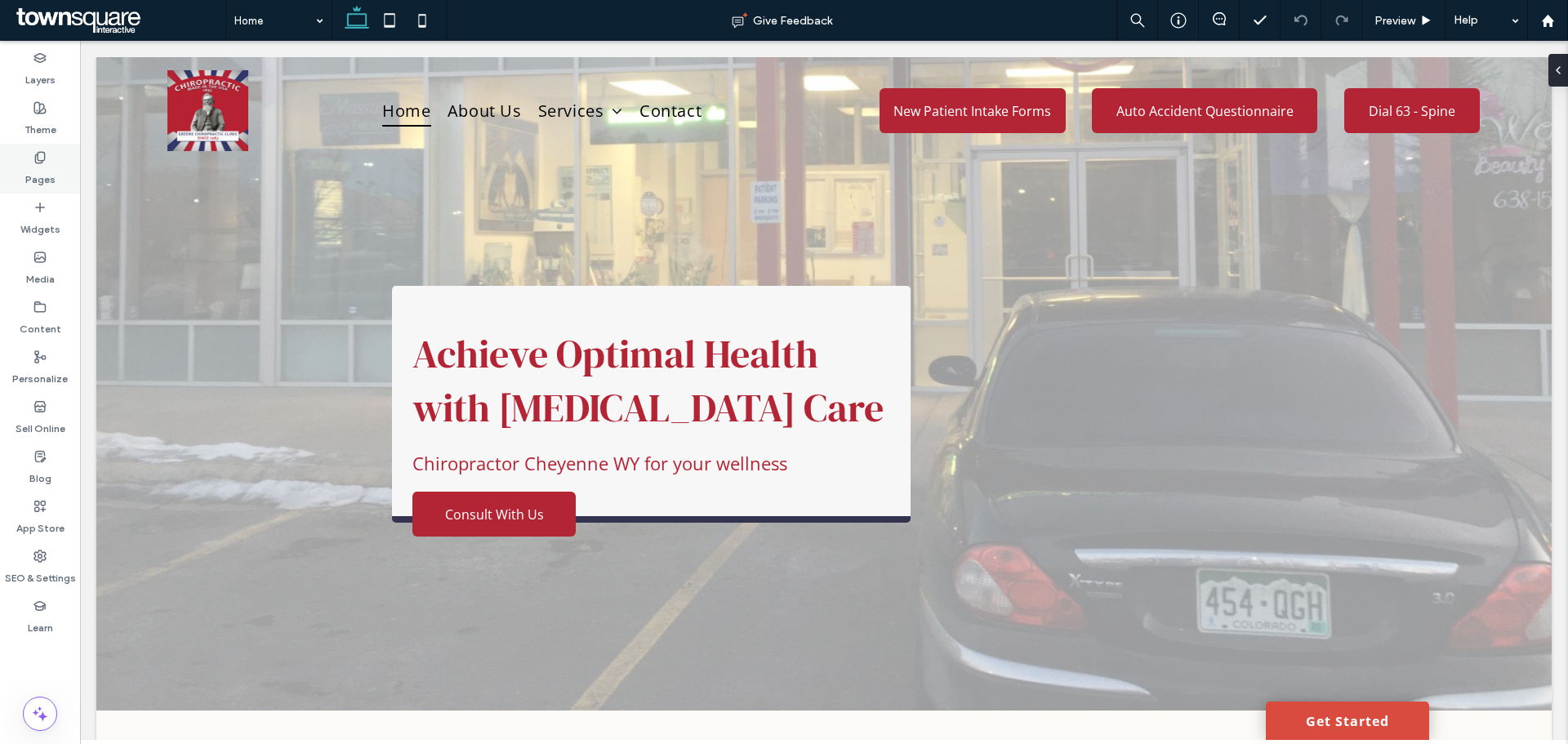
click at [54, 170] on label "Pages" at bounding box center [41, 176] width 31 height 23
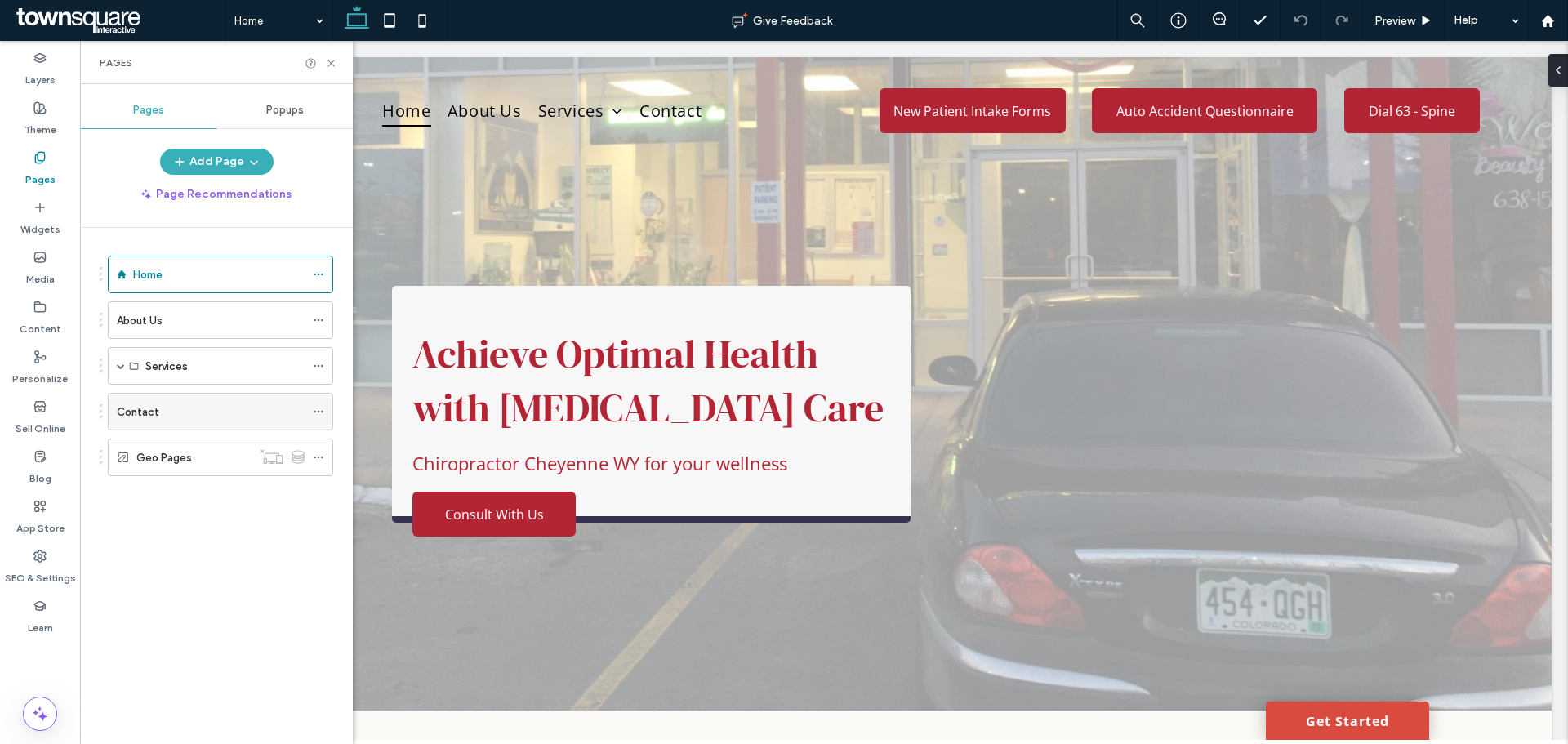
click at [120, 401] on div "Contact" at bounding box center [210, 412] width 188 height 36
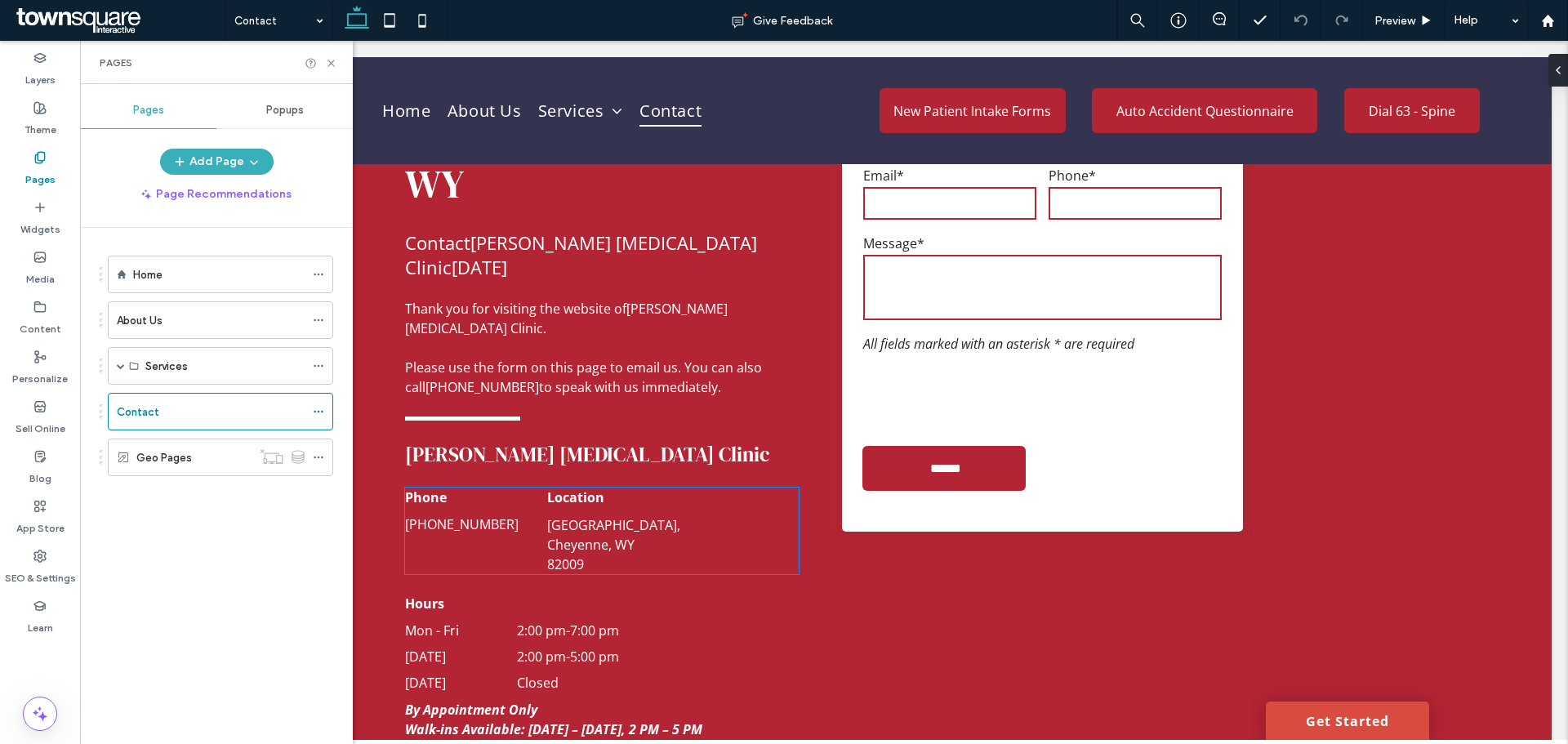
scroll to position [408, 0]
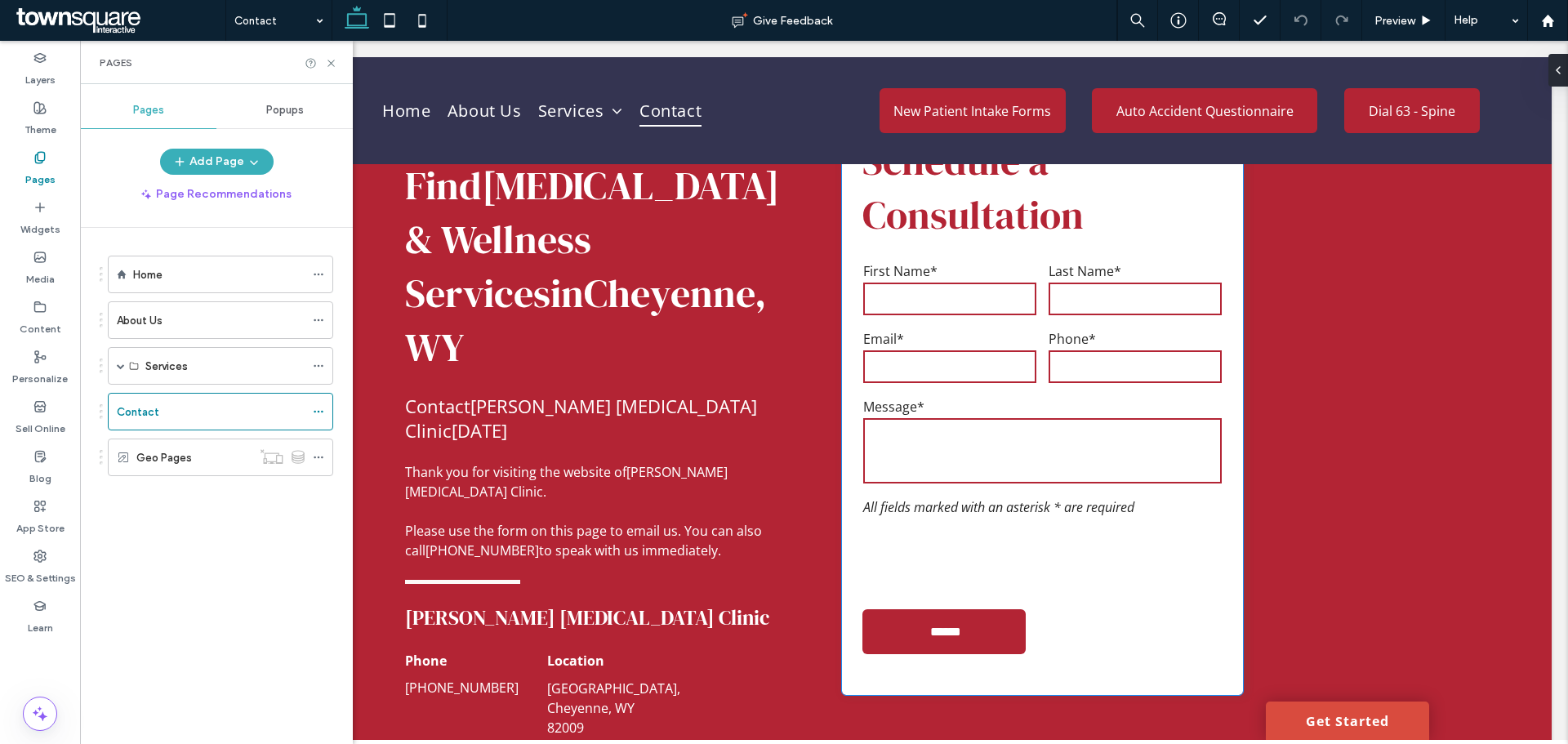
click at [941, 371] on input "email" at bounding box center [950, 366] width 174 height 32
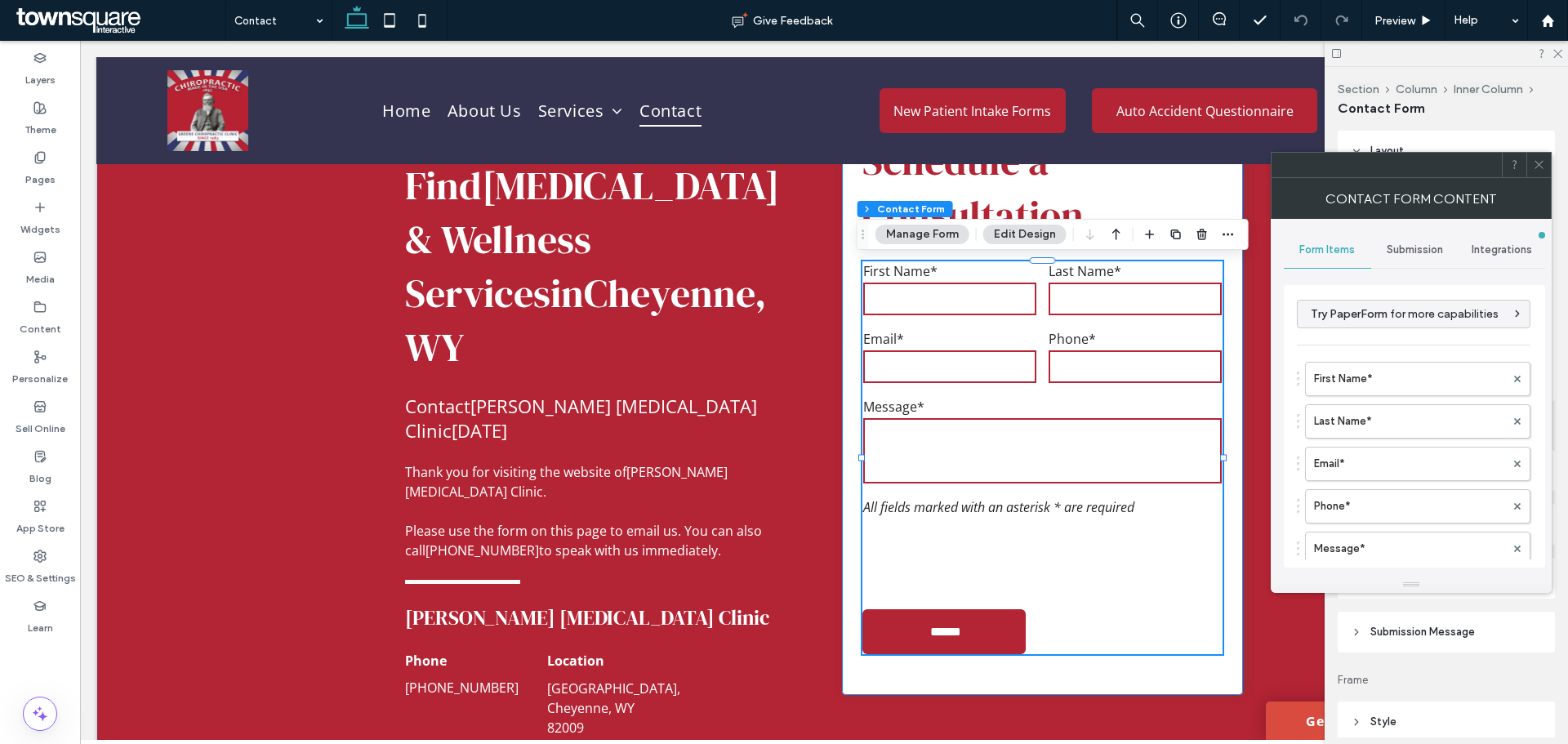
type input "*"
type input "***"
type input "*"
type input "***"
click at [1370, 387] on label "First Name*" at bounding box center [1410, 379] width 191 height 32
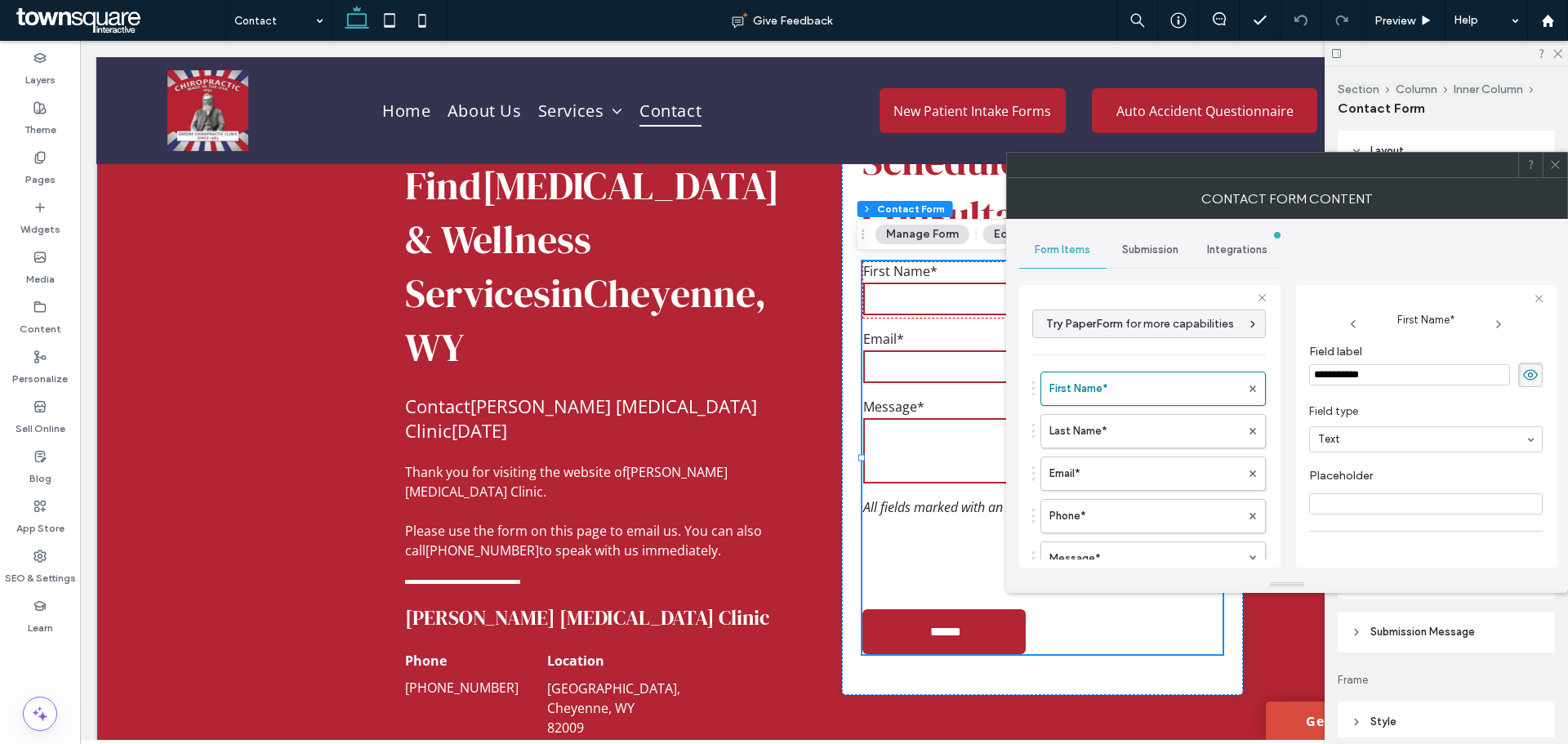
scroll to position [114, 0]
click at [1169, 419] on label "Last Name*" at bounding box center [1145, 431] width 191 height 32
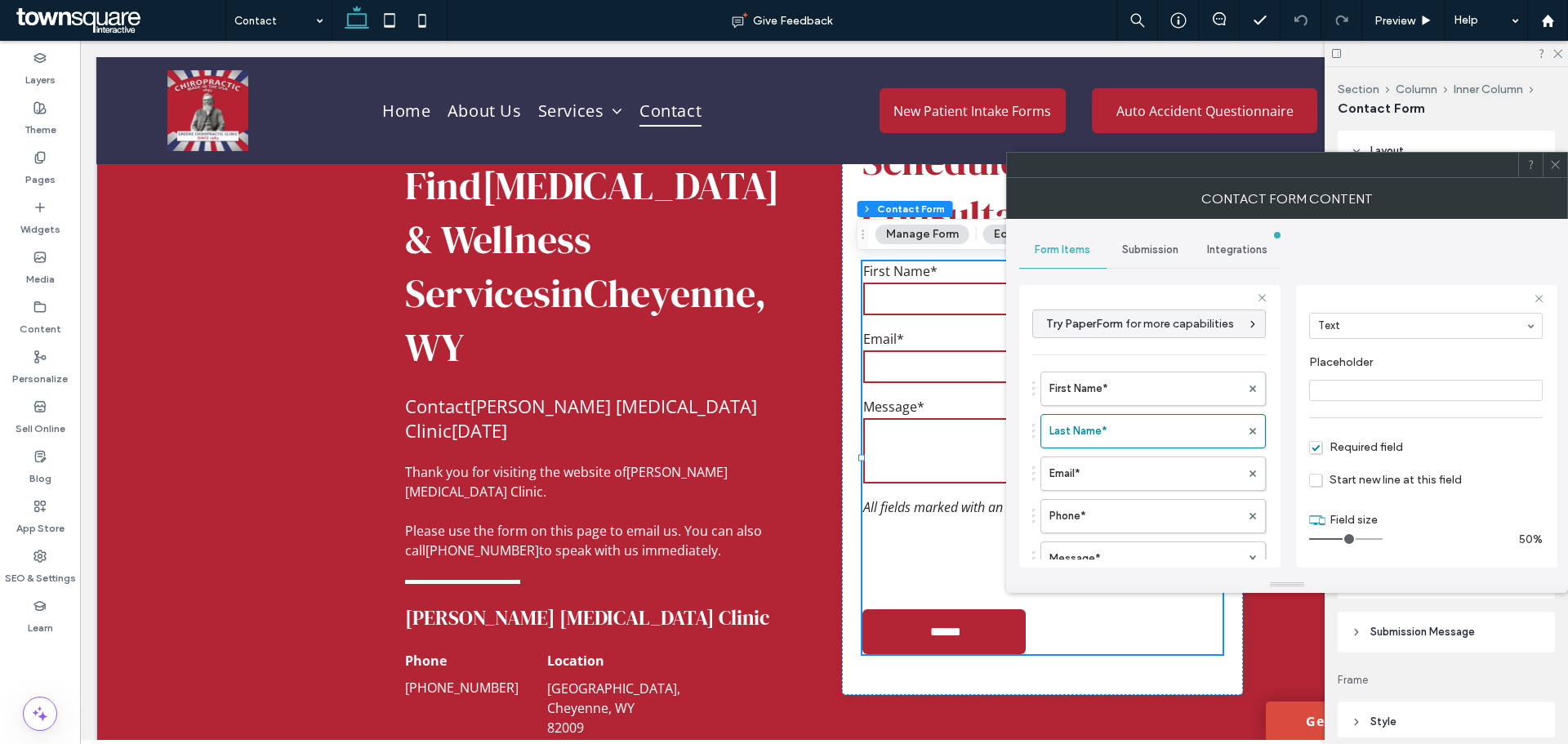
click at [1155, 247] on span "Submission" at bounding box center [1150, 250] width 56 height 13
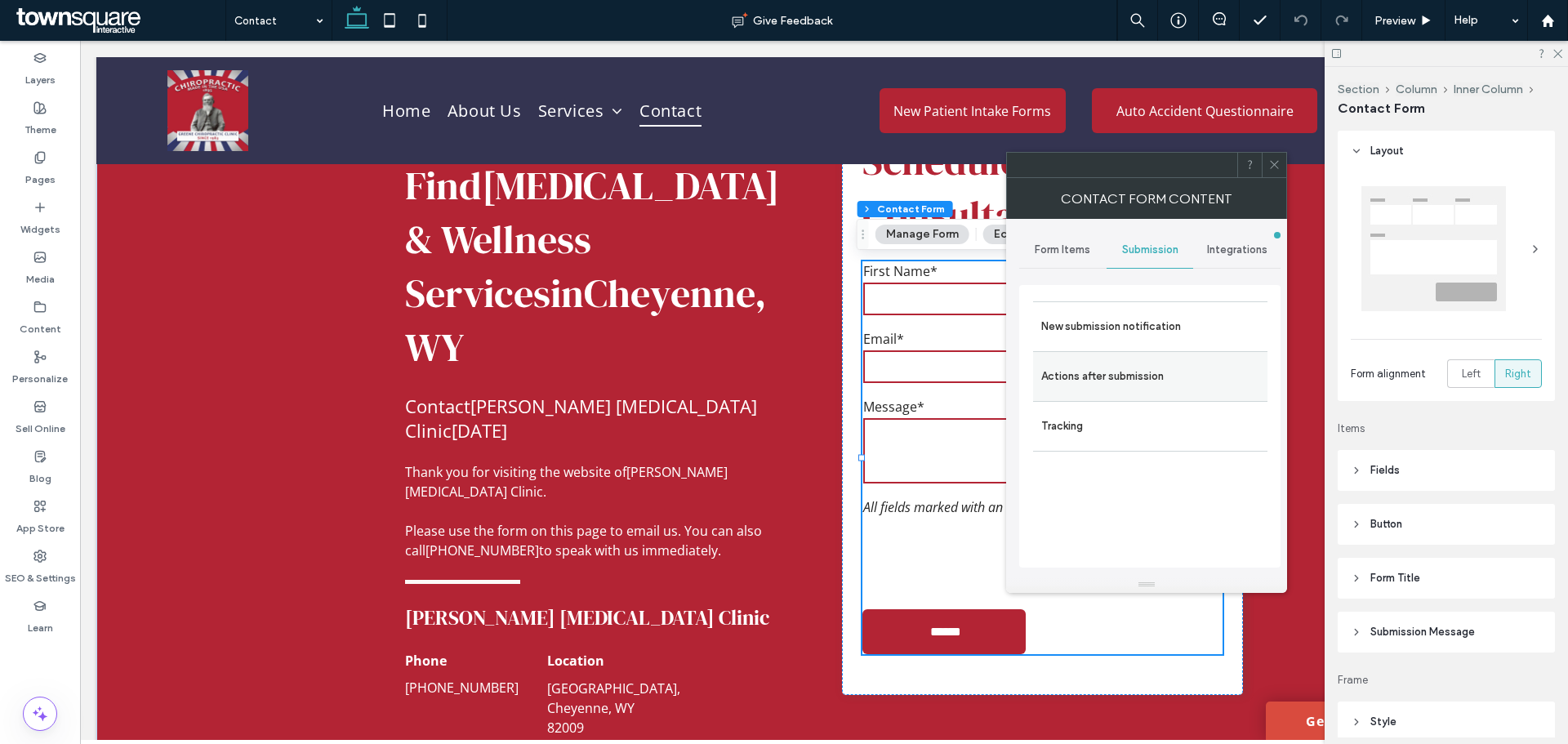
click at [1165, 379] on label "Actions after submission" at bounding box center [1150, 377] width 218 height 32
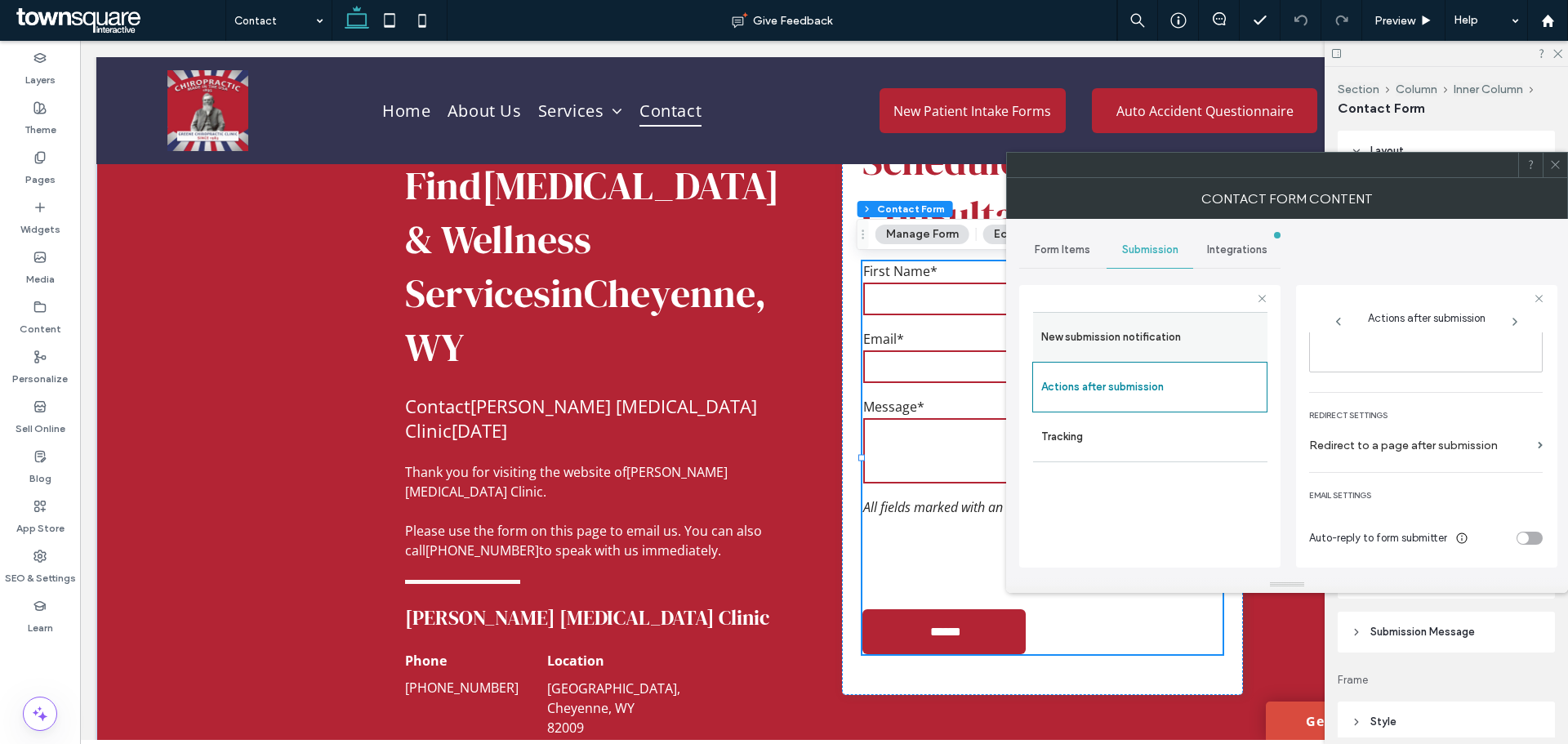
click at [1152, 329] on label "New submission notification" at bounding box center [1150, 338] width 218 height 32
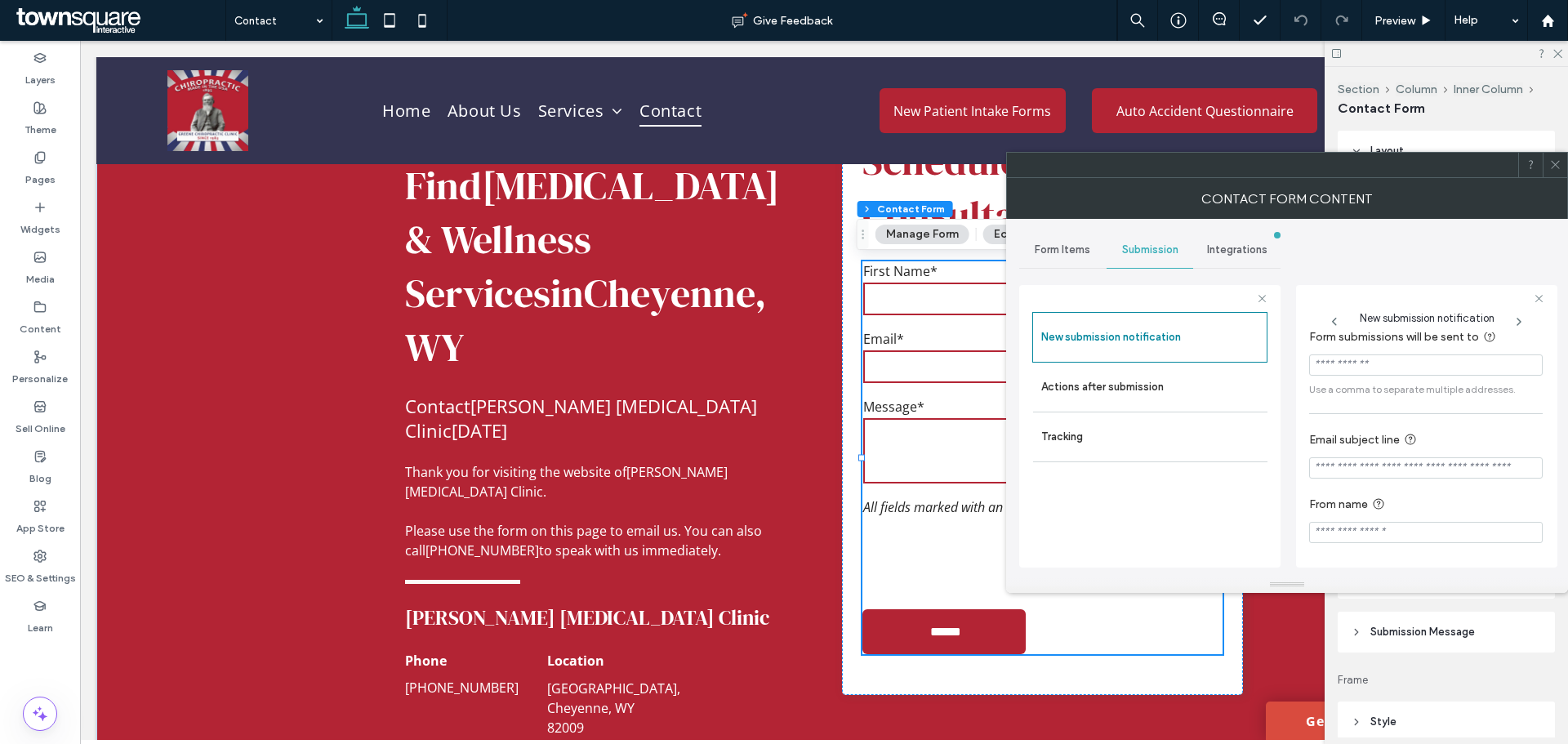
scroll to position [0, 0]
click at [1549, 166] on div at bounding box center [1556, 165] width 25 height 25
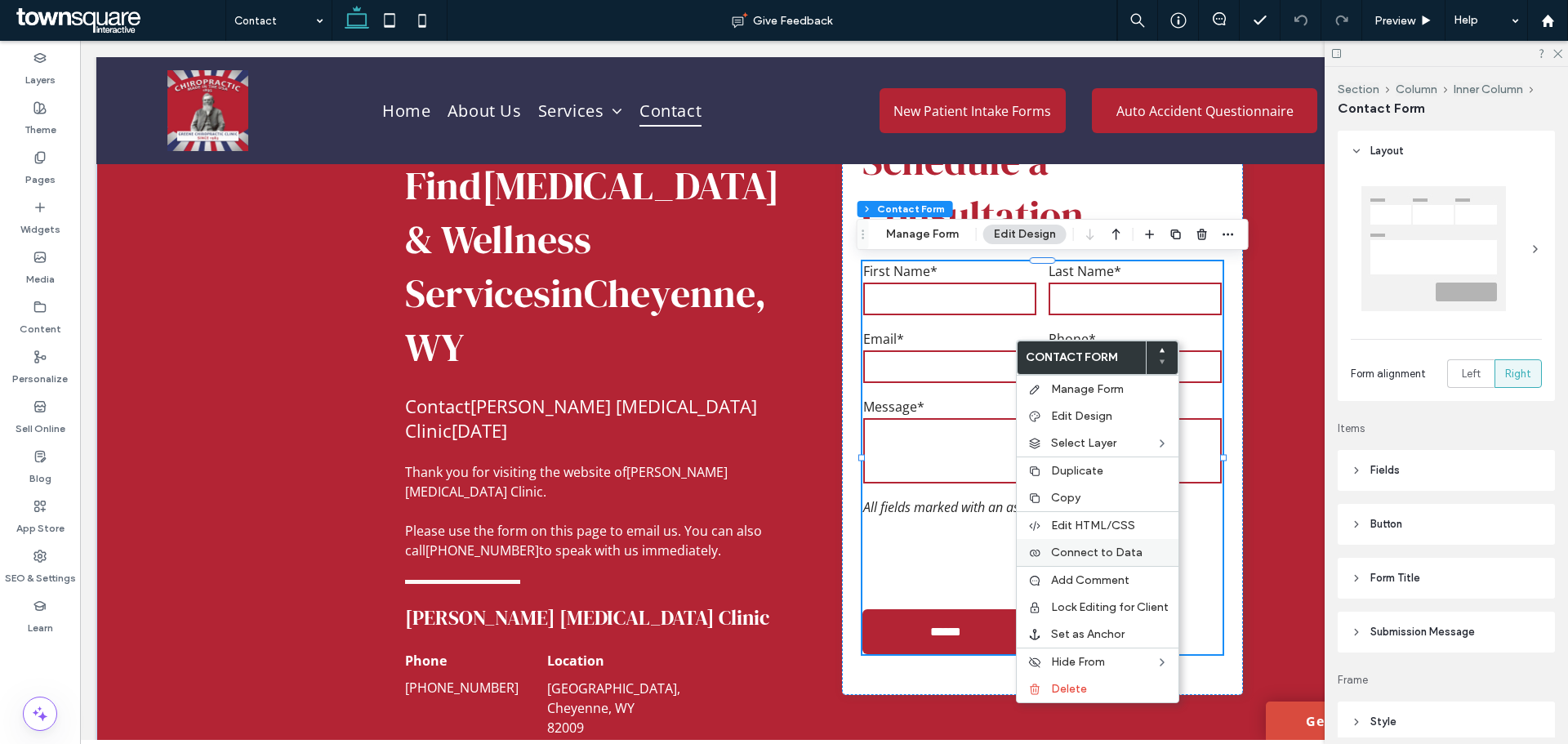
click at [1077, 546] on span "Connect to Data" at bounding box center [1097, 552] width 92 height 14
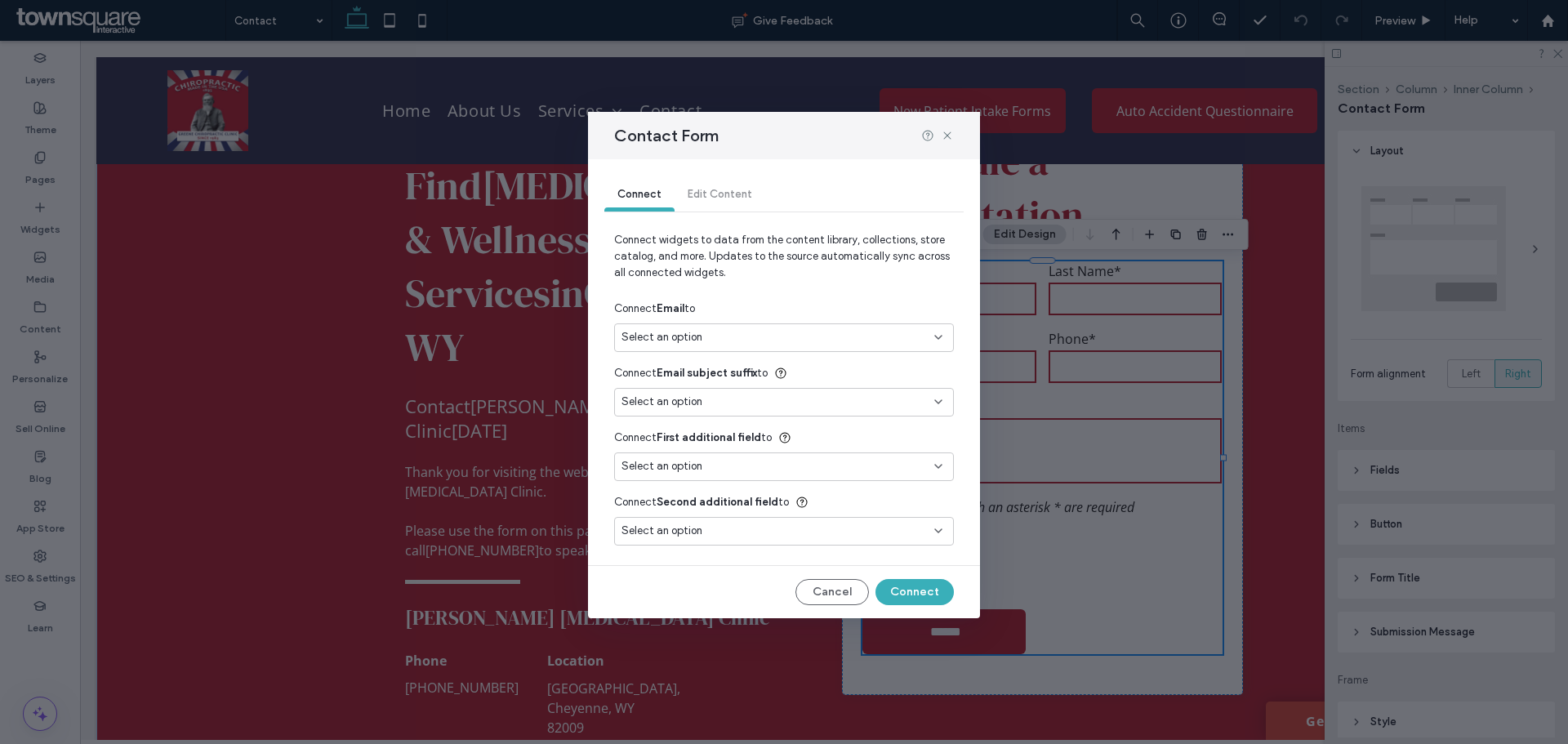
click at [805, 344] on div "Select an option" at bounding box center [774, 337] width 305 height 16
click at [741, 400] on span "[EMAIL_ADDRESS][DOMAIN_NAME]" at bounding box center [816, 395] width 247 height 16
type input "***"
click at [912, 594] on button "Connect" at bounding box center [915, 591] width 78 height 26
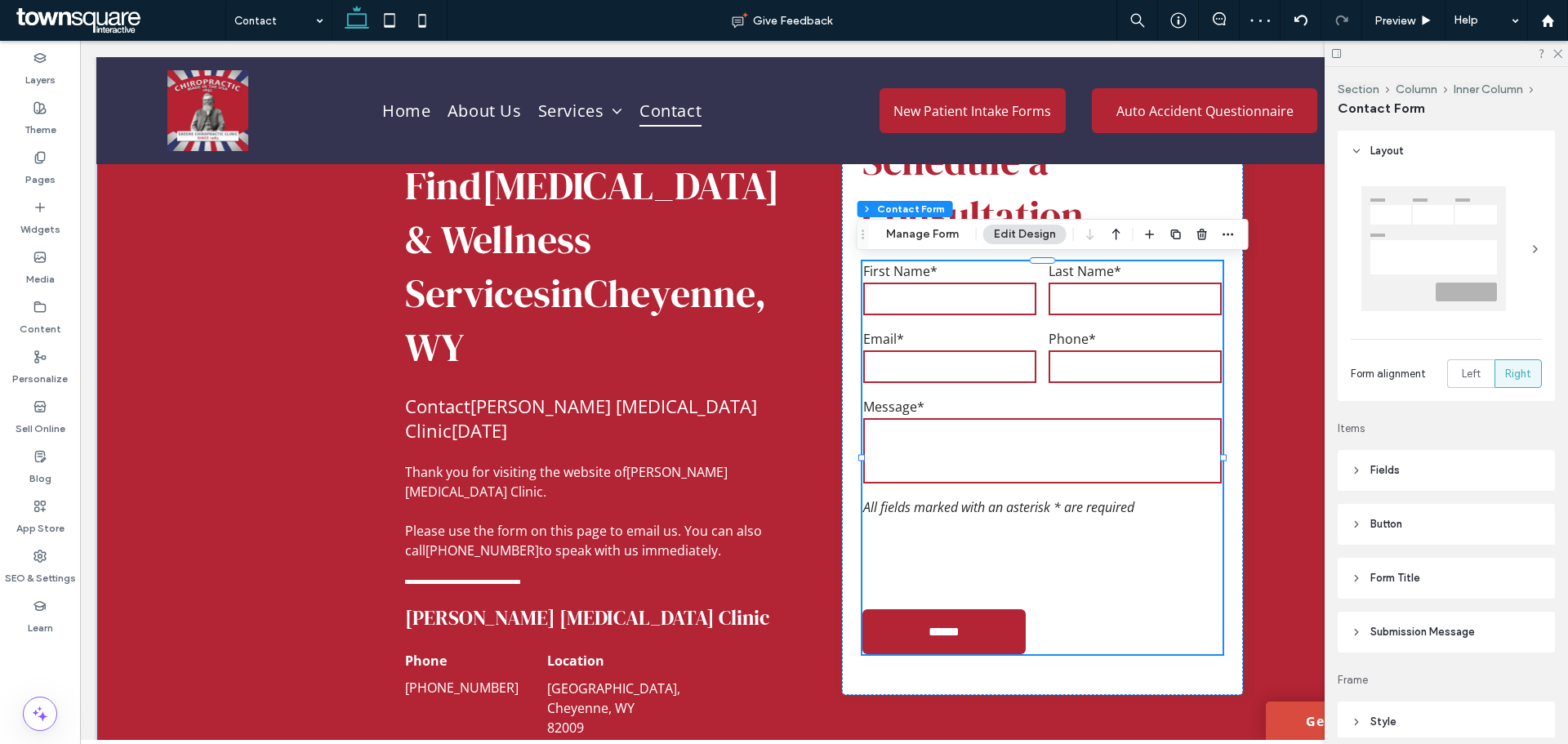
click at [1032, 386] on div "Email*" at bounding box center [950, 358] width 185 height 68
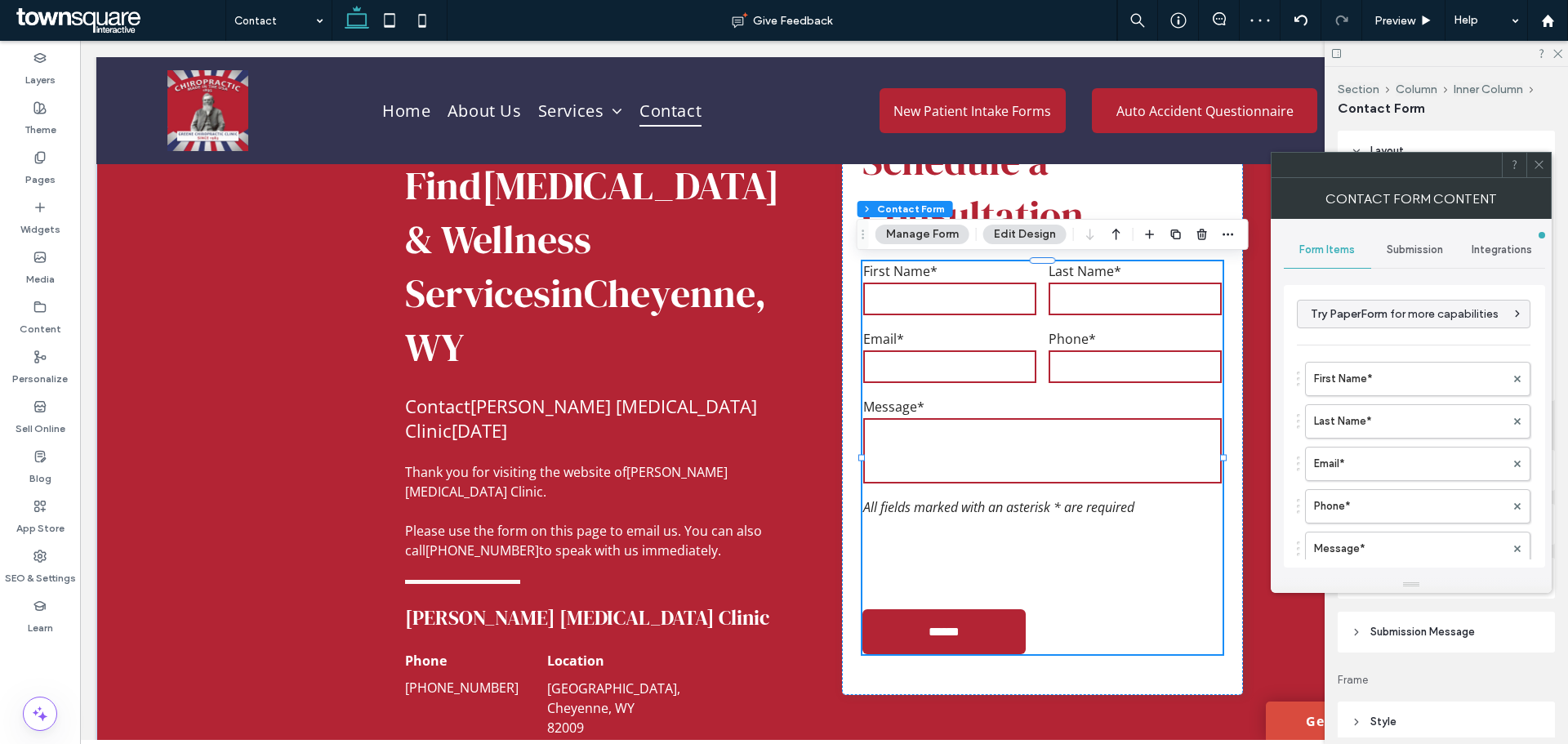
click at [1389, 251] on span "Submission" at bounding box center [1414, 250] width 56 height 13
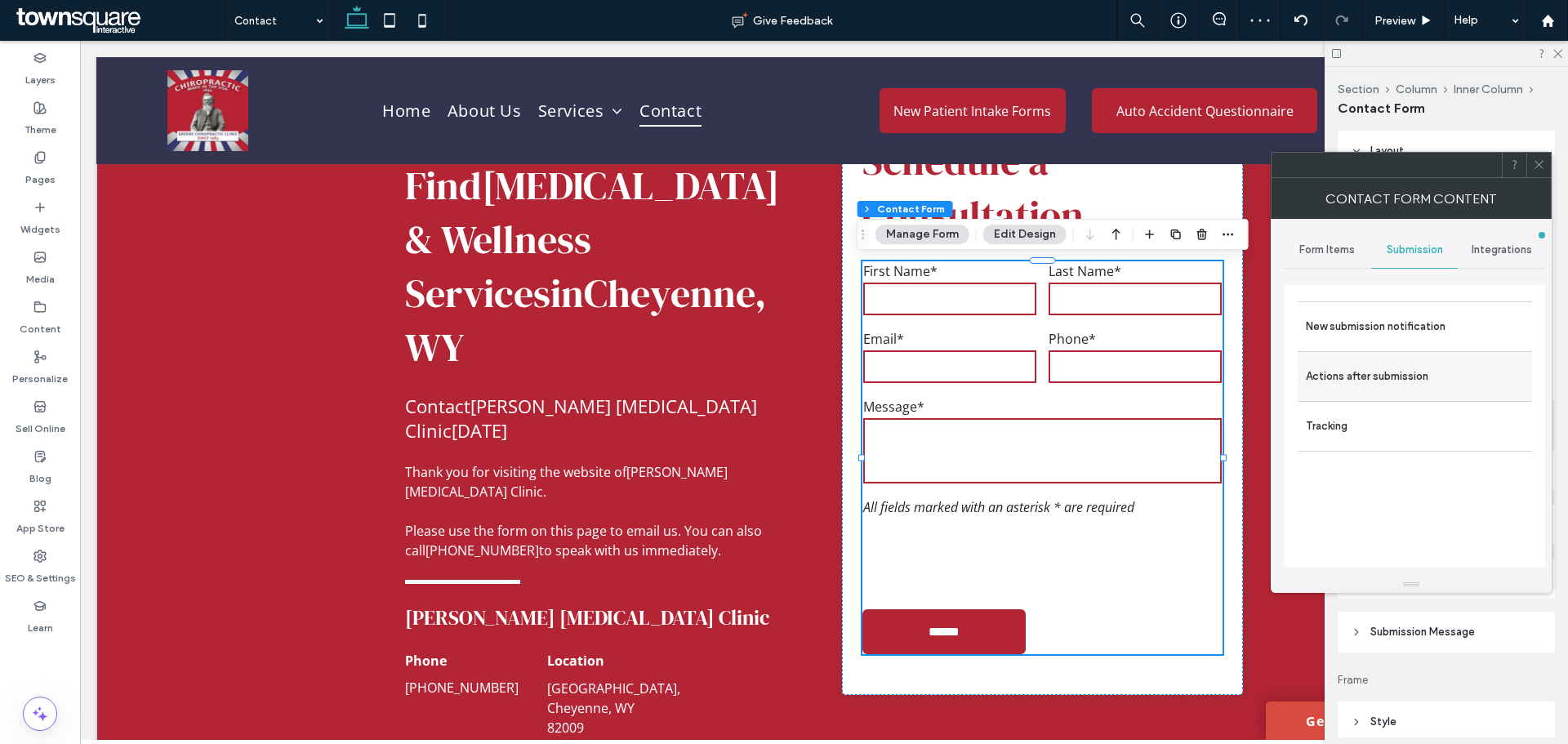
click at [1382, 393] on div "Actions after submission" at bounding box center [1415, 376] width 235 height 50
click at [1429, 378] on label "Actions after submission" at bounding box center [1414, 377] width 218 height 32
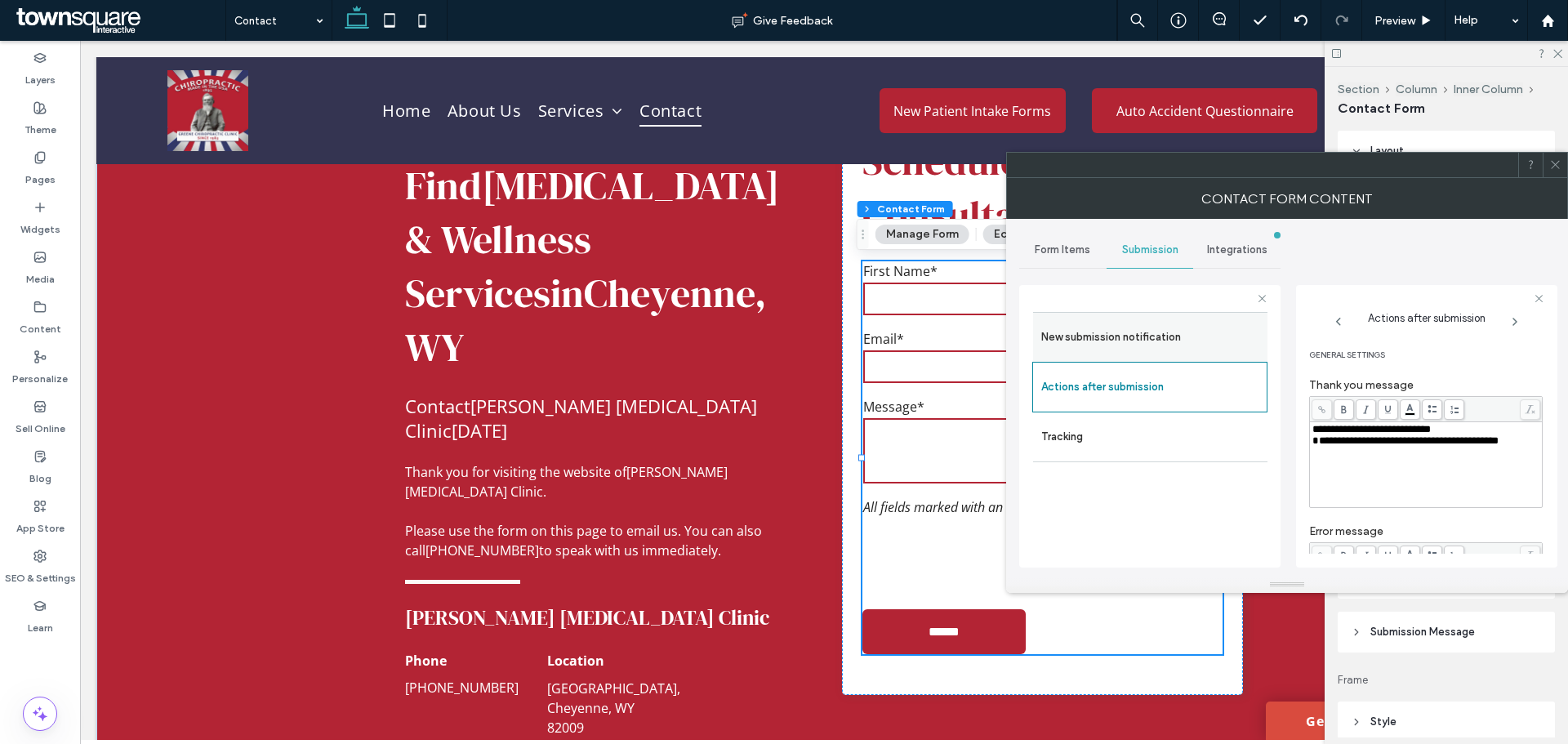
click at [1226, 341] on label "New submission notification" at bounding box center [1150, 338] width 218 height 32
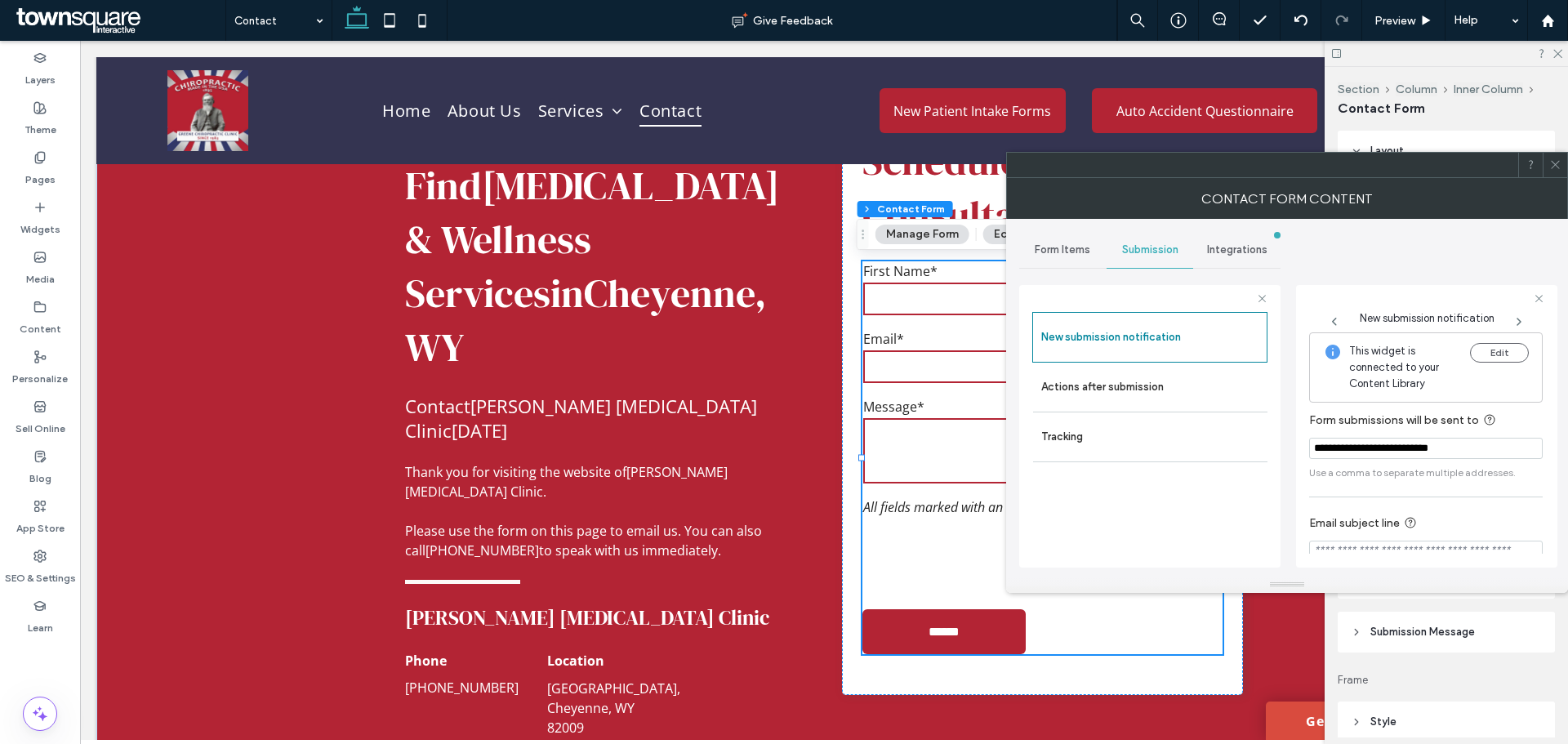
click at [1558, 178] on div "Contact Form Content" at bounding box center [1287, 198] width 562 height 41
click at [1556, 168] on icon at bounding box center [1556, 164] width 12 height 12
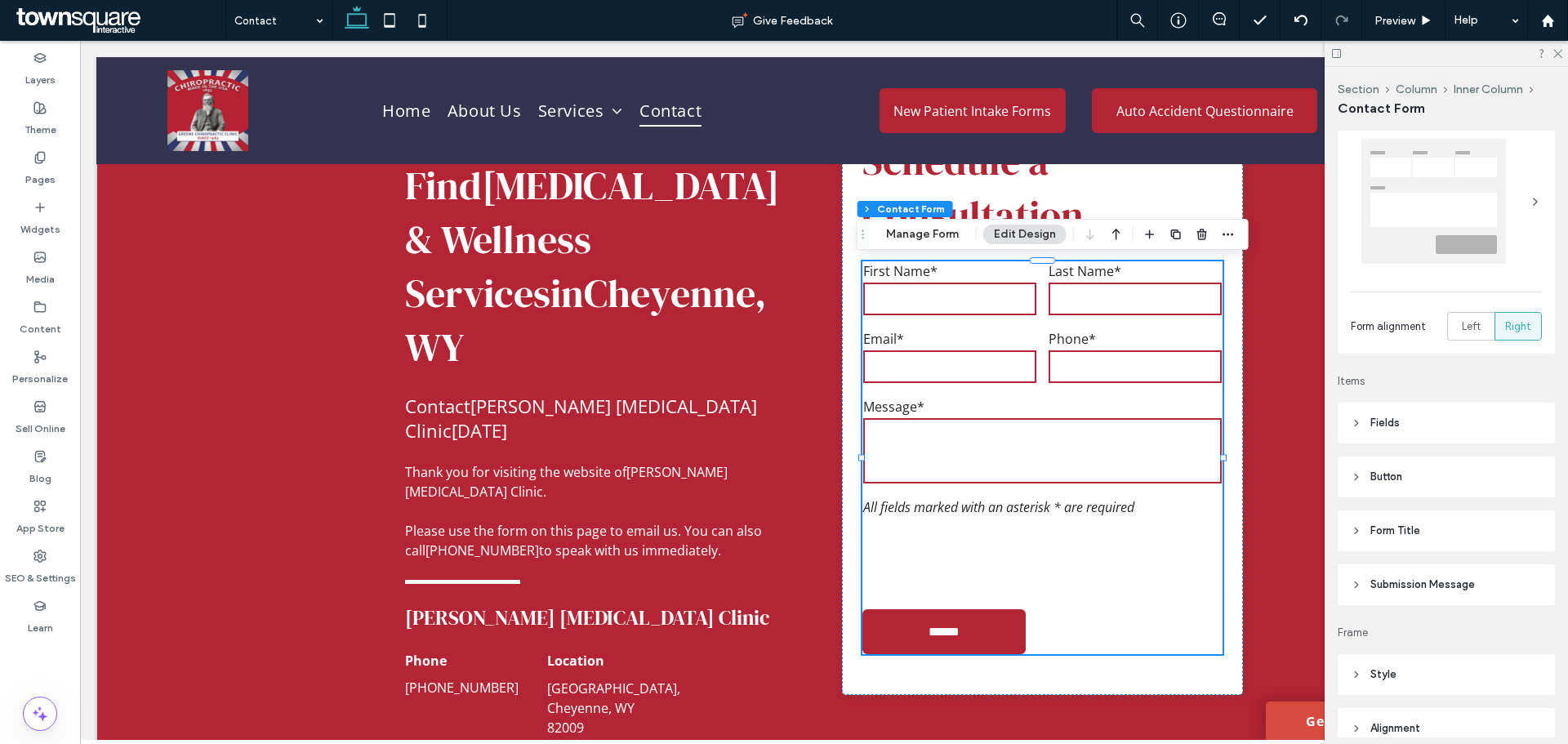
scroll to position [327, 0]
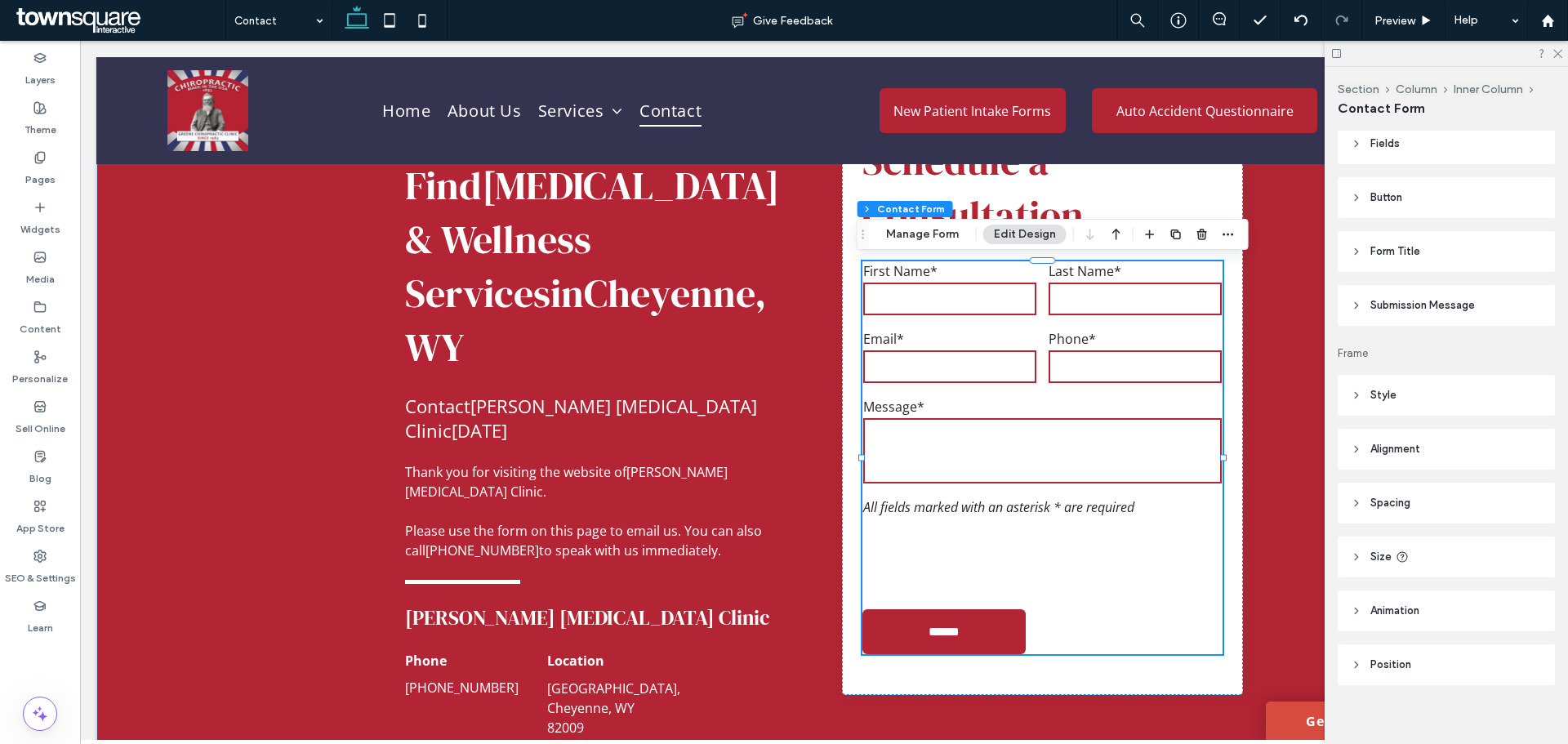
click at [1399, 311] on span "Submission Message" at bounding box center [1423, 305] width 105 height 16
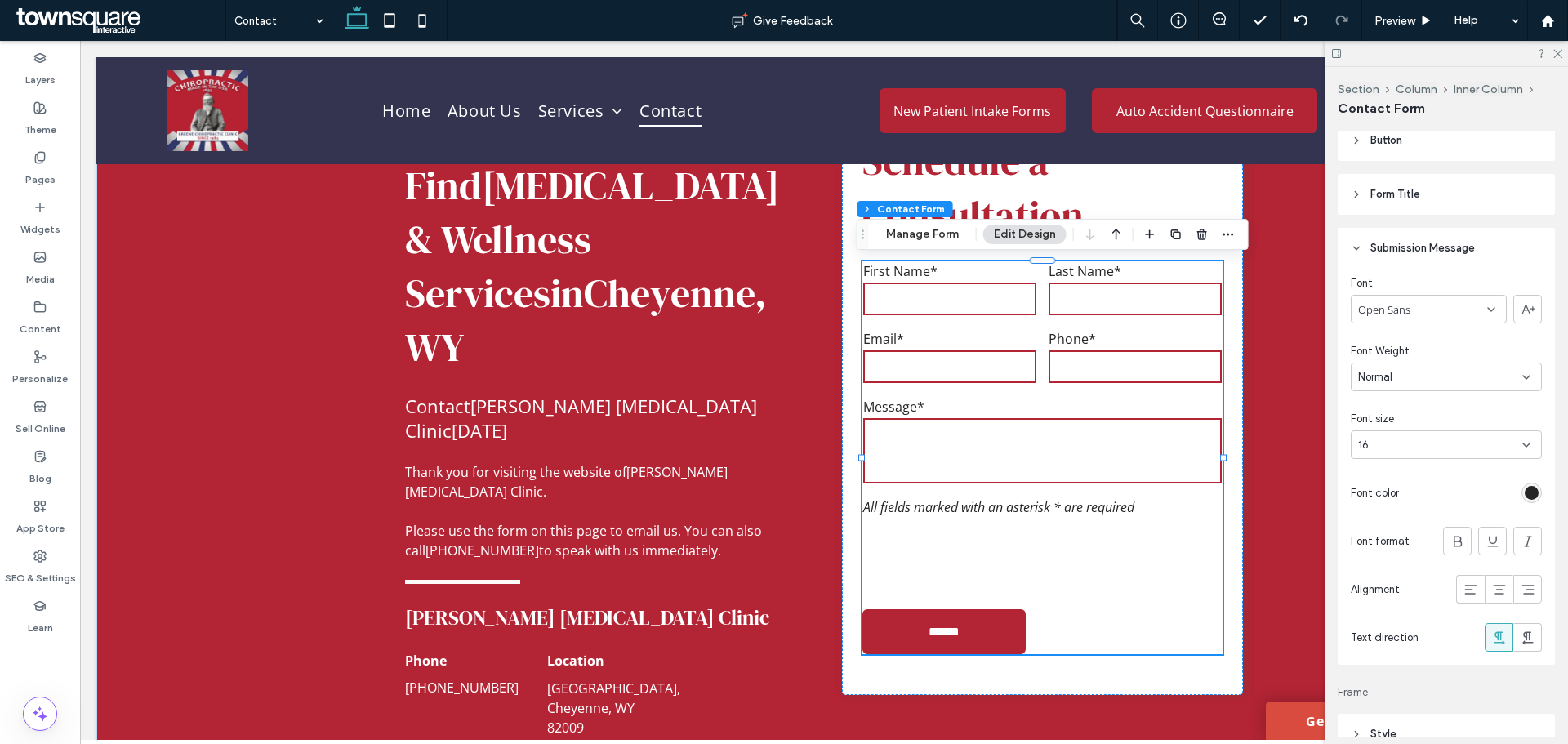
scroll to position [408, 0]
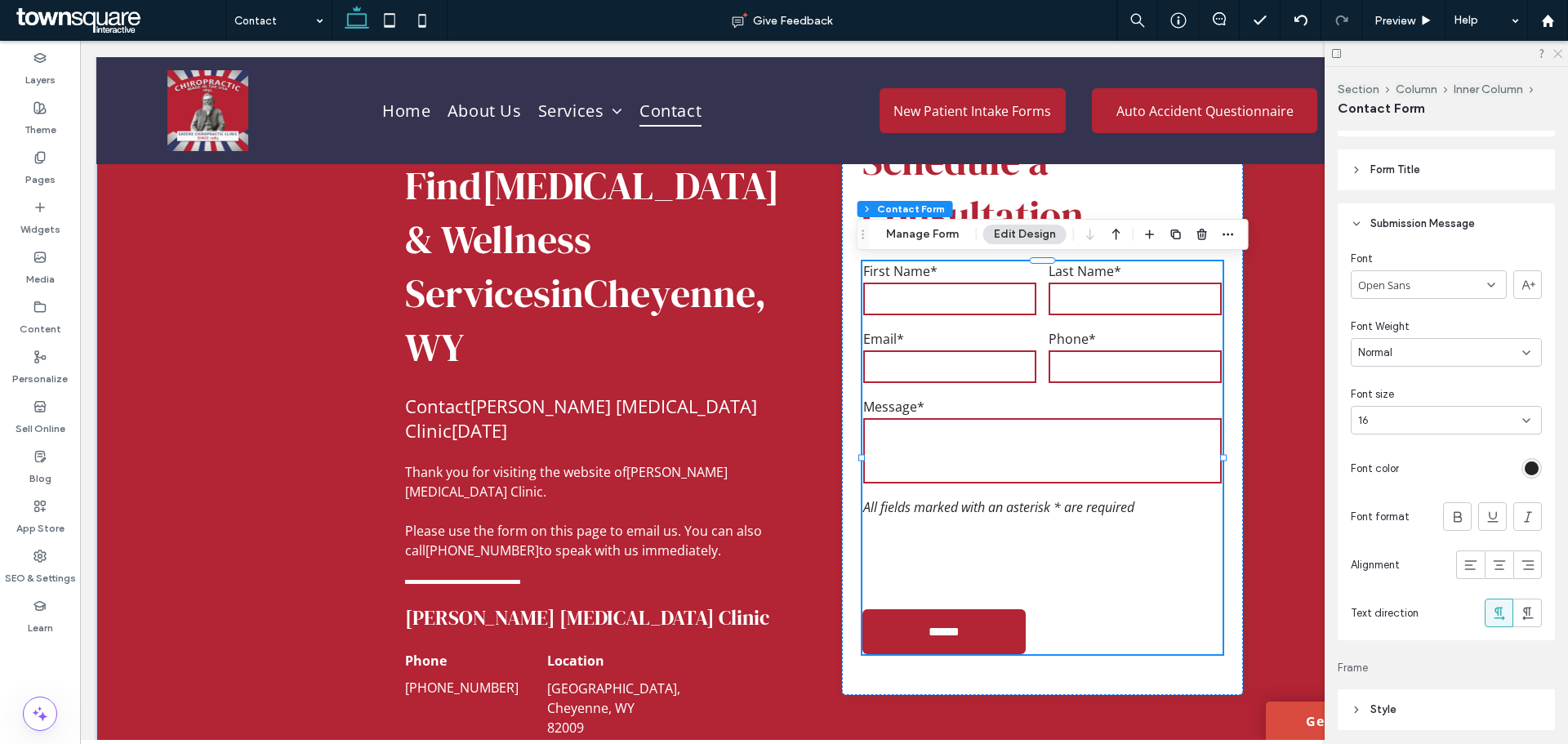
click at [1558, 52] on icon at bounding box center [1557, 52] width 10 height 10
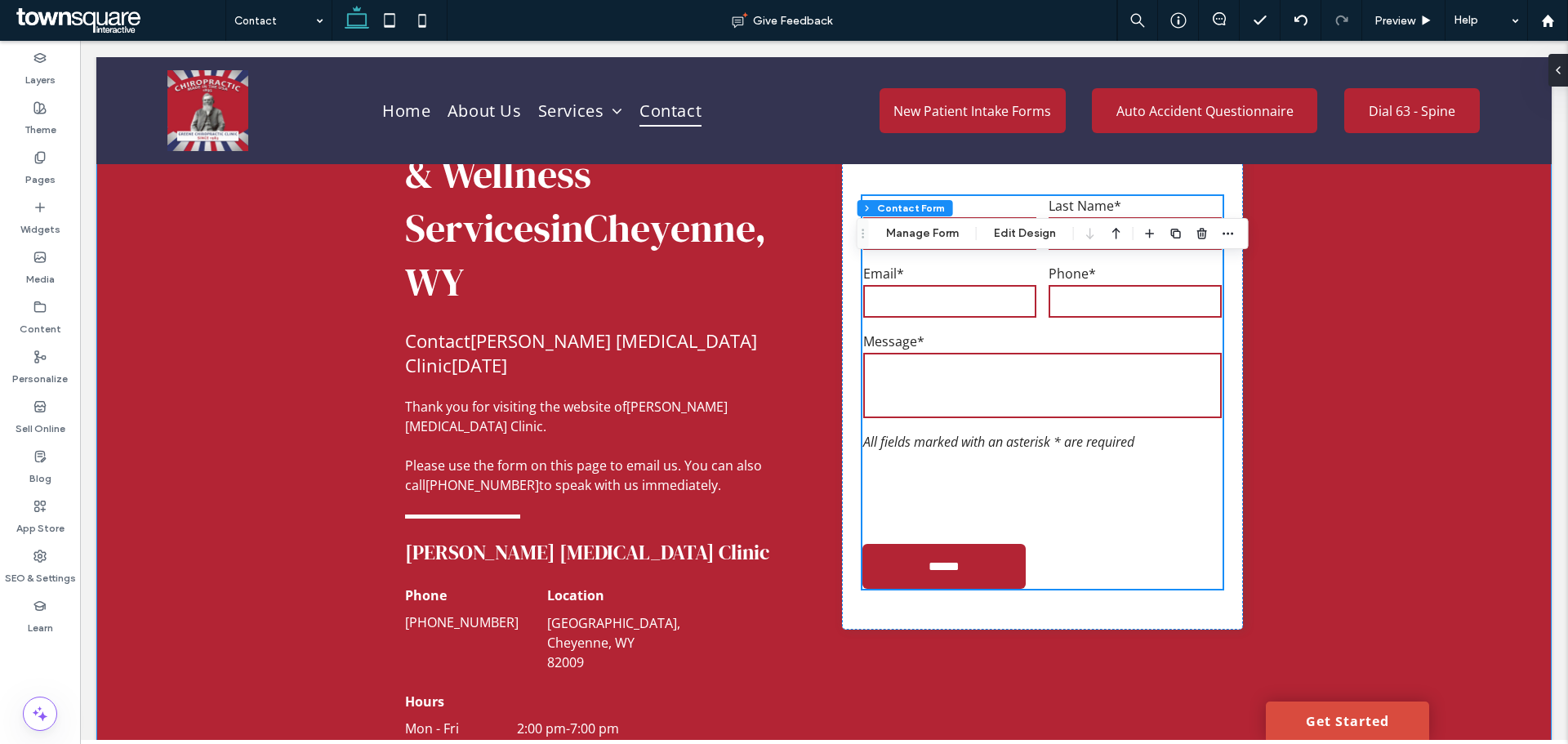
scroll to position [571, 0]
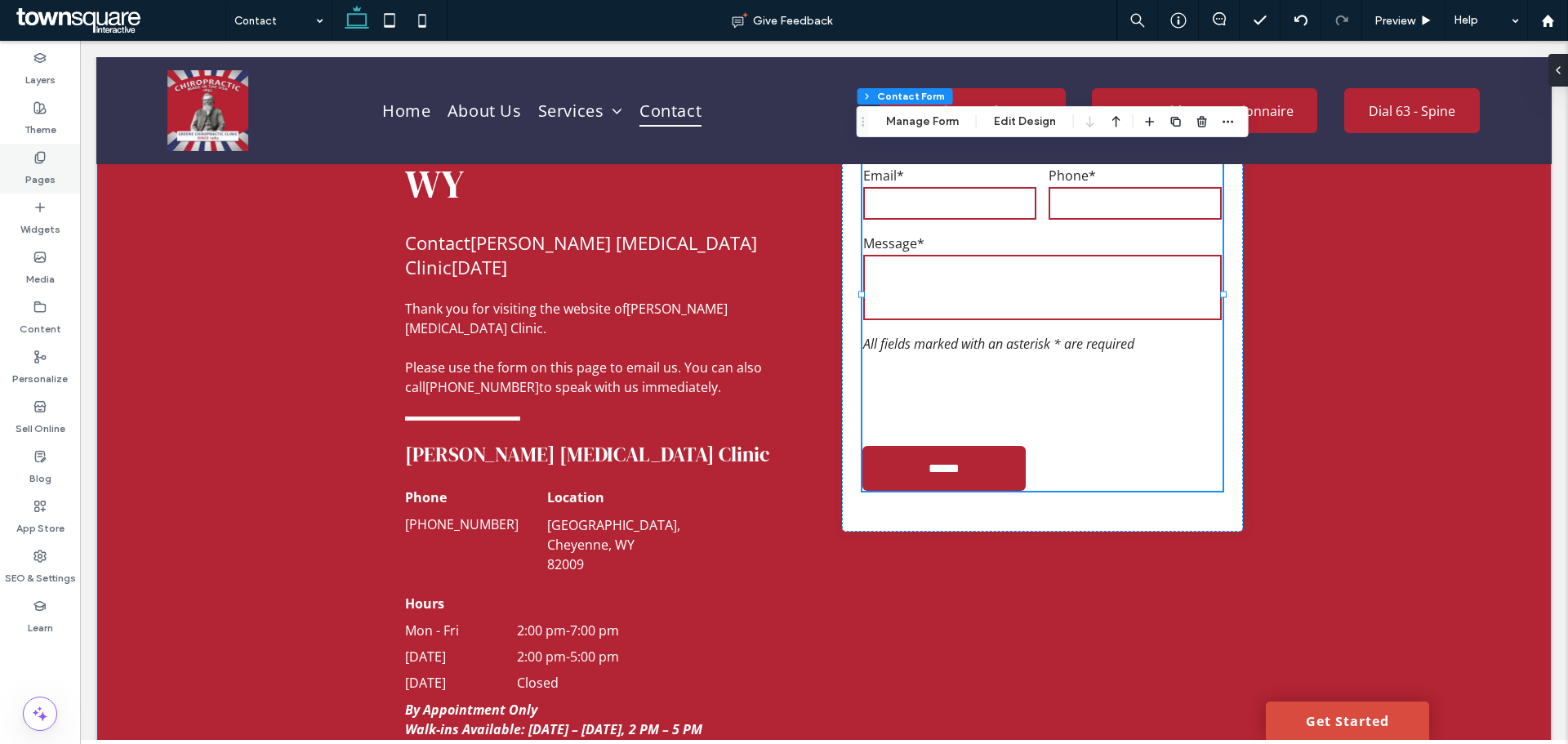
click at [32, 175] on label "Pages" at bounding box center [41, 176] width 31 height 23
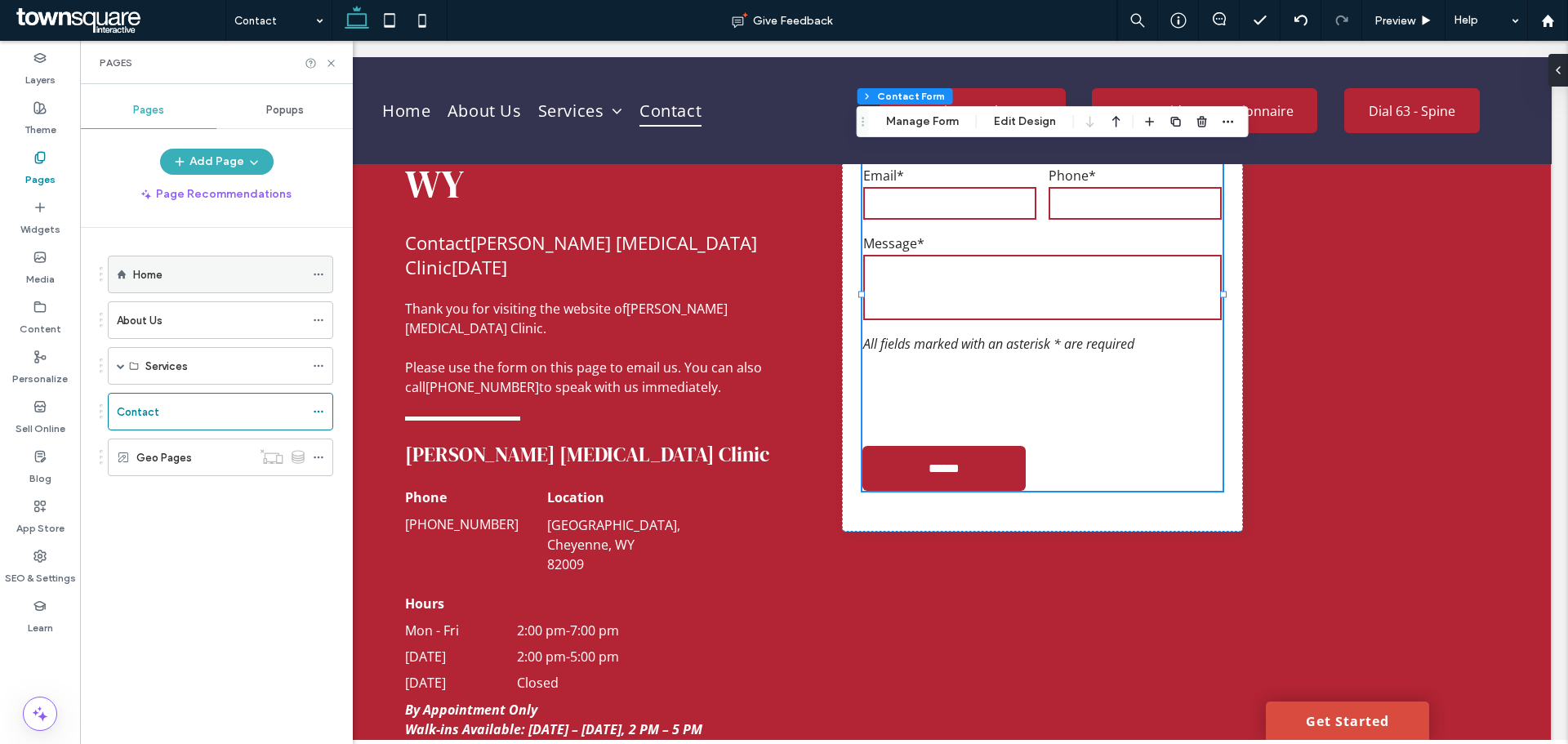
click at [148, 264] on div "Home" at bounding box center [219, 275] width 172 height 36
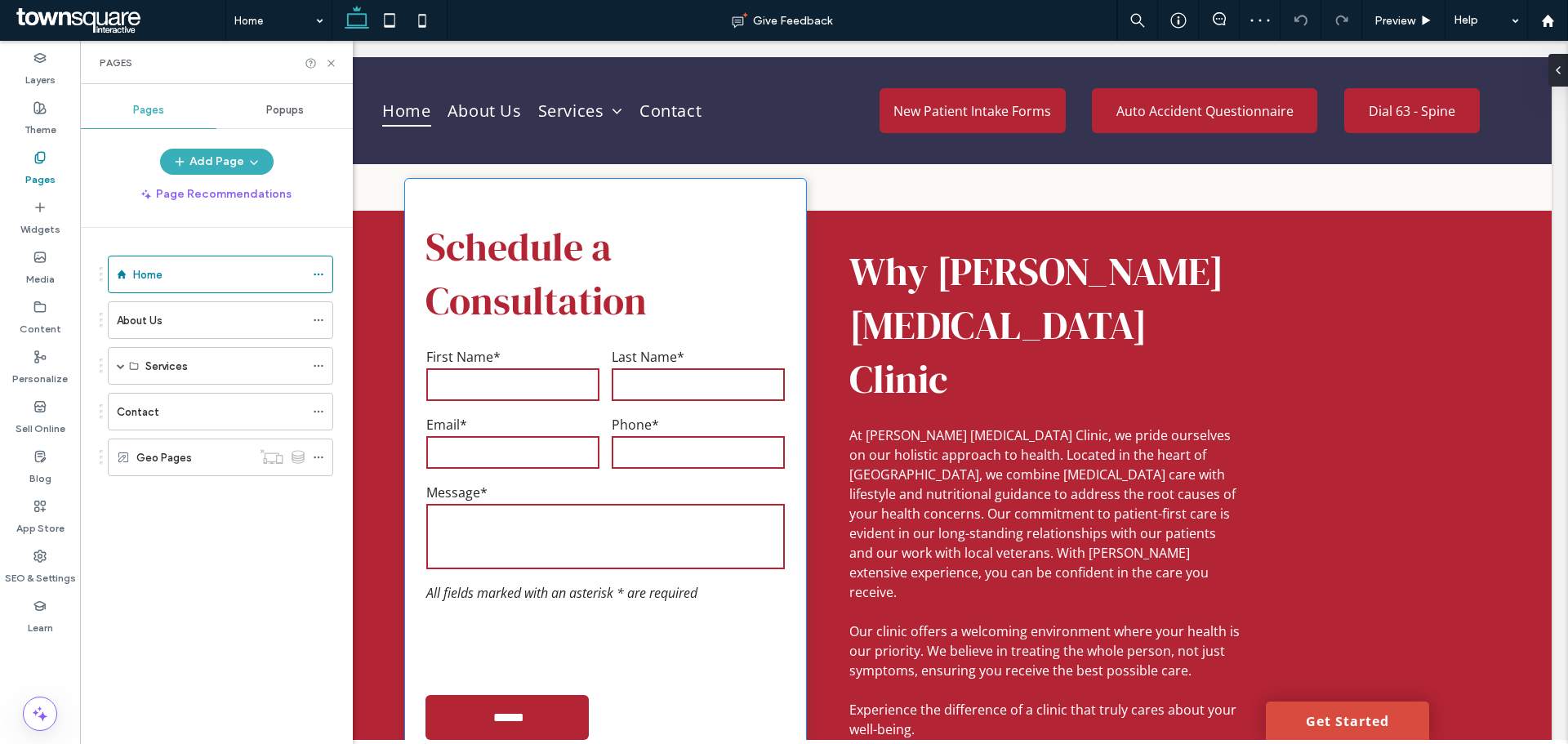
scroll to position [2284, 0]
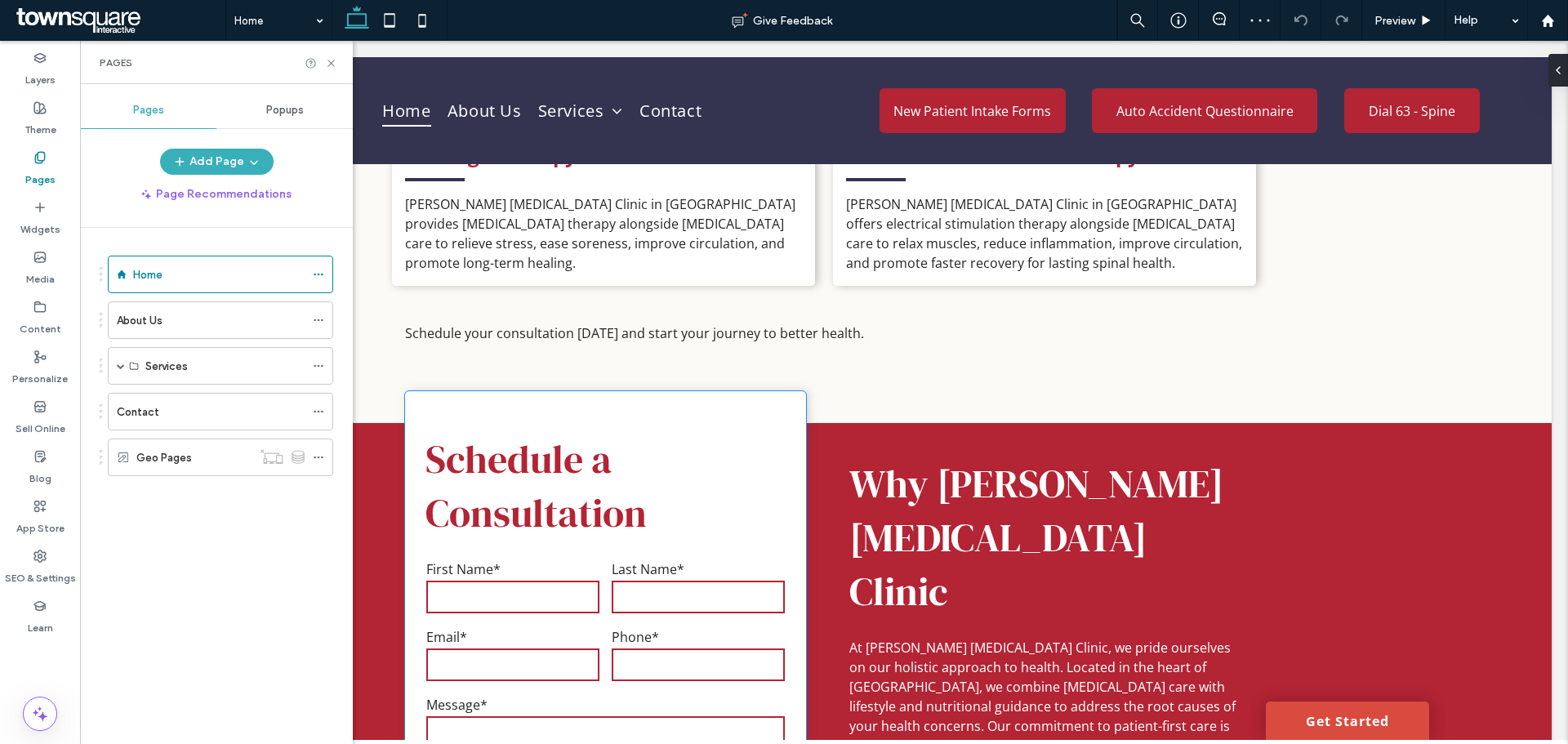
click at [640, 481] on div "Schedule a Consultation Contact Us First Name* Last Name* Email* Phone* Message…" at bounding box center [606, 692] width 401 height 602
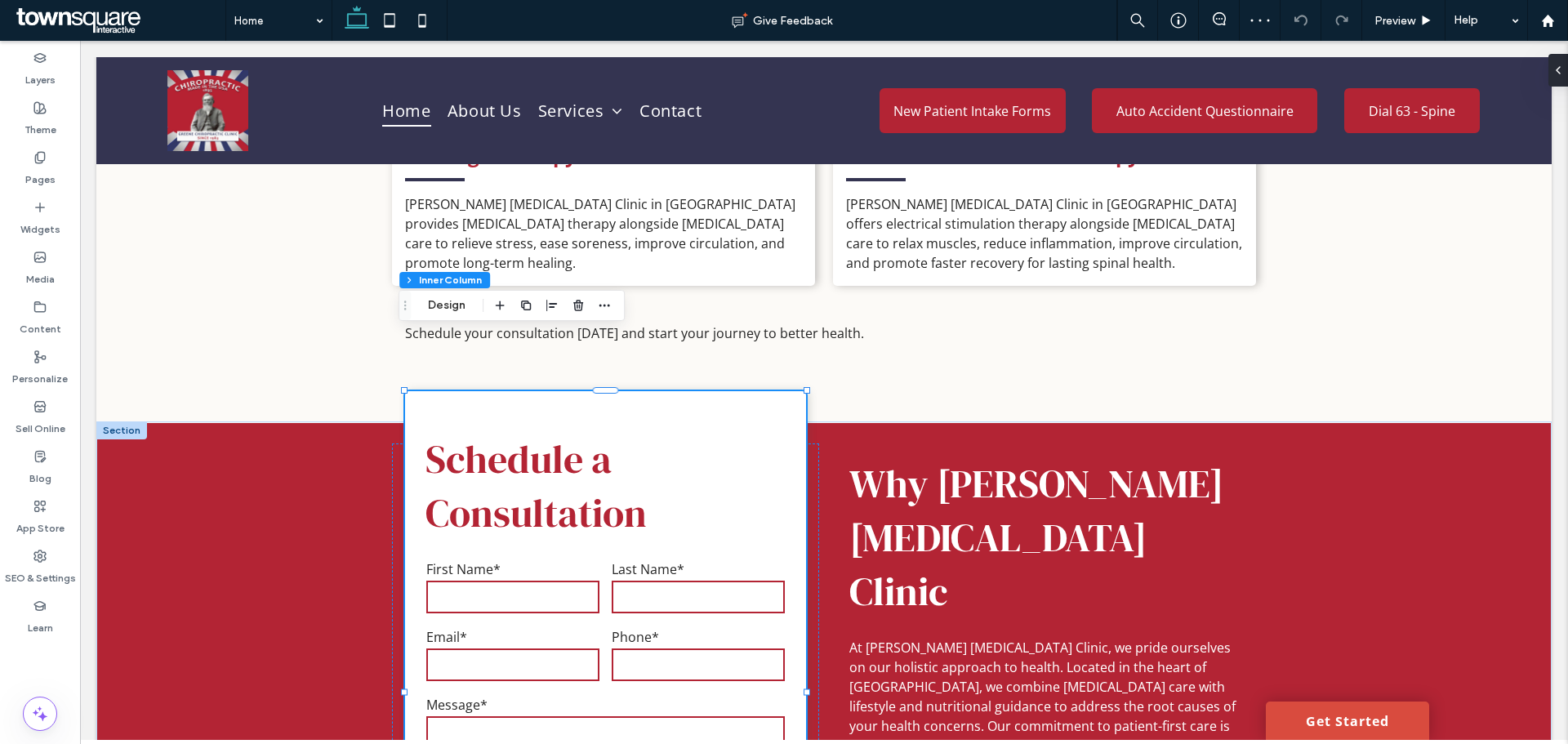
click at [638, 491] on div "Schedule a Consultation Contact Us First Name* Last Name* Email* Phone* Message…" at bounding box center [606, 692] width 401 height 602
click at [644, 581] on input "text" at bounding box center [698, 597] width 174 height 32
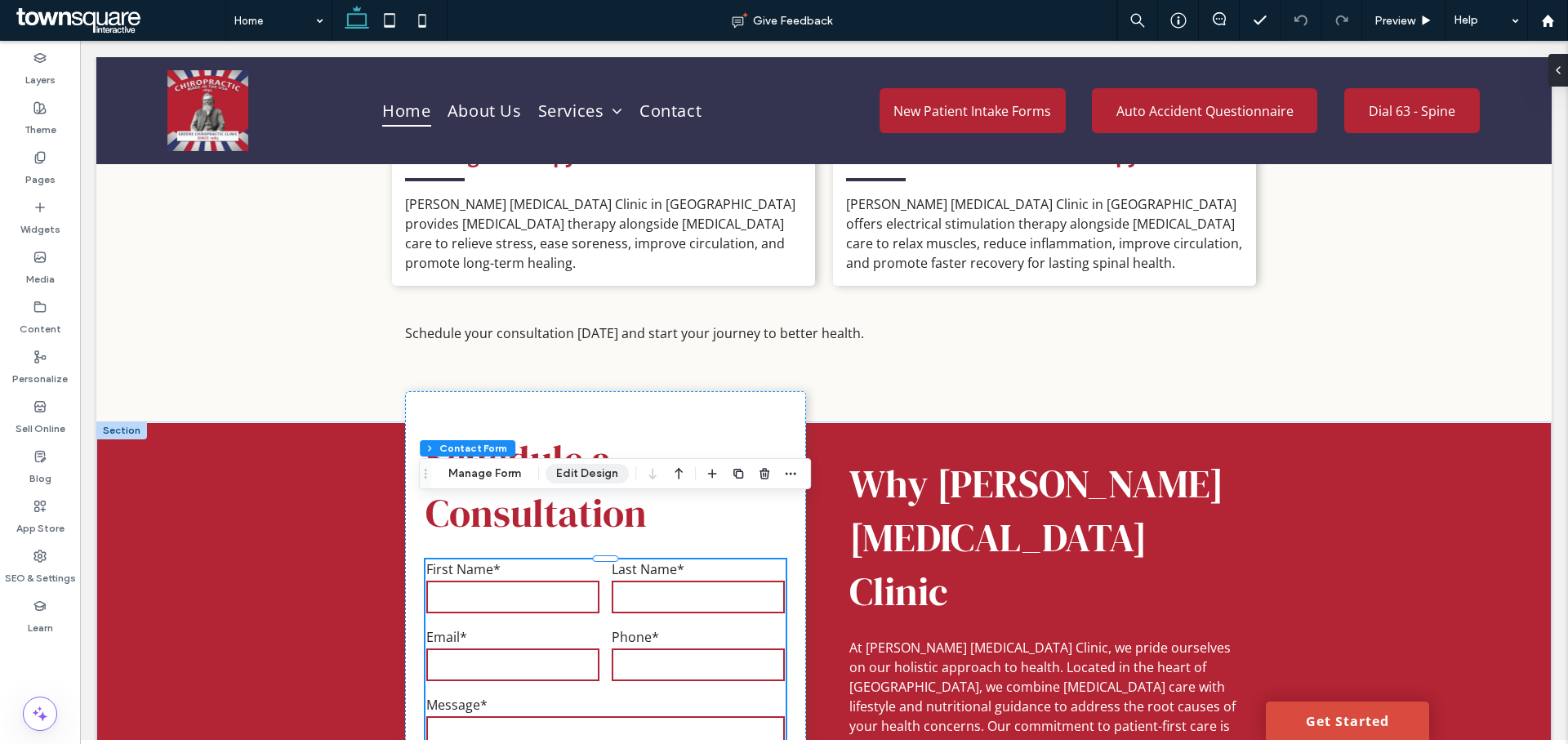
click at [600, 478] on button "Edit Design" at bounding box center [587, 473] width 83 height 20
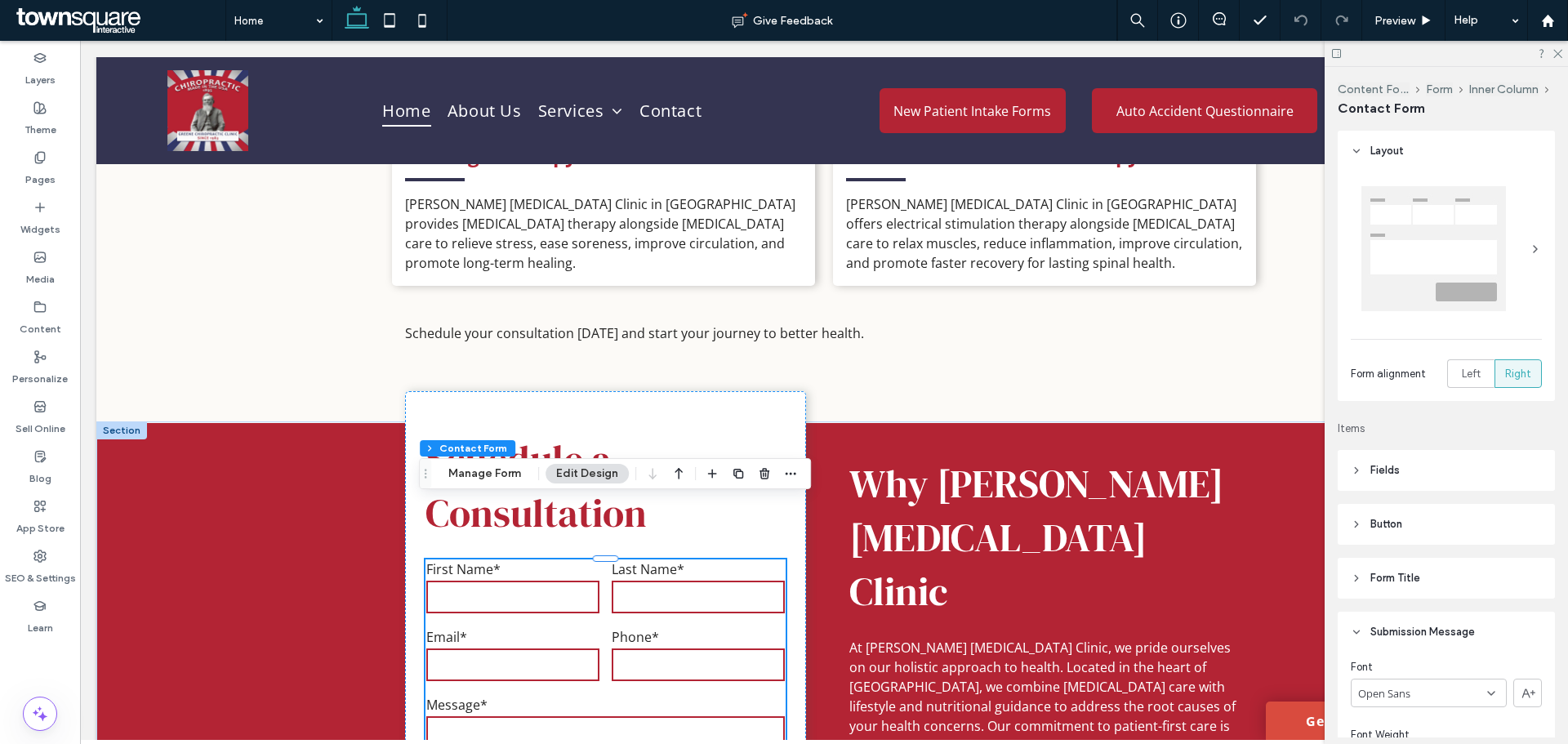
click at [611, 555] on div "Last Name*" at bounding box center [698, 588] width 185 height 68
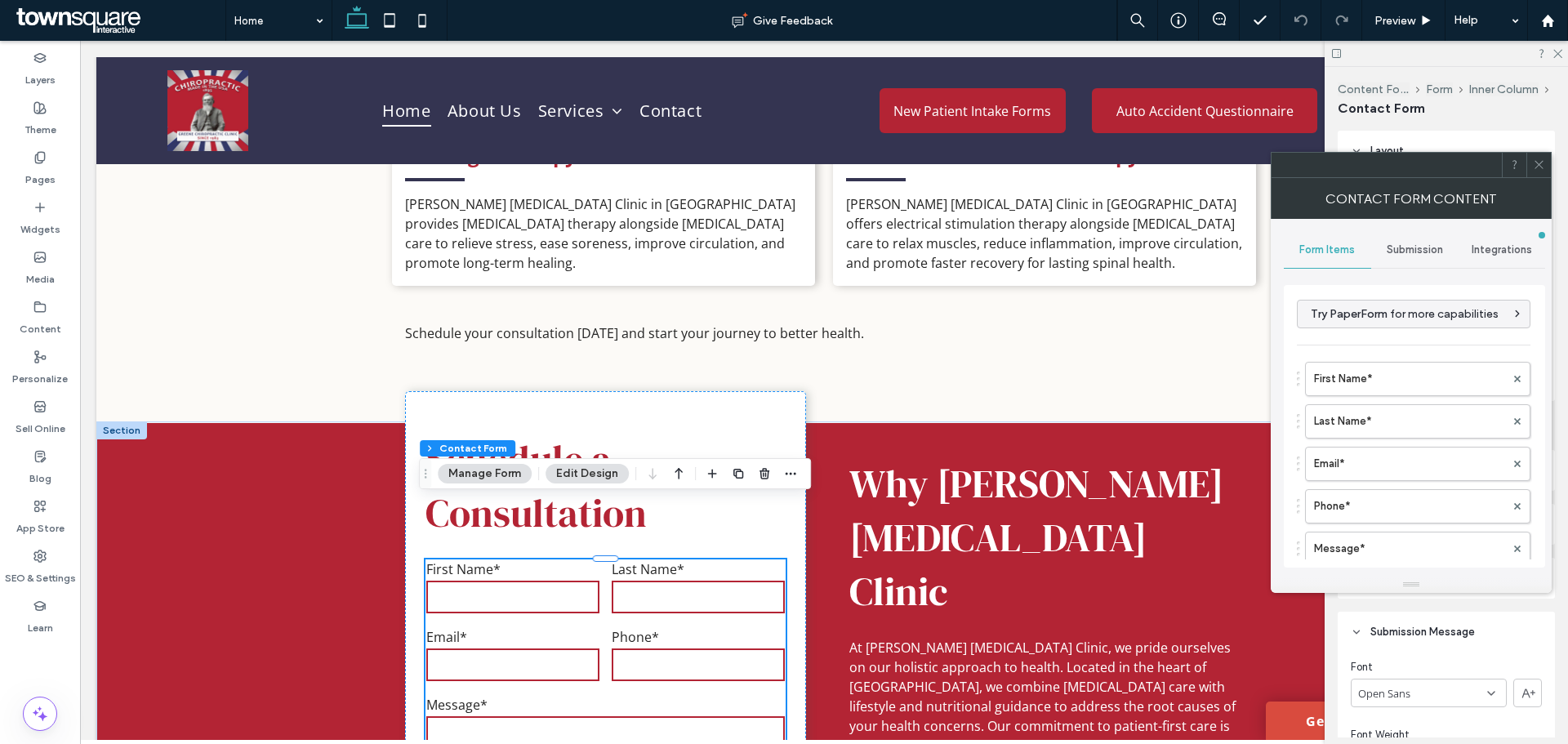
drag, startPoint x: 1403, startPoint y: 250, endPoint x: 1403, endPoint y: 264, distance: 14.0
click at [1402, 250] on span "Submission" at bounding box center [1414, 250] width 56 height 13
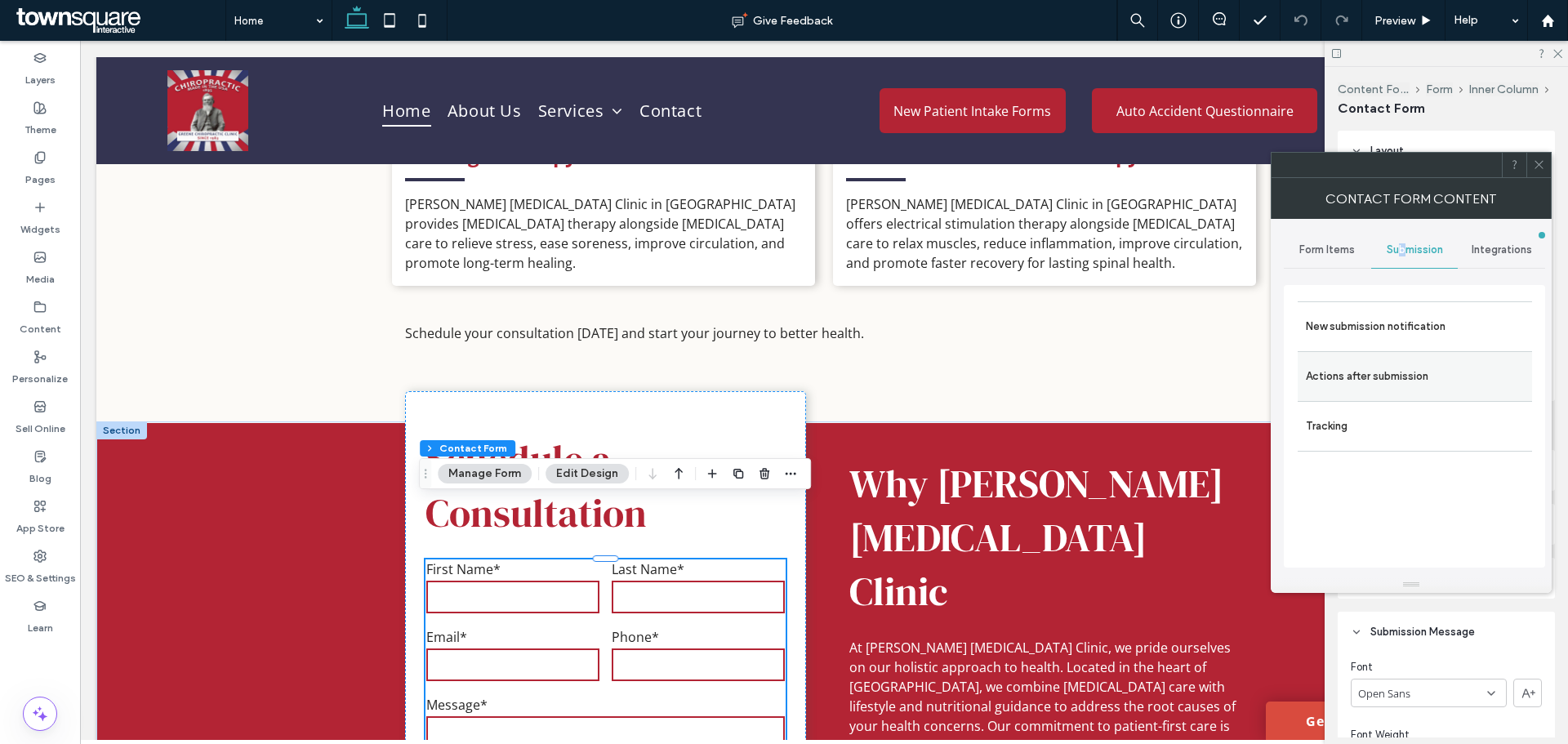
click at [1402, 379] on label "Actions after submission" at bounding box center [1414, 377] width 218 height 32
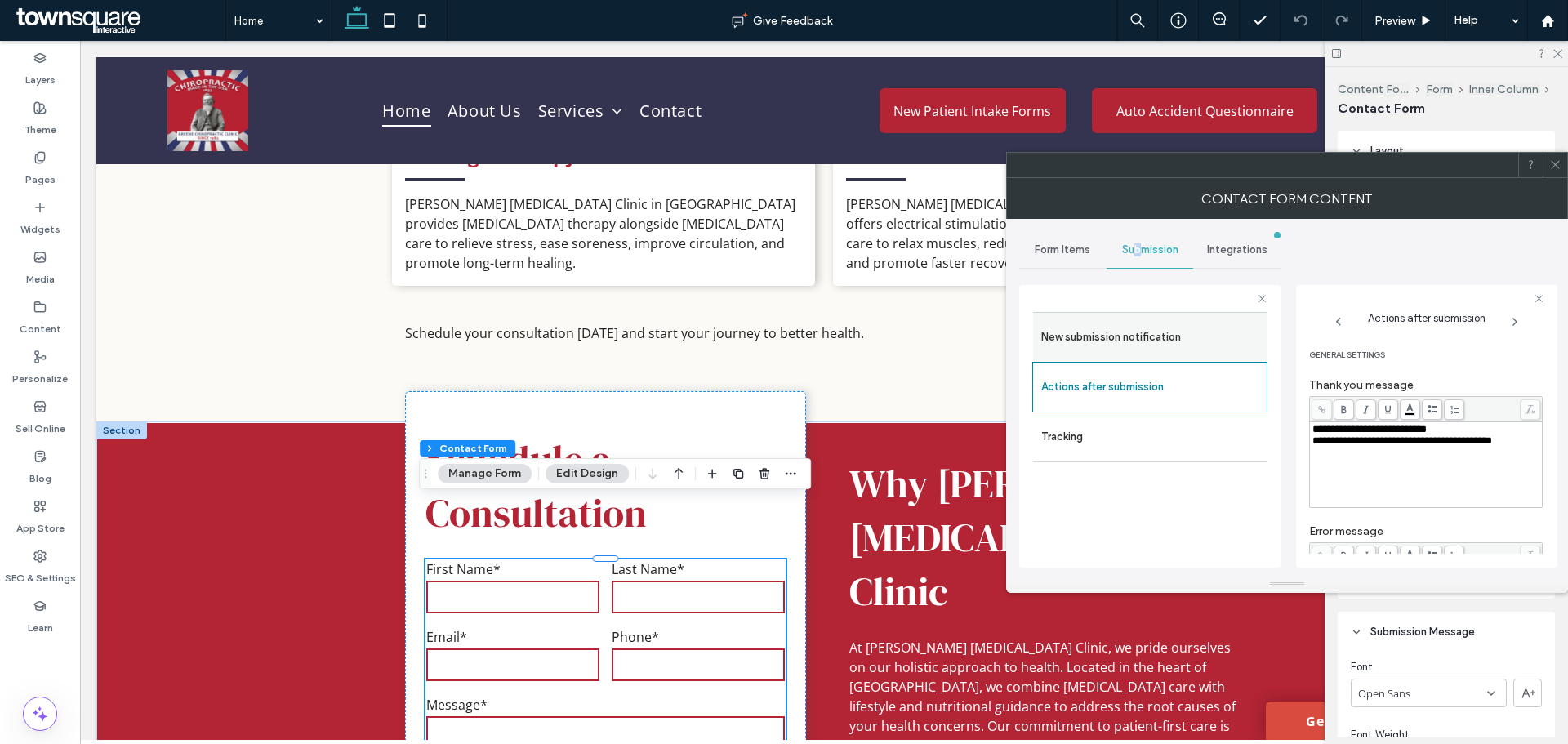
click at [1145, 343] on label "New submission notification" at bounding box center [1150, 338] width 218 height 32
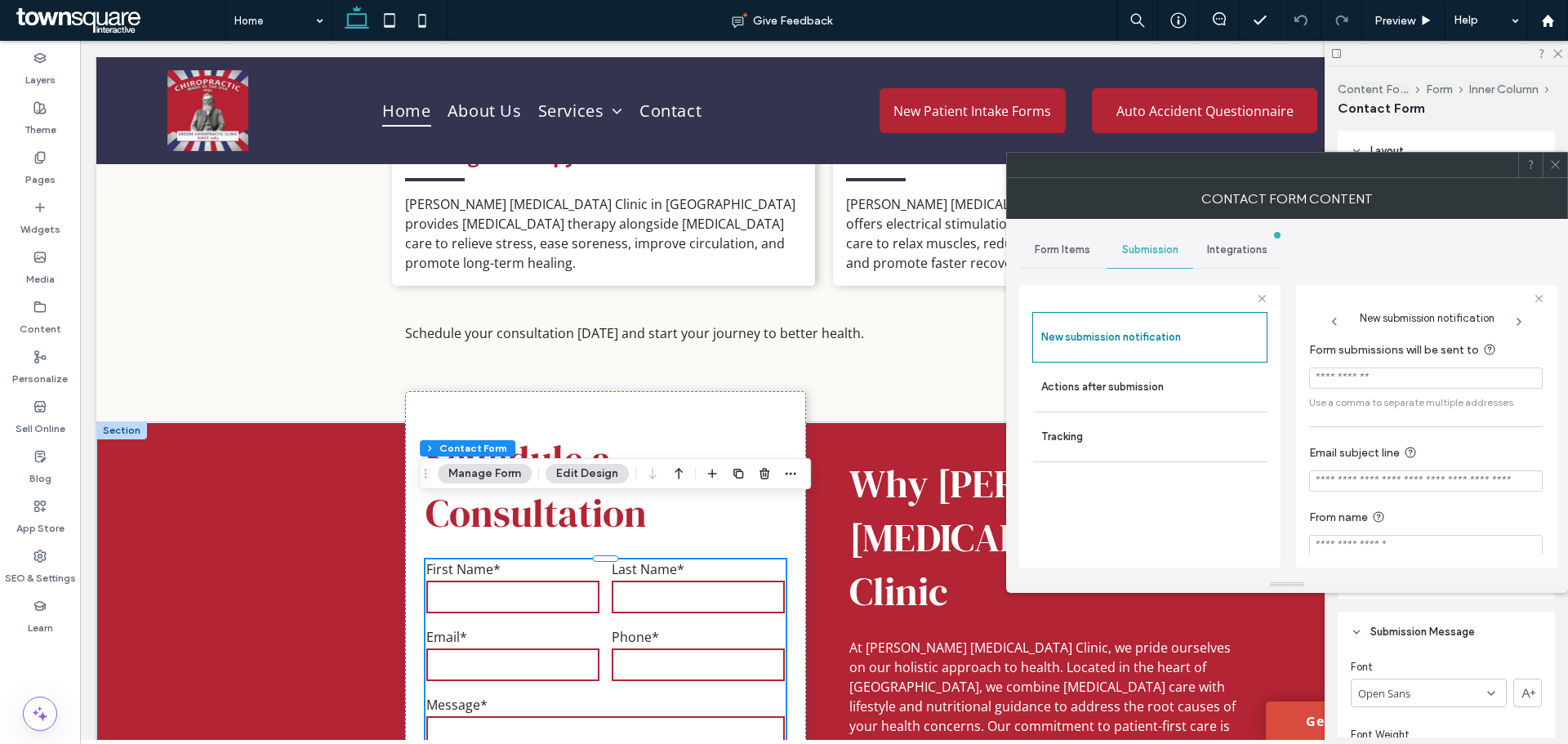
click at [1556, 162] on icon at bounding box center [1556, 164] width 12 height 12
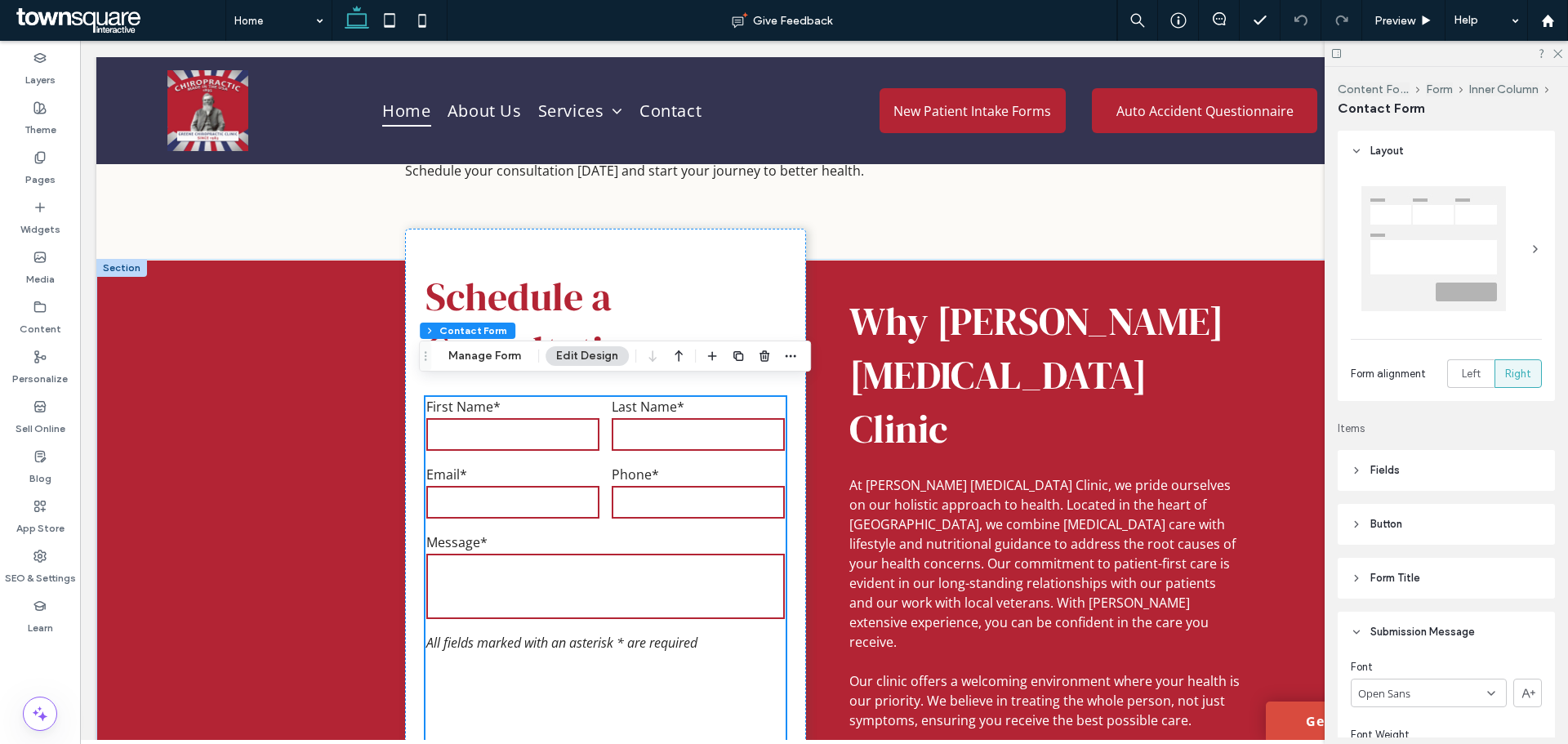
scroll to position [2449, 0]
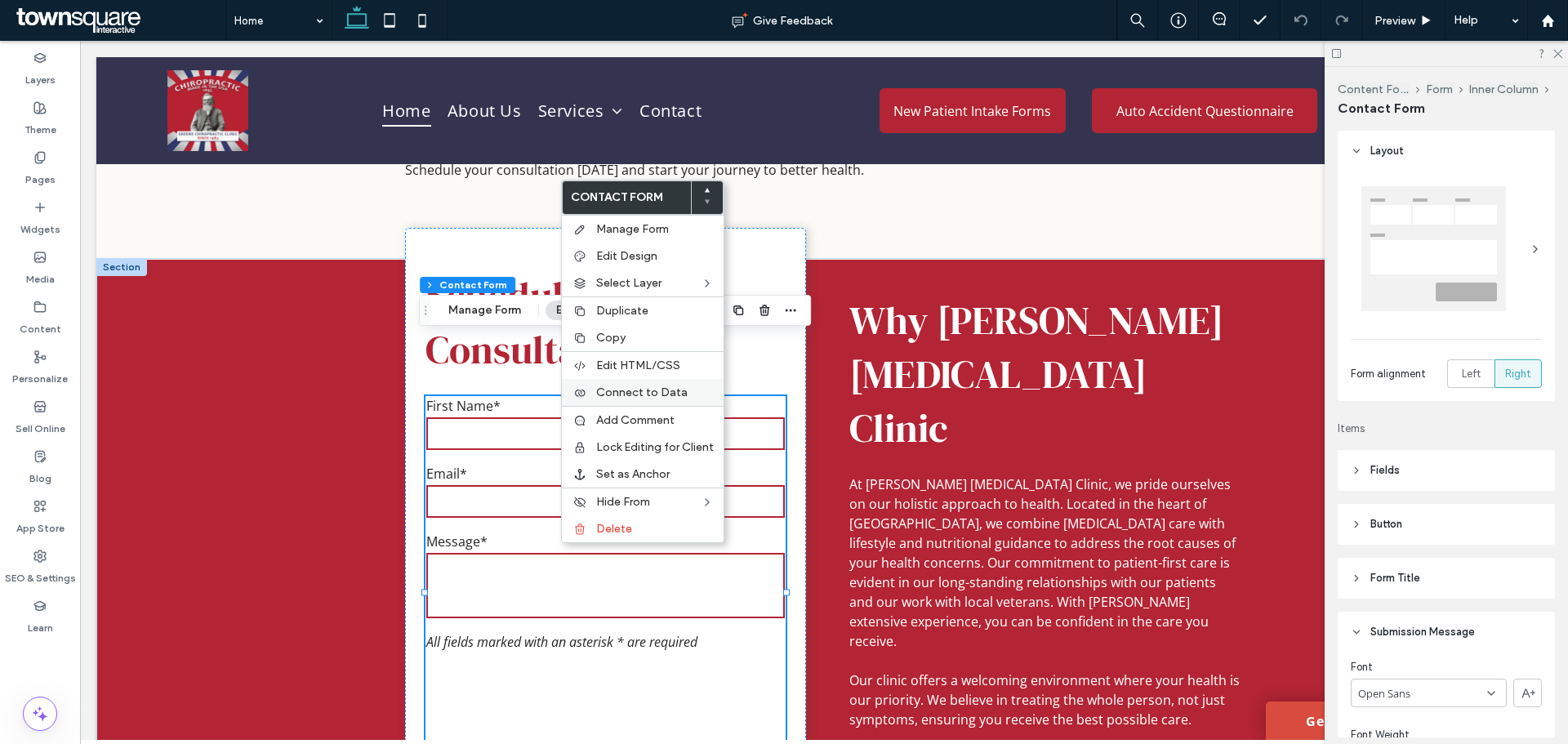
click at [629, 389] on span "Connect to Data" at bounding box center [642, 392] width 92 height 14
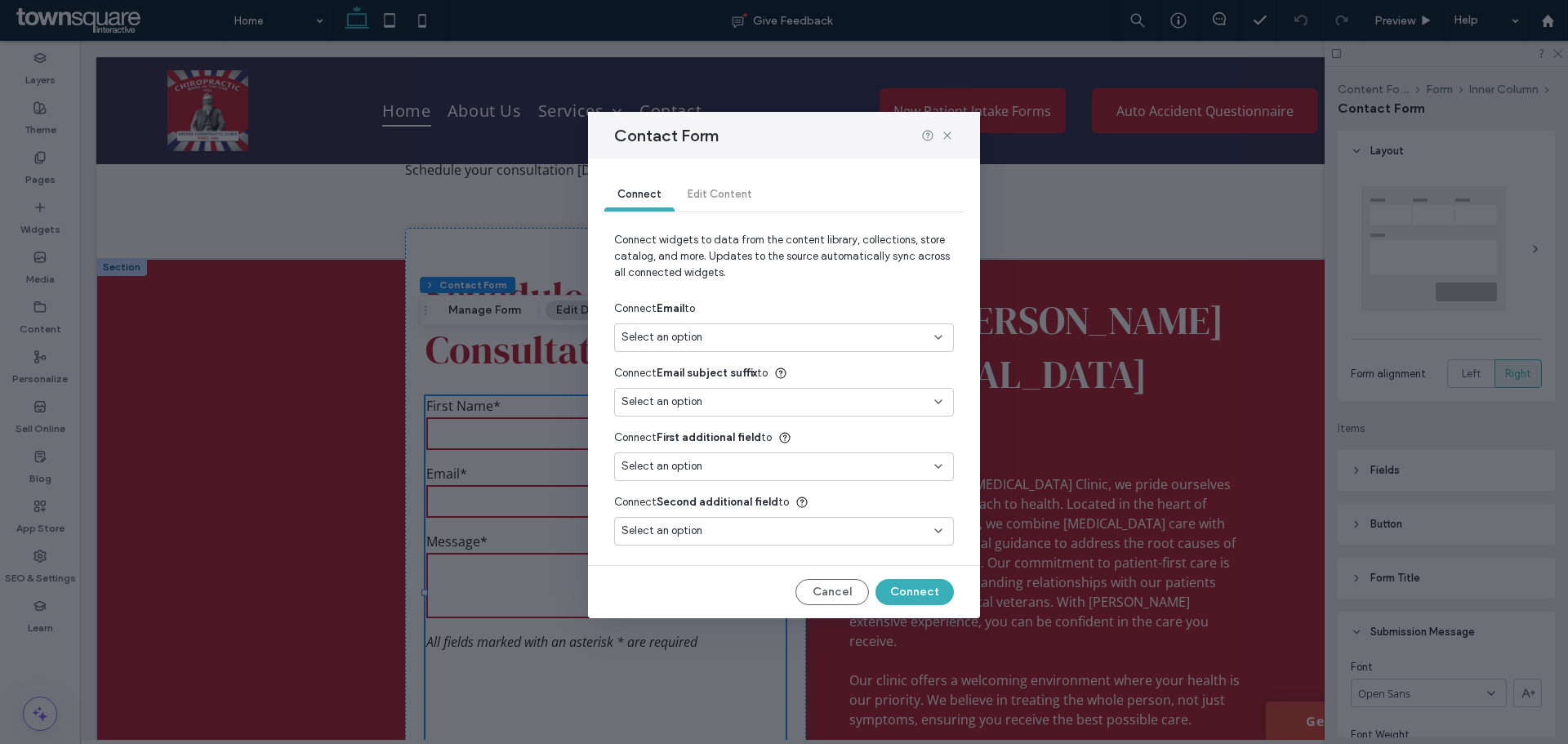
click at [744, 339] on div "Select an option" at bounding box center [774, 337] width 305 height 16
click at [678, 389] on div "Email [EMAIL_ADDRESS][DOMAIN_NAME]" at bounding box center [784, 395] width 339 height 29
type input "***"
click at [905, 589] on button "Connect" at bounding box center [915, 591] width 78 height 26
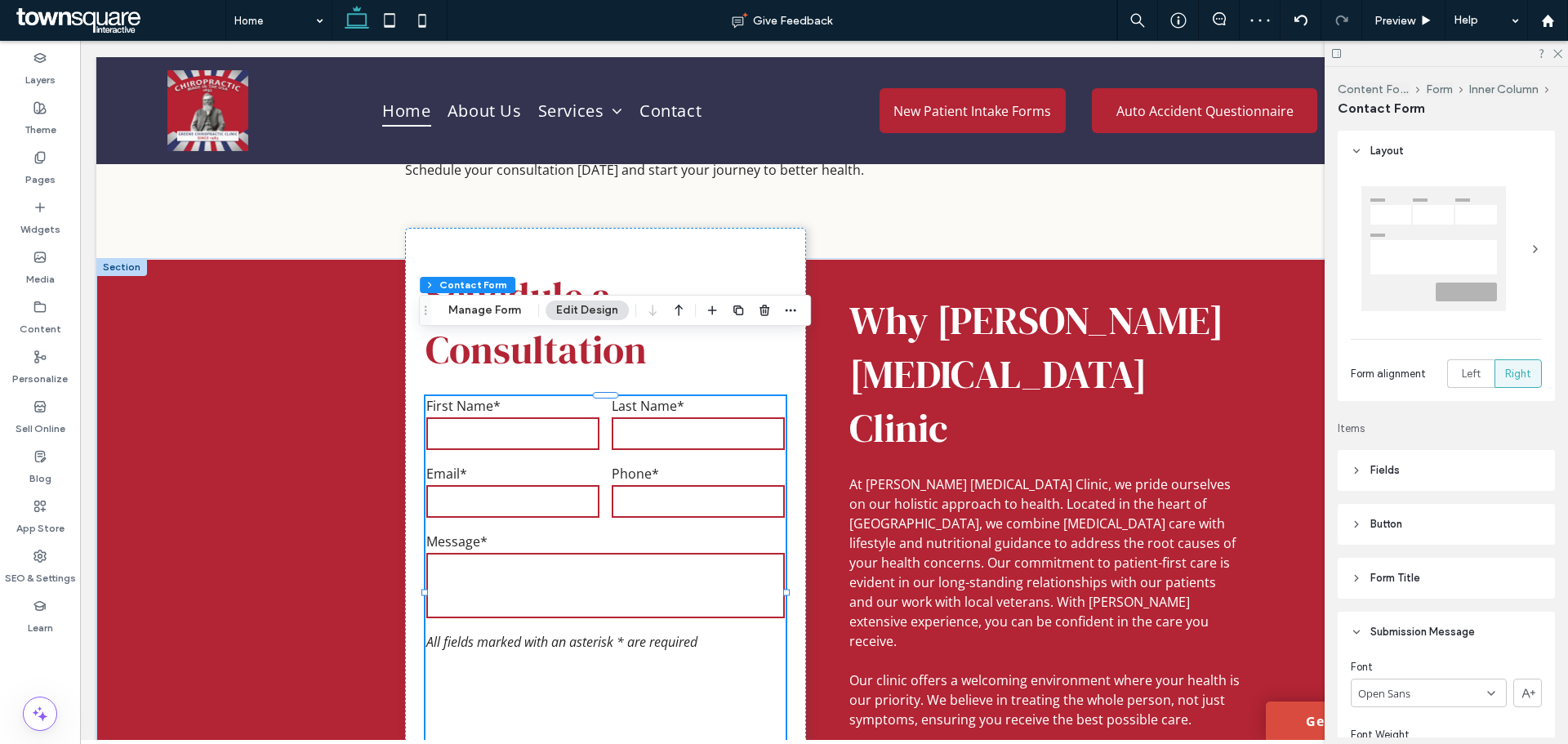
click at [1558, 68] on div "Content Form Split Form Inner Column Contact Form Layout Form alignment Left Ri…" at bounding box center [1446, 405] width 243 height 677
click at [1558, 60] on div at bounding box center [1446, 53] width 243 height 26
click at [1558, 55] on icon at bounding box center [1557, 52] width 10 height 10
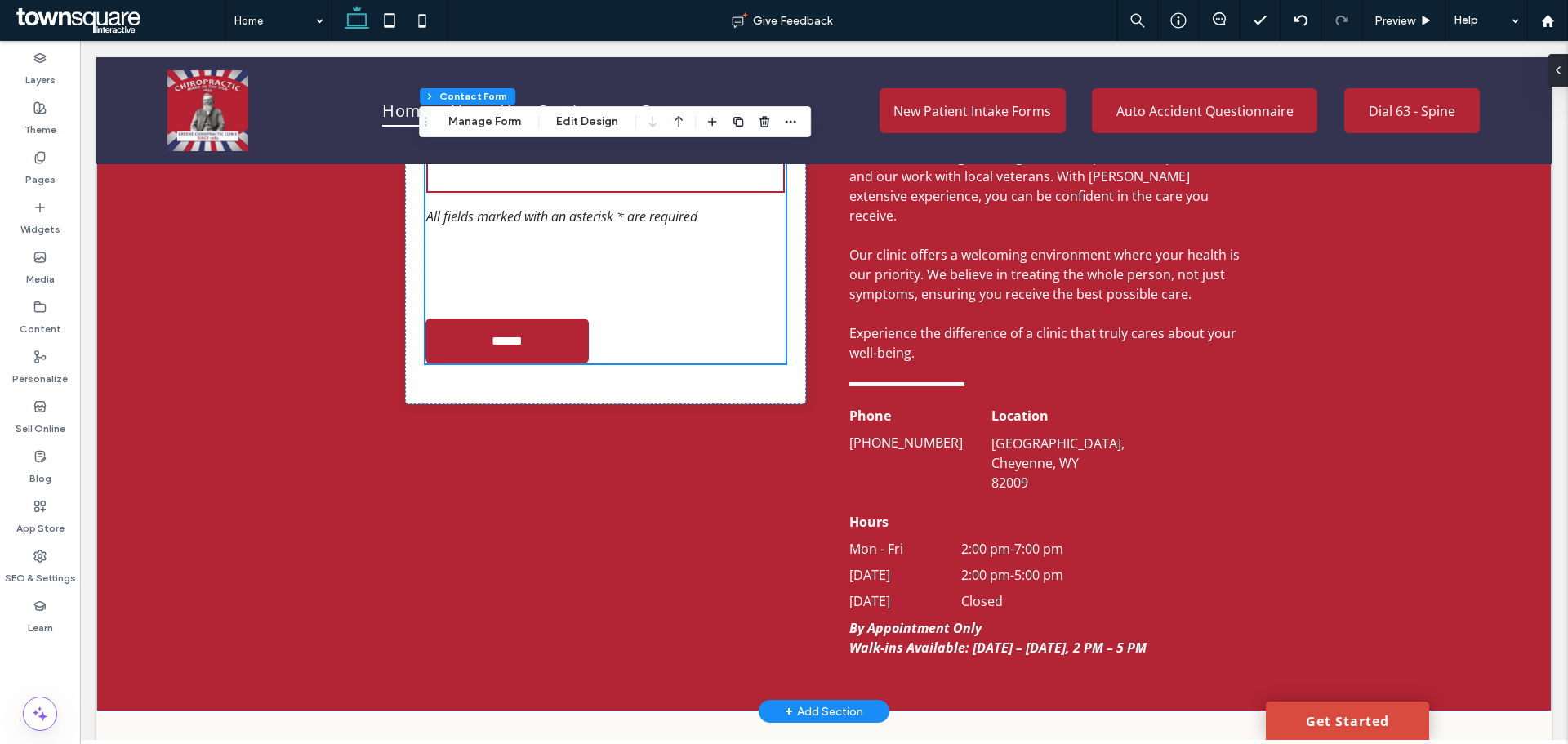
scroll to position [2857, 0]
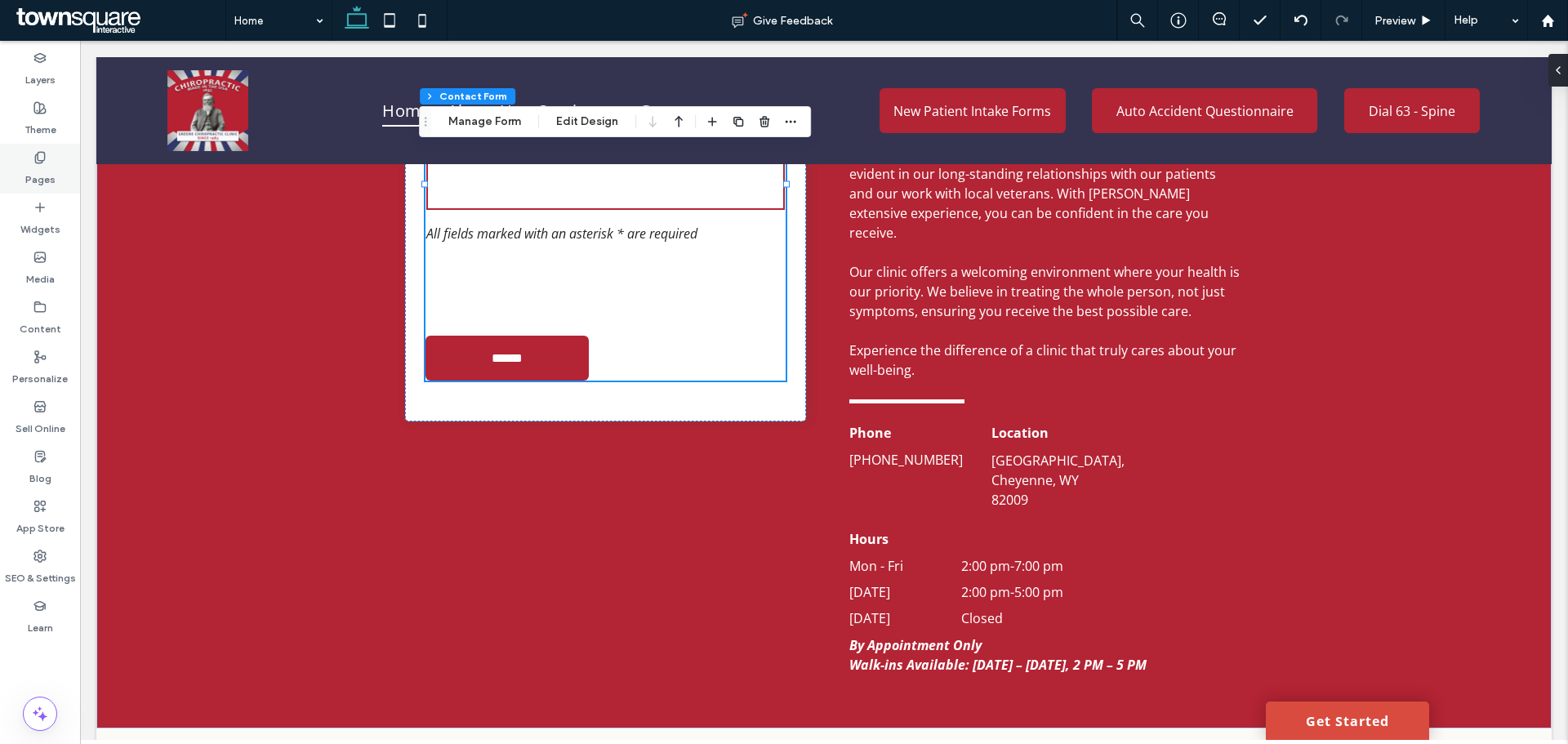
click at [57, 162] on div "Pages" at bounding box center [40, 169] width 80 height 50
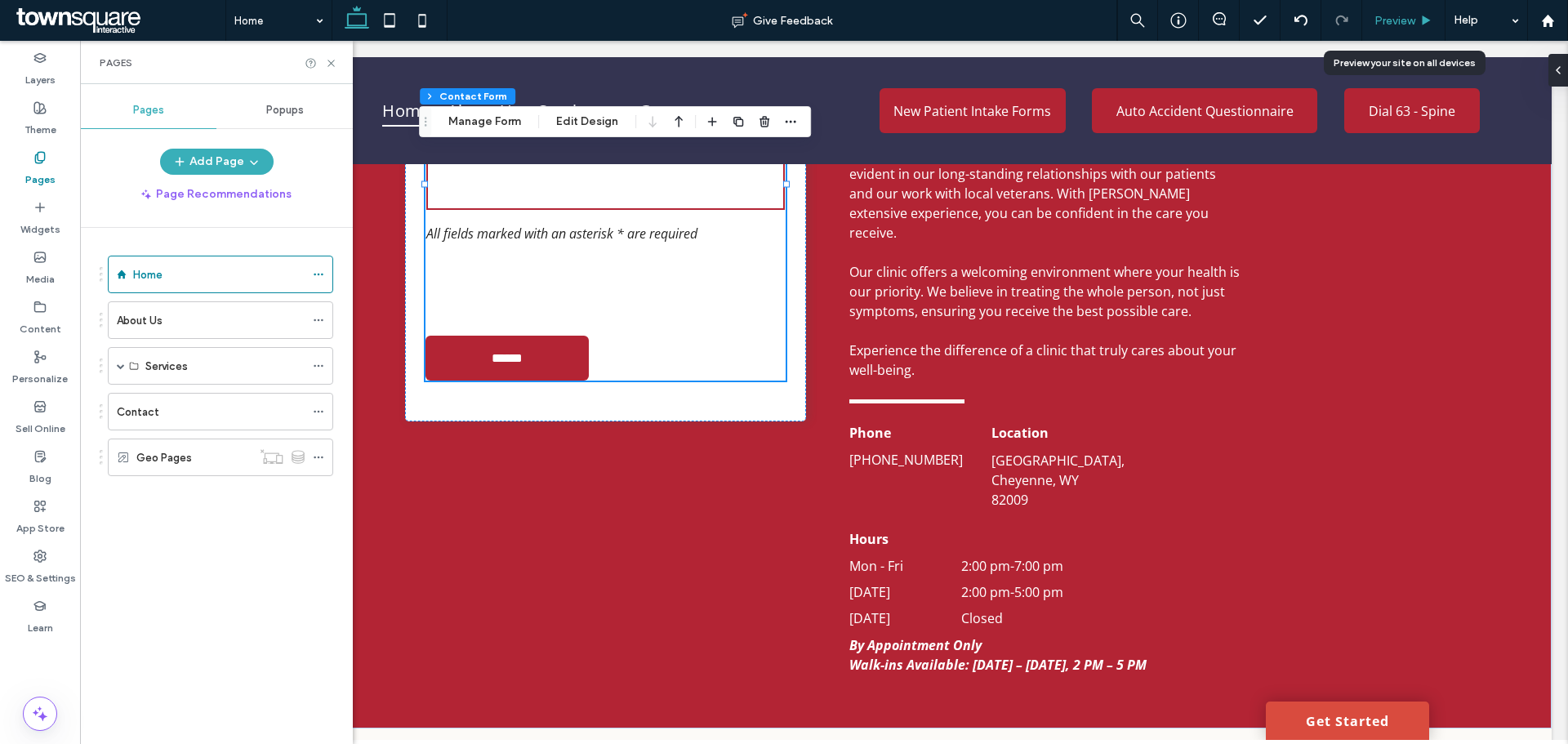
click at [1404, 14] on span "Preview" at bounding box center [1394, 21] width 41 height 14
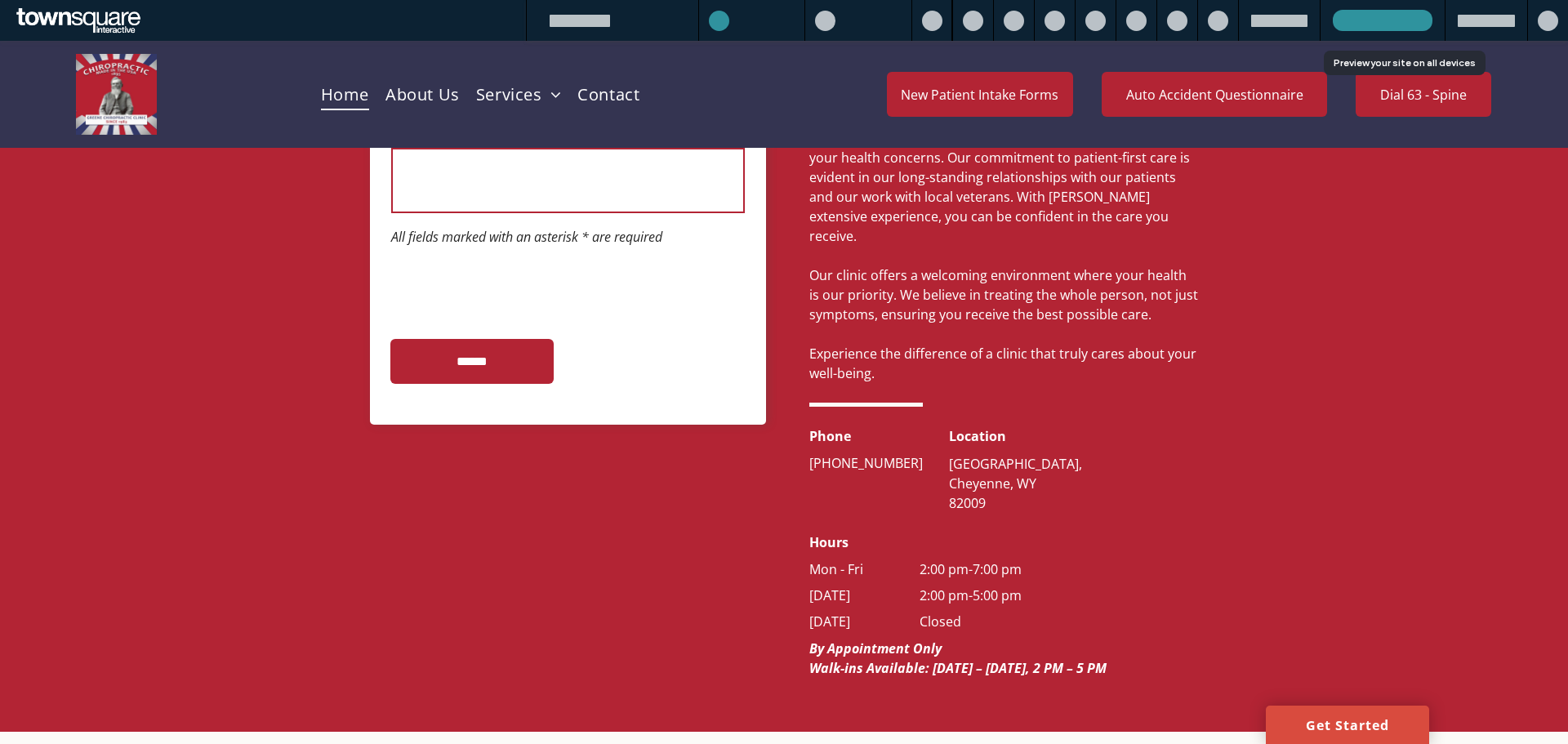
scroll to position [2841, 0]
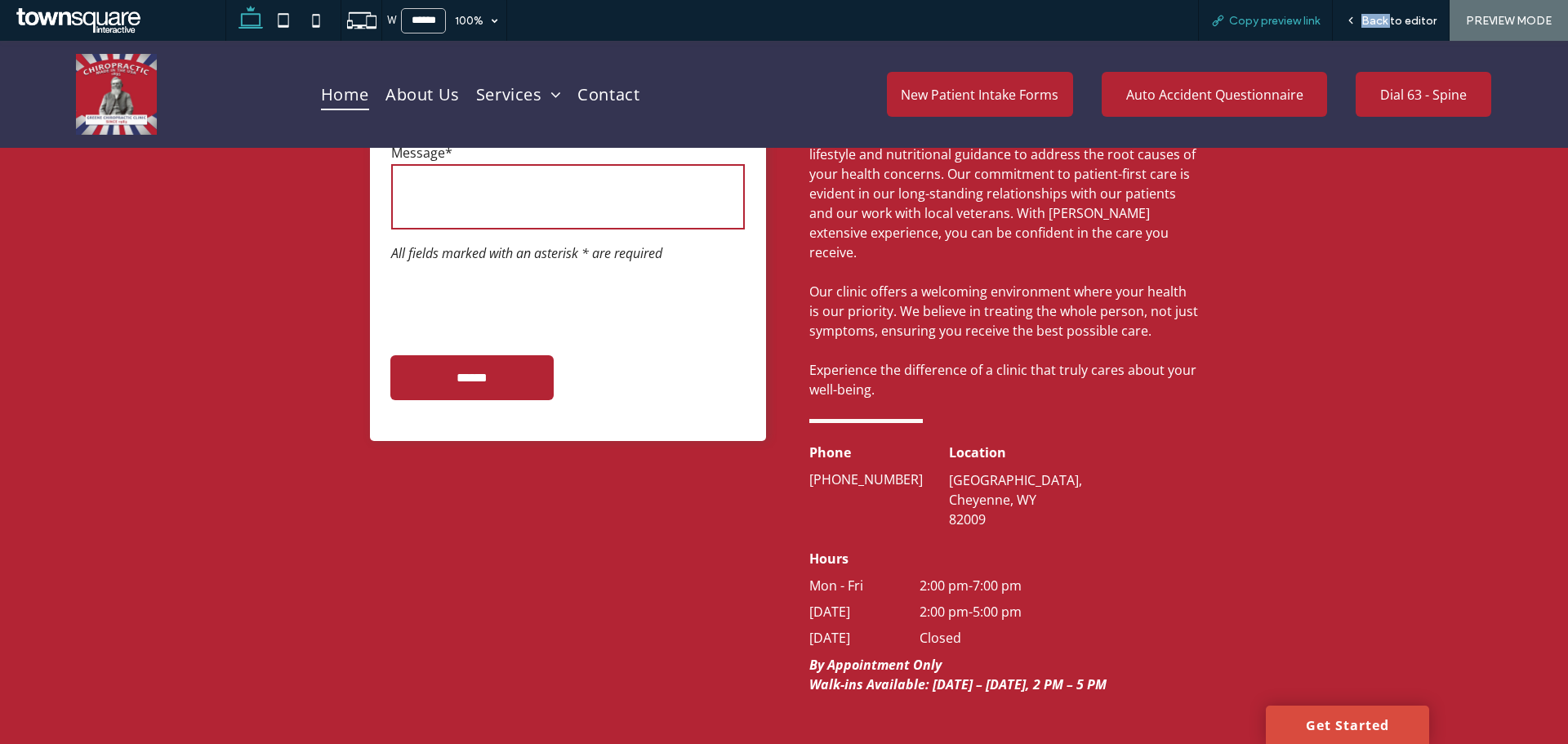
drag, startPoint x: 1392, startPoint y: 17, endPoint x: 1307, endPoint y: 10, distance: 85.3
click at [1312, 8] on div "Copy preview link Back to editor PREVIEW MODE" at bounding box center [1383, 20] width 370 height 41
click at [1301, 14] on span "Copy preview link" at bounding box center [1274, 21] width 91 height 14
click at [1364, 27] on span "Back to editor" at bounding box center [1399, 21] width 75 height 14
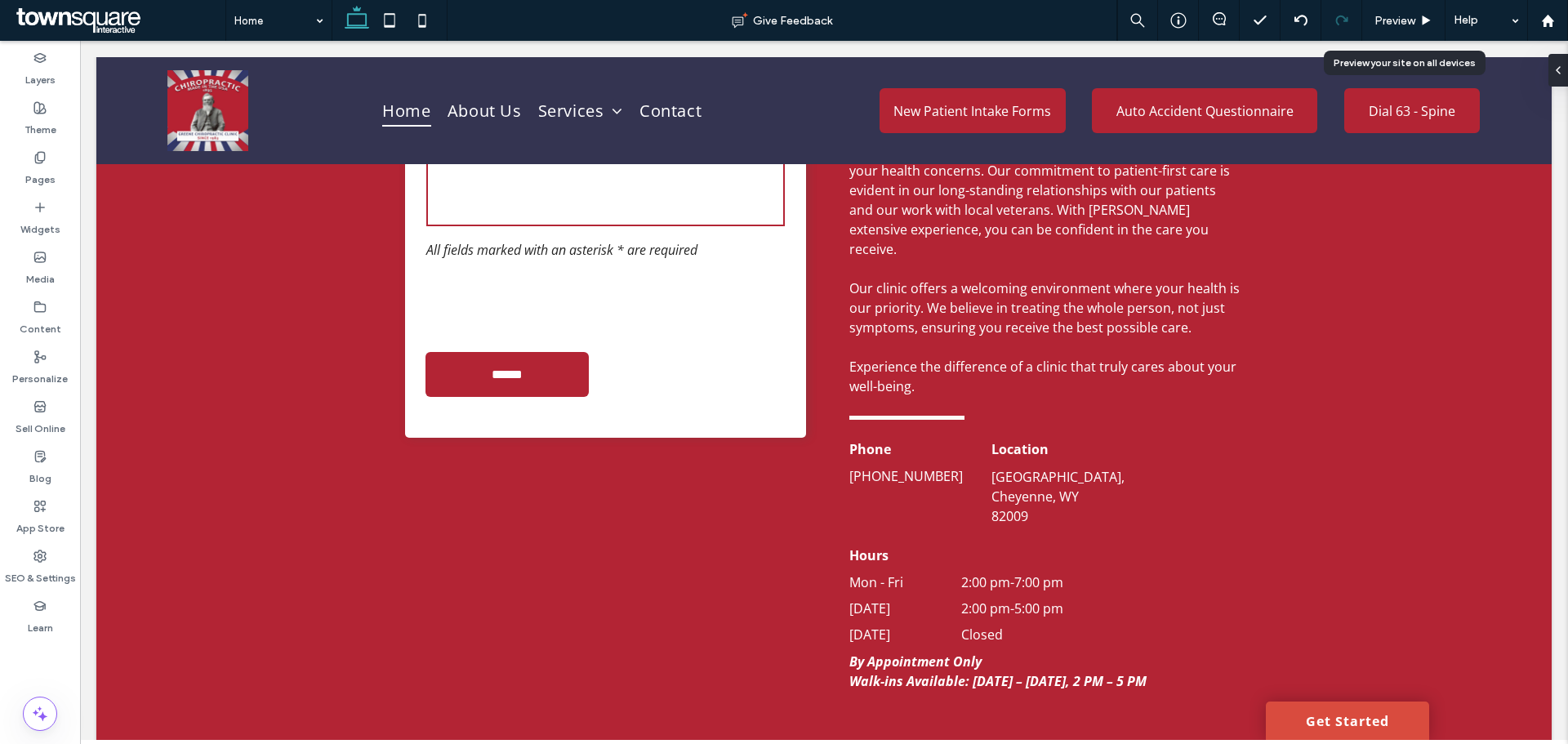
scroll to position [2857, 0]
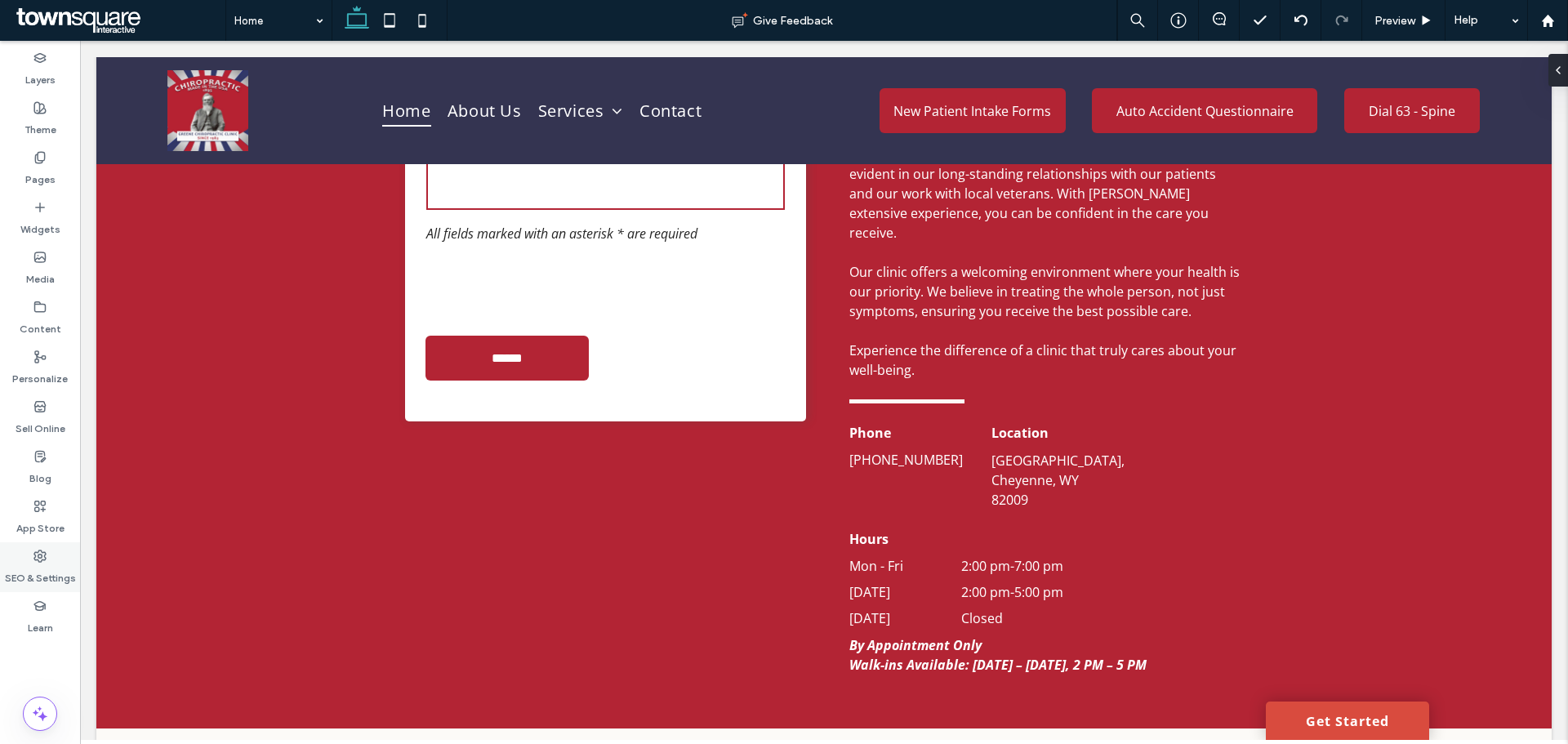
click at [16, 574] on label "SEO & Settings" at bounding box center [40, 574] width 72 height 23
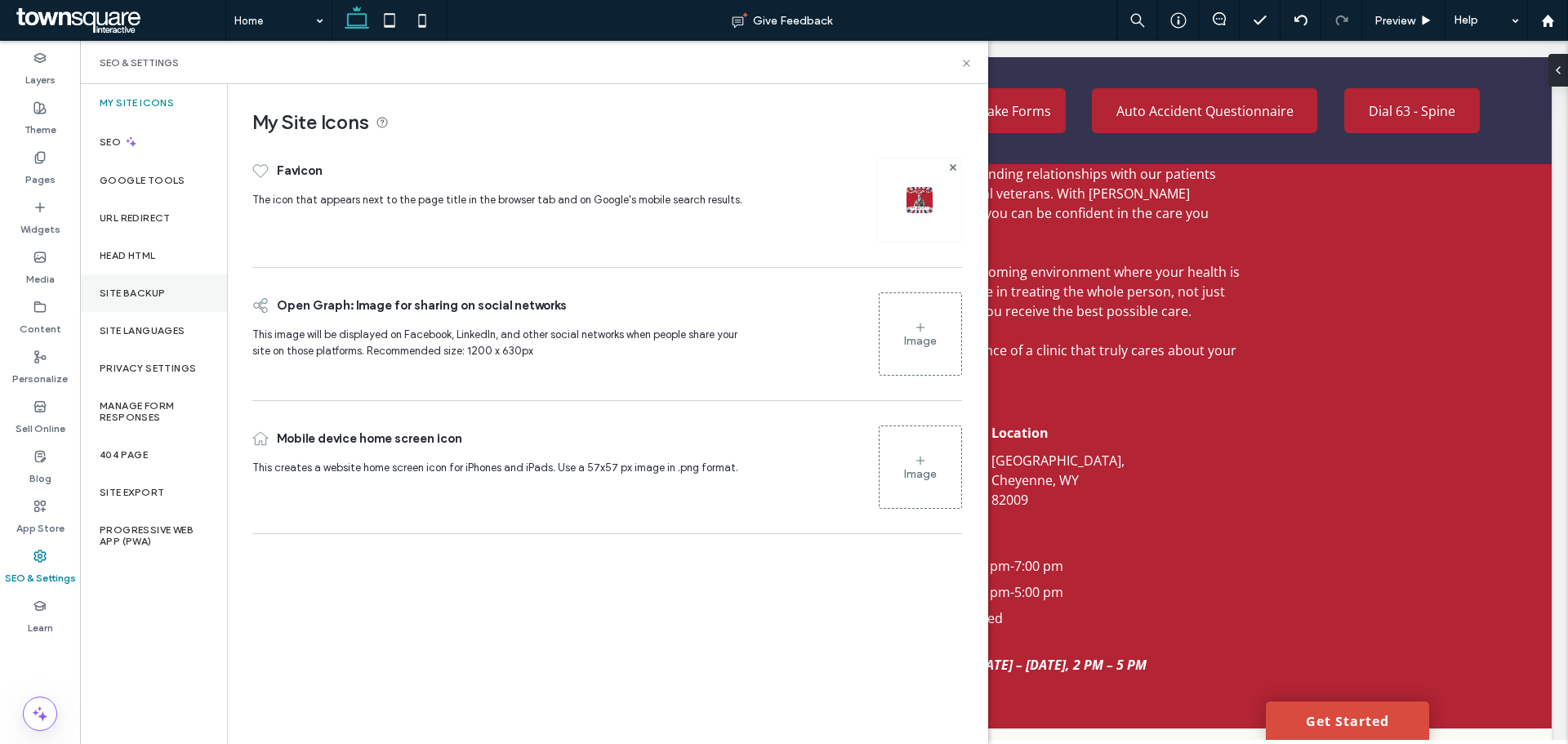
click at [161, 304] on div "Site Backup" at bounding box center [154, 293] width 147 height 37
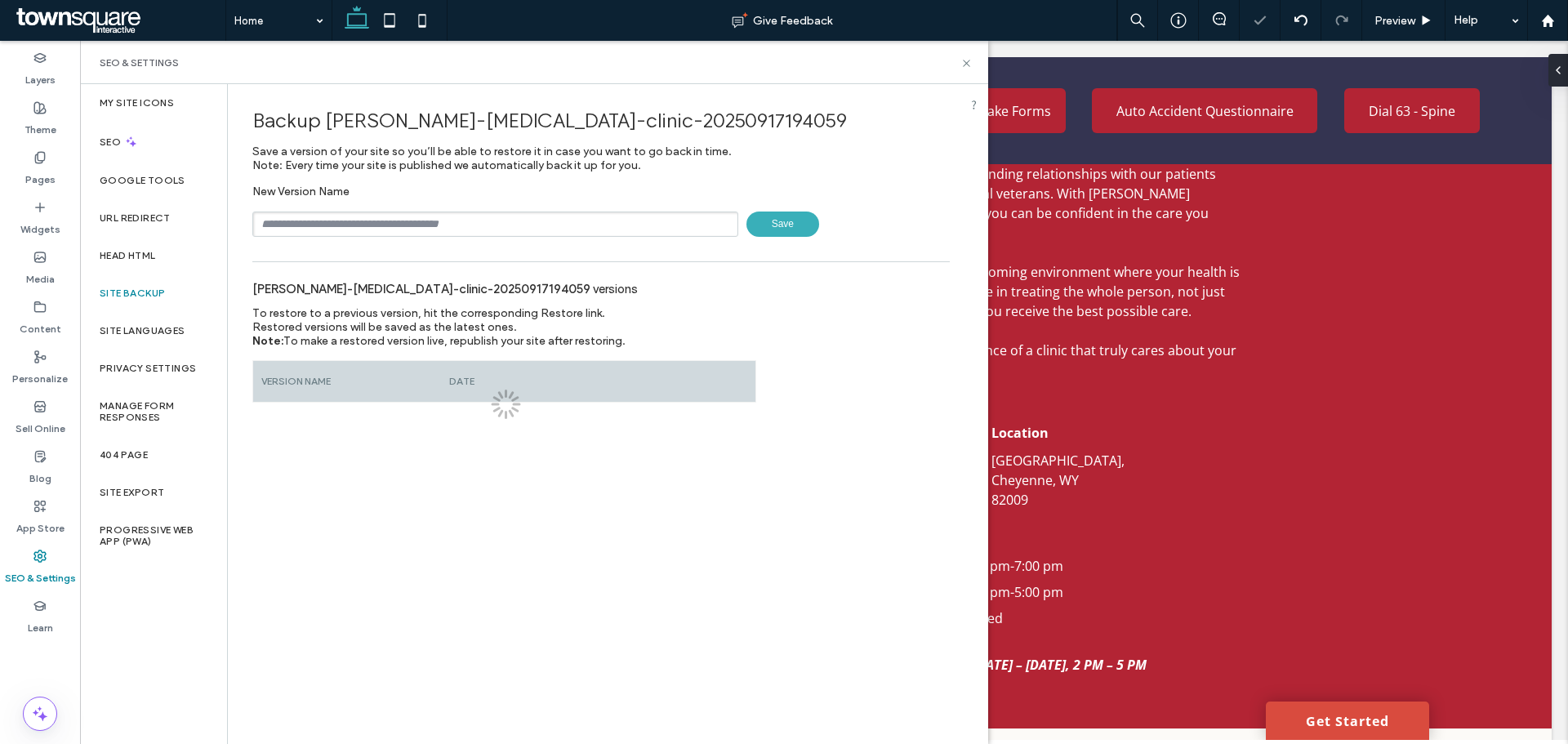
click at [344, 230] on input "text" at bounding box center [496, 224] width 486 height 26
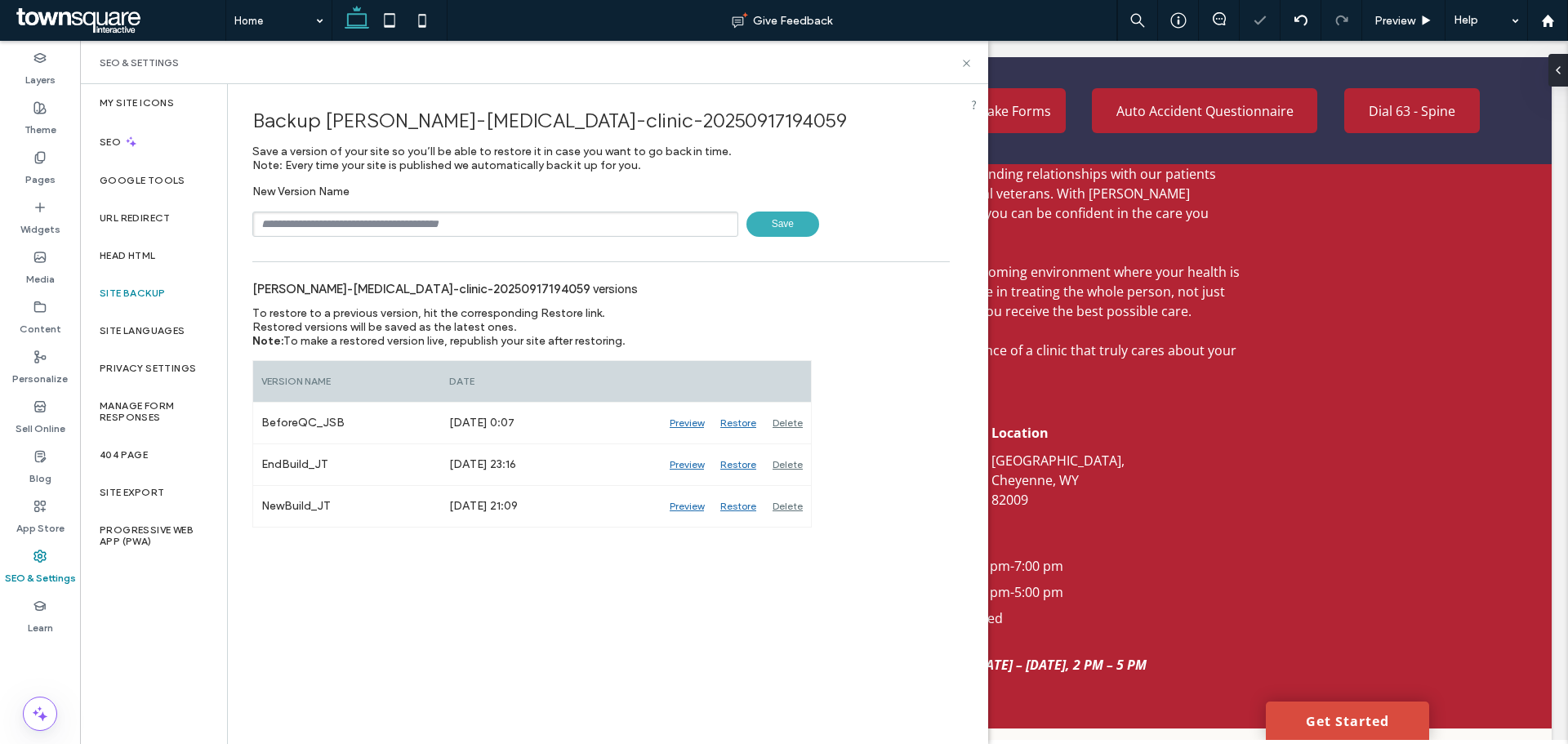
type input "**********"
click at [774, 230] on span "Save" at bounding box center [783, 224] width 72 height 26
